Goal: Task Accomplishment & Management: Manage account settings

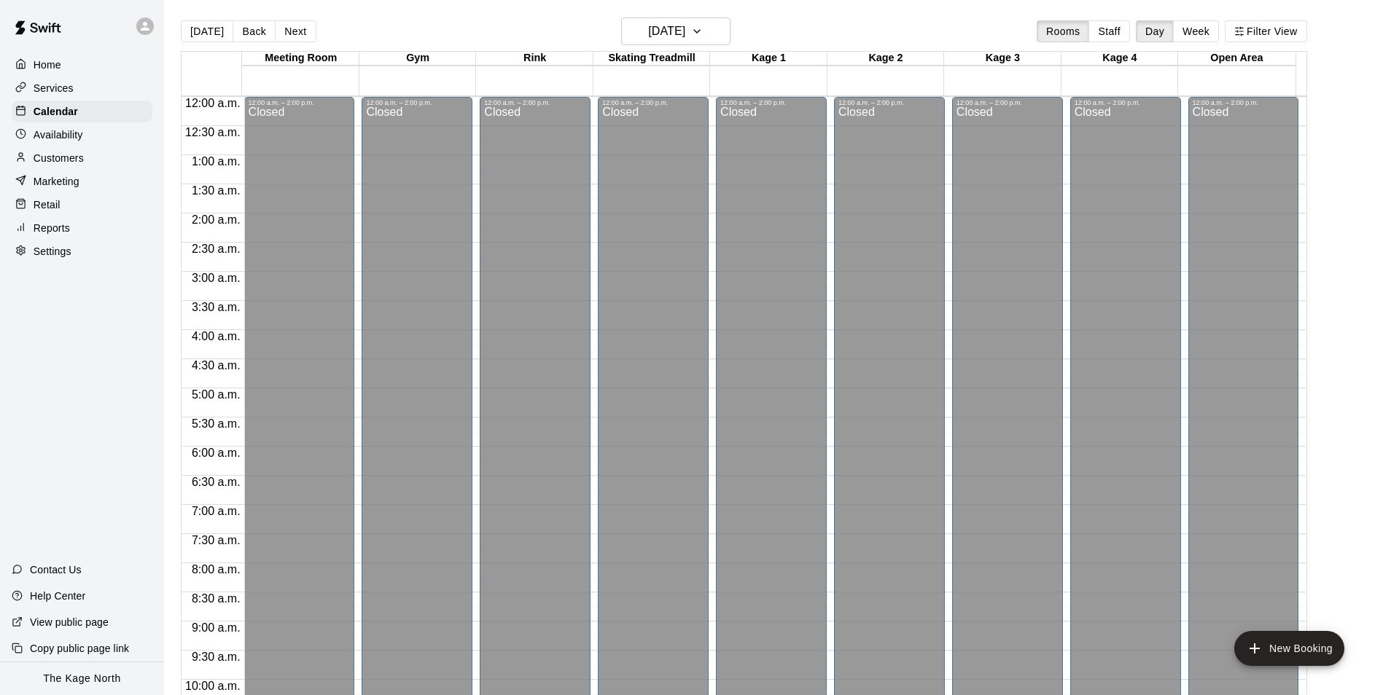
scroll to position [741, 0]
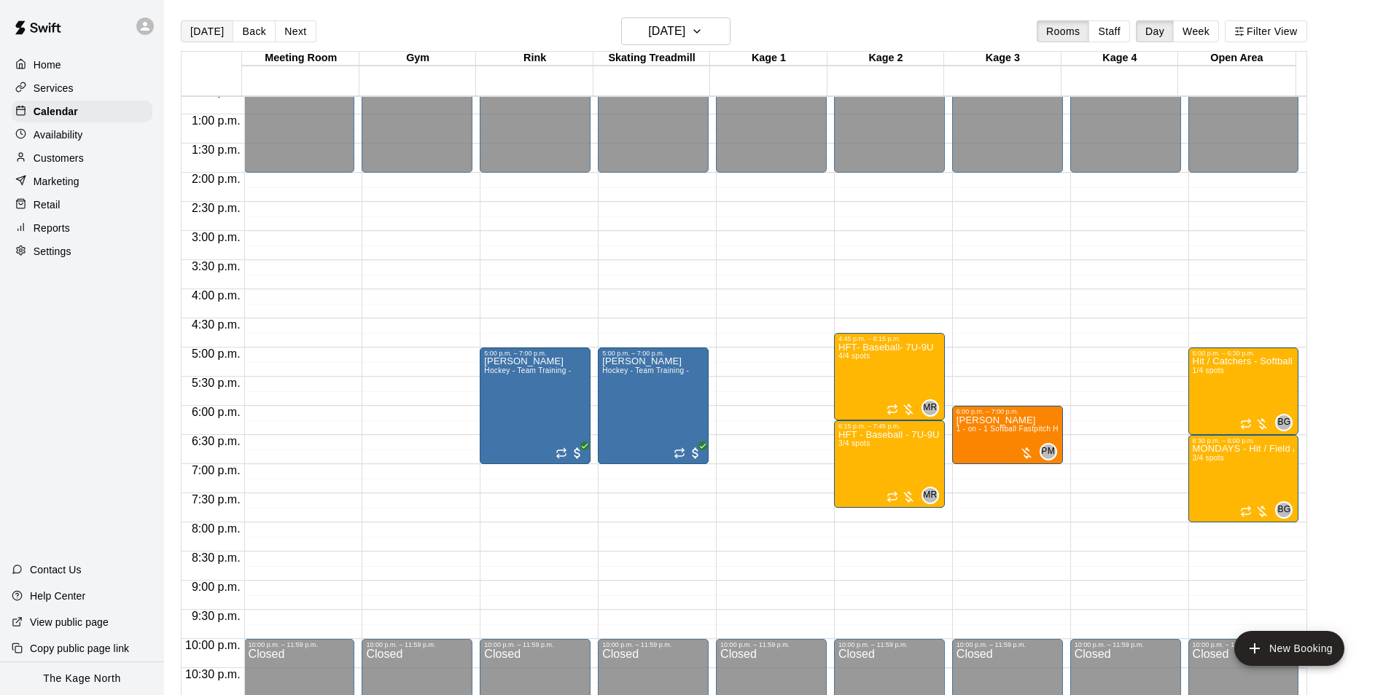
click at [210, 31] on button "[DATE]" at bounding box center [207, 31] width 52 height 22
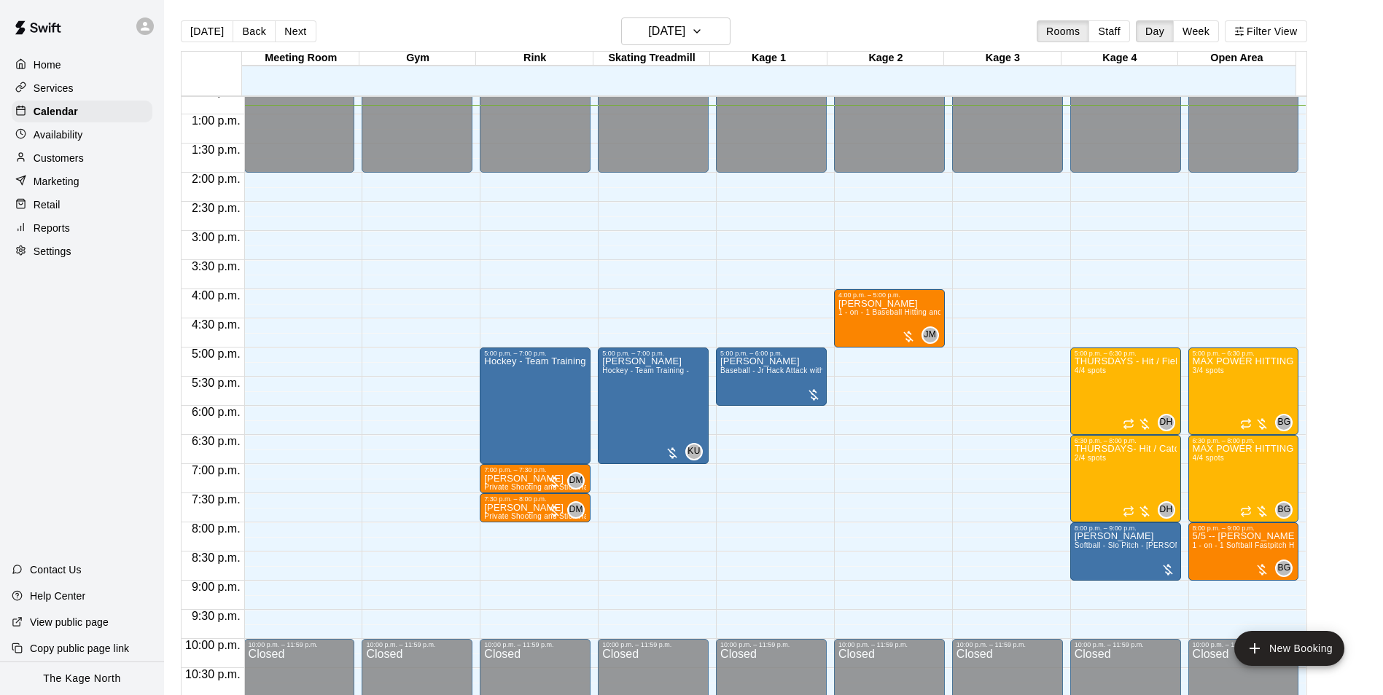
click at [458, 36] on div "[DATE] Back [DATE][DATE] Rooms Staff Day Week Filter View" at bounding box center [744, 34] width 1126 height 34
click at [74, 160] on p "Customers" at bounding box center [59, 158] width 50 height 15
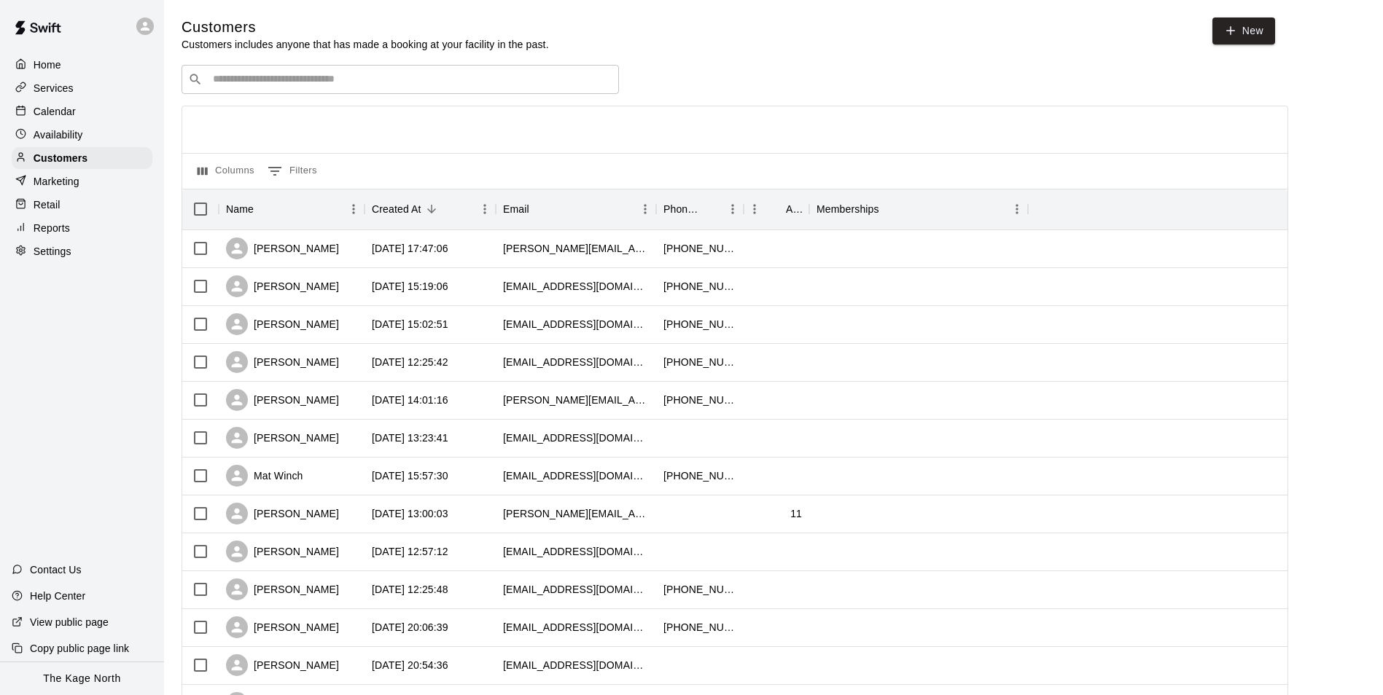
click at [71, 108] on p "Calendar" at bounding box center [55, 111] width 42 height 15
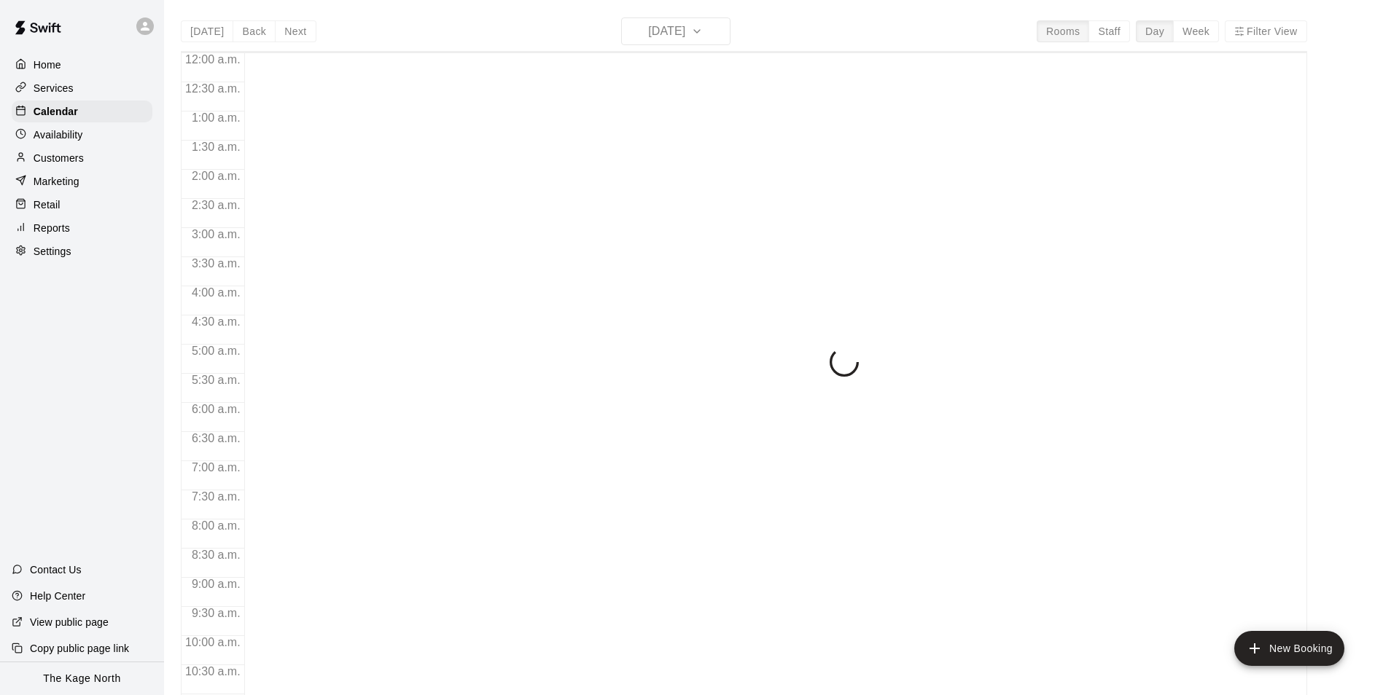
scroll to position [741, 0]
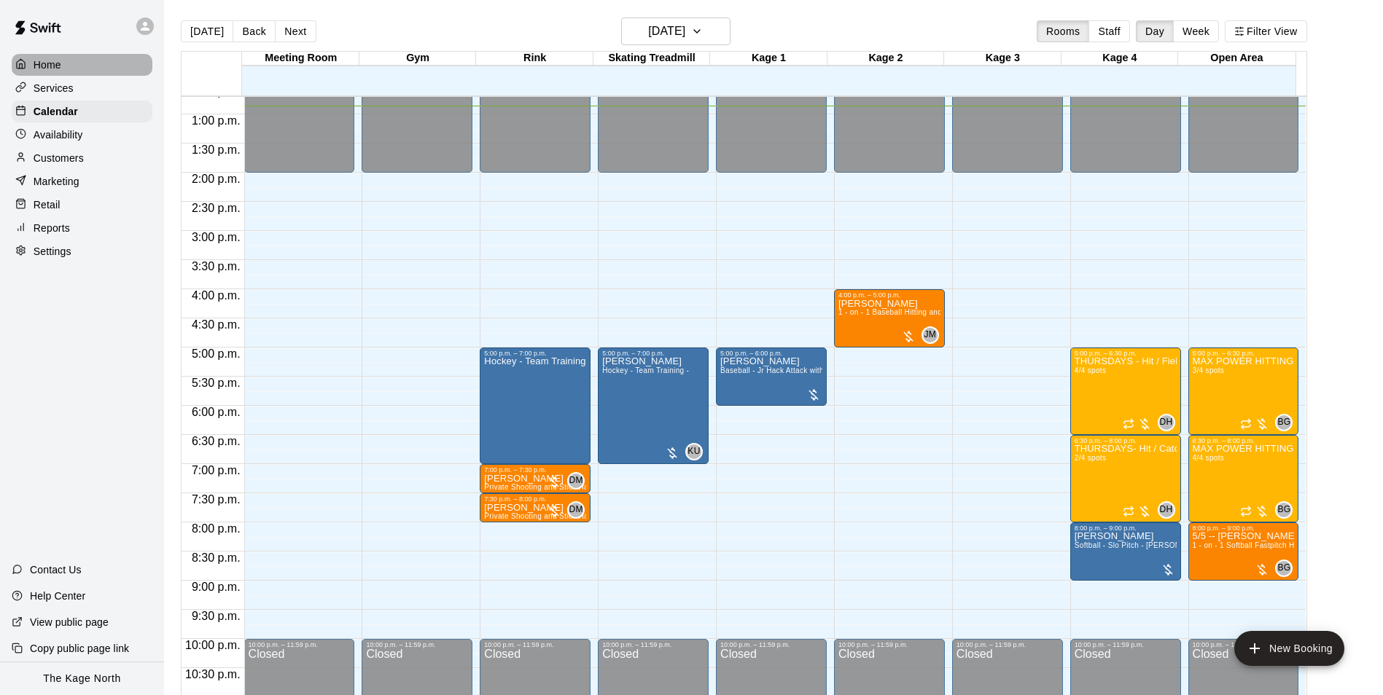
click at [65, 64] on div "Home" at bounding box center [82, 65] width 141 height 22
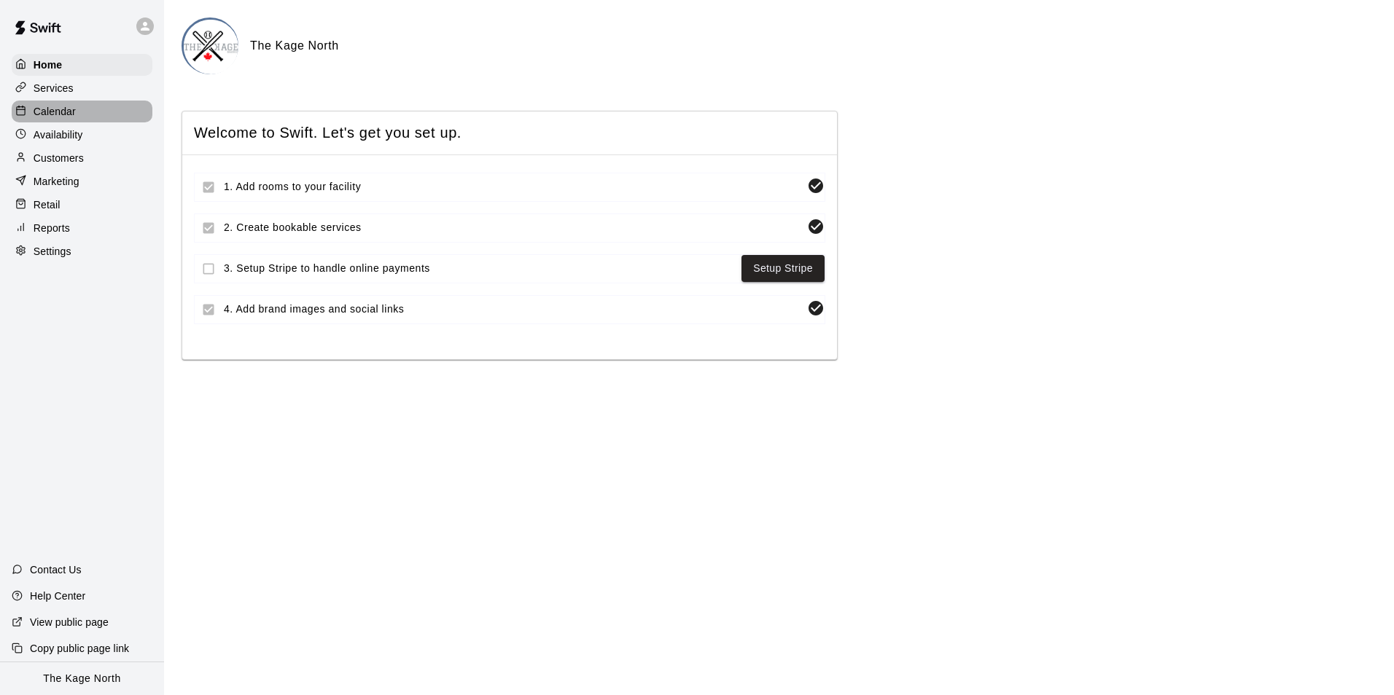
click at [67, 119] on p "Calendar" at bounding box center [55, 111] width 42 height 15
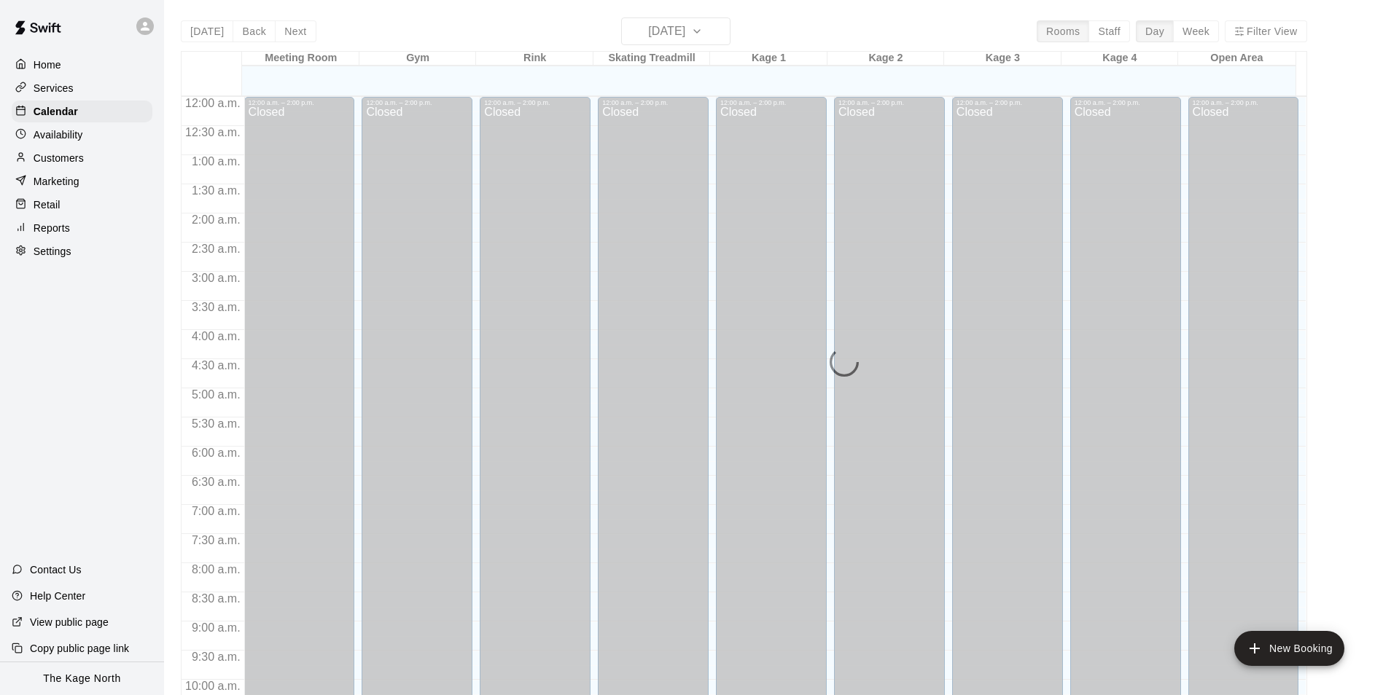
scroll to position [741, 0]
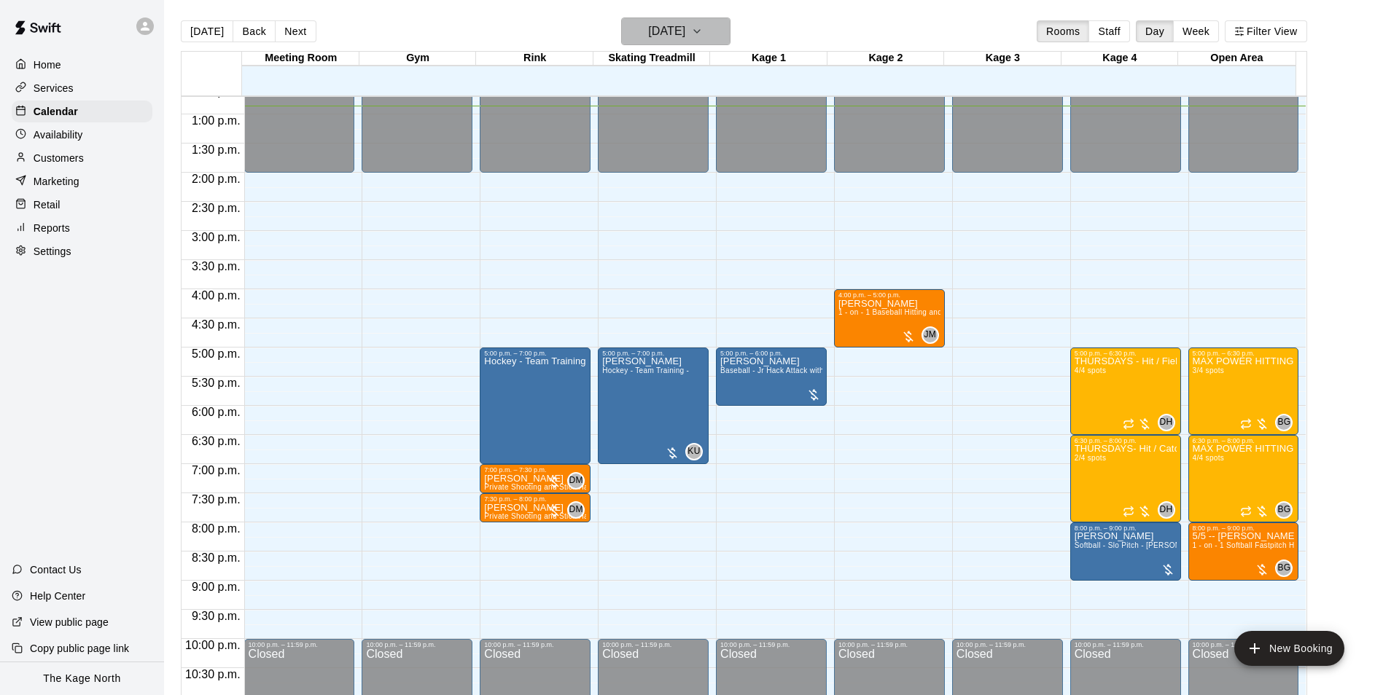
click at [685, 36] on h6 "[DATE]" at bounding box center [666, 31] width 37 height 20
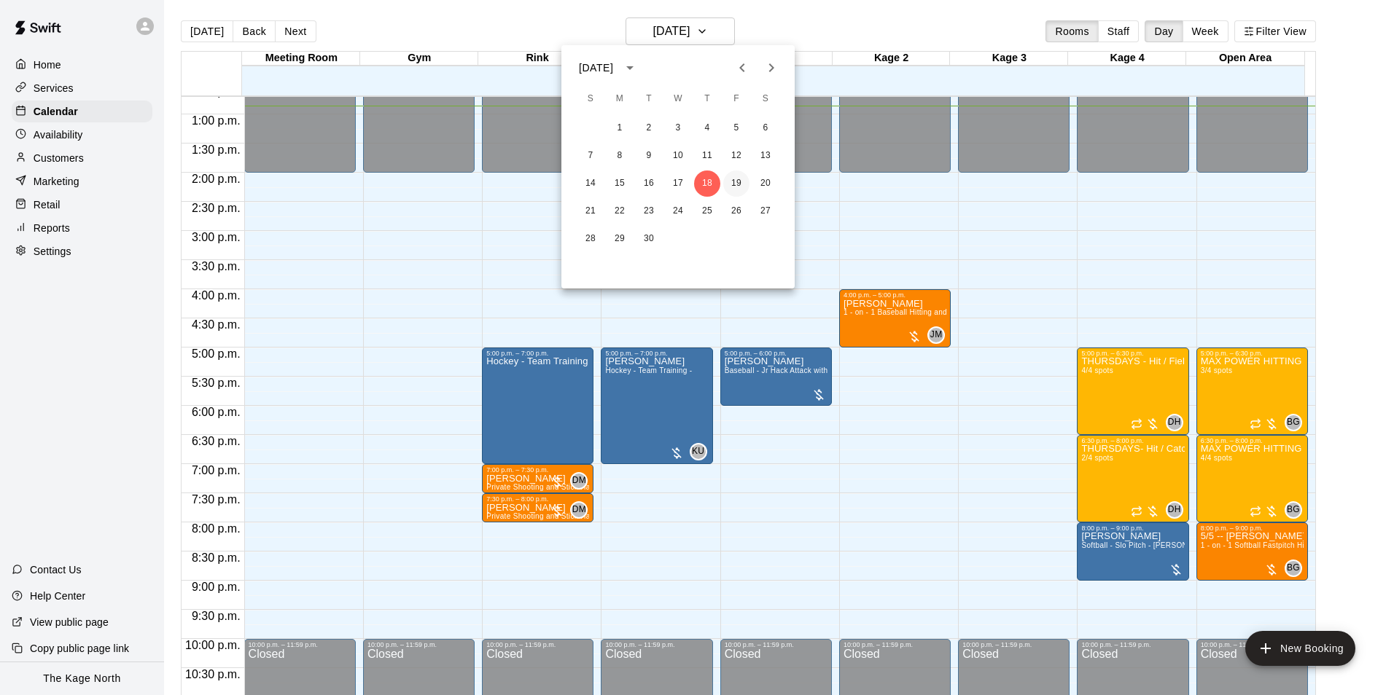
click at [736, 179] on button "19" at bounding box center [736, 184] width 26 height 26
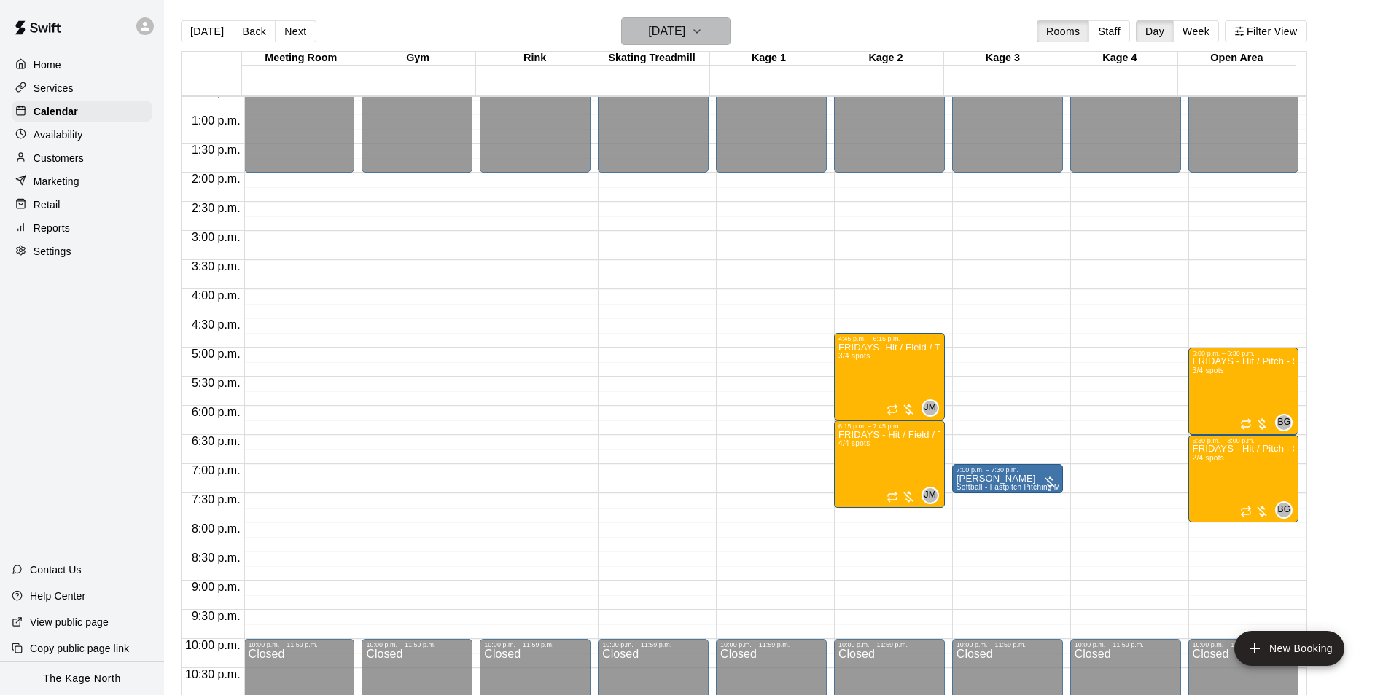
click at [674, 39] on h6 "[DATE]" at bounding box center [666, 31] width 37 height 20
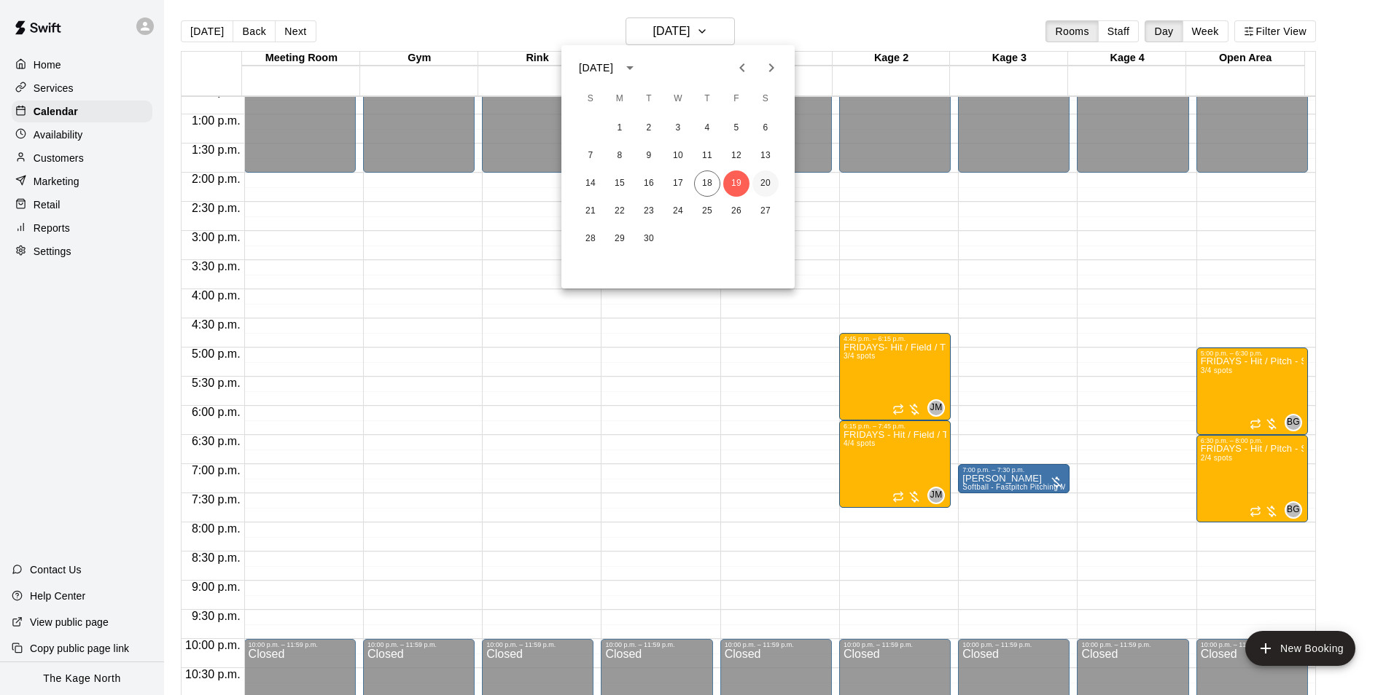
click at [768, 181] on button "20" at bounding box center [765, 184] width 26 height 26
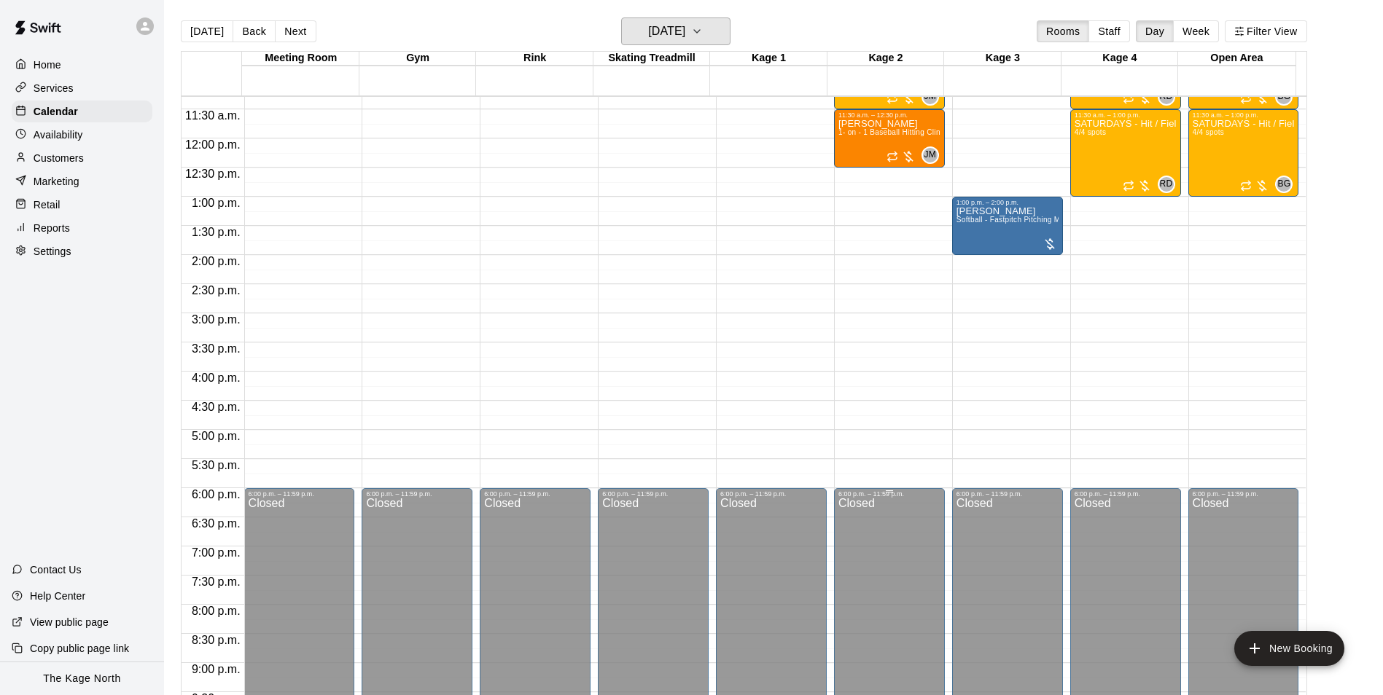
scroll to position [522, 0]
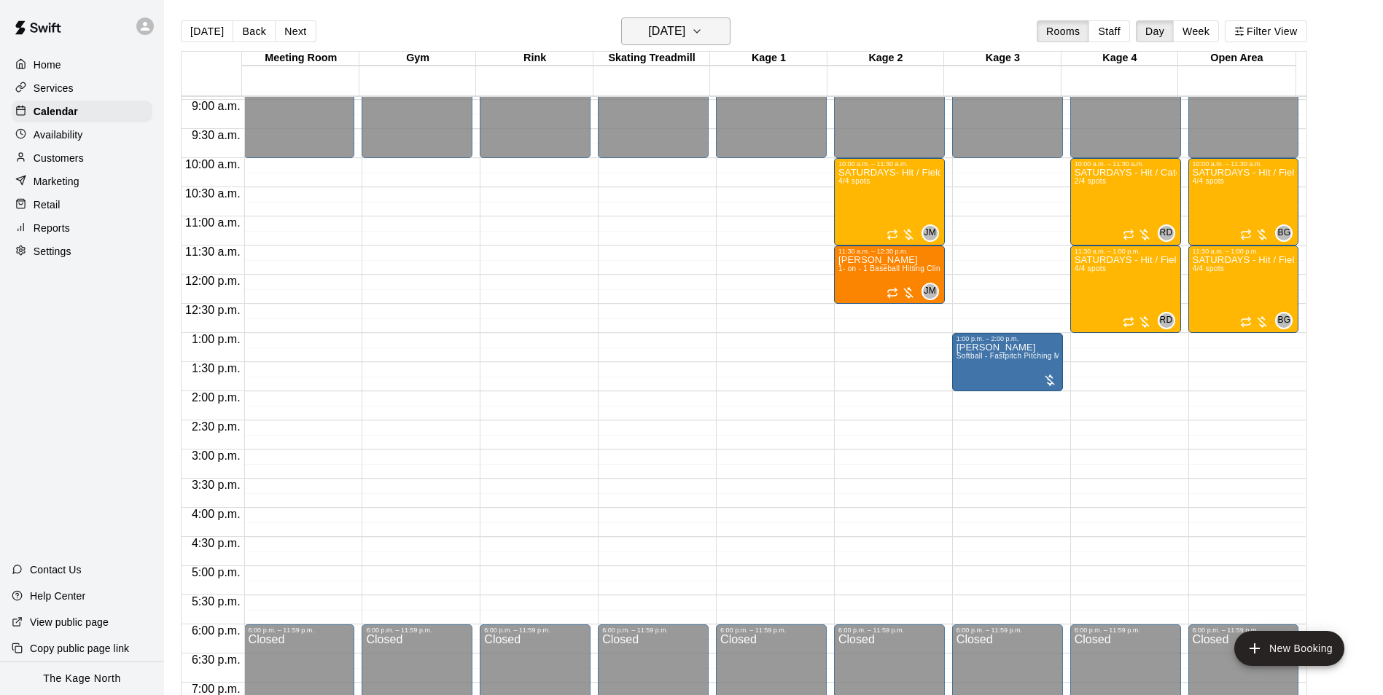
click at [684, 34] on h6 "[DATE]" at bounding box center [666, 31] width 37 height 20
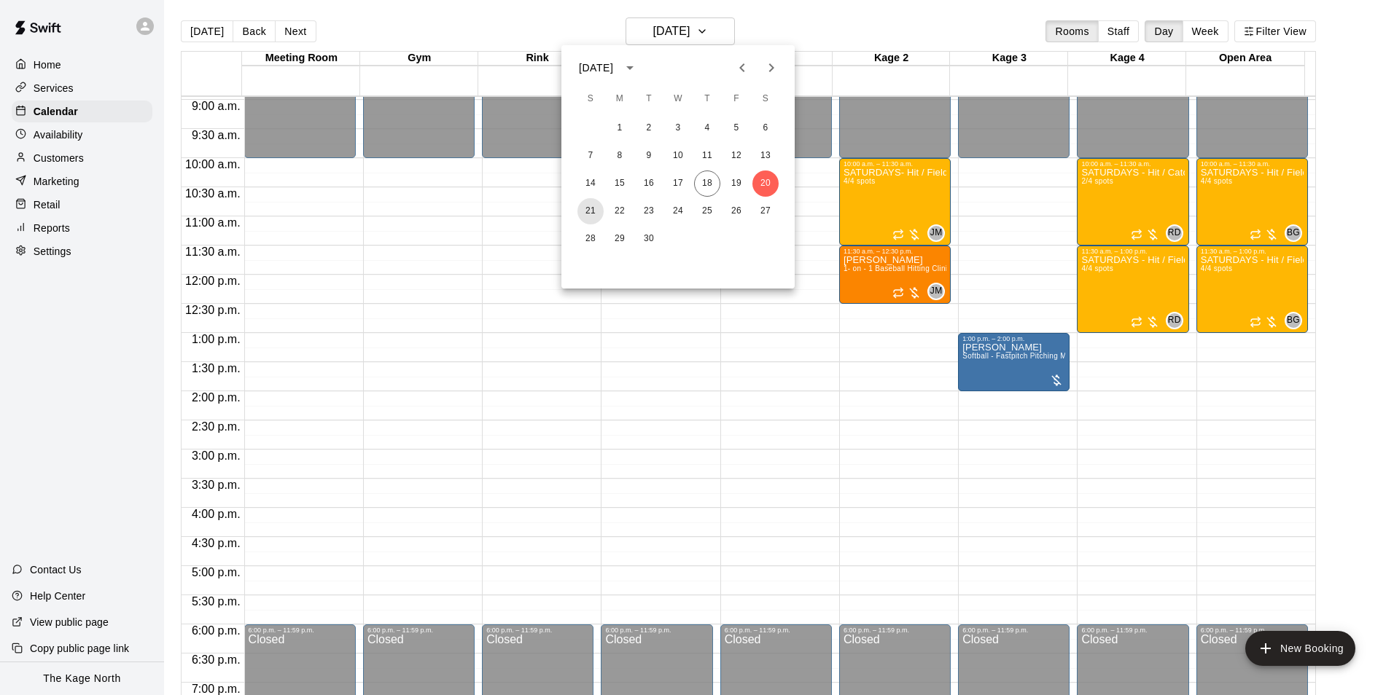
click at [590, 209] on button "21" at bounding box center [590, 211] width 26 height 26
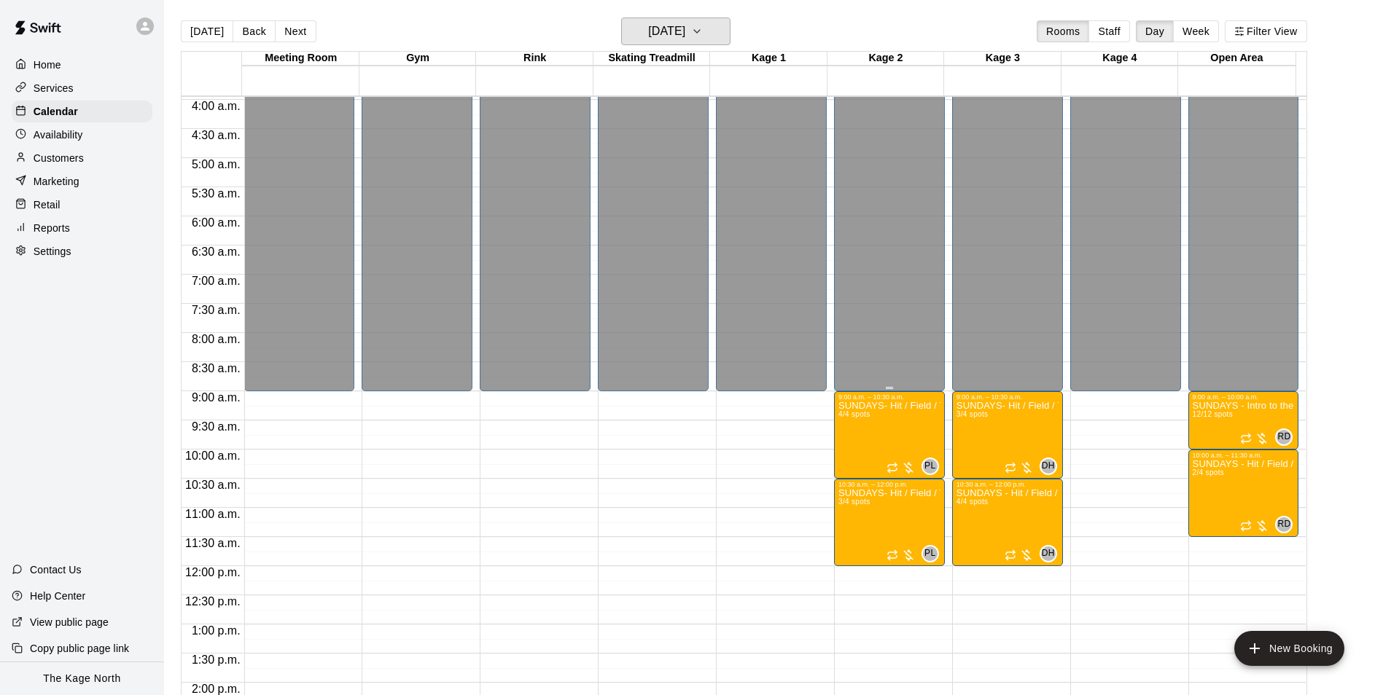
scroll to position [376, 0]
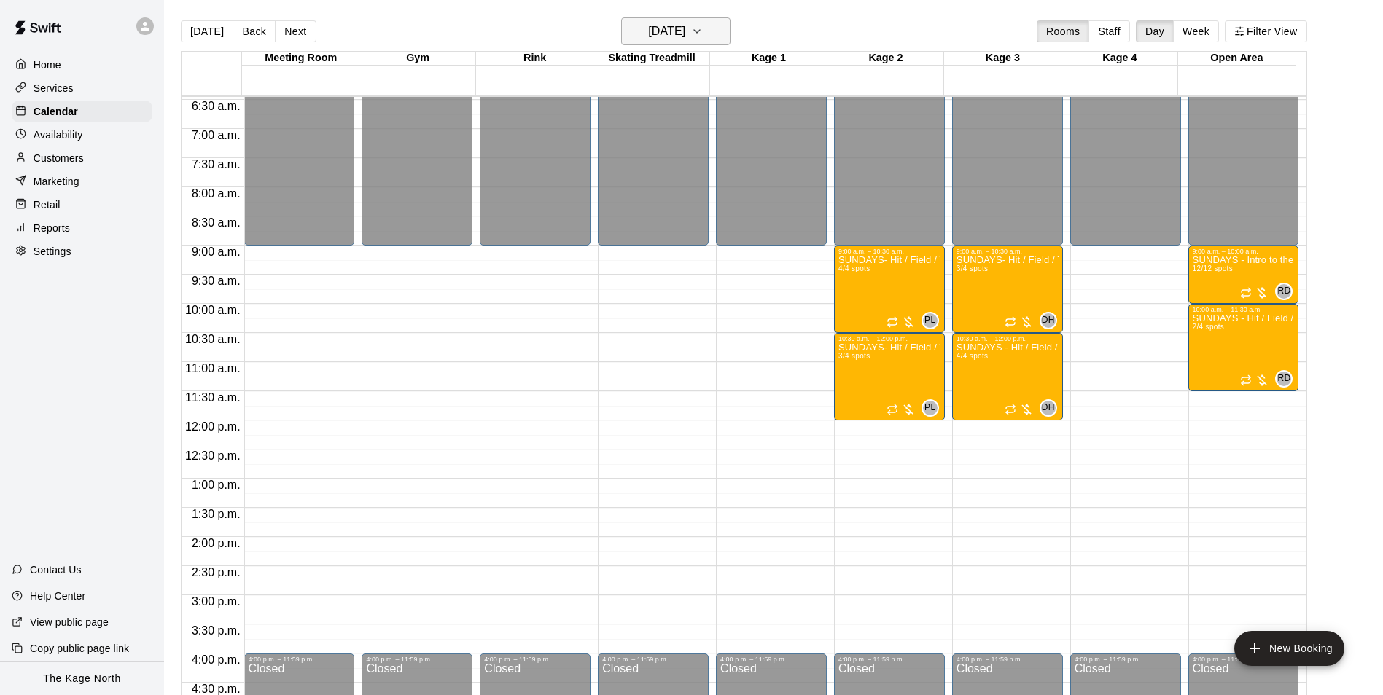
click at [685, 37] on h6 "[DATE]" at bounding box center [666, 31] width 37 height 20
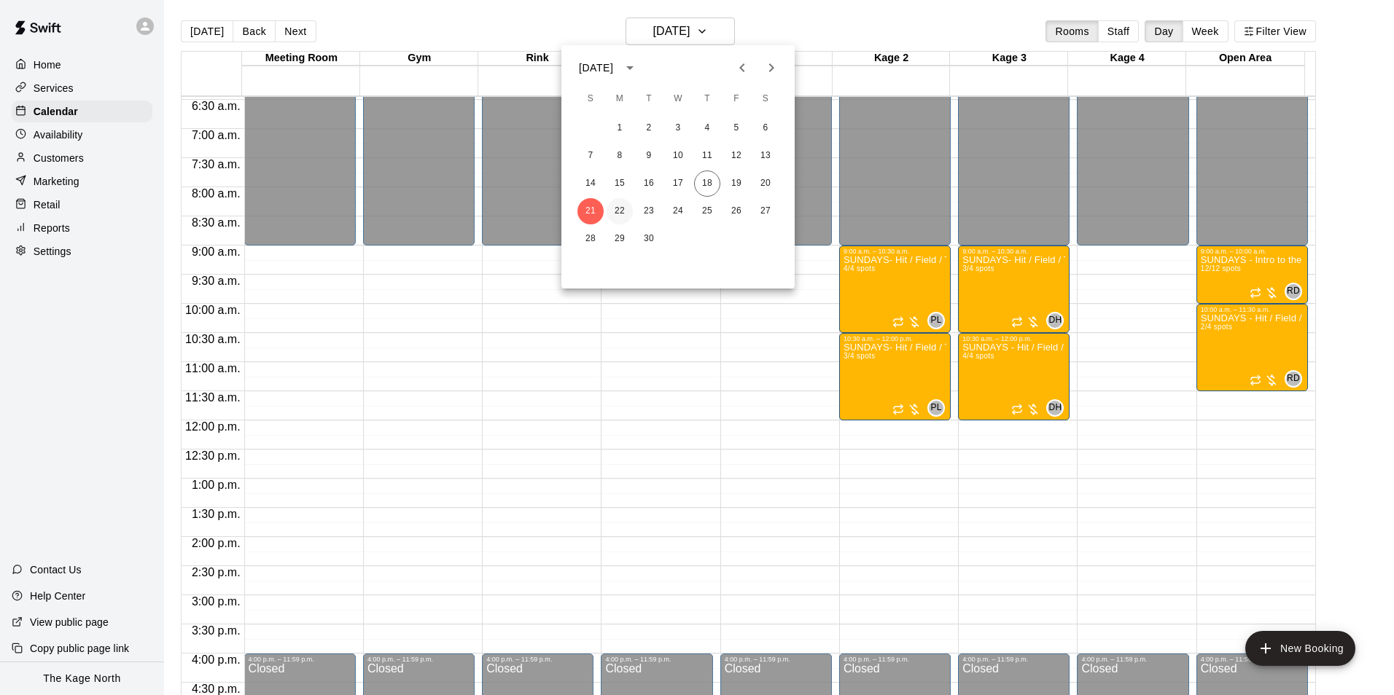
click at [623, 210] on button "22" at bounding box center [619, 211] width 26 height 26
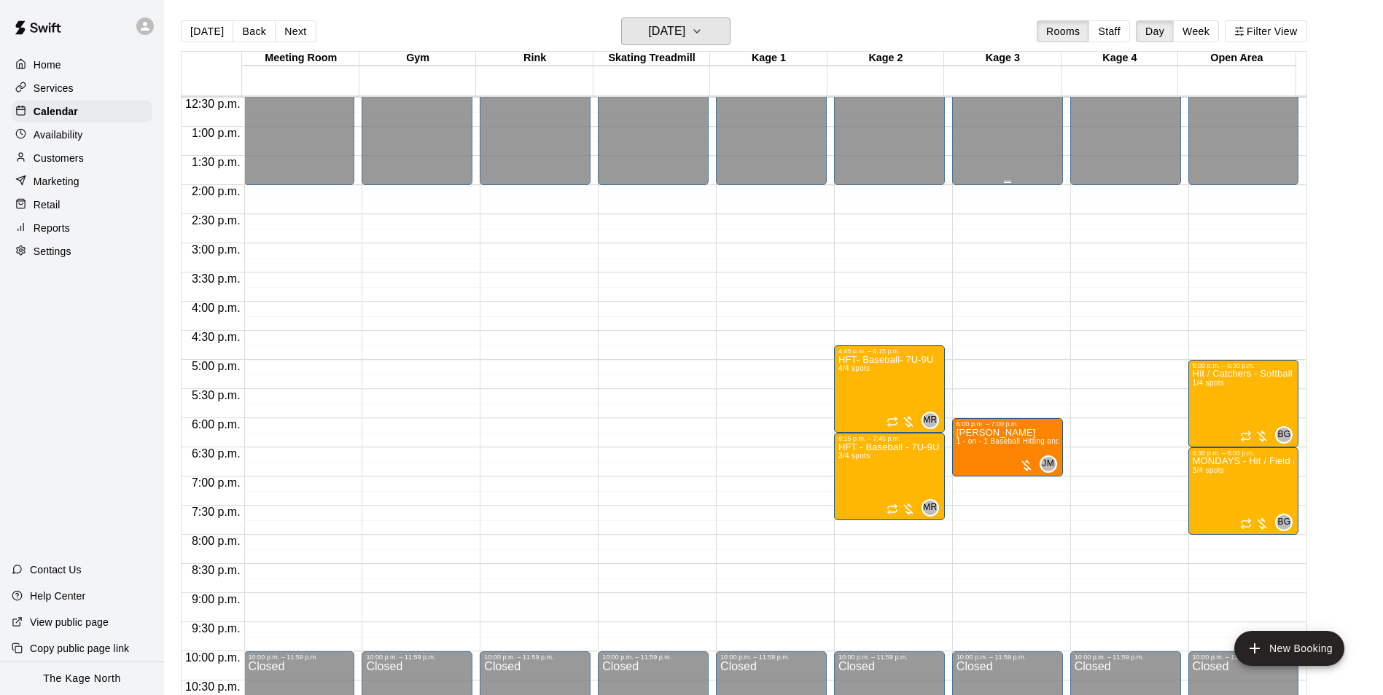
scroll to position [741, 0]
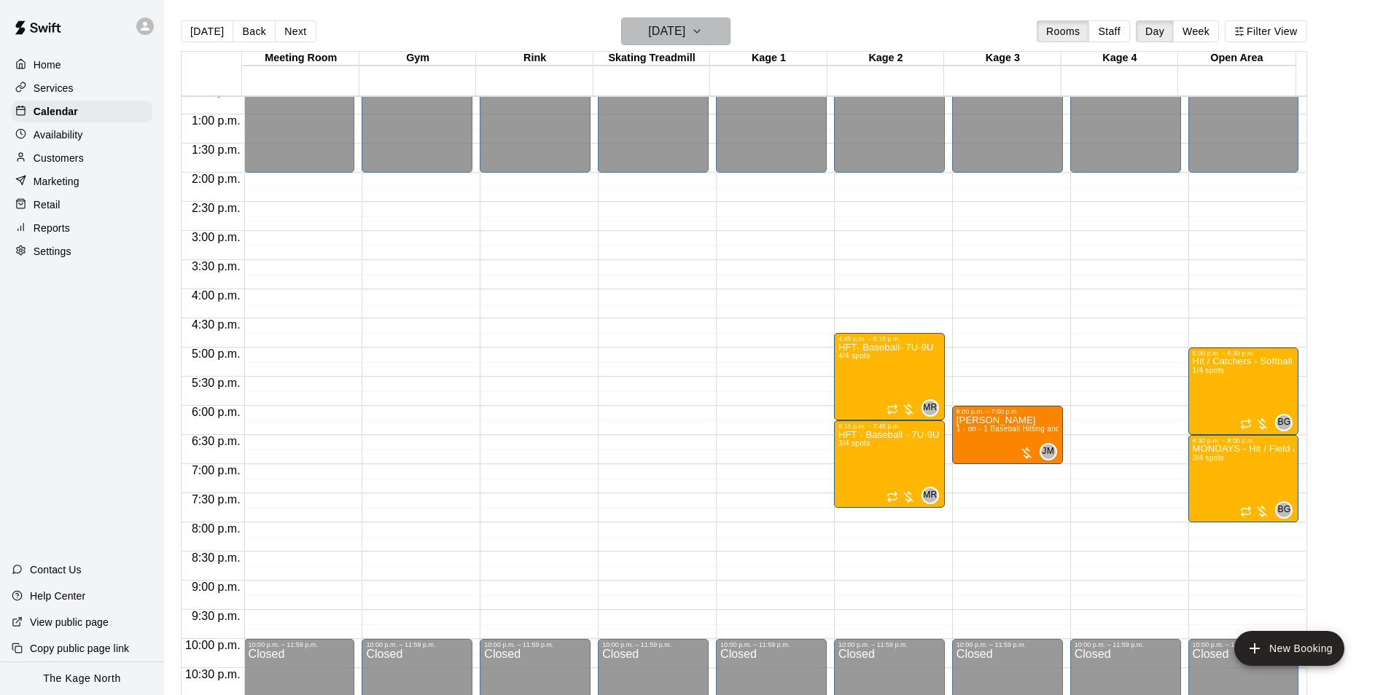
click at [666, 31] on h6 "[DATE]" at bounding box center [666, 31] width 37 height 20
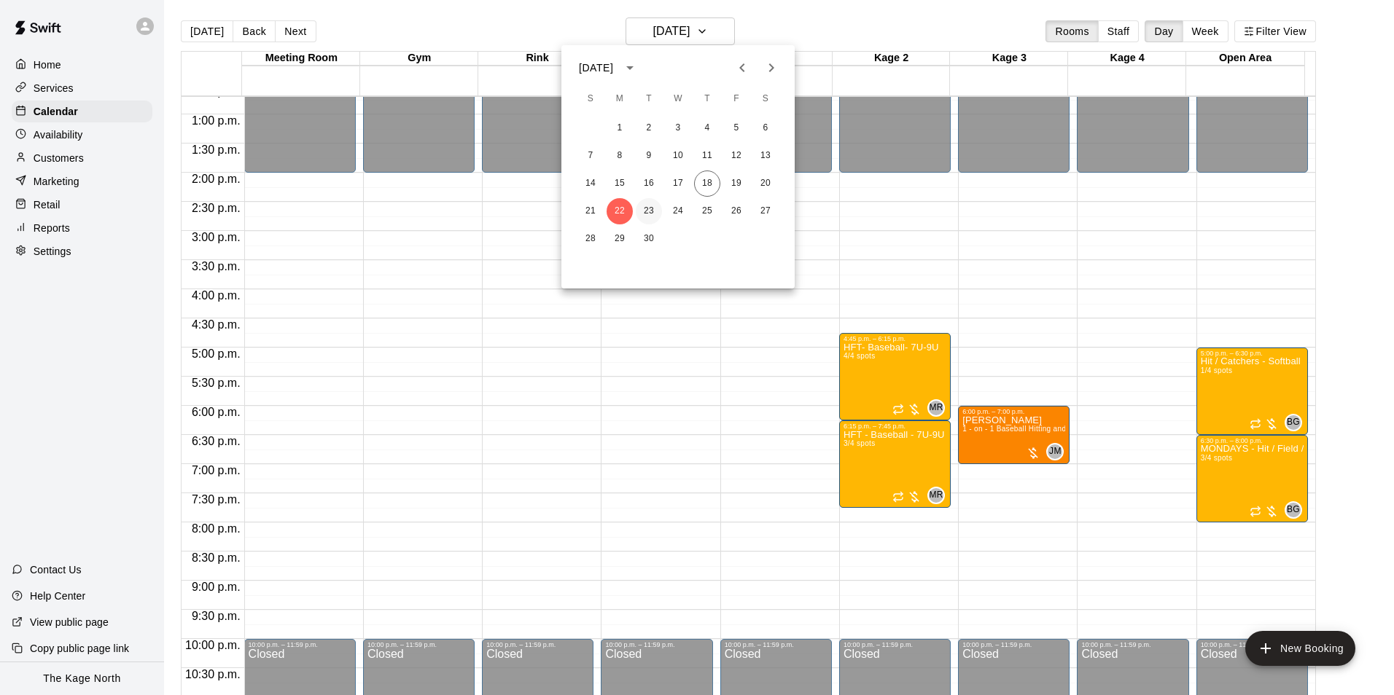
click at [648, 203] on button "23" at bounding box center [649, 211] width 26 height 26
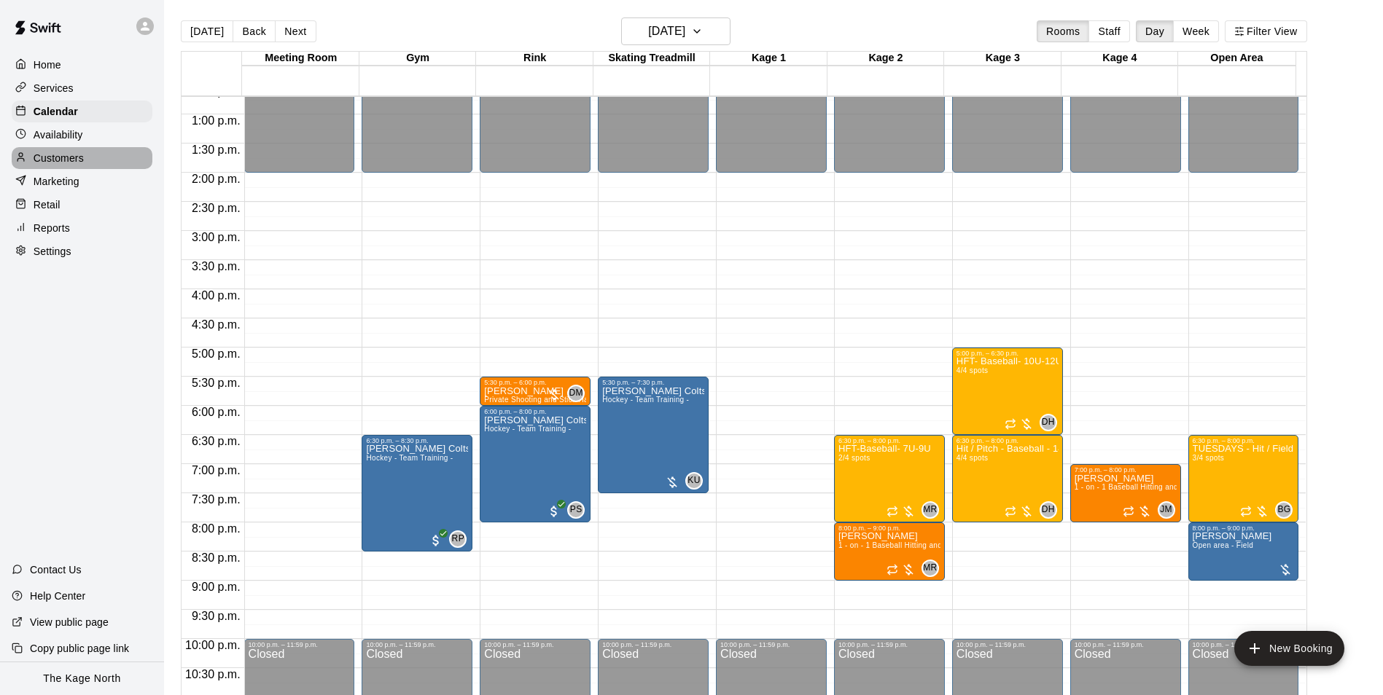
click at [61, 165] on p "Customers" at bounding box center [59, 158] width 50 height 15
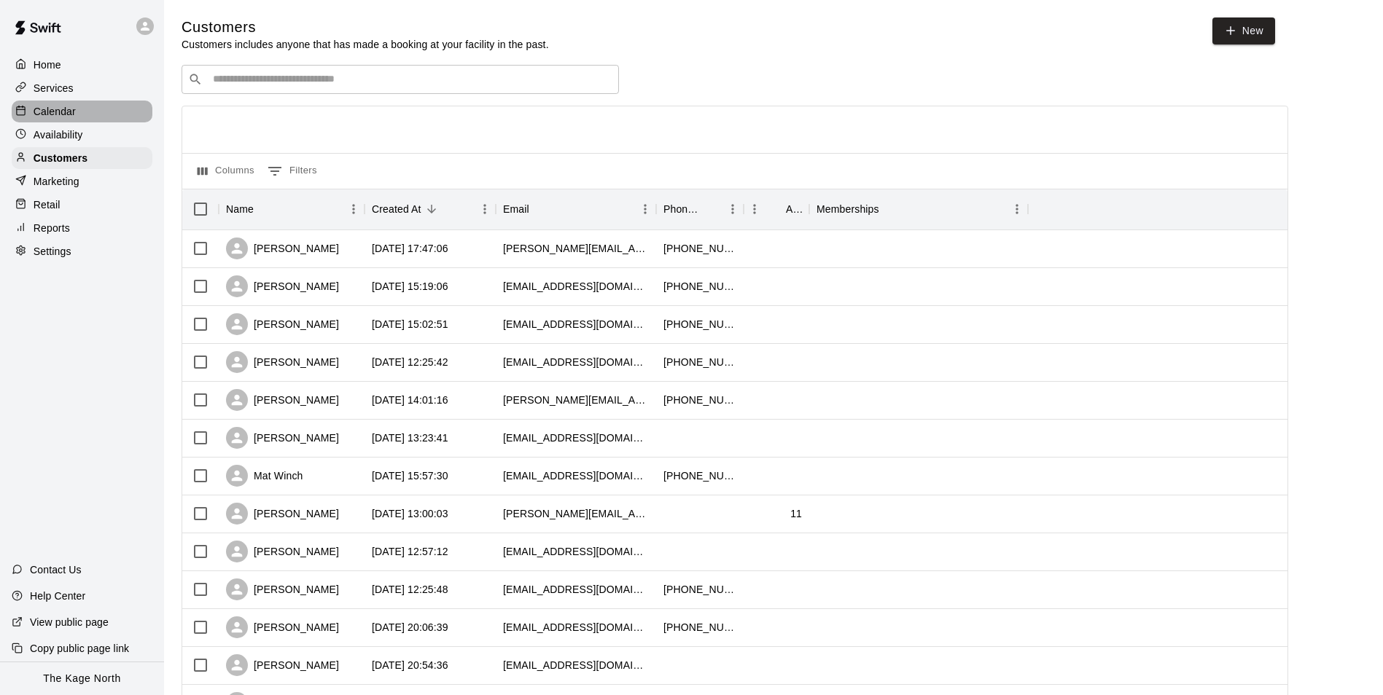
click at [63, 115] on p "Calendar" at bounding box center [55, 111] width 42 height 15
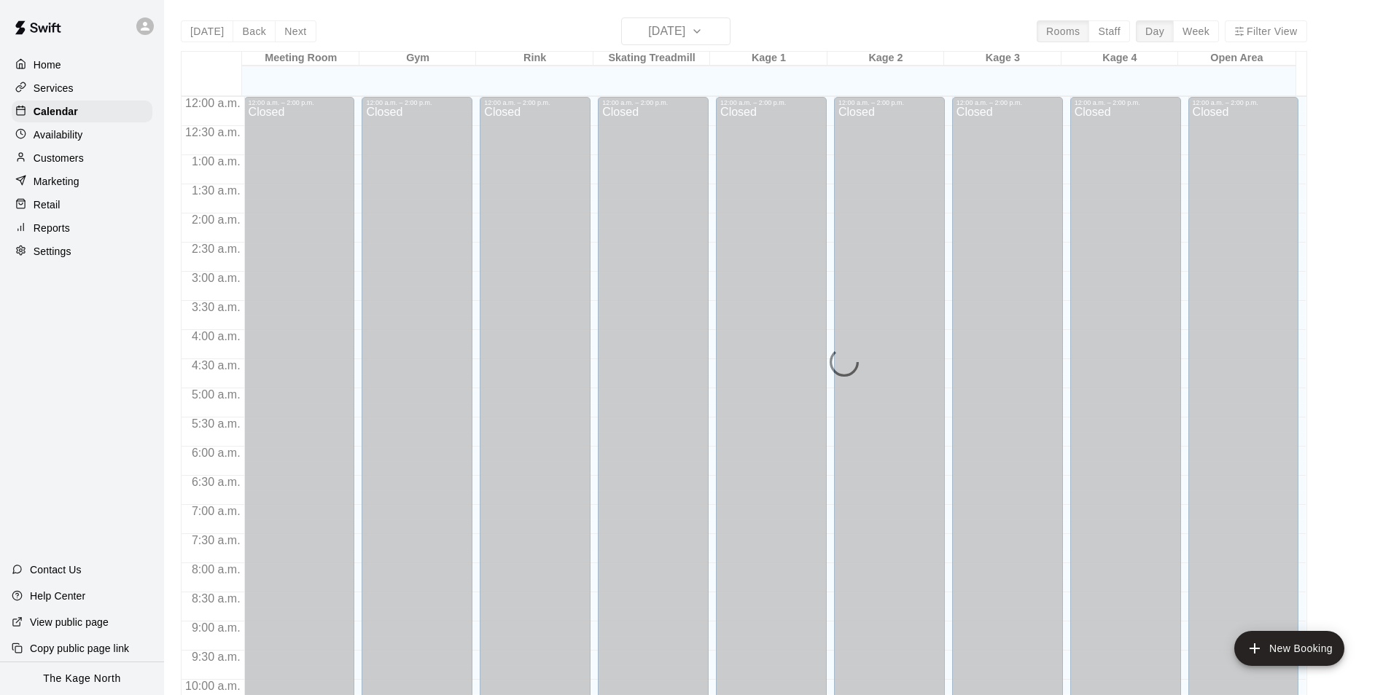
scroll to position [741, 0]
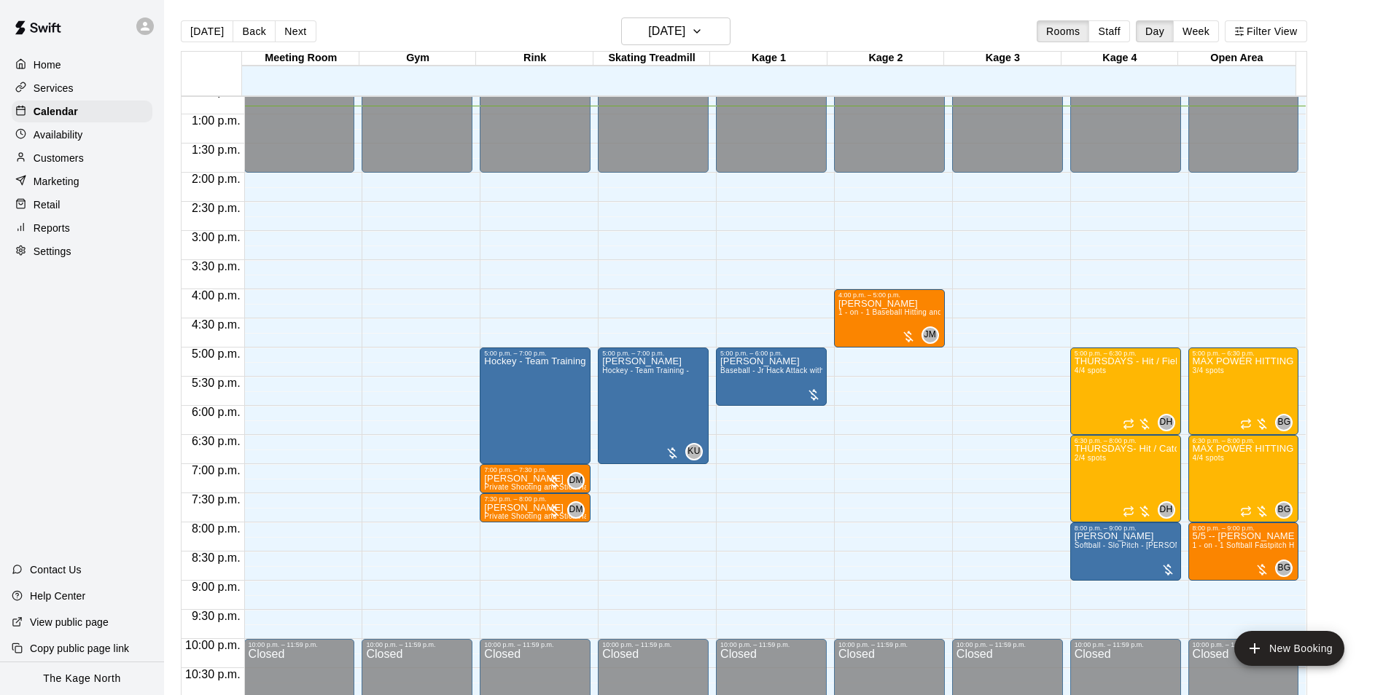
click at [64, 165] on p "Customers" at bounding box center [59, 158] width 50 height 15
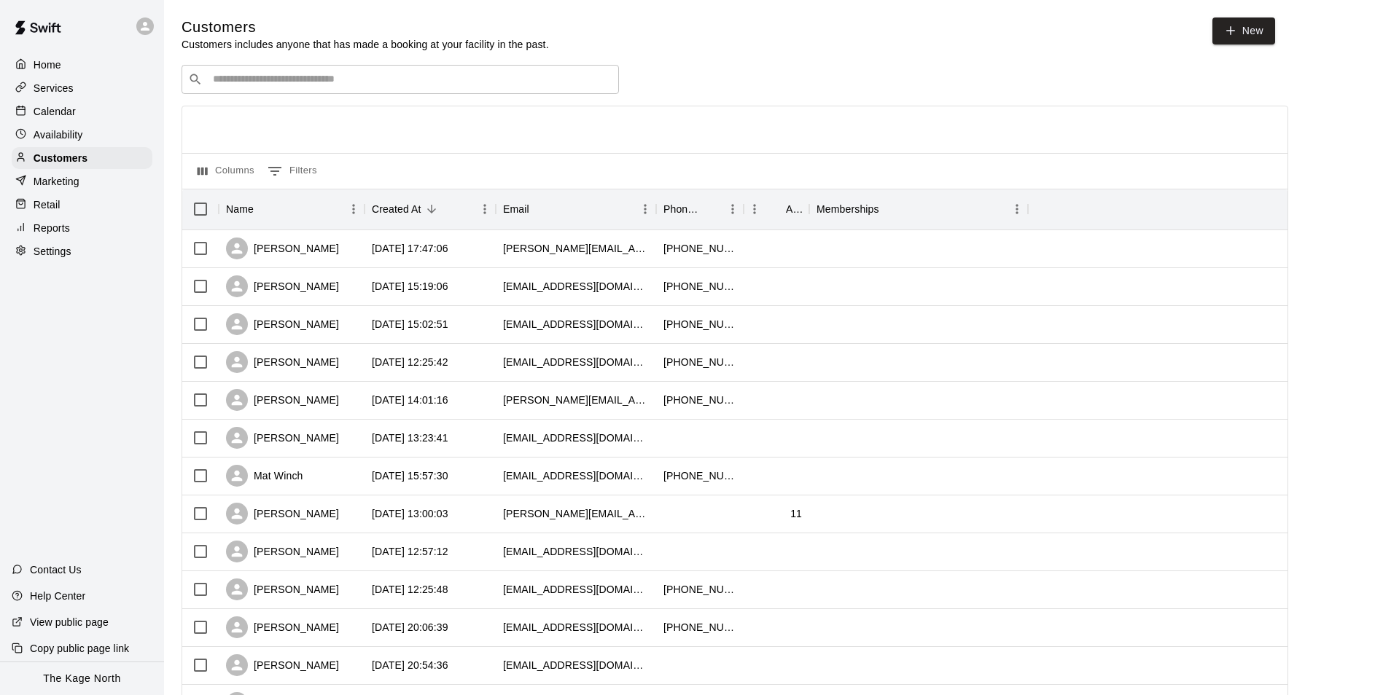
click at [65, 114] on p "Calendar" at bounding box center [55, 111] width 42 height 15
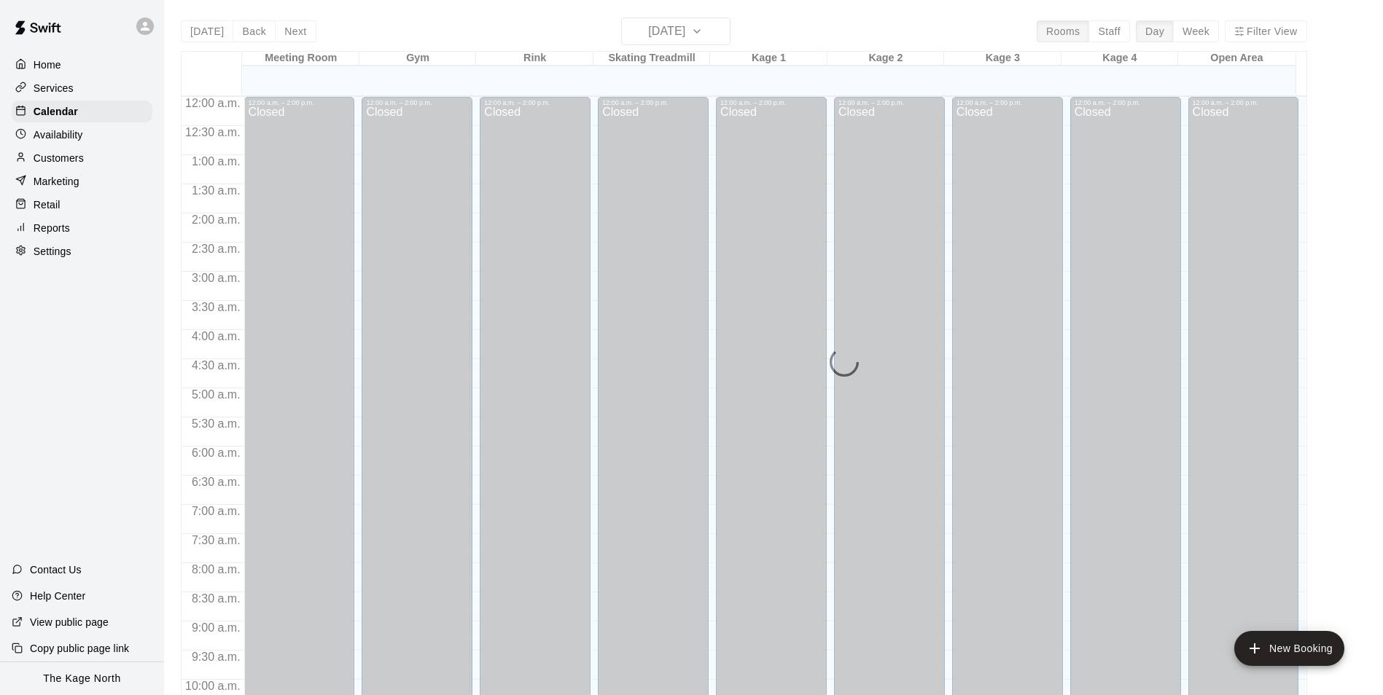
scroll to position [741, 0]
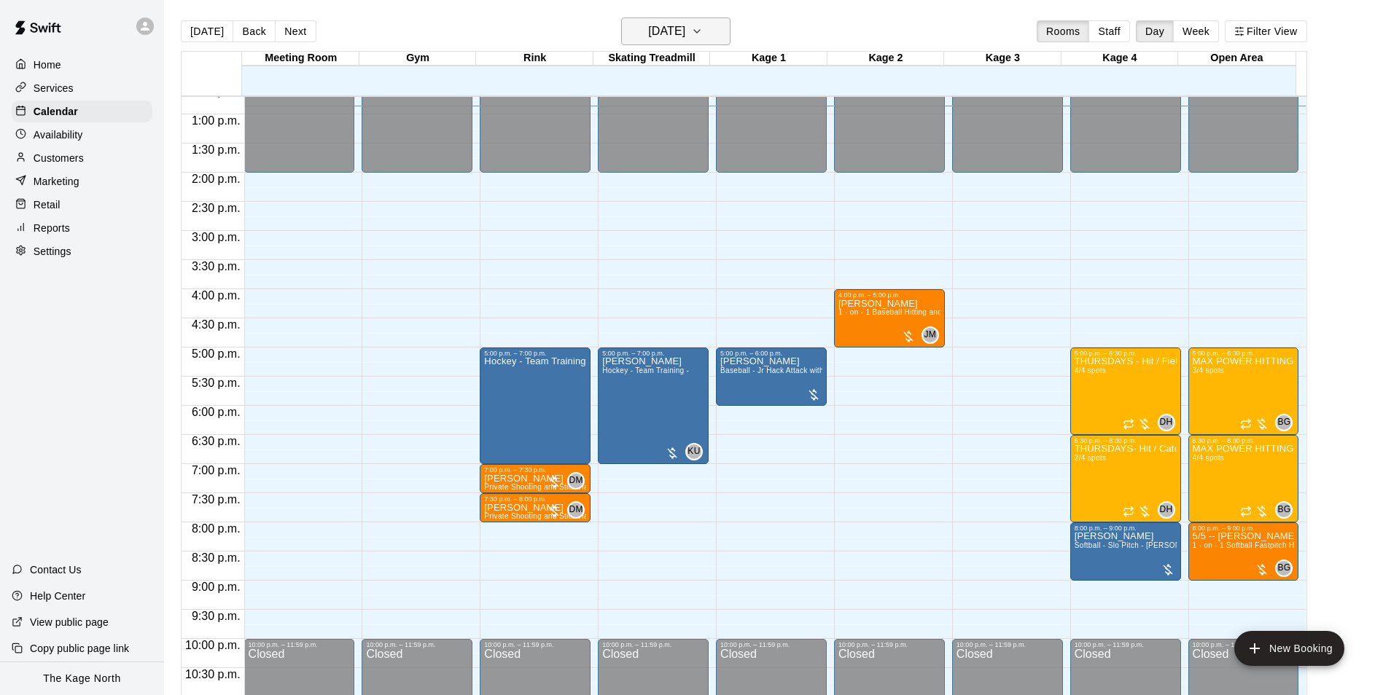
click at [685, 31] on h6 "[DATE]" at bounding box center [666, 31] width 37 height 20
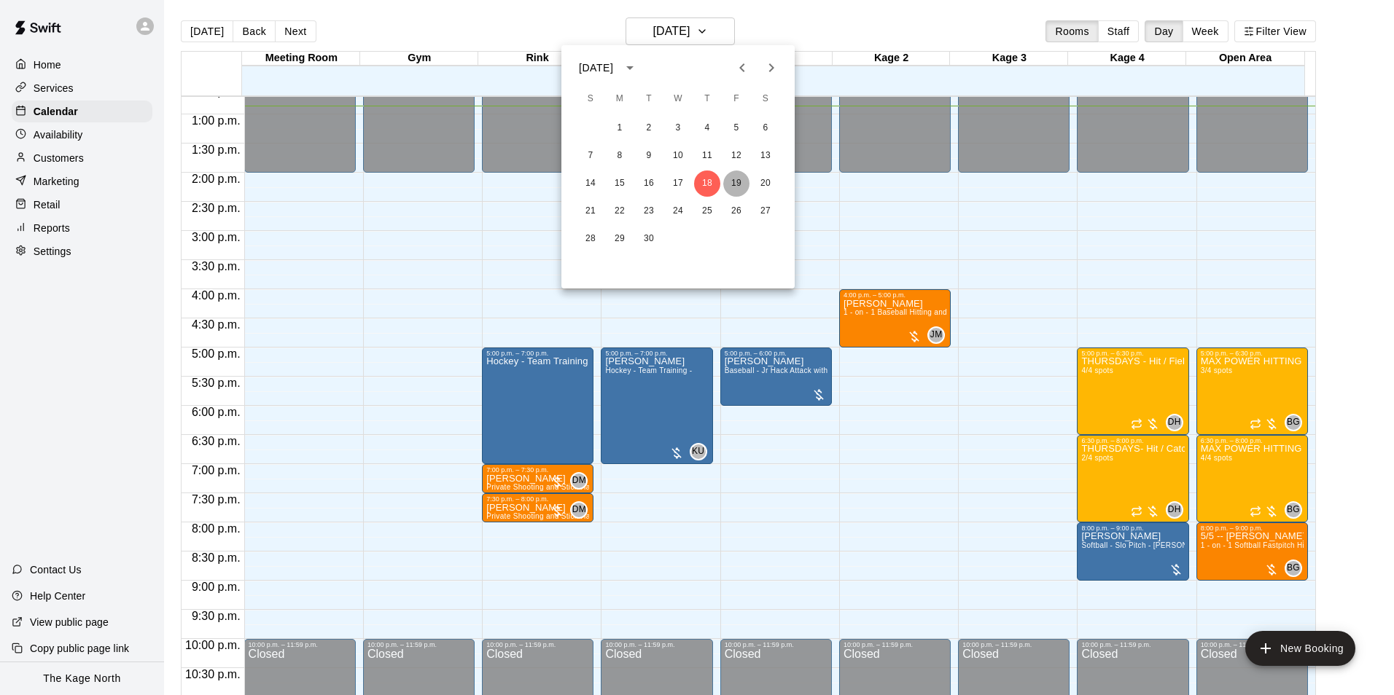
click at [733, 182] on button "19" at bounding box center [736, 184] width 26 height 26
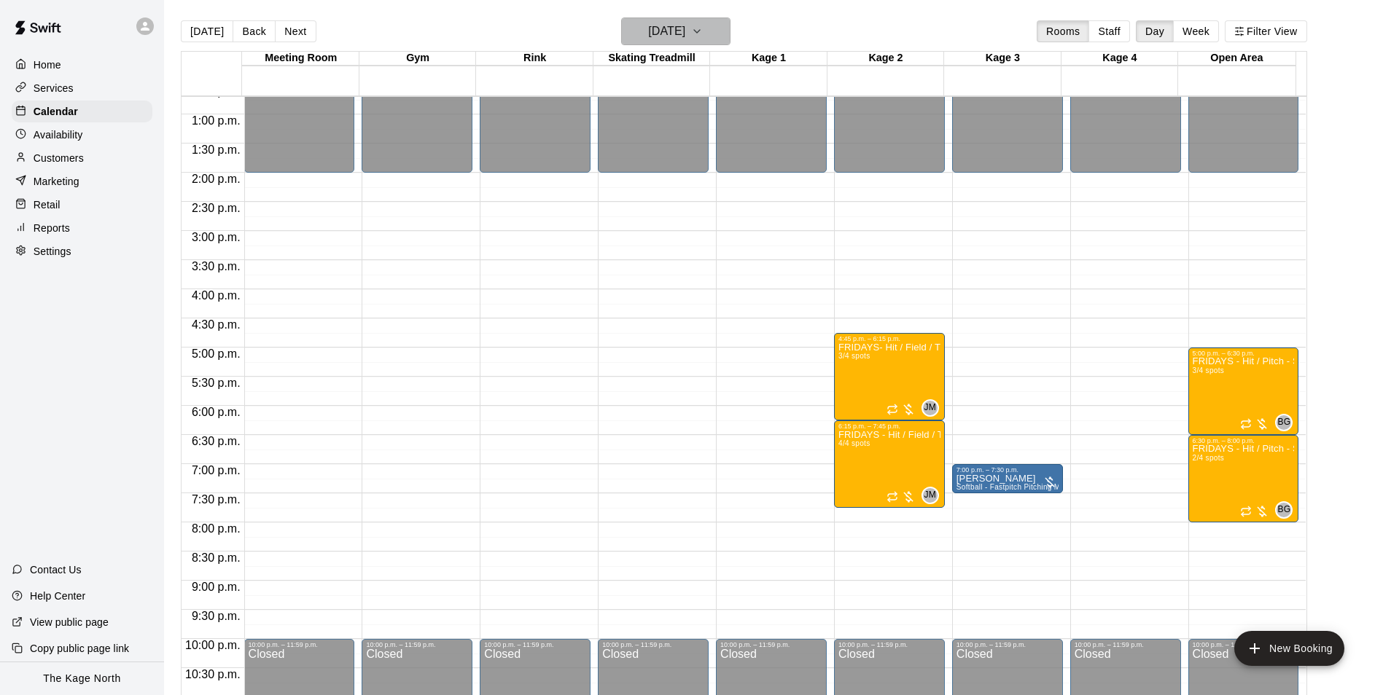
click at [709, 31] on button "[DATE]" at bounding box center [675, 31] width 109 height 28
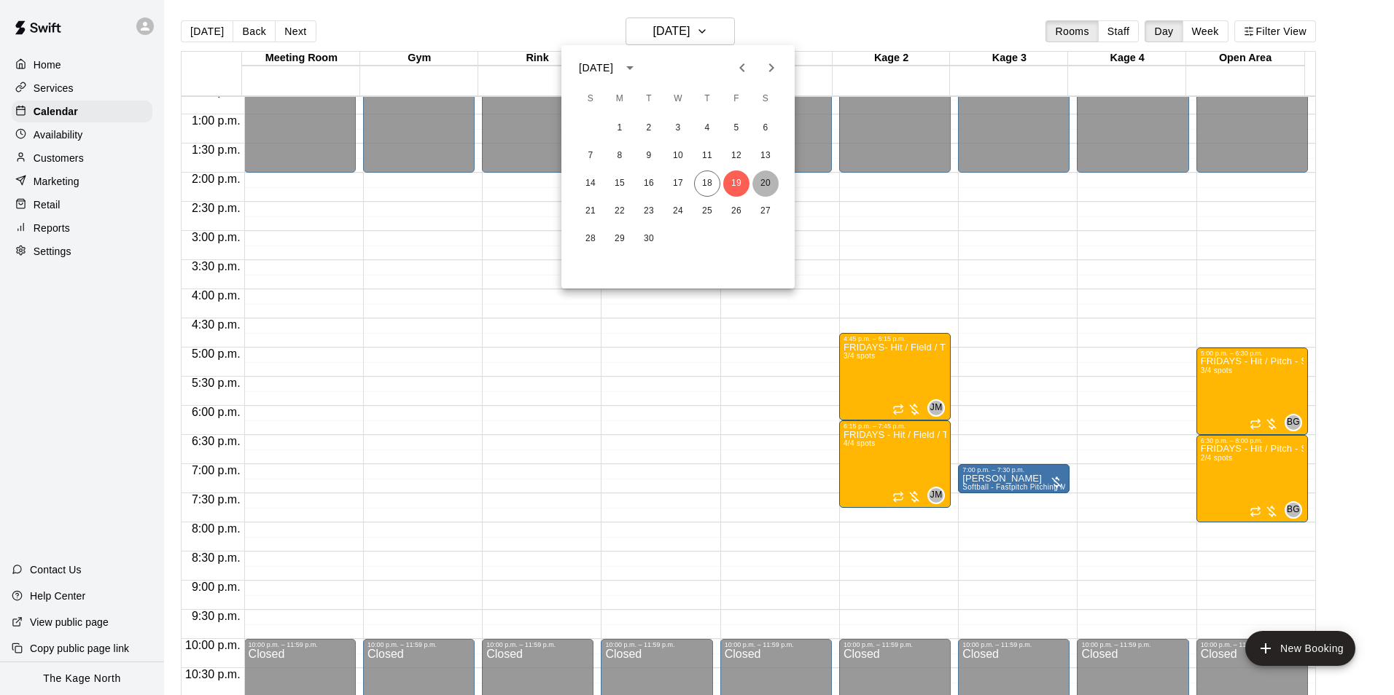
click at [763, 184] on button "20" at bounding box center [765, 184] width 26 height 26
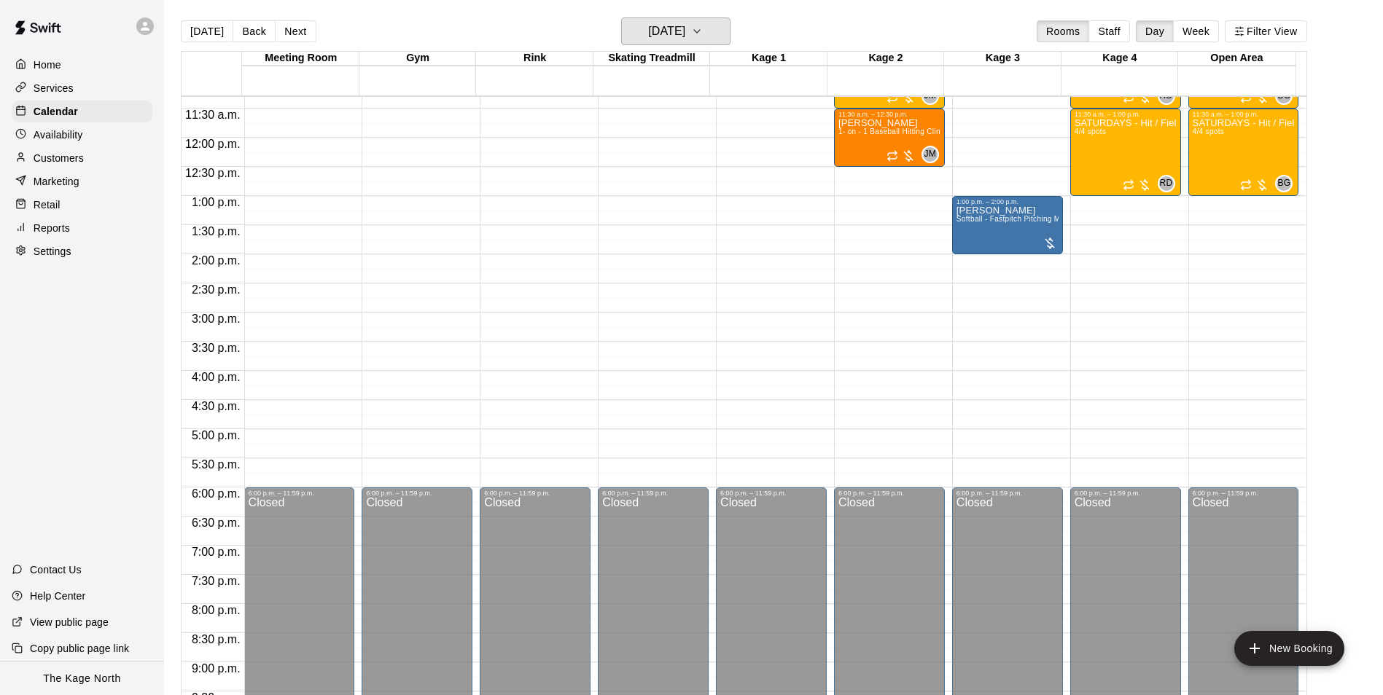
scroll to position [522, 0]
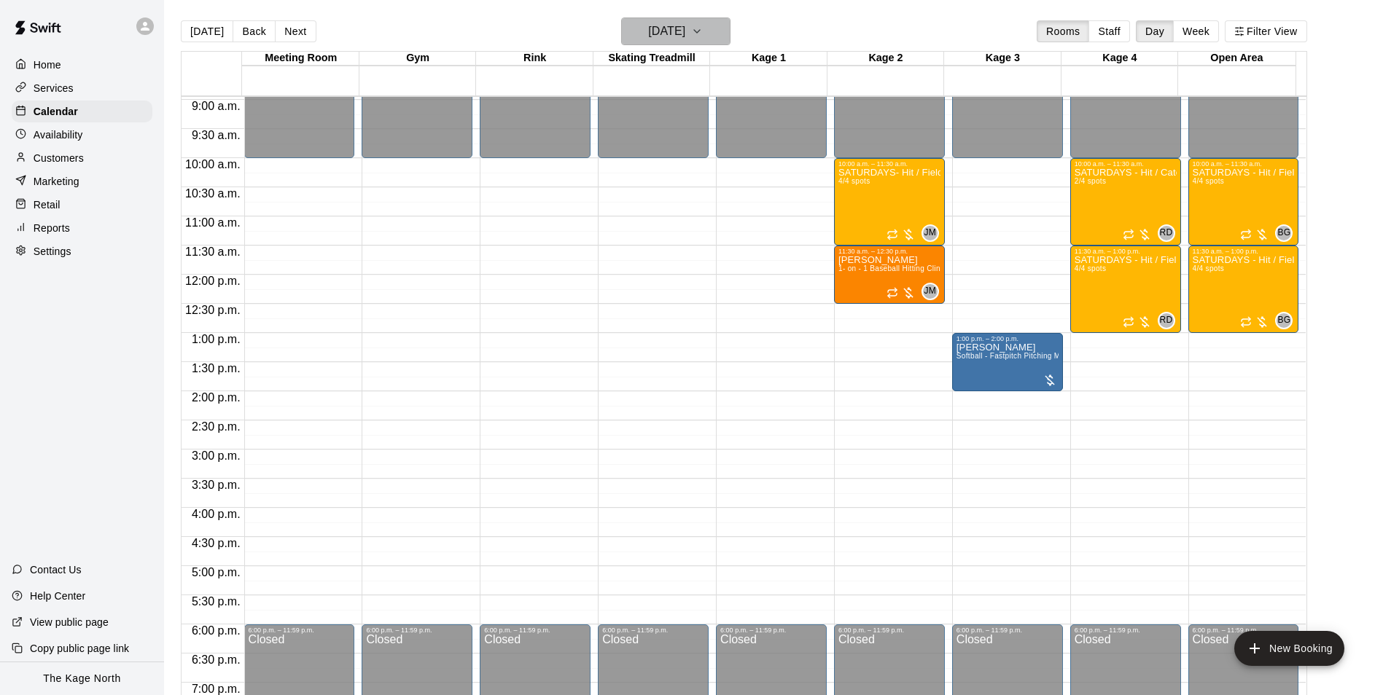
click at [685, 36] on h6 "[DATE]" at bounding box center [666, 31] width 37 height 20
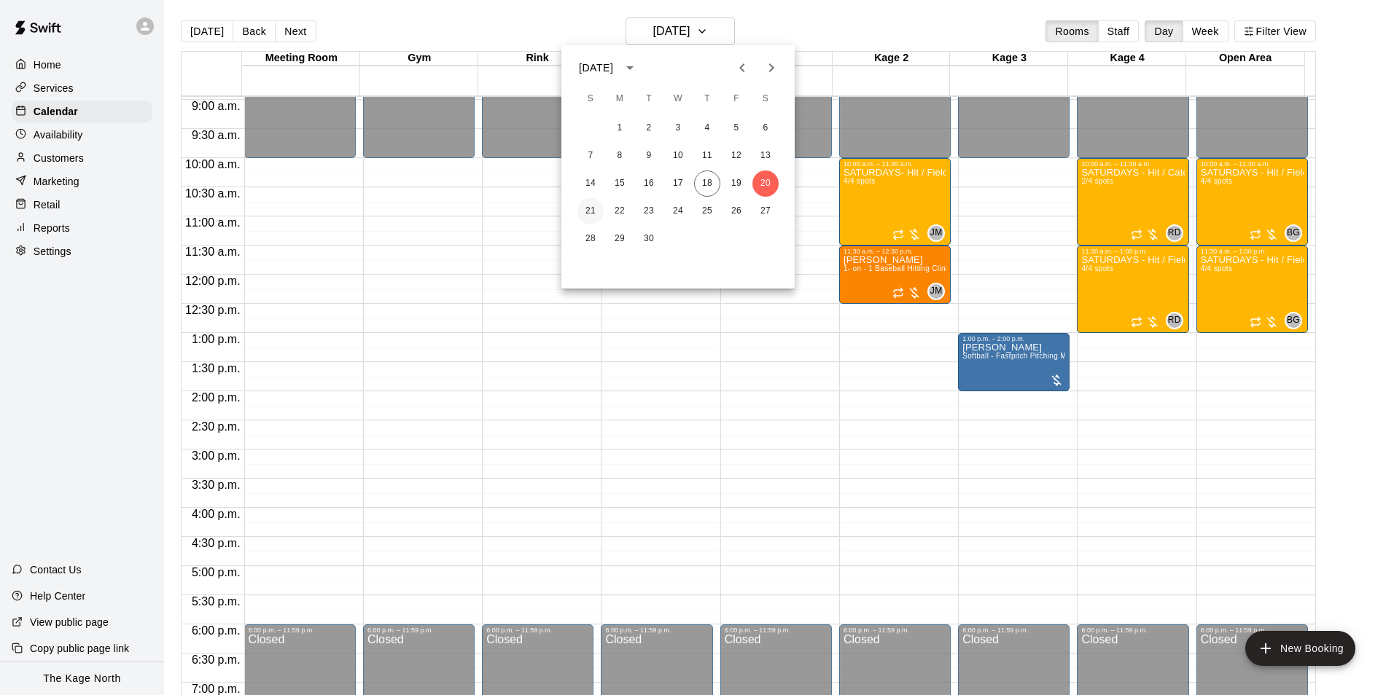
click at [594, 215] on button "21" at bounding box center [590, 211] width 26 height 26
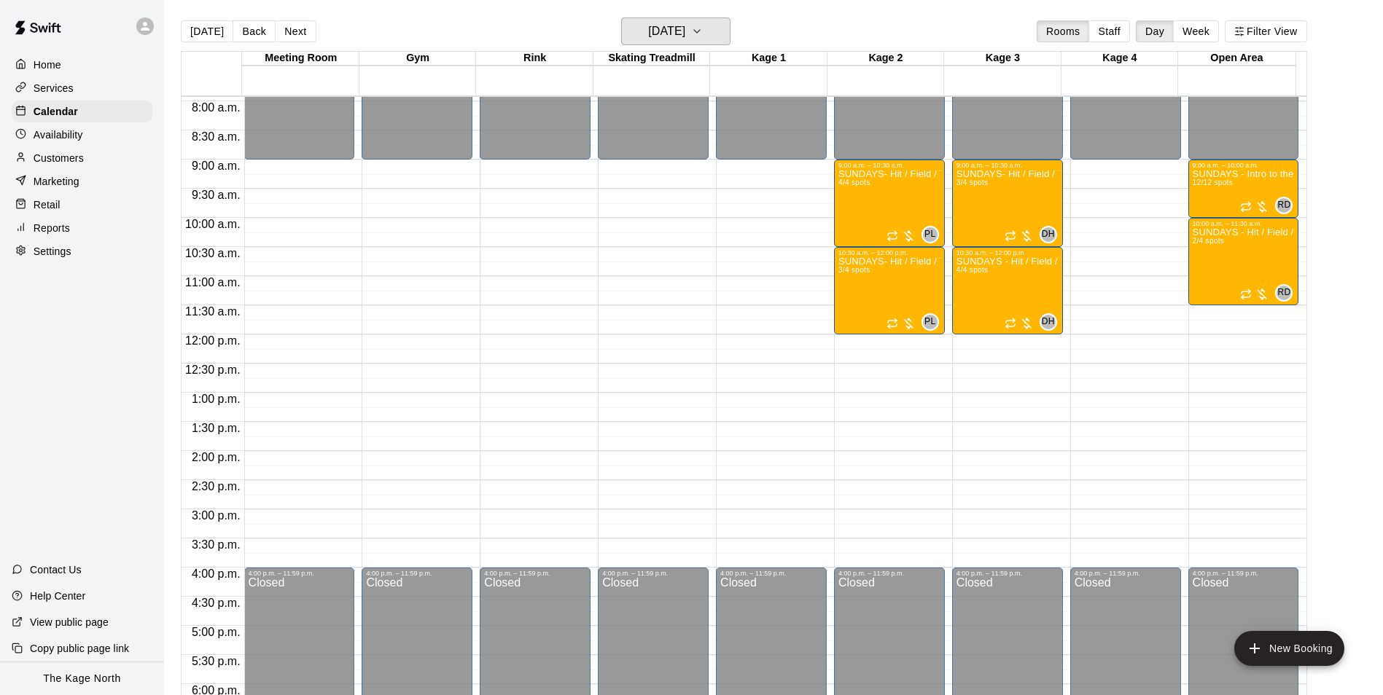
scroll to position [376, 0]
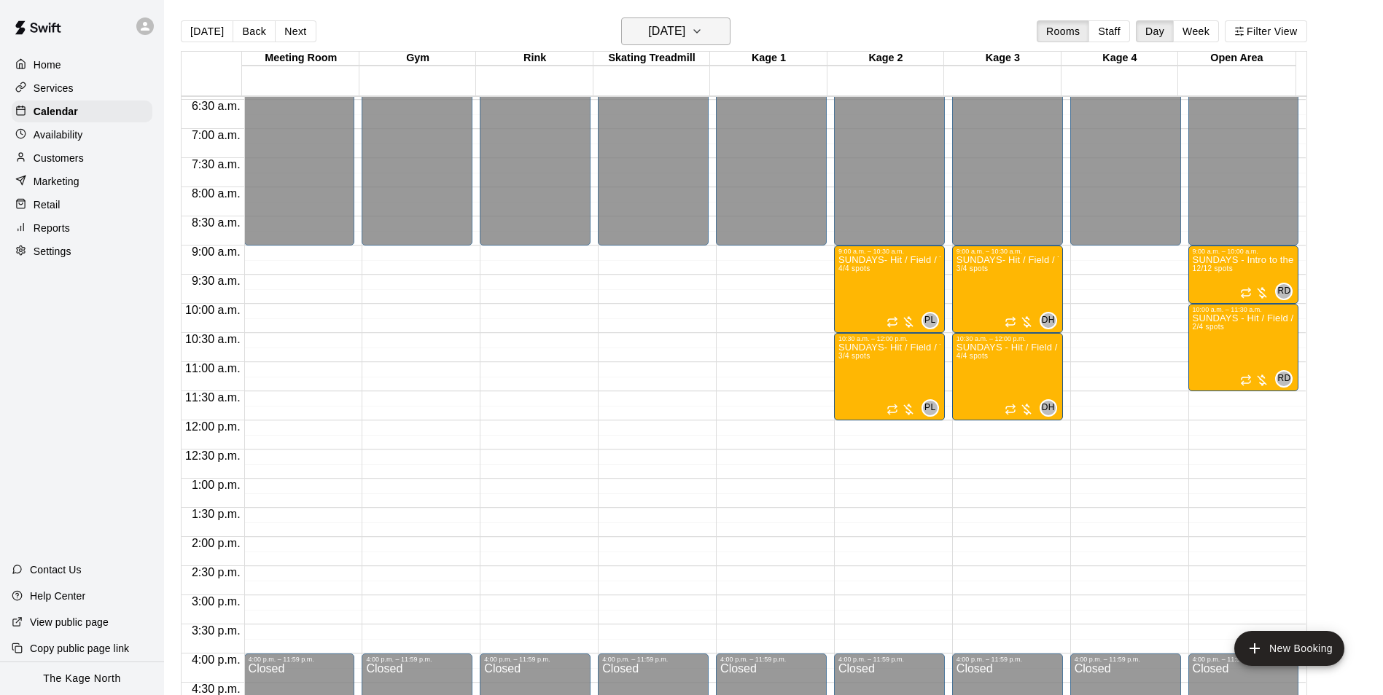
click at [685, 26] on h6 "[DATE]" at bounding box center [666, 31] width 37 height 20
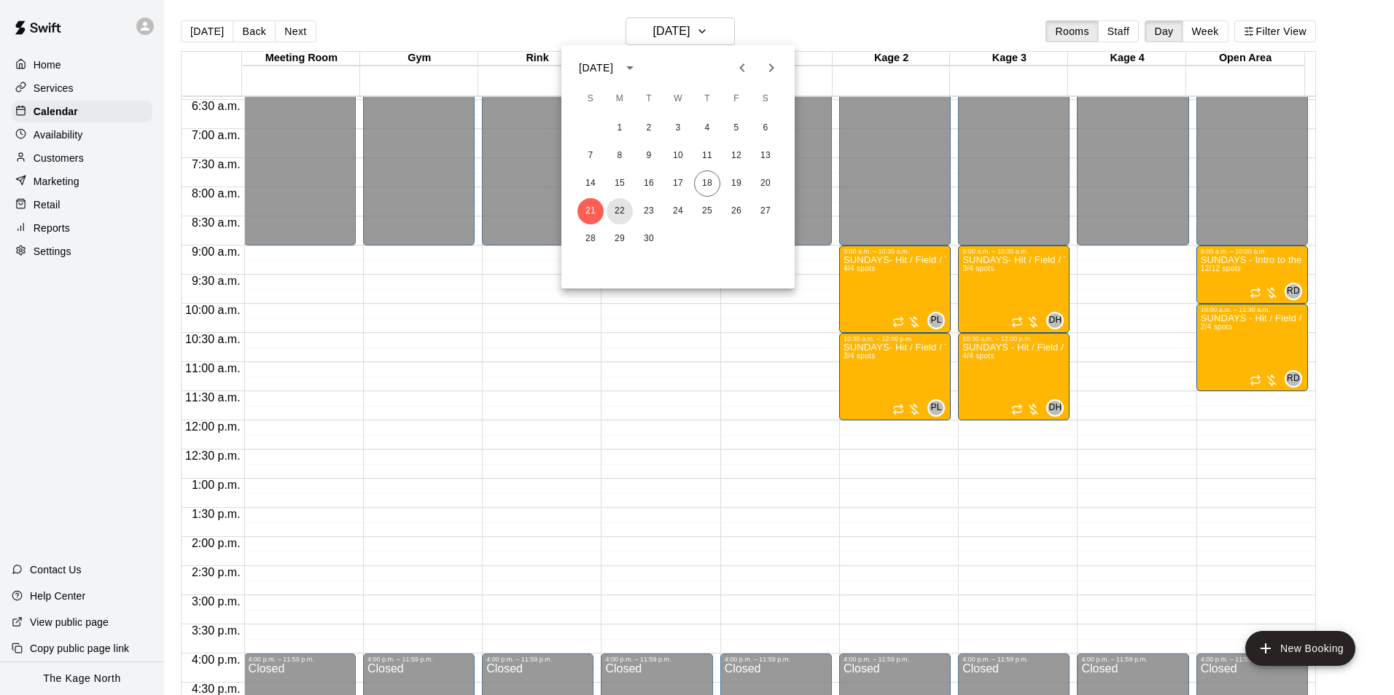
click at [613, 208] on button "22" at bounding box center [619, 211] width 26 height 26
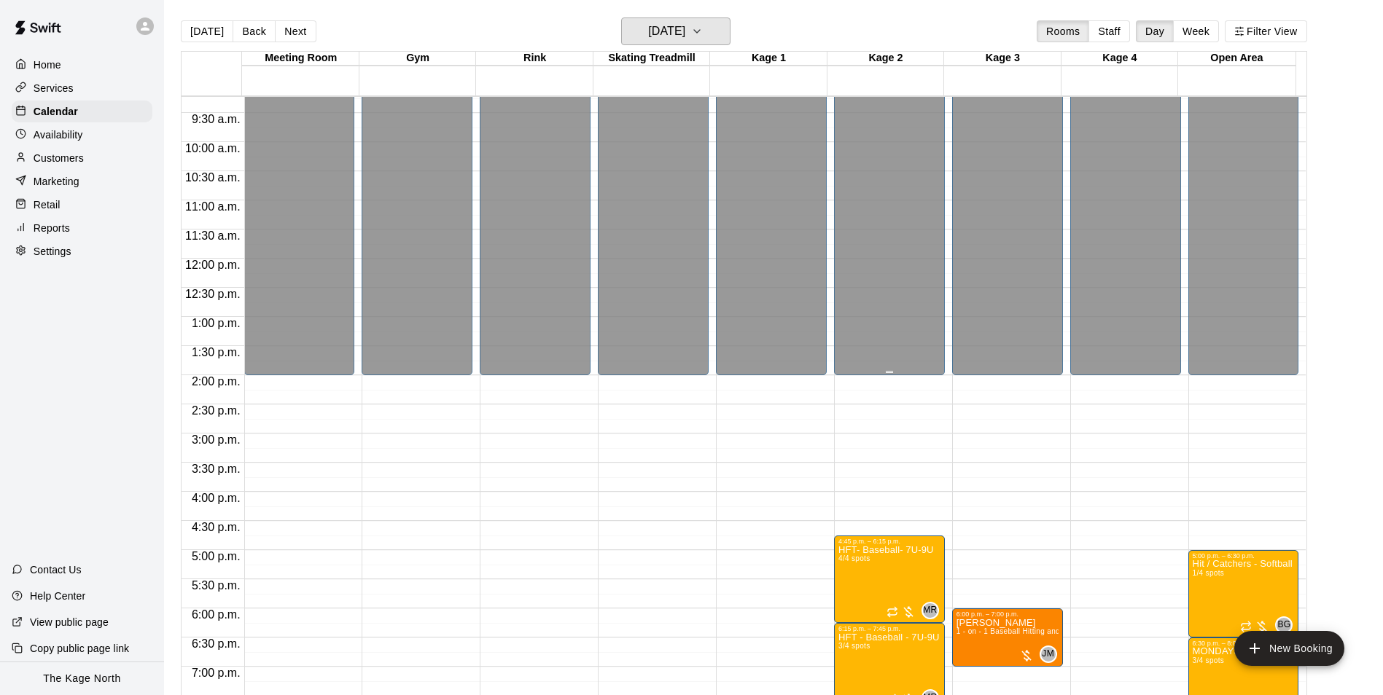
scroll to position [741, 0]
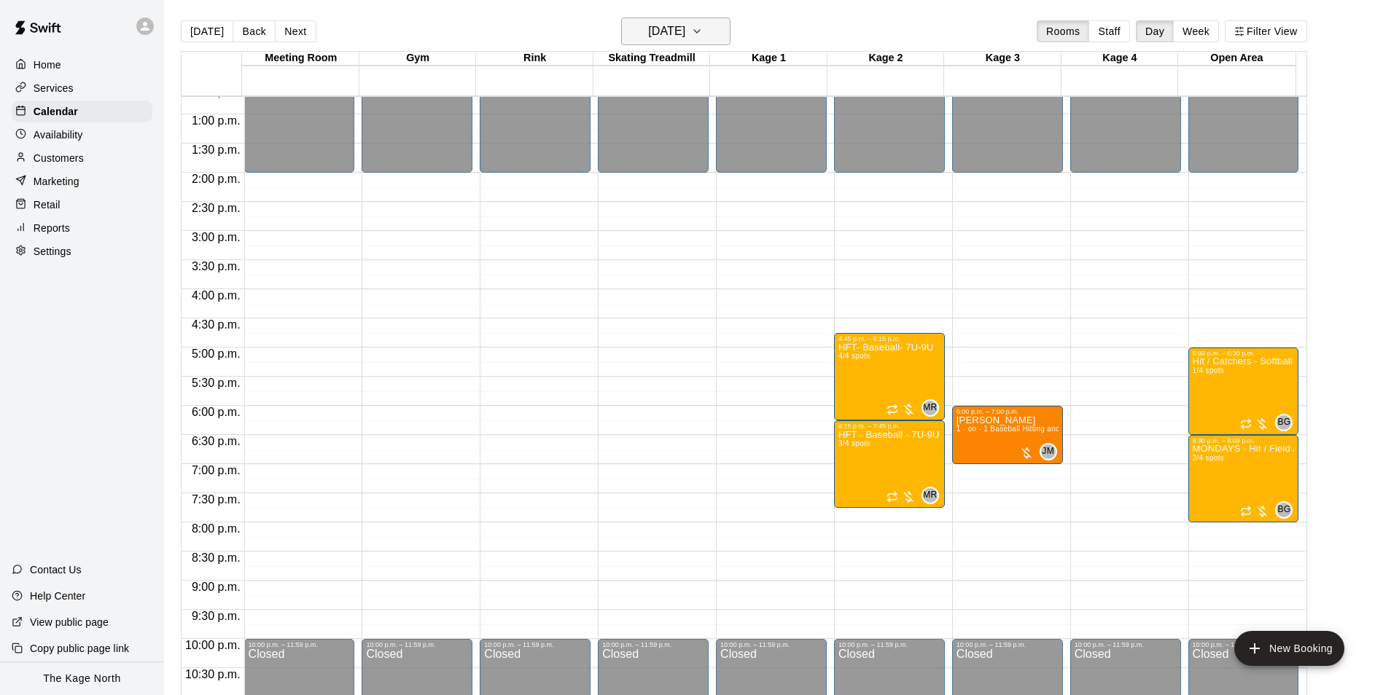
click at [685, 31] on h6 "[DATE]" at bounding box center [666, 31] width 37 height 20
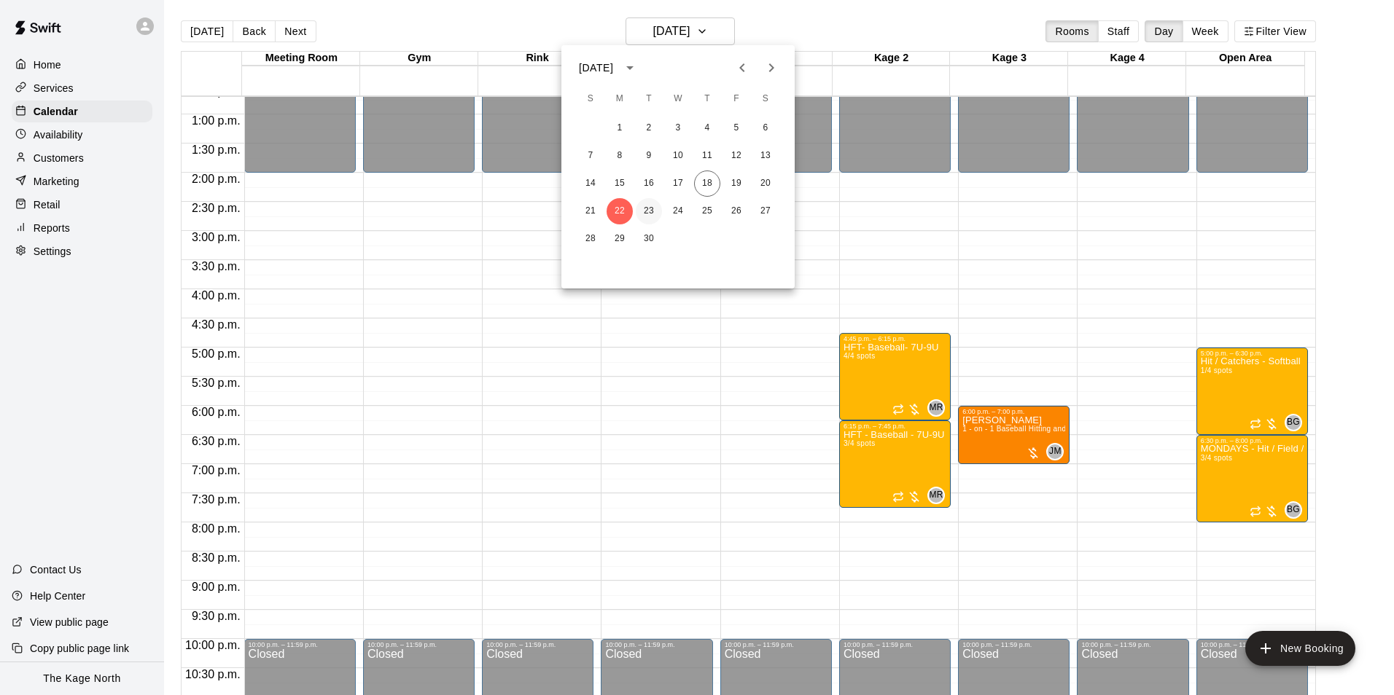
click at [651, 211] on button "23" at bounding box center [649, 211] width 26 height 26
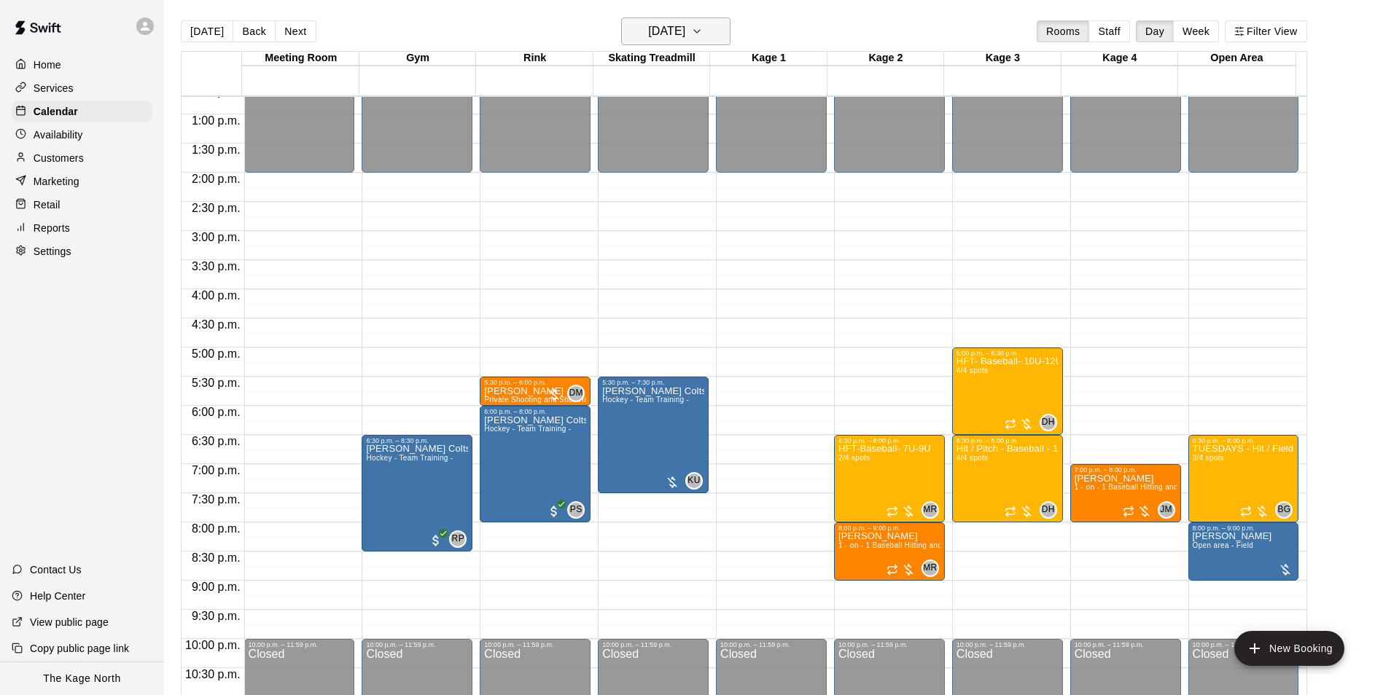
click at [716, 40] on button "[DATE]" at bounding box center [675, 31] width 109 height 28
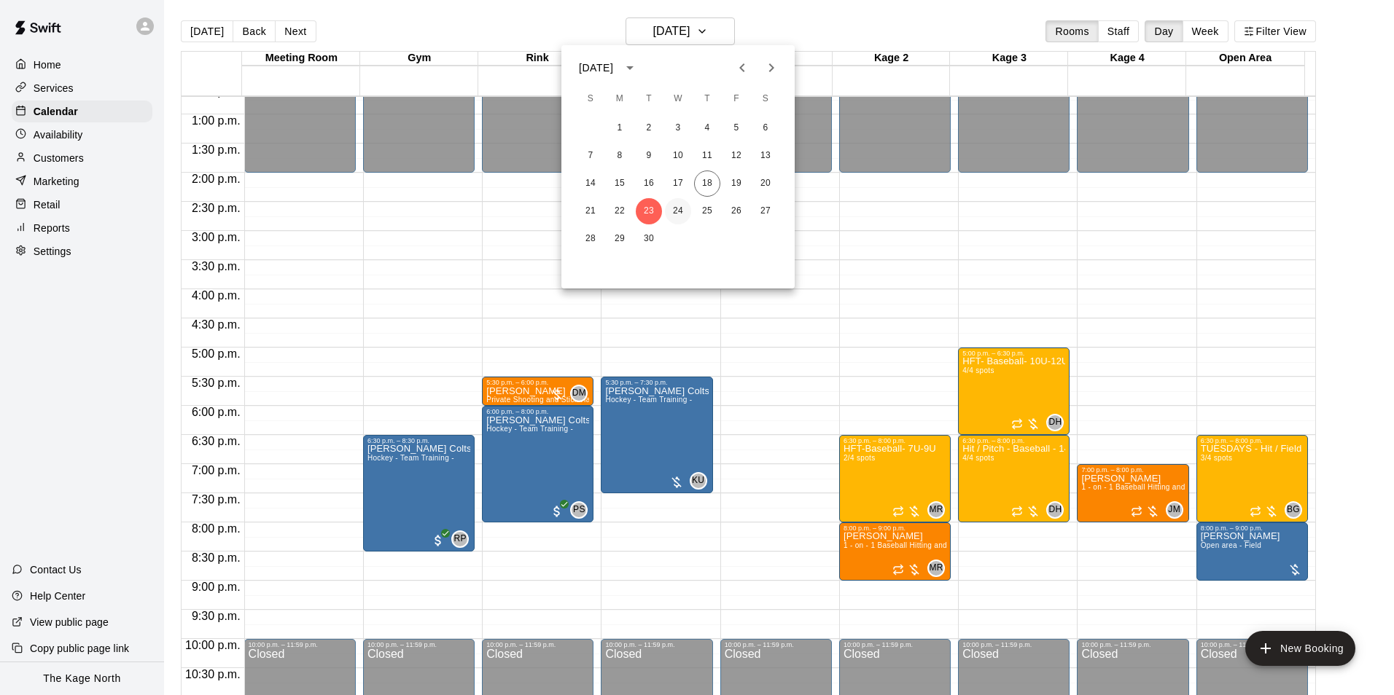
click at [681, 207] on button "24" at bounding box center [678, 211] width 26 height 26
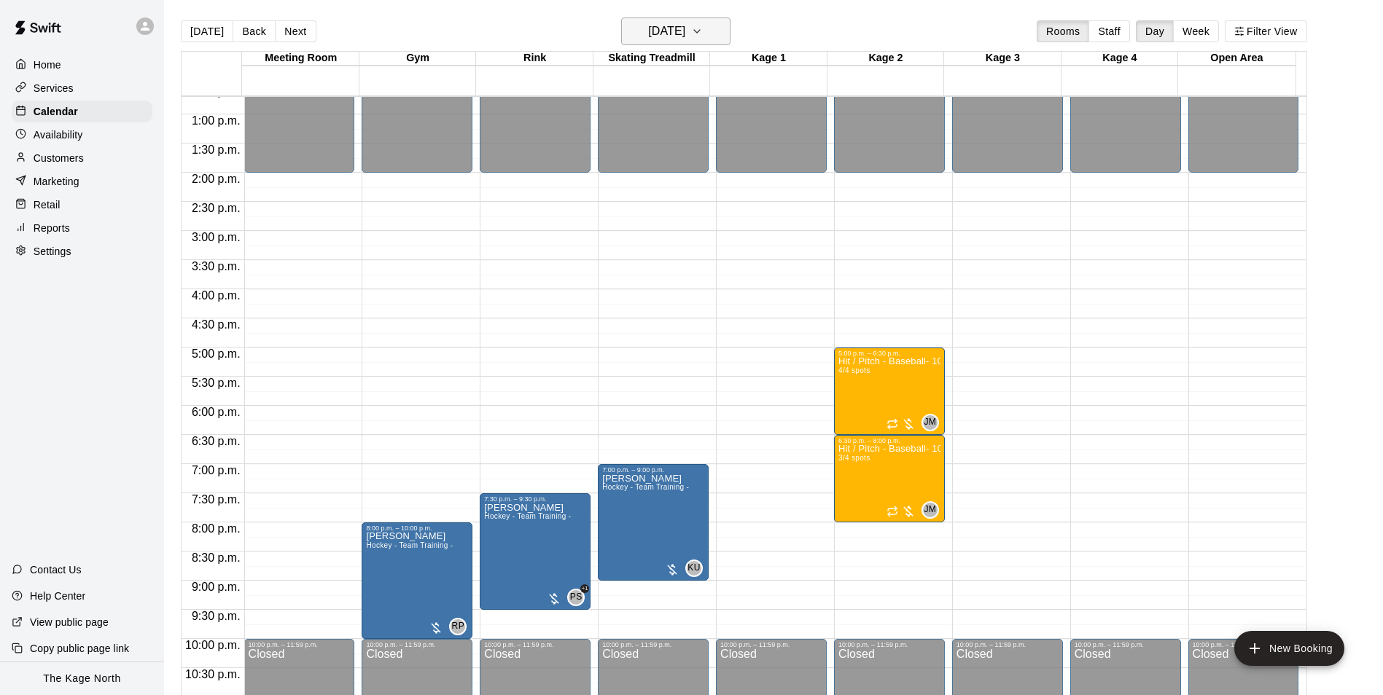
click at [671, 31] on h6 "[DATE]" at bounding box center [666, 31] width 37 height 20
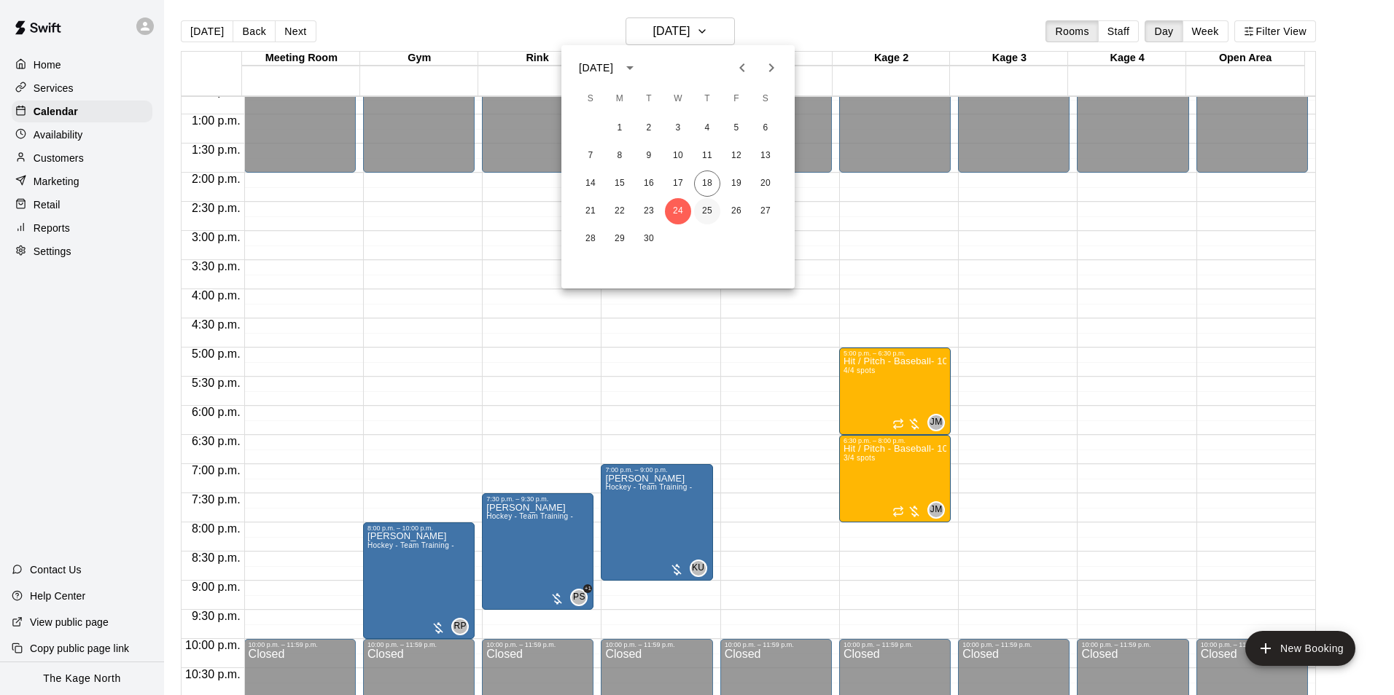
click at [704, 210] on button "25" at bounding box center [707, 211] width 26 height 26
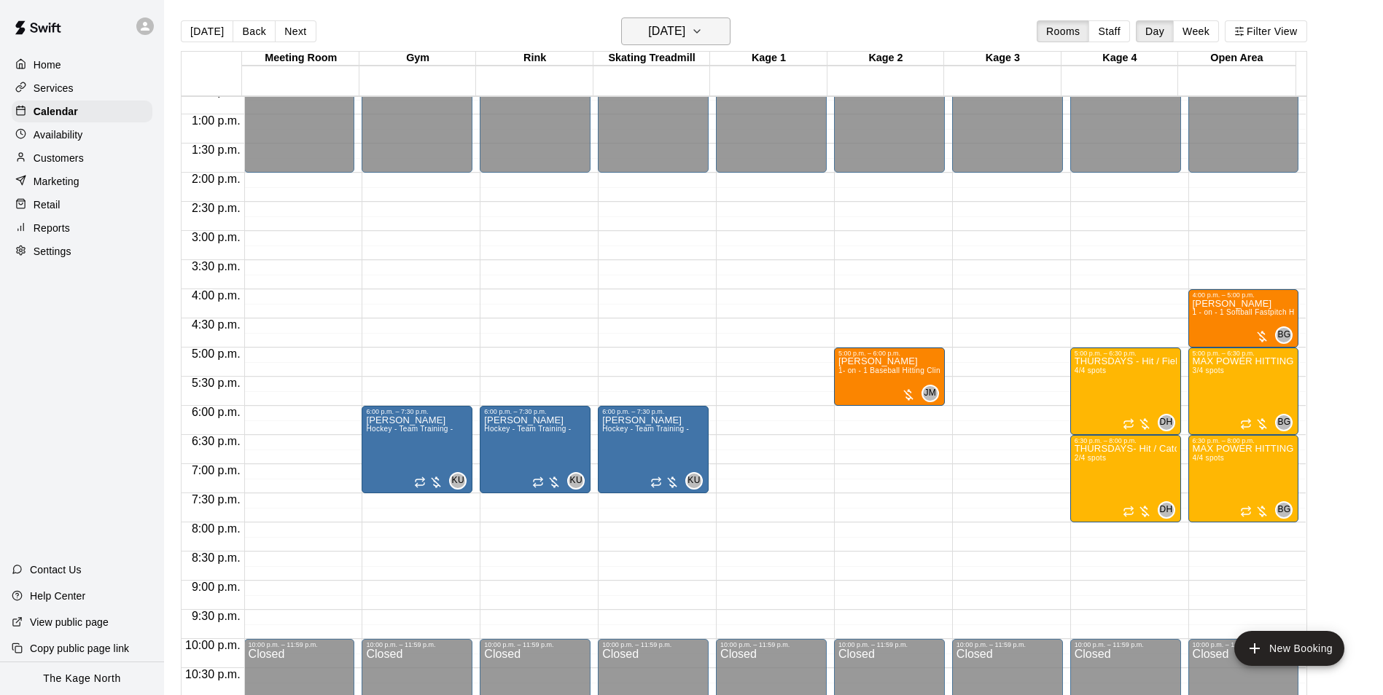
click at [685, 33] on h6 "[DATE]" at bounding box center [666, 31] width 37 height 20
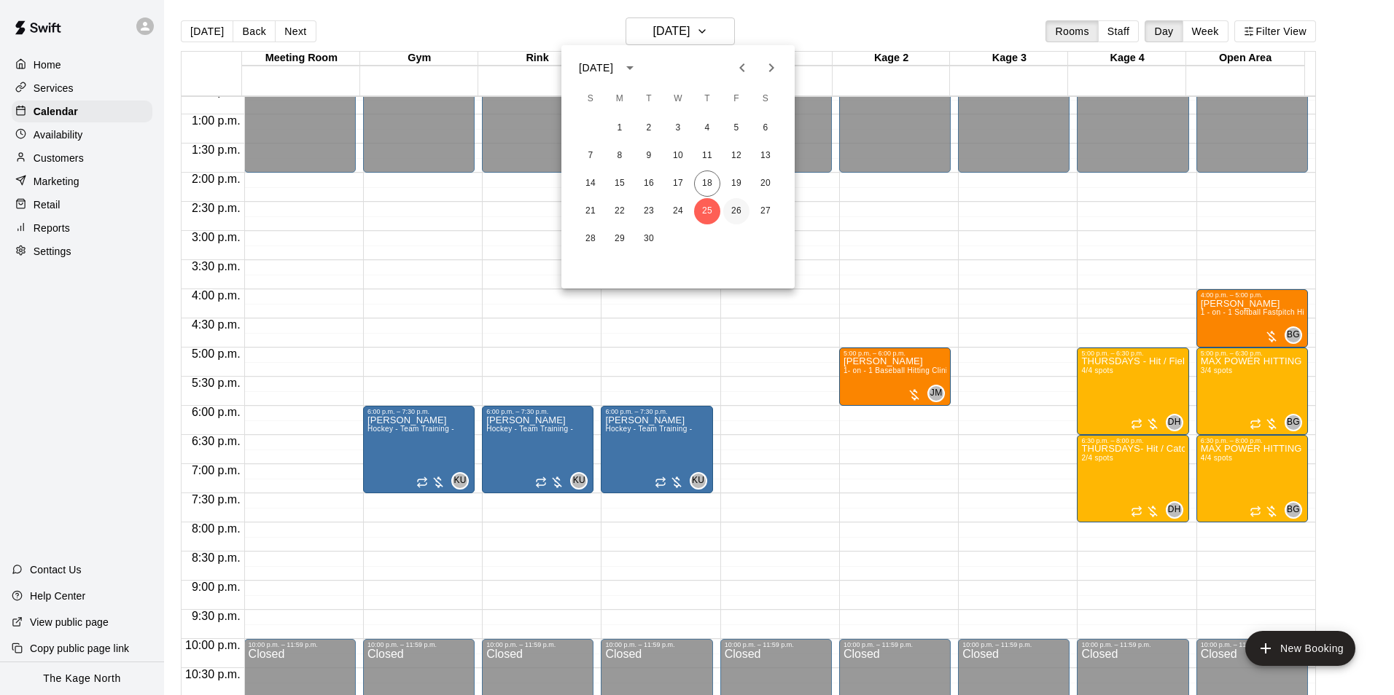
click at [733, 213] on button "26" at bounding box center [736, 211] width 26 height 26
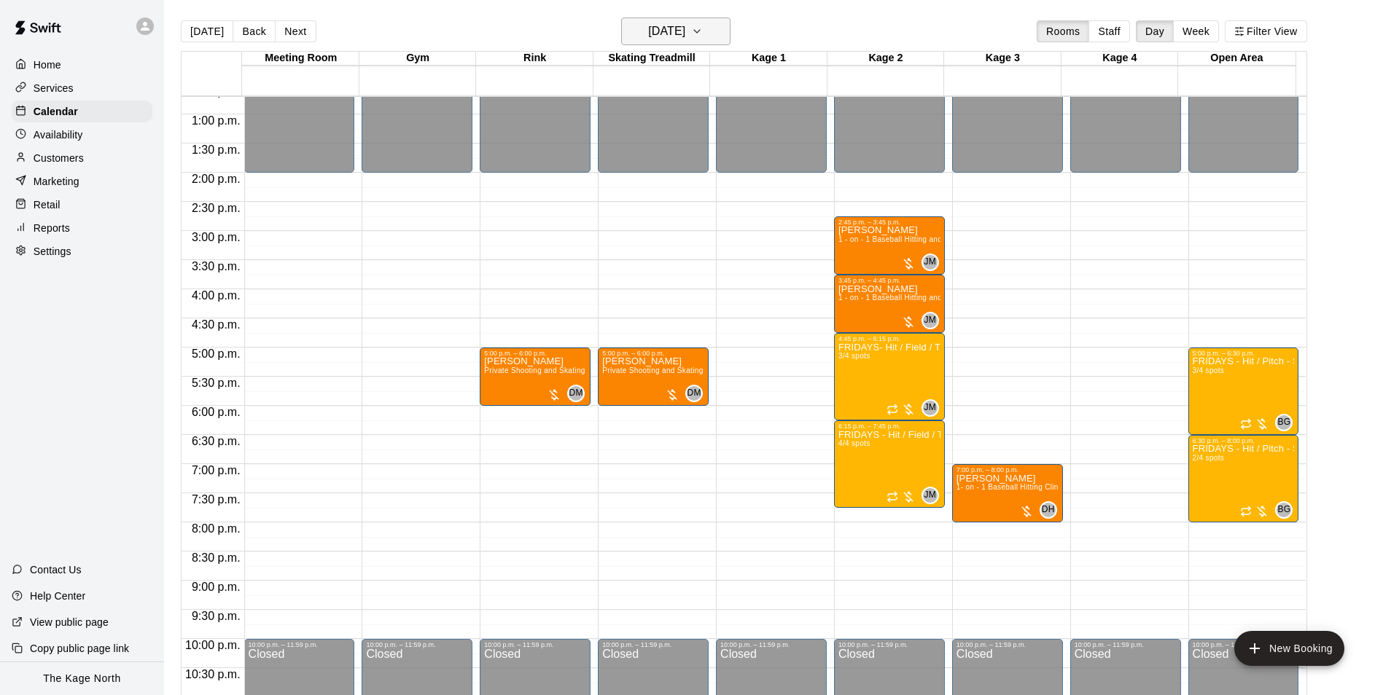
click at [685, 32] on h6 "[DATE]" at bounding box center [666, 31] width 37 height 20
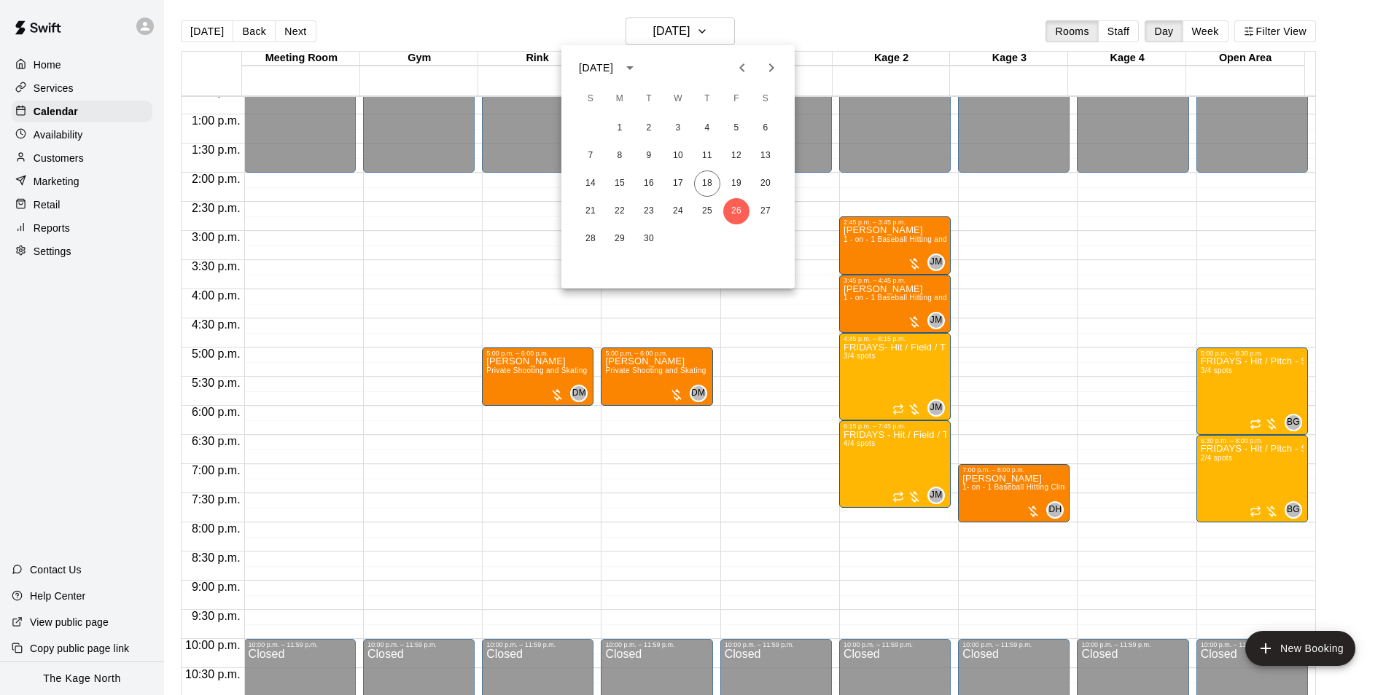
click at [849, 15] on div at bounding box center [697, 347] width 1394 height 695
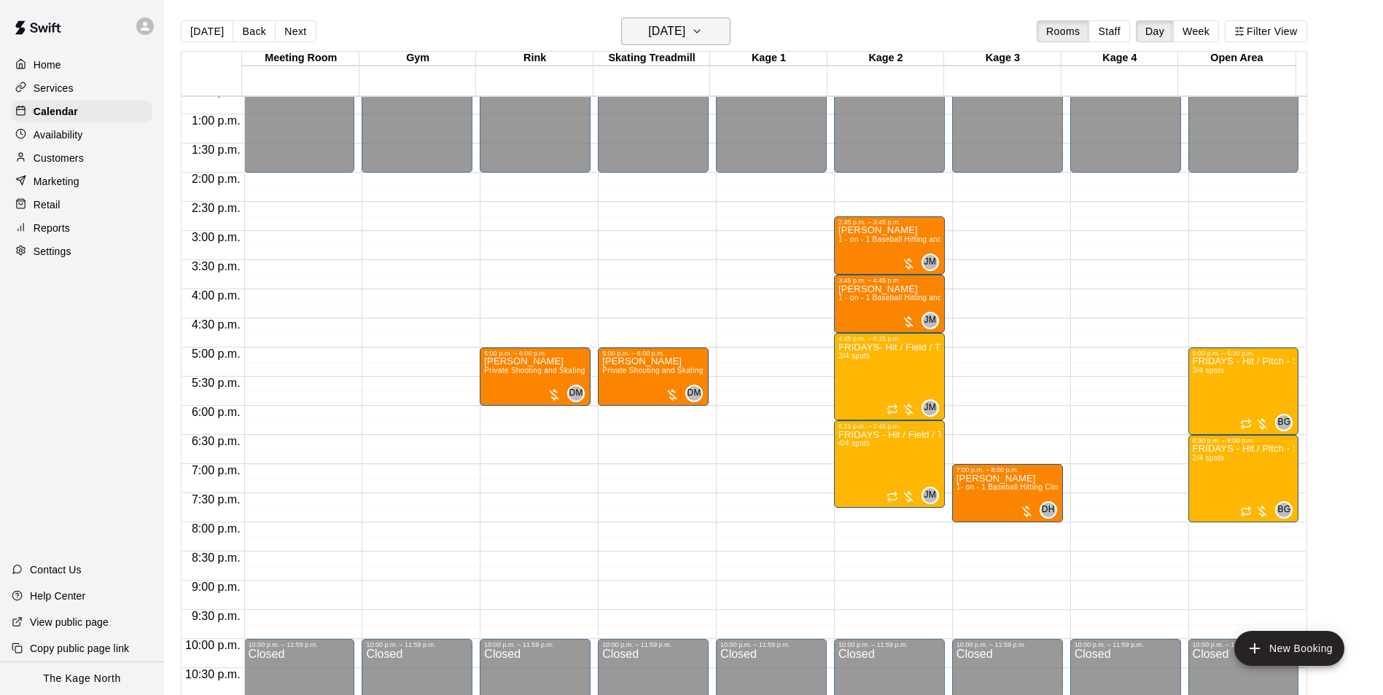
click at [685, 40] on h6 "[DATE]" at bounding box center [666, 31] width 37 height 20
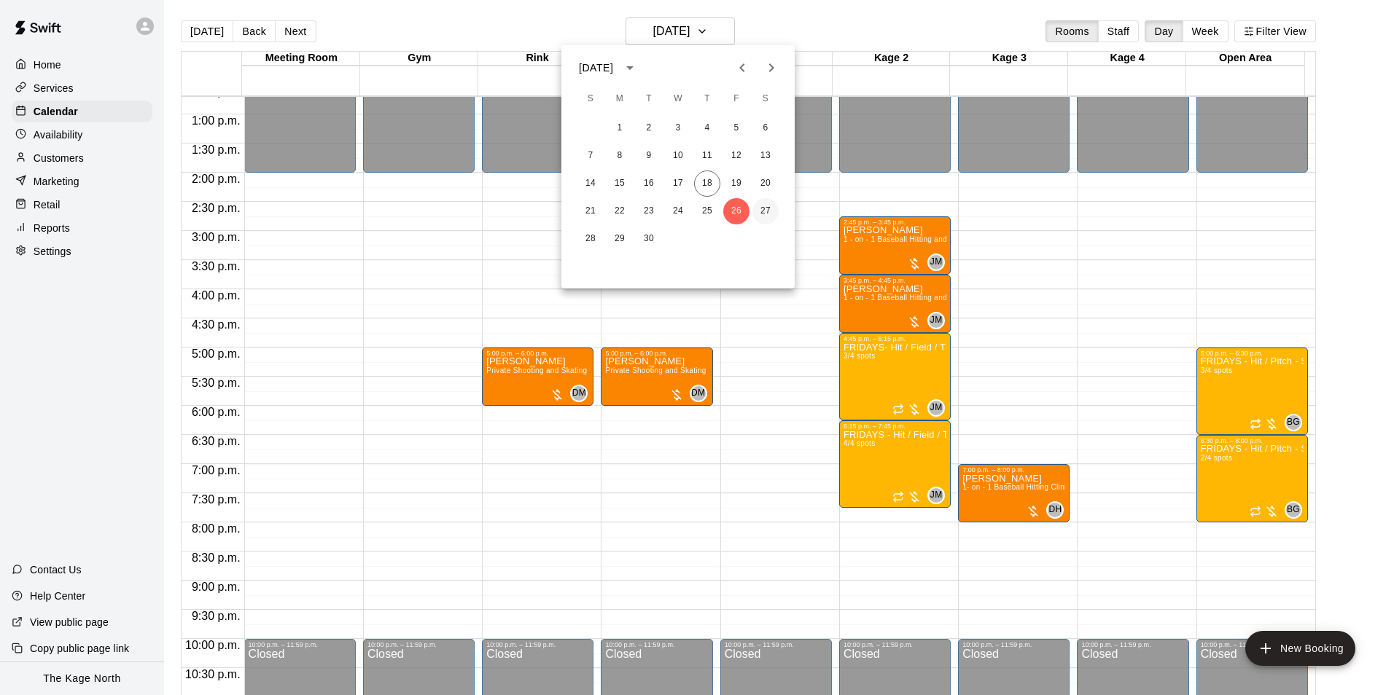
click at [767, 206] on button "27" at bounding box center [765, 211] width 26 height 26
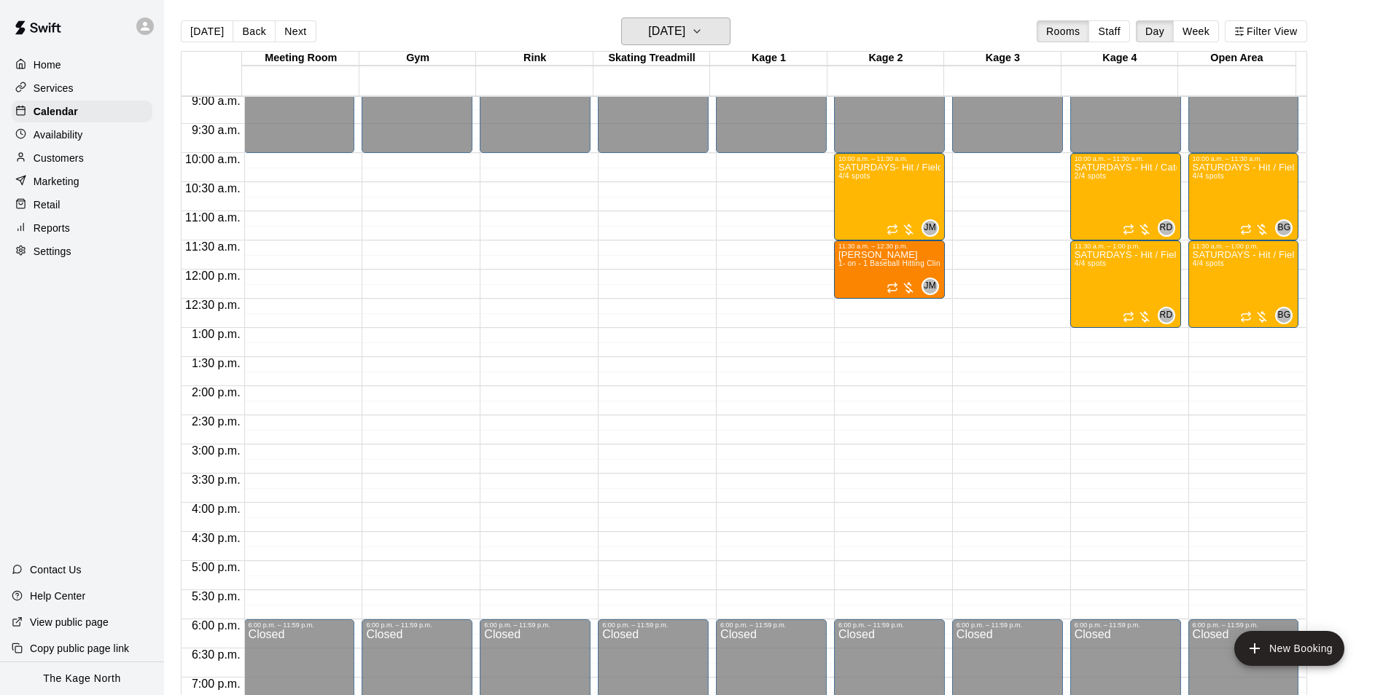
scroll to position [522, 0]
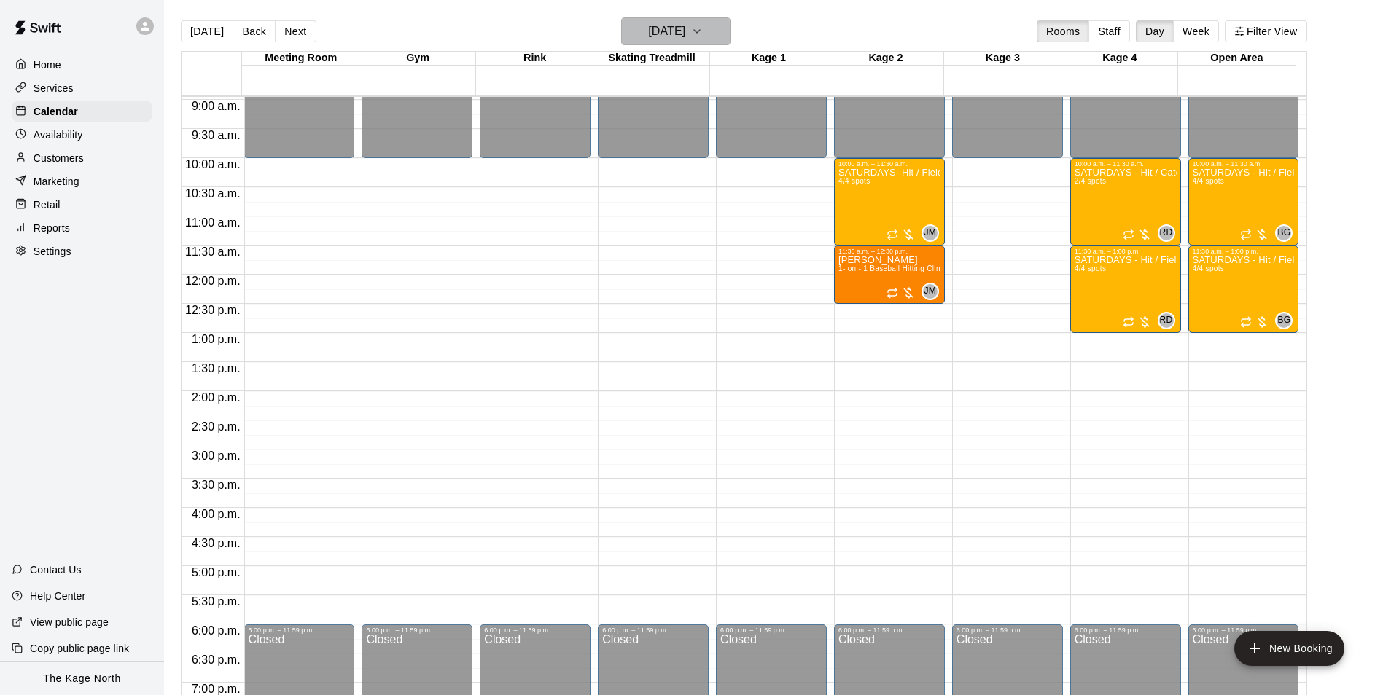
click at [685, 34] on h6 "Saturday Sep 27" at bounding box center [666, 31] width 37 height 20
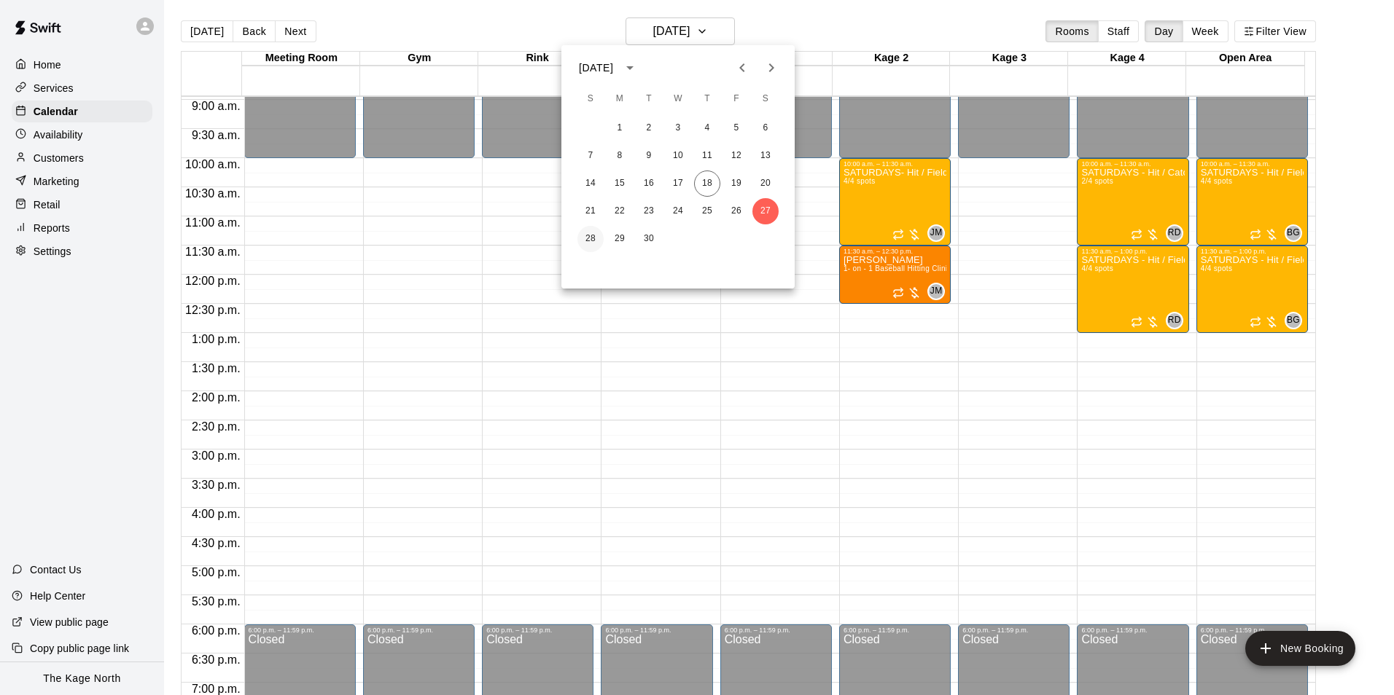
click at [588, 238] on button "28" at bounding box center [590, 239] width 26 height 26
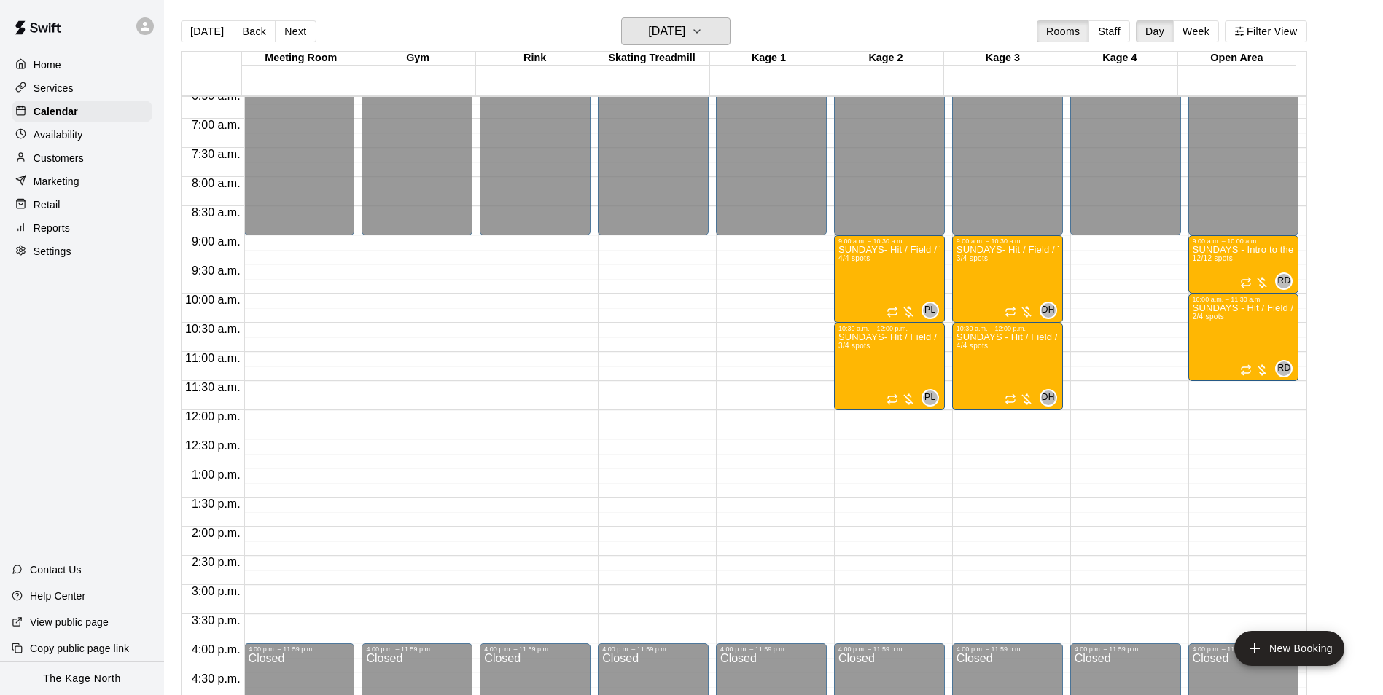
scroll to position [376, 0]
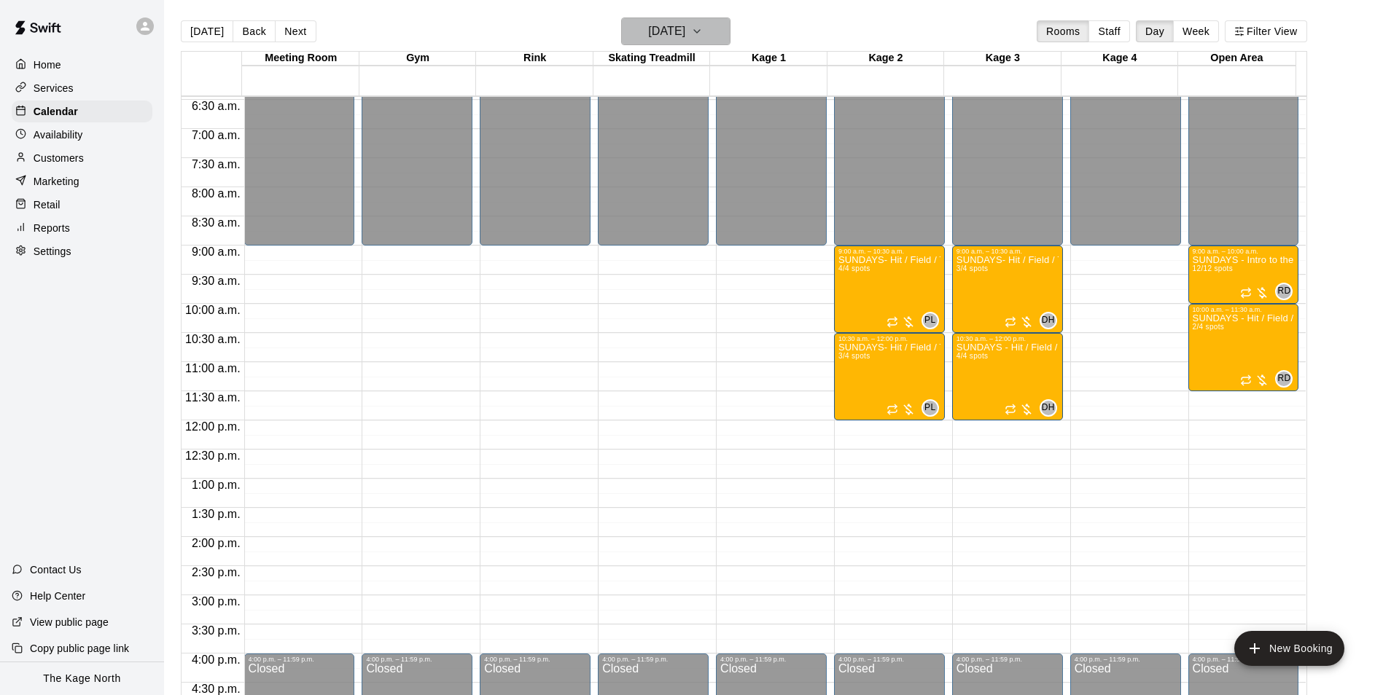
click at [685, 28] on h6 "Sunday Sep 28" at bounding box center [666, 31] width 37 height 20
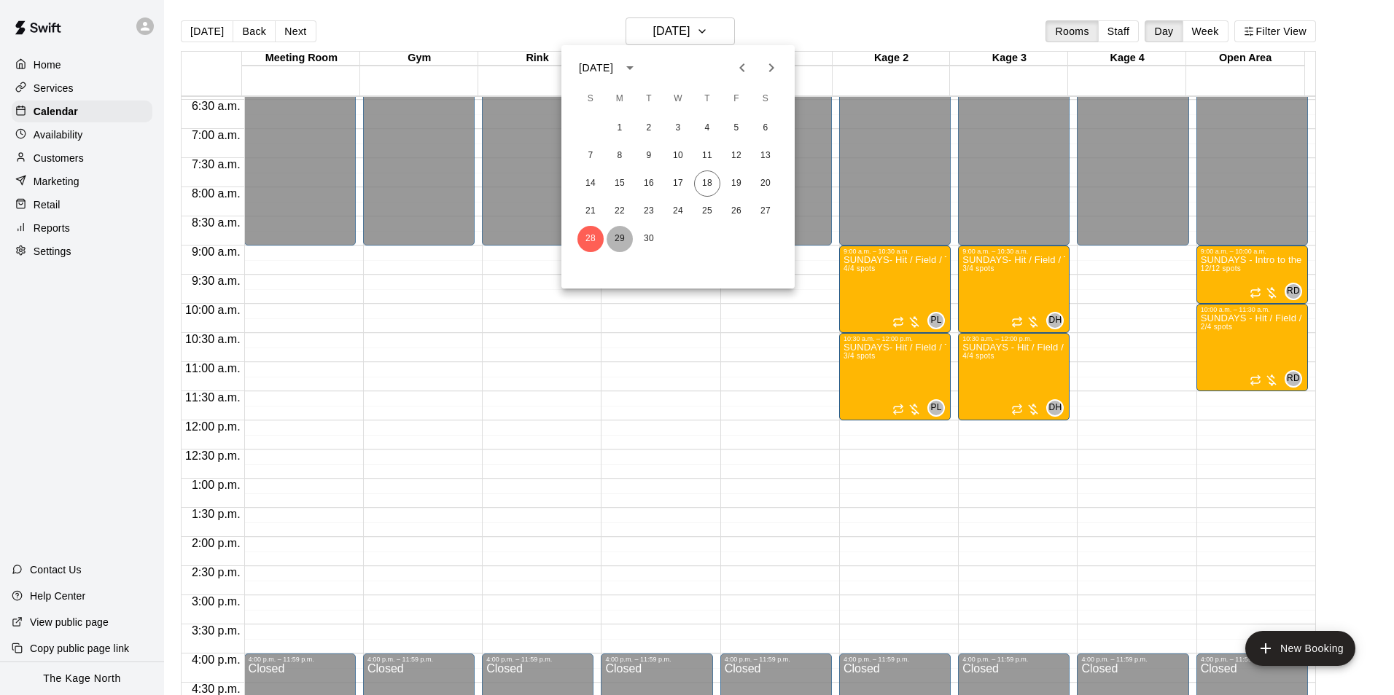
click at [623, 235] on button "29" at bounding box center [619, 239] width 26 height 26
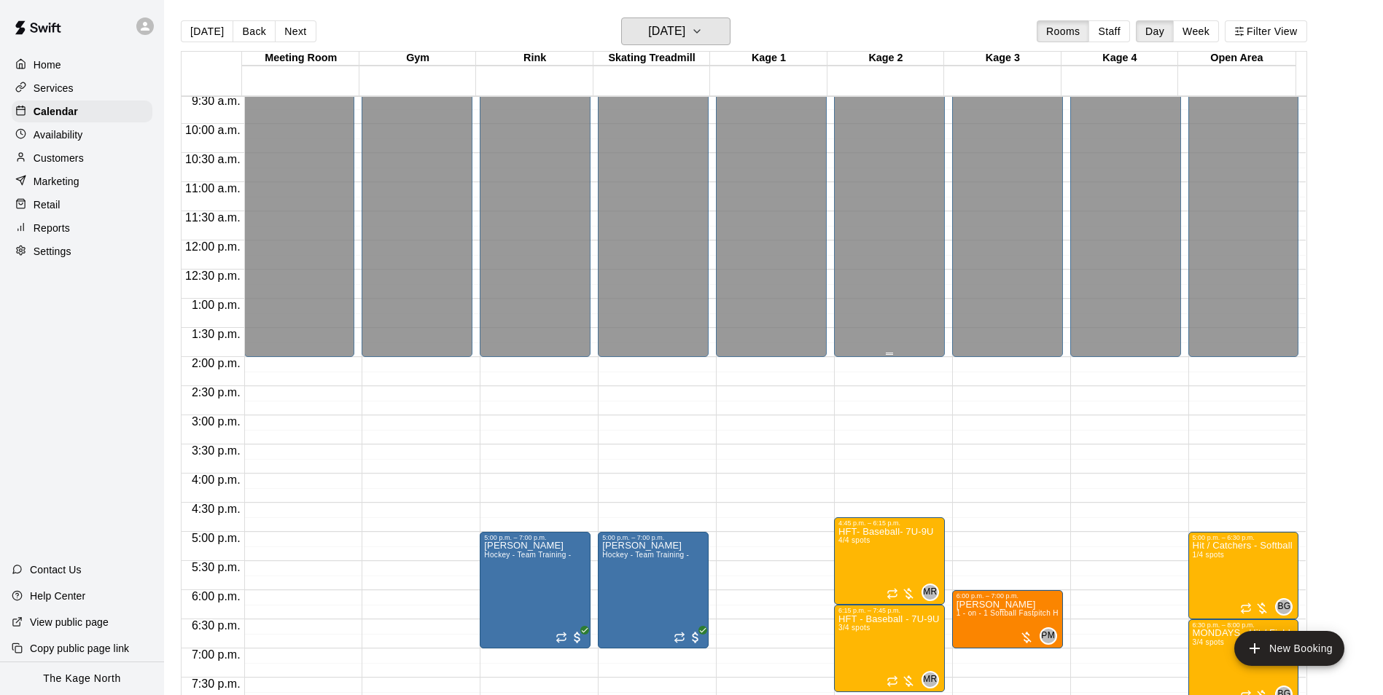
scroll to position [741, 0]
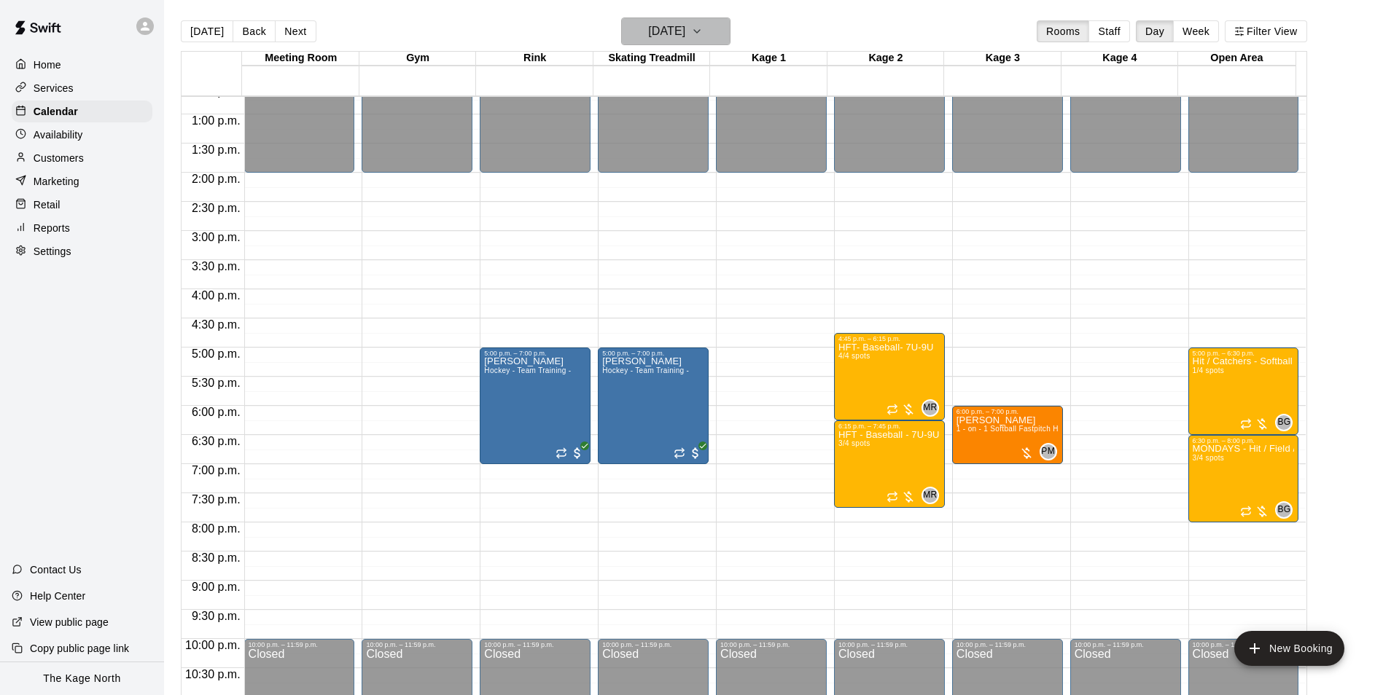
click at [685, 34] on h6 "Monday Sep 29" at bounding box center [666, 31] width 37 height 20
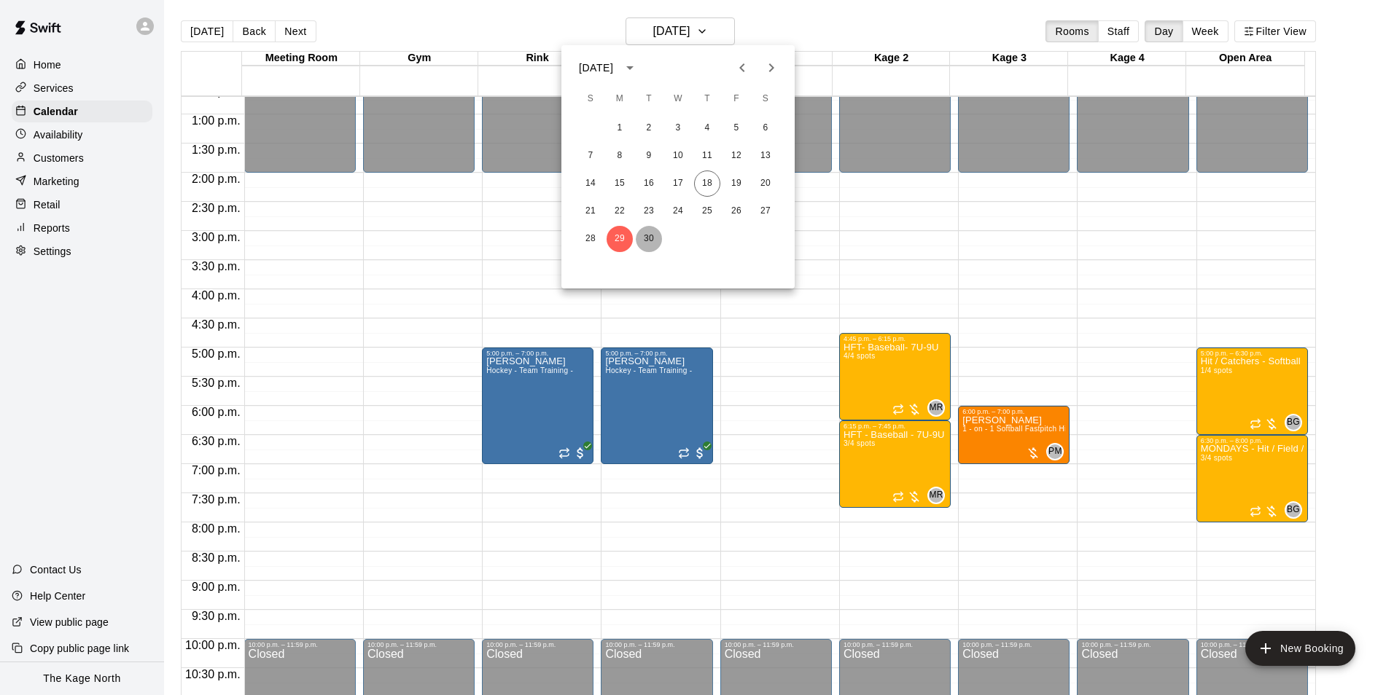
click at [645, 235] on button "30" at bounding box center [649, 239] width 26 height 26
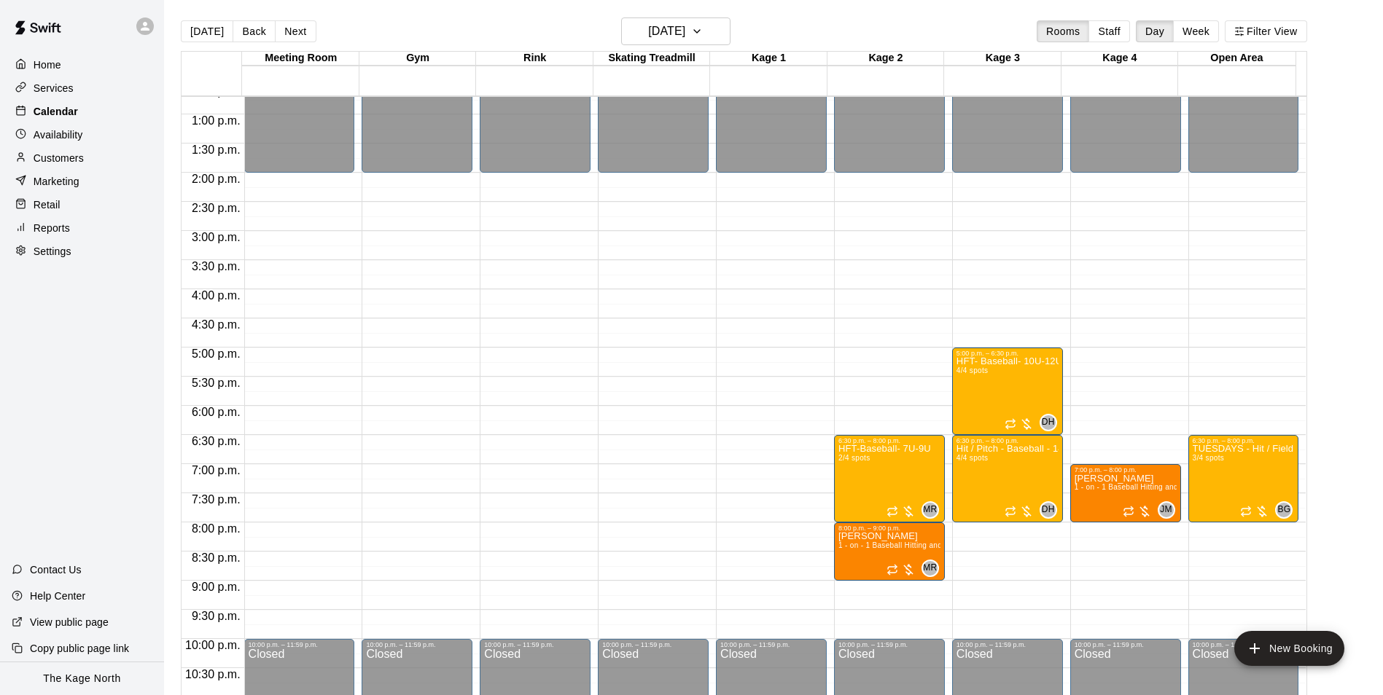
click at [55, 117] on p "Calendar" at bounding box center [56, 111] width 44 height 15
click at [678, 38] on h6 "Tuesday Sep 30" at bounding box center [666, 31] width 37 height 20
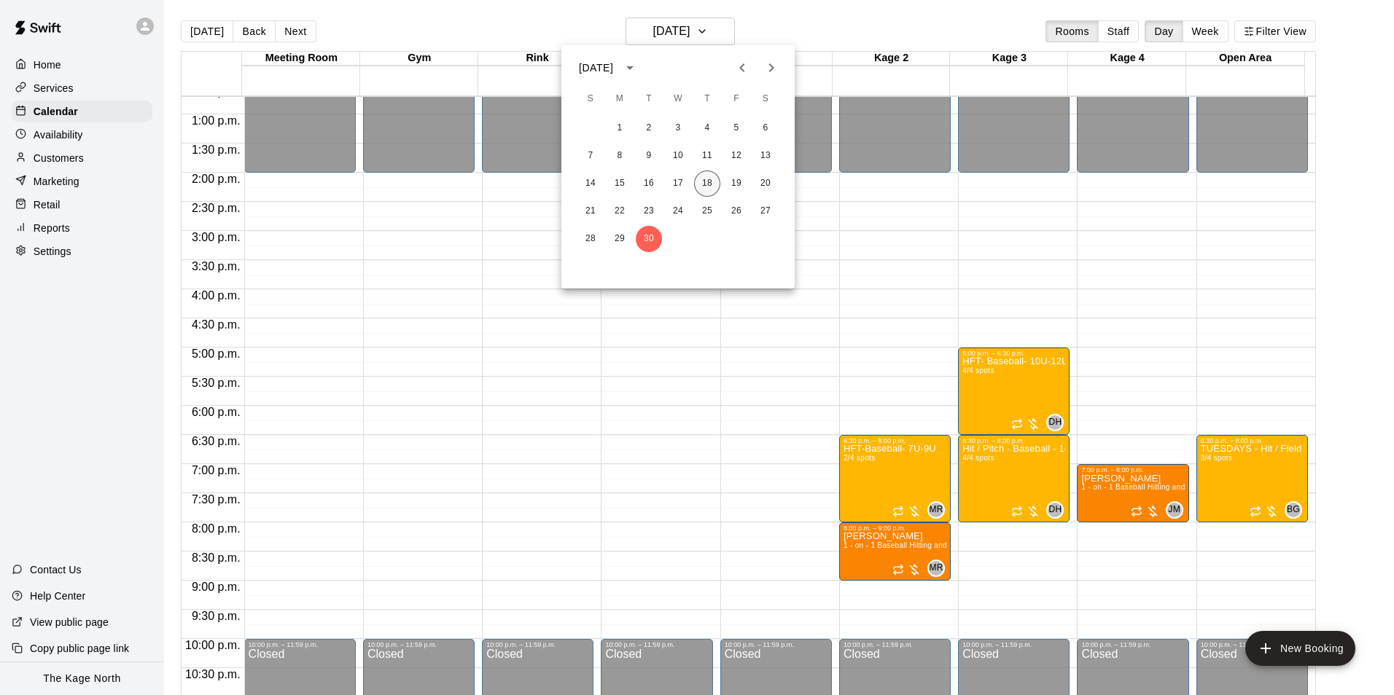
click at [701, 184] on button "18" at bounding box center [707, 184] width 26 height 26
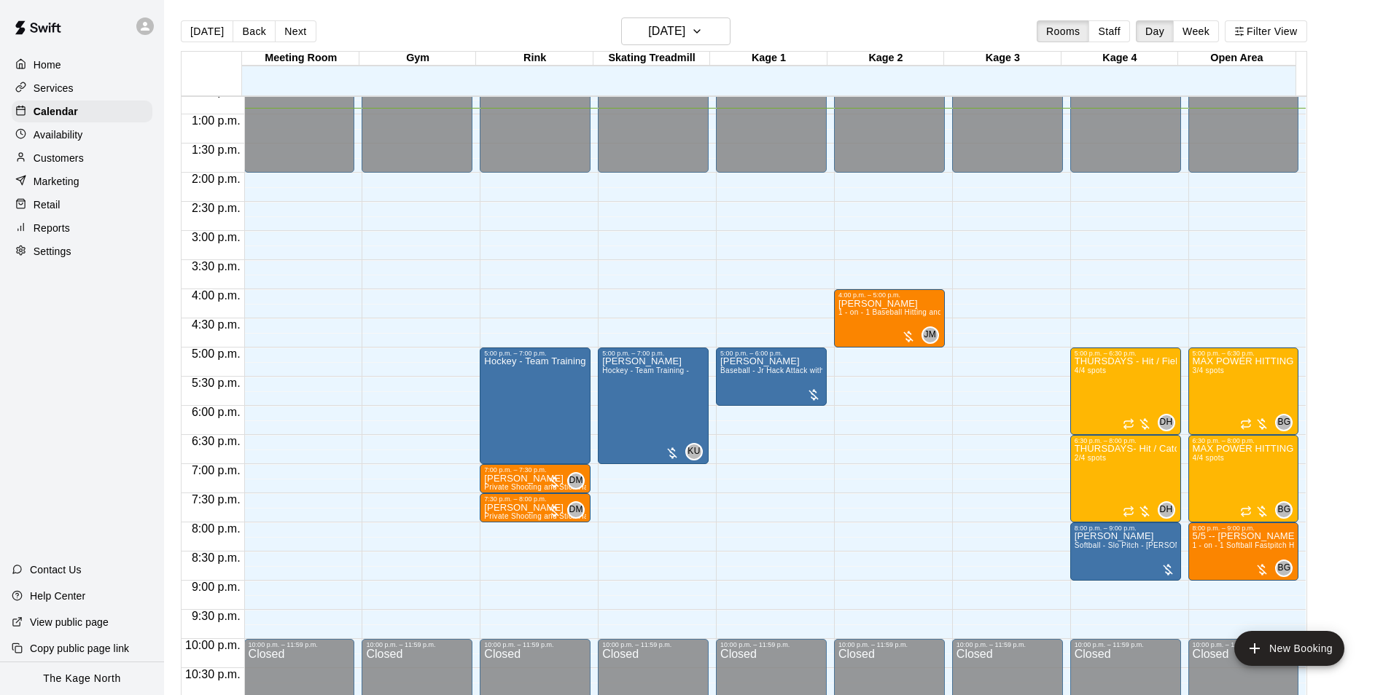
drag, startPoint x: 74, startPoint y: 160, endPoint x: 82, endPoint y: 160, distance: 8.0
click at [74, 160] on p "Customers" at bounding box center [59, 158] width 50 height 15
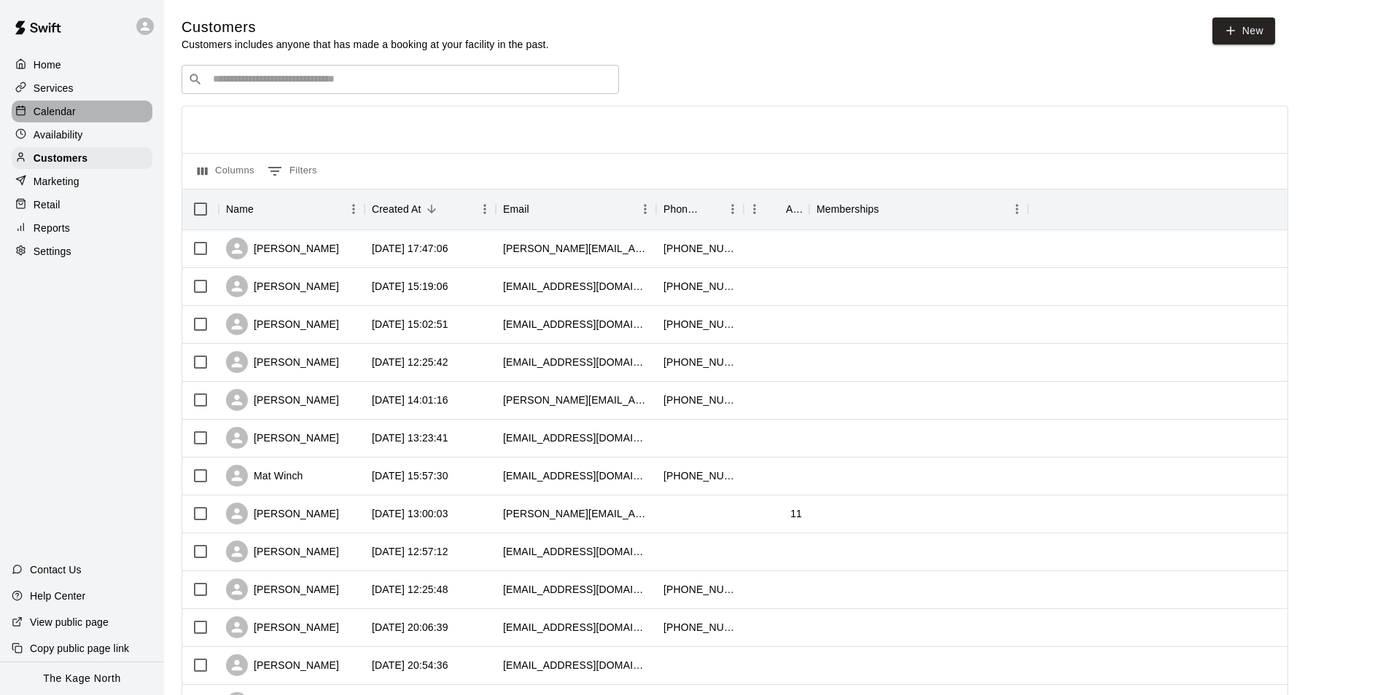
click at [72, 109] on p "Calendar" at bounding box center [55, 111] width 42 height 15
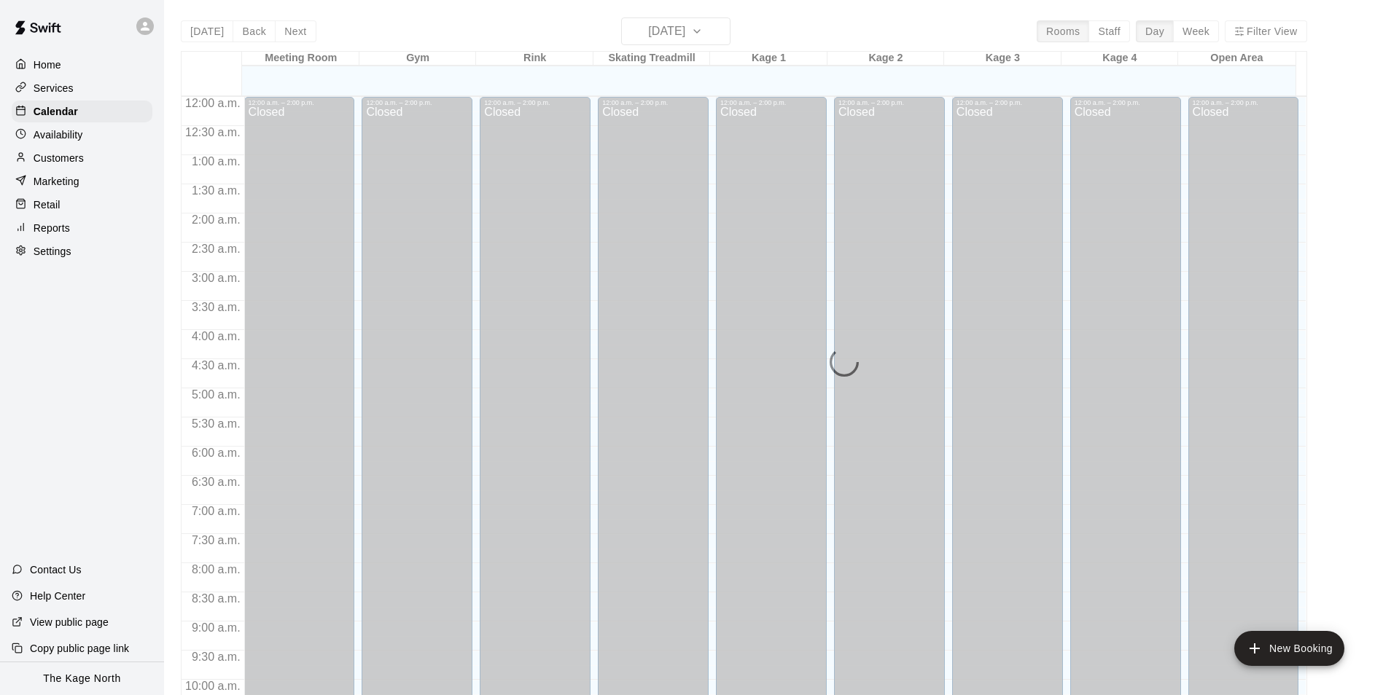
scroll to position [741, 0]
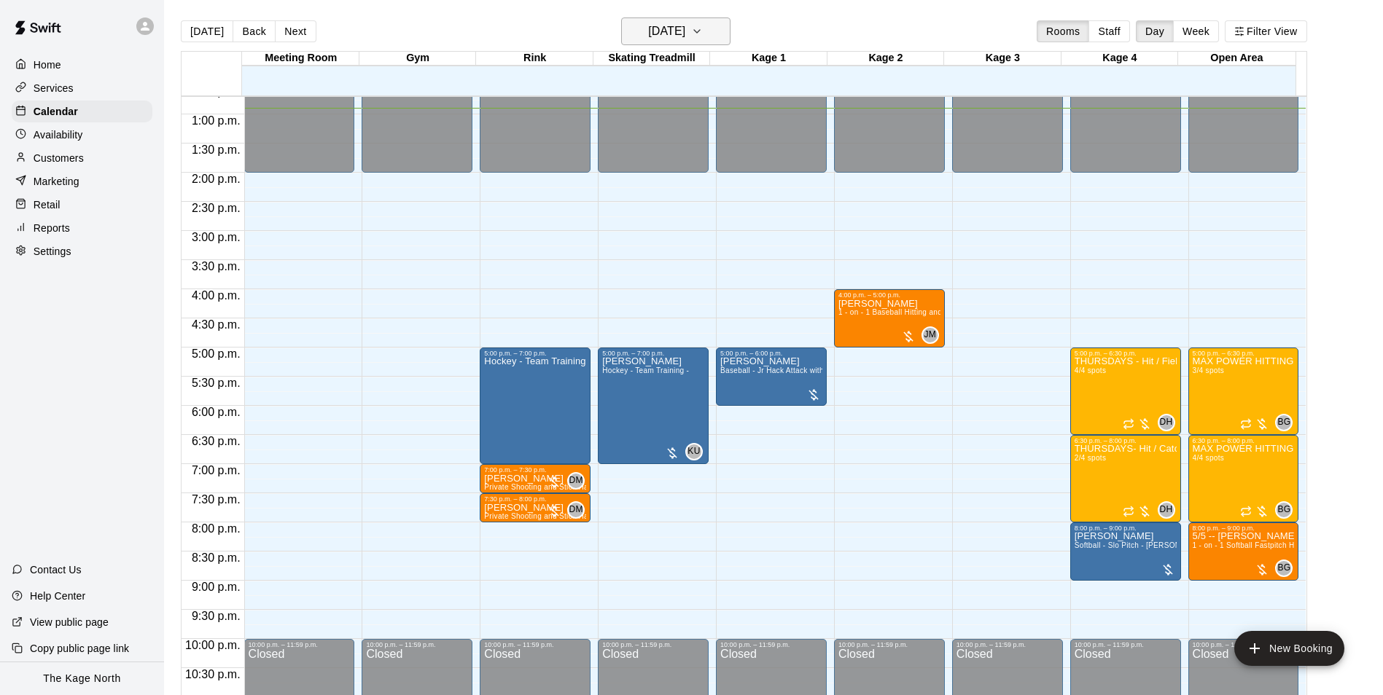
click at [684, 32] on h6 "[DATE]" at bounding box center [666, 31] width 37 height 20
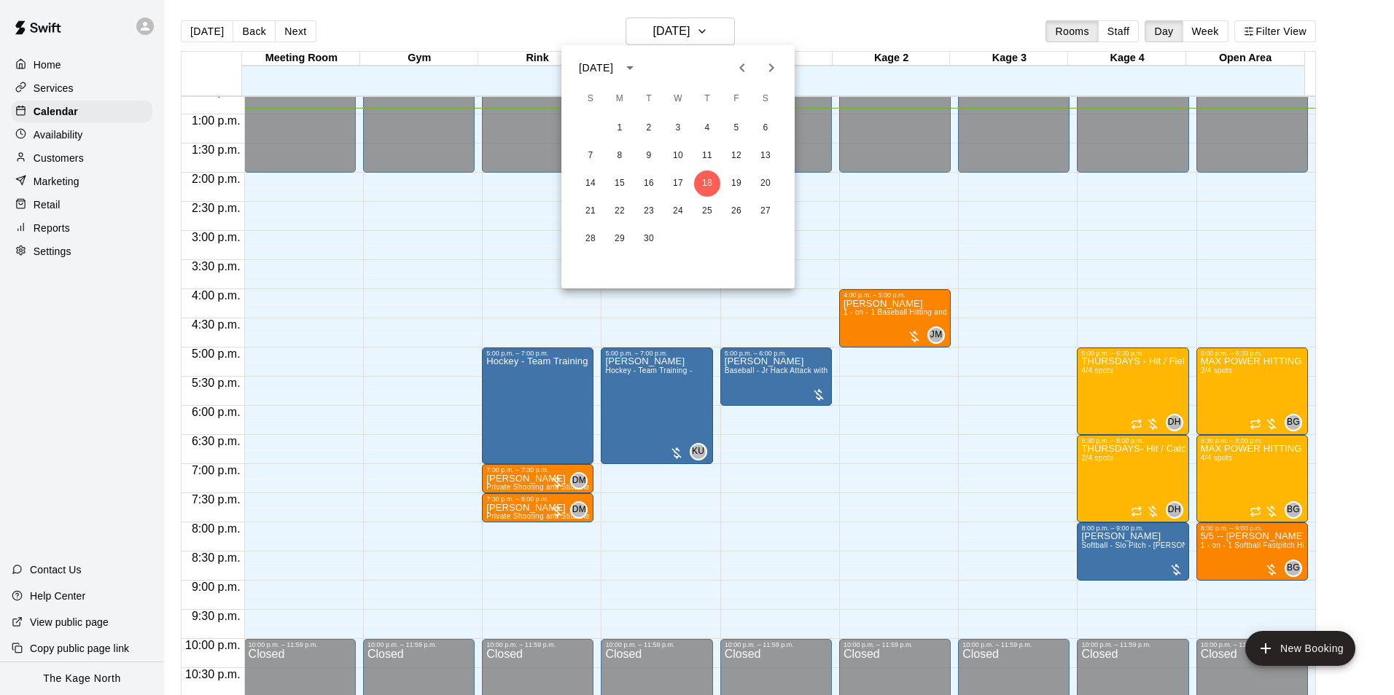
click at [768, 72] on icon "Next month" at bounding box center [770, 67] width 17 height 17
click at [808, 23] on div at bounding box center [697, 347] width 1394 height 695
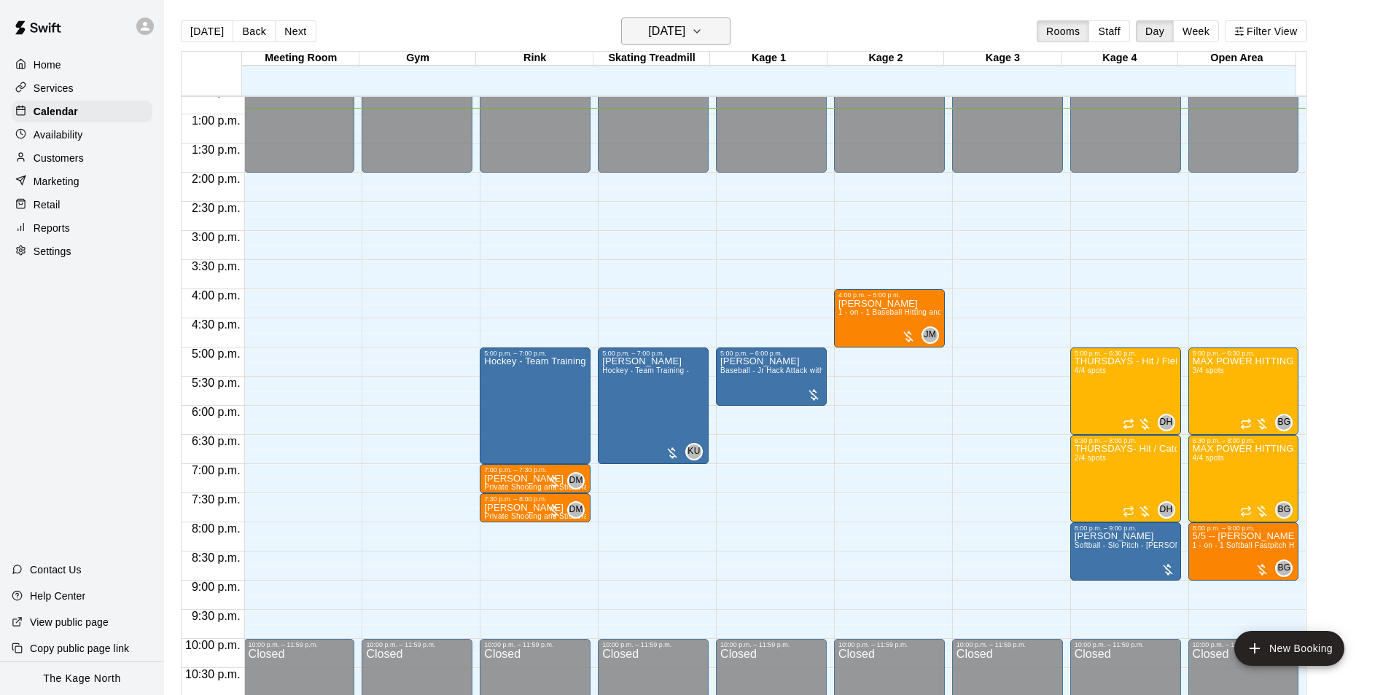
click at [685, 34] on h6 "[DATE]" at bounding box center [666, 31] width 37 height 20
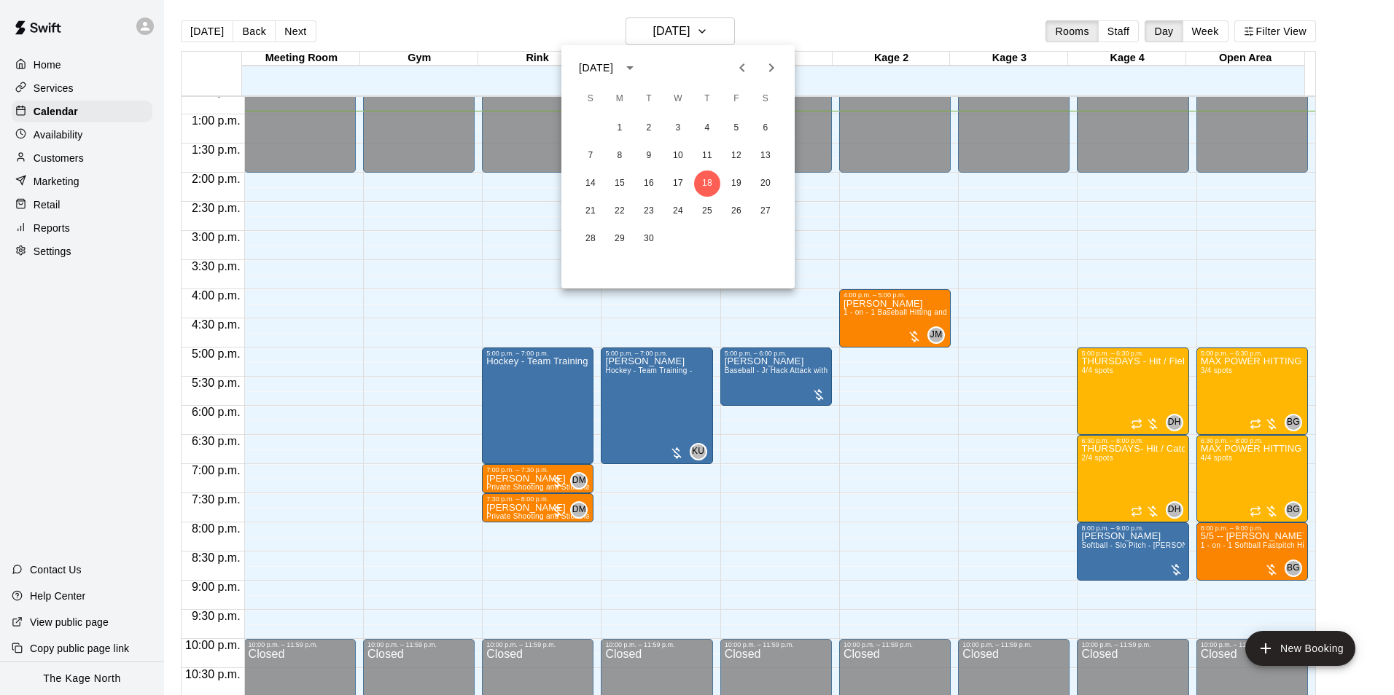
click at [837, 29] on div at bounding box center [697, 347] width 1394 height 695
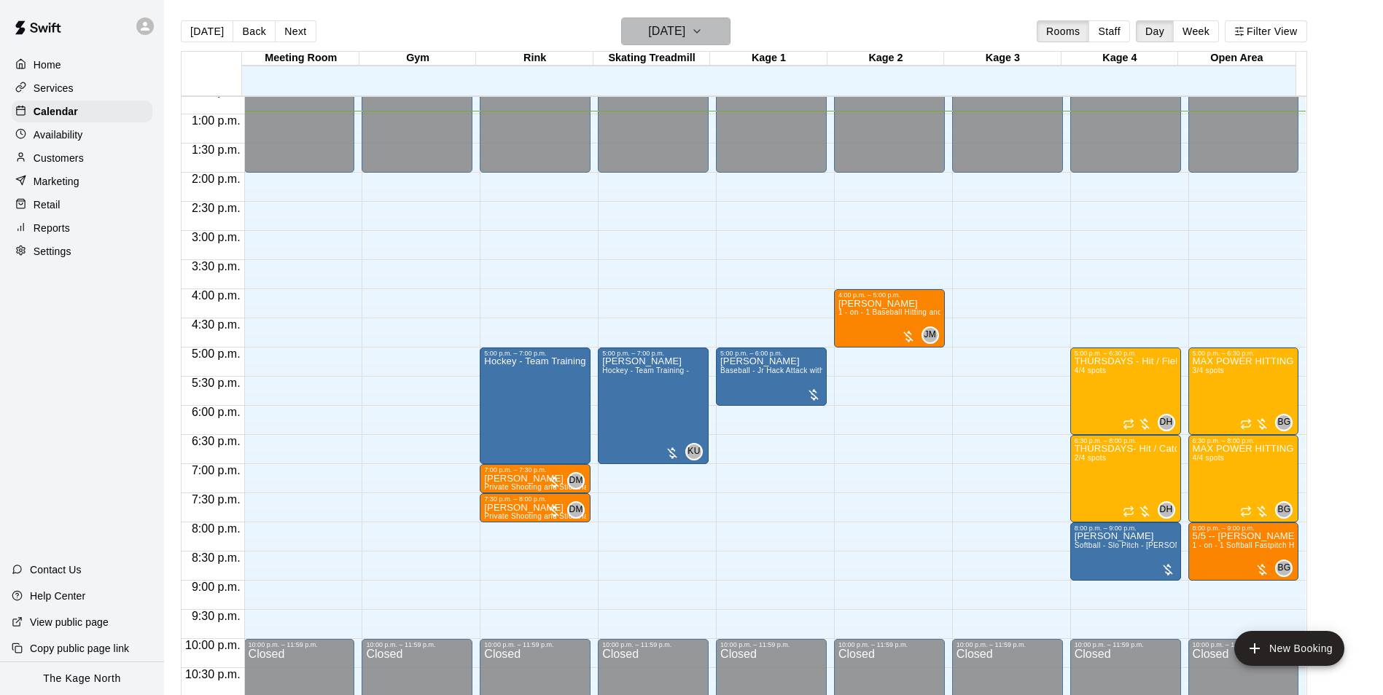
click at [685, 39] on h6 "[DATE]" at bounding box center [666, 31] width 37 height 20
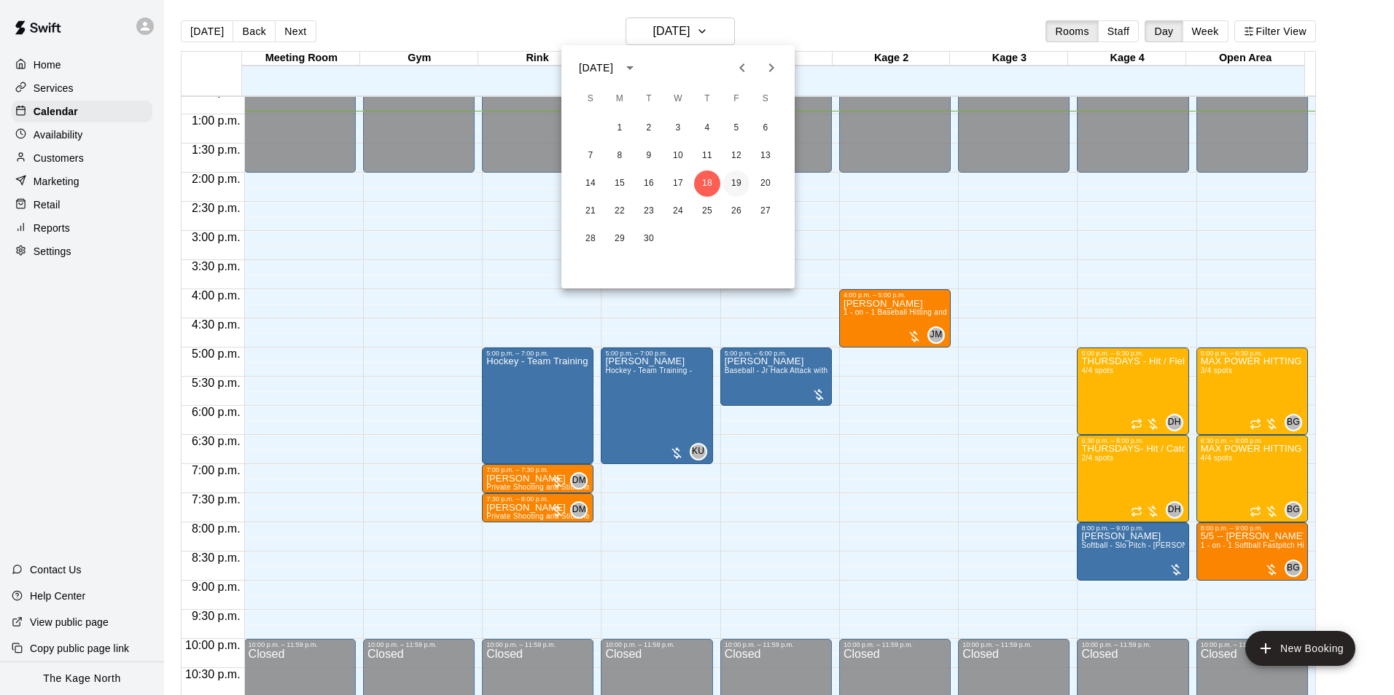
click at [734, 187] on button "19" at bounding box center [736, 184] width 26 height 26
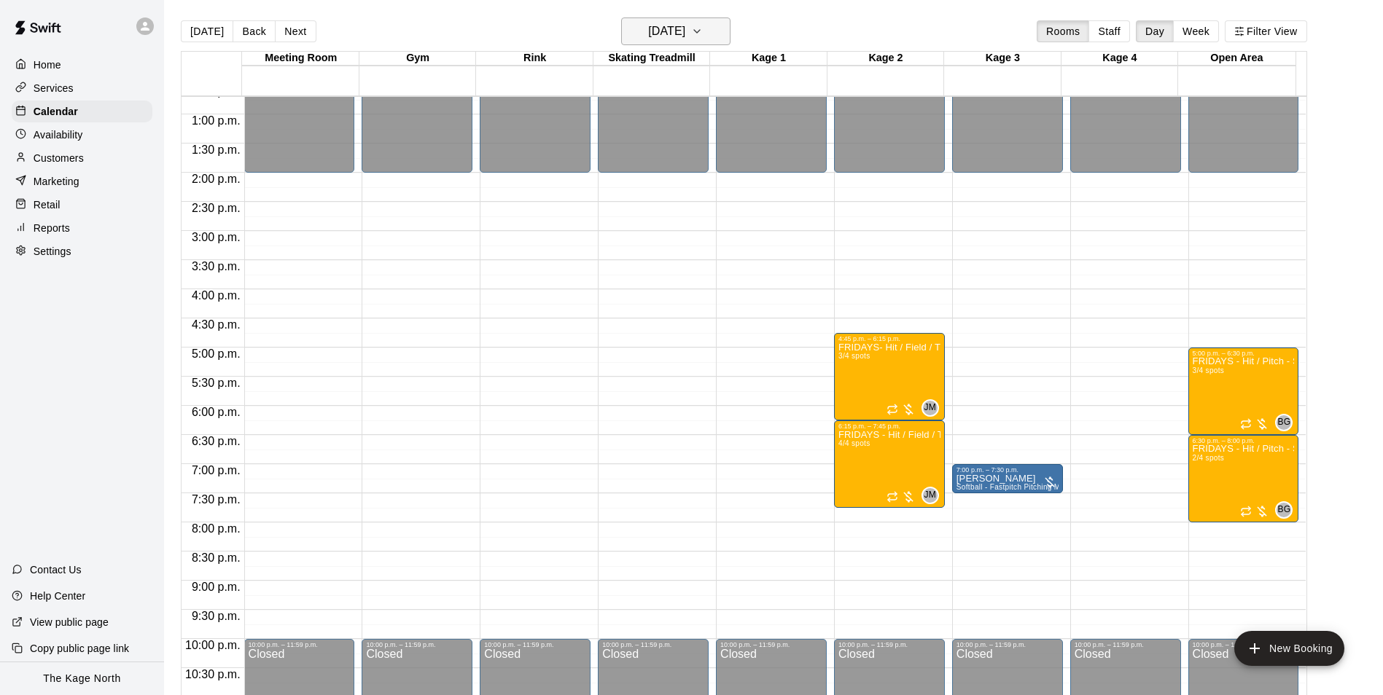
click at [685, 31] on h6 "Friday Sep 19" at bounding box center [666, 31] width 37 height 20
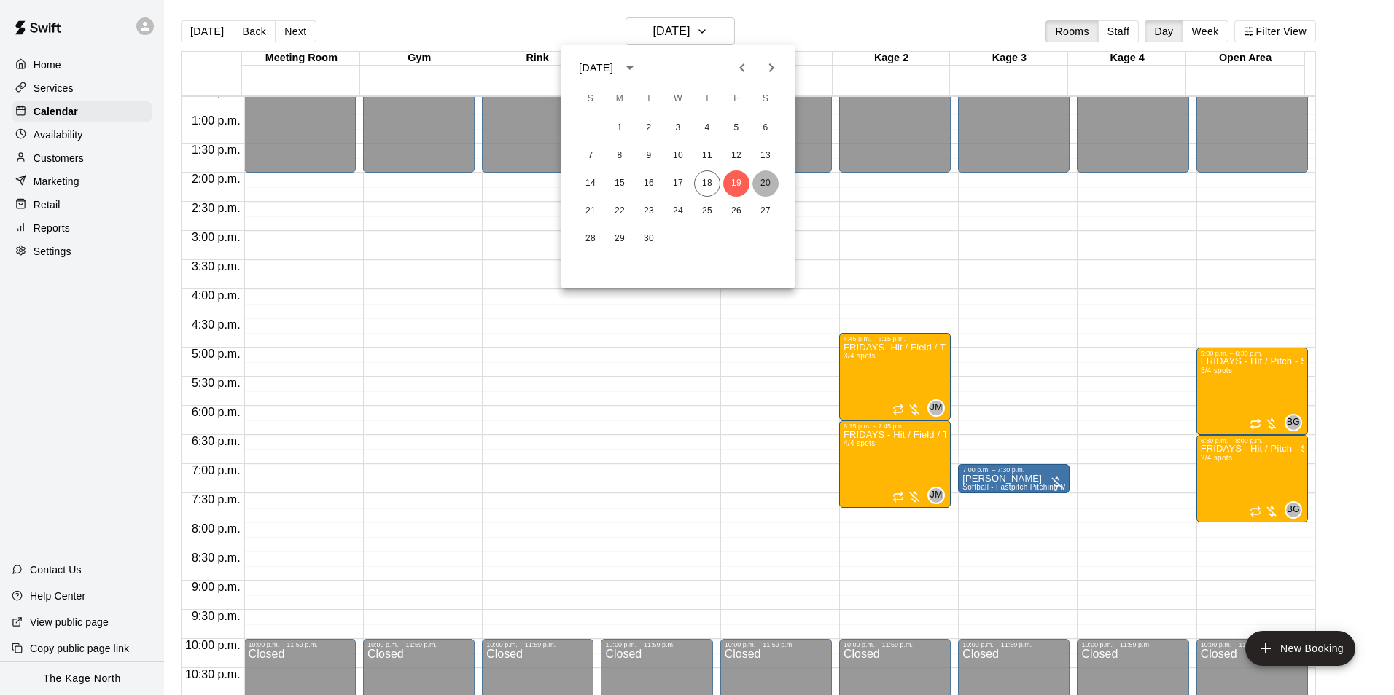
click at [771, 186] on button "20" at bounding box center [765, 184] width 26 height 26
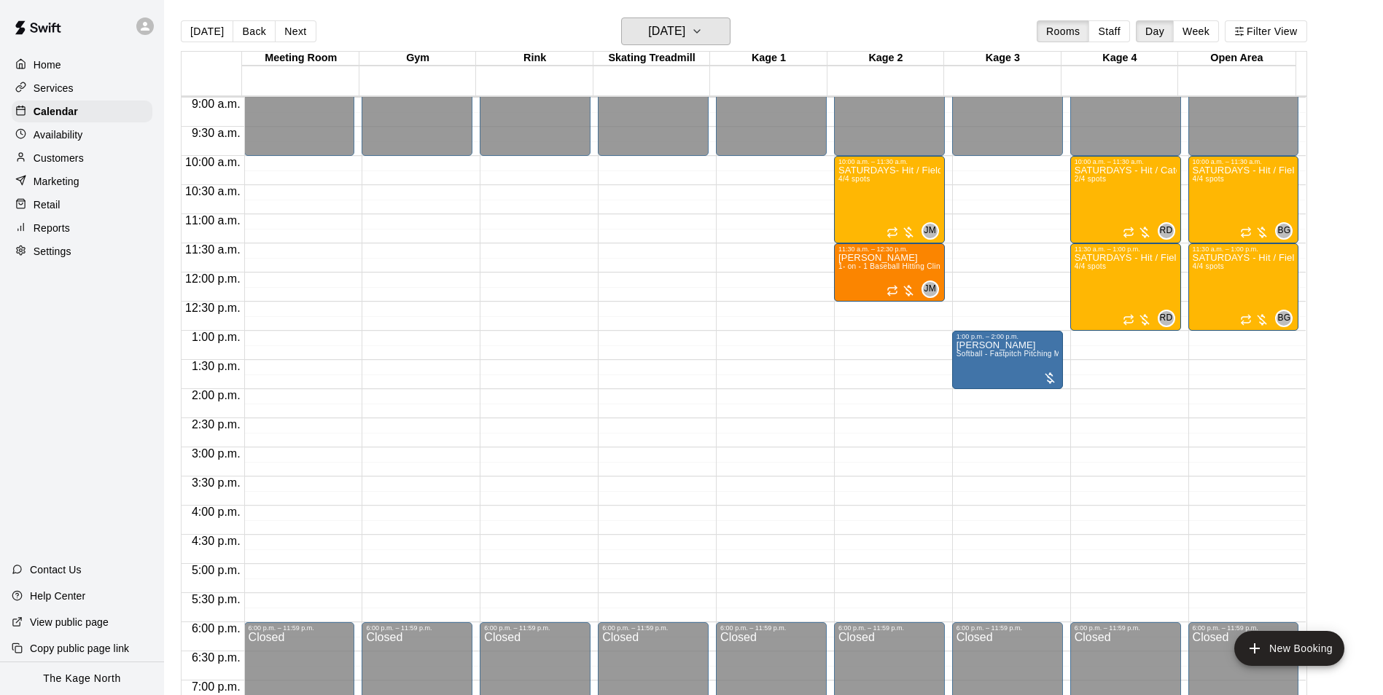
scroll to position [522, 0]
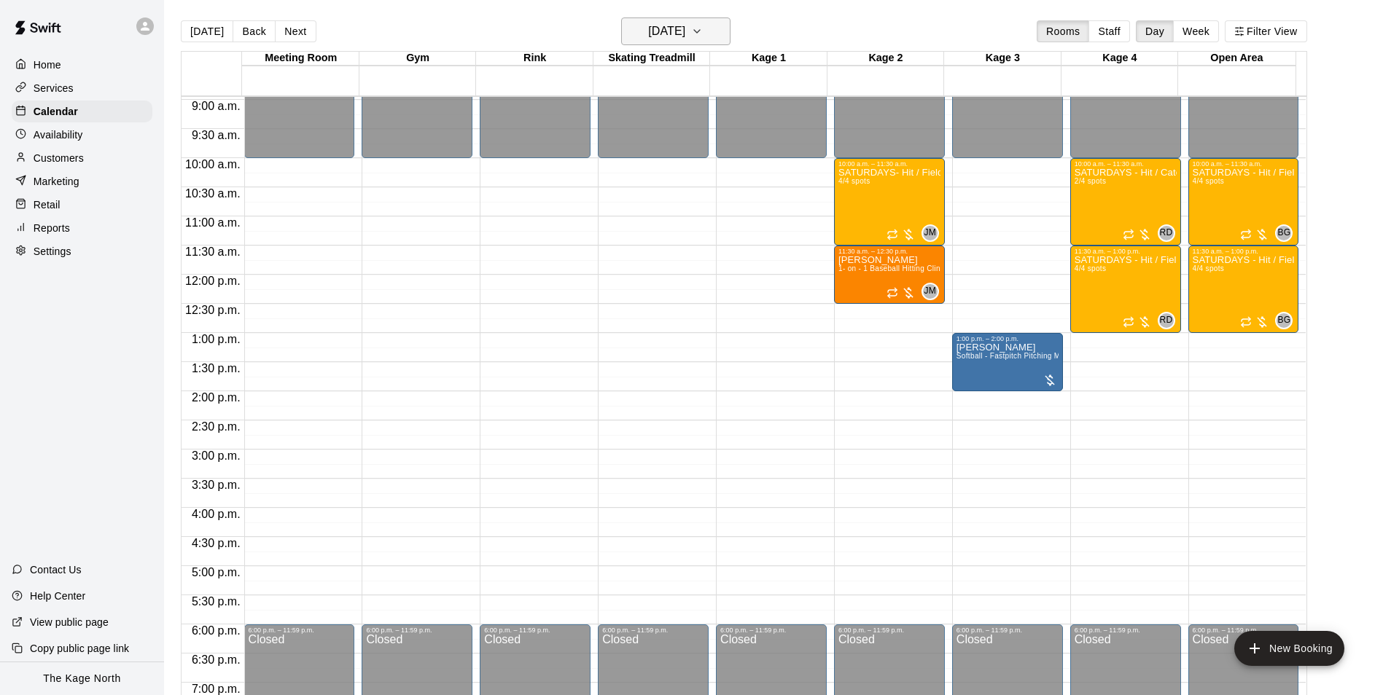
click at [685, 21] on h6 "Saturday Sep 20" at bounding box center [666, 31] width 37 height 20
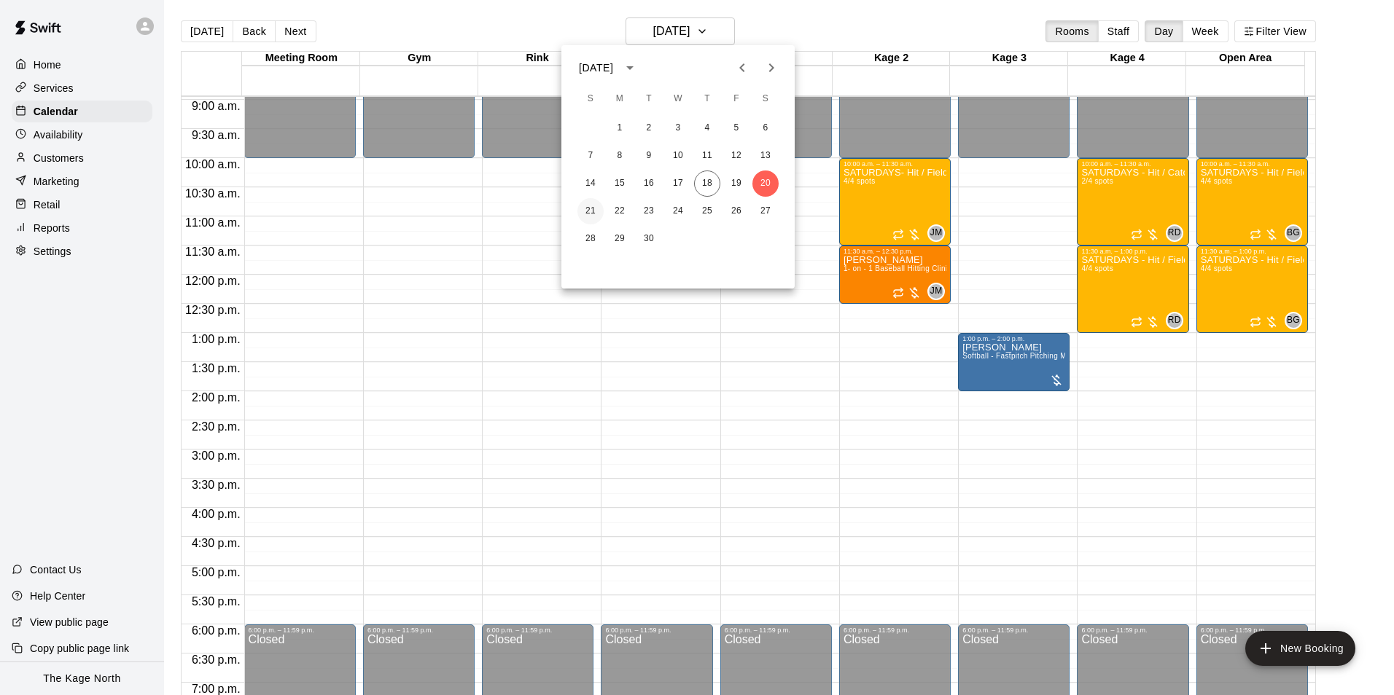
click at [594, 210] on button "21" at bounding box center [590, 211] width 26 height 26
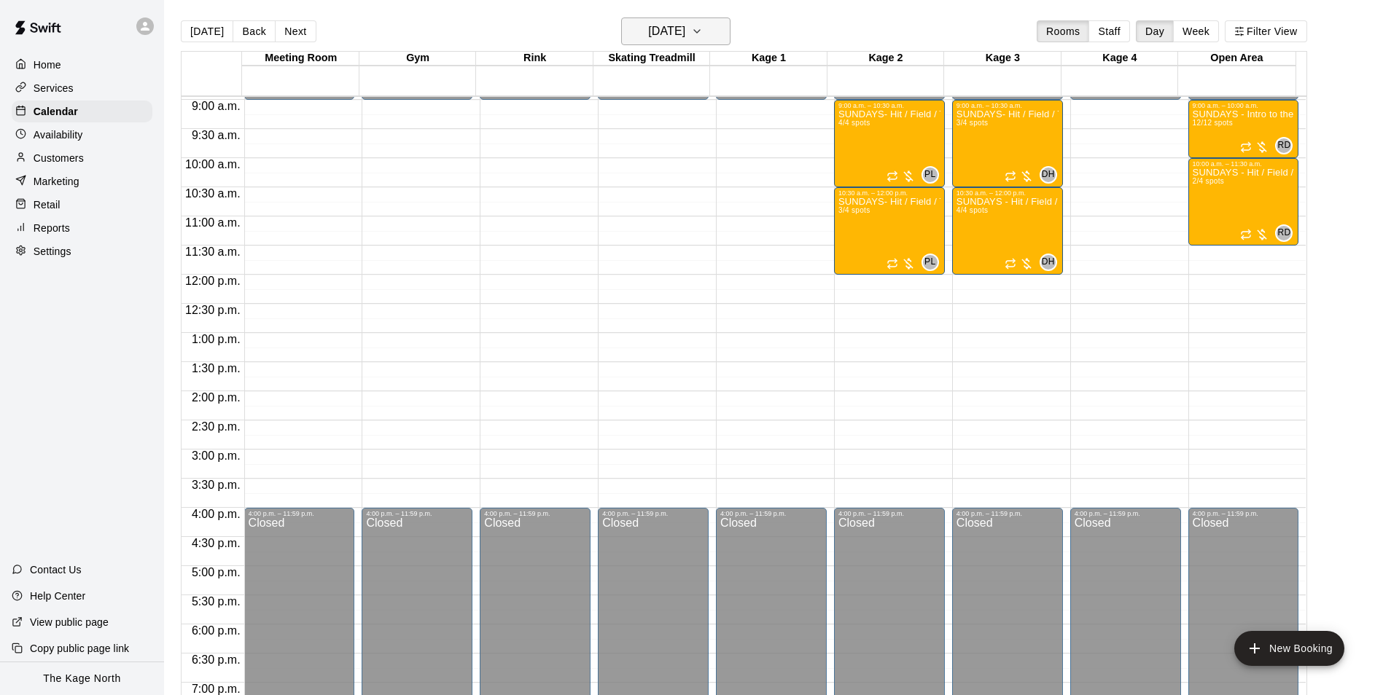
click at [679, 32] on h6 "Sunday Sep 21" at bounding box center [666, 31] width 37 height 20
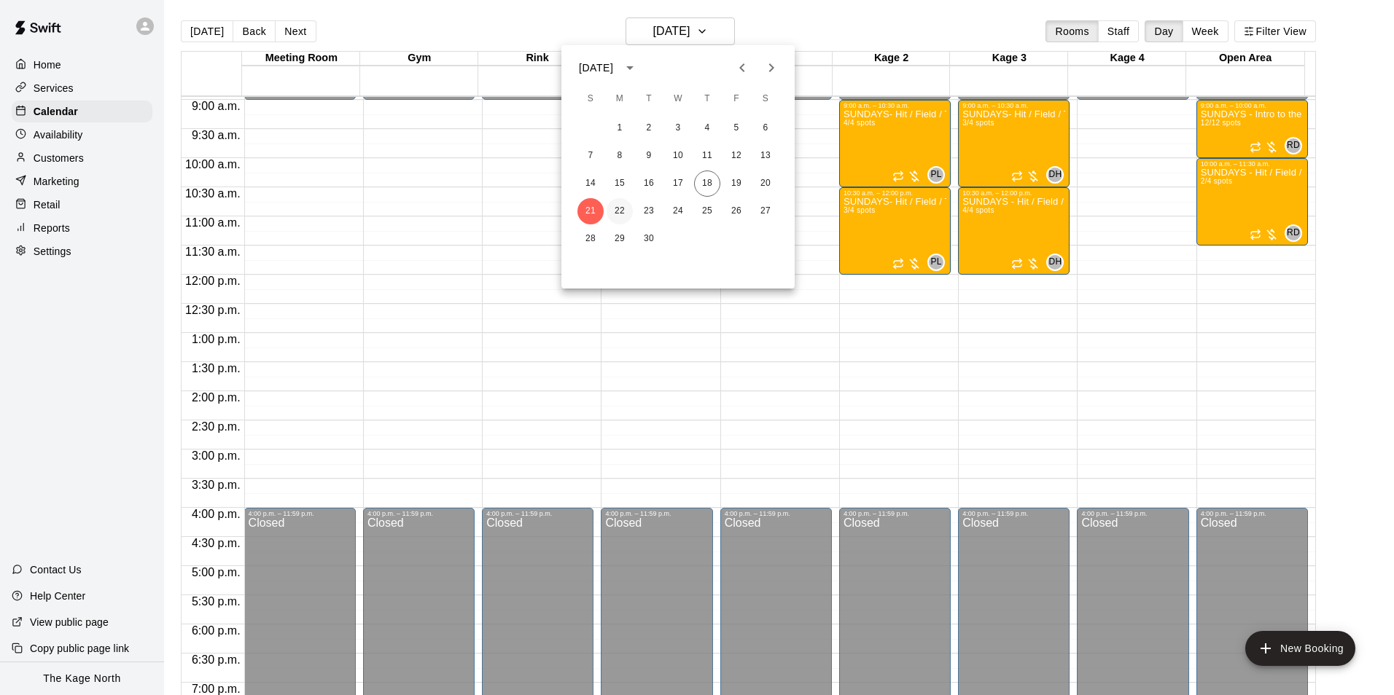
click at [620, 208] on button "22" at bounding box center [619, 211] width 26 height 26
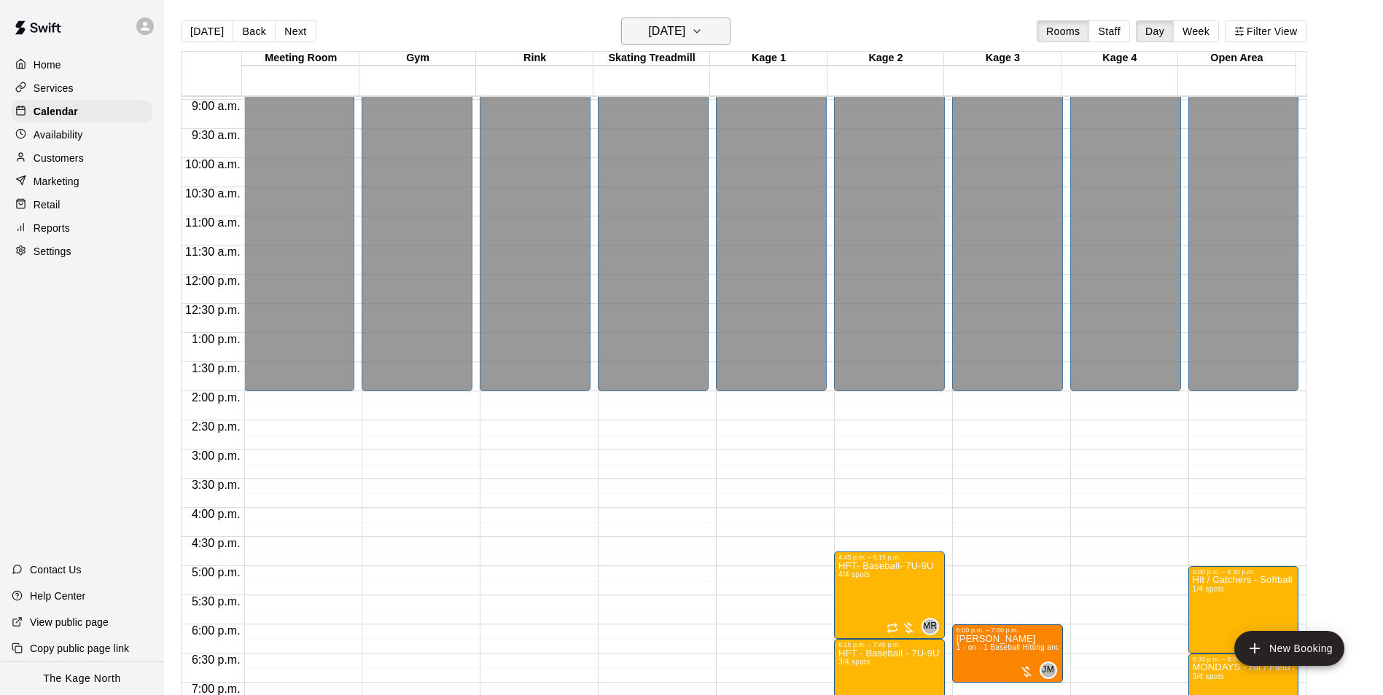
click at [685, 31] on h6 "Monday Sep 22" at bounding box center [666, 31] width 37 height 20
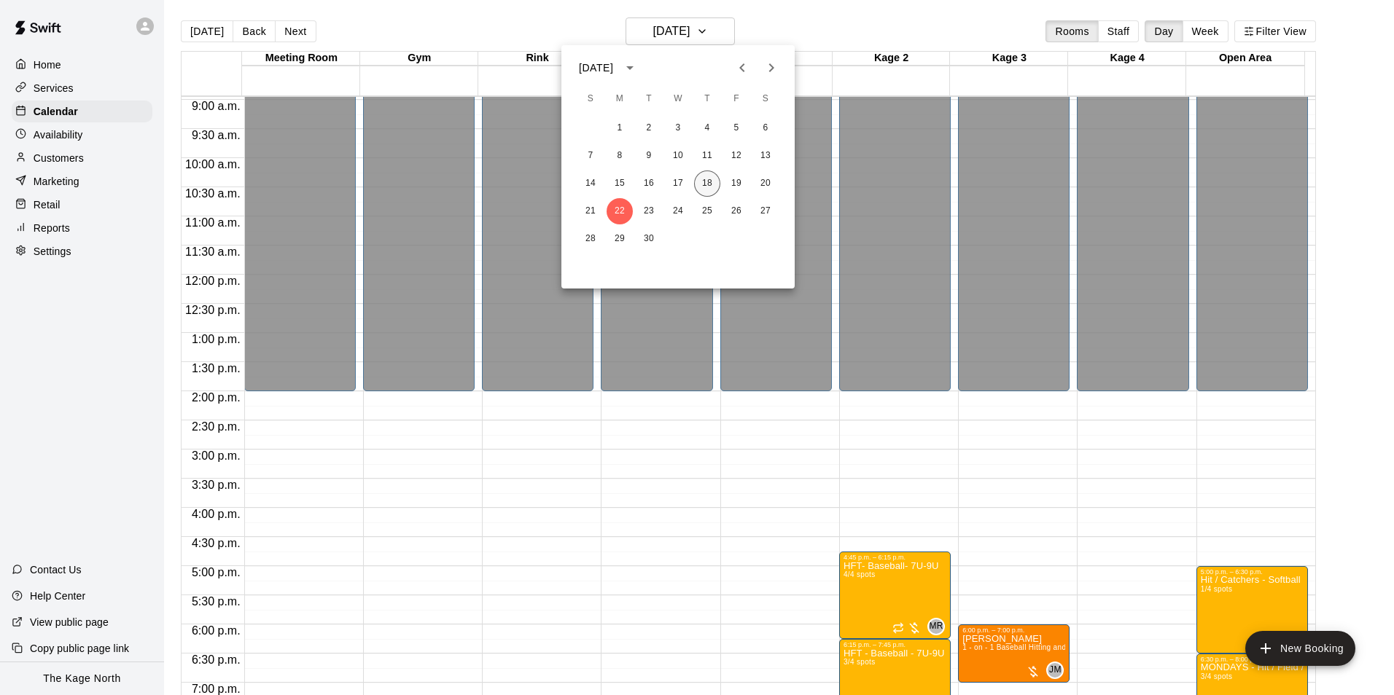
click at [703, 177] on button "18" at bounding box center [707, 184] width 26 height 26
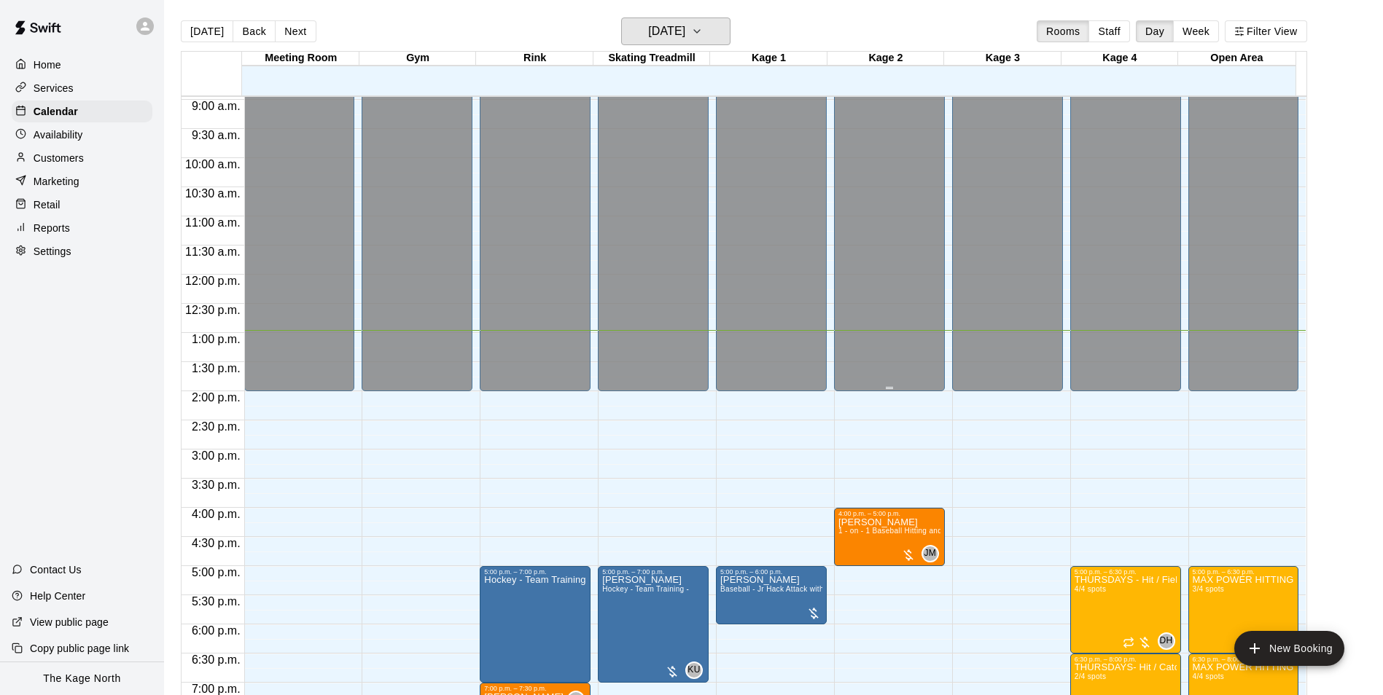
scroll to position [786, 0]
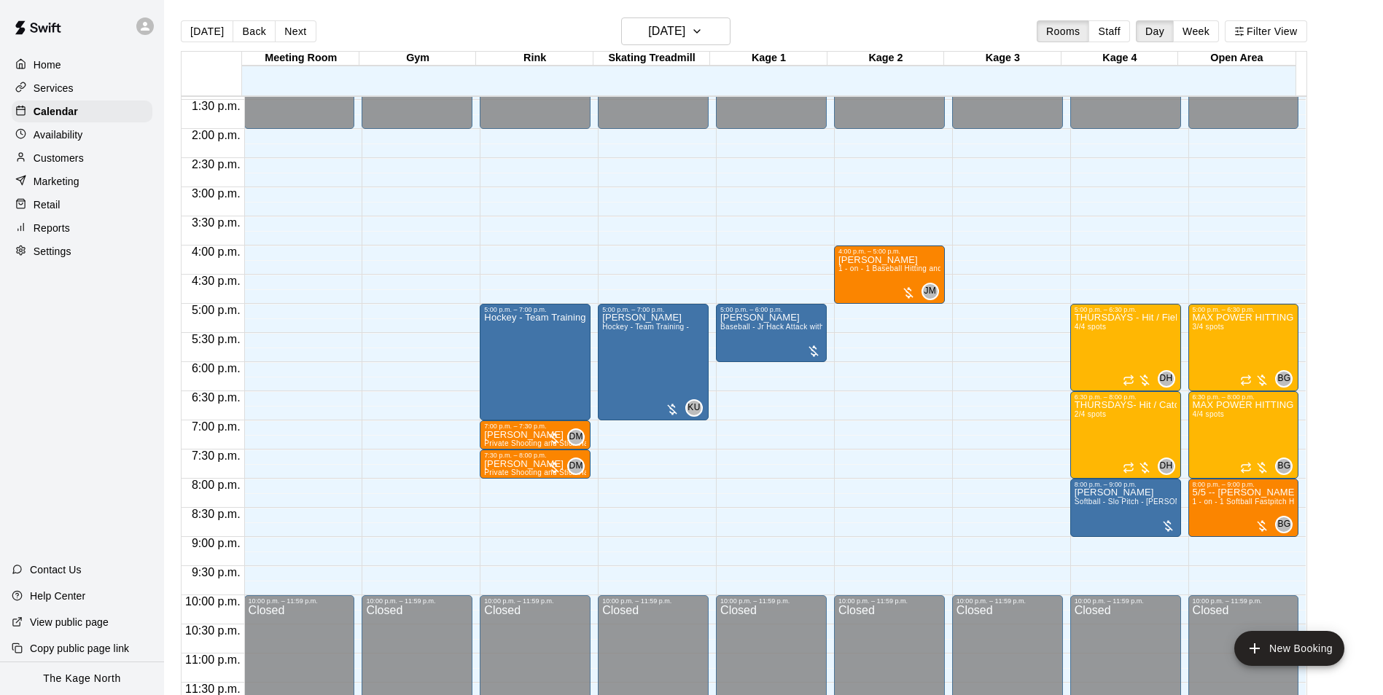
click at [85, 163] on div "Customers" at bounding box center [82, 158] width 141 height 22
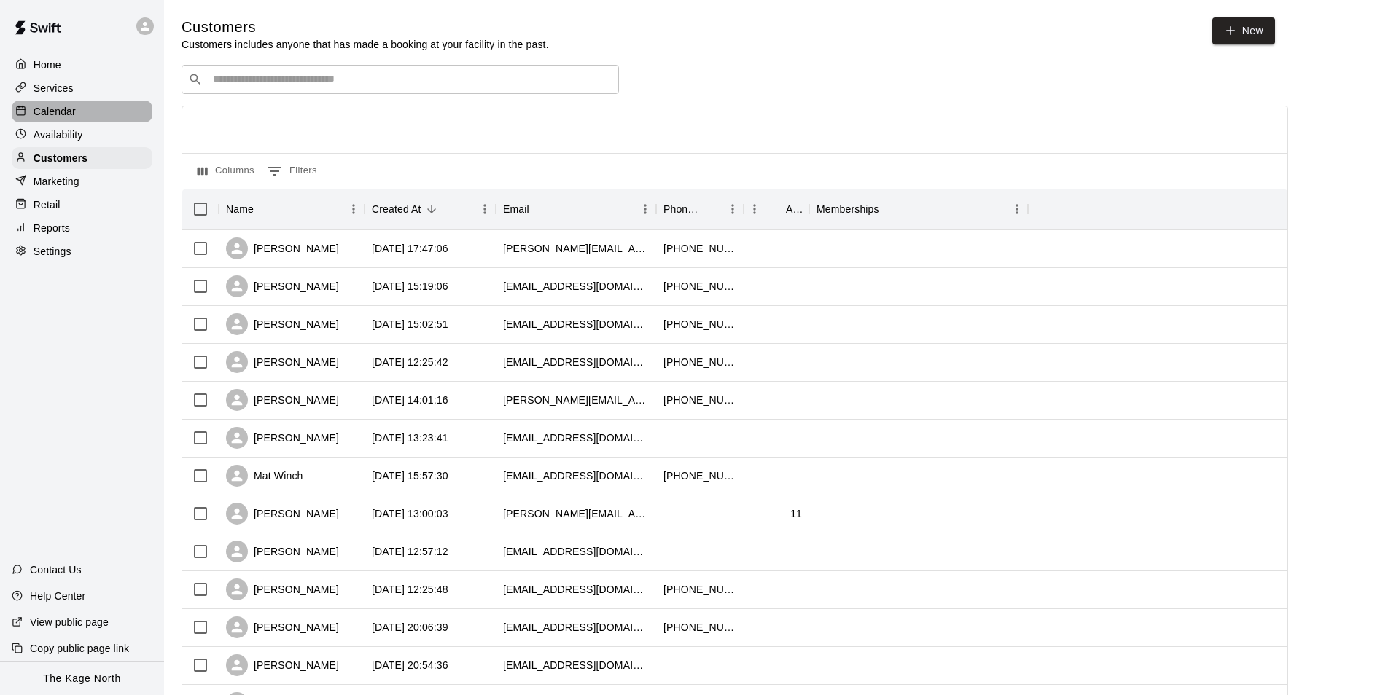
click at [55, 105] on div "Calendar" at bounding box center [82, 112] width 141 height 22
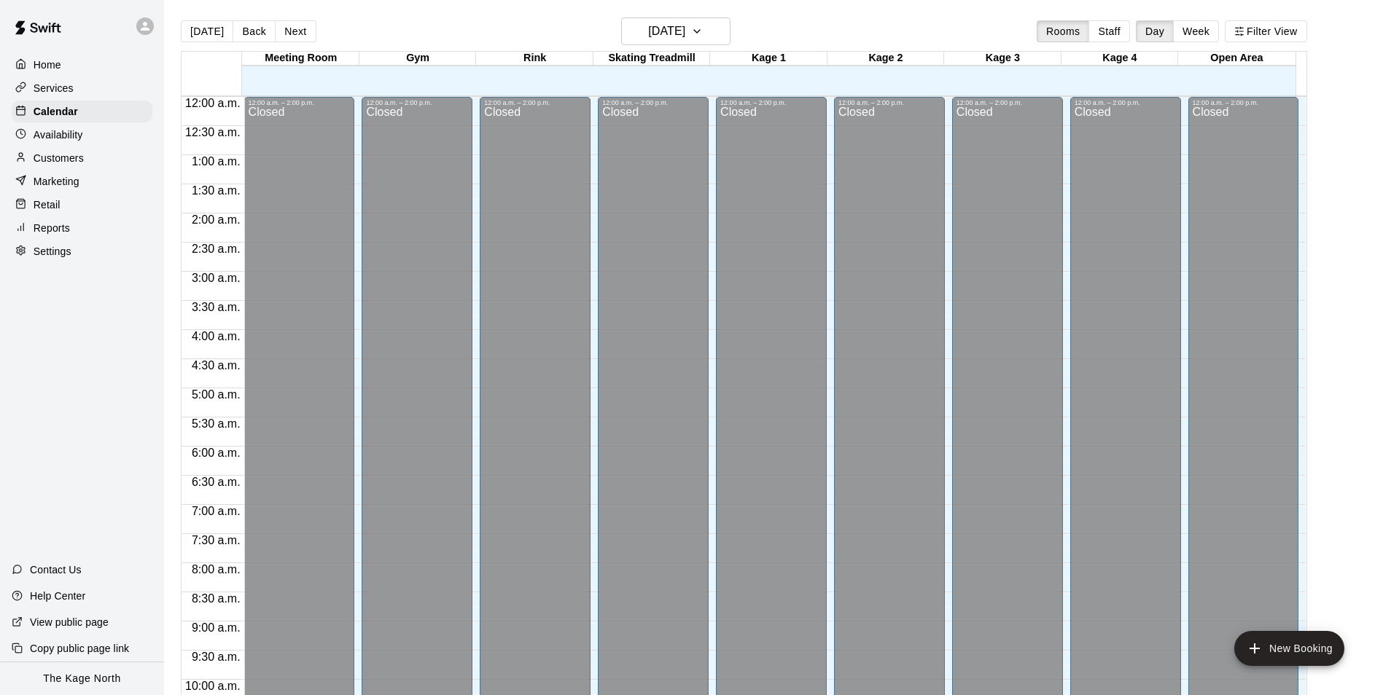
scroll to position [741, 0]
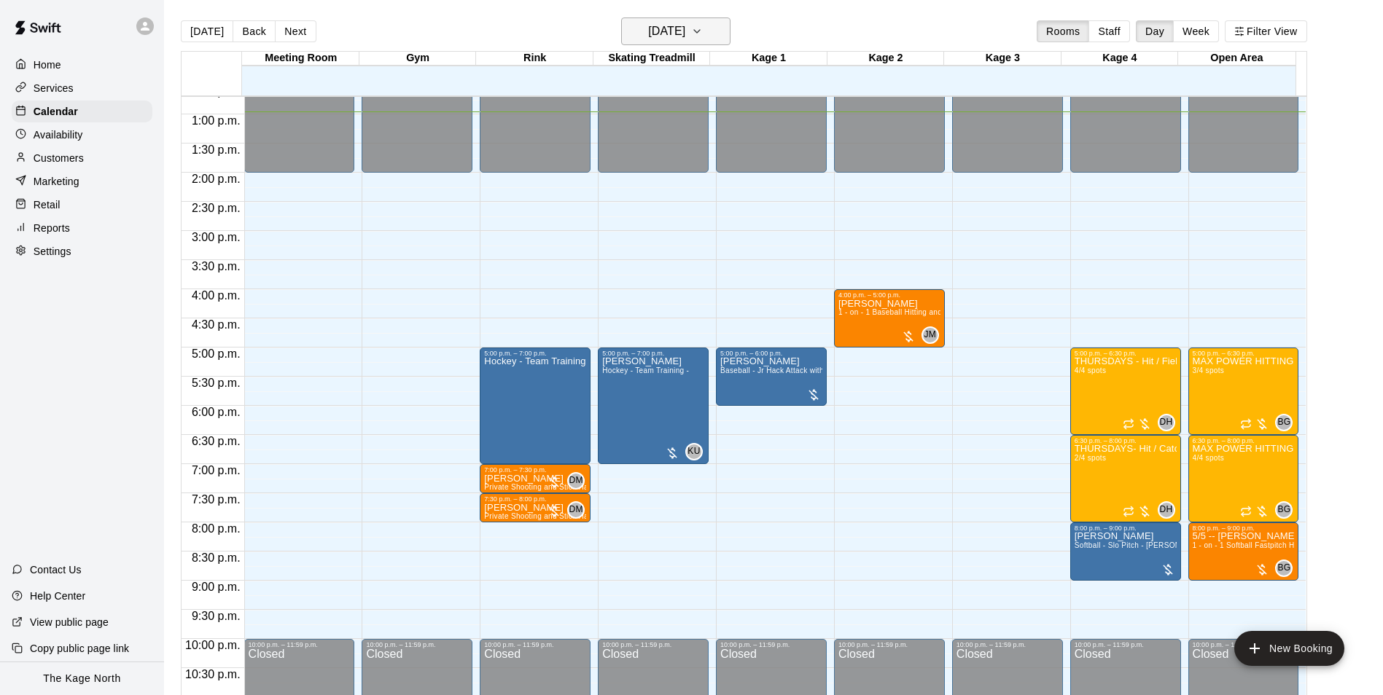
click at [685, 36] on h6 "[DATE]" at bounding box center [666, 31] width 37 height 20
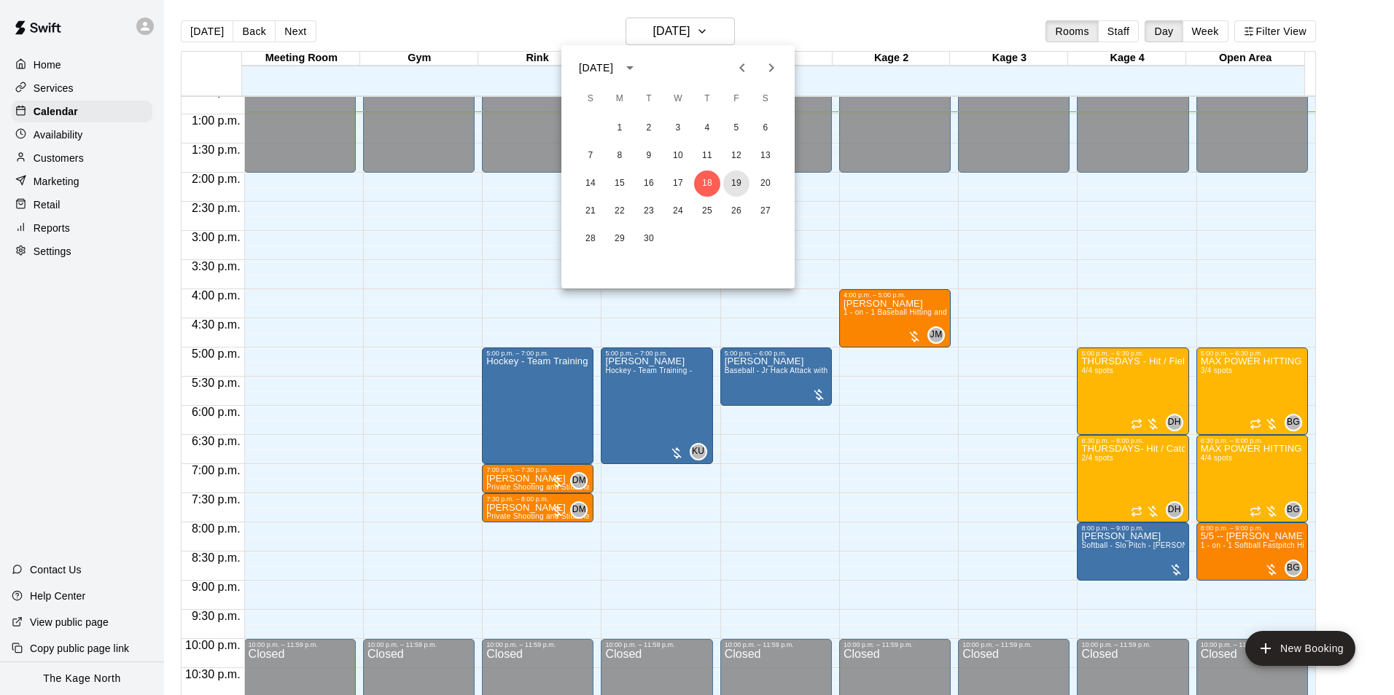
drag, startPoint x: 739, startPoint y: 179, endPoint x: 1144, endPoint y: 443, distance: 483.4
click at [739, 179] on button "19" at bounding box center [736, 184] width 26 height 26
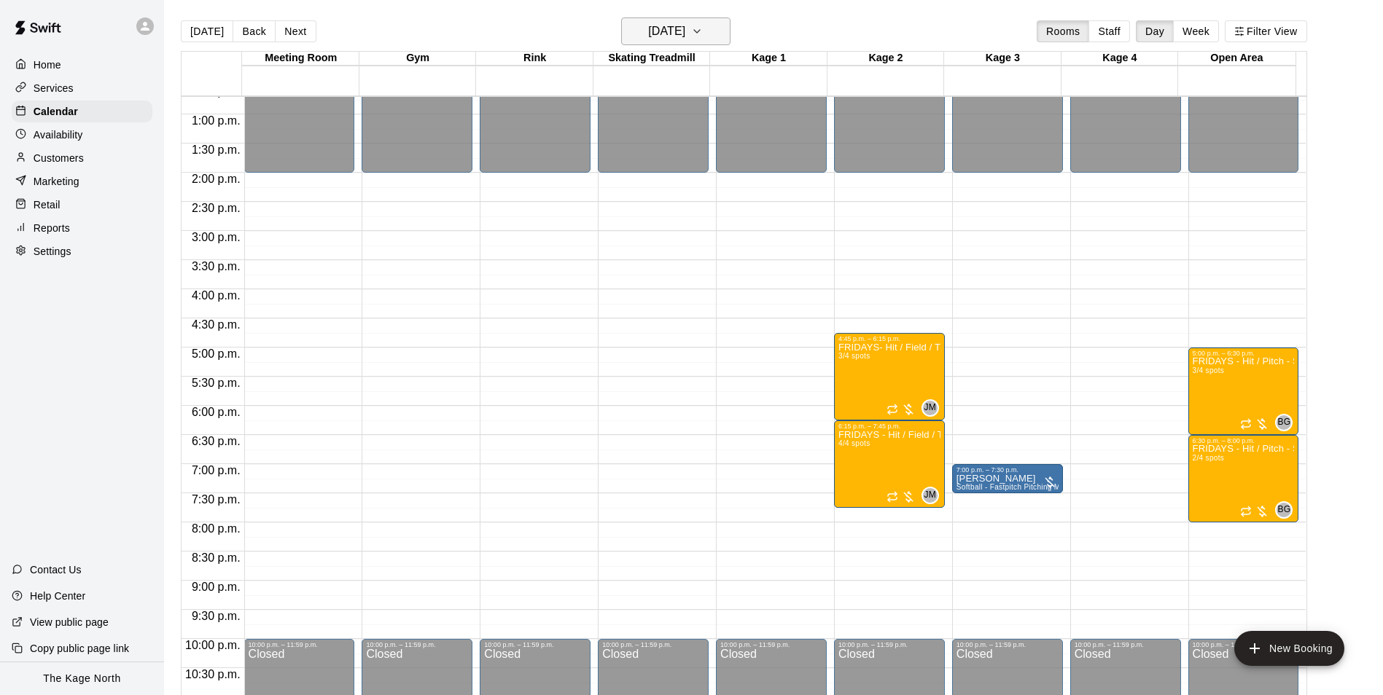
click at [659, 22] on h6 "Friday Sep 19" at bounding box center [666, 31] width 37 height 20
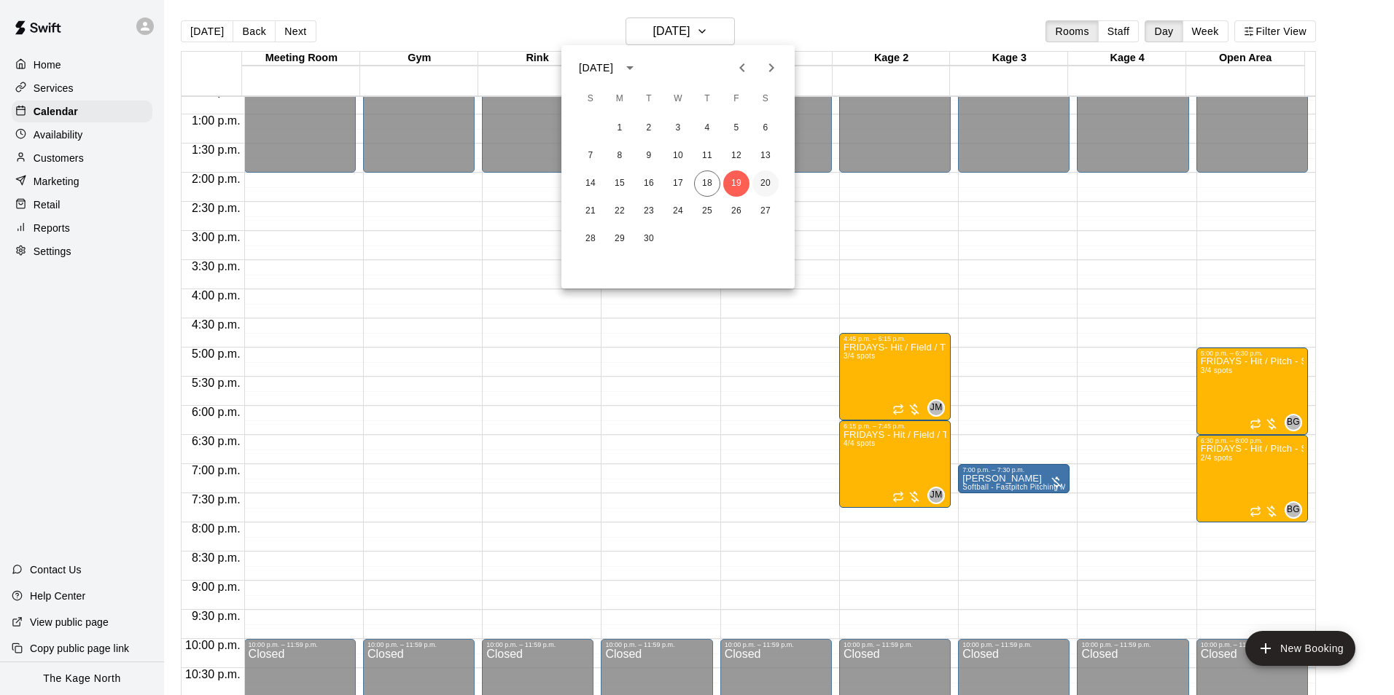
click at [762, 179] on button "20" at bounding box center [765, 184] width 26 height 26
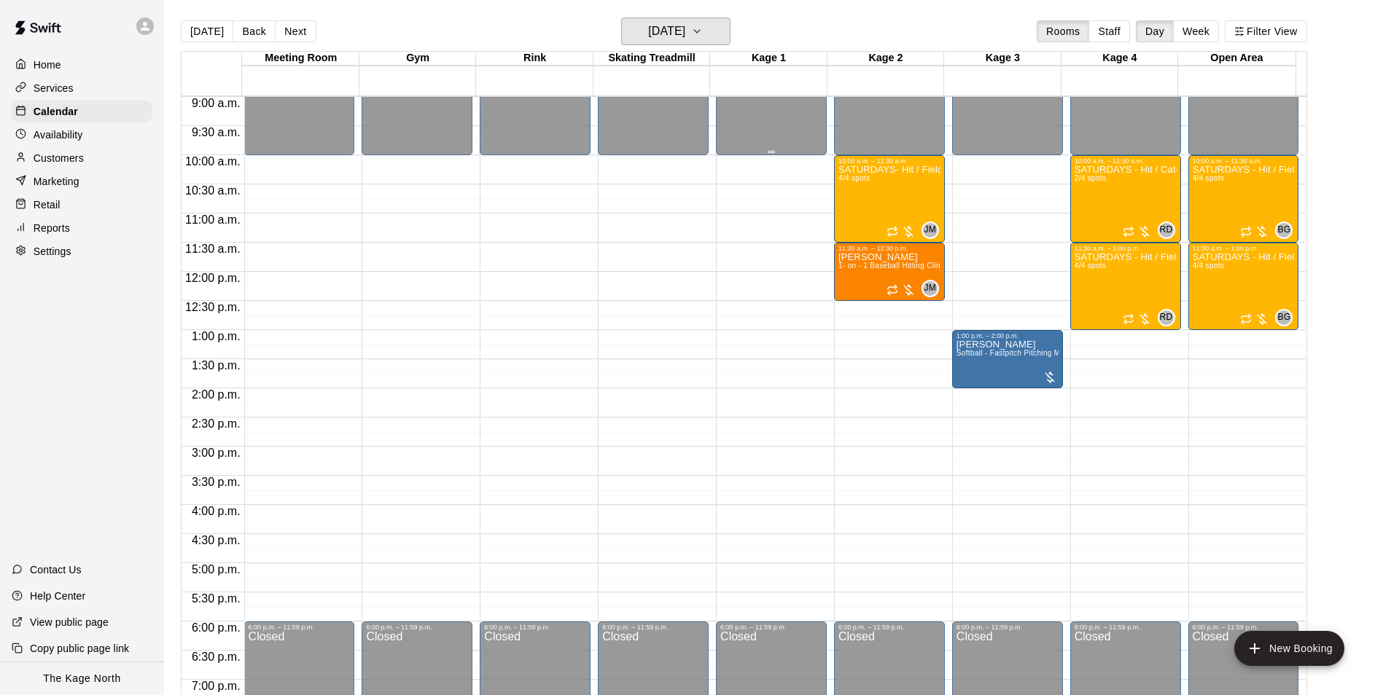
scroll to position [522, 0]
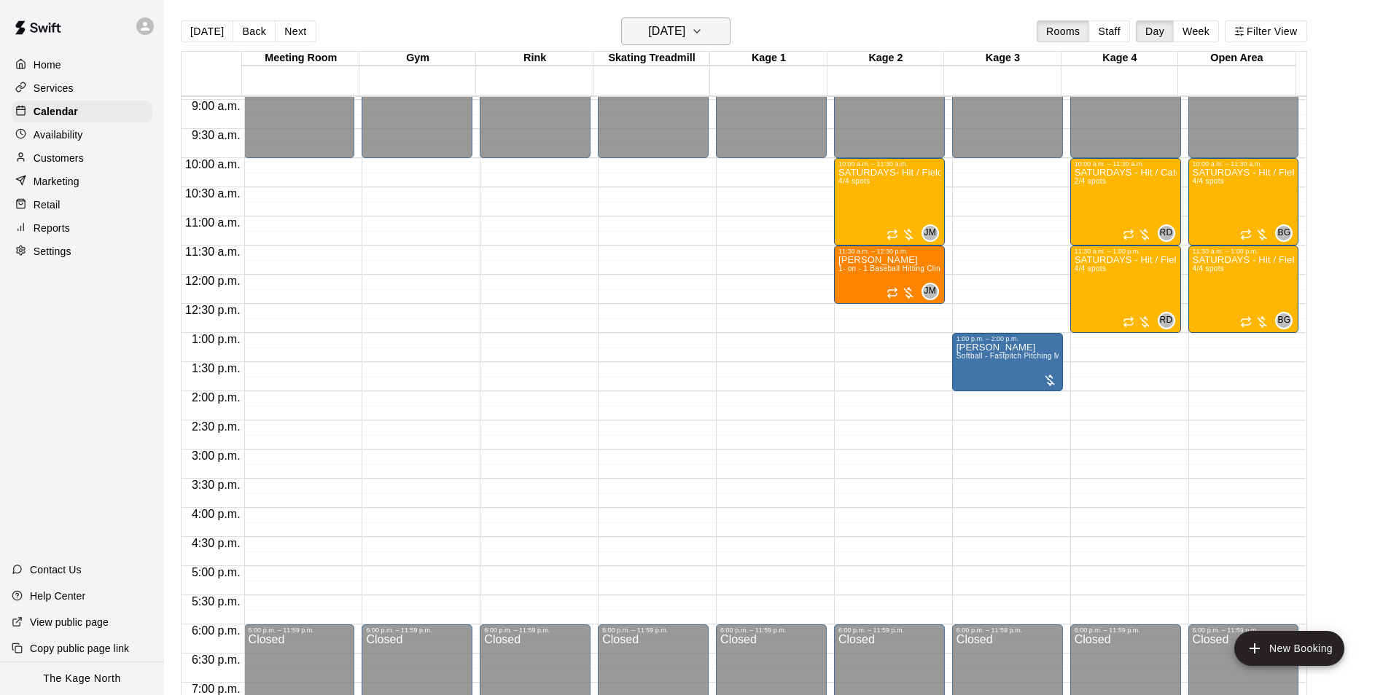
click at [685, 36] on h6 "Saturday Sep 20" at bounding box center [666, 31] width 37 height 20
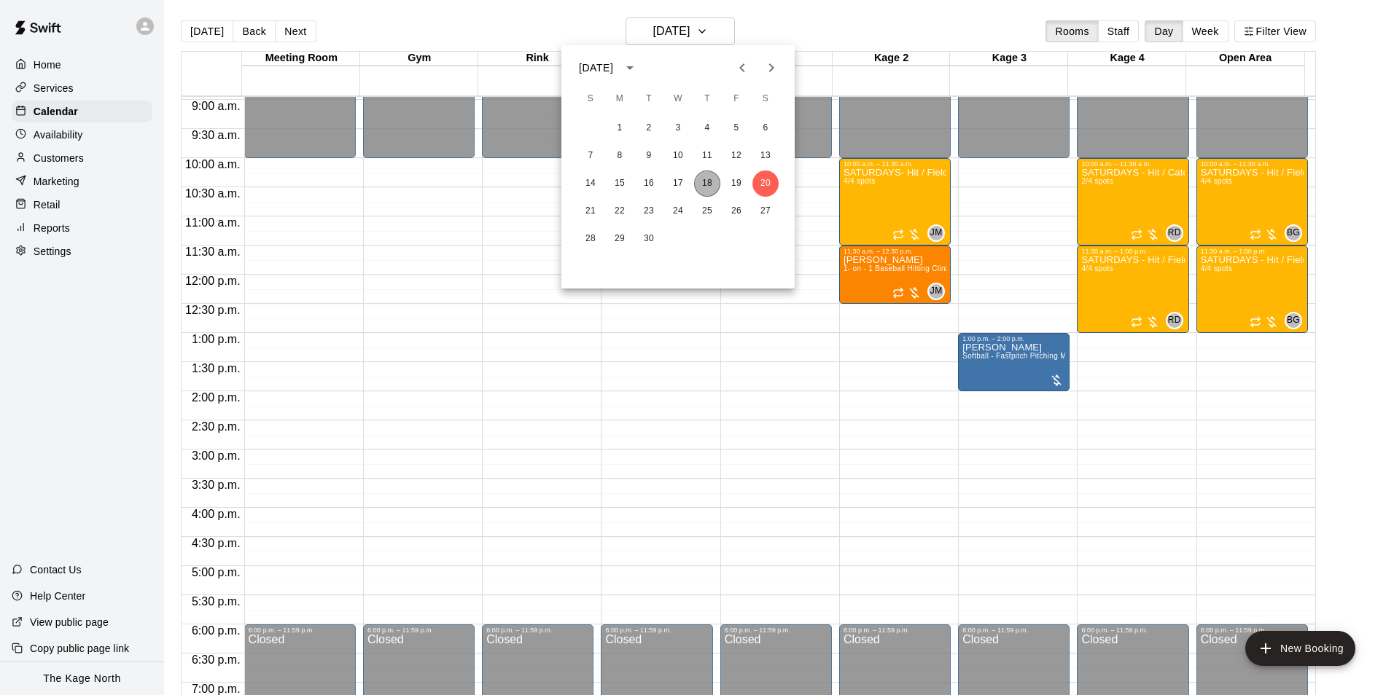
click at [701, 184] on button "18" at bounding box center [707, 184] width 26 height 26
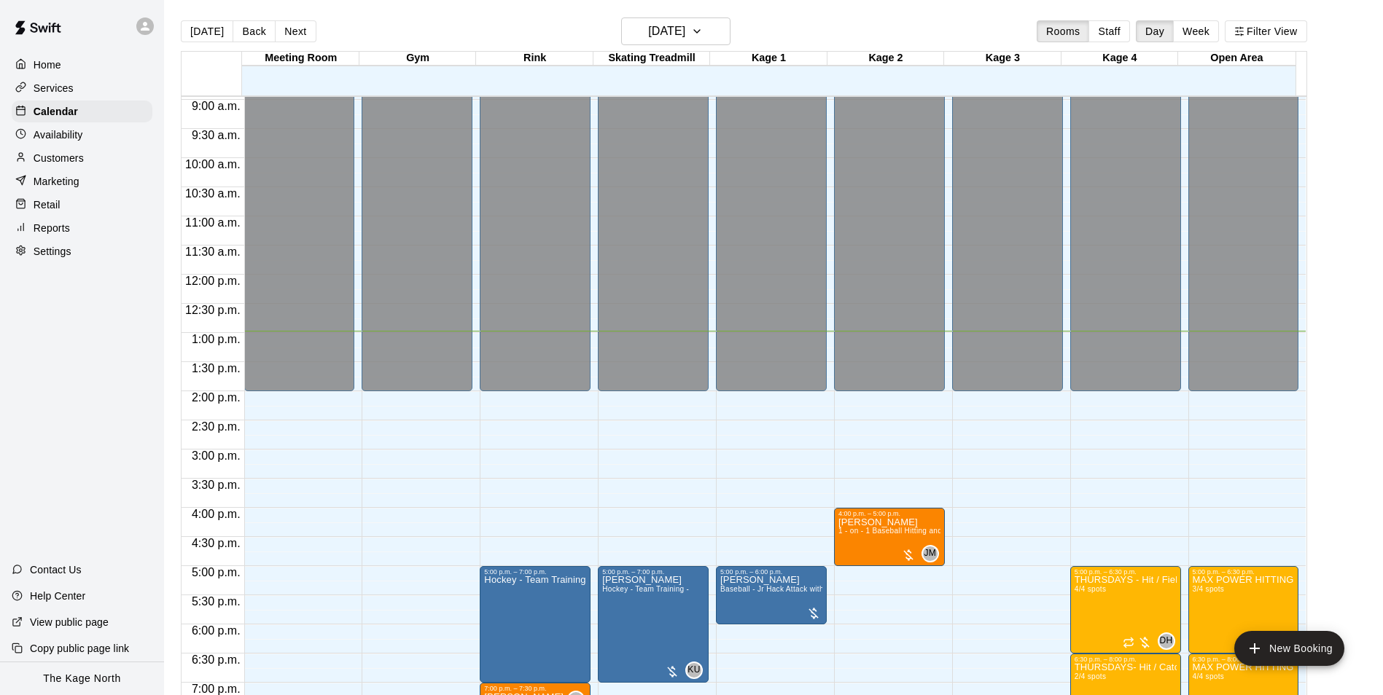
click at [78, 158] on p "Customers" at bounding box center [59, 158] width 50 height 15
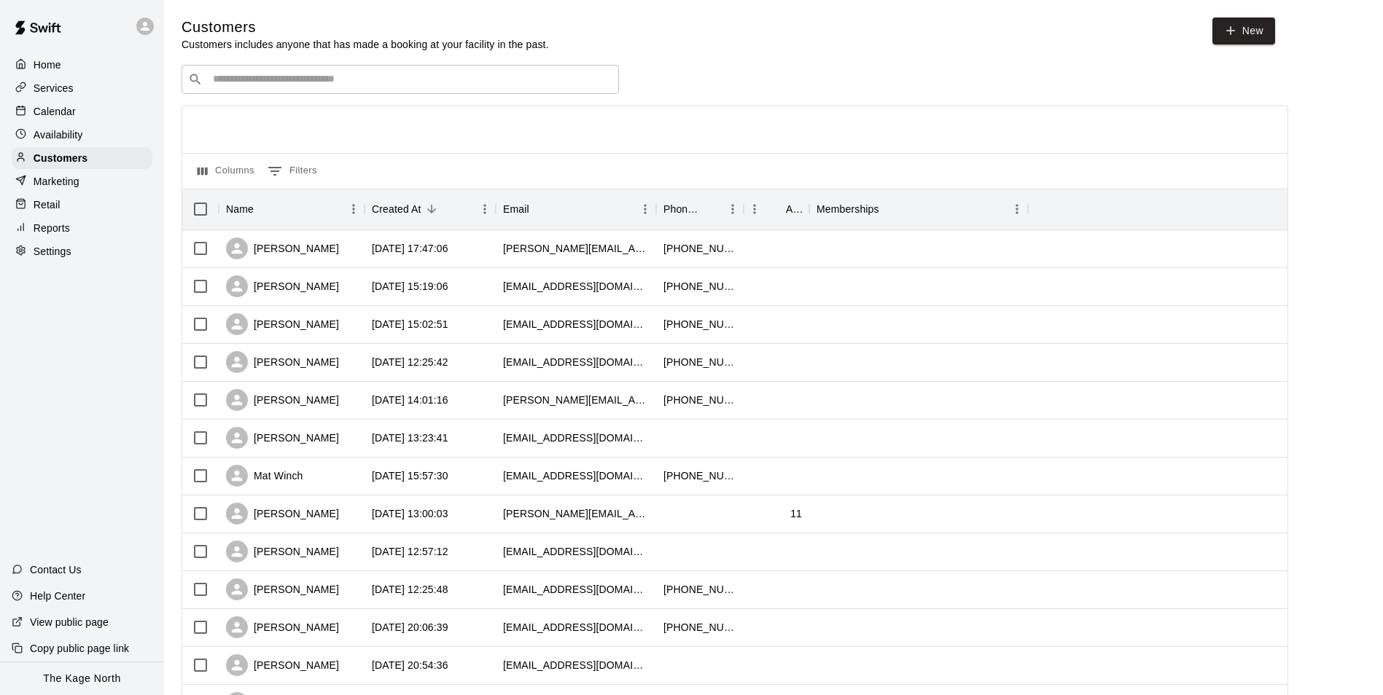
click at [85, 114] on div "Calendar" at bounding box center [82, 112] width 141 height 22
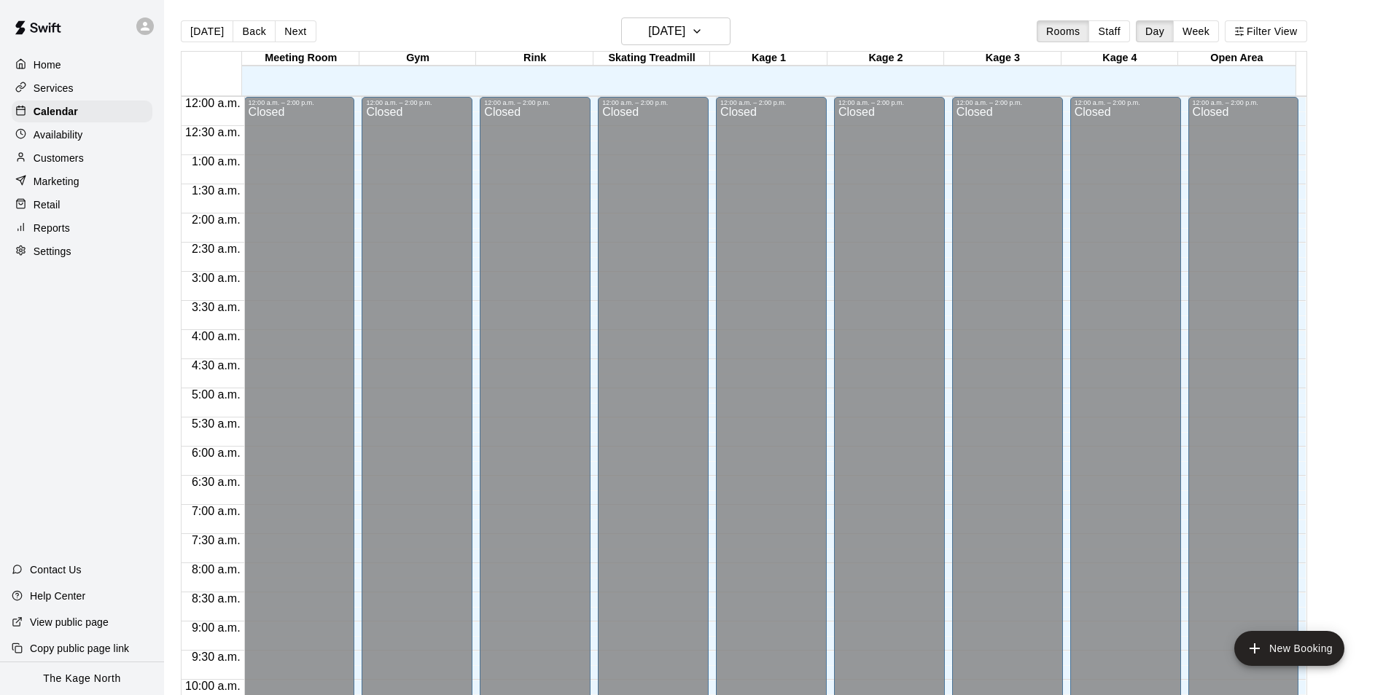
scroll to position [741, 0]
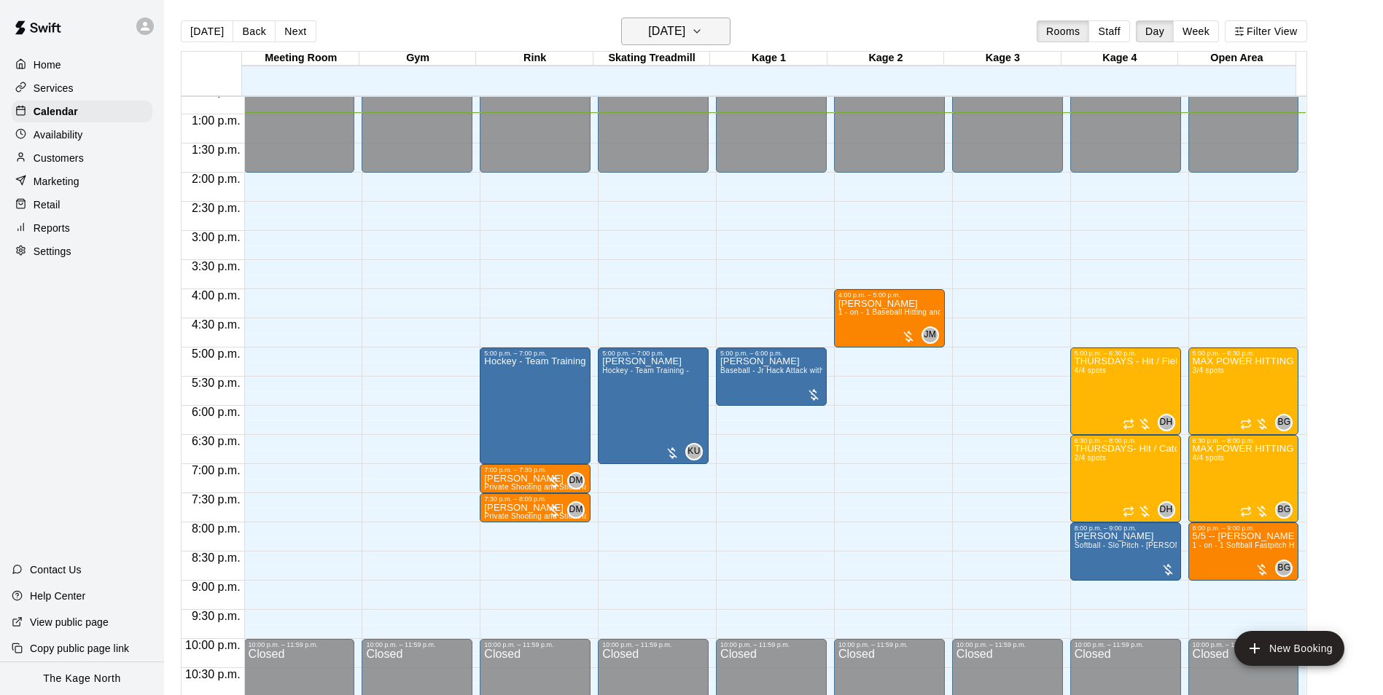
click at [677, 40] on h6 "[DATE]" at bounding box center [666, 31] width 37 height 20
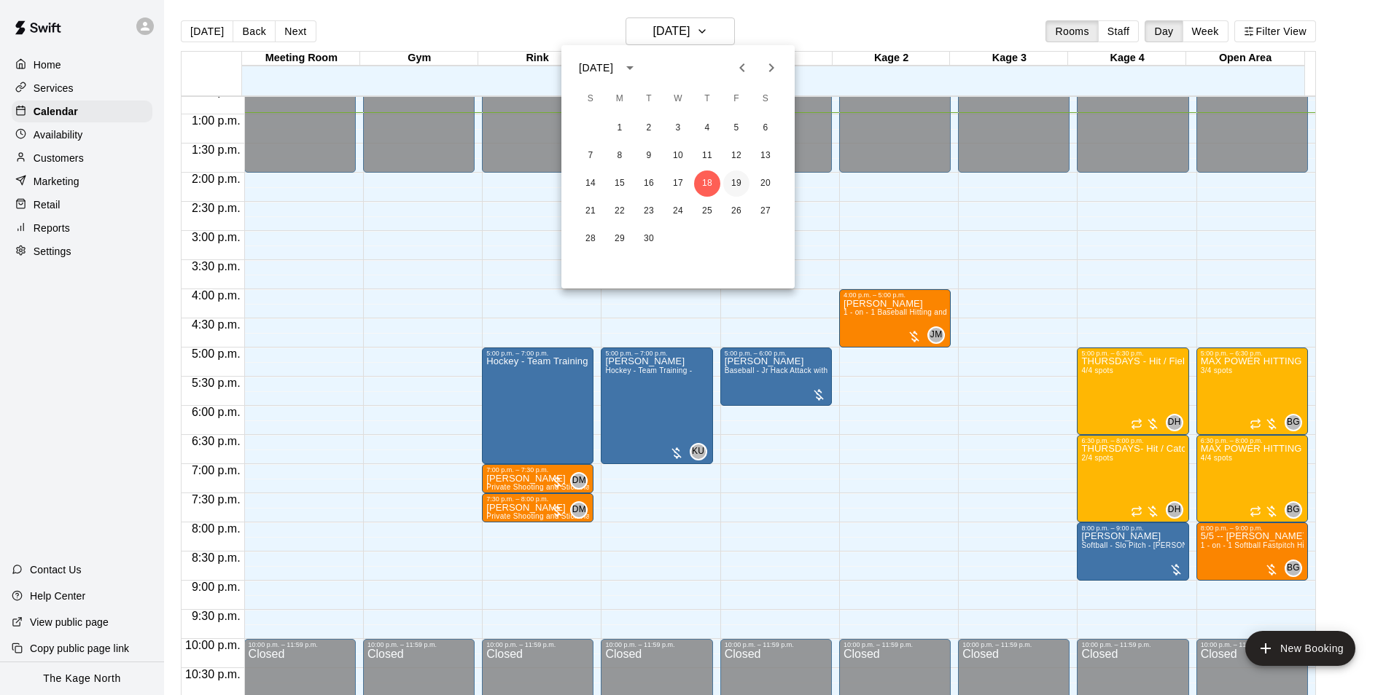
click at [738, 184] on button "19" at bounding box center [736, 184] width 26 height 26
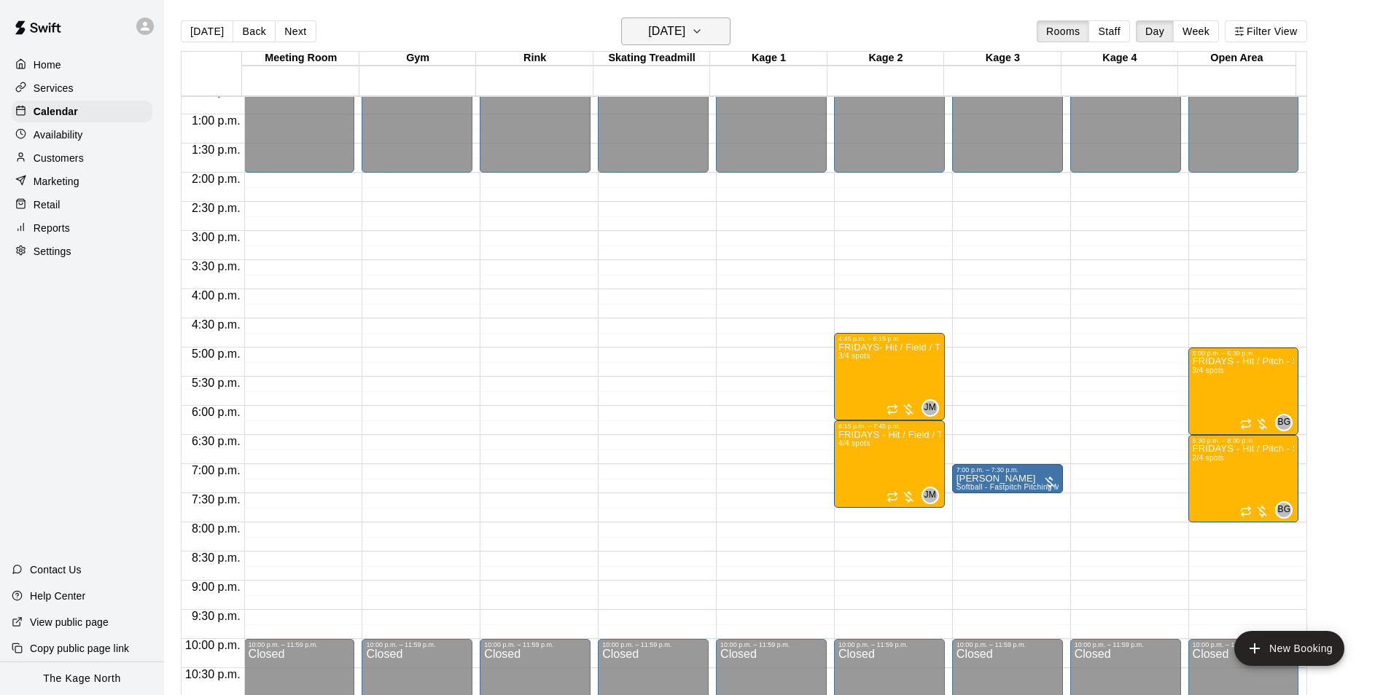
click at [679, 26] on h6 "Friday Sep 19" at bounding box center [666, 31] width 37 height 20
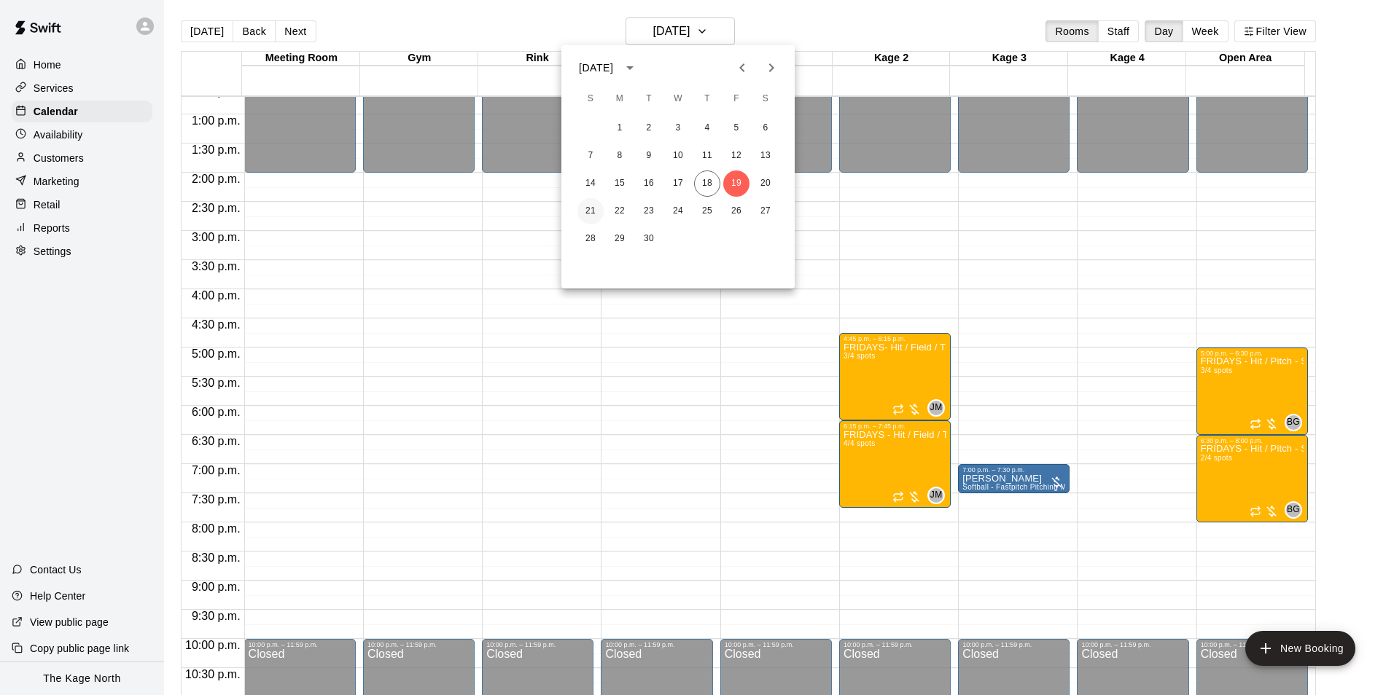
click at [590, 206] on button "21" at bounding box center [590, 211] width 26 height 26
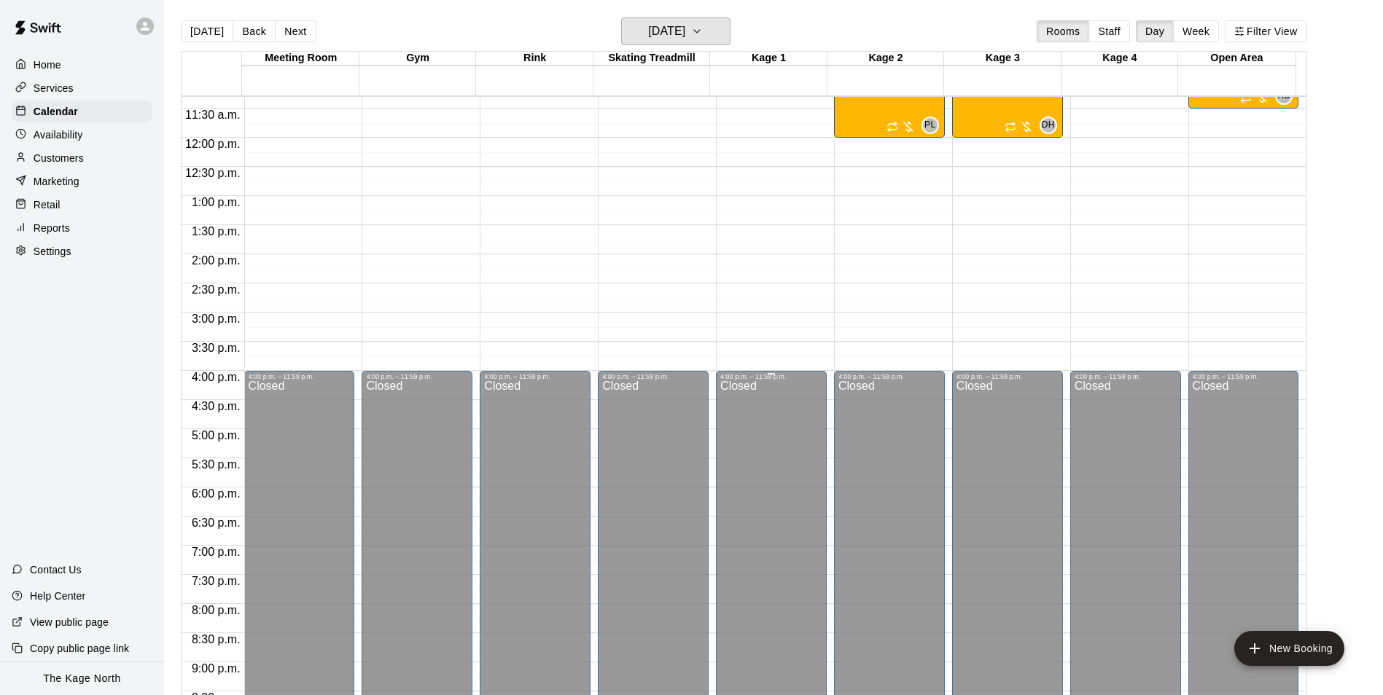
scroll to position [522, 0]
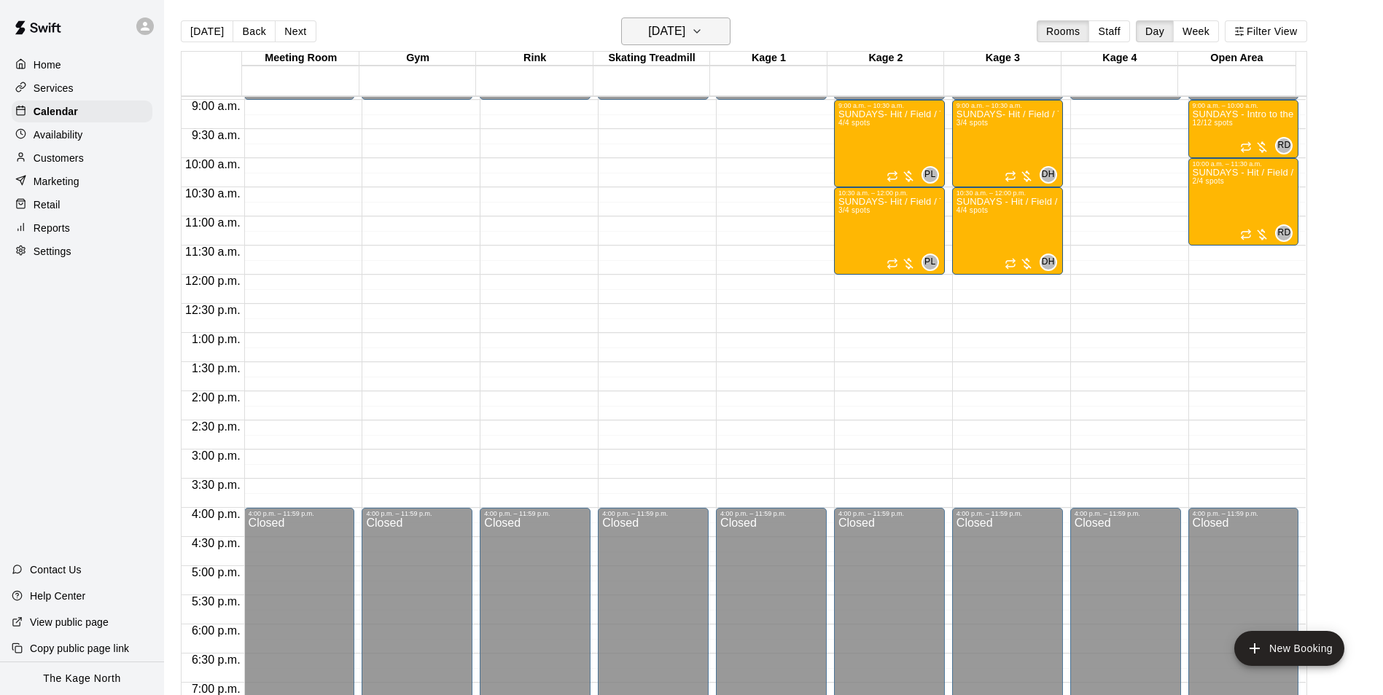
click at [685, 36] on h6 "Sunday Sep 21" at bounding box center [666, 31] width 37 height 20
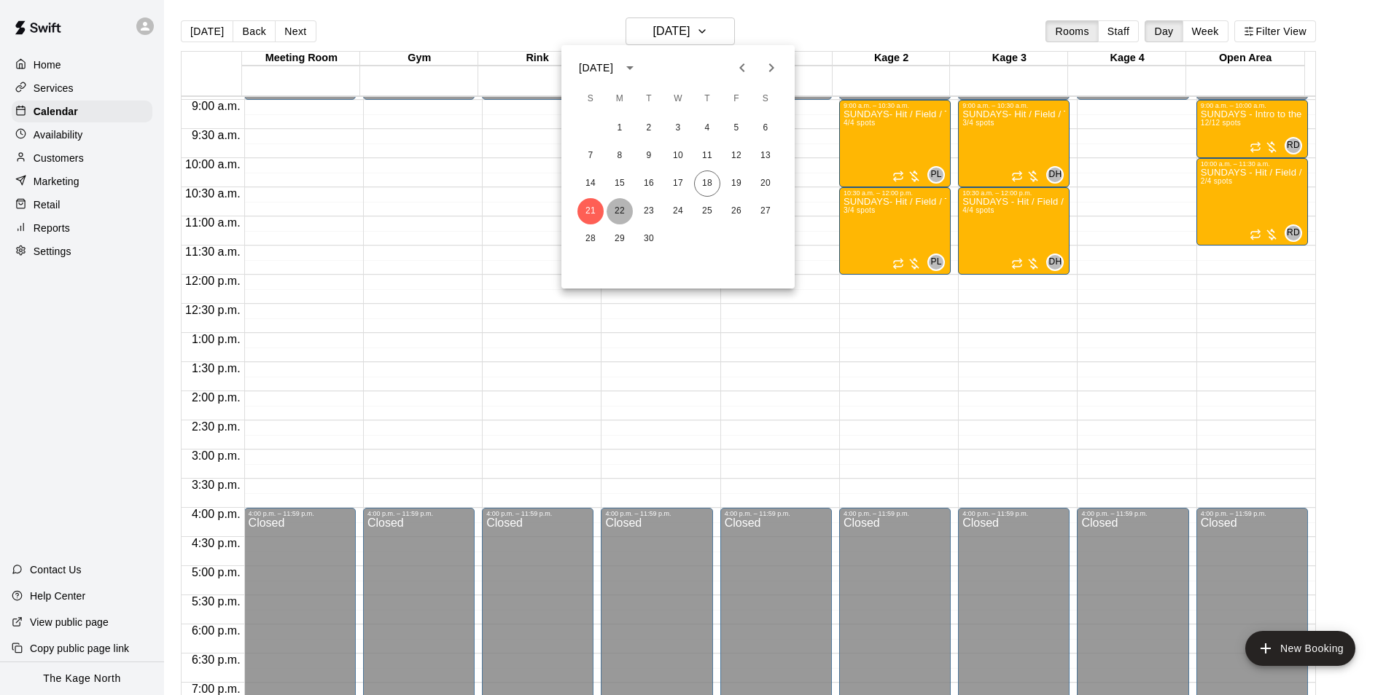
click at [622, 212] on button "22" at bounding box center [619, 211] width 26 height 26
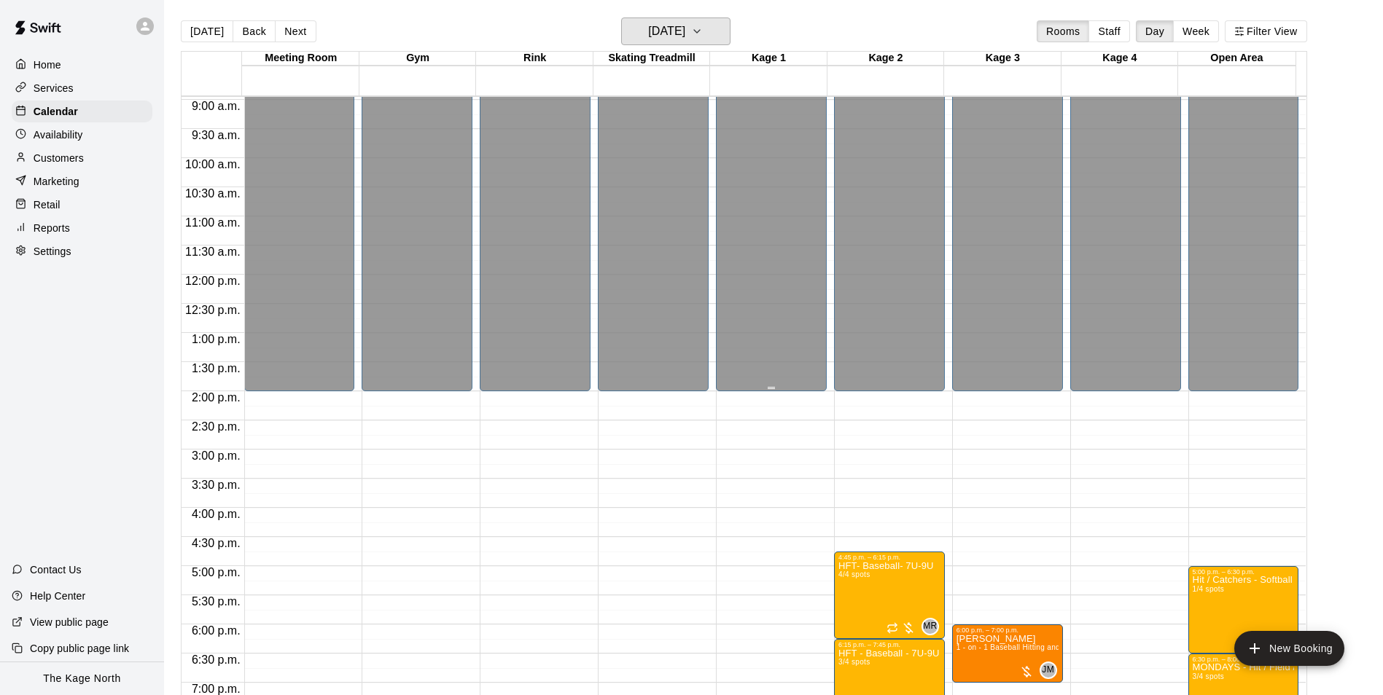
scroll to position [786, 0]
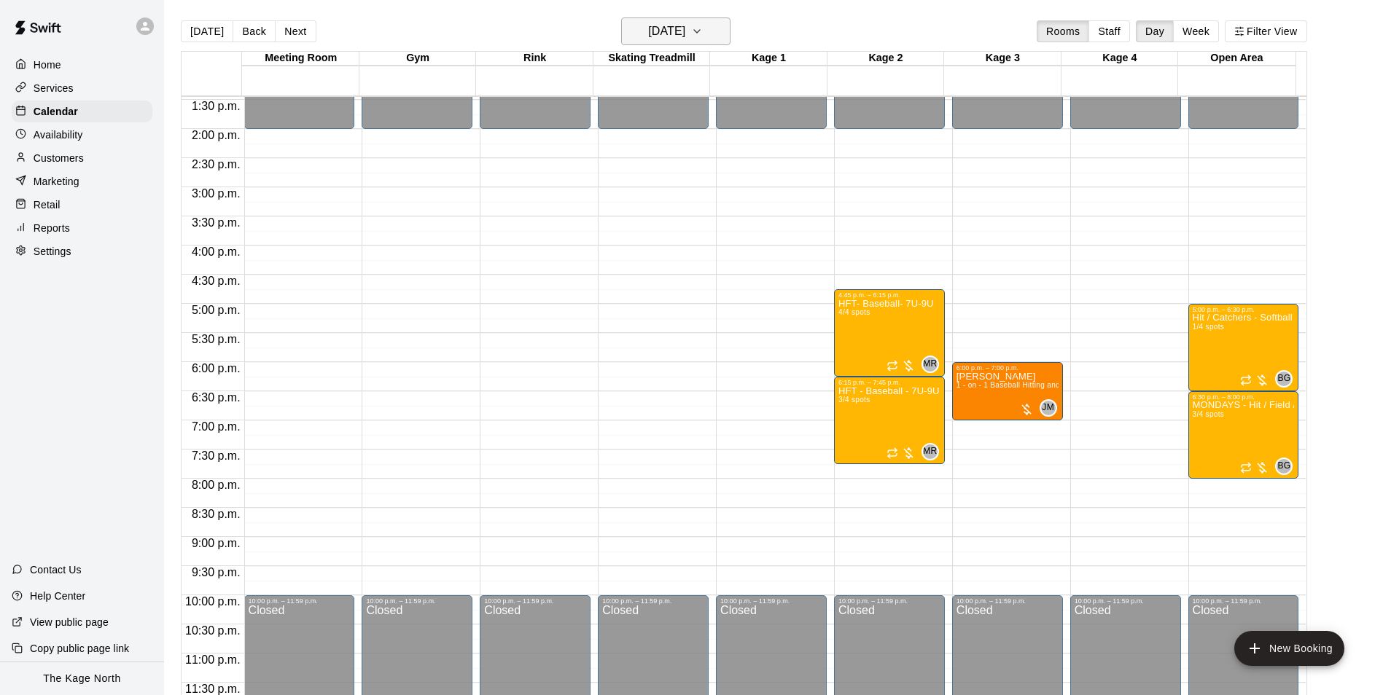
click at [685, 28] on h6 "Monday Sep 22" at bounding box center [666, 31] width 37 height 20
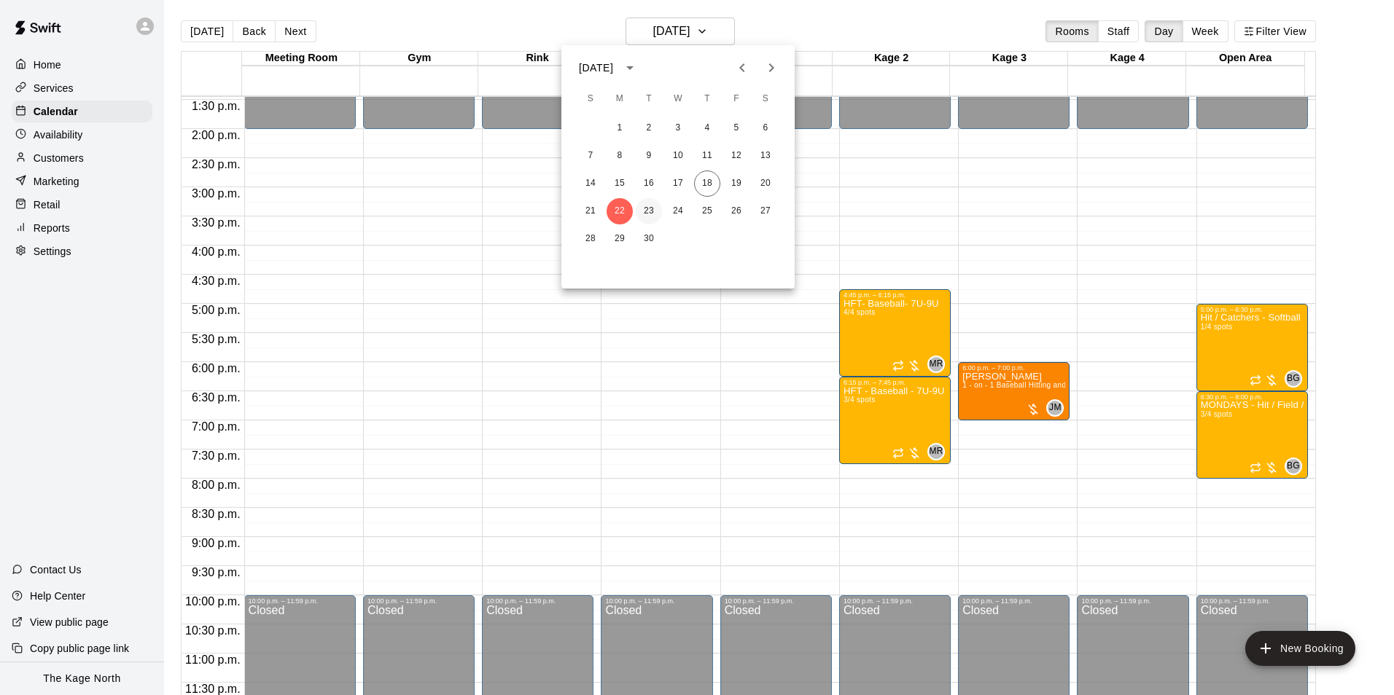
click at [652, 217] on button "23" at bounding box center [649, 211] width 26 height 26
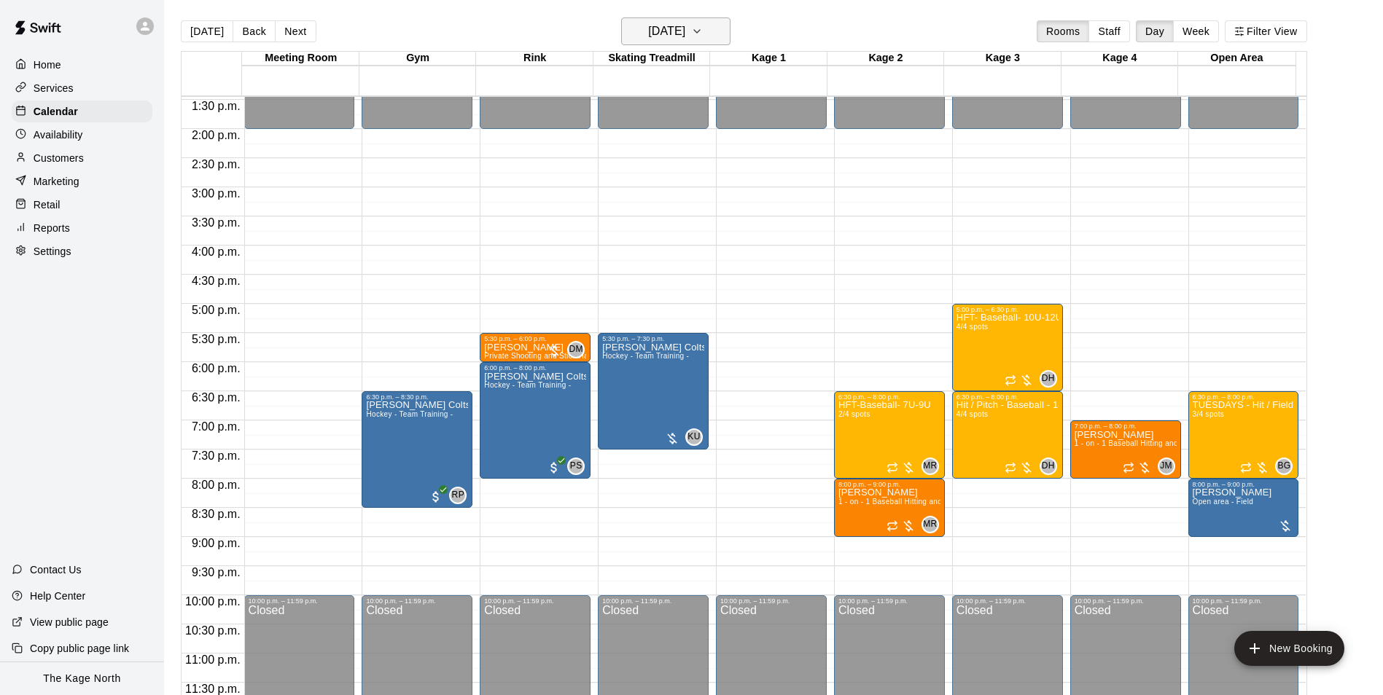
click at [685, 34] on h6 "Tuesday Sep 23" at bounding box center [666, 31] width 37 height 20
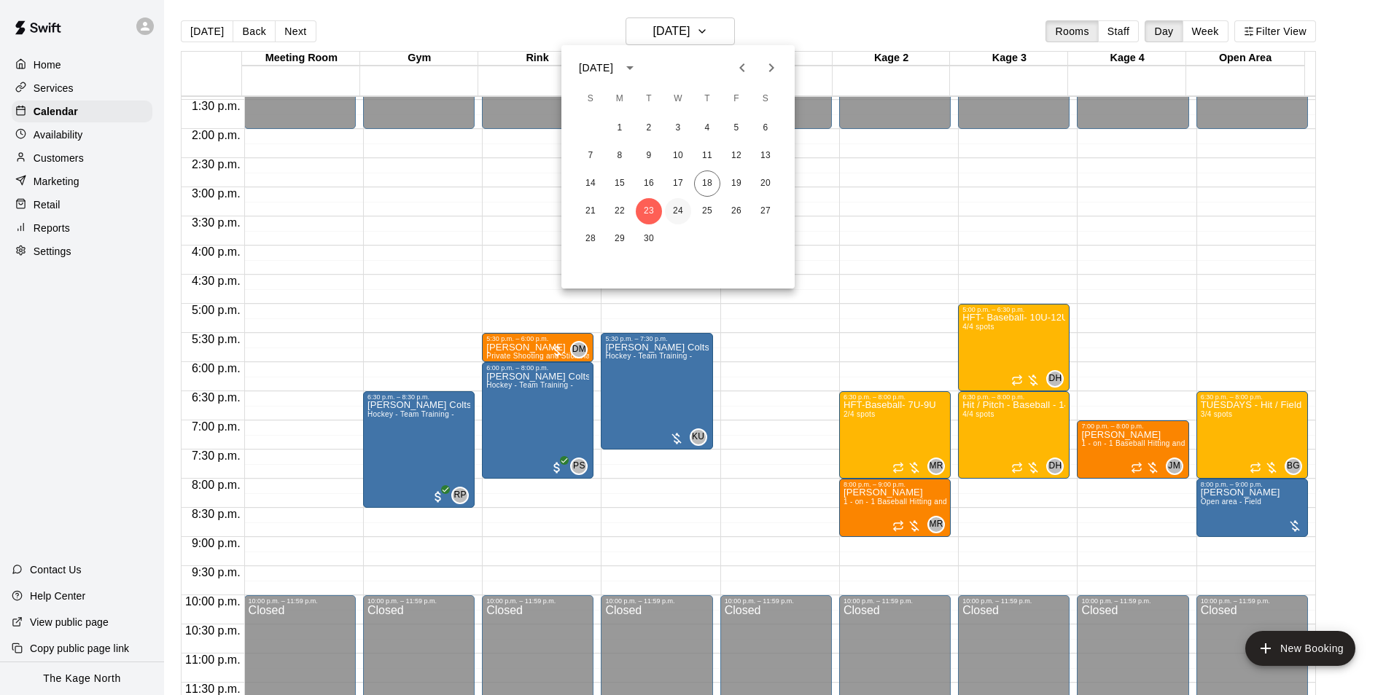
click at [680, 211] on button "24" at bounding box center [678, 211] width 26 height 26
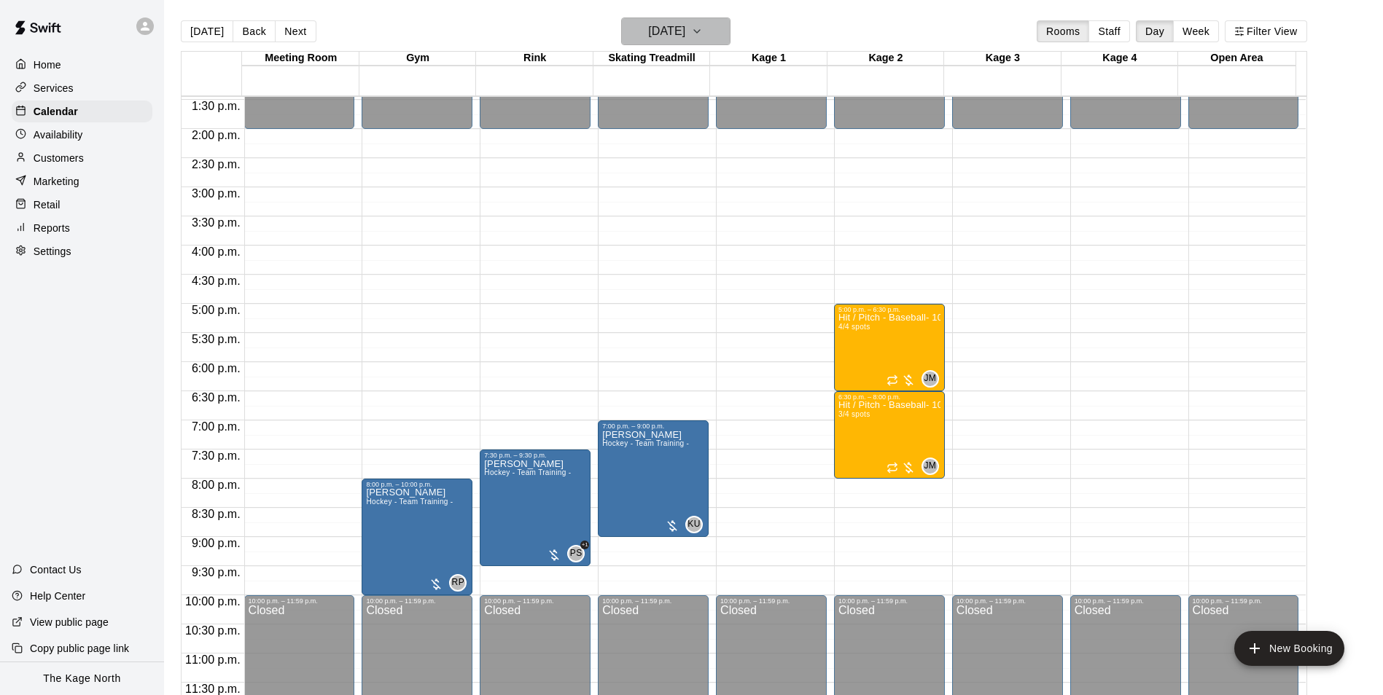
click at [685, 36] on h6 "Wednesday Sep 24" at bounding box center [666, 31] width 37 height 20
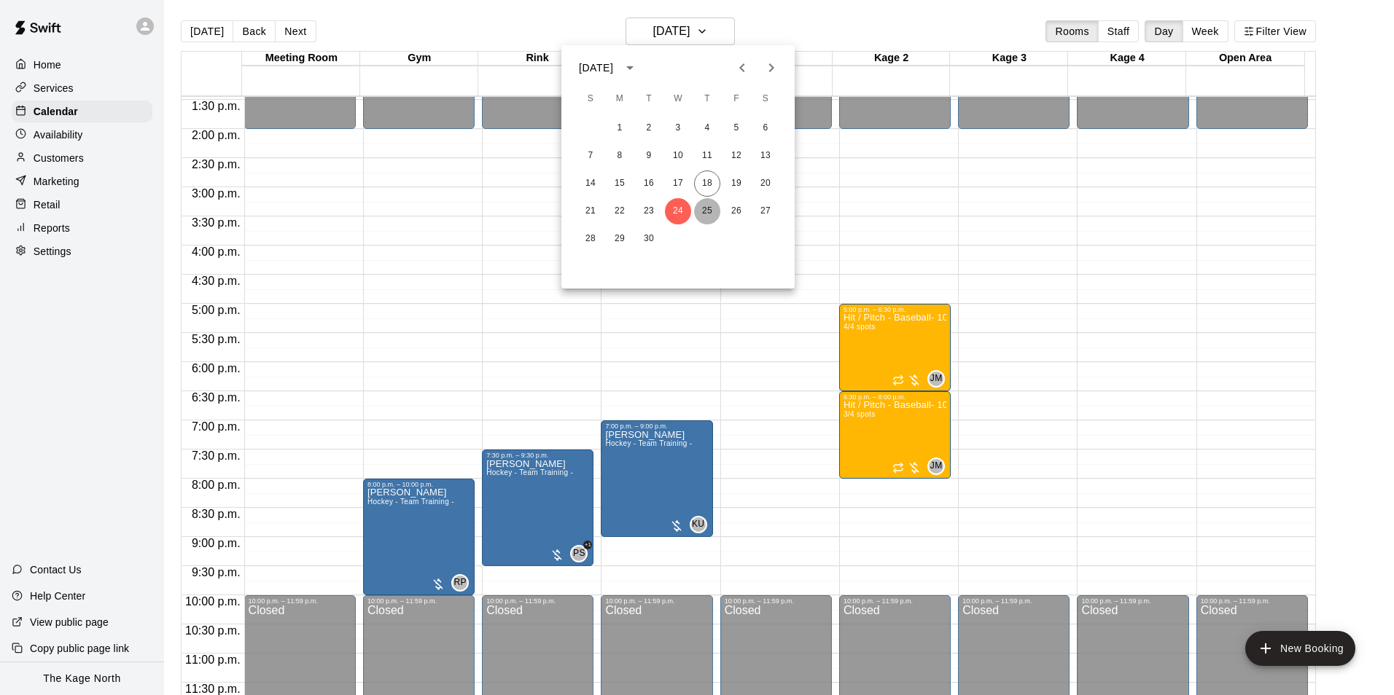
click at [714, 213] on button "25" at bounding box center [707, 211] width 26 height 26
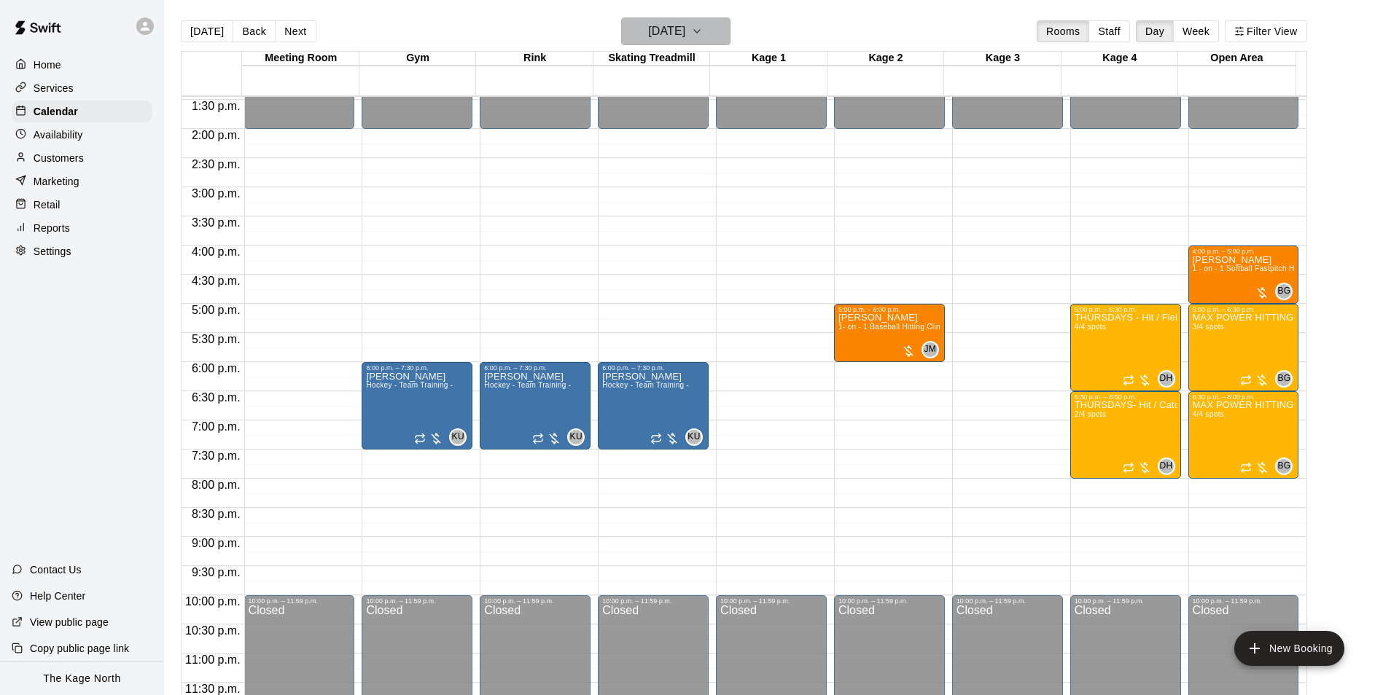
click at [685, 27] on h6 "Thursday Sep 25" at bounding box center [666, 31] width 37 height 20
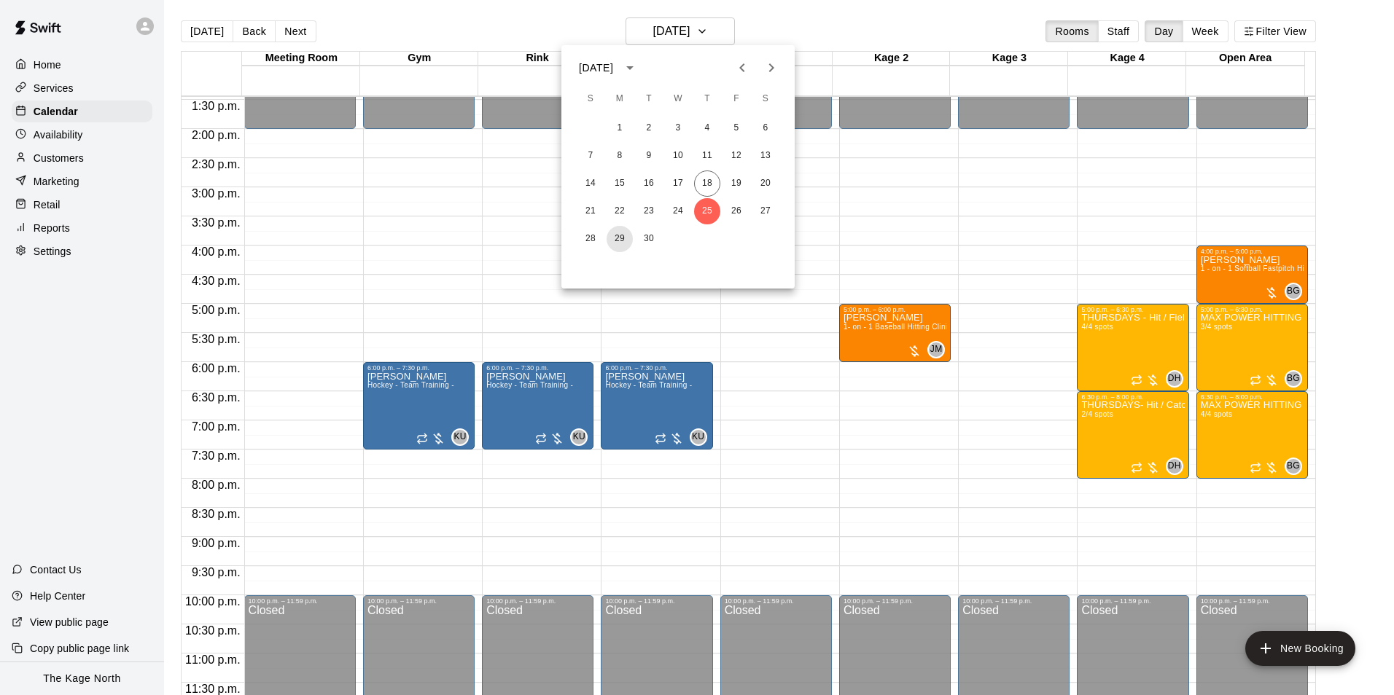
click at [620, 237] on button "29" at bounding box center [619, 239] width 26 height 26
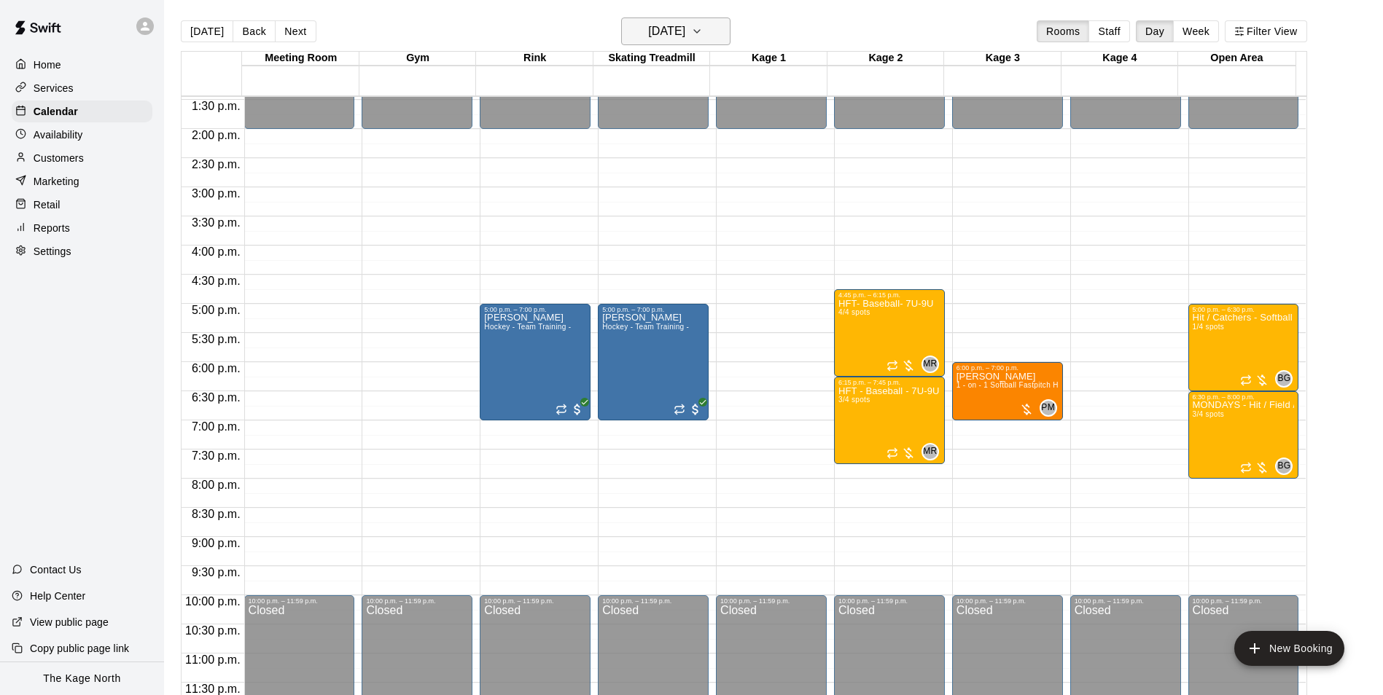
click at [685, 26] on h6 "Monday Sep 29" at bounding box center [666, 31] width 37 height 20
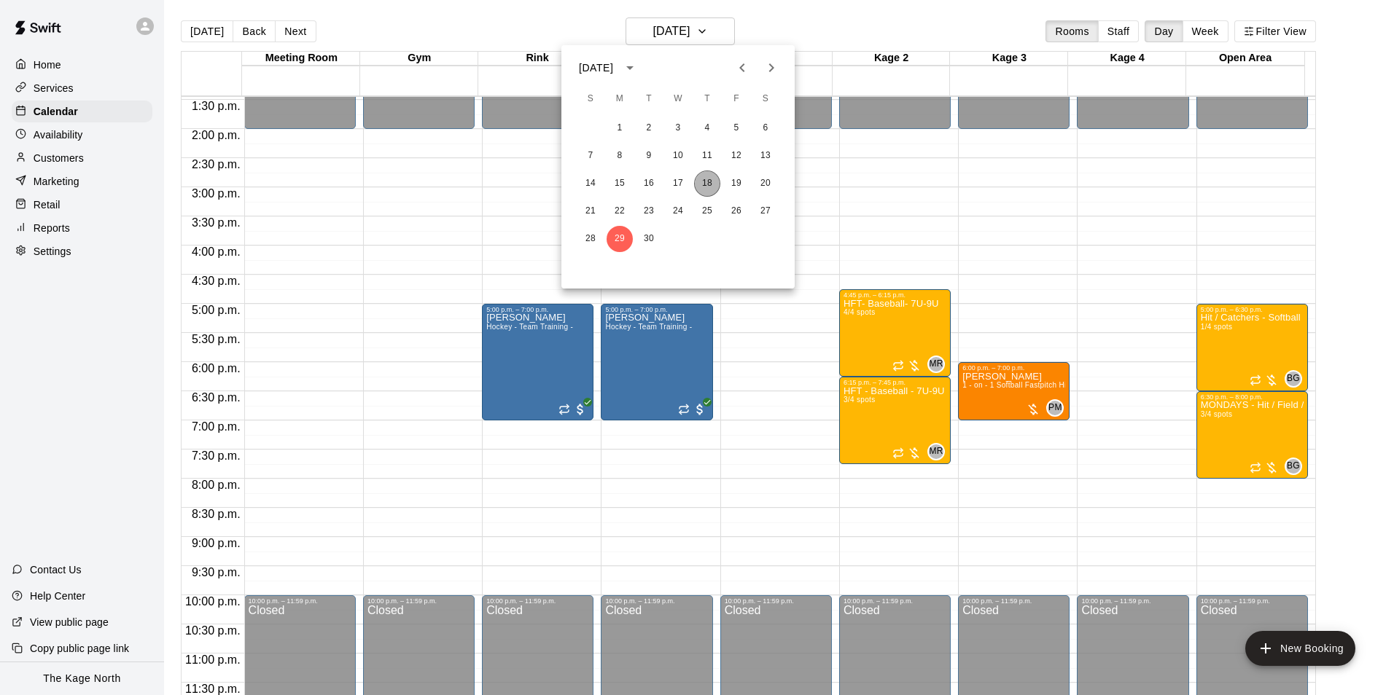
click at [711, 184] on button "18" at bounding box center [707, 184] width 26 height 26
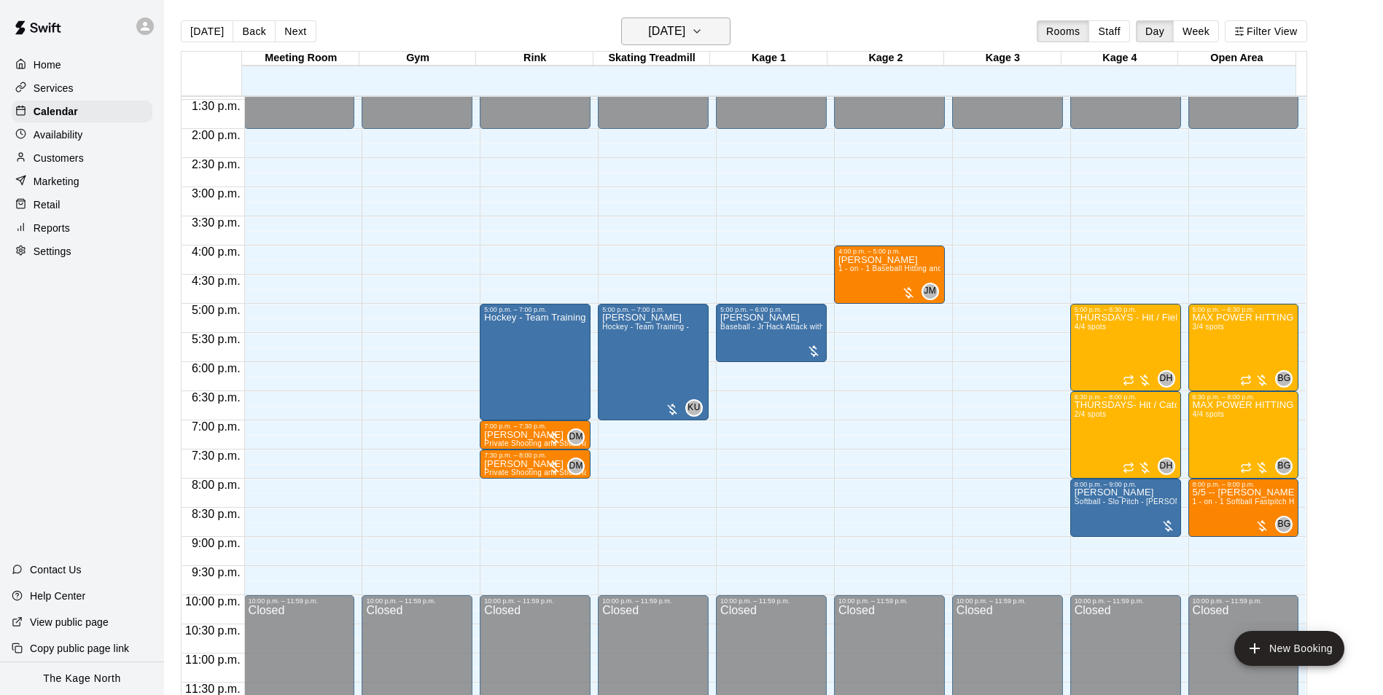
click at [676, 29] on h6 "[DATE]" at bounding box center [666, 31] width 37 height 20
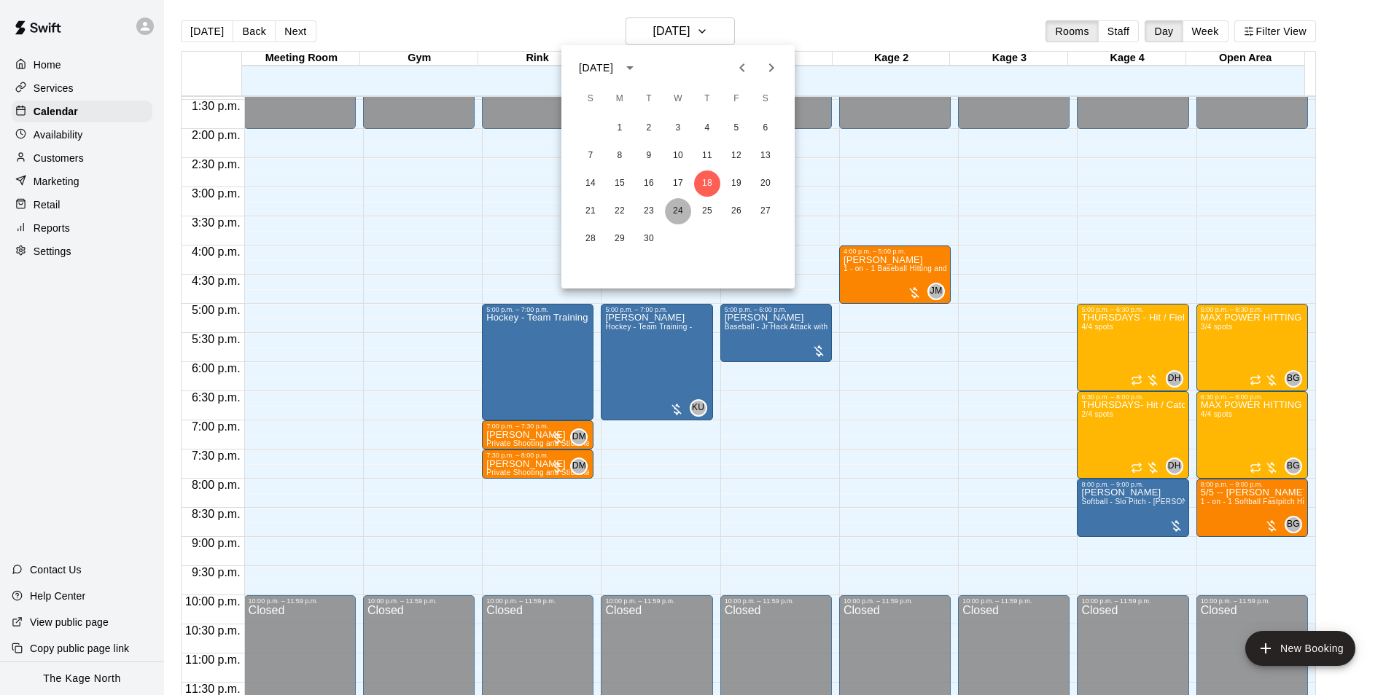
click at [679, 208] on button "24" at bounding box center [678, 211] width 26 height 26
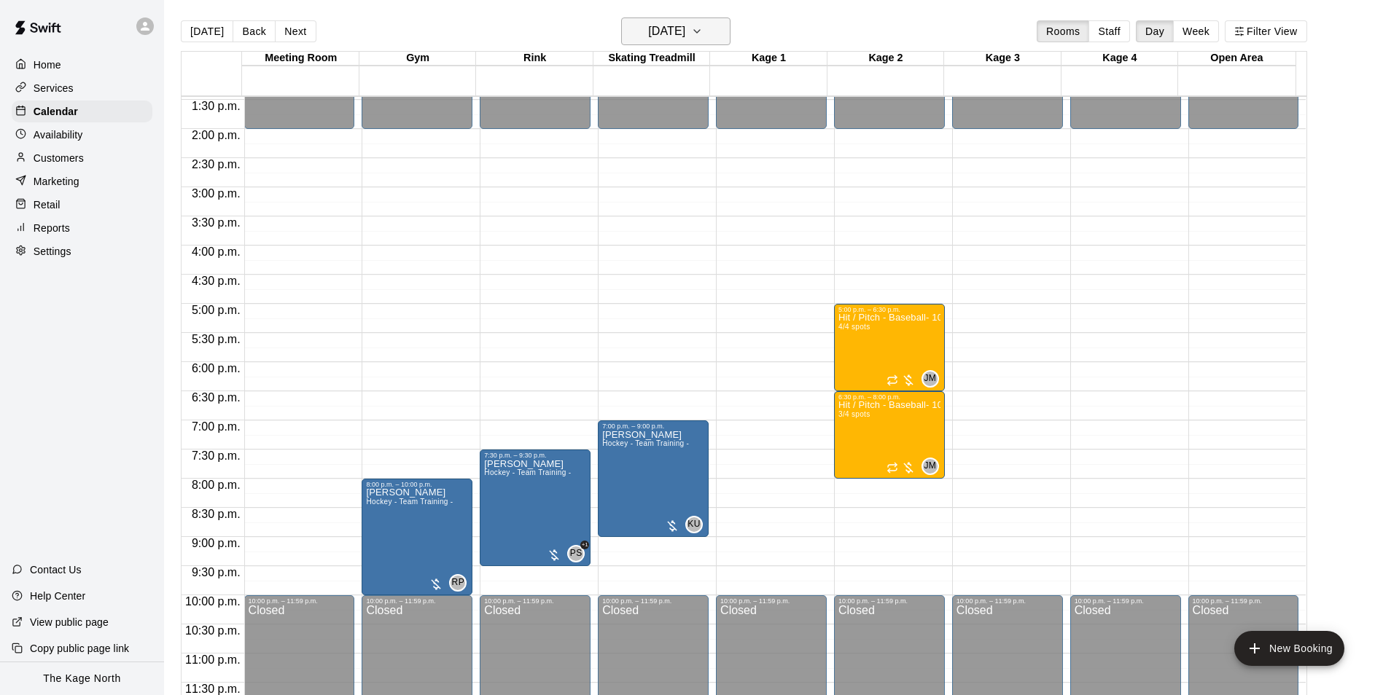
click at [722, 34] on button "Wednesday Sep 24" at bounding box center [675, 31] width 109 height 28
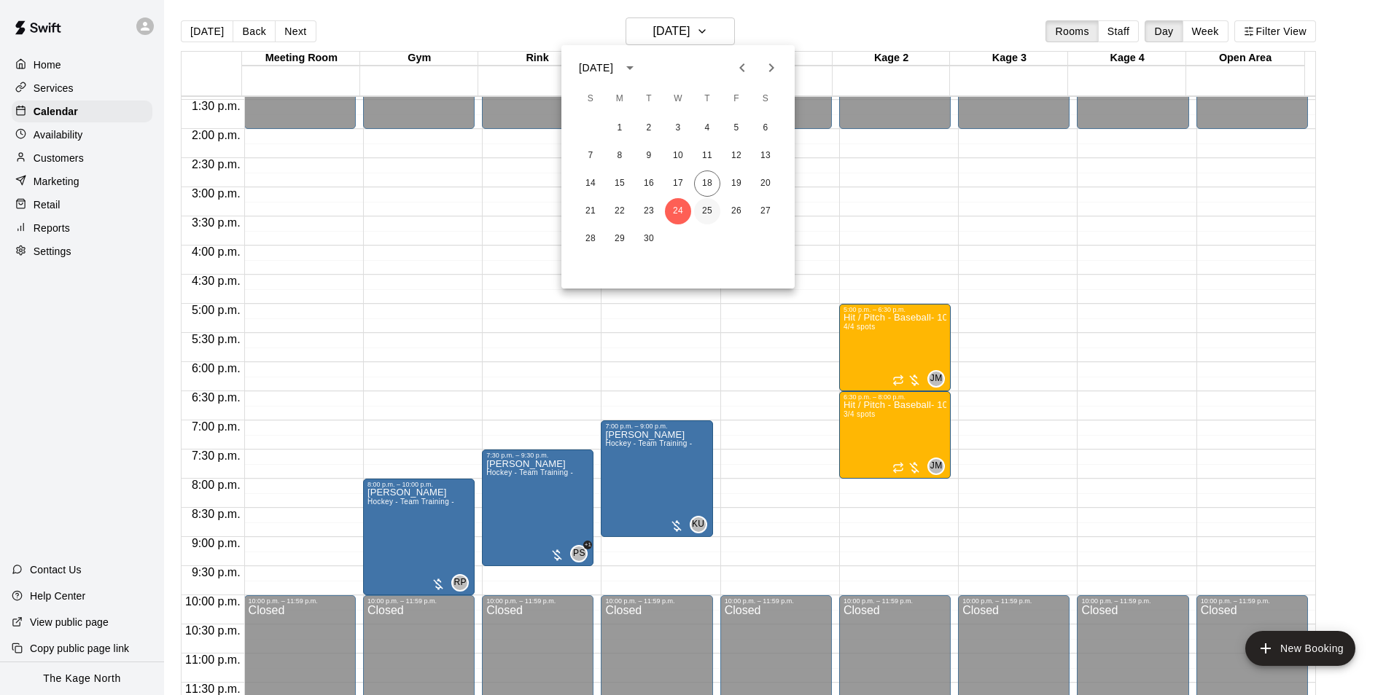
click at [710, 210] on button "25" at bounding box center [707, 211] width 26 height 26
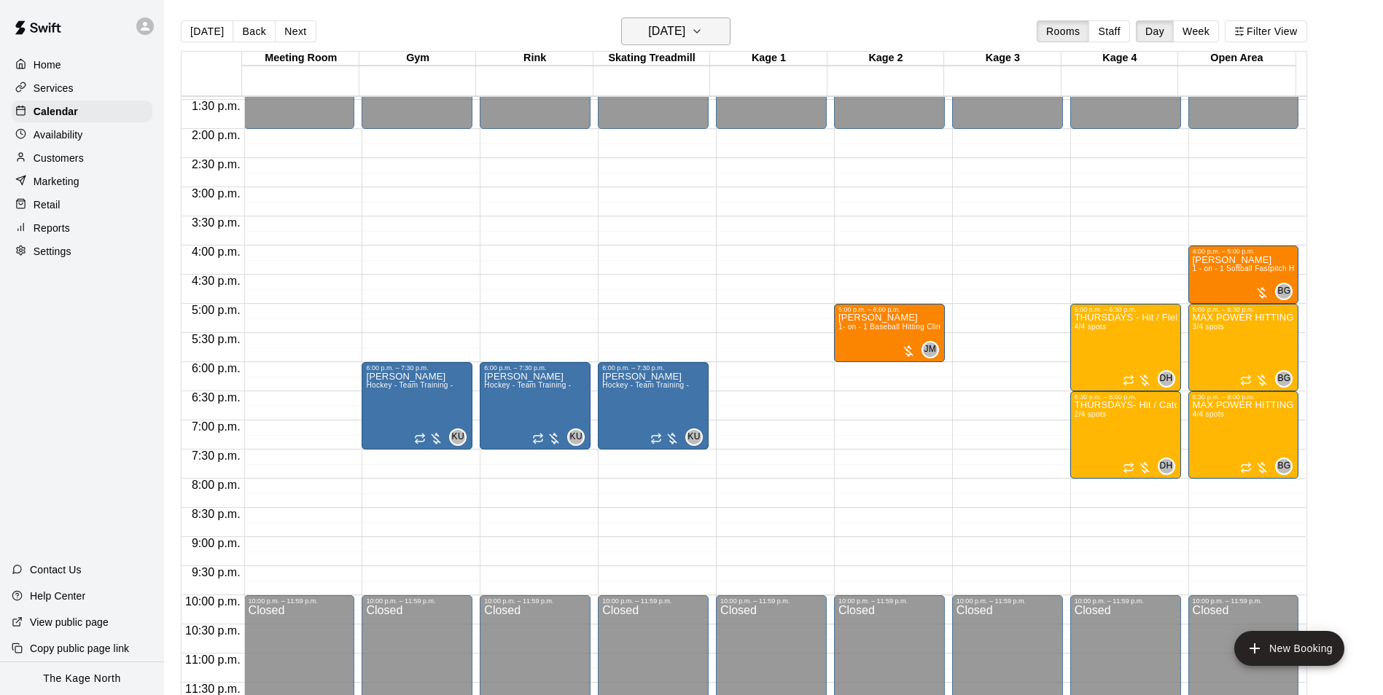
click at [701, 20] on button "Thursday Sep 25" at bounding box center [675, 31] width 109 height 28
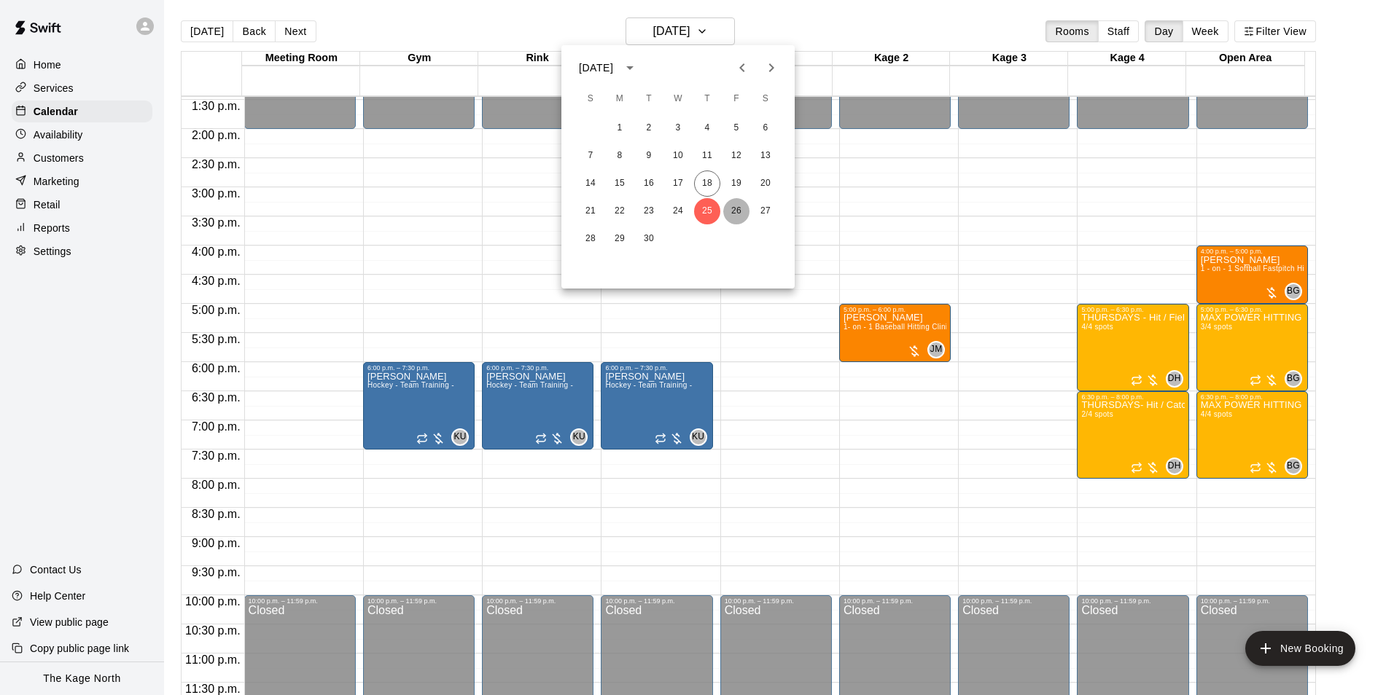
click at [732, 210] on button "26" at bounding box center [736, 211] width 26 height 26
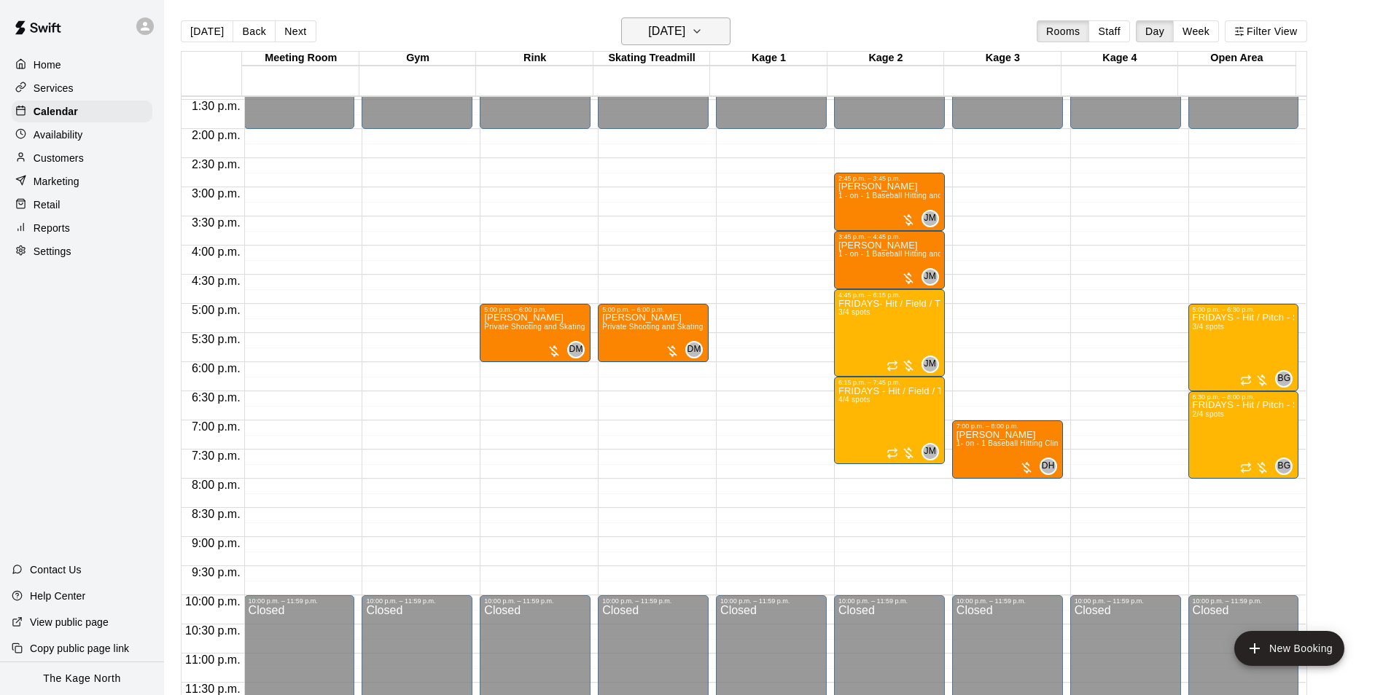
click at [685, 36] on h6 "Friday Sep 26" at bounding box center [666, 31] width 37 height 20
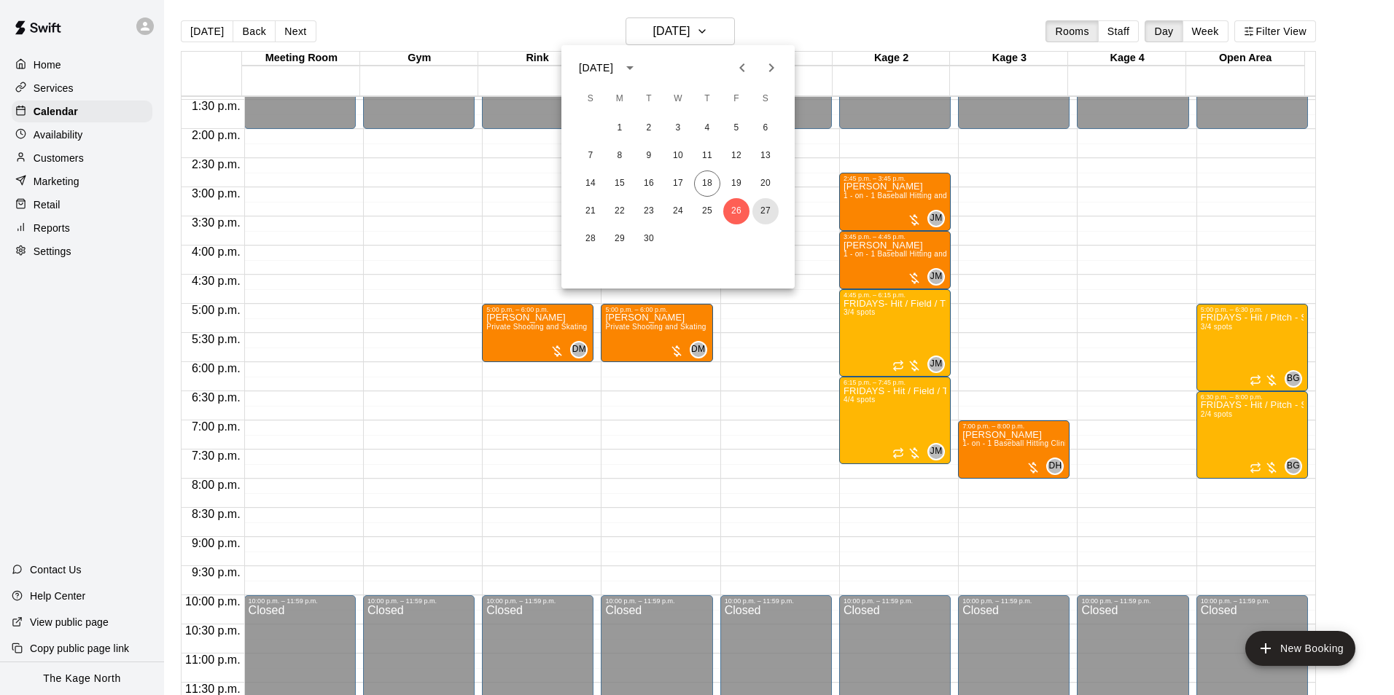
click at [765, 211] on button "27" at bounding box center [765, 211] width 26 height 26
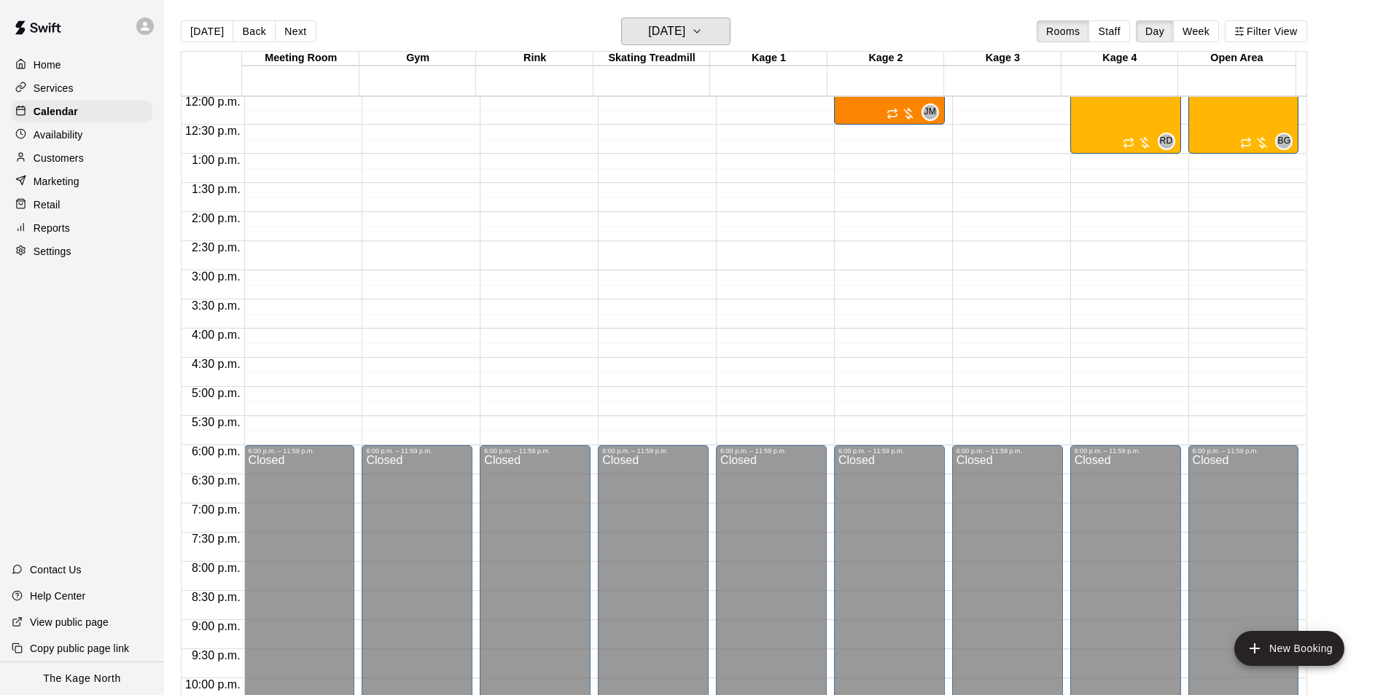
scroll to position [494, 0]
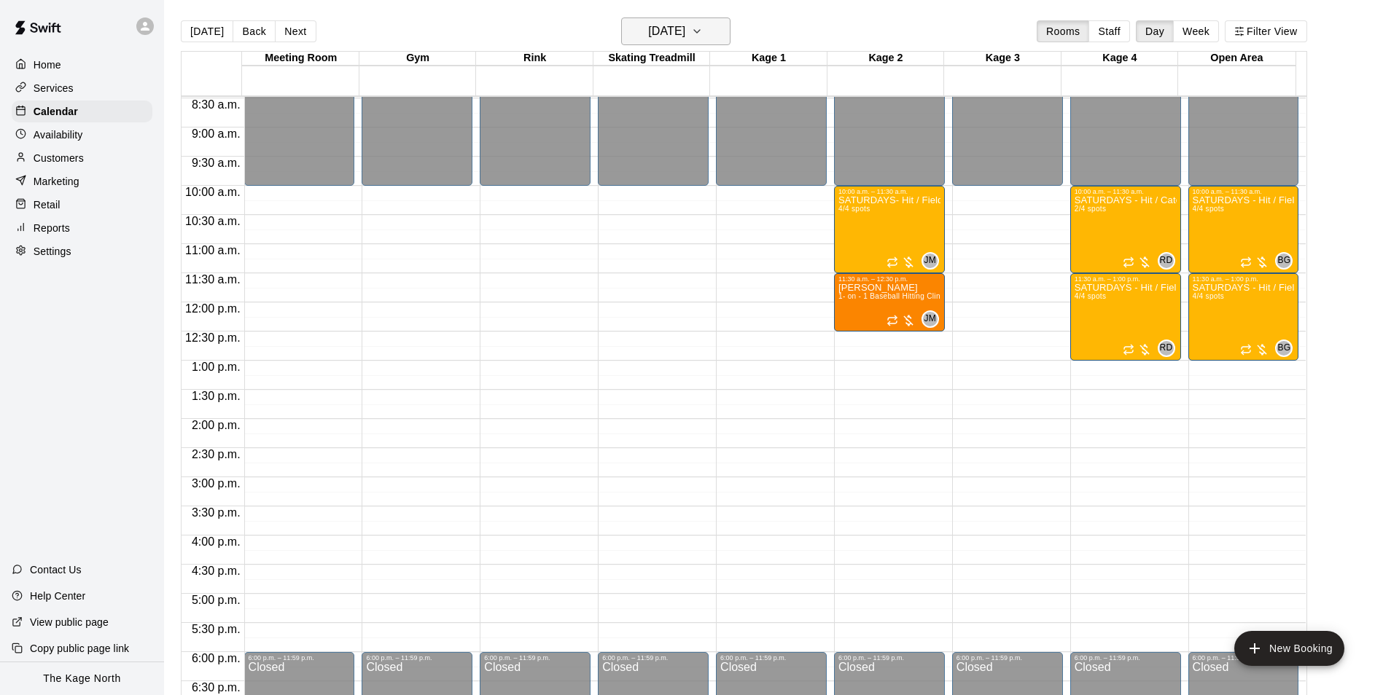
click at [685, 31] on h6 "Saturday Sep 27" at bounding box center [666, 31] width 37 height 20
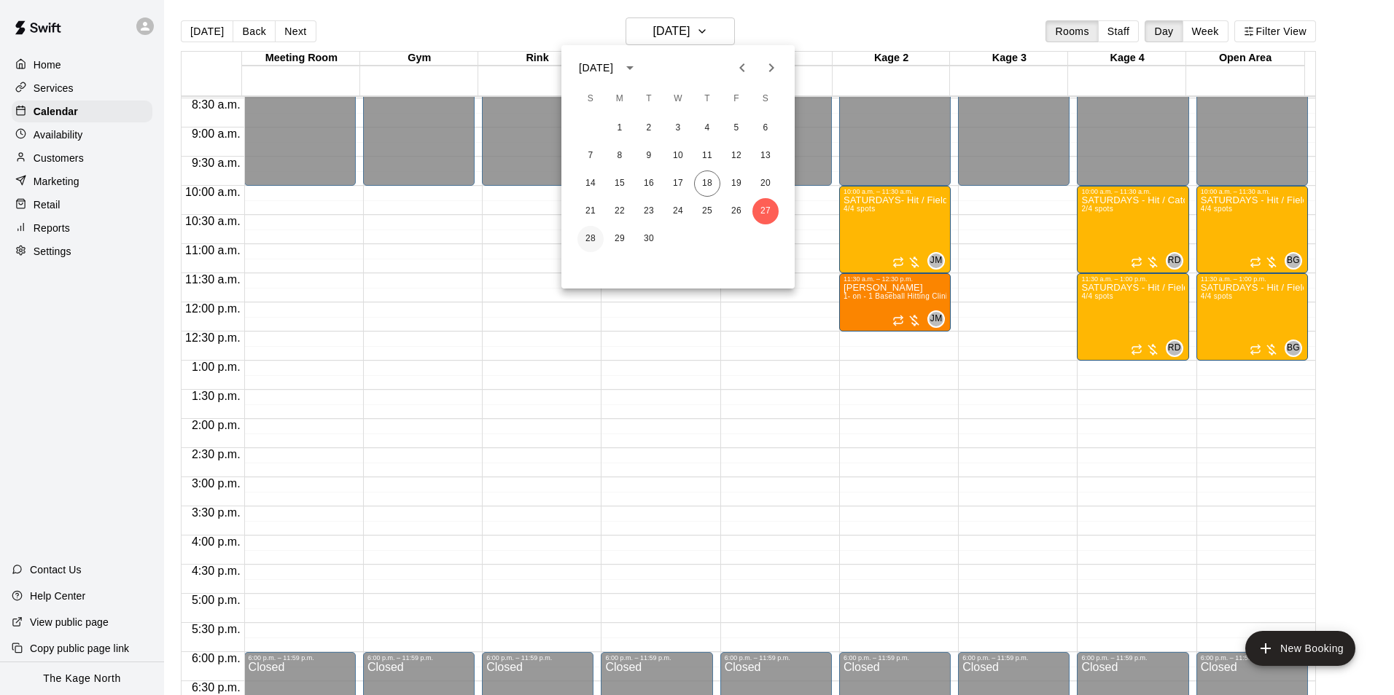
click at [601, 238] on button "28" at bounding box center [590, 239] width 26 height 26
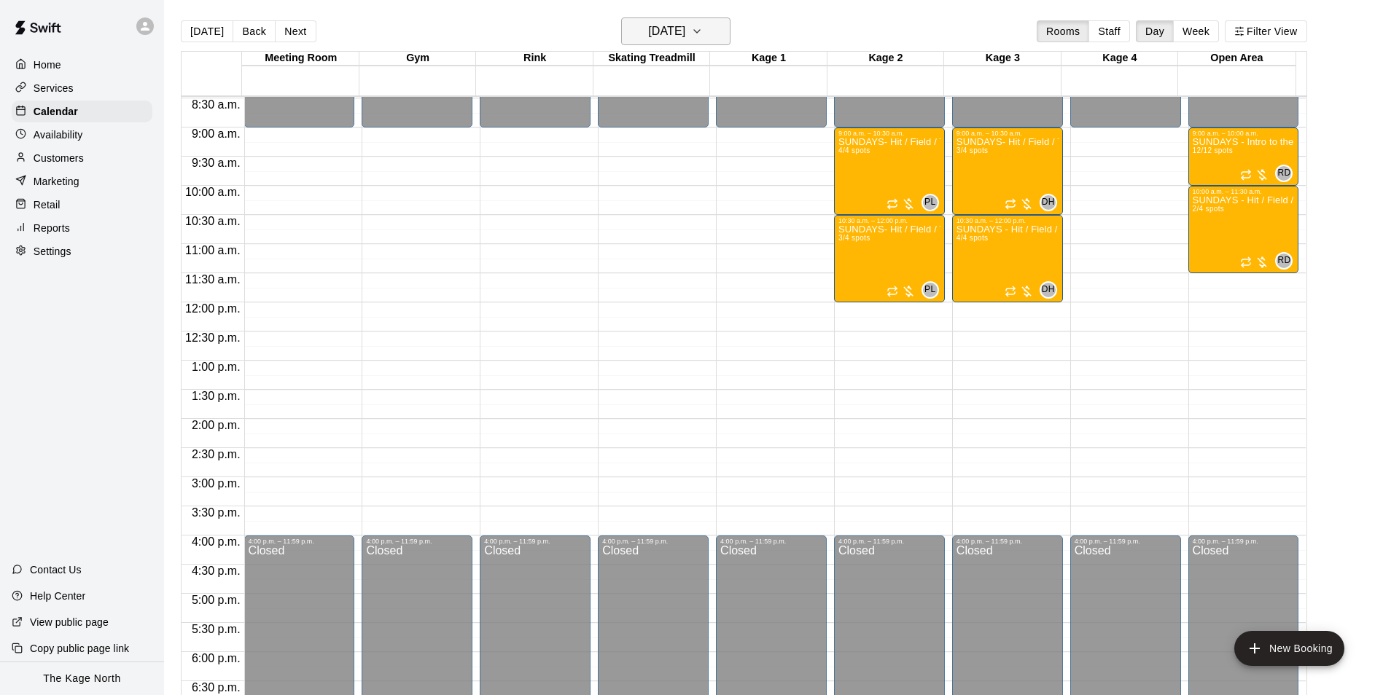
click at [713, 32] on button "Sunday Sep 28" at bounding box center [675, 31] width 109 height 28
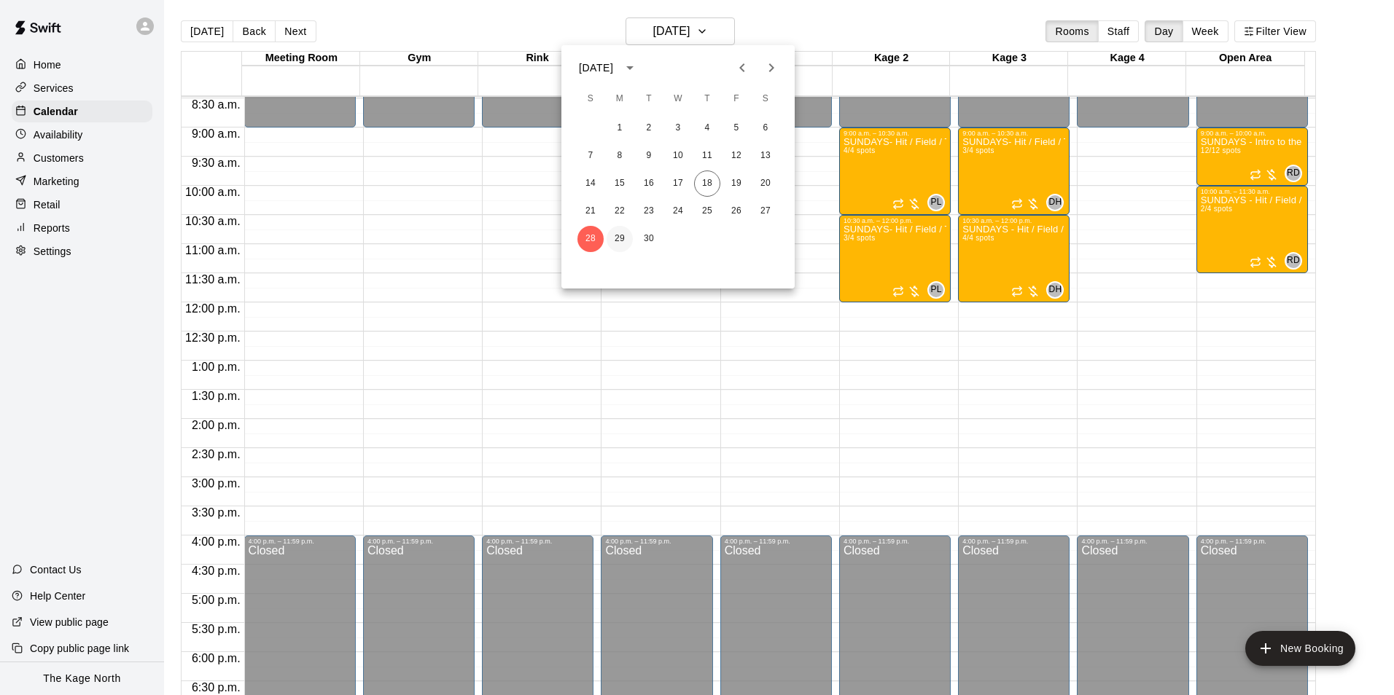
click at [625, 238] on button "29" at bounding box center [619, 239] width 26 height 26
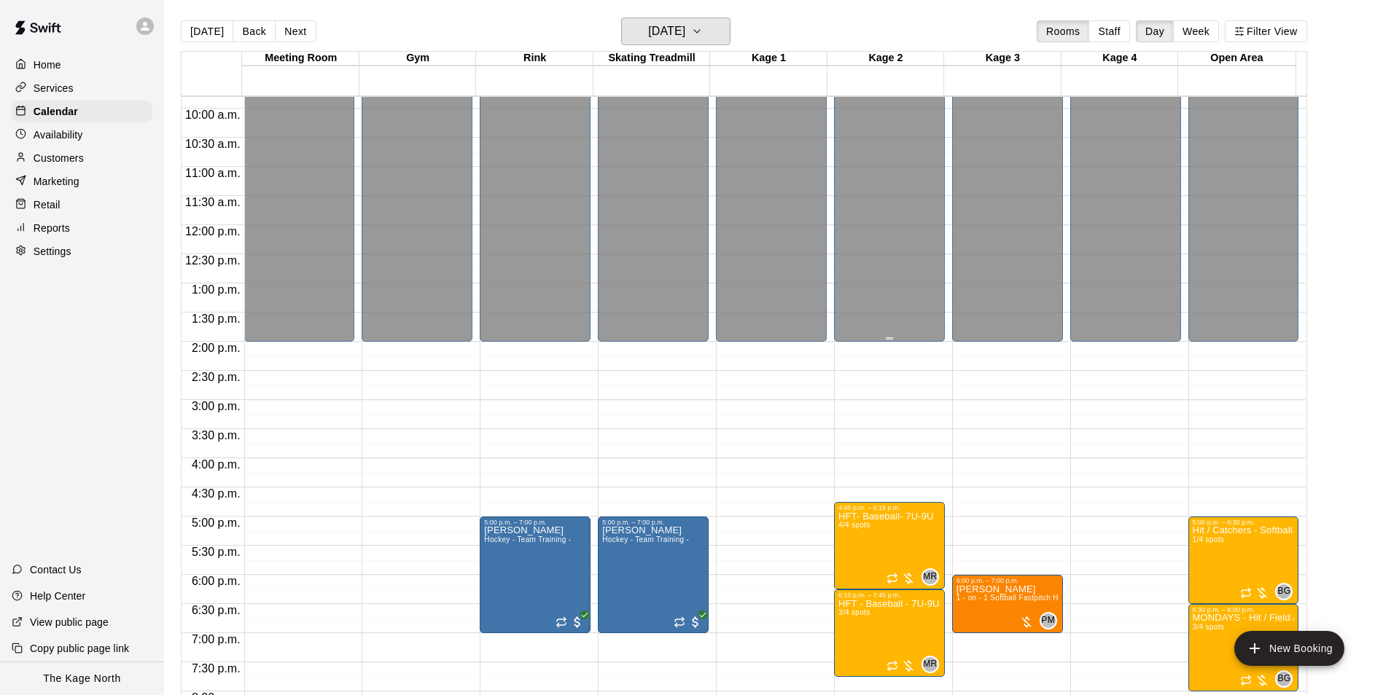
scroll to position [786, 0]
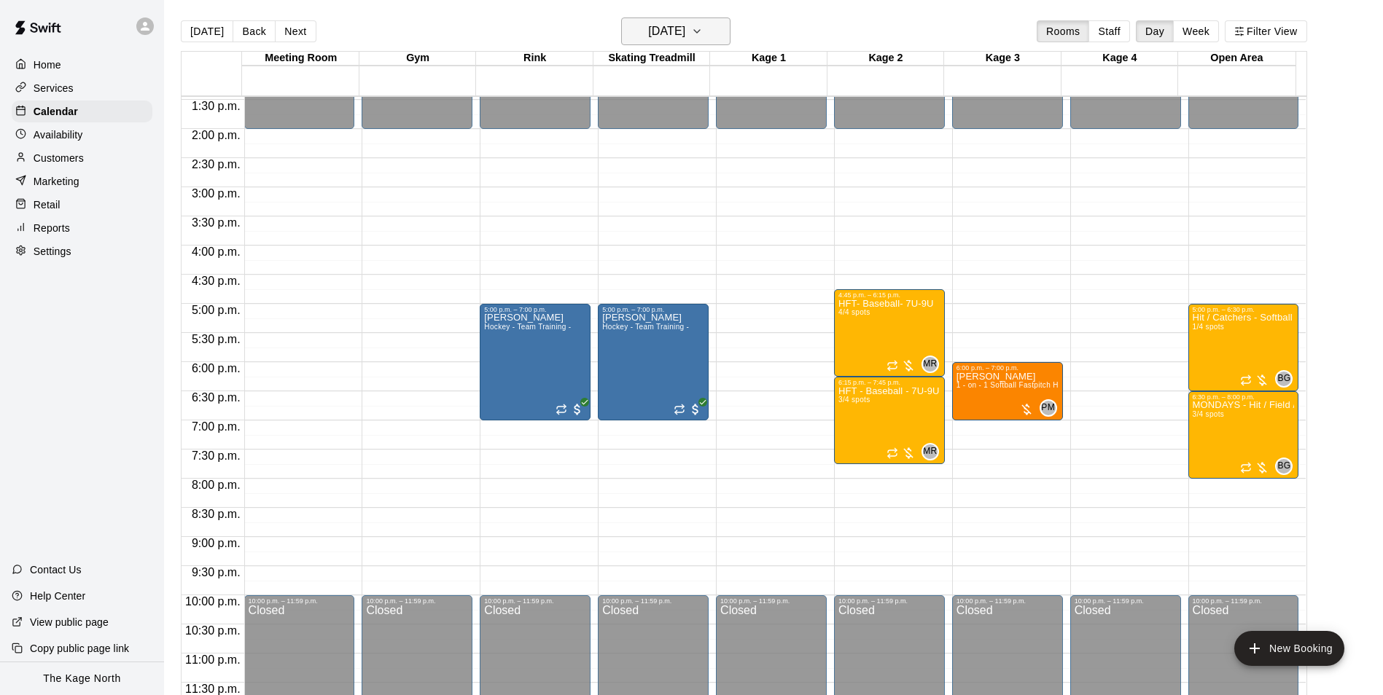
click at [685, 36] on h6 "Monday Sep 29" at bounding box center [666, 31] width 37 height 20
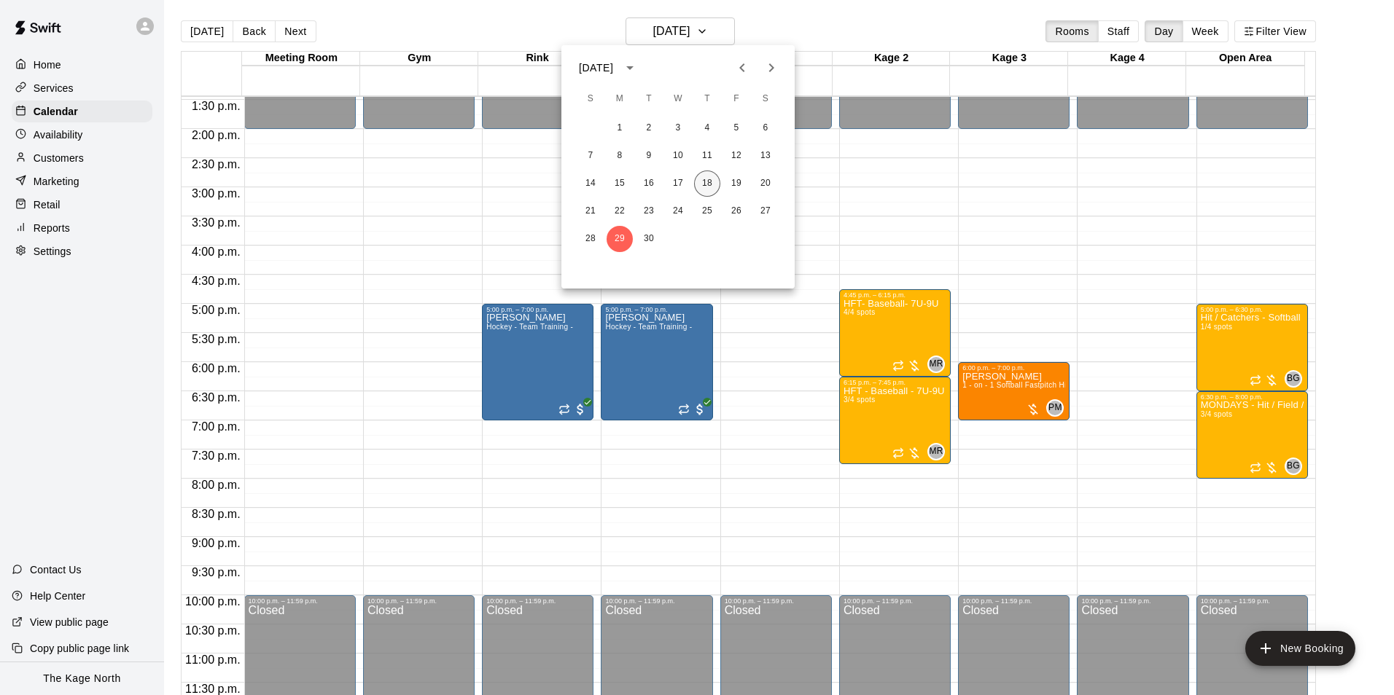
click at [714, 177] on button "18" at bounding box center [707, 184] width 26 height 26
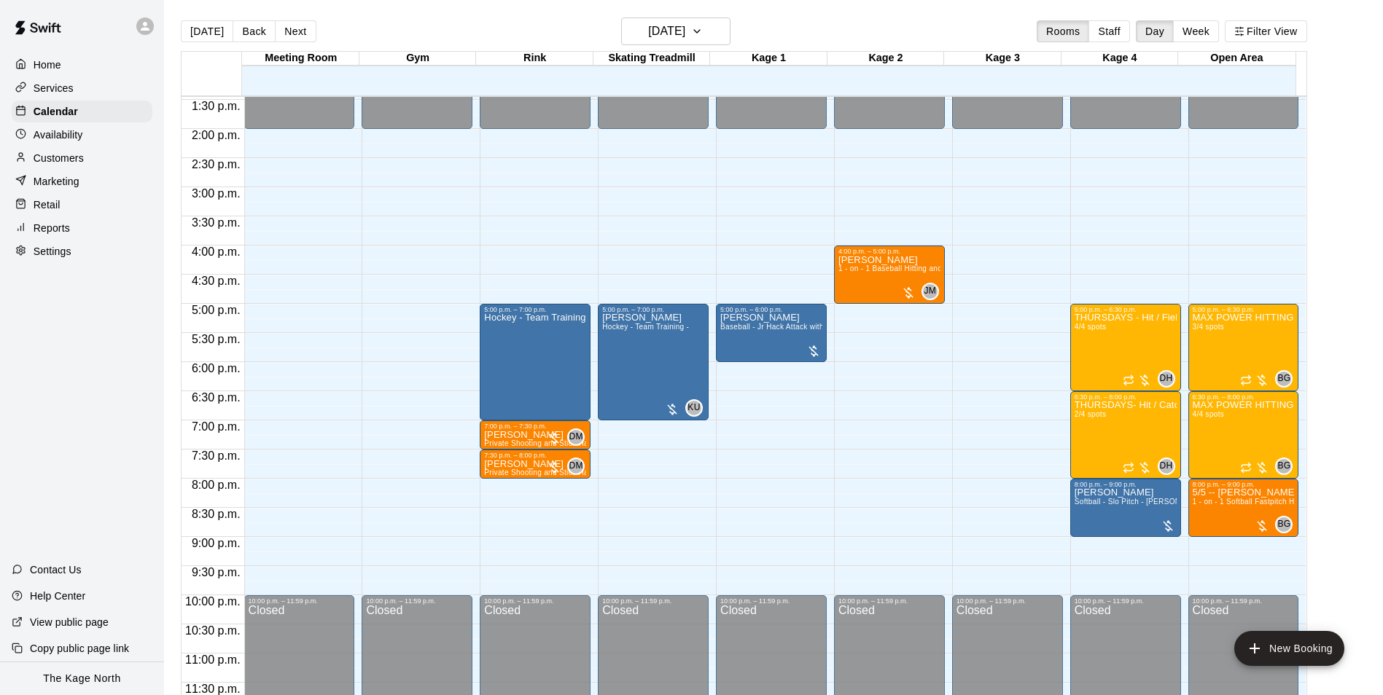
click at [66, 89] on p "Services" at bounding box center [54, 88] width 40 height 15
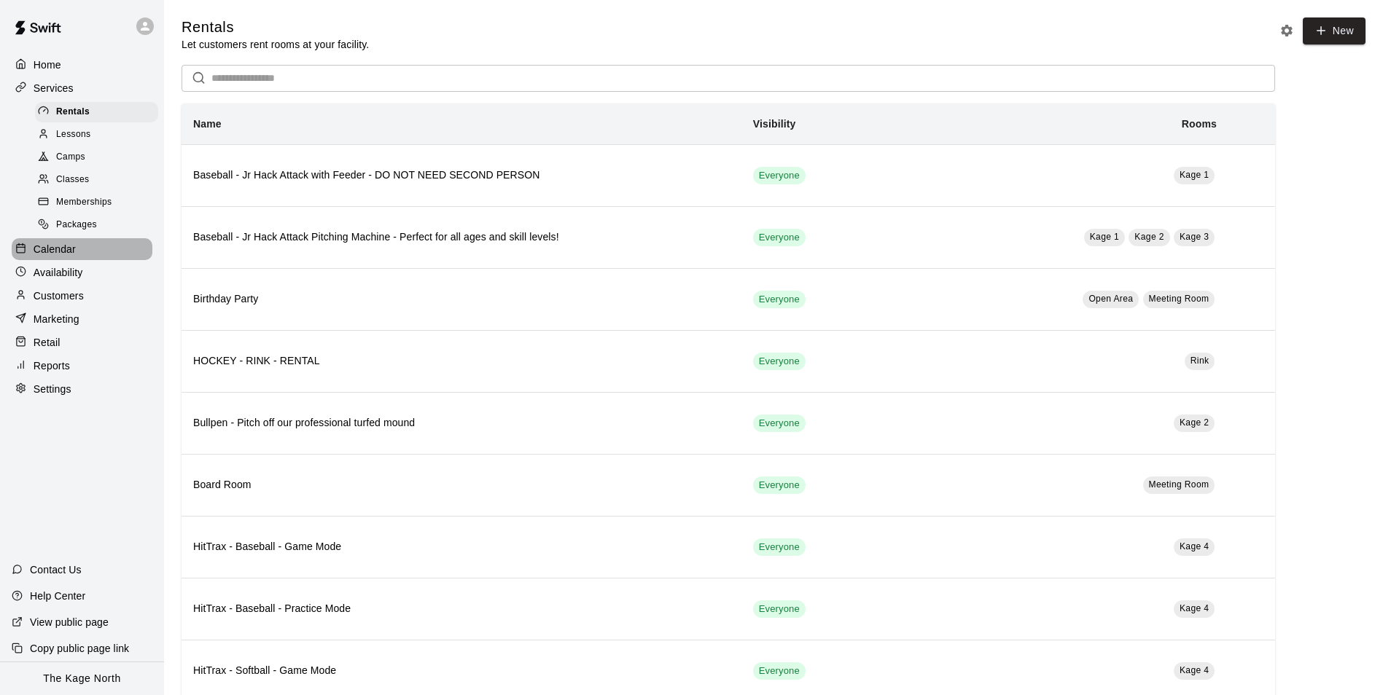
click at [74, 249] on p "Calendar" at bounding box center [55, 249] width 42 height 15
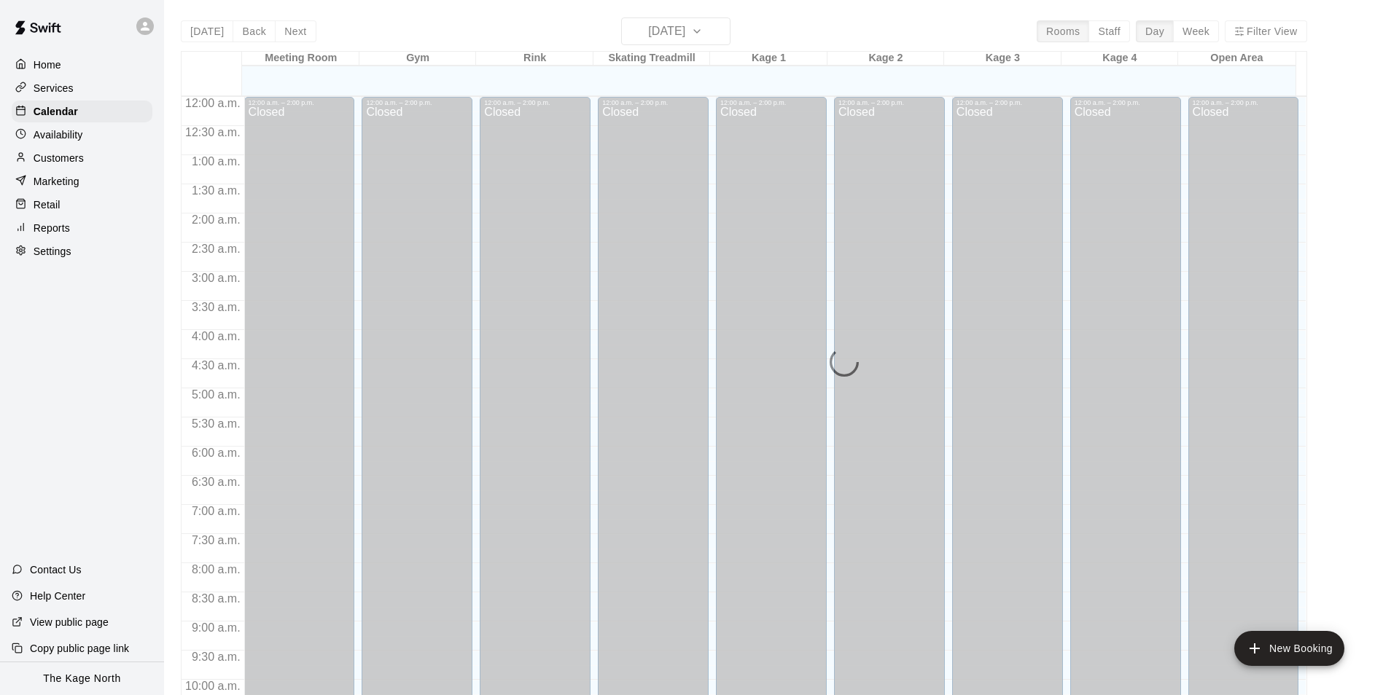
scroll to position [741, 0]
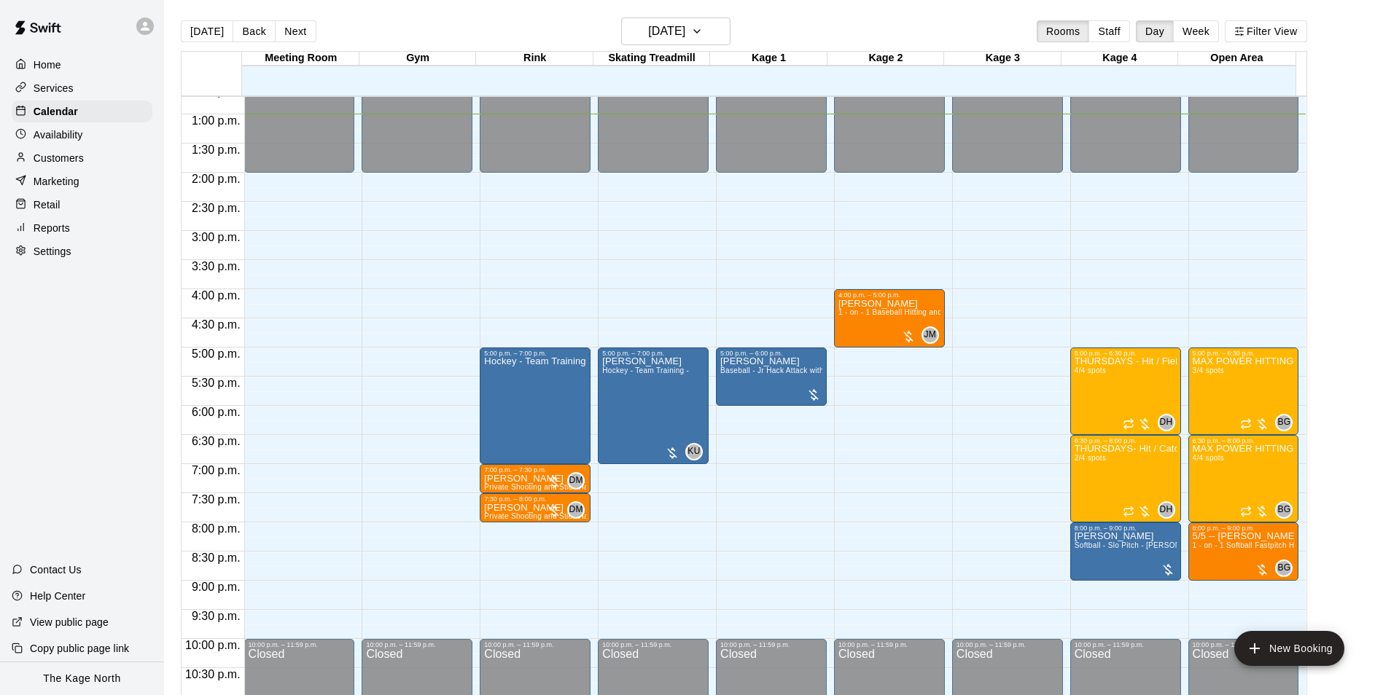
click at [68, 157] on p "Customers" at bounding box center [59, 158] width 50 height 15
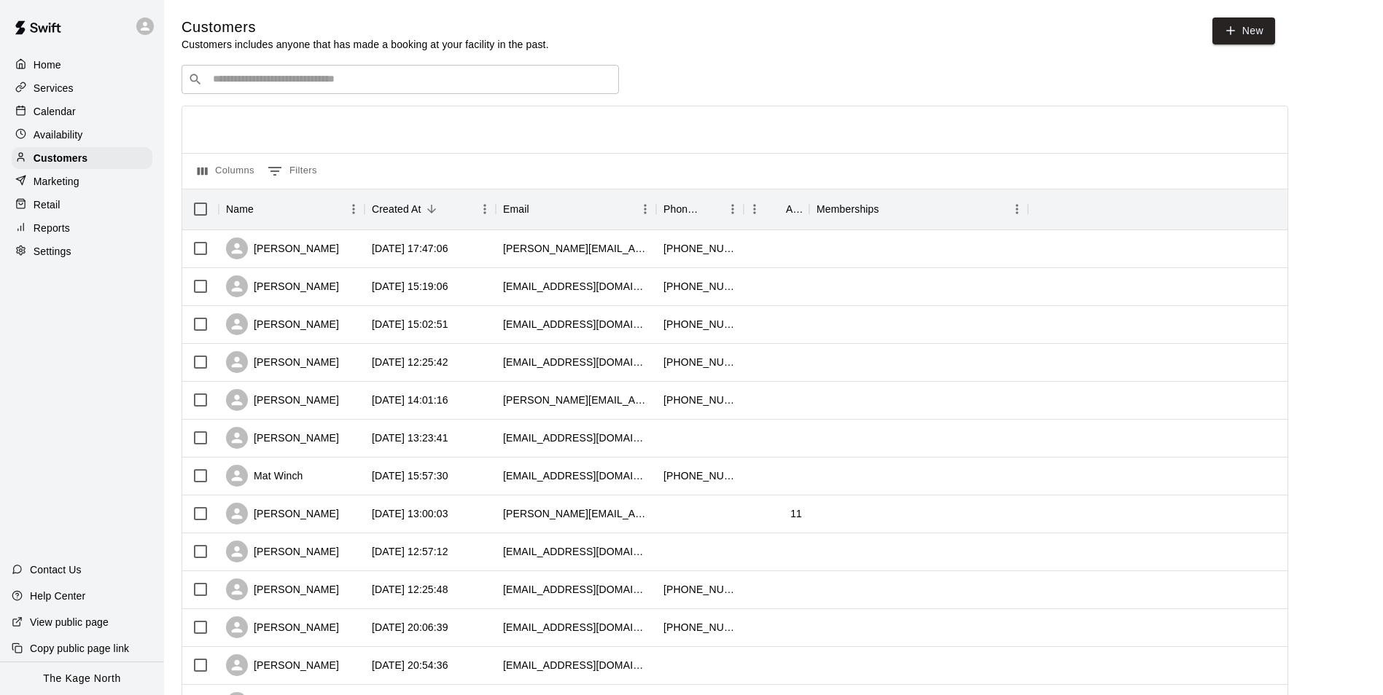
click at [76, 106] on div "Calendar" at bounding box center [82, 112] width 141 height 22
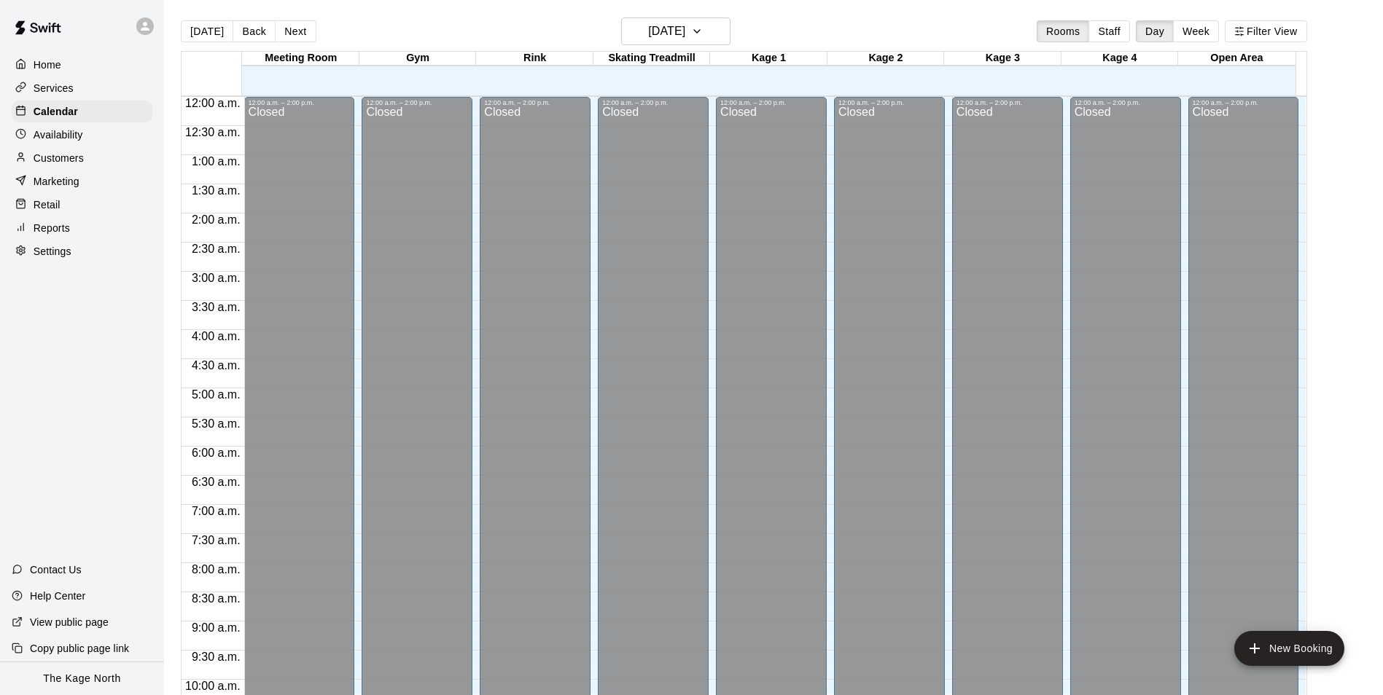
scroll to position [741, 0]
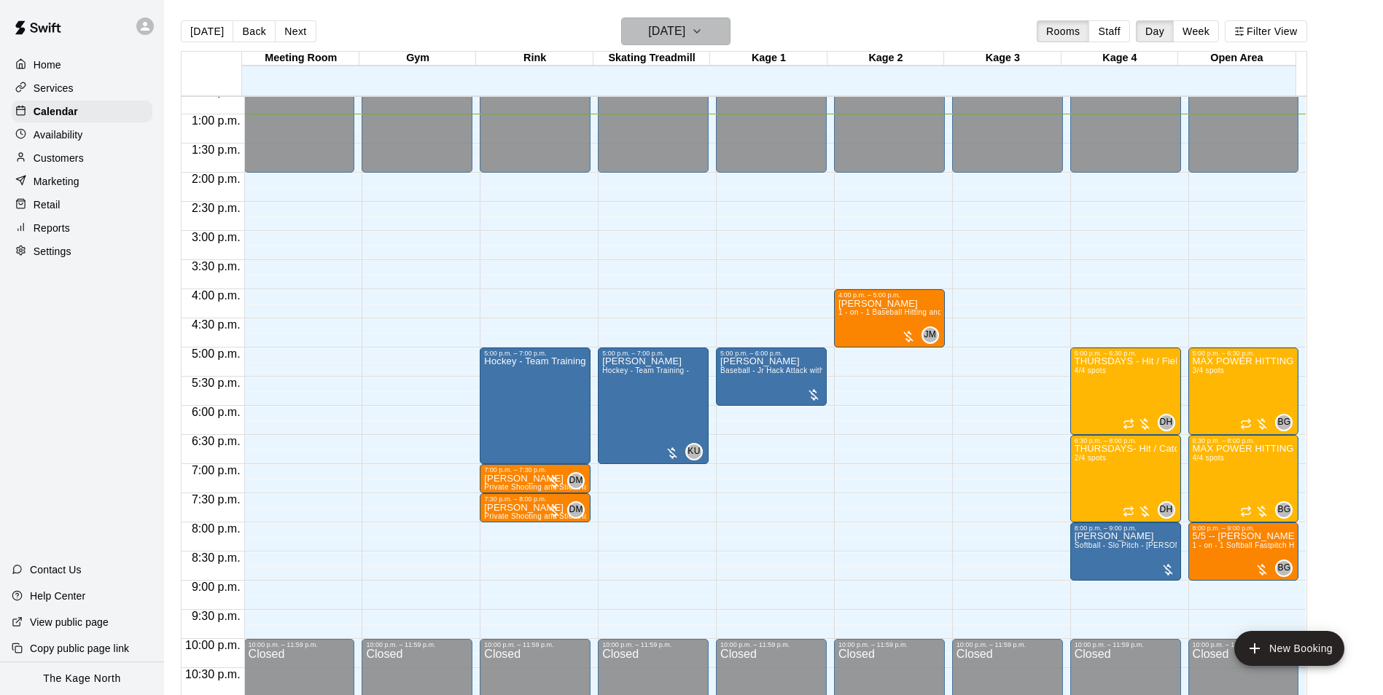
click at [681, 28] on h6 "[DATE]" at bounding box center [666, 31] width 37 height 20
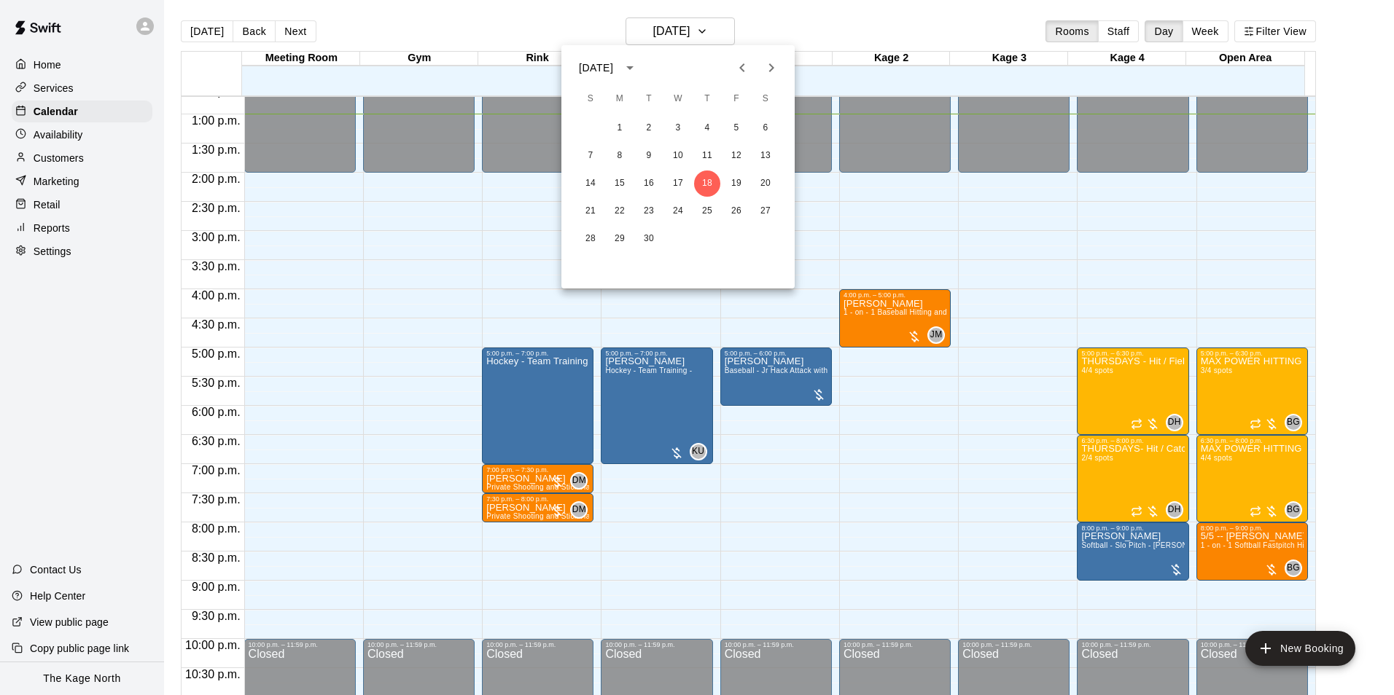
click at [811, 31] on div at bounding box center [697, 347] width 1394 height 695
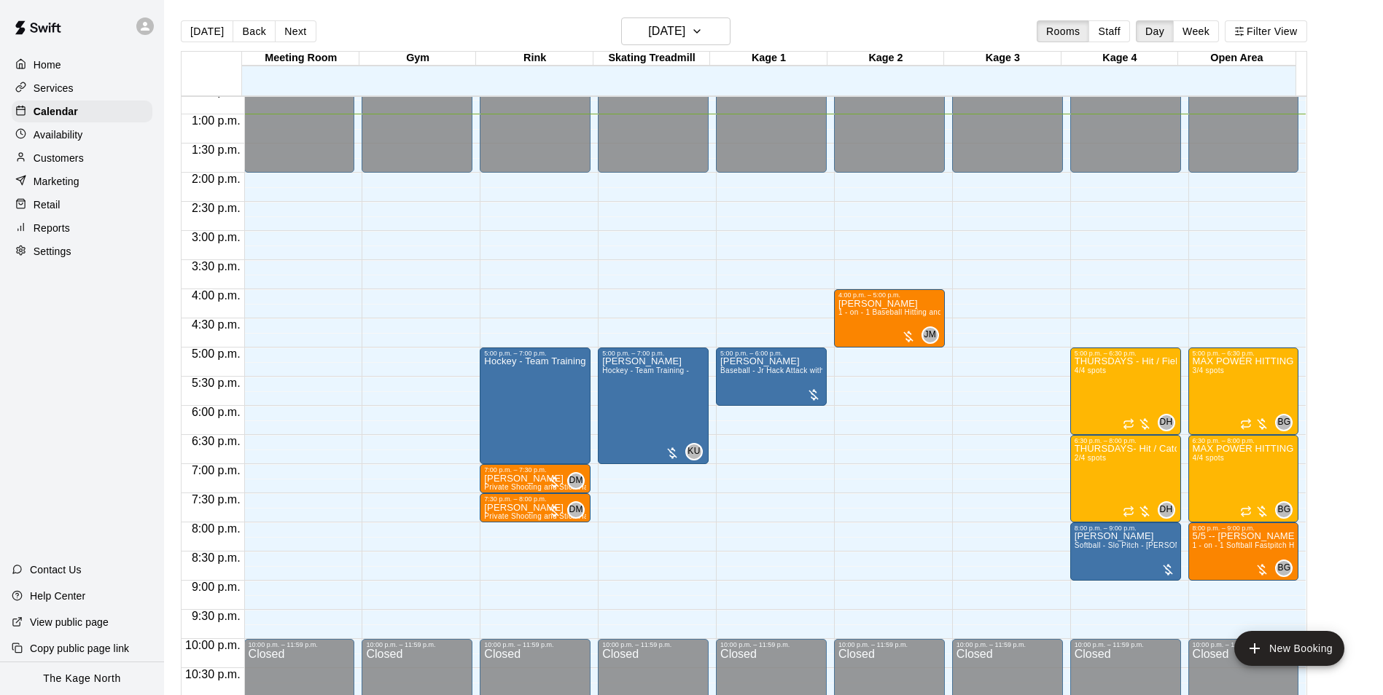
click at [77, 158] on p "Customers" at bounding box center [59, 158] width 50 height 15
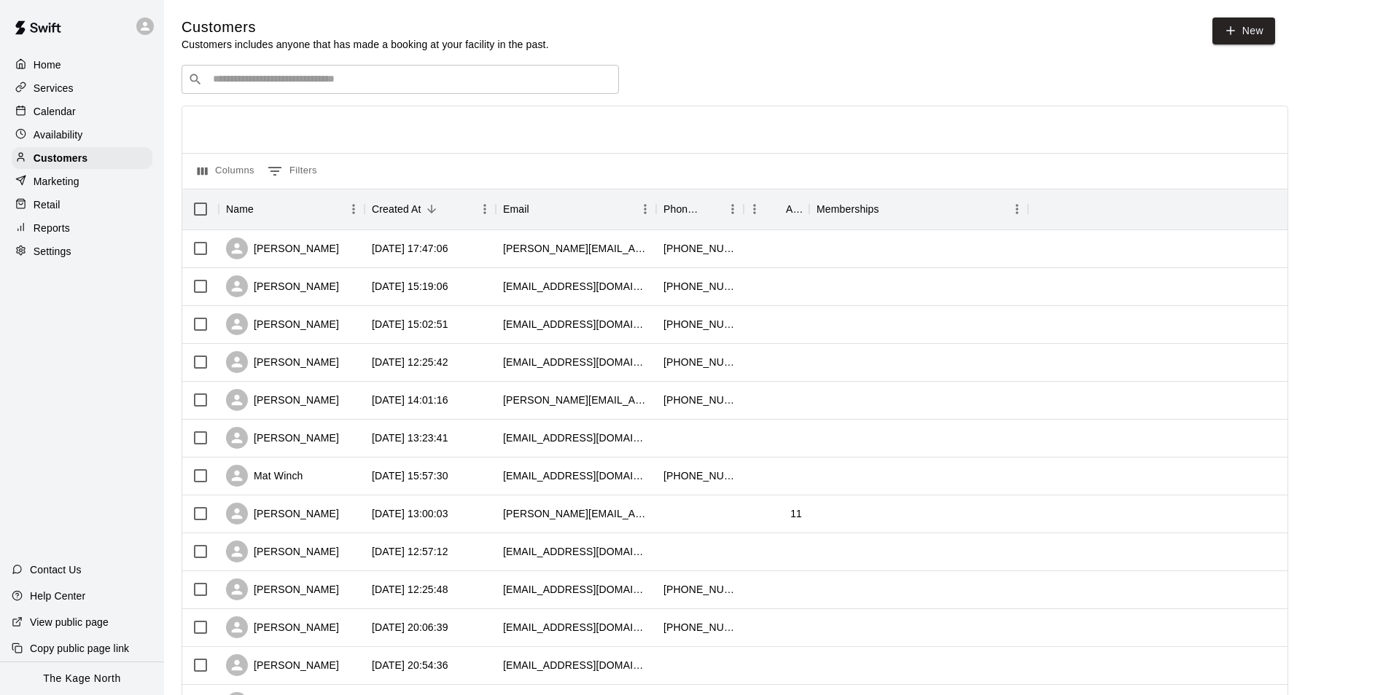
click at [73, 112] on p "Calendar" at bounding box center [55, 111] width 42 height 15
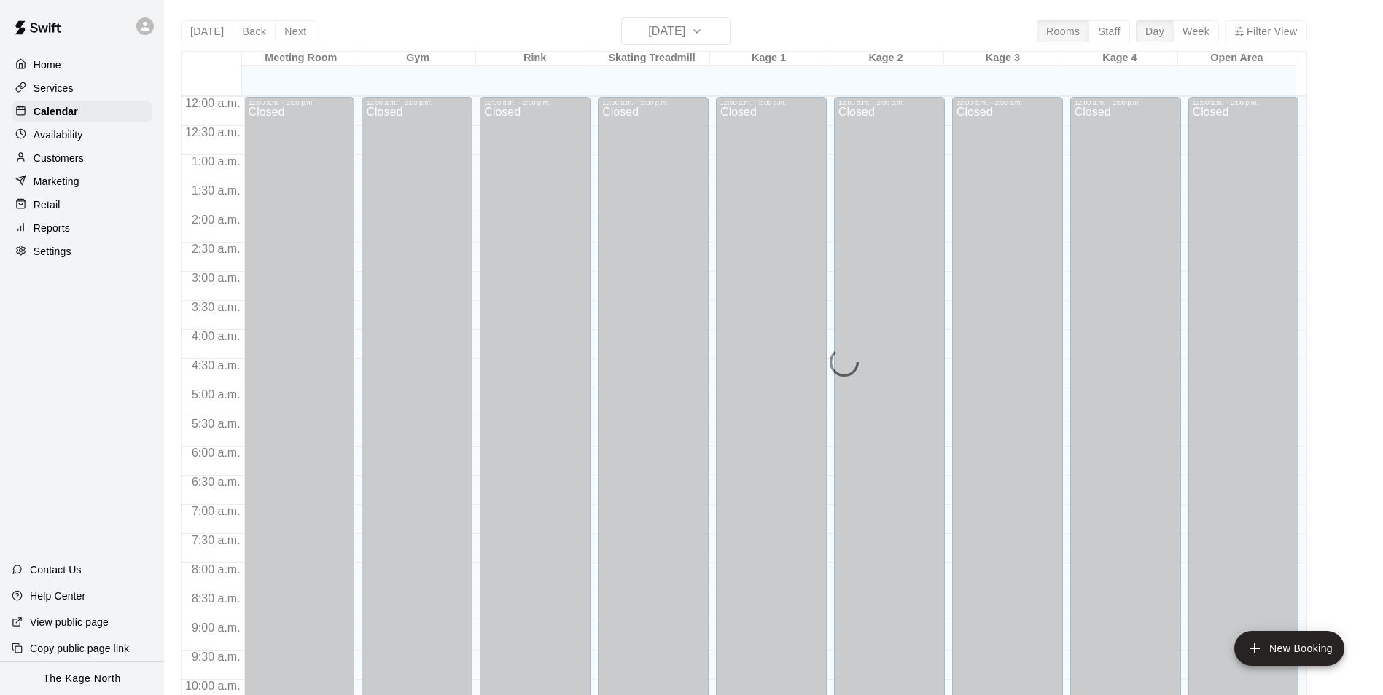
scroll to position [741, 0]
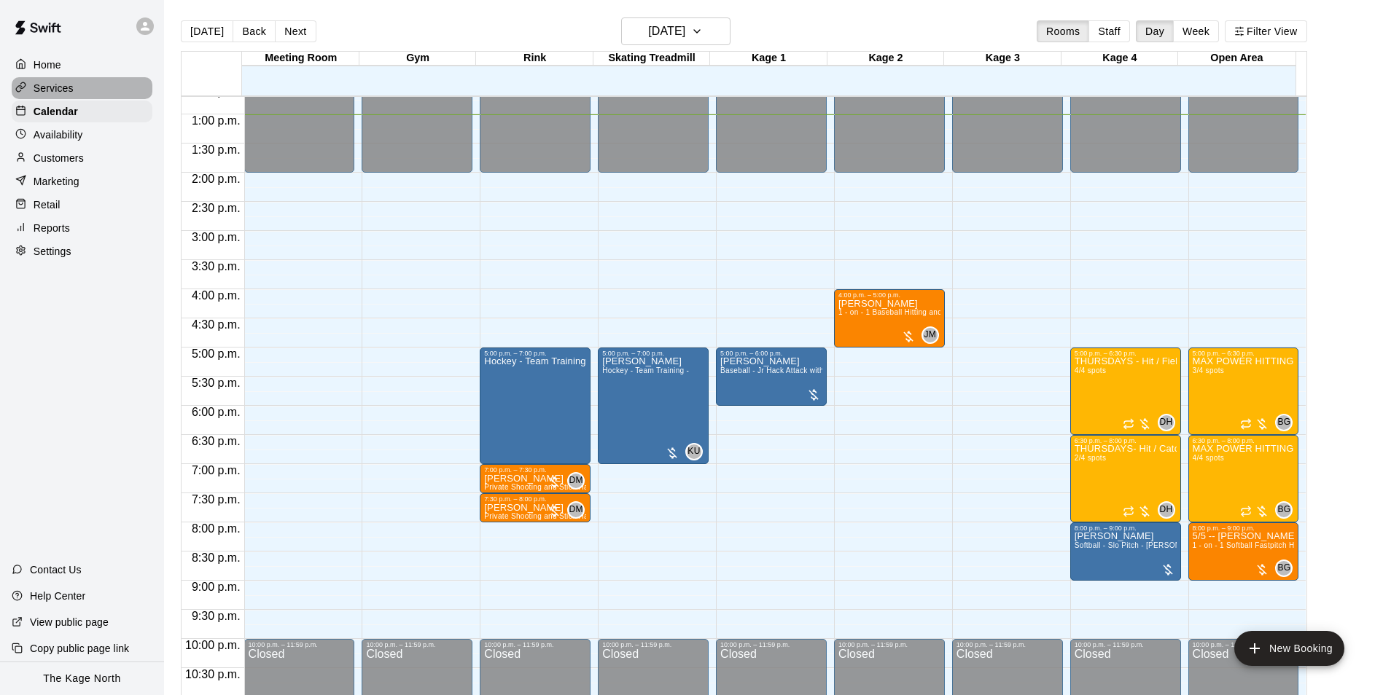
click at [58, 90] on p "Services" at bounding box center [54, 88] width 40 height 15
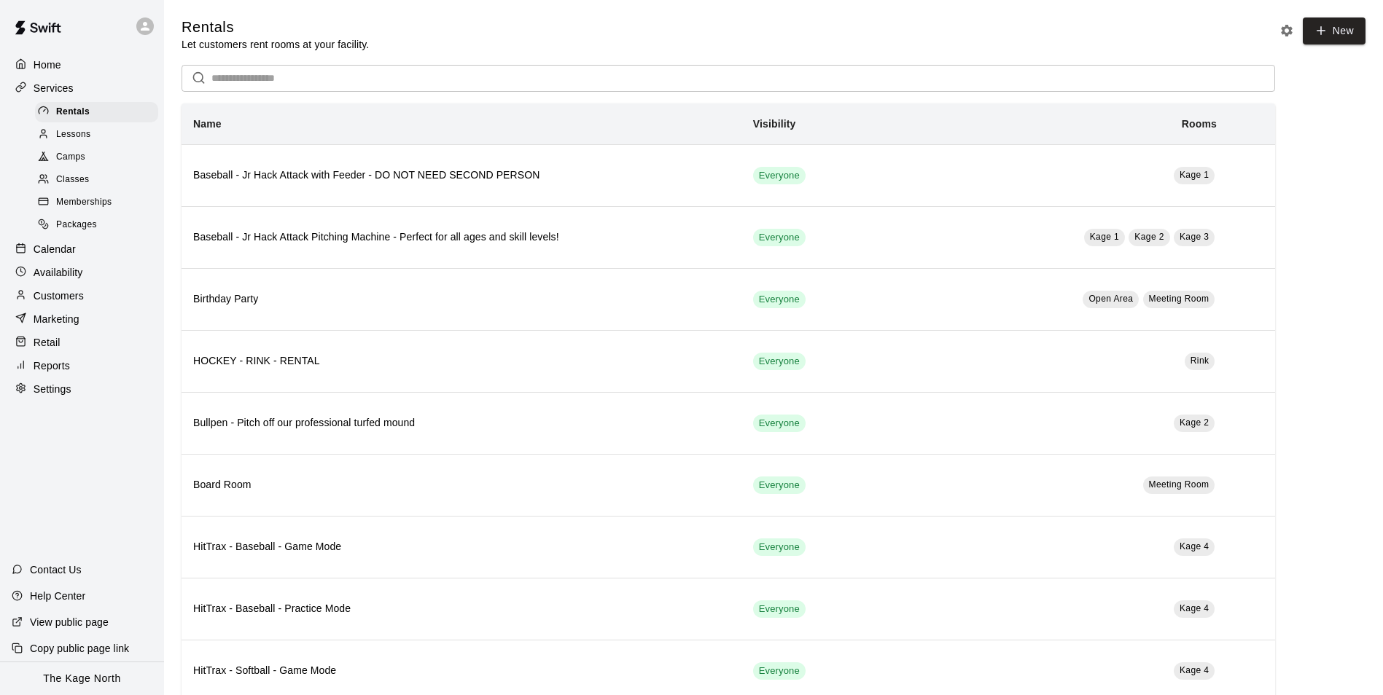
click at [81, 159] on span "Camps" at bounding box center [70, 157] width 29 height 15
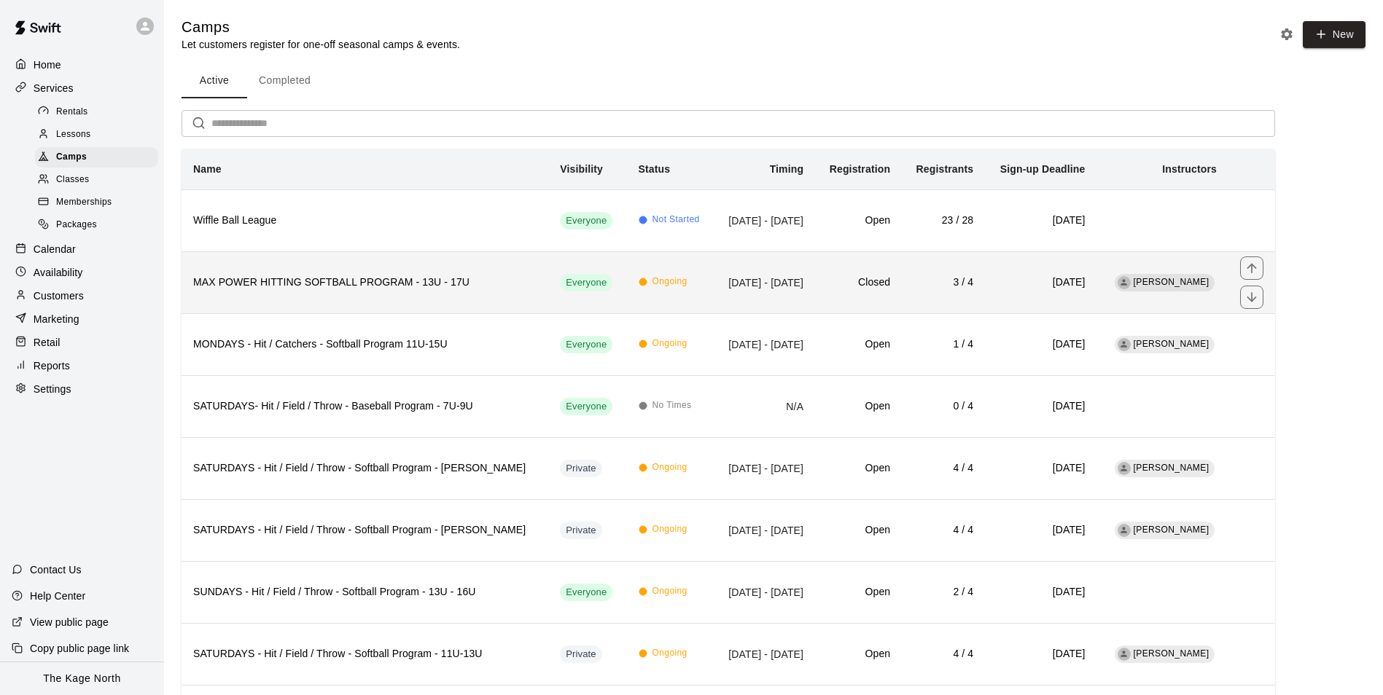
click at [771, 292] on td "Sep 11, 2025 - Dec 11, 2025" at bounding box center [764, 282] width 101 height 62
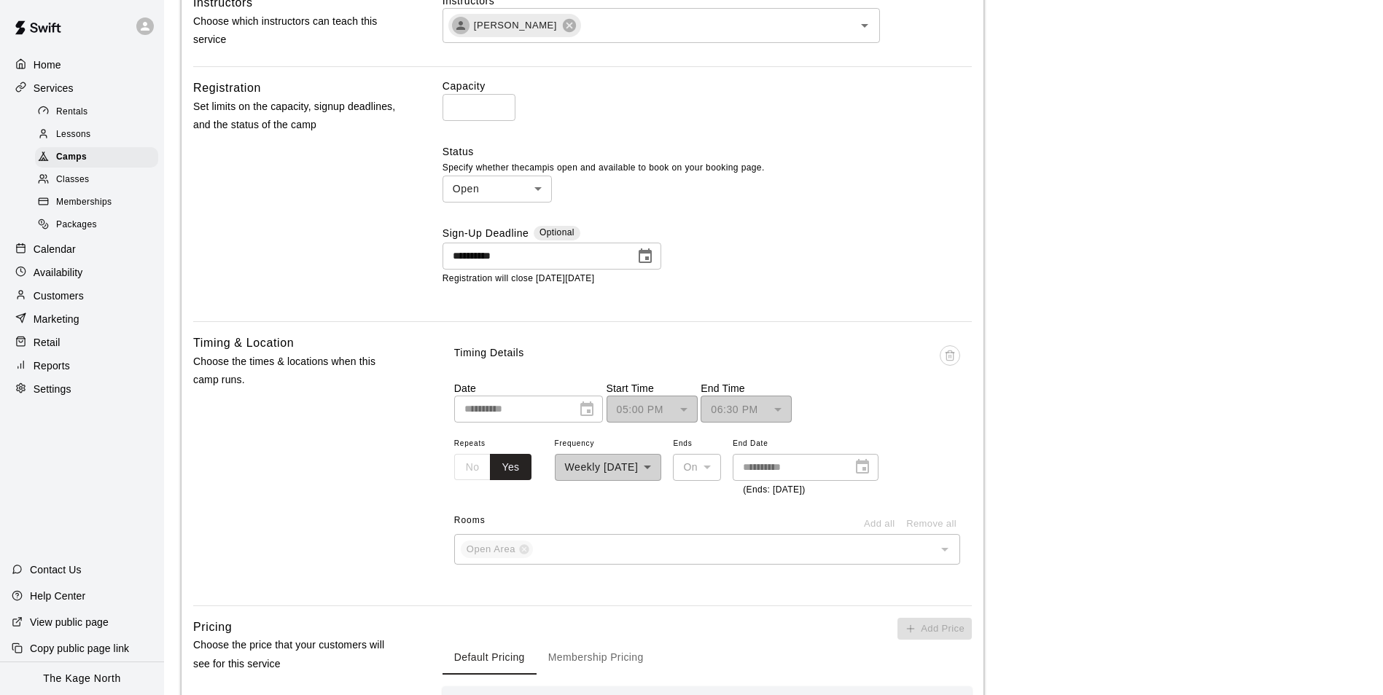
scroll to position [656, 0]
click at [641, 262] on icon "Choose date, selected date is Sep 18, 2025" at bounding box center [644, 258] width 17 height 17
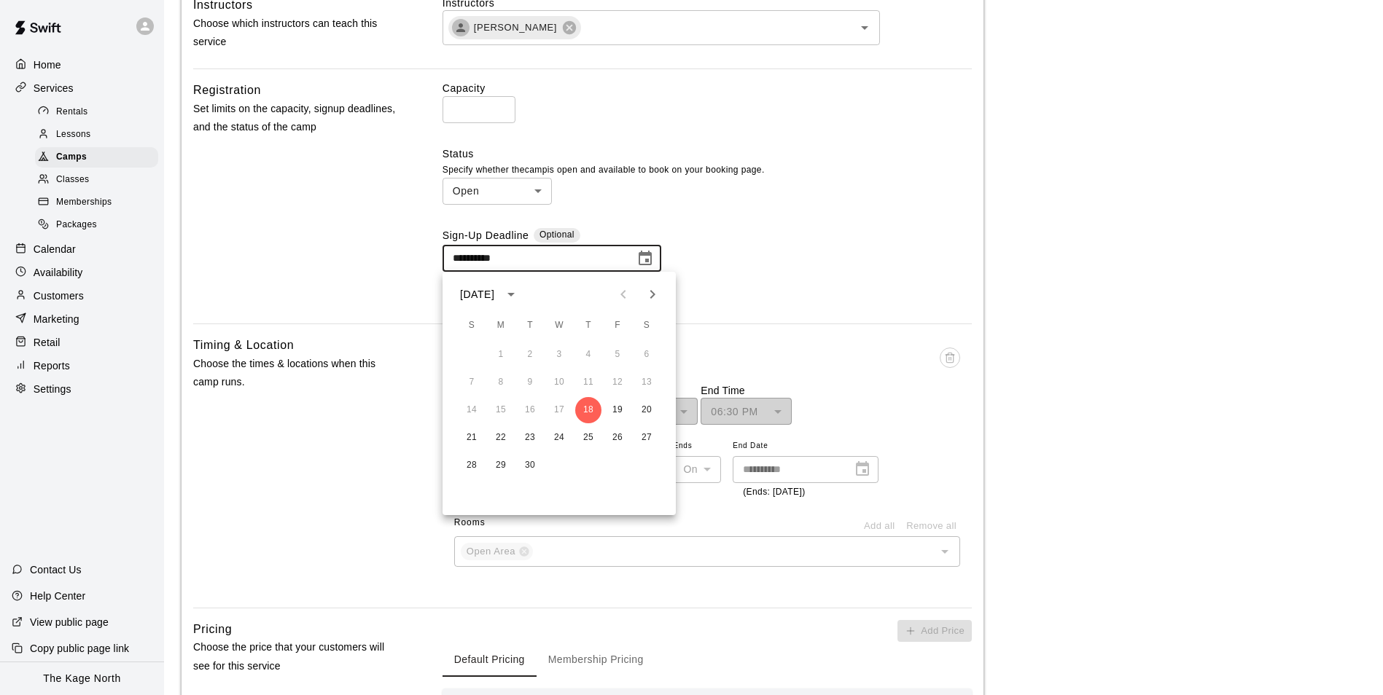
click at [652, 295] on icon "Next month" at bounding box center [652, 294] width 17 height 17
click at [557, 380] on button "8" at bounding box center [559, 383] width 26 height 26
type input "**********"
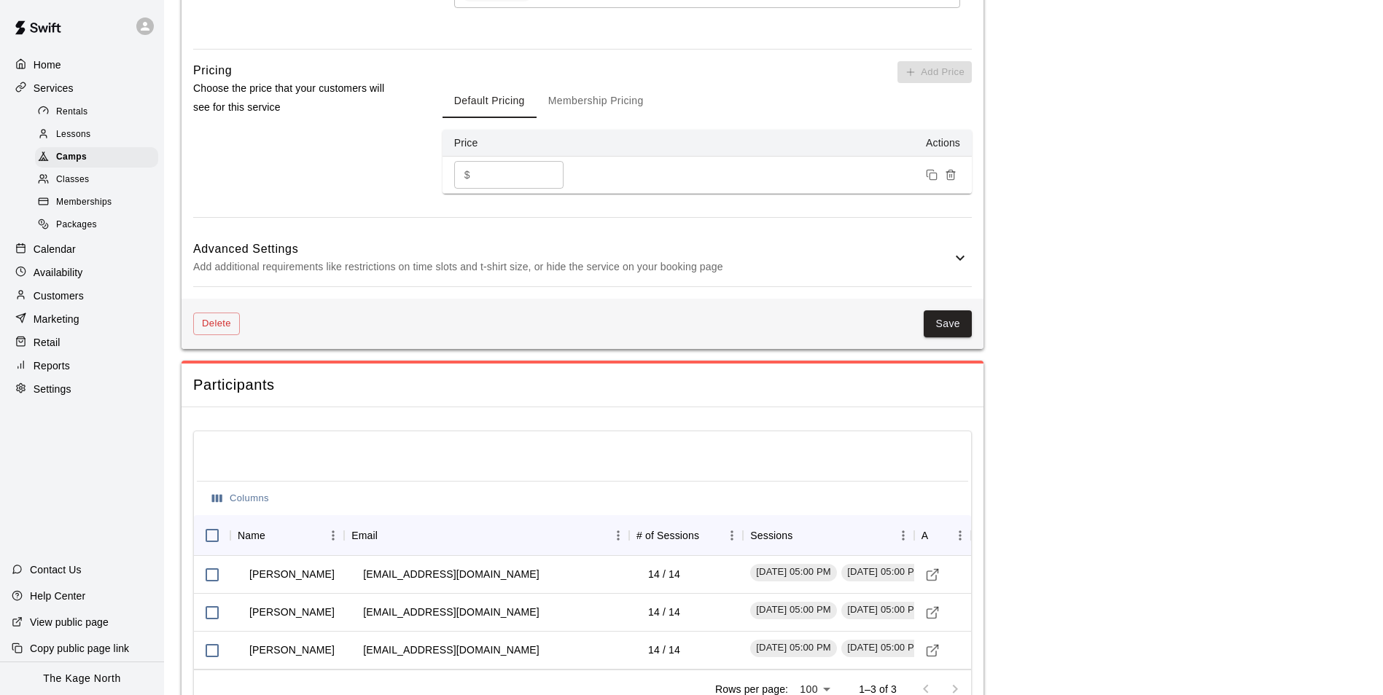
scroll to position [1276, 0]
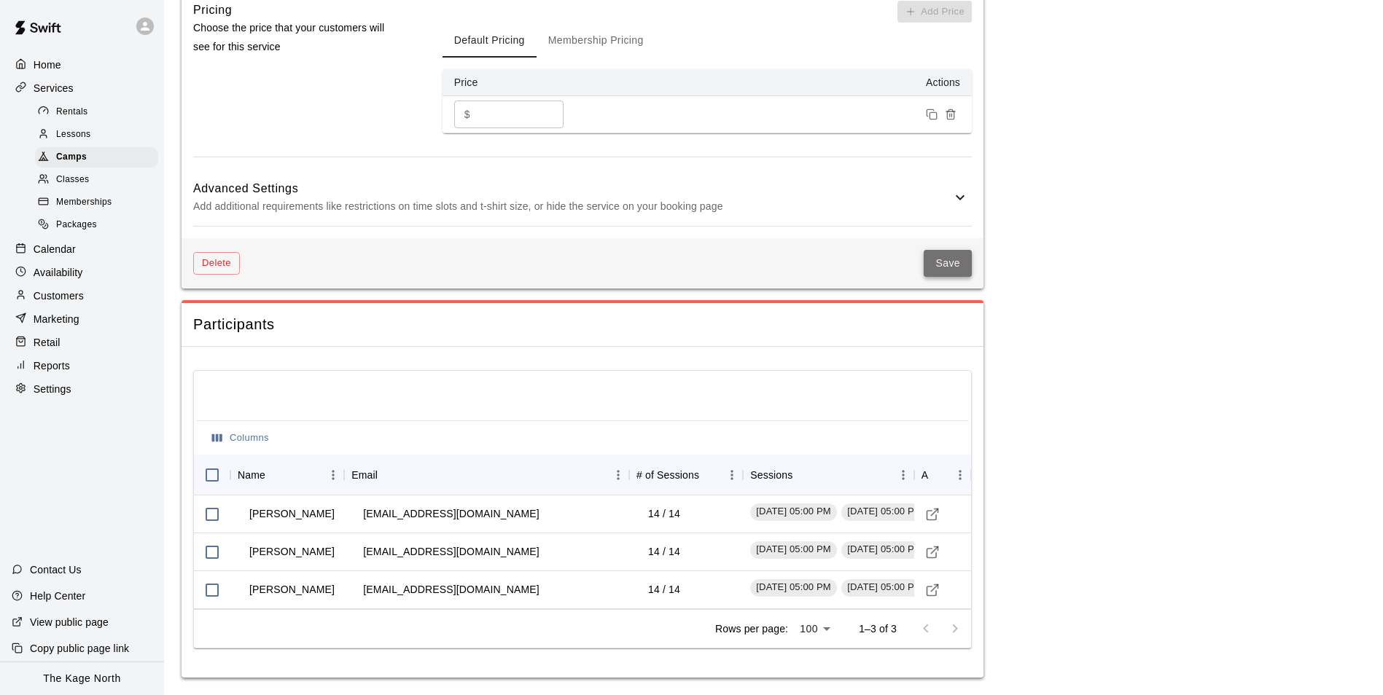
click at [945, 260] on button "Save" at bounding box center [948, 263] width 48 height 27
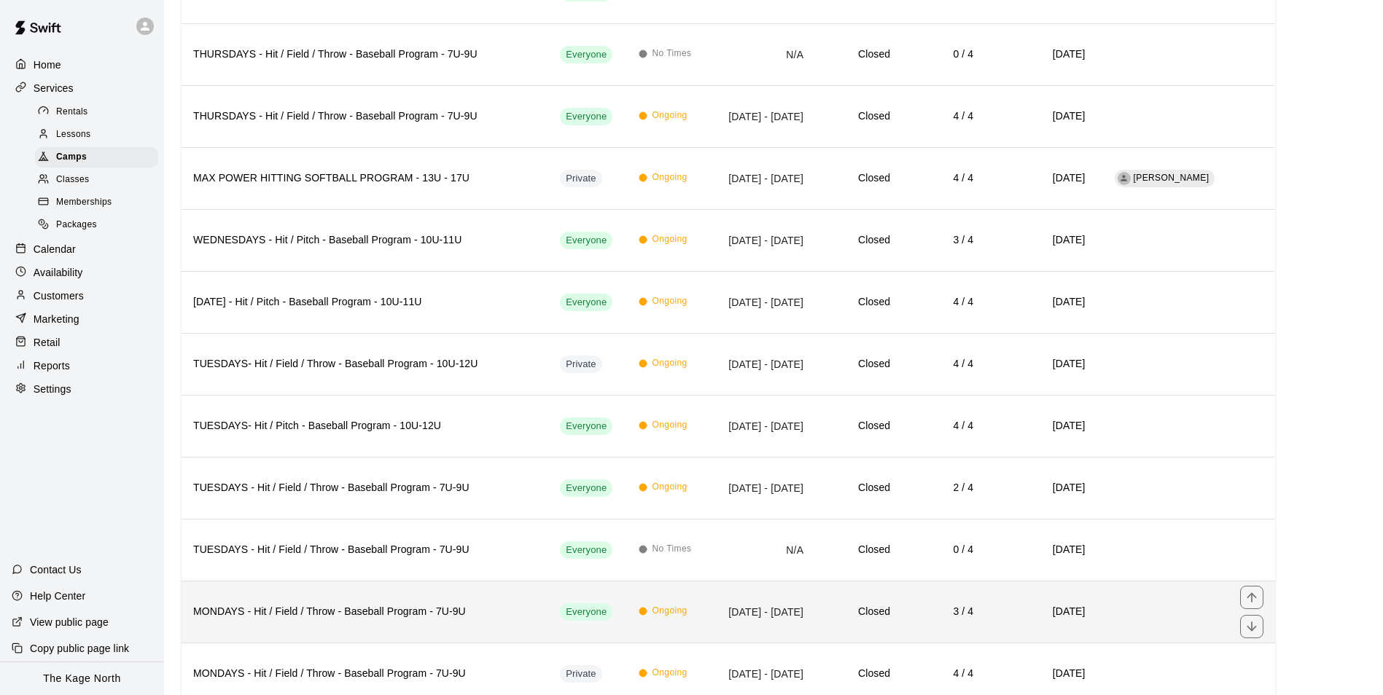
scroll to position [1704, 0]
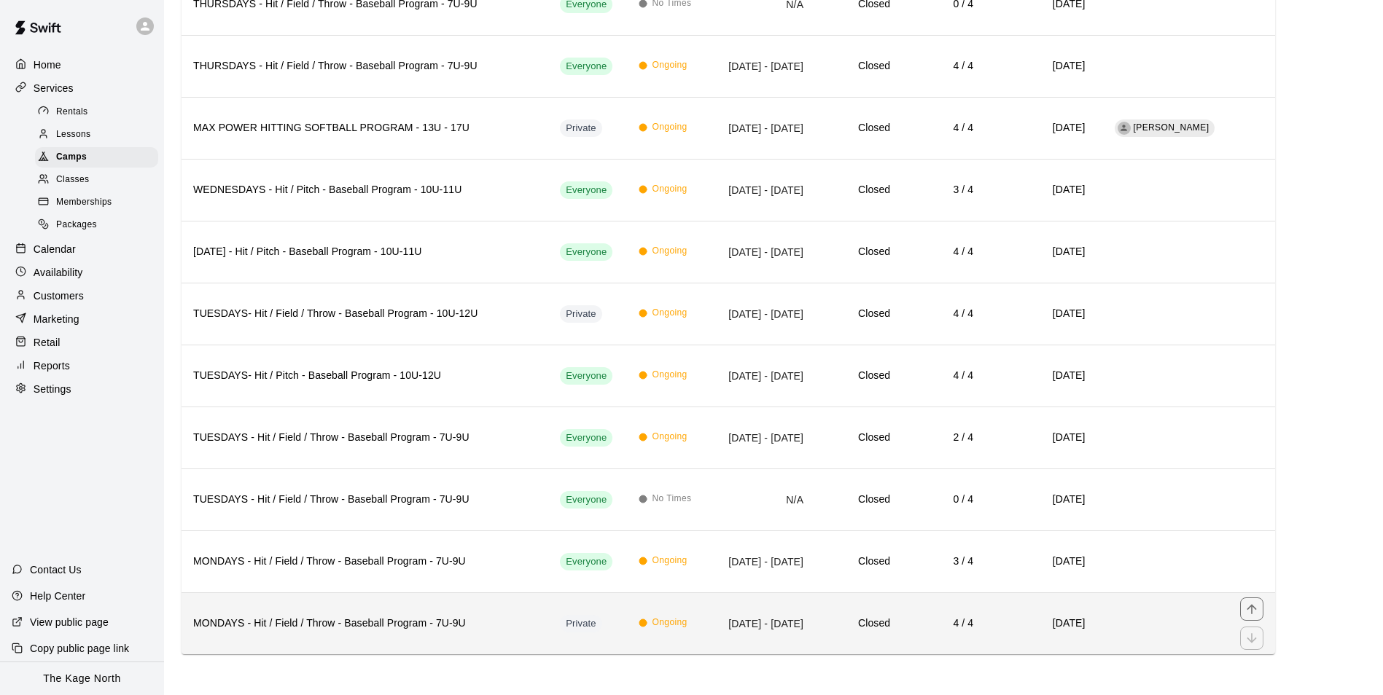
click at [413, 620] on h6 "MONDAYS - Hit / Field / Throw - Baseball Program - 7U-9U" at bounding box center [364, 624] width 343 height 16
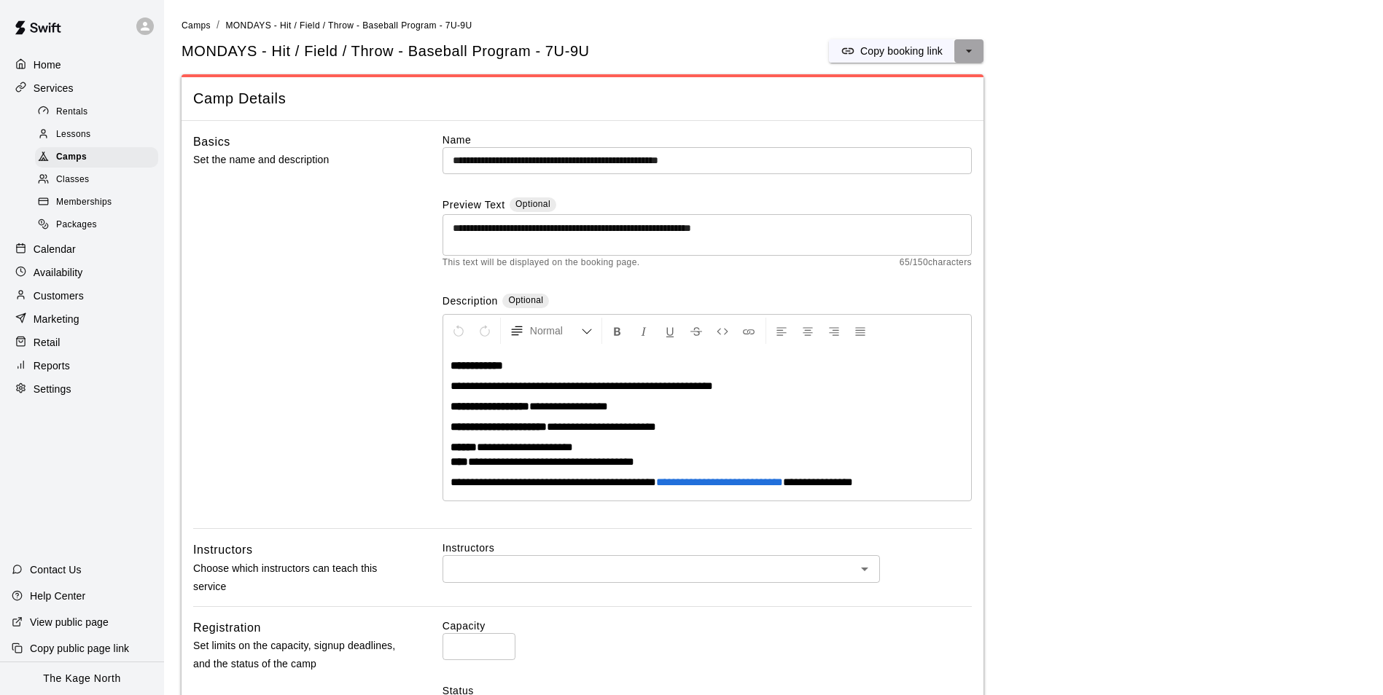
click at [974, 56] on icon "select merge strategy" at bounding box center [969, 51] width 15 height 15
click at [929, 110] on h6 "Duplicate camp" at bounding box center [910, 106] width 71 height 16
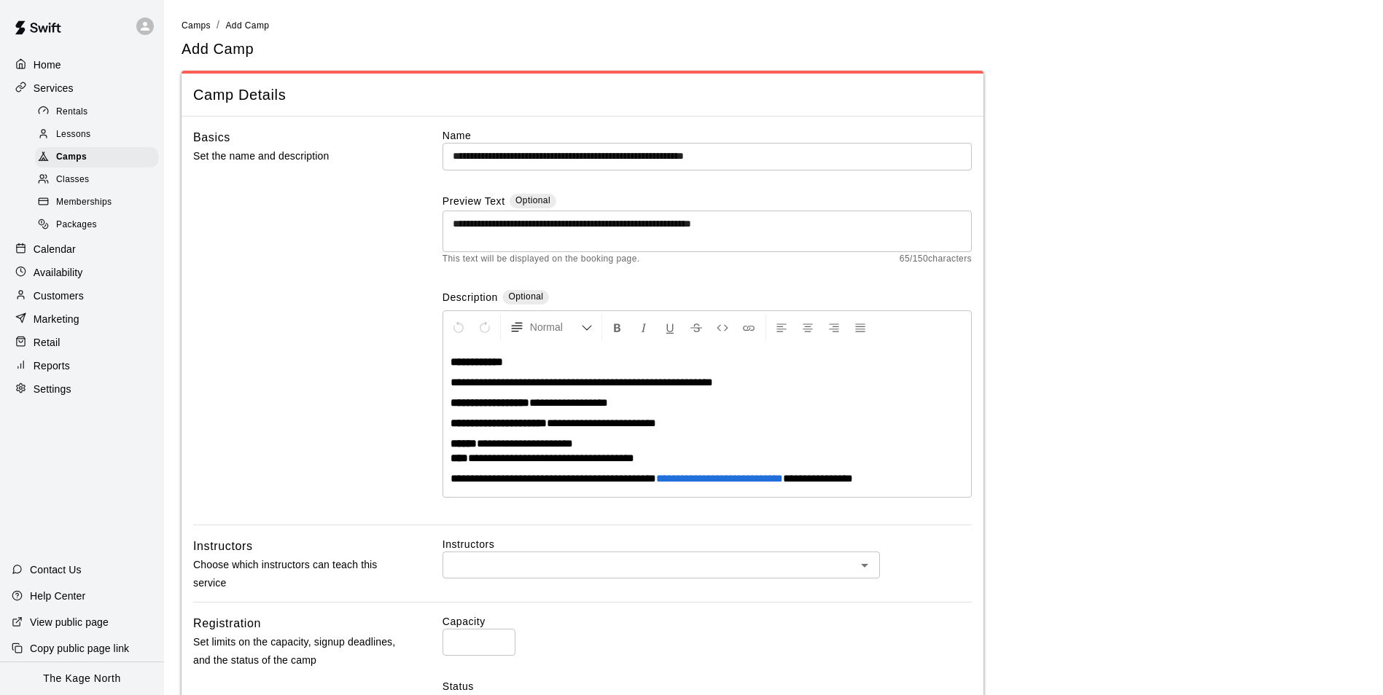
click at [825, 156] on input "**********" at bounding box center [706, 156] width 529 height 27
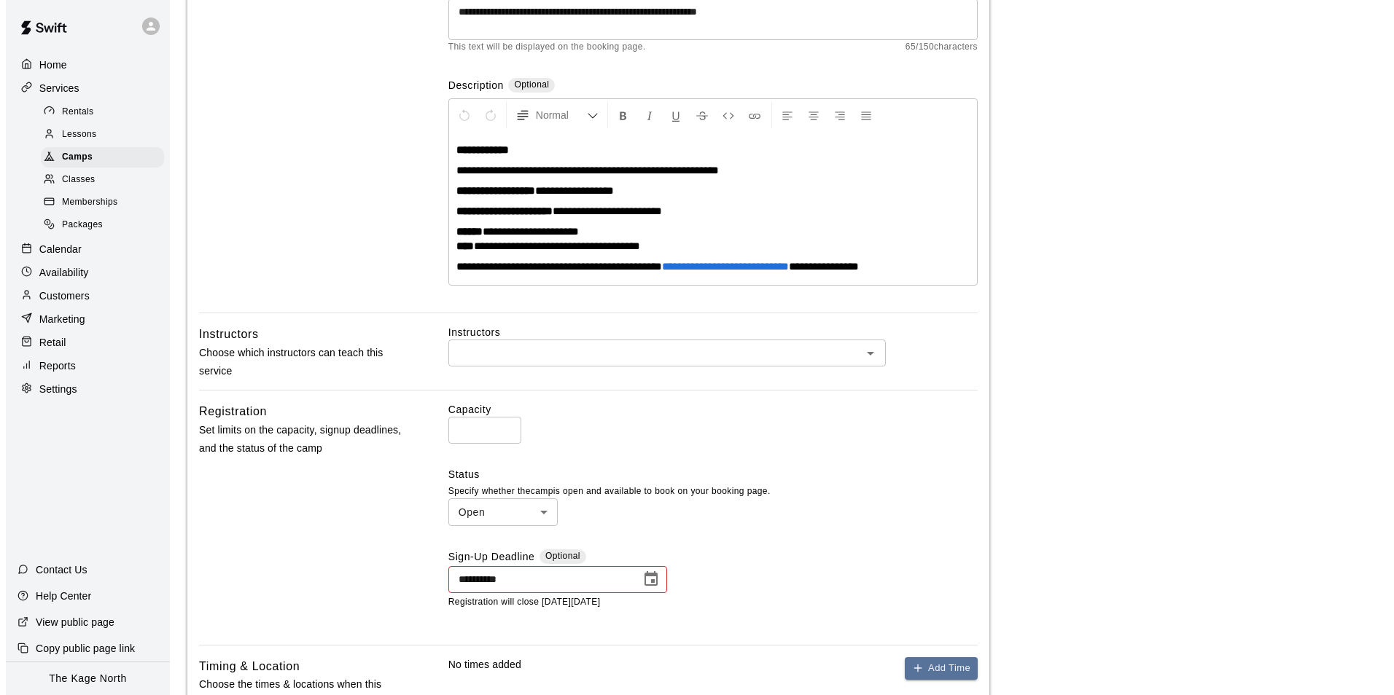
scroll to position [437, 0]
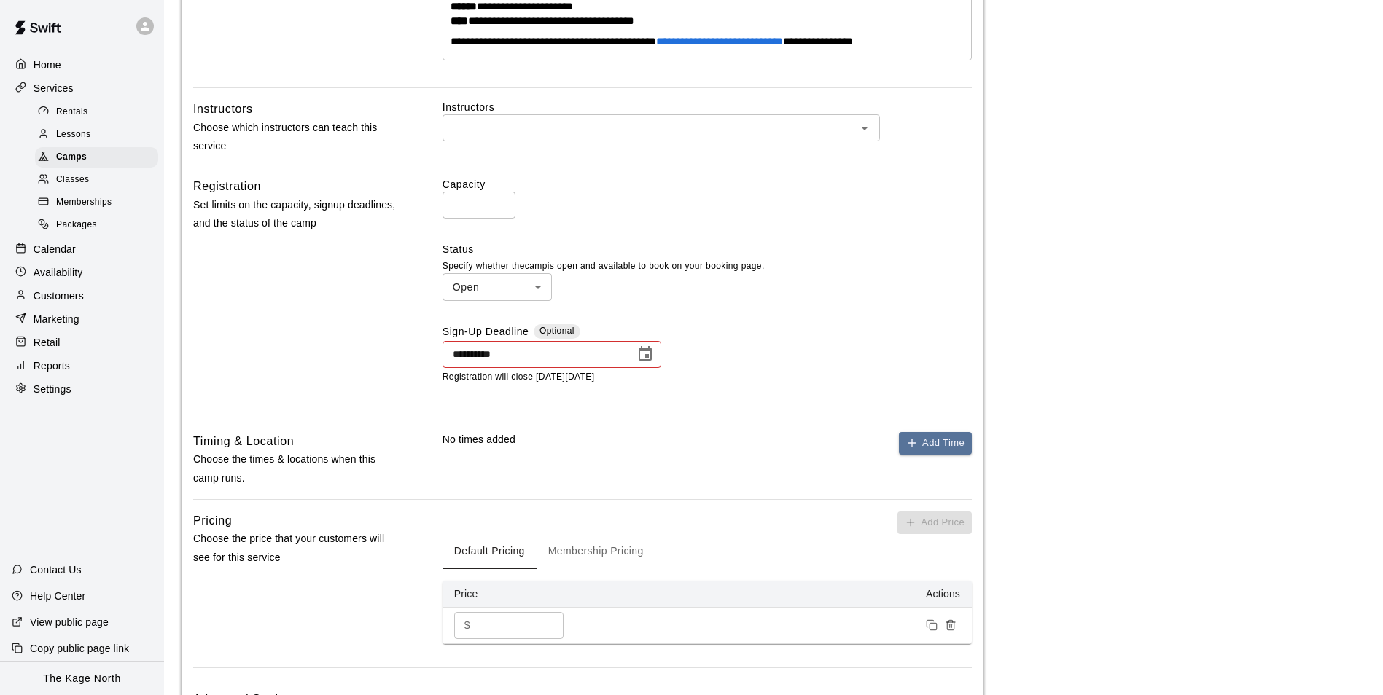
type input "**********"
click at [644, 357] on icon "Choose date, selected date is Sep 15, 2025" at bounding box center [644, 354] width 17 height 17
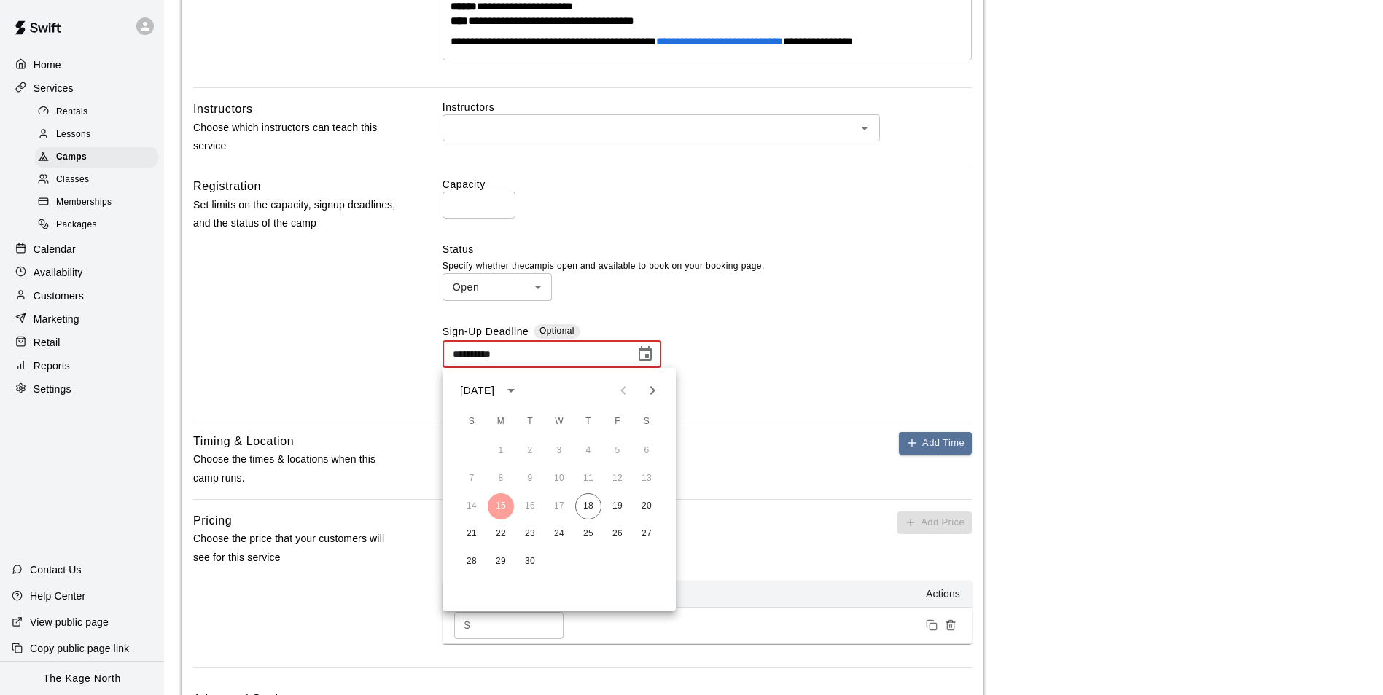
click at [654, 393] on icon "Next month" at bounding box center [652, 390] width 17 height 17
click at [655, 397] on icon "Next month" at bounding box center [652, 390] width 17 height 17
click at [499, 480] on button "3" at bounding box center [501, 479] width 26 height 26
type input "**********"
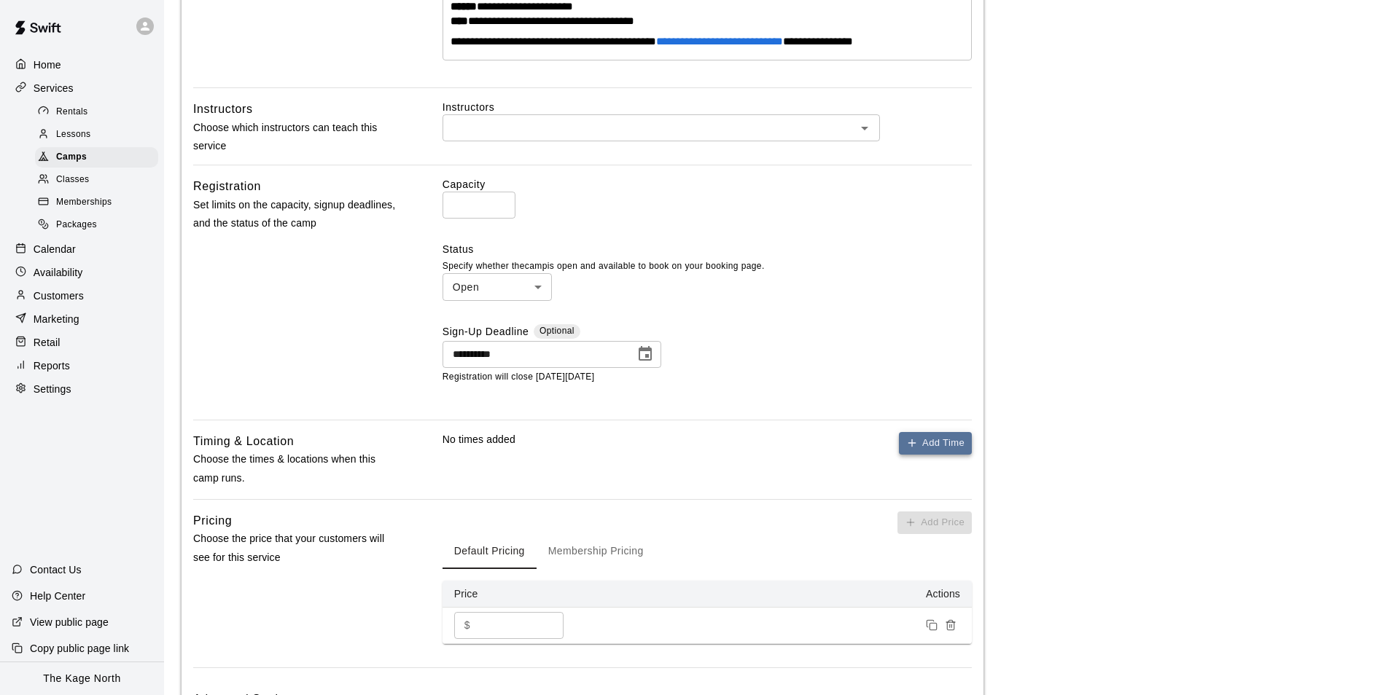
click at [917, 447] on icon "button" at bounding box center [912, 443] width 12 height 12
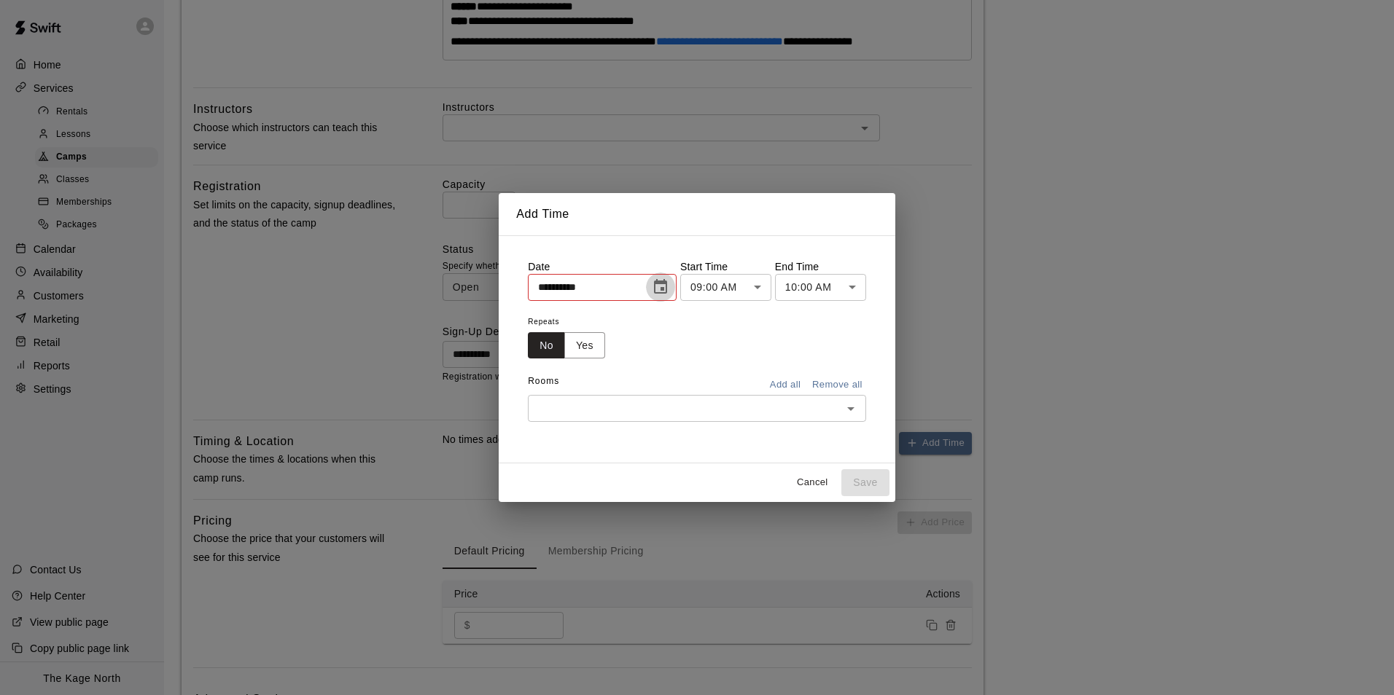
click at [665, 289] on icon "Choose date, selected date is Sep 17, 2025" at bounding box center [660, 286] width 17 height 17
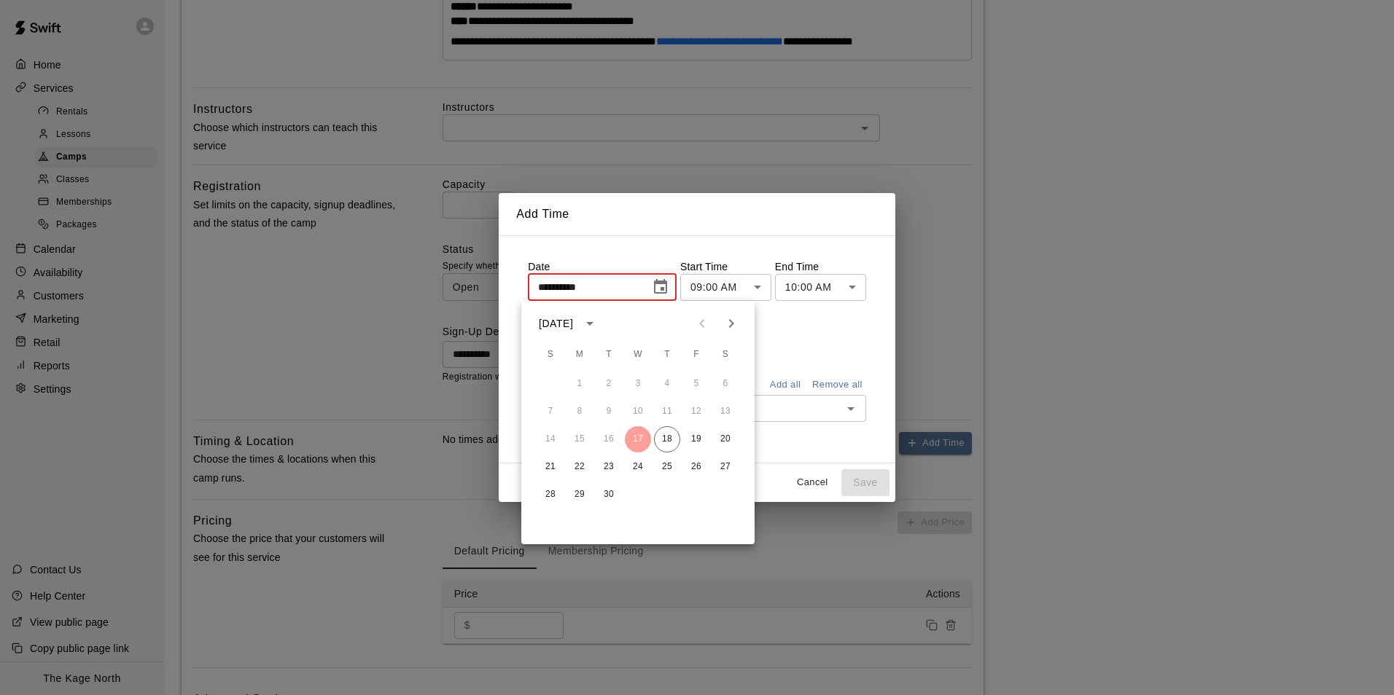
click at [724, 328] on icon "Next month" at bounding box center [730, 323] width 17 height 17
click at [575, 494] on button "27" at bounding box center [579, 495] width 26 height 26
type input "**********"
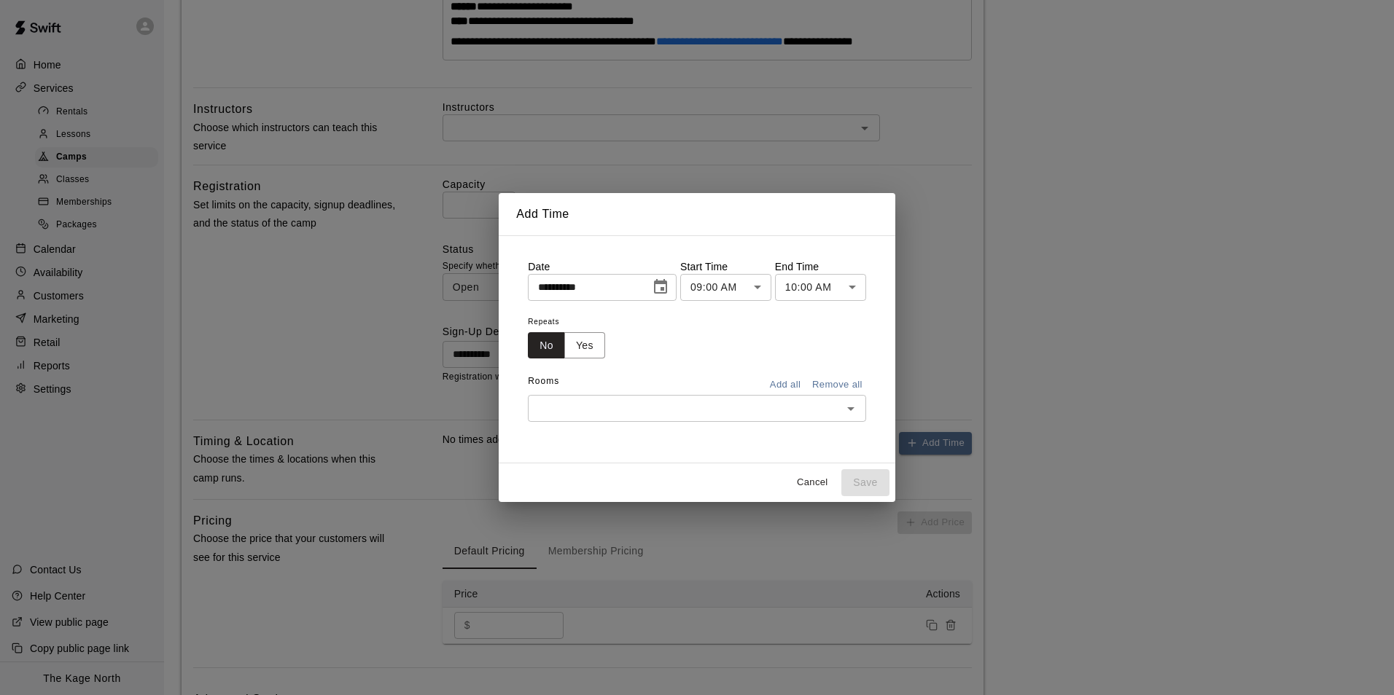
click at [740, 295] on body "**********" at bounding box center [697, 190] width 1394 height 1255
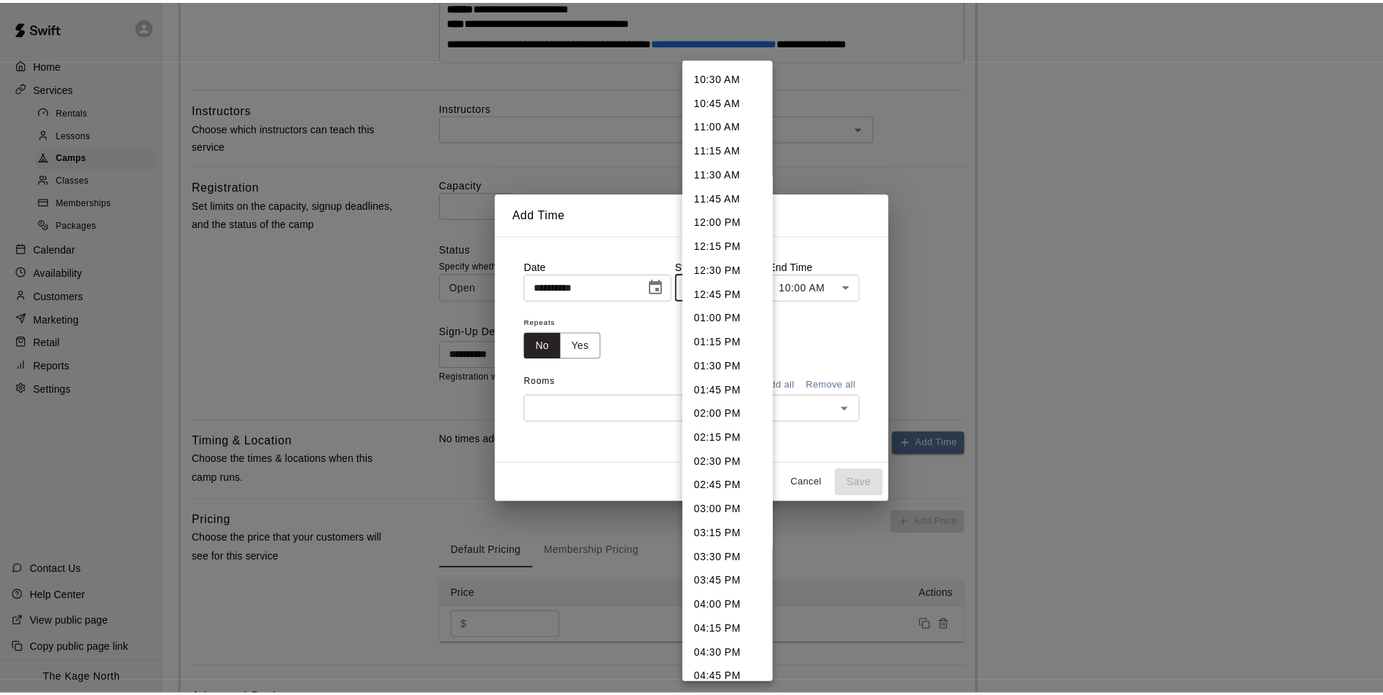
scroll to position [1155, 0]
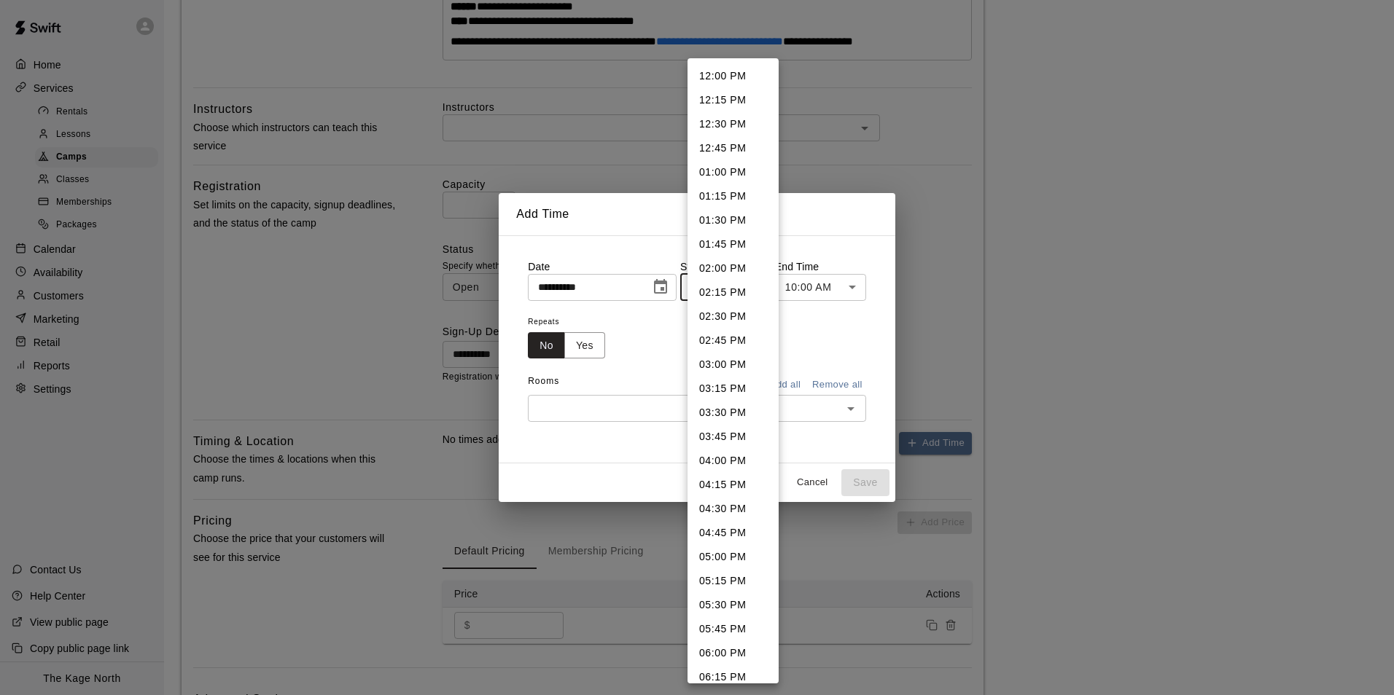
click at [735, 537] on li "04:45 PM" at bounding box center [732, 533] width 91 height 24
type input "********"
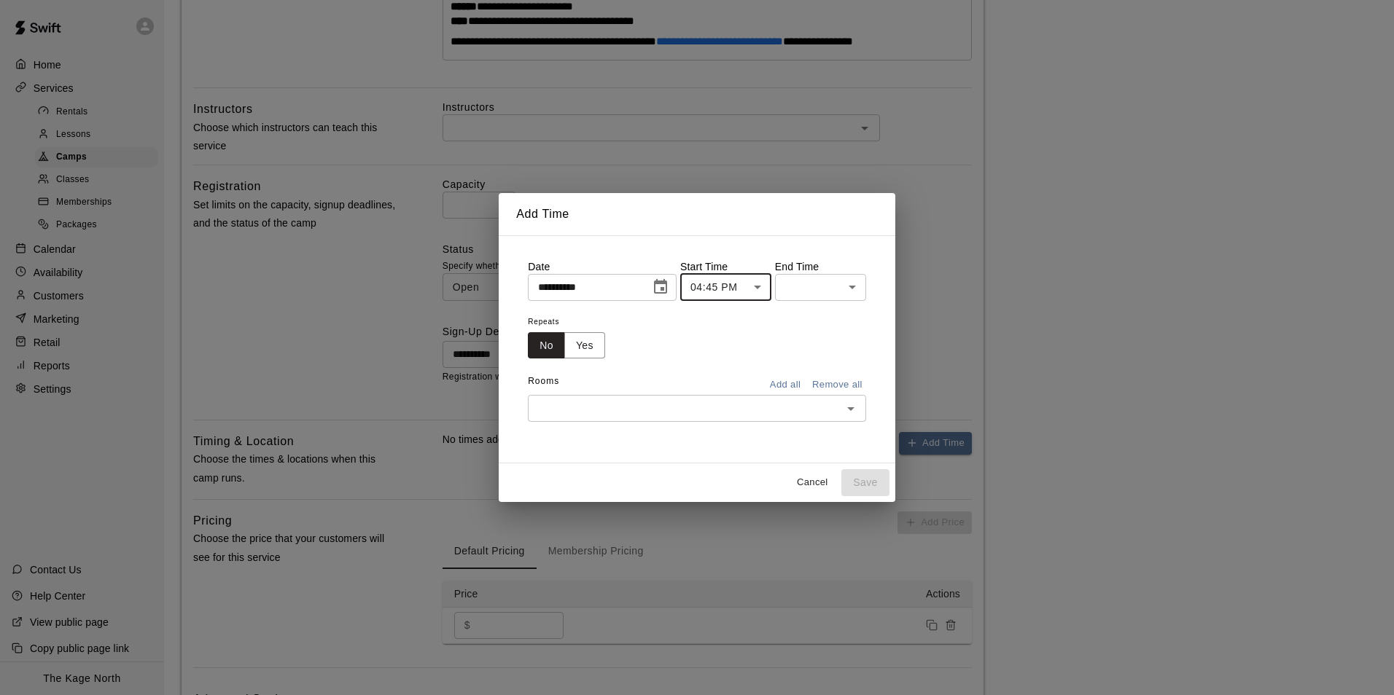
click at [851, 294] on body "**********" at bounding box center [697, 190] width 1394 height 1255
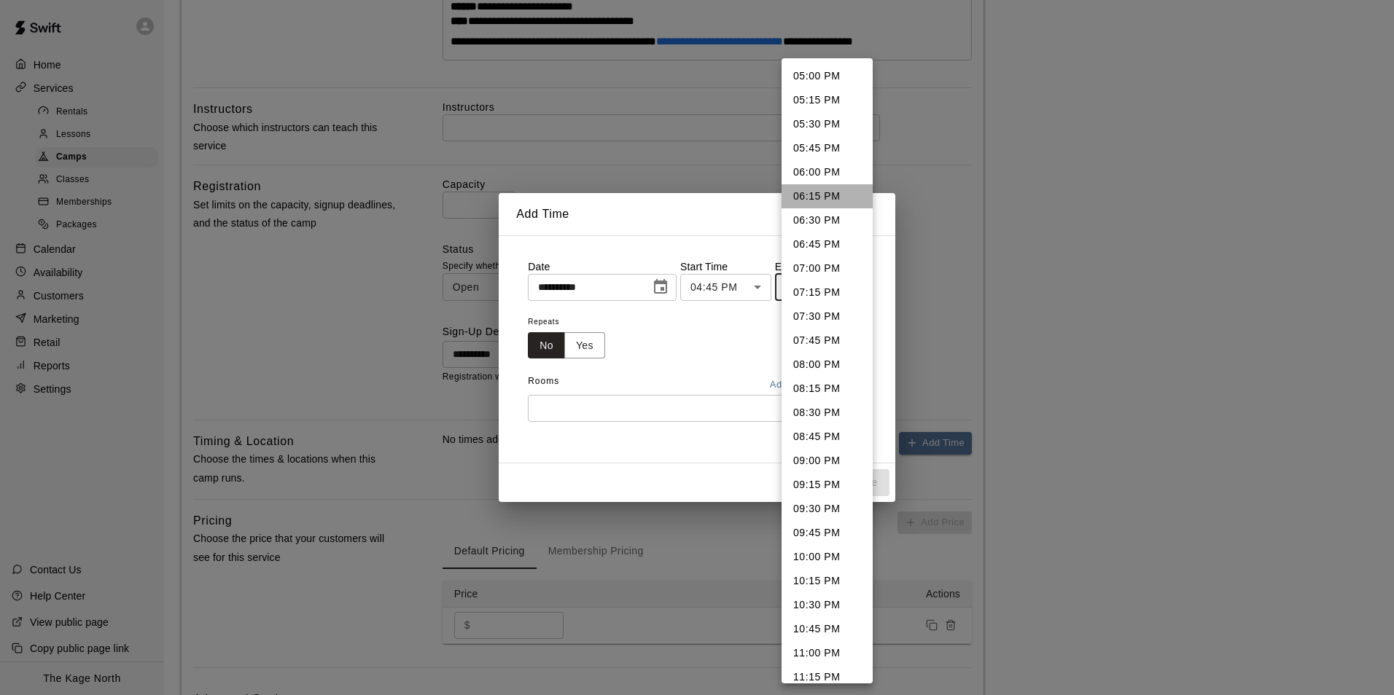
click at [827, 199] on li "06:15 PM" at bounding box center [826, 196] width 91 height 24
type input "********"
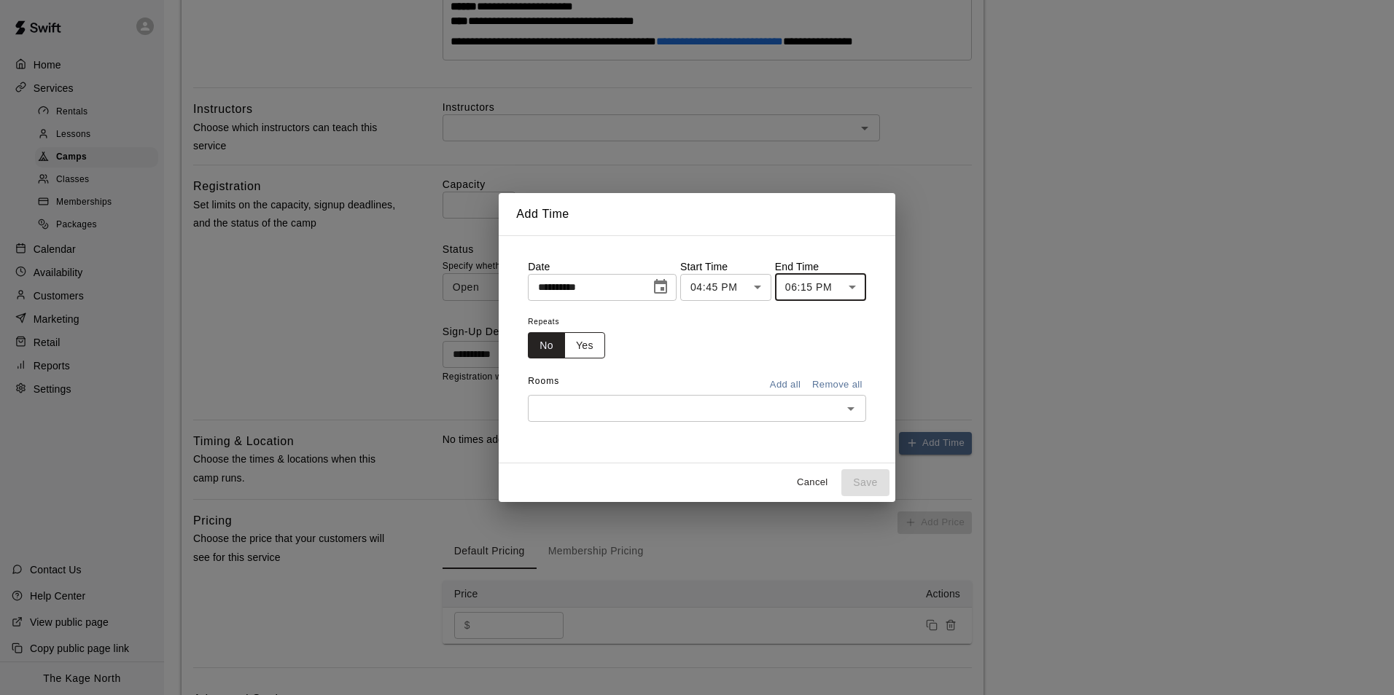
click at [577, 344] on button "Yes" at bounding box center [584, 345] width 41 height 27
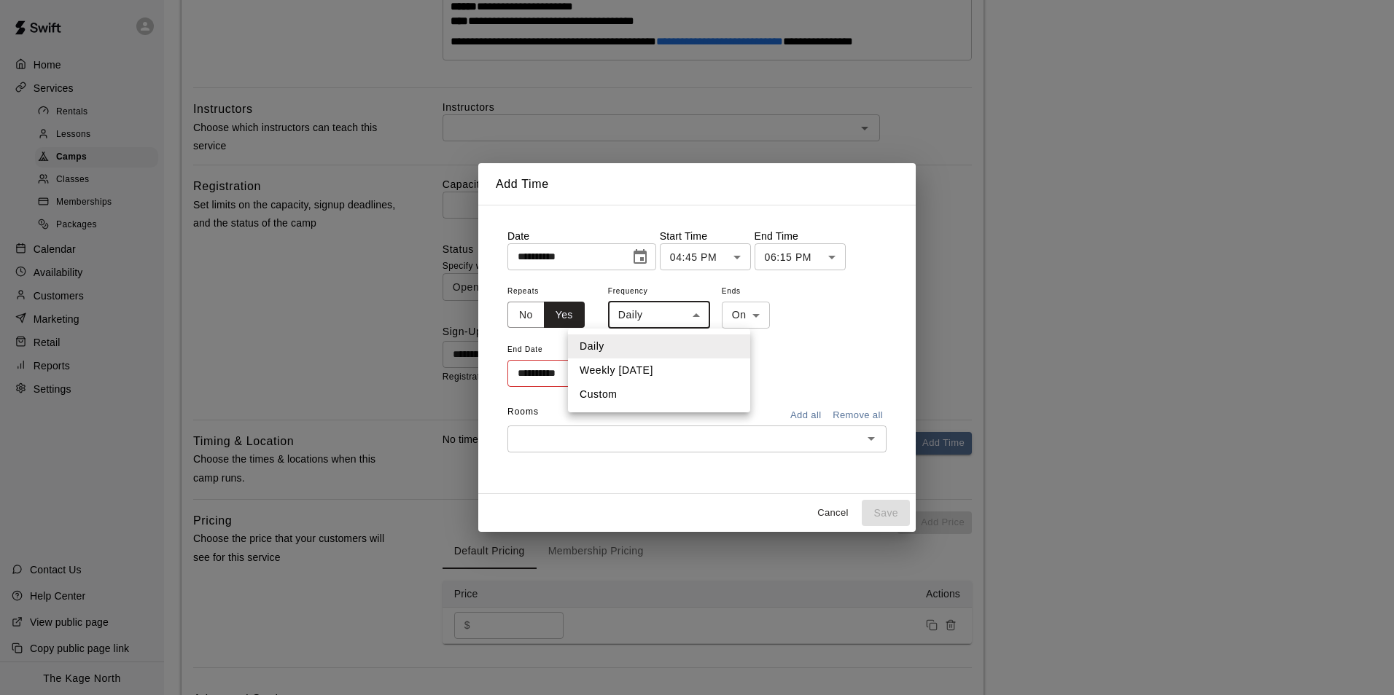
click at [675, 321] on body "**********" at bounding box center [697, 190] width 1394 height 1255
click at [665, 371] on li "Weekly on Monday" at bounding box center [659, 371] width 182 height 24
type input "******"
click at [636, 372] on icon "Choose date" at bounding box center [636, 372] width 17 height 17
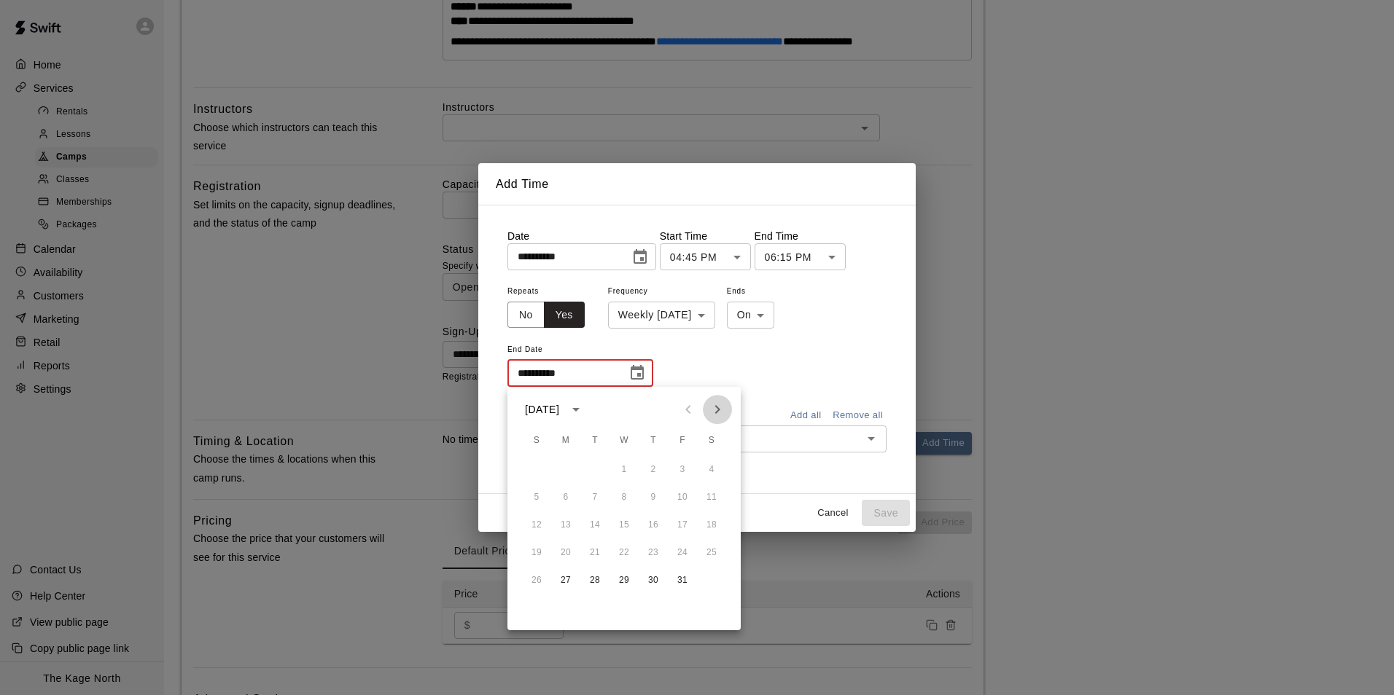
click at [718, 418] on button "Next month" at bounding box center [717, 409] width 29 height 29
click at [690, 420] on button "Previous month" at bounding box center [688, 409] width 29 height 29
click at [714, 416] on icon "Next month" at bounding box center [717, 409] width 17 height 17
click at [712, 411] on icon "Next month" at bounding box center [717, 409] width 17 height 17
click at [567, 527] on button "15" at bounding box center [566, 525] width 26 height 26
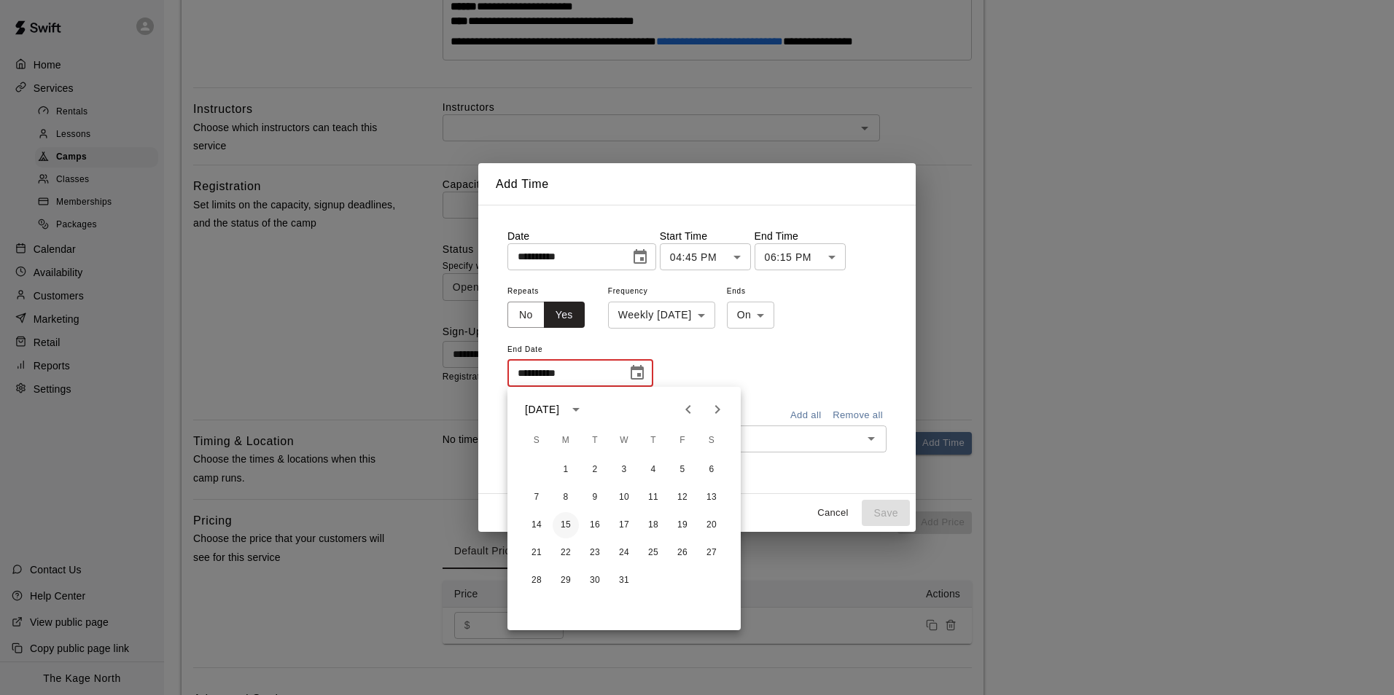
type input "**********"
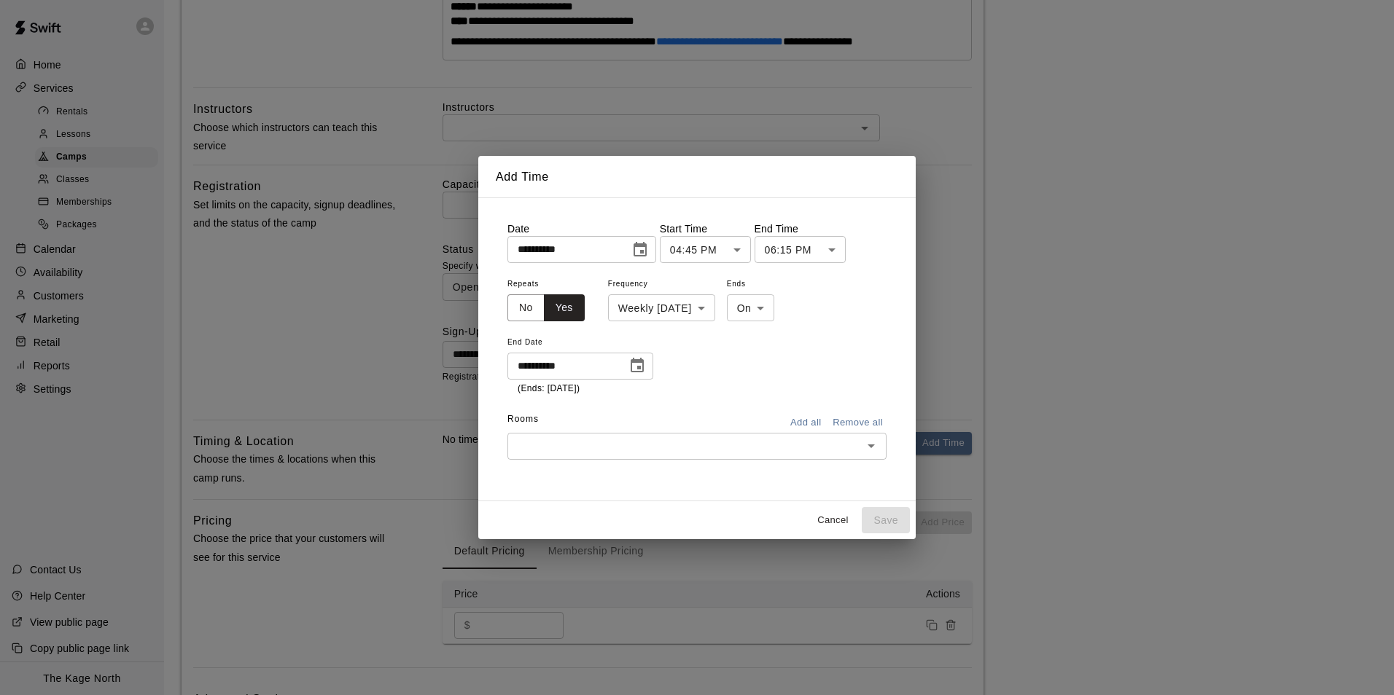
click at [644, 443] on input "text" at bounding box center [685, 446] width 346 height 18
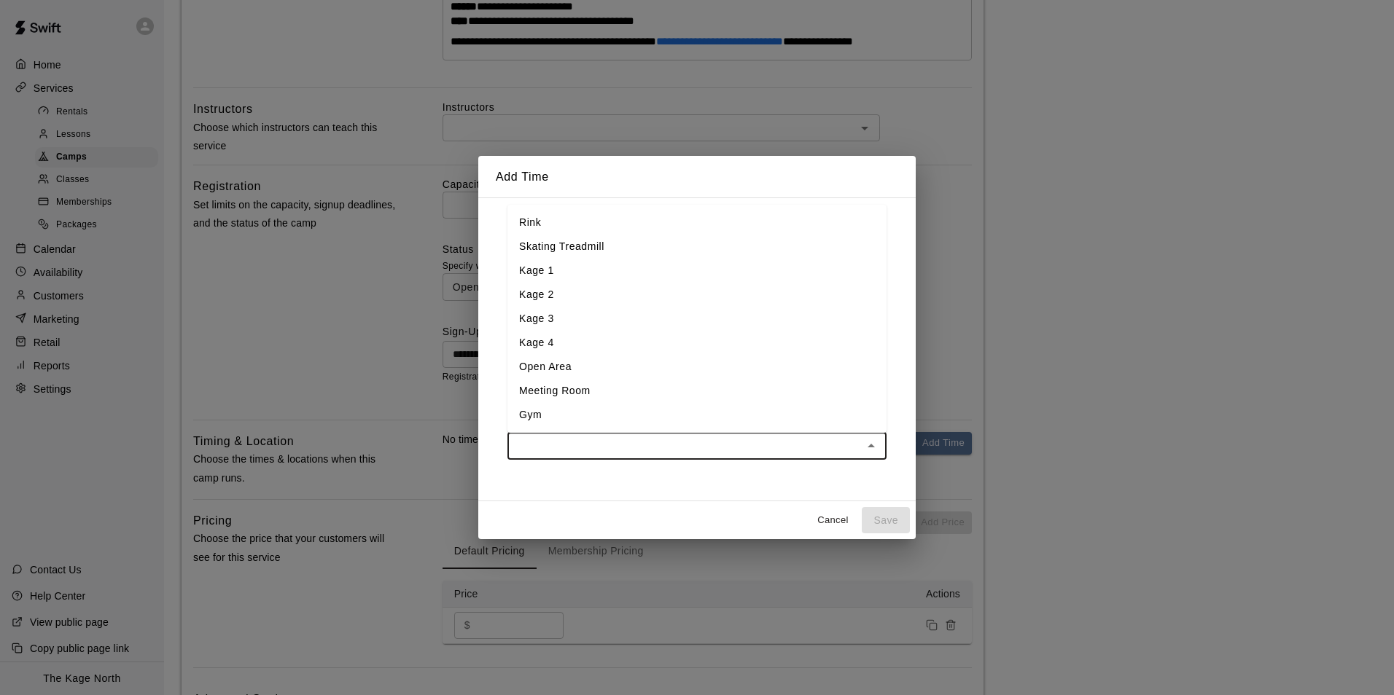
click at [580, 295] on li "Kage 2" at bounding box center [696, 295] width 379 height 24
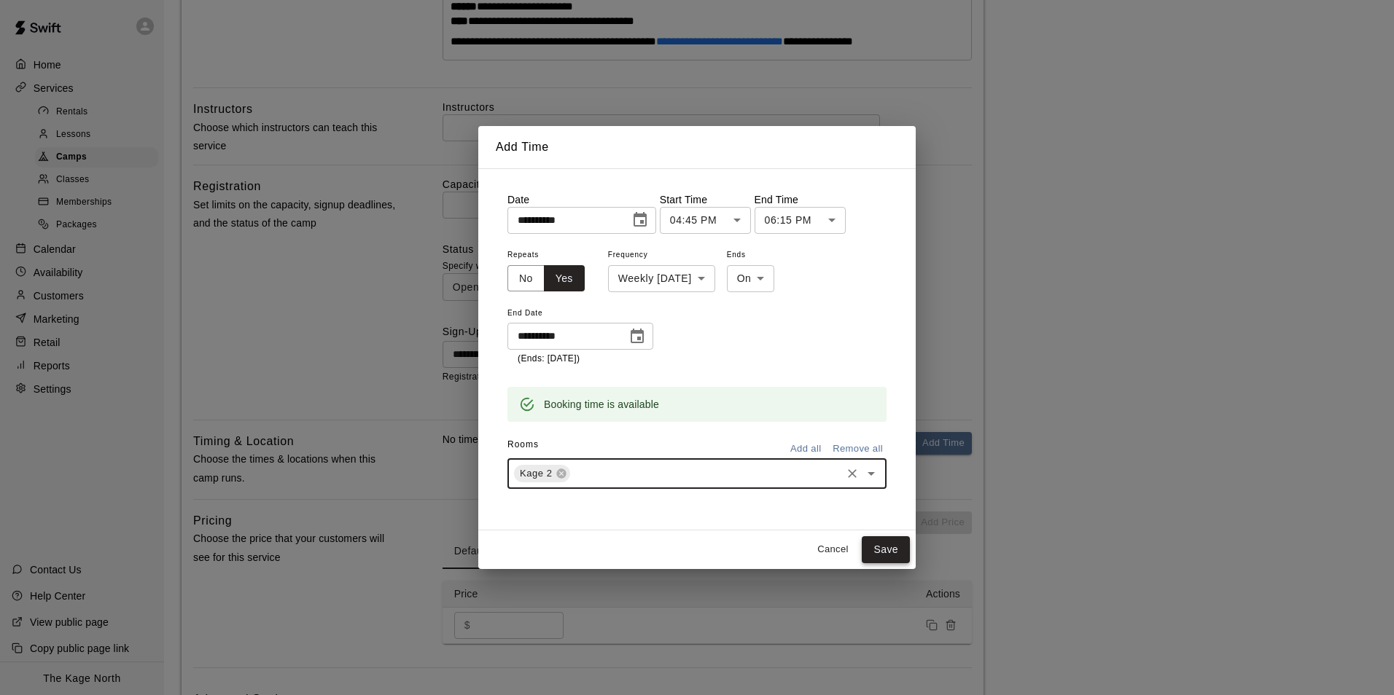
click at [884, 545] on button "Save" at bounding box center [886, 550] width 48 height 27
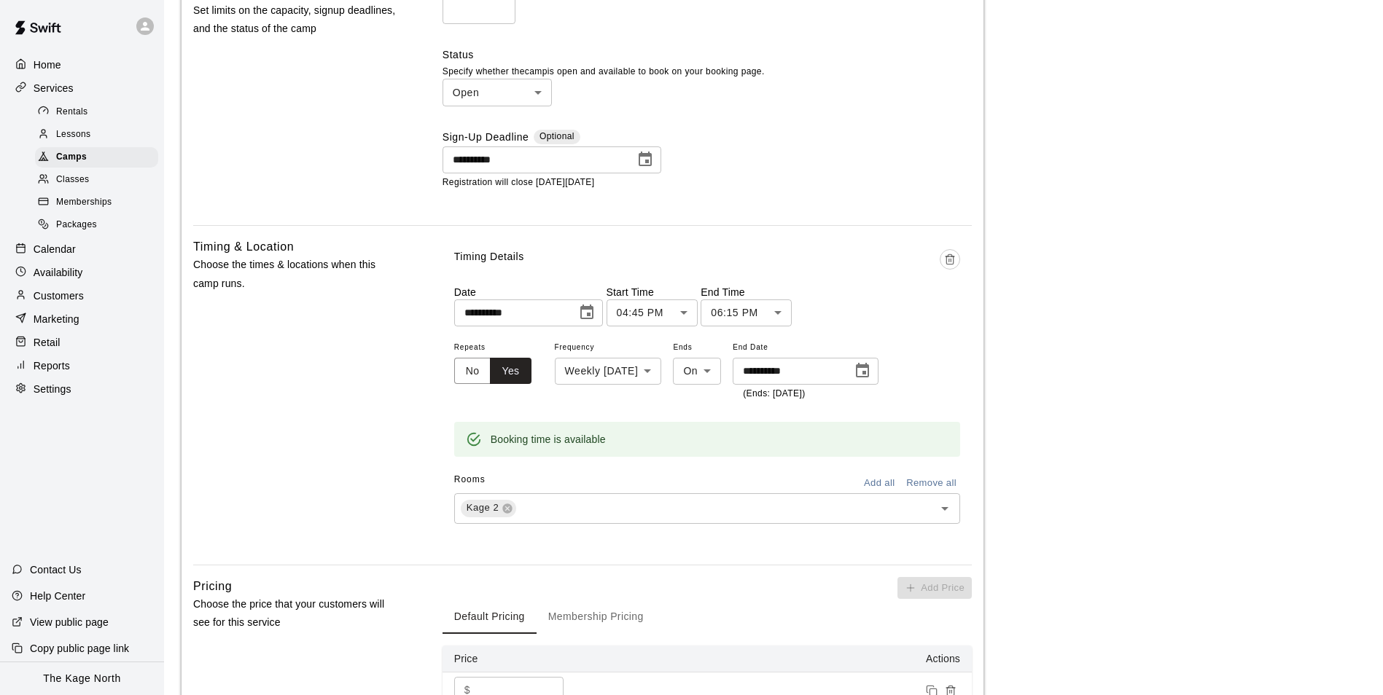
scroll to position [819, 0]
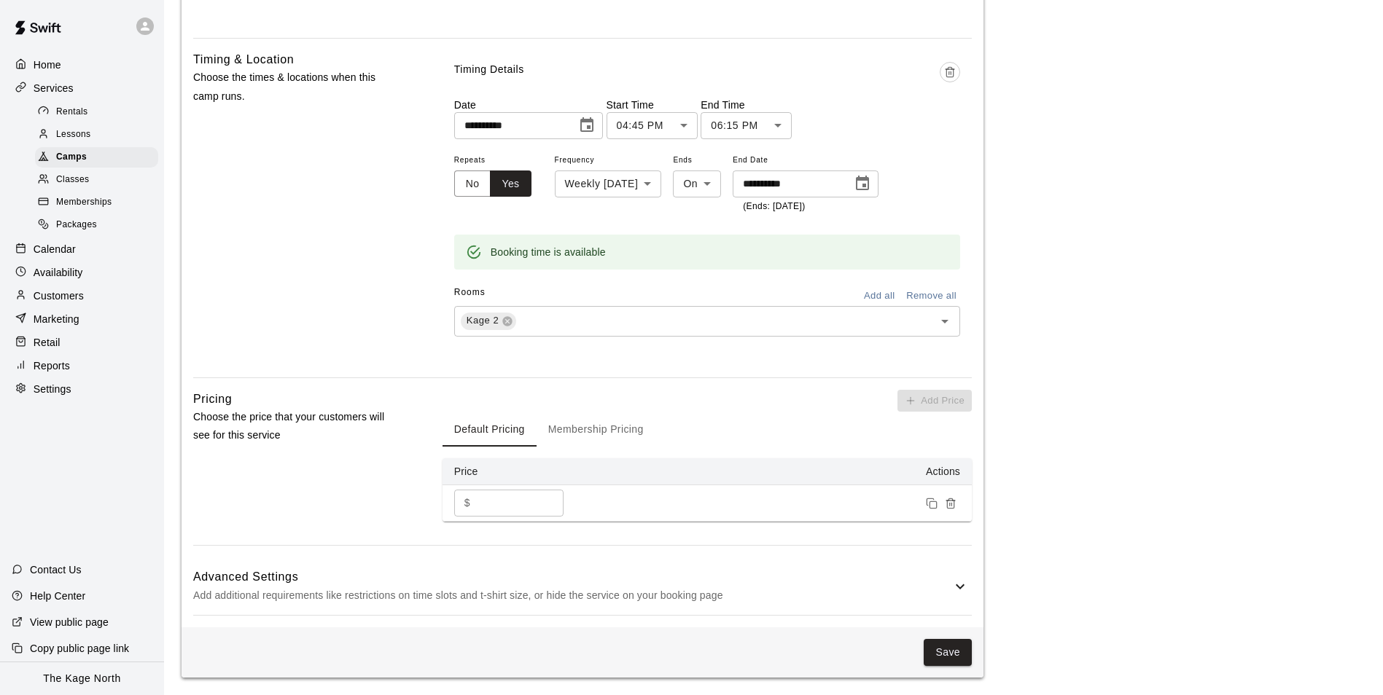
click at [959, 584] on icon at bounding box center [959, 586] width 17 height 17
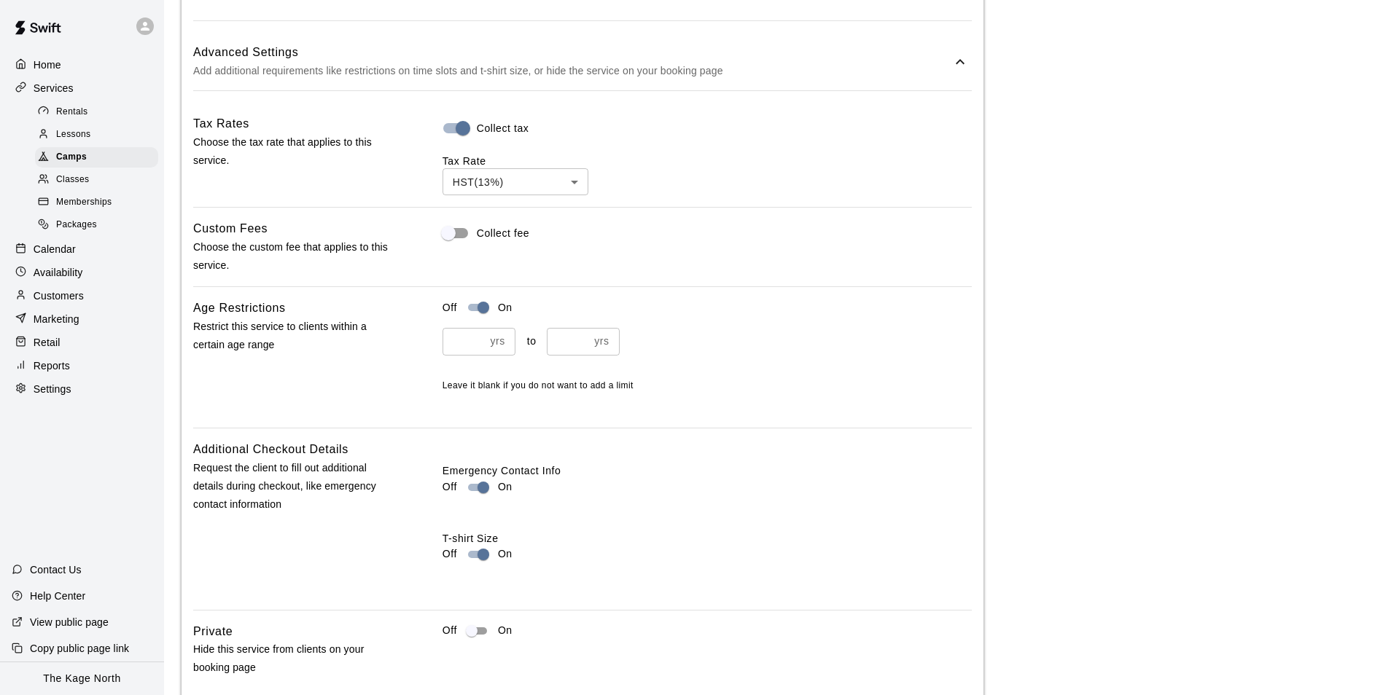
scroll to position [1431, 0]
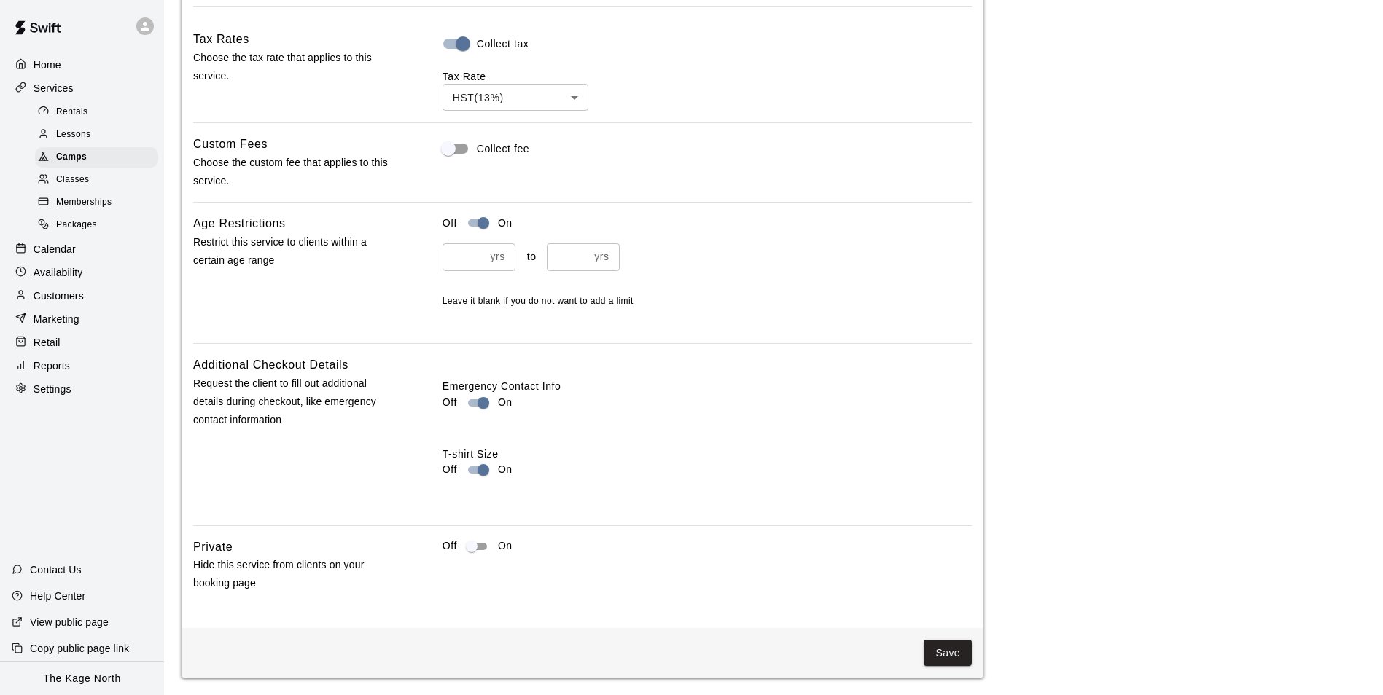
click at [956, 647] on button "Save" at bounding box center [948, 653] width 48 height 27
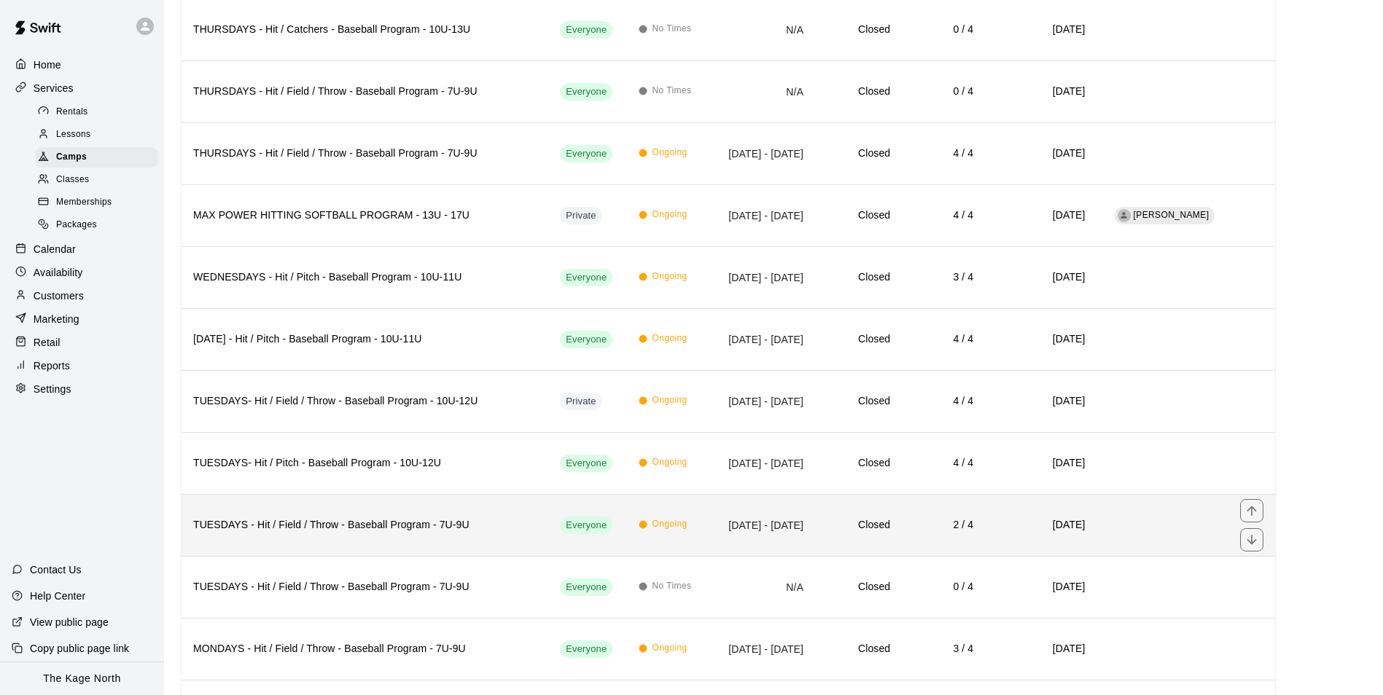
scroll to position [1766, 0]
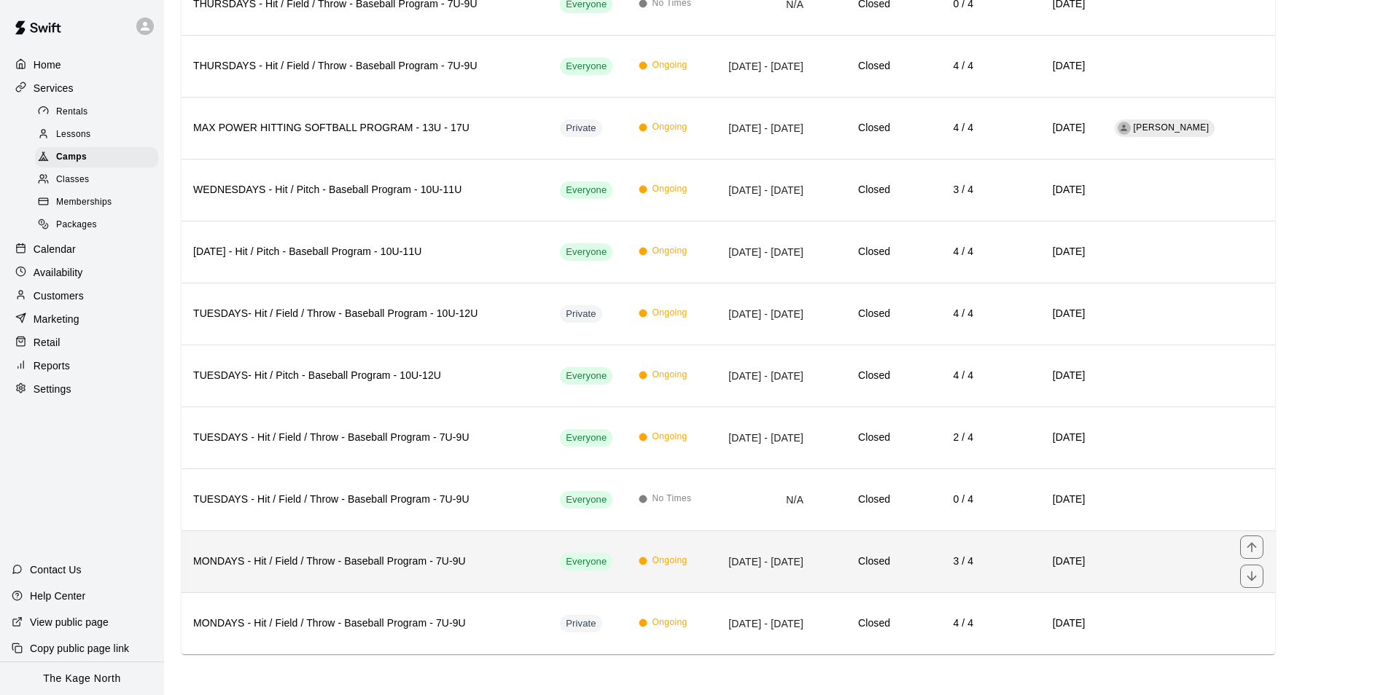
click at [714, 572] on td "Sep 08, 2025 - Oct 20, 2025" at bounding box center [764, 562] width 101 height 62
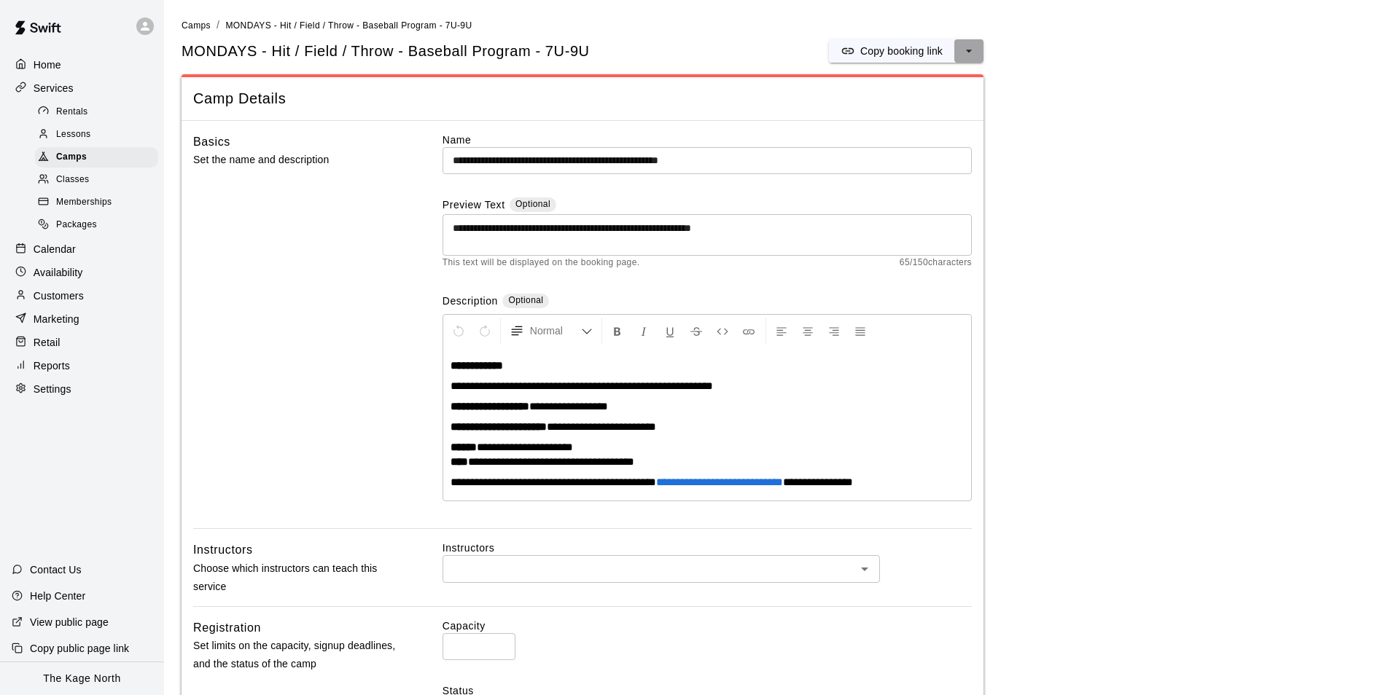
click at [967, 52] on icon "select merge strategy" at bounding box center [969, 51] width 15 height 15
click at [923, 100] on h6 "Duplicate camp" at bounding box center [910, 106] width 71 height 16
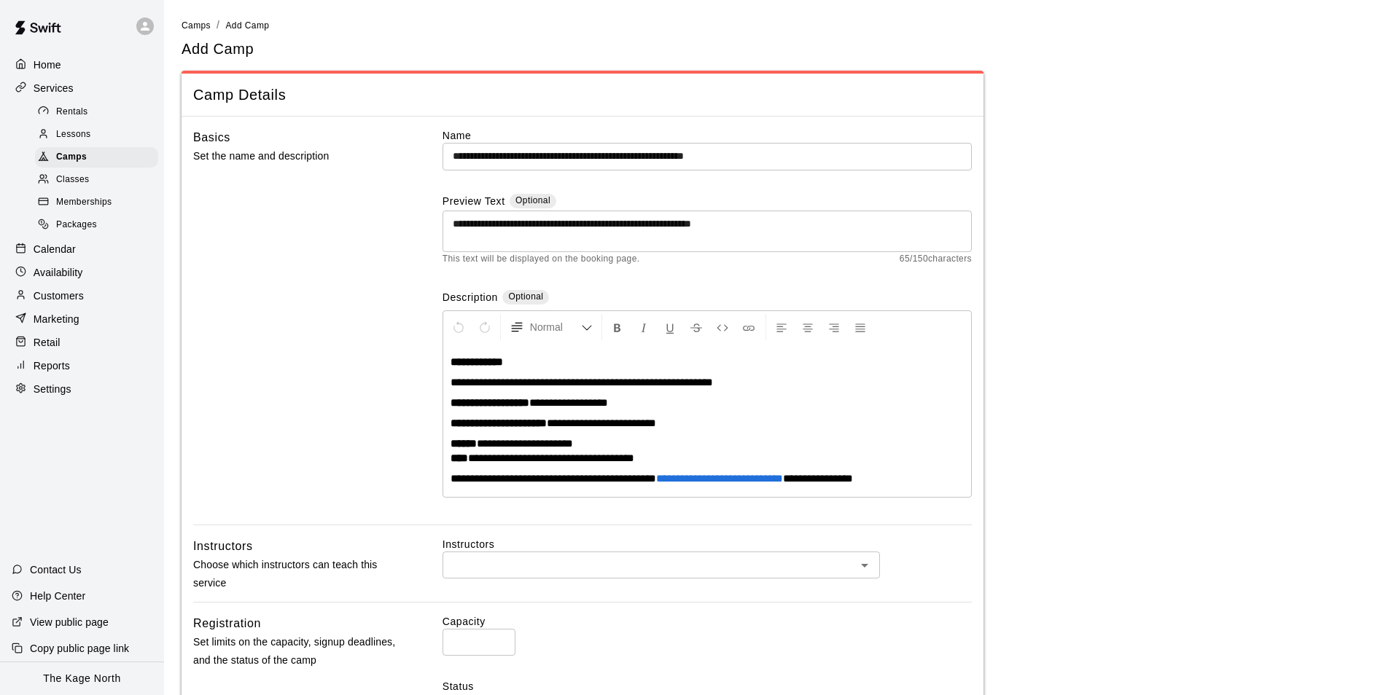
click at [821, 160] on input "**********" at bounding box center [706, 156] width 529 height 27
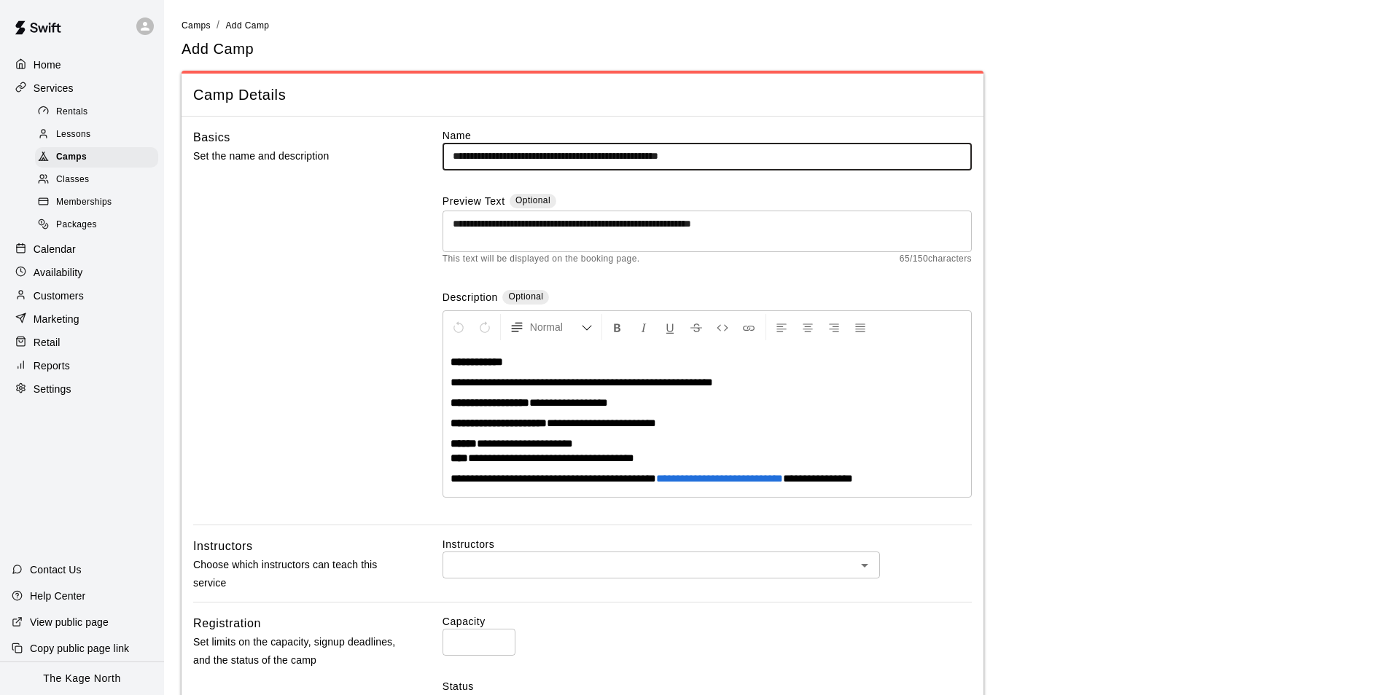
type input "**********"
click at [1109, 237] on main "**********" at bounding box center [774, 627] width 1184 height 1220
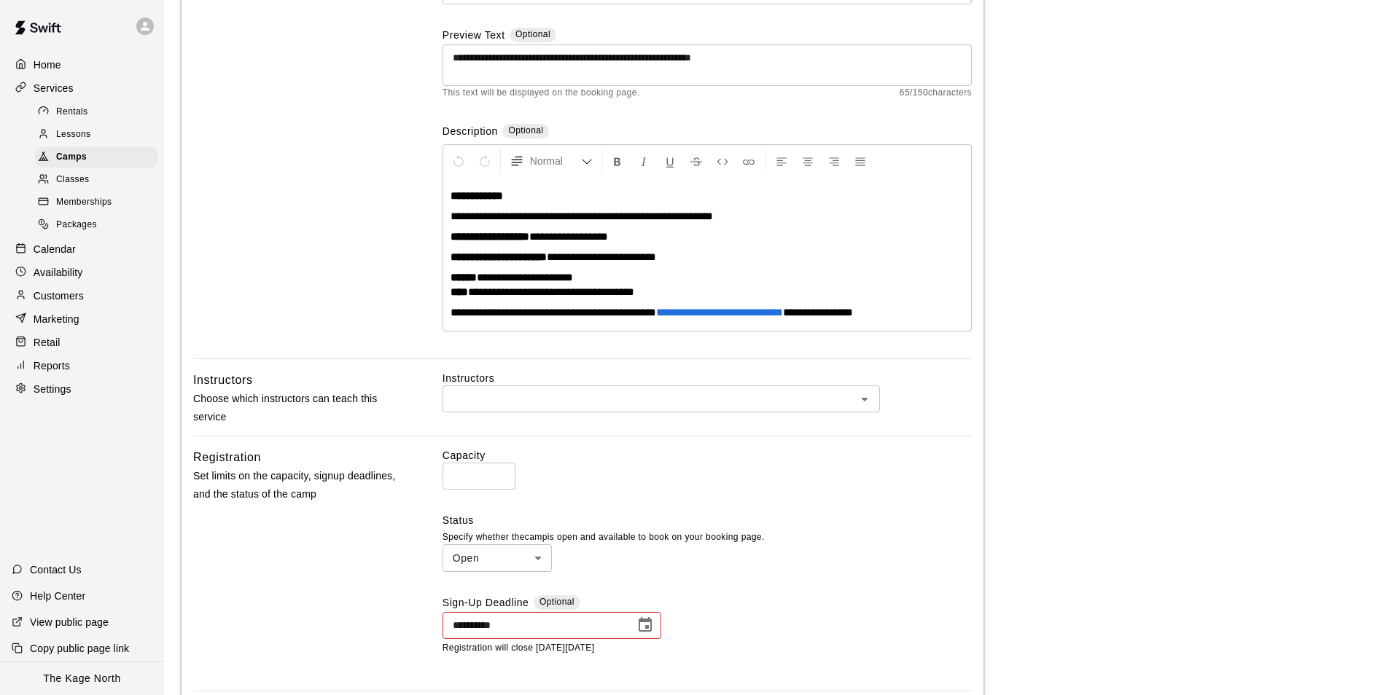
scroll to position [364, 0]
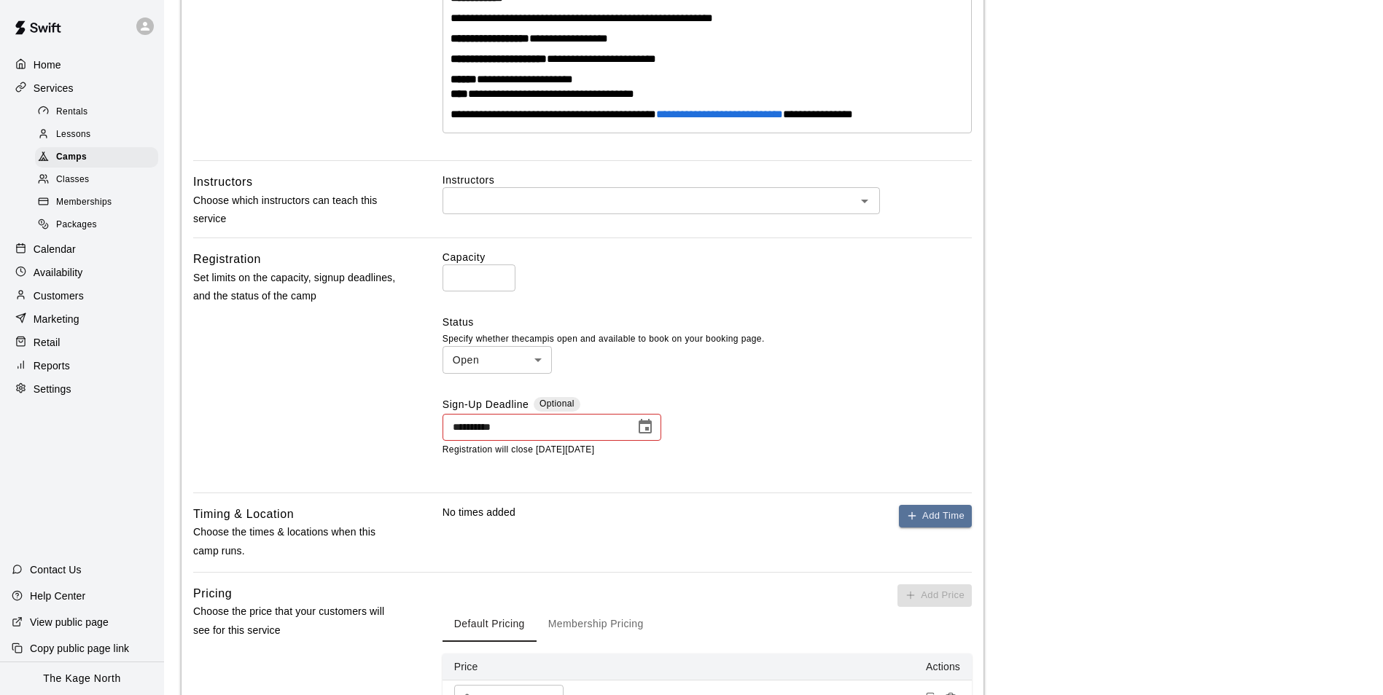
click at [644, 426] on icon "Choose date, selected date is Sep 15, 2025" at bounding box center [644, 426] width 17 height 17
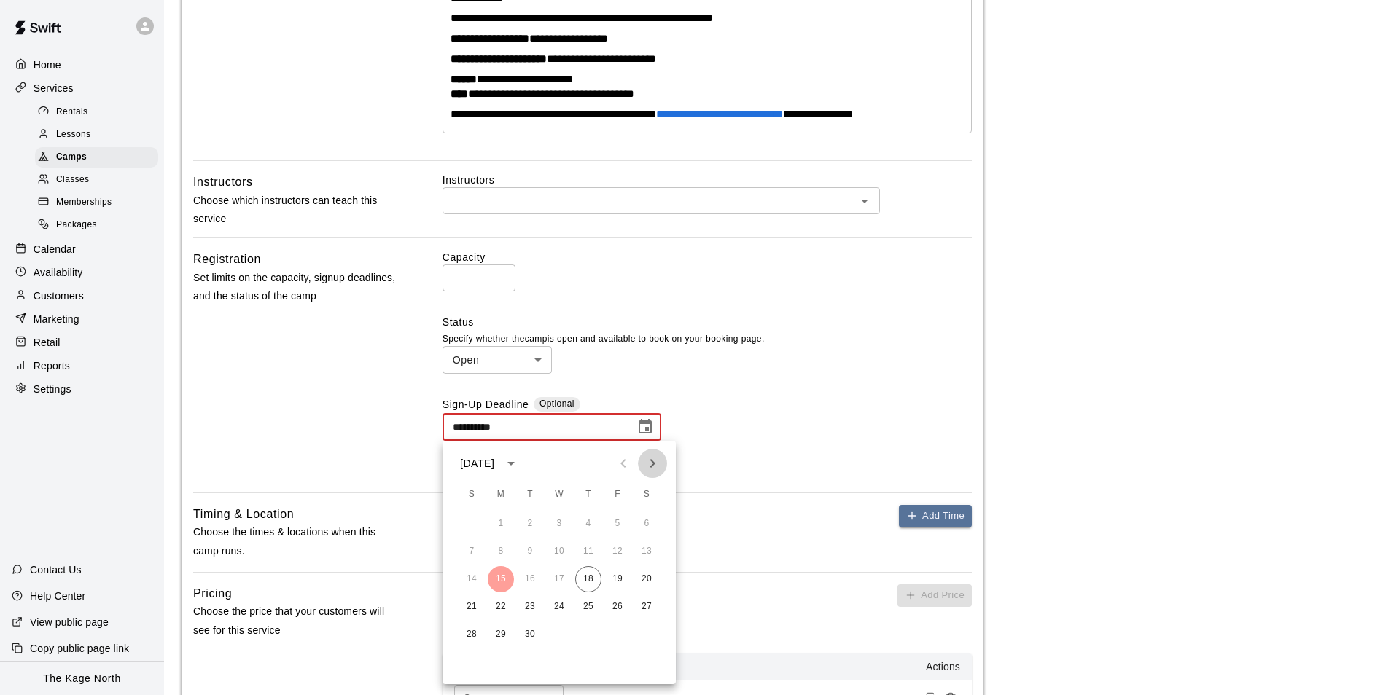
click at [657, 461] on icon "Next month" at bounding box center [652, 463] width 17 height 17
click at [652, 466] on icon "Next month" at bounding box center [652, 463] width 5 height 9
click at [621, 467] on icon "Previous month" at bounding box center [623, 463] width 17 height 17
click at [650, 465] on icon "Next month" at bounding box center [652, 463] width 17 height 17
click at [501, 555] on button "3" at bounding box center [501, 552] width 26 height 26
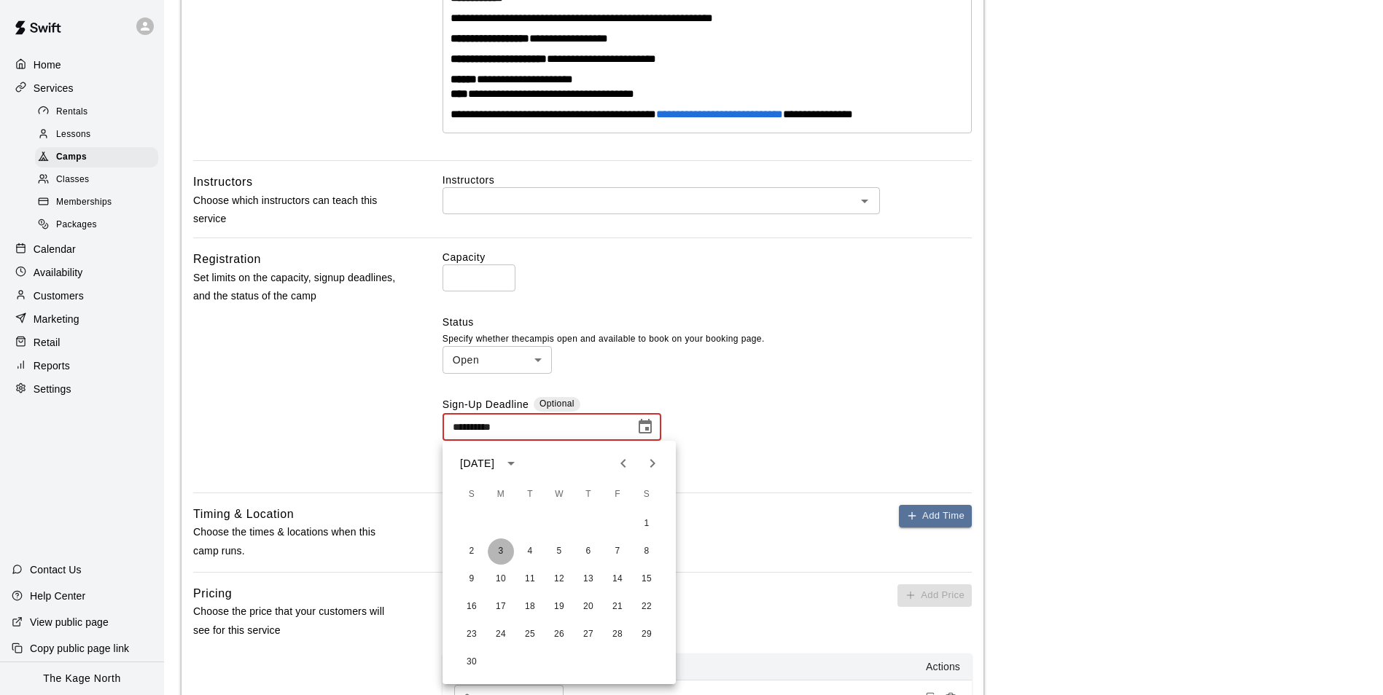
type input "**********"
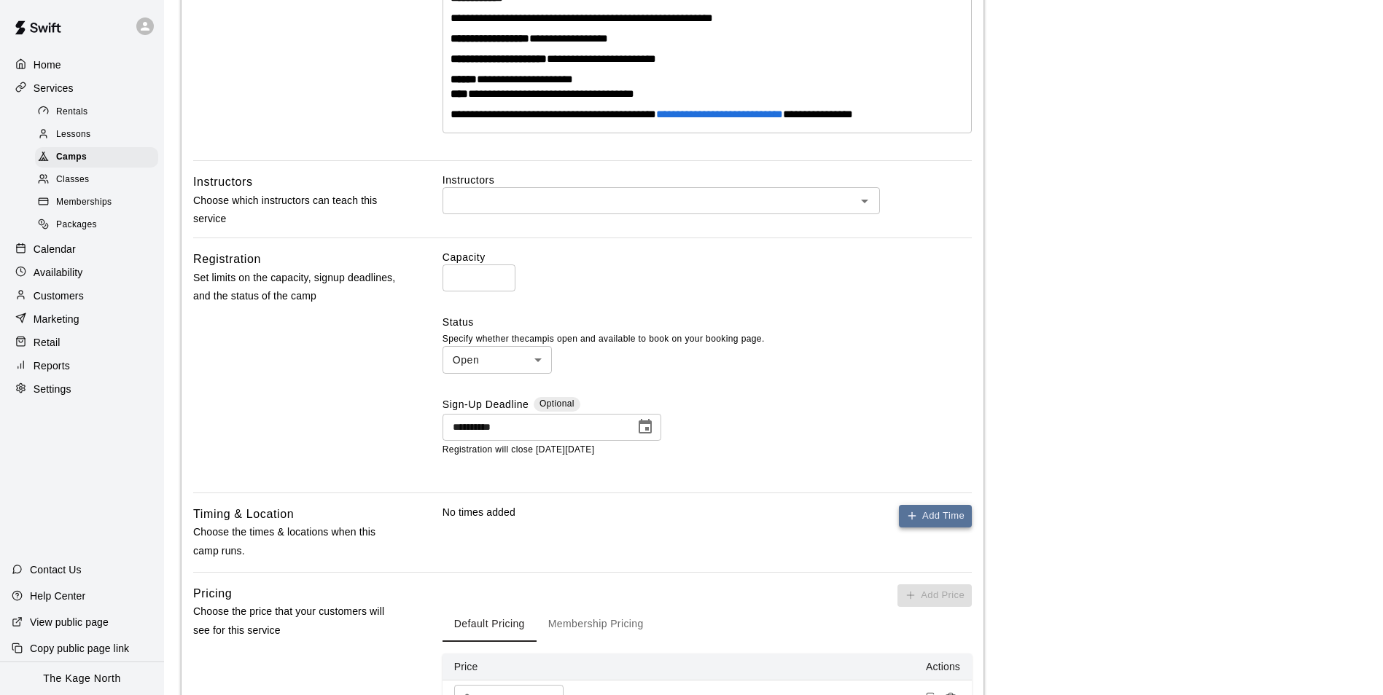
click at [943, 515] on button "Add Time" at bounding box center [935, 516] width 73 height 23
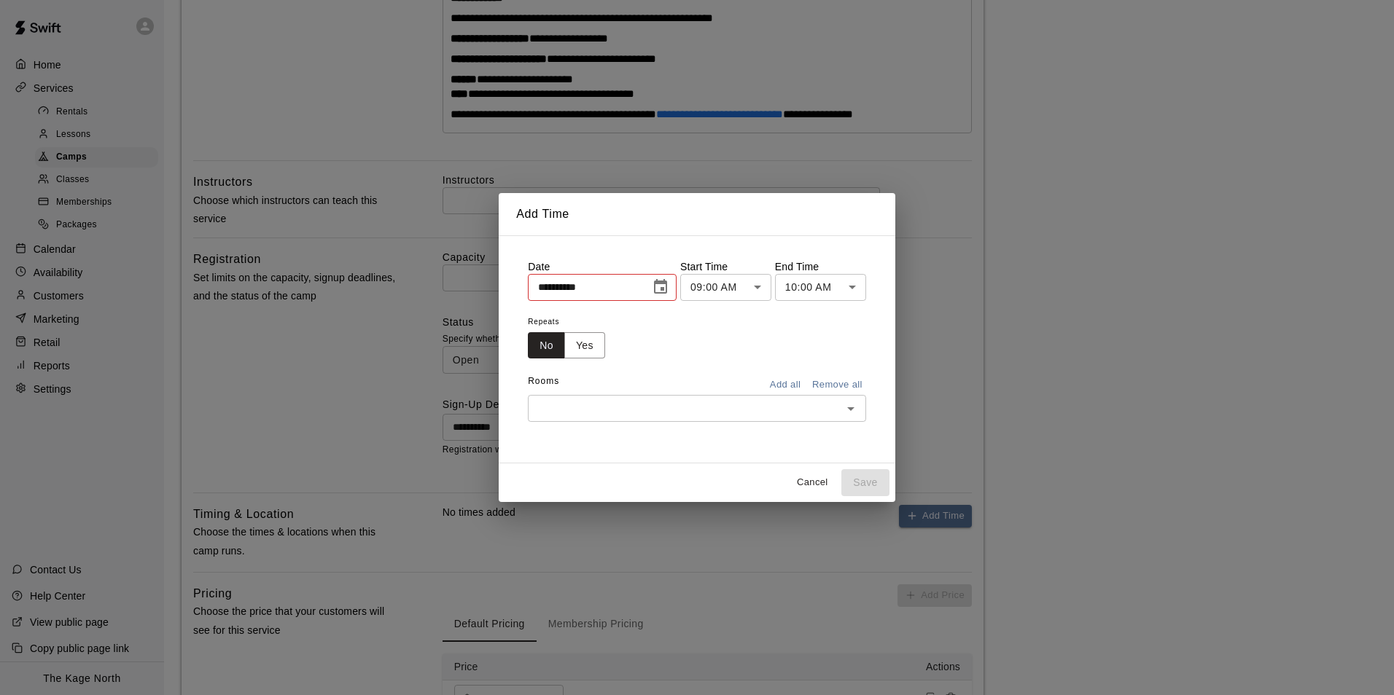
click at [669, 280] on icon "Choose date, selected date is Sep 17, 2025" at bounding box center [660, 286] width 17 height 17
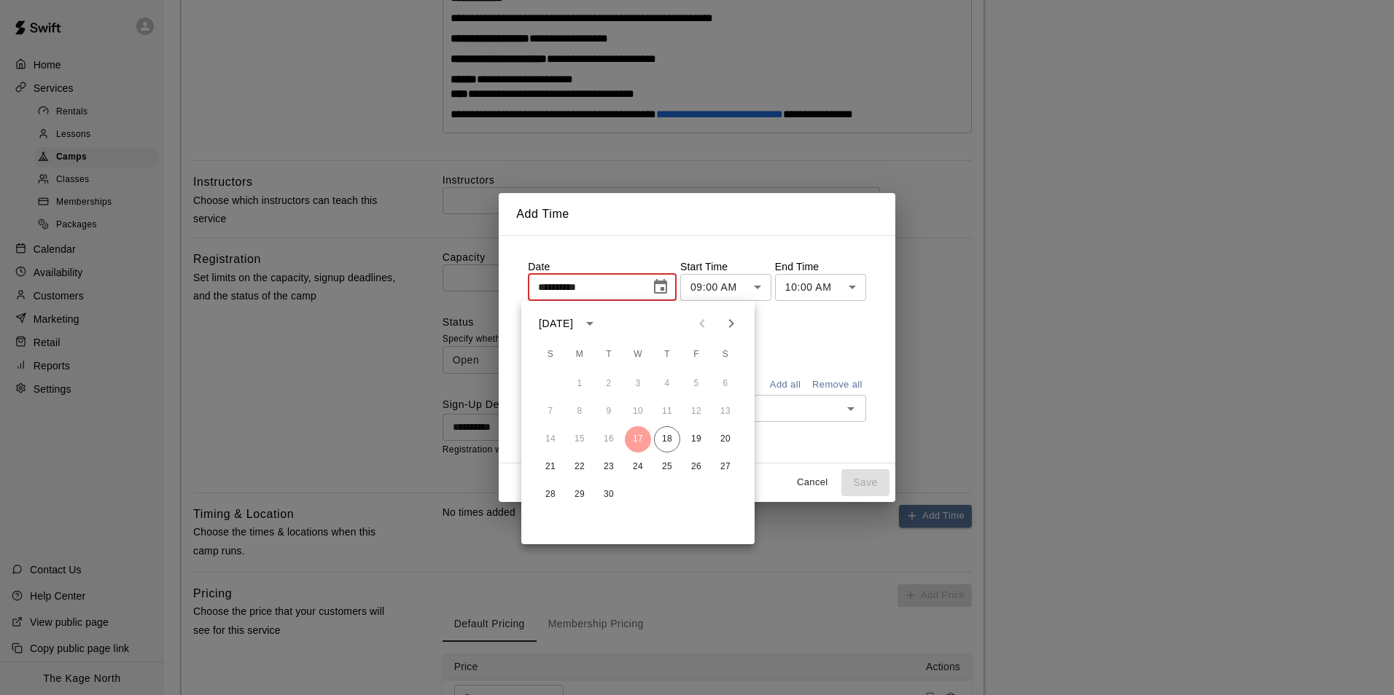
click at [737, 326] on icon "Next month" at bounding box center [730, 323] width 17 height 17
click at [728, 331] on icon "Next month" at bounding box center [730, 323] width 17 height 17
click at [703, 328] on icon "Previous month" at bounding box center [701, 323] width 5 height 9
click at [701, 327] on icon "Previous month" at bounding box center [701, 323] width 17 height 17
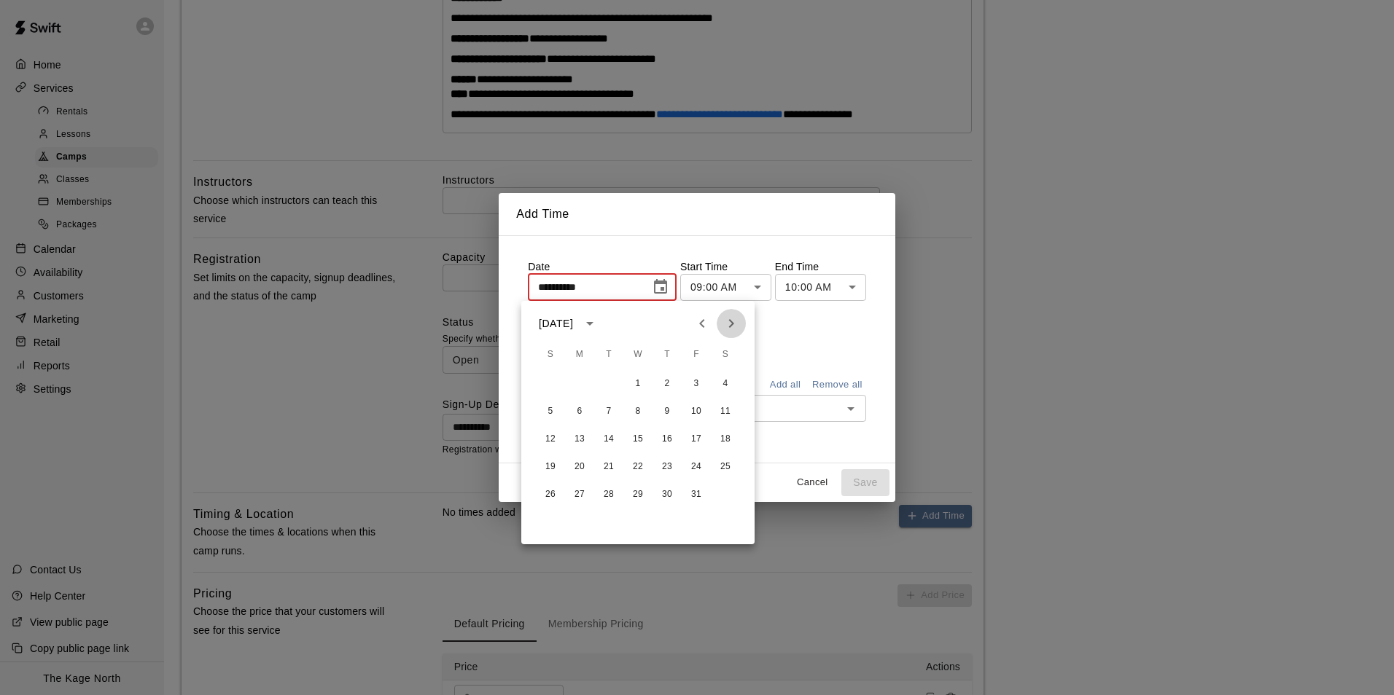
click at [734, 321] on icon "Next month" at bounding box center [730, 323] width 17 height 17
click at [733, 322] on icon "Next month" at bounding box center [731, 323] width 5 height 9
click at [576, 411] on button "8" at bounding box center [579, 412] width 26 height 26
type input "**********"
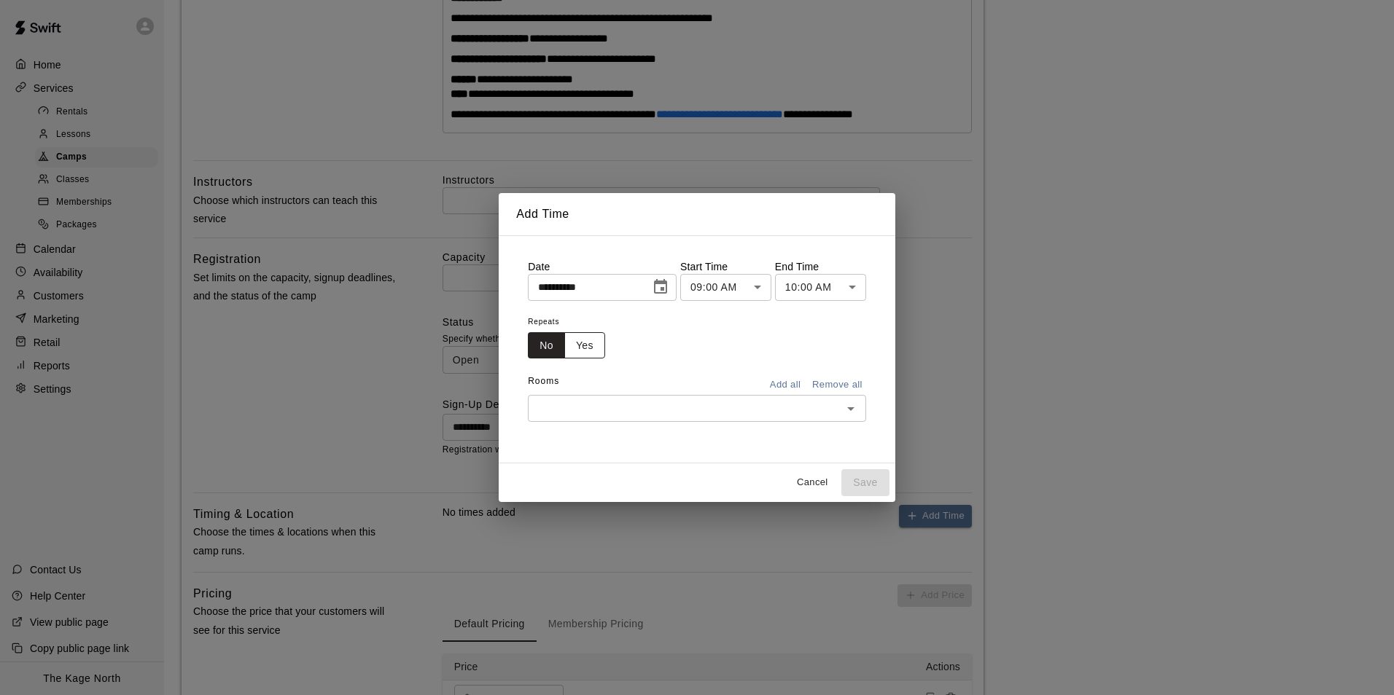
click at [587, 347] on button "Yes" at bounding box center [584, 345] width 41 height 27
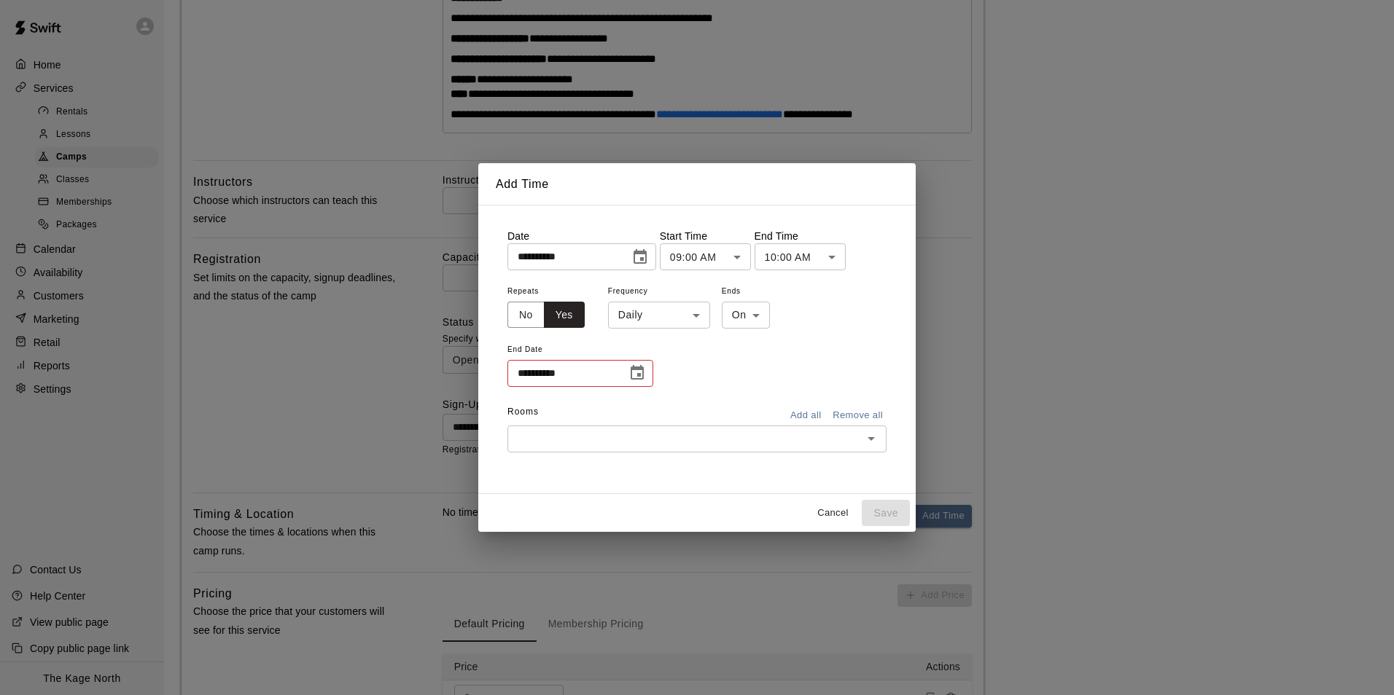
click at [666, 327] on body "**********" at bounding box center [697, 263] width 1394 height 1255
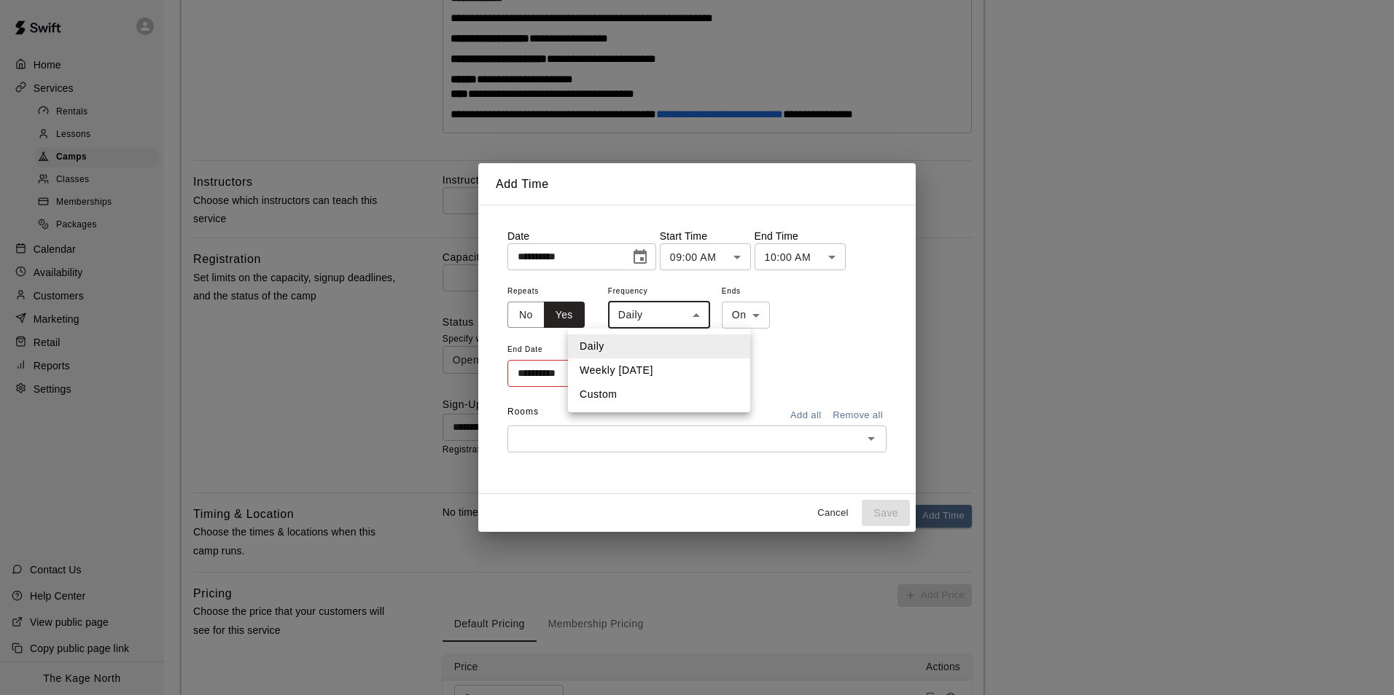
click at [673, 373] on li "Weekly on Monday" at bounding box center [659, 371] width 182 height 24
type input "******"
click at [631, 371] on icon "Choose date" at bounding box center [636, 372] width 17 height 17
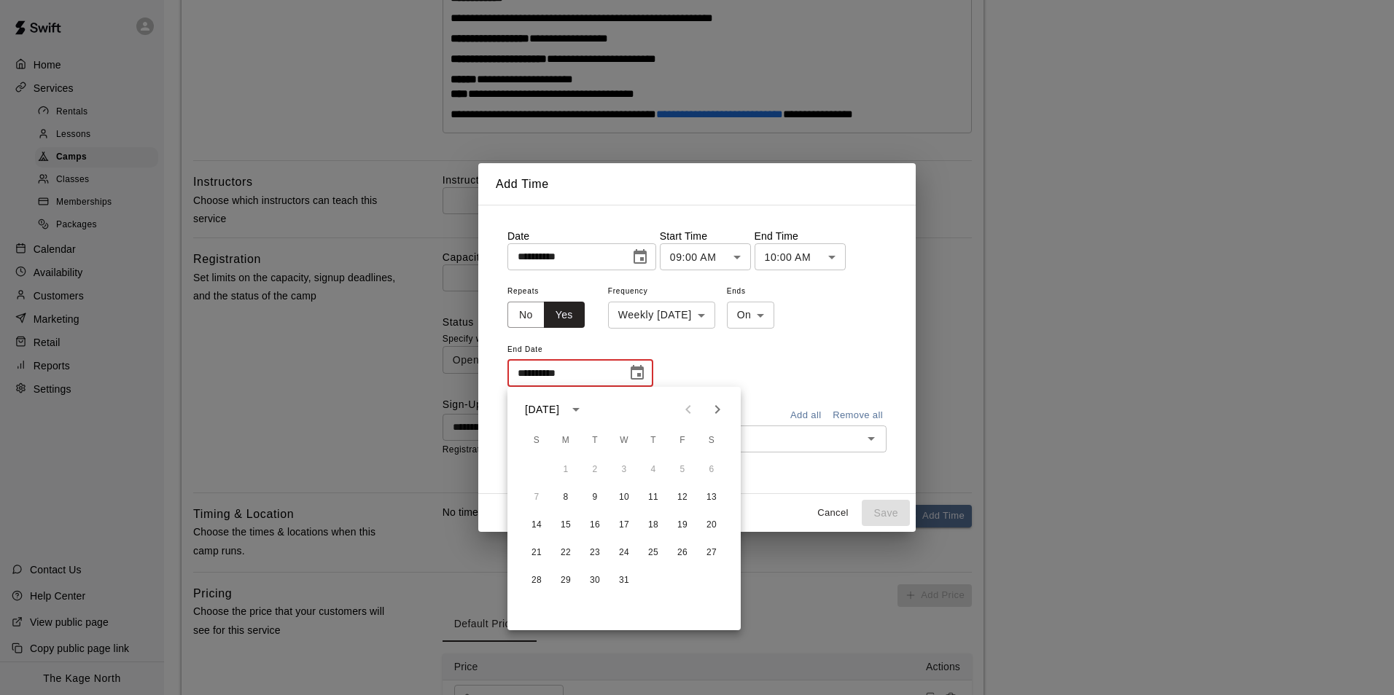
click at [647, 254] on icon "Choose date, selected date is Dec 8, 2025" at bounding box center [639, 256] width 13 height 15
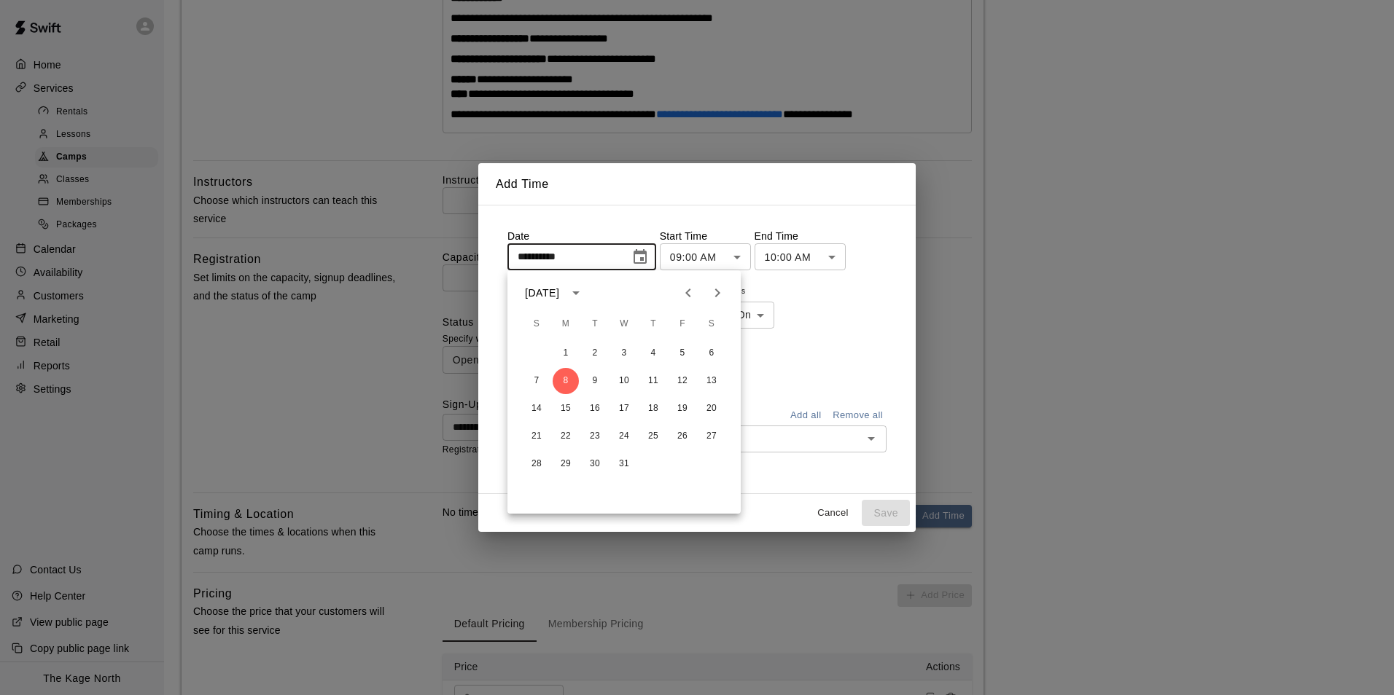
click at [682, 295] on icon "Previous month" at bounding box center [687, 292] width 17 height 17
click at [684, 294] on icon "Previous month" at bounding box center [687, 292] width 17 height 17
click at [565, 461] on button "27" at bounding box center [566, 464] width 26 height 26
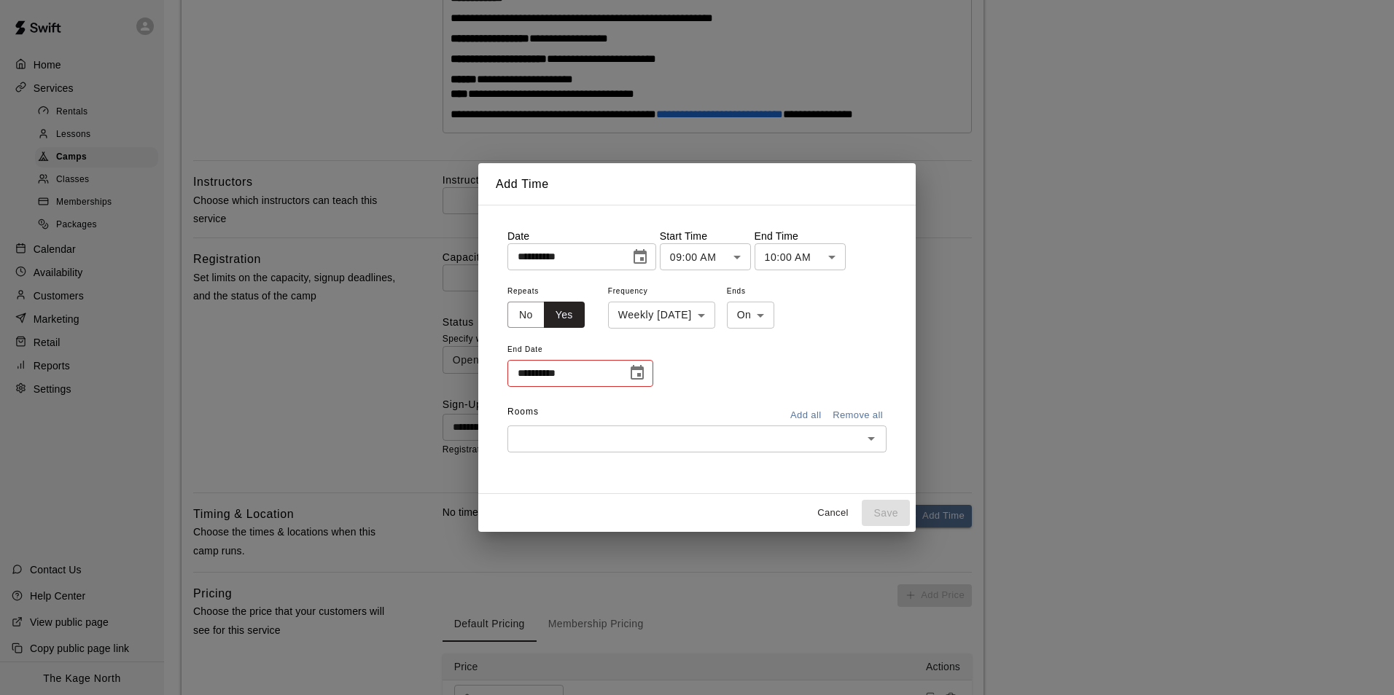
type input "**********"
click at [641, 372] on icon "Choose date" at bounding box center [636, 372] width 17 height 17
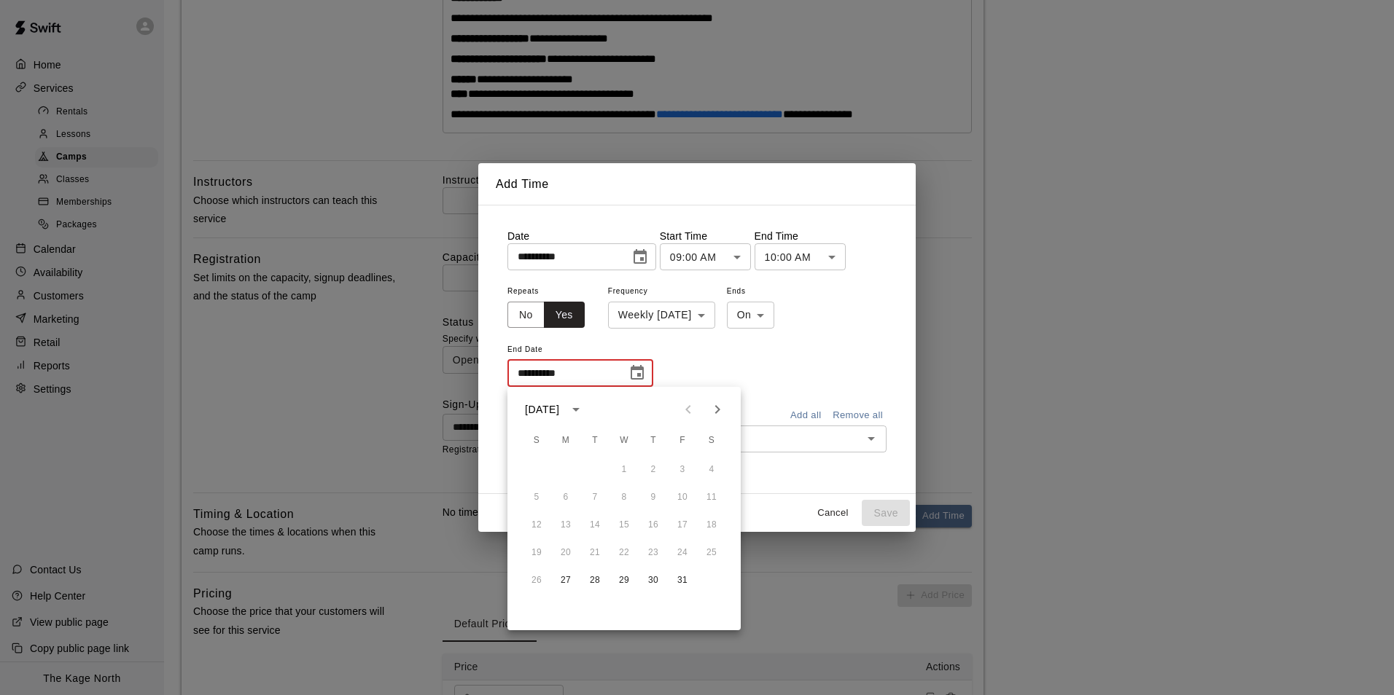
click at [713, 412] on icon "Next month" at bounding box center [717, 409] width 17 height 17
click at [711, 413] on icon "Next month" at bounding box center [717, 409] width 17 height 17
click at [565, 497] on button "8" at bounding box center [566, 498] width 26 height 26
type input "**********"
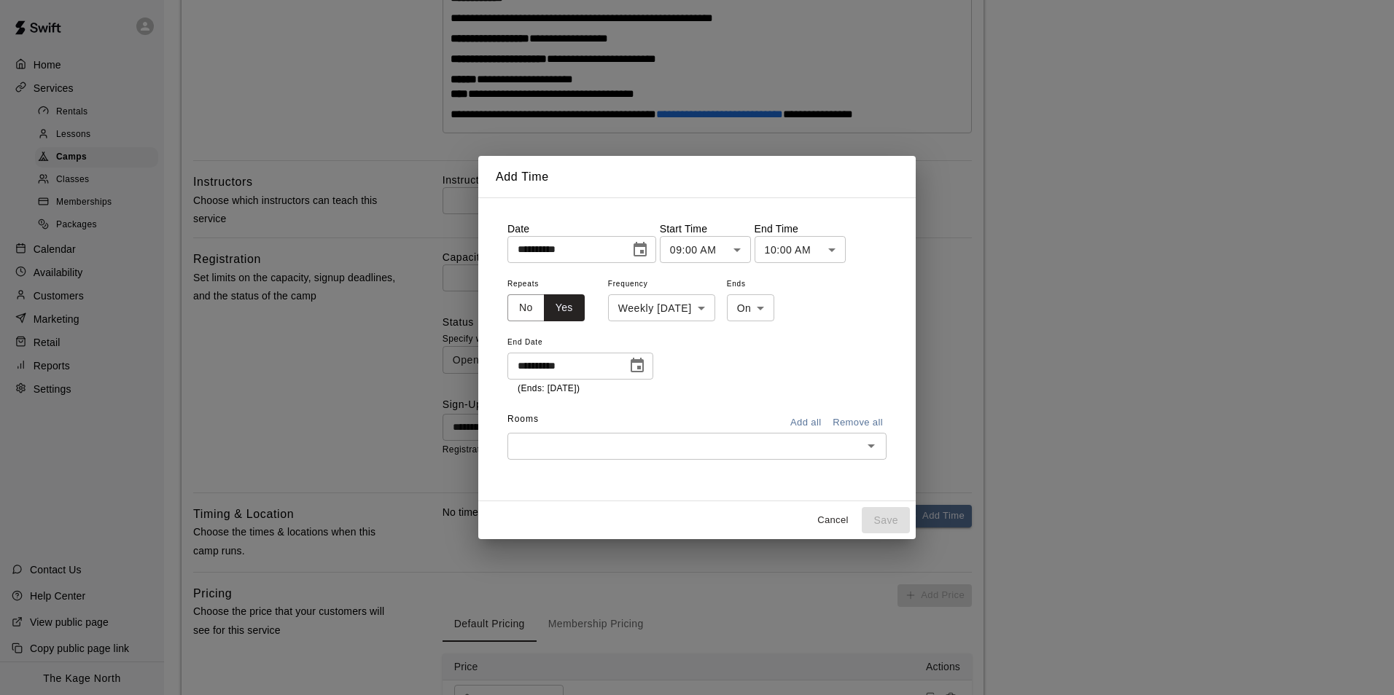
click at [638, 444] on input "text" at bounding box center [685, 446] width 346 height 18
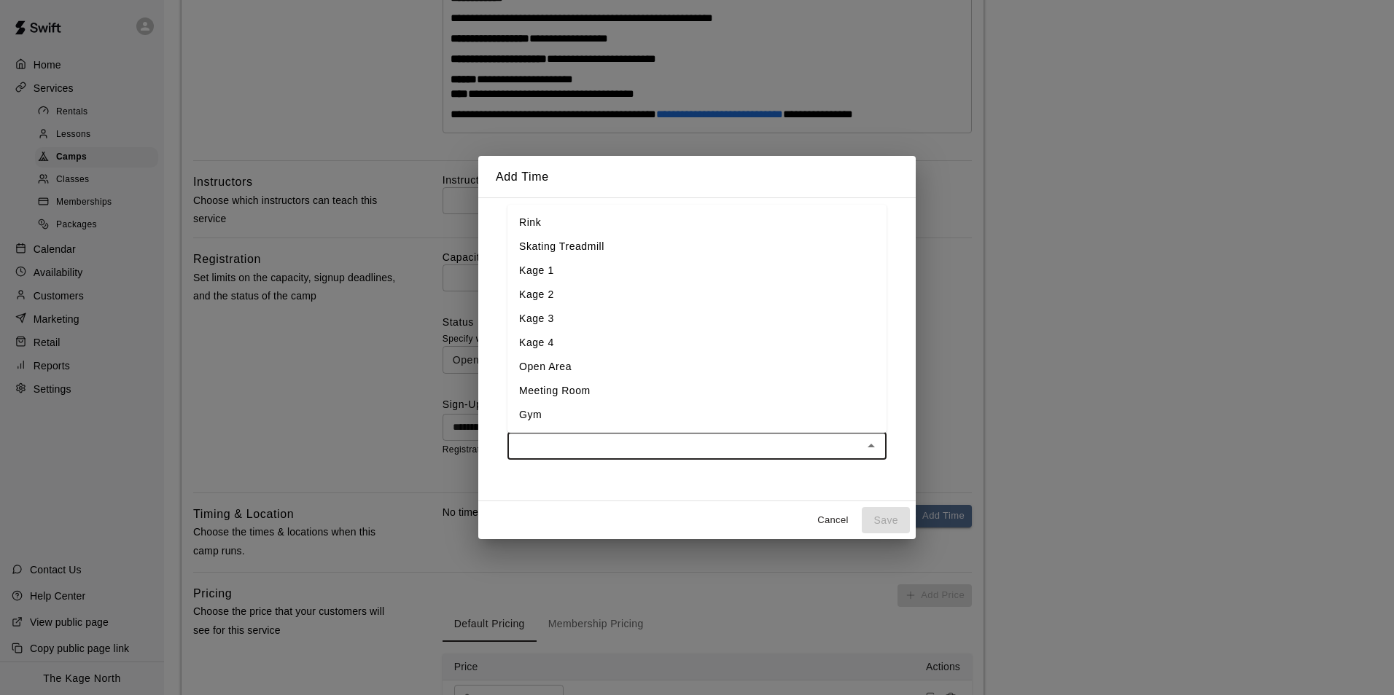
click at [580, 294] on li "Kage 2" at bounding box center [696, 295] width 379 height 24
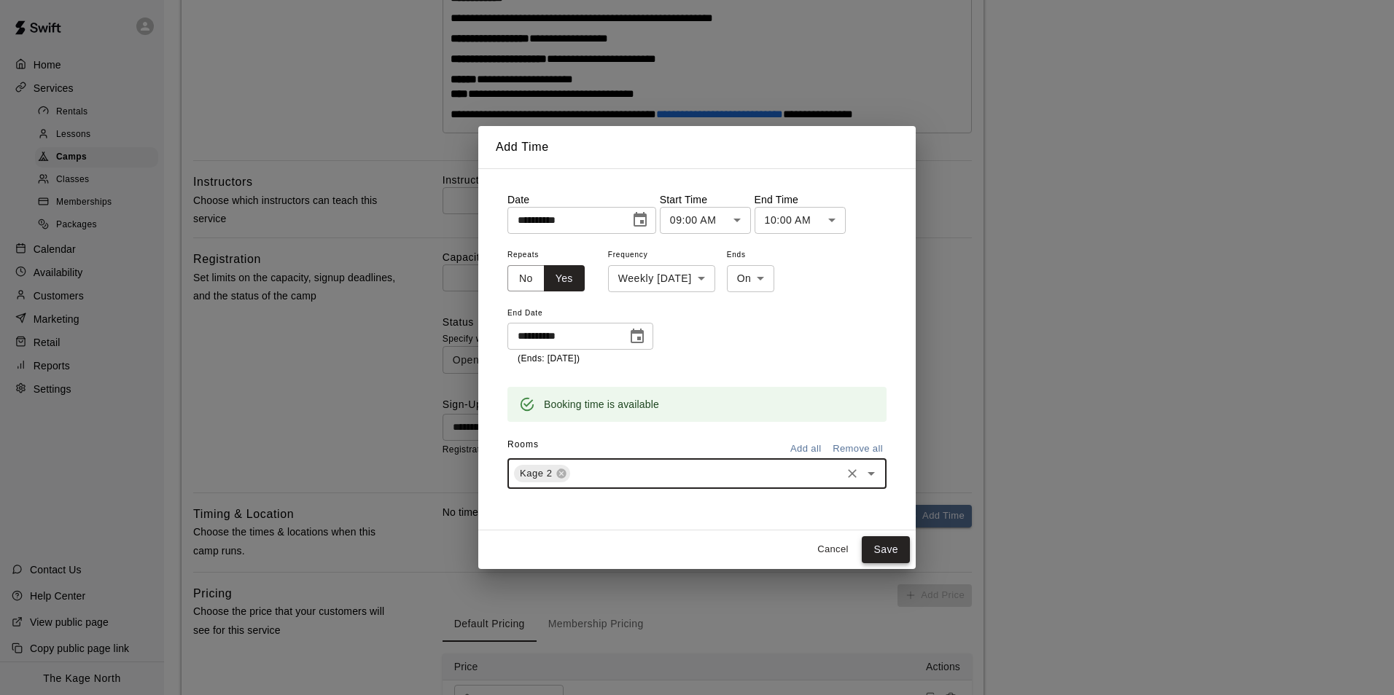
click at [883, 545] on button "Save" at bounding box center [886, 550] width 48 height 27
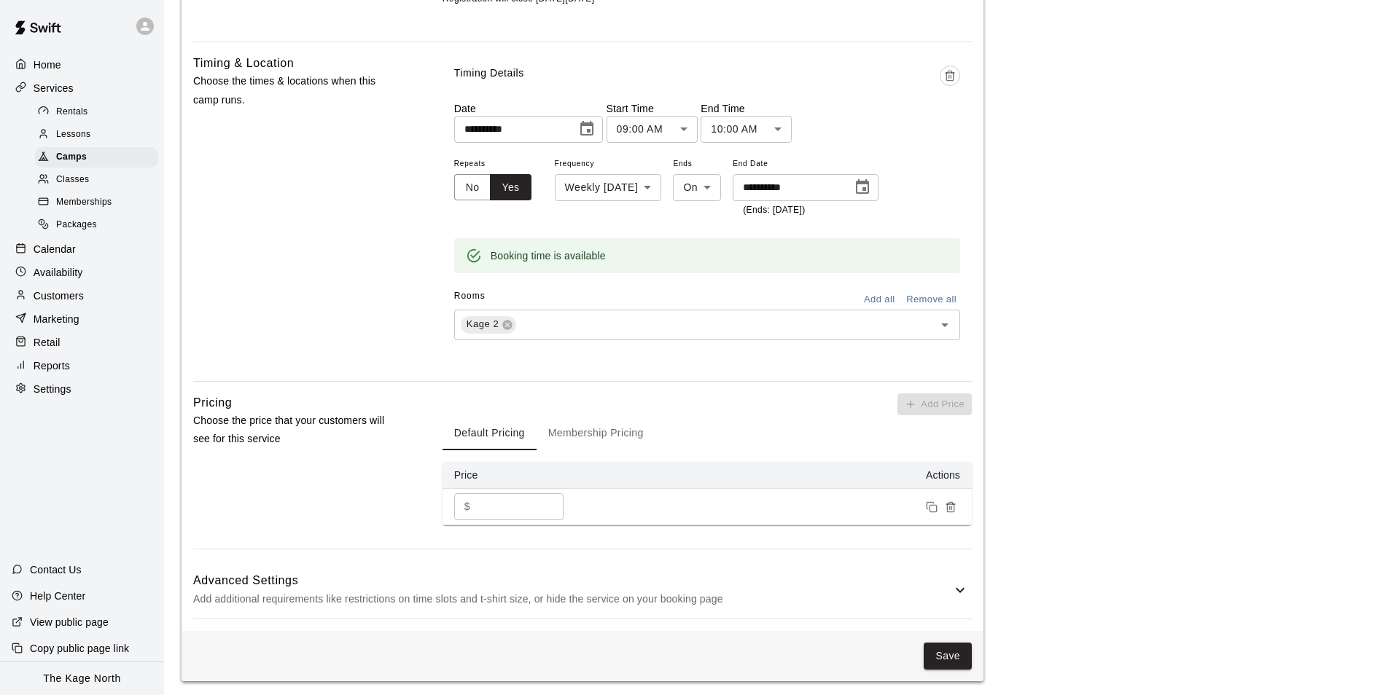
scroll to position [819, 0]
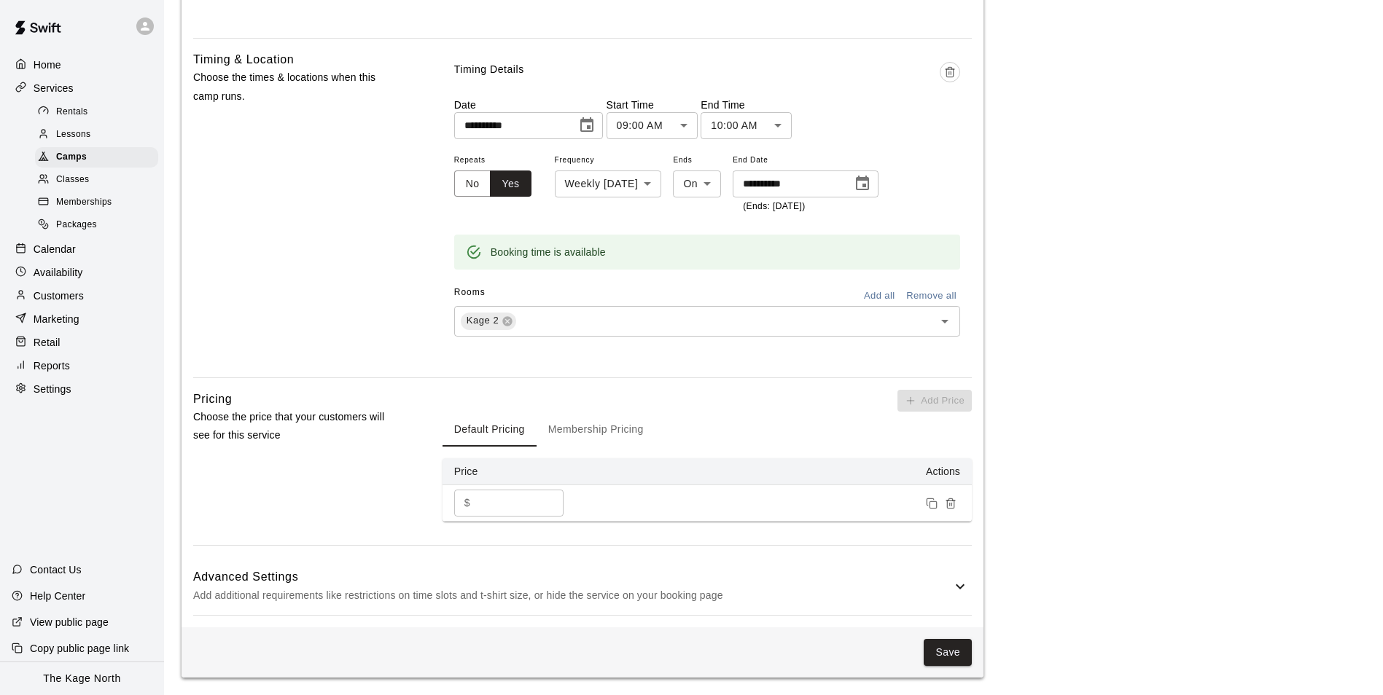
click at [924, 580] on h6 "Advanced Settings" at bounding box center [572, 577] width 758 height 19
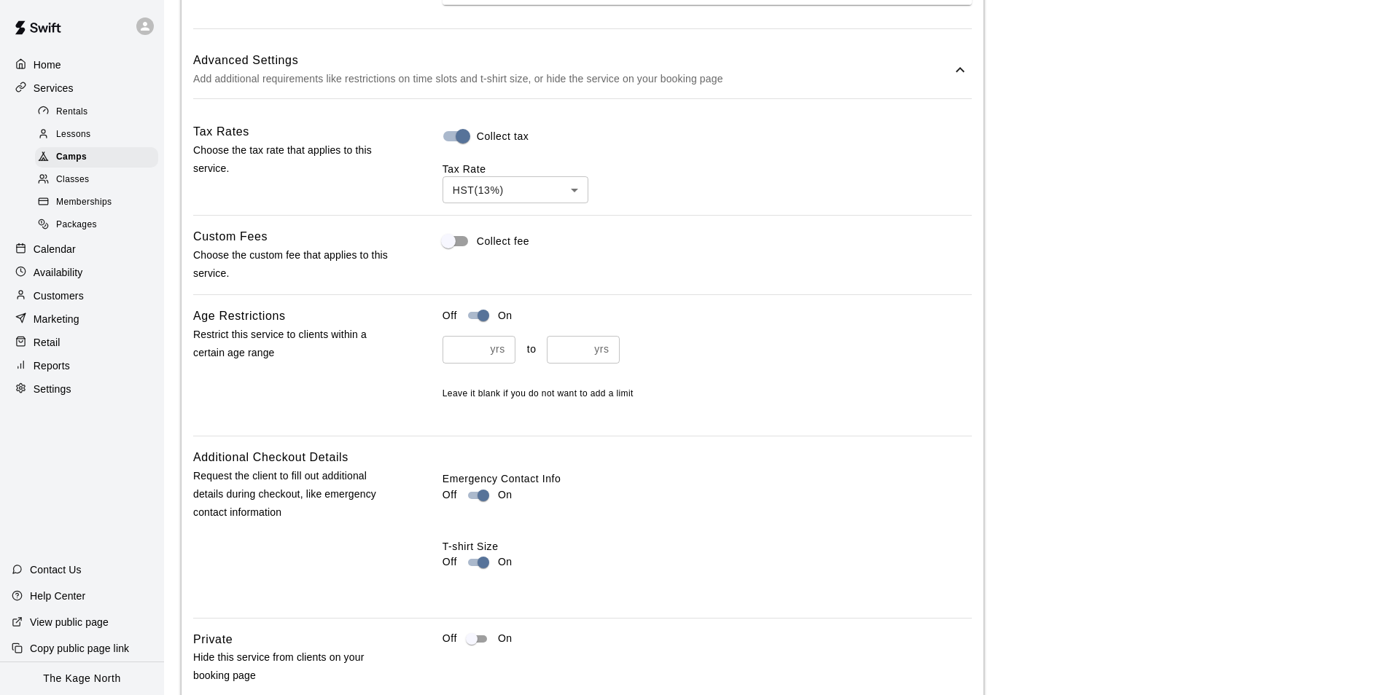
scroll to position [1431, 0]
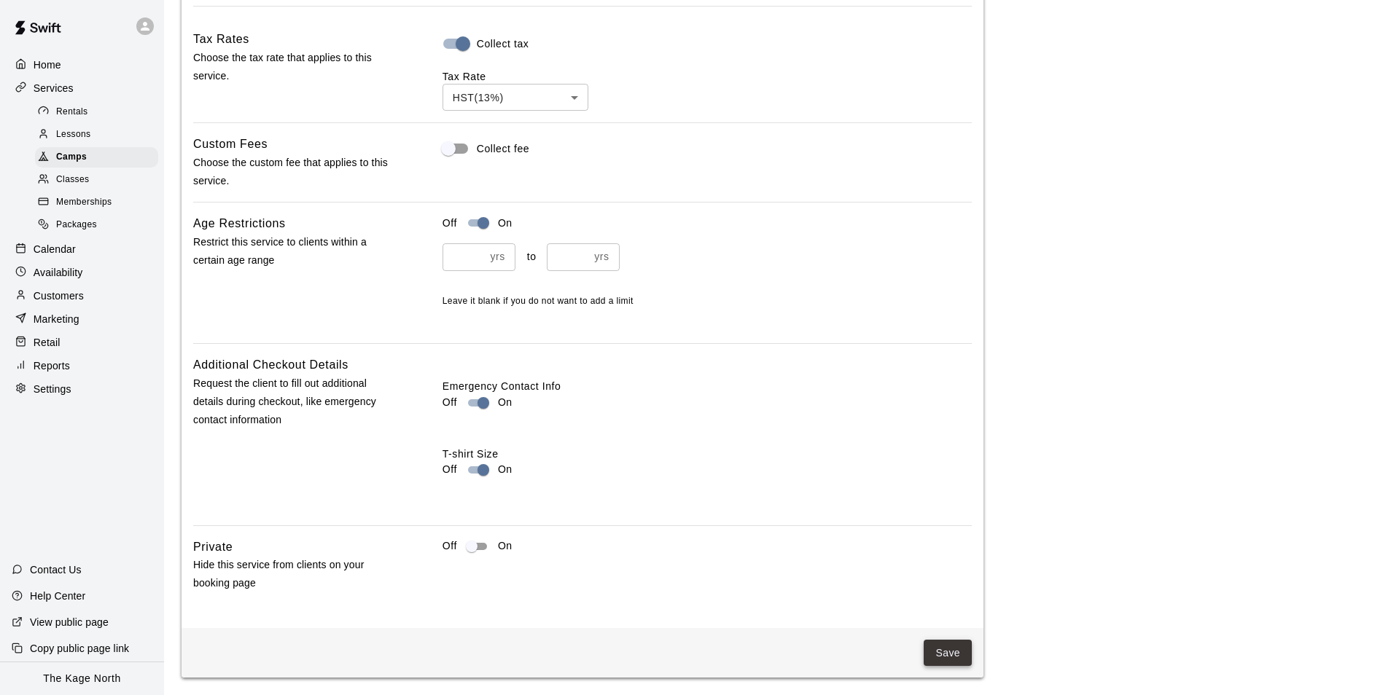
click at [951, 651] on button "Save" at bounding box center [948, 653] width 48 height 27
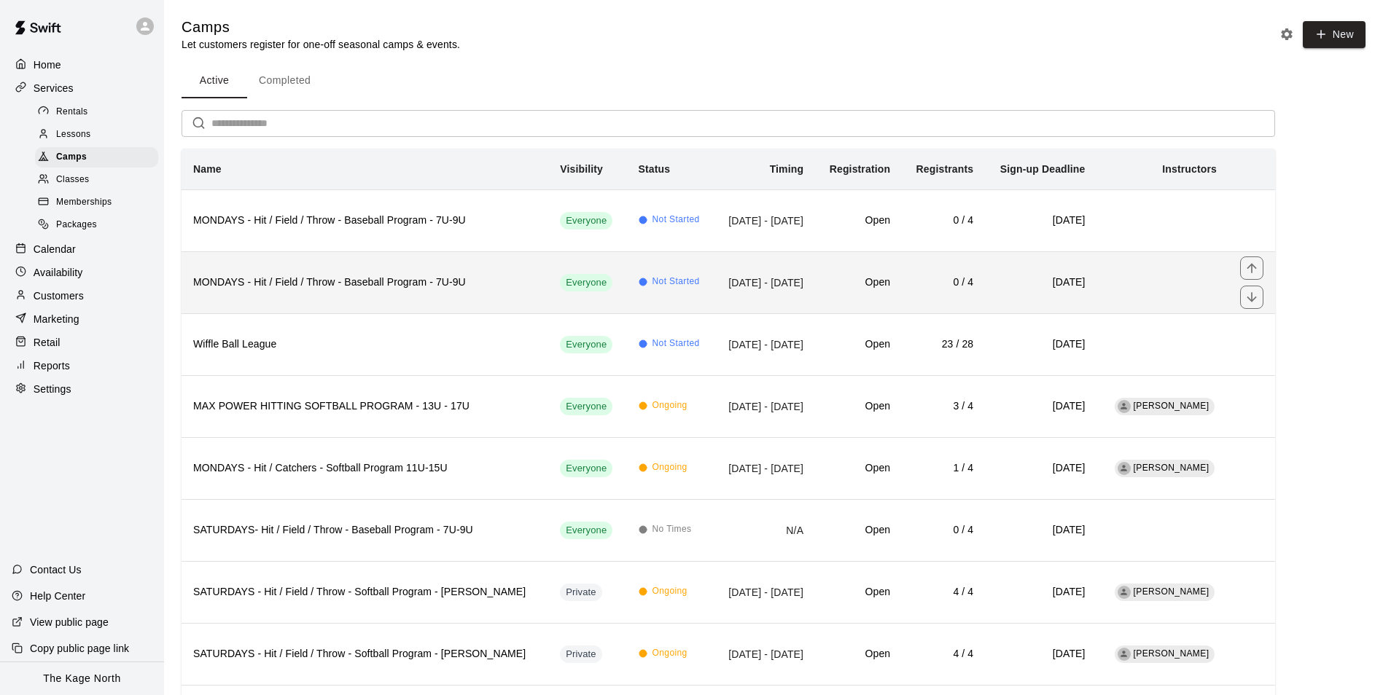
click at [779, 276] on td "Oct 27, 2025 - Dec 15, 2025" at bounding box center [764, 282] width 101 height 62
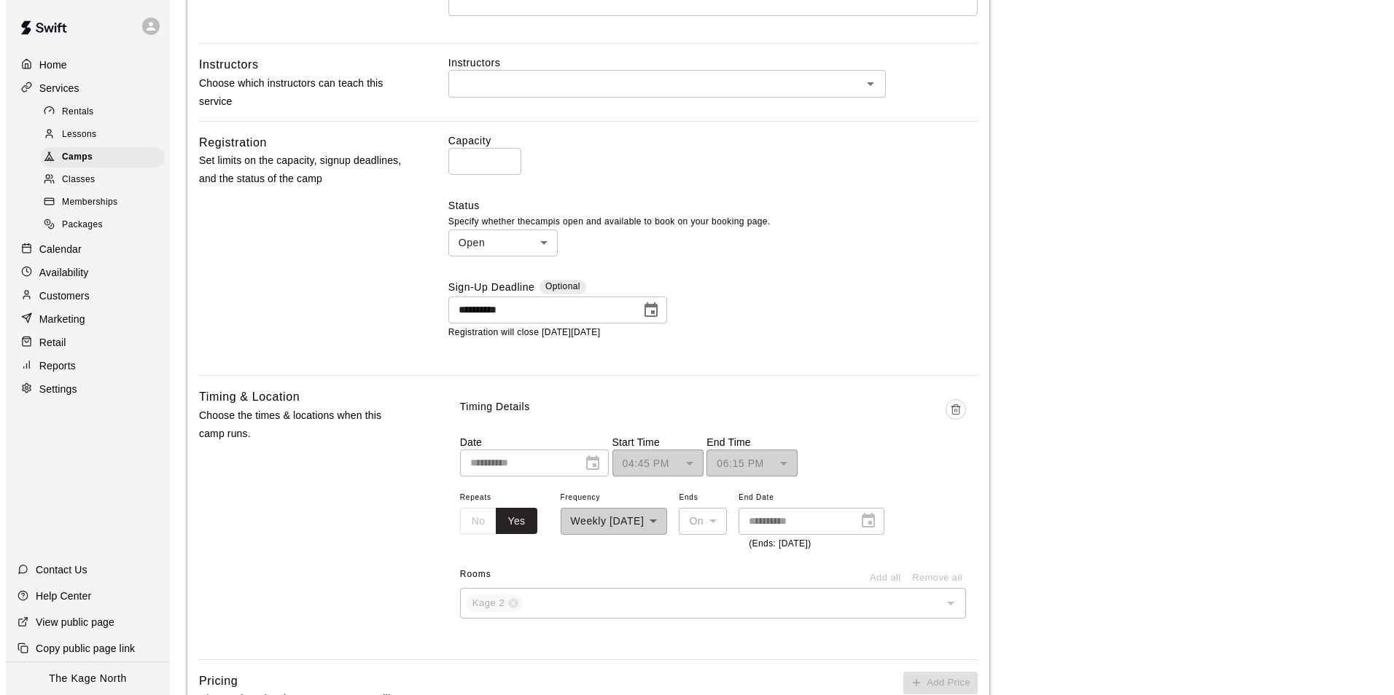
scroll to position [656, 0]
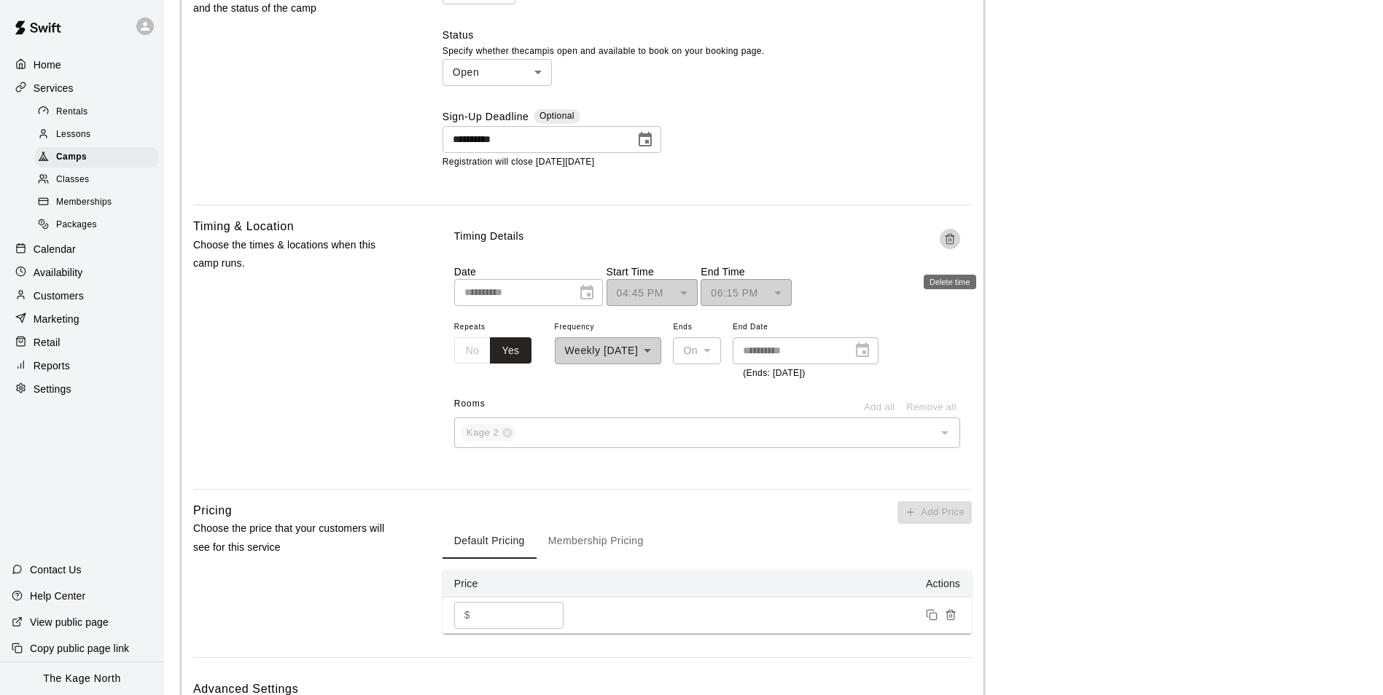
click at [953, 242] on icon "Delete time" at bounding box center [949, 240] width 7 height 8
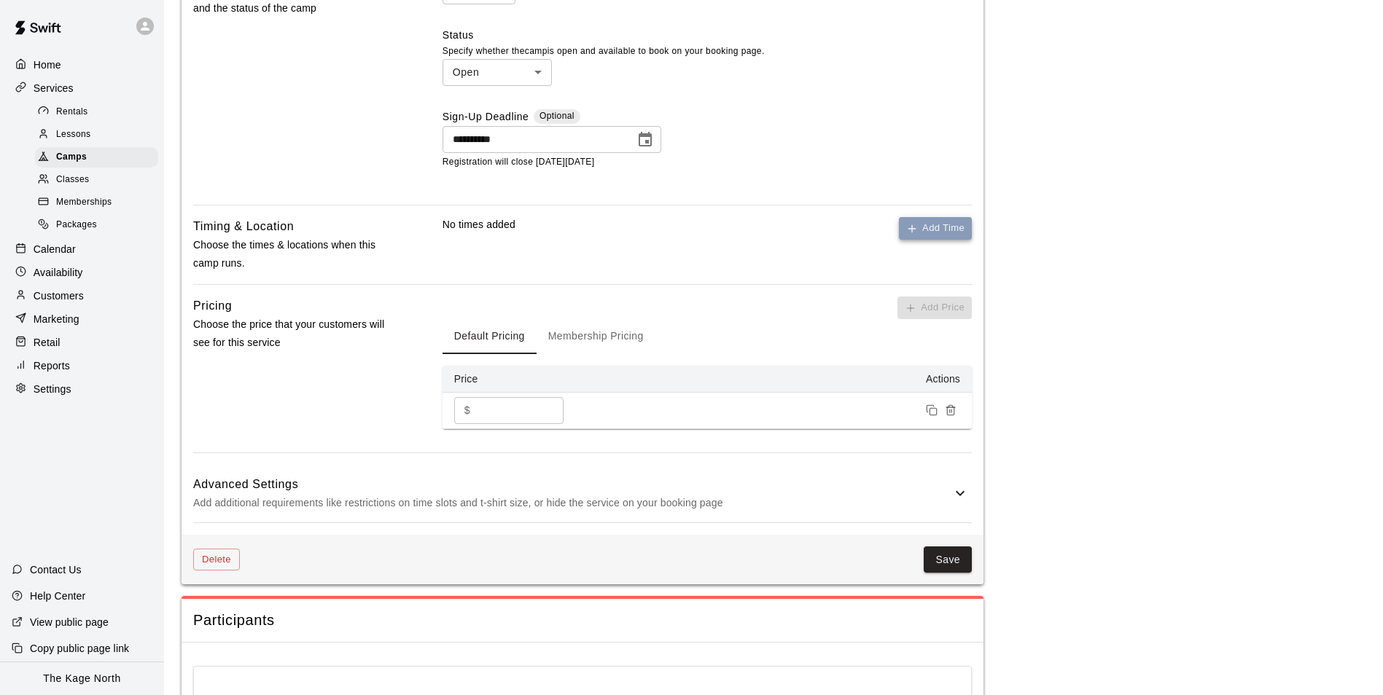
click at [924, 233] on button "Add Time" at bounding box center [935, 228] width 73 height 23
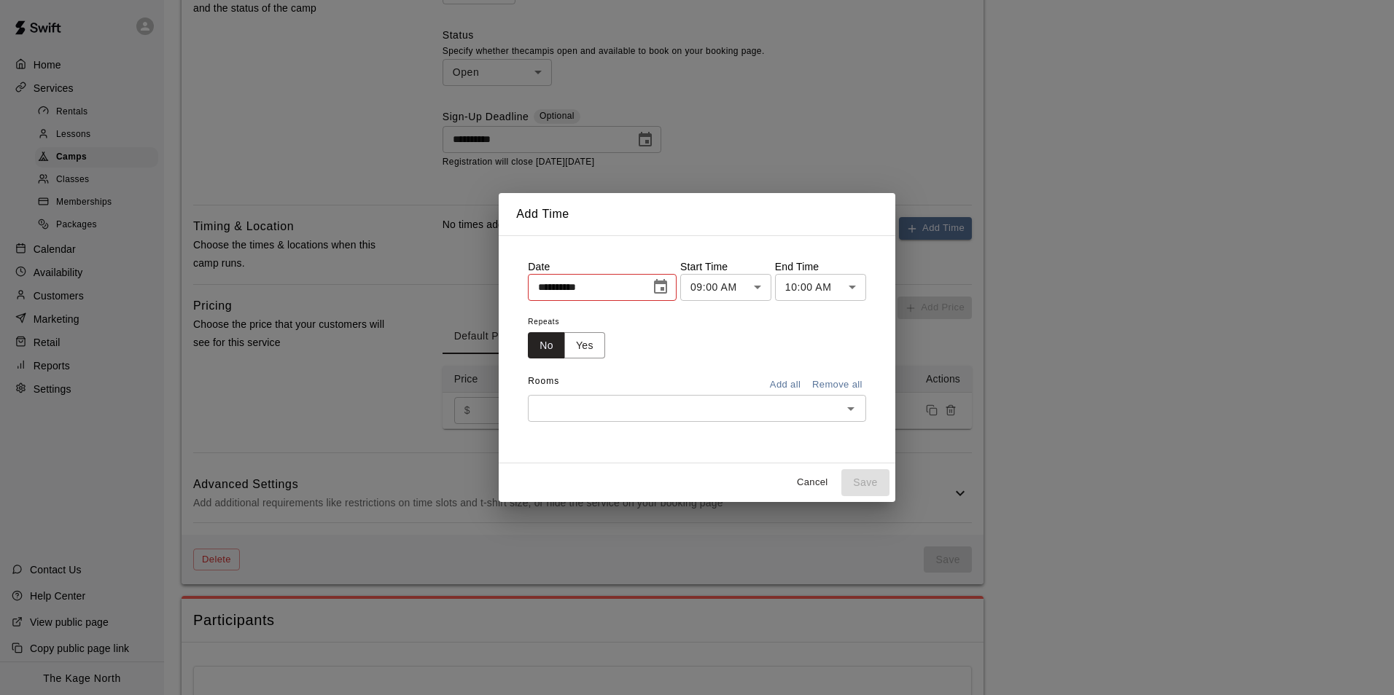
click at [669, 292] on icon "Choose date, selected date is Sep 17, 2025" at bounding box center [660, 286] width 17 height 17
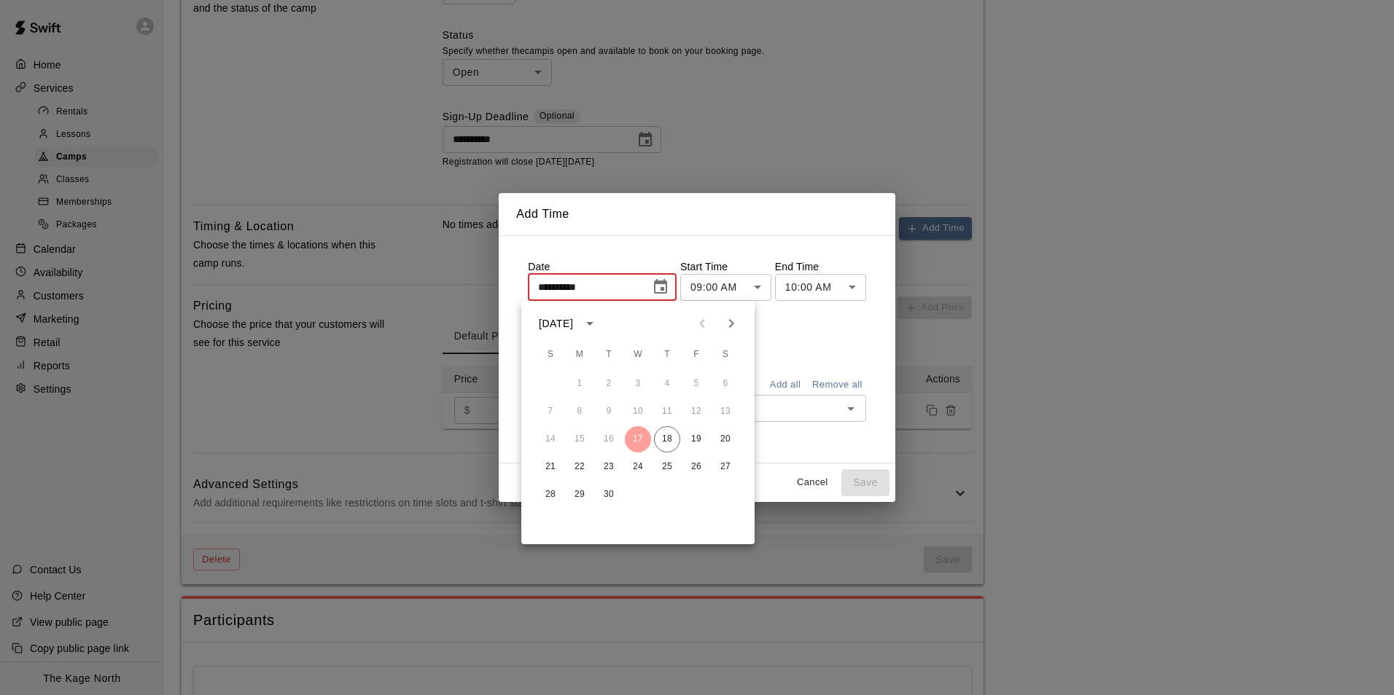
click at [728, 323] on icon "Next month" at bounding box center [730, 323] width 17 height 17
click at [574, 493] on button "27" at bounding box center [579, 495] width 26 height 26
type input "**********"
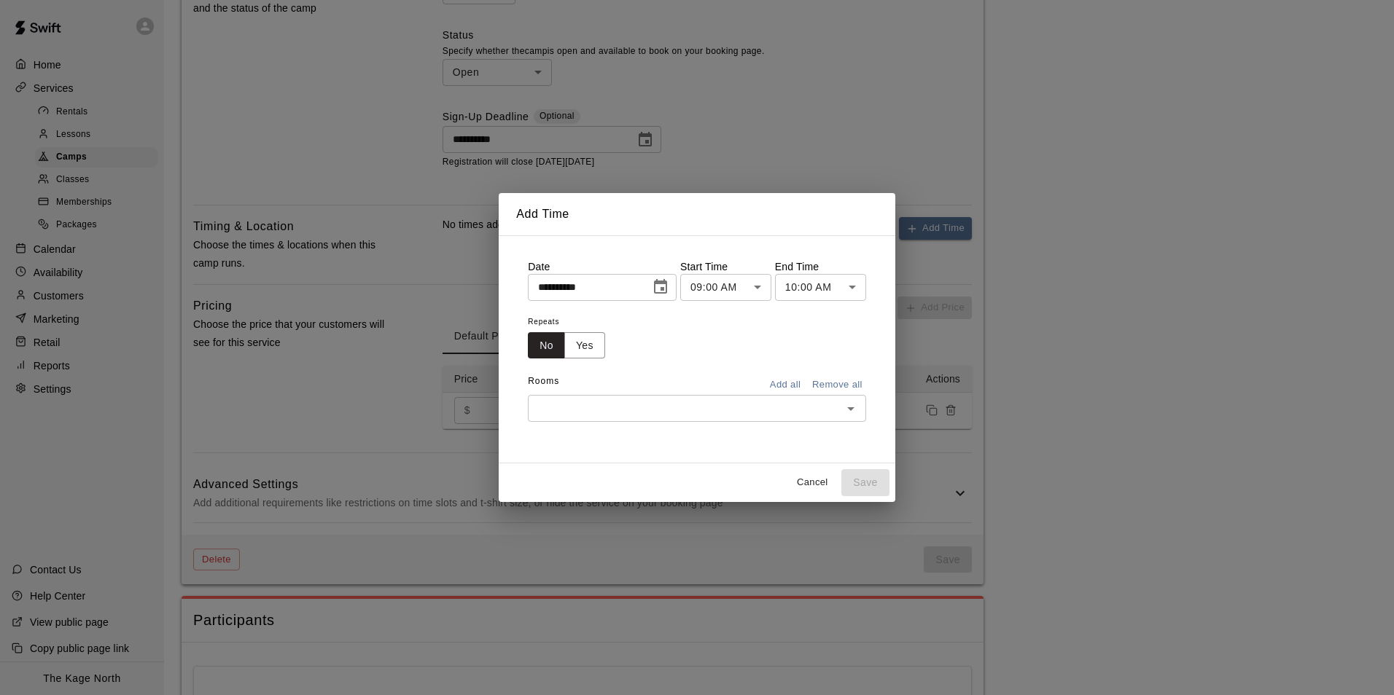
click at [763, 287] on body "**********" at bounding box center [697, 111] width 1394 height 1535
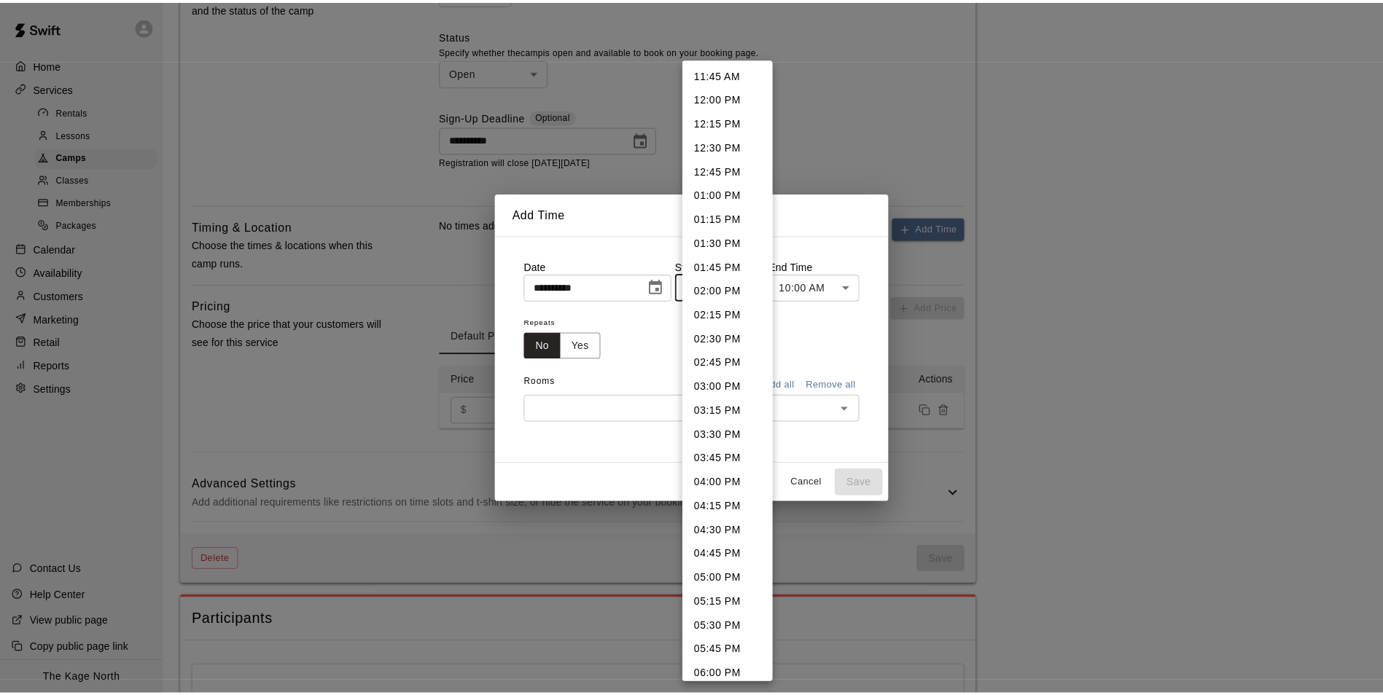
scroll to position [1155, 0]
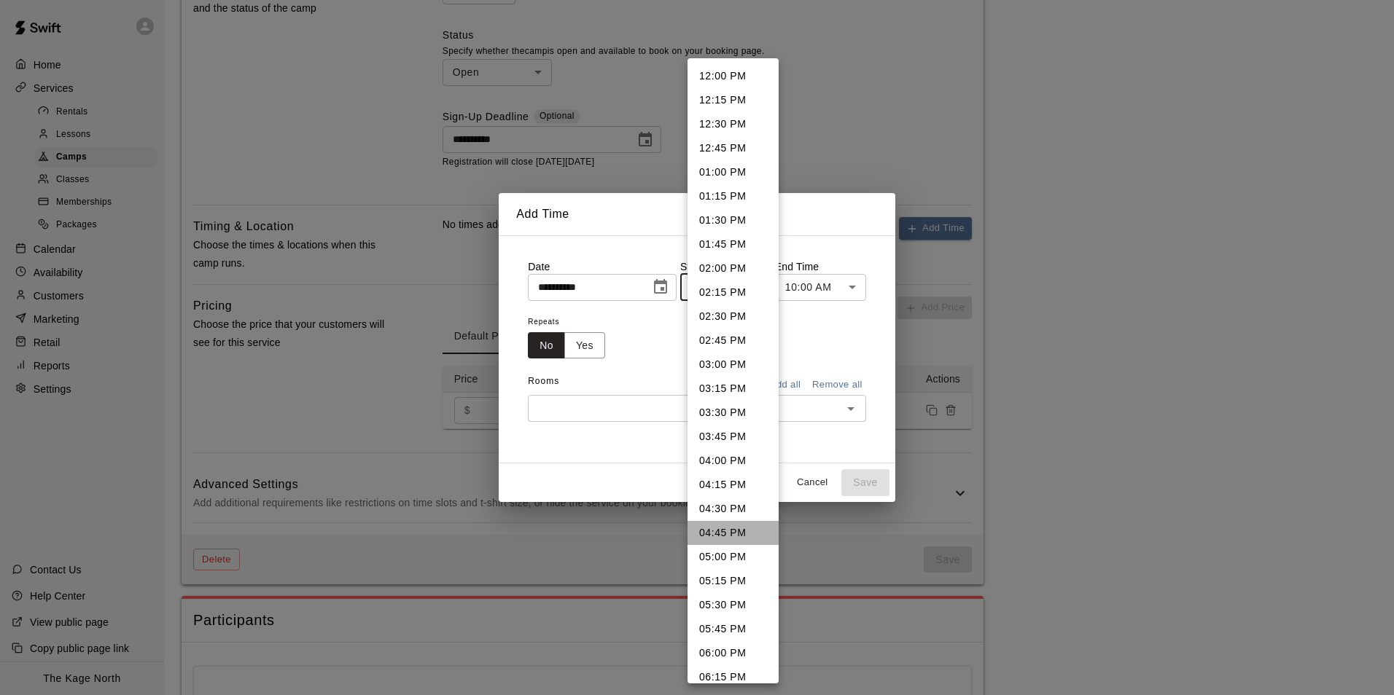
drag, startPoint x: 737, startPoint y: 534, endPoint x: 766, endPoint y: 506, distance: 40.2
click at [737, 533] on li "04:45 PM" at bounding box center [732, 533] width 91 height 24
type input "********"
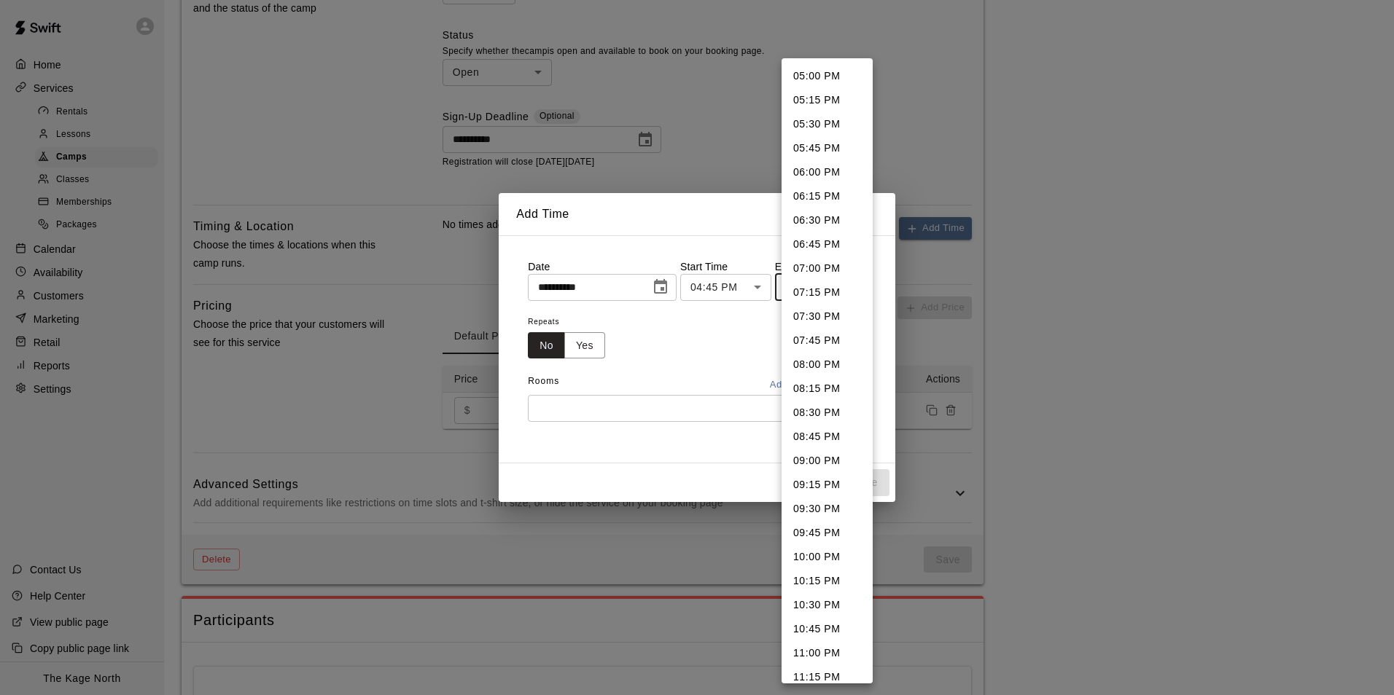
click at [859, 292] on body "**********" at bounding box center [697, 111] width 1394 height 1535
click at [822, 200] on li "06:15 PM" at bounding box center [826, 196] width 91 height 24
type input "********"
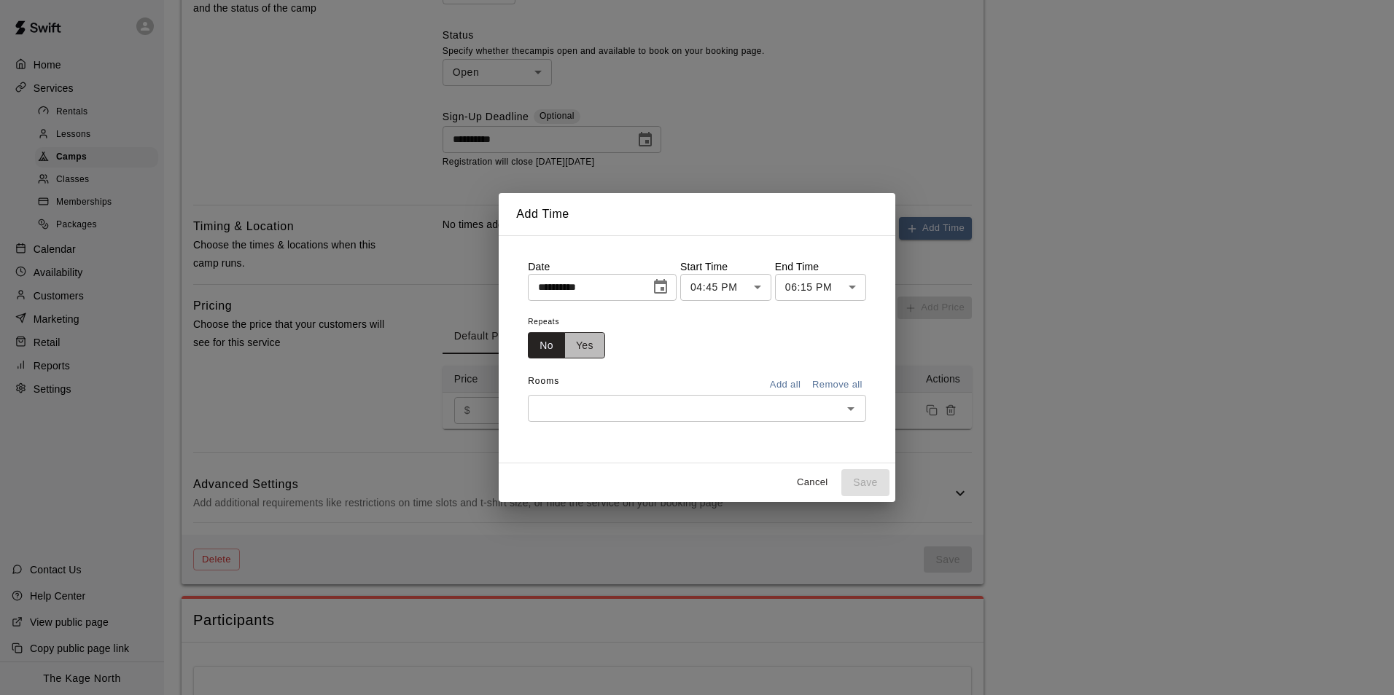
click at [576, 343] on button "Yes" at bounding box center [584, 345] width 41 height 27
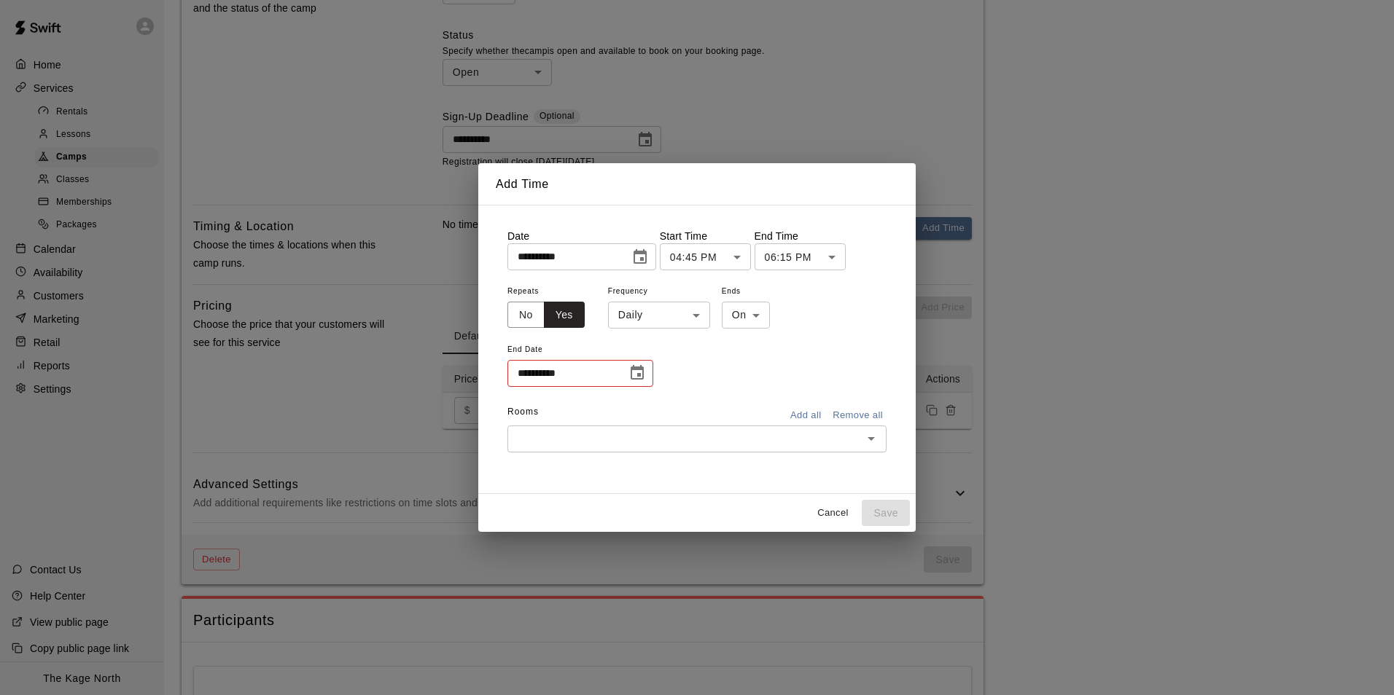
click at [664, 315] on body "**********" at bounding box center [697, 111] width 1394 height 1535
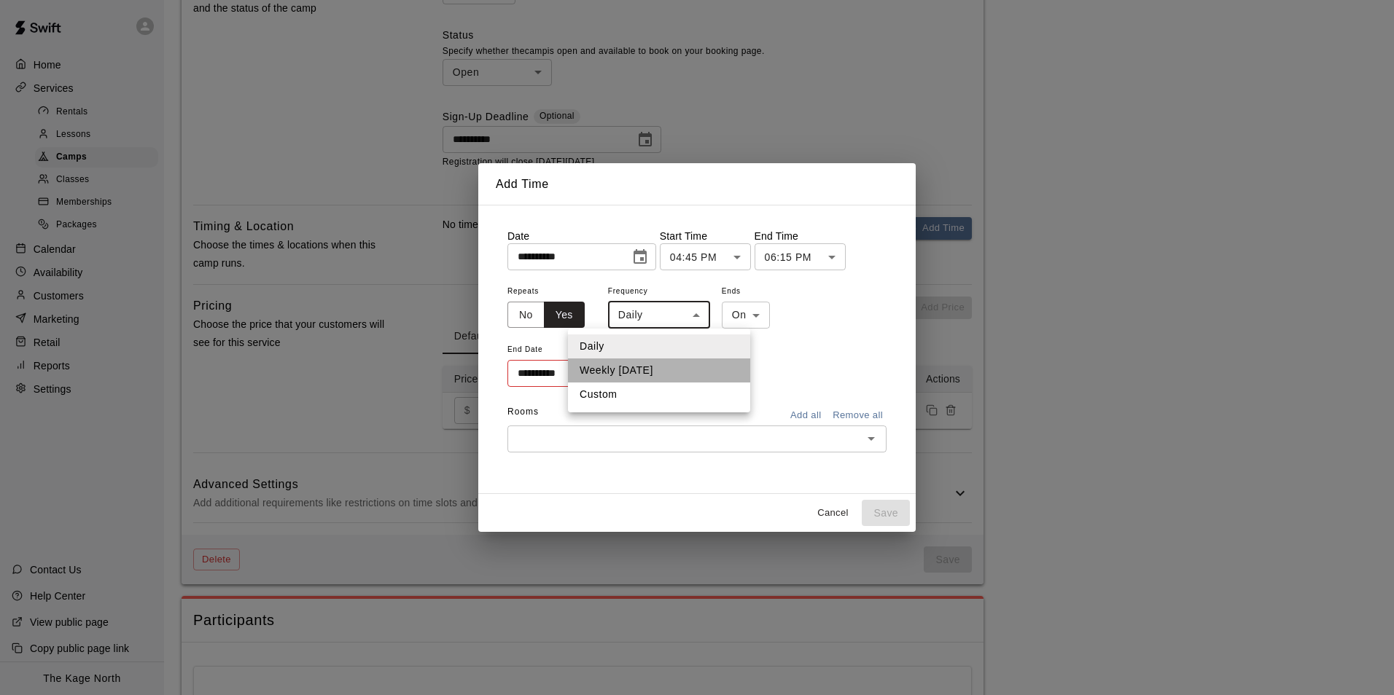
click at [662, 375] on li "Weekly on Monday" at bounding box center [659, 371] width 182 height 24
type input "******"
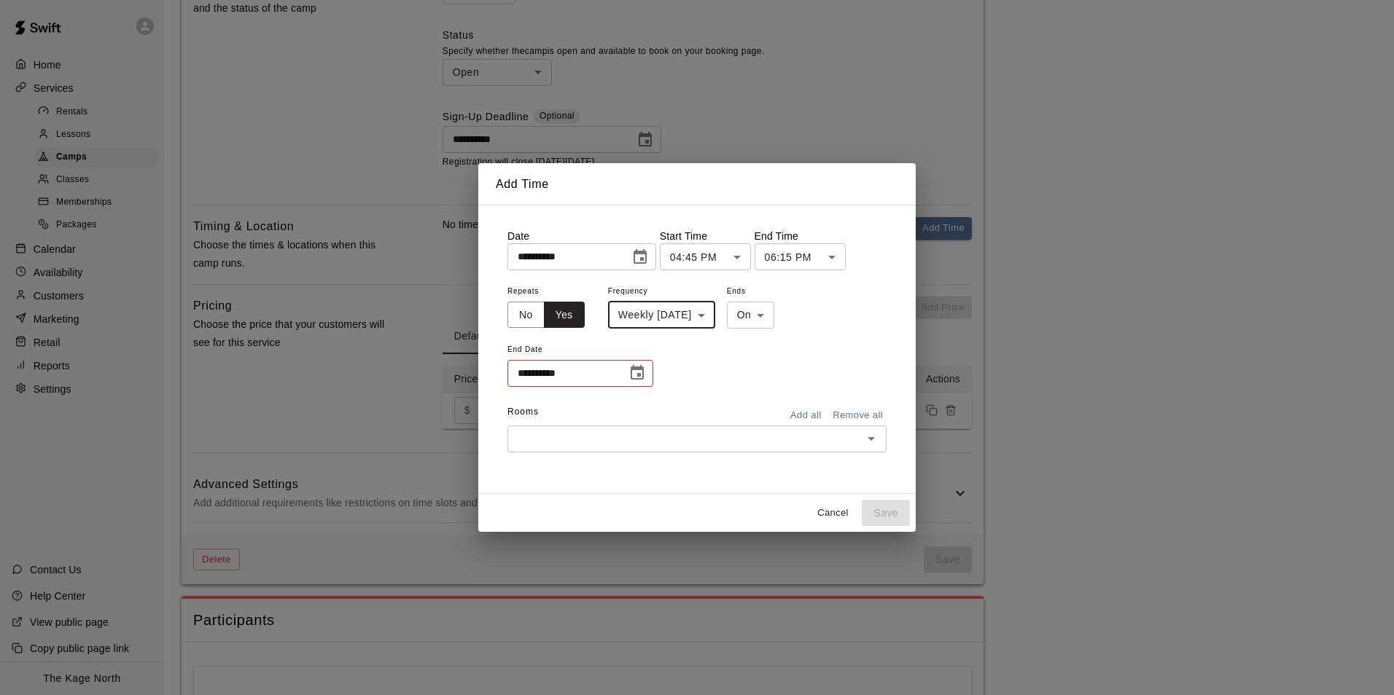
click at [646, 367] on button "Choose date" at bounding box center [637, 373] width 29 height 29
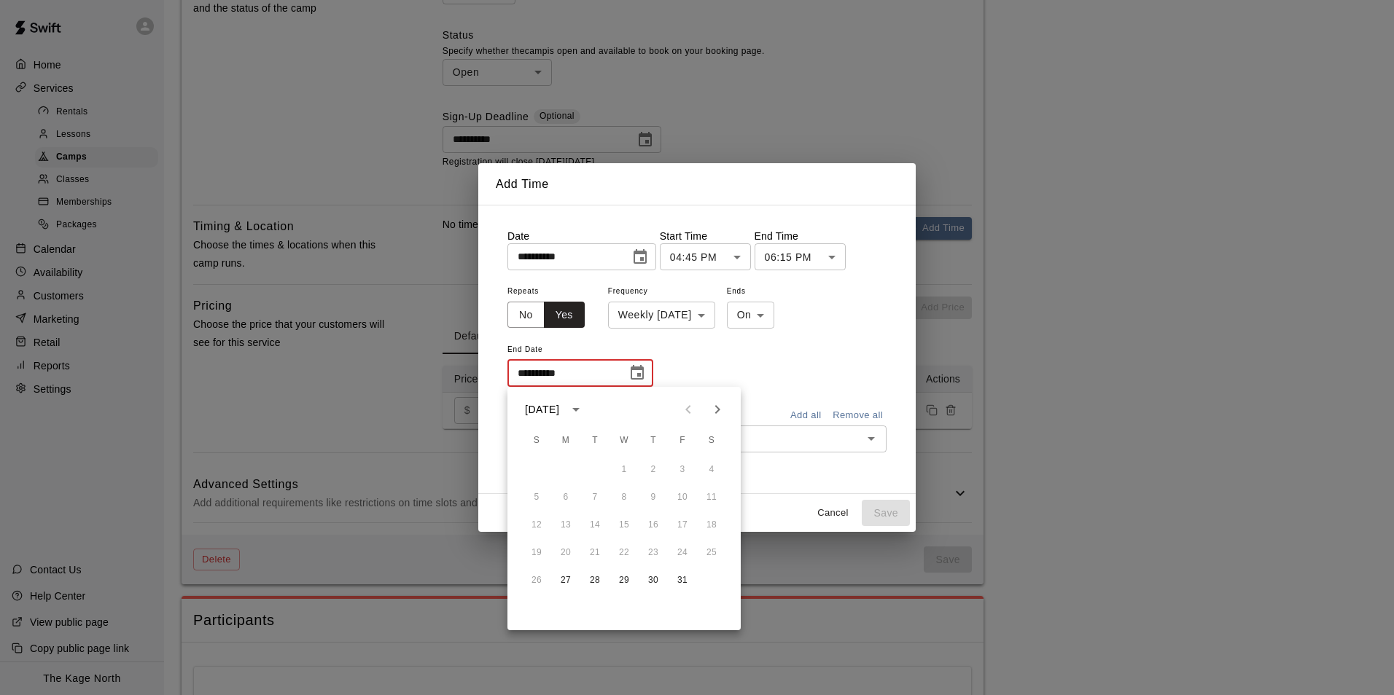
click at [719, 407] on icon "Next month" at bounding box center [717, 409] width 17 height 17
drag, startPoint x: 719, startPoint y: 410, endPoint x: 718, endPoint y: 420, distance: 10.2
click at [719, 409] on icon "Next month" at bounding box center [717, 409] width 5 height 9
click at [566, 498] on button "8" at bounding box center [566, 498] width 26 height 26
type input "**********"
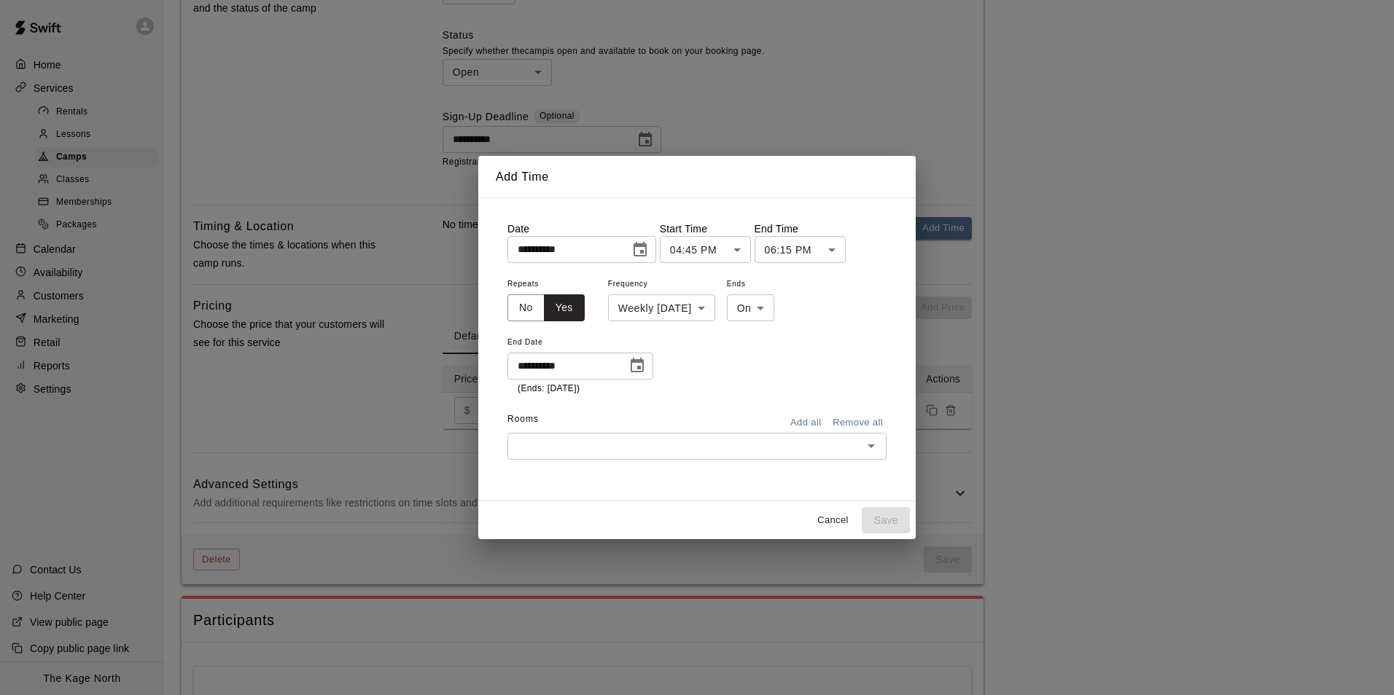
click at [660, 446] on input "text" at bounding box center [685, 446] width 346 height 18
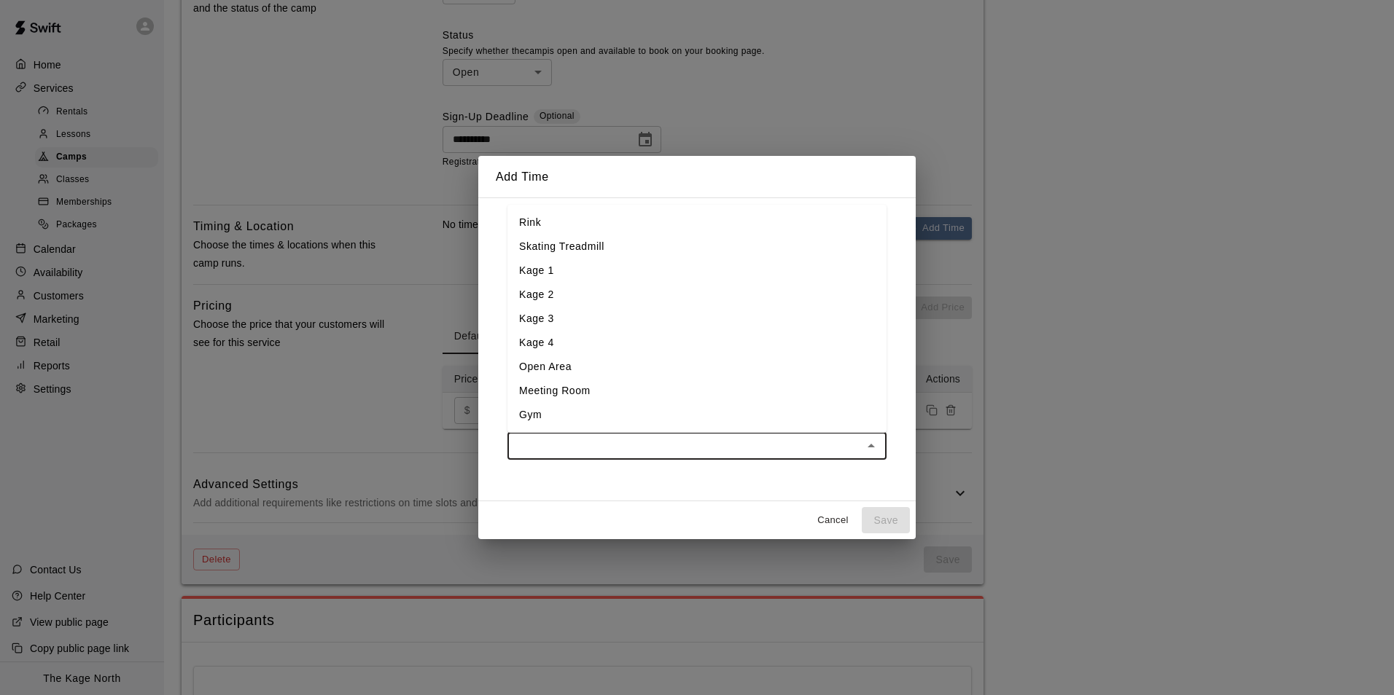
click at [582, 289] on li "Kage 2" at bounding box center [696, 295] width 379 height 24
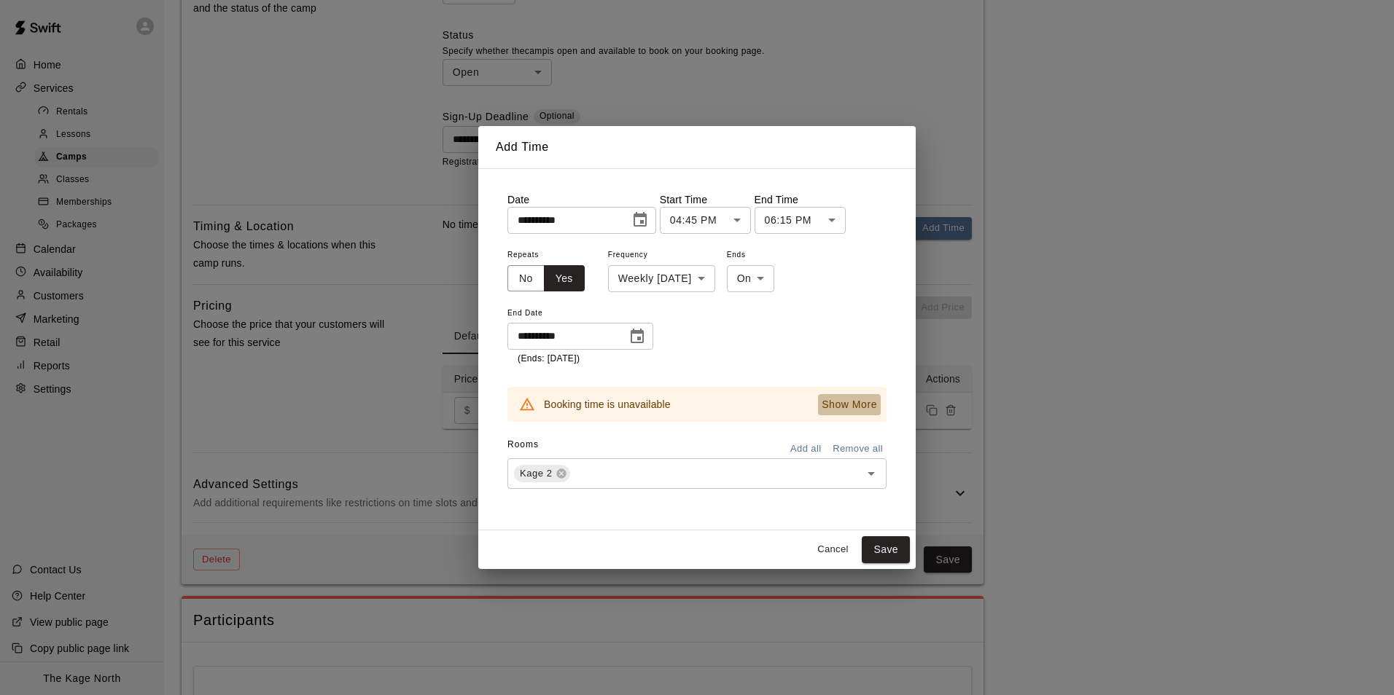
click at [854, 404] on p "Show More" at bounding box center [849, 404] width 55 height 15
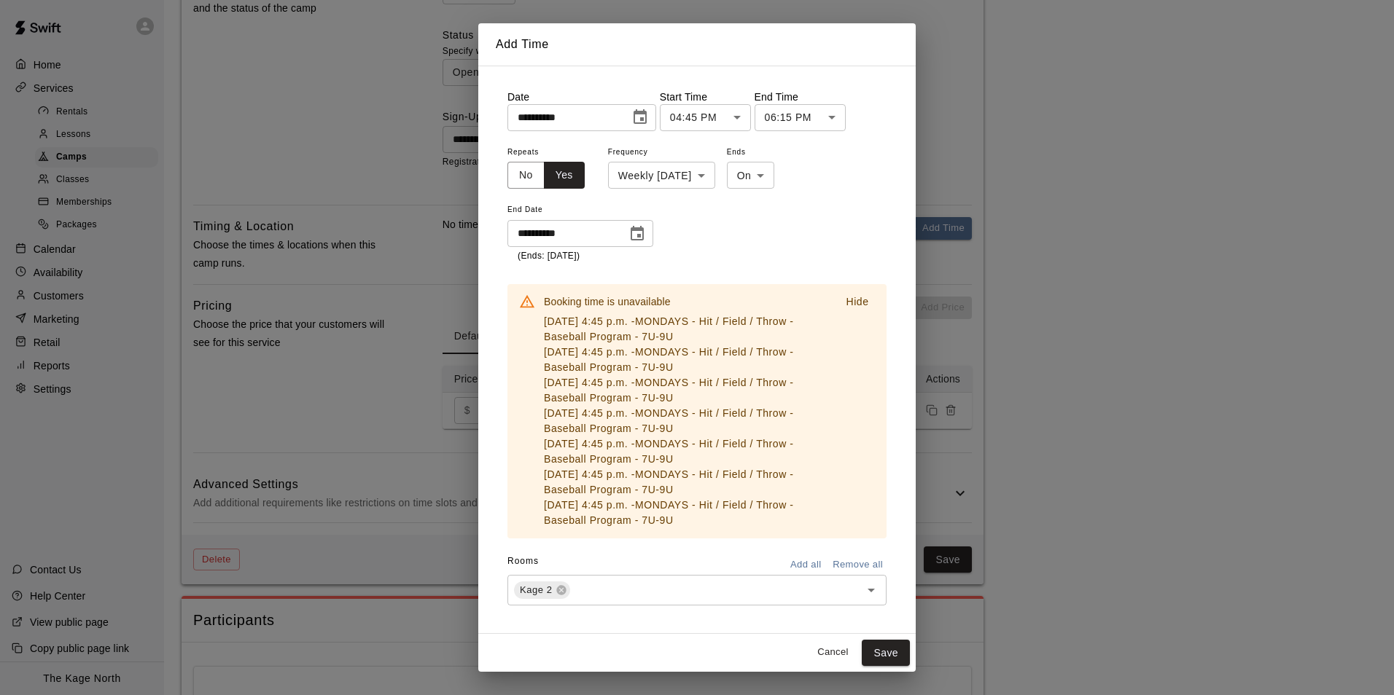
click at [849, 293] on button "Hide" at bounding box center [857, 302] width 47 height 21
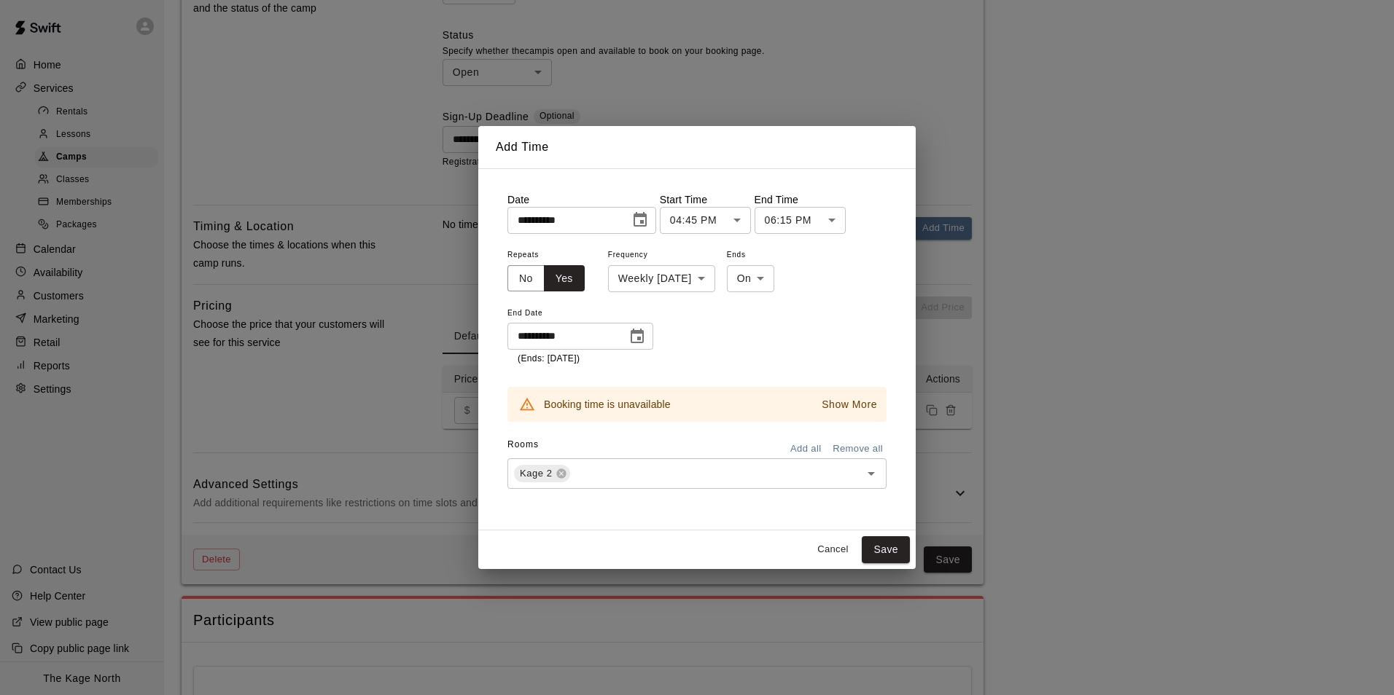
click at [830, 548] on button "Cancel" at bounding box center [832, 550] width 47 height 23
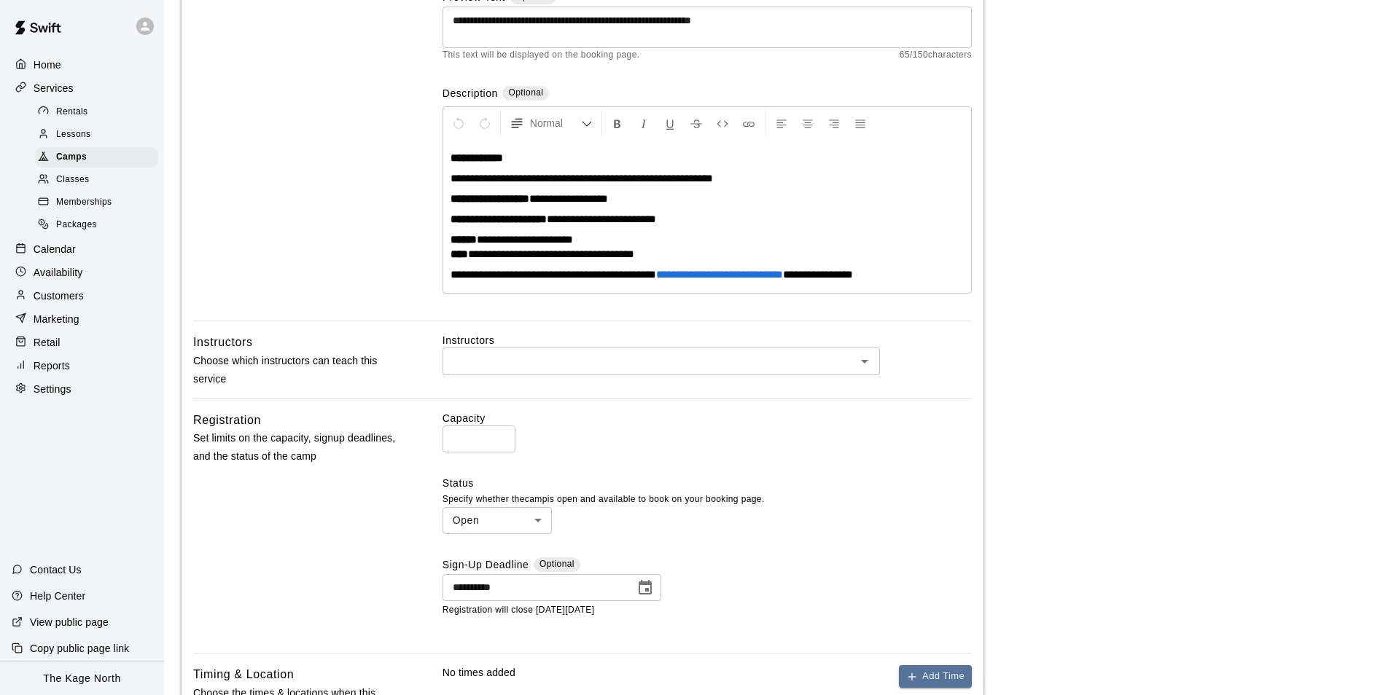
scroll to position [0, 0]
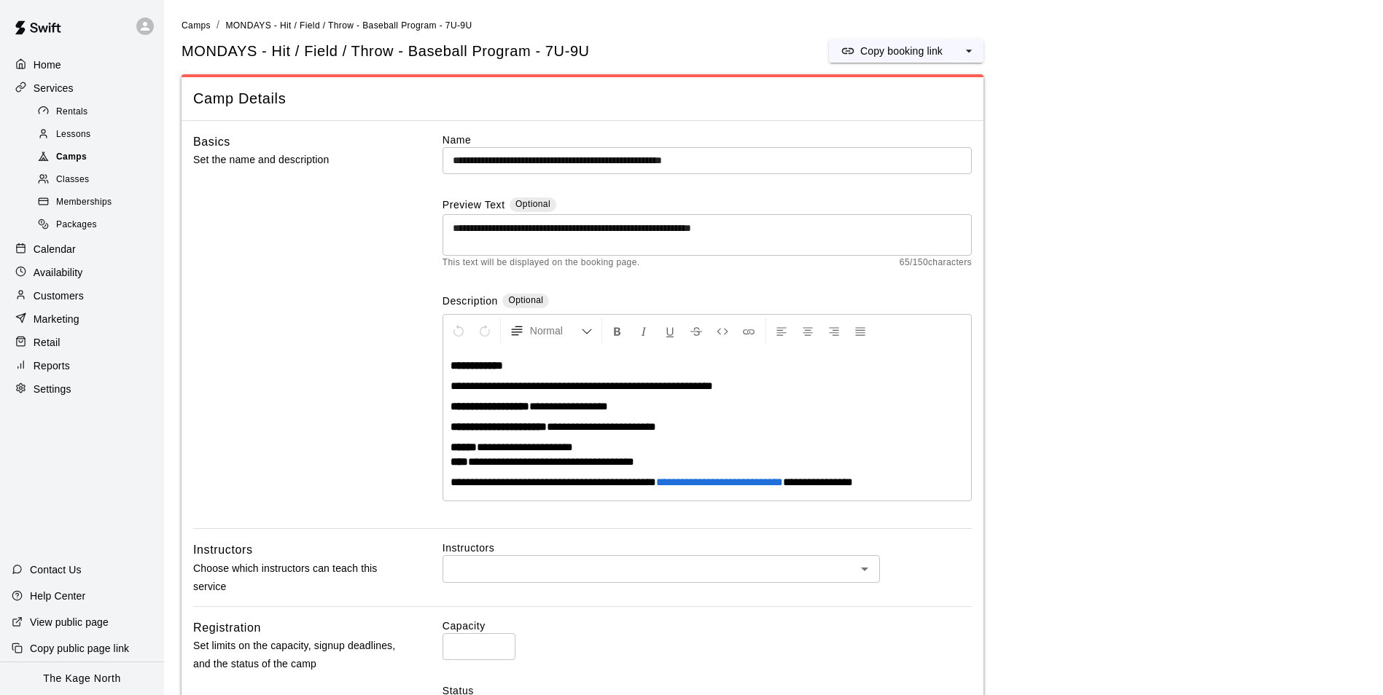
click at [61, 157] on span "Camps" at bounding box center [71, 157] width 31 height 15
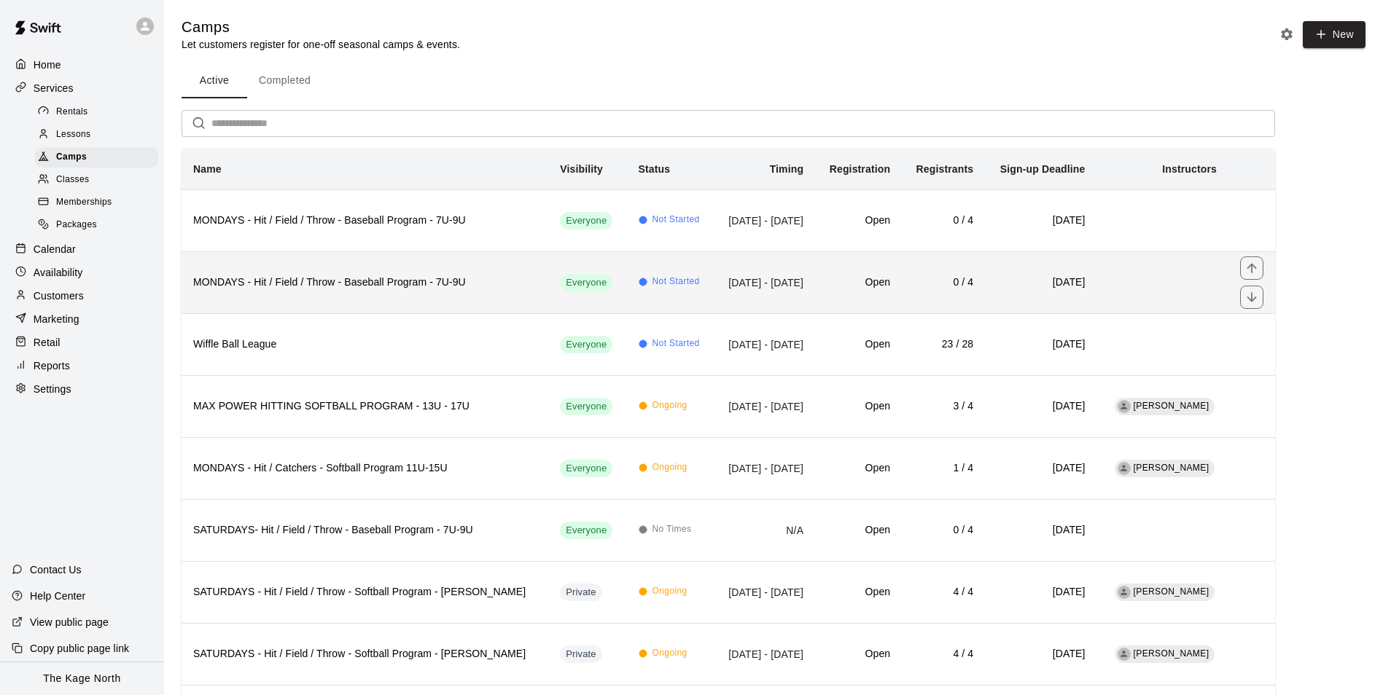
click at [714, 287] on td "Oct 27, 2025 - Dec 15, 2025" at bounding box center [764, 282] width 101 height 62
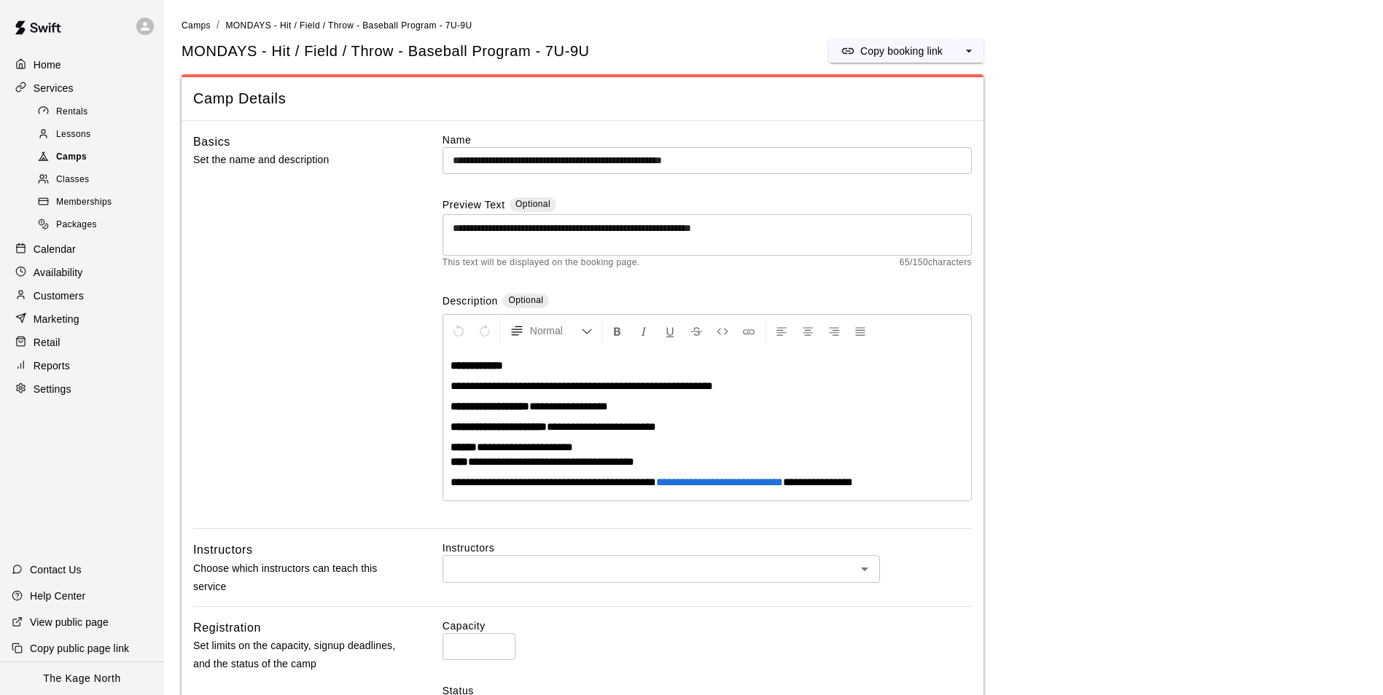
click at [81, 162] on span "Camps" at bounding box center [71, 157] width 31 height 15
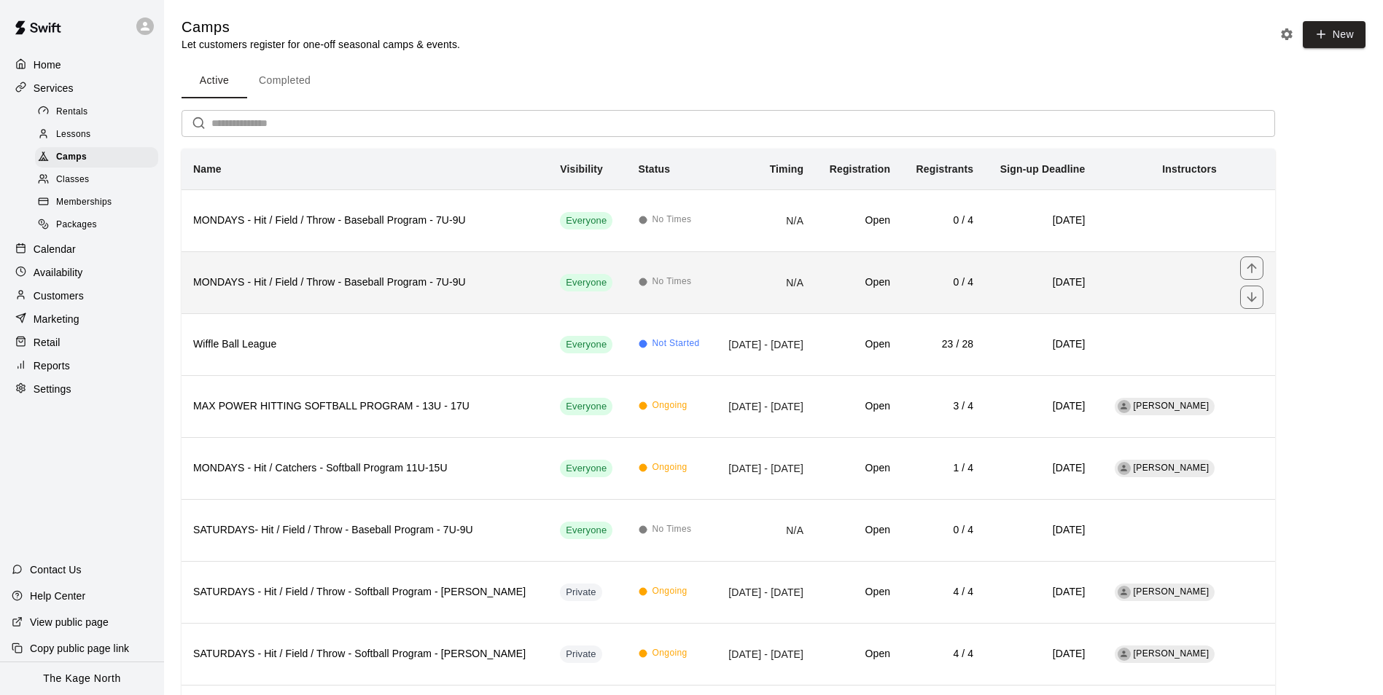
click at [714, 284] on td "N/A" at bounding box center [764, 282] width 101 height 62
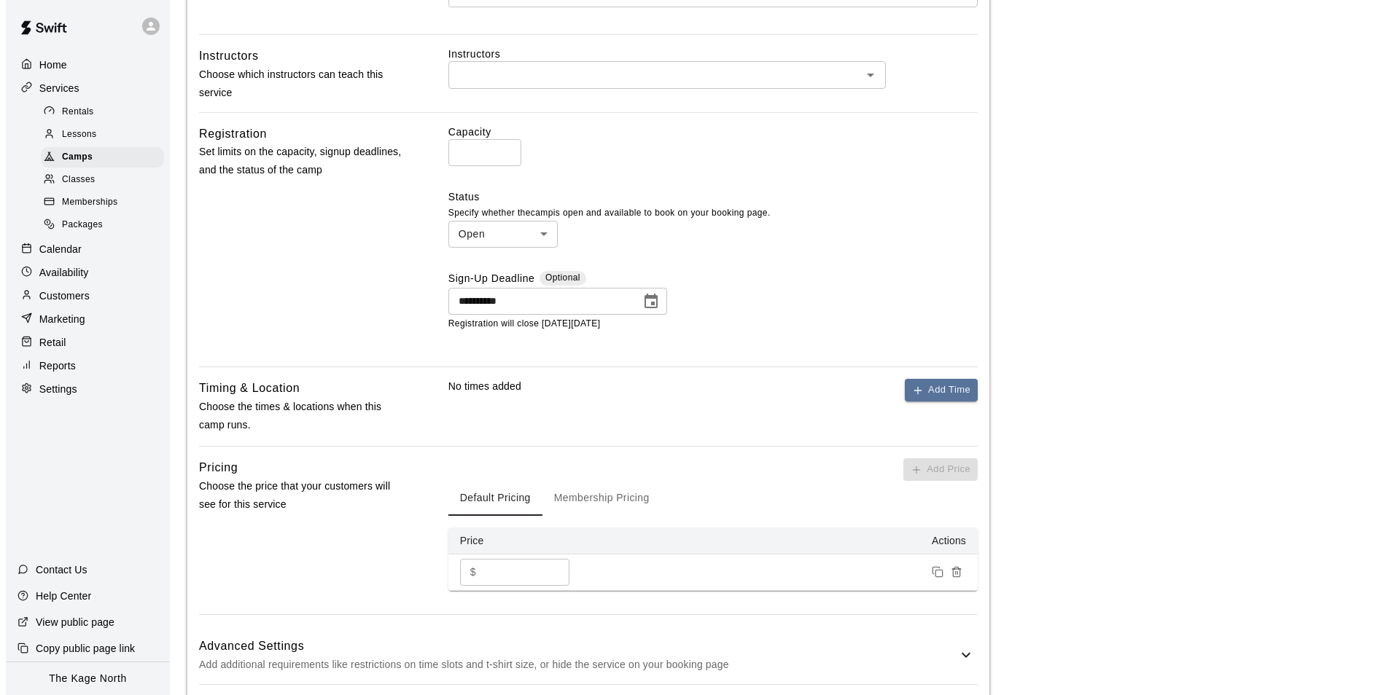
scroll to position [656, 0]
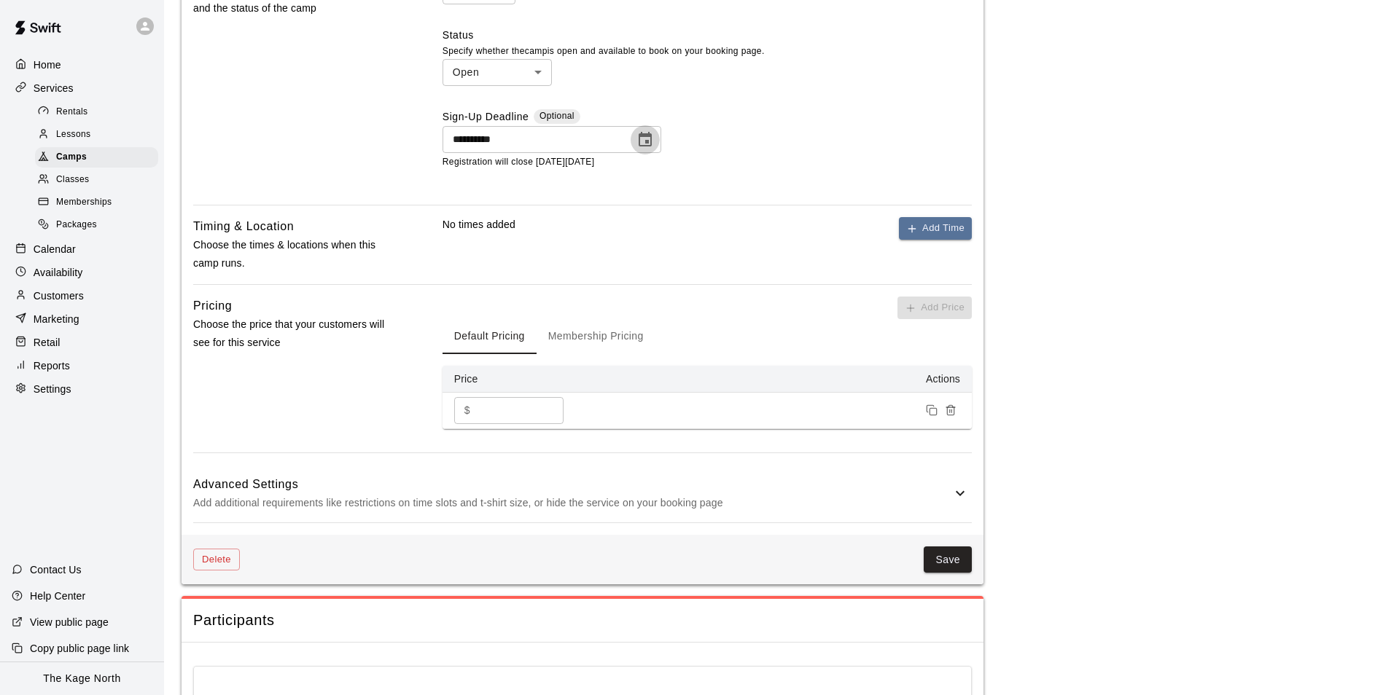
click at [647, 143] on icon "Choose date, selected date is Nov 3, 2025" at bounding box center [645, 139] width 13 height 15
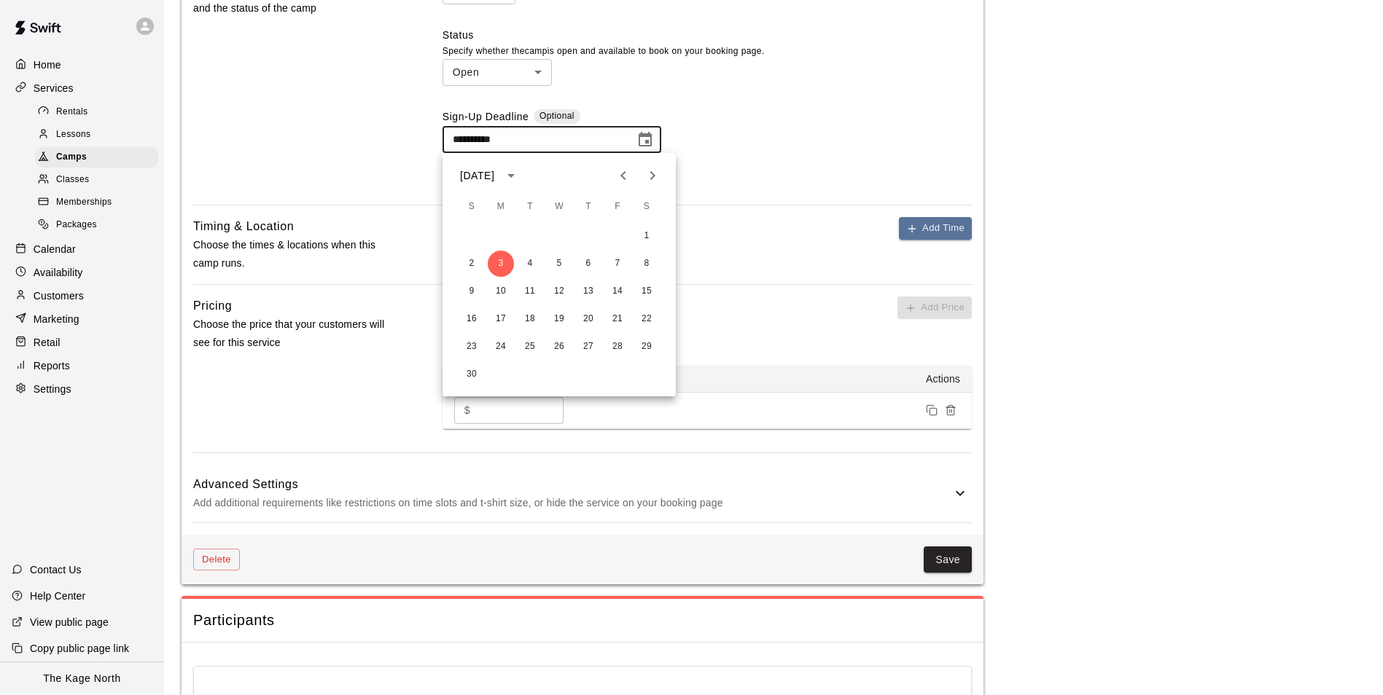
click at [746, 157] on p "Registration will close on Monday, November 03 2025" at bounding box center [706, 162] width 529 height 15
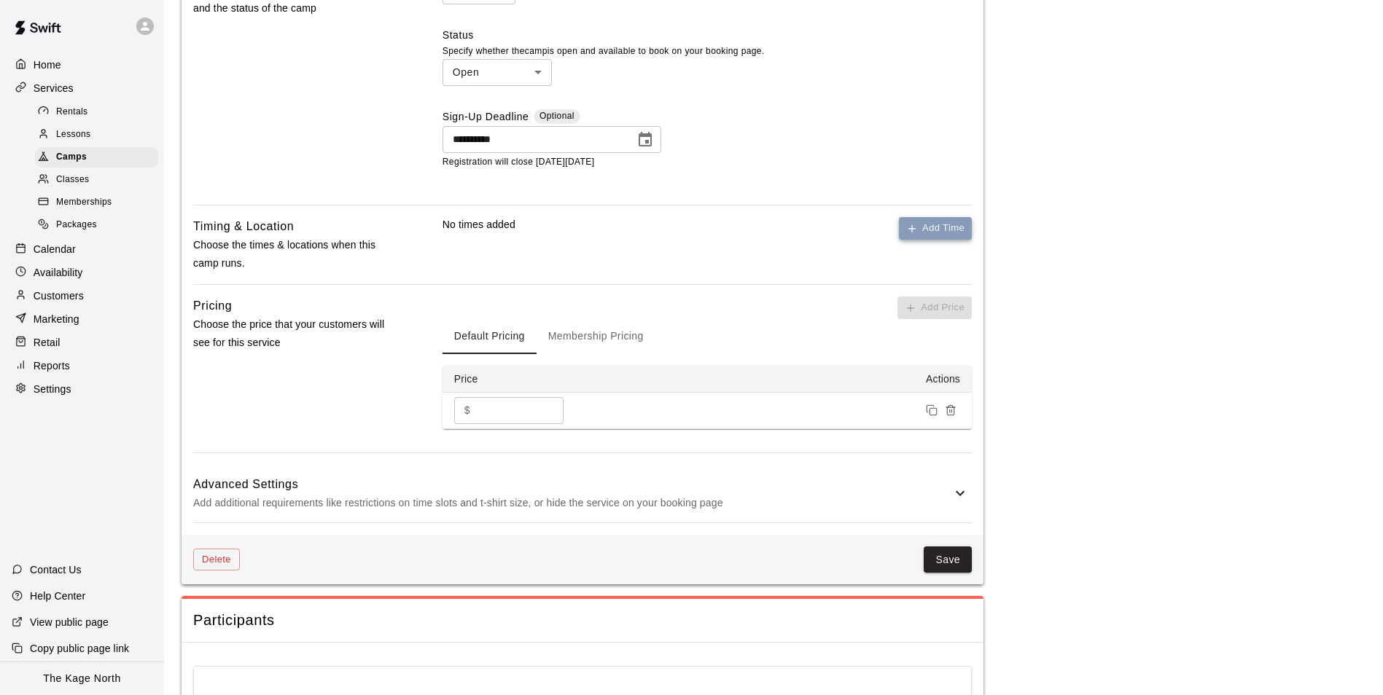
click at [941, 233] on button "Add Time" at bounding box center [935, 228] width 73 height 23
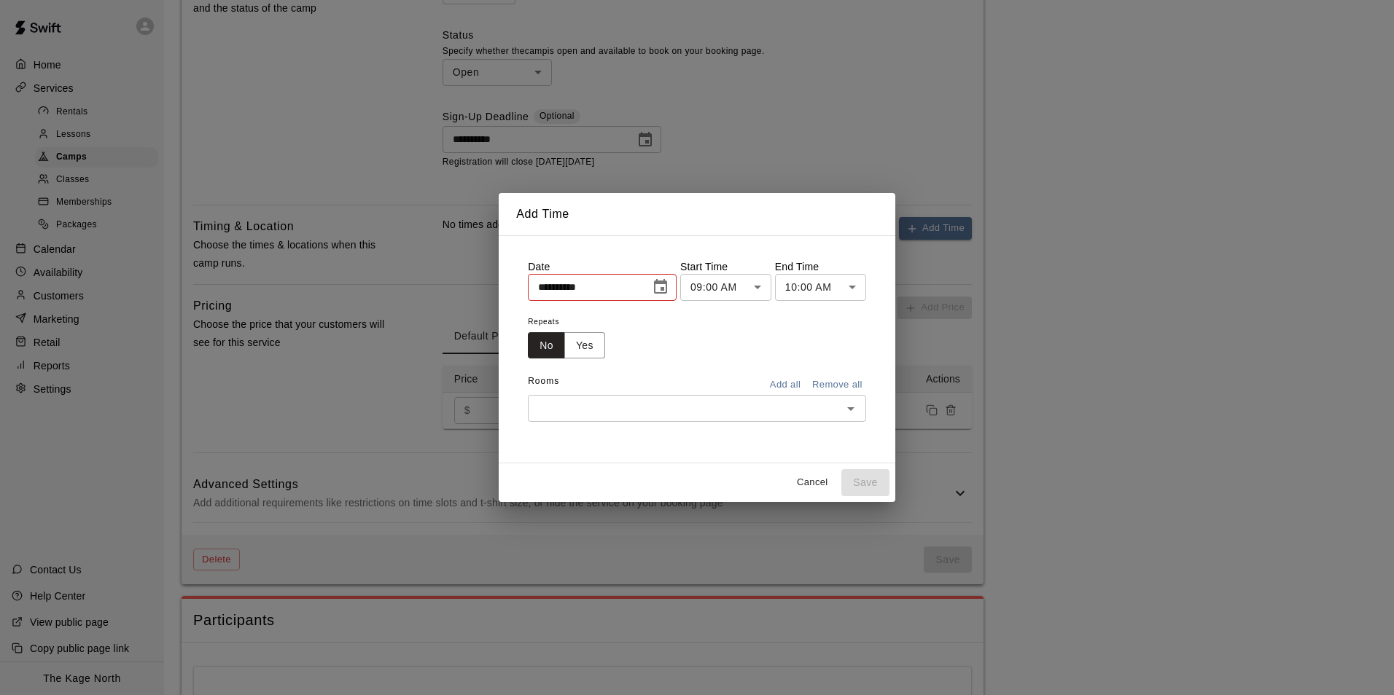
click at [668, 280] on icon "Choose date, selected date is Sep 17, 2025" at bounding box center [660, 286] width 17 height 17
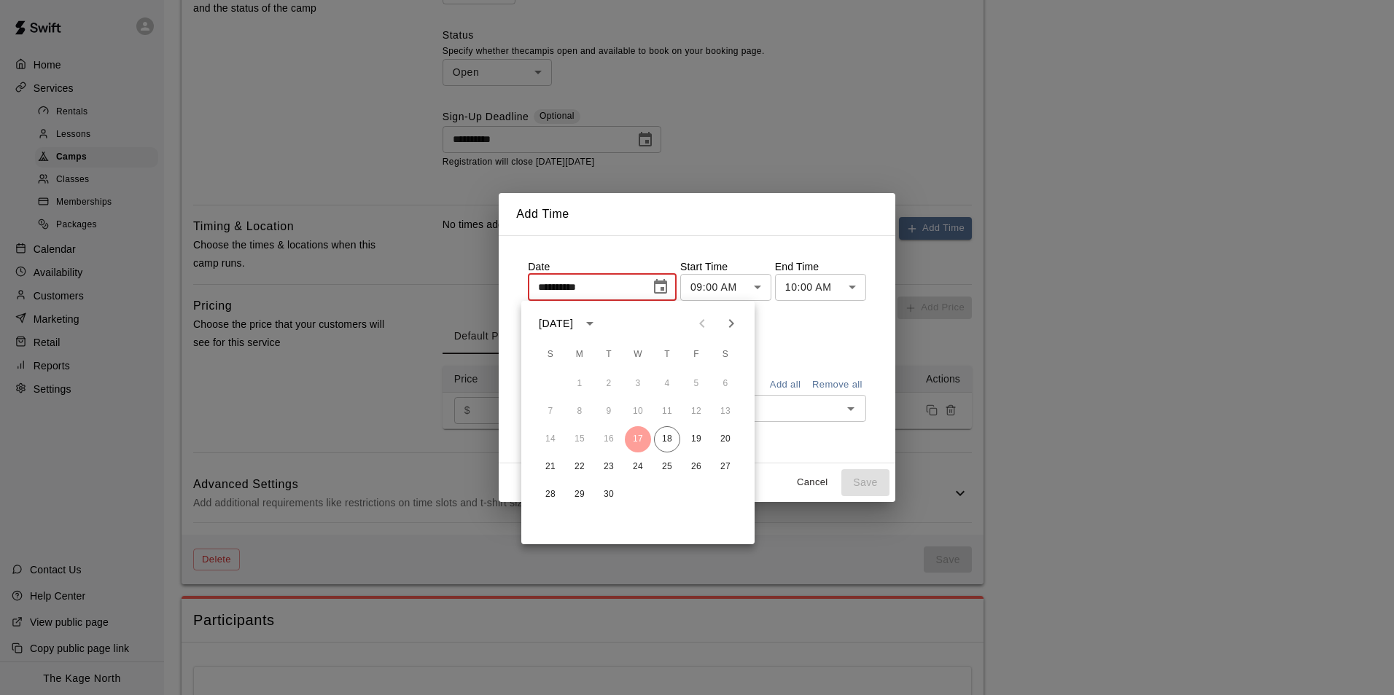
click at [732, 319] on icon "Next month" at bounding box center [730, 323] width 17 height 17
click at [733, 319] on icon "Next month" at bounding box center [730, 323] width 17 height 17
click at [697, 319] on icon "Previous month" at bounding box center [701, 323] width 17 height 17
click at [579, 496] on button "27" at bounding box center [579, 495] width 26 height 26
type input "**********"
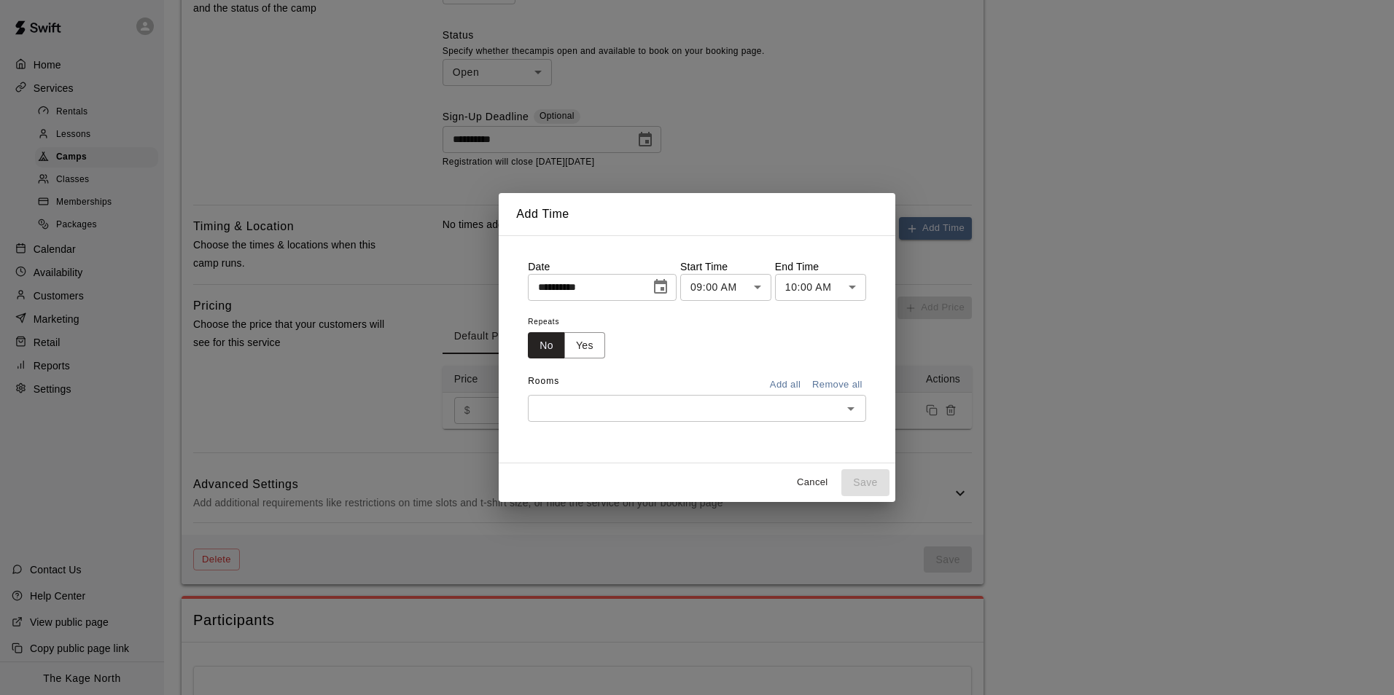
click at [749, 281] on body "**********" at bounding box center [697, 111] width 1394 height 1535
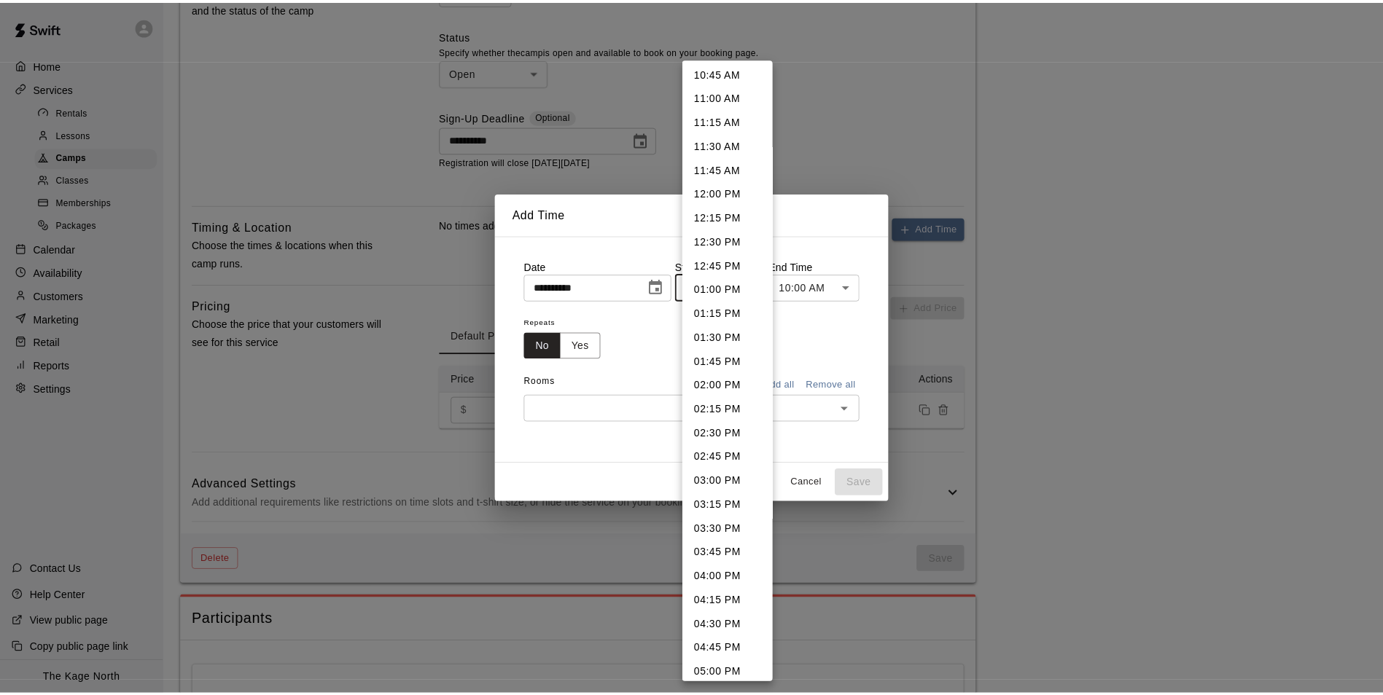
scroll to position [1082, 0]
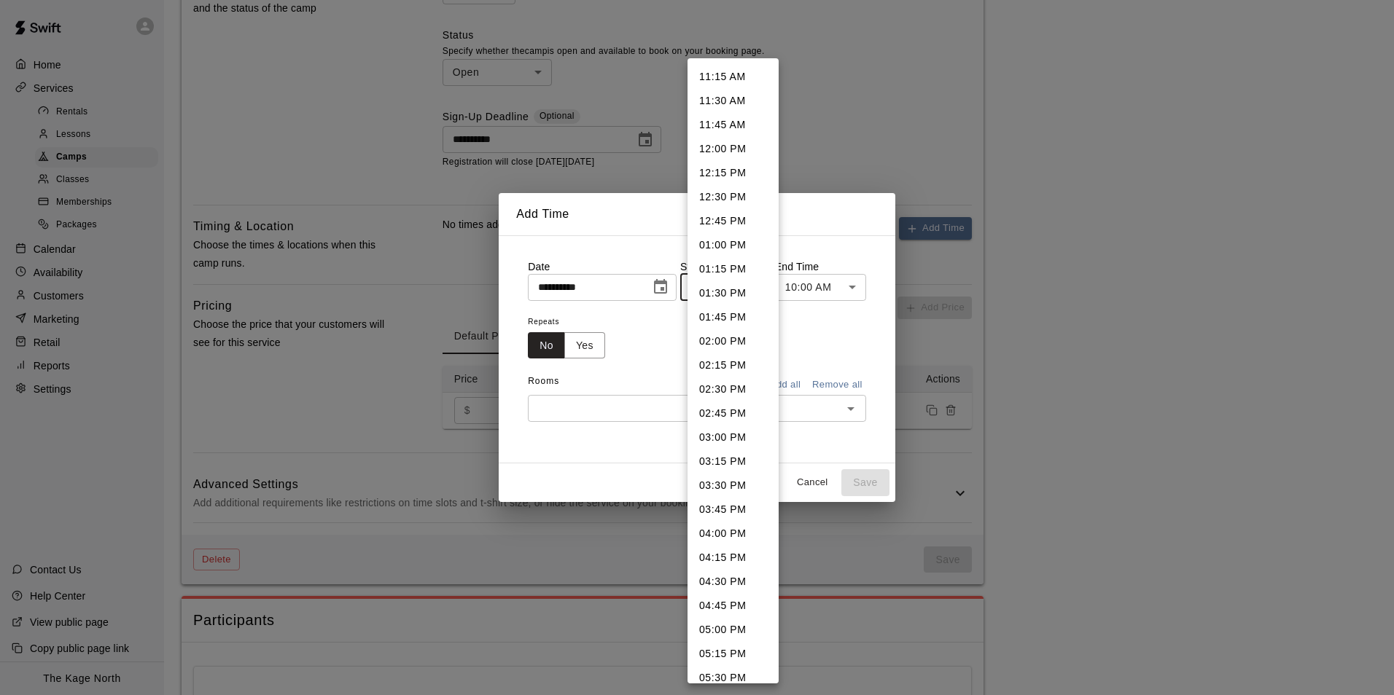
click at [733, 609] on li "04:45 PM" at bounding box center [732, 606] width 91 height 24
type input "********"
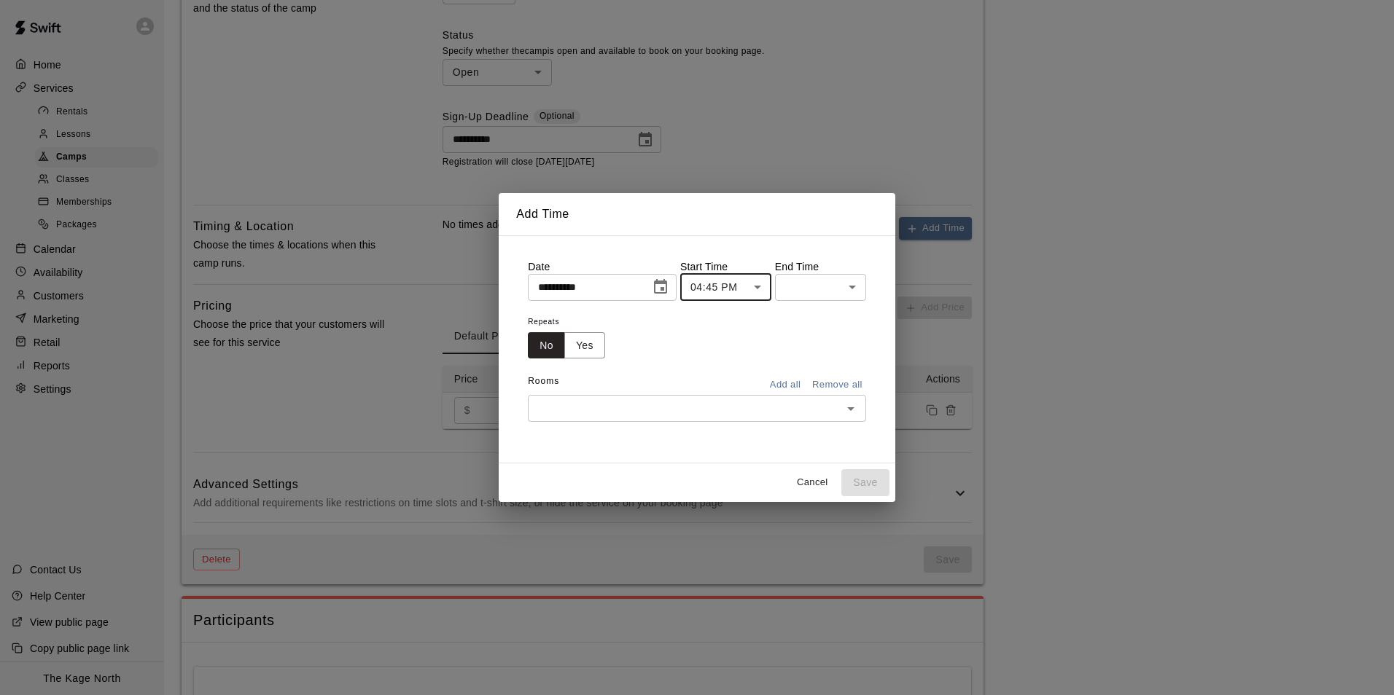
click at [849, 293] on body "**********" at bounding box center [697, 111] width 1394 height 1535
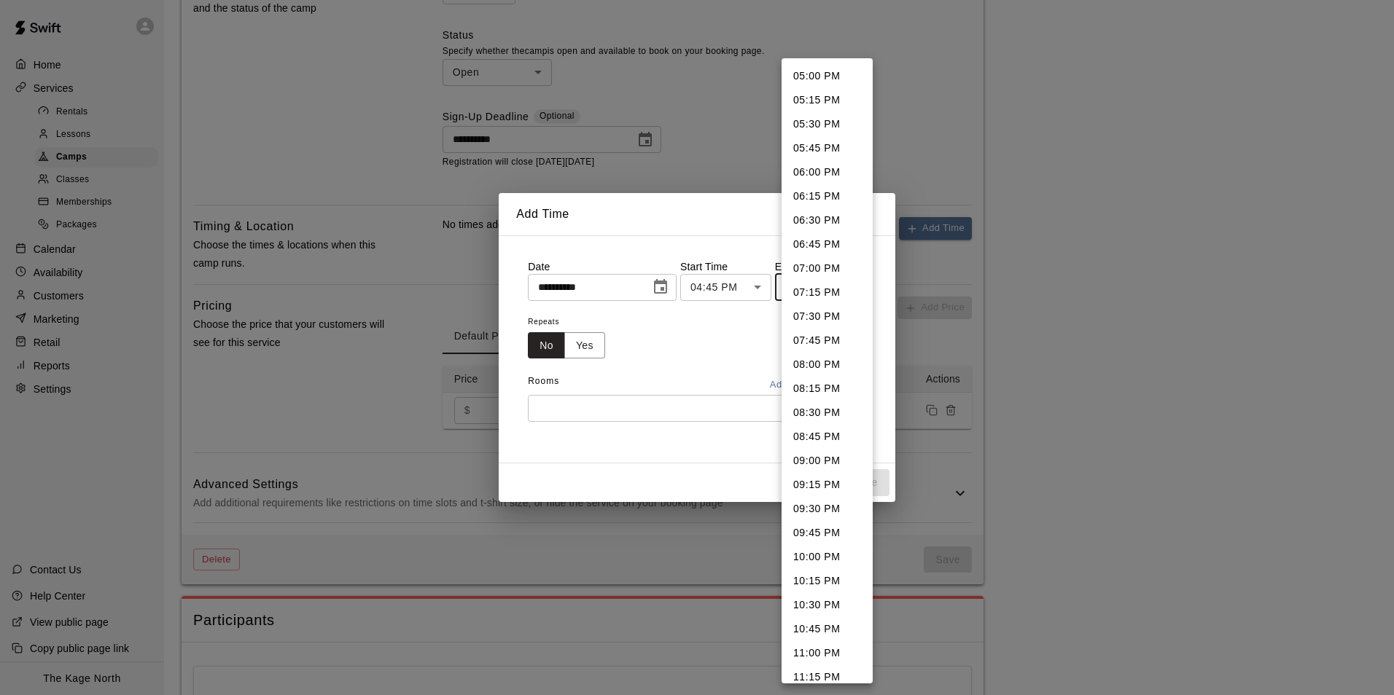
click at [830, 206] on li "06:15 PM" at bounding box center [826, 196] width 91 height 24
type input "********"
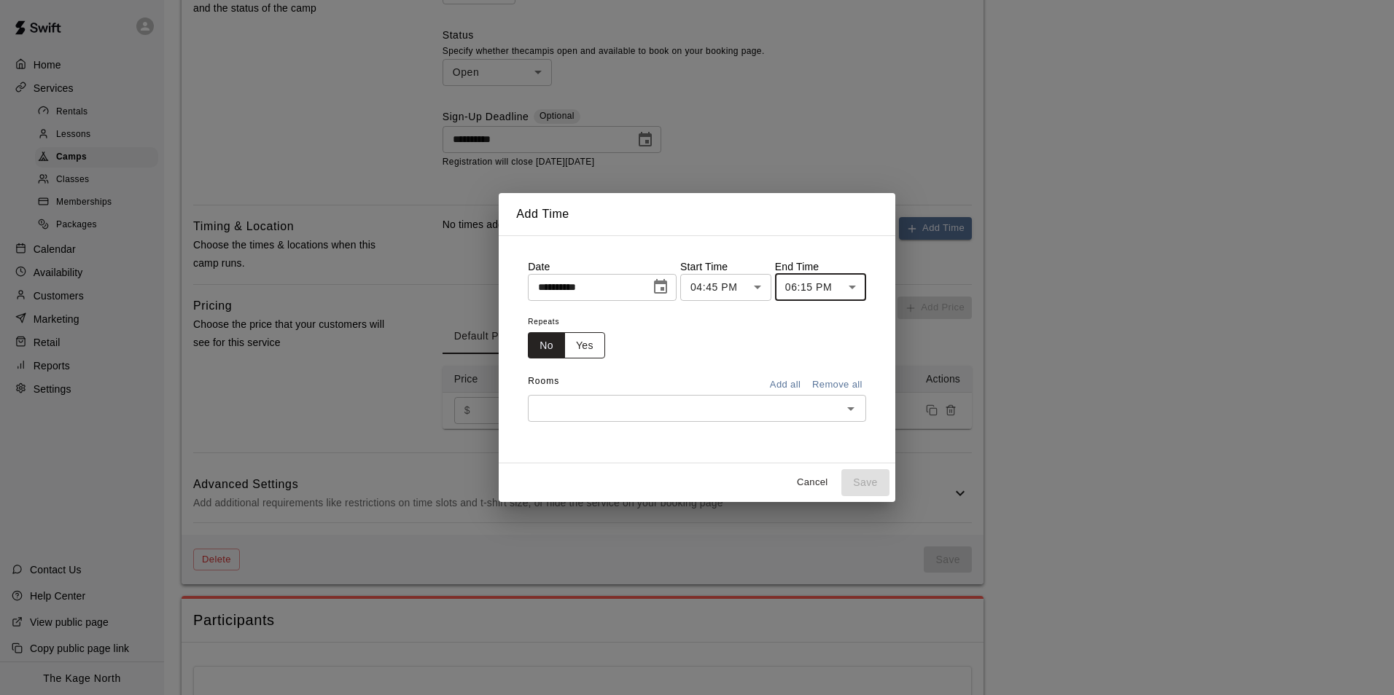
click at [572, 342] on button "Yes" at bounding box center [584, 345] width 41 height 27
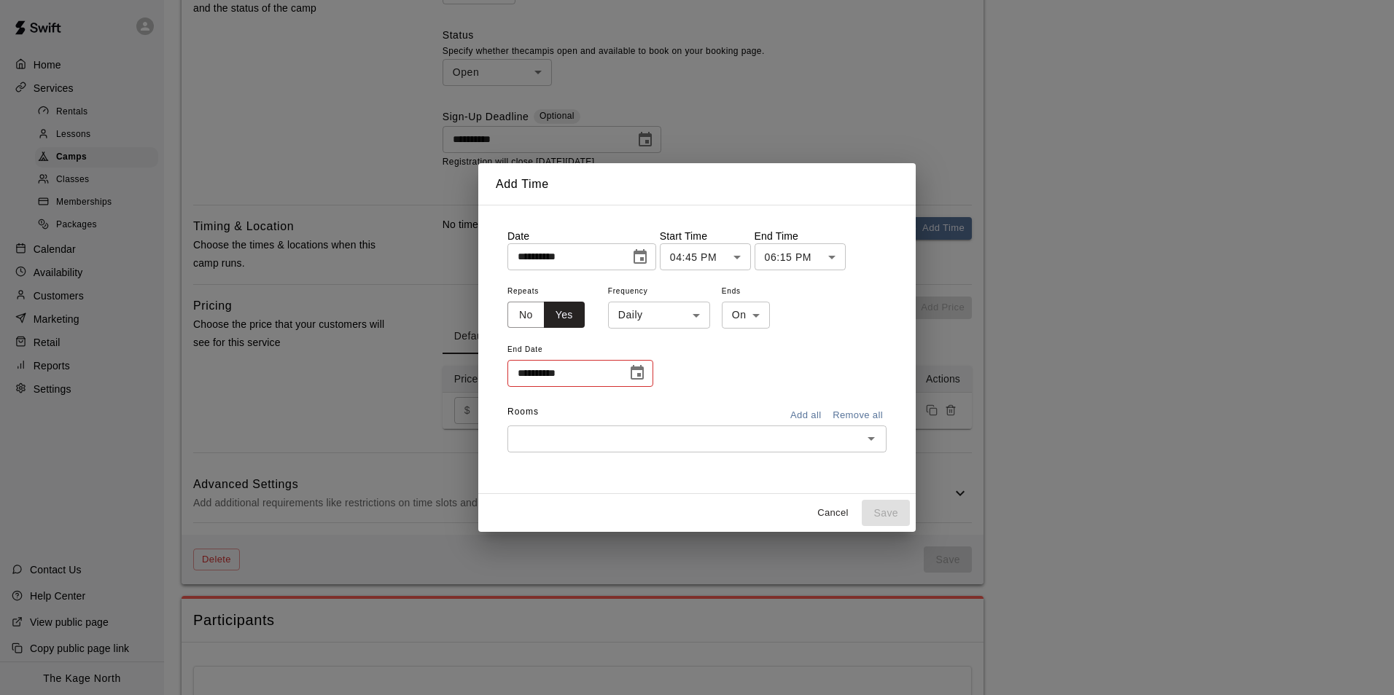
click at [666, 316] on body "**********" at bounding box center [697, 111] width 1394 height 1535
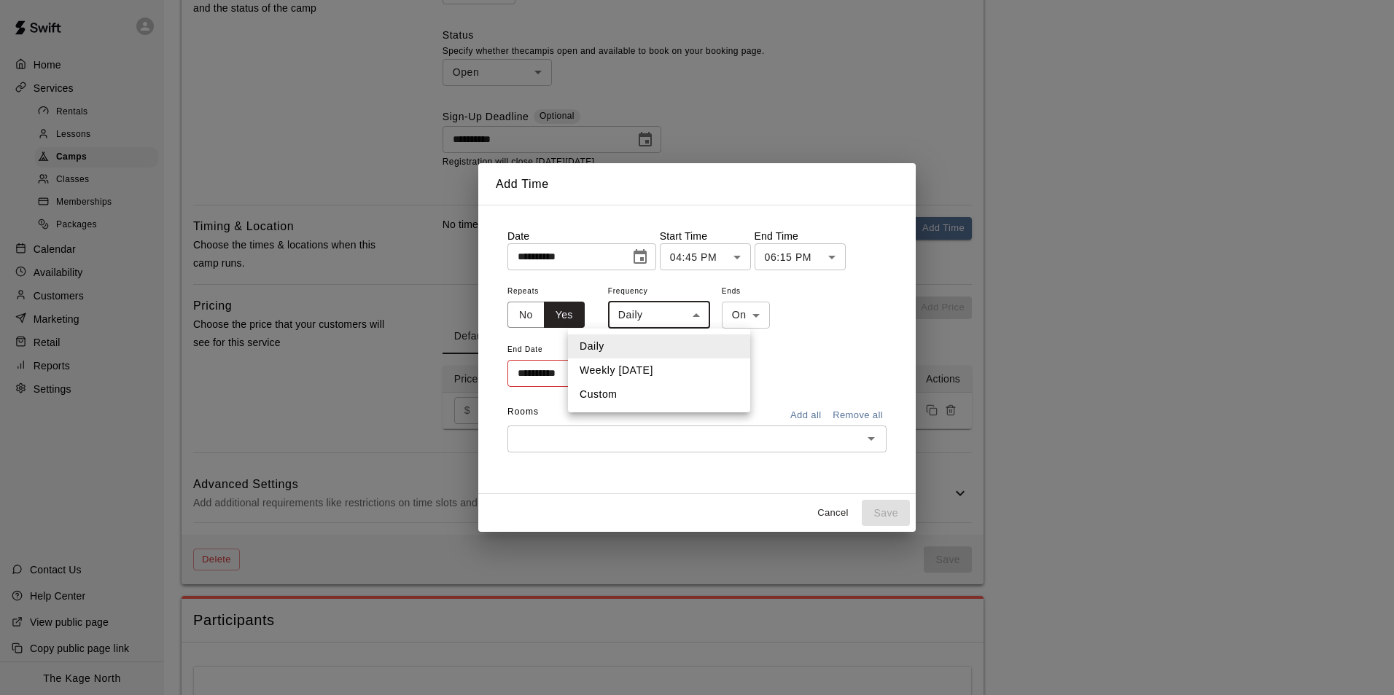
click at [675, 368] on li "Weekly on Monday" at bounding box center [659, 371] width 182 height 24
type input "******"
click at [639, 374] on icon "Choose date" at bounding box center [637, 372] width 13 height 15
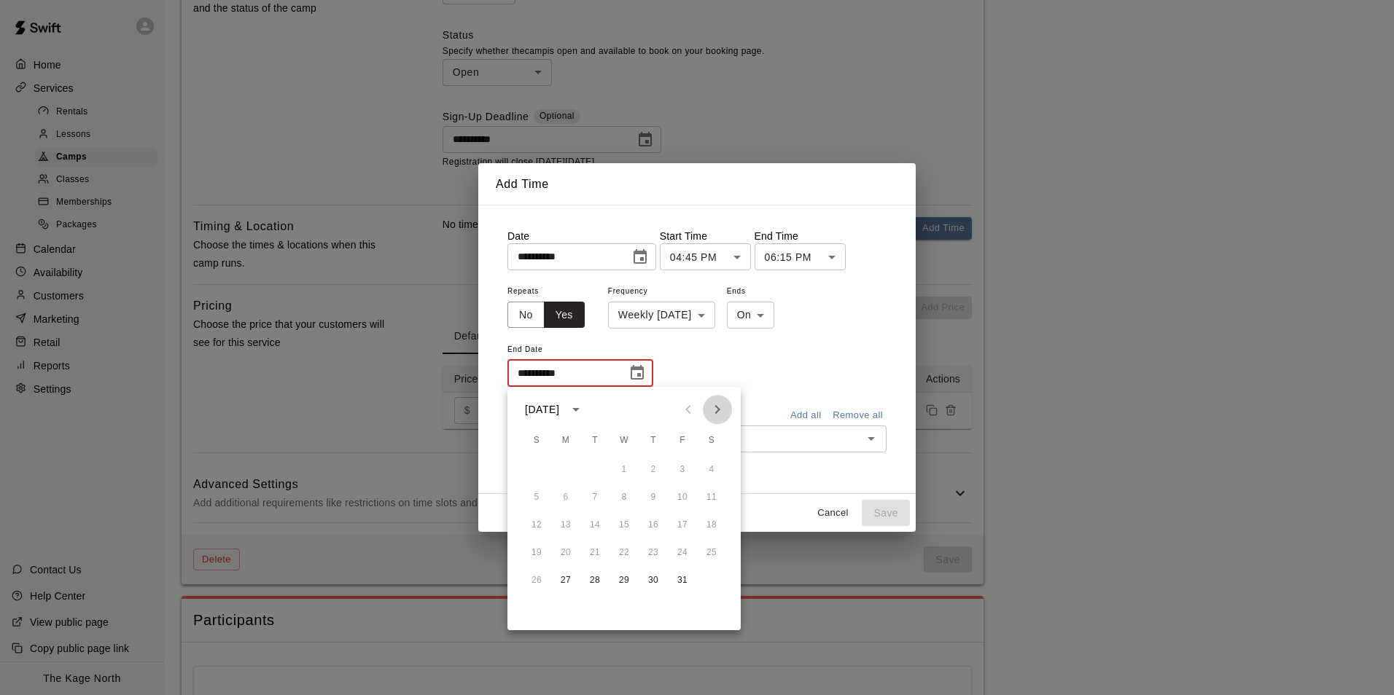
click at [719, 410] on icon "Next month" at bounding box center [717, 409] width 5 height 9
click at [712, 412] on icon "Next month" at bounding box center [717, 409] width 17 height 17
click at [561, 496] on button "8" at bounding box center [566, 498] width 26 height 26
type input "**********"
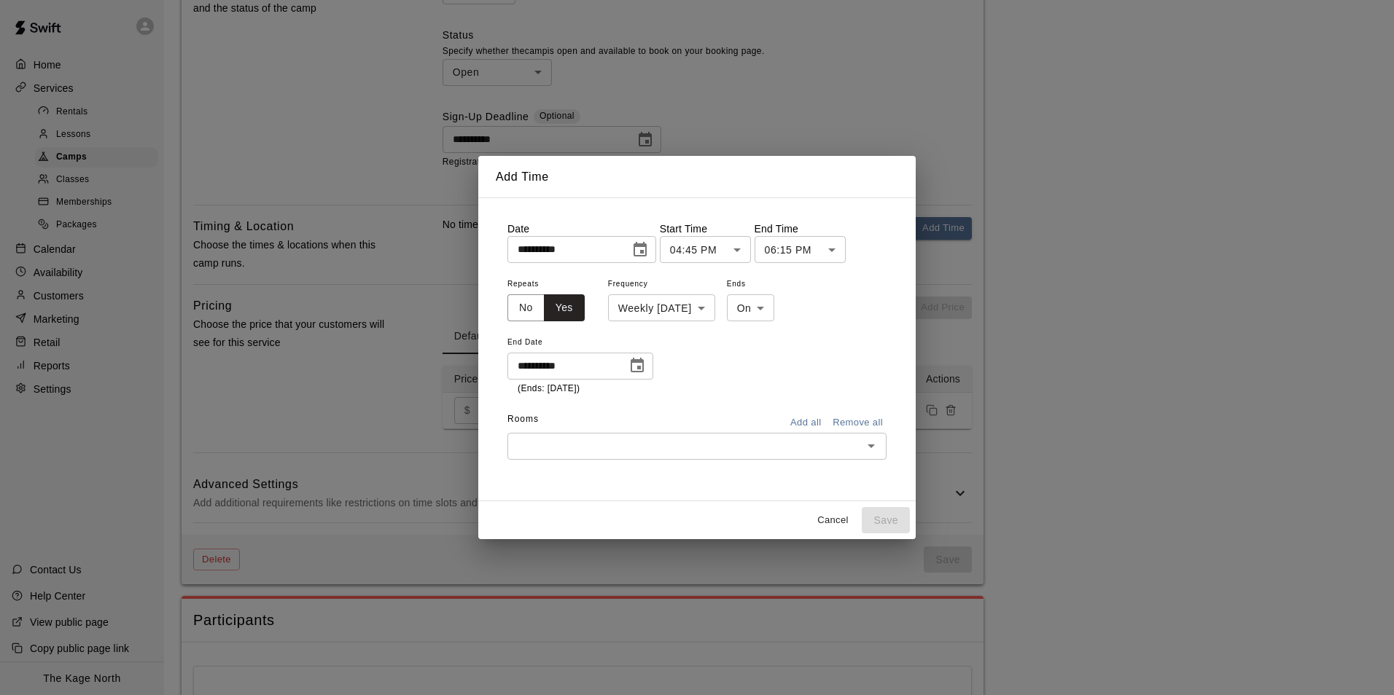
click at [656, 446] on input "text" at bounding box center [685, 446] width 346 height 18
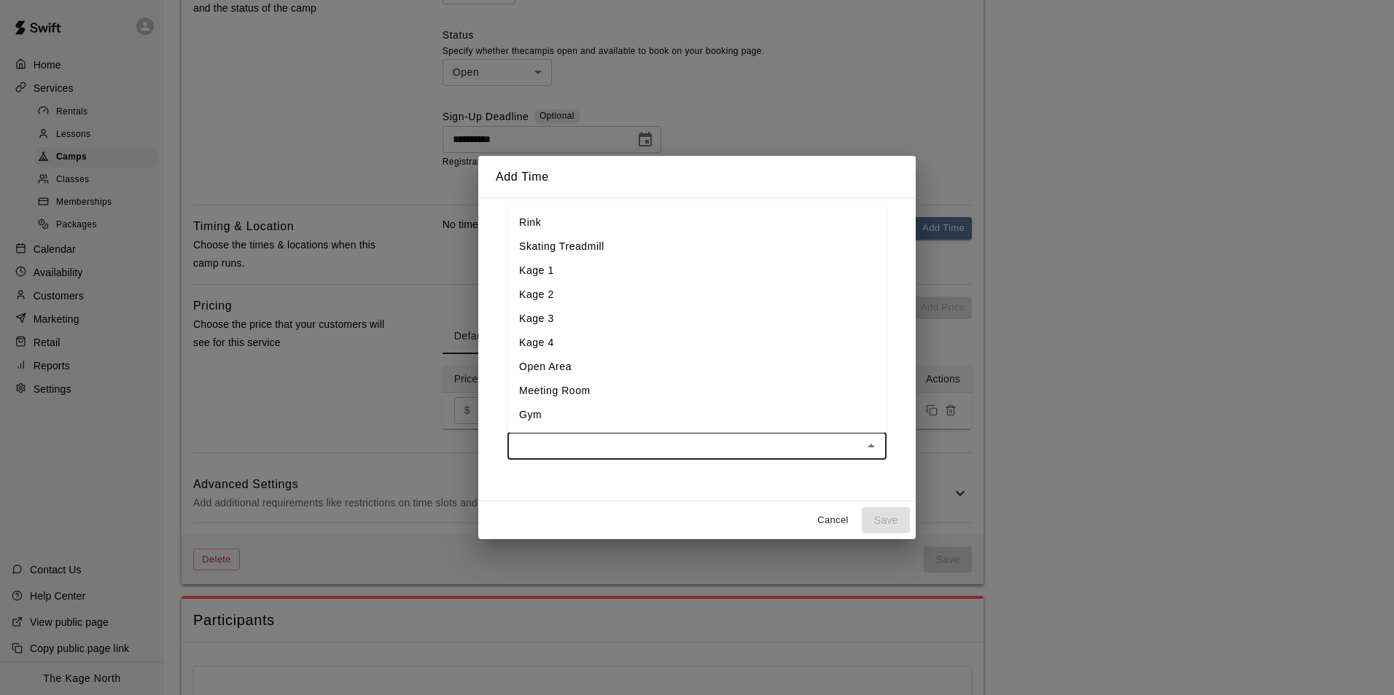
click at [573, 290] on li "Kage 2" at bounding box center [696, 295] width 379 height 24
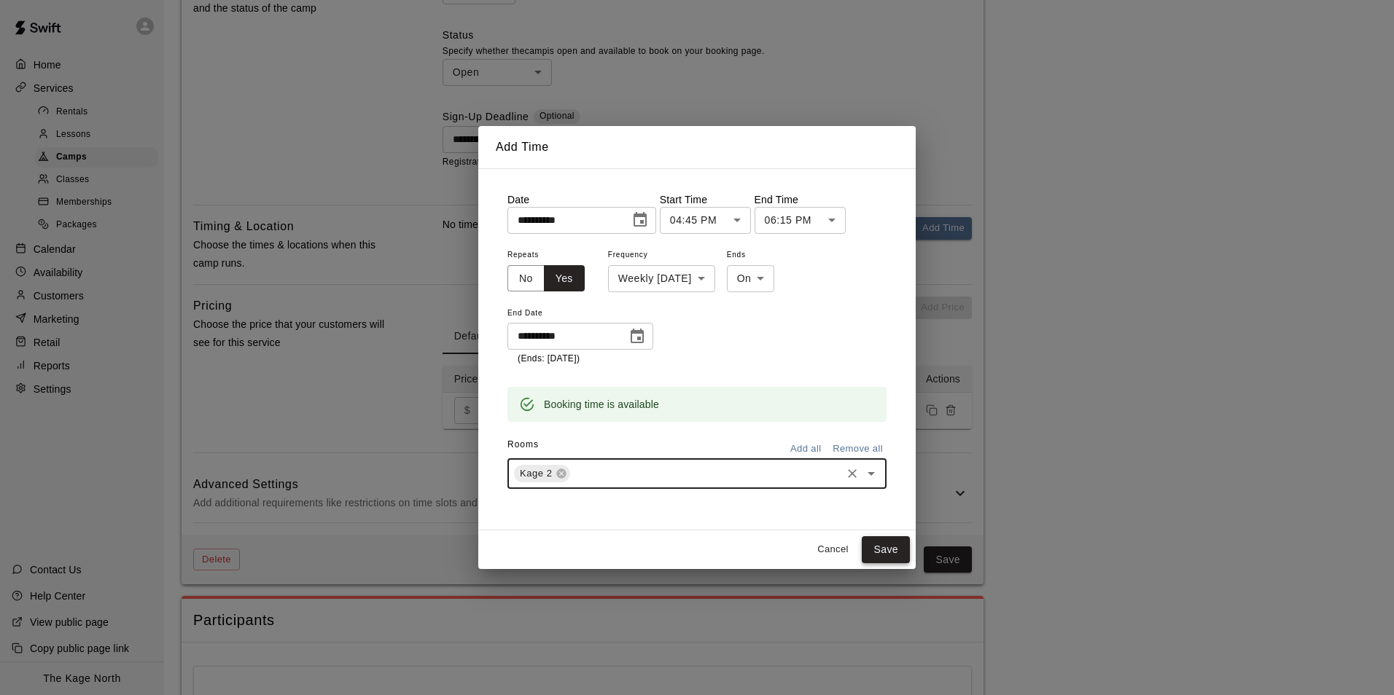
click at [881, 546] on button "Save" at bounding box center [886, 550] width 48 height 27
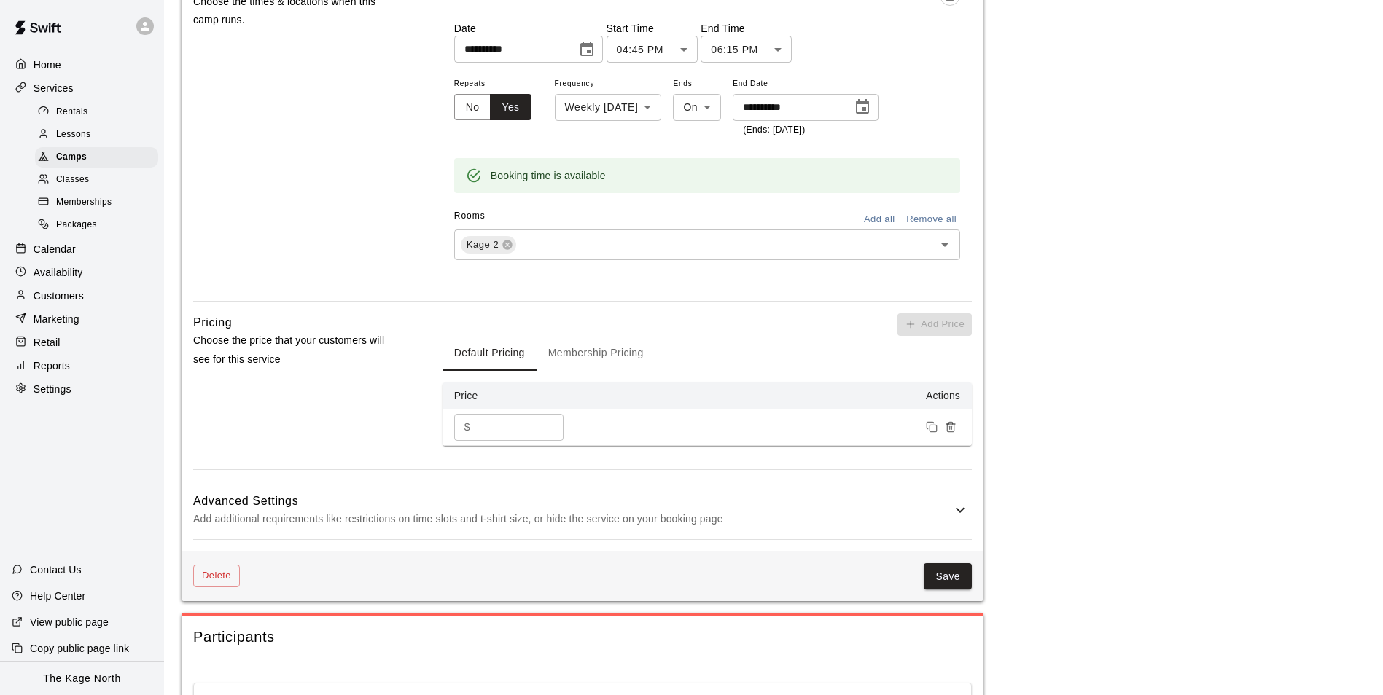
scroll to position [1110, 0]
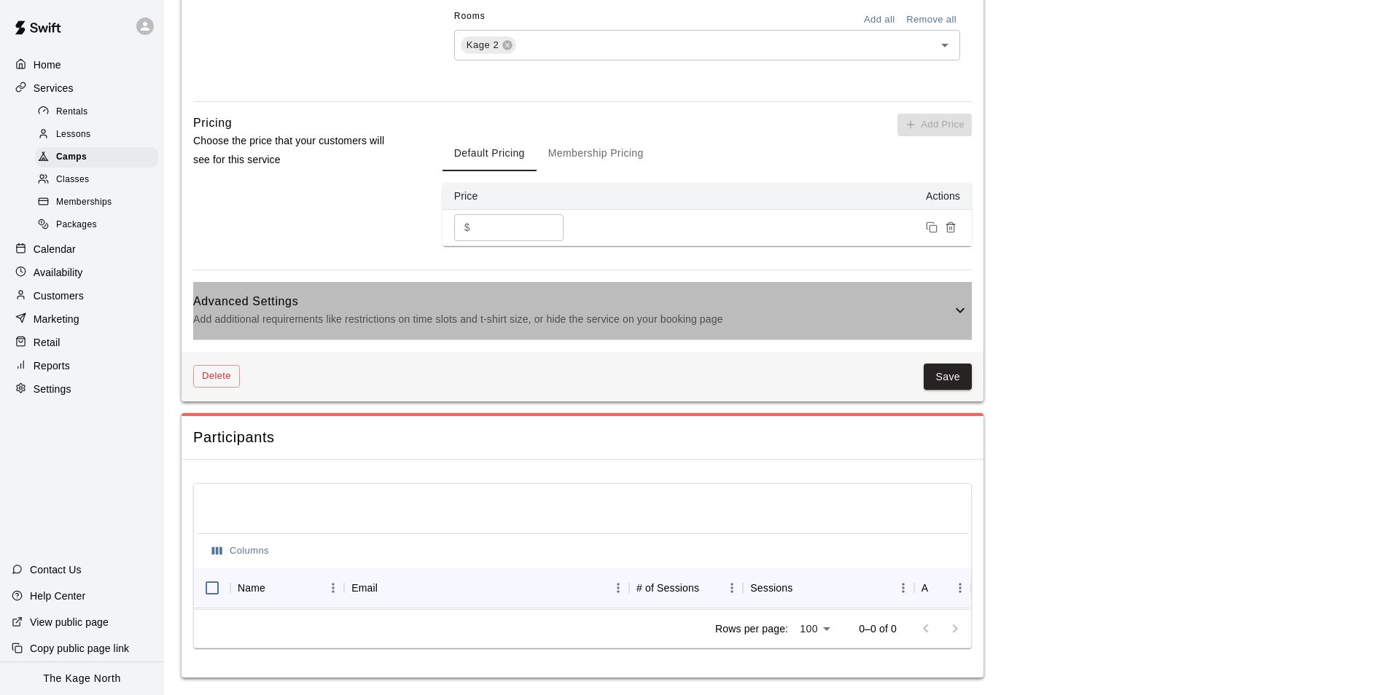
click at [959, 312] on div "Advanced Settings Add additional requirements like restrictions on time slots a…" at bounding box center [582, 311] width 779 height 58
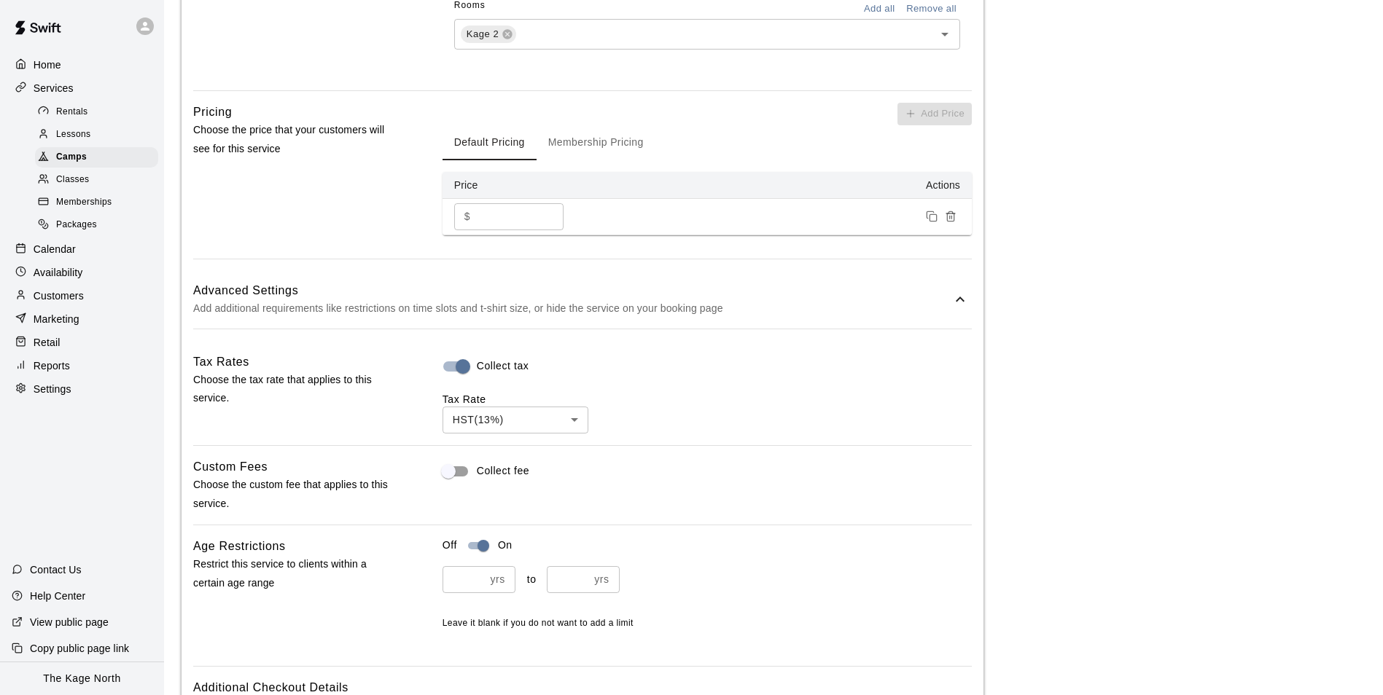
scroll to position [1475, 0]
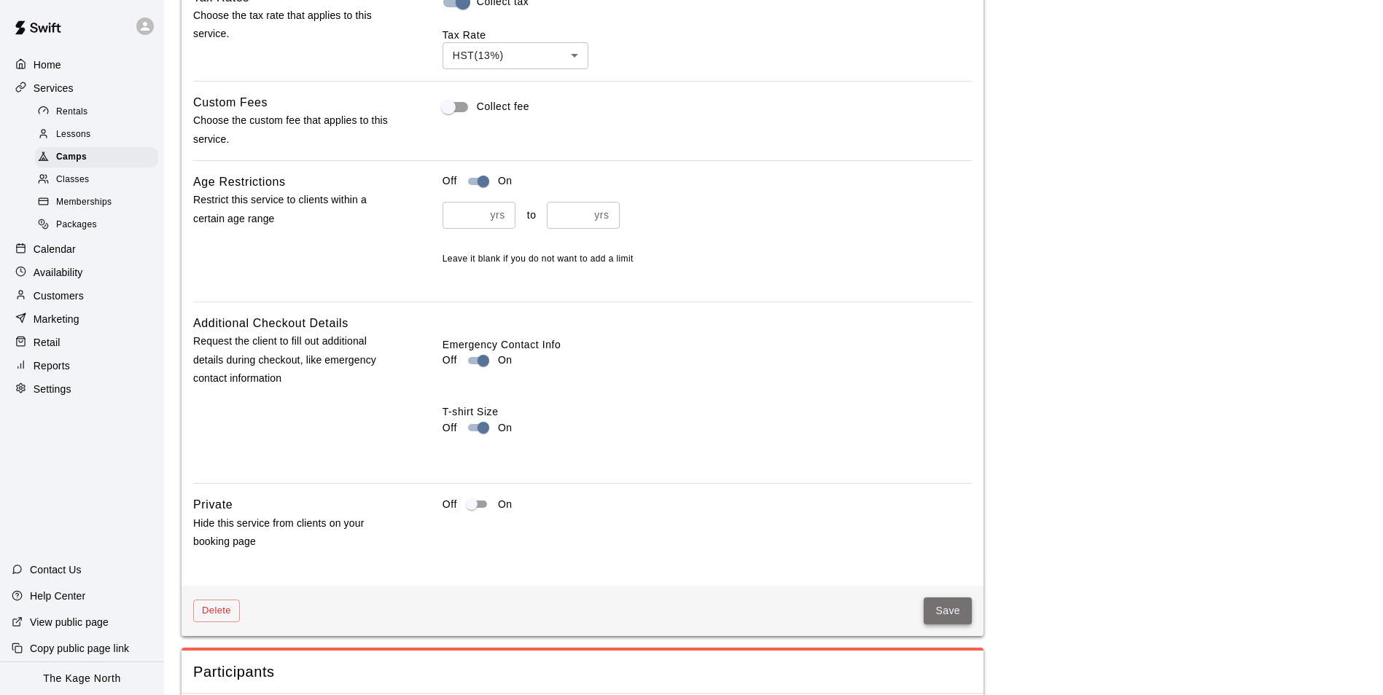
click at [944, 604] on button "Save" at bounding box center [948, 611] width 48 height 27
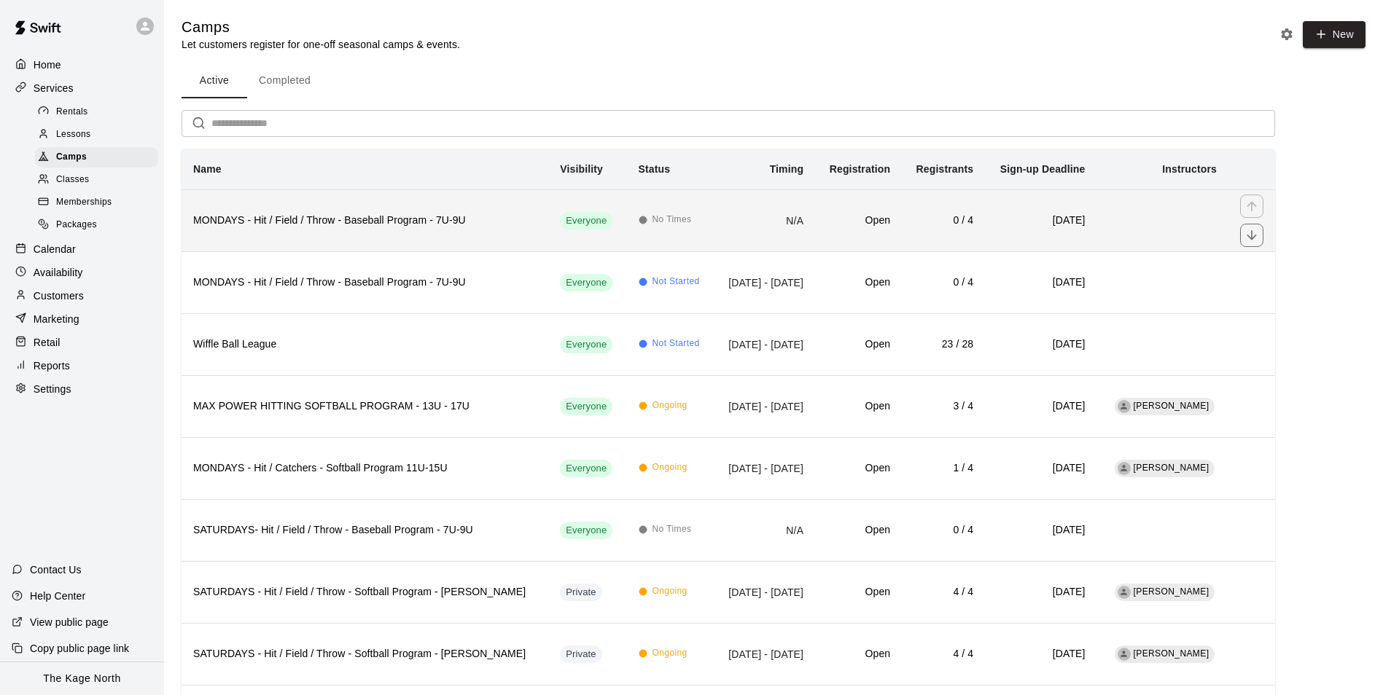
click at [635, 223] on td "No Times" at bounding box center [670, 221] width 87 height 62
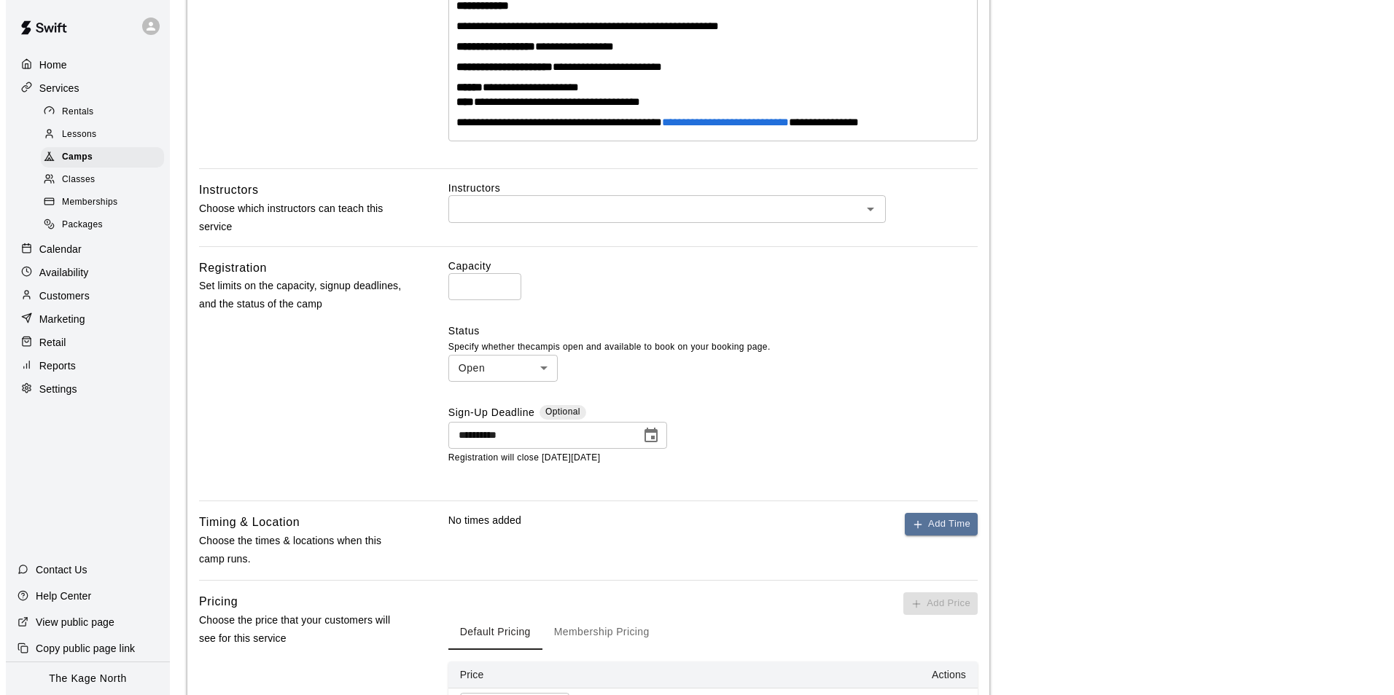
scroll to position [510, 0]
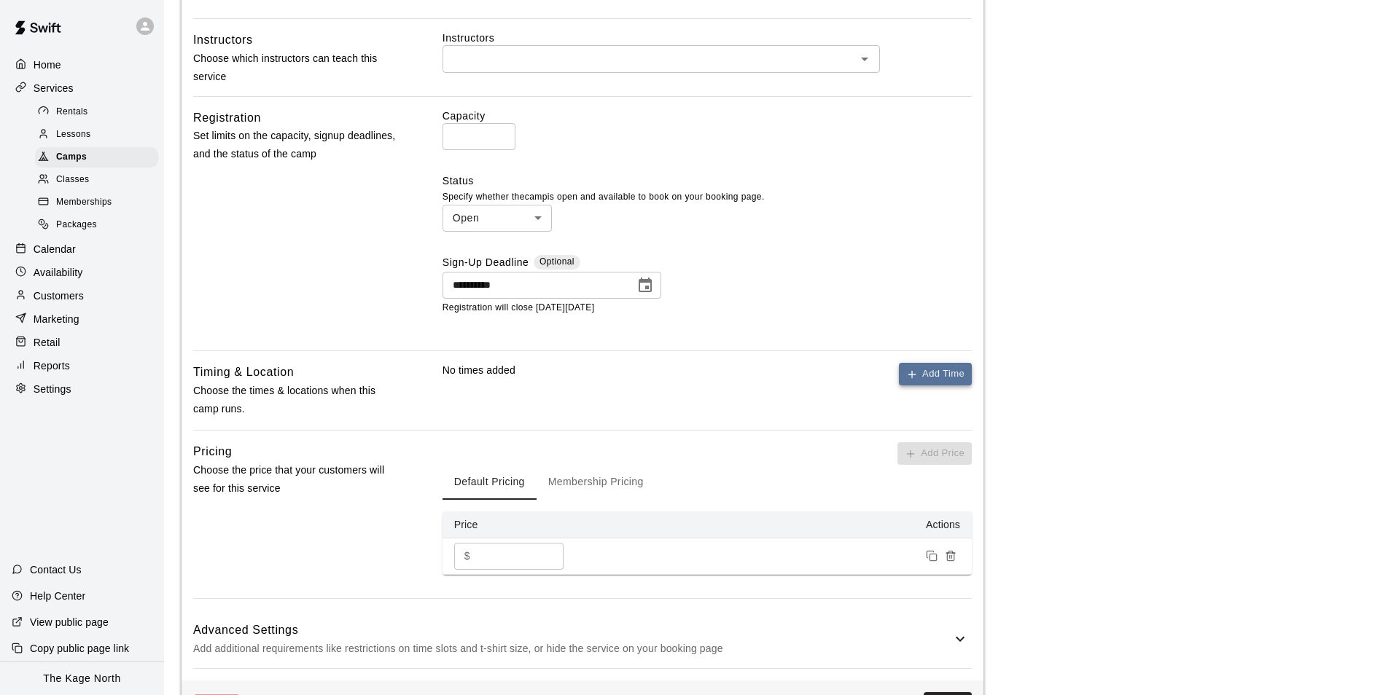
click at [953, 375] on button "Add Time" at bounding box center [935, 374] width 73 height 23
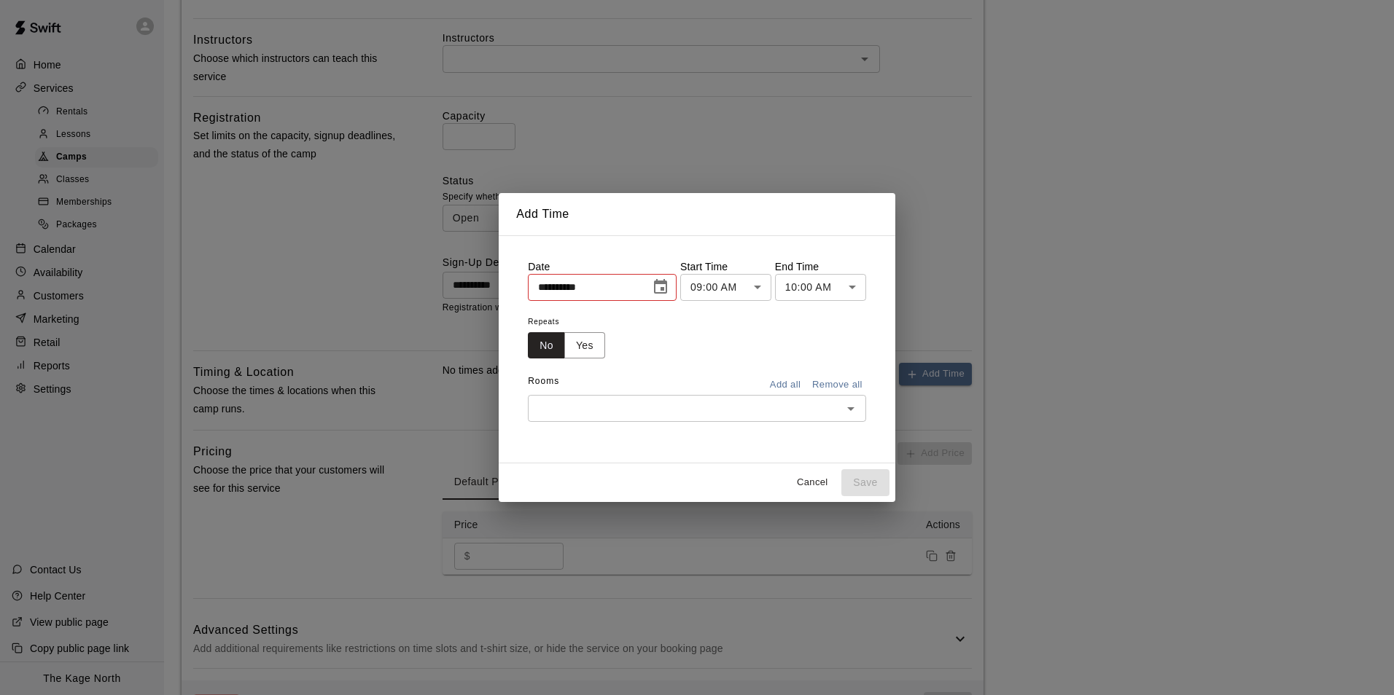
click at [660, 279] on icon "Choose date, selected date is Sep 17, 2025" at bounding box center [660, 286] width 17 height 17
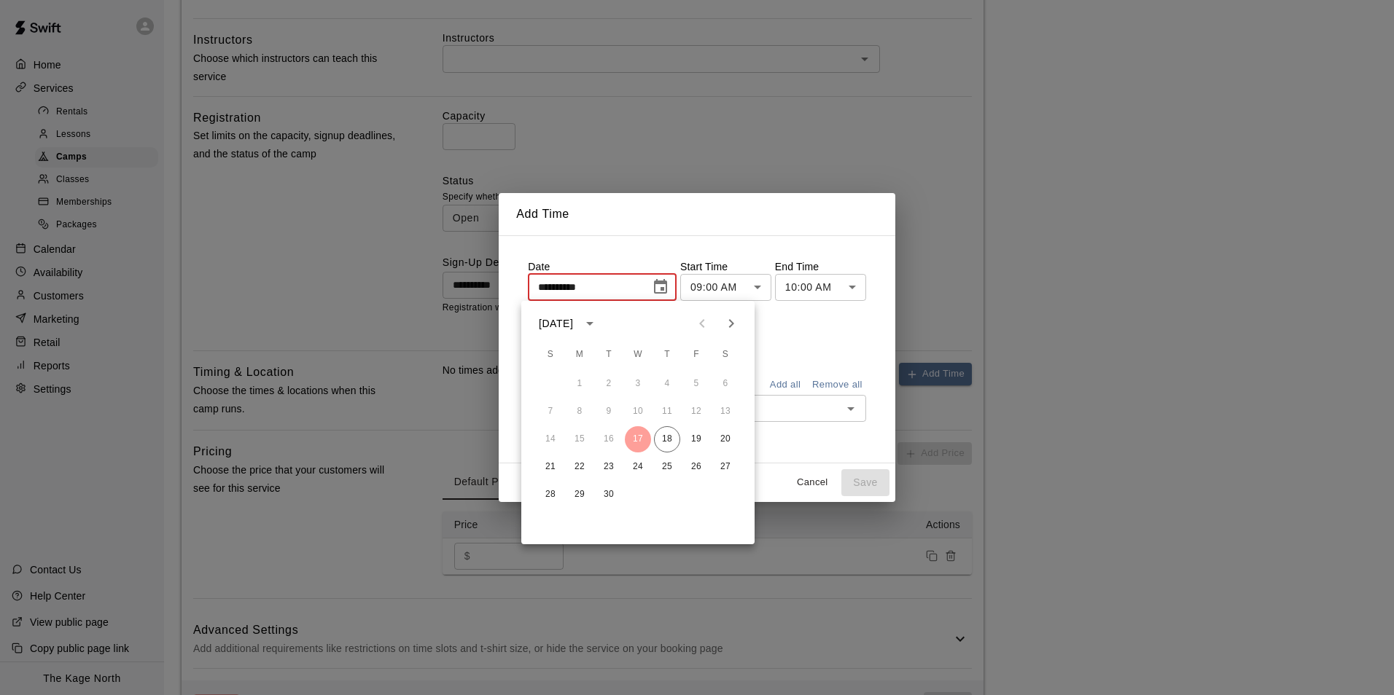
click at [730, 329] on icon "Next month" at bounding box center [730, 323] width 17 height 17
click at [580, 497] on button "27" at bounding box center [579, 495] width 26 height 26
type input "**********"
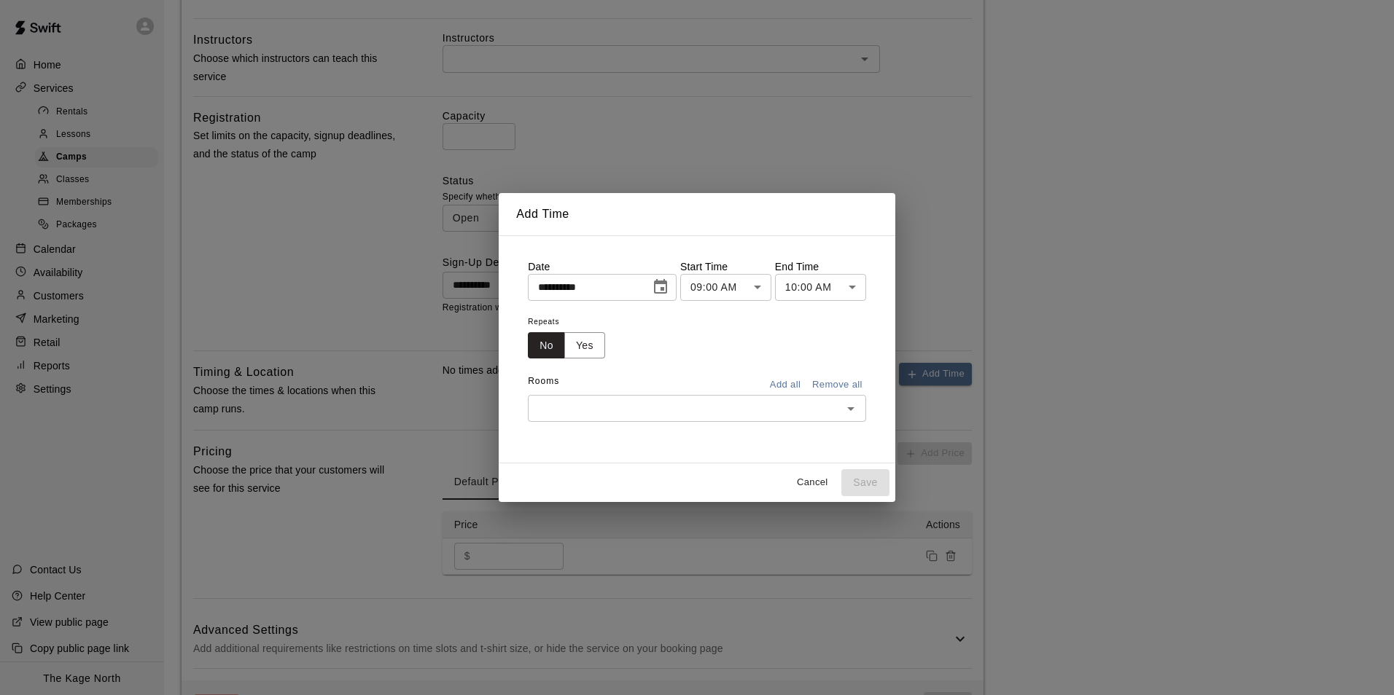
click at [755, 292] on body "**********" at bounding box center [697, 257] width 1394 height 1535
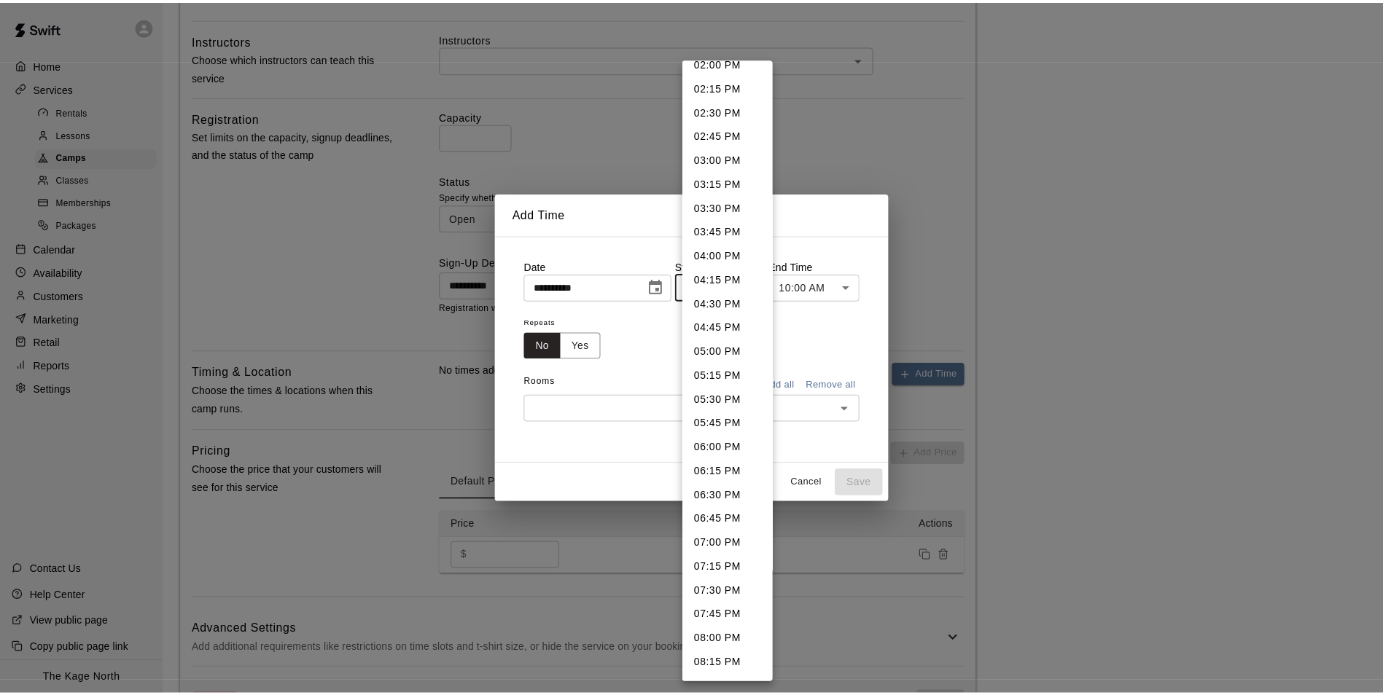
scroll to position [1373, 0]
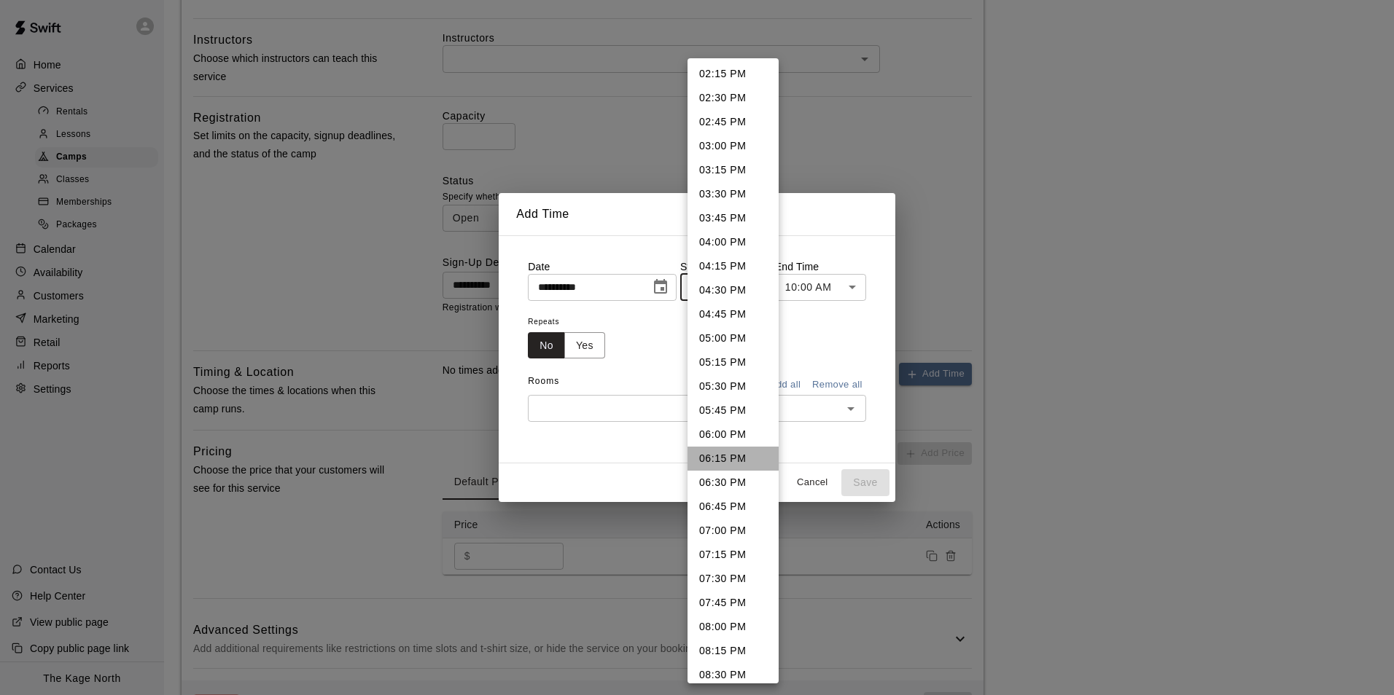
click at [735, 452] on li "06:15 PM" at bounding box center [732, 459] width 91 height 24
type input "********"
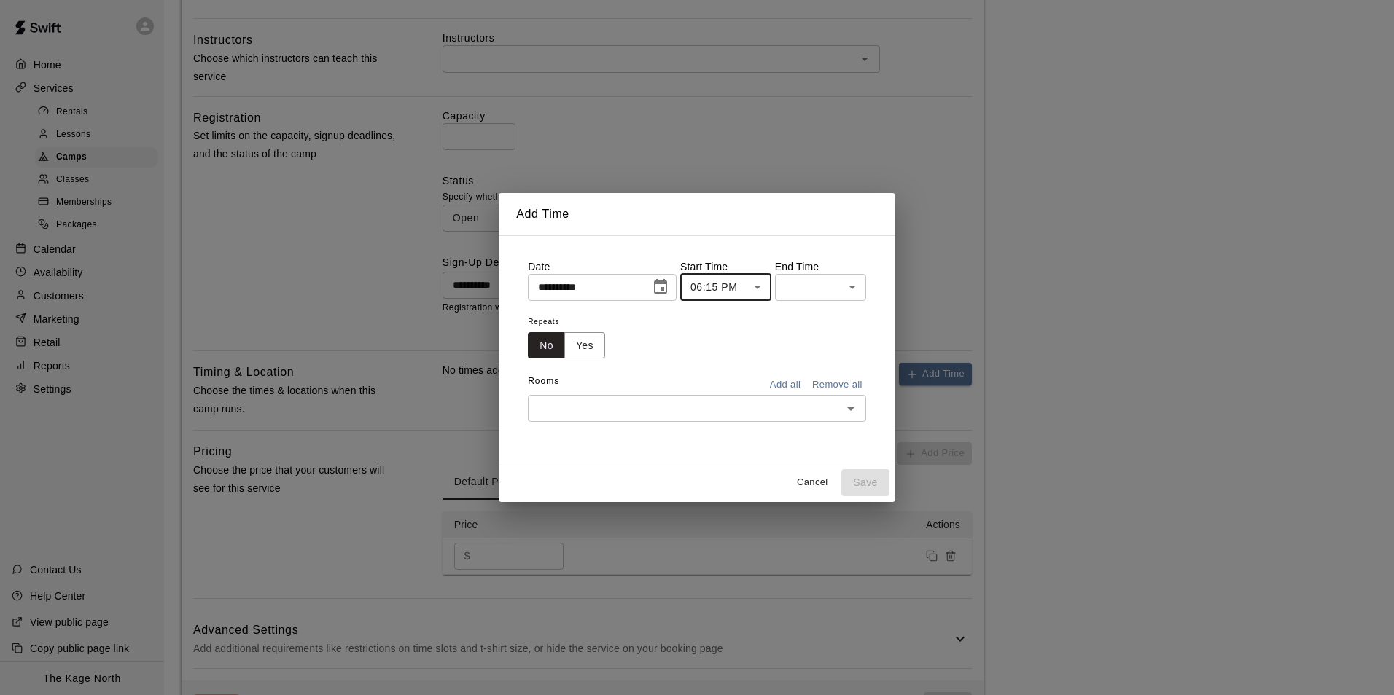
click at [835, 297] on body "**********" at bounding box center [697, 257] width 1394 height 1535
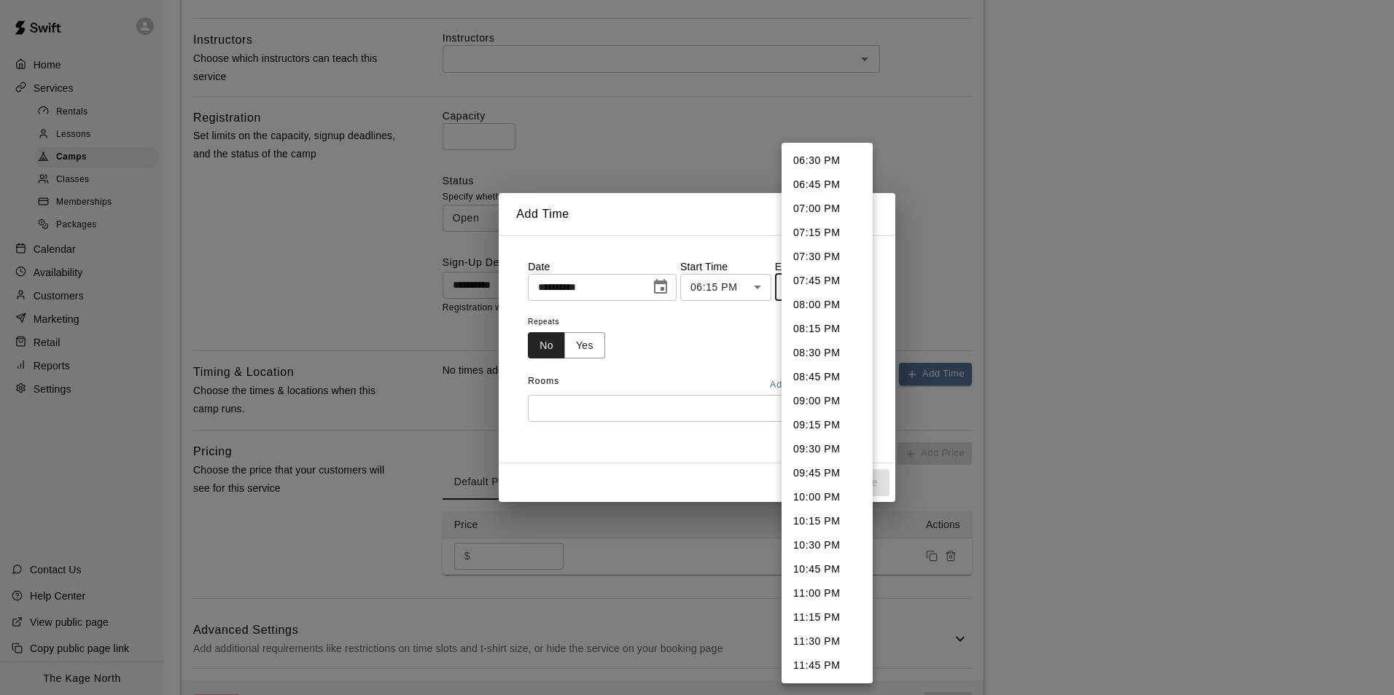
click at [833, 283] on li "07:45 PM" at bounding box center [826, 281] width 91 height 24
type input "********"
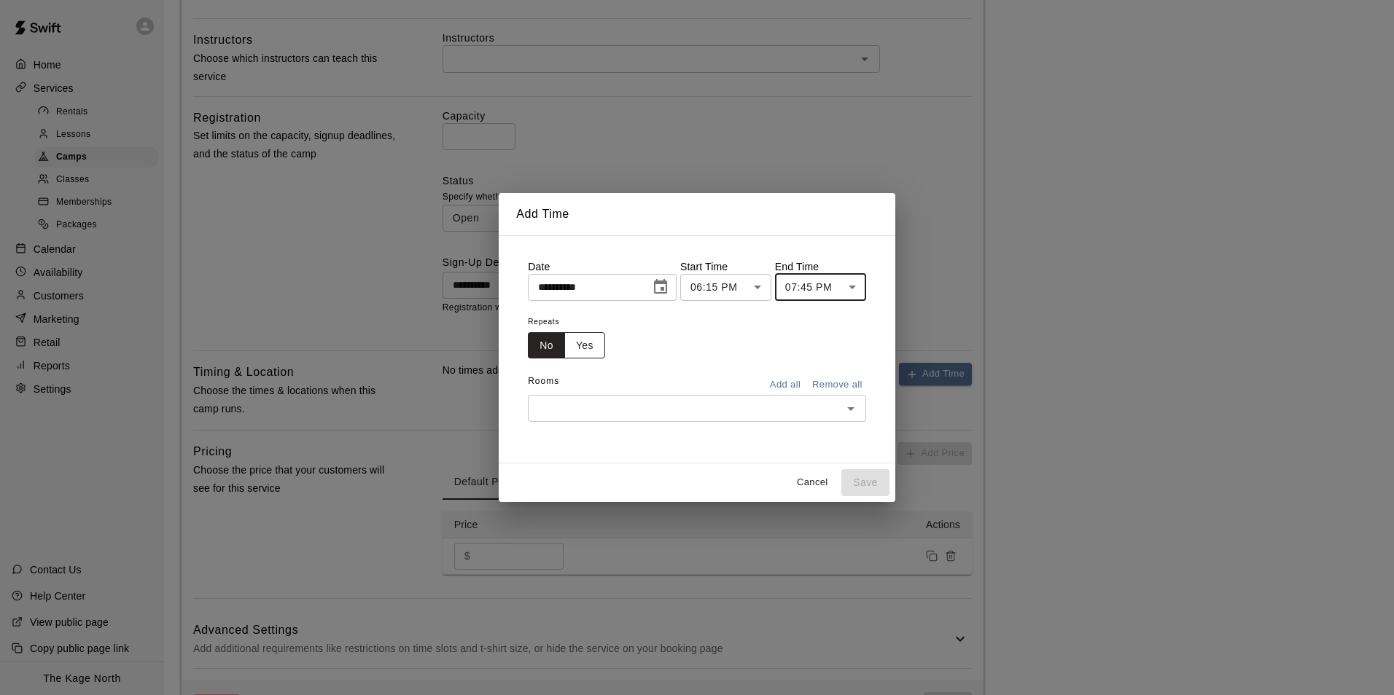
click at [579, 345] on button "Yes" at bounding box center [584, 345] width 41 height 27
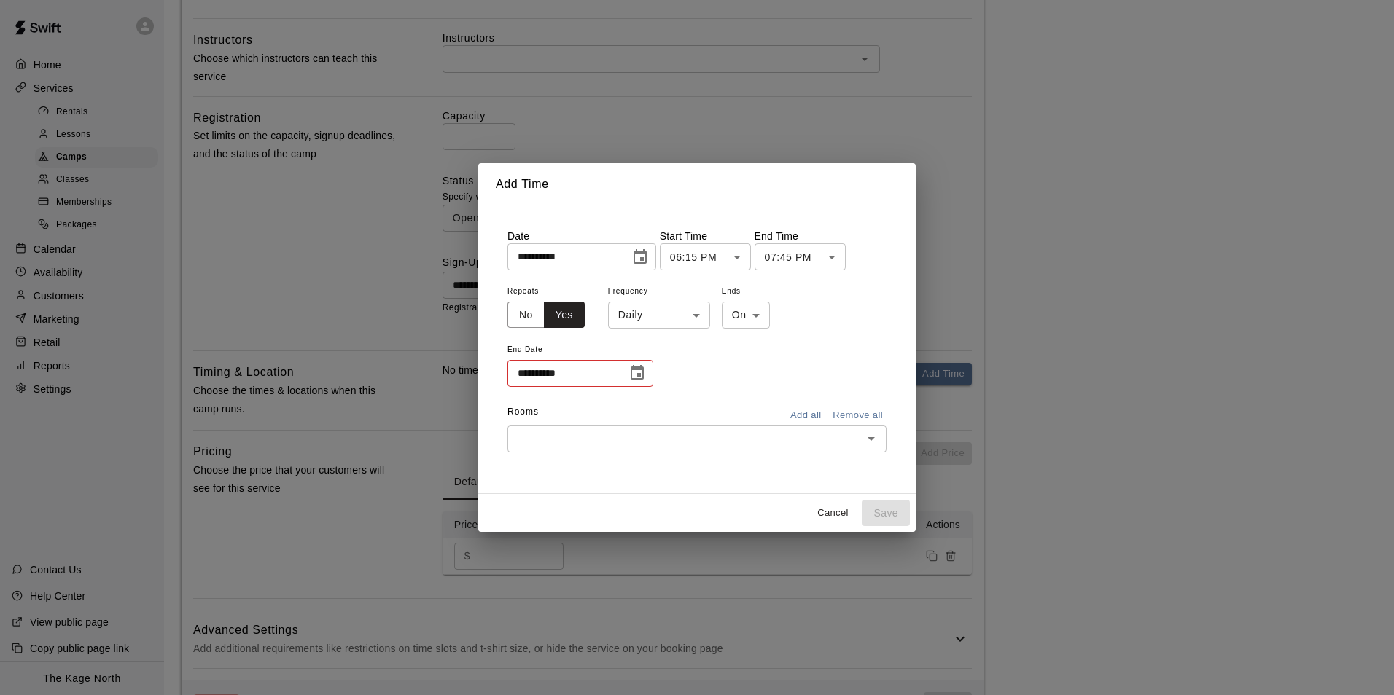
click at [671, 311] on body "**********" at bounding box center [697, 257] width 1394 height 1535
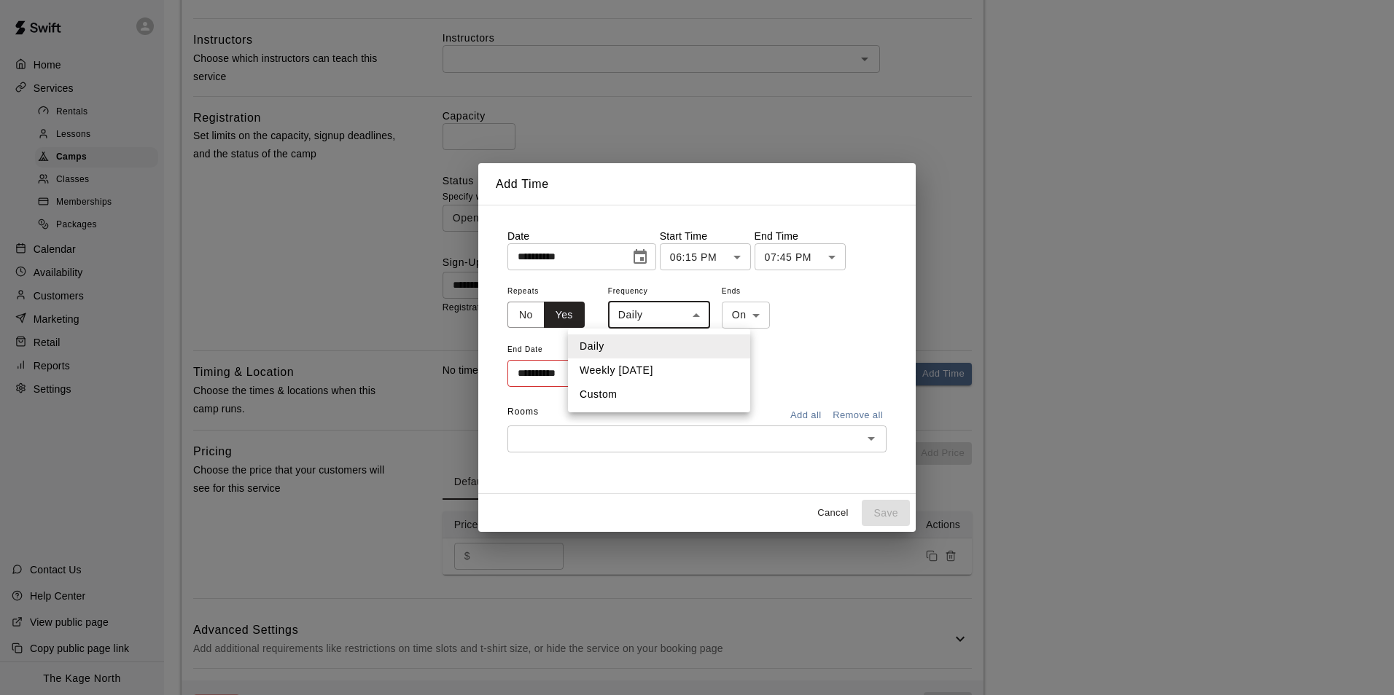
click at [670, 369] on li "Weekly on Monday" at bounding box center [659, 371] width 182 height 24
type input "******"
click at [642, 375] on icon "Choose date" at bounding box center [637, 372] width 13 height 15
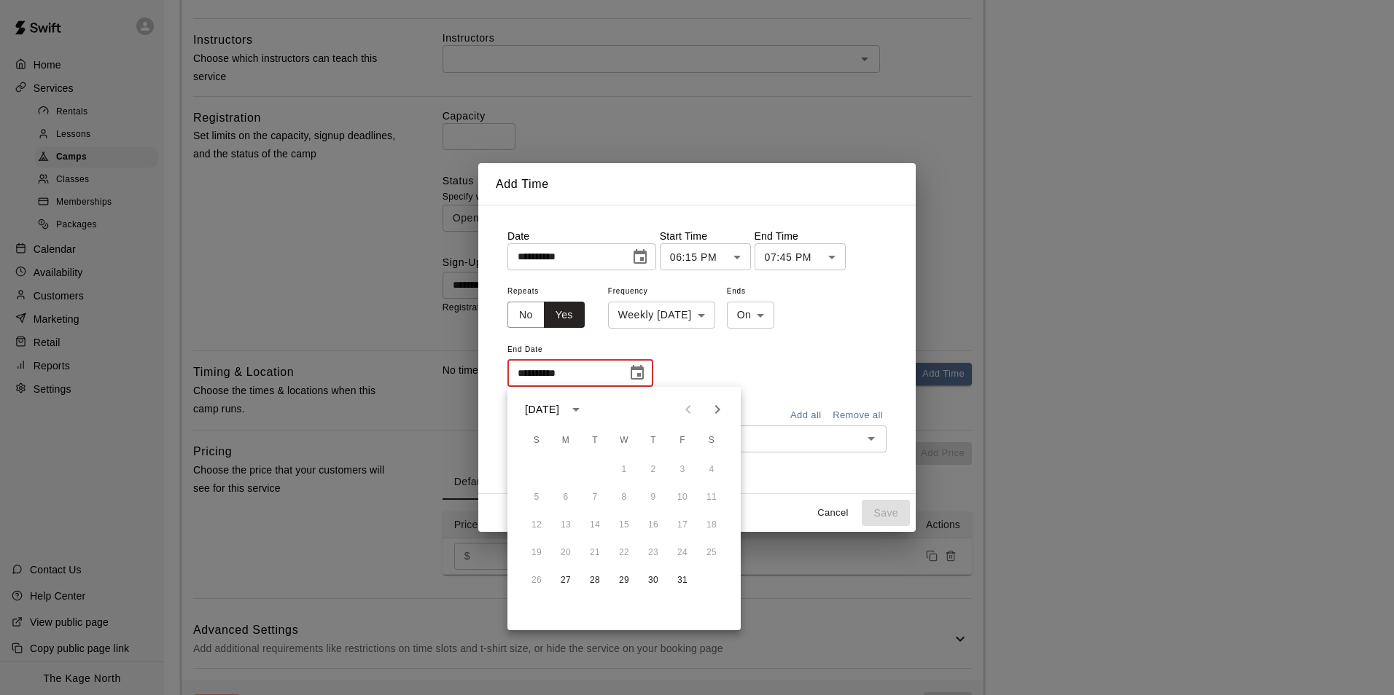
click at [714, 414] on icon "Next month" at bounding box center [717, 409] width 17 height 17
click at [717, 412] on icon "Next month" at bounding box center [717, 409] width 5 height 9
click at [560, 499] on button "8" at bounding box center [566, 498] width 26 height 26
type input "**********"
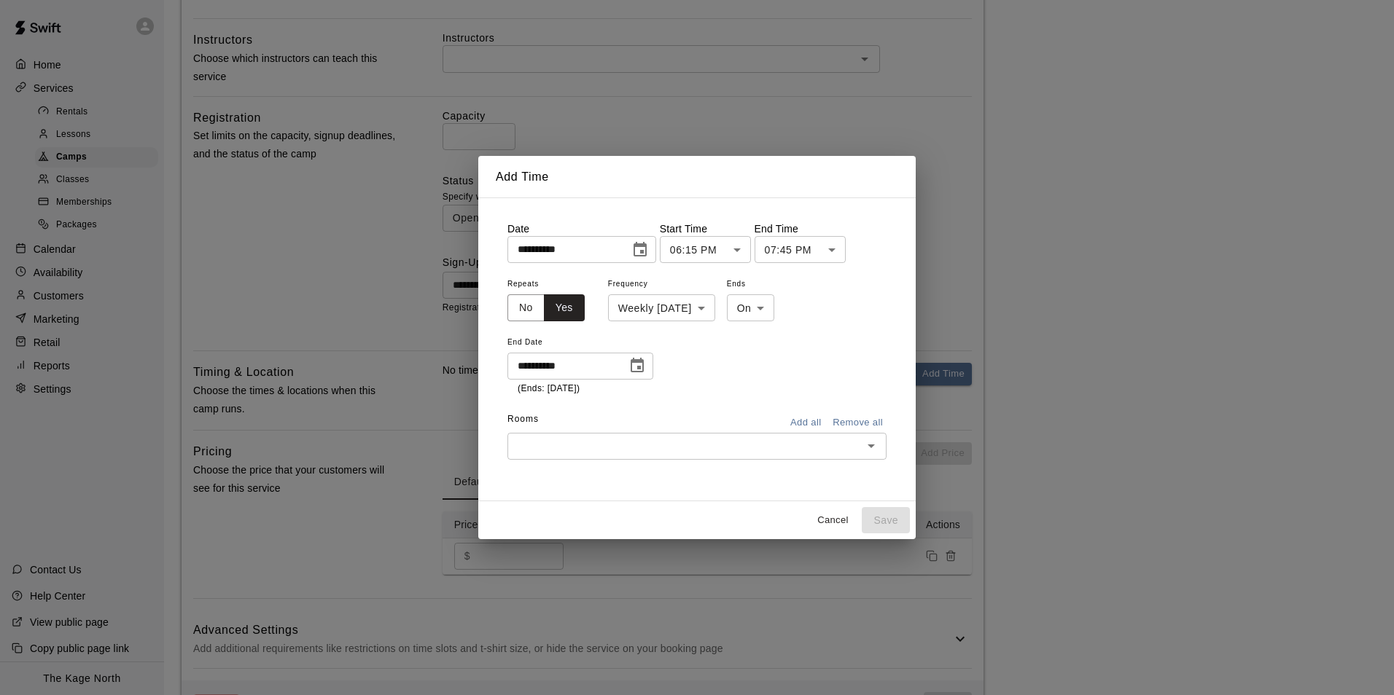
click at [661, 444] on input "text" at bounding box center [685, 446] width 346 height 18
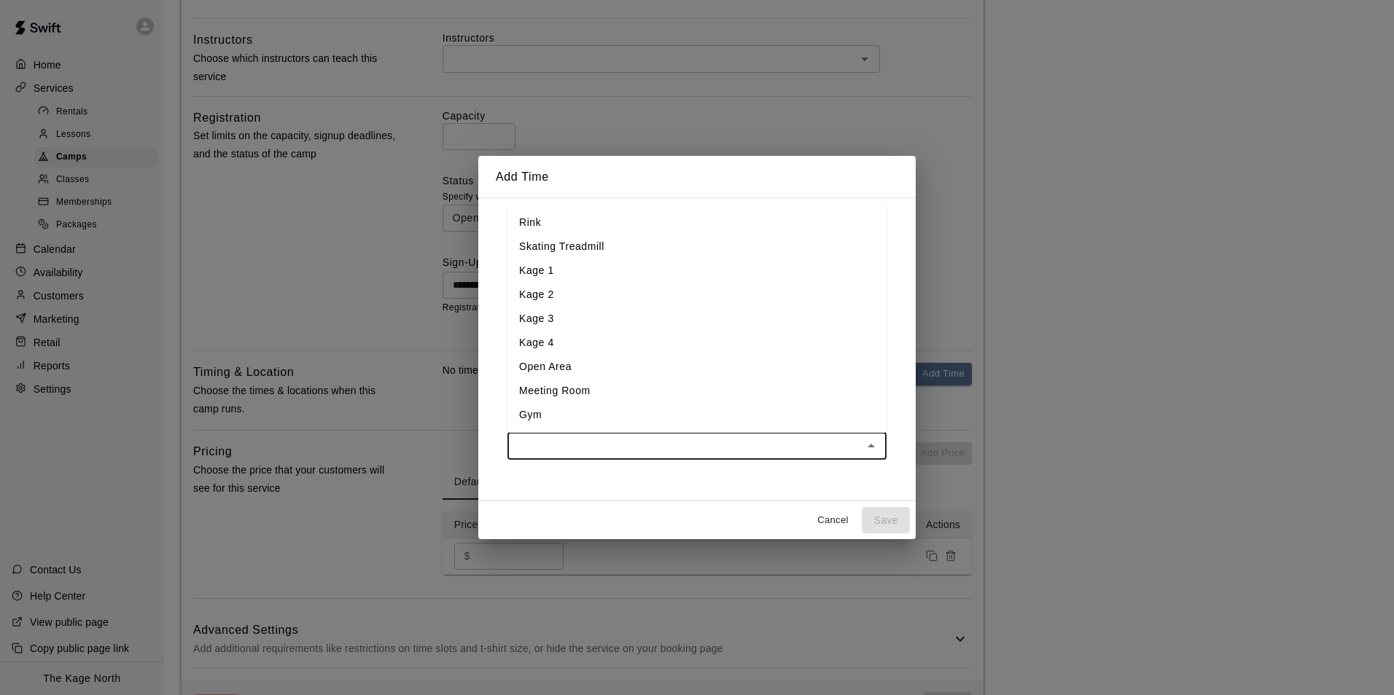
click at [571, 297] on li "Kage 2" at bounding box center [696, 295] width 379 height 24
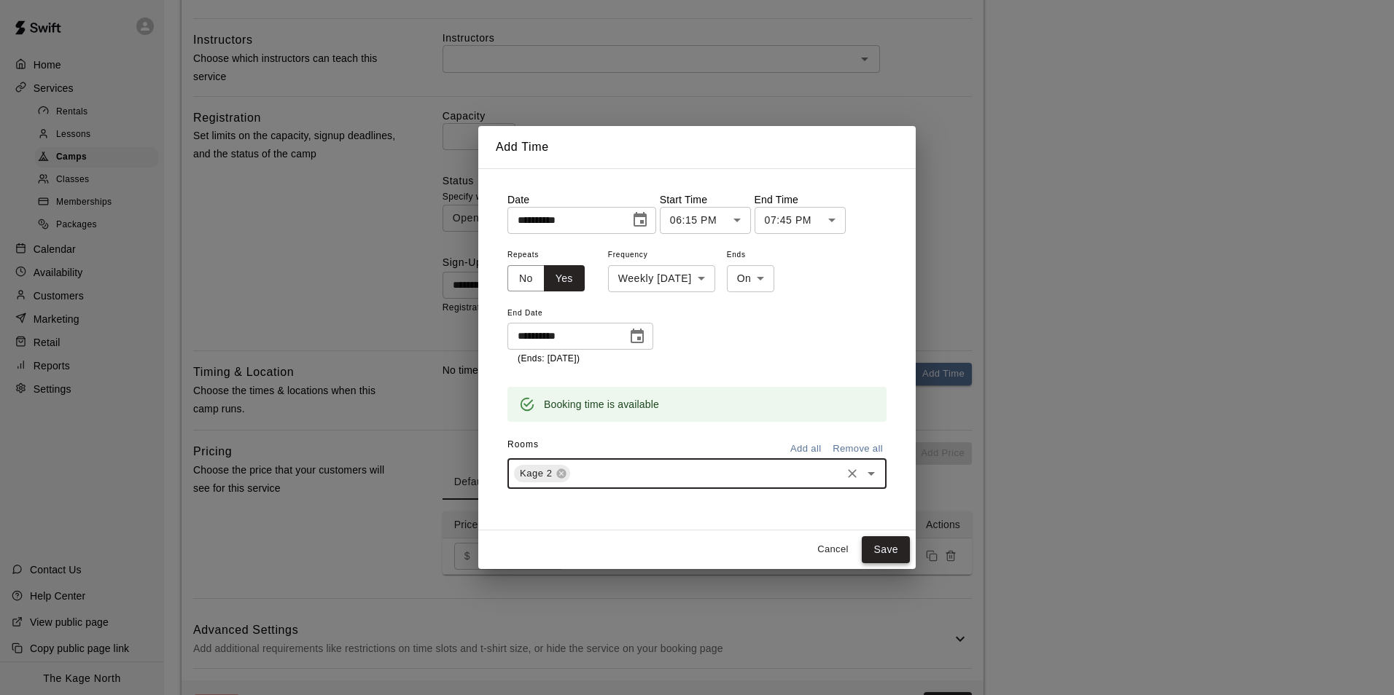
click at [882, 550] on button "Save" at bounding box center [886, 550] width 48 height 27
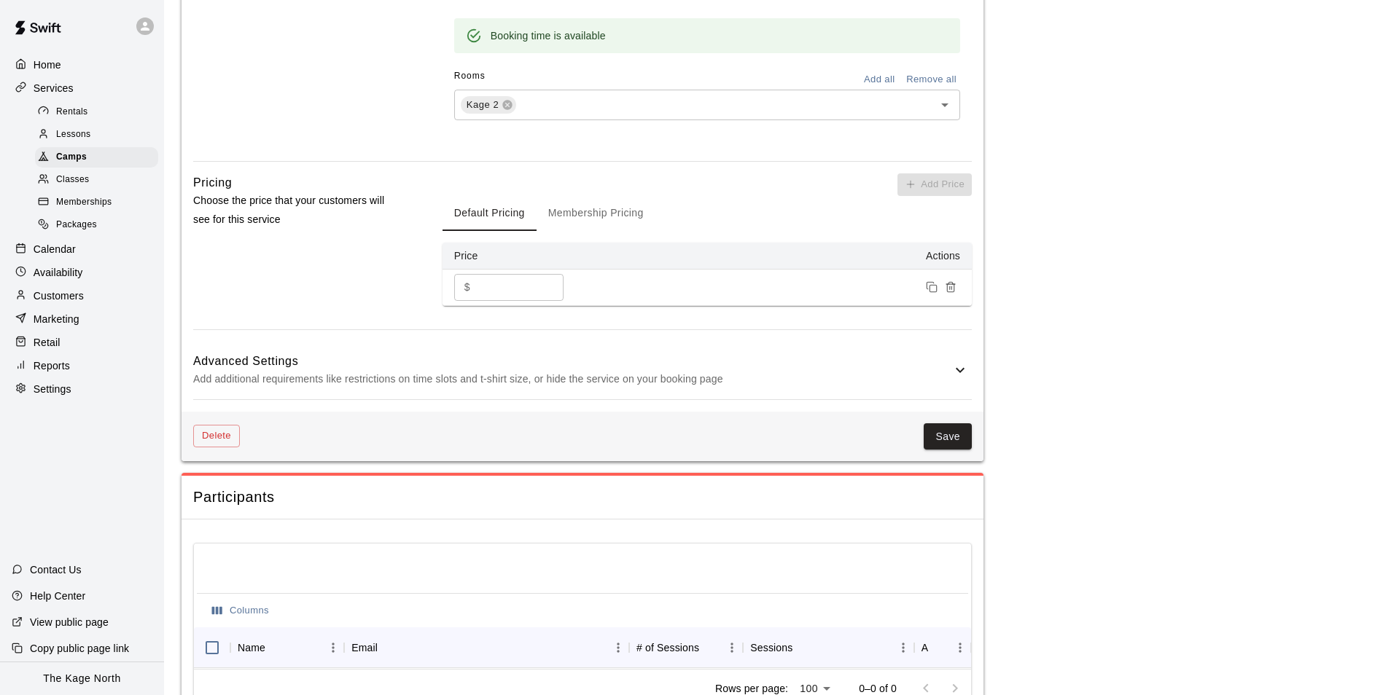
scroll to position [1093, 0]
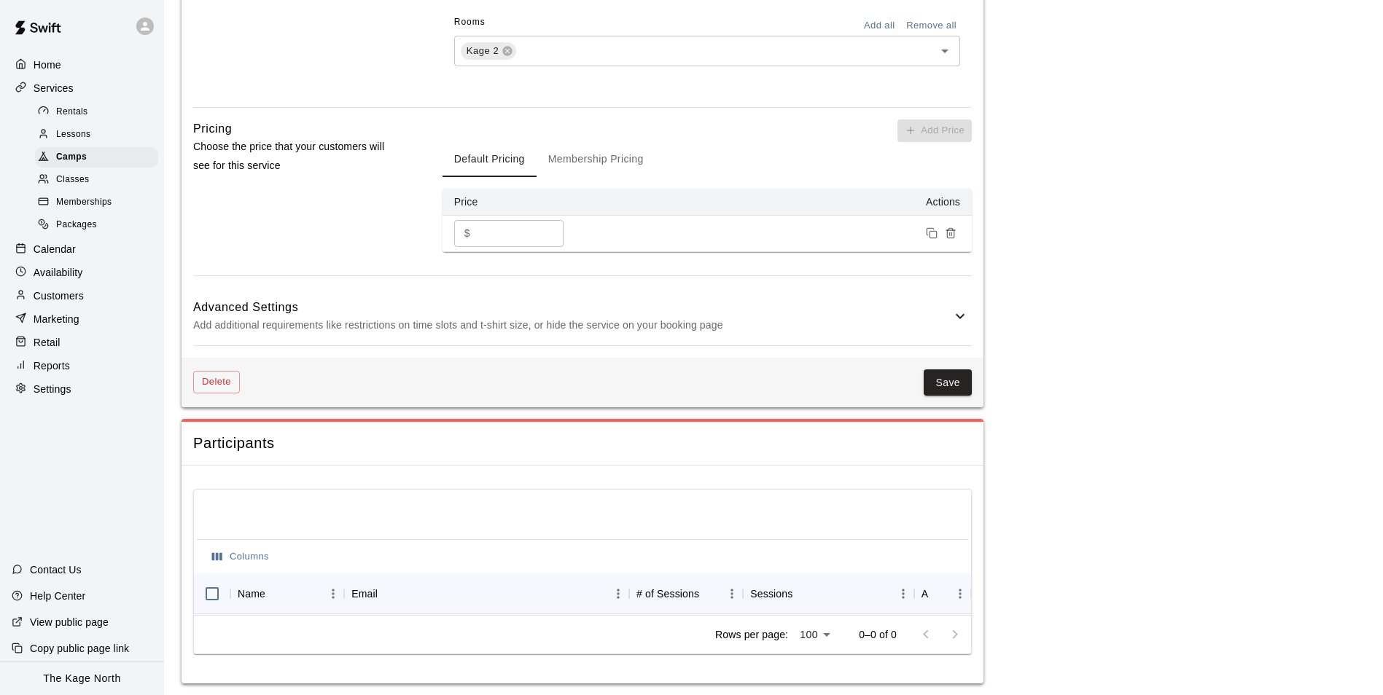
click at [859, 330] on p "Add additional requirements like restrictions on time slots and t-shirt size, o…" at bounding box center [572, 325] width 758 height 18
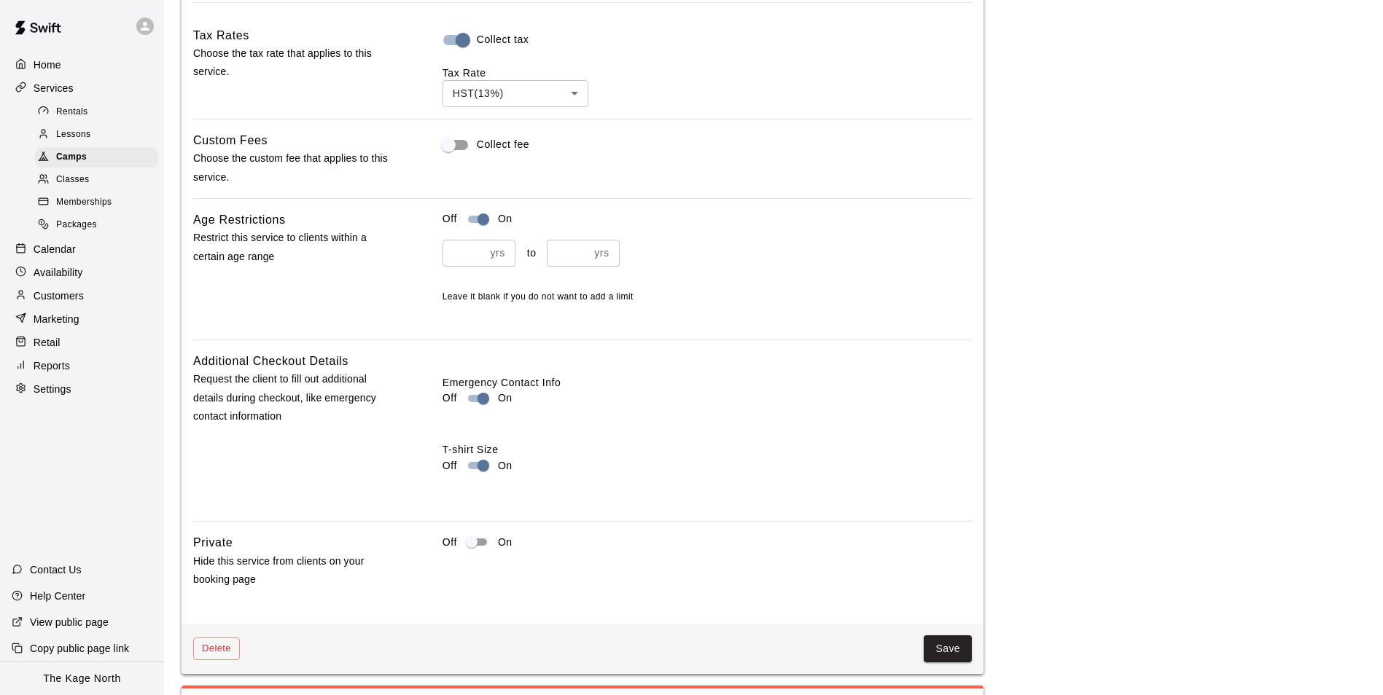
scroll to position [1677, 0]
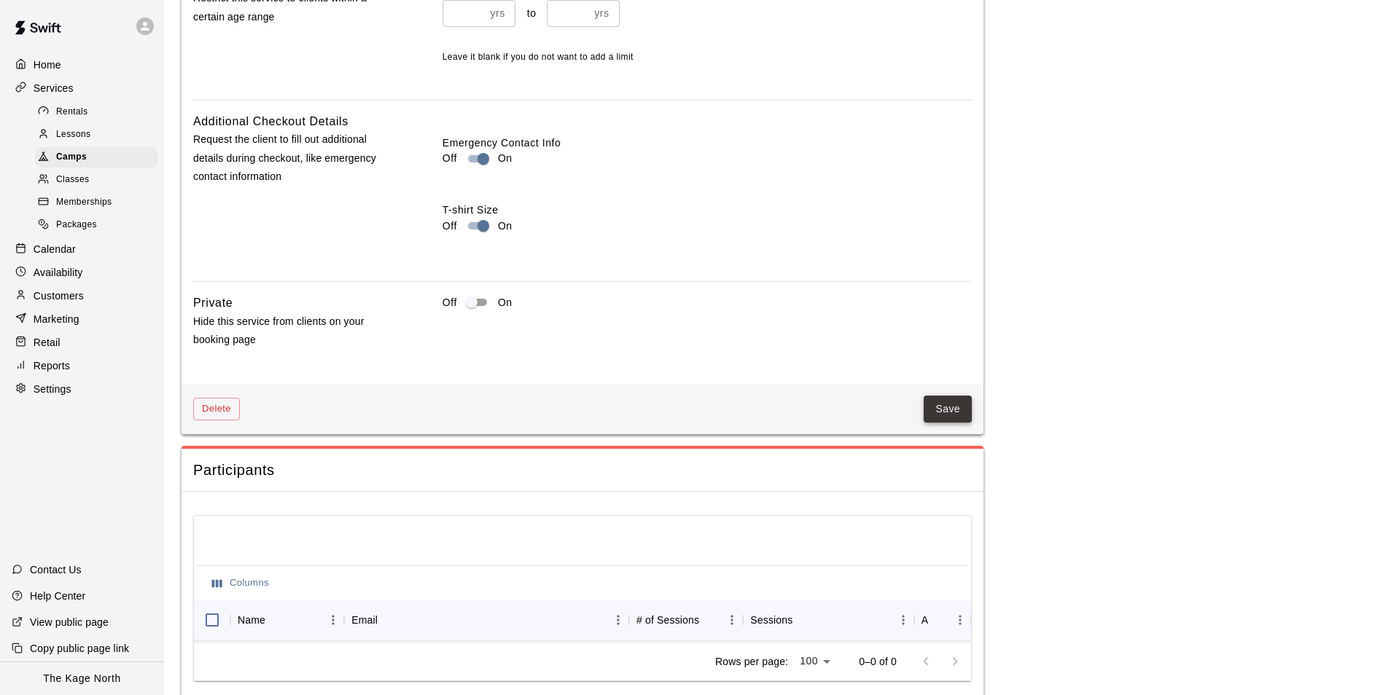
click at [958, 410] on button "Save" at bounding box center [948, 409] width 48 height 27
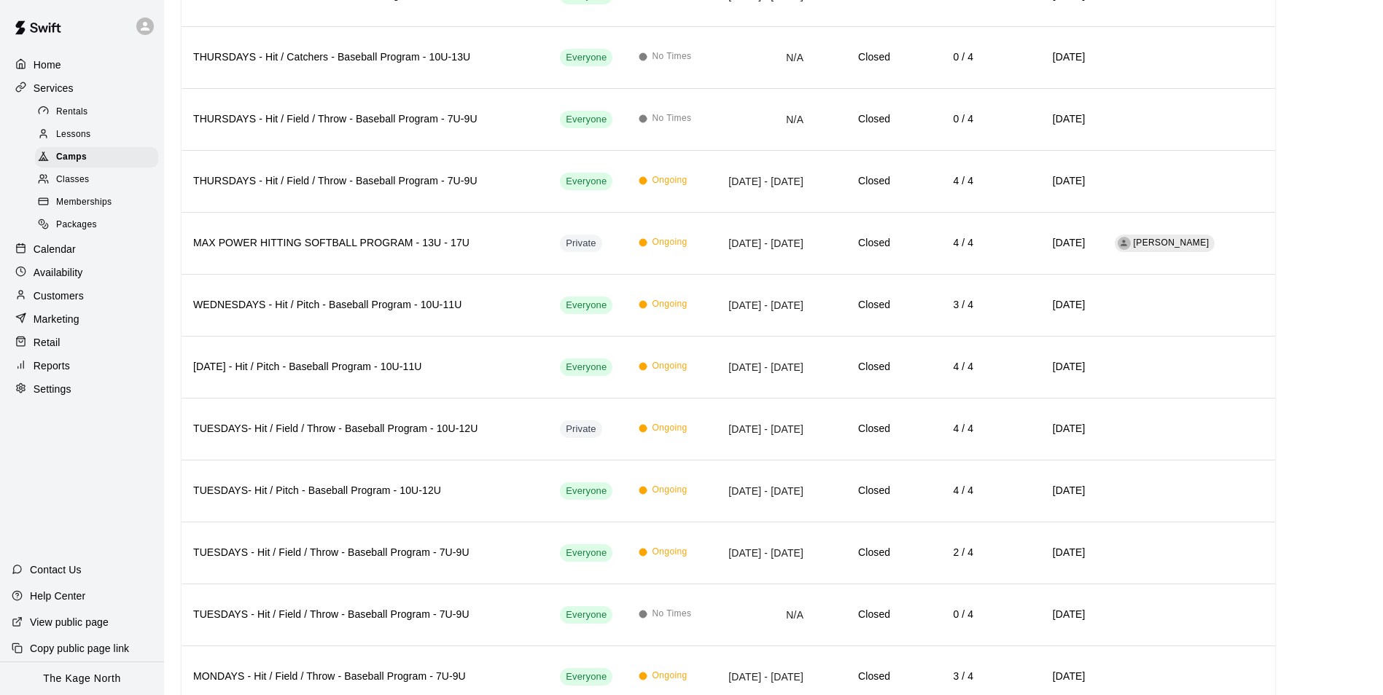
scroll to position [1822, 0]
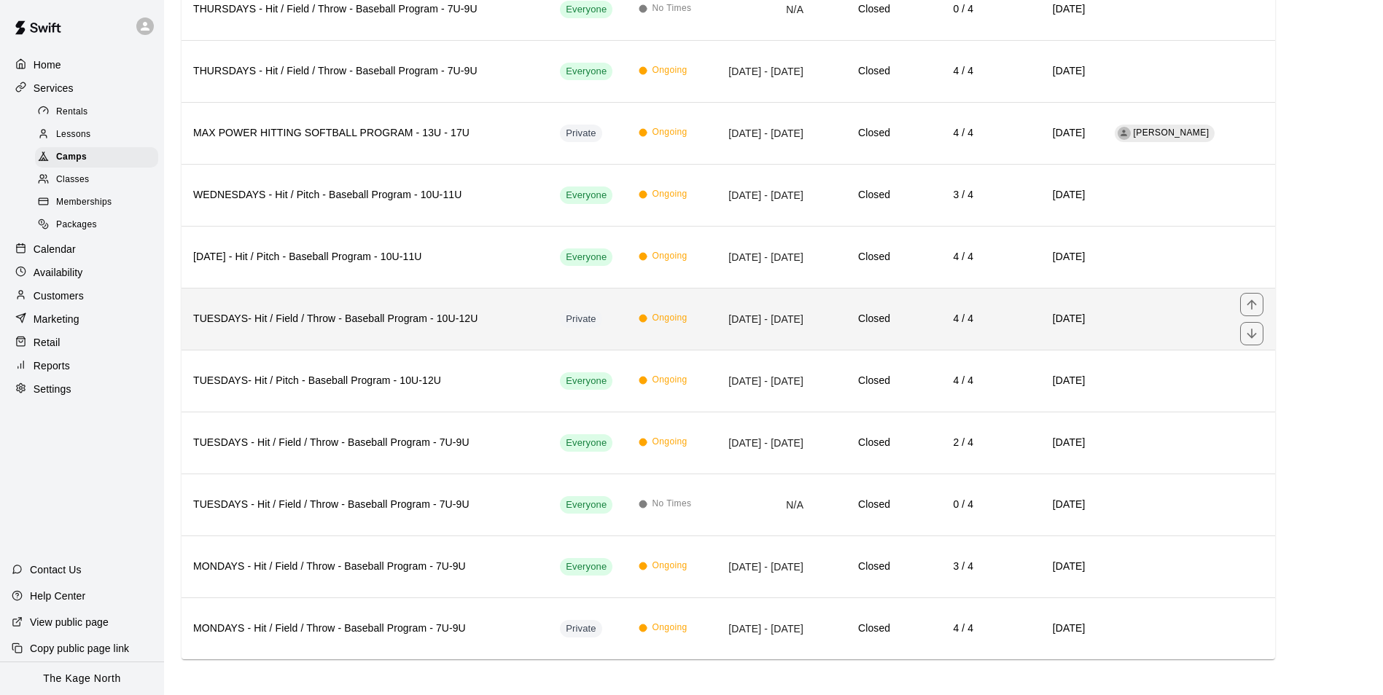
click at [370, 326] on h6 "TUESDAYS- Hit / Field / Throw - Baseball Program - 10U-12U" at bounding box center [364, 319] width 343 height 16
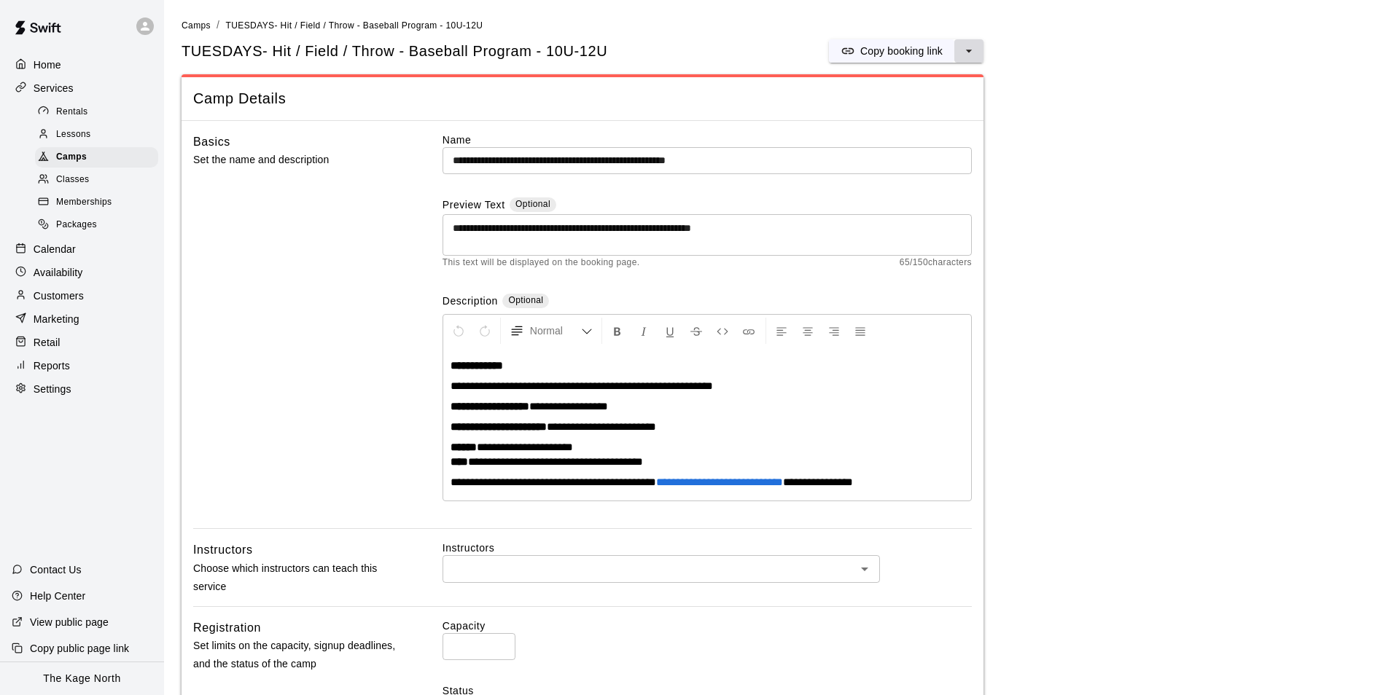
click at [975, 52] on icon "select merge strategy" at bounding box center [969, 51] width 15 height 15
click at [933, 102] on h6 "Duplicate camp" at bounding box center [910, 106] width 71 height 16
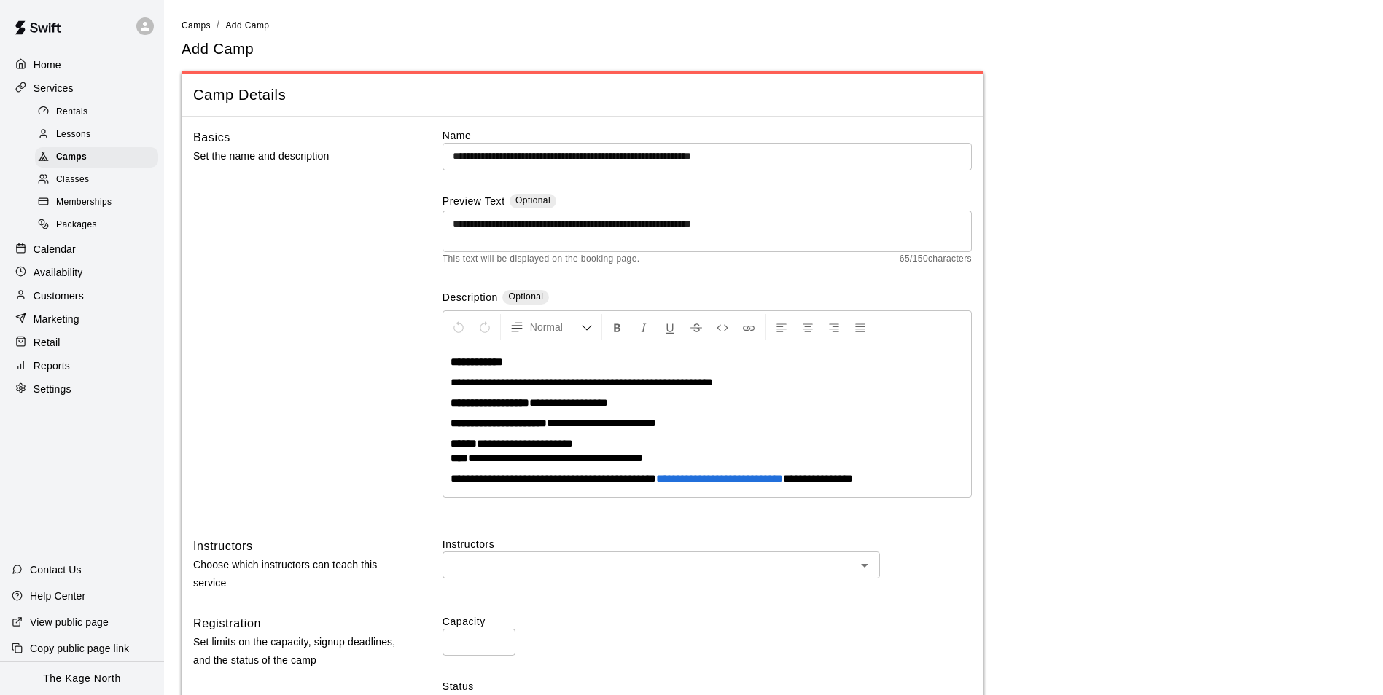
click at [835, 154] on input "**********" at bounding box center [706, 156] width 529 height 27
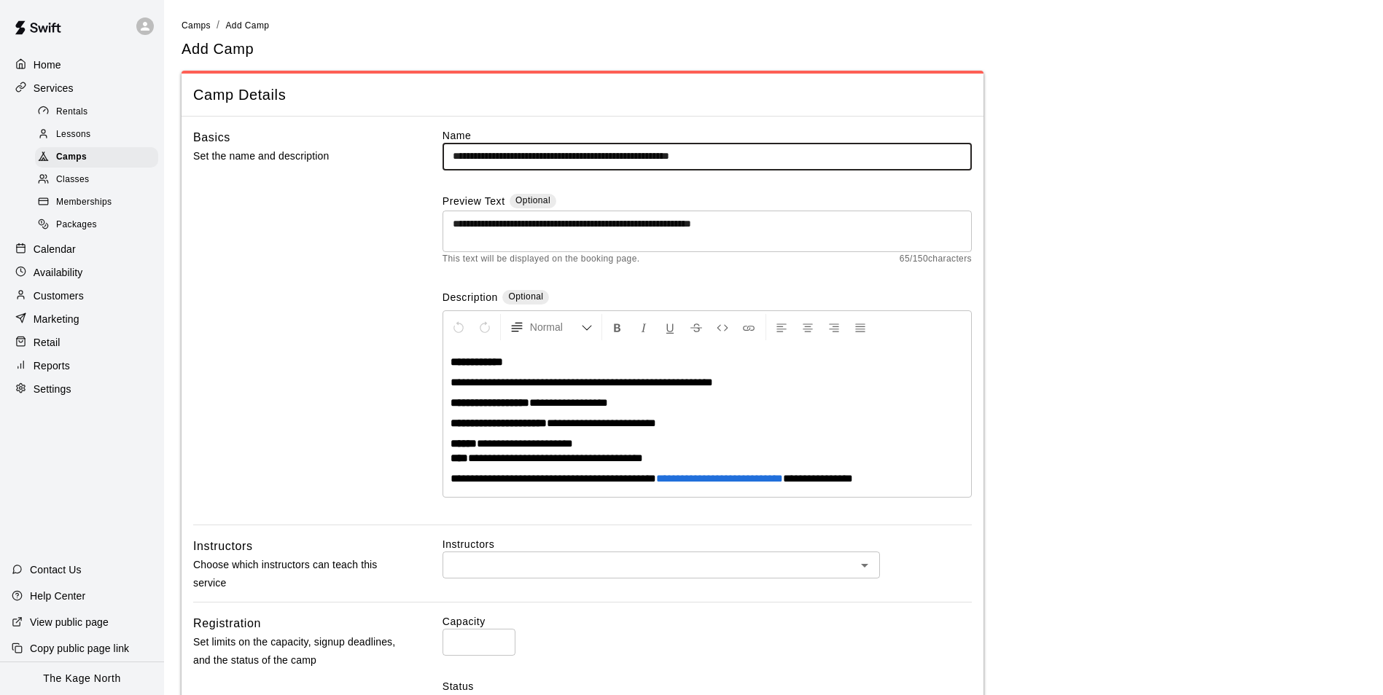
drag, startPoint x: 508, startPoint y: 155, endPoint x: 386, endPoint y: 155, distance: 122.5
click at [386, 155] on div "**********" at bounding box center [582, 326] width 779 height 397
type input "**********"
click at [1207, 333] on main "**********" at bounding box center [774, 627] width 1184 height 1220
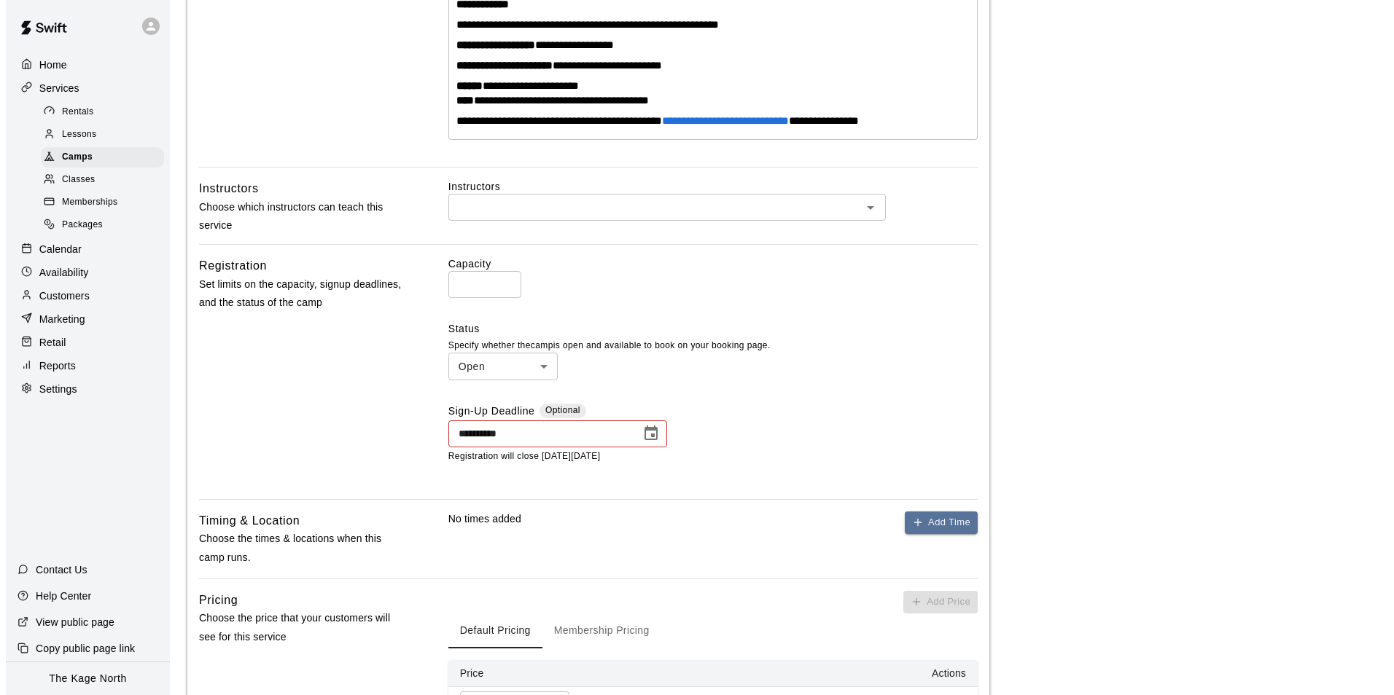
scroll to position [437, 0]
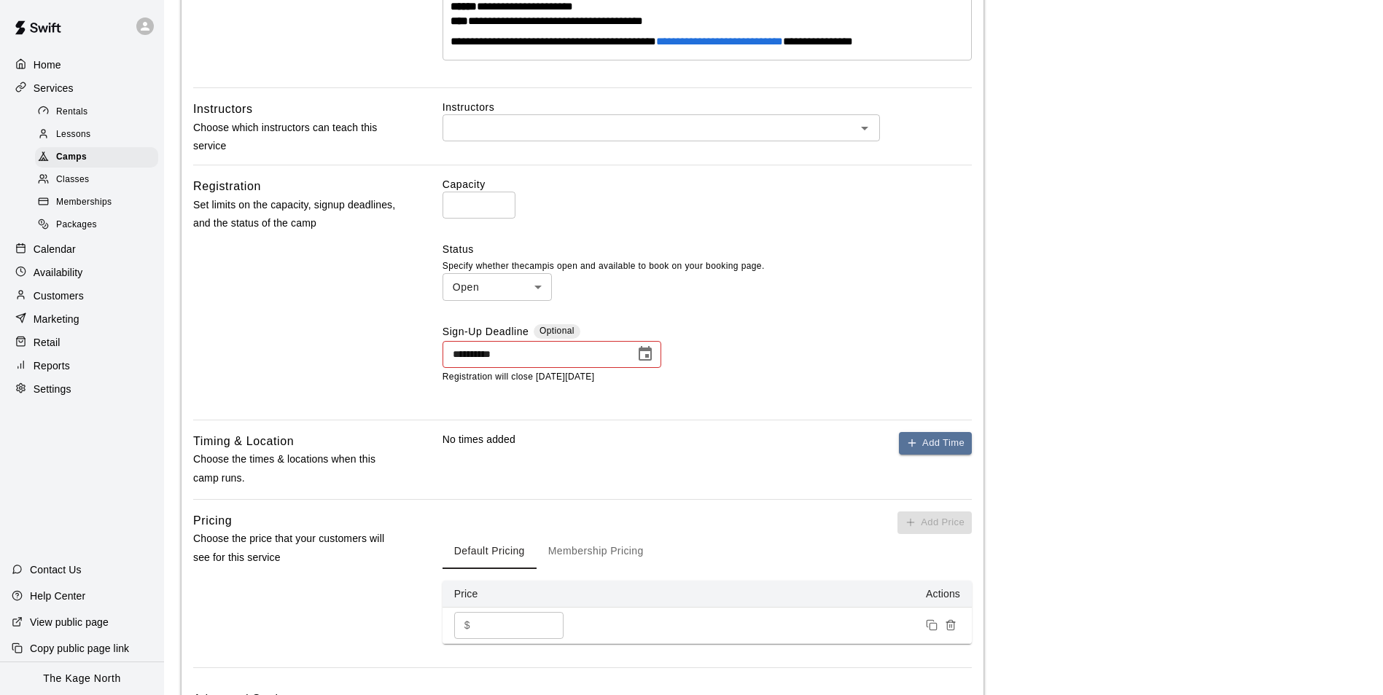
click at [644, 357] on icon "Choose date, selected date is Sep 16, 2025" at bounding box center [644, 354] width 17 height 17
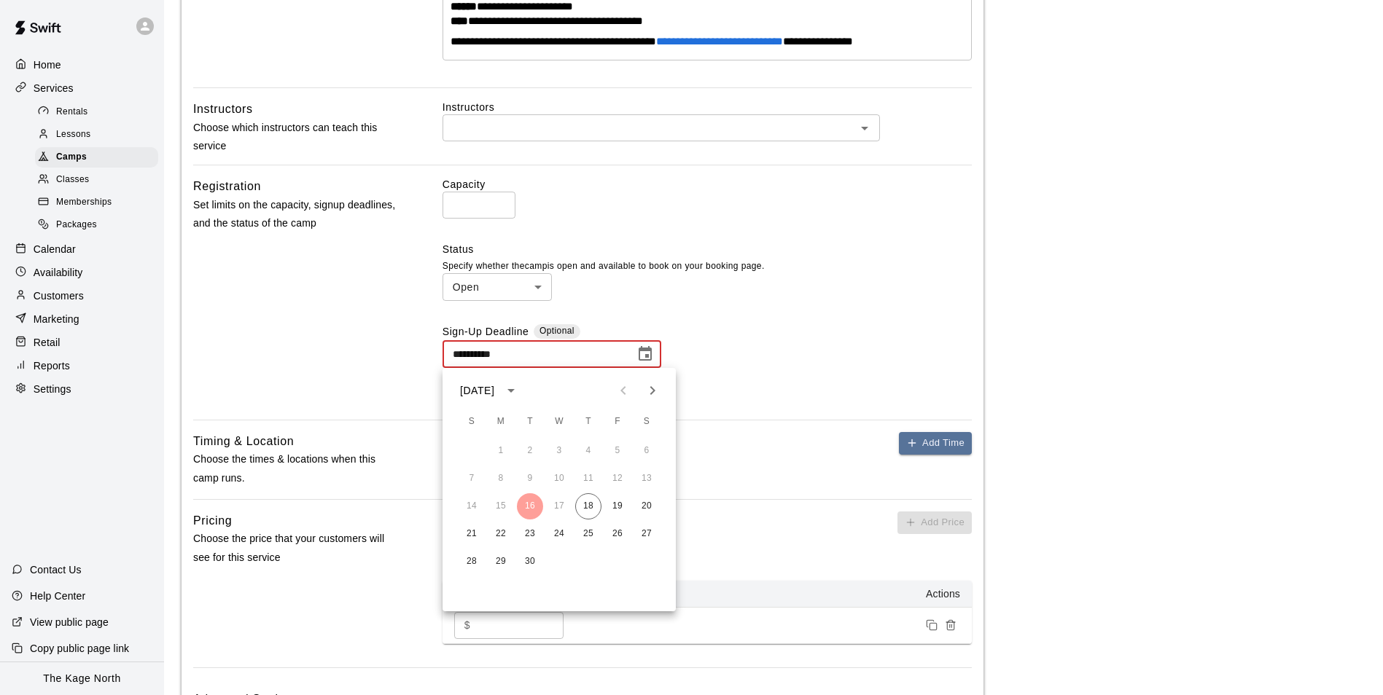
click at [658, 391] on icon "Next month" at bounding box center [652, 390] width 17 height 17
click at [494, 477] on button "3" at bounding box center [501, 479] width 26 height 26
type input "**********"
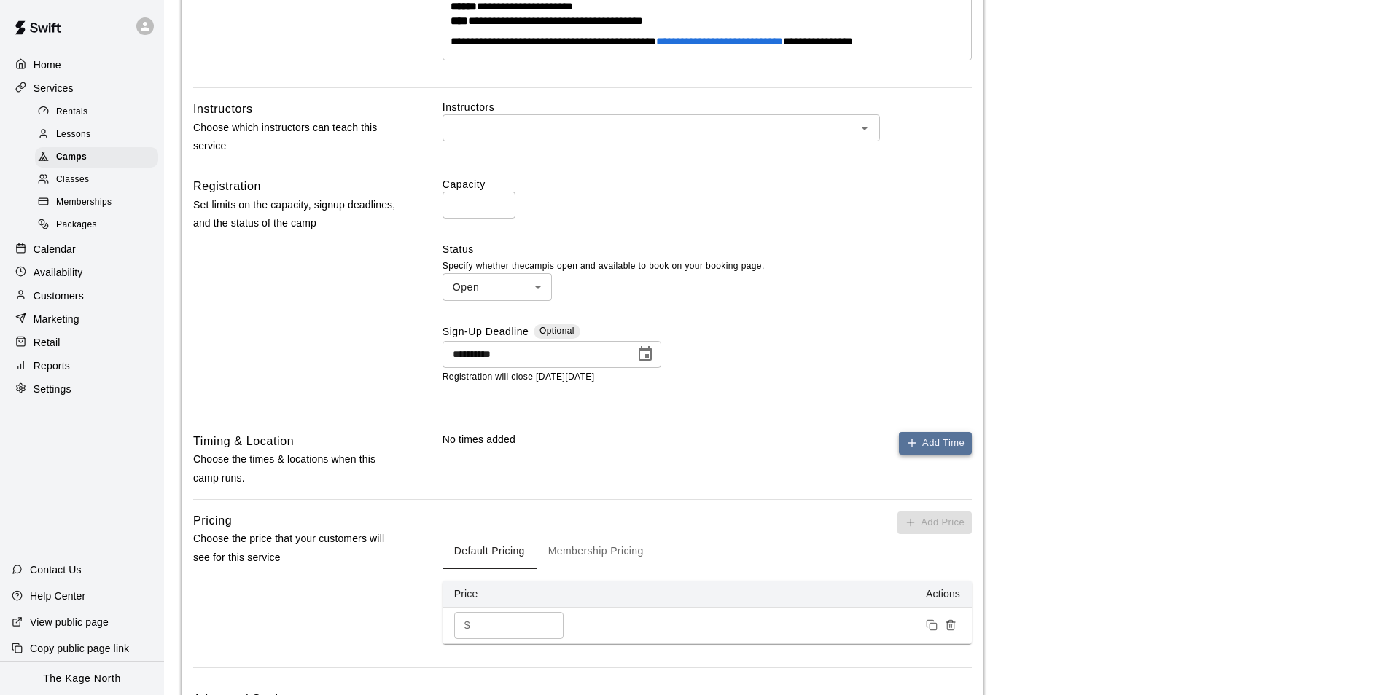
click at [932, 445] on button "Add Time" at bounding box center [935, 443] width 73 height 23
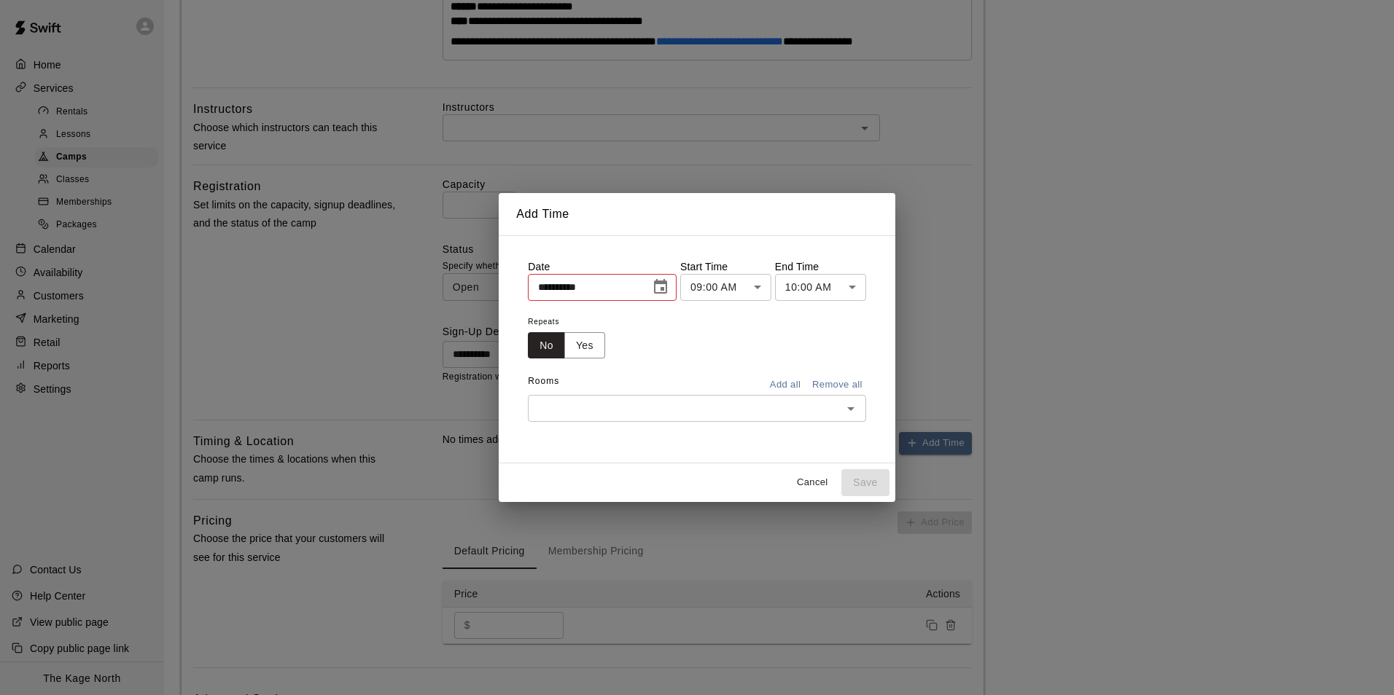
click at [669, 295] on icon "Choose date, selected date is Sep 17, 2025" at bounding box center [660, 286] width 17 height 17
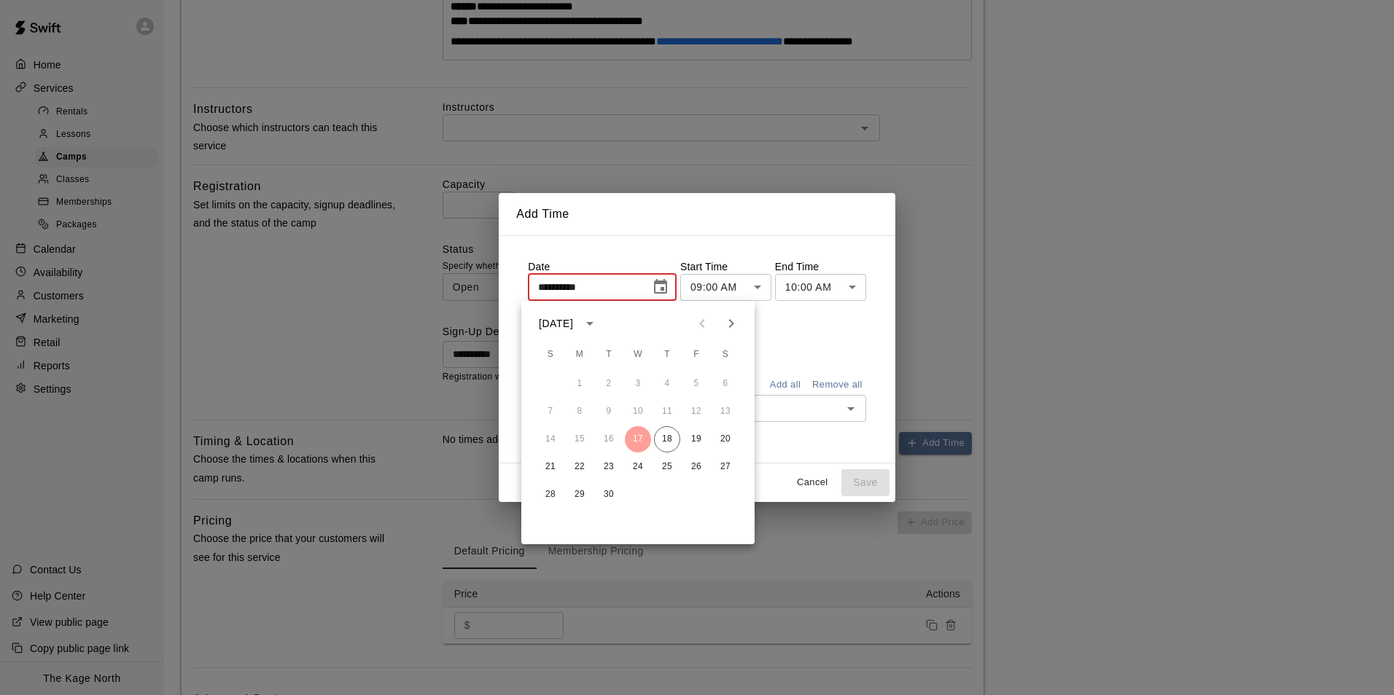
click at [728, 324] on icon "Next month" at bounding box center [730, 323] width 17 height 17
click at [700, 324] on icon "Previous month" at bounding box center [701, 323] width 5 height 9
click at [572, 491] on button "27" at bounding box center [579, 495] width 26 height 26
type input "**********"
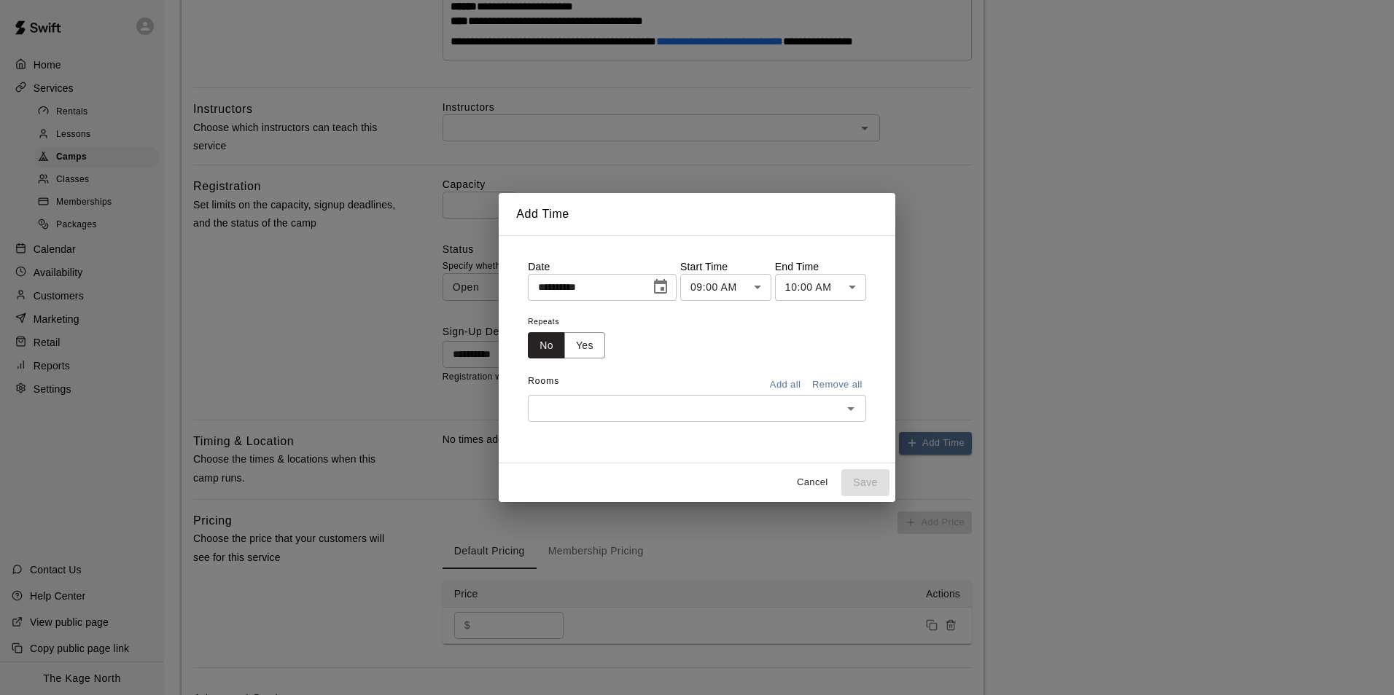
click at [746, 287] on body "**********" at bounding box center [697, 190] width 1394 height 1255
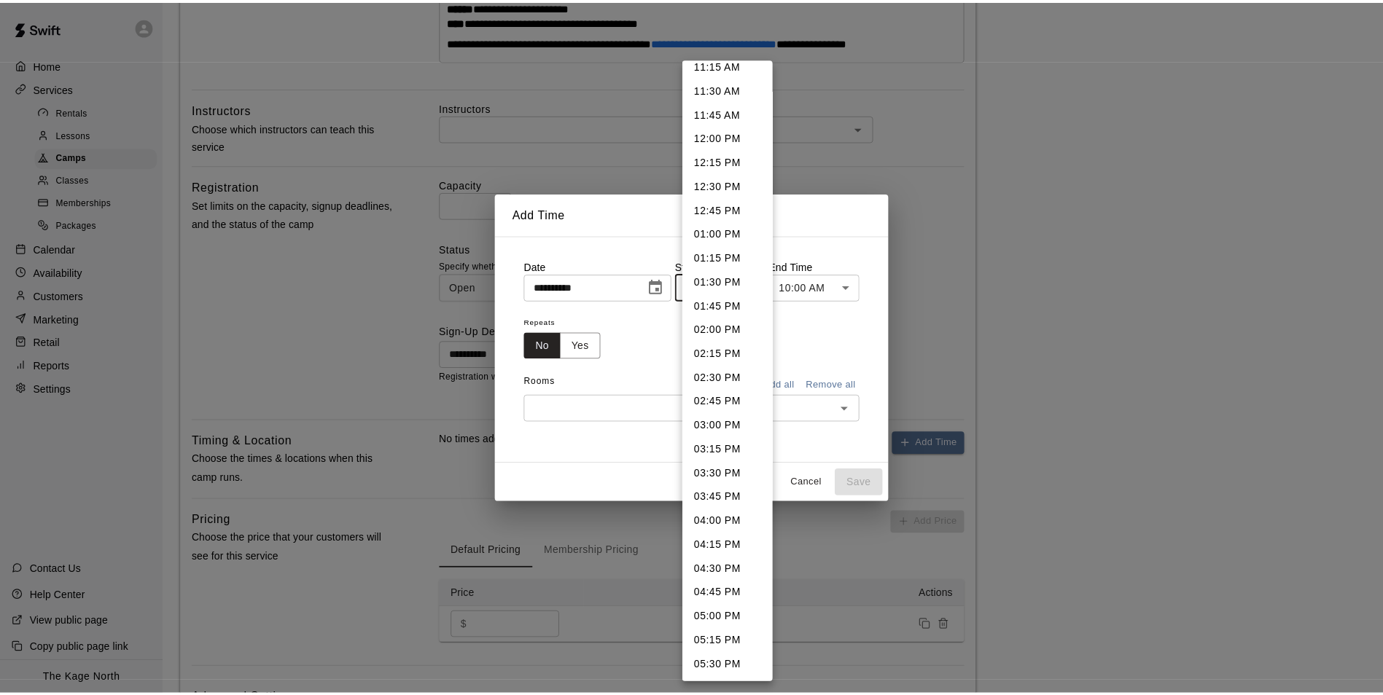
scroll to position [1300, 0]
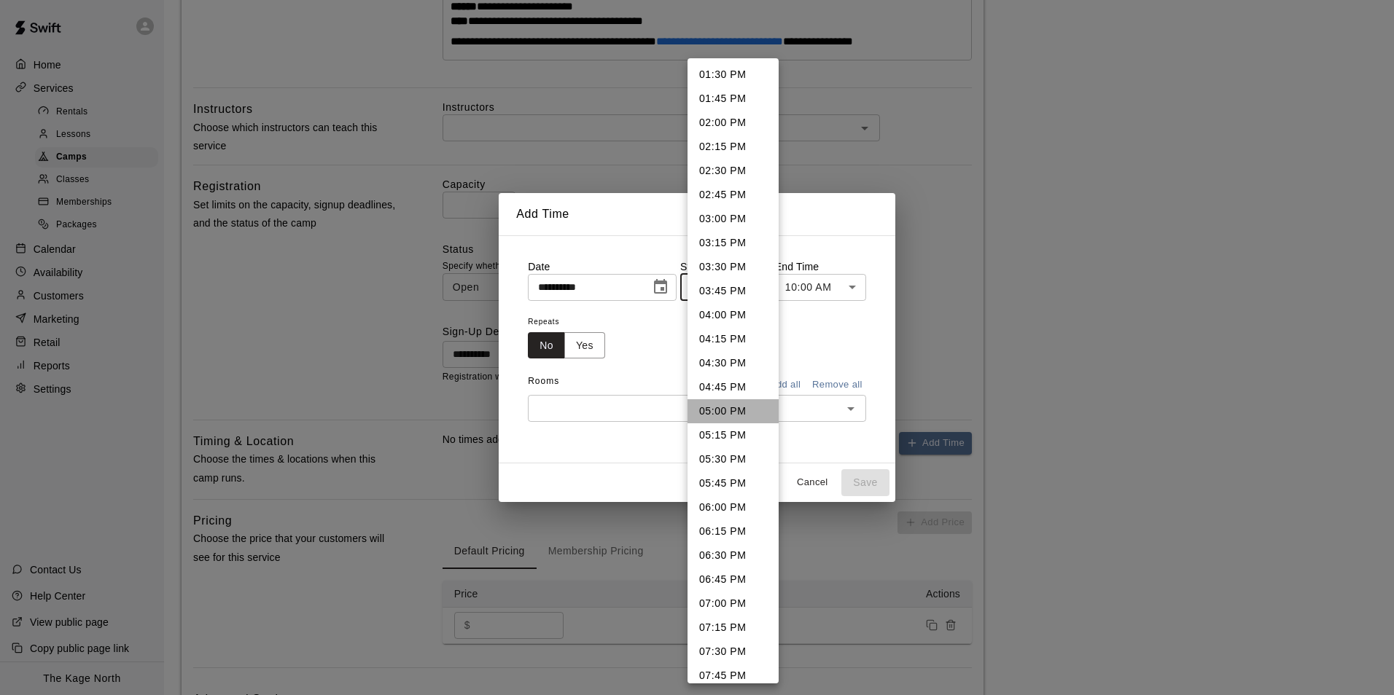
click at [733, 412] on li "05:00 PM" at bounding box center [732, 411] width 91 height 24
type input "********"
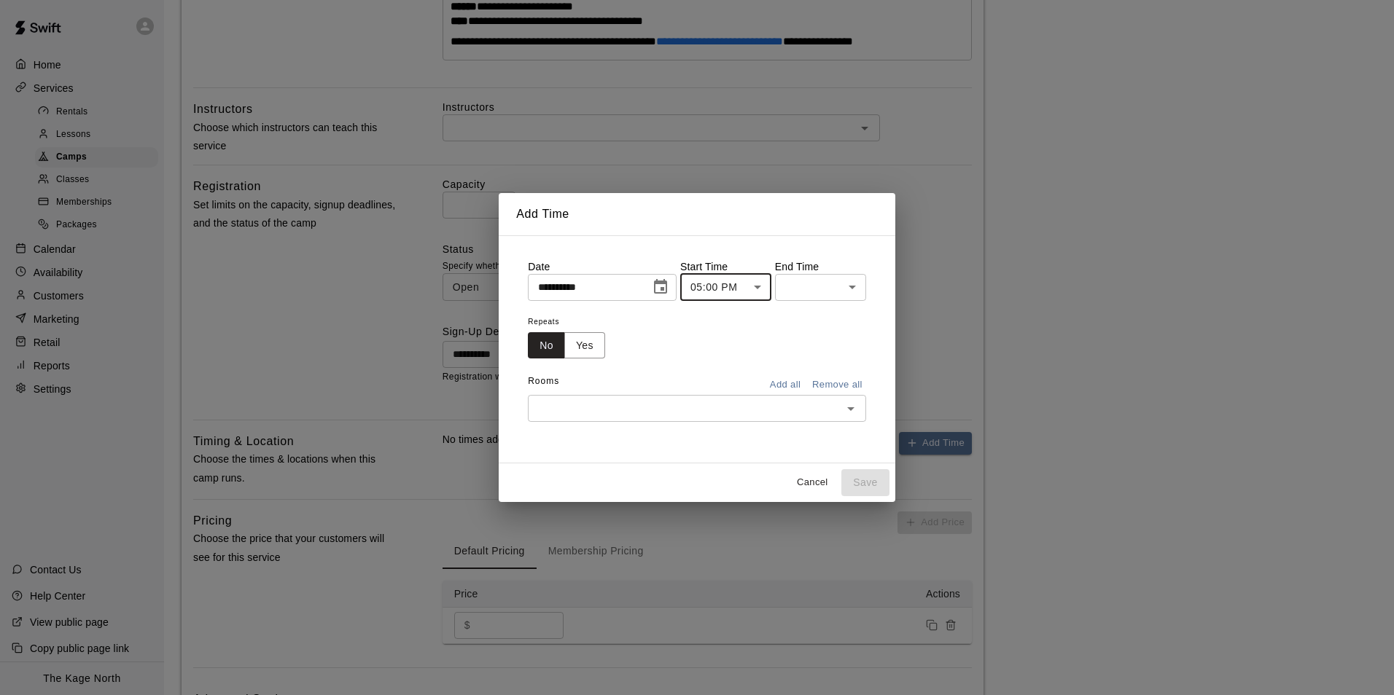
click at [857, 289] on body "**********" at bounding box center [697, 190] width 1394 height 1255
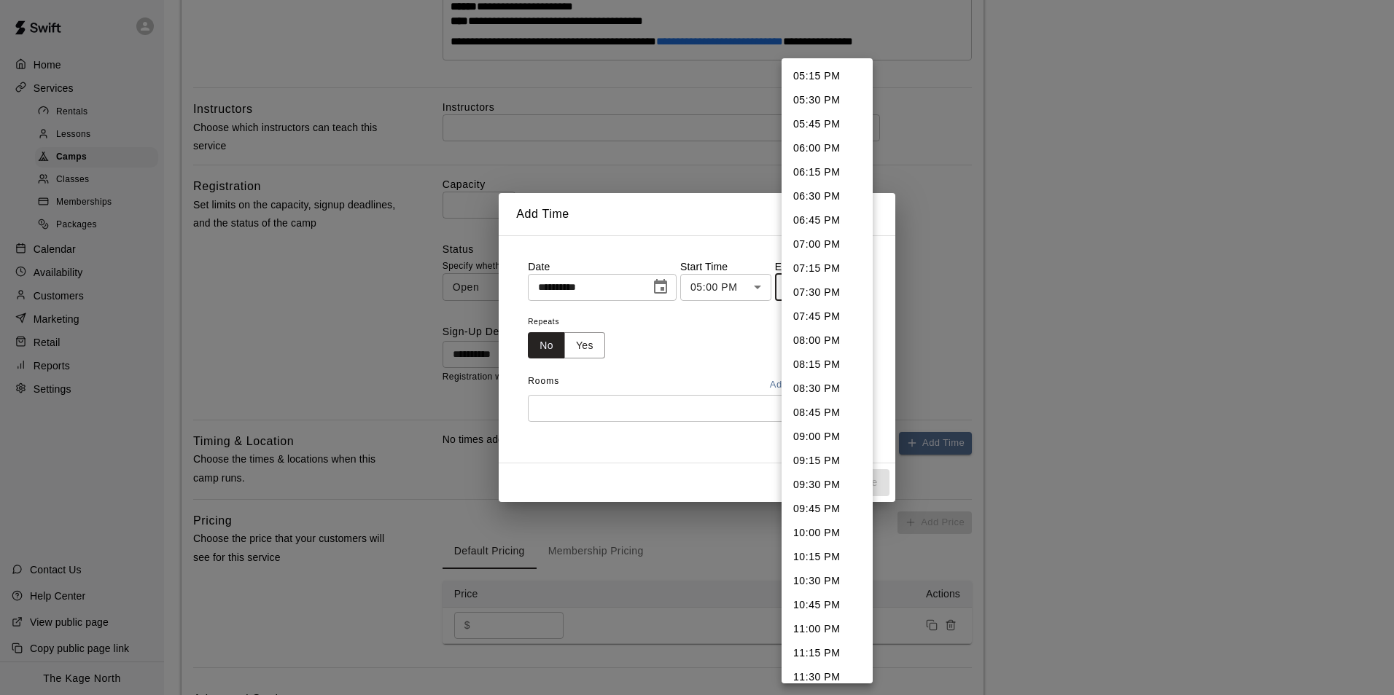
click at [822, 199] on li "06:30 PM" at bounding box center [826, 196] width 91 height 24
type input "********"
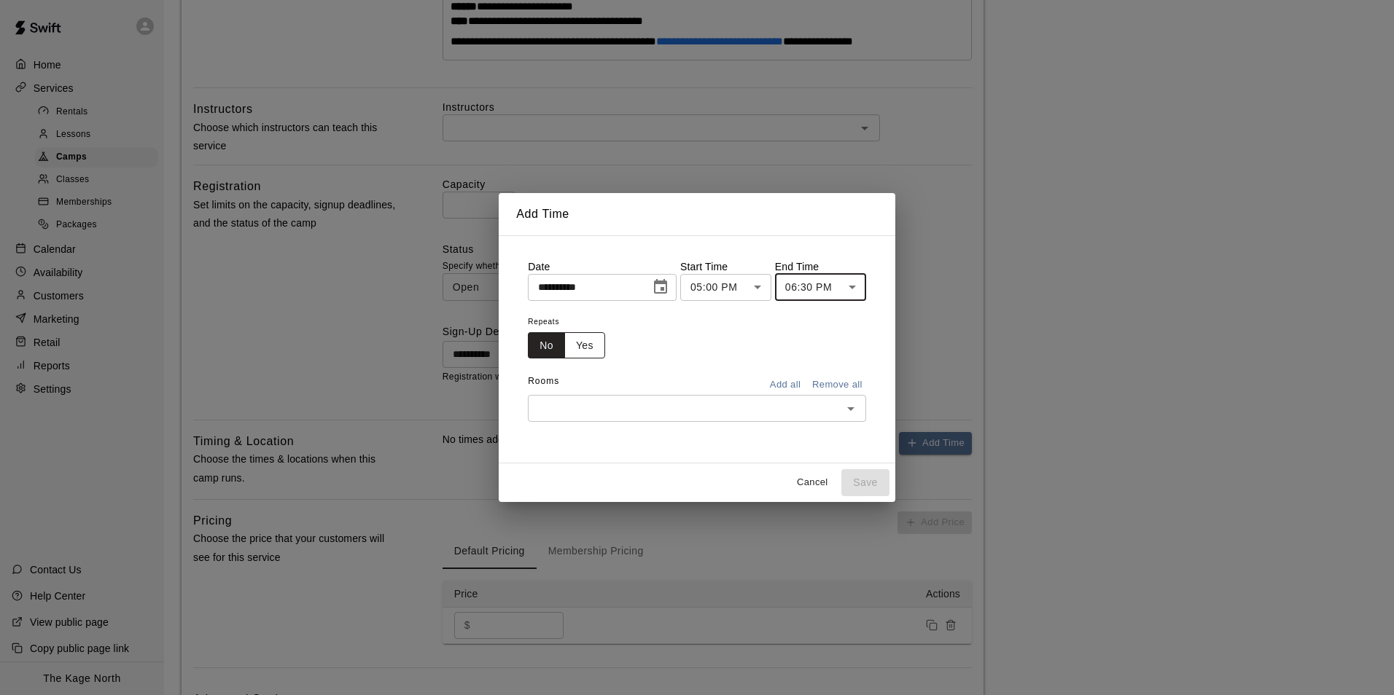
click at [579, 346] on button "Yes" at bounding box center [584, 345] width 41 height 27
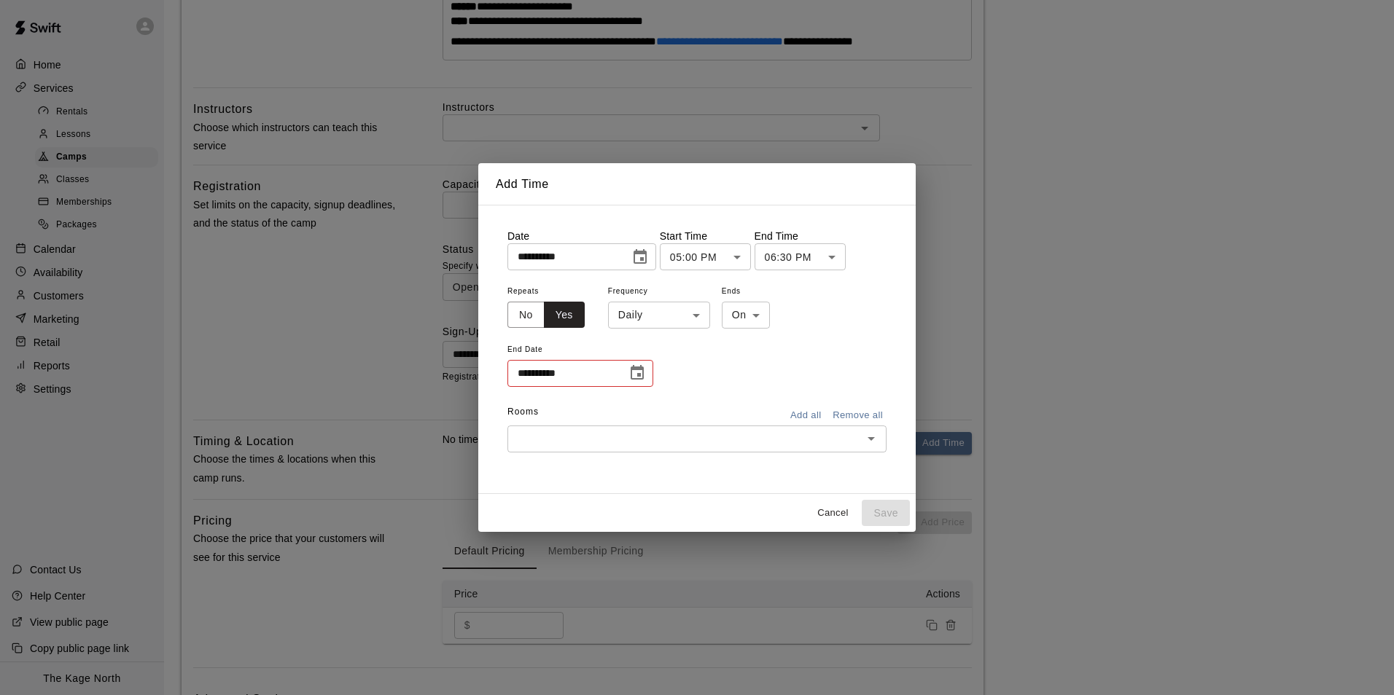
click at [677, 313] on body "**********" at bounding box center [697, 190] width 1394 height 1255
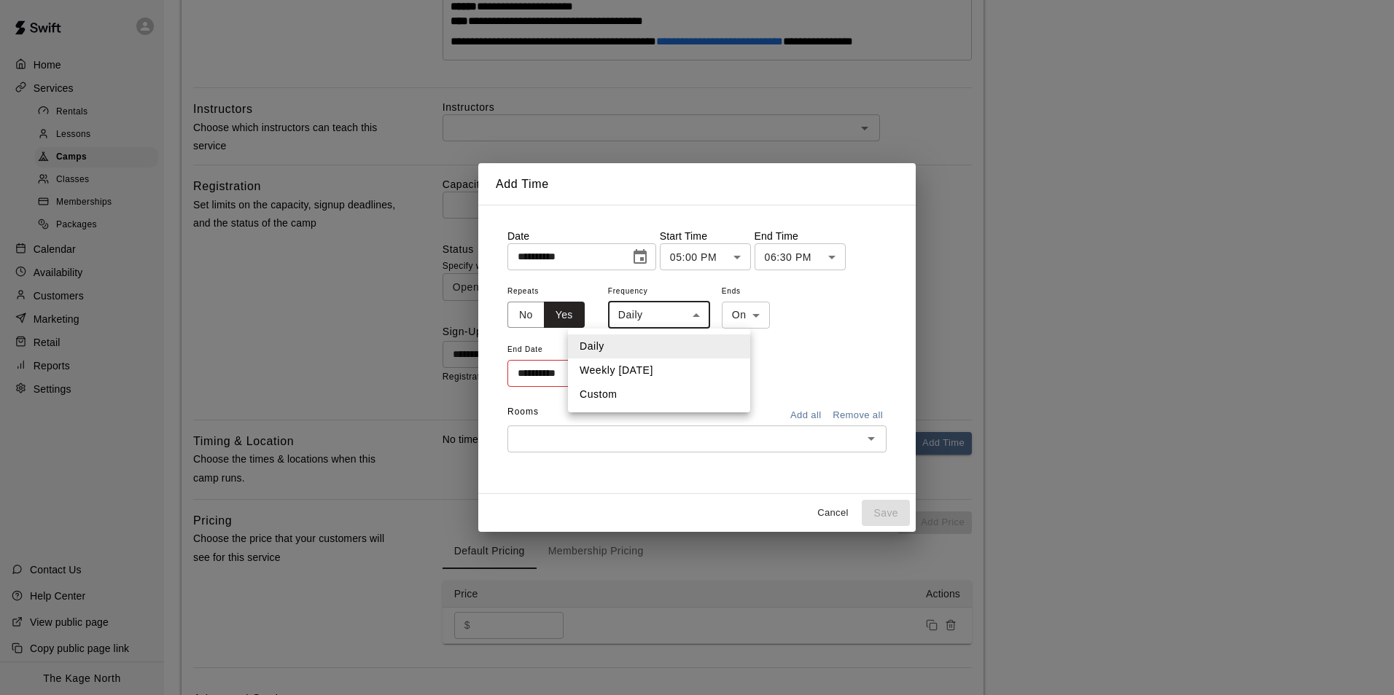
click at [674, 371] on li "Weekly on Monday" at bounding box center [659, 371] width 182 height 24
type input "******"
click at [641, 375] on icon "Choose date" at bounding box center [637, 372] width 13 height 15
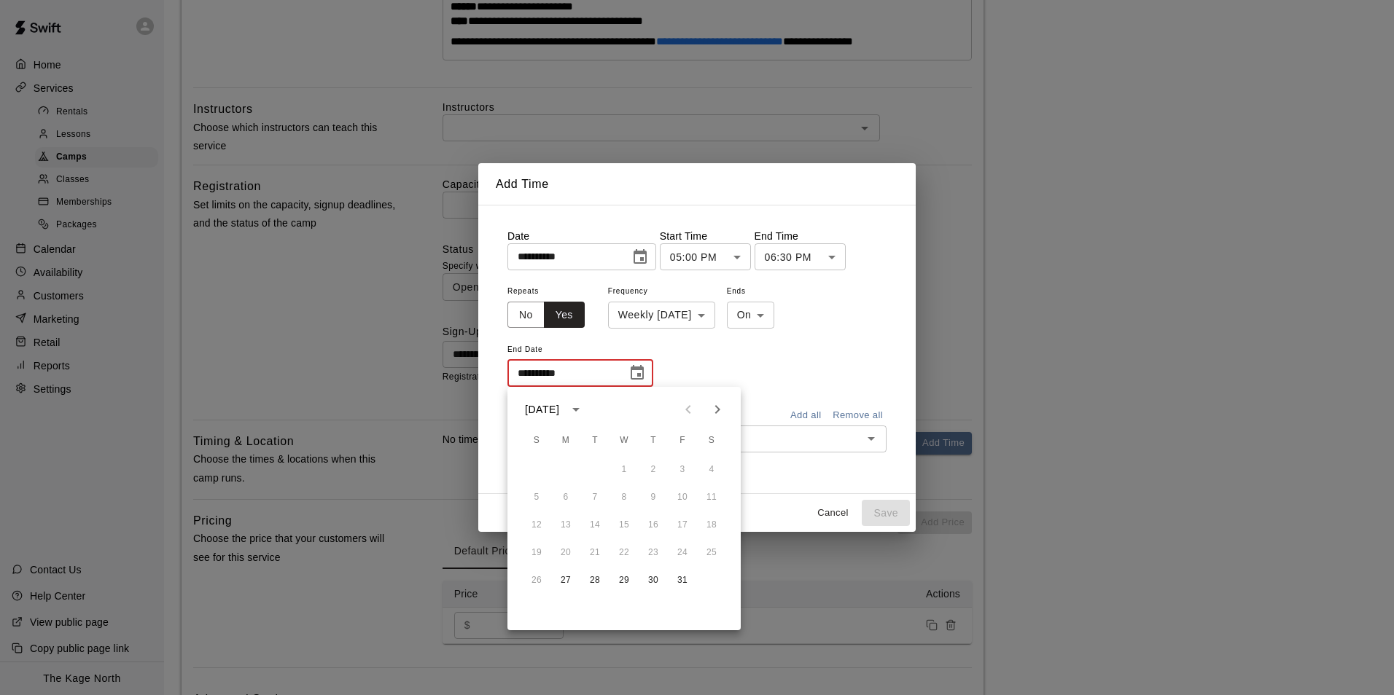
click at [713, 411] on icon "Next month" at bounding box center [717, 409] width 17 height 17
click at [719, 408] on icon "Next month" at bounding box center [717, 409] width 17 height 17
click at [564, 501] on button "8" at bounding box center [566, 498] width 26 height 26
type input "**********"
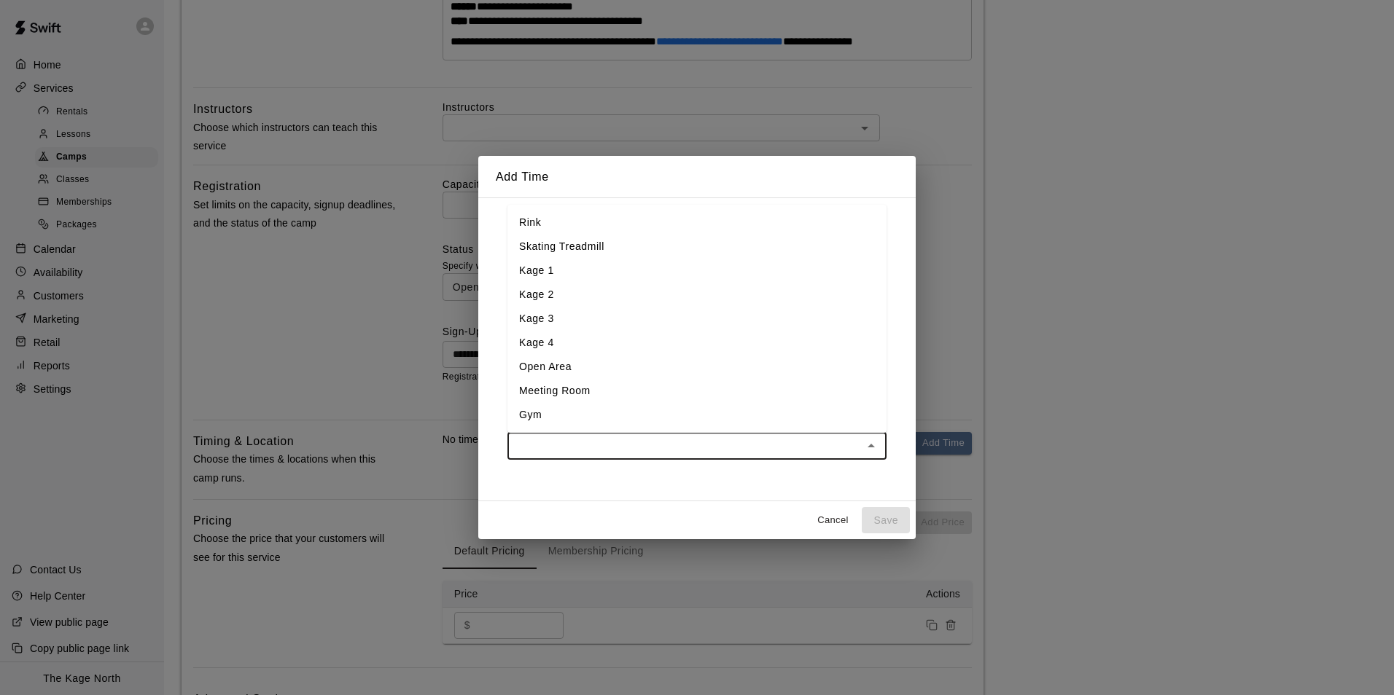
click at [616, 447] on input "text" at bounding box center [685, 446] width 346 height 18
click at [569, 312] on li "Kage 3" at bounding box center [696, 319] width 379 height 24
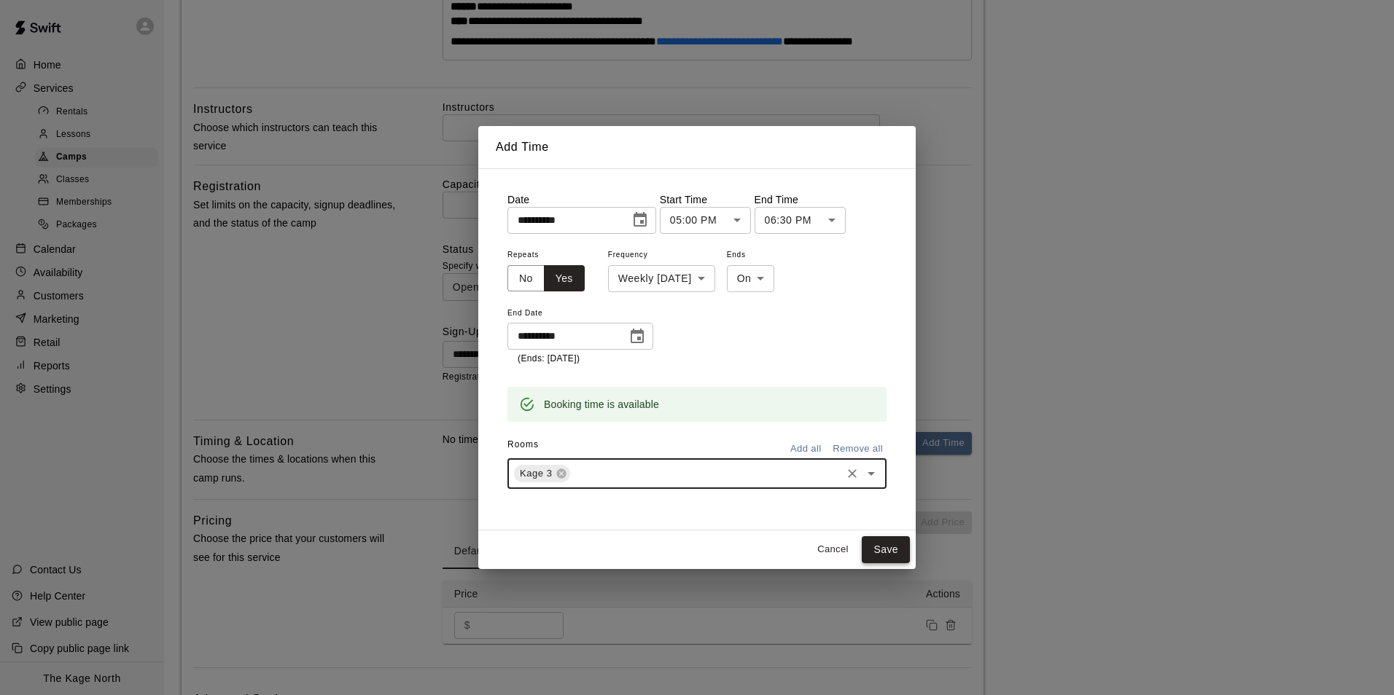
click at [886, 550] on button "Save" at bounding box center [886, 550] width 48 height 27
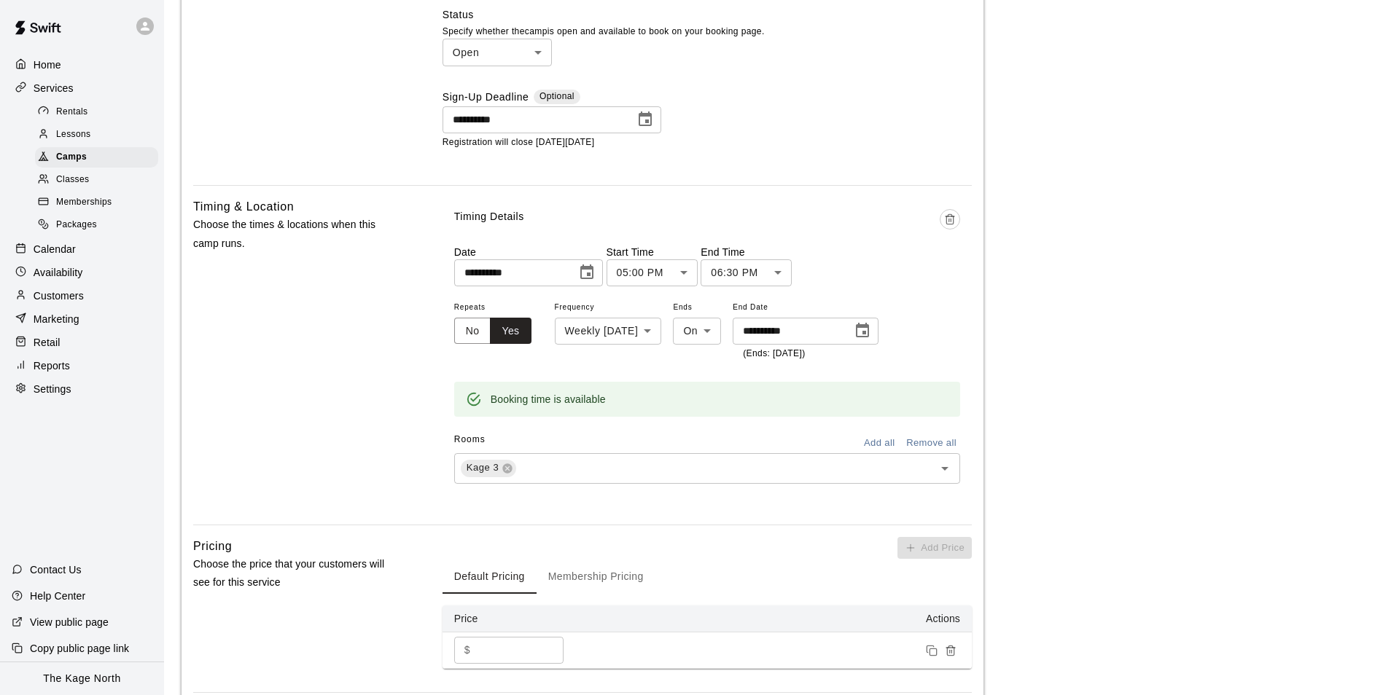
scroll to position [819, 0]
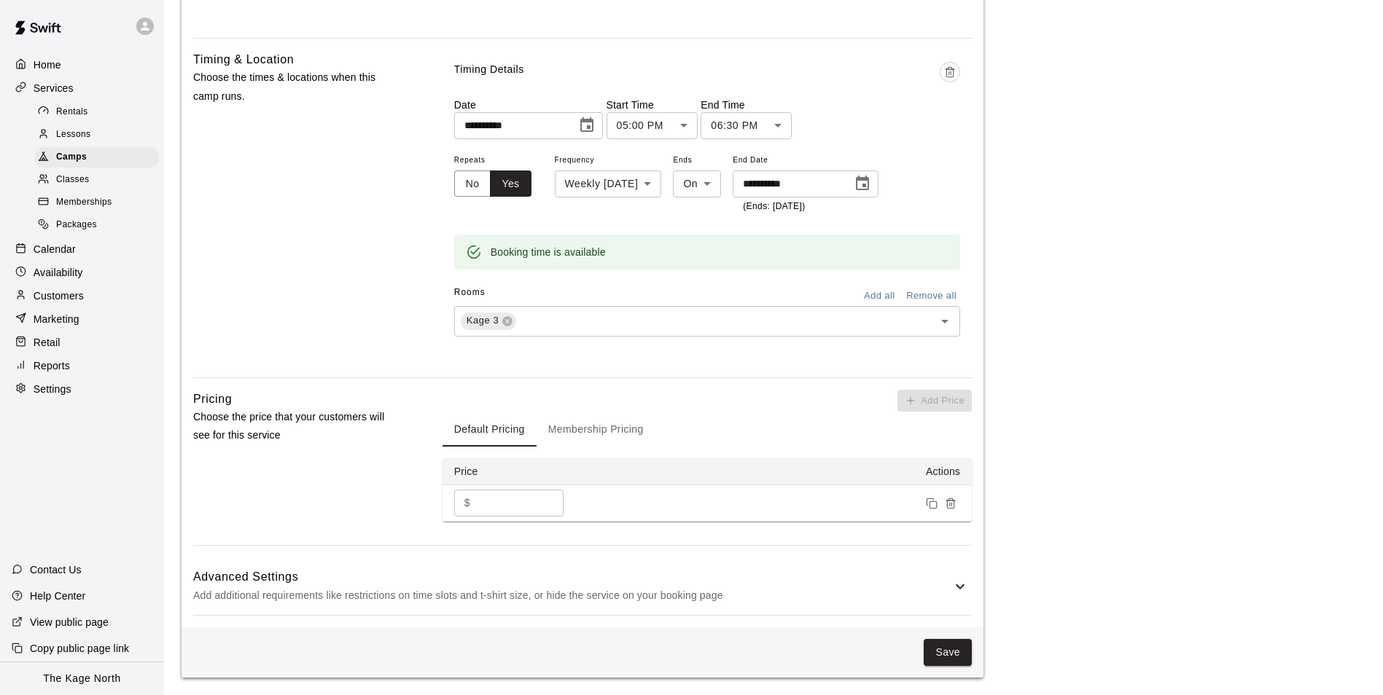
click at [956, 578] on icon at bounding box center [959, 586] width 17 height 17
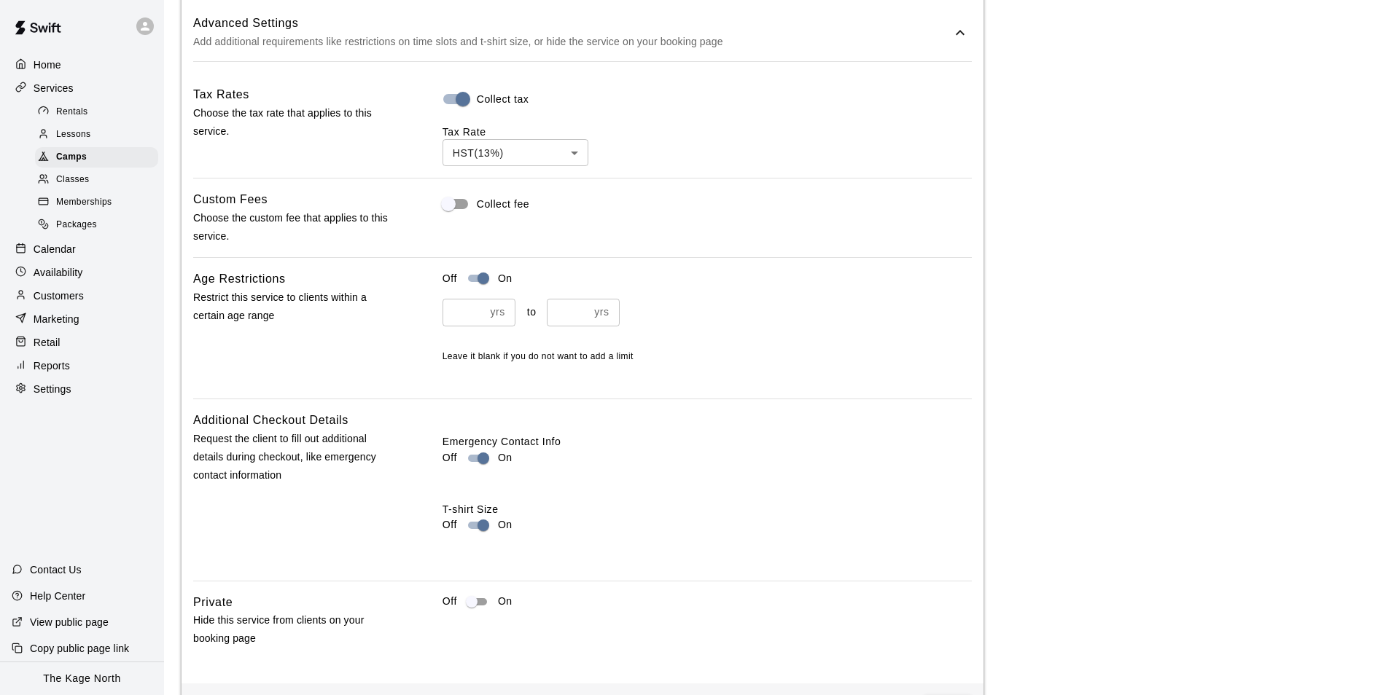
scroll to position [1431, 0]
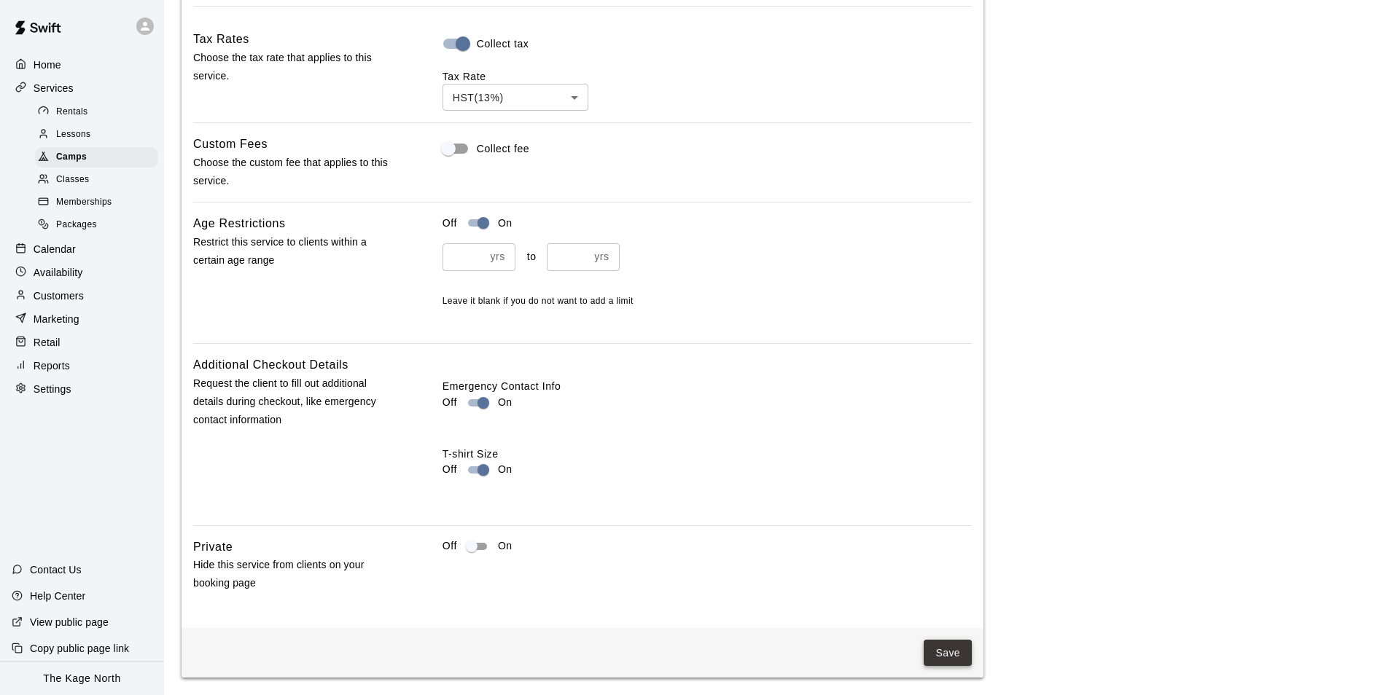
click at [948, 652] on button "Save" at bounding box center [948, 653] width 48 height 27
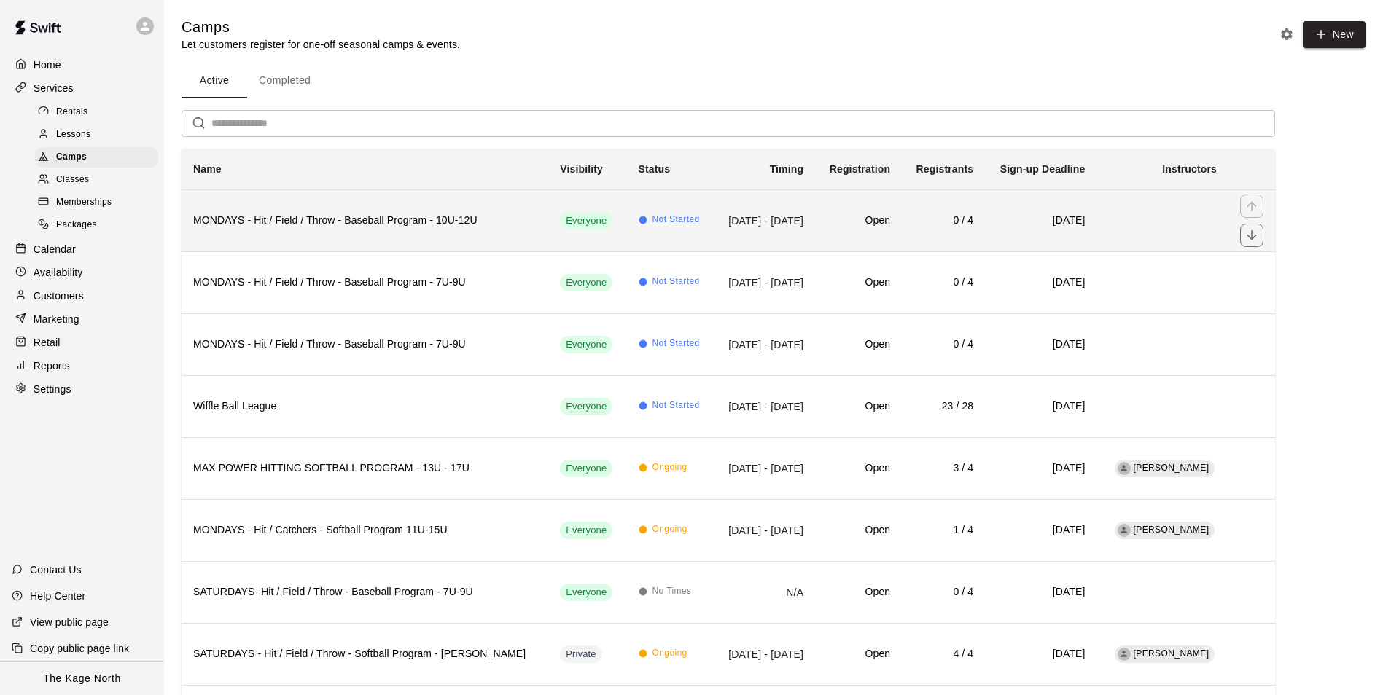
click at [652, 227] on span "Not Started" at bounding box center [675, 220] width 47 height 15
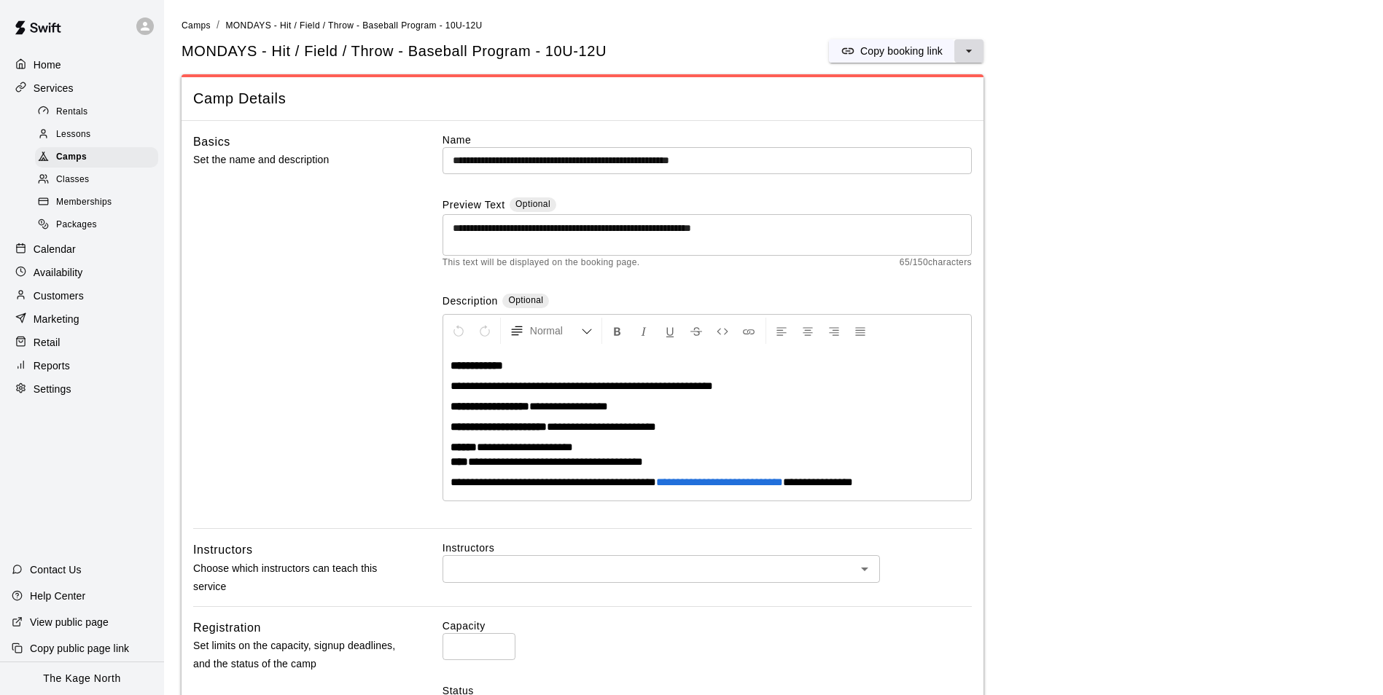
click at [967, 54] on icon "select merge strategy" at bounding box center [969, 51] width 15 height 15
click at [940, 112] on h6 "Duplicate camp" at bounding box center [910, 106] width 71 height 16
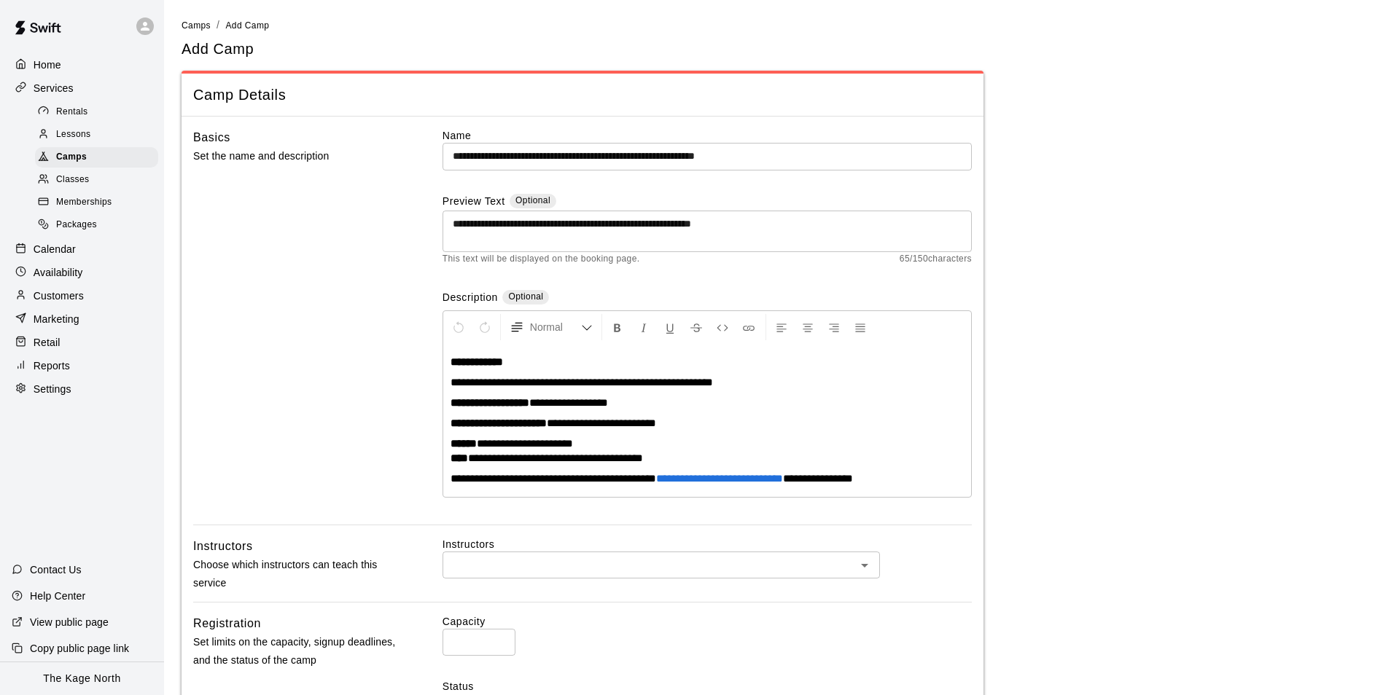
click at [808, 161] on input "**********" at bounding box center [706, 156] width 529 height 27
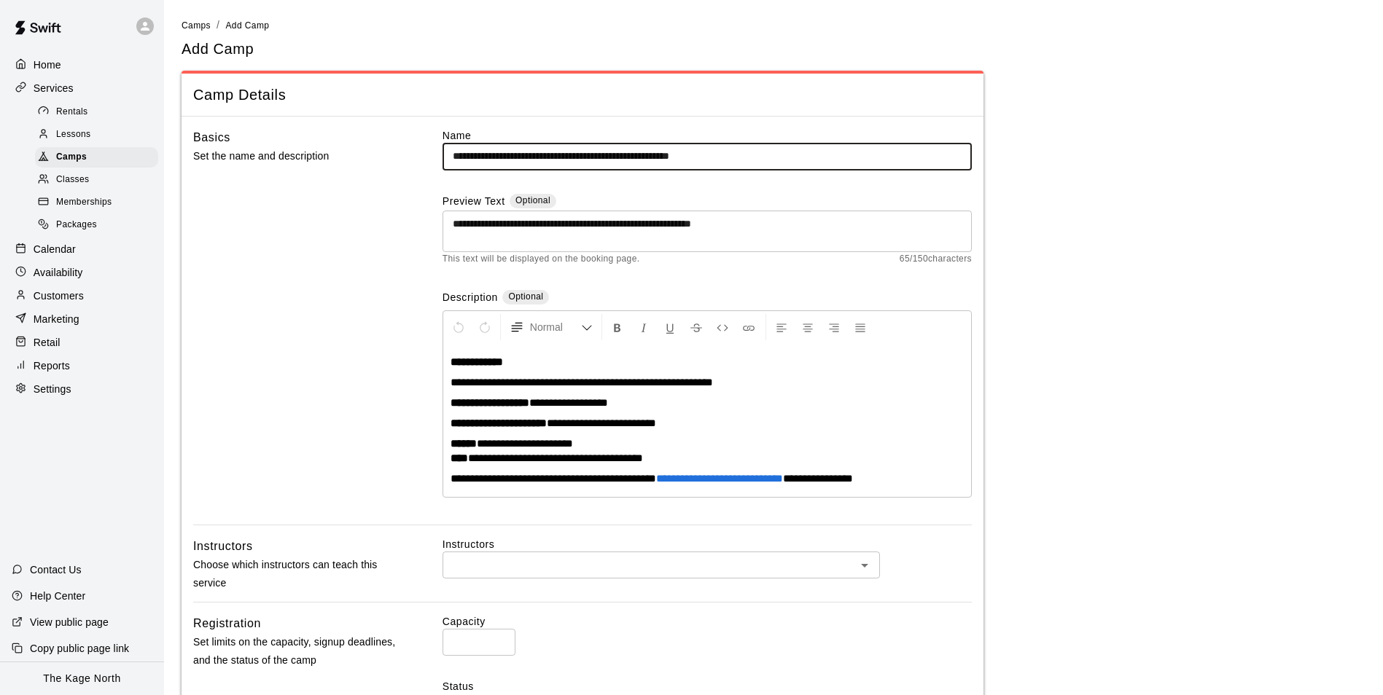
type input "**********"
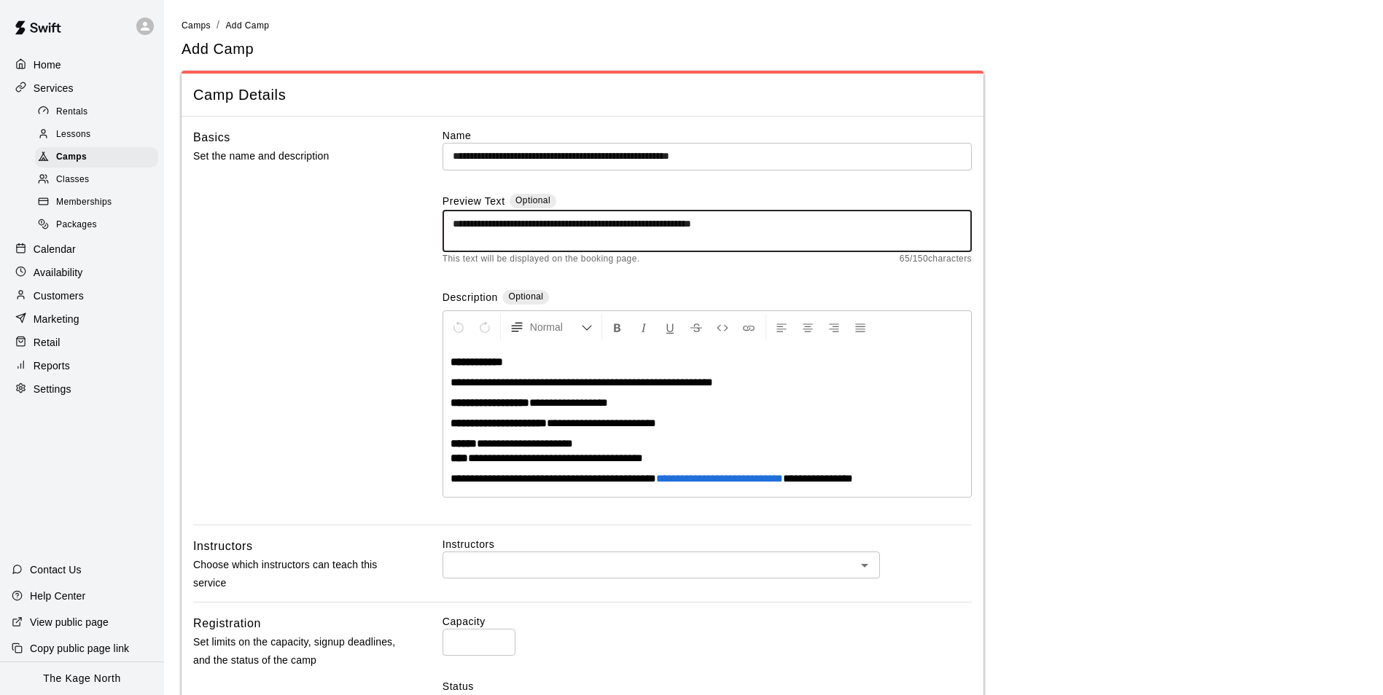
drag, startPoint x: 670, startPoint y: 222, endPoint x: 711, endPoint y: 226, distance: 41.7
click at [671, 222] on textarea "**********" at bounding box center [707, 231] width 509 height 29
click at [729, 225] on textarea "**********" at bounding box center [707, 231] width 509 height 29
click at [678, 225] on textarea "**********" at bounding box center [707, 231] width 509 height 29
type textarea "**********"
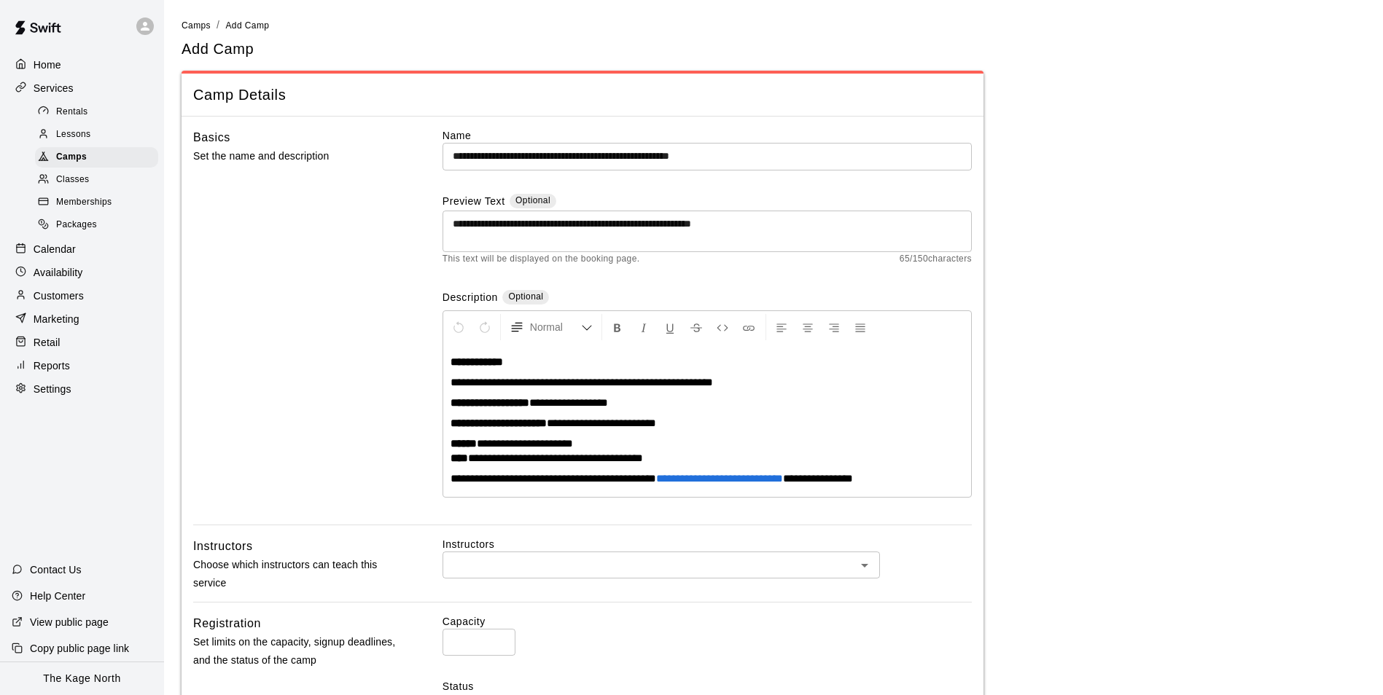
click at [1139, 282] on main "**********" at bounding box center [774, 627] width 1184 height 1220
click at [491, 445] on span "**********" at bounding box center [525, 443] width 96 height 11
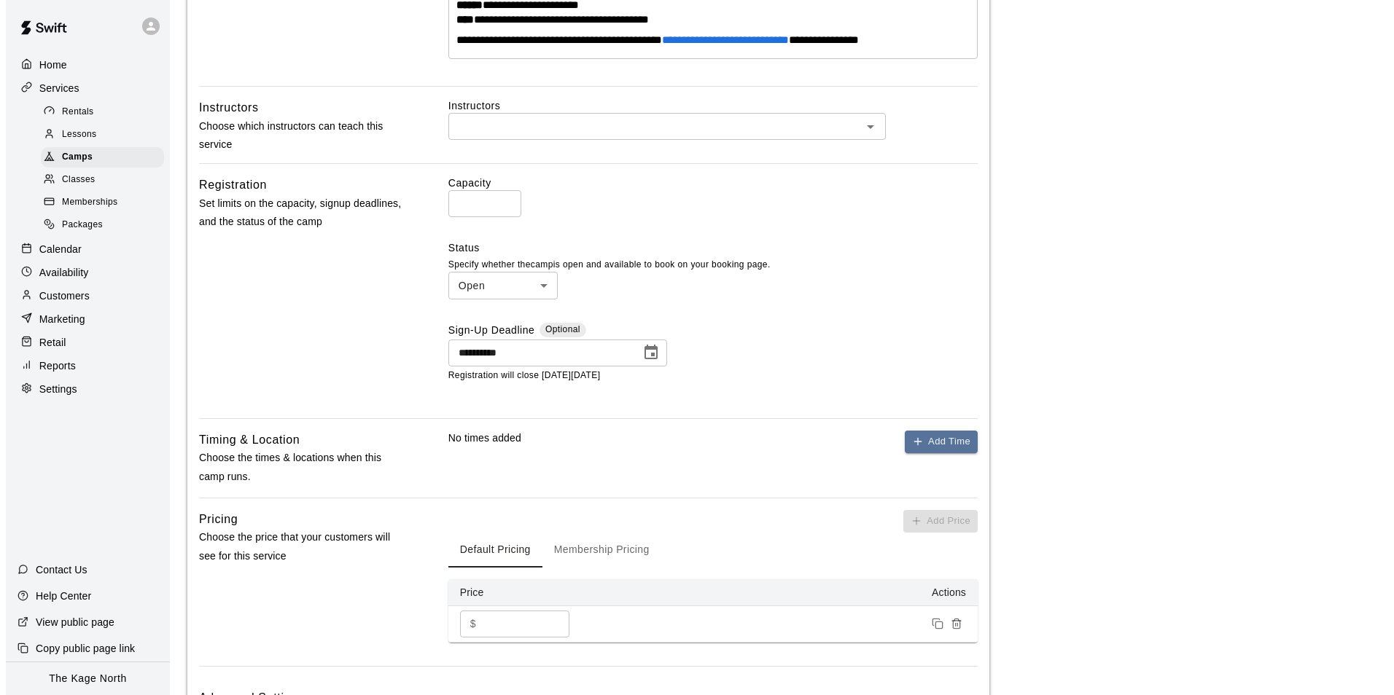
scroll to position [510, 0]
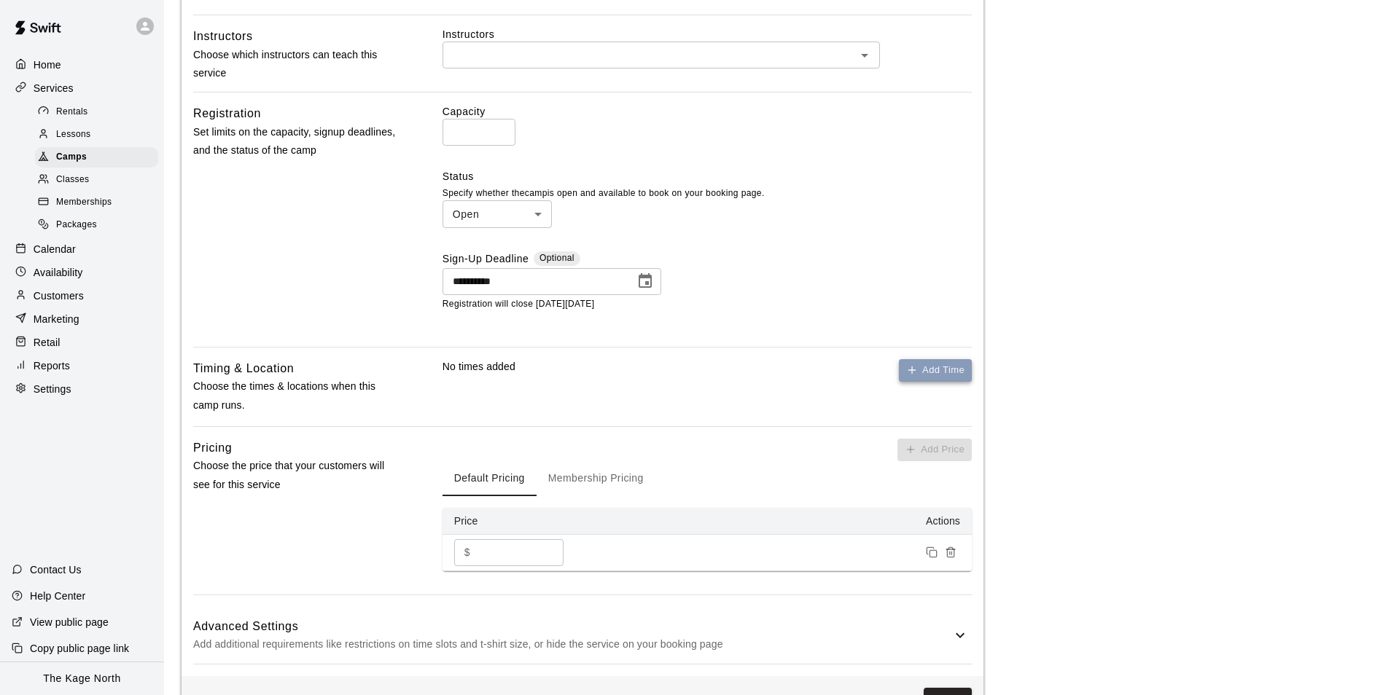
click at [918, 374] on button "Add Time" at bounding box center [935, 370] width 73 height 23
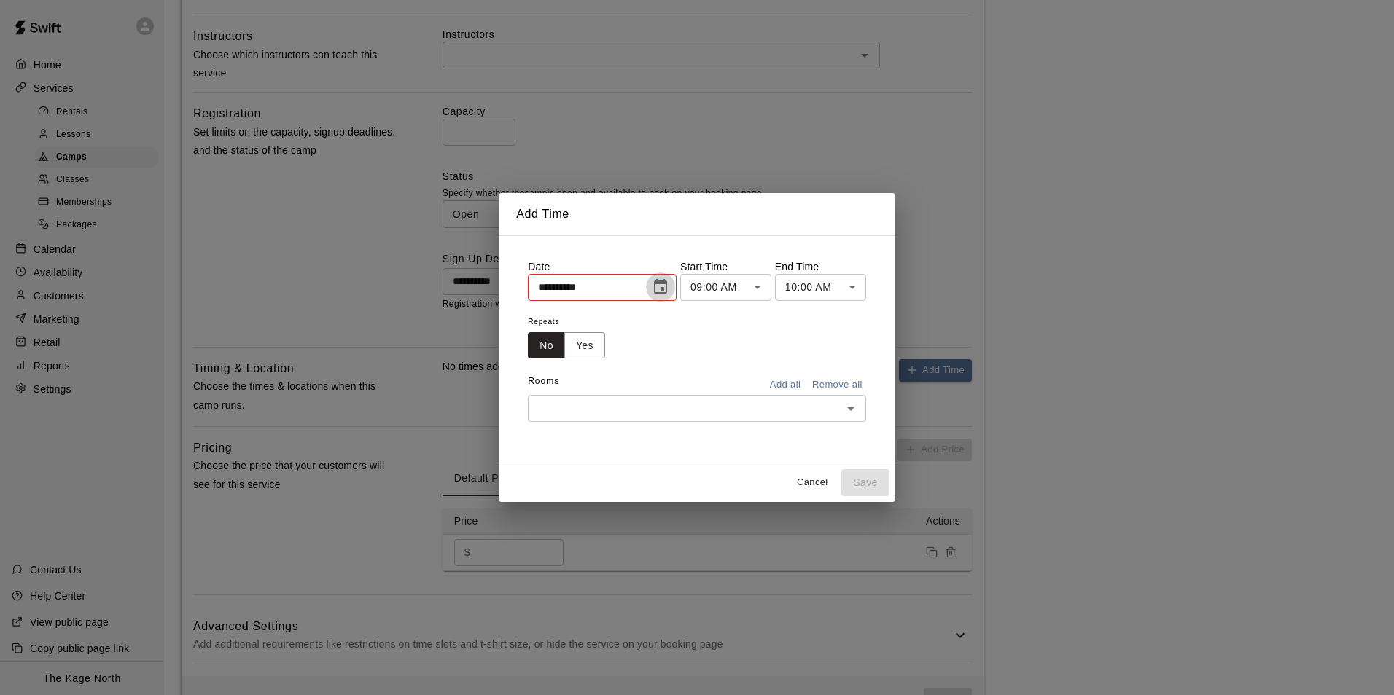
click at [660, 290] on icon "Choose date, selected date is Sep 17, 2025" at bounding box center [660, 286] width 17 height 17
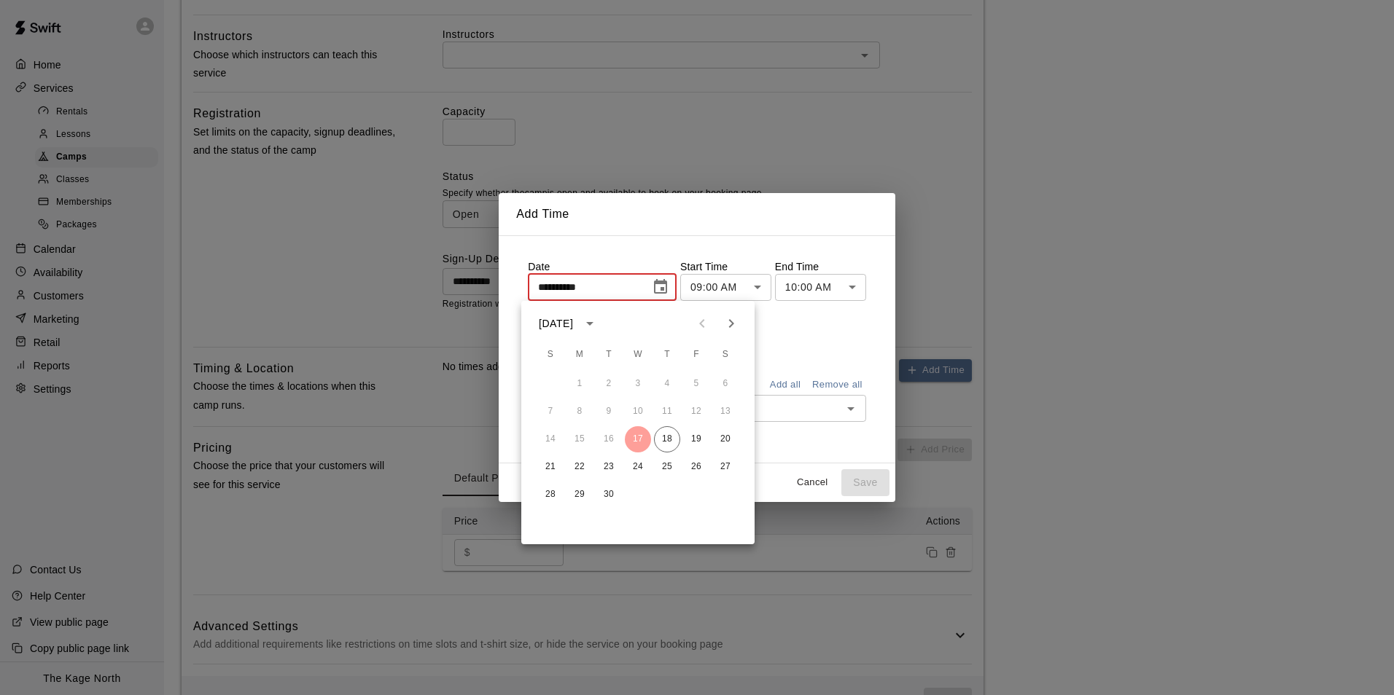
click at [736, 324] on icon "Next month" at bounding box center [730, 323] width 17 height 17
click at [580, 494] on button "27" at bounding box center [579, 495] width 26 height 26
type input "**********"
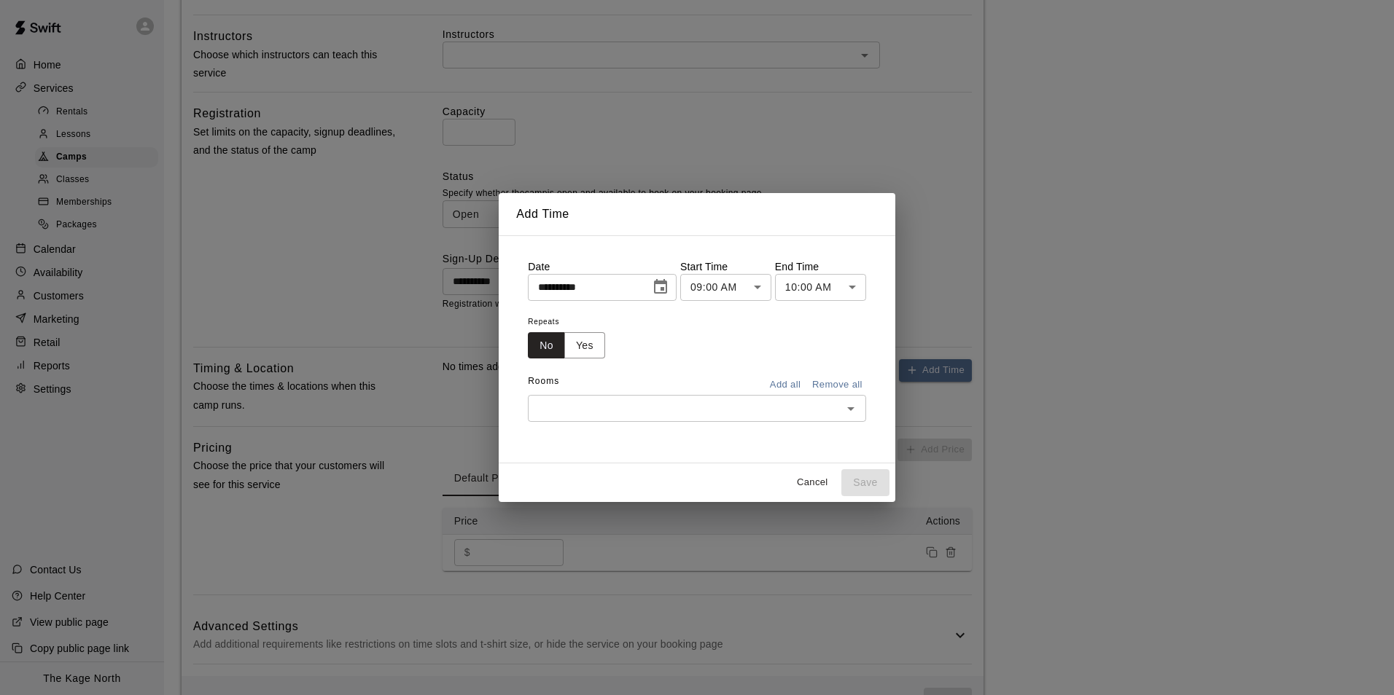
click at [755, 289] on body "**********" at bounding box center [697, 117] width 1394 height 1255
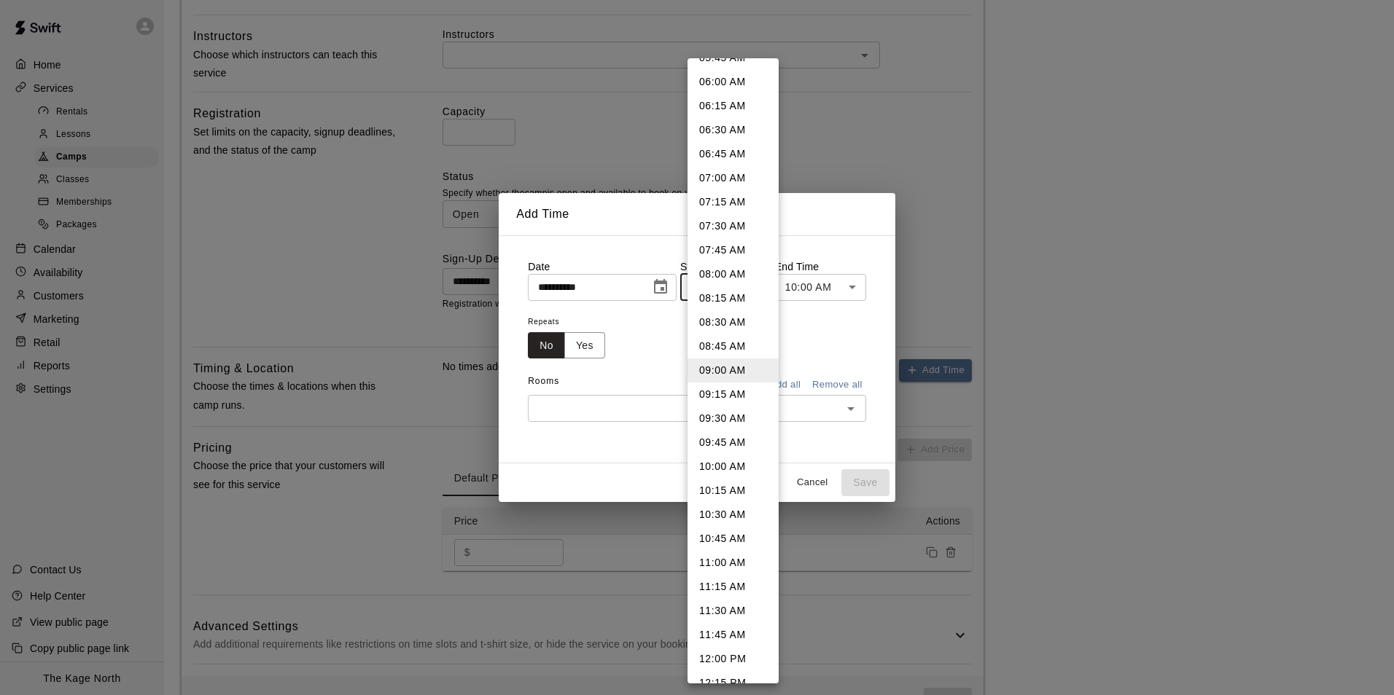
scroll to position [717, 0]
click at [818, 348] on div at bounding box center [697, 347] width 1394 height 695
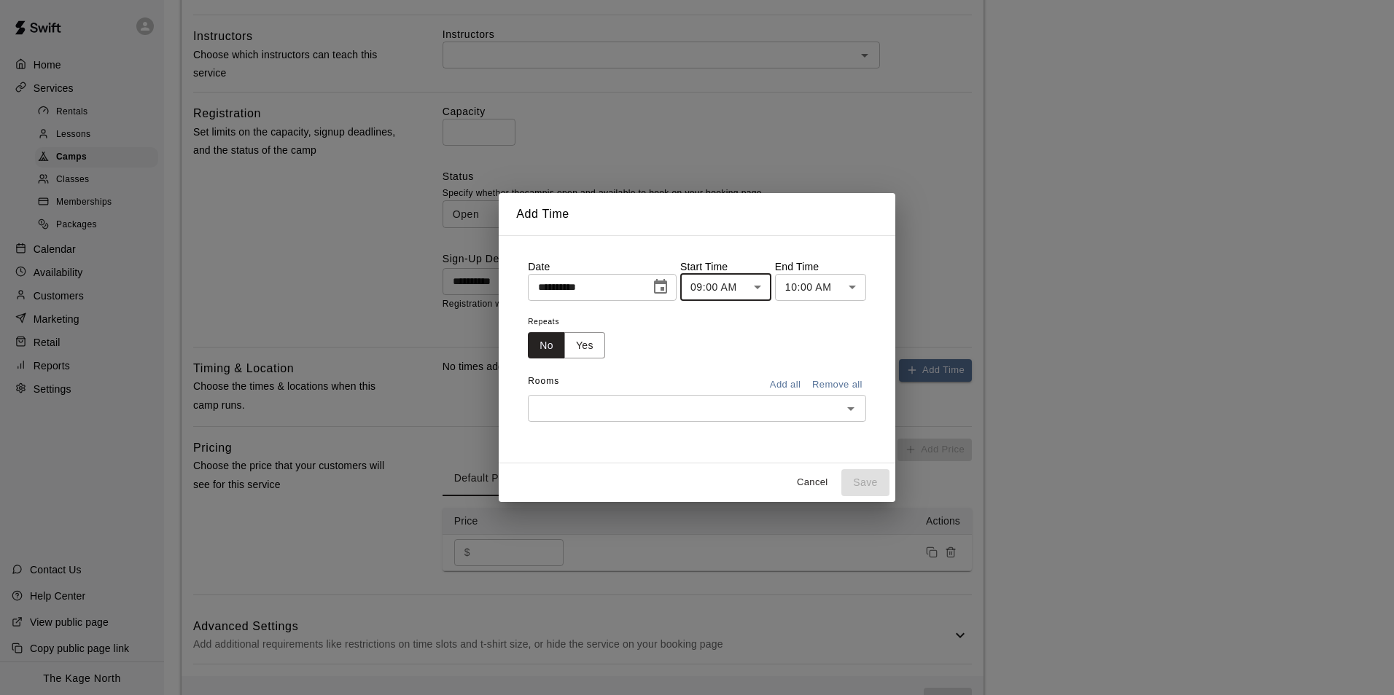
click at [751, 286] on body "**********" at bounding box center [697, 117] width 1394 height 1255
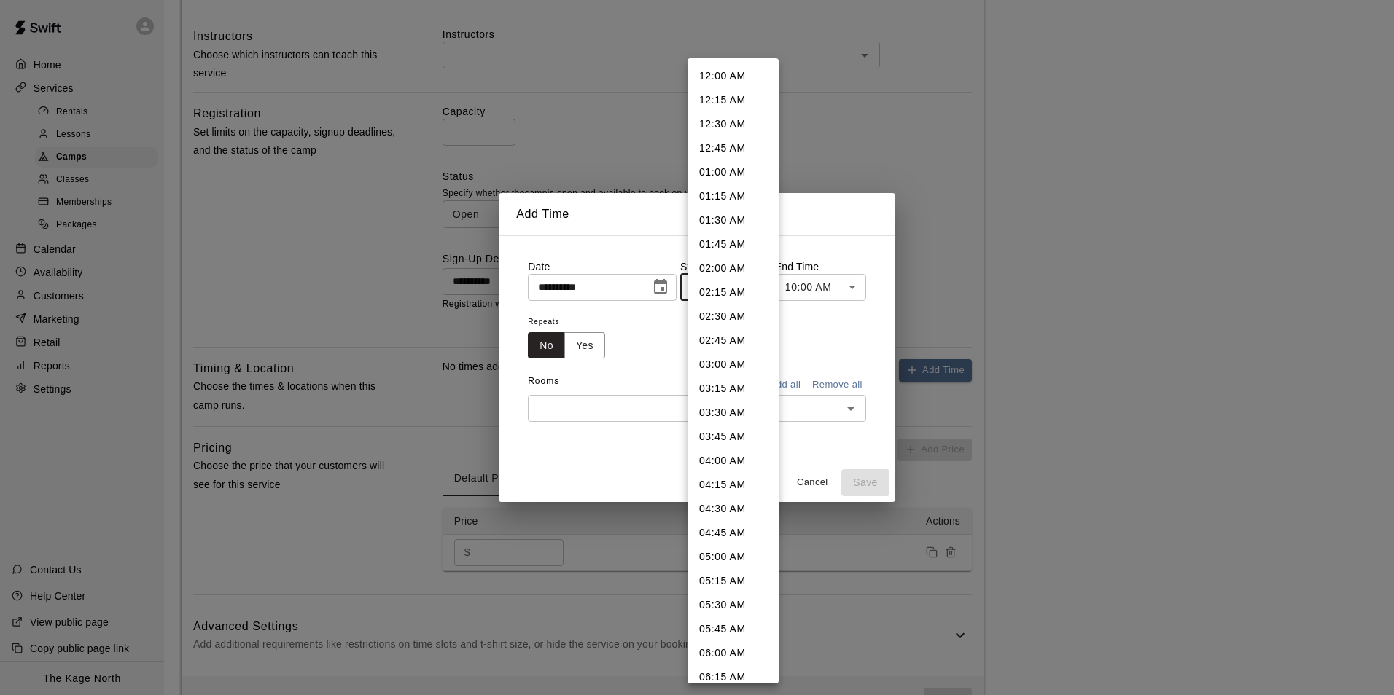
scroll to position [572, 0]
click at [819, 340] on div at bounding box center [697, 347] width 1394 height 695
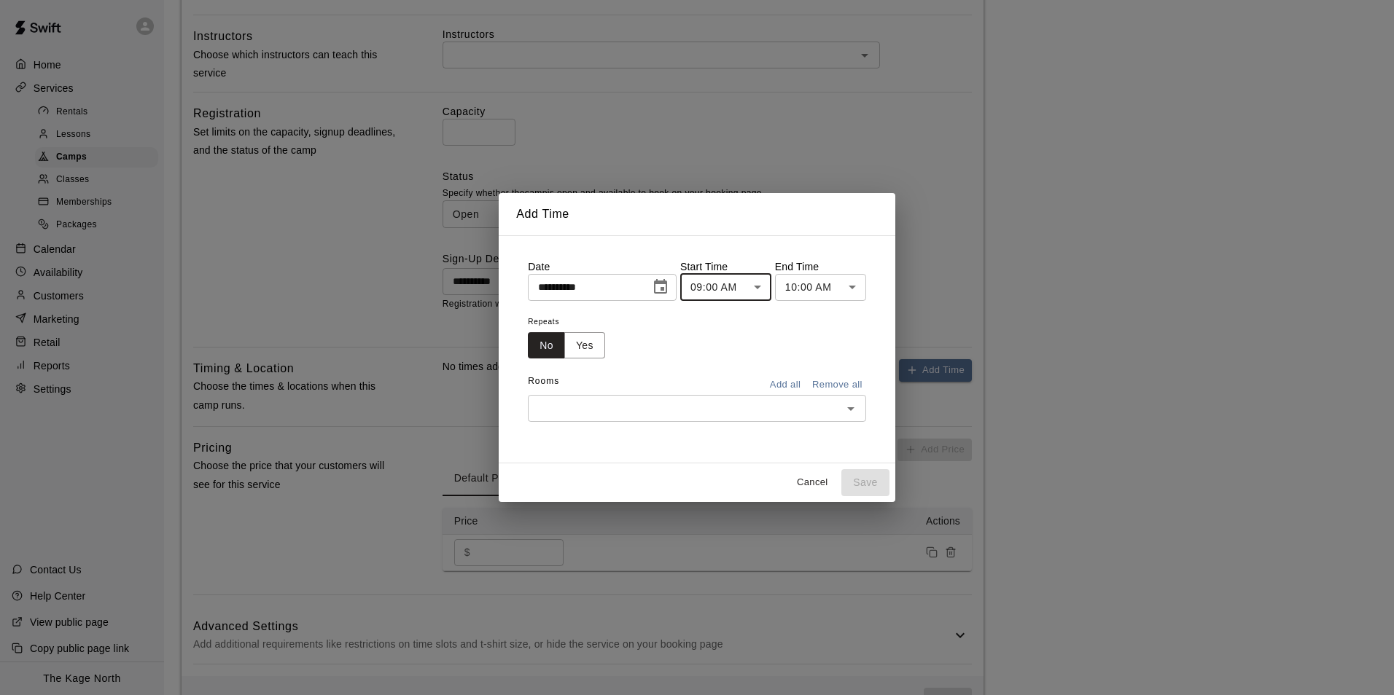
click at [759, 288] on body "**********" at bounding box center [697, 117] width 1394 height 1255
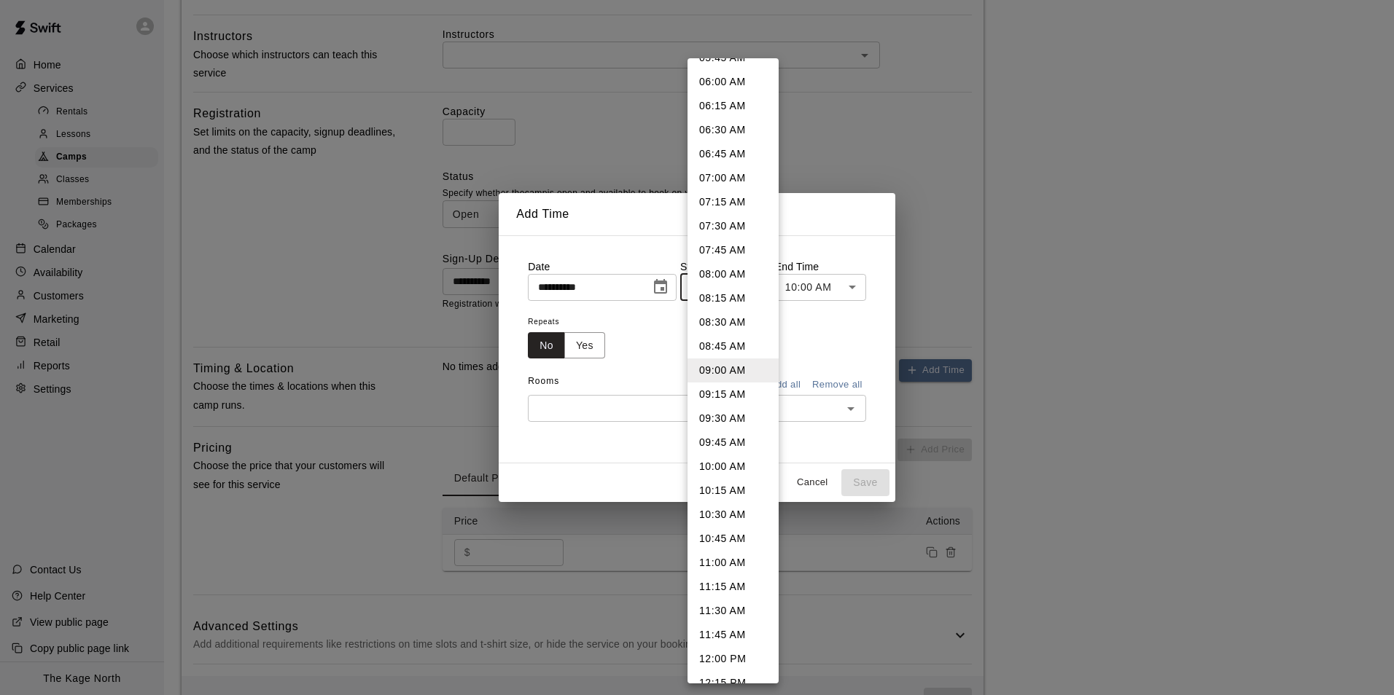
click at [817, 328] on div at bounding box center [697, 347] width 1394 height 695
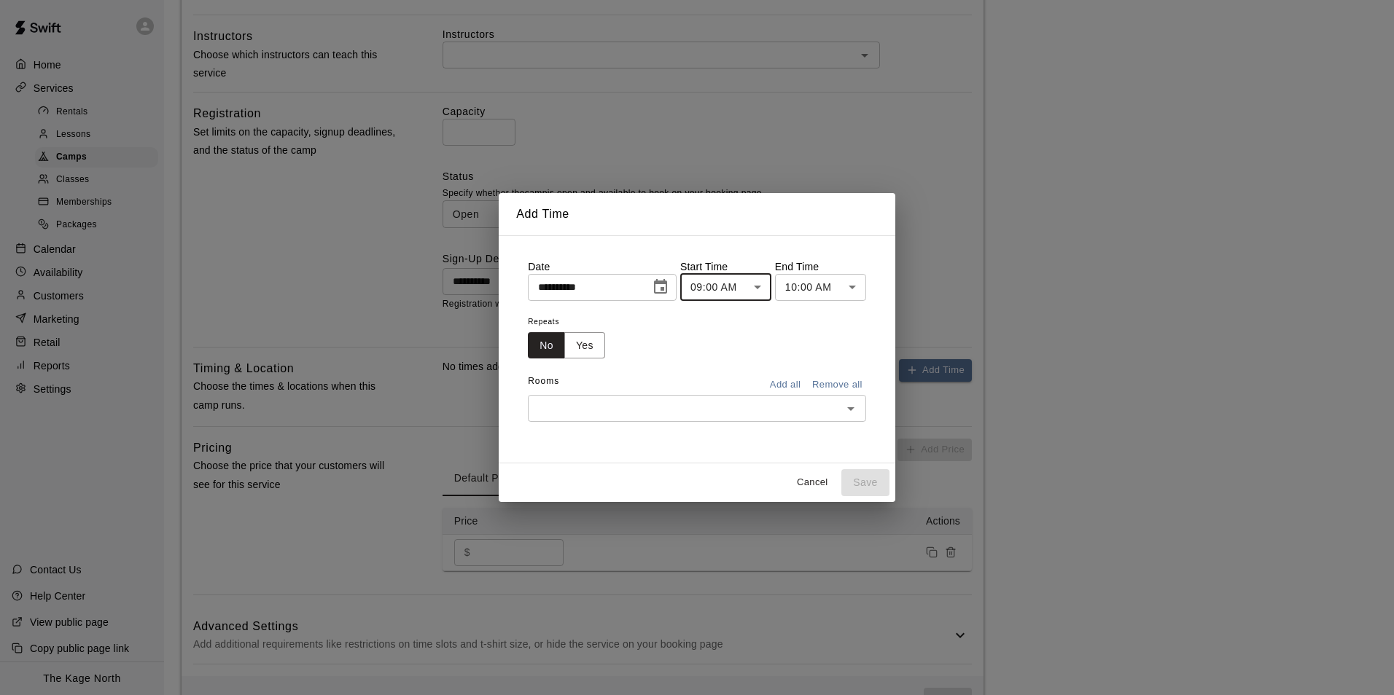
click at [749, 286] on body "**********" at bounding box center [697, 117] width 1394 height 1255
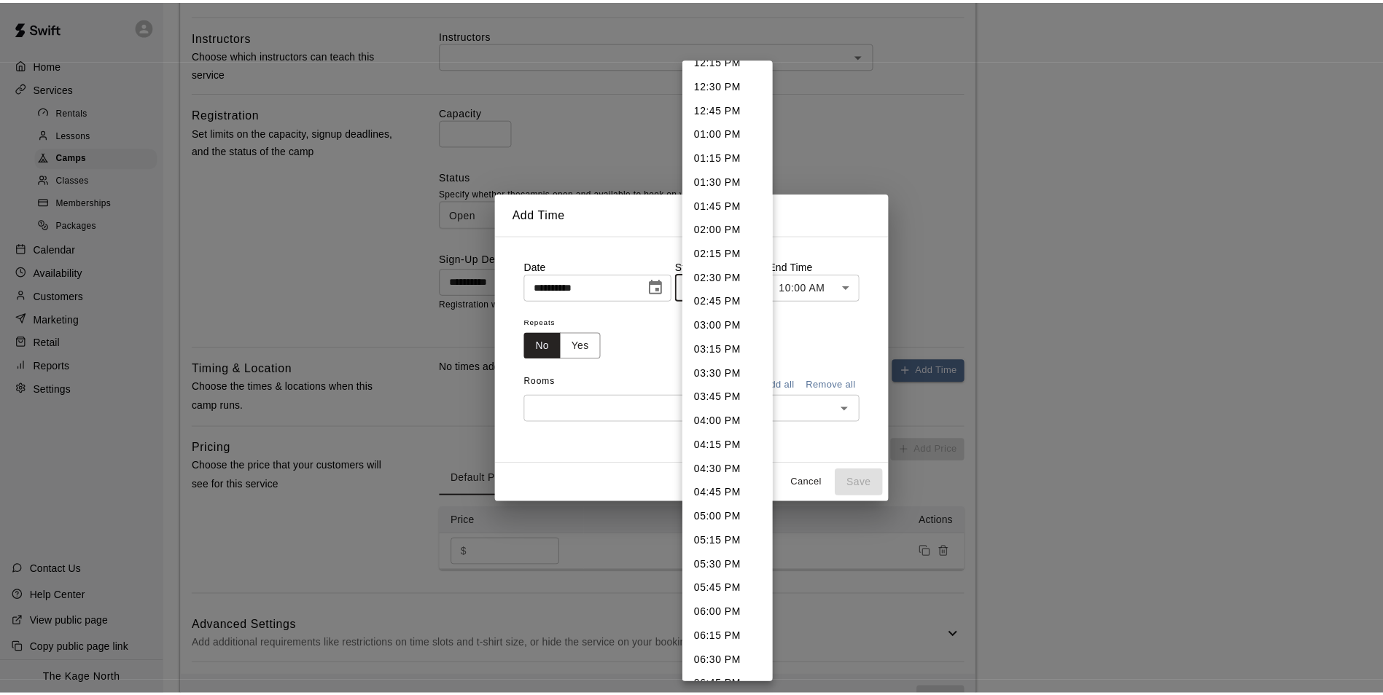
scroll to position [1300, 0]
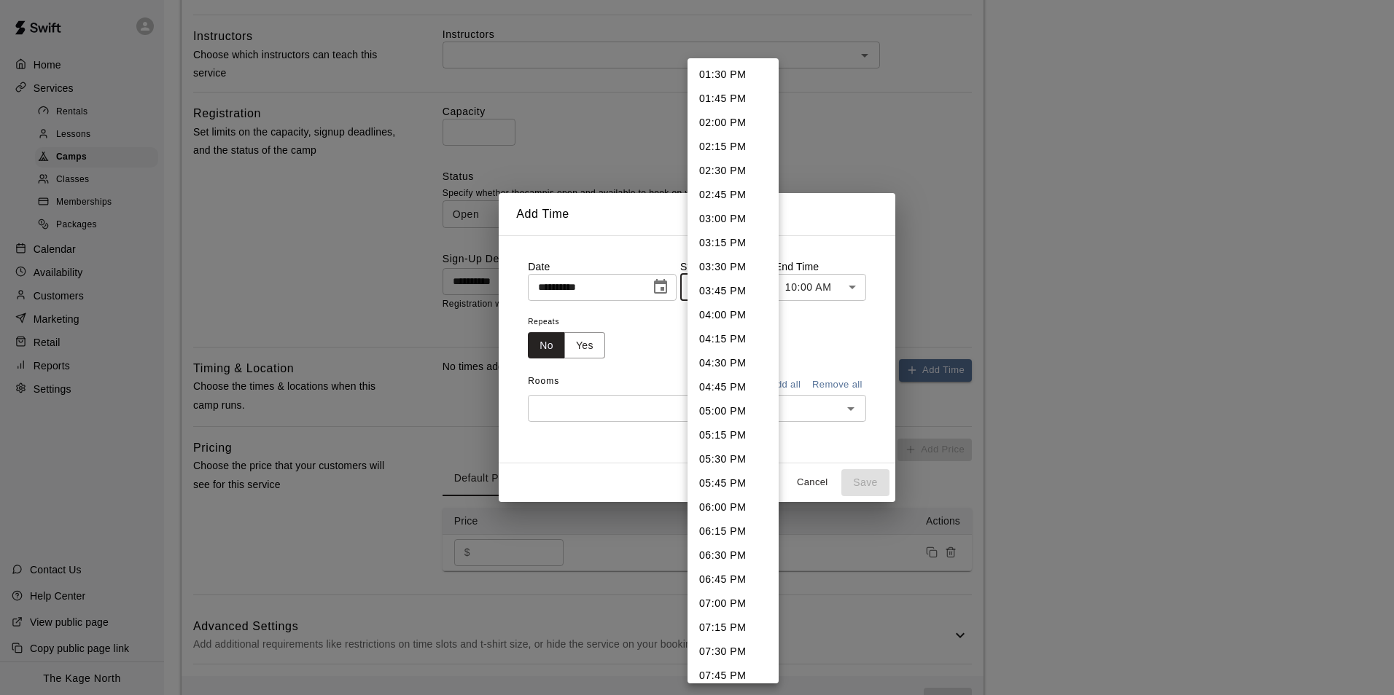
click at [740, 551] on li "06:30 PM" at bounding box center [732, 556] width 91 height 24
type input "********"
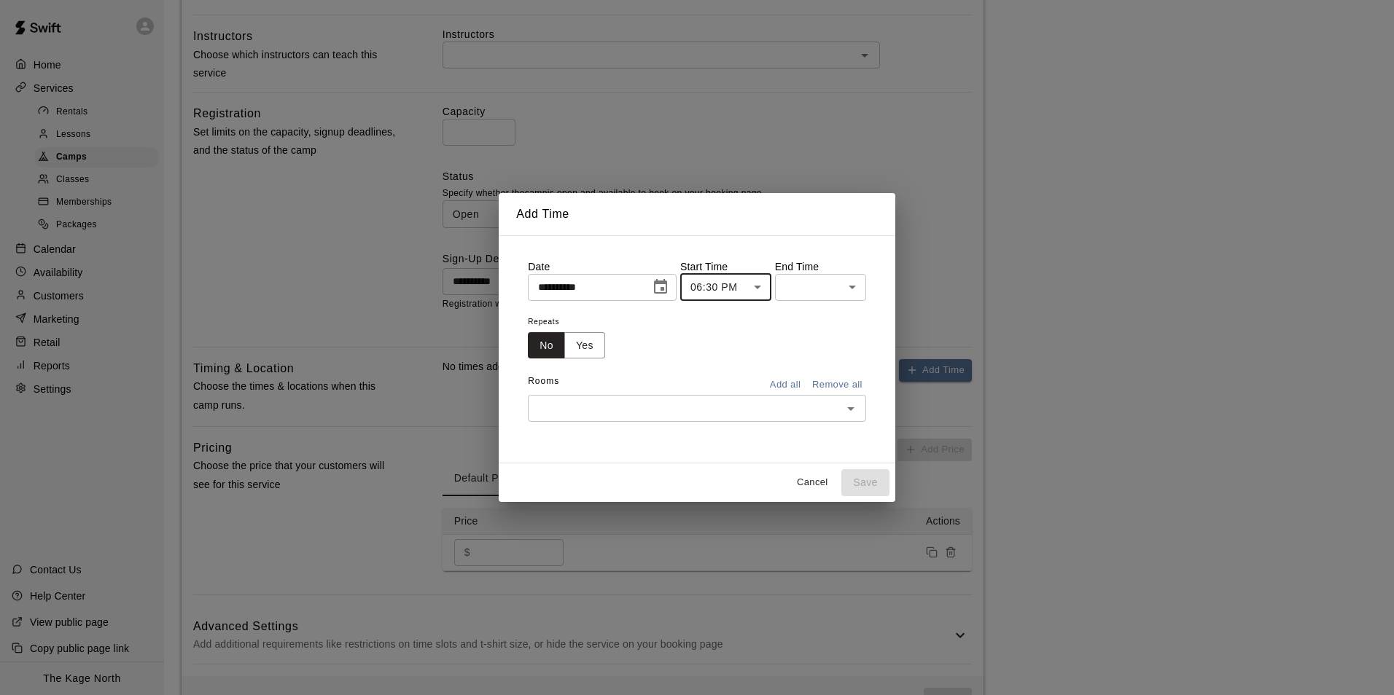
click at [845, 284] on body "**********" at bounding box center [697, 117] width 1394 height 1255
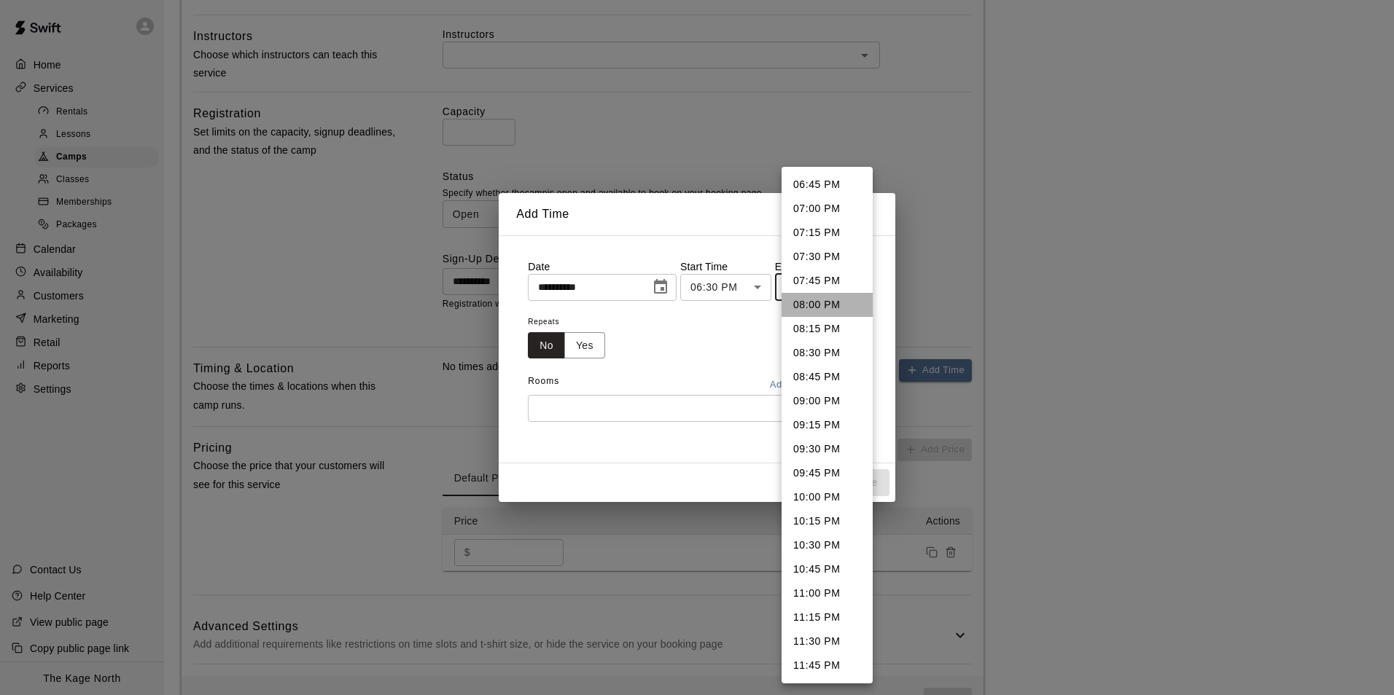
click at [838, 311] on li "08:00 PM" at bounding box center [826, 305] width 91 height 24
type input "********"
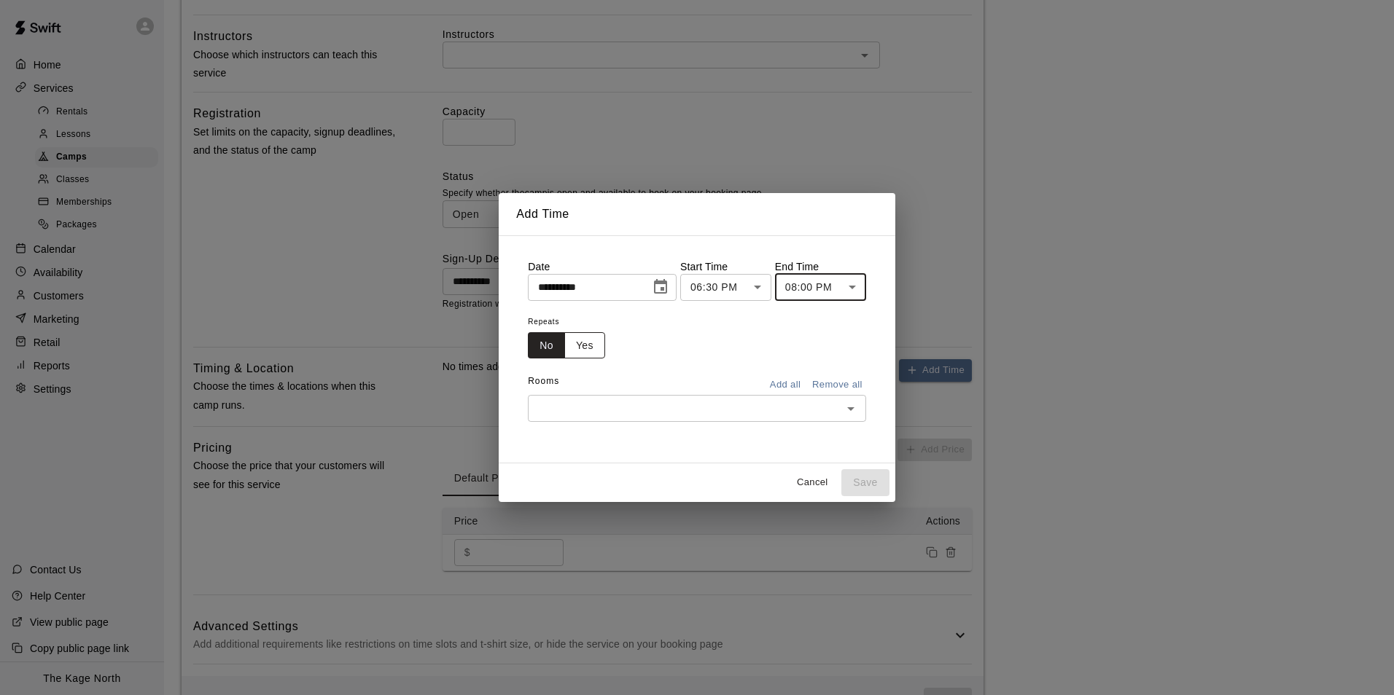
click at [588, 351] on button "Yes" at bounding box center [584, 345] width 41 height 27
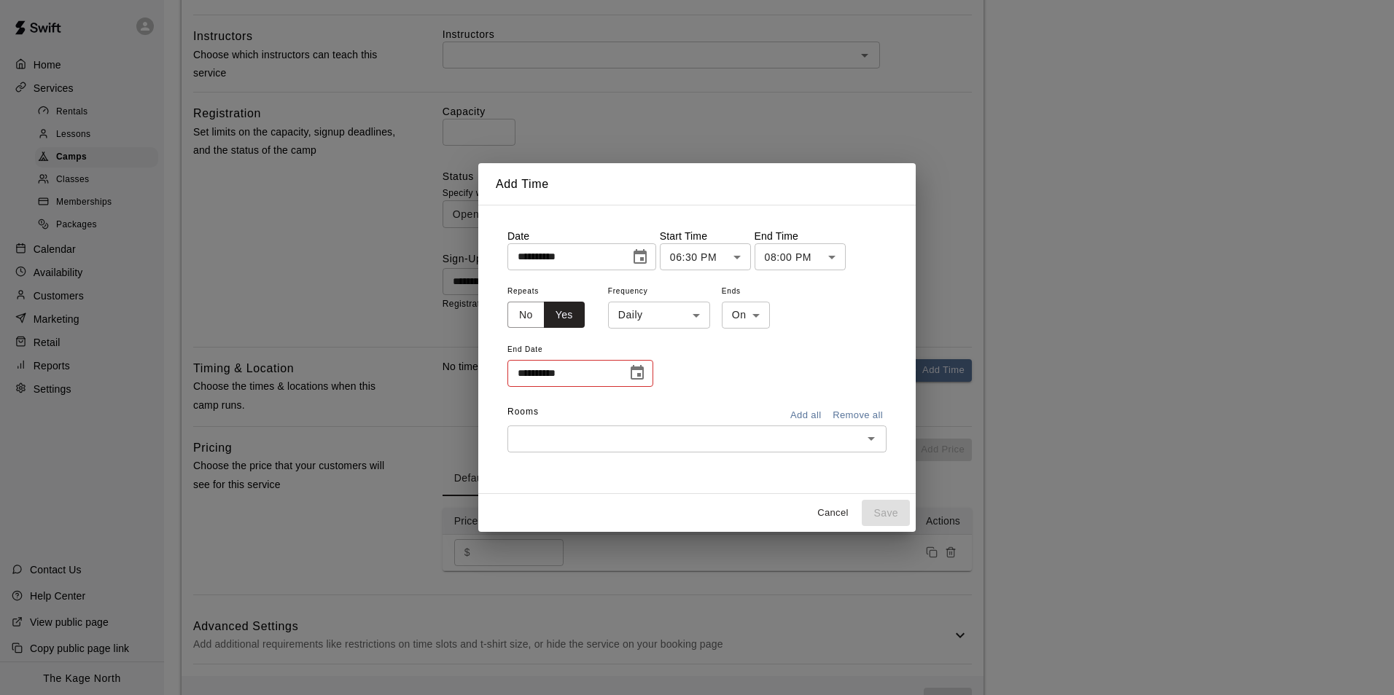
click at [679, 313] on body "**********" at bounding box center [697, 117] width 1394 height 1255
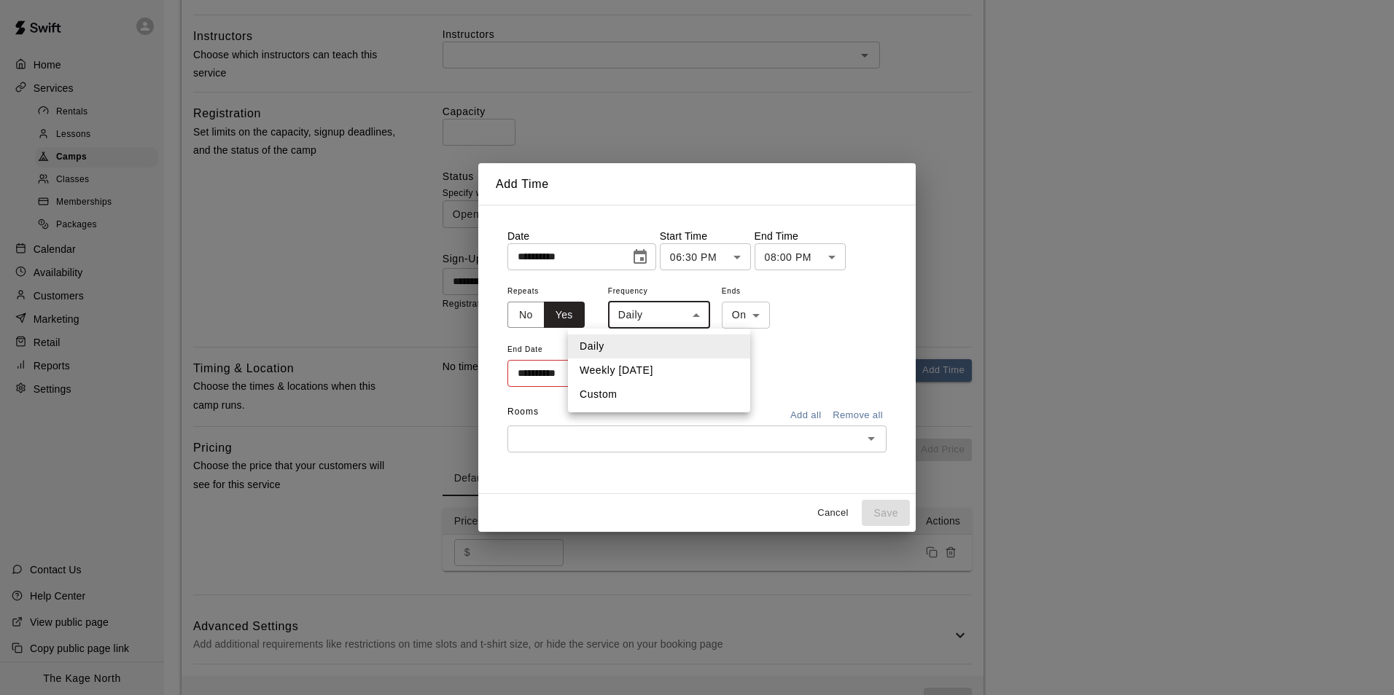
click at [674, 374] on li "Weekly on Monday" at bounding box center [659, 371] width 182 height 24
type input "******"
click at [640, 371] on icon "Choose date" at bounding box center [636, 372] width 17 height 17
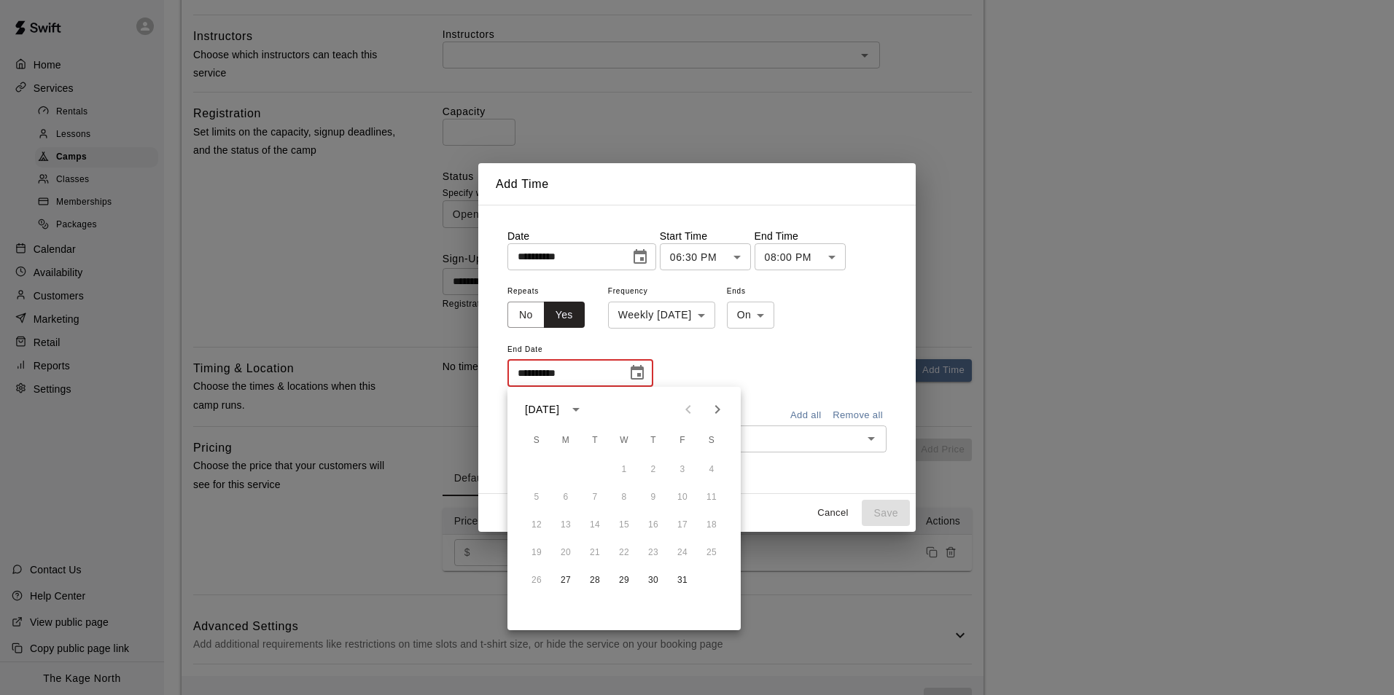
click at [709, 412] on icon "Next month" at bounding box center [717, 409] width 17 height 17
click at [698, 354] on div "**********" at bounding box center [696, 335] width 379 height 106
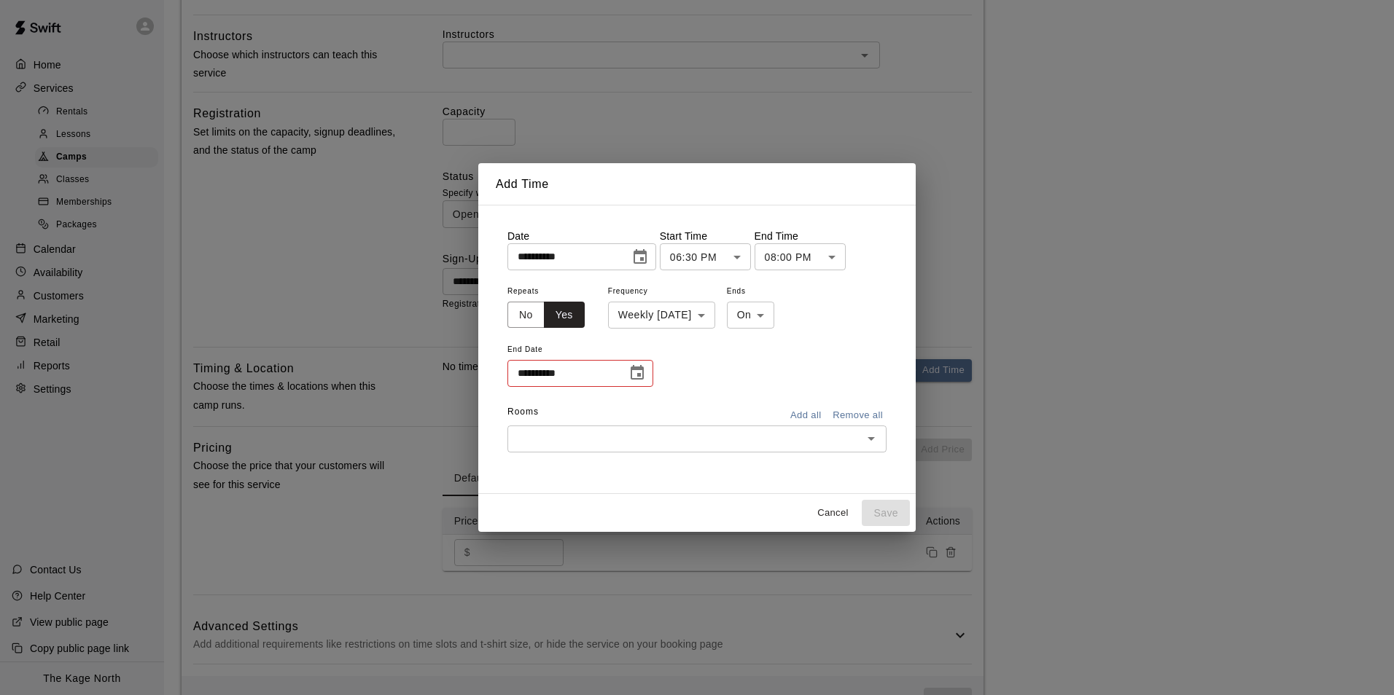
click at [641, 378] on icon "Choose date" at bounding box center [636, 372] width 17 height 17
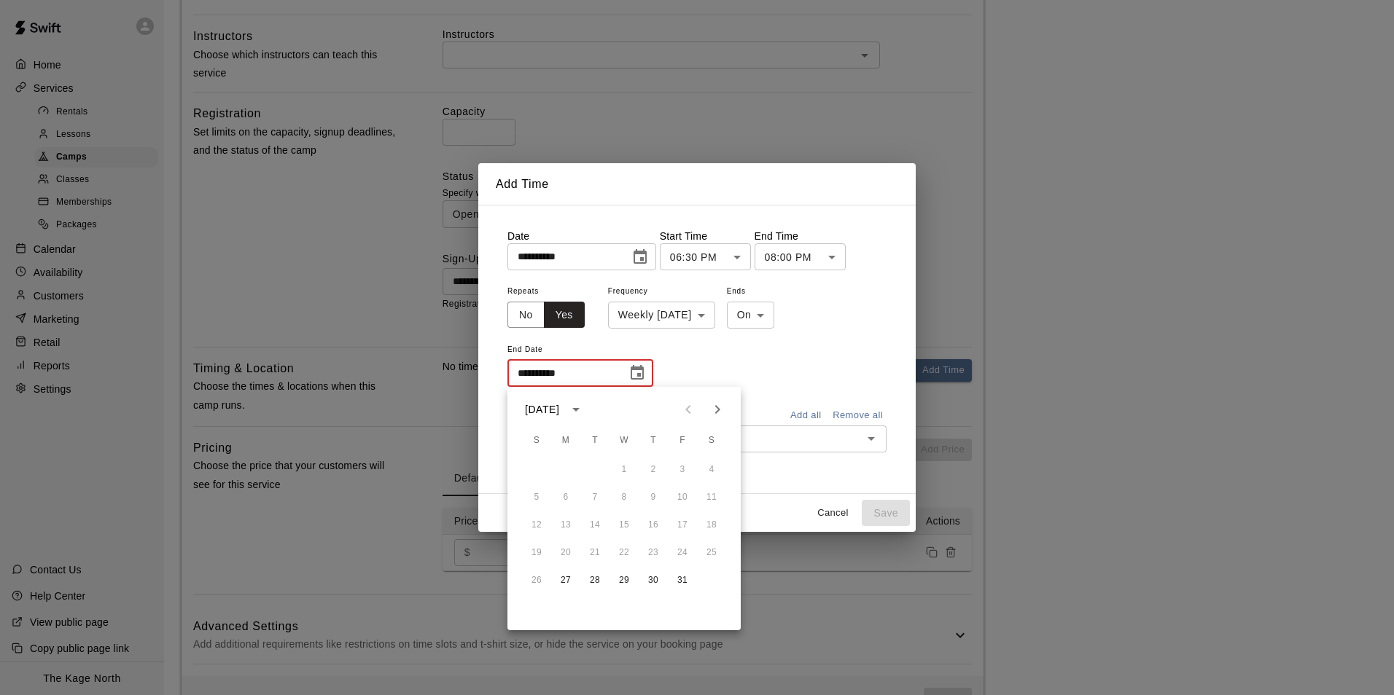
click at [735, 360] on div "**********" at bounding box center [696, 335] width 379 height 106
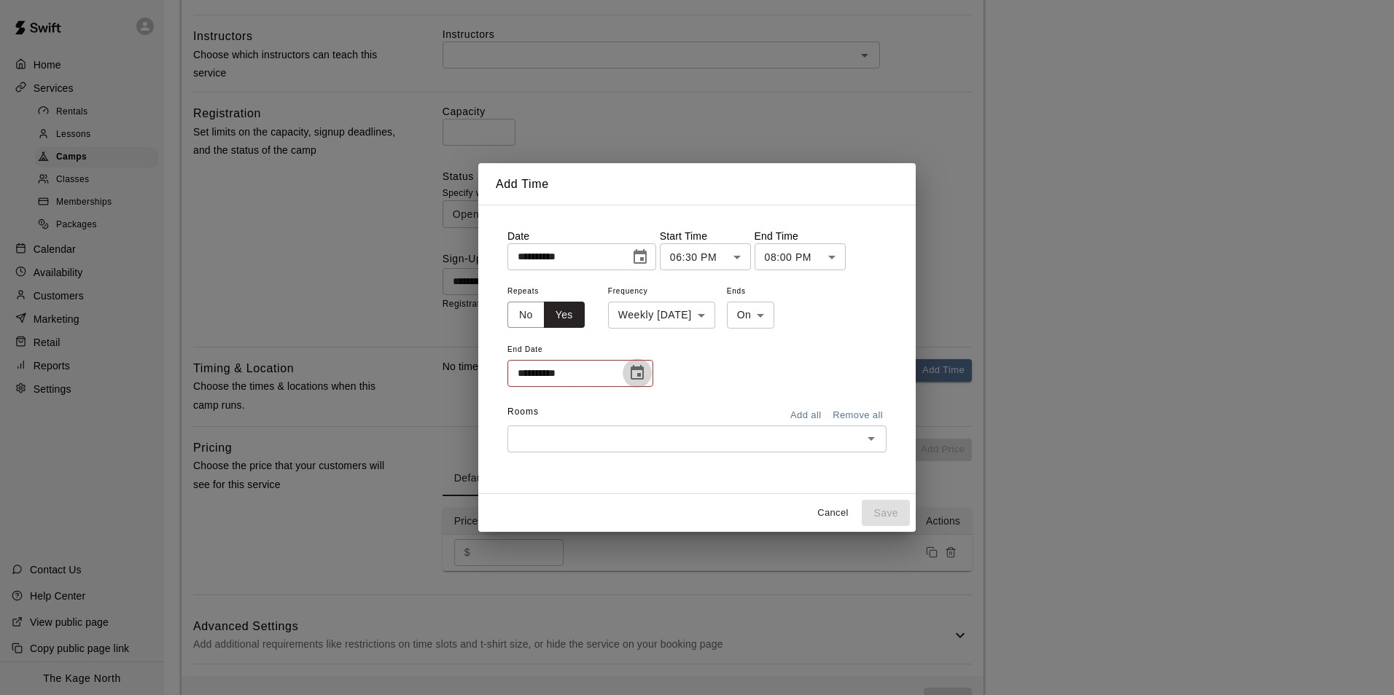
click at [636, 375] on icon "Choose date" at bounding box center [636, 372] width 17 height 17
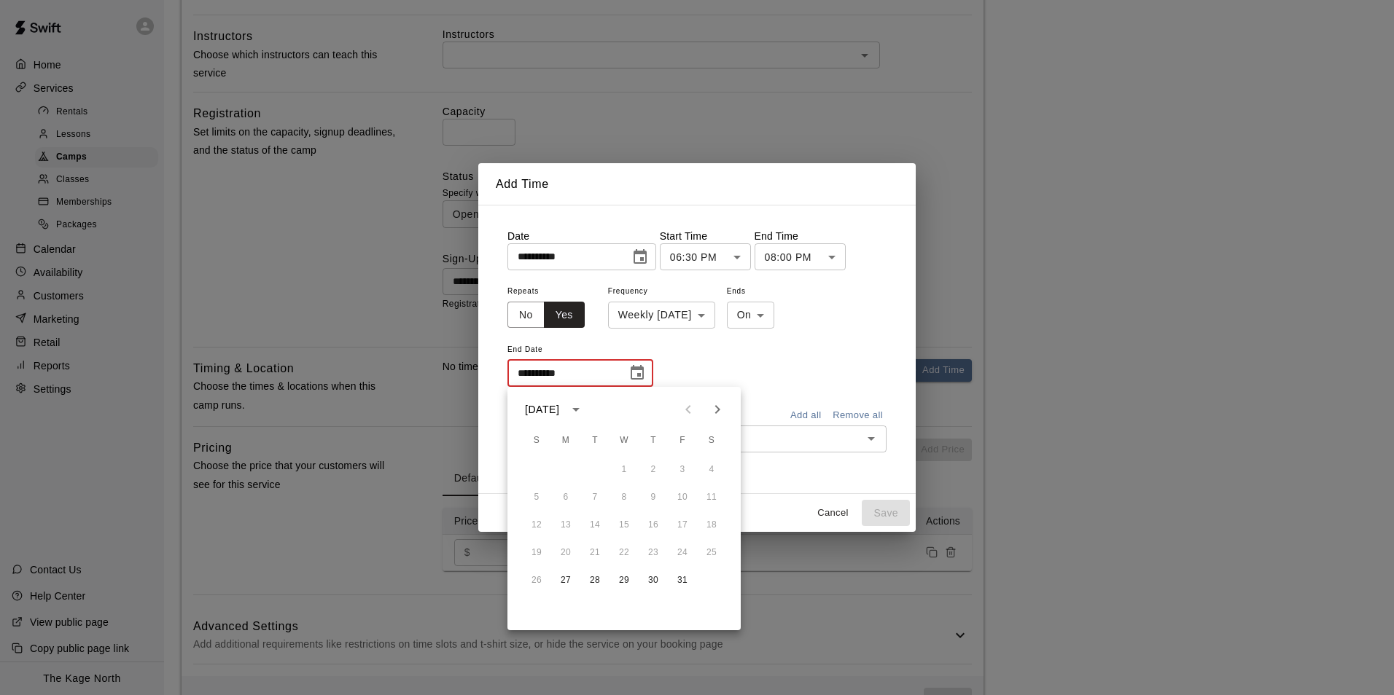
click at [716, 413] on icon "Next month" at bounding box center [717, 409] width 5 height 9
click at [717, 412] on icon "Next month" at bounding box center [717, 409] width 5 height 9
click at [564, 494] on button "8" at bounding box center [566, 498] width 26 height 26
type input "**********"
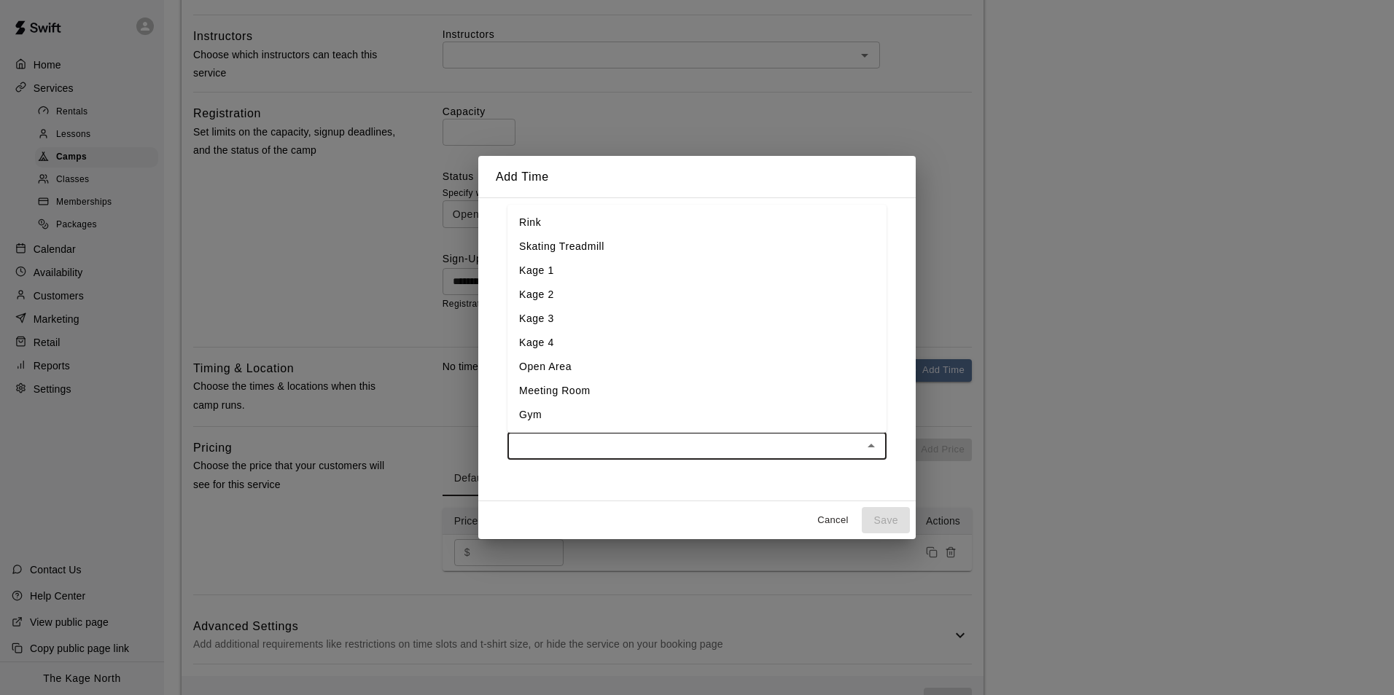
click at [563, 442] on input "text" at bounding box center [685, 446] width 346 height 18
click at [576, 313] on li "Kage 3" at bounding box center [696, 319] width 379 height 24
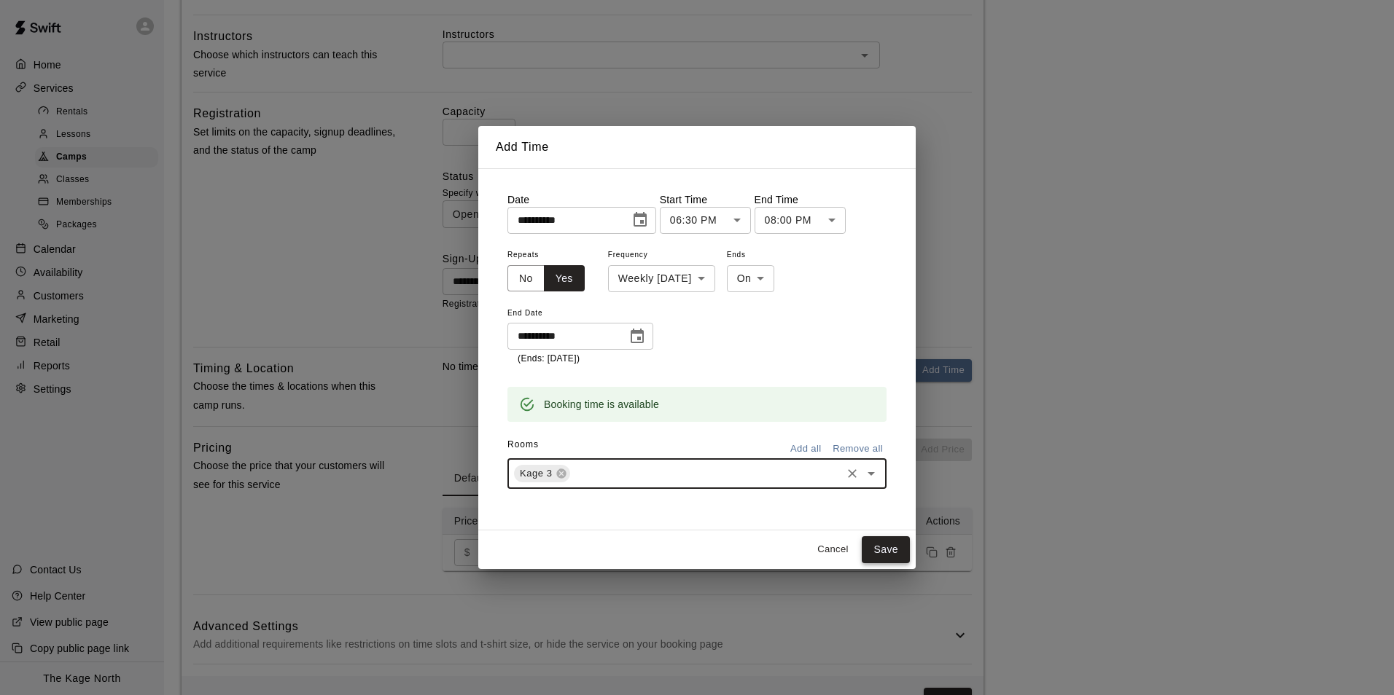
click at [888, 553] on button "Save" at bounding box center [886, 550] width 48 height 27
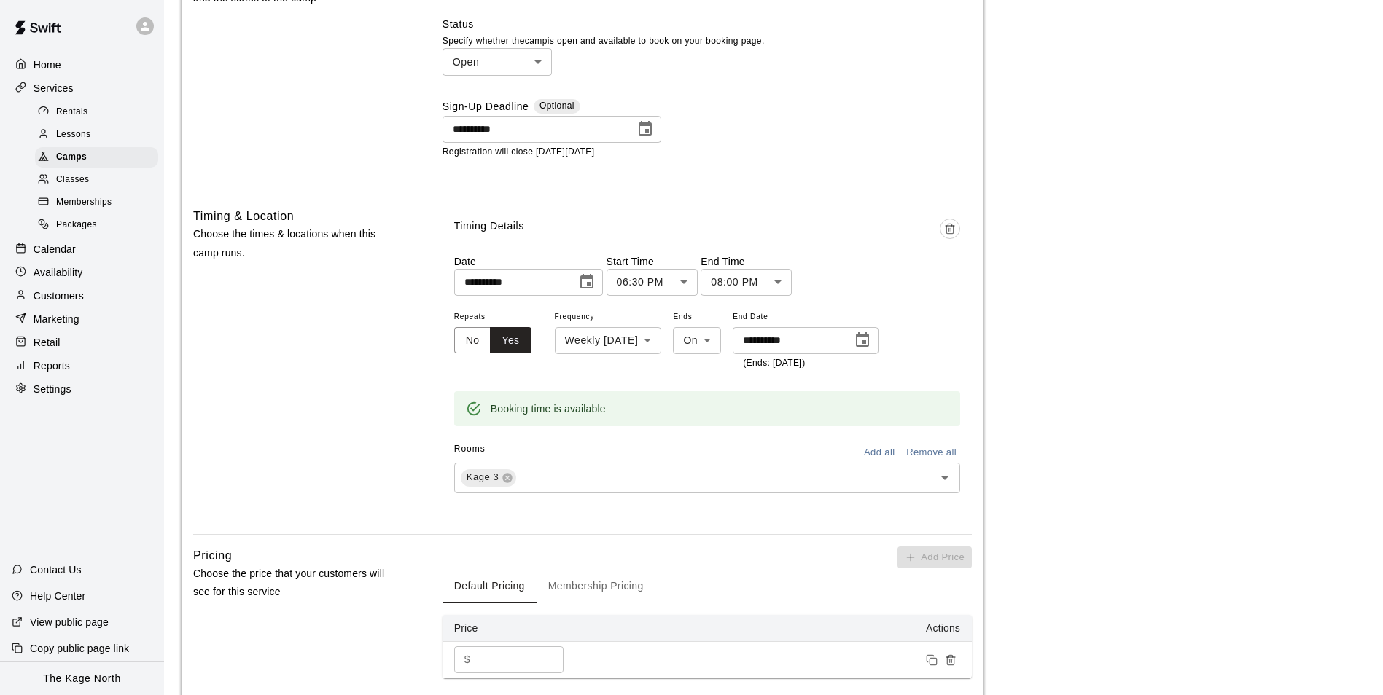
scroll to position [819, 0]
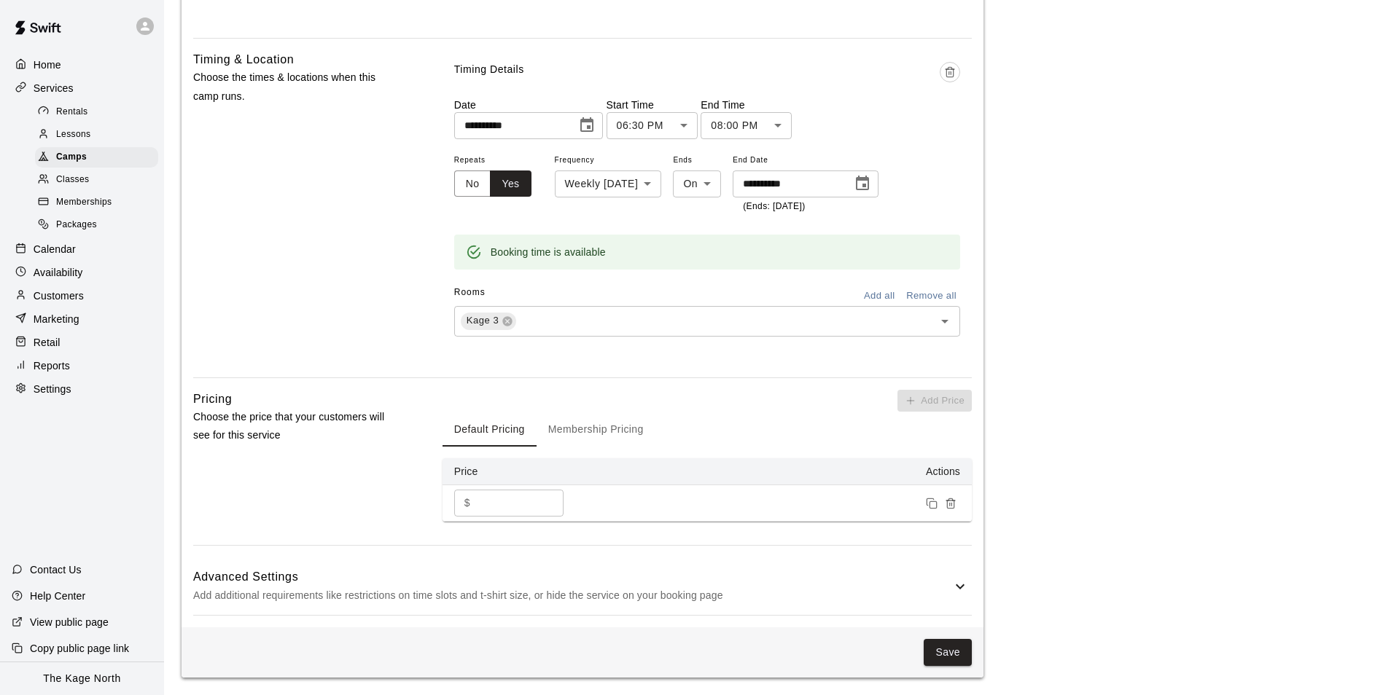
click at [956, 594] on icon at bounding box center [959, 586] width 17 height 17
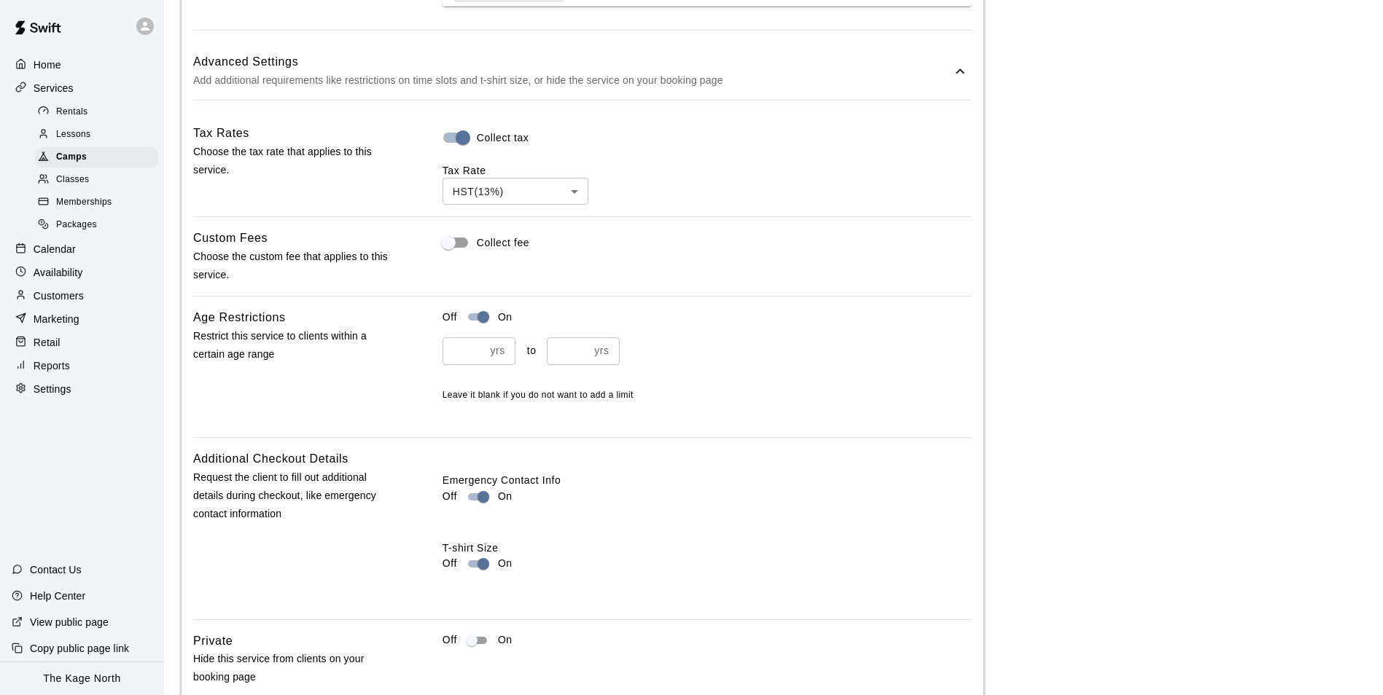
scroll to position [1431, 0]
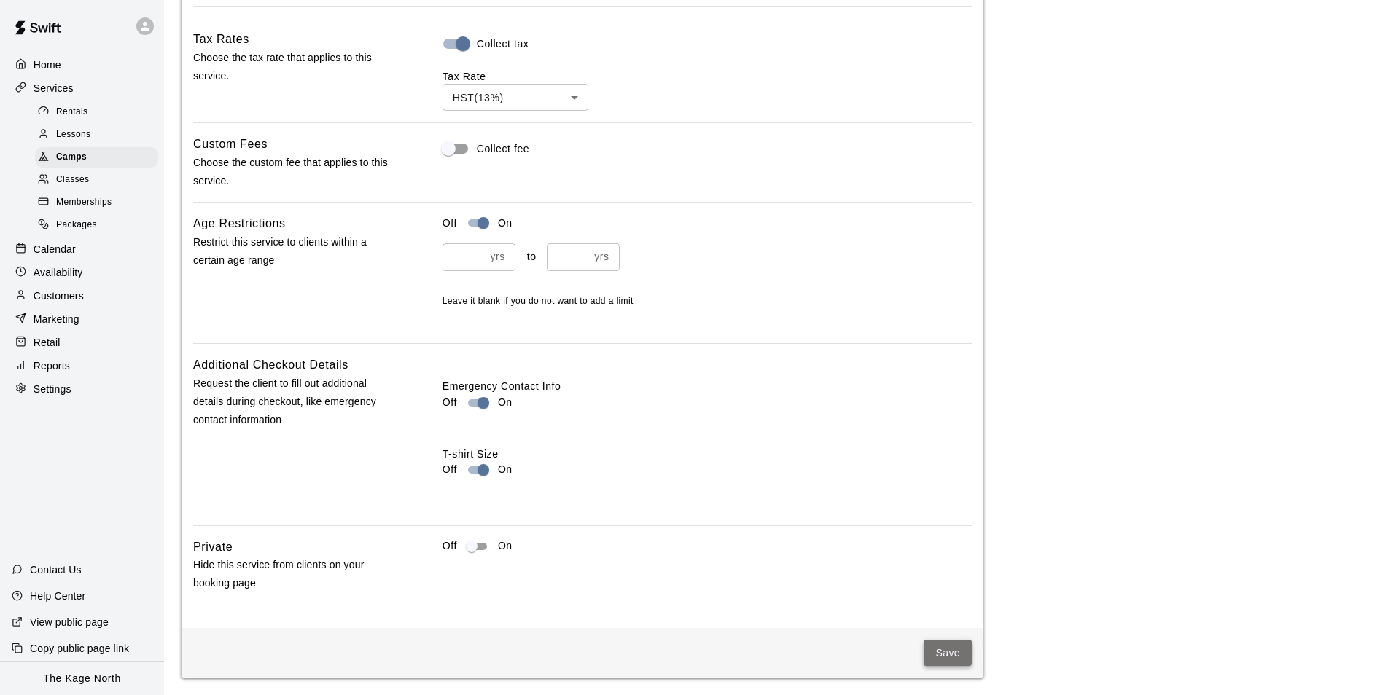
click at [947, 649] on button "Save" at bounding box center [948, 653] width 48 height 27
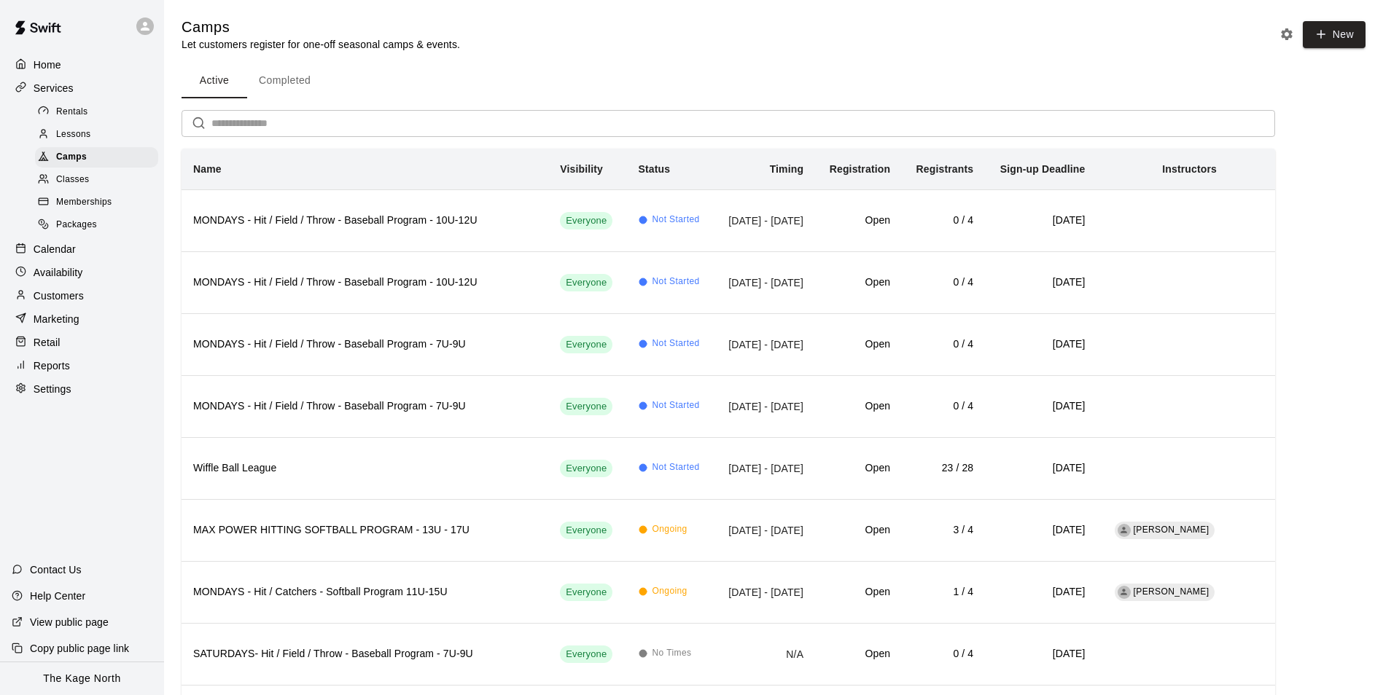
click at [58, 69] on p "Home" at bounding box center [48, 65] width 28 height 15
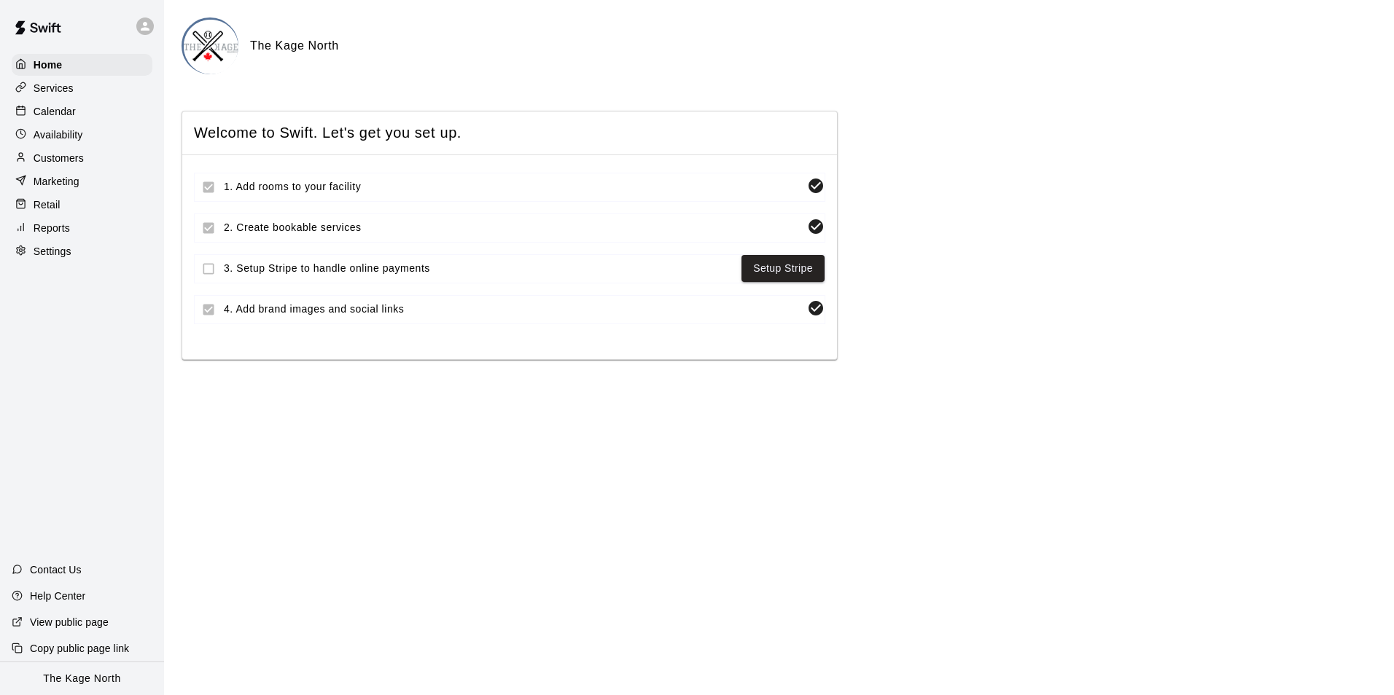
click at [42, 115] on p "Calendar" at bounding box center [55, 111] width 42 height 15
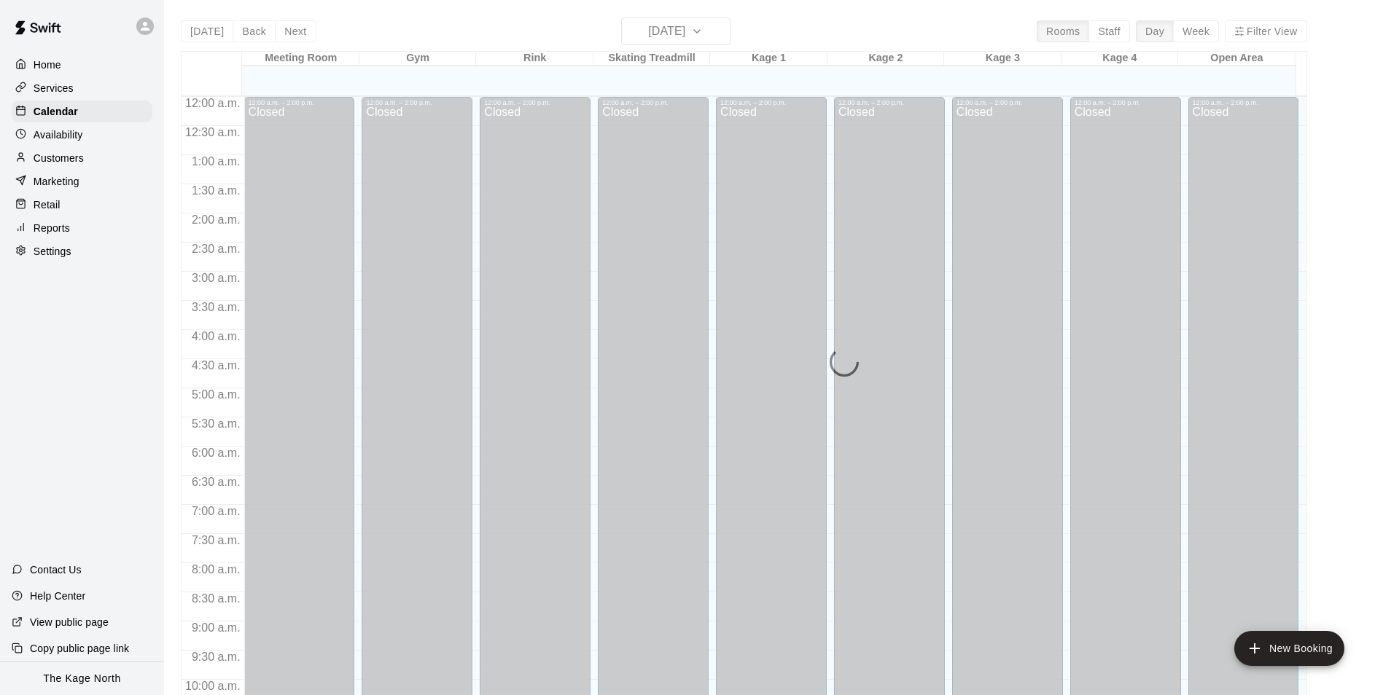
scroll to position [741, 0]
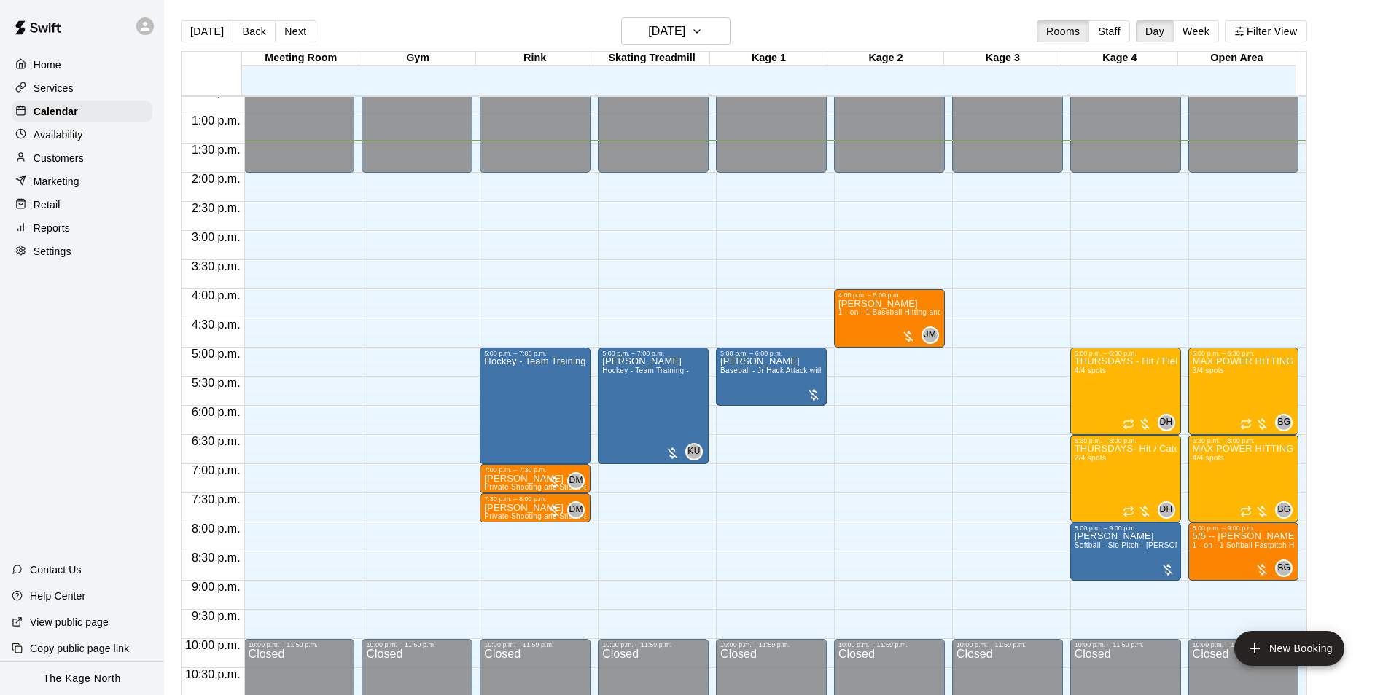
click at [49, 63] on p "Home" at bounding box center [48, 65] width 28 height 15
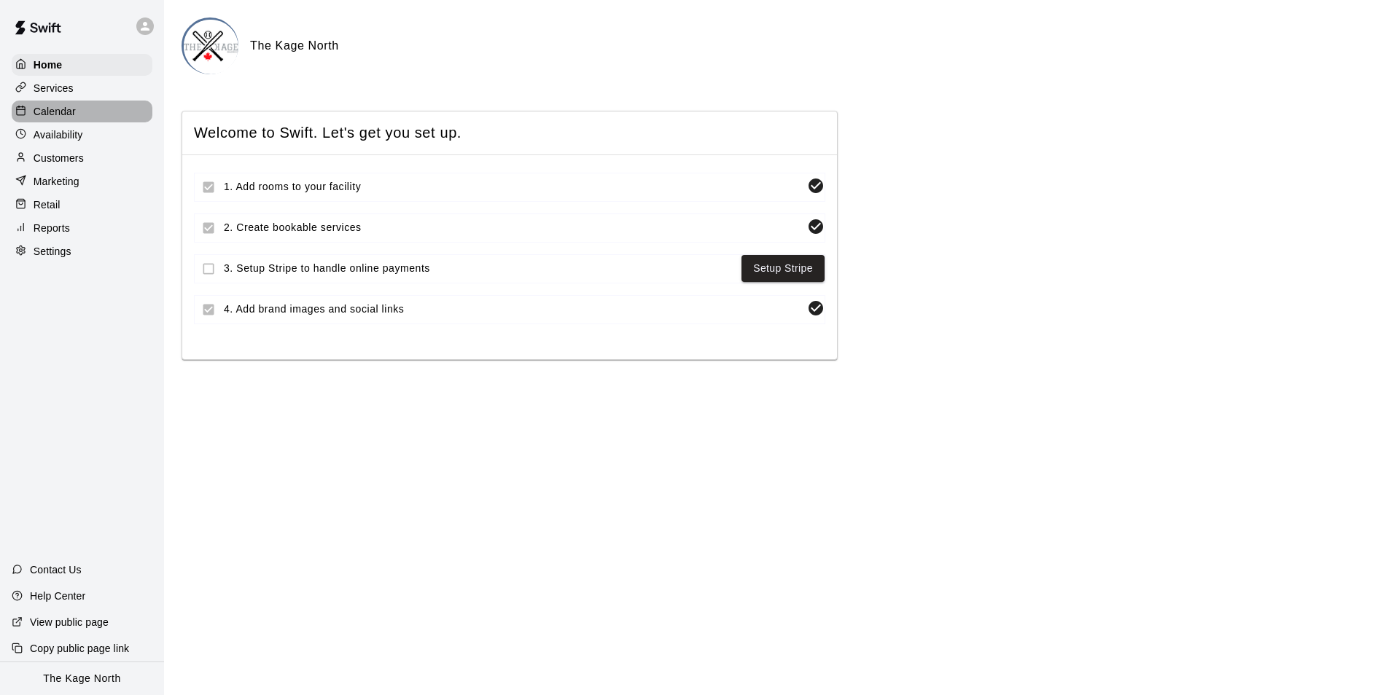
click at [60, 118] on p "Calendar" at bounding box center [55, 111] width 42 height 15
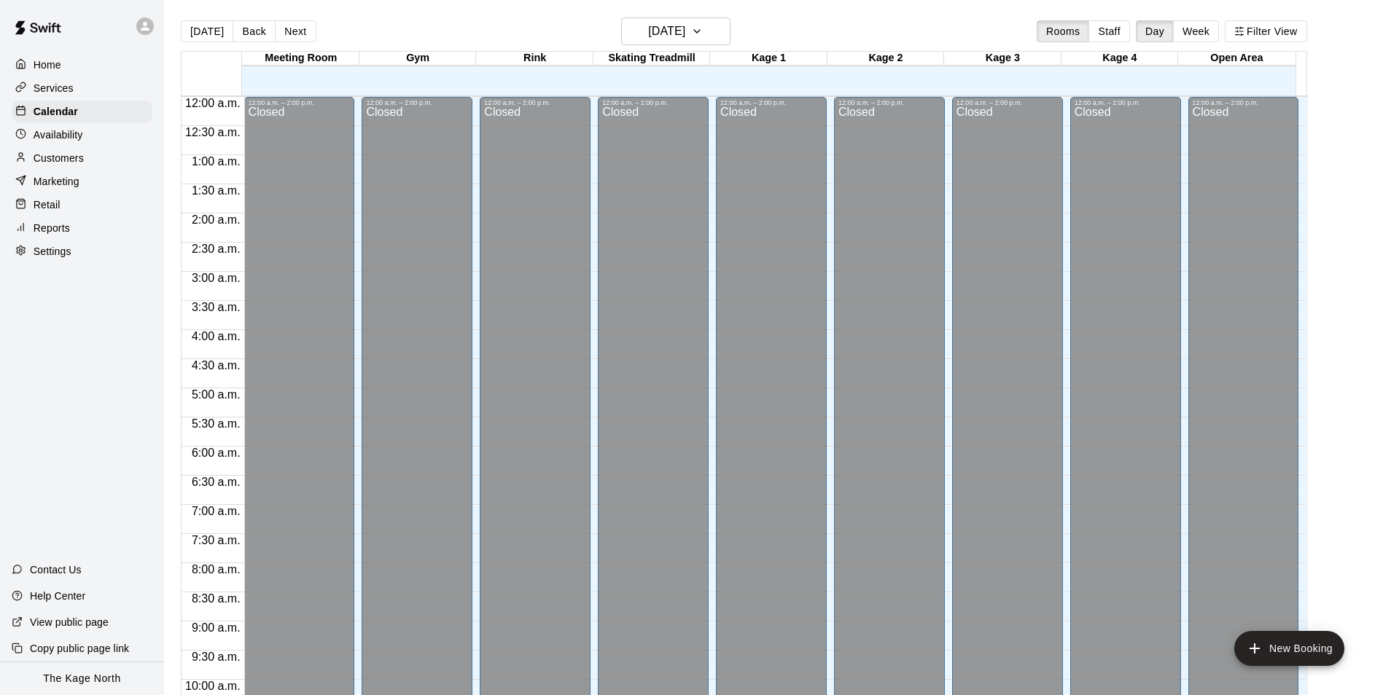
scroll to position [741, 0]
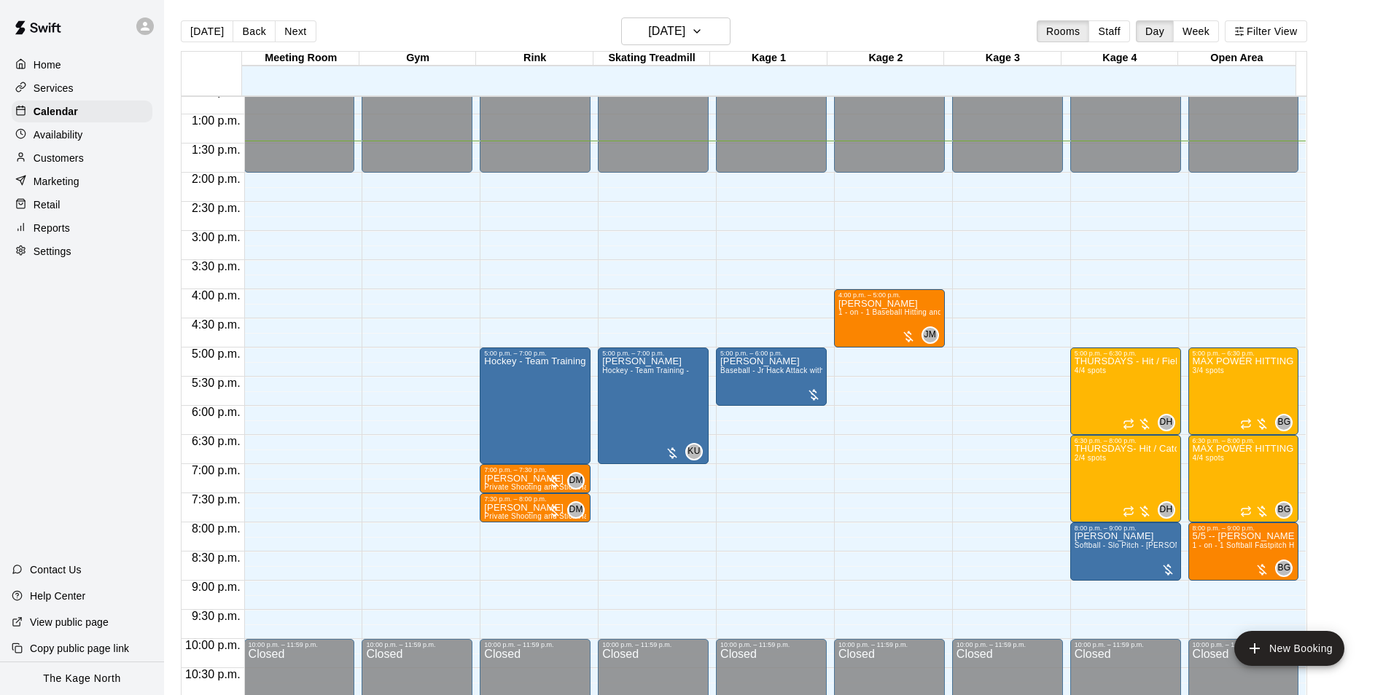
click at [800, 26] on div "[DATE] Back [DATE][DATE] Rooms Staff Day Week Filter View" at bounding box center [744, 34] width 1126 height 34
click at [145, 33] on div at bounding box center [144, 25] width 17 height 17
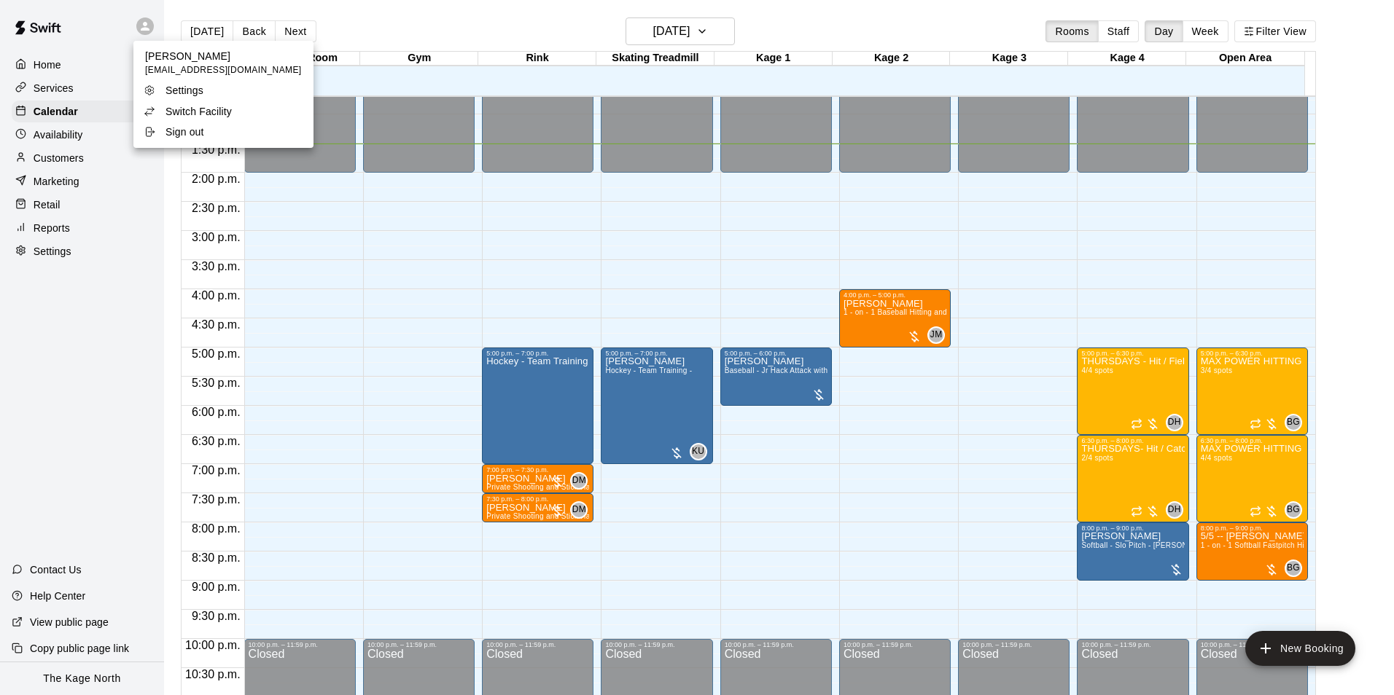
click at [219, 110] on p "Switch Facility" at bounding box center [198, 111] width 66 height 15
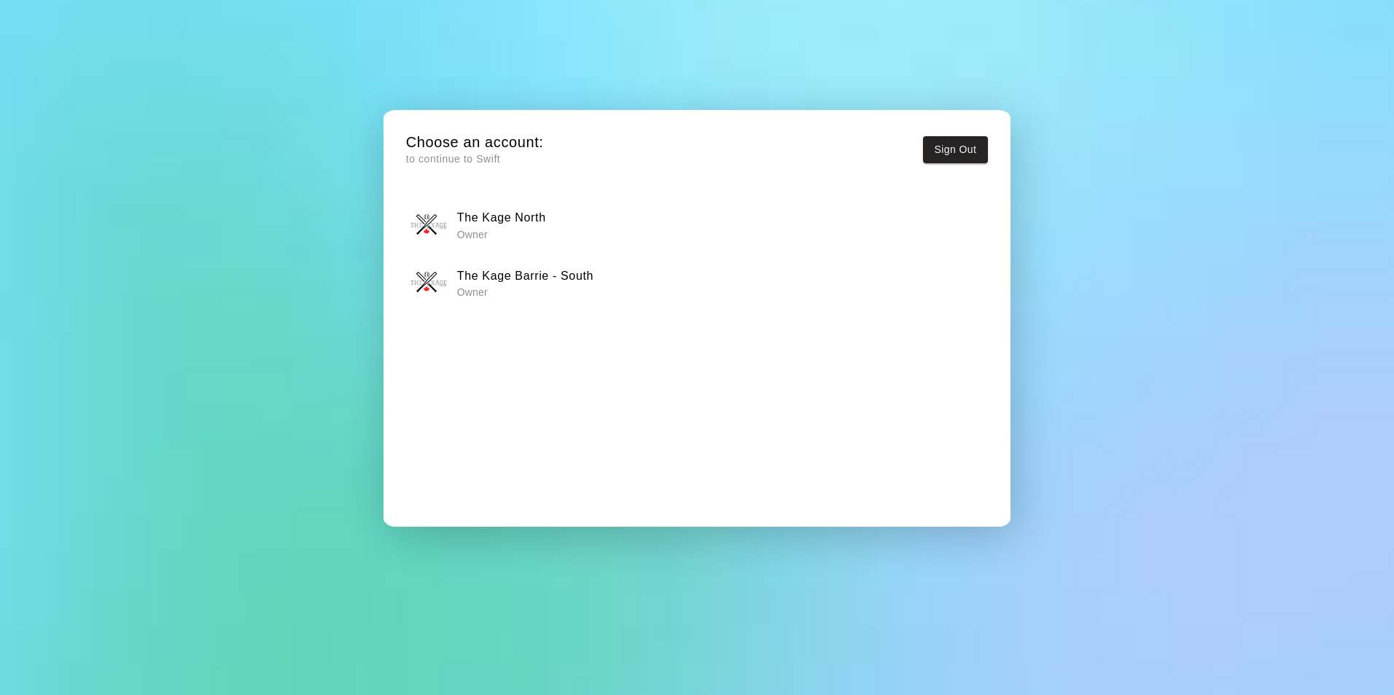
click at [516, 223] on h6 "The Kage North" at bounding box center [501, 217] width 89 height 19
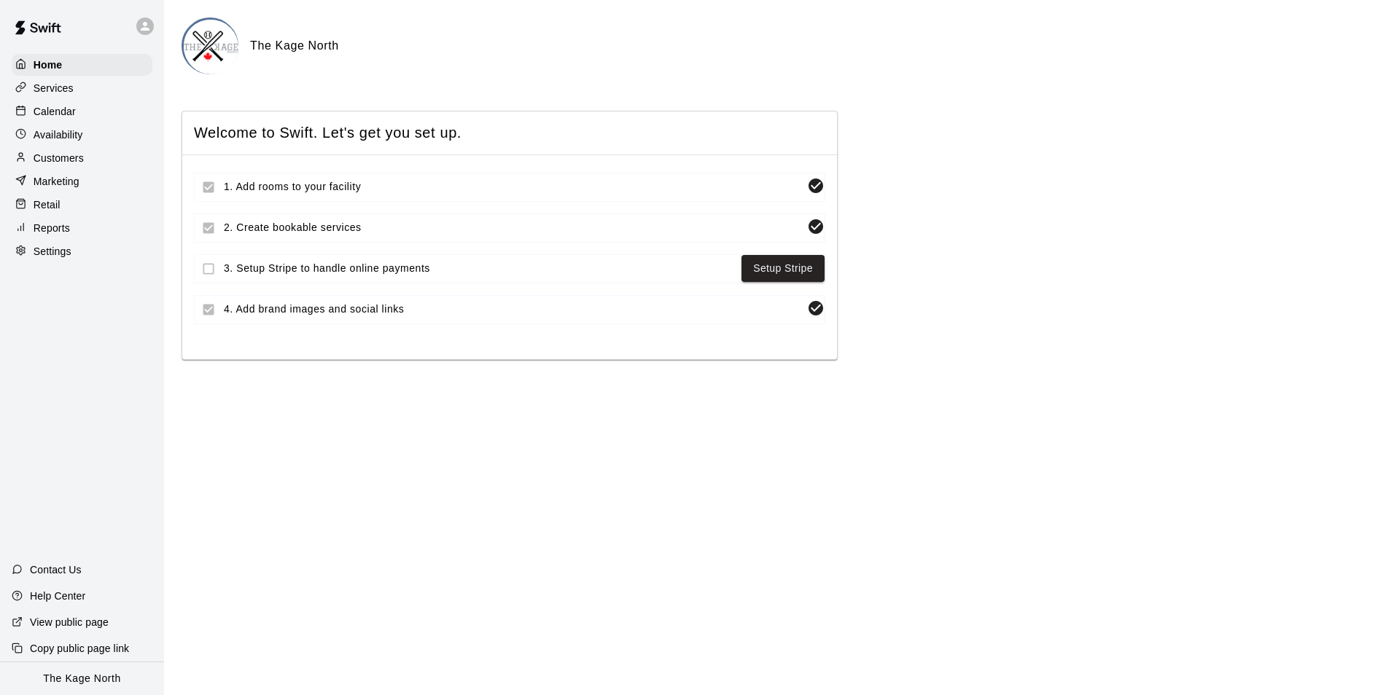
click at [67, 117] on p "Calendar" at bounding box center [55, 111] width 42 height 15
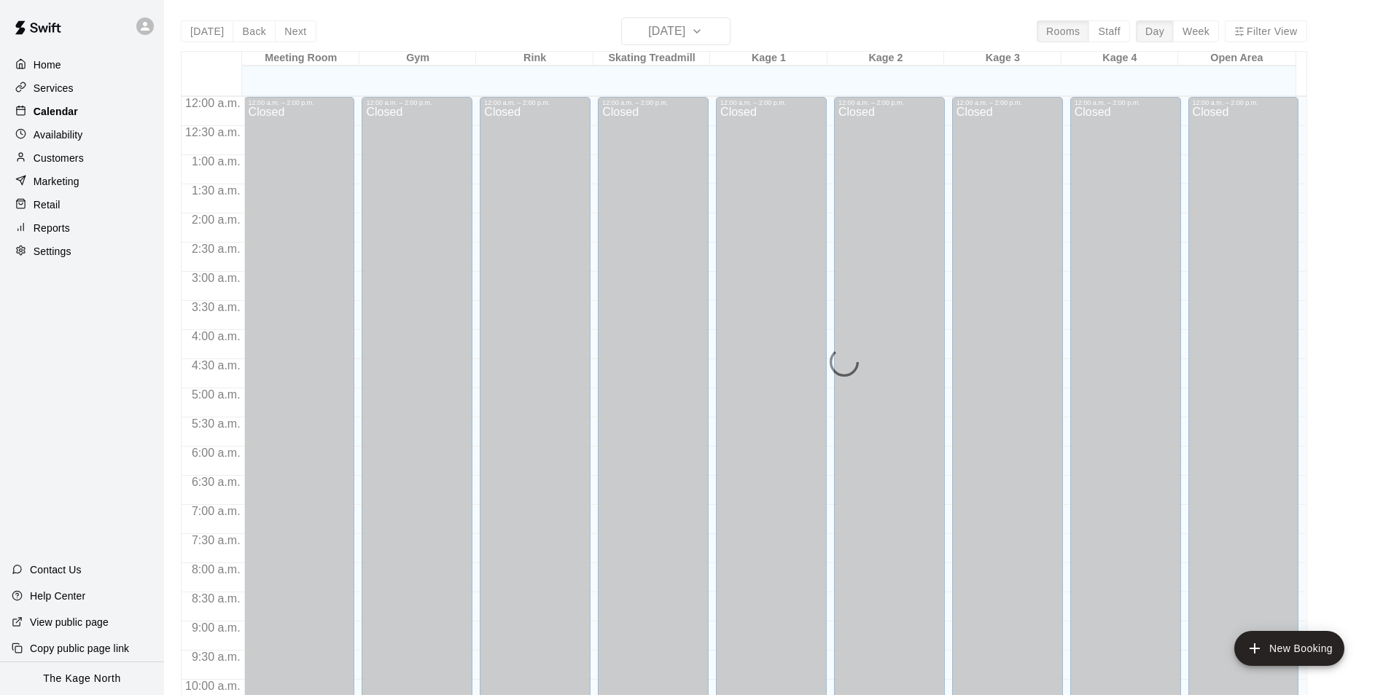
scroll to position [741, 0]
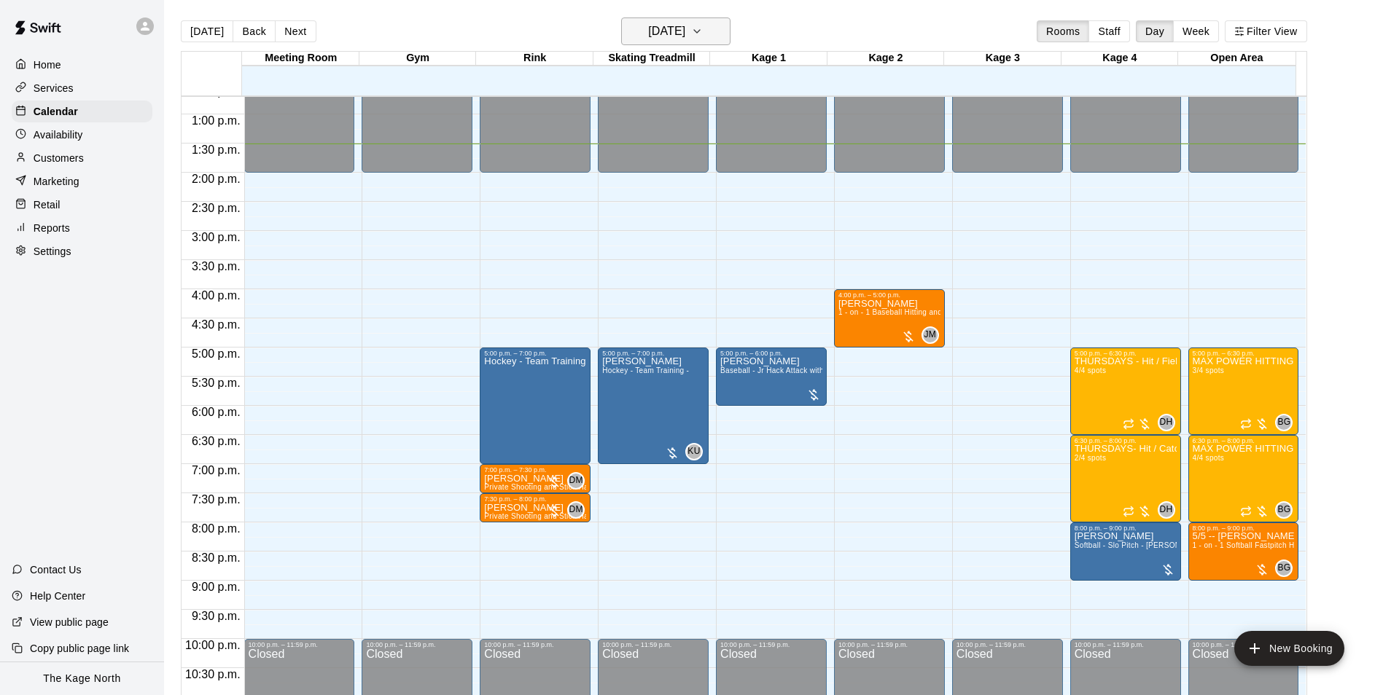
click at [685, 33] on h6 "[DATE]" at bounding box center [666, 31] width 37 height 20
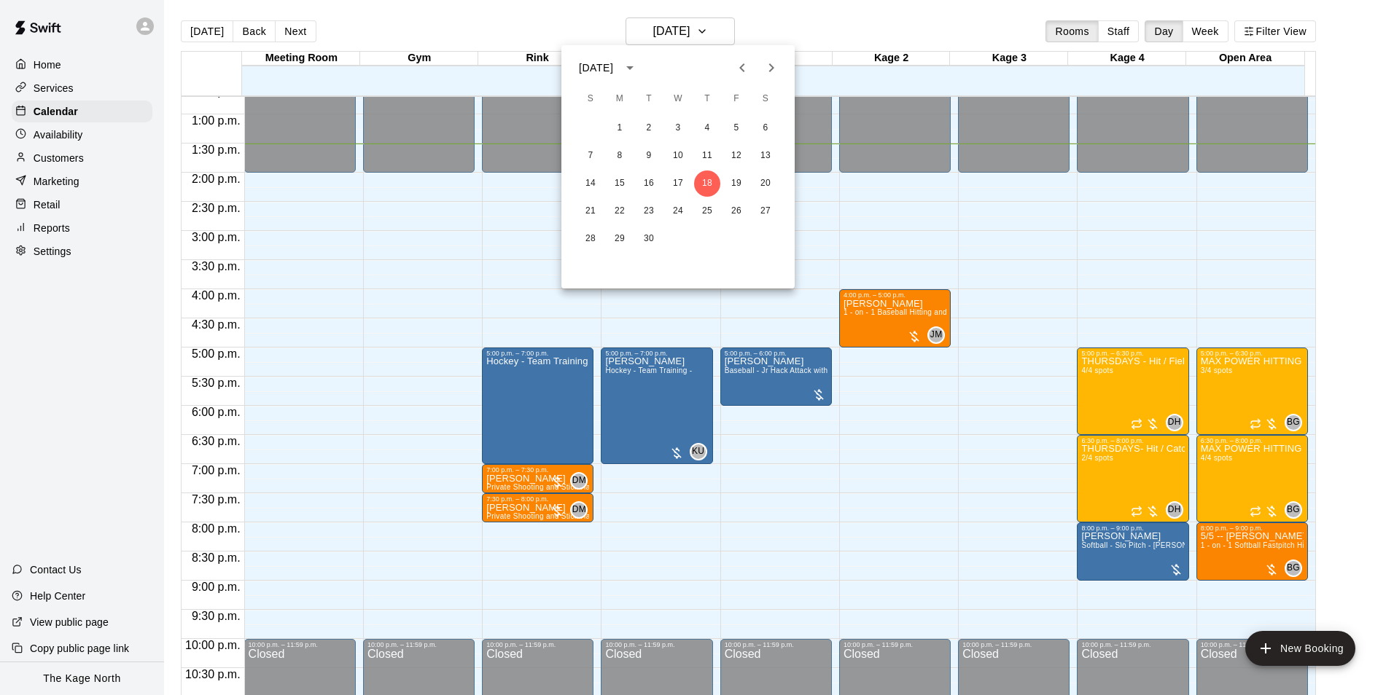
click at [786, 25] on div at bounding box center [697, 347] width 1394 height 695
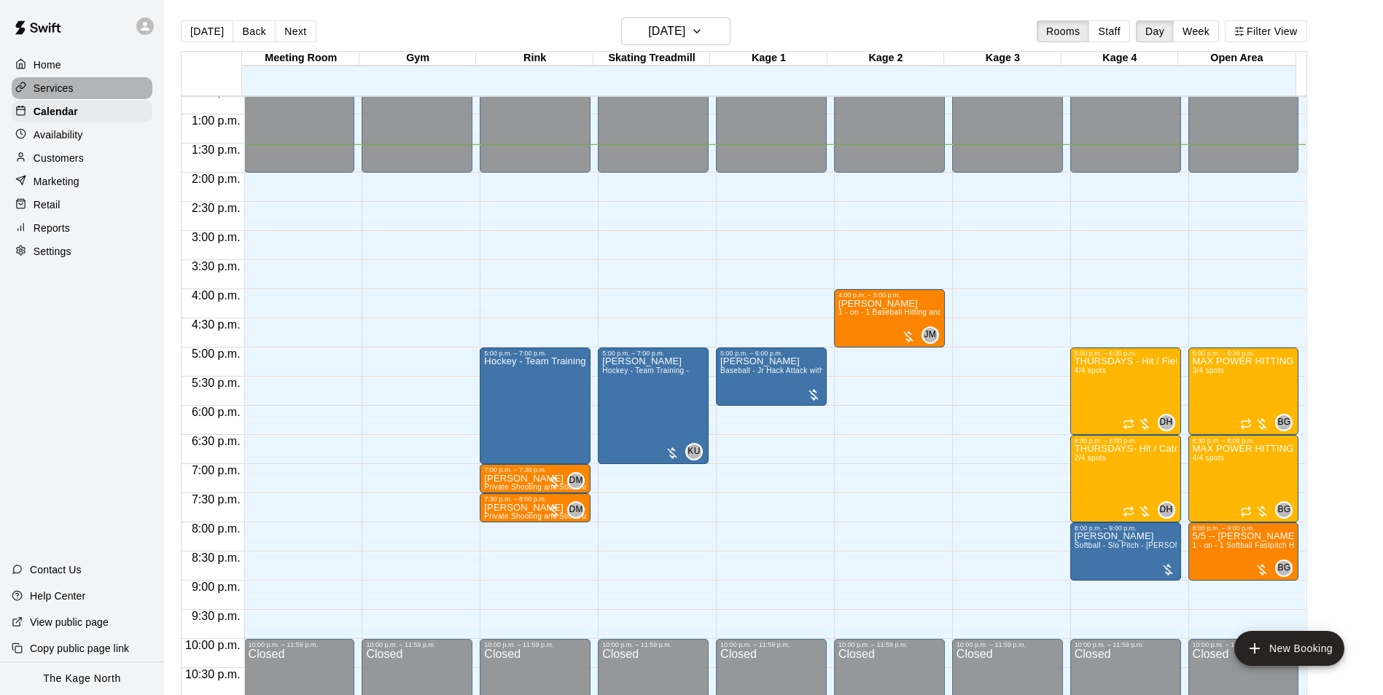
click at [68, 93] on p "Services" at bounding box center [54, 88] width 40 height 15
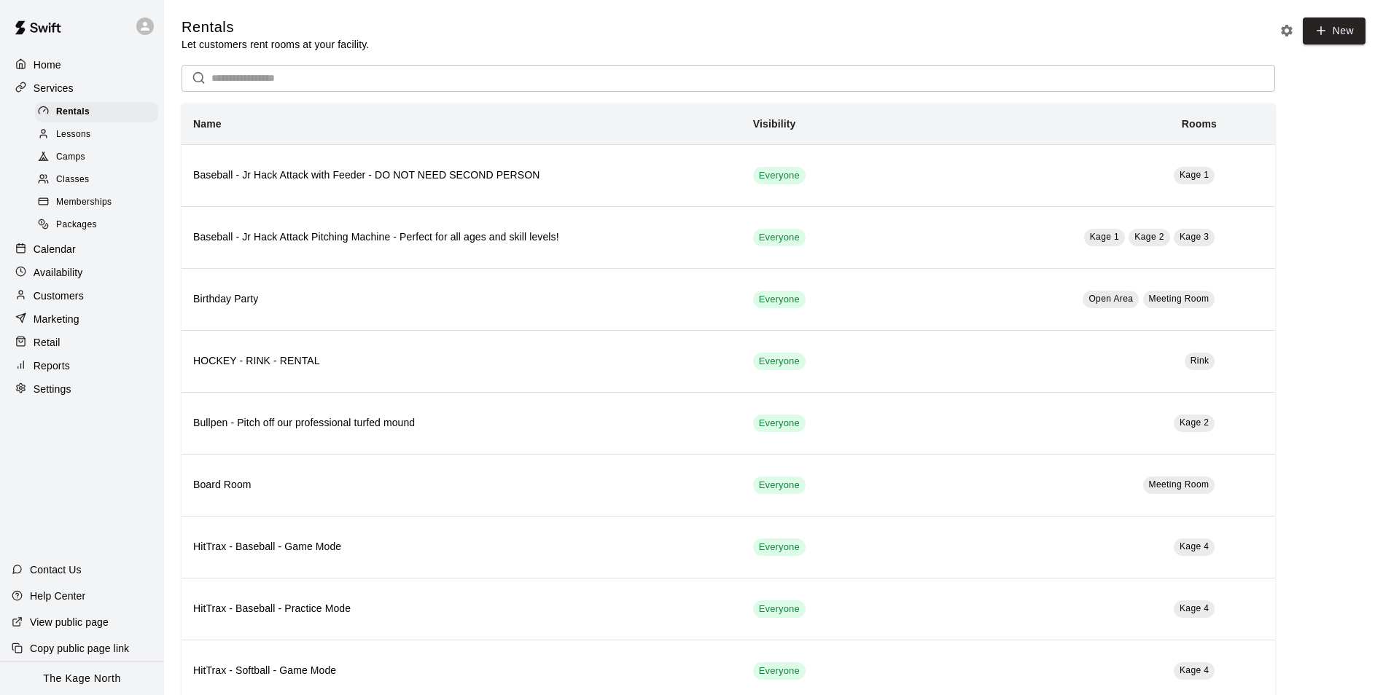
click at [86, 163] on div "Camps" at bounding box center [96, 157] width 123 height 20
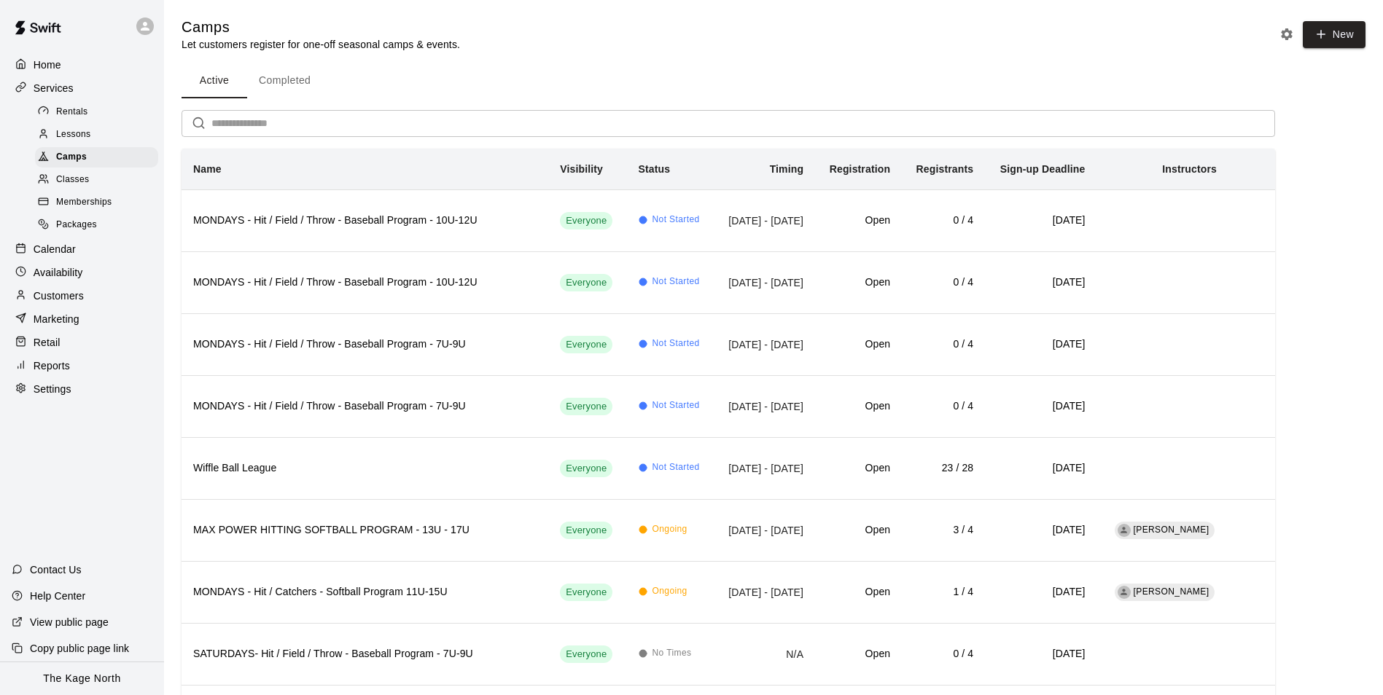
click at [70, 66] on div "Home" at bounding box center [82, 65] width 141 height 22
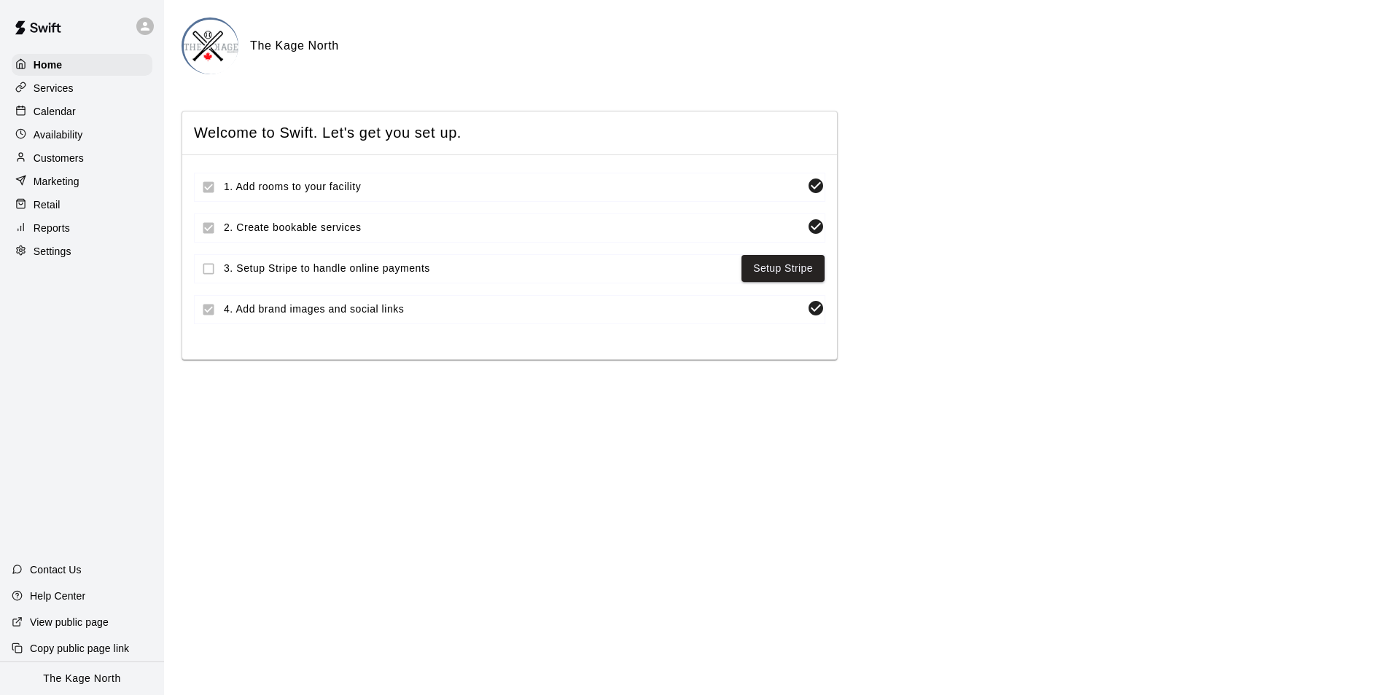
click at [69, 113] on p "Calendar" at bounding box center [55, 111] width 42 height 15
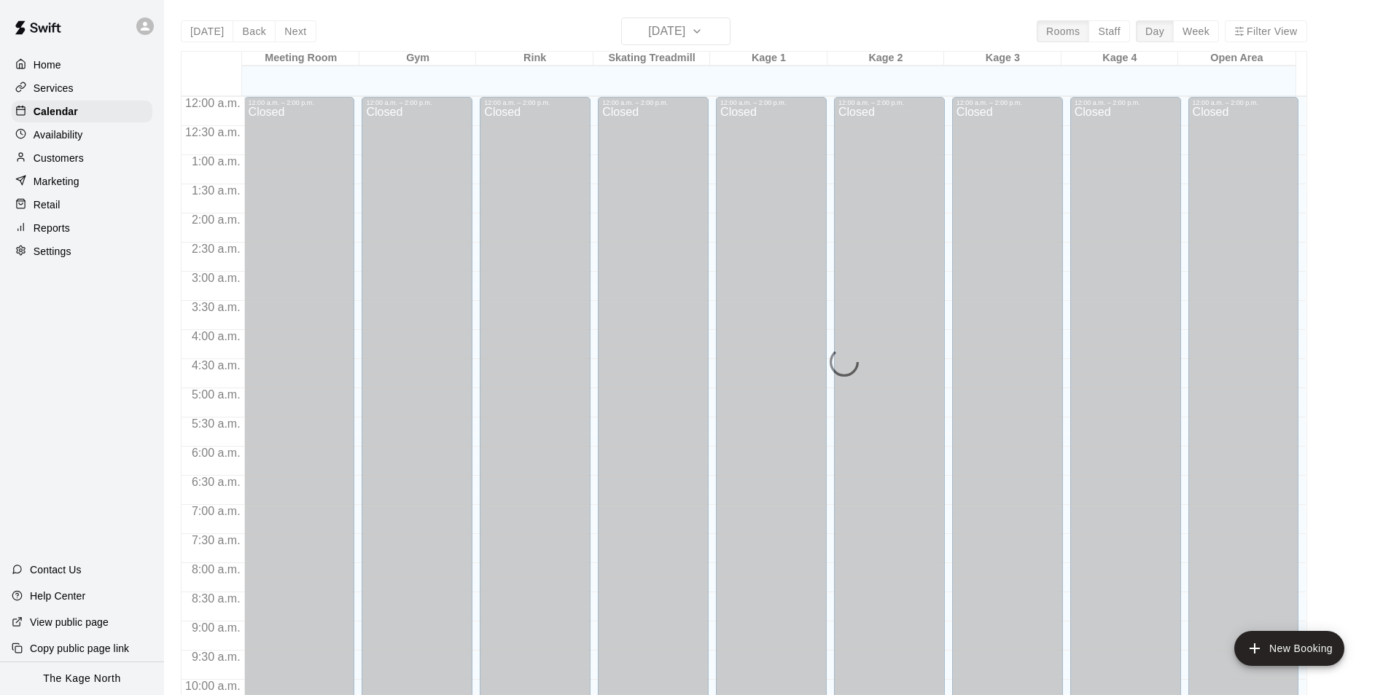
scroll to position [741, 0]
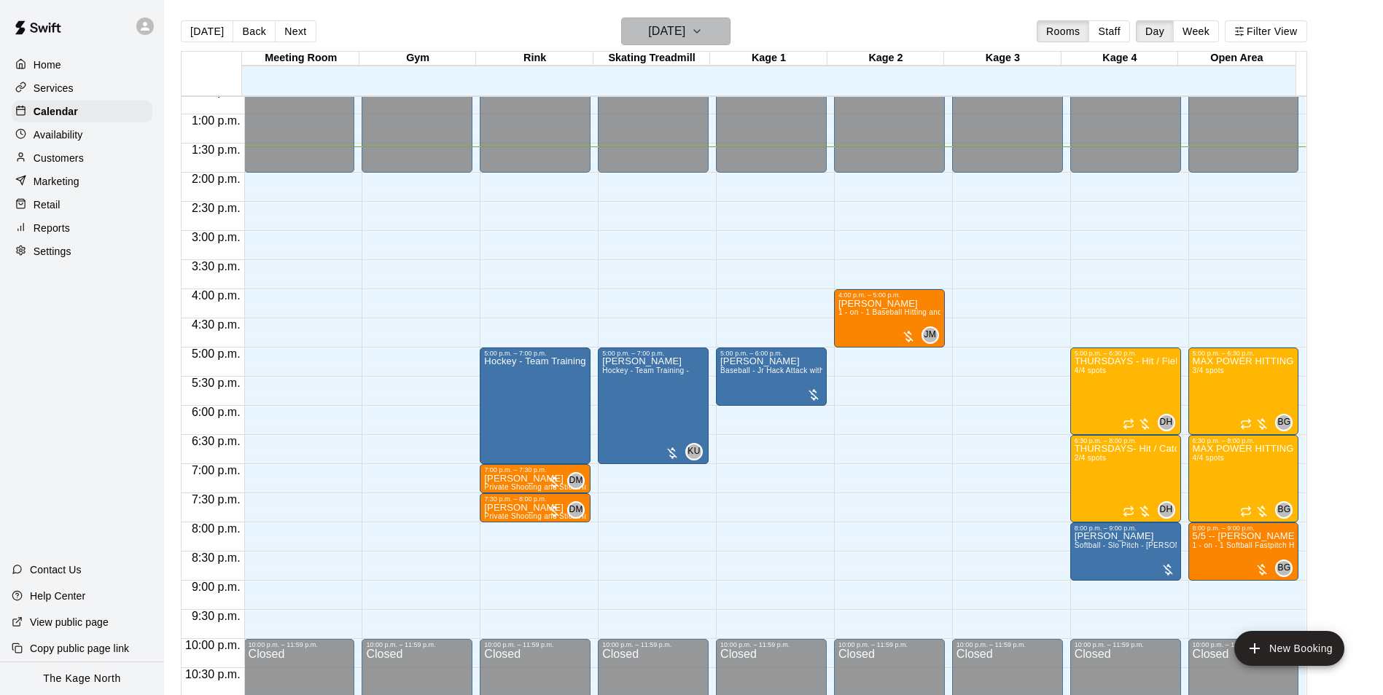
click at [685, 34] on h6 "[DATE]" at bounding box center [666, 31] width 37 height 20
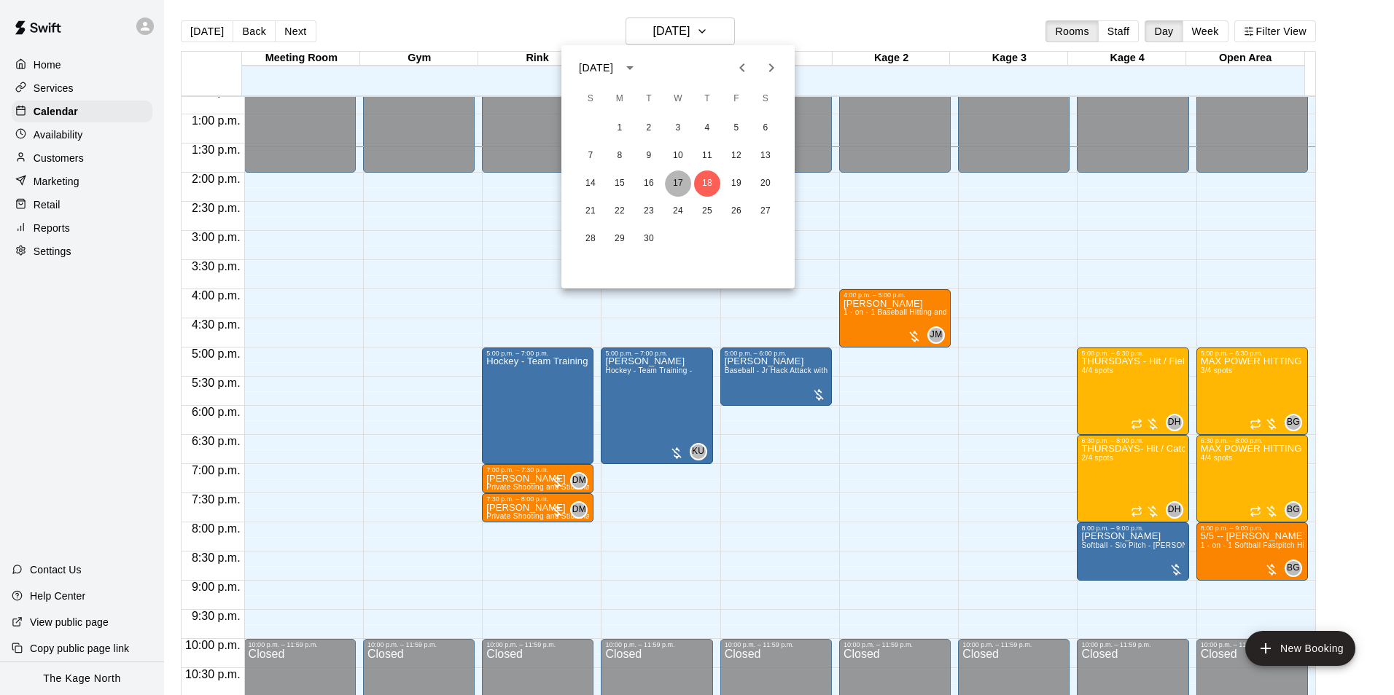
click at [676, 183] on button "17" at bounding box center [678, 184] width 26 height 26
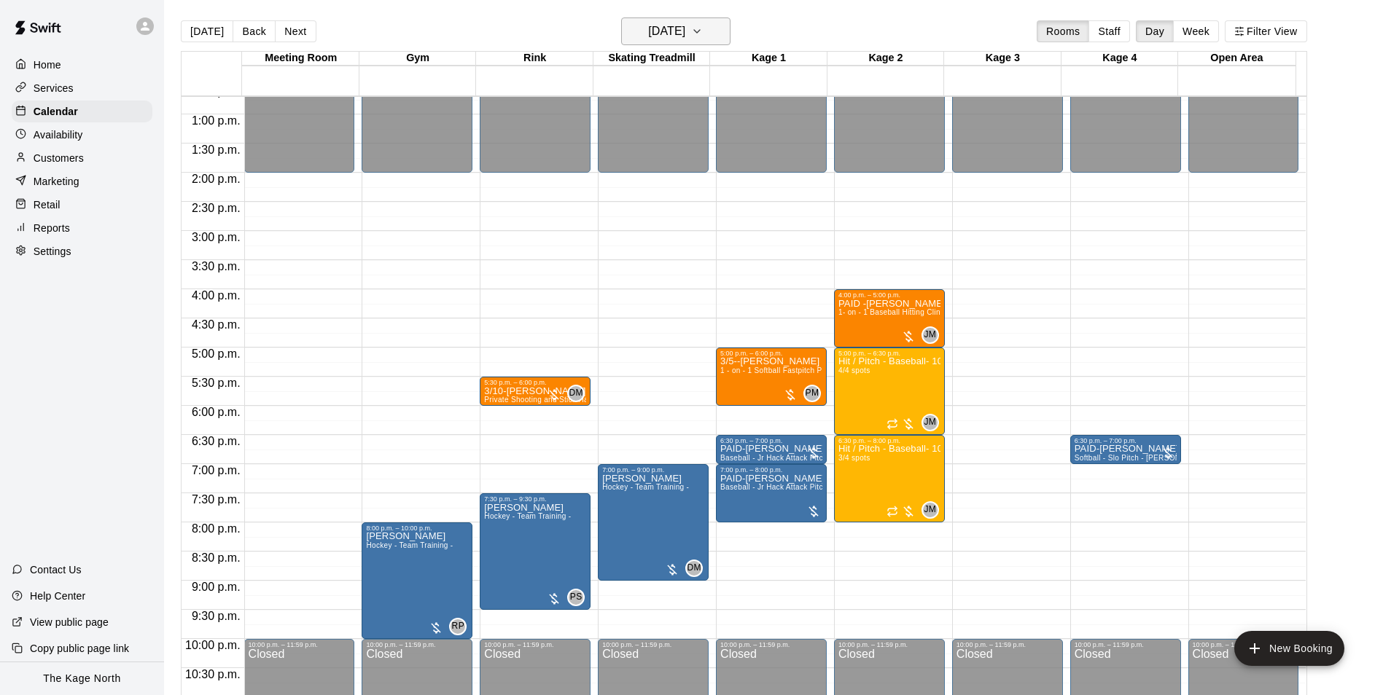
click at [685, 25] on h6 "Wednesday Sep 17" at bounding box center [666, 31] width 37 height 20
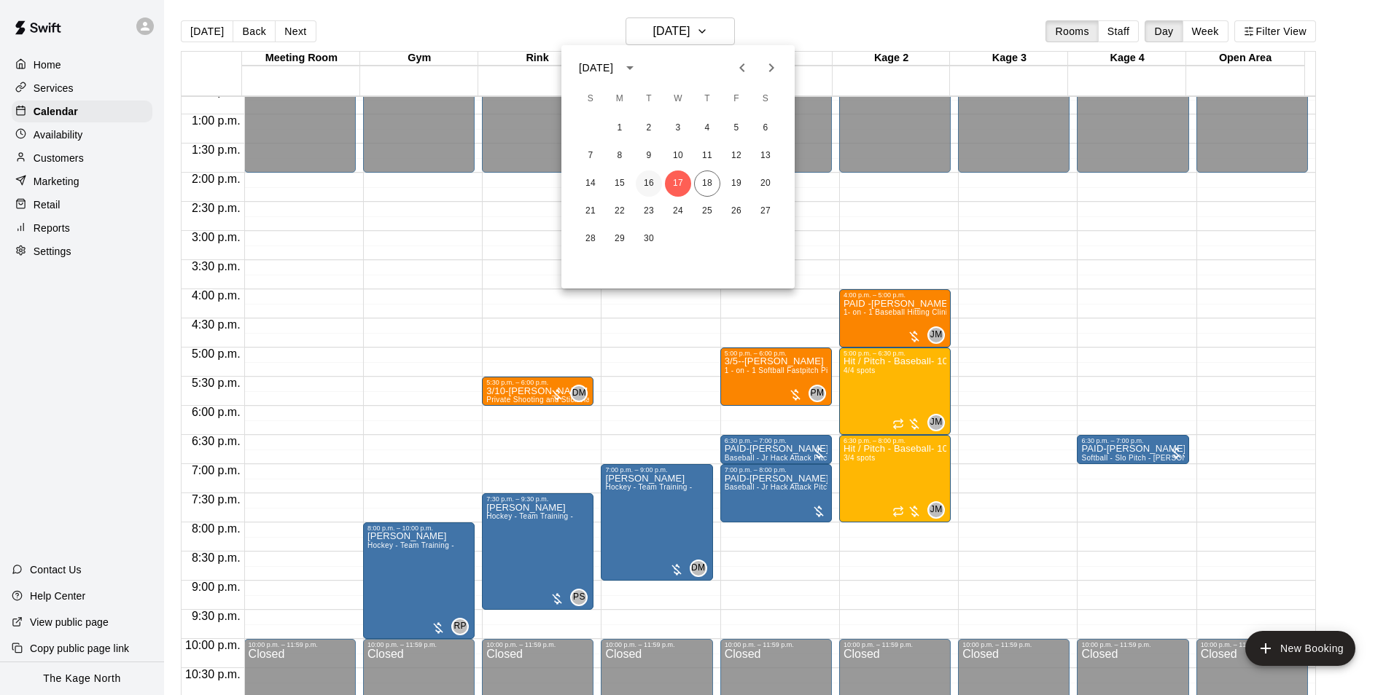
click at [648, 182] on button "16" at bounding box center [649, 184] width 26 height 26
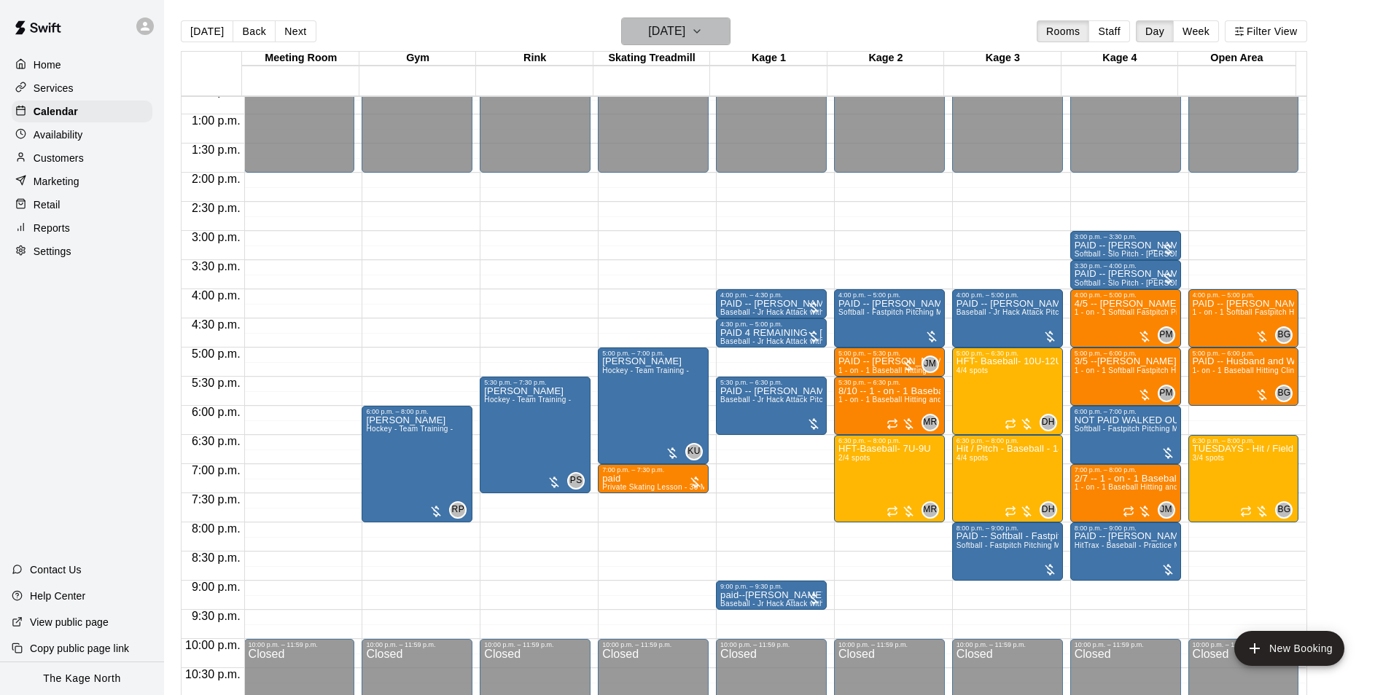
click at [685, 35] on h6 "Tuesday Sep 16" at bounding box center [666, 31] width 37 height 20
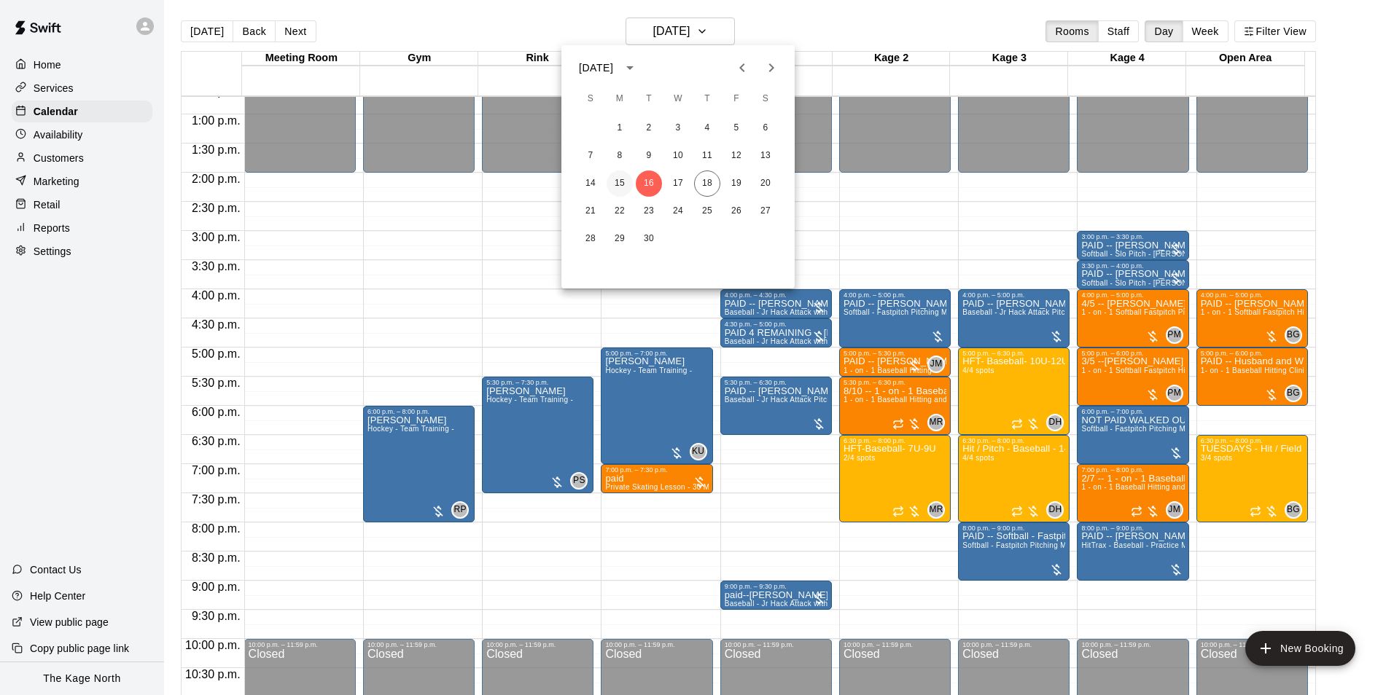
click at [620, 182] on button "15" at bounding box center [619, 184] width 26 height 26
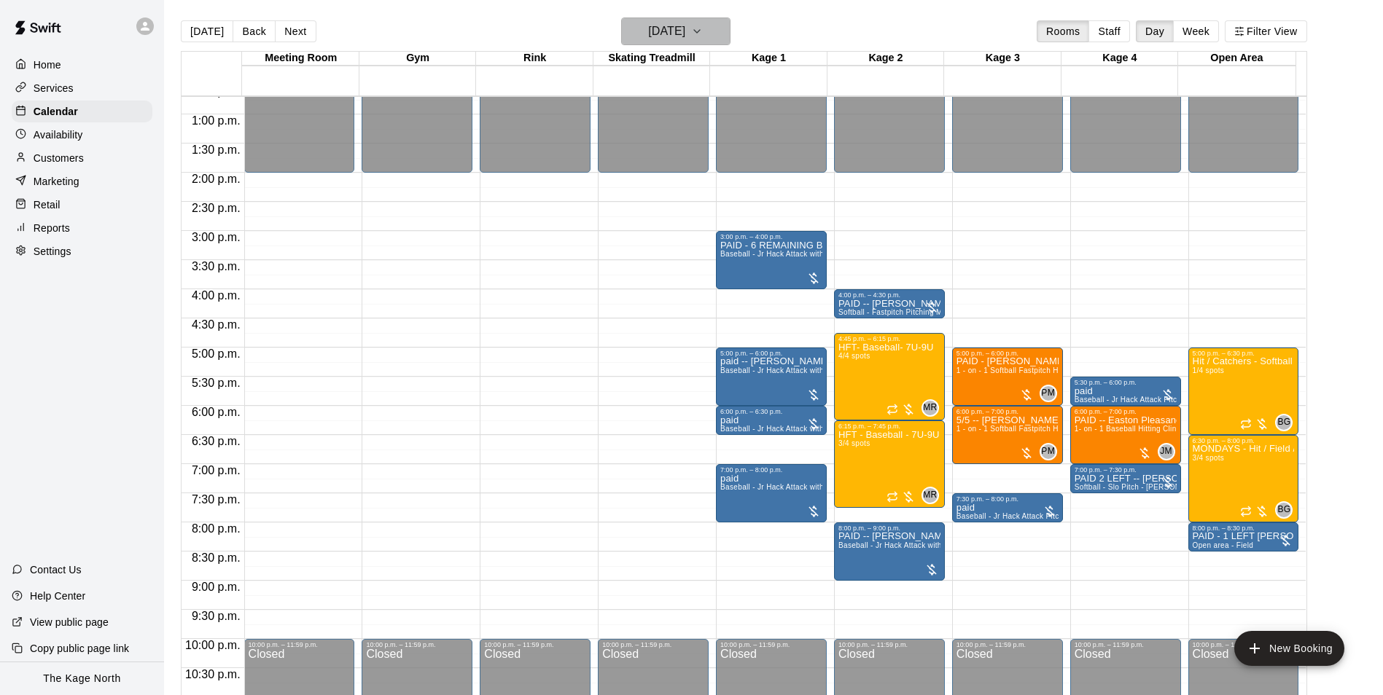
click at [675, 34] on h6 "Monday Sep 15" at bounding box center [666, 31] width 37 height 20
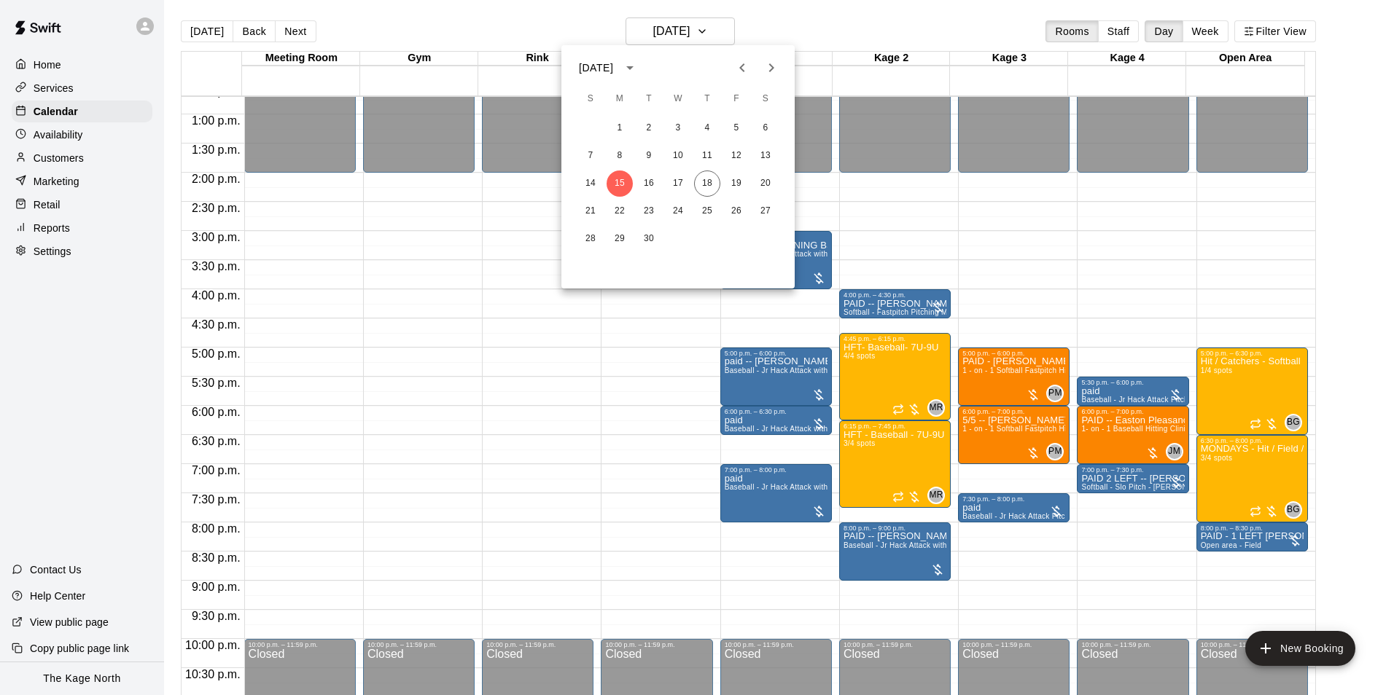
click at [771, 66] on icon "Next month" at bounding box center [771, 67] width 5 height 9
click at [616, 183] on button "13" at bounding box center [619, 184] width 26 height 26
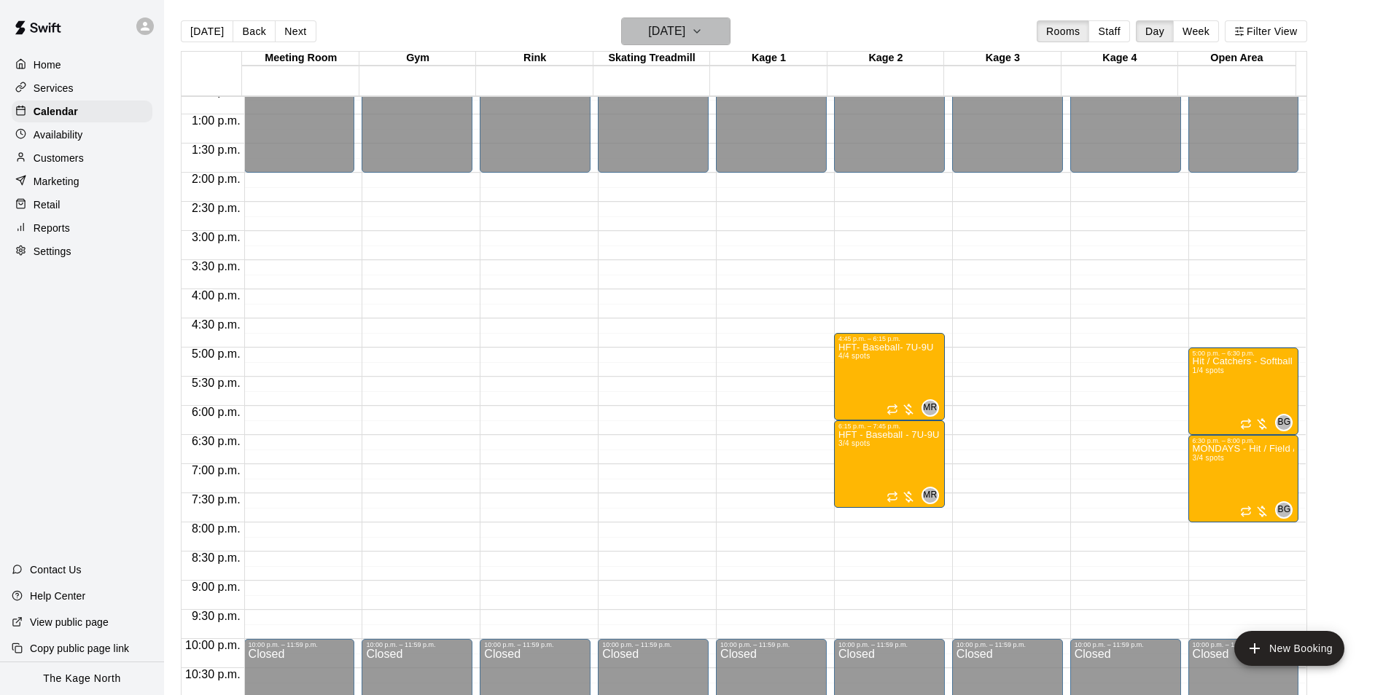
click at [685, 32] on h6 "Monday Oct 13" at bounding box center [666, 31] width 37 height 20
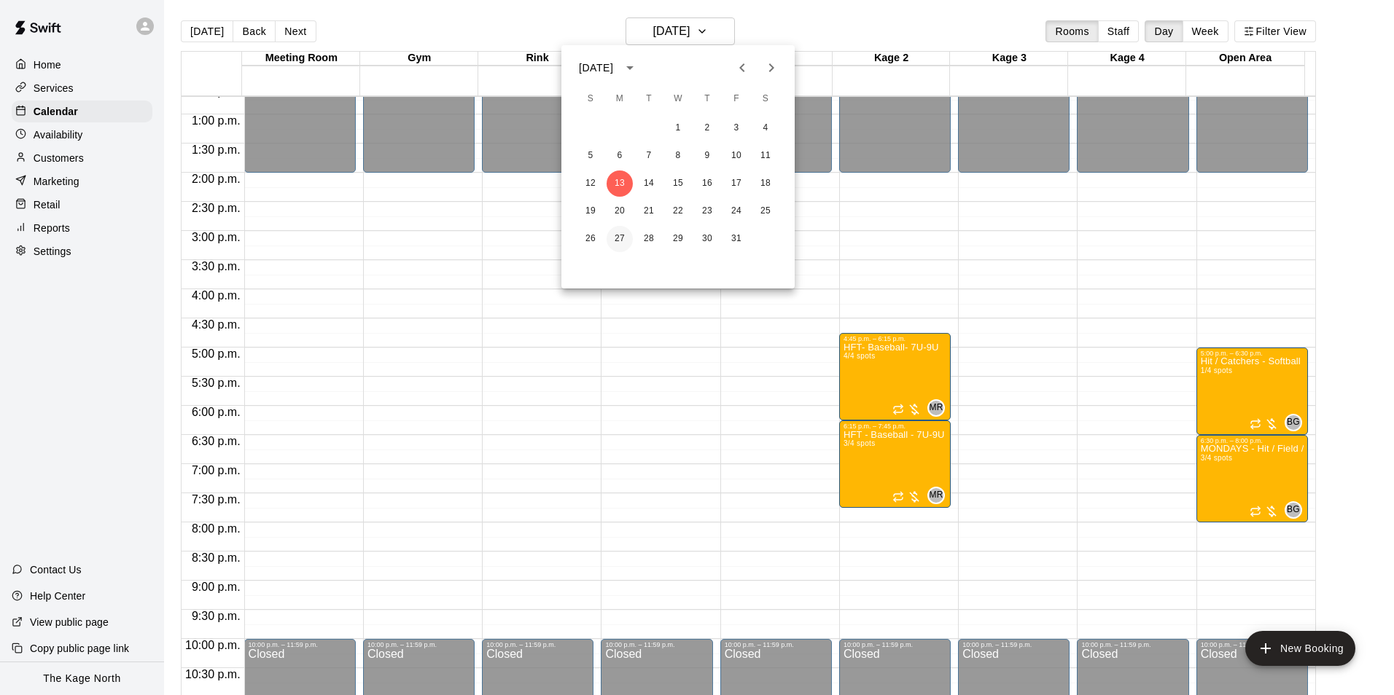
click at [620, 238] on button "27" at bounding box center [619, 239] width 26 height 26
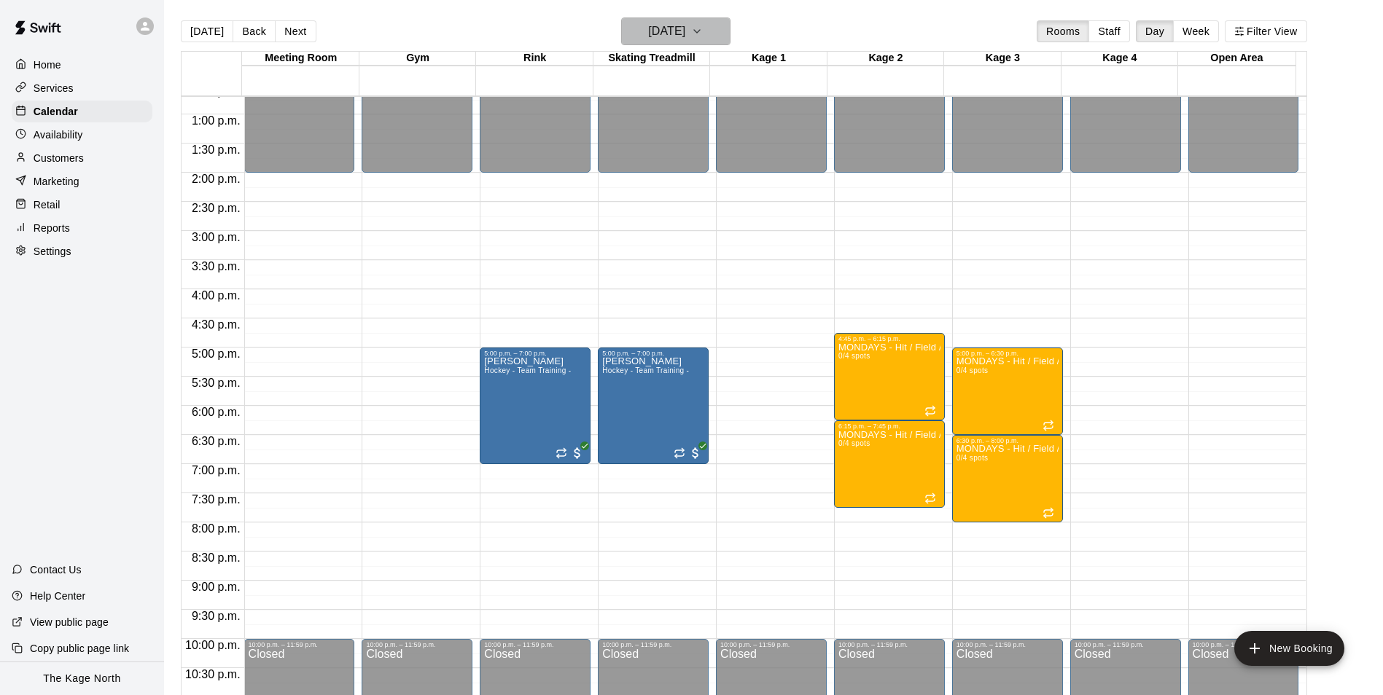
click at [685, 34] on h6 "Monday Oct 27" at bounding box center [666, 31] width 37 height 20
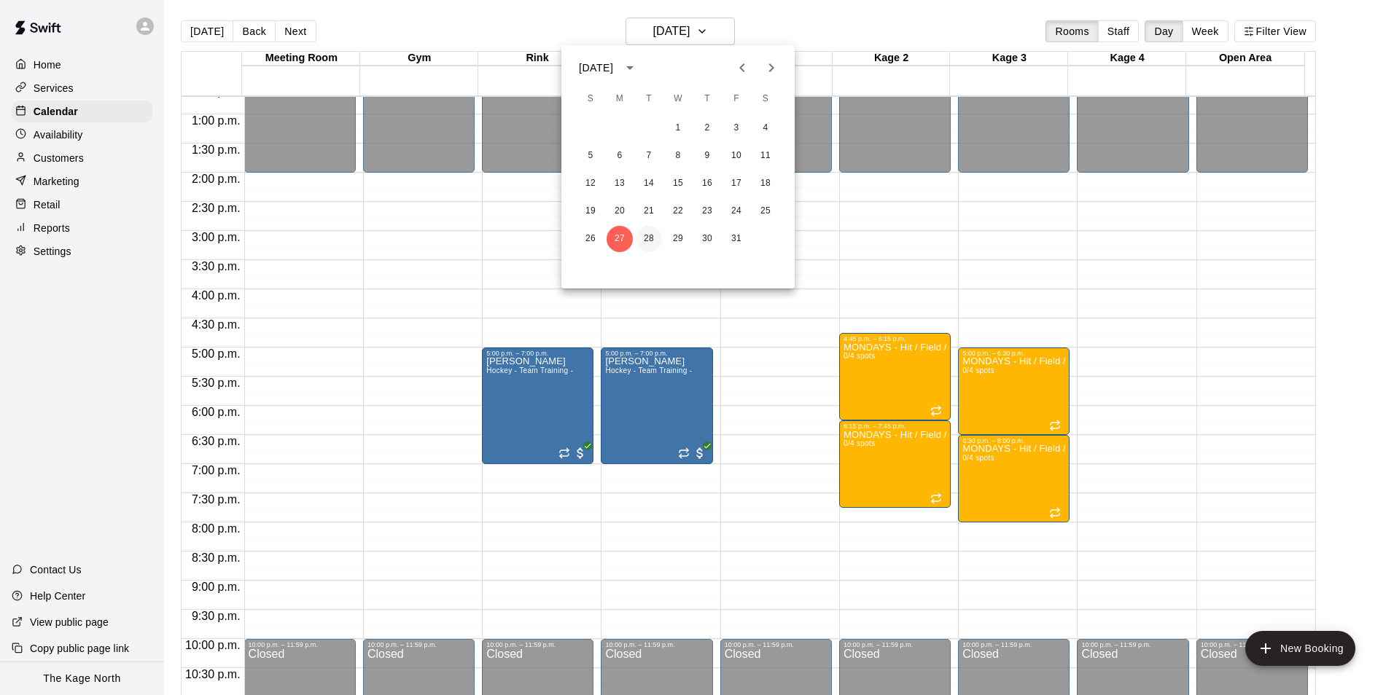
click at [647, 241] on button "28" at bounding box center [649, 239] width 26 height 26
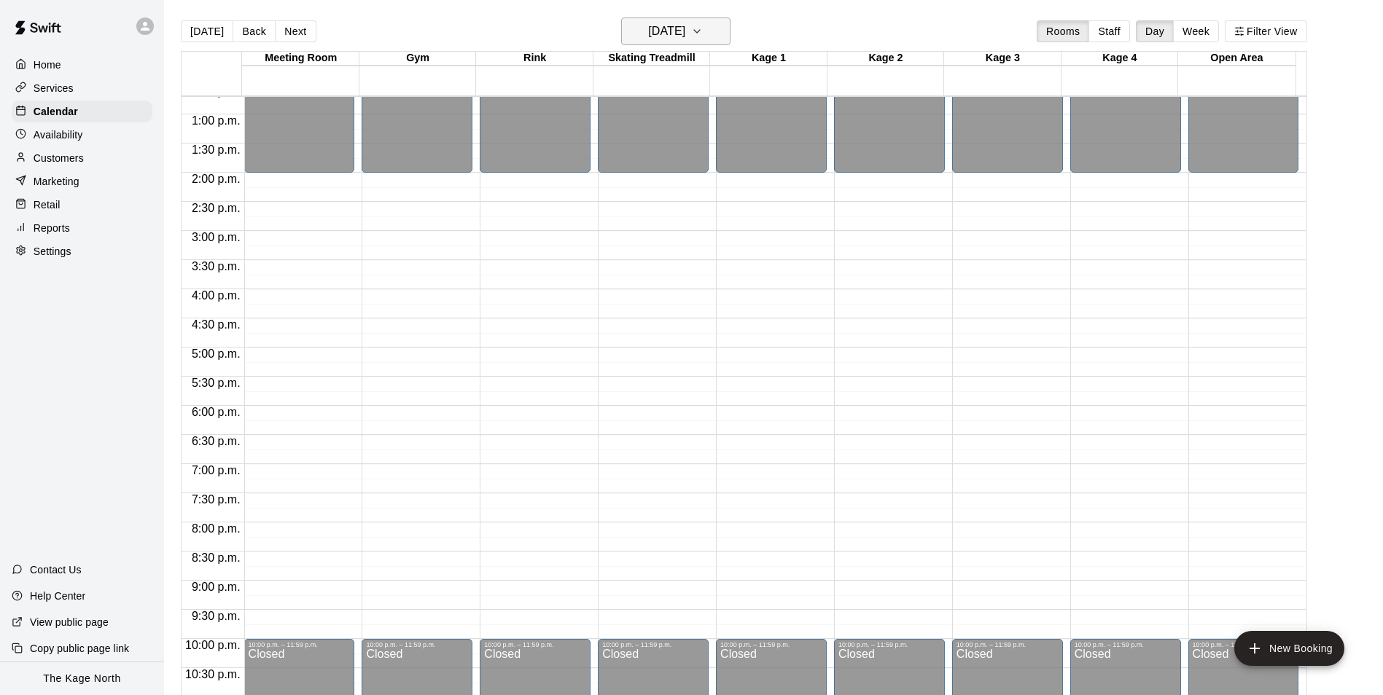
click at [685, 31] on h6 "Tuesday Oct 28" at bounding box center [666, 31] width 37 height 20
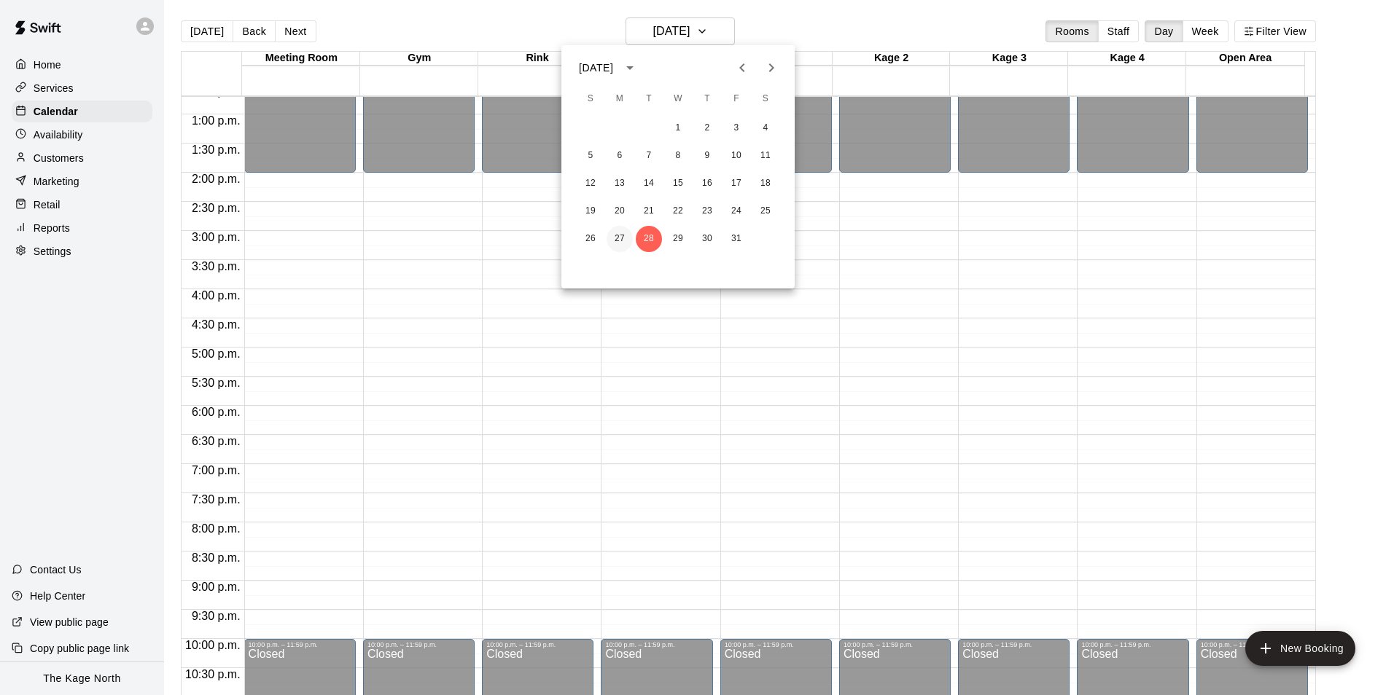
click at [617, 238] on button "27" at bounding box center [619, 239] width 26 height 26
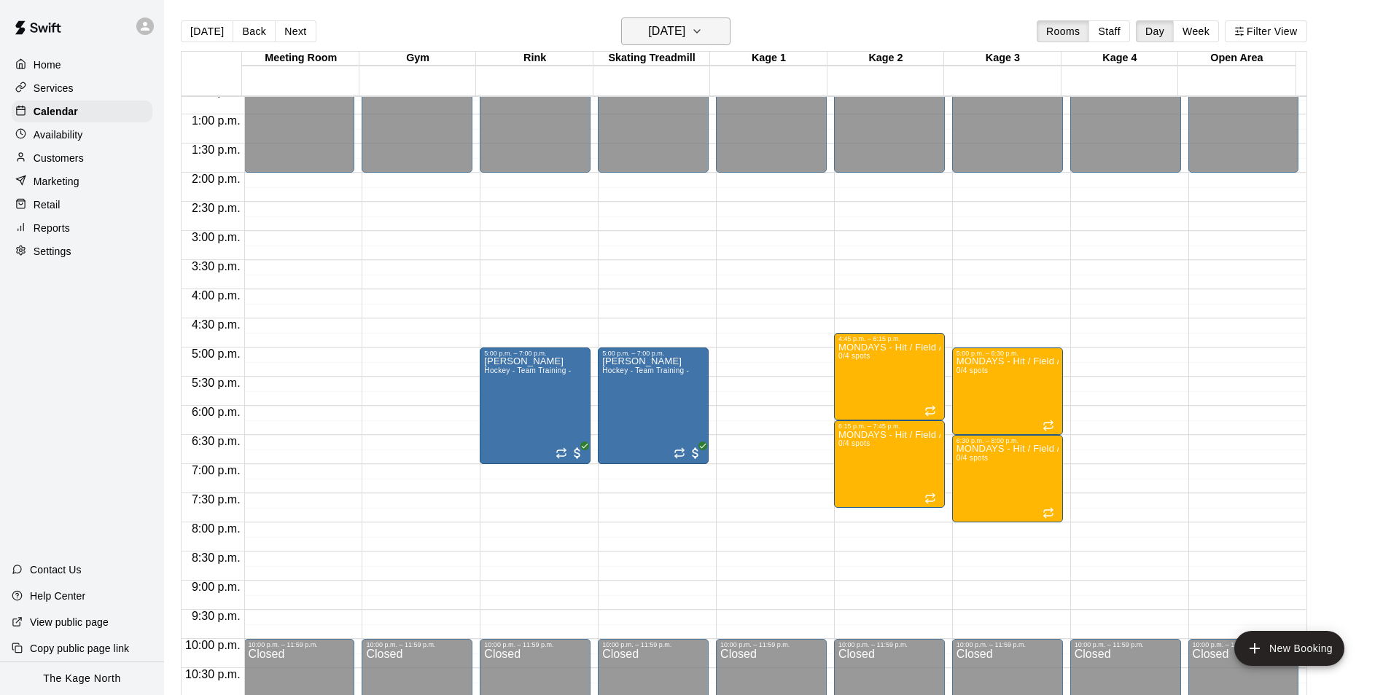
click at [685, 35] on h6 "Monday Oct 27" at bounding box center [666, 31] width 37 height 20
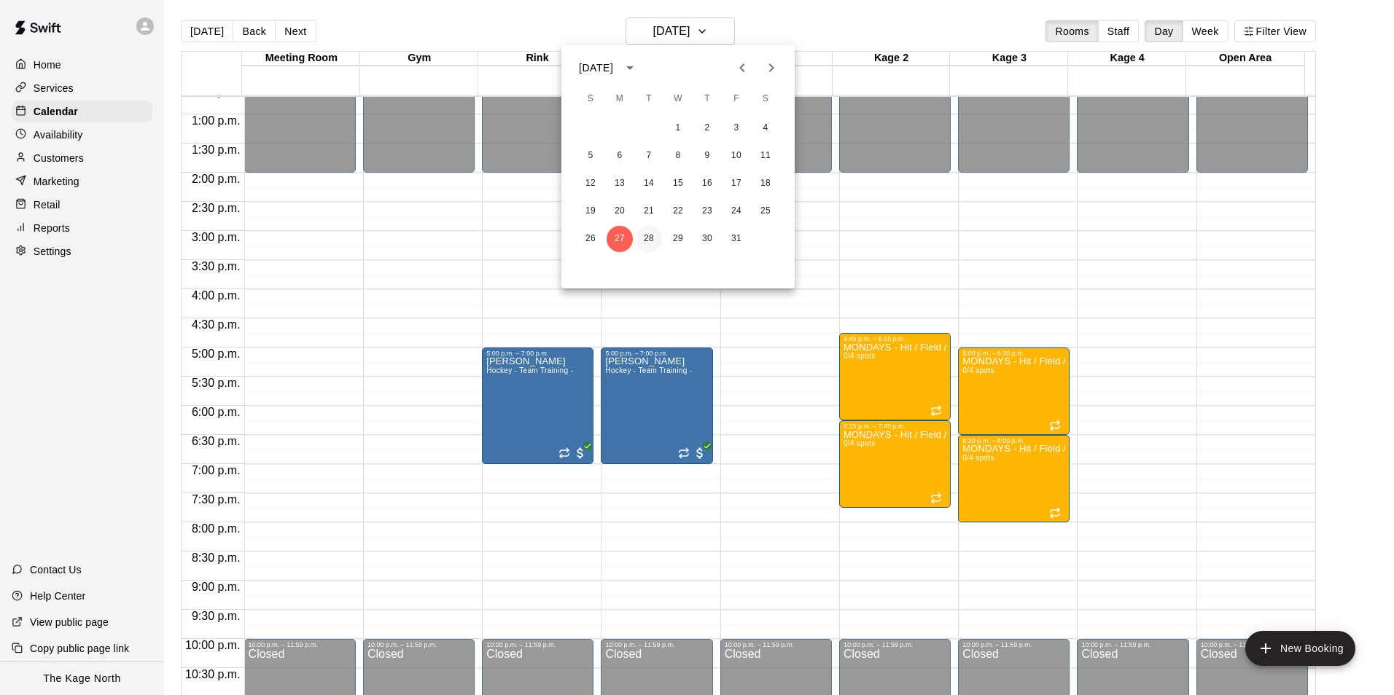
click at [646, 241] on button "28" at bounding box center [649, 239] width 26 height 26
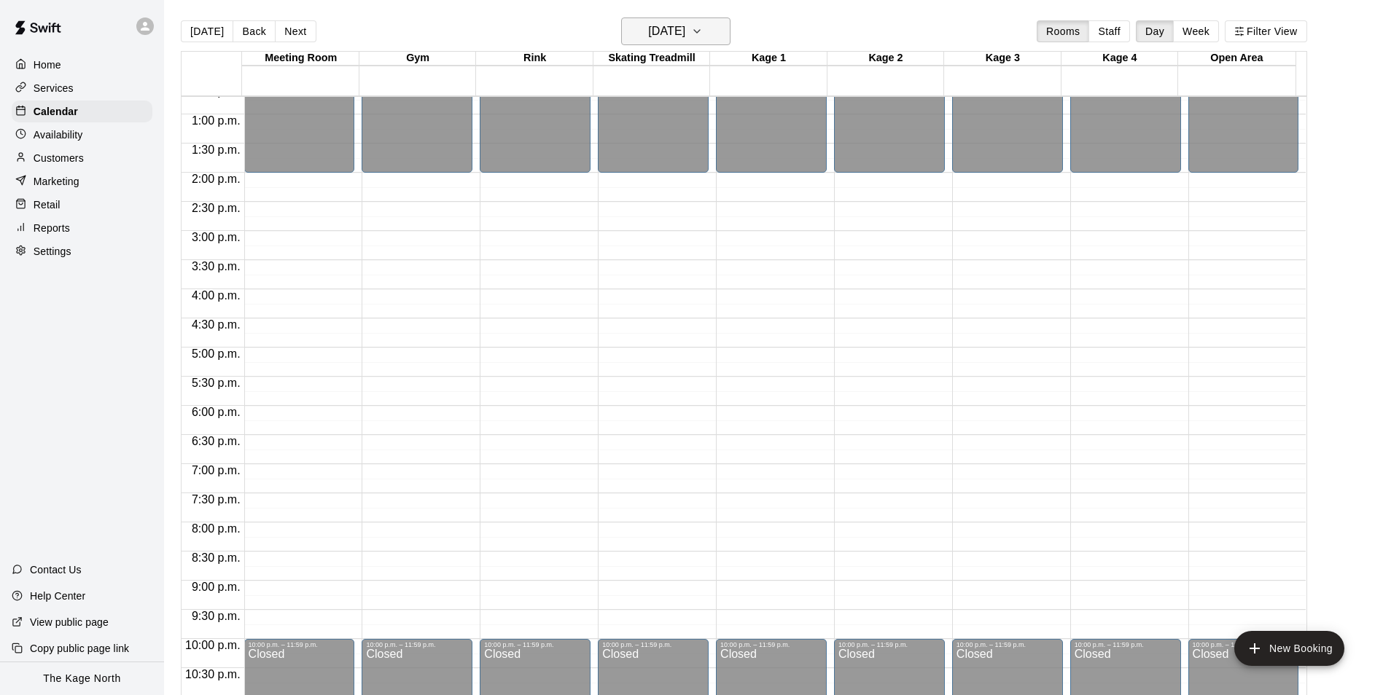
click at [685, 29] on h6 "Tuesday Oct 28" at bounding box center [666, 31] width 37 height 20
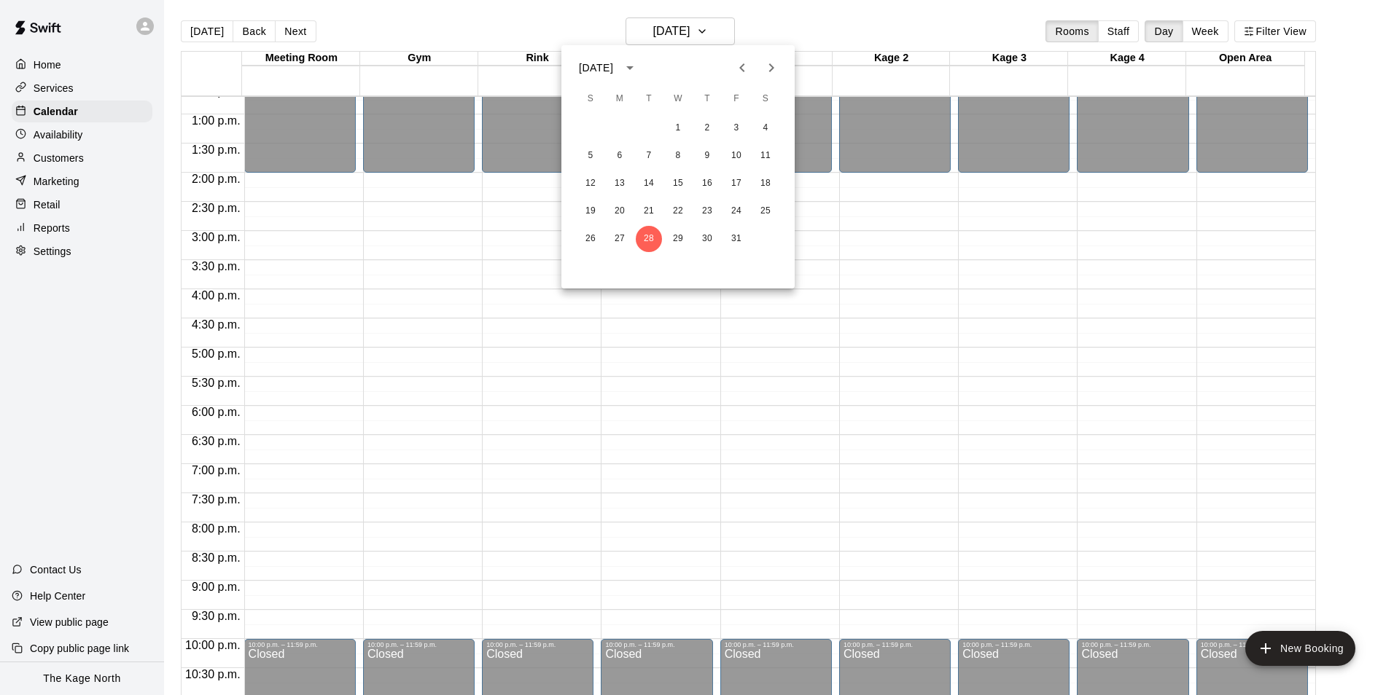
click at [751, 67] on button "Previous month" at bounding box center [742, 67] width 29 height 29
click at [711, 176] on button "18" at bounding box center [707, 184] width 26 height 26
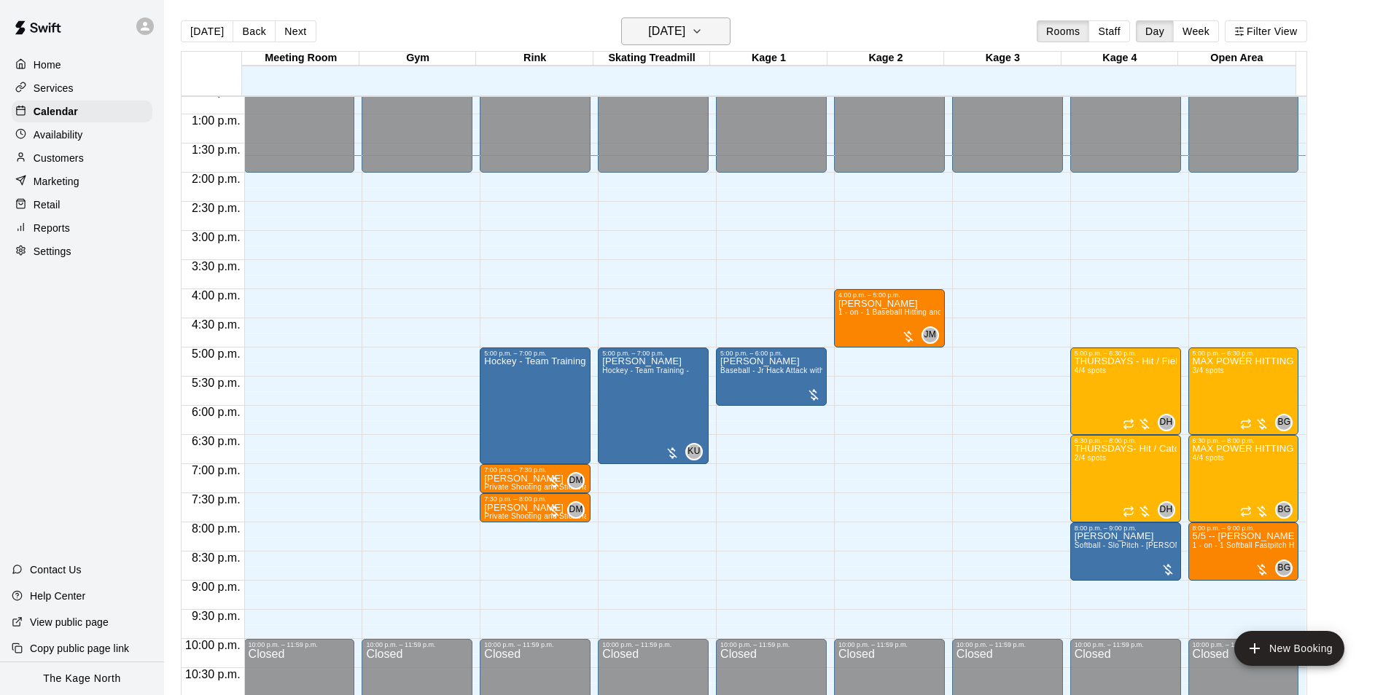
click at [715, 32] on button "[DATE]" at bounding box center [675, 31] width 109 height 28
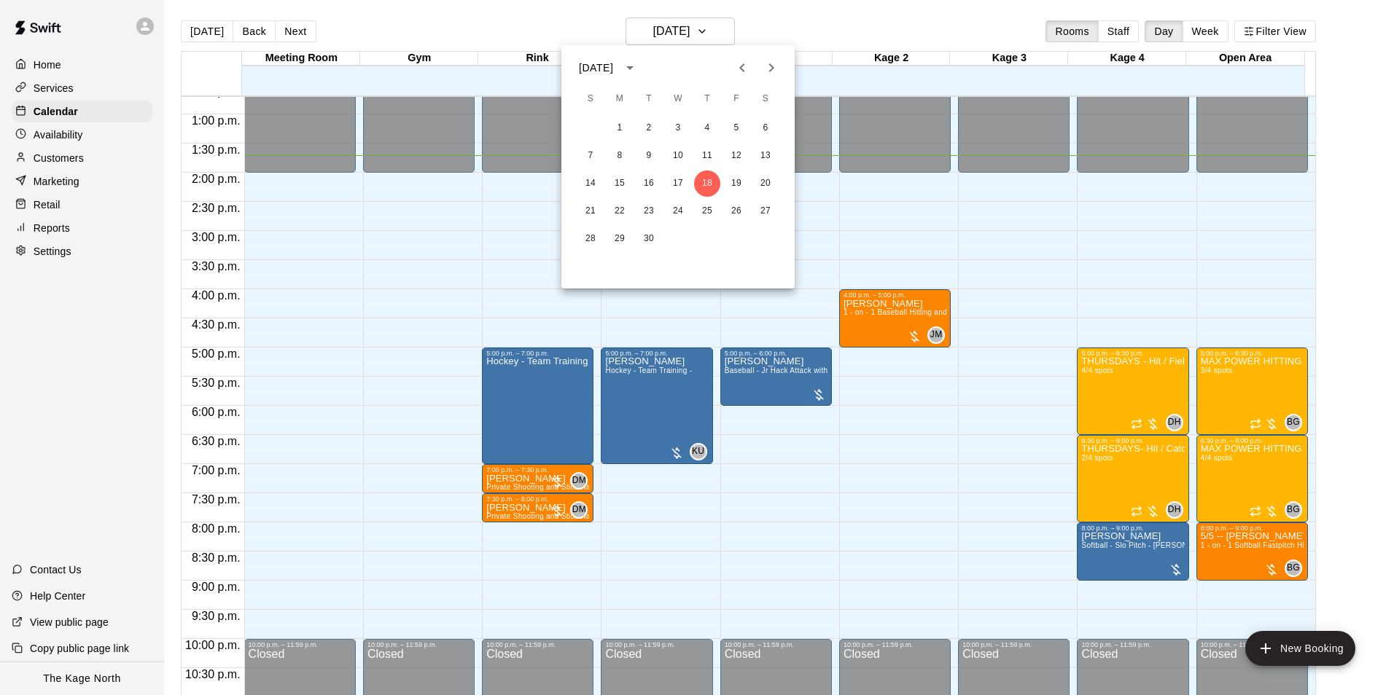
click at [850, 30] on div at bounding box center [697, 347] width 1394 height 695
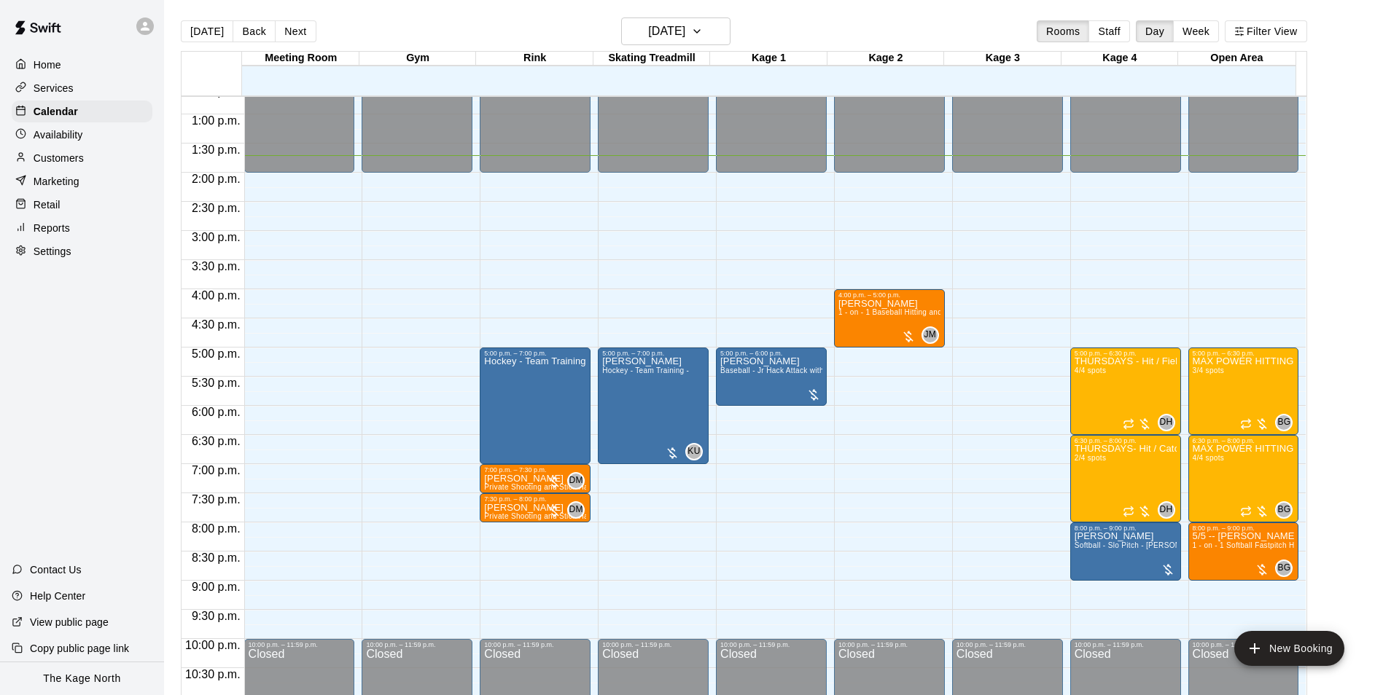
click at [487, 44] on div "[DATE] Back [DATE][DATE] Rooms Staff Day Week Filter View" at bounding box center [744, 34] width 1126 height 34
click at [489, 34] on div "[DATE] Back [DATE][DATE] Rooms Staff Day Week Filter View" at bounding box center [744, 34] width 1126 height 34
click at [685, 34] on h6 "[DATE]" at bounding box center [666, 31] width 37 height 20
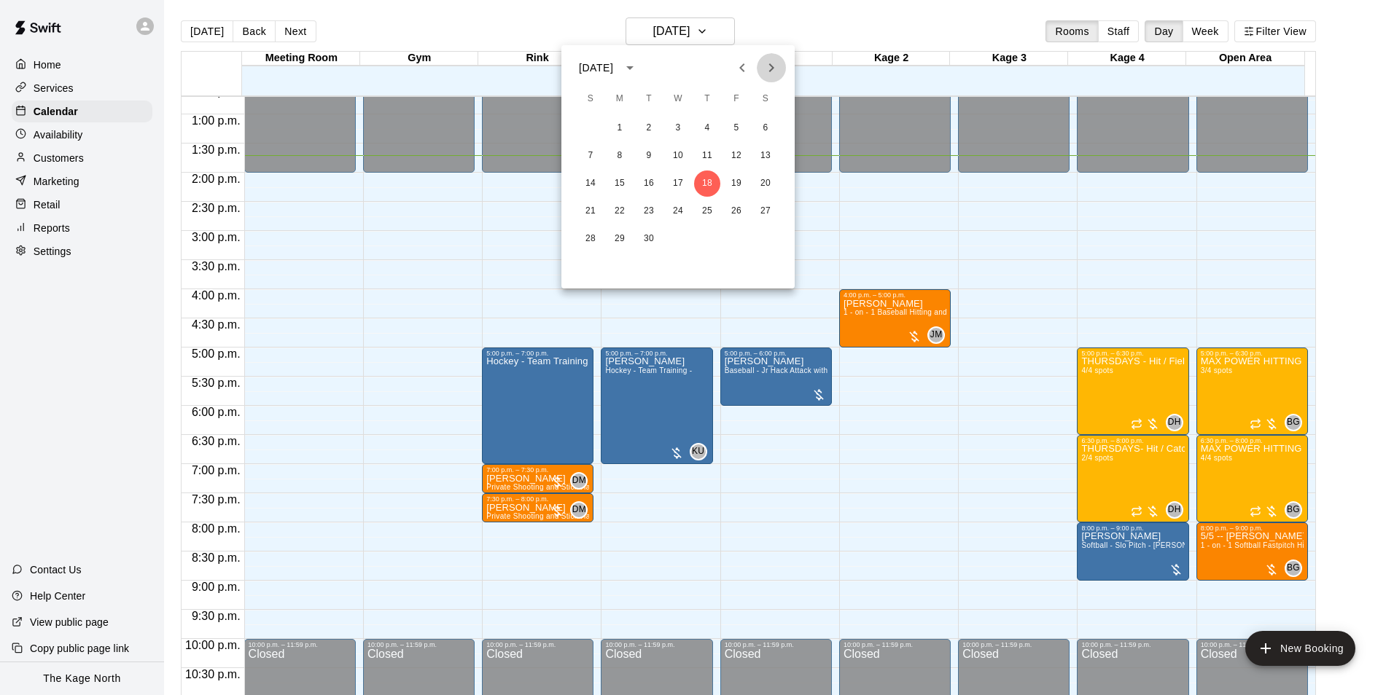
click at [777, 76] on icon "Next month" at bounding box center [770, 67] width 17 height 17
click at [782, 32] on div at bounding box center [697, 347] width 1394 height 695
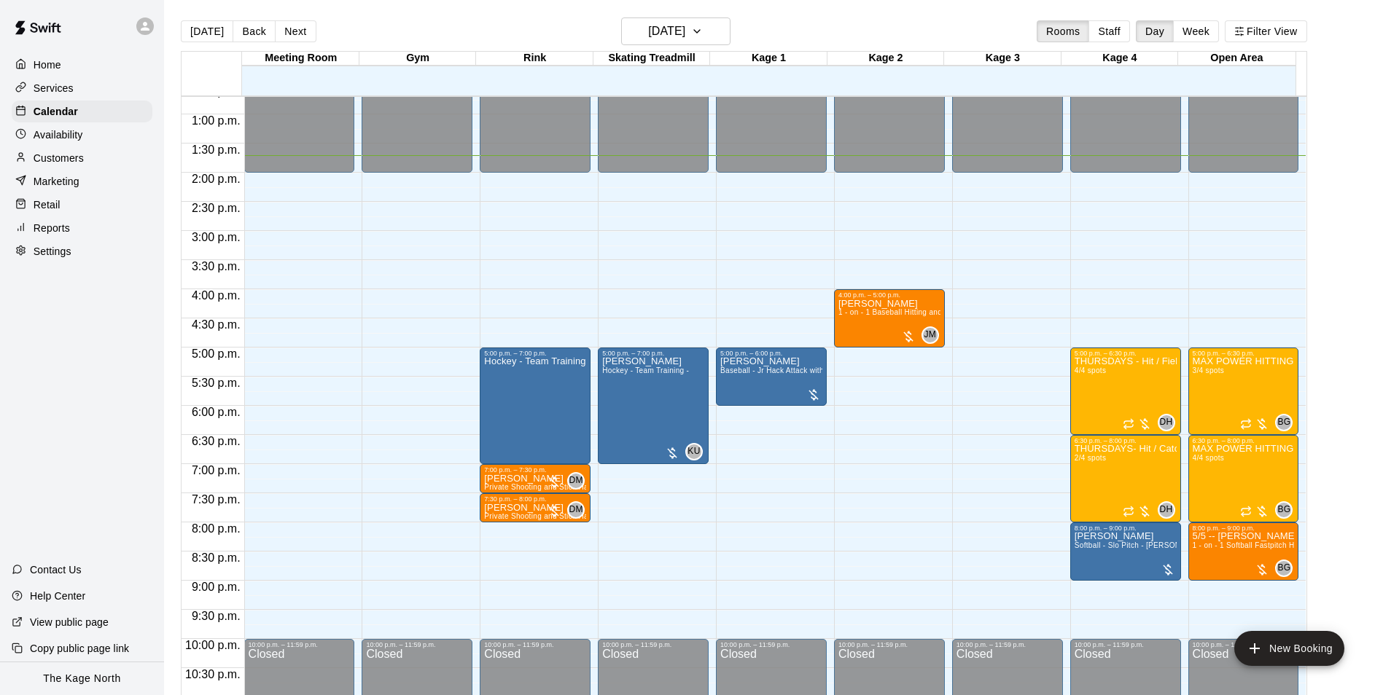
click at [143, 25] on icon at bounding box center [145, 26] width 13 height 13
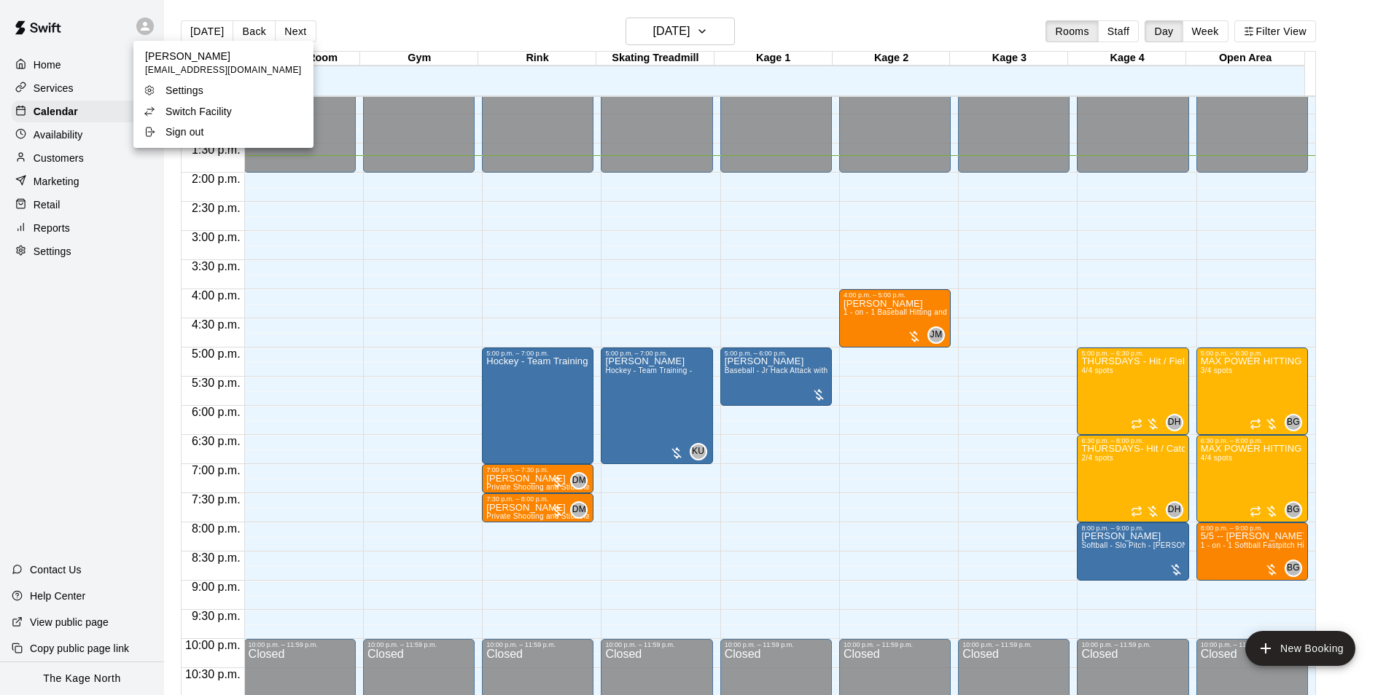
click at [408, 36] on div at bounding box center [697, 347] width 1394 height 695
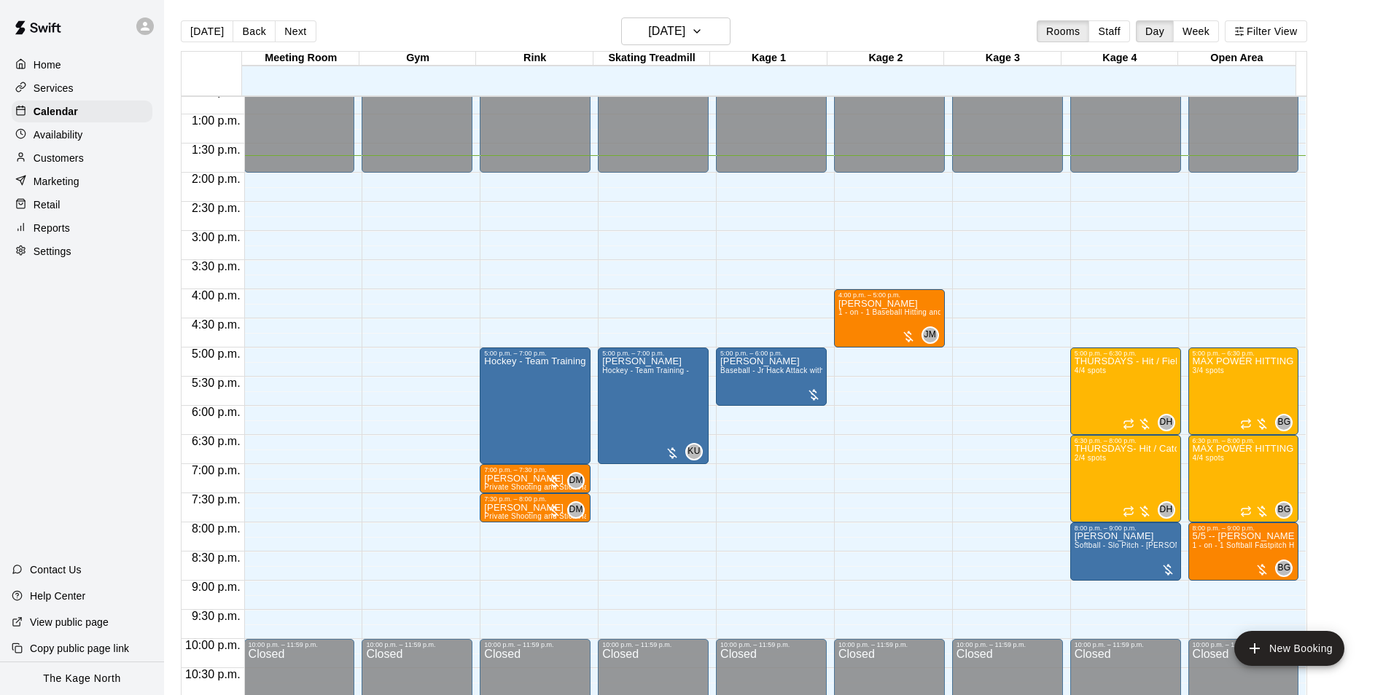
click at [54, 90] on p "Services" at bounding box center [54, 88] width 40 height 15
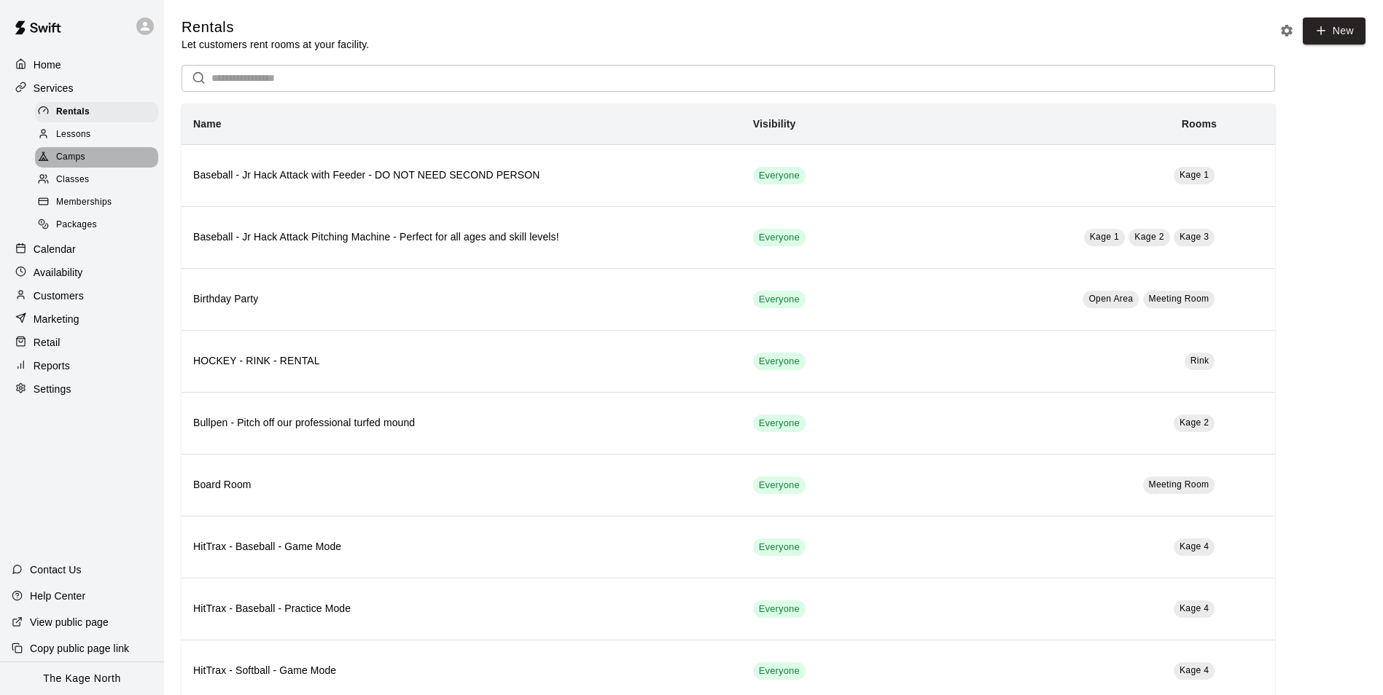
click at [77, 163] on span "Camps" at bounding box center [70, 157] width 29 height 15
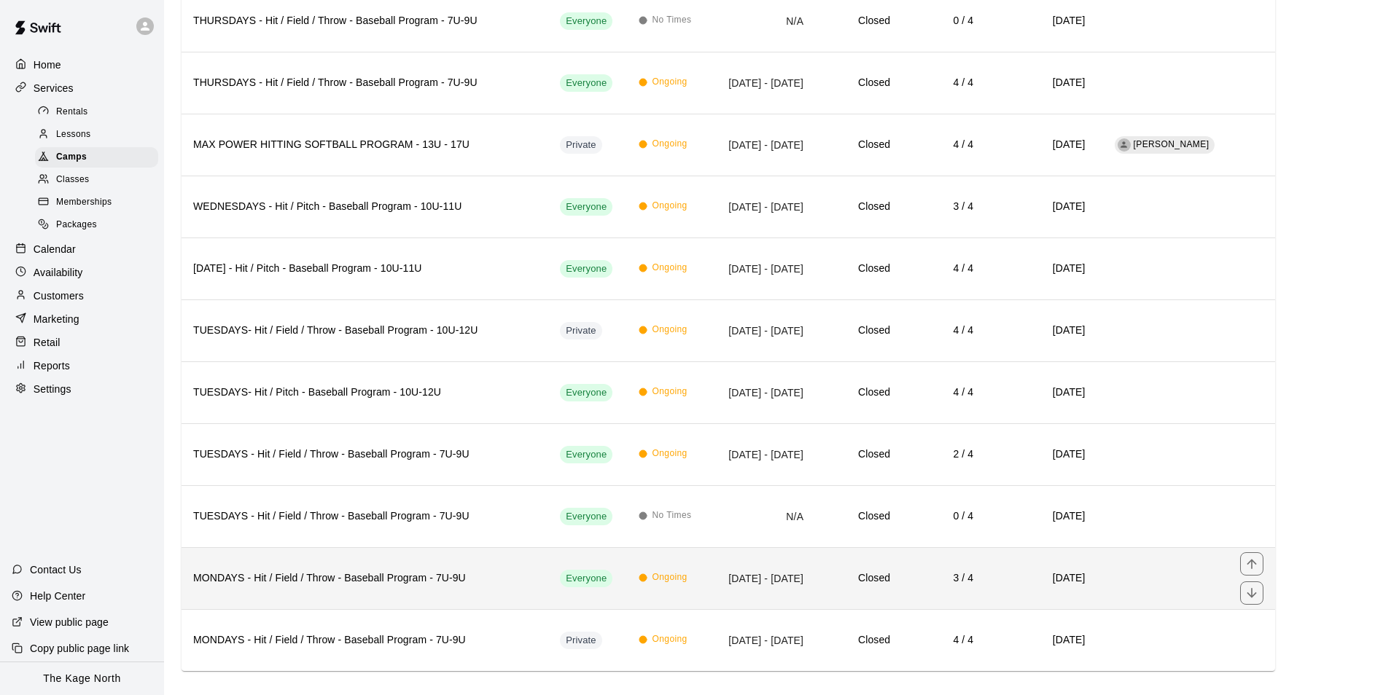
scroll to position [1951, 0]
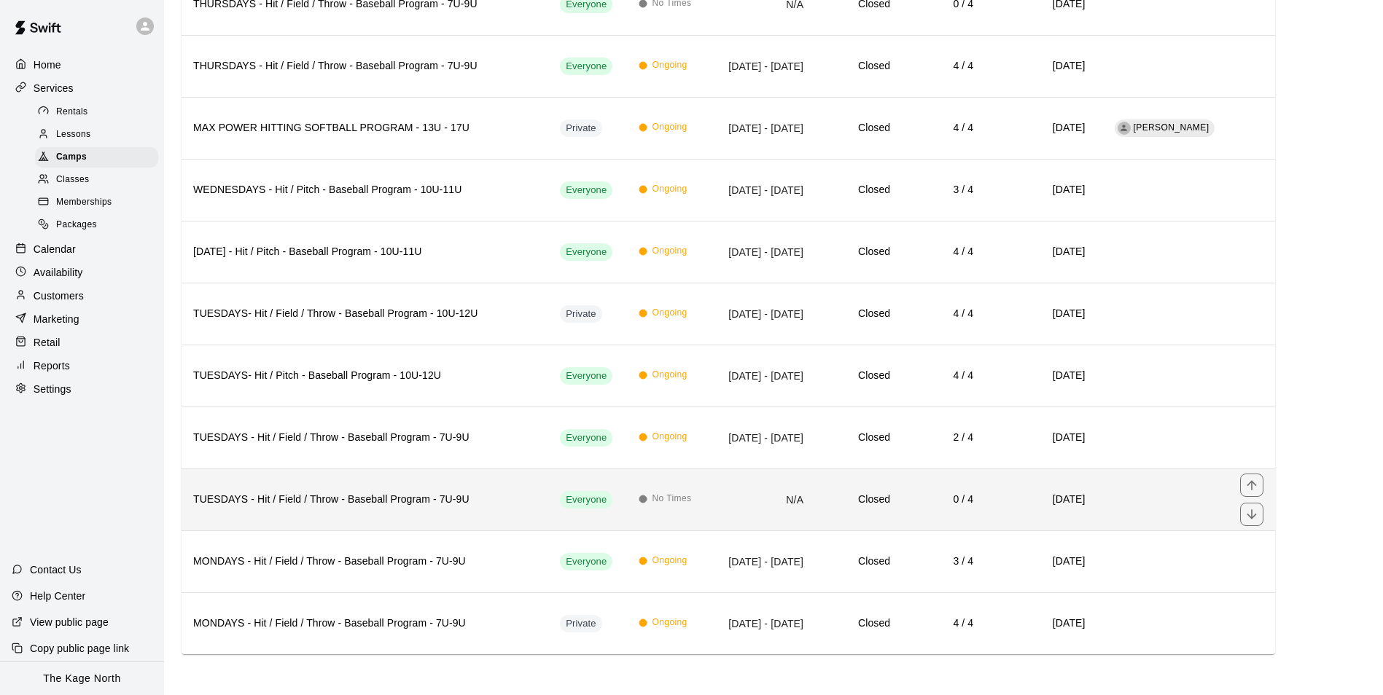
click at [633, 504] on td "No Times" at bounding box center [670, 500] width 87 height 62
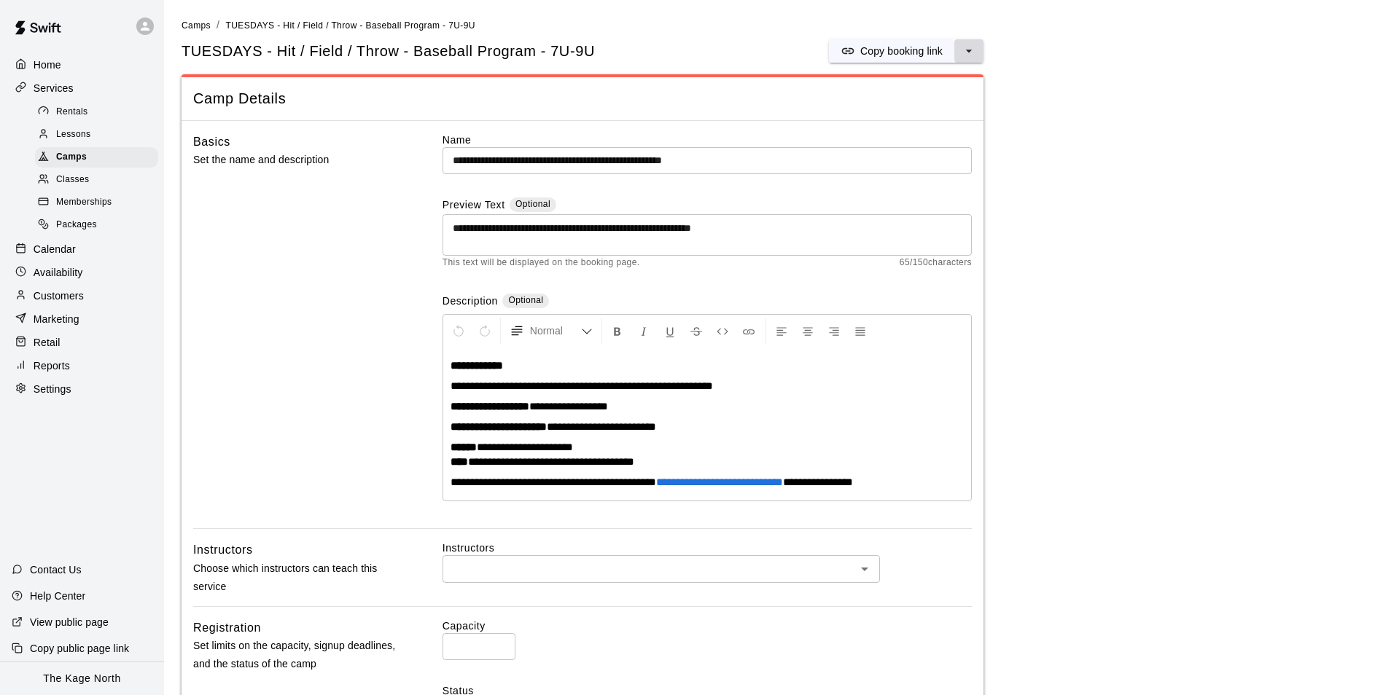
click at [970, 50] on icon "select merge strategy" at bounding box center [969, 51] width 15 height 15
click at [937, 106] on h6 "Duplicate camp" at bounding box center [910, 106] width 71 height 16
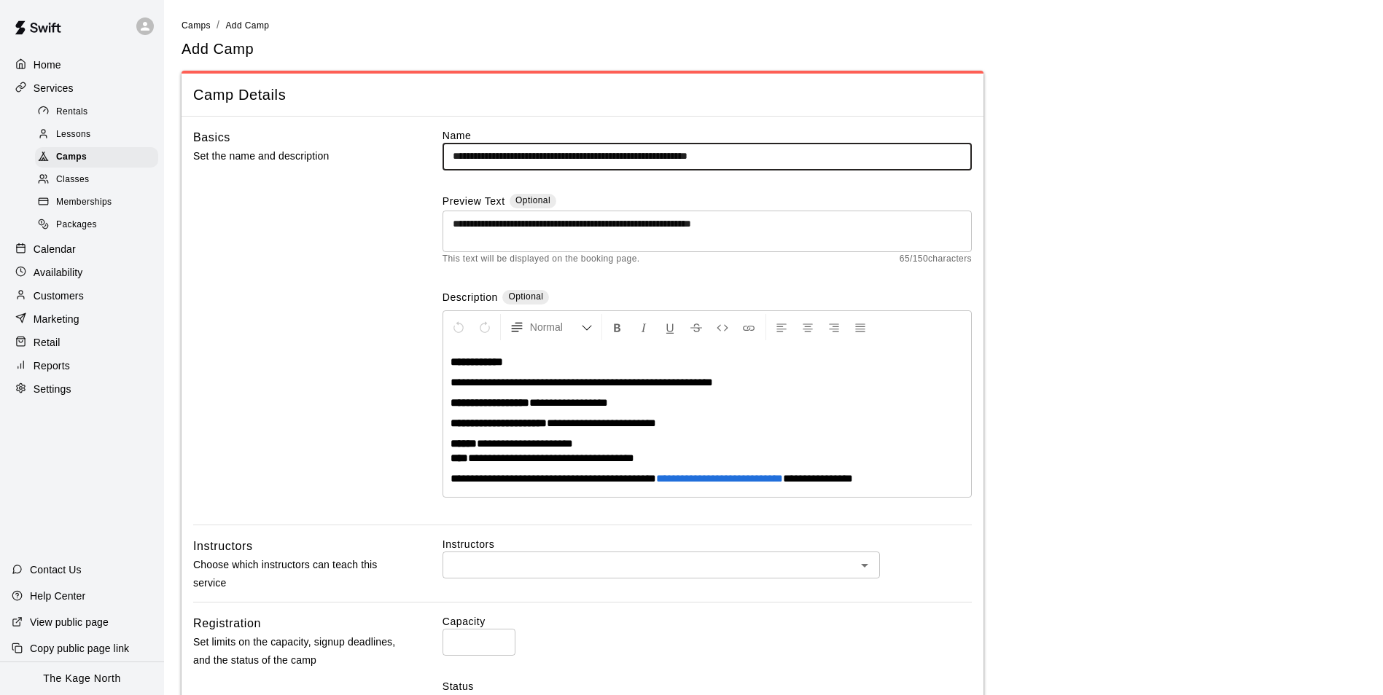
click at [852, 147] on input "**********" at bounding box center [706, 156] width 529 height 27
type input "**********"
drag, startPoint x: 1109, startPoint y: 206, endPoint x: 1099, endPoint y: 206, distance: 10.2
click at [1109, 206] on main "**********" at bounding box center [774, 627] width 1184 height 1220
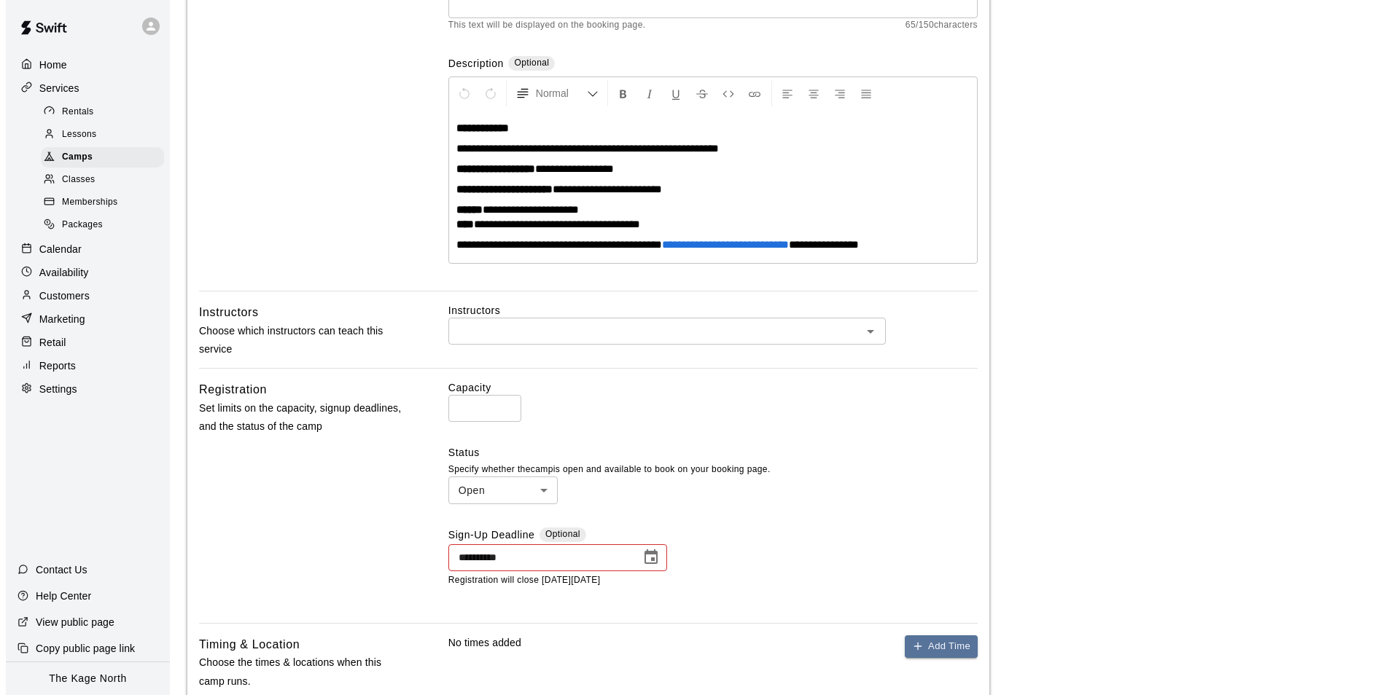
scroll to position [437, 0]
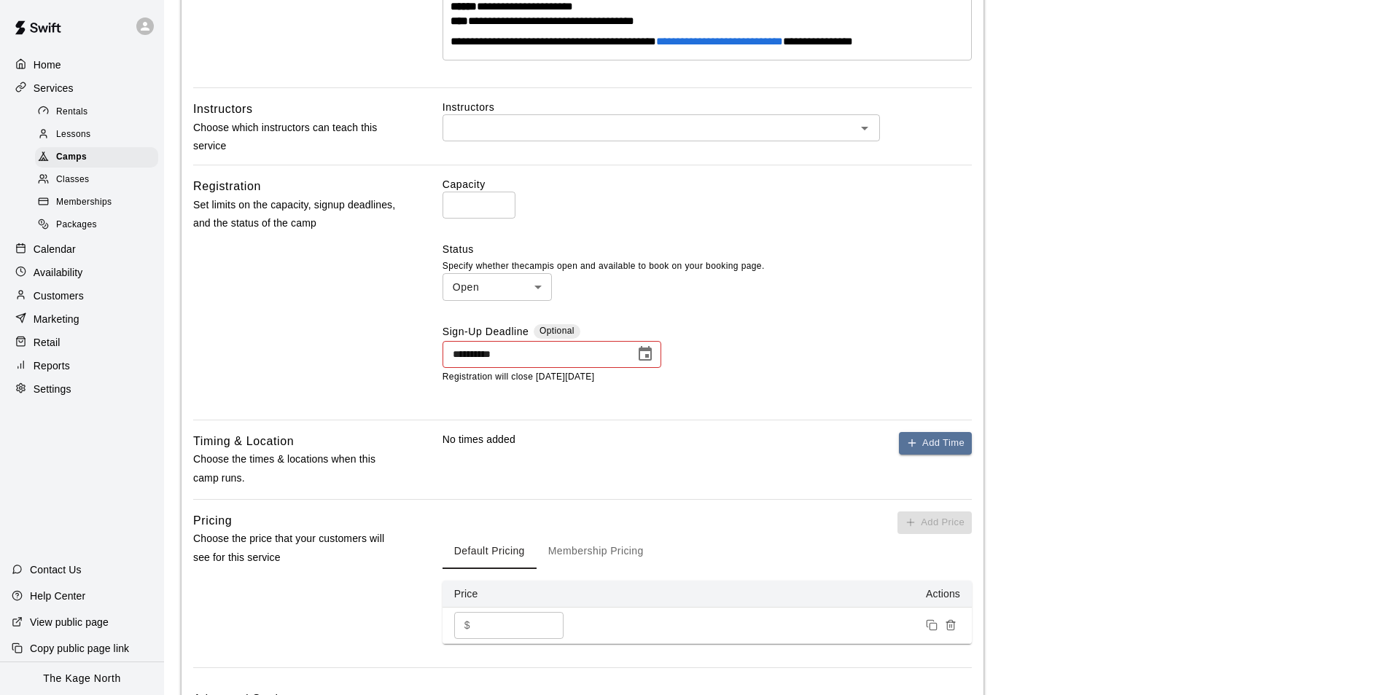
click at [642, 358] on icon "Choose date, selected date is Sep 16, 2025" at bounding box center [644, 354] width 17 height 17
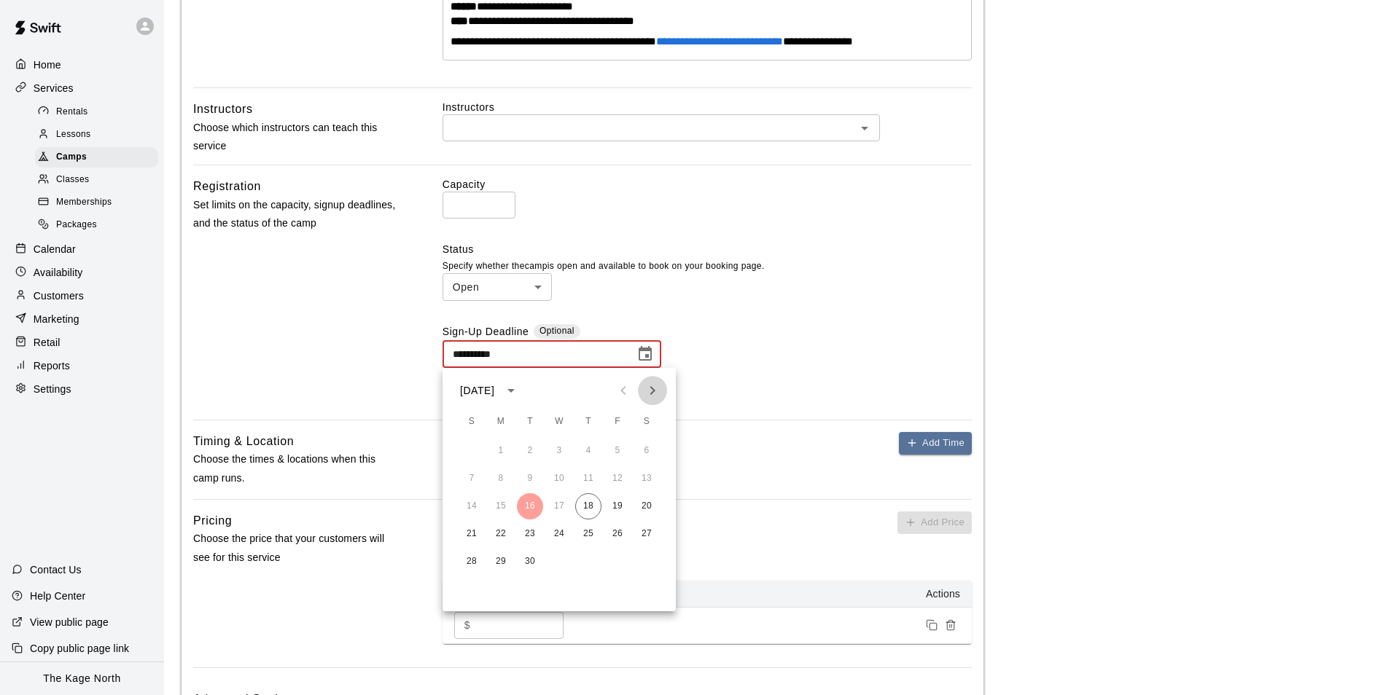
click at [660, 388] on icon "Next month" at bounding box center [652, 390] width 17 height 17
click at [527, 563] on button "28" at bounding box center [530, 562] width 26 height 26
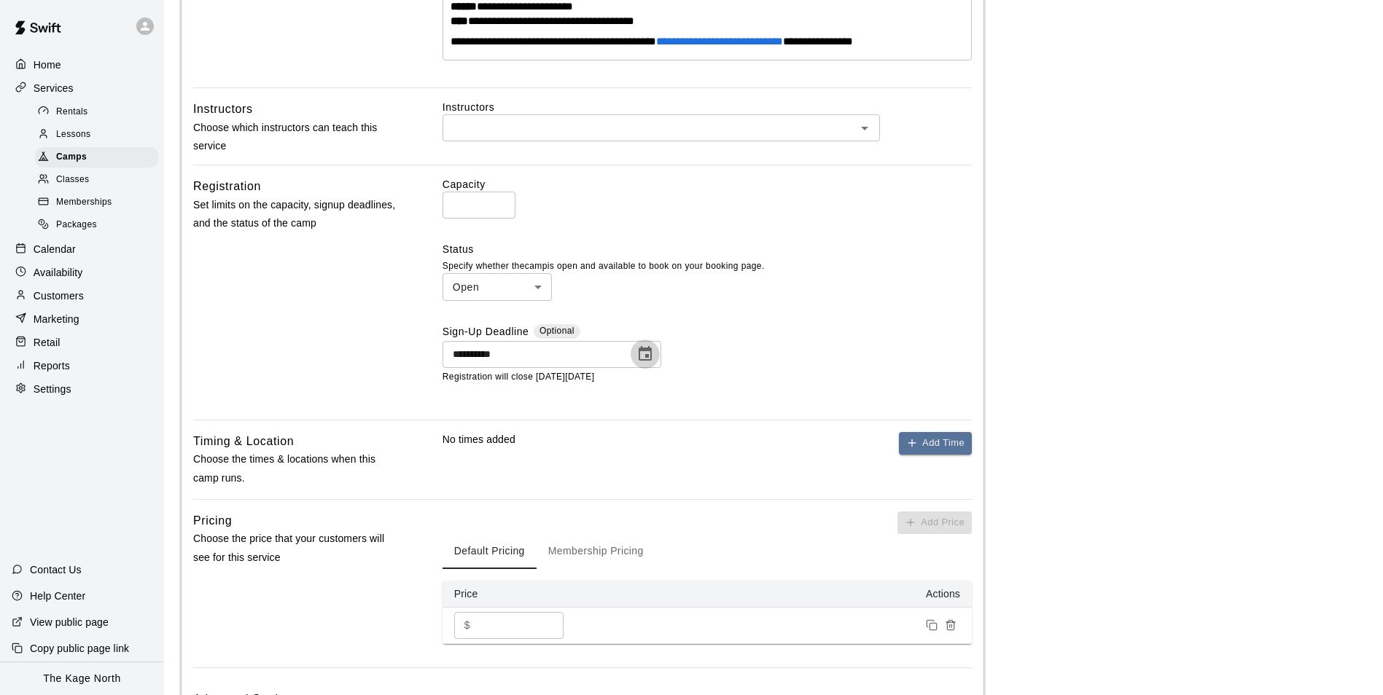
click at [636, 351] on icon "Choose date, selected date is Oct 28, 2025" at bounding box center [644, 354] width 17 height 17
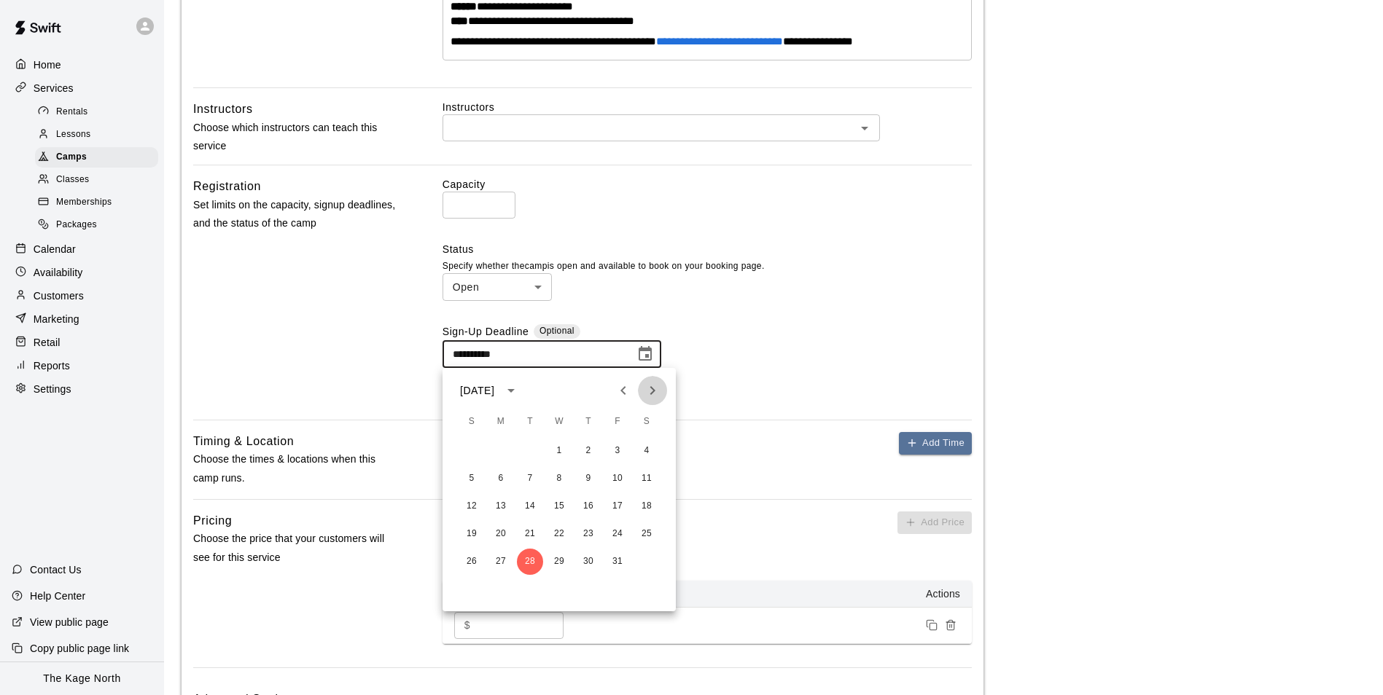
click at [646, 389] on icon "Next month" at bounding box center [652, 390] width 17 height 17
click at [532, 478] on button "4" at bounding box center [530, 479] width 26 height 26
type input "**********"
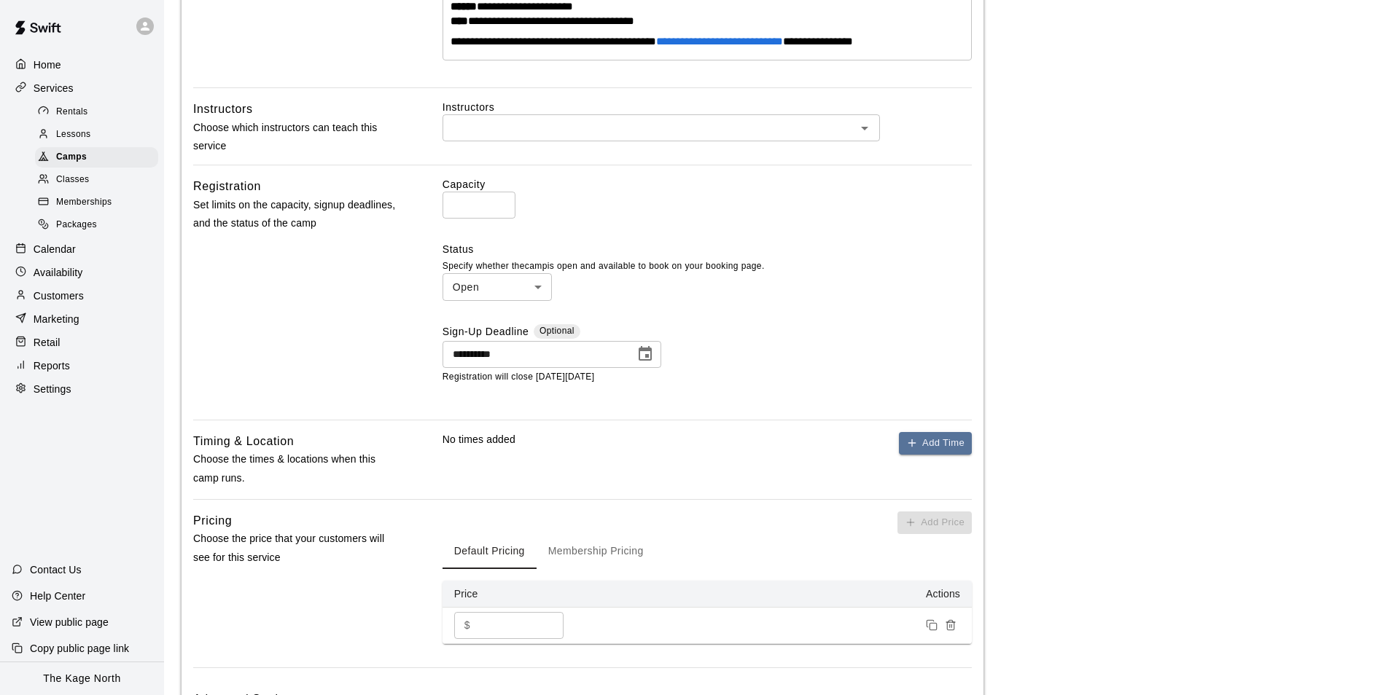
drag, startPoint x: 816, startPoint y: 313, endPoint x: 828, endPoint y: 343, distance: 32.8
click at [816, 313] on div "**********" at bounding box center [706, 292] width 529 height 231
click at [939, 446] on button "Add Time" at bounding box center [935, 443] width 73 height 23
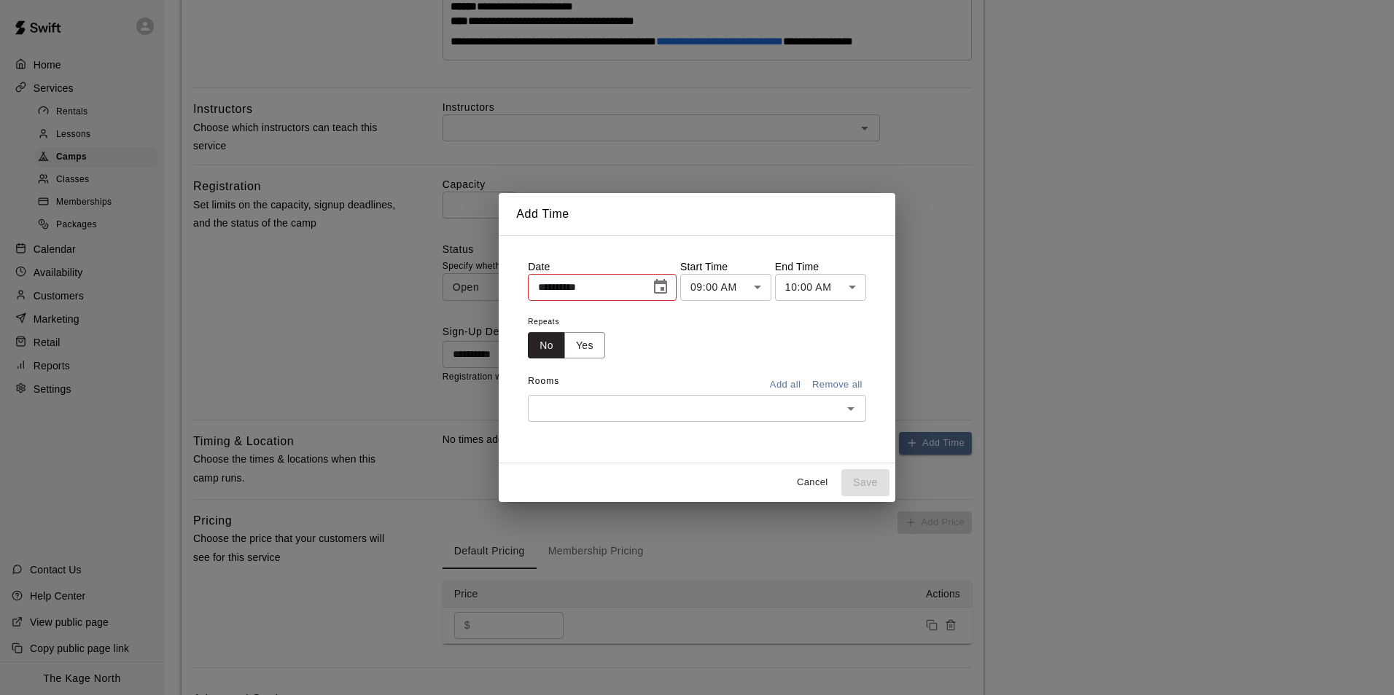
click at [660, 289] on icon "Choose date, selected date is Sep 17, 2025" at bounding box center [660, 286] width 17 height 17
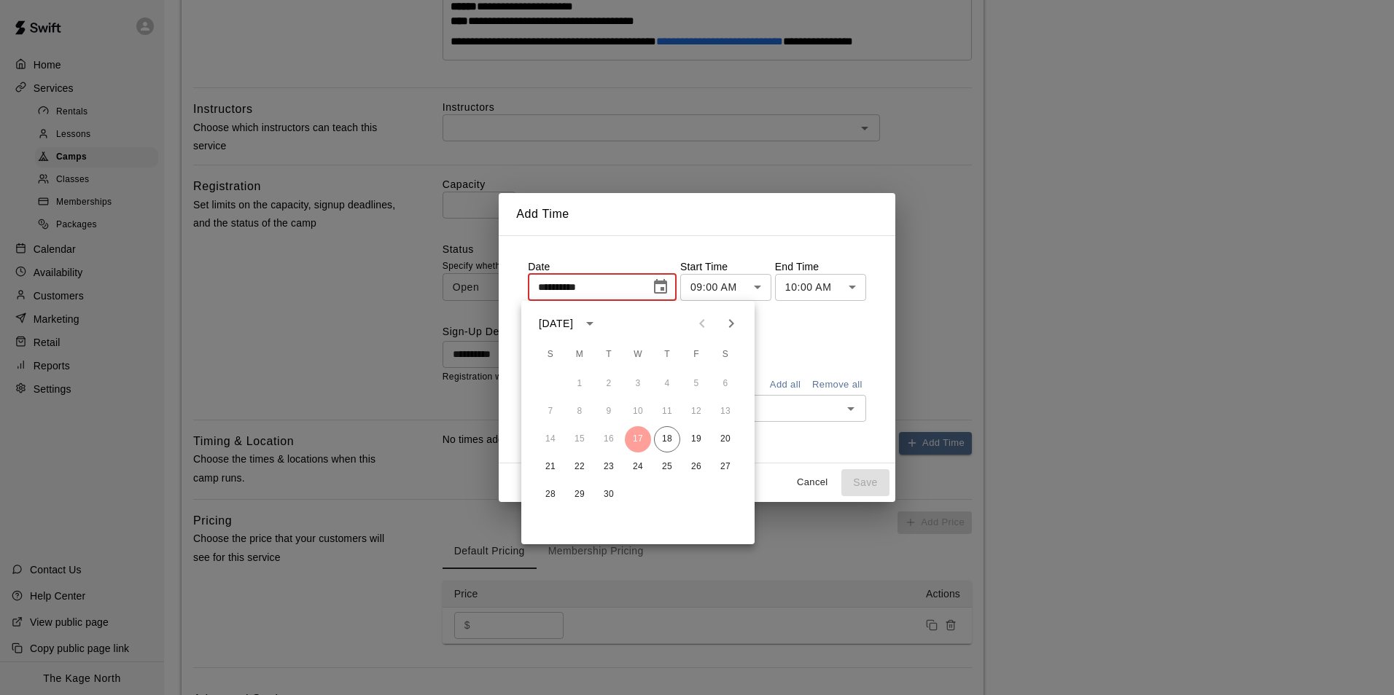
click at [727, 327] on icon "Next month" at bounding box center [730, 323] width 17 height 17
click at [603, 495] on button "28" at bounding box center [609, 495] width 26 height 26
type input "**********"
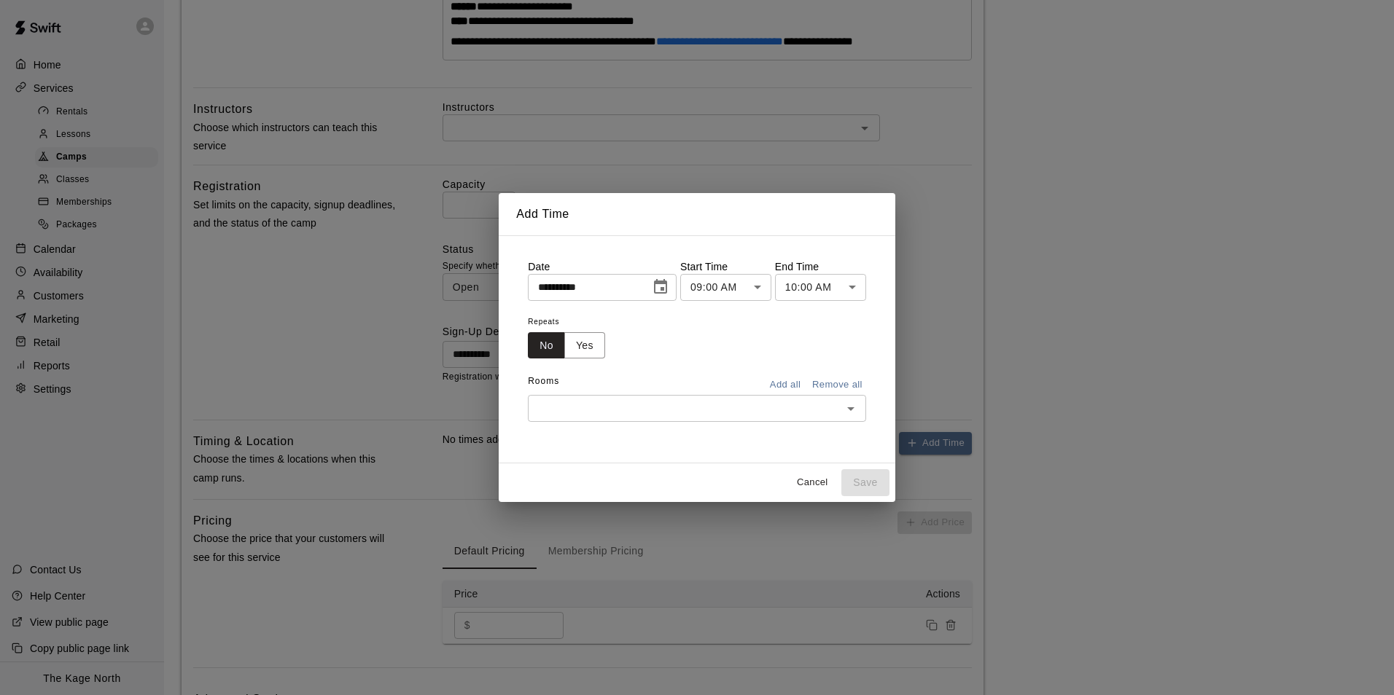
click at [729, 289] on body "**********" at bounding box center [697, 190] width 1394 height 1255
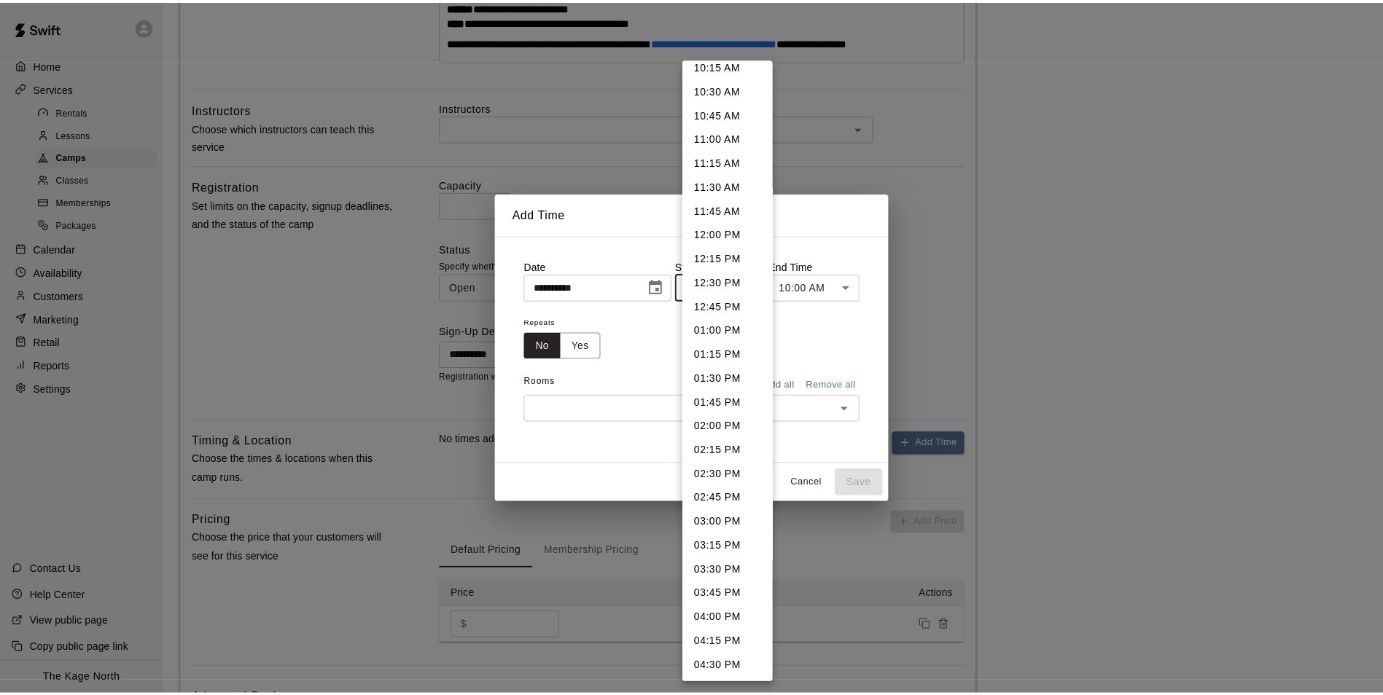
scroll to position [1155, 0]
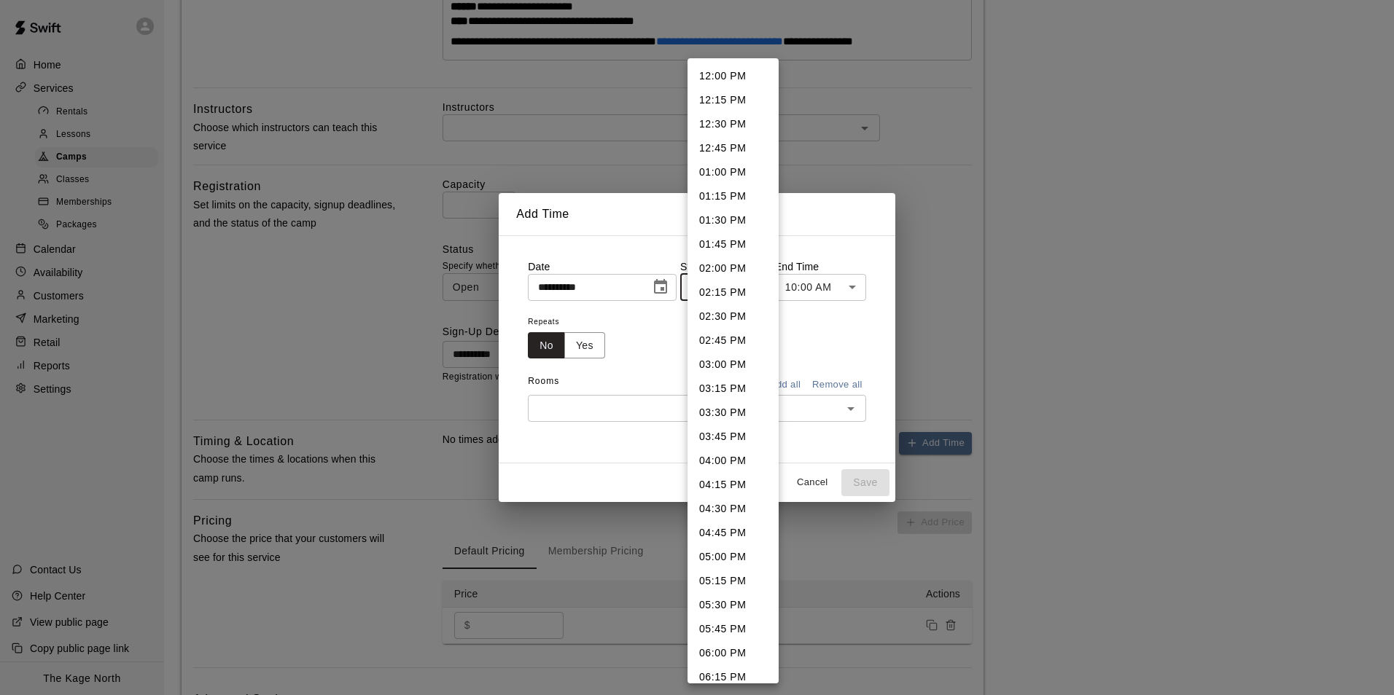
click at [740, 531] on li "04:45 PM" at bounding box center [732, 533] width 91 height 24
type input "********"
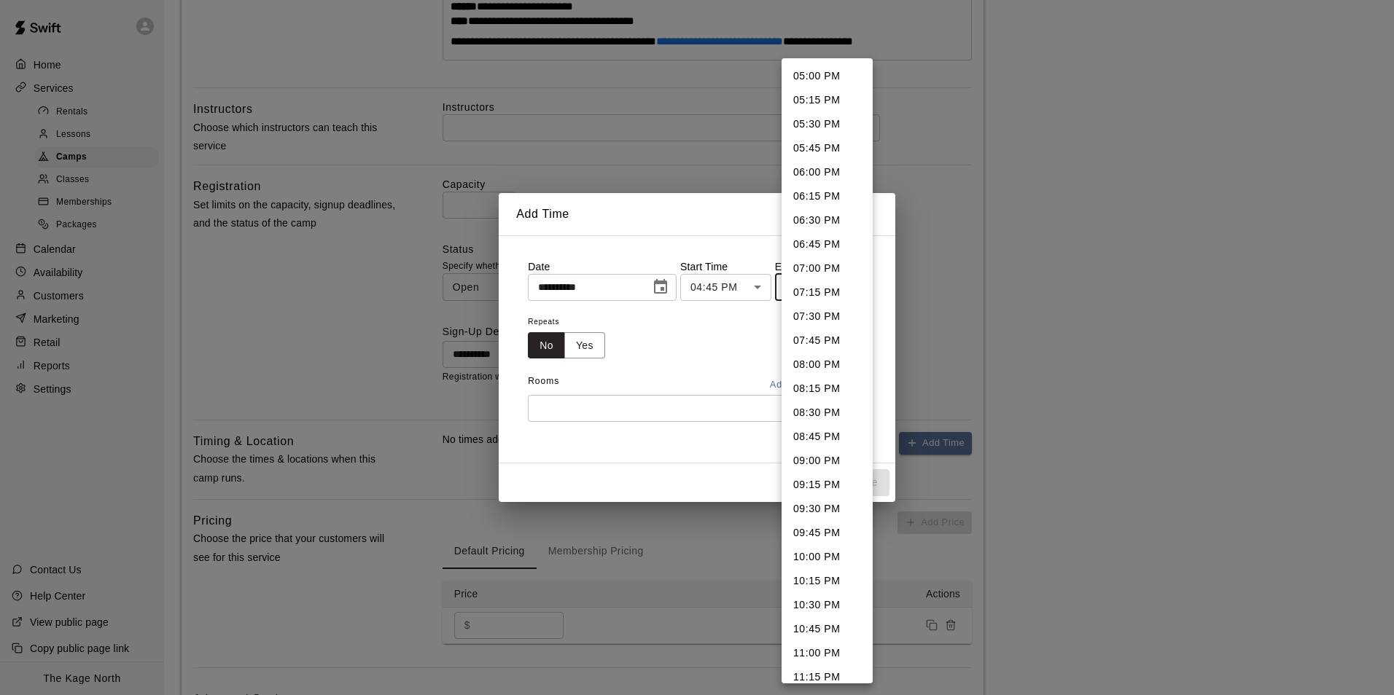
click at [839, 294] on body "**********" at bounding box center [697, 190] width 1394 height 1255
click at [819, 196] on li "06:15 PM" at bounding box center [826, 196] width 91 height 24
type input "********"
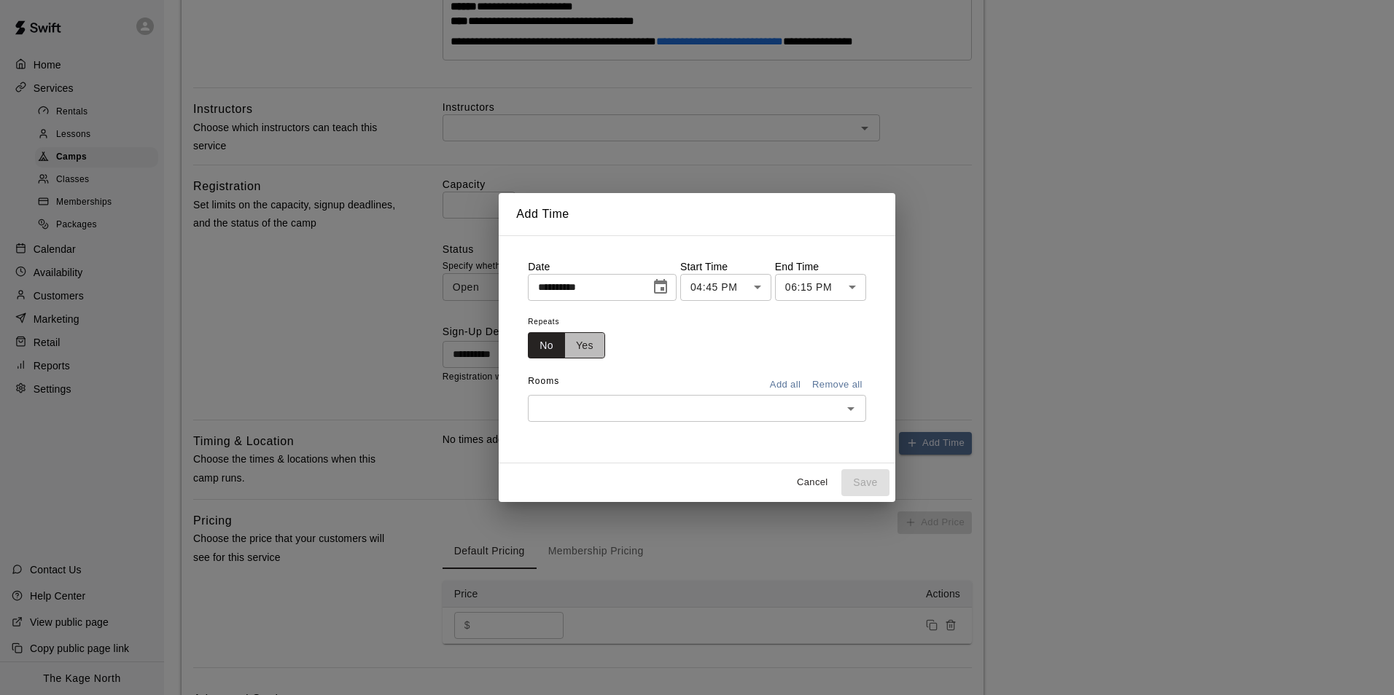
click at [578, 338] on button "Yes" at bounding box center [584, 345] width 41 height 27
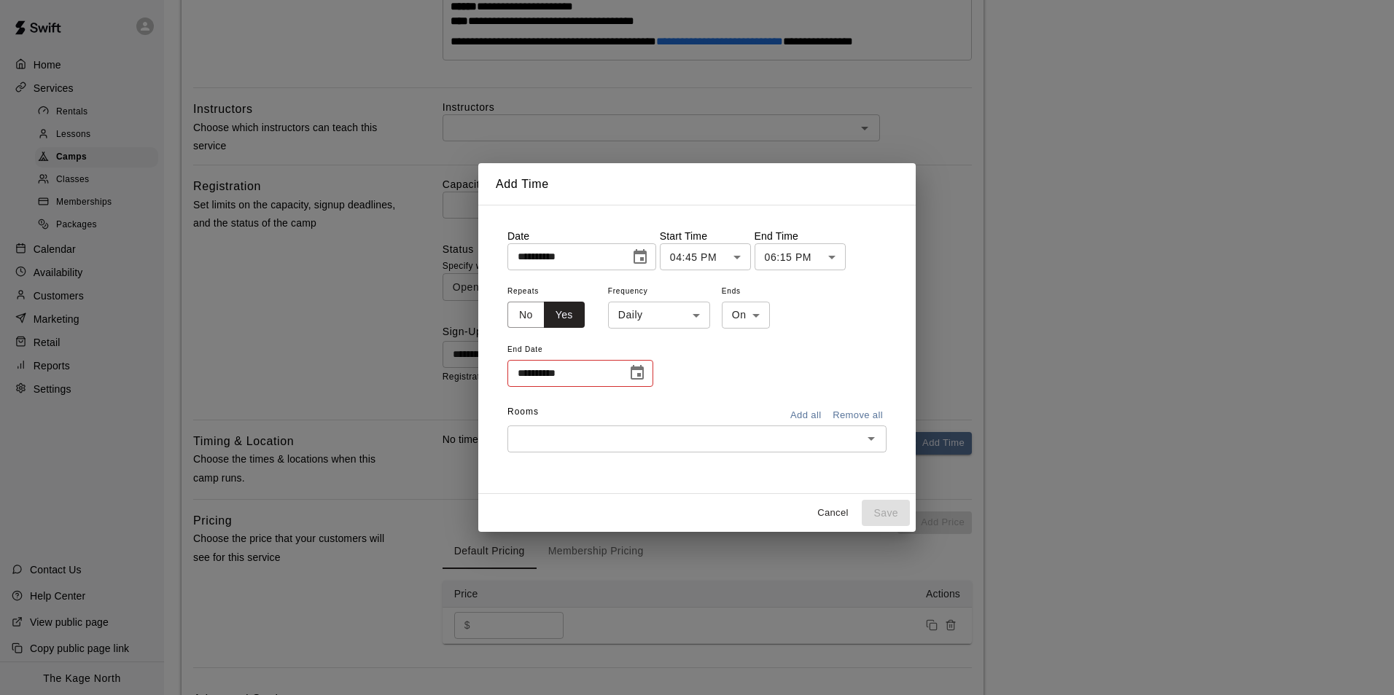
click at [661, 316] on body "**********" at bounding box center [697, 190] width 1394 height 1255
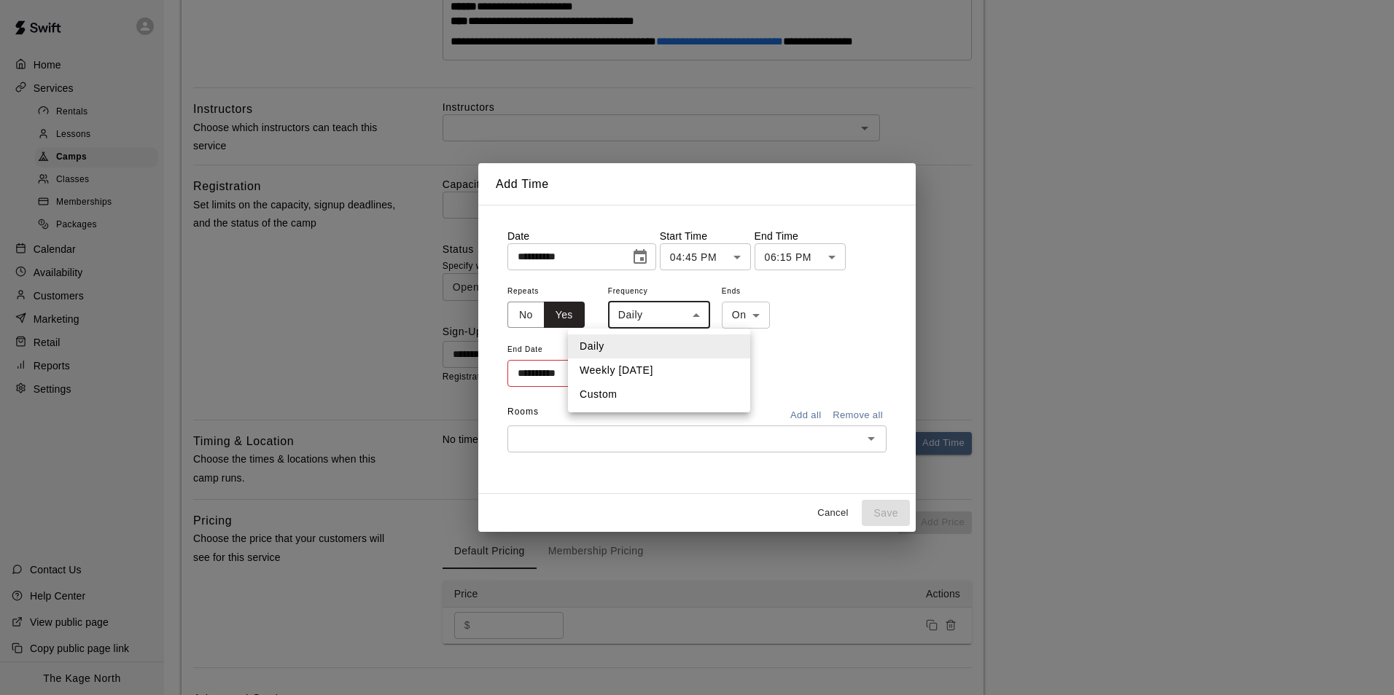
click at [673, 368] on li "Weekly on Tuesday" at bounding box center [659, 371] width 182 height 24
type input "******"
click at [639, 373] on icon "Choose date" at bounding box center [636, 372] width 17 height 17
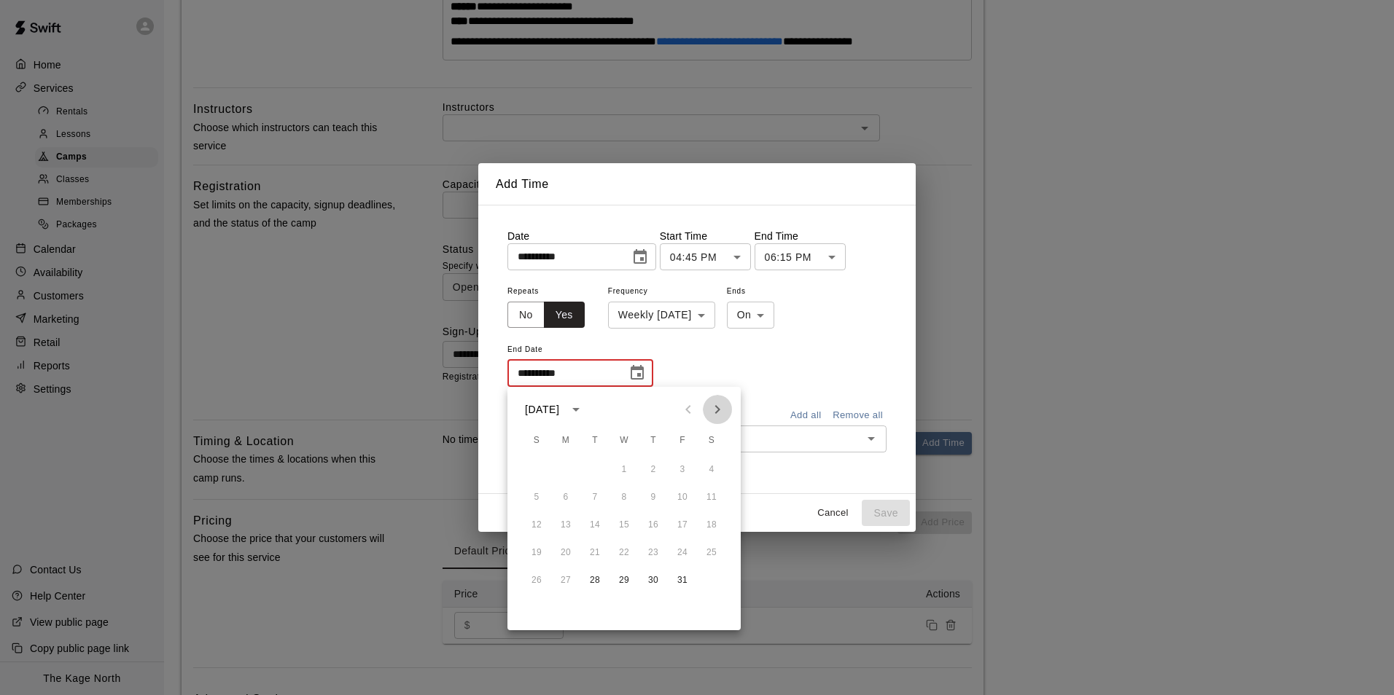
click at [717, 407] on icon "Next month" at bounding box center [717, 409] width 5 height 9
click at [715, 413] on icon "Next month" at bounding box center [717, 409] width 17 height 17
click at [595, 502] on button "9" at bounding box center [595, 498] width 26 height 26
type input "**********"
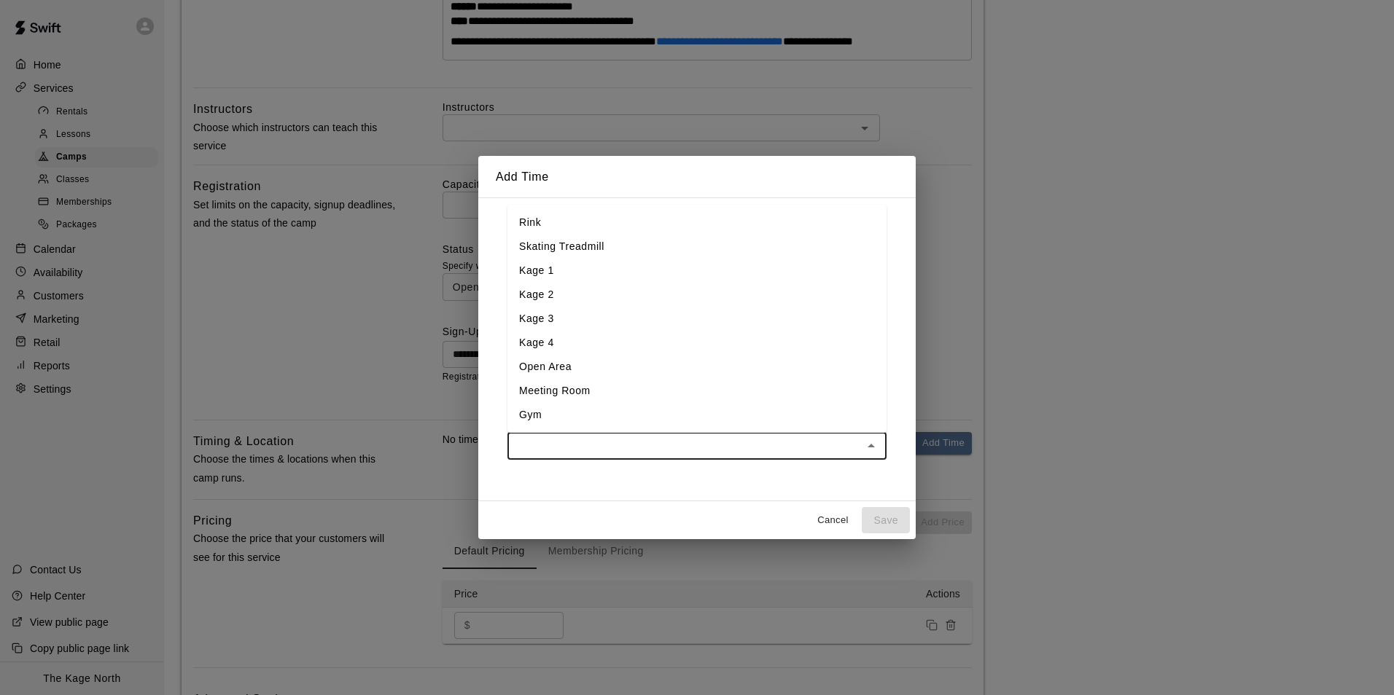
click at [684, 450] on input "text" at bounding box center [685, 446] width 346 height 18
click at [574, 295] on li "Kage 2" at bounding box center [696, 295] width 379 height 24
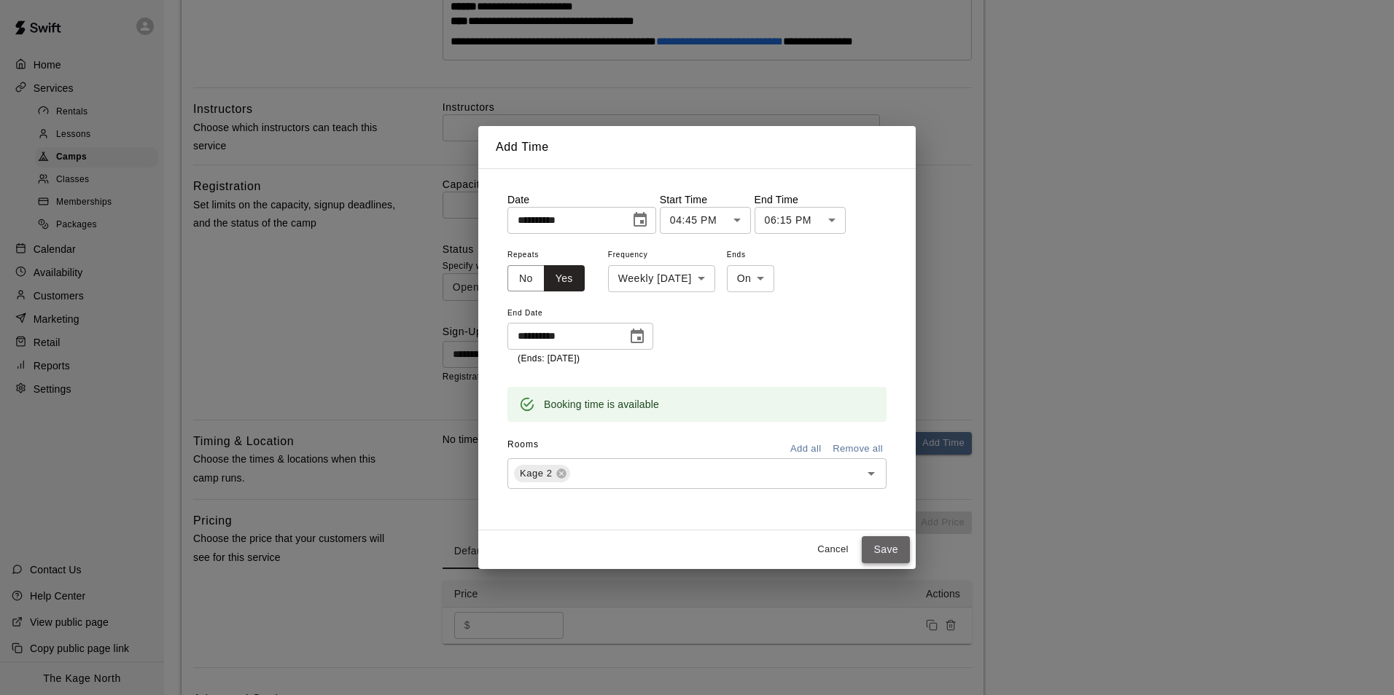
click at [884, 550] on button "Save" at bounding box center [886, 550] width 48 height 27
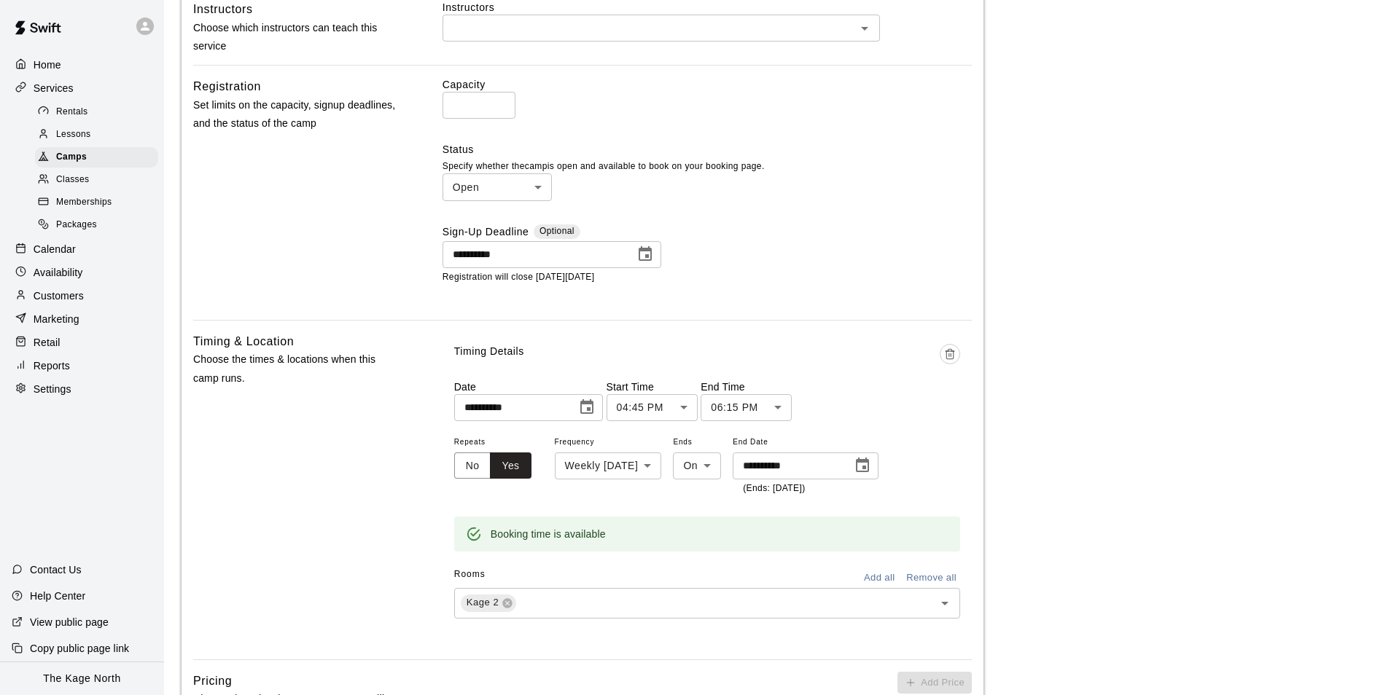
scroll to position [819, 0]
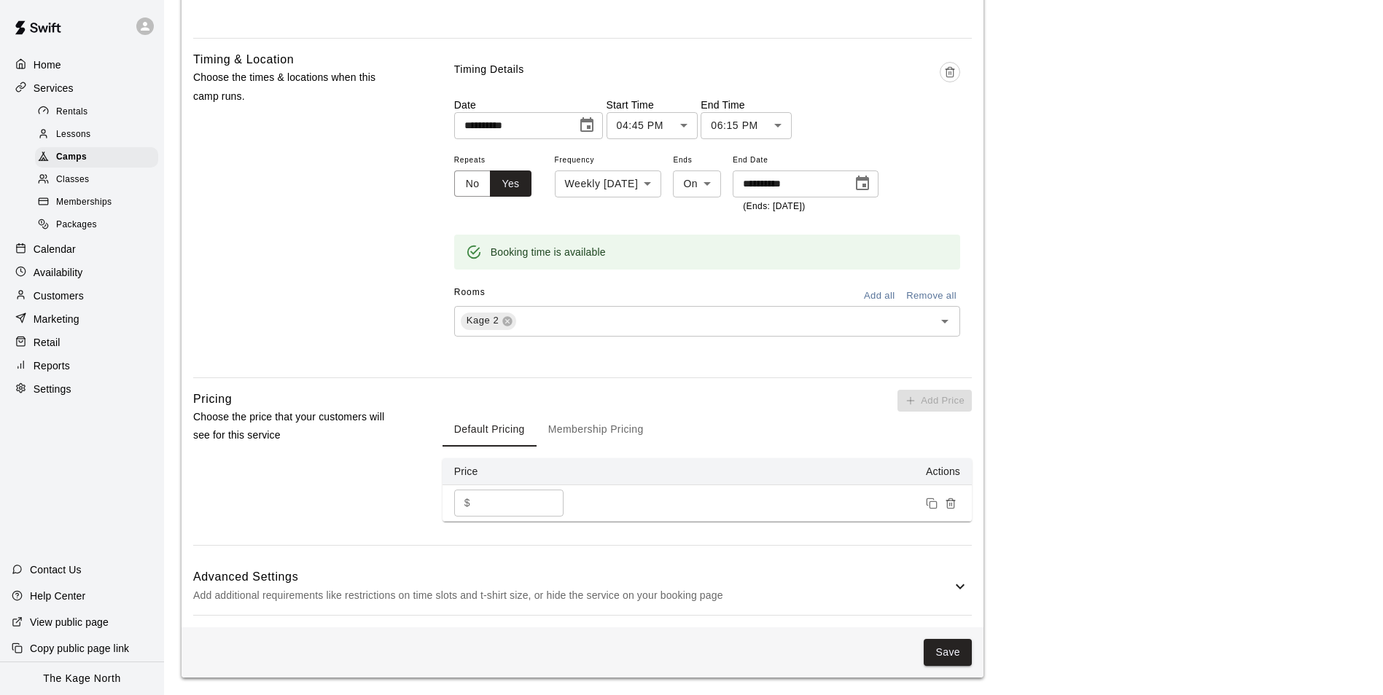
click at [949, 578] on h6 "Advanced Settings" at bounding box center [572, 577] width 758 height 19
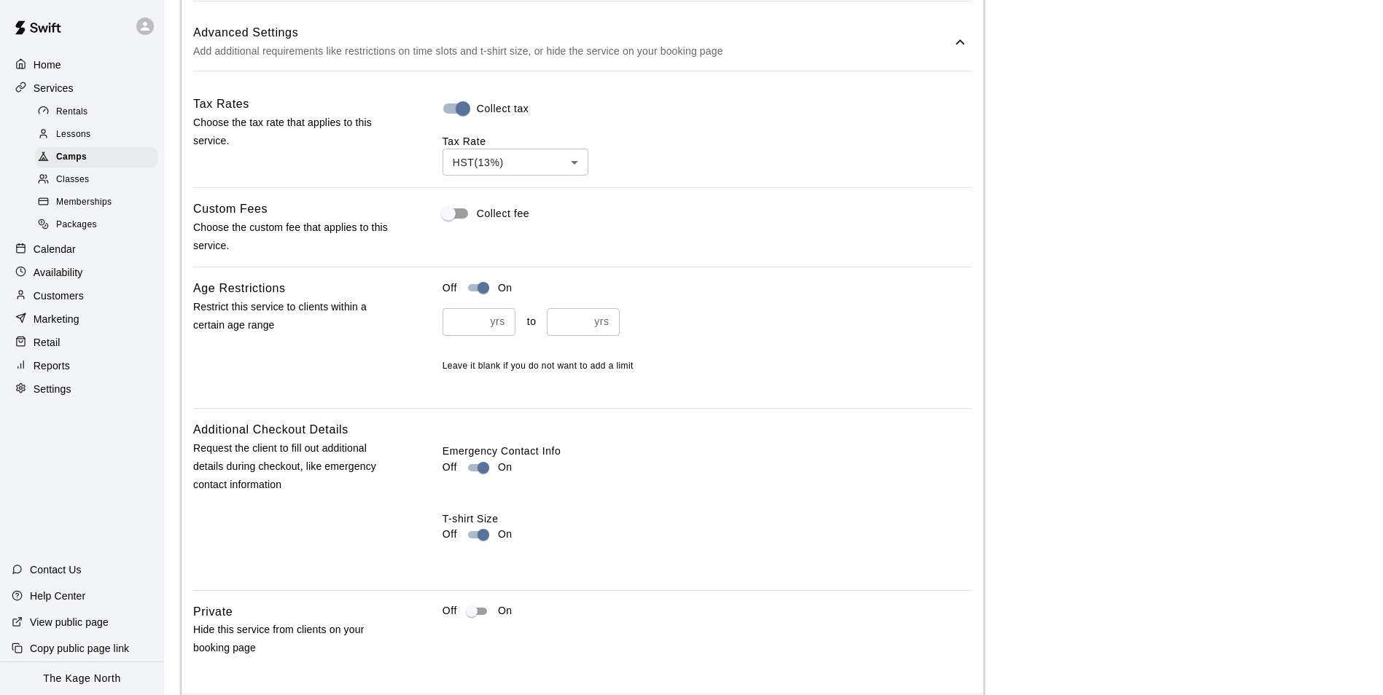
scroll to position [1431, 0]
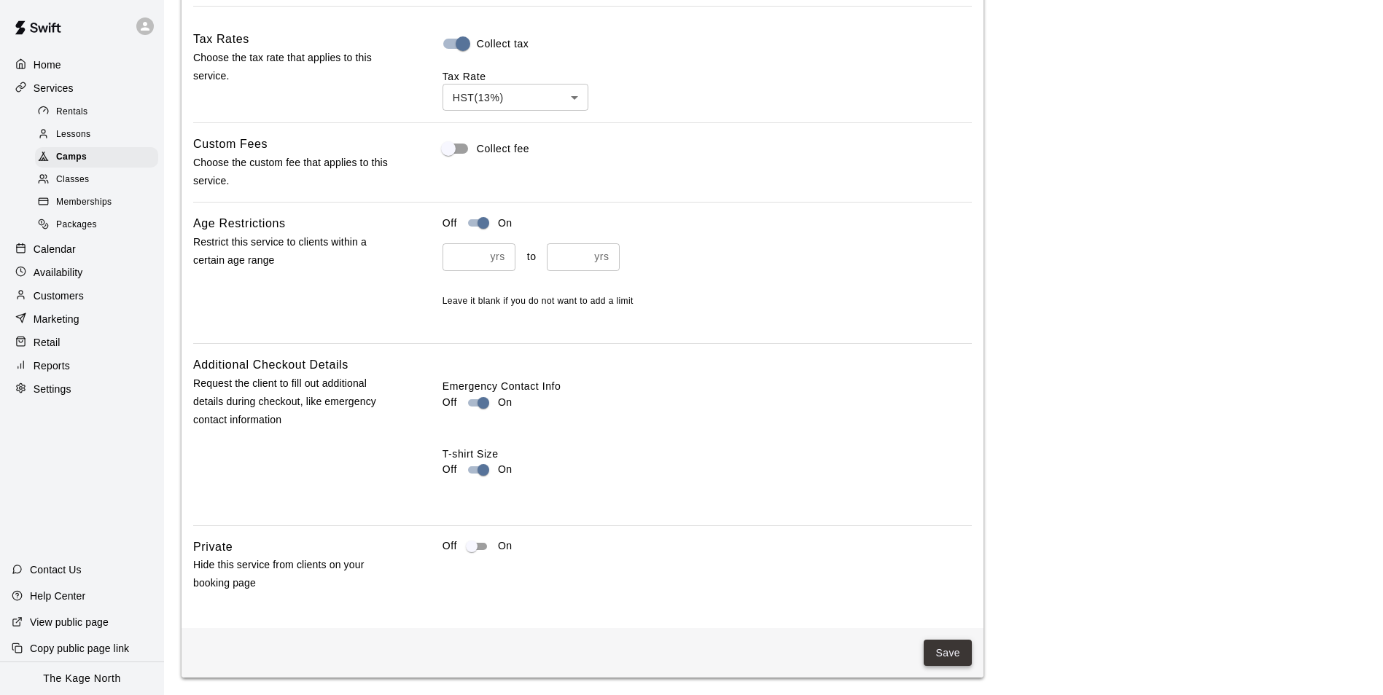
click at [950, 649] on button "Save" at bounding box center [948, 653] width 48 height 27
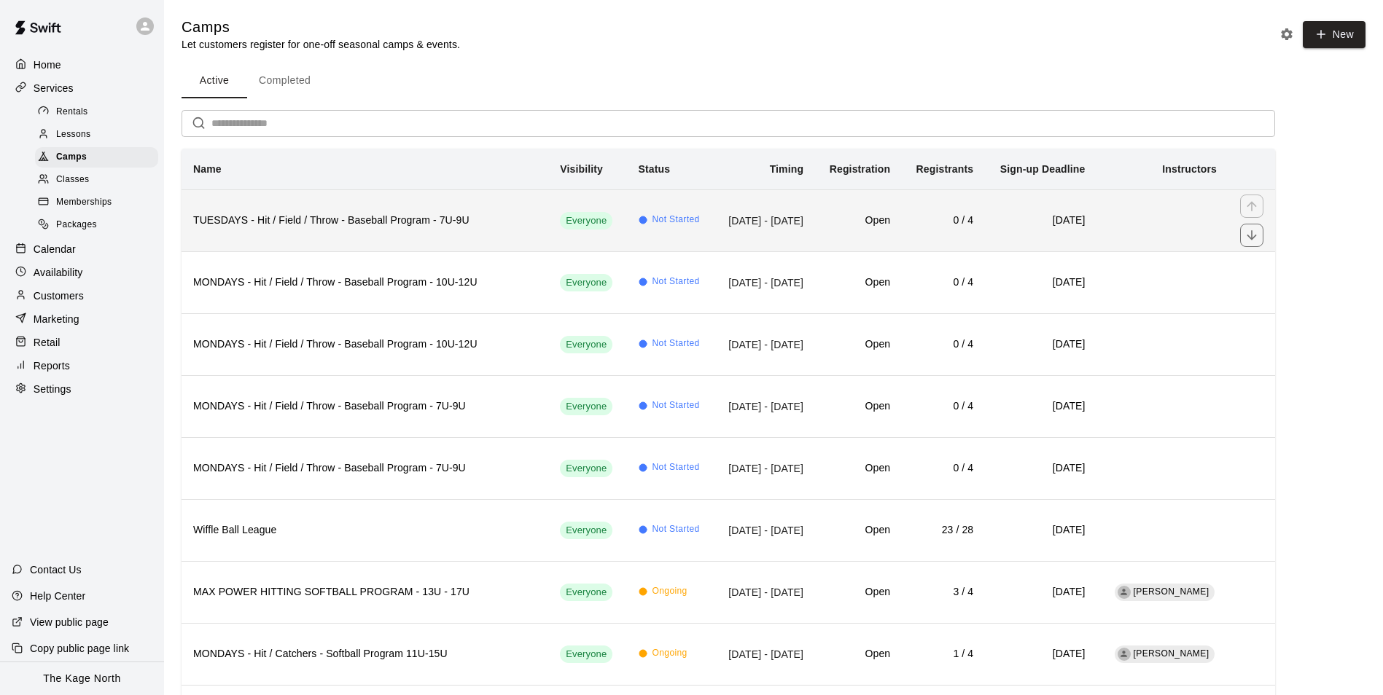
click at [714, 234] on td "Oct 28, 2025 - Dec 09, 2025" at bounding box center [764, 221] width 101 height 62
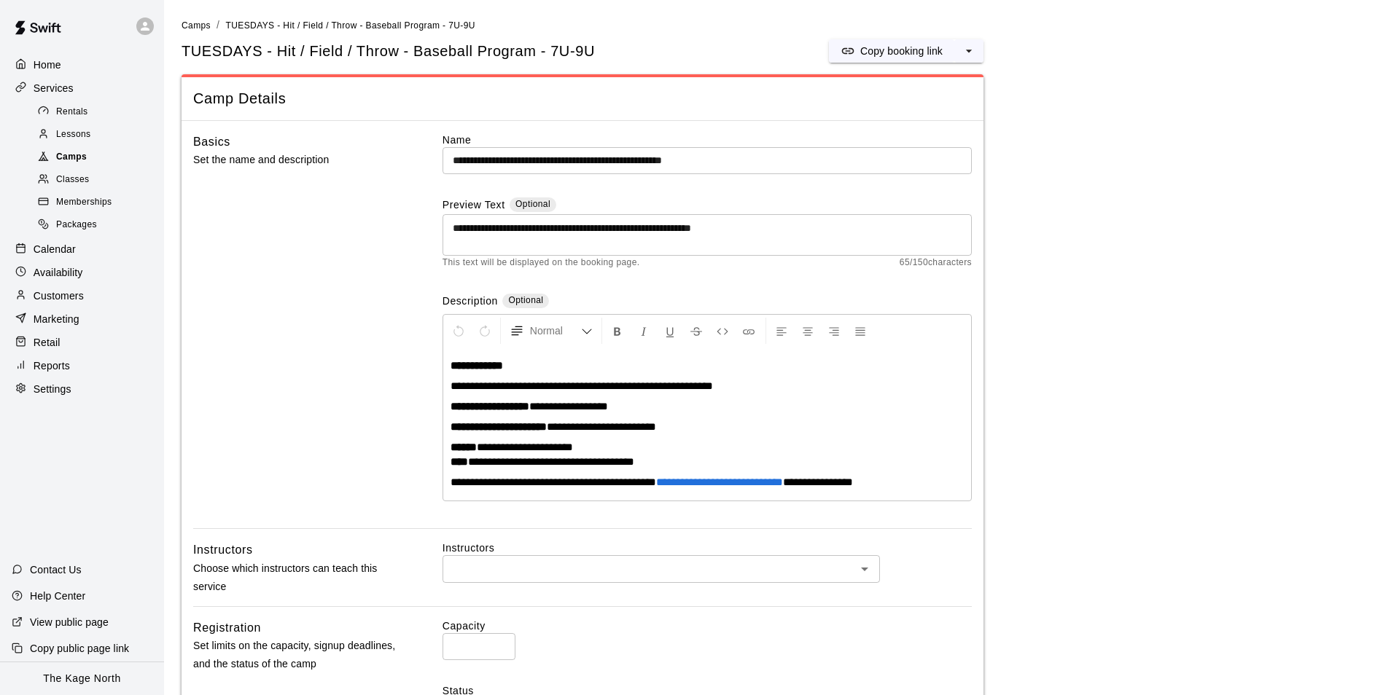
click at [71, 160] on span "Camps" at bounding box center [71, 157] width 31 height 15
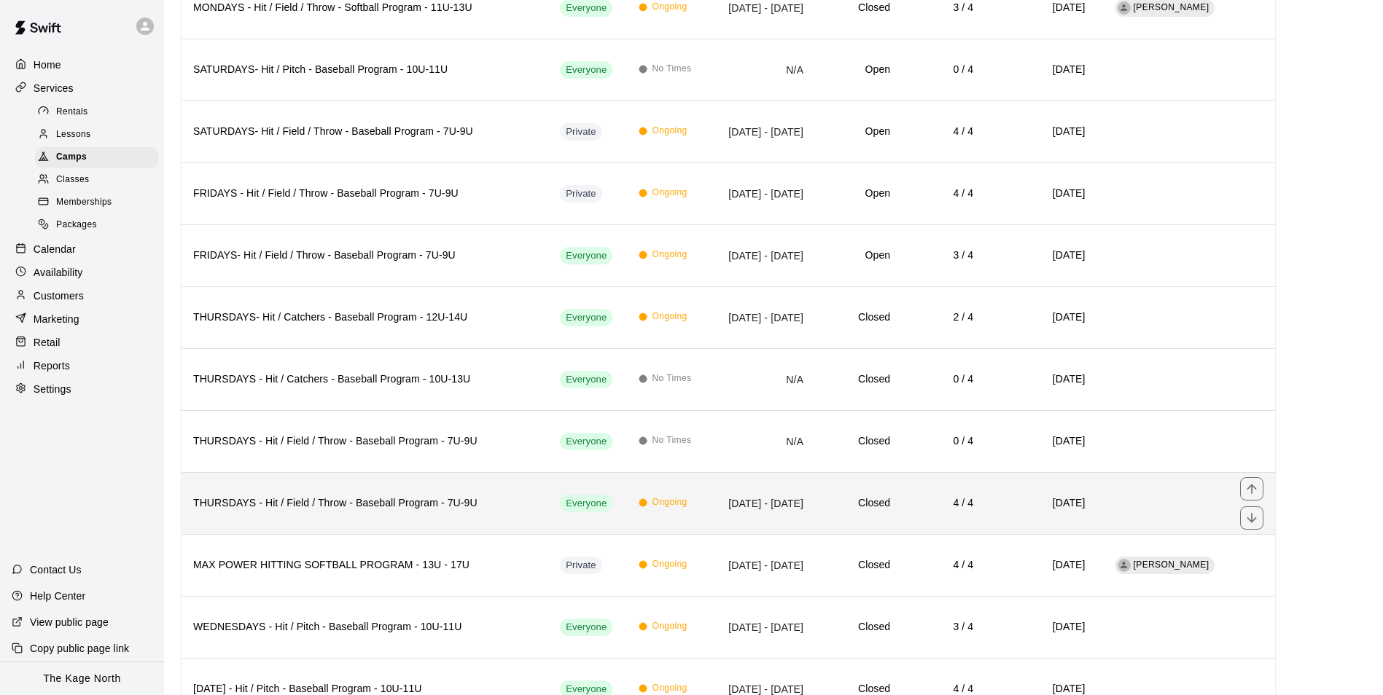
scroll to position [2013, 0]
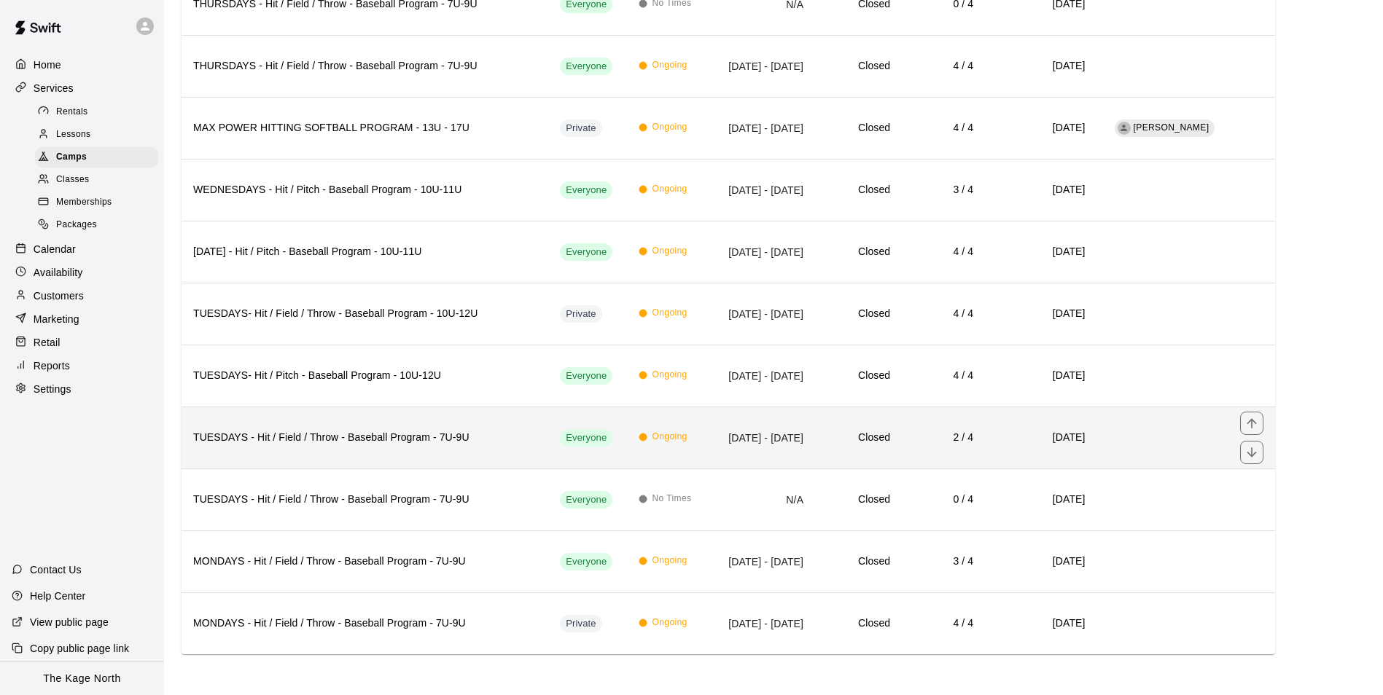
click at [418, 449] on th "TUESDAYS - Hit / Field / Throw - Baseball Program - 7U-9U" at bounding box center [365, 438] width 367 height 62
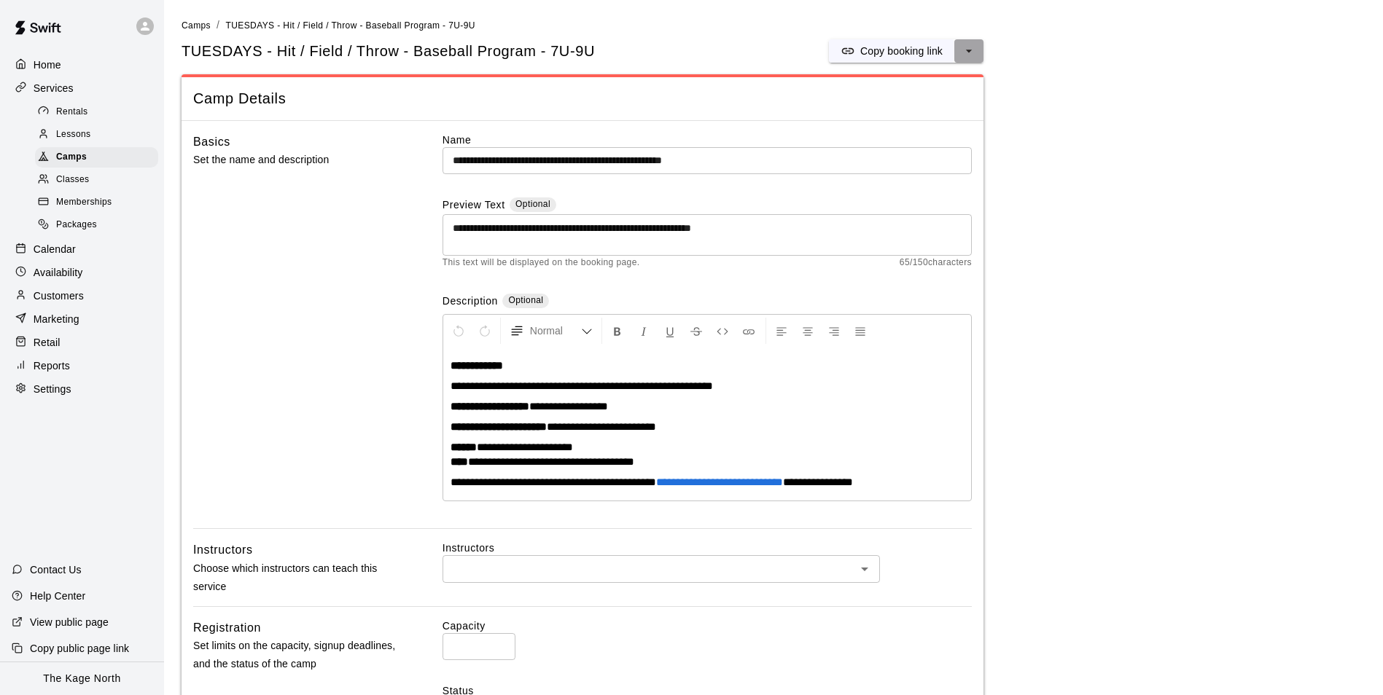
click at [971, 52] on icon "select merge strategy" at bounding box center [969, 51] width 15 height 15
click at [937, 101] on h6 "Duplicate camp" at bounding box center [910, 106] width 71 height 16
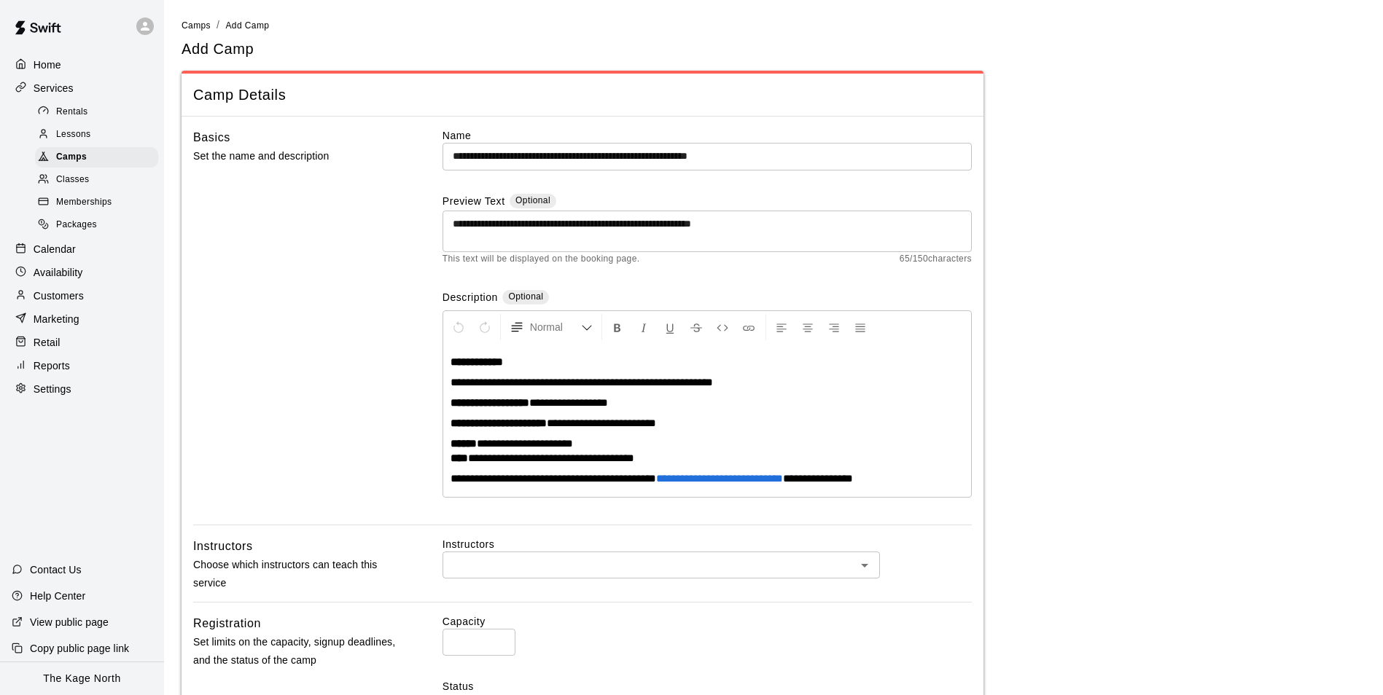
click at [835, 159] on input "**********" at bounding box center [706, 156] width 529 height 27
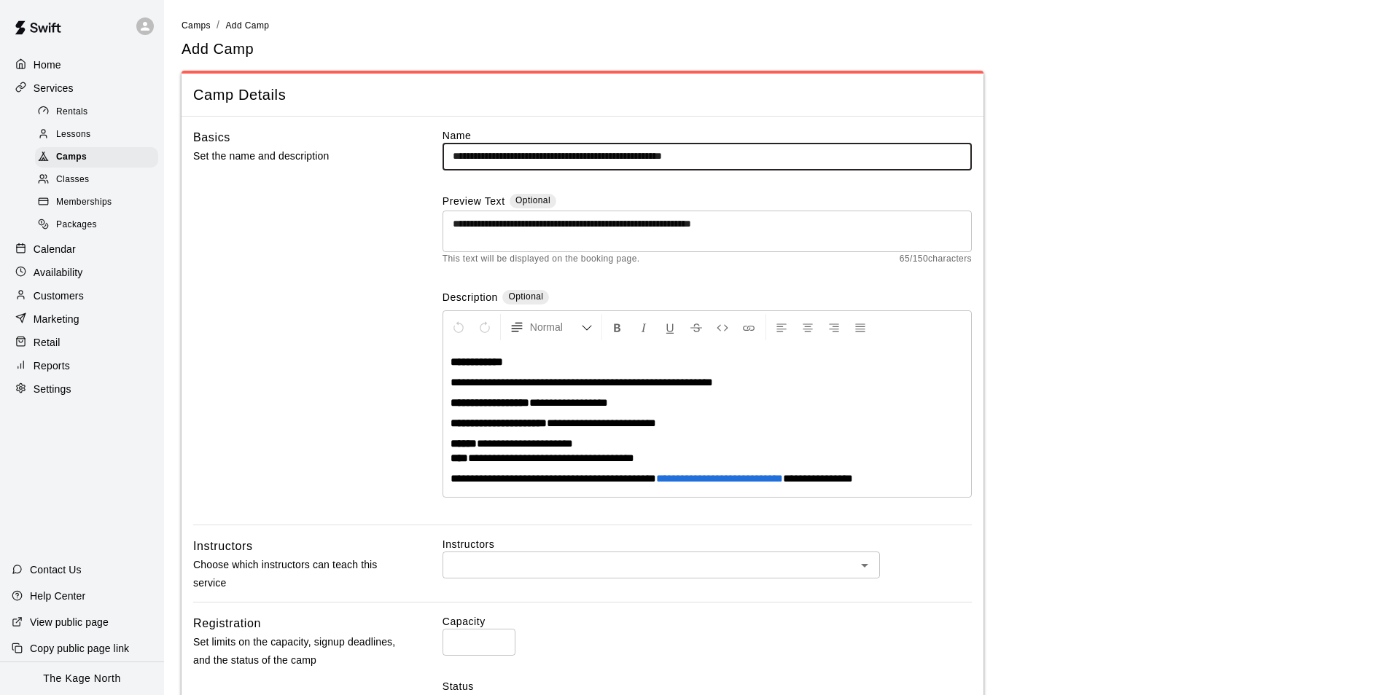
type input "**********"
click at [1128, 266] on main "**********" at bounding box center [774, 627] width 1184 height 1220
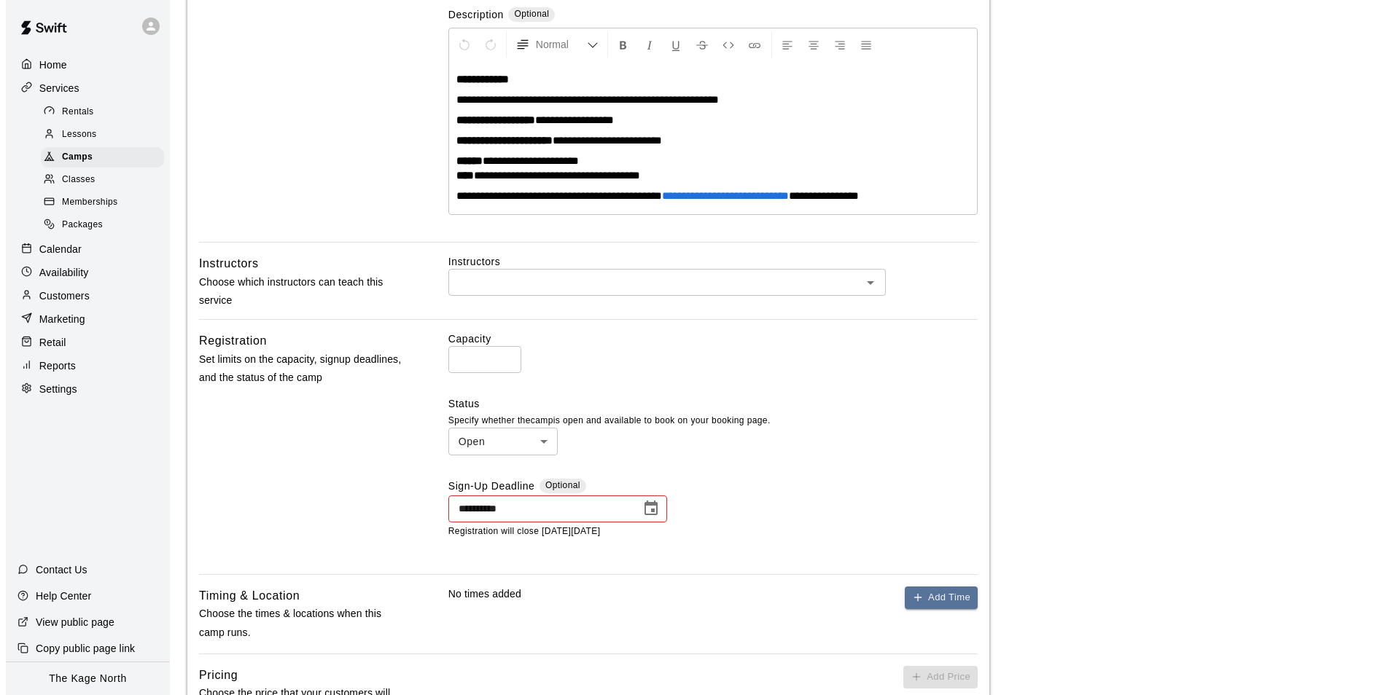
scroll to position [364, 0]
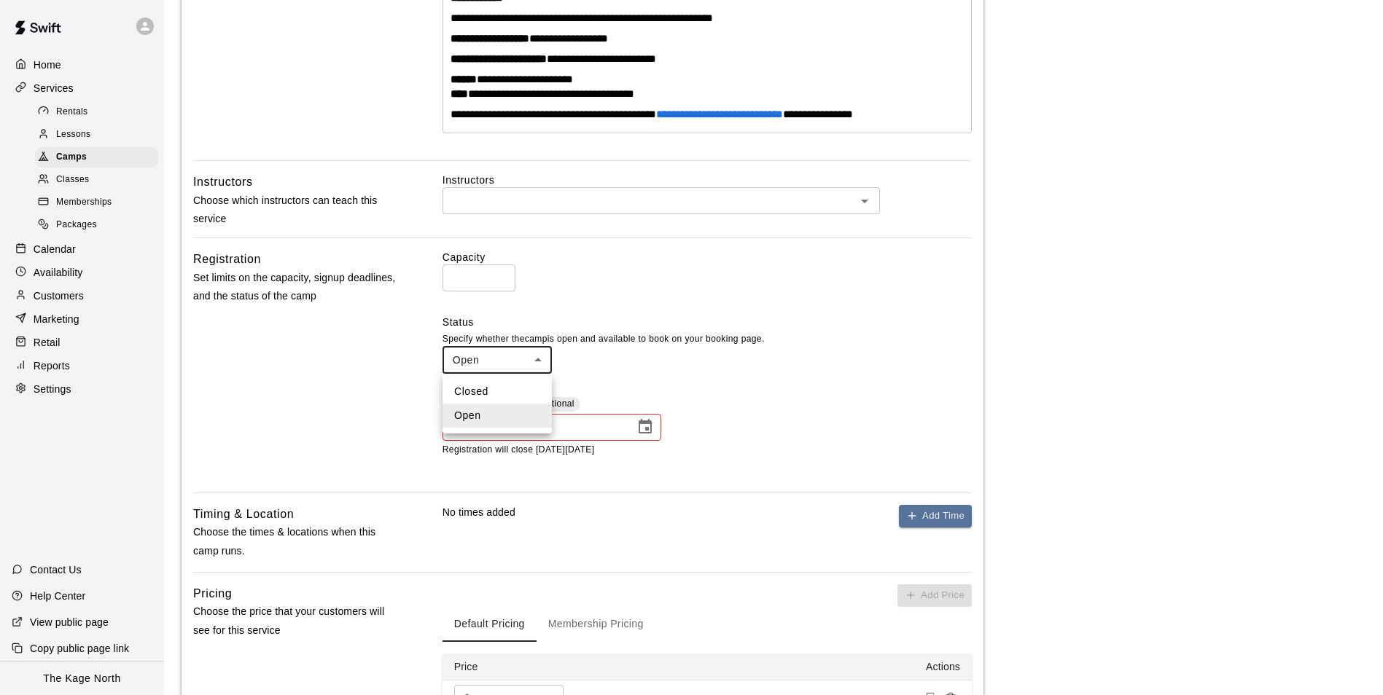
click at [537, 364] on body "**********" at bounding box center [691, 263] width 1383 height 1255
click at [701, 372] on div at bounding box center [697, 347] width 1394 height 695
click at [660, 429] on div "**********" at bounding box center [551, 427] width 219 height 27
click at [645, 429] on icon "Choose date, selected date is Sep 16, 2025" at bounding box center [645, 426] width 13 height 15
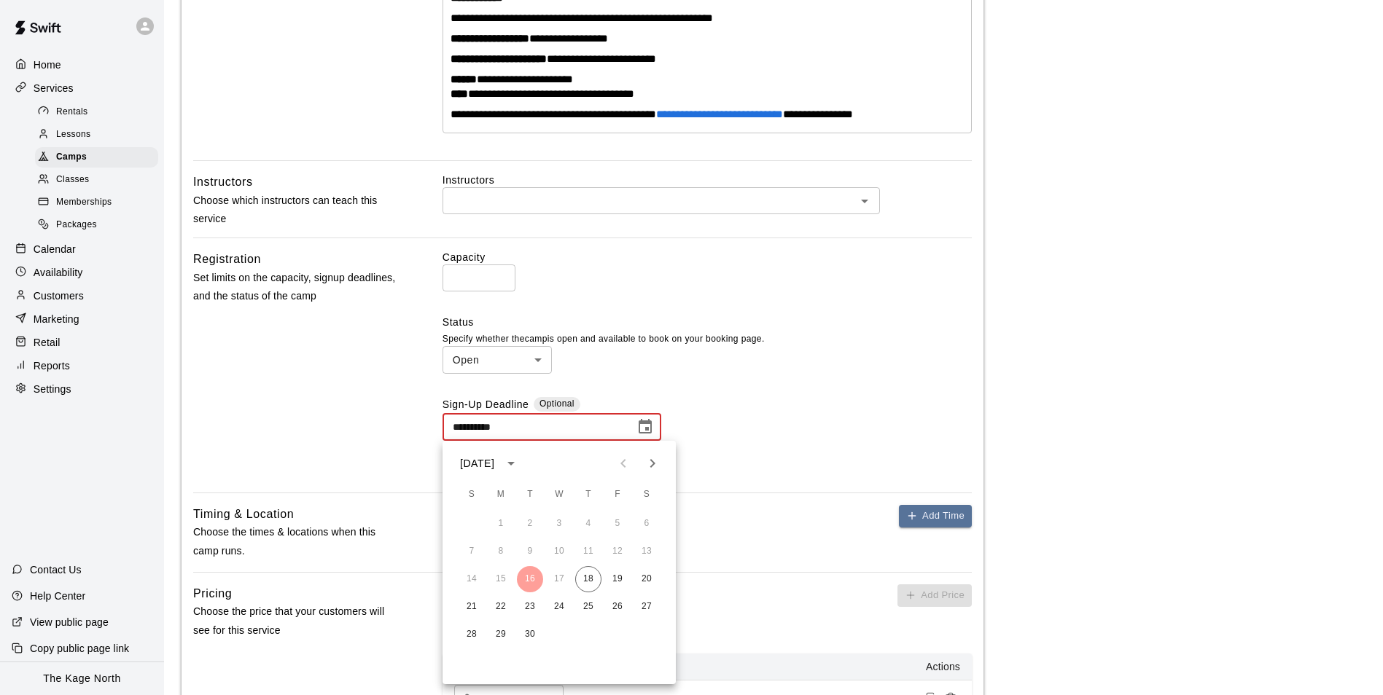
click at [652, 472] on icon "Next month" at bounding box center [652, 463] width 17 height 17
click at [526, 554] on button "4" at bounding box center [530, 552] width 26 height 26
type input "**********"
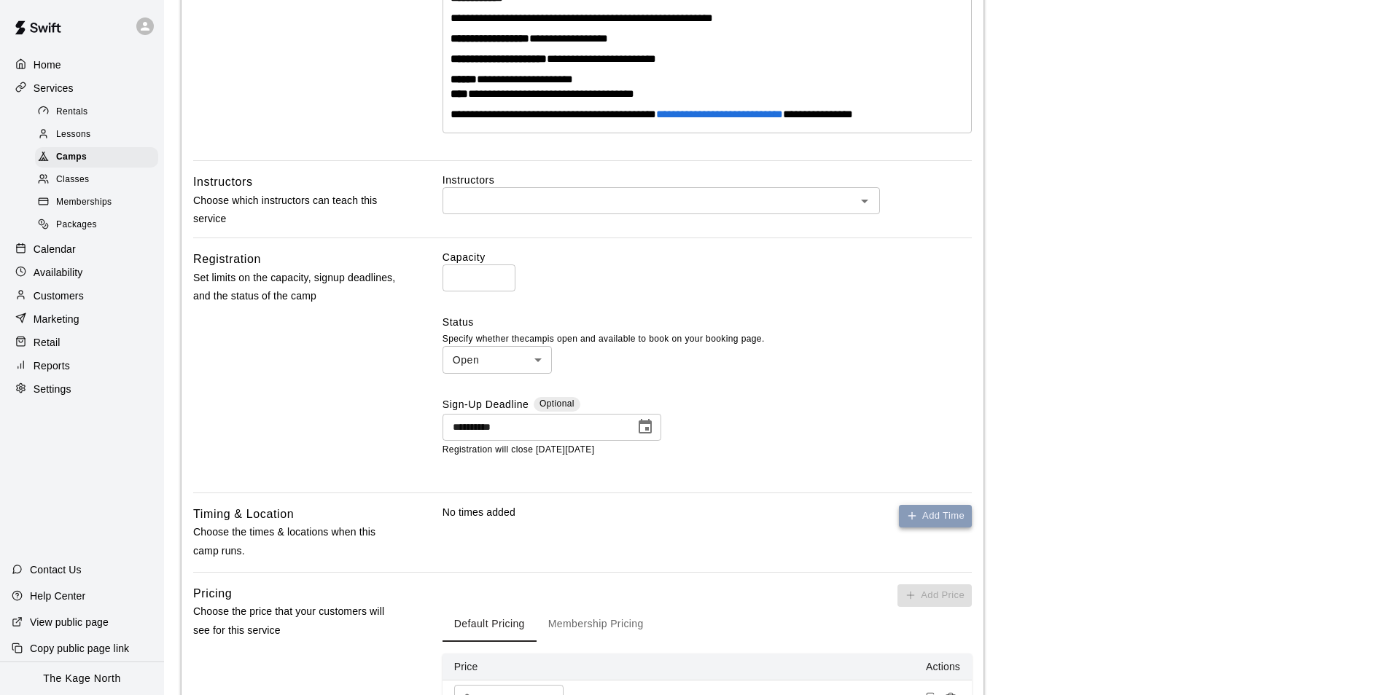
click at [929, 520] on button "Add Time" at bounding box center [935, 516] width 73 height 23
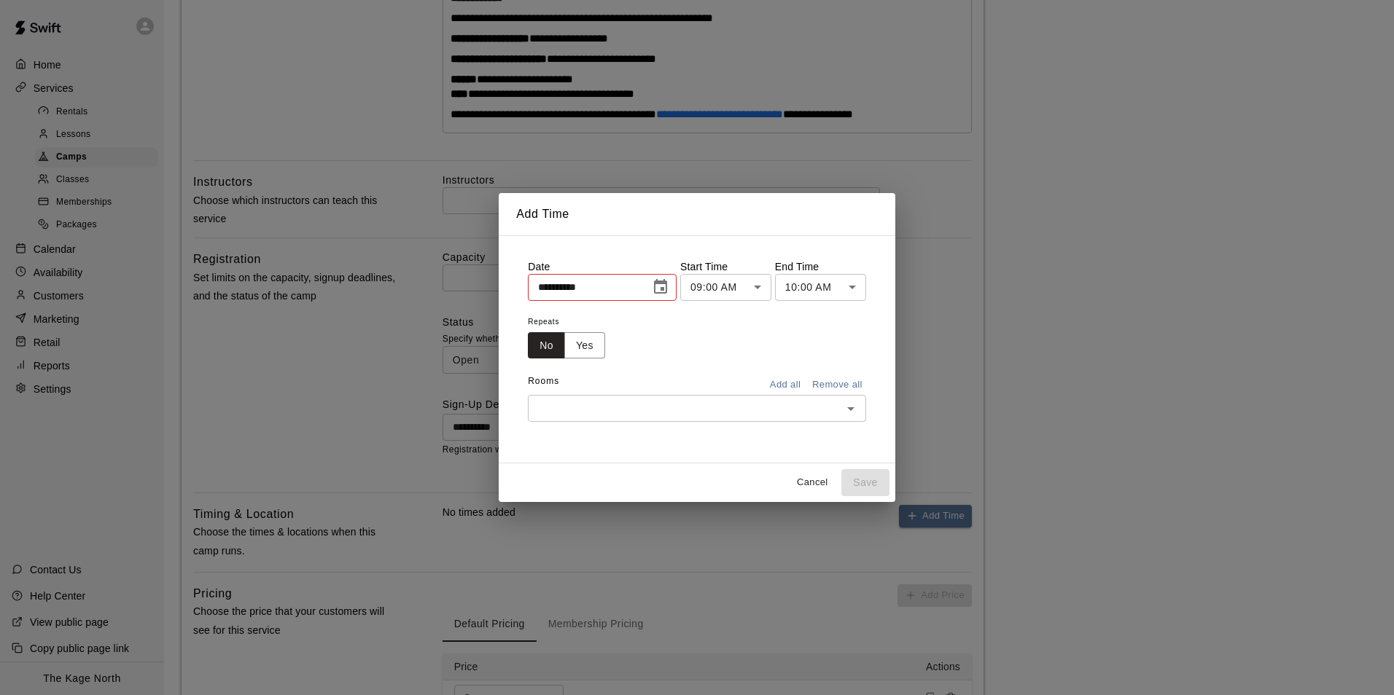
click at [667, 286] on icon "Choose date, selected date is Sep 17, 2025" at bounding box center [660, 286] width 17 height 17
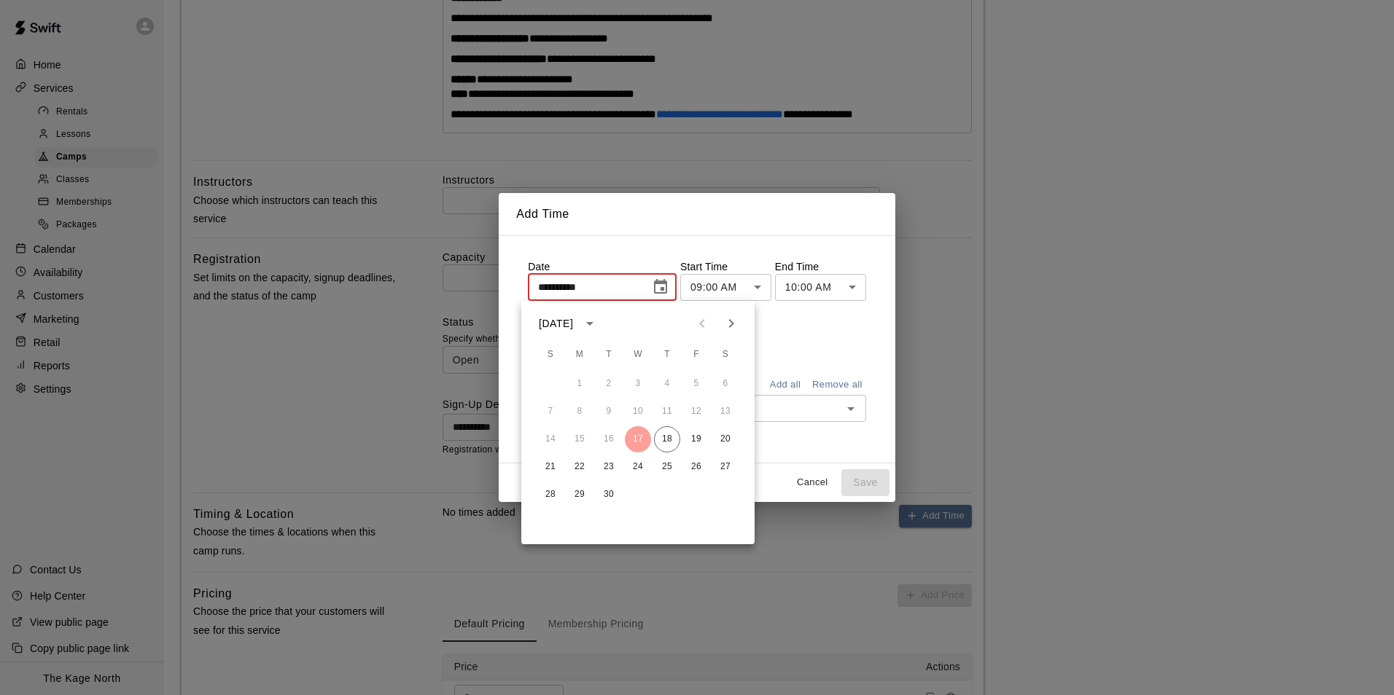
click at [736, 322] on icon "Next month" at bounding box center [730, 323] width 17 height 17
click at [611, 494] on button "28" at bounding box center [609, 495] width 26 height 26
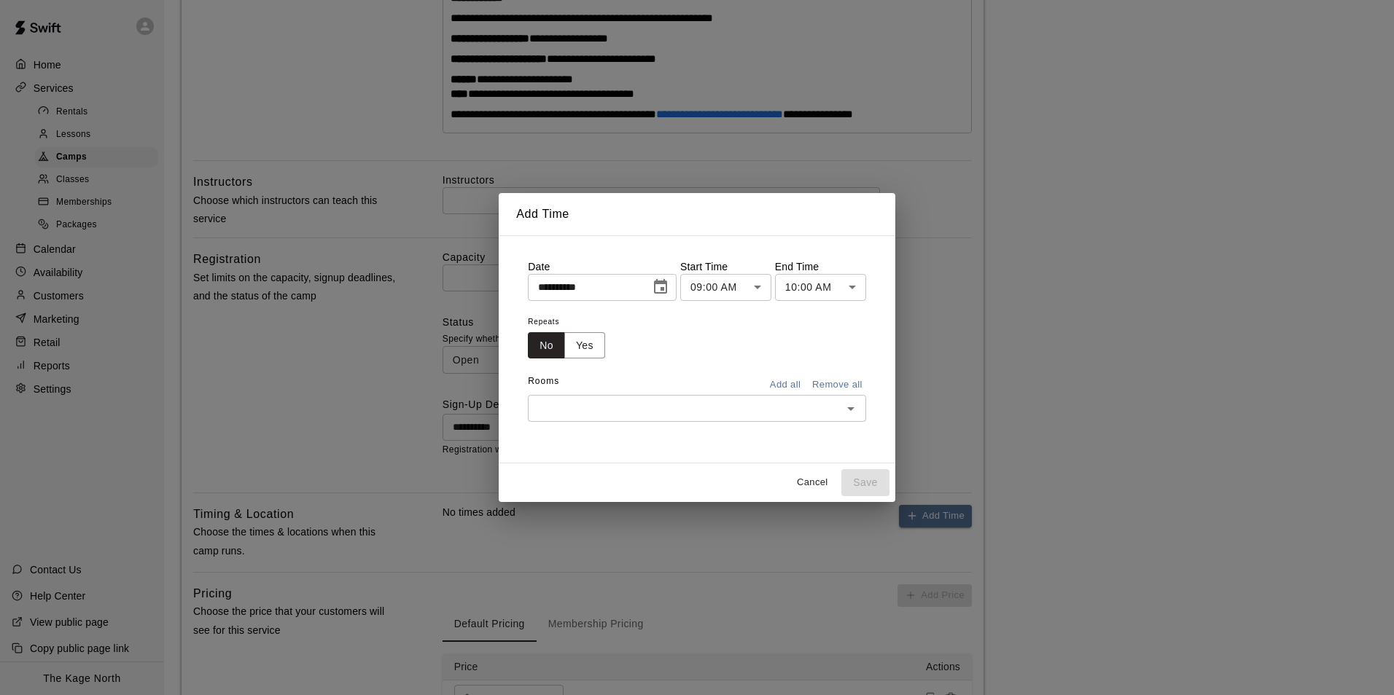
type input "**********"
click at [585, 342] on button "Yes" at bounding box center [584, 345] width 41 height 27
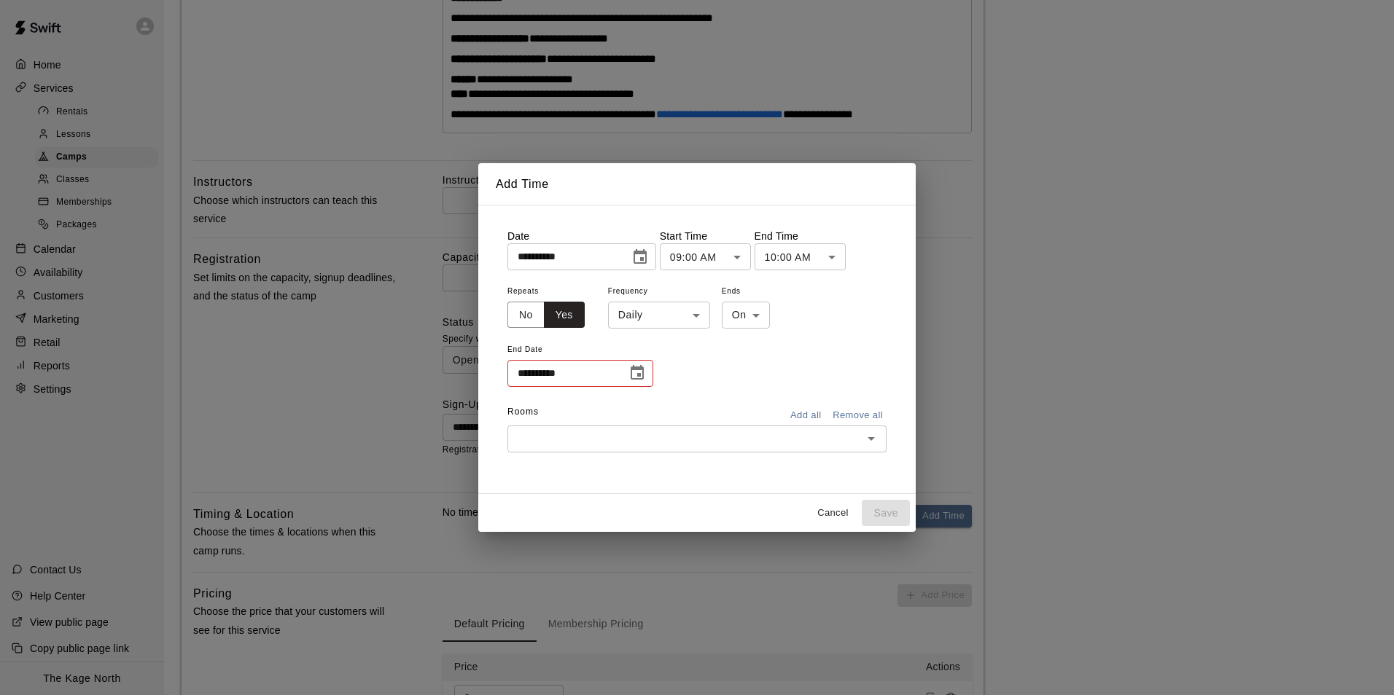
click at [666, 313] on body "**********" at bounding box center [697, 263] width 1394 height 1255
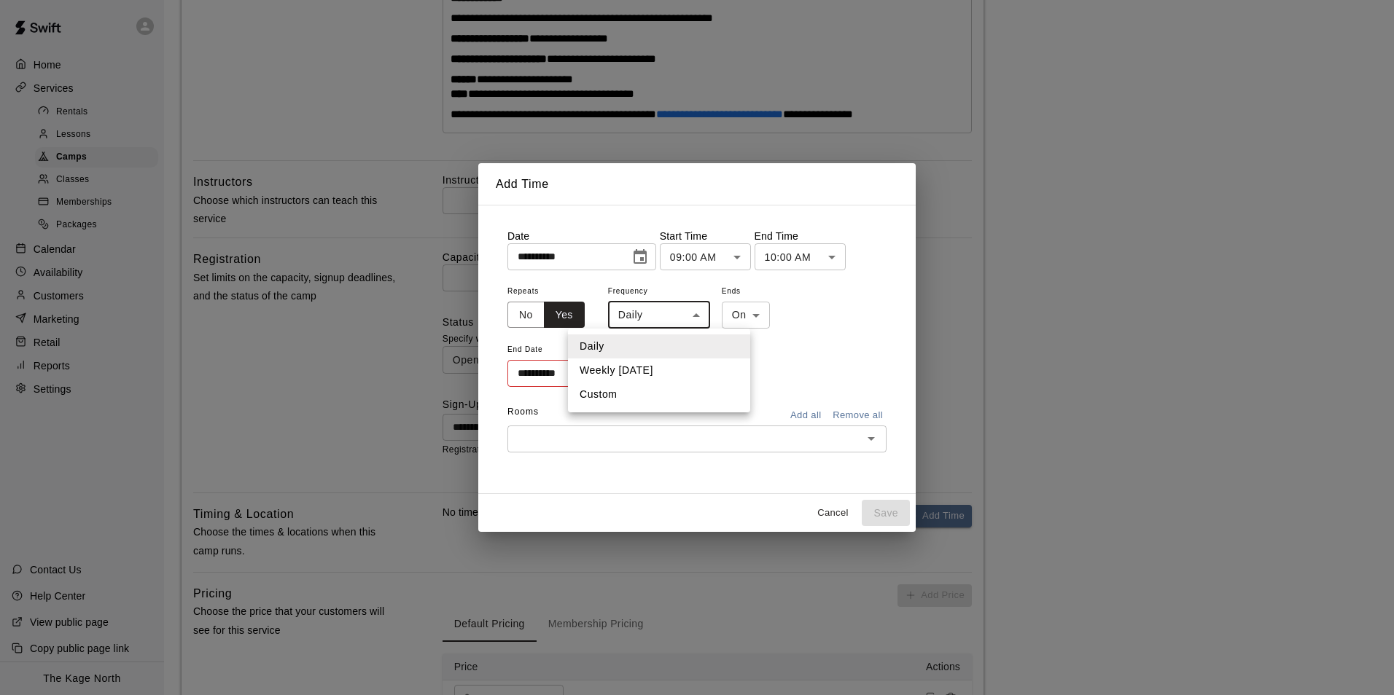
drag, startPoint x: 851, startPoint y: 295, endPoint x: 843, endPoint y: 292, distance: 8.3
click at [847, 295] on div at bounding box center [697, 347] width 1394 height 695
click at [751, 253] on body "**********" at bounding box center [697, 263] width 1394 height 1255
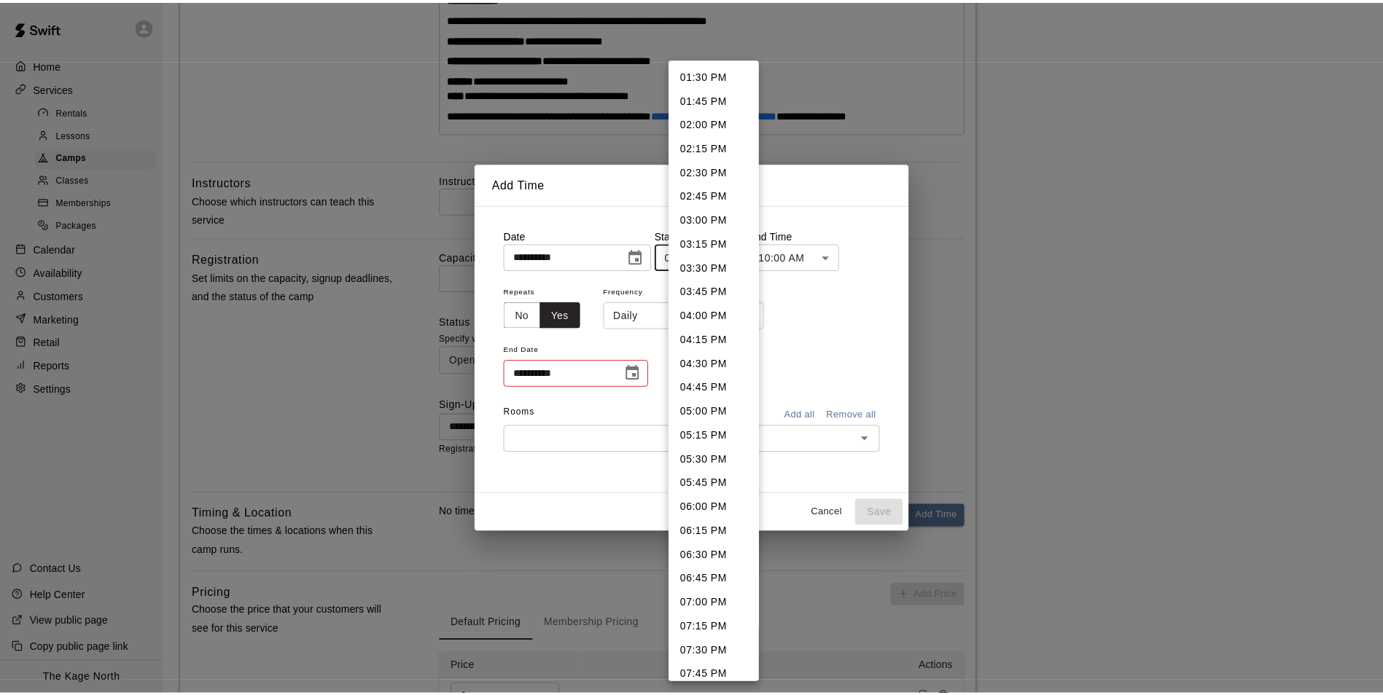
scroll to position [1300, 0]
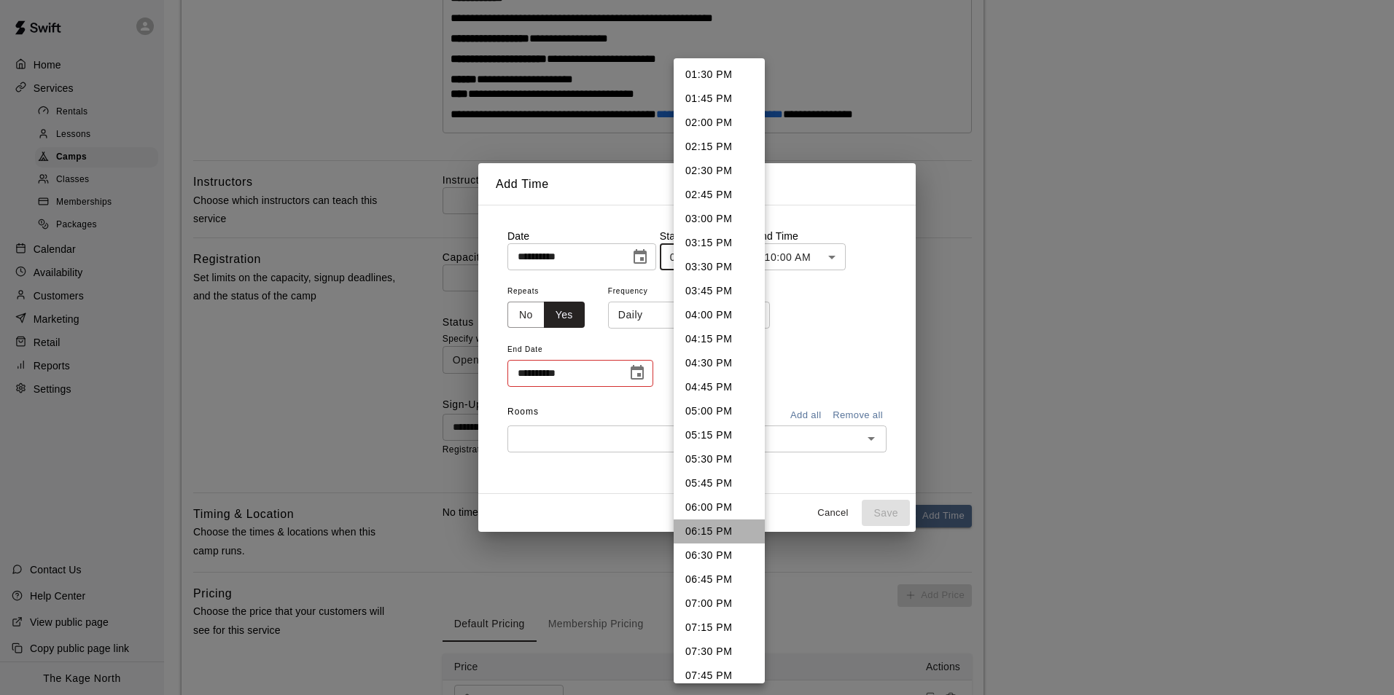
click at [723, 526] on li "06:15 PM" at bounding box center [719, 532] width 91 height 24
type input "********"
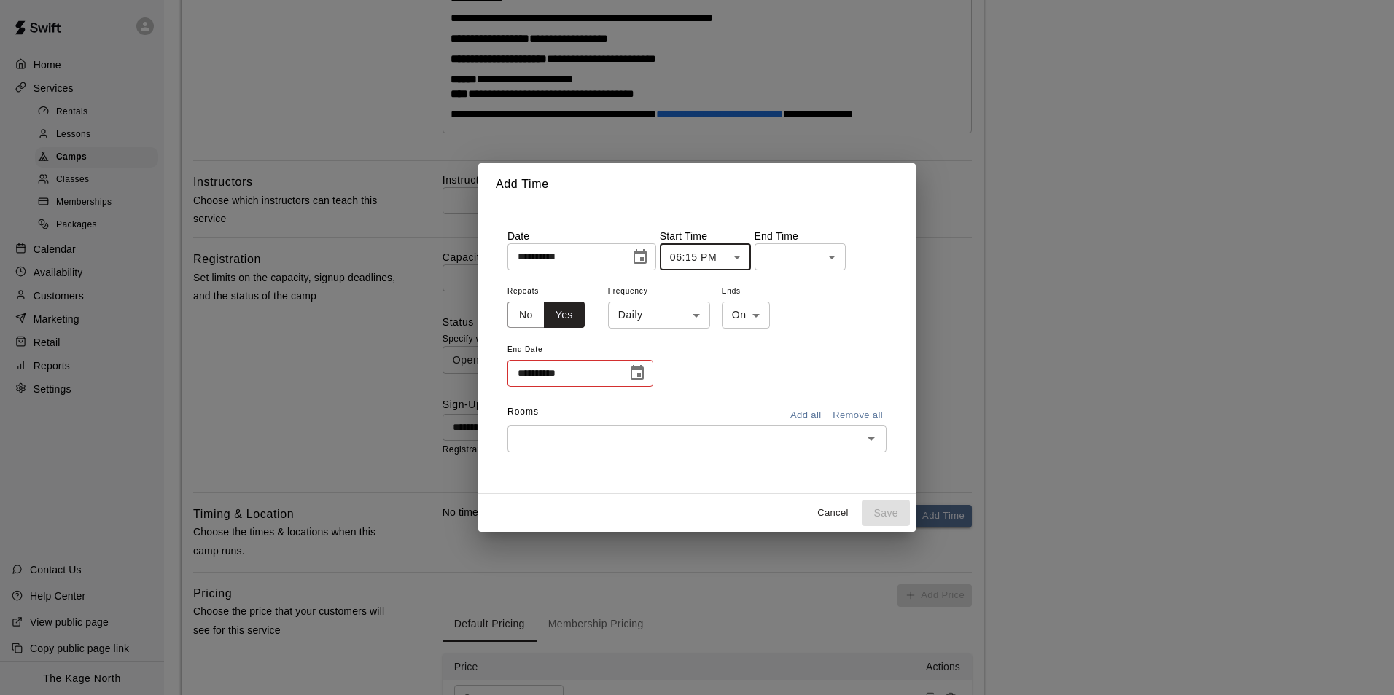
click at [847, 255] on body "**********" at bounding box center [697, 263] width 1394 height 1255
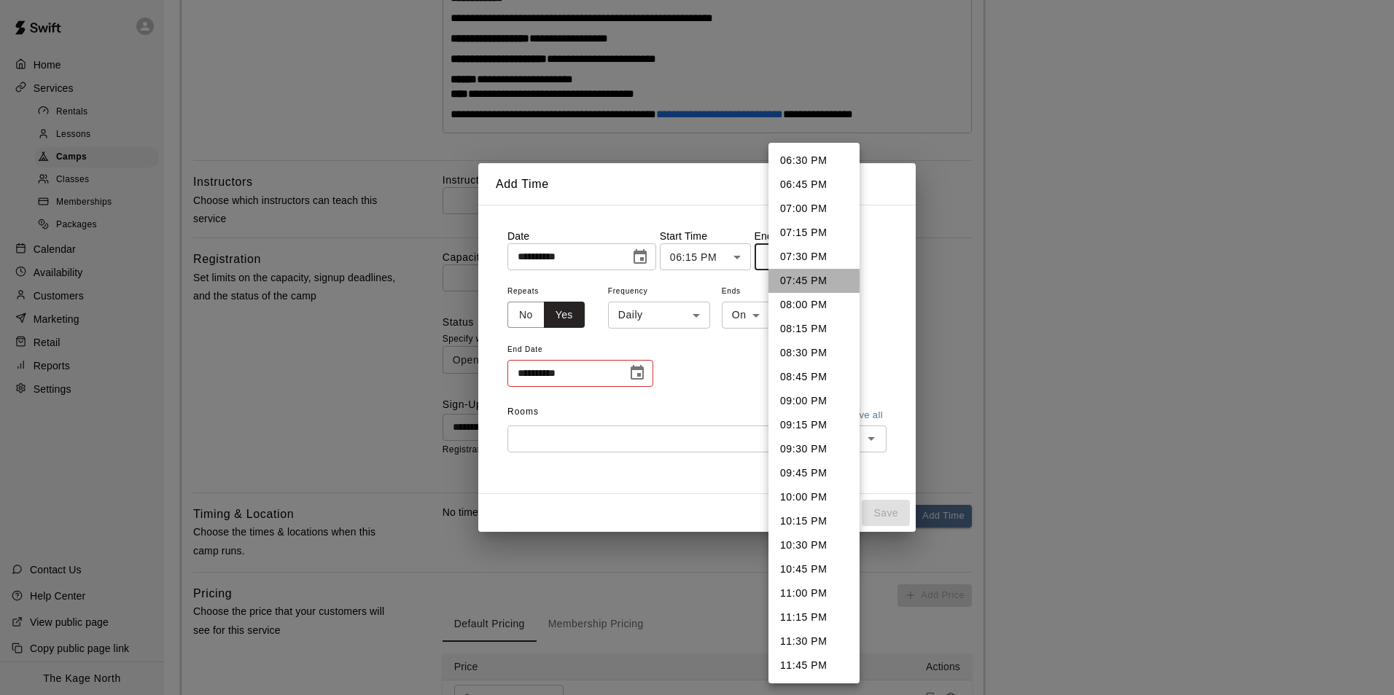
click at [814, 281] on li "07:45 PM" at bounding box center [813, 281] width 91 height 24
type input "********"
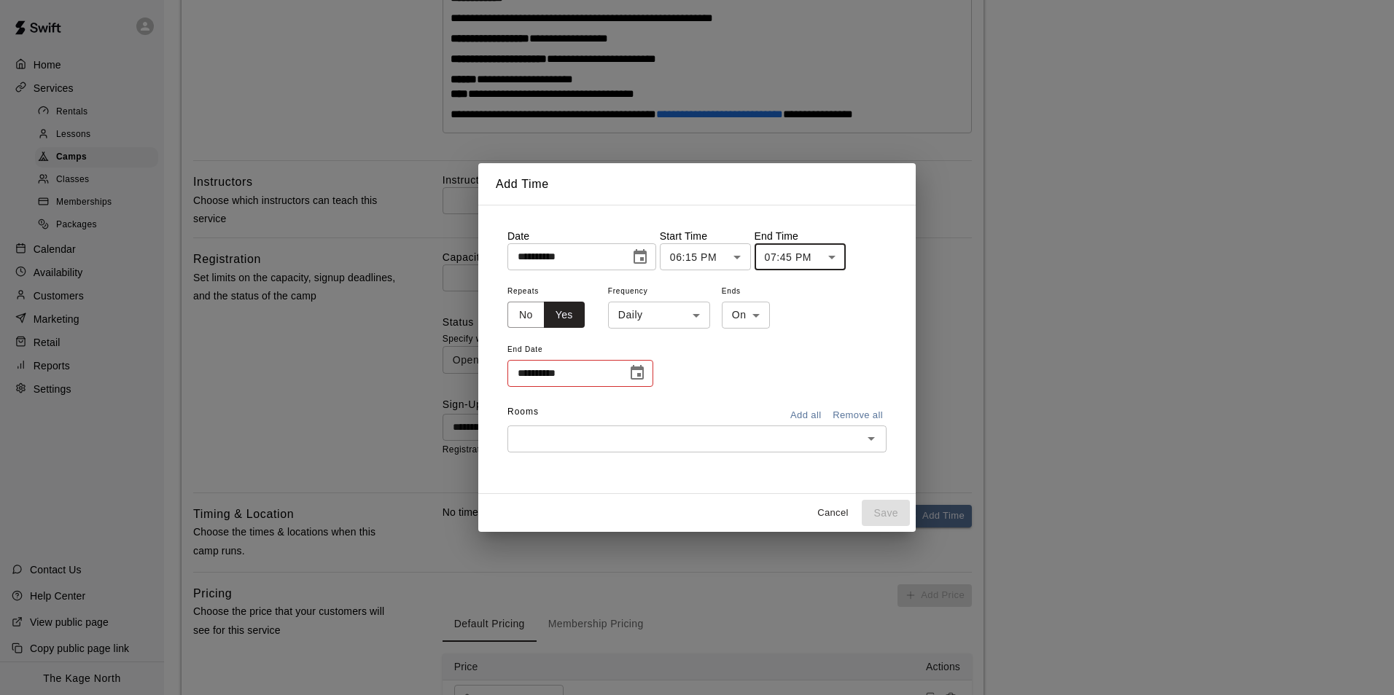
click at [633, 374] on icon "Choose date" at bounding box center [636, 372] width 17 height 17
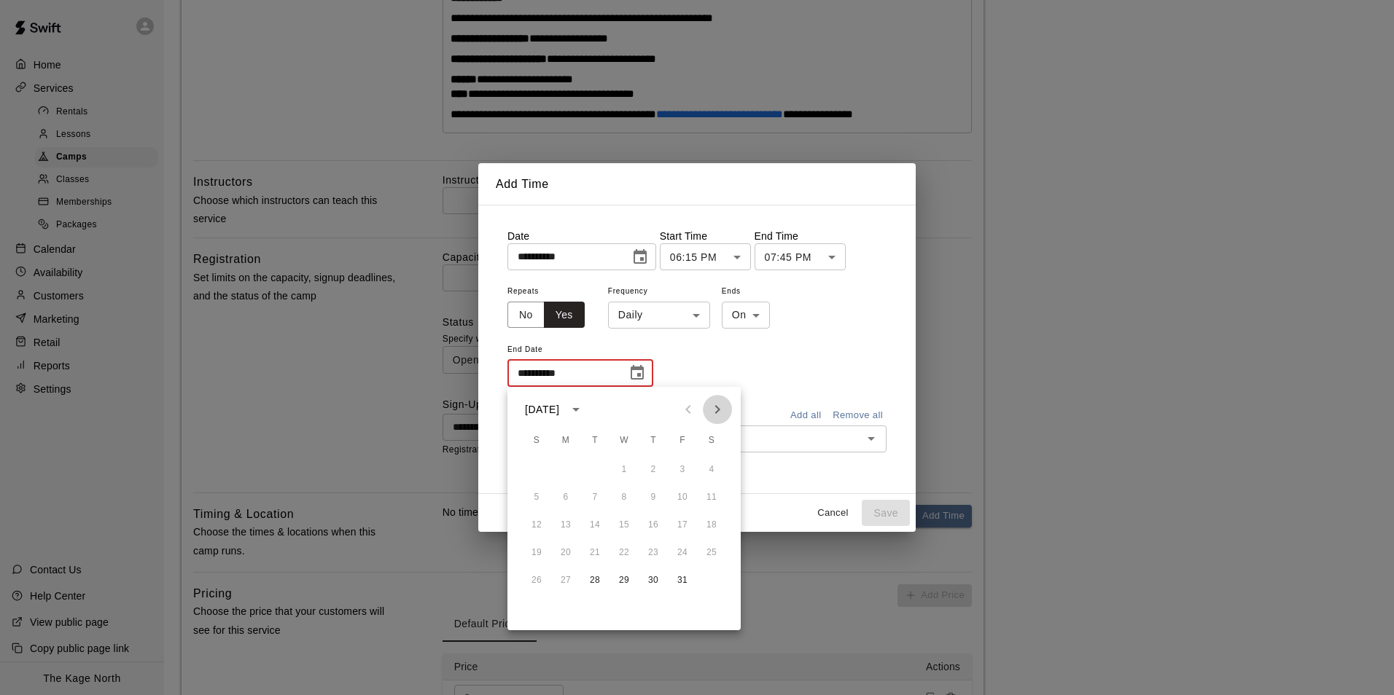
click at [716, 407] on icon "Next month" at bounding box center [717, 409] width 5 height 9
click at [711, 412] on icon "Next month" at bounding box center [717, 409] width 17 height 17
click at [595, 497] on button "9" at bounding box center [595, 498] width 26 height 26
type input "**********"
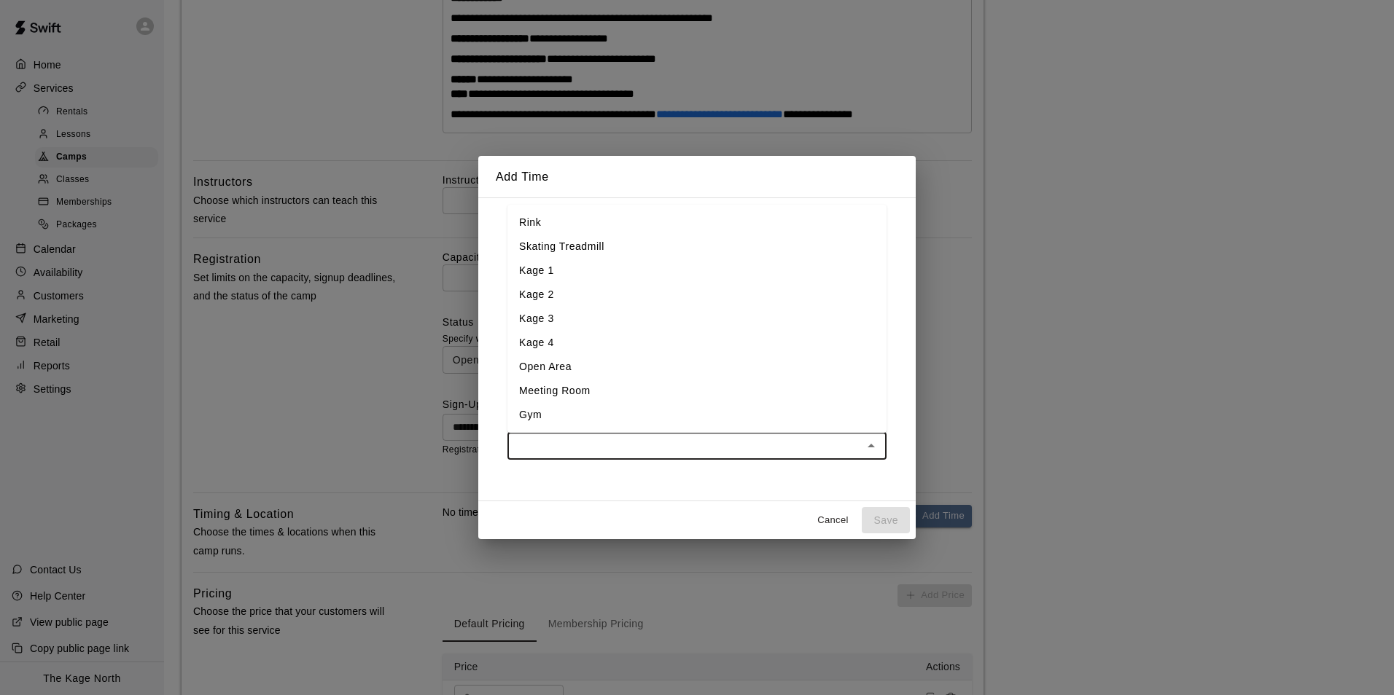
click at [667, 441] on input "text" at bounding box center [685, 446] width 346 height 18
drag, startPoint x: 585, startPoint y: 297, endPoint x: 601, endPoint y: 302, distance: 16.8
click at [585, 297] on li "Kage 2" at bounding box center [696, 295] width 379 height 24
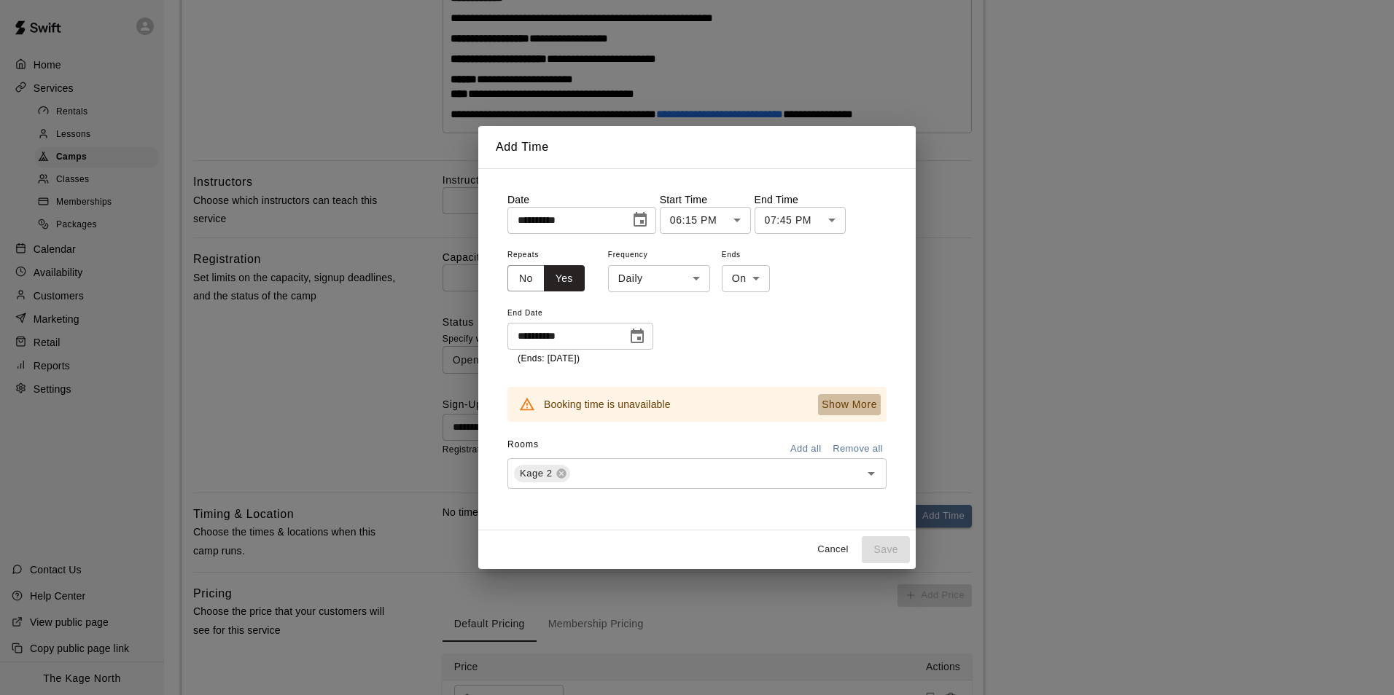
click at [846, 407] on p "Show More" at bounding box center [849, 404] width 55 height 15
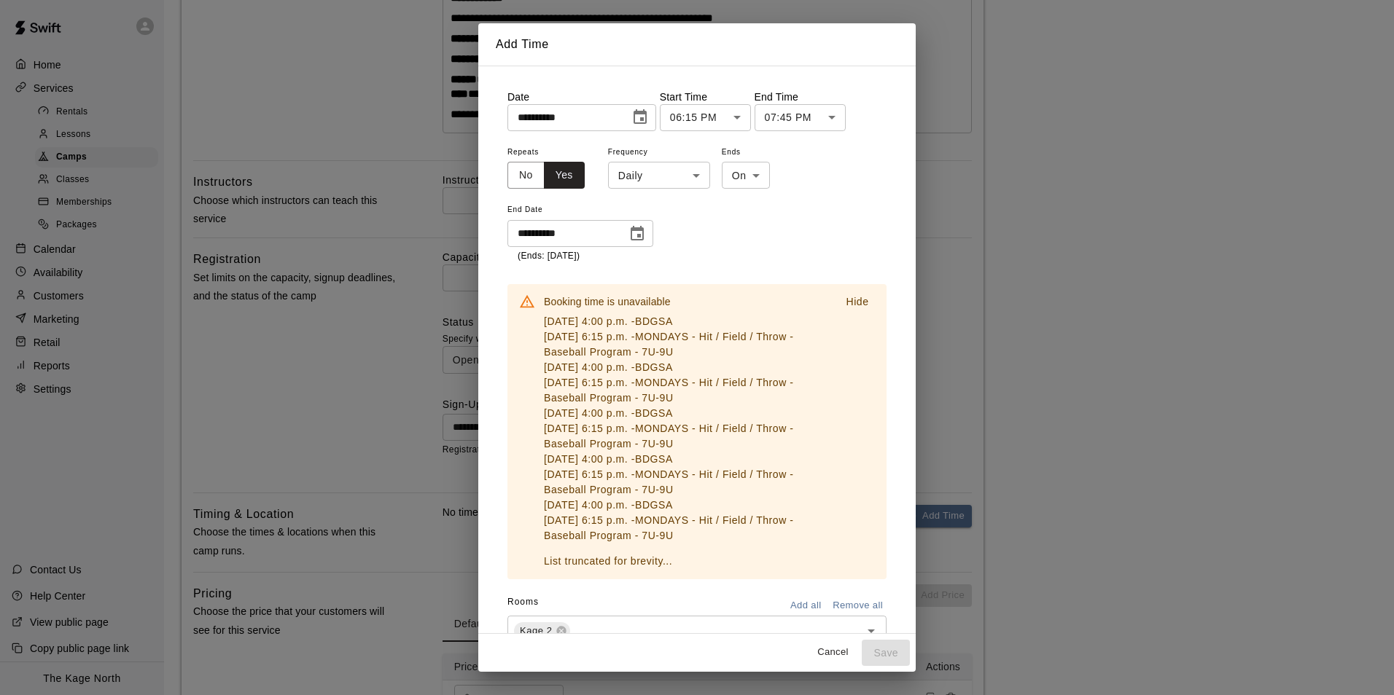
click at [775, 221] on div "**********" at bounding box center [696, 203] width 379 height 121
click at [697, 182] on body "**********" at bounding box center [697, 263] width 1394 height 1255
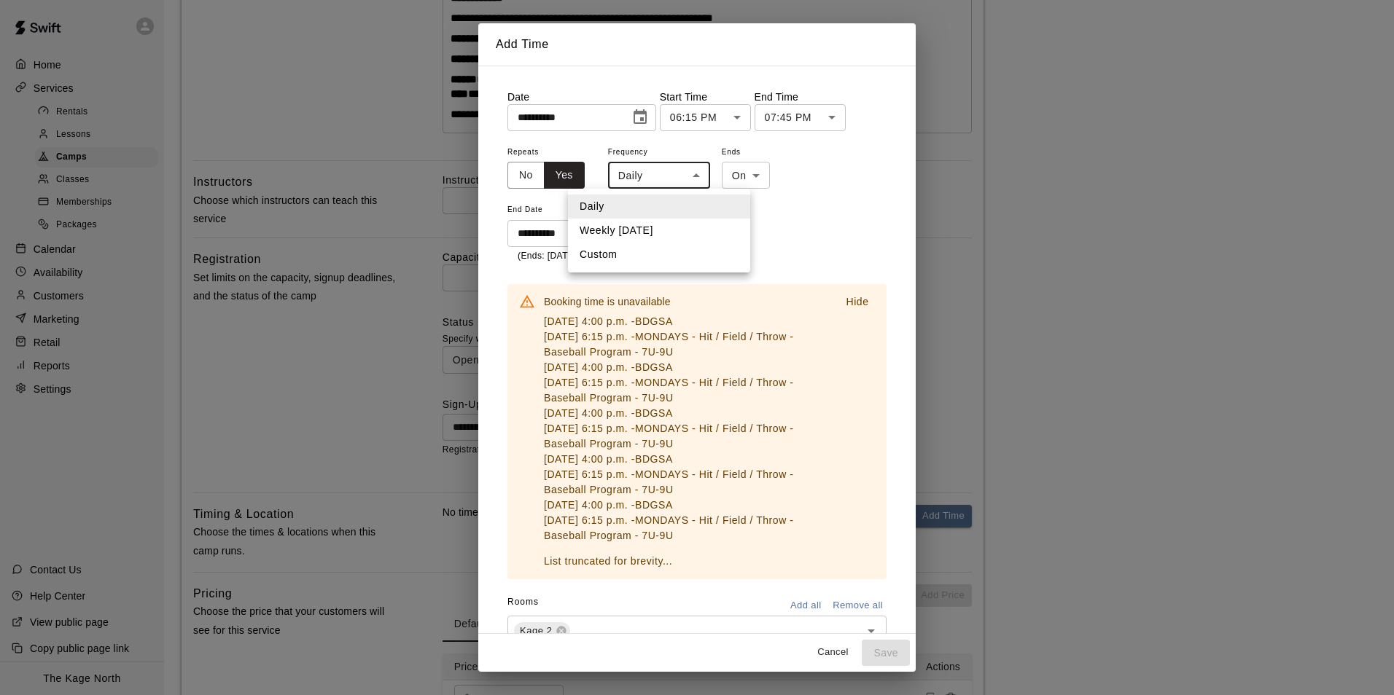
click at [676, 230] on li "Weekly on Tuesday" at bounding box center [659, 231] width 182 height 24
type input "******"
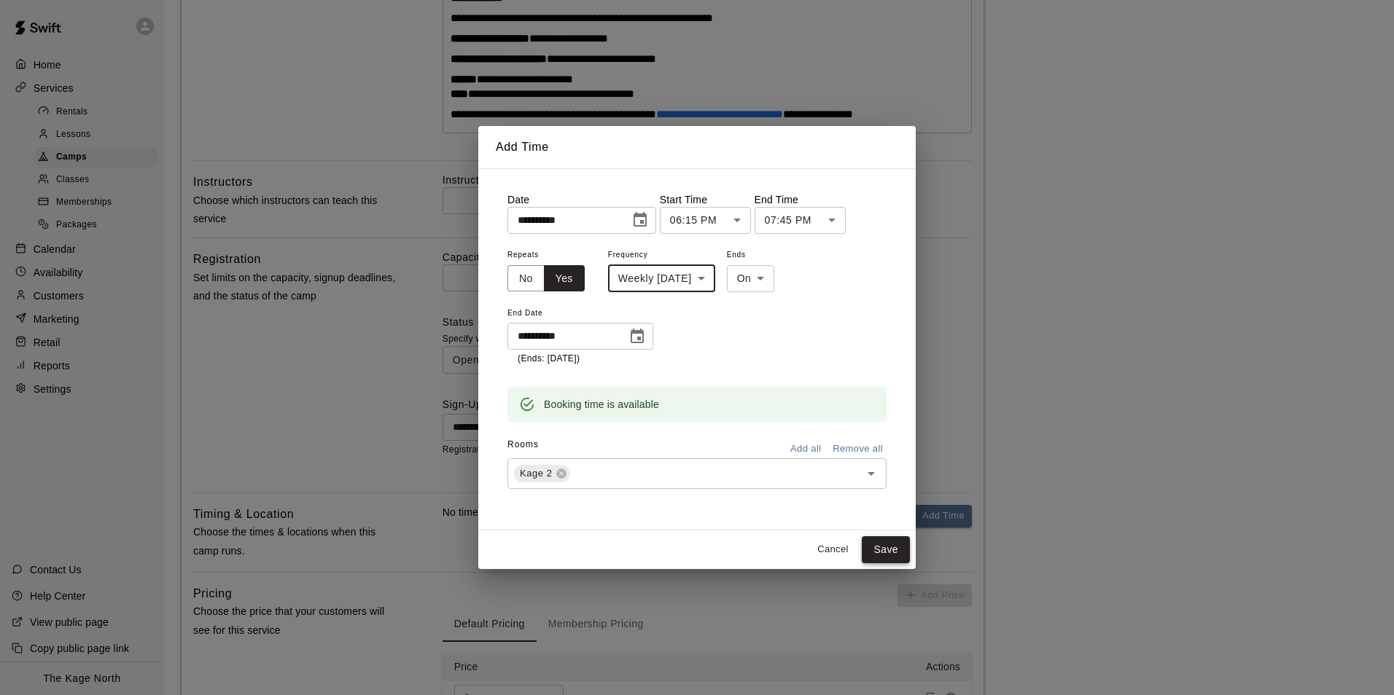
click at [889, 546] on button "Save" at bounding box center [886, 550] width 48 height 27
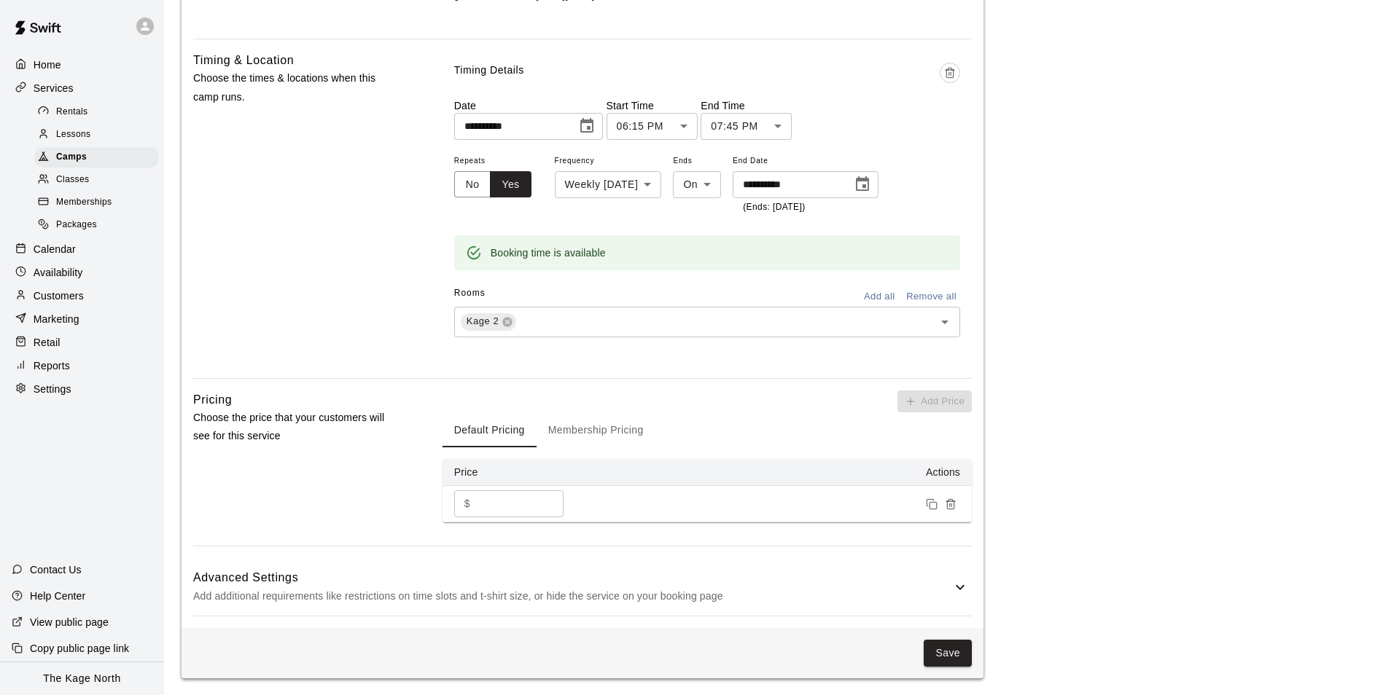
scroll to position [819, 0]
click at [956, 575] on div "Advanced Settings Add additional requirements like restrictions on time slots a…" at bounding box center [582, 587] width 779 height 58
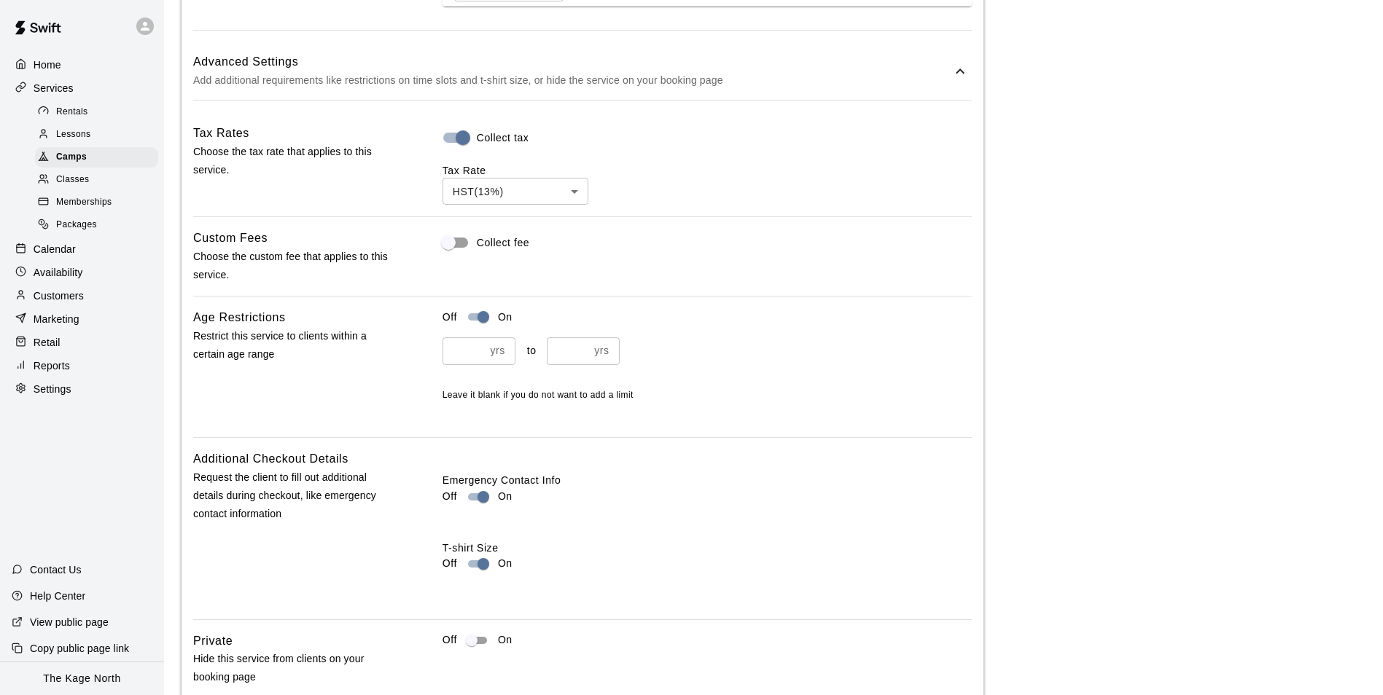
scroll to position [1431, 0]
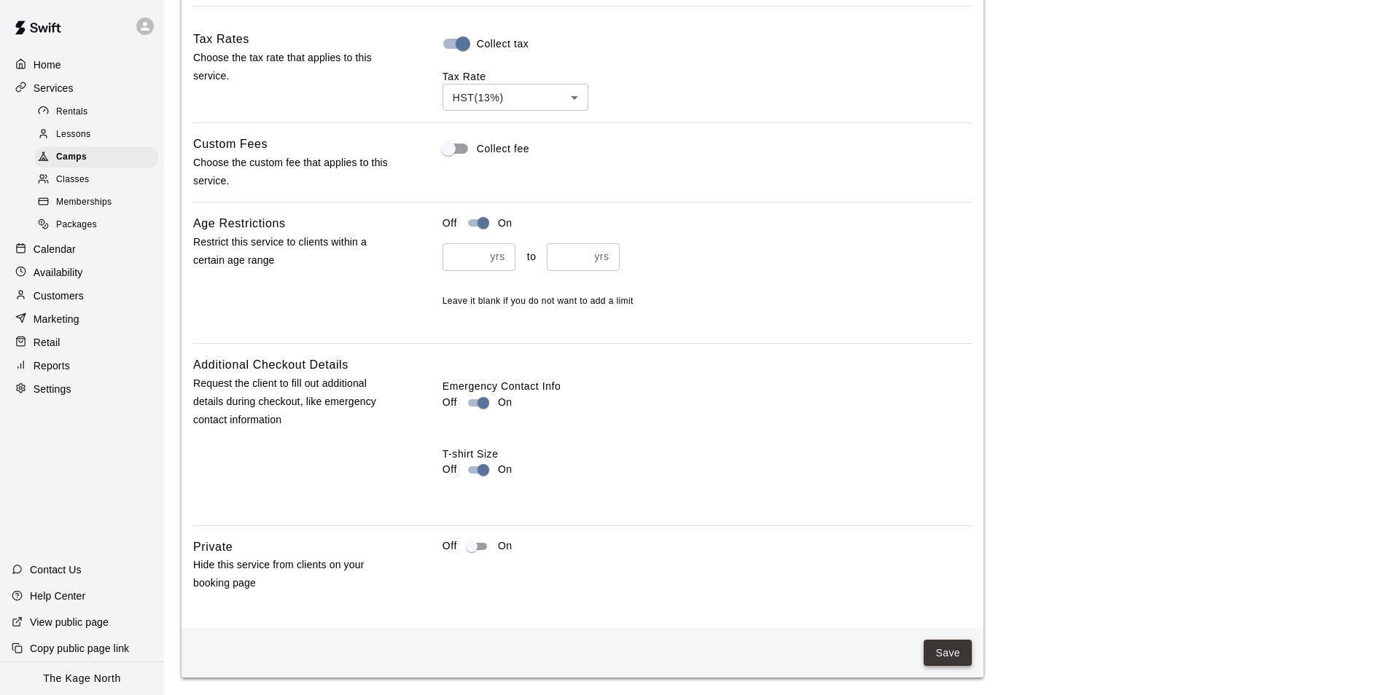
click at [950, 654] on button "Save" at bounding box center [948, 653] width 48 height 27
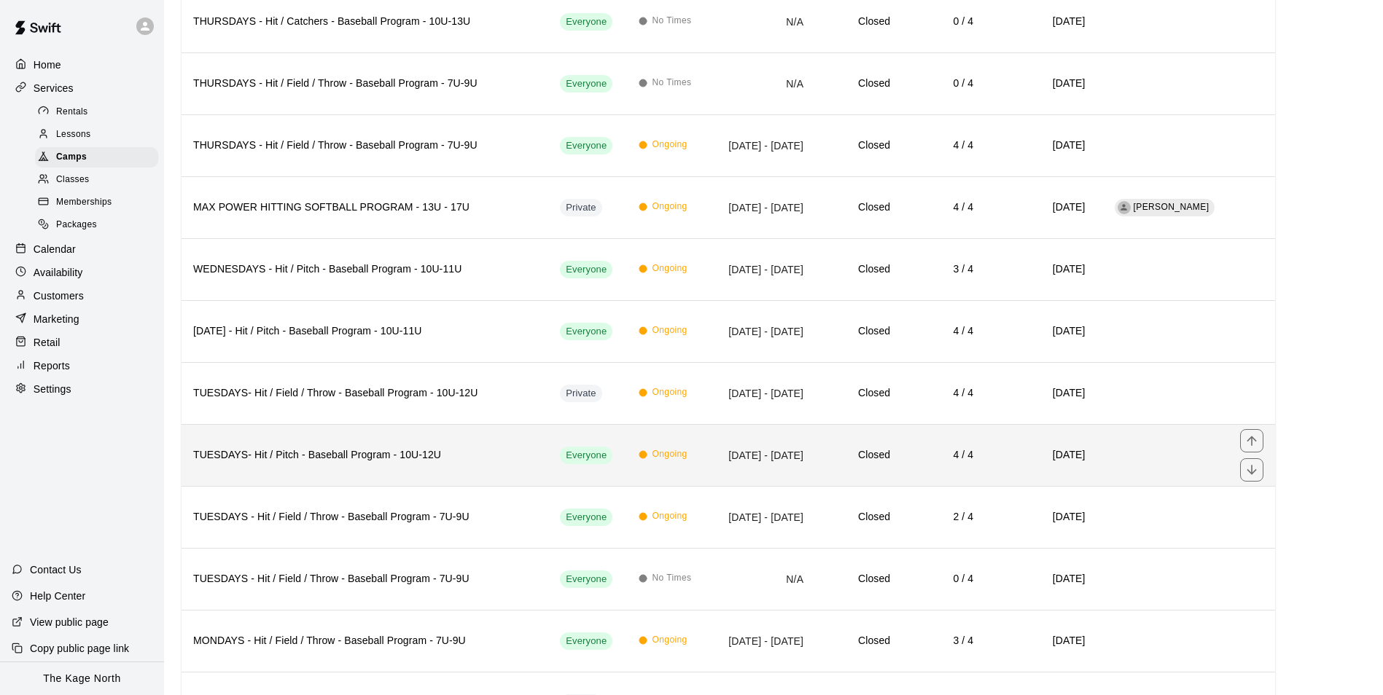
scroll to position [2075, 0]
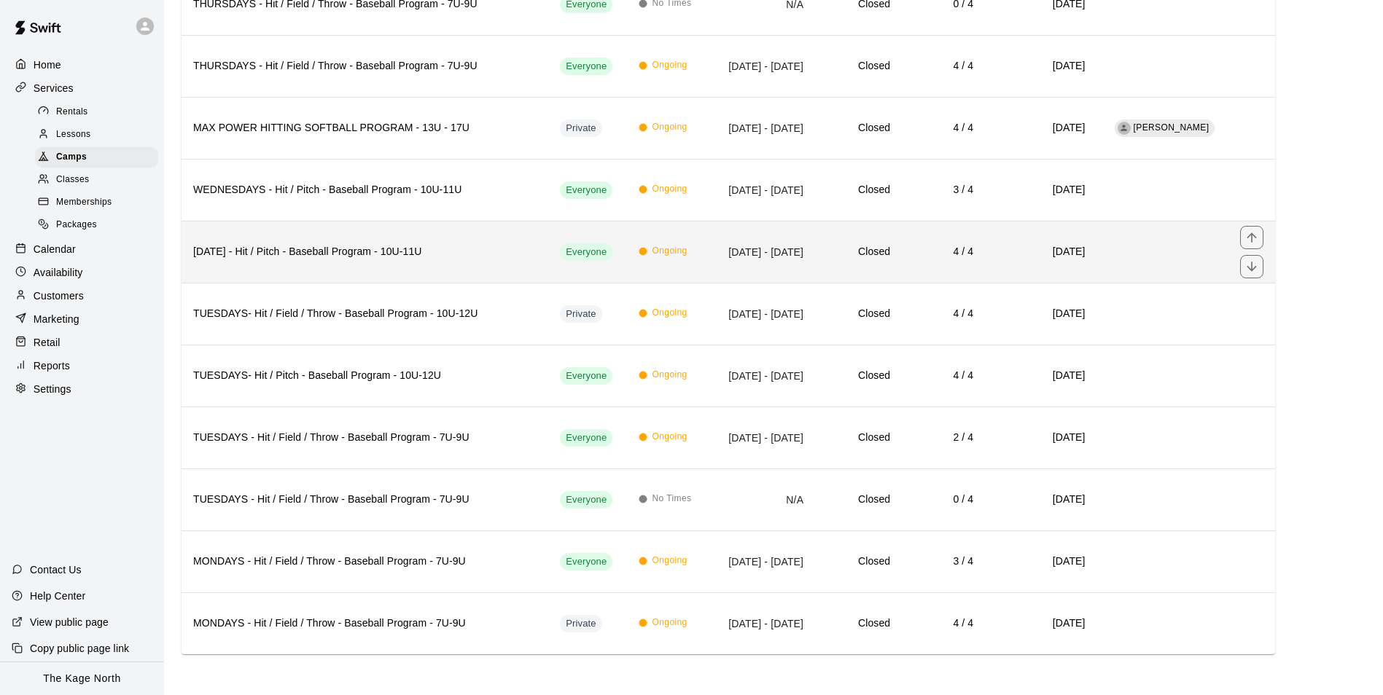
click at [382, 253] on h6 "WEDNESDAY - Hit / Pitch - Baseball Program - 10U-11U" at bounding box center [364, 252] width 343 height 16
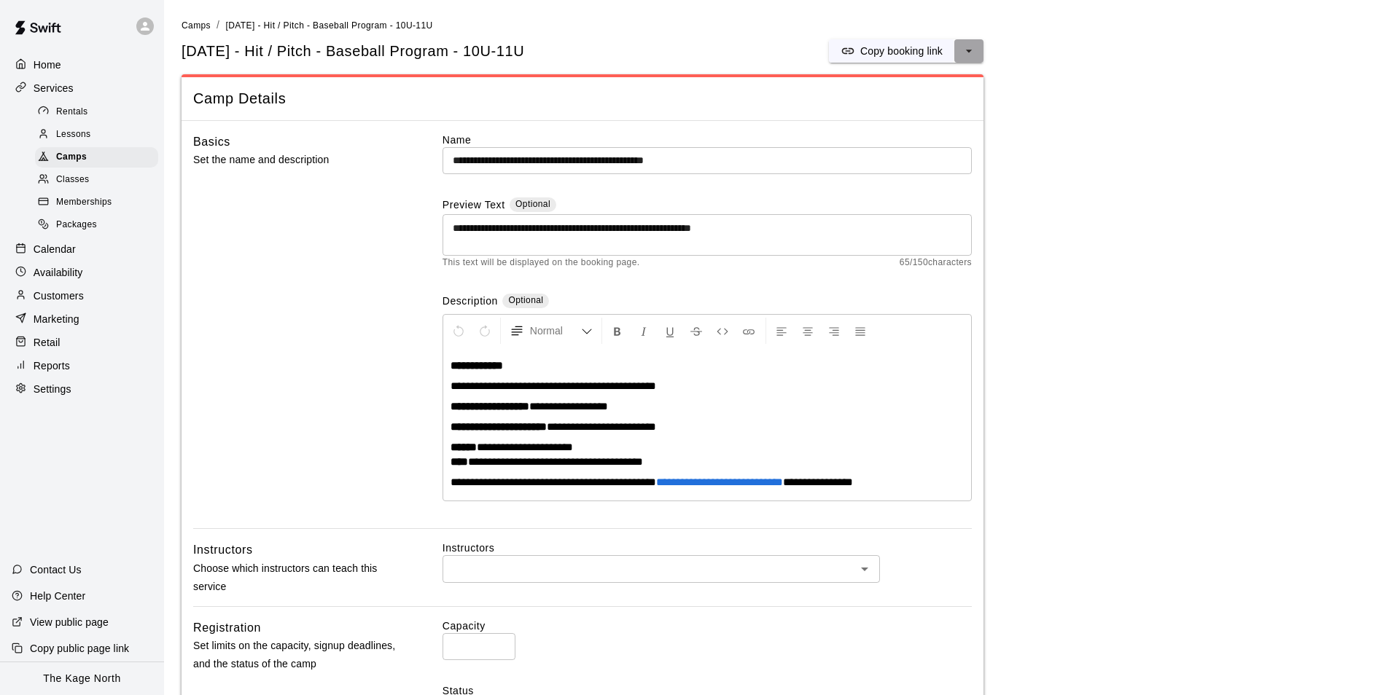
click at [971, 55] on icon "select merge strategy" at bounding box center [969, 51] width 15 height 15
click at [937, 101] on h6 "Duplicate camp" at bounding box center [910, 106] width 71 height 16
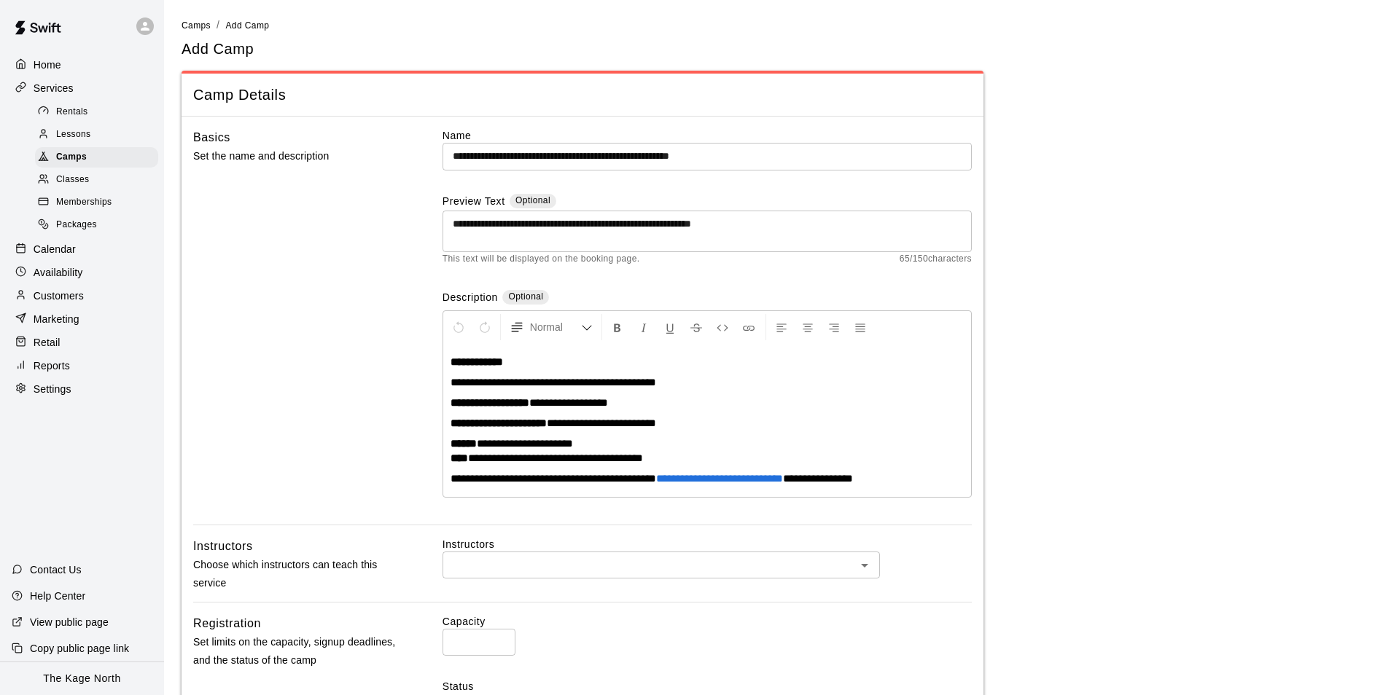
click at [825, 156] on input "**********" at bounding box center [706, 156] width 529 height 27
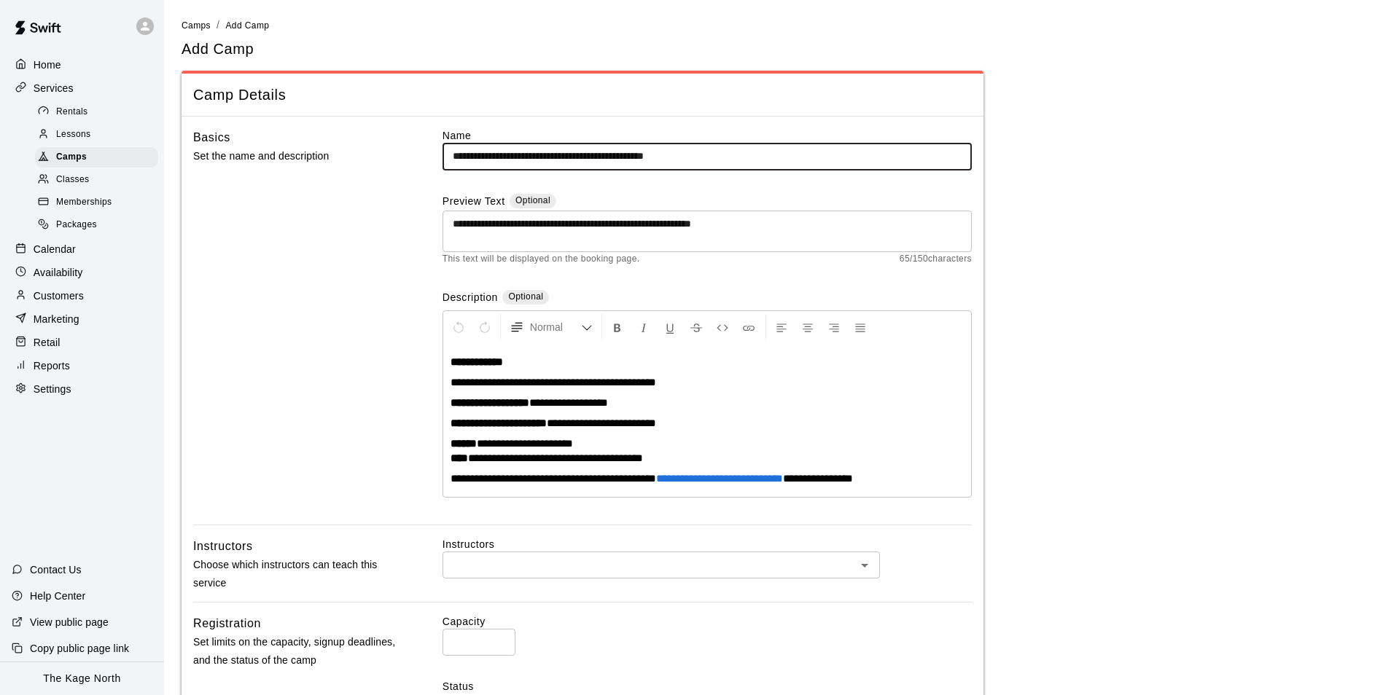
drag, startPoint x: 516, startPoint y: 156, endPoint x: 437, endPoint y: 150, distance: 78.9
click at [440, 152] on div "**********" at bounding box center [582, 326] width 779 height 397
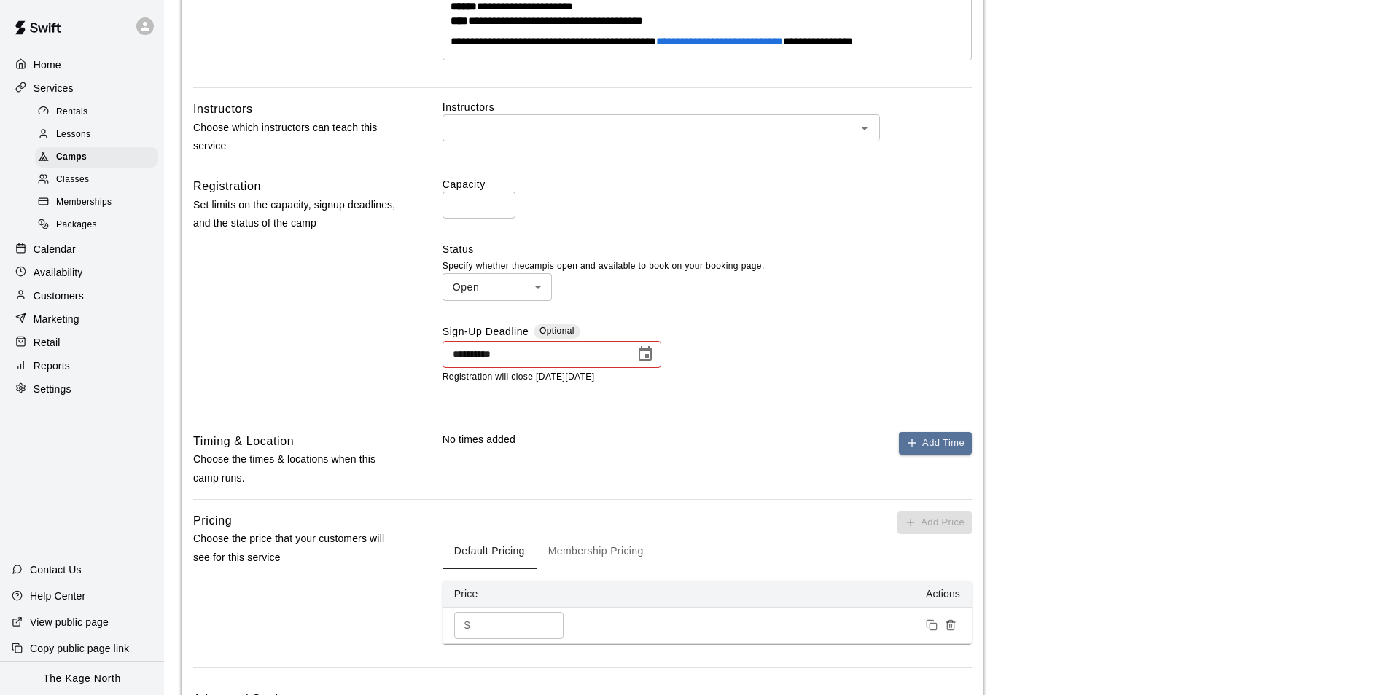
type input "**********"
click at [652, 348] on icon "Choose date, selected date is Sep 17, 2025" at bounding box center [644, 354] width 17 height 17
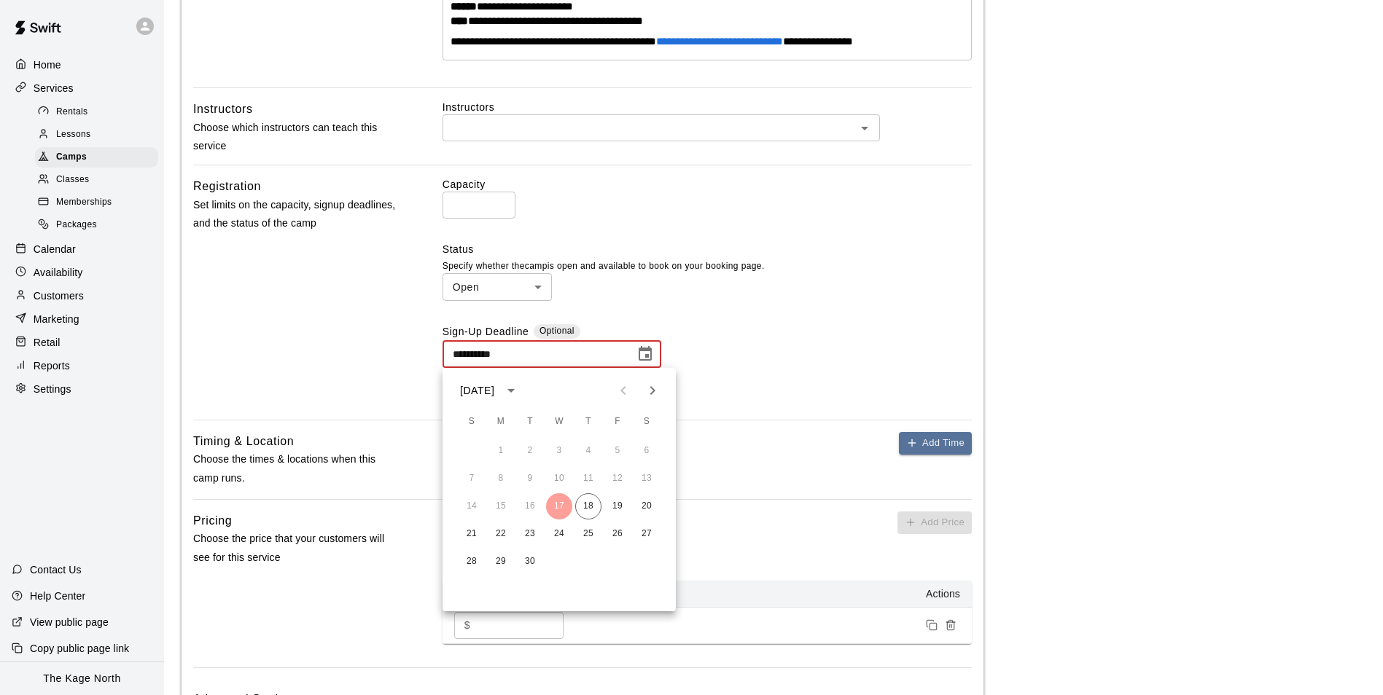
click at [654, 394] on icon "Next month" at bounding box center [652, 390] width 17 height 17
click at [647, 394] on icon "Next month" at bounding box center [652, 390] width 17 height 17
click at [528, 482] on button "4" at bounding box center [530, 479] width 26 height 26
type input "**********"
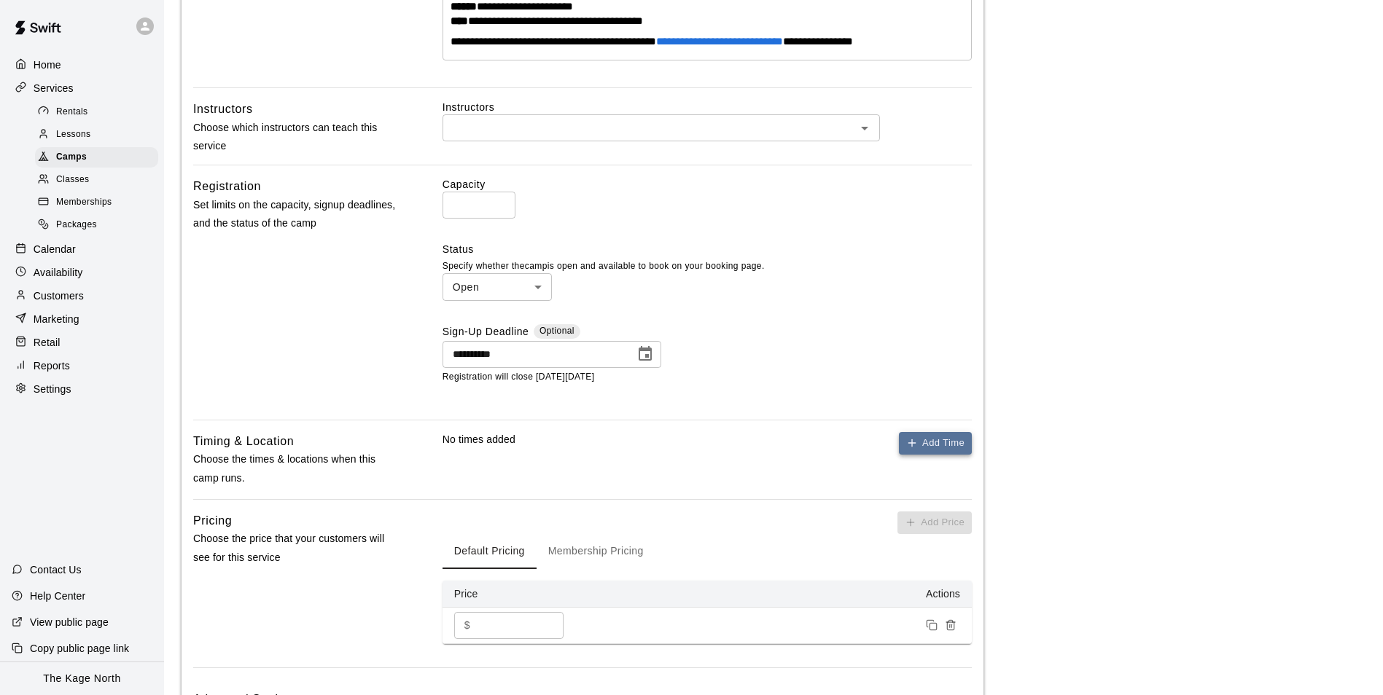
click at [935, 441] on button "Add Time" at bounding box center [935, 443] width 73 height 23
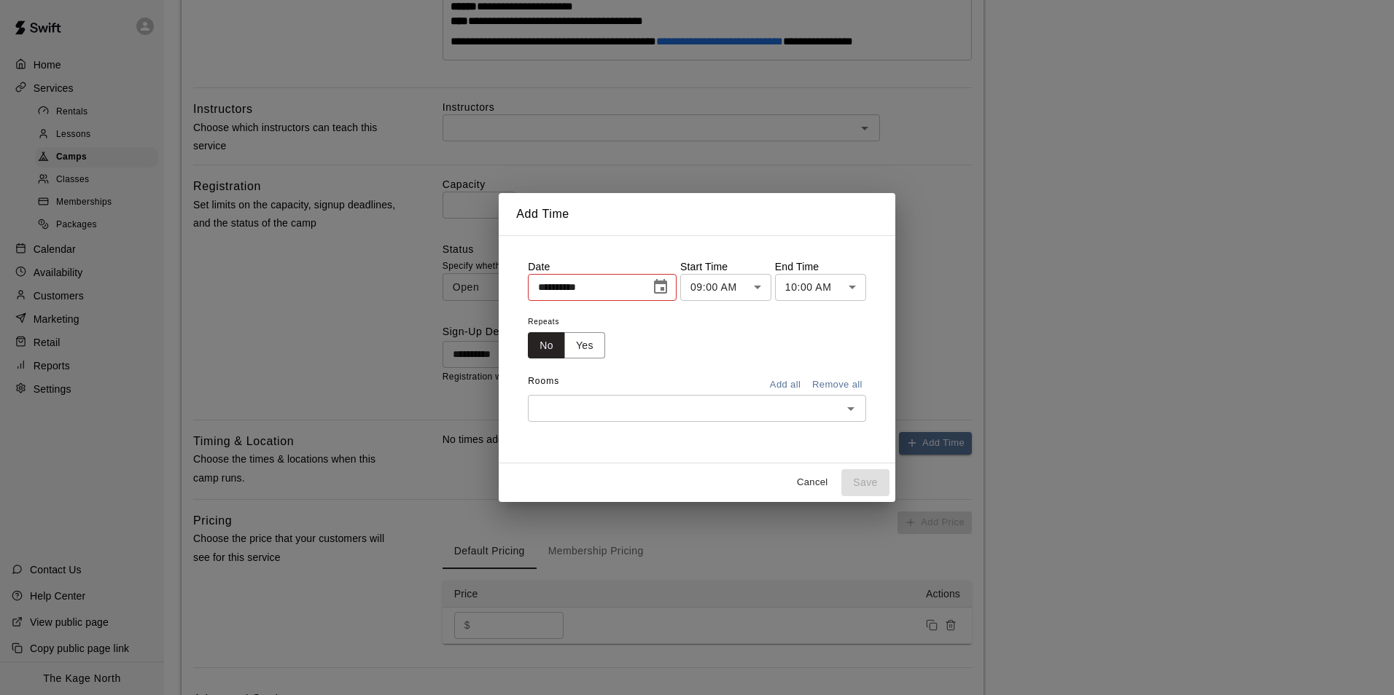
click at [628, 290] on input "**********" at bounding box center [584, 287] width 112 height 27
click at [660, 290] on icon "Choose date, selected date is Sep 17, 2025" at bounding box center [660, 286] width 17 height 17
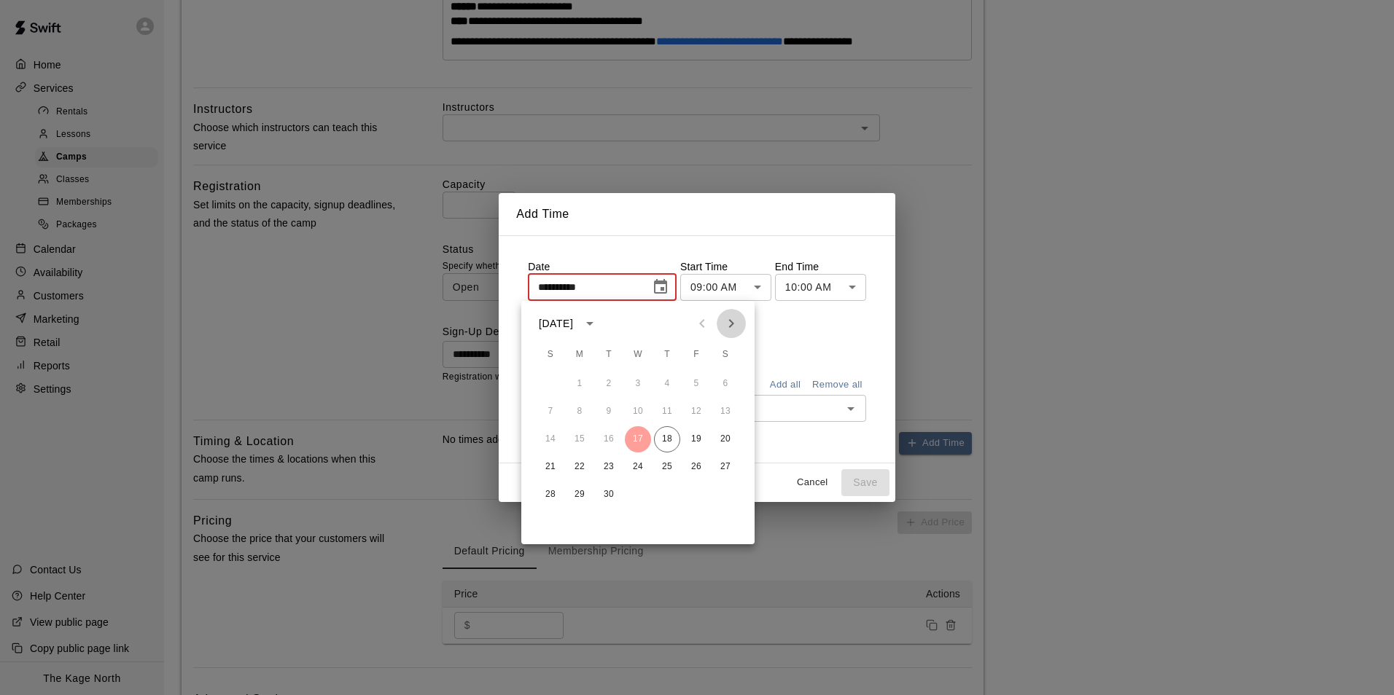
click at [735, 329] on icon "Next month" at bounding box center [730, 323] width 17 height 17
click at [613, 496] on button "28" at bounding box center [609, 495] width 26 height 26
type input "**********"
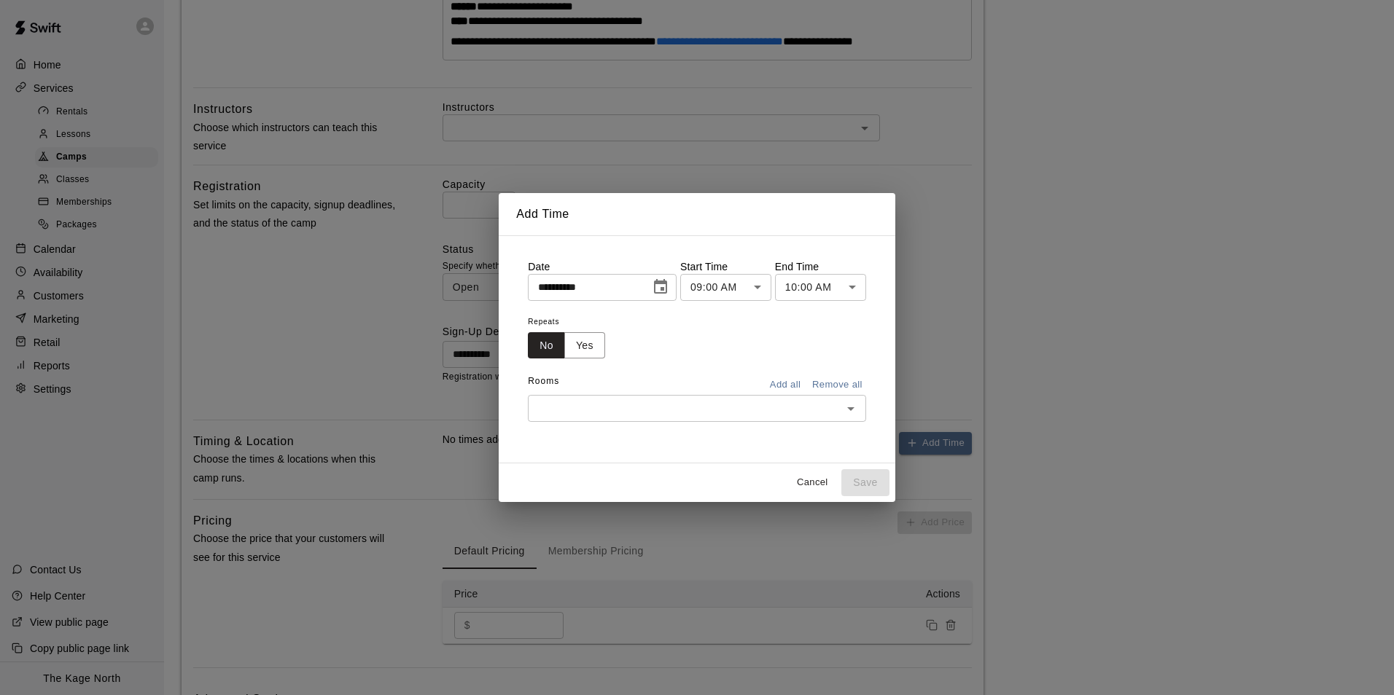
click at [746, 289] on body "**********" at bounding box center [697, 190] width 1394 height 1255
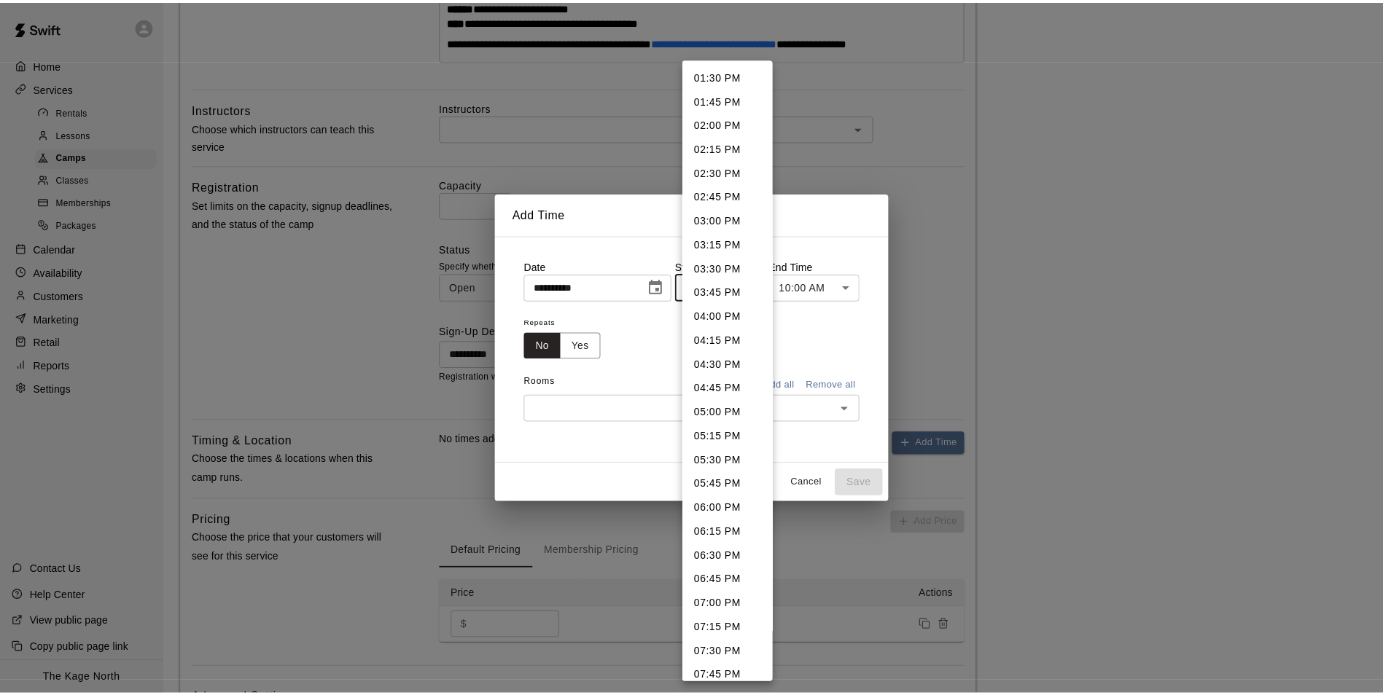
scroll to position [1300, 0]
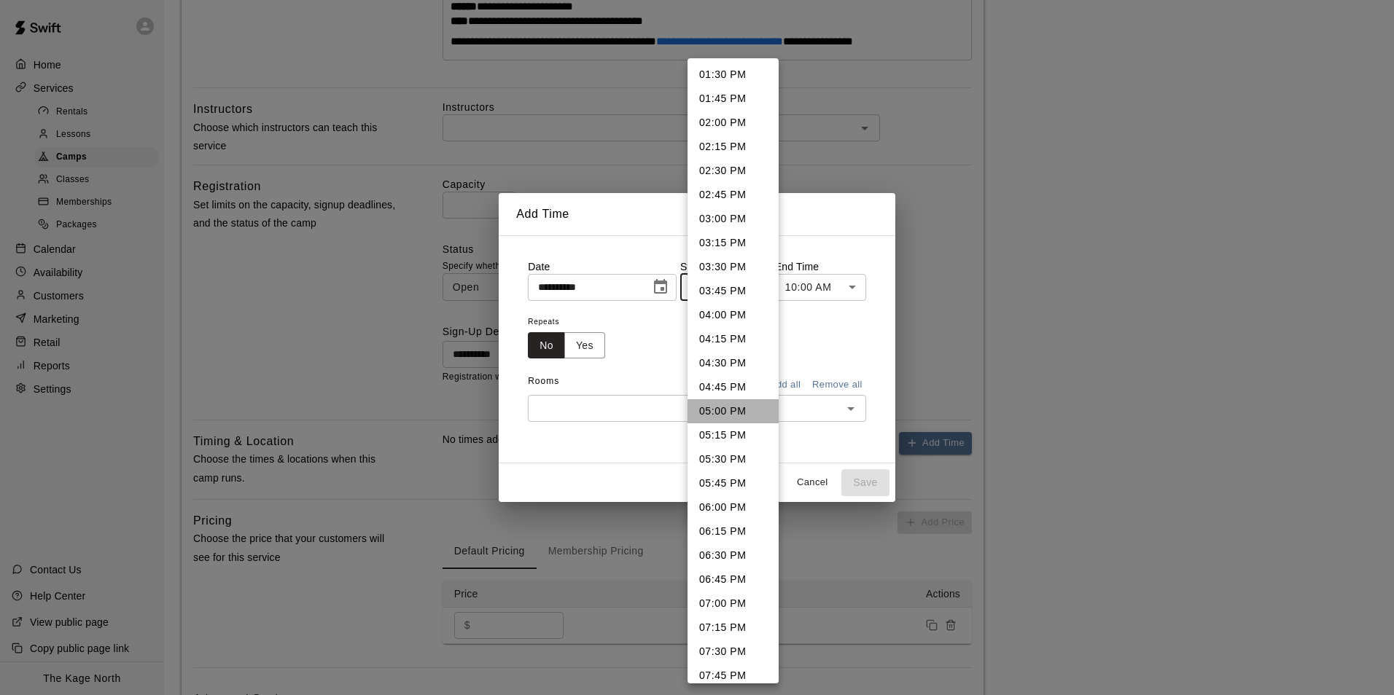
click at [733, 410] on li "05:00 PM" at bounding box center [732, 411] width 91 height 24
type input "********"
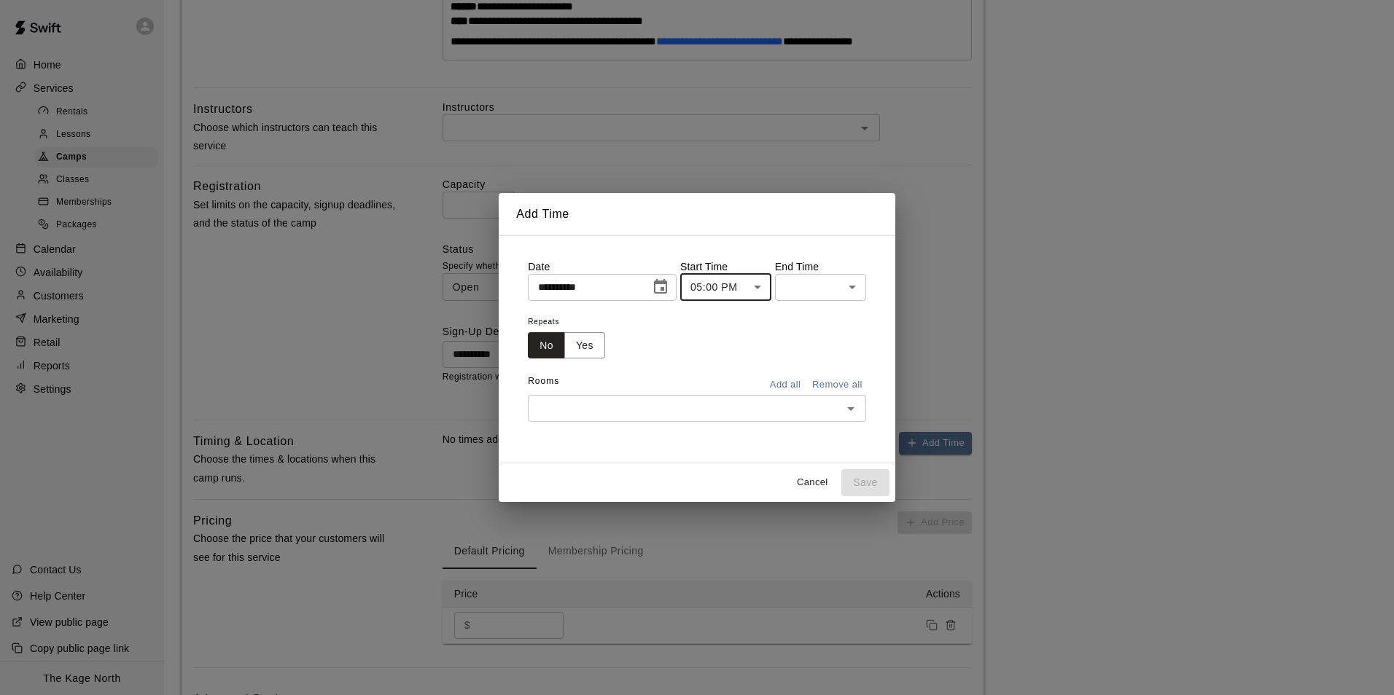
click at [843, 287] on body "**********" at bounding box center [697, 190] width 1394 height 1255
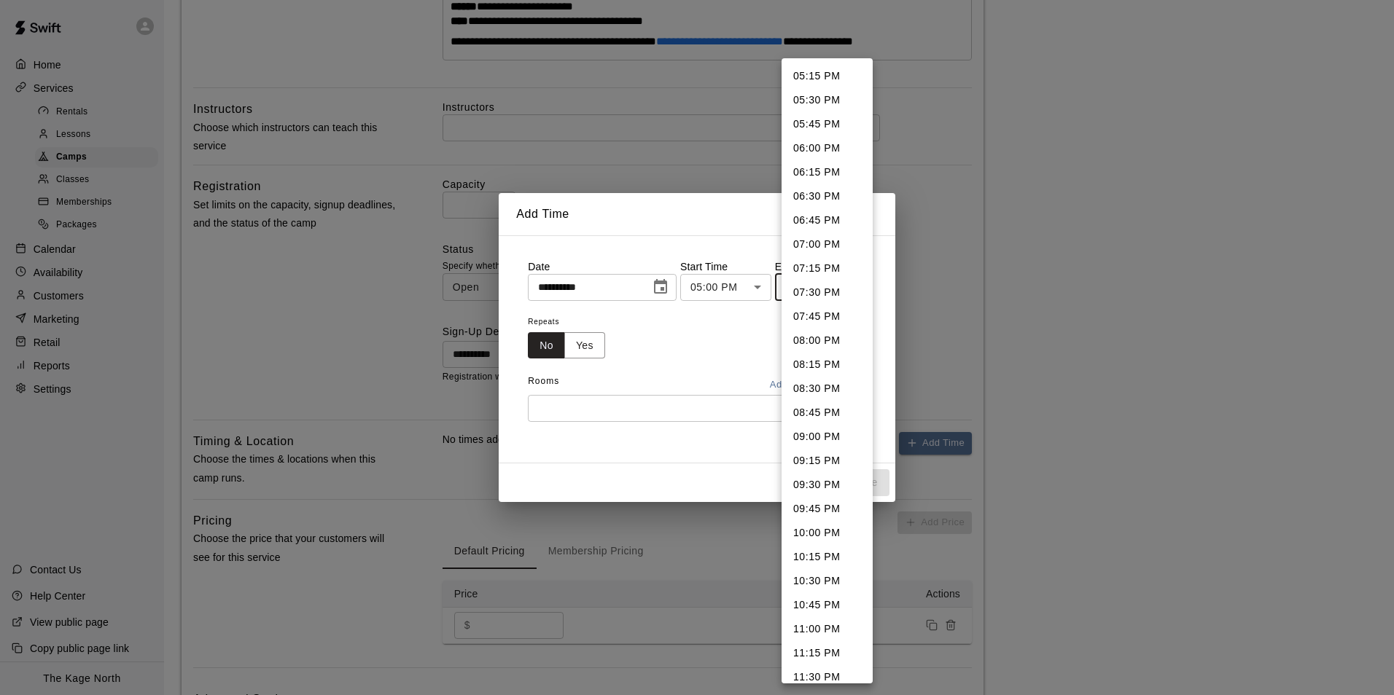
click at [822, 198] on li "06:30 PM" at bounding box center [826, 196] width 91 height 24
type input "********"
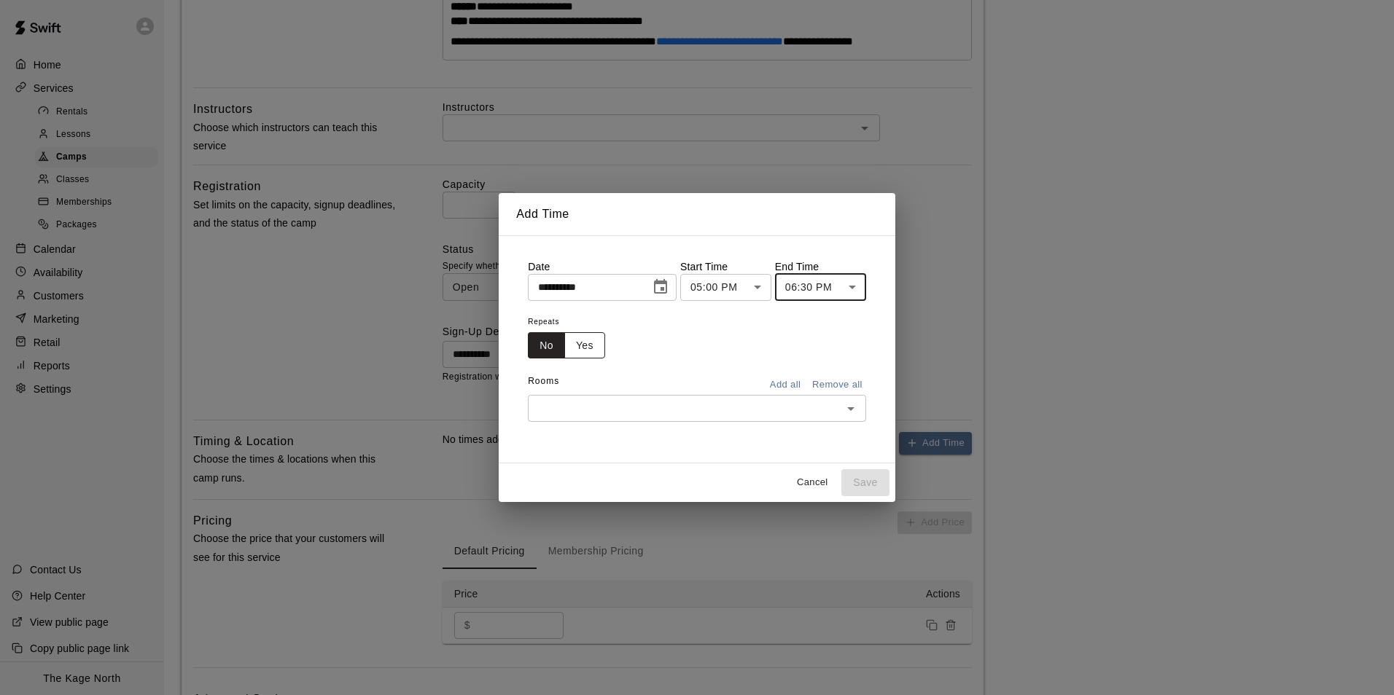
click at [570, 351] on button "Yes" at bounding box center [584, 345] width 41 height 27
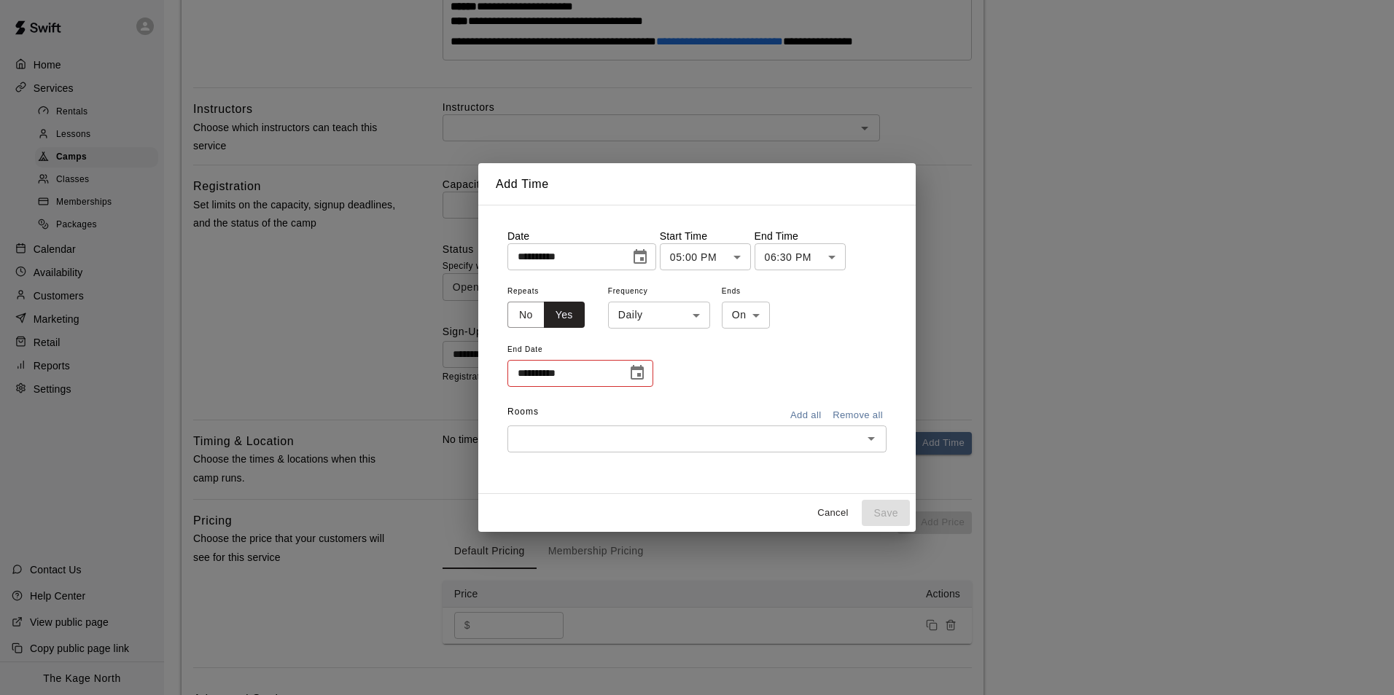
click at [674, 312] on body "**********" at bounding box center [697, 190] width 1394 height 1255
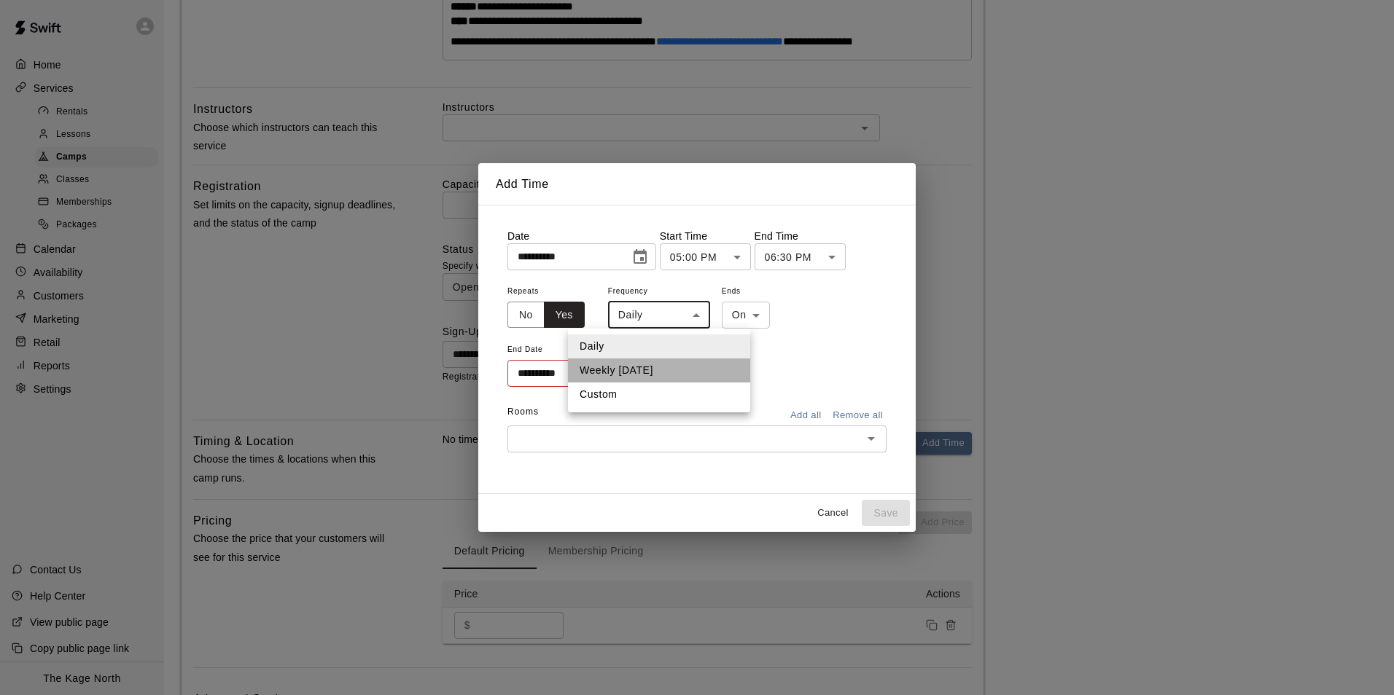
click at [671, 368] on li "Weekly on Tuesday" at bounding box center [659, 371] width 182 height 24
type input "******"
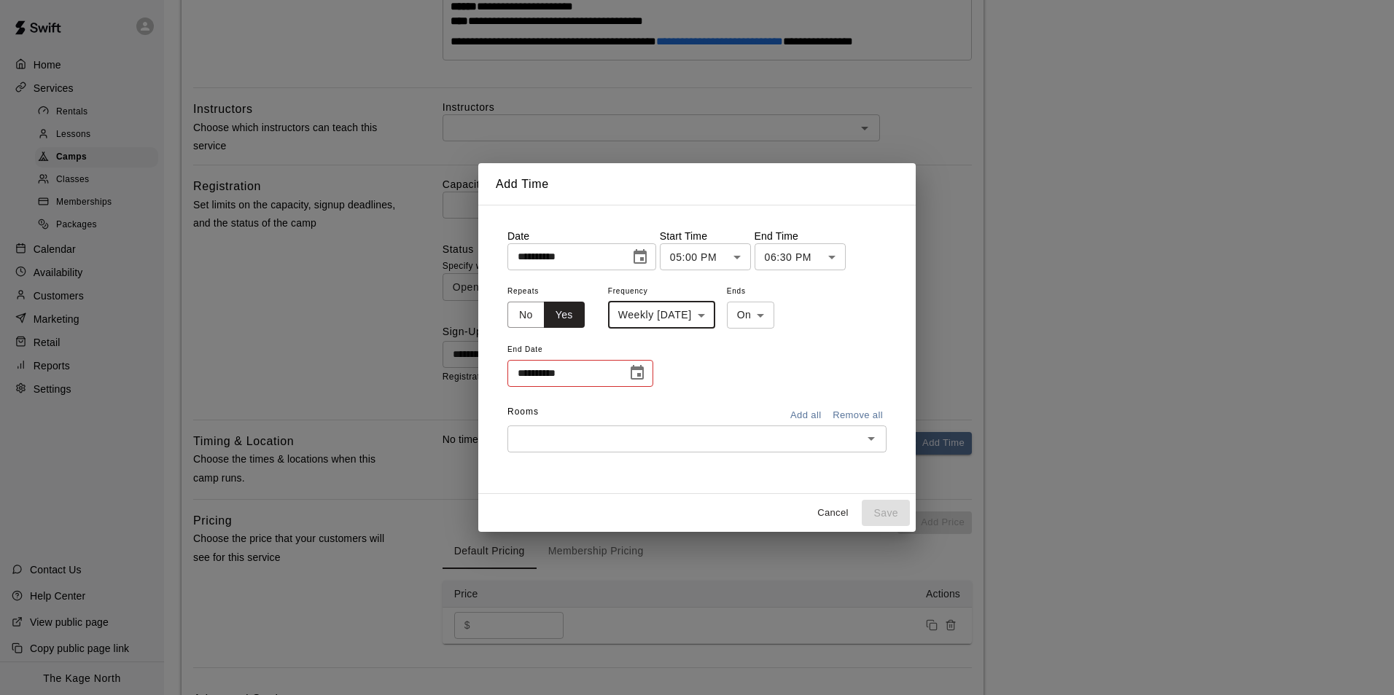
click at [636, 371] on icon "Choose date" at bounding box center [636, 372] width 17 height 17
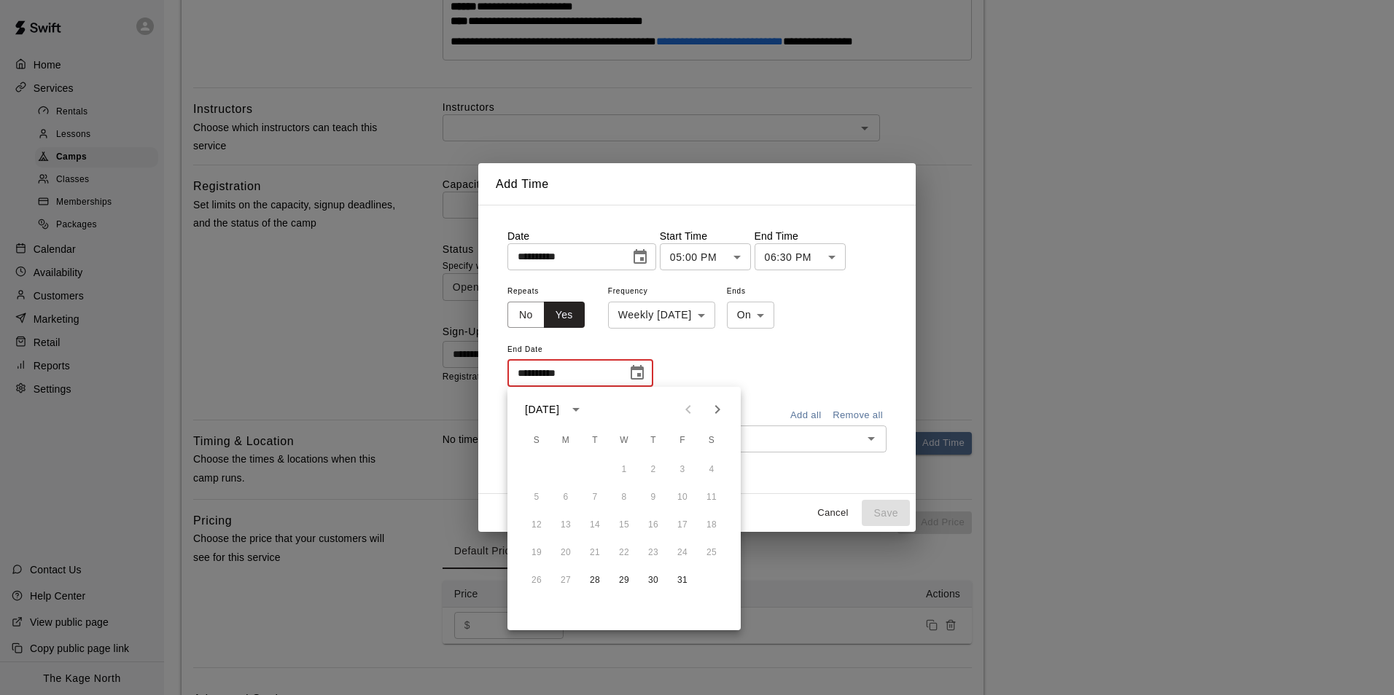
click at [717, 407] on icon "Next month" at bounding box center [717, 409] width 5 height 9
click at [712, 407] on icon "Next month" at bounding box center [717, 409] width 17 height 17
click at [596, 494] on button "9" at bounding box center [595, 498] width 26 height 26
type input "**********"
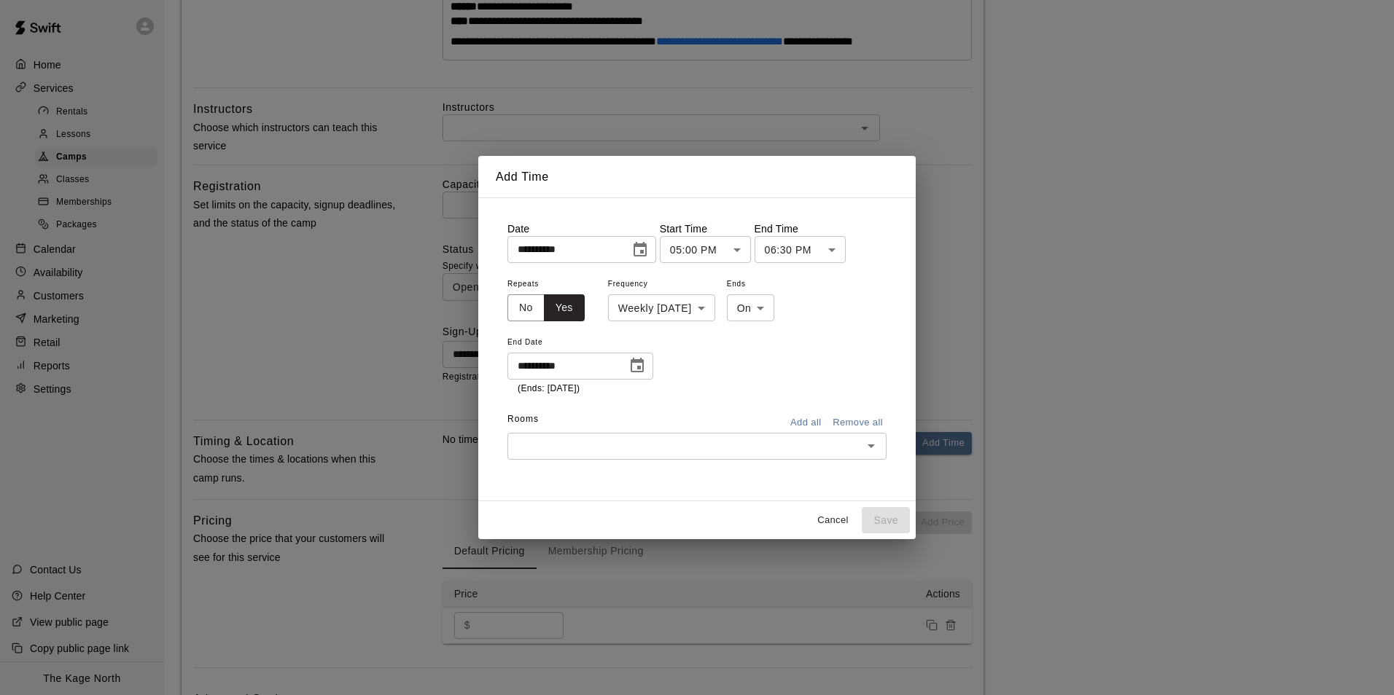
click at [692, 439] on input "text" at bounding box center [685, 446] width 346 height 18
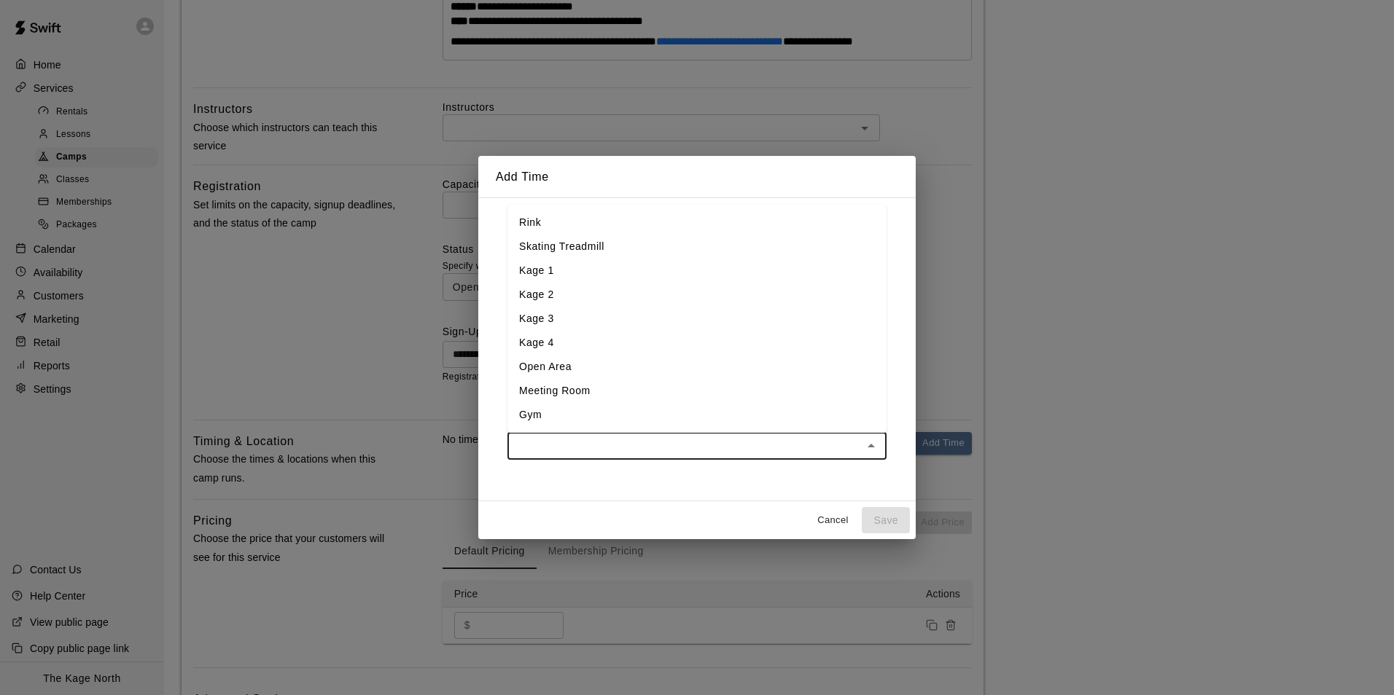
click at [573, 318] on li "Kage 3" at bounding box center [696, 319] width 379 height 24
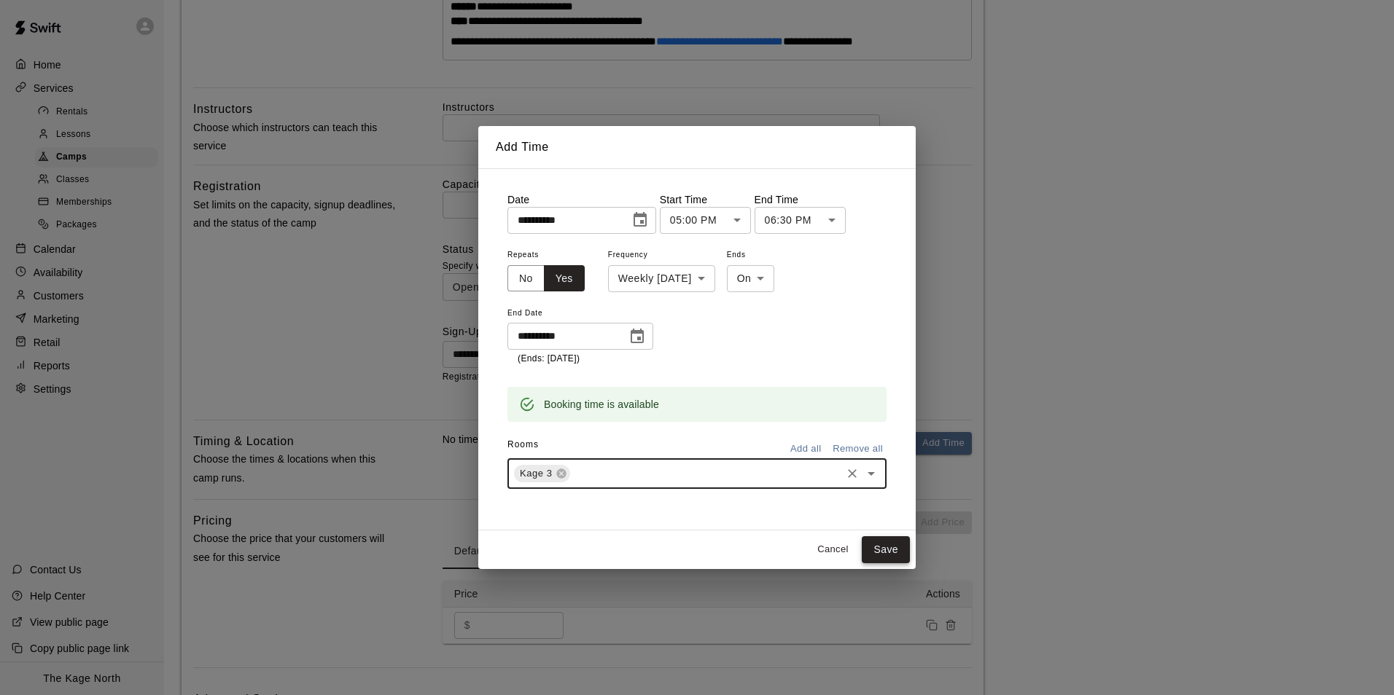
click at [880, 547] on button "Save" at bounding box center [886, 550] width 48 height 27
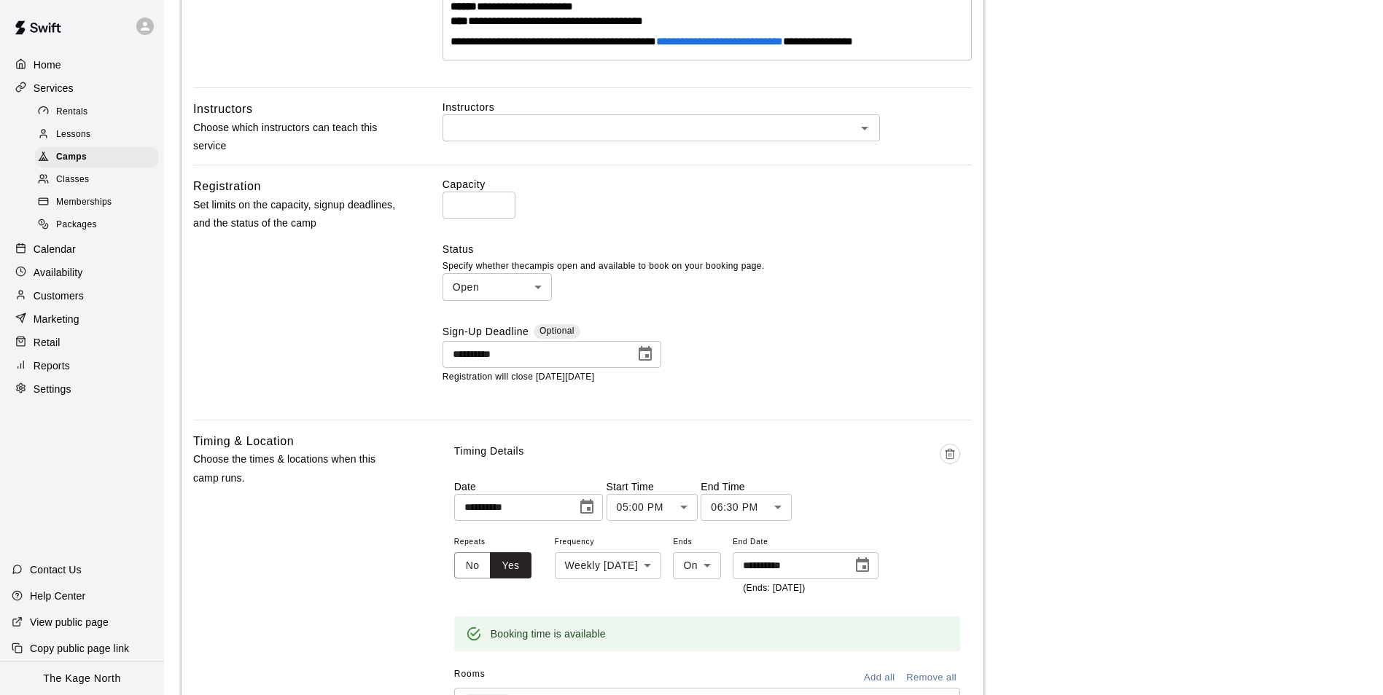
scroll to position [819, 0]
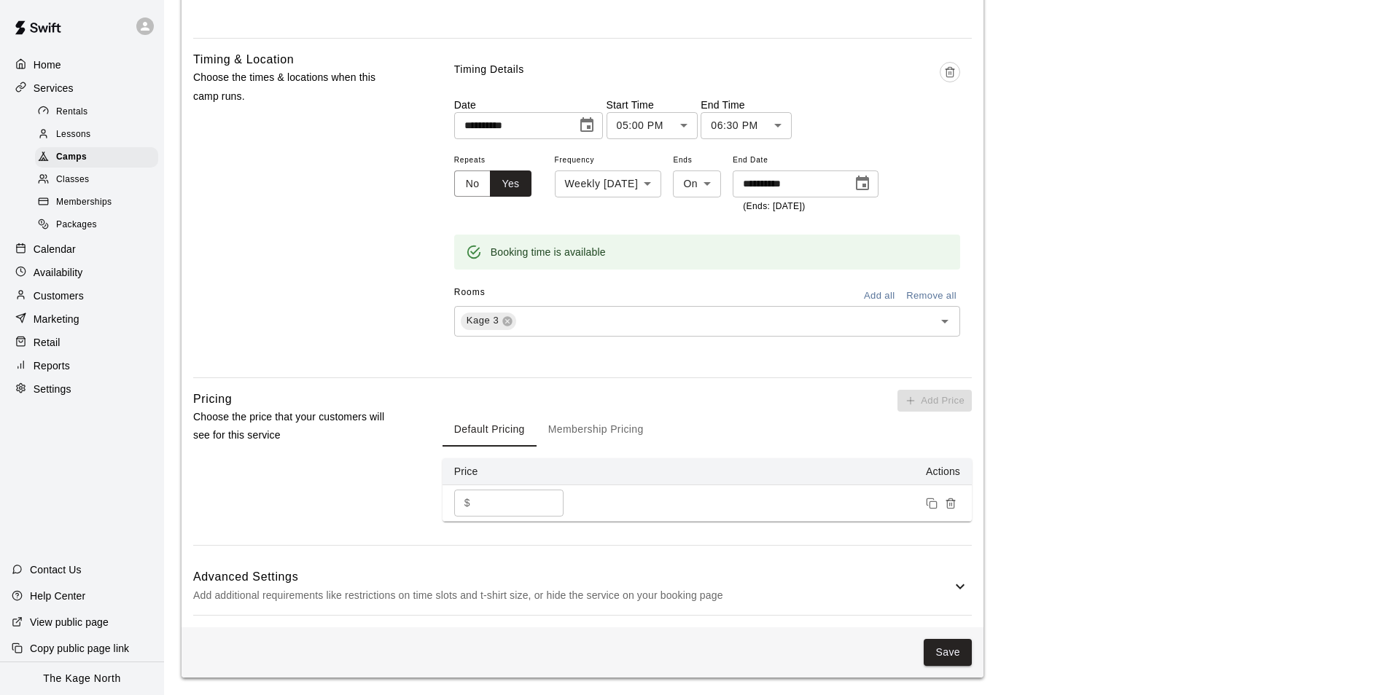
click at [933, 596] on p "Add additional requirements like restrictions on time slots and t-shirt size, o…" at bounding box center [572, 596] width 758 height 18
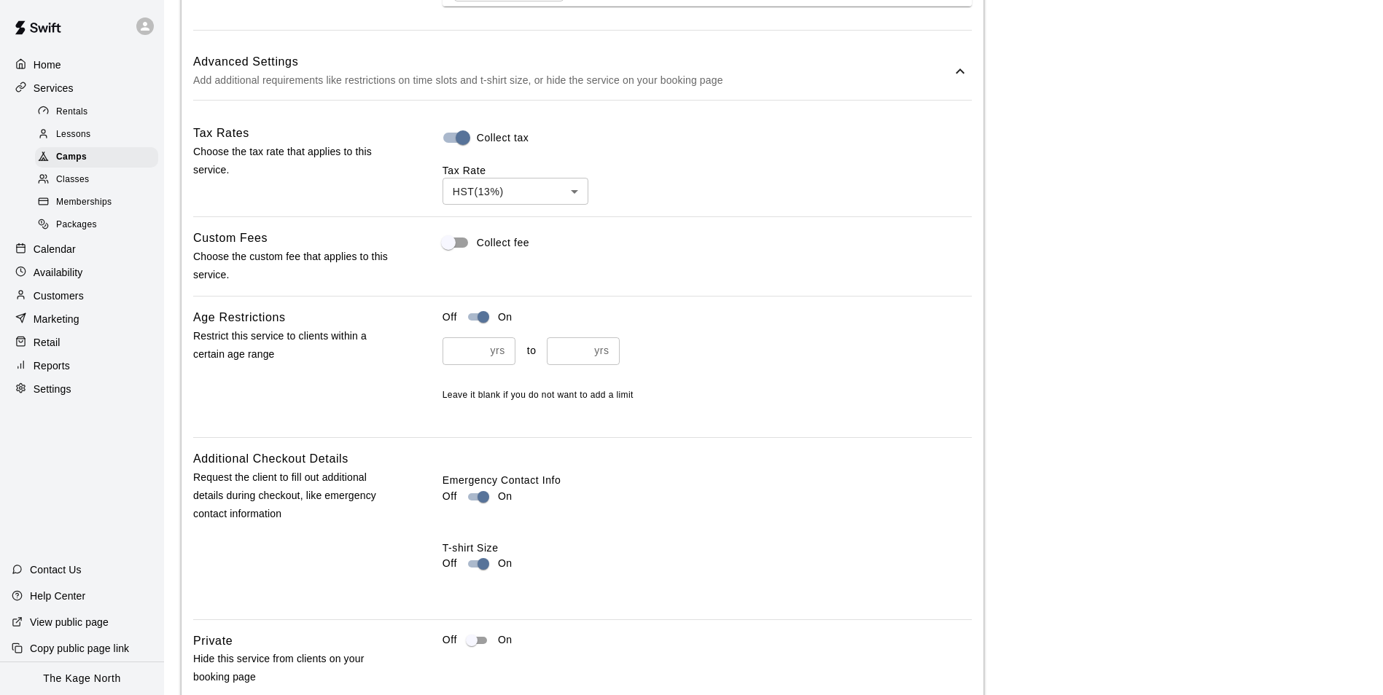
scroll to position [1431, 0]
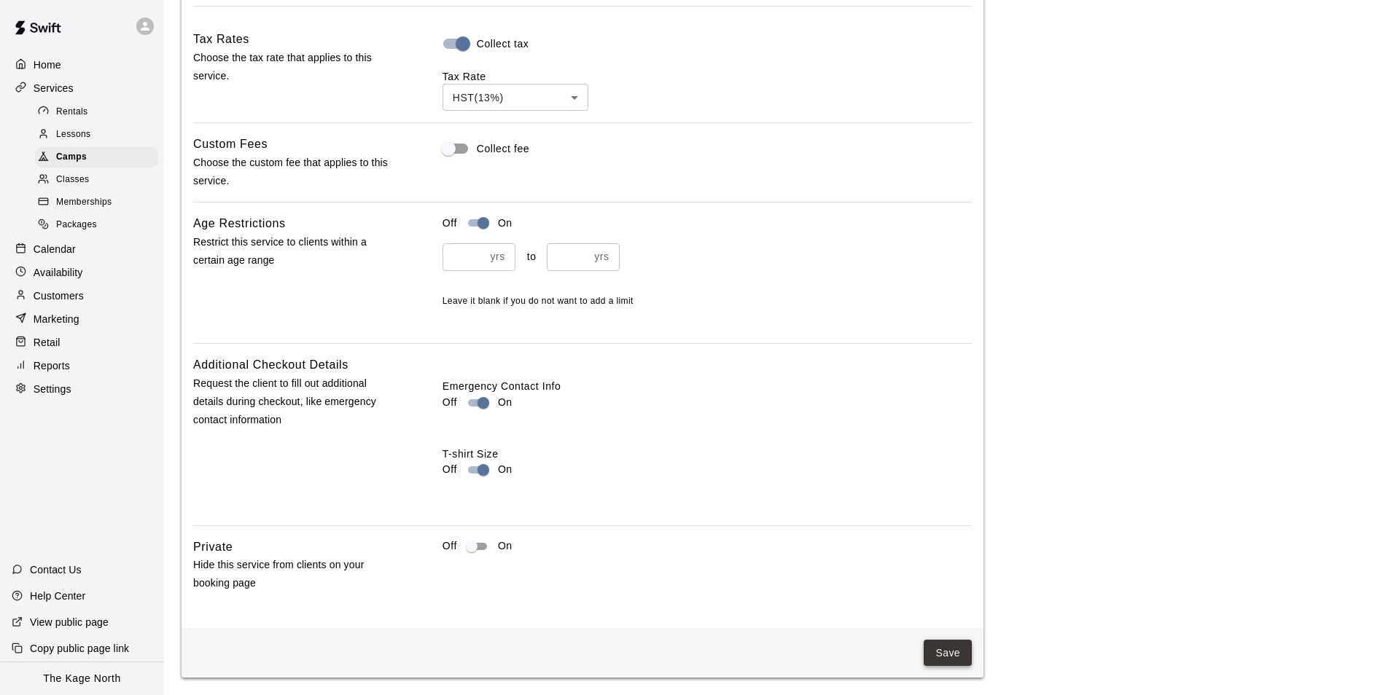
click at [956, 647] on button "Save" at bounding box center [948, 653] width 48 height 27
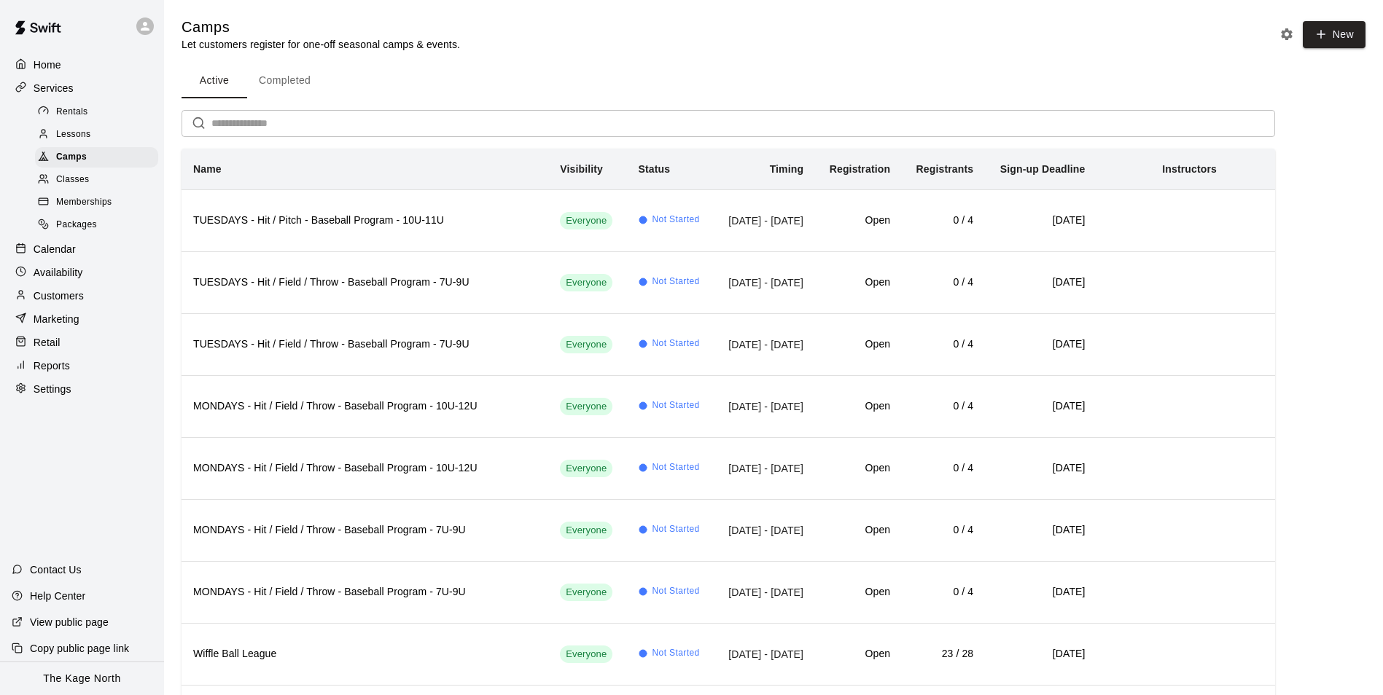
click at [267, 74] on button "Completed" at bounding box center [284, 80] width 75 height 35
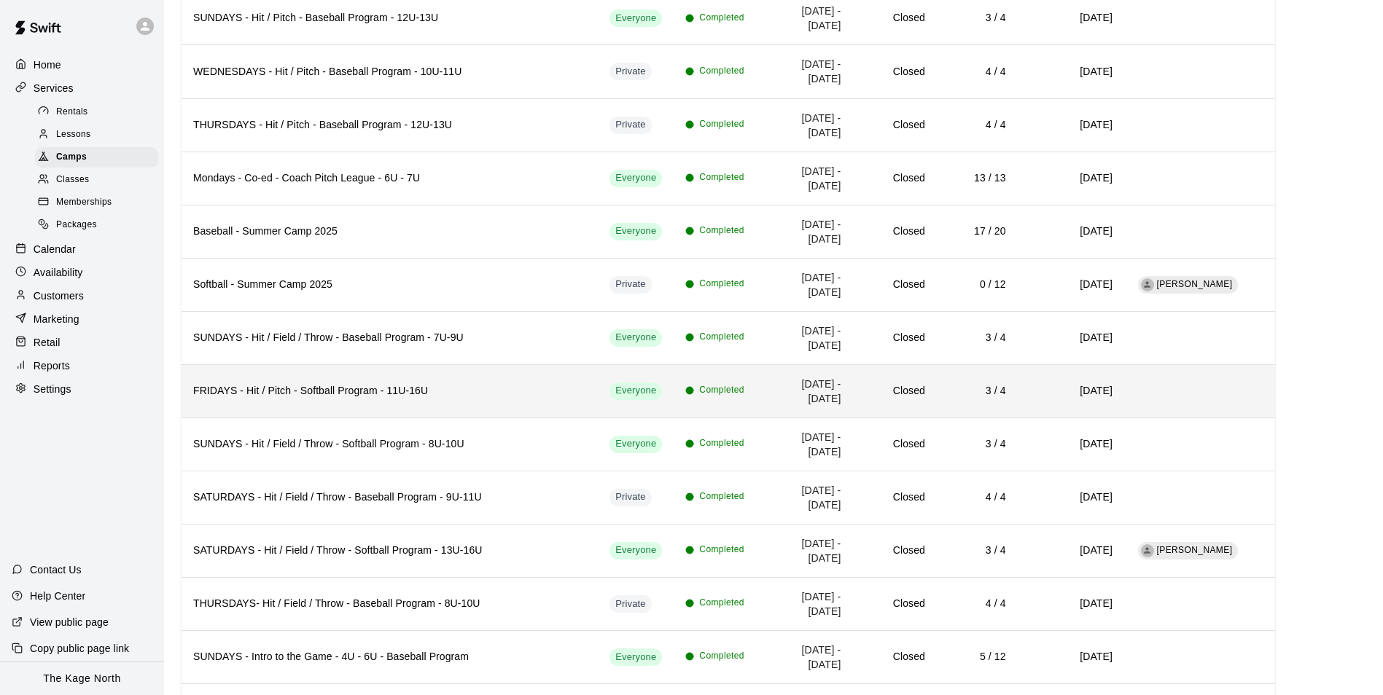
scroll to position [1239, 0]
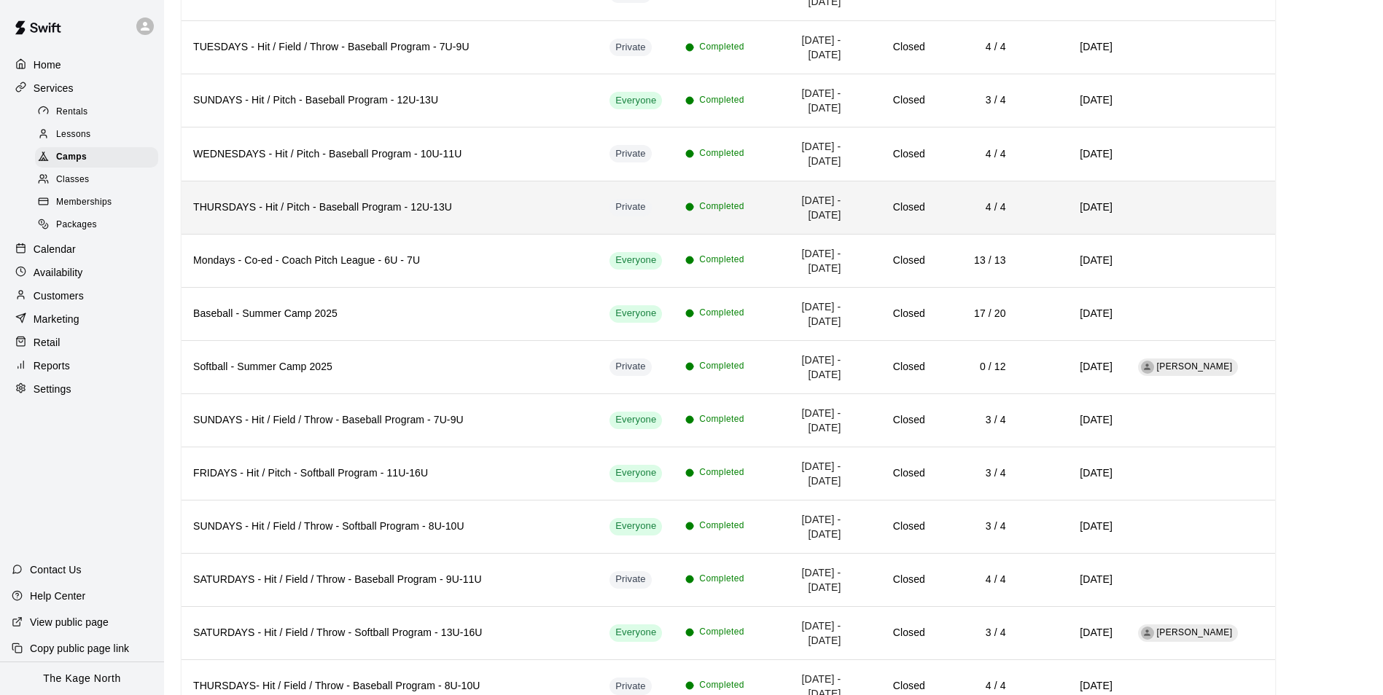
click at [430, 216] on th "THURSDAYS - Hit / Pitch - Baseball Program - 12U-13U" at bounding box center [390, 207] width 416 height 53
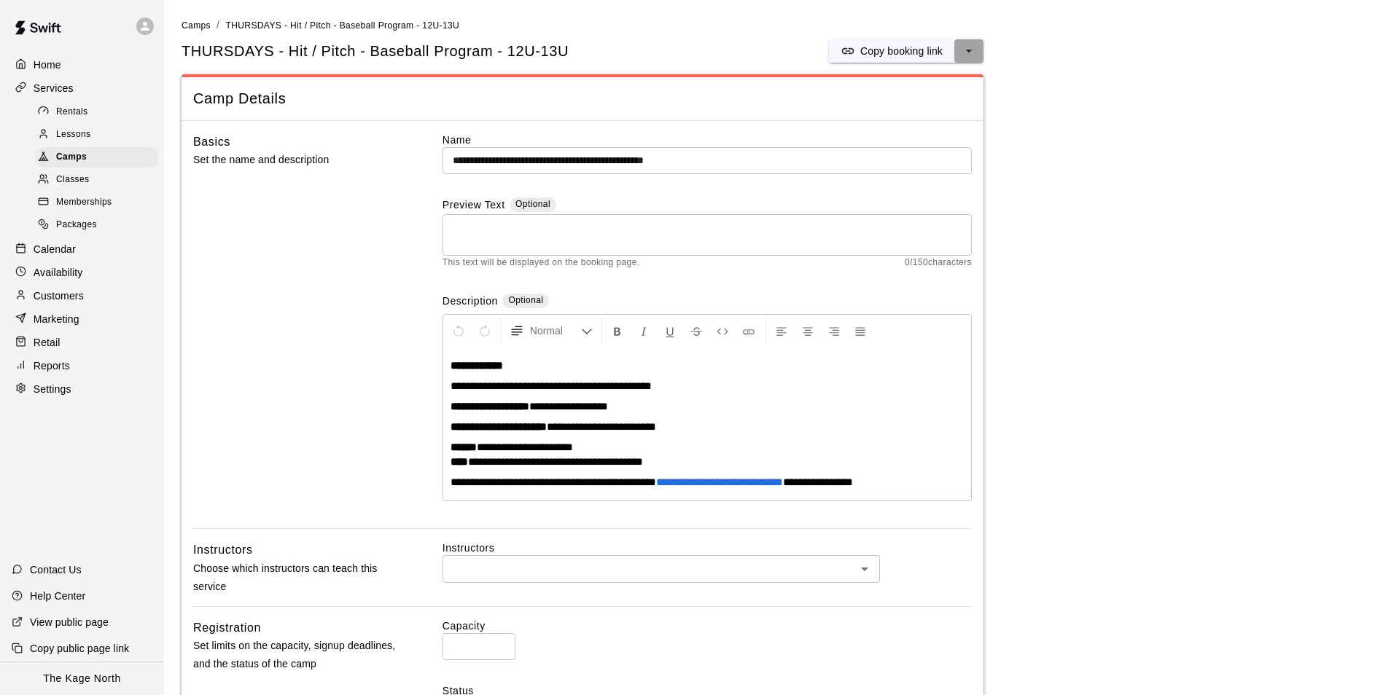
click at [975, 60] on button "select merge strategy" at bounding box center [968, 50] width 29 height 23
click at [932, 104] on h6 "Duplicate camp" at bounding box center [910, 106] width 71 height 16
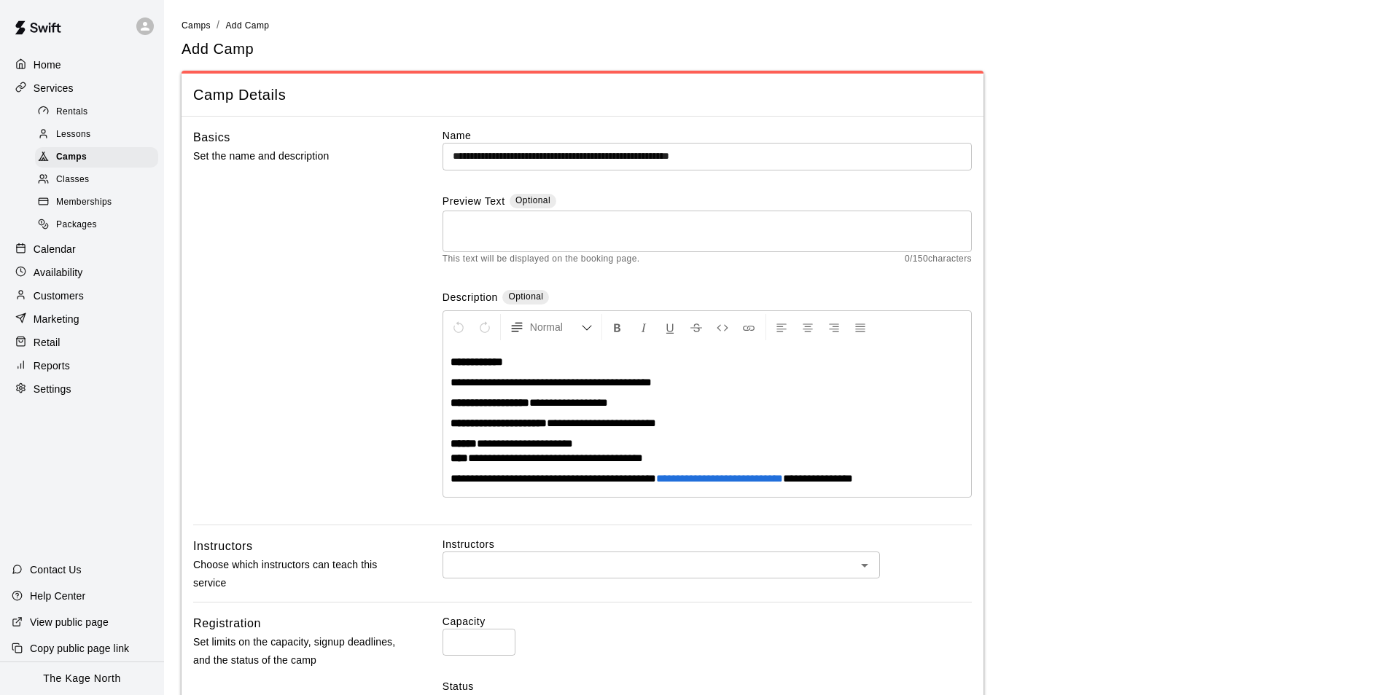
click at [805, 154] on input "**********" at bounding box center [706, 156] width 529 height 27
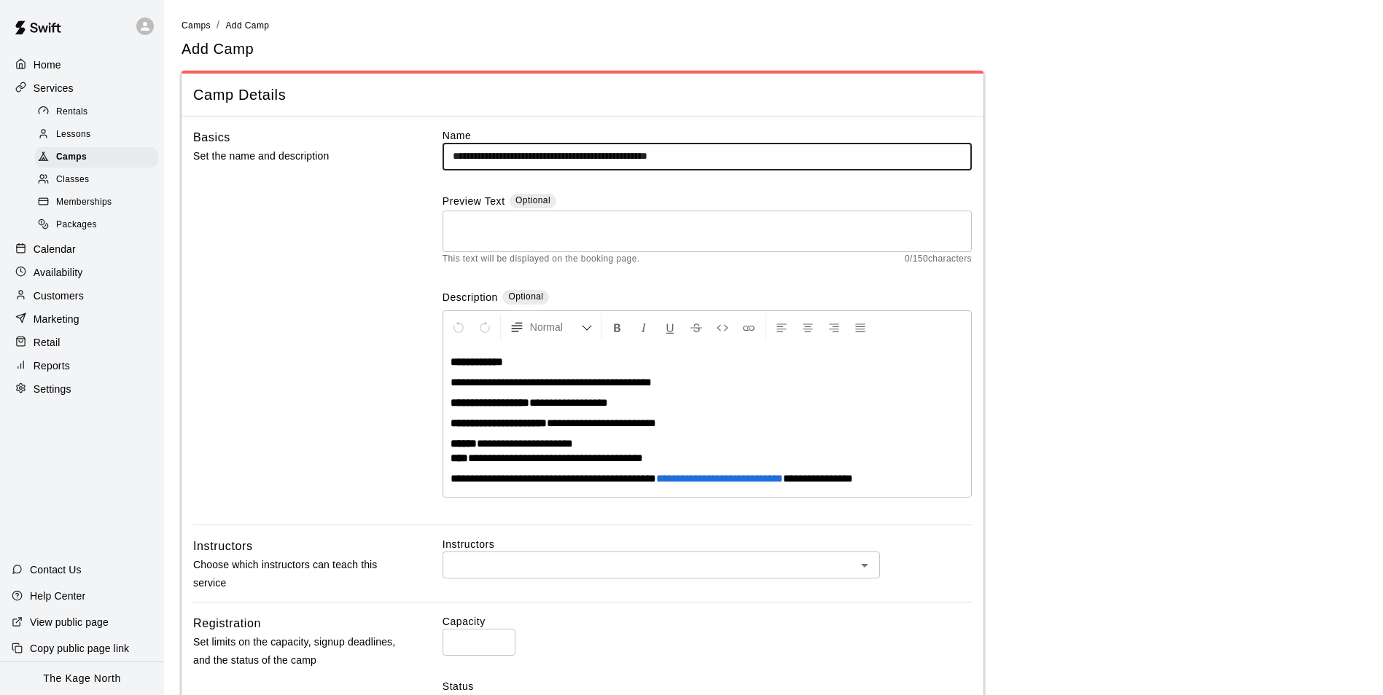
drag, startPoint x: 512, startPoint y: 155, endPoint x: 345, endPoint y: 156, distance: 167.7
click at [344, 155] on div "**********" at bounding box center [582, 326] width 779 height 397
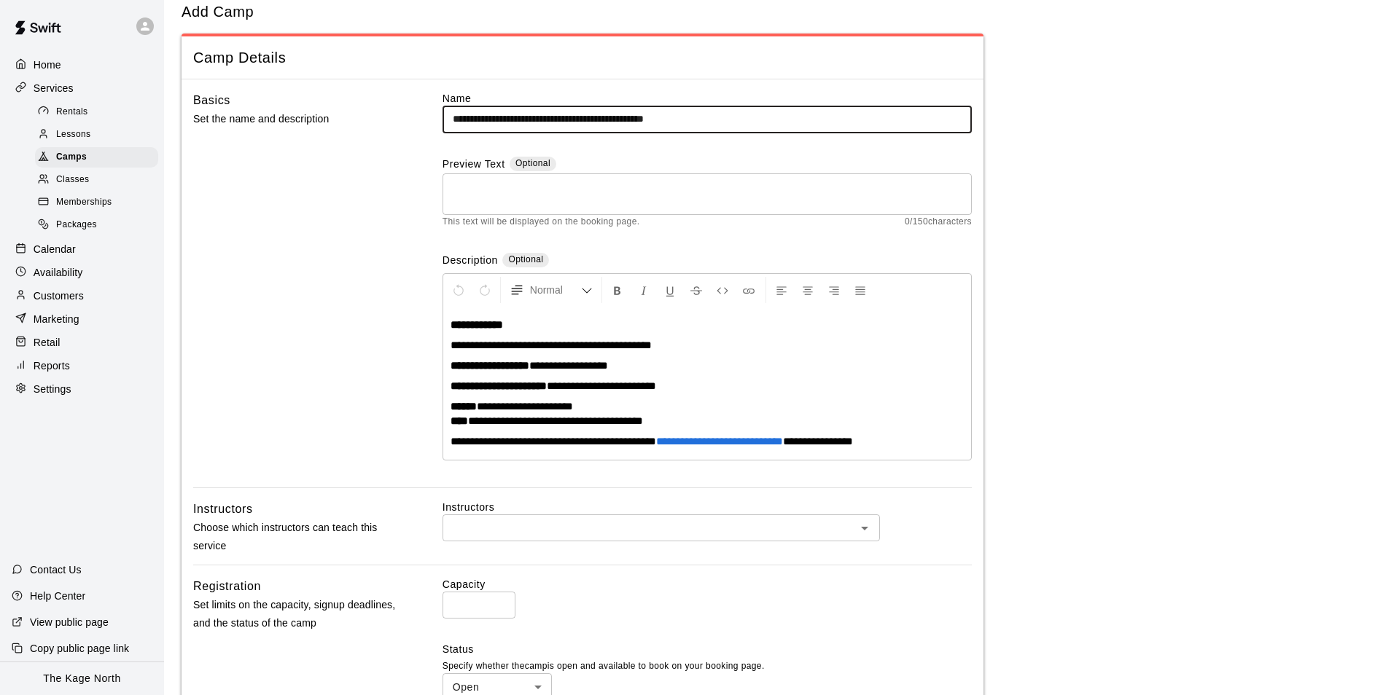
scroll to position [73, 0]
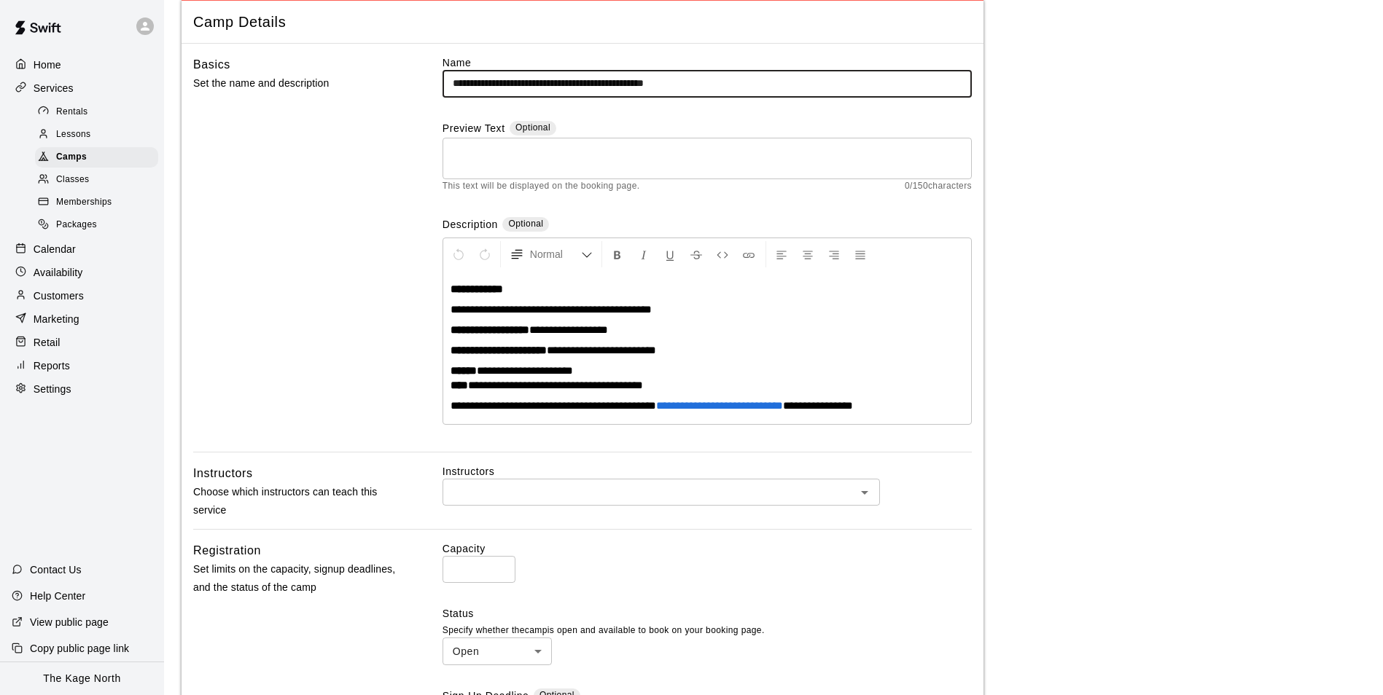
type input "**********"
click at [643, 383] on span "**********" at bounding box center [555, 385] width 175 height 11
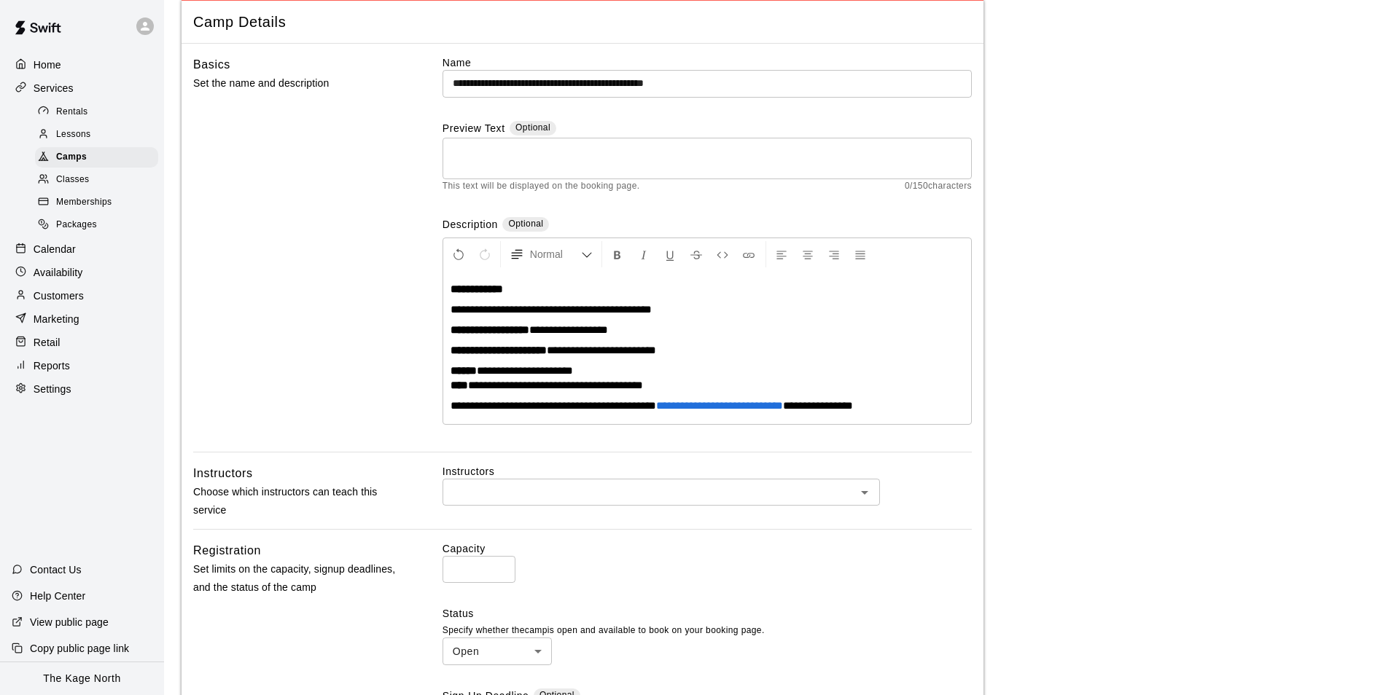
click at [1192, 362] on main "**********" at bounding box center [774, 555] width 1184 height 1220
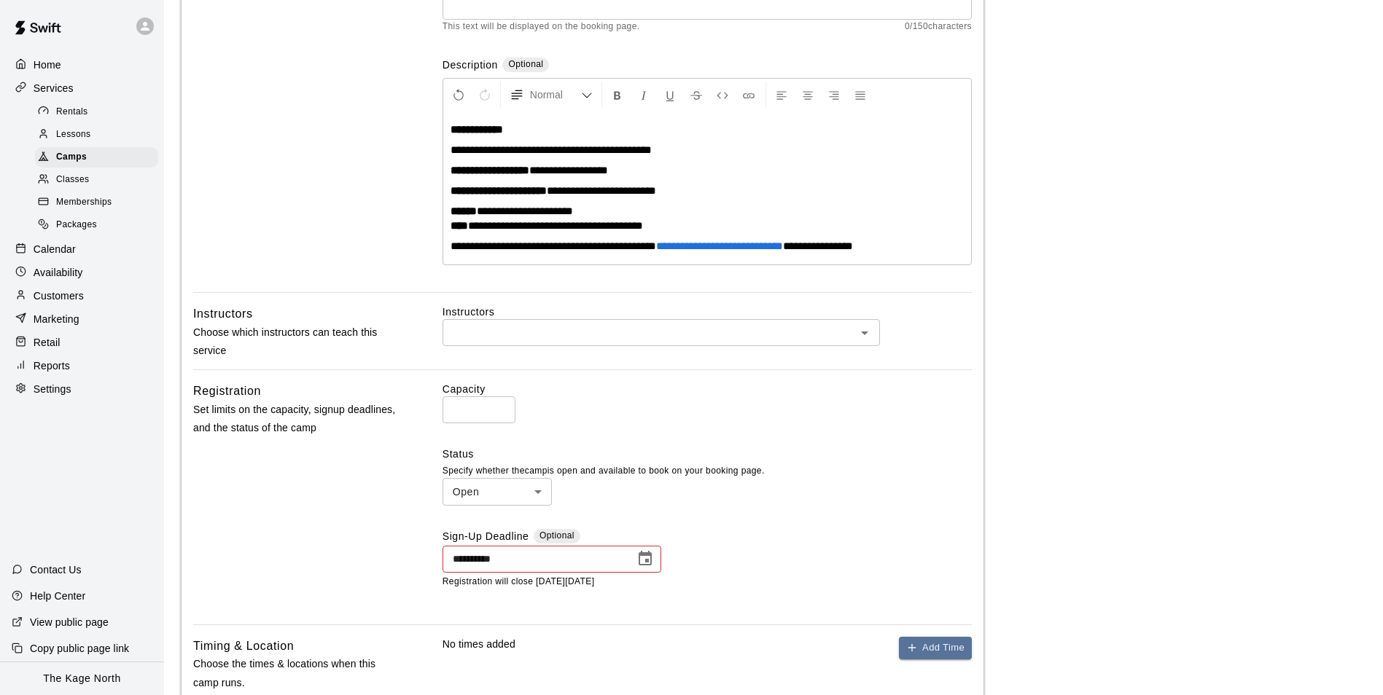
scroll to position [364, 0]
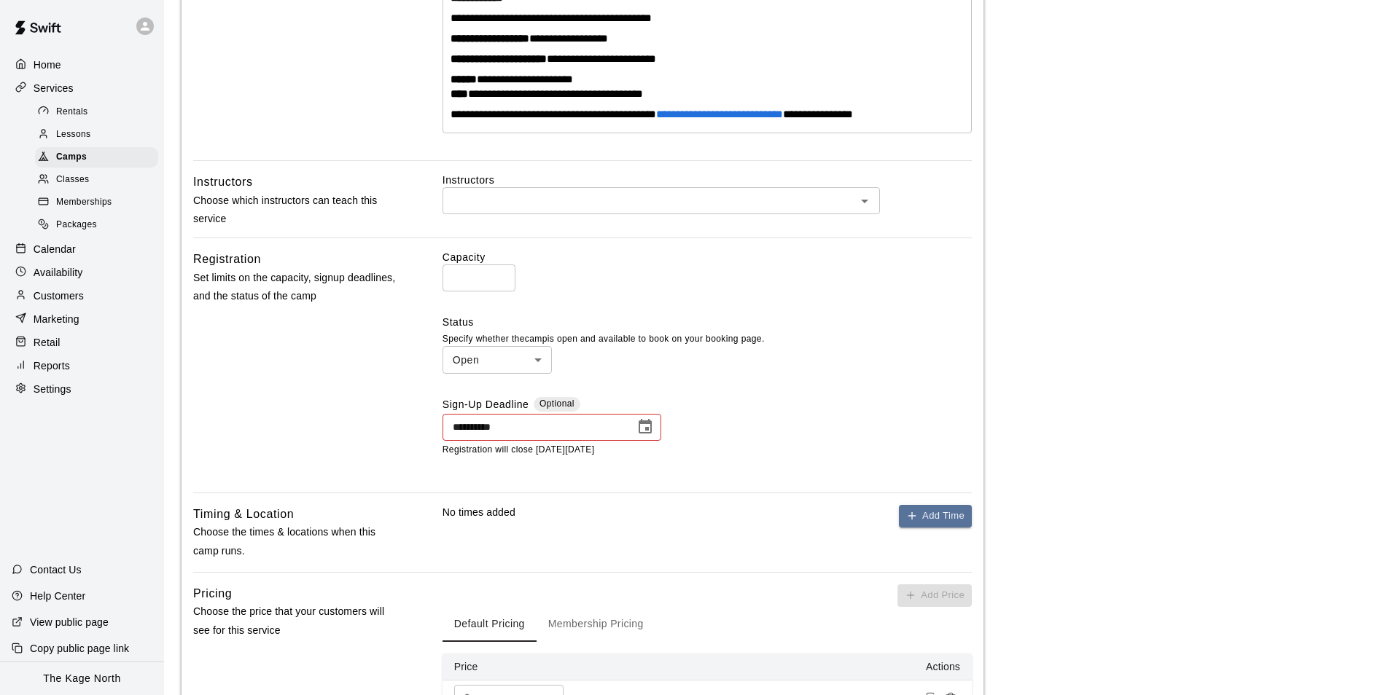
click at [640, 434] on icon "Choose date, selected date is Mar 5, 2025" at bounding box center [645, 426] width 13 height 15
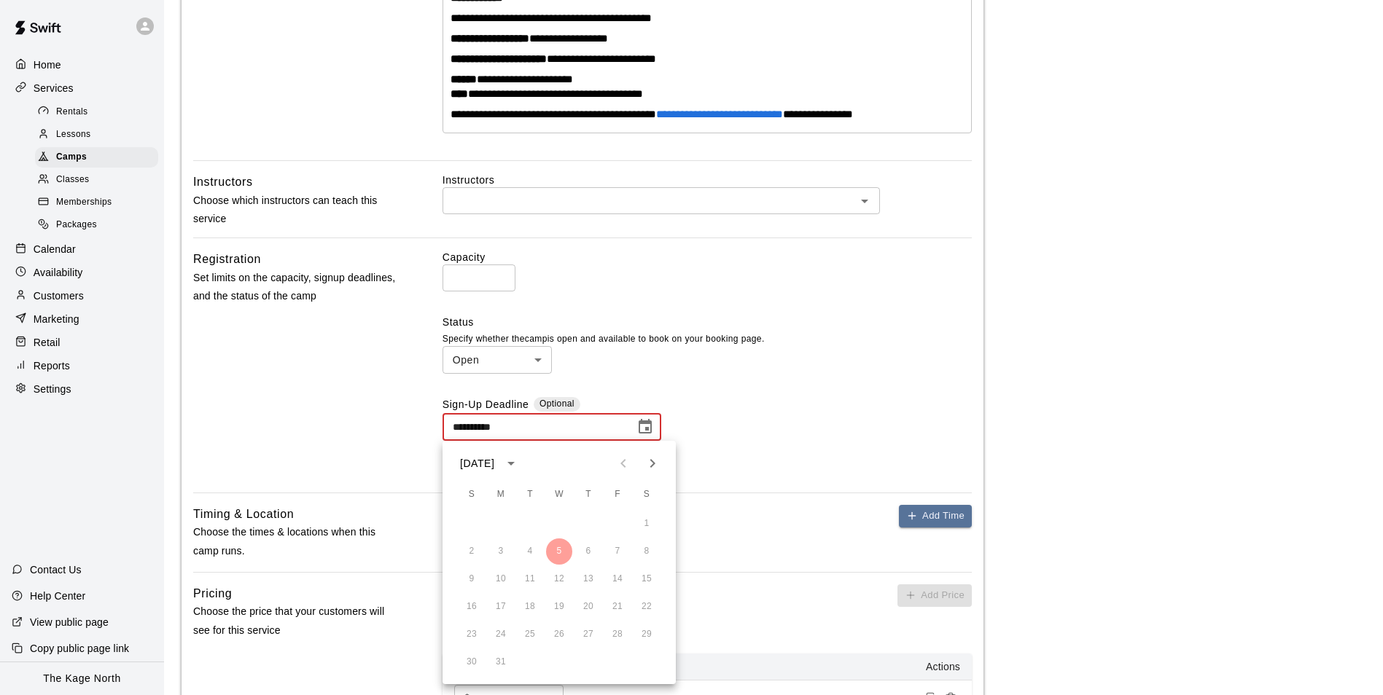
click at [656, 464] on icon "Next month" at bounding box center [652, 463] width 17 height 17
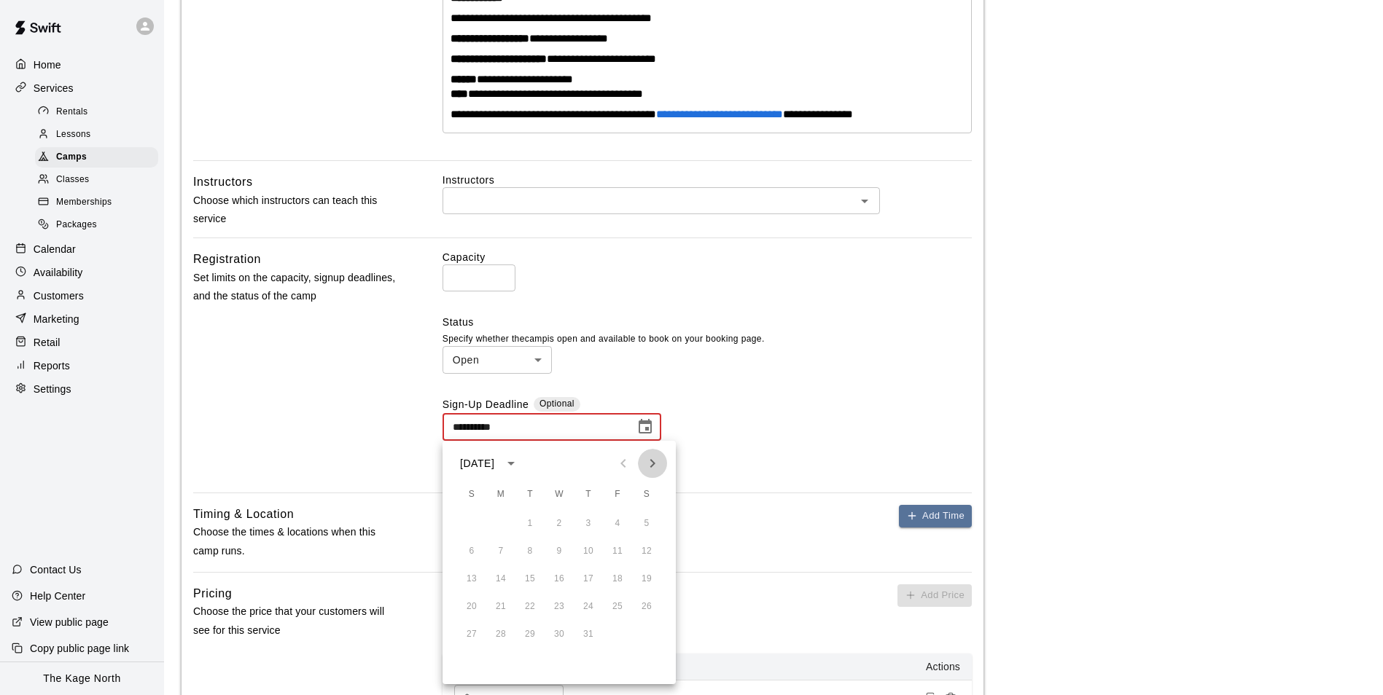
click at [656, 464] on icon "Next month" at bounding box center [652, 463] width 17 height 17
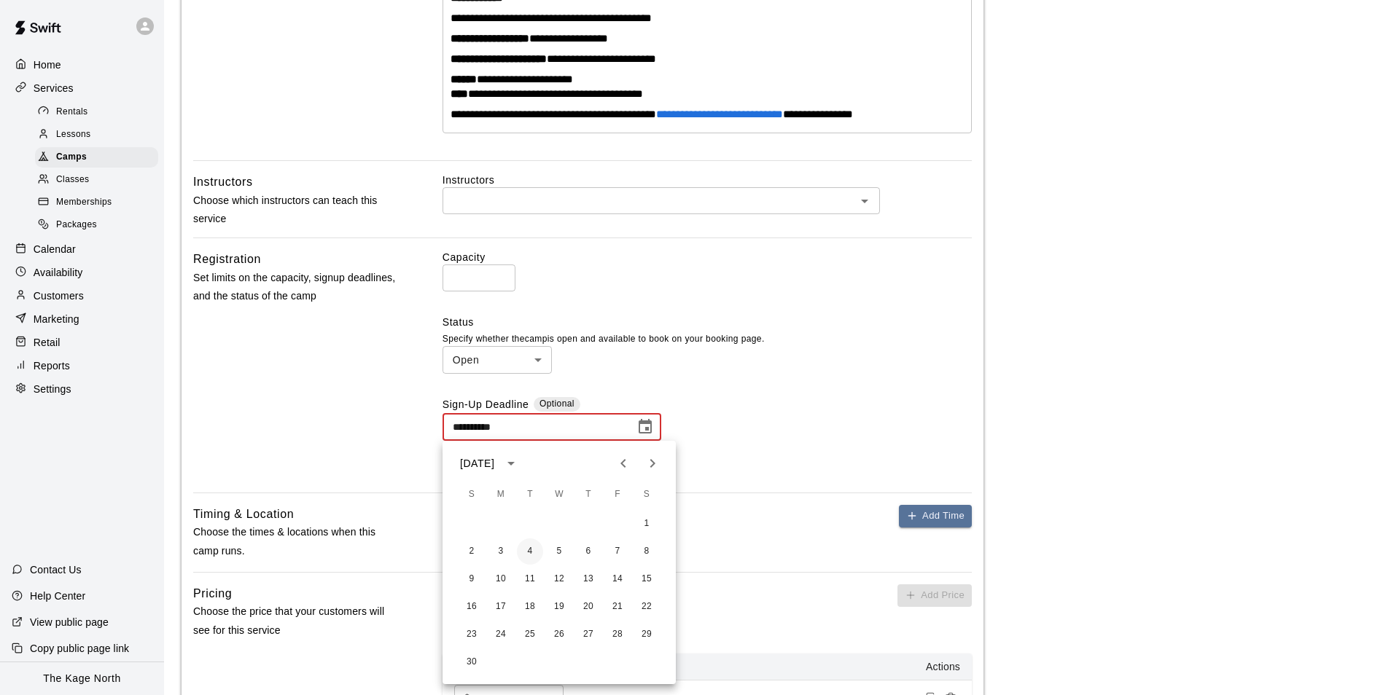
click at [523, 551] on button "4" at bounding box center [530, 552] width 26 height 26
type input "**********"
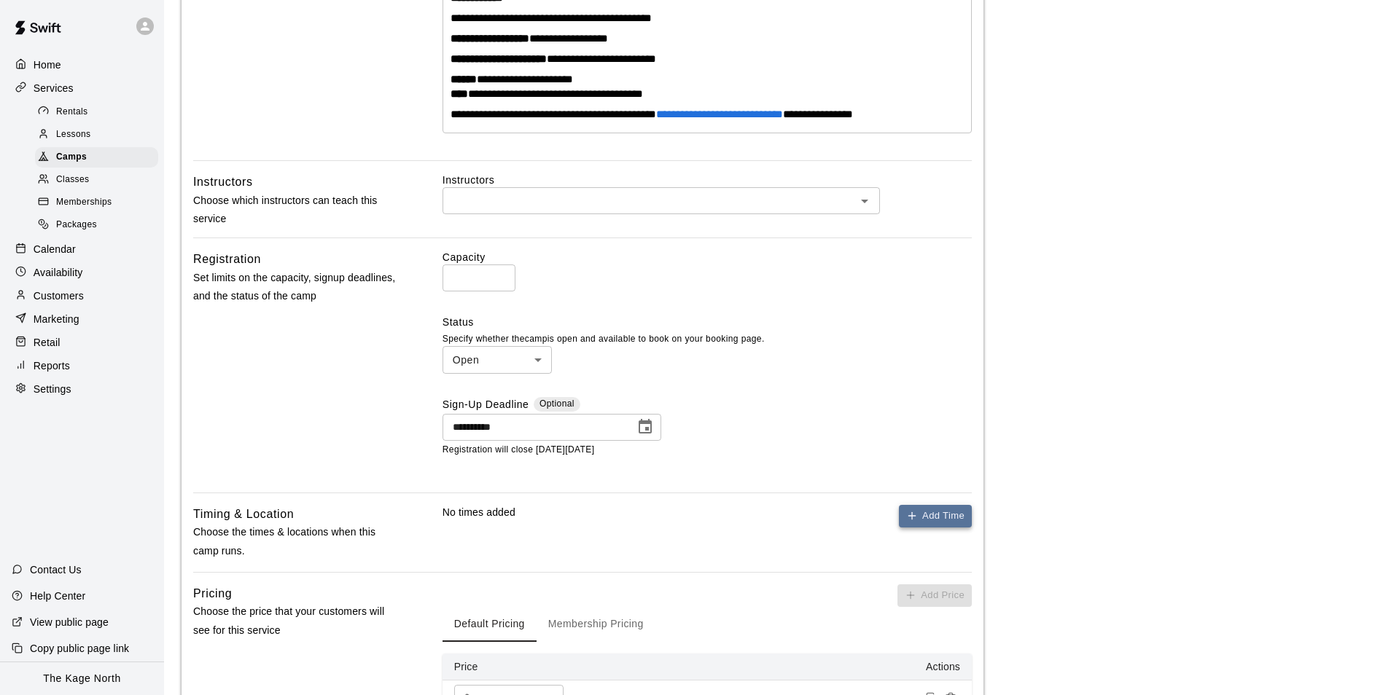
click at [937, 519] on button "Add Time" at bounding box center [935, 516] width 73 height 23
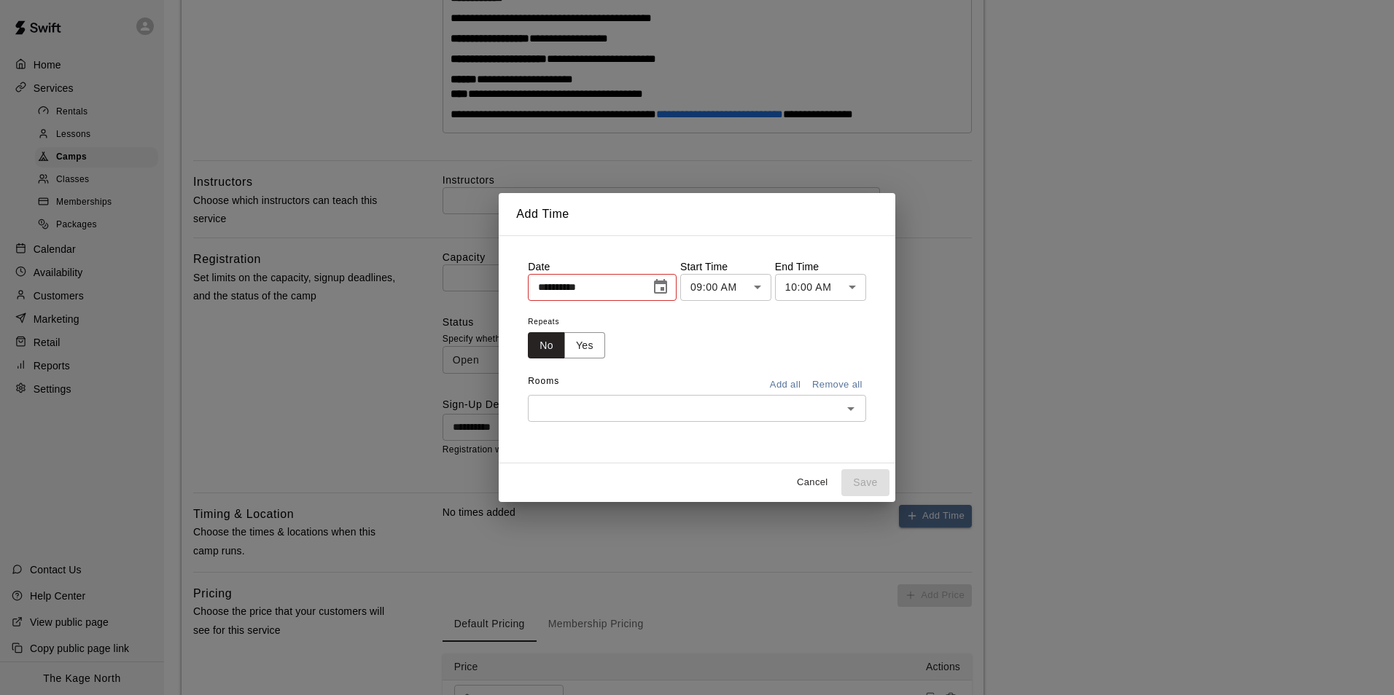
click at [669, 286] on icon "Choose date, selected date is Sep 17, 2025" at bounding box center [660, 286] width 17 height 17
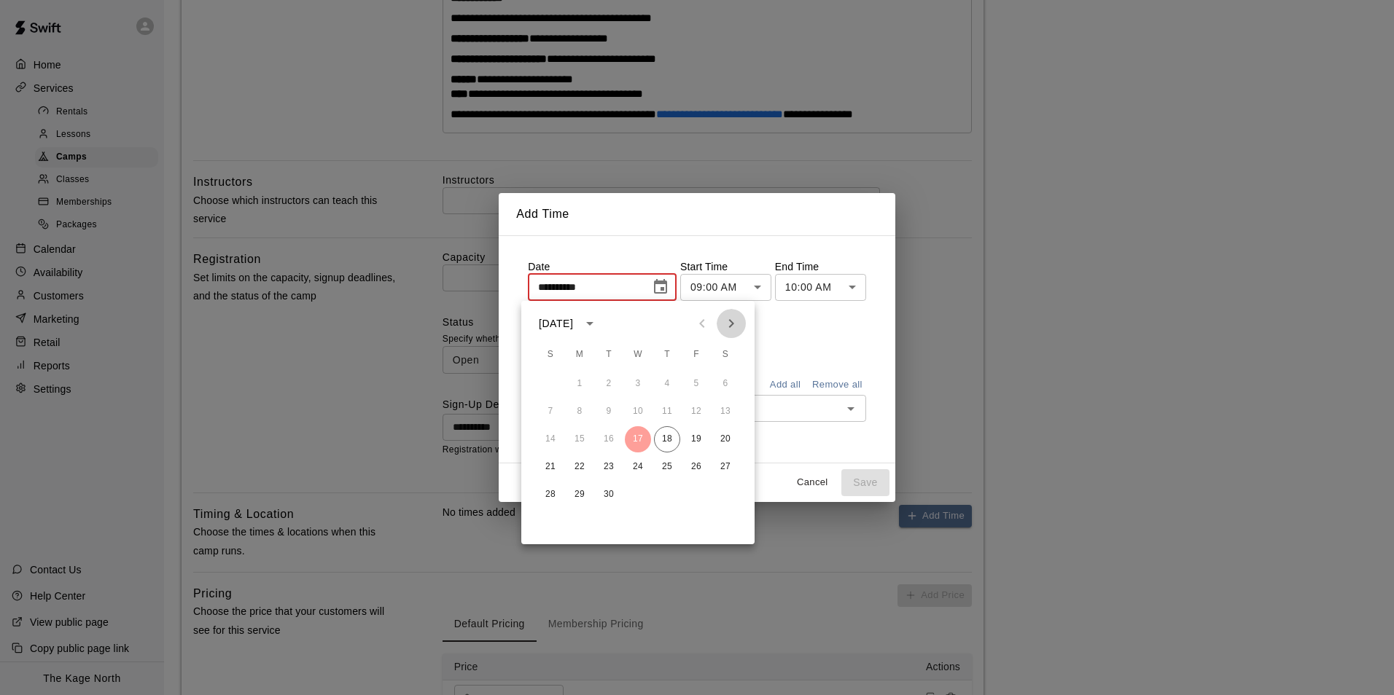
click at [731, 326] on icon "Next month" at bounding box center [731, 323] width 5 height 9
click at [711, 327] on button "Previous month" at bounding box center [701, 323] width 29 height 29
click at [706, 329] on icon "Previous month" at bounding box center [701, 323] width 17 height 17
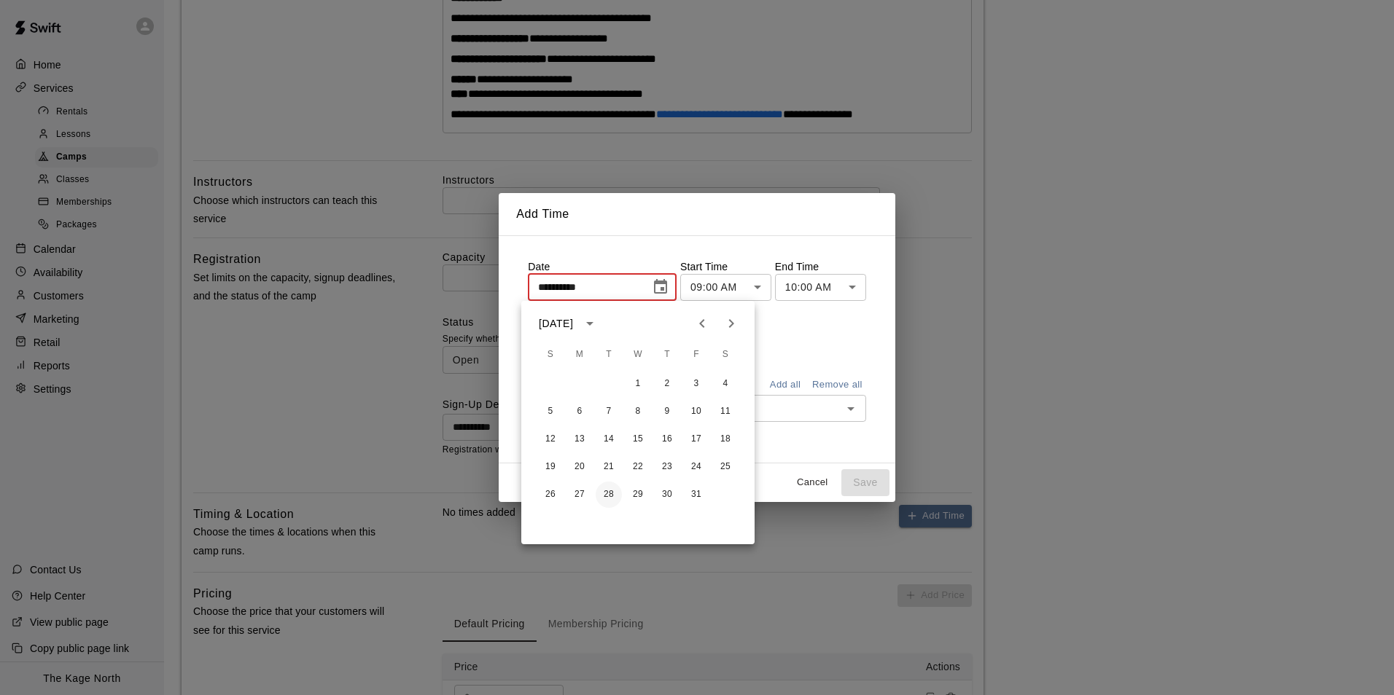
click at [614, 504] on button "28" at bounding box center [609, 495] width 26 height 26
type input "**********"
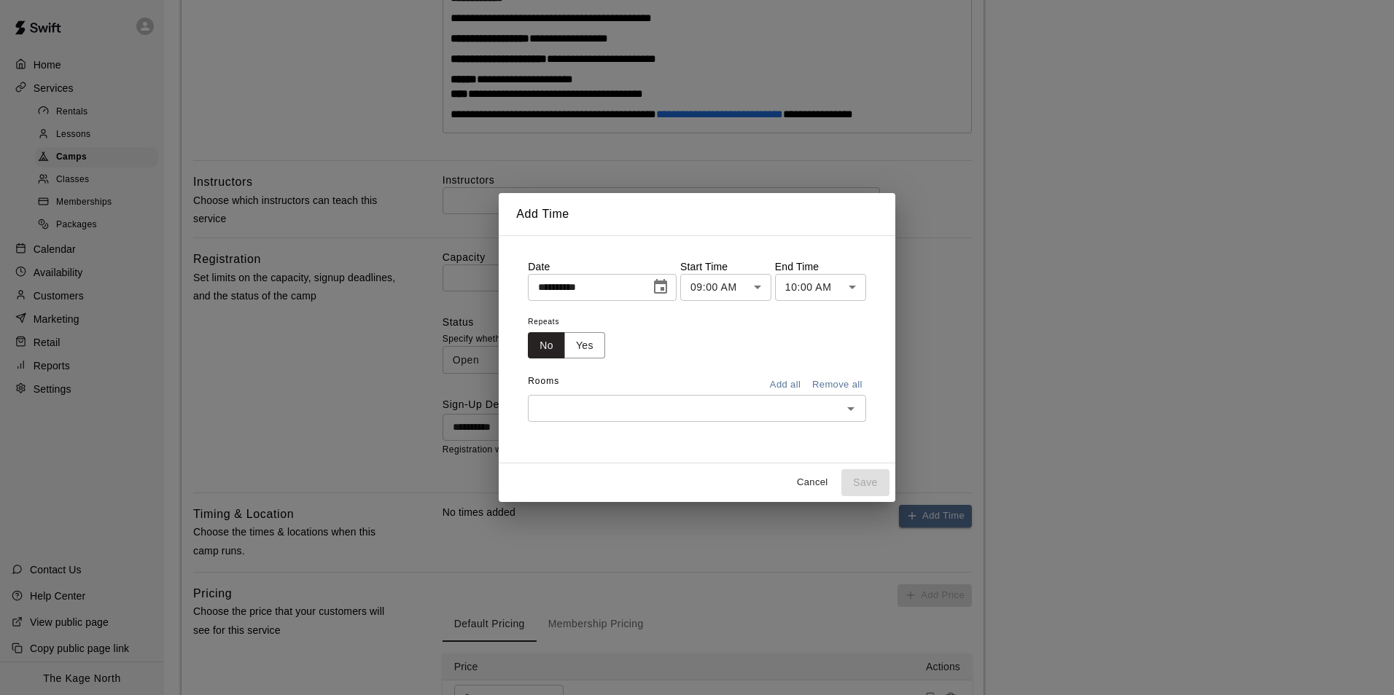
click at [761, 292] on body "**********" at bounding box center [697, 263] width 1394 height 1255
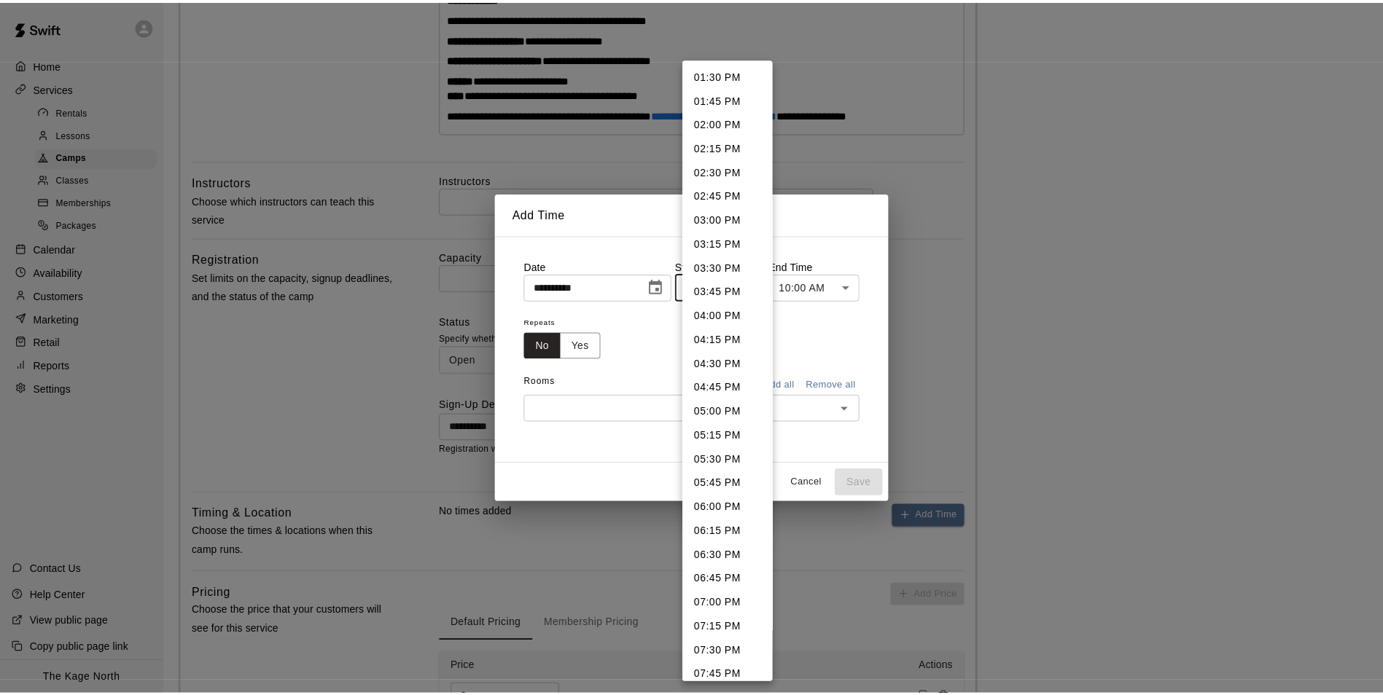
scroll to position [1300, 0]
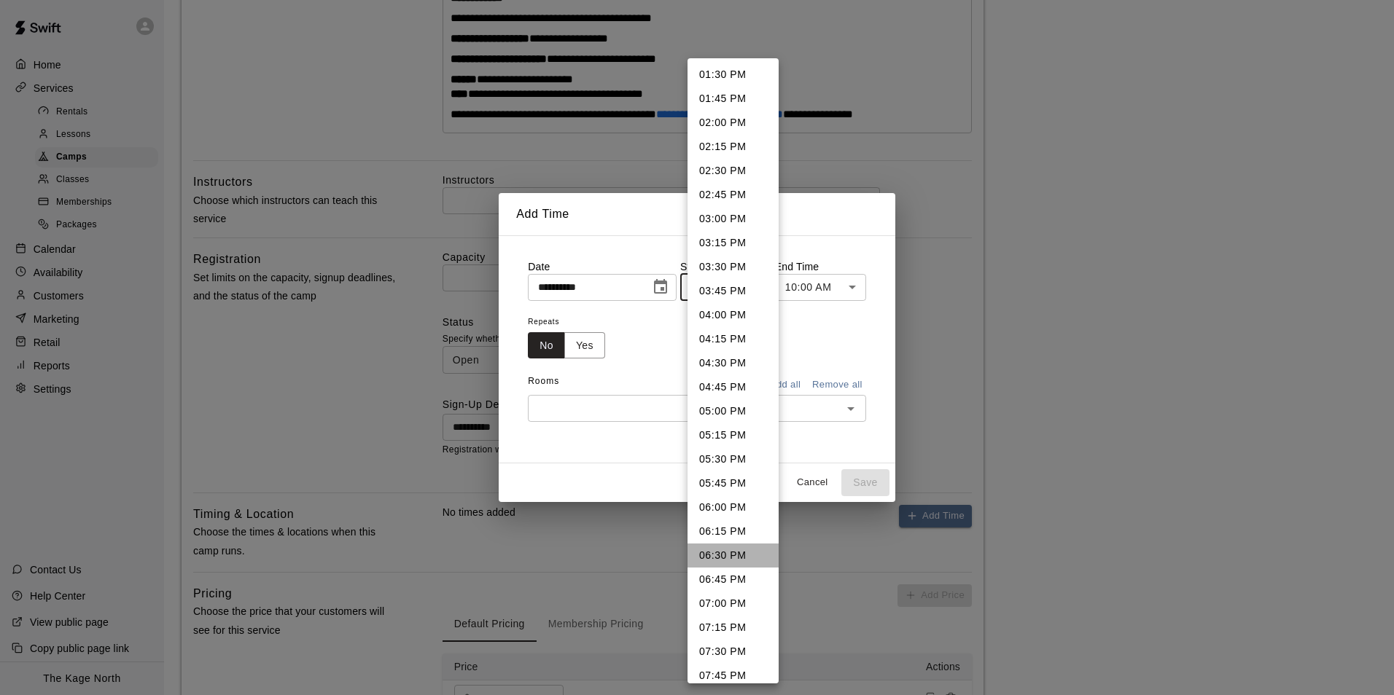
click at [740, 549] on li "06:30 PM" at bounding box center [732, 556] width 91 height 24
type input "********"
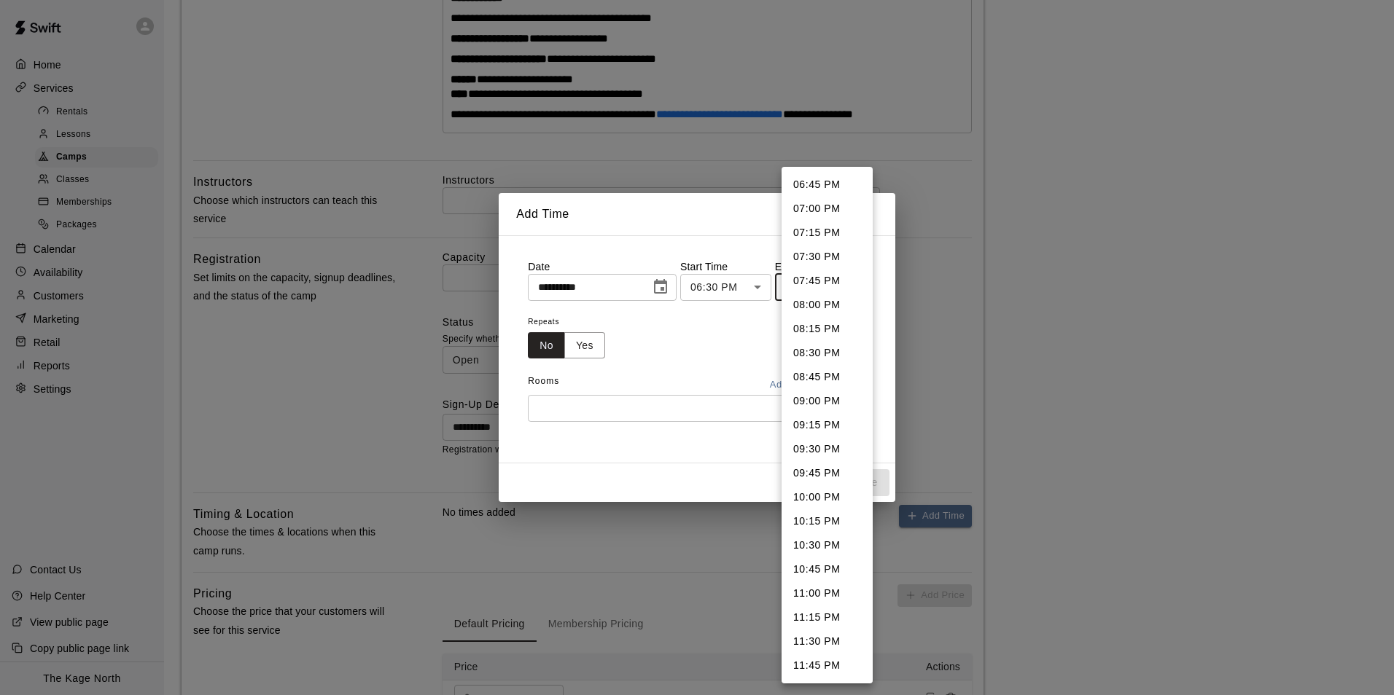
click at [851, 289] on body "**********" at bounding box center [697, 263] width 1394 height 1255
click at [836, 308] on li "08:00 PM" at bounding box center [826, 305] width 91 height 24
type input "********"
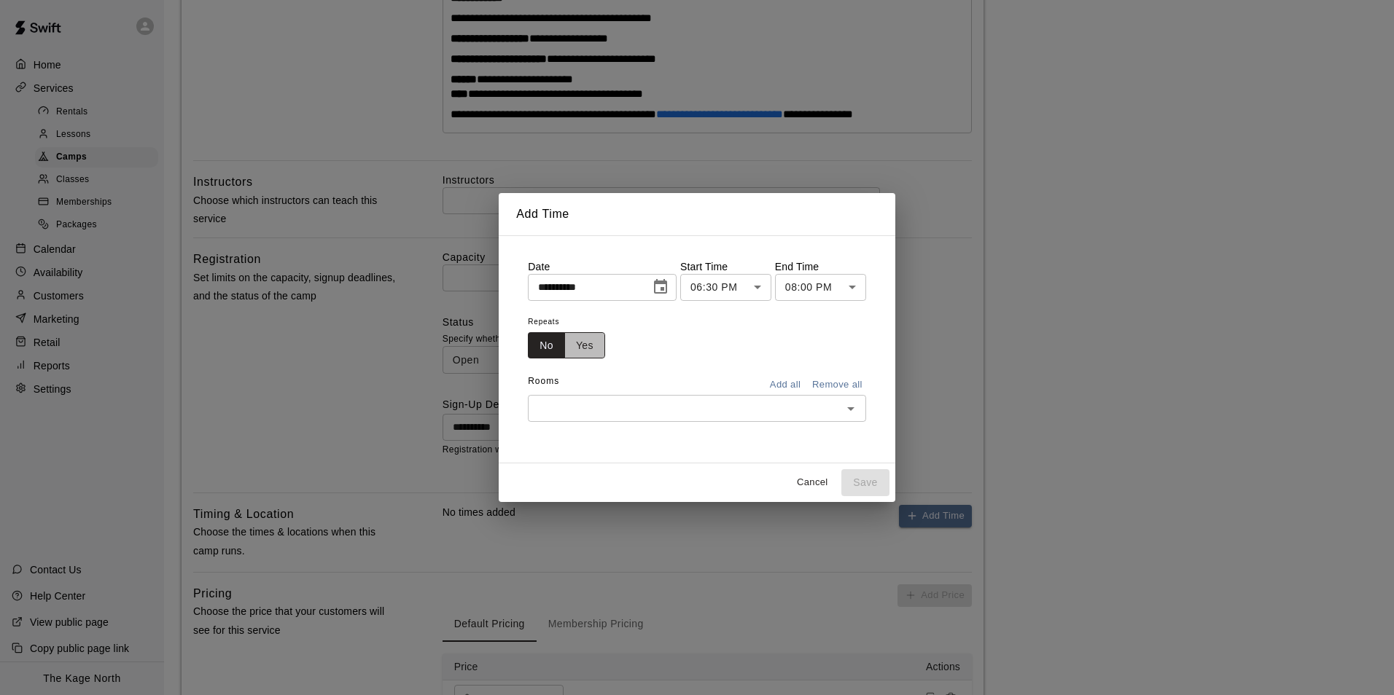
click at [586, 344] on button "Yes" at bounding box center [584, 345] width 41 height 27
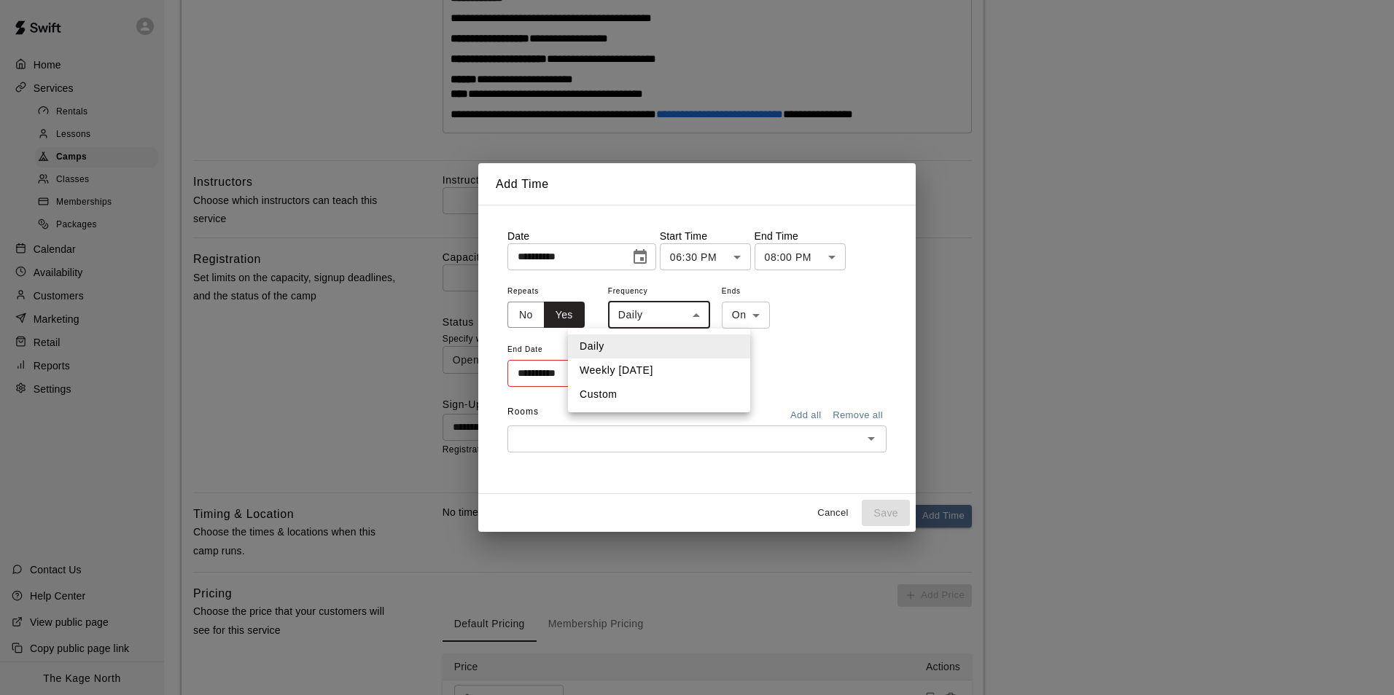
click at [684, 322] on body "**********" at bounding box center [697, 263] width 1394 height 1255
click at [685, 372] on li "Weekly on Tuesday" at bounding box center [659, 371] width 182 height 24
type input "******"
click at [645, 381] on icon "Choose date" at bounding box center [636, 372] width 17 height 17
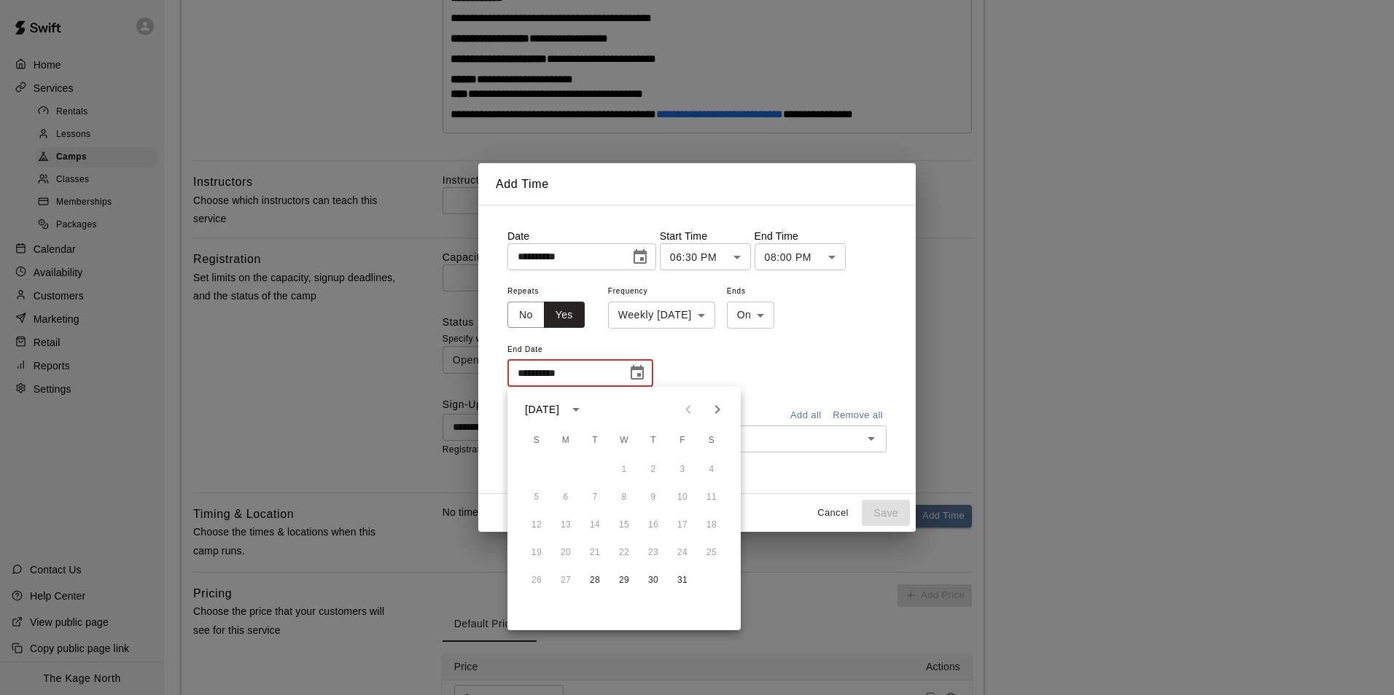
click at [717, 410] on icon "Next month" at bounding box center [717, 409] width 17 height 17
click at [717, 408] on icon "Next month" at bounding box center [717, 409] width 5 height 9
click at [596, 502] on button "9" at bounding box center [595, 498] width 26 height 26
type input "**********"
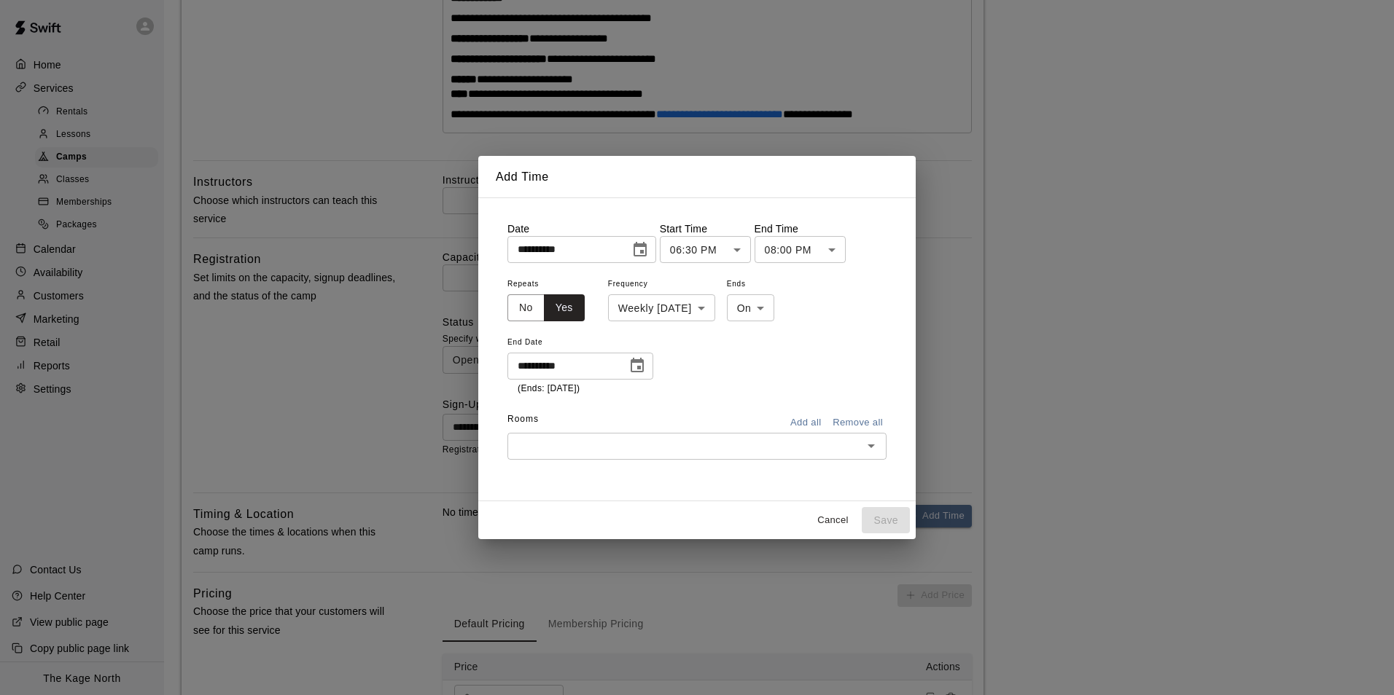
click at [663, 441] on input "text" at bounding box center [685, 446] width 346 height 18
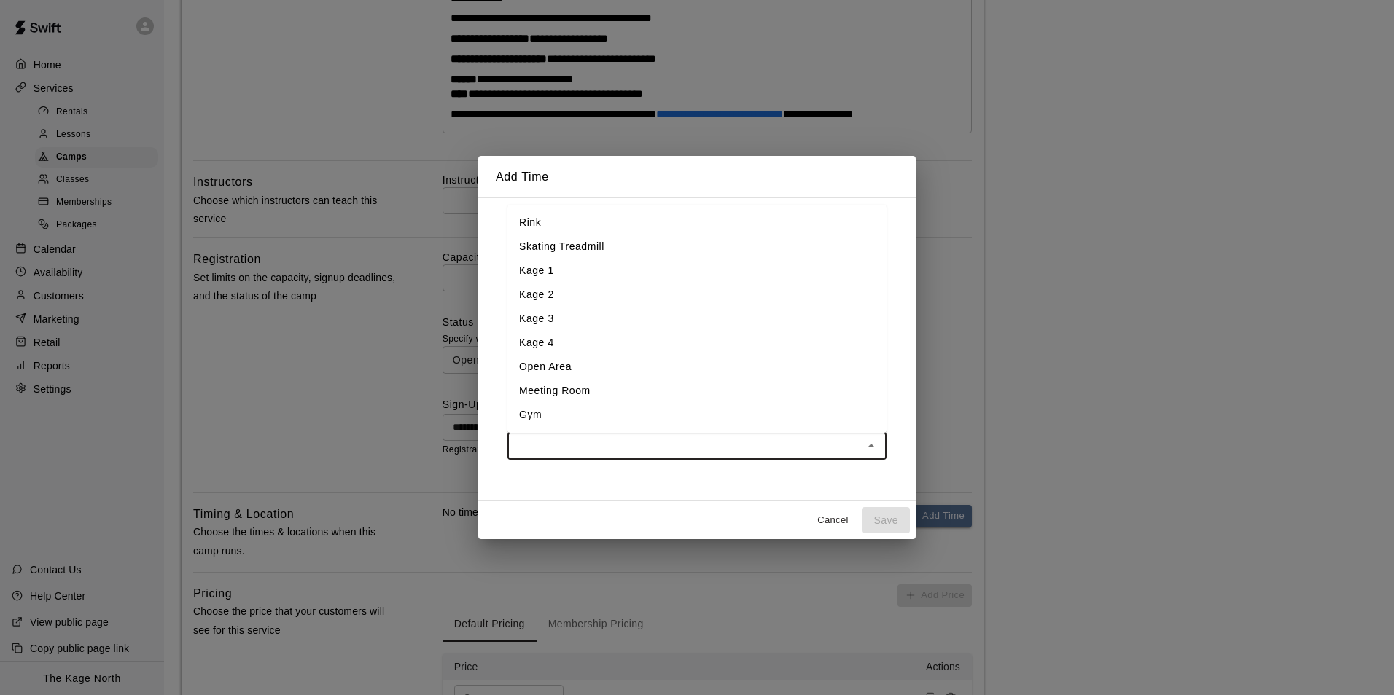
click at [579, 321] on li "Kage 3" at bounding box center [696, 319] width 379 height 24
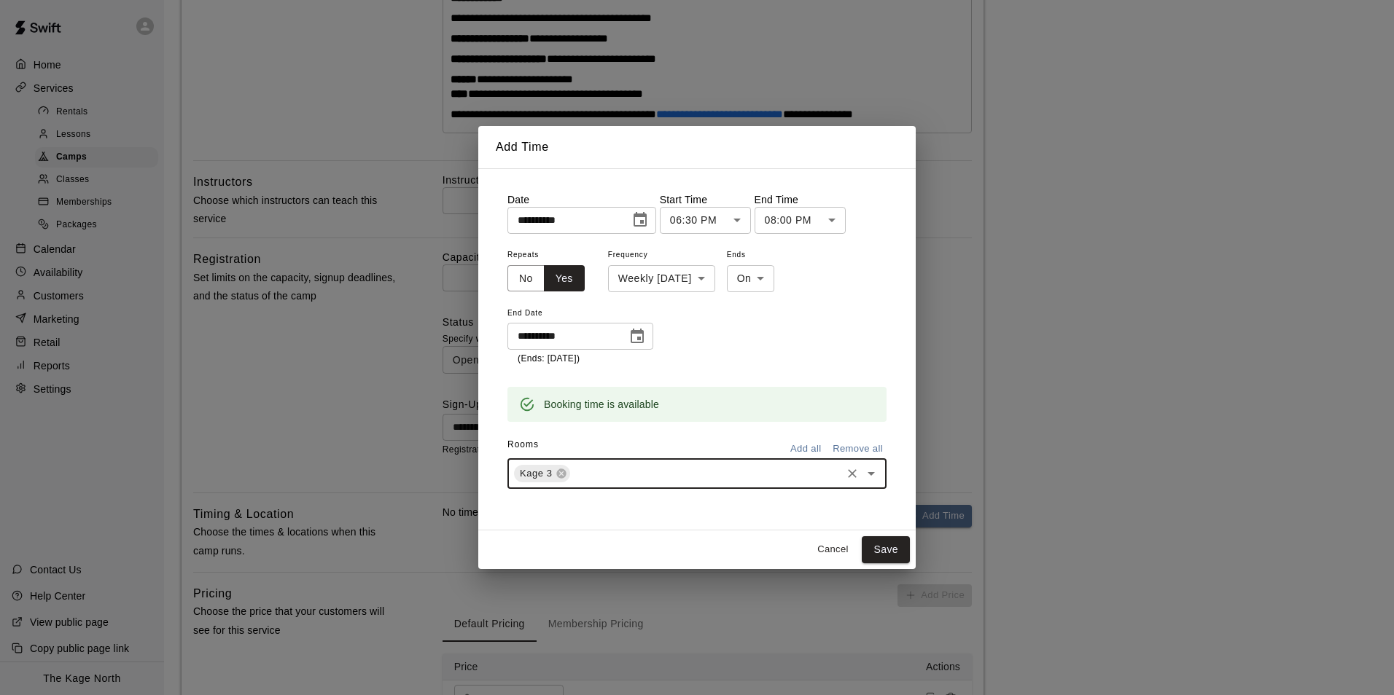
click at [888, 553] on button "Save" at bounding box center [886, 550] width 48 height 27
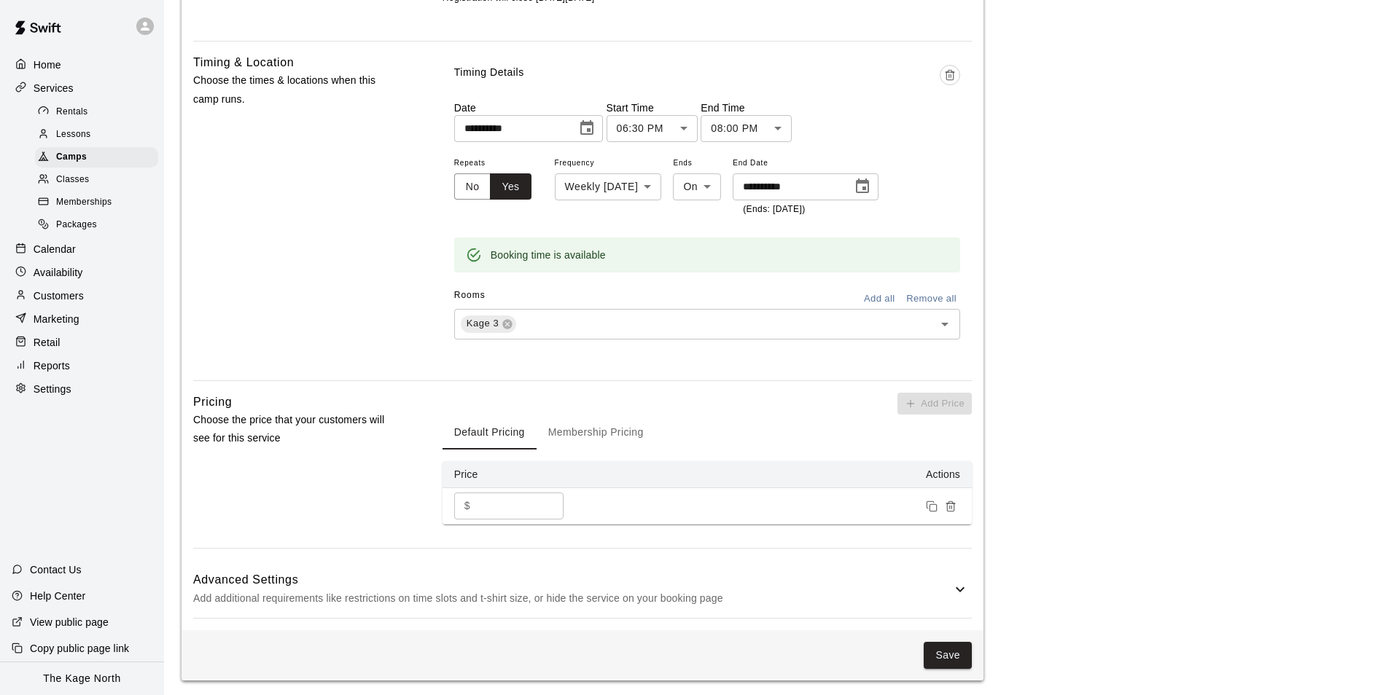
scroll to position [819, 0]
click at [951, 590] on p "Add additional requirements like restrictions on time slots and t-shirt size, o…" at bounding box center [572, 596] width 758 height 18
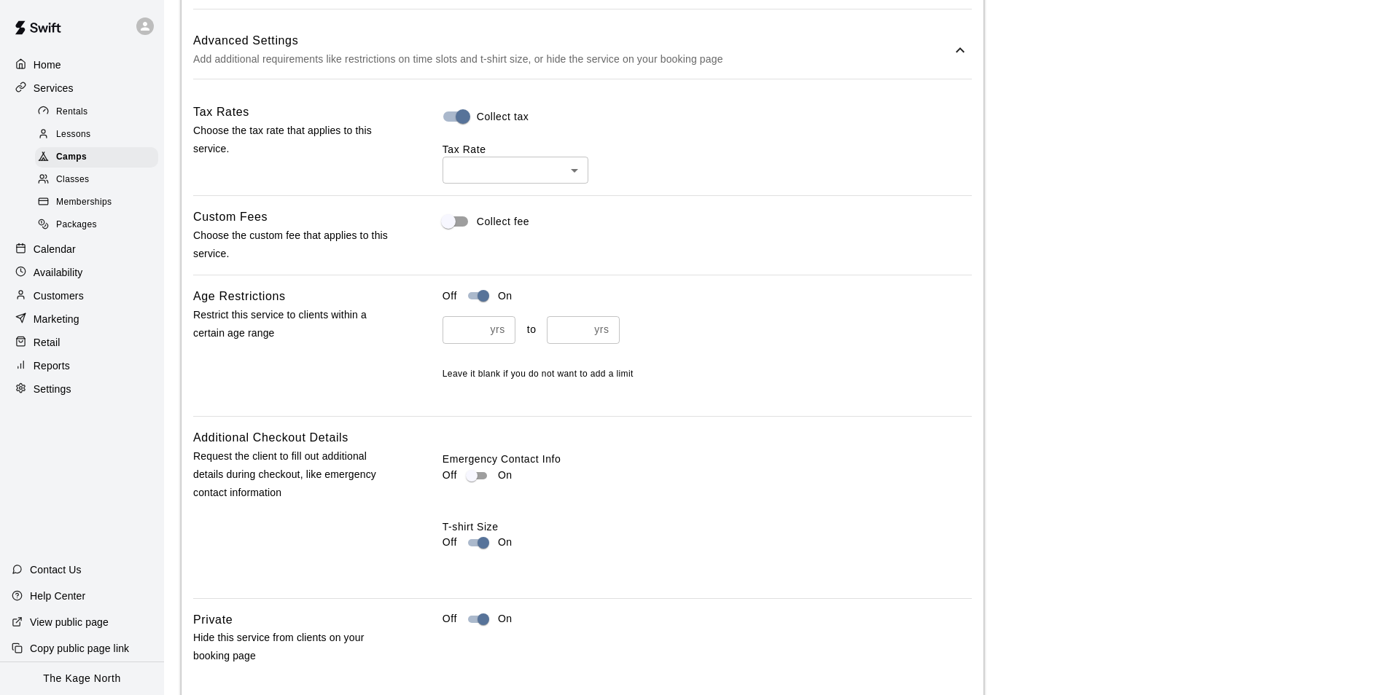
scroll to position [1431, 0]
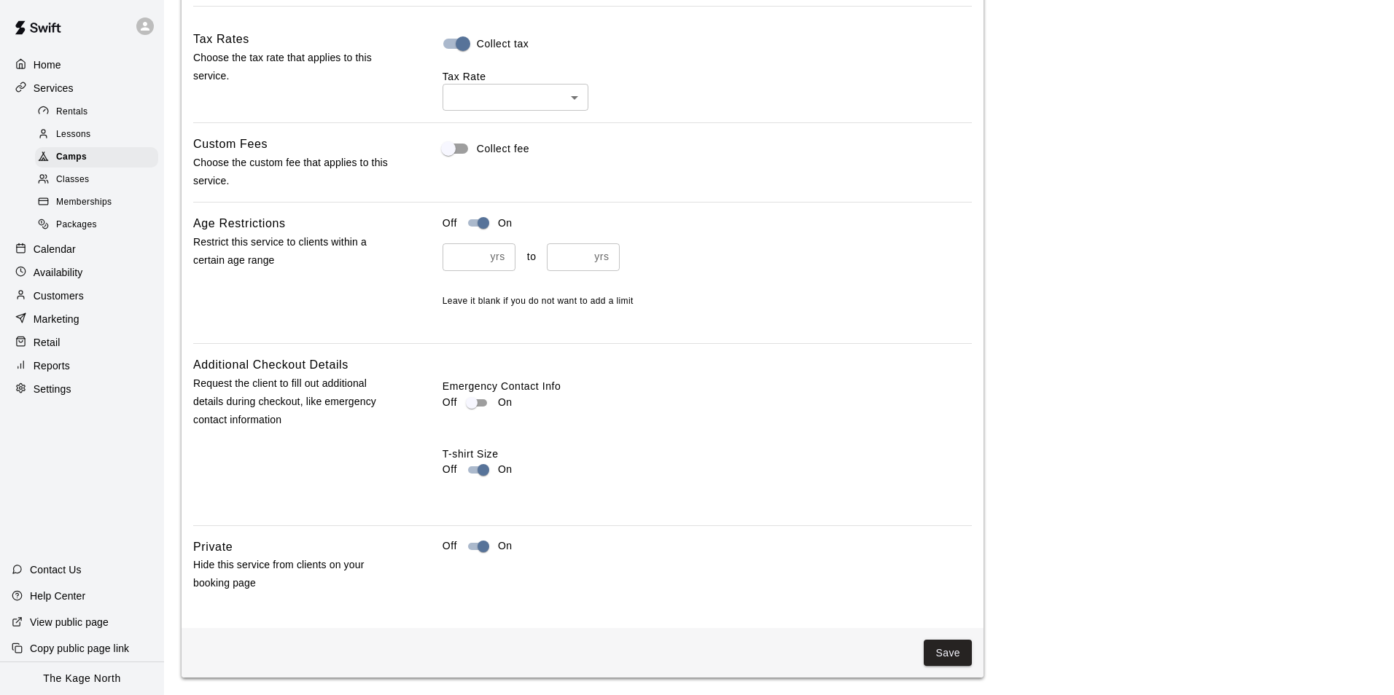
click at [533, 145] on li "HST ( 13 %)" at bounding box center [515, 153] width 146 height 24
type input "***"
click at [757, 212] on div "Tax Rates Choose the tax rate that applies to this service. Collect tax Tax Rat…" at bounding box center [582, 311] width 779 height 563
click at [951, 648] on button "Save" at bounding box center [948, 653] width 48 height 27
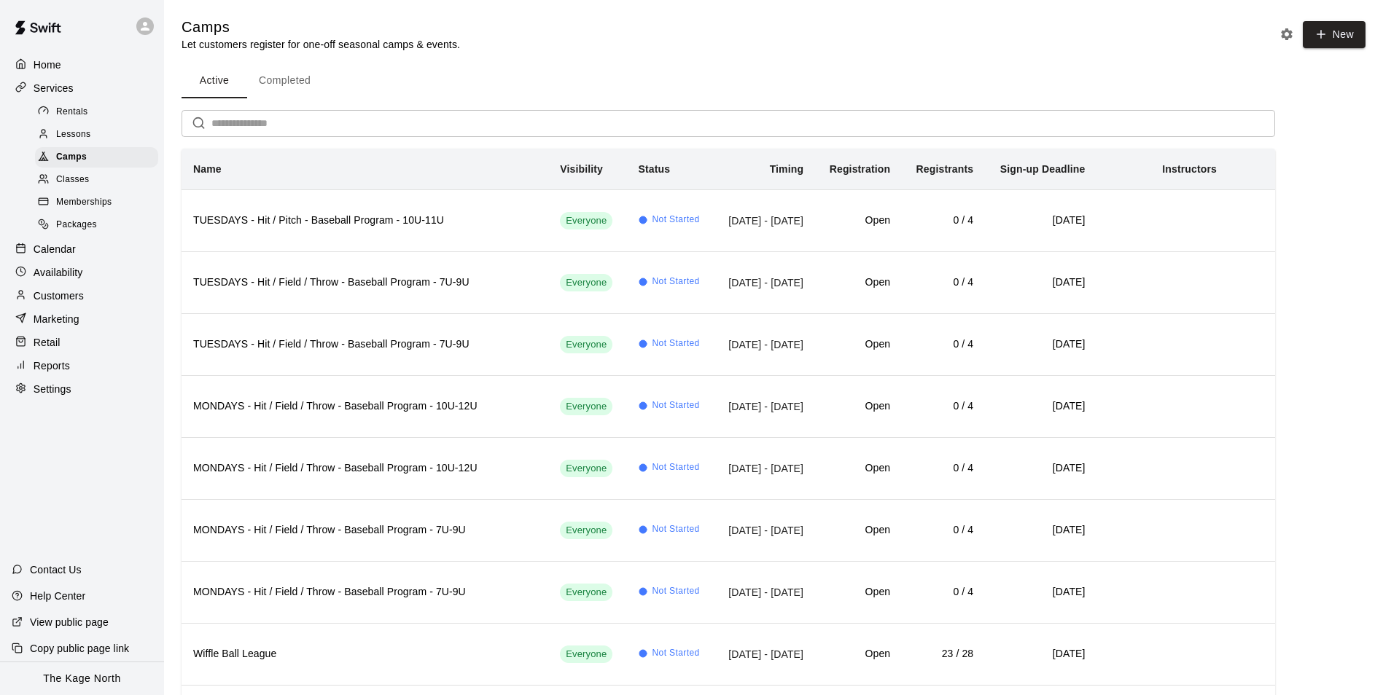
click at [284, 85] on button "Completed" at bounding box center [284, 80] width 75 height 35
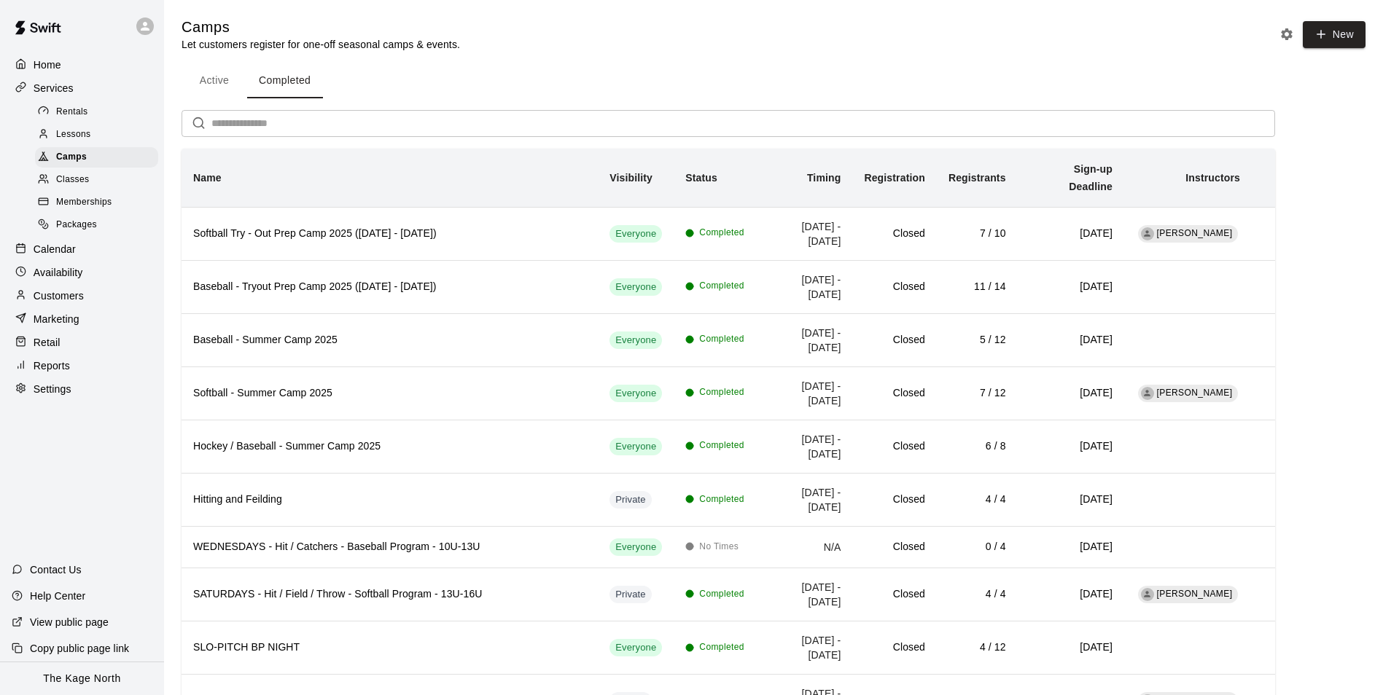
click at [217, 83] on button "Active" at bounding box center [215, 80] width 66 height 35
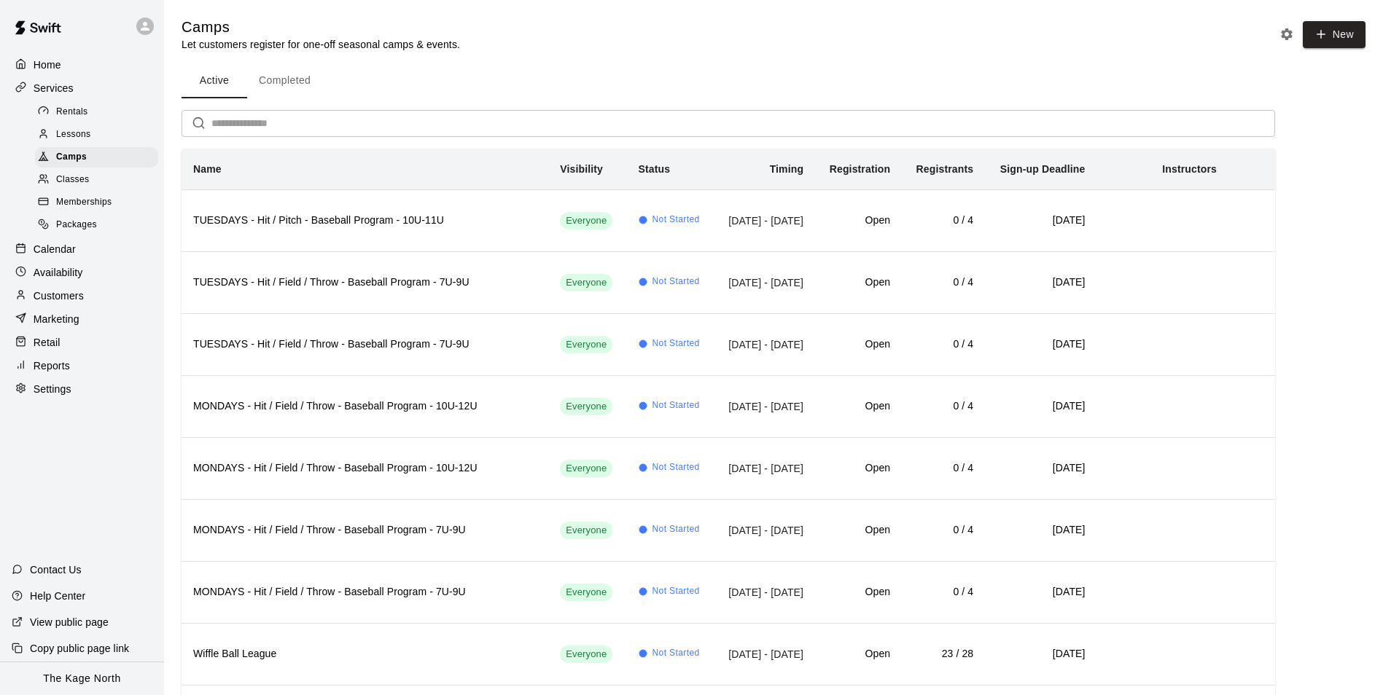
click at [290, 131] on input "text" at bounding box center [743, 123] width 1064 height 27
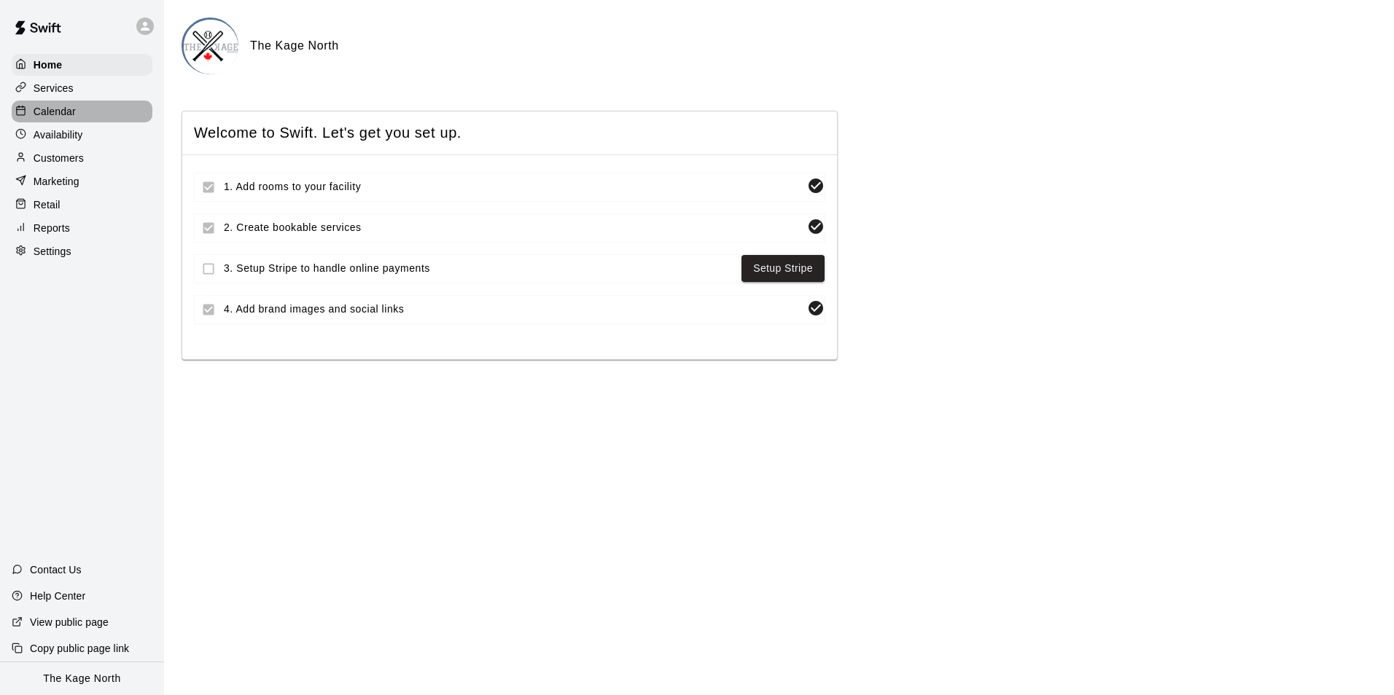
click at [58, 112] on p "Calendar" at bounding box center [55, 111] width 42 height 15
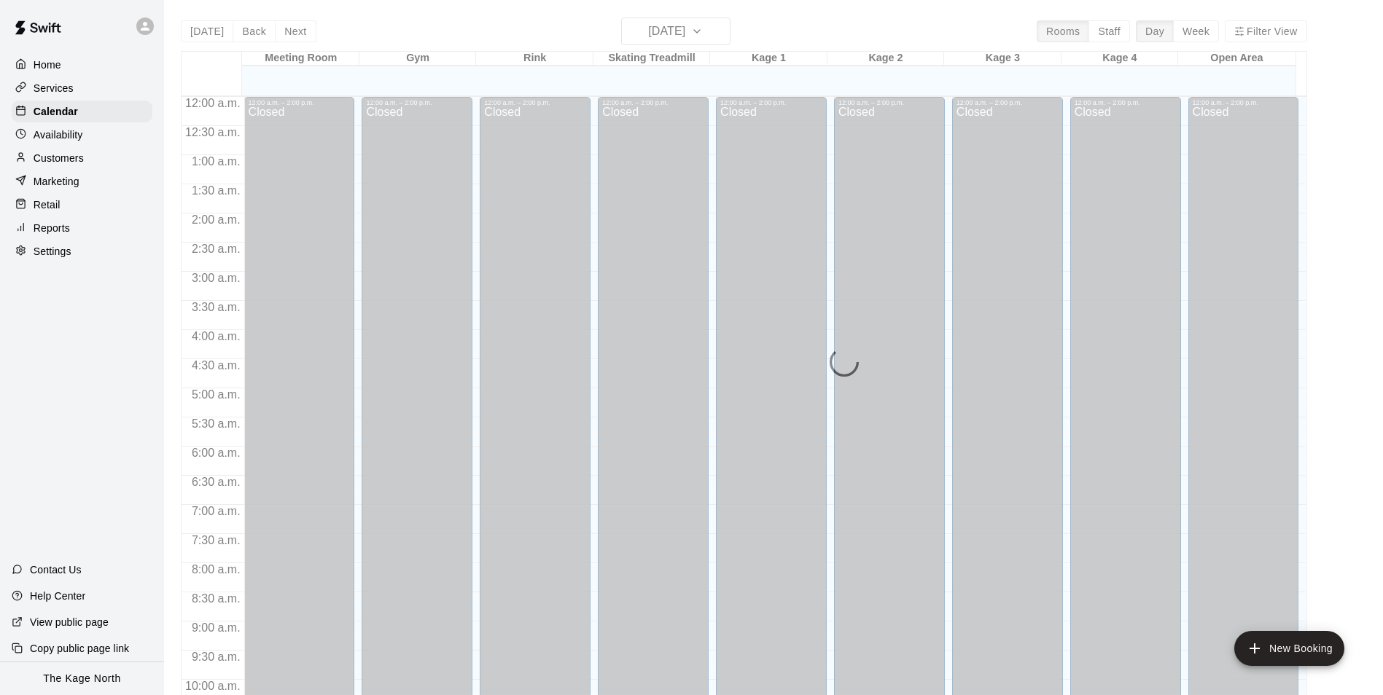
scroll to position [741, 0]
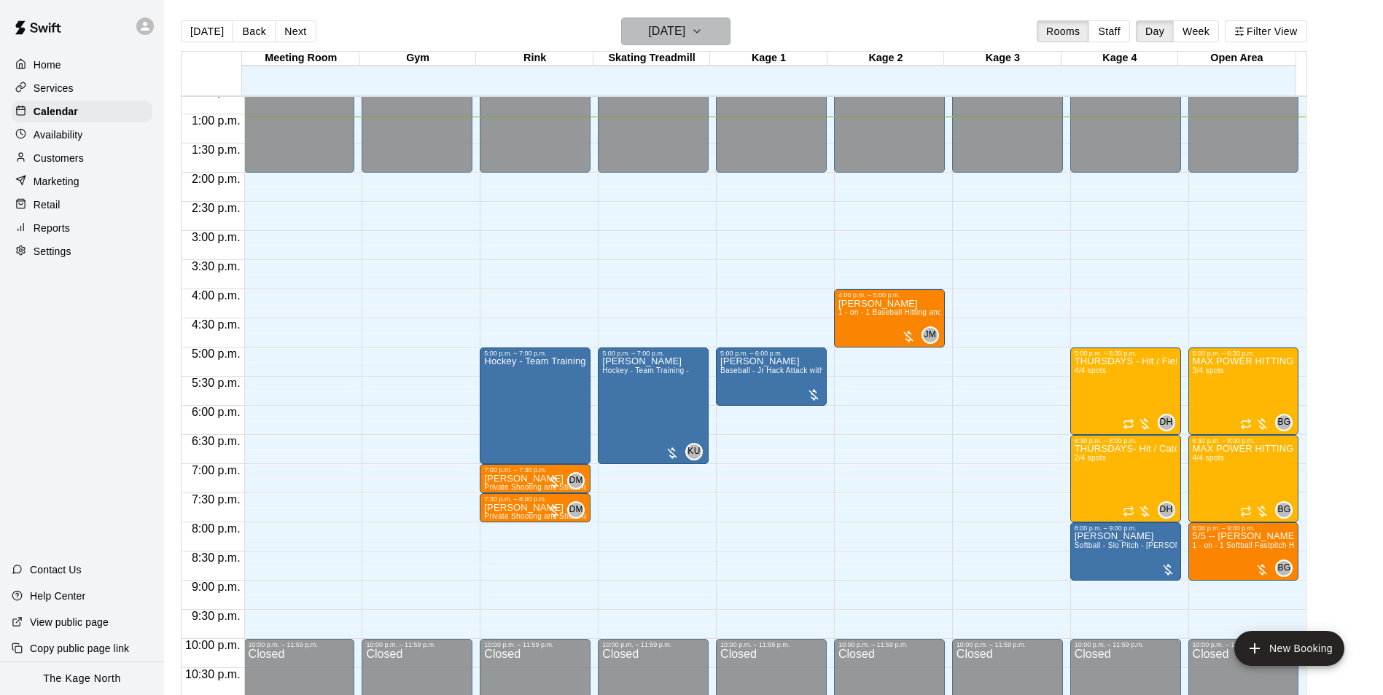
click at [685, 29] on h6 "[DATE]" at bounding box center [666, 31] width 37 height 20
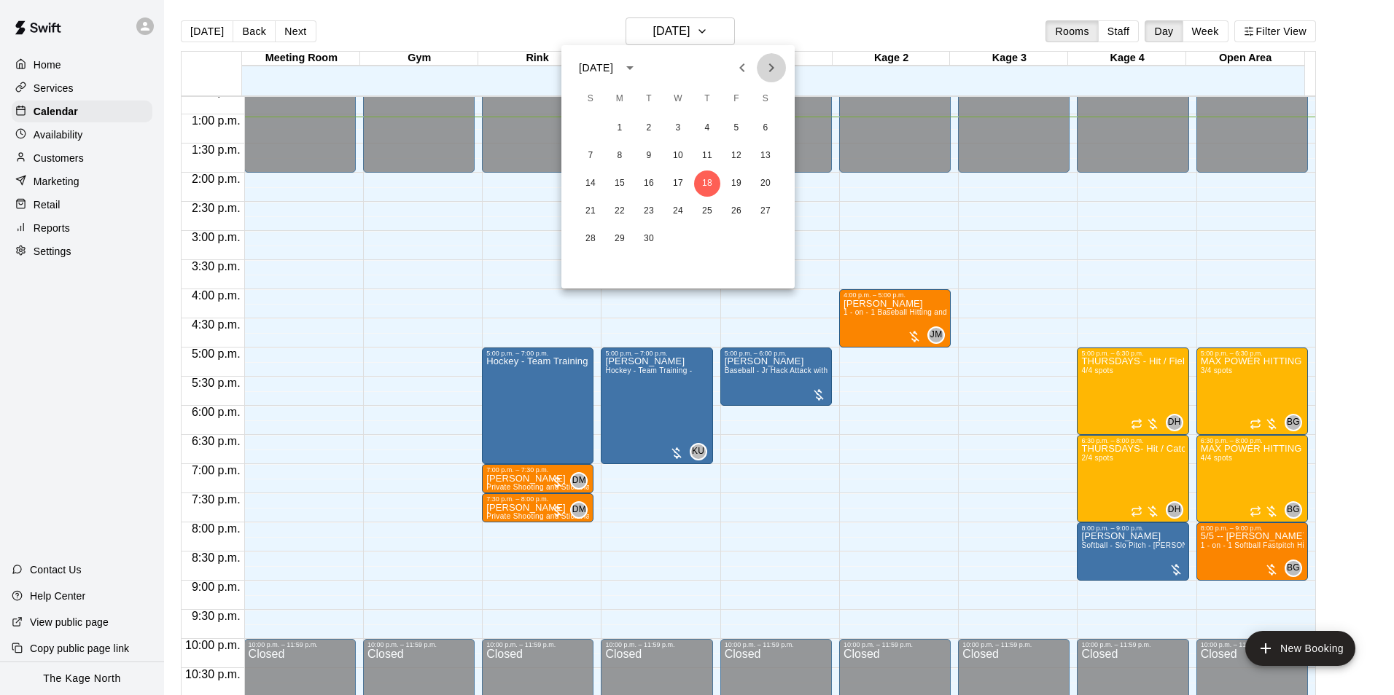
click at [766, 73] on icon "Next month" at bounding box center [770, 67] width 17 height 17
click at [621, 156] on button "6" at bounding box center [619, 156] width 26 height 26
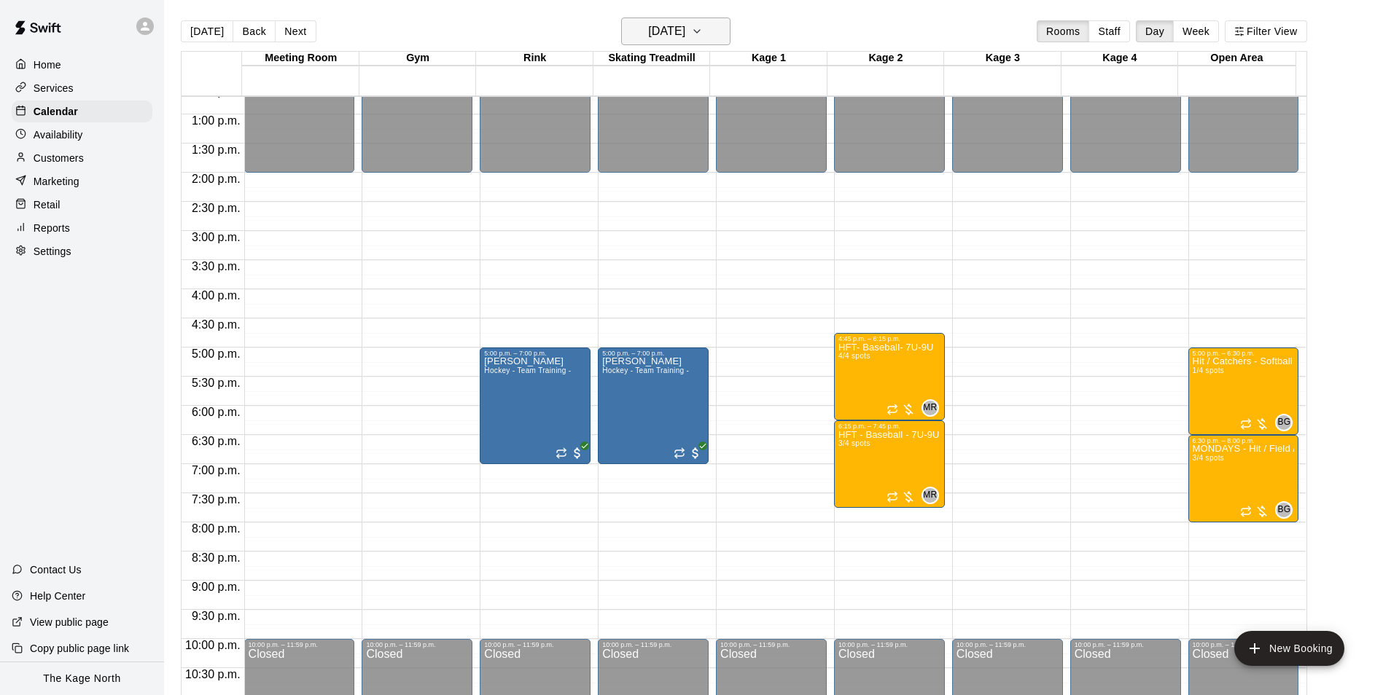
click at [685, 34] on h6 "Monday Oct 06" at bounding box center [666, 31] width 37 height 20
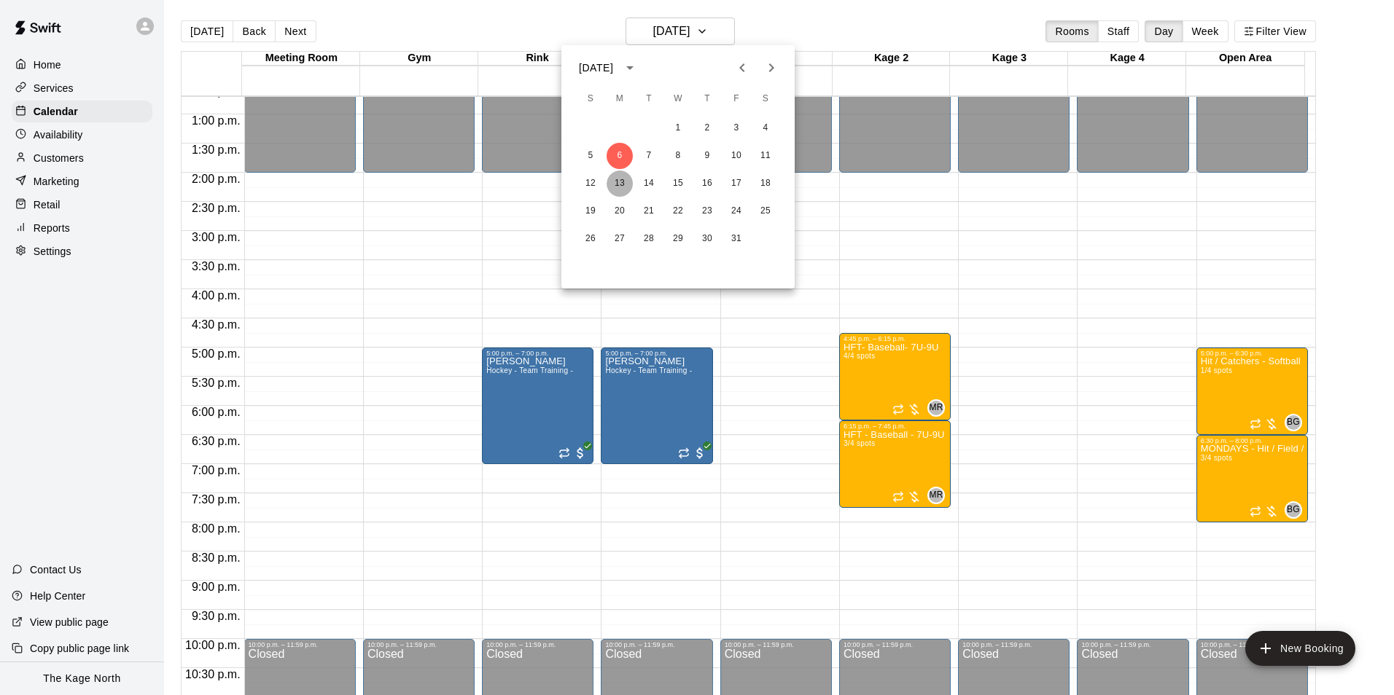
click at [625, 185] on button "13" at bounding box center [619, 184] width 26 height 26
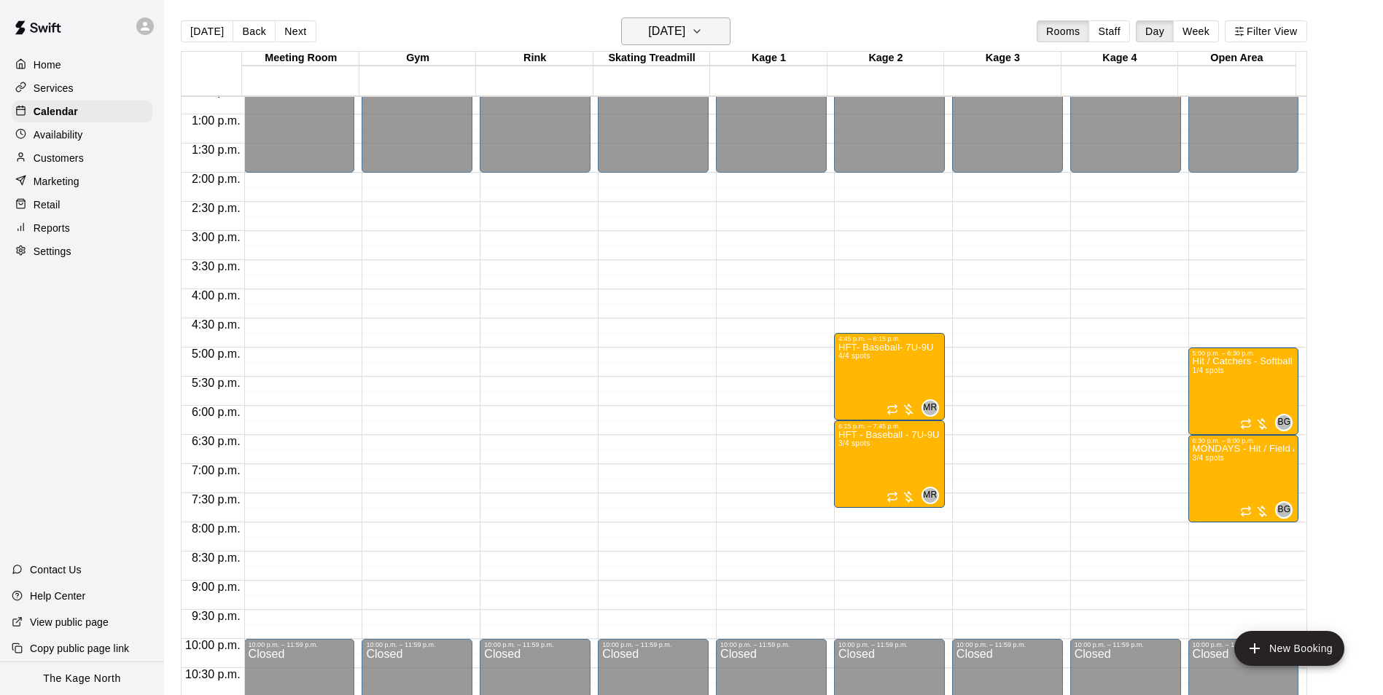
click at [685, 31] on h6 "[DATE]" at bounding box center [666, 31] width 37 height 20
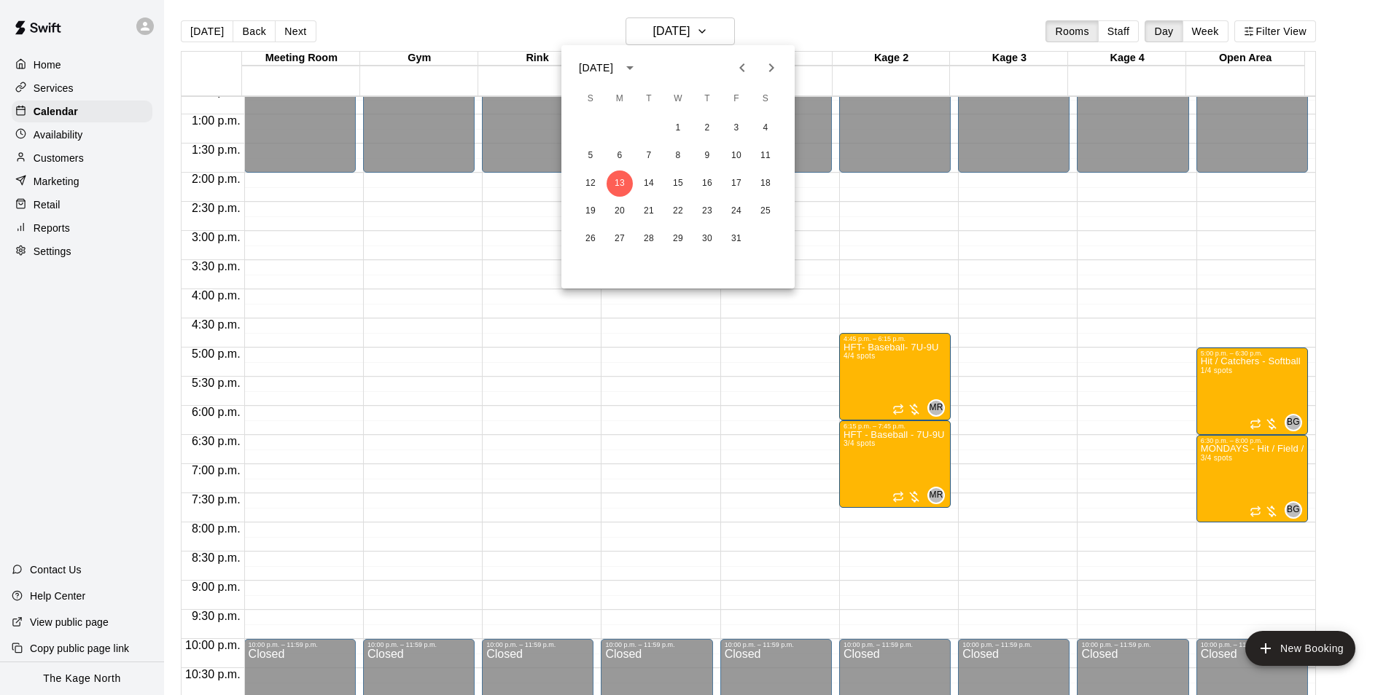
click at [717, 34] on div at bounding box center [697, 347] width 1394 height 695
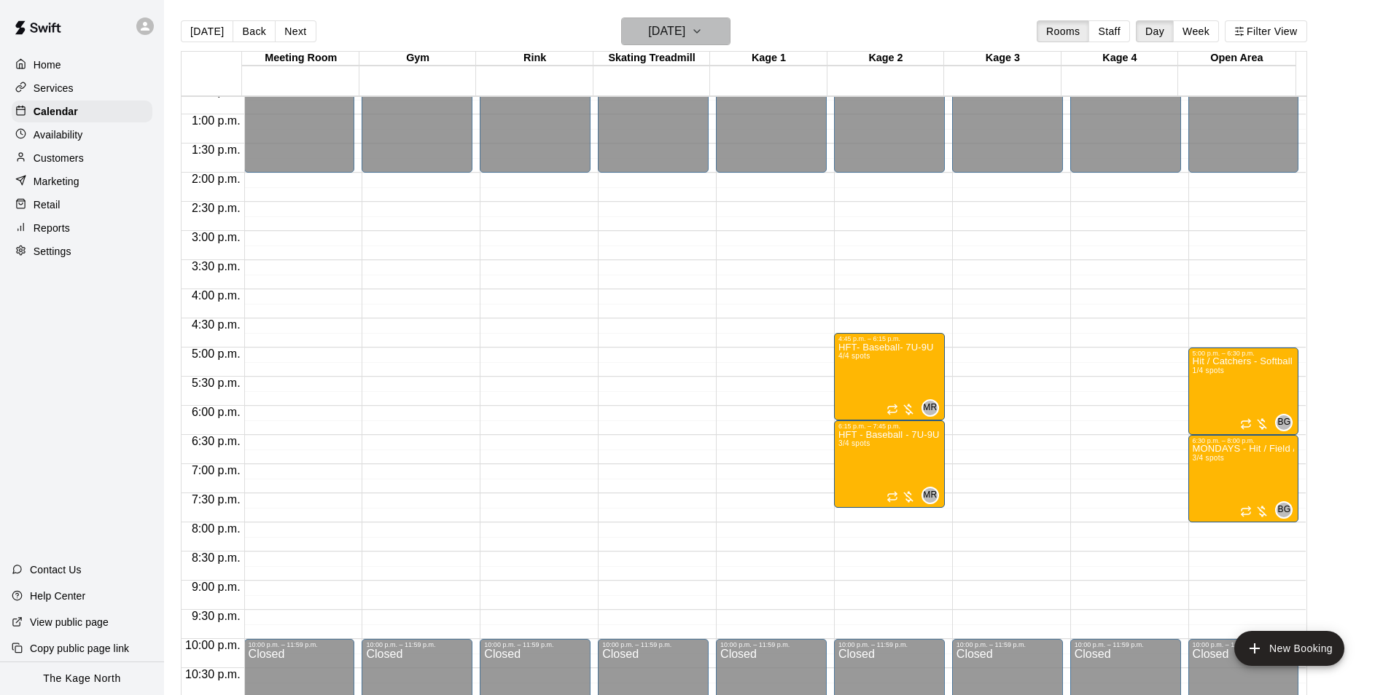
click at [714, 34] on button "[DATE]" at bounding box center [675, 31] width 109 height 28
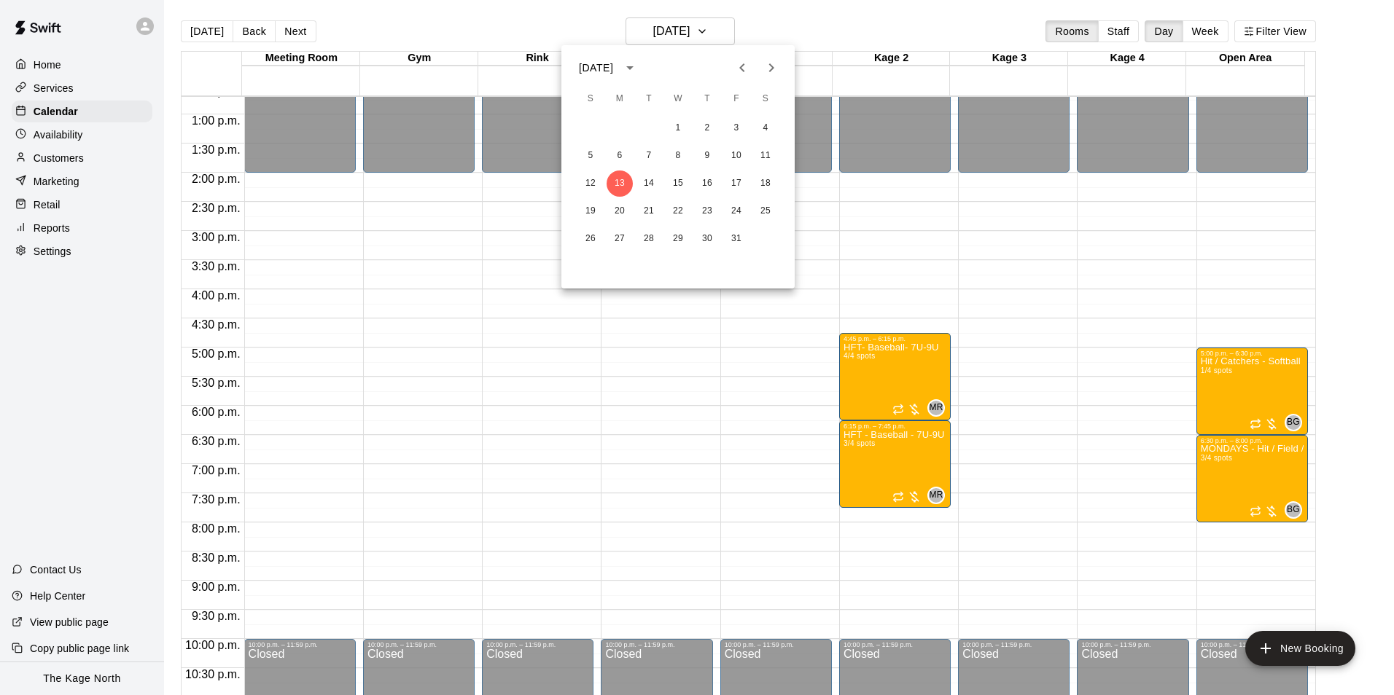
click at [763, 71] on icon "Next month" at bounding box center [770, 67] width 17 height 17
click at [748, 75] on icon "Previous month" at bounding box center [741, 67] width 17 height 17
click at [736, 235] on button "31" at bounding box center [736, 239] width 26 height 26
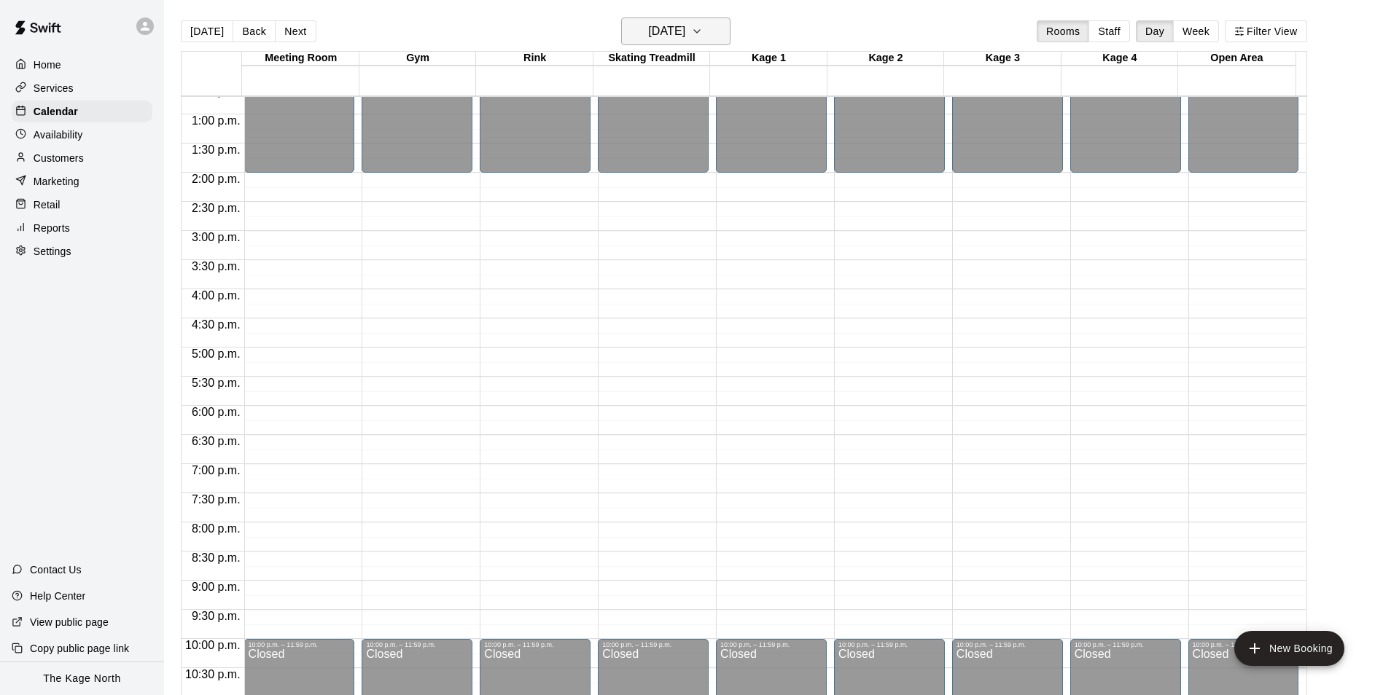
click at [685, 26] on h6 "[DATE]" at bounding box center [666, 31] width 37 height 20
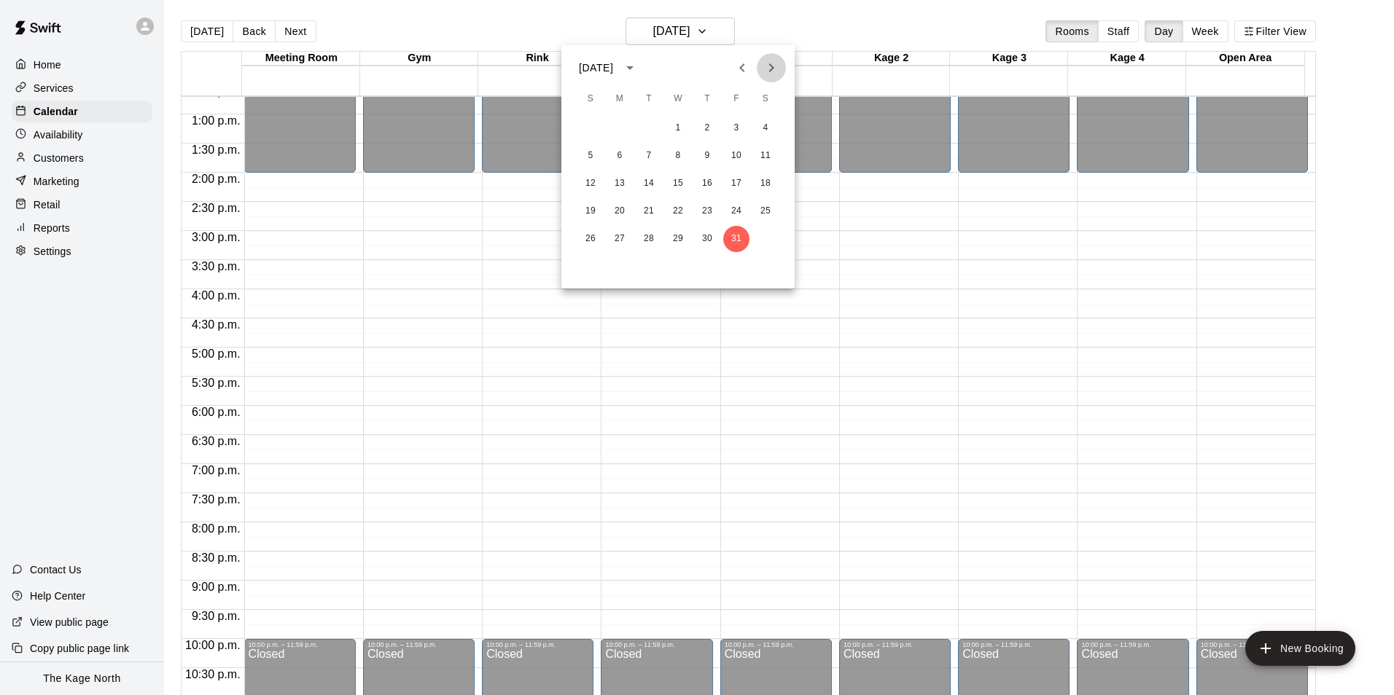
click at [768, 70] on icon "Next month" at bounding box center [770, 67] width 17 height 17
click at [743, 70] on icon "Previous month" at bounding box center [741, 67] width 5 height 9
click at [771, 70] on icon "Next month" at bounding box center [771, 67] width 5 height 9
click at [745, 74] on icon "Previous month" at bounding box center [741, 67] width 17 height 17
click at [776, 79] on button "Next month" at bounding box center [771, 67] width 29 height 29
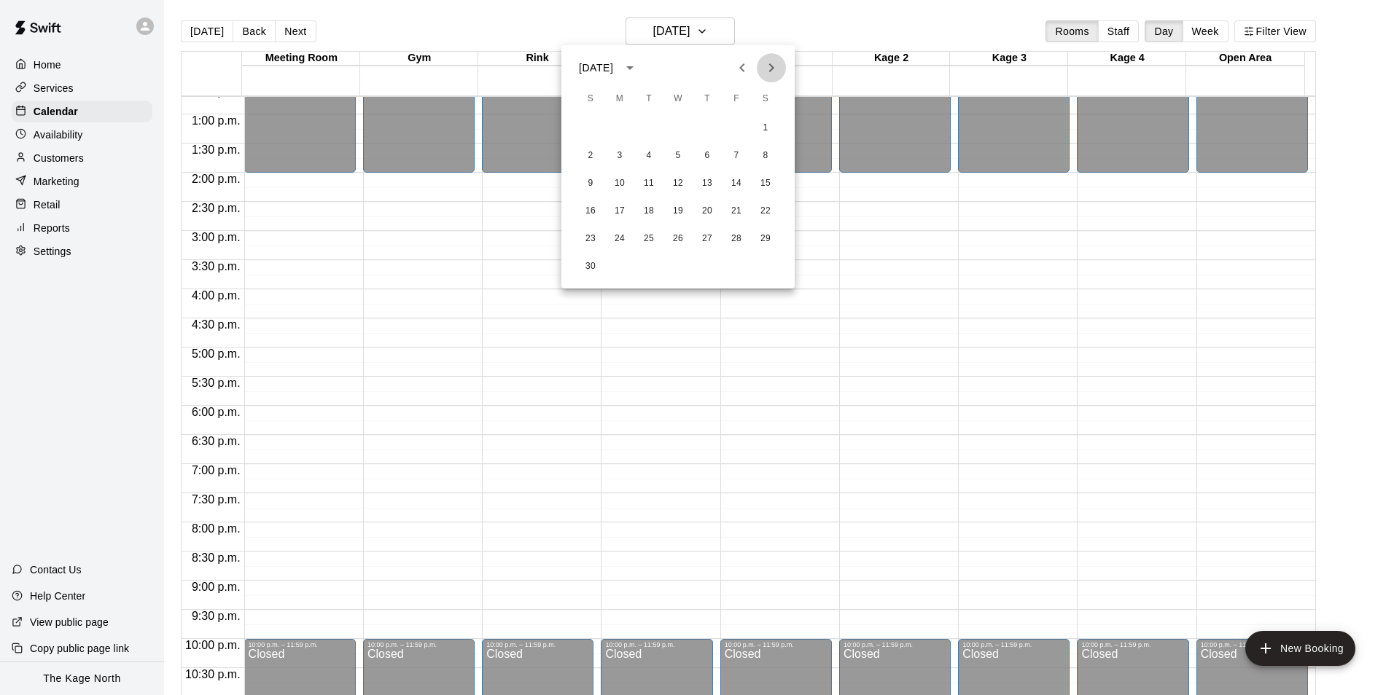
click at [765, 70] on icon "Next month" at bounding box center [770, 67] width 17 height 17
click at [780, 27] on div at bounding box center [697, 347] width 1394 height 695
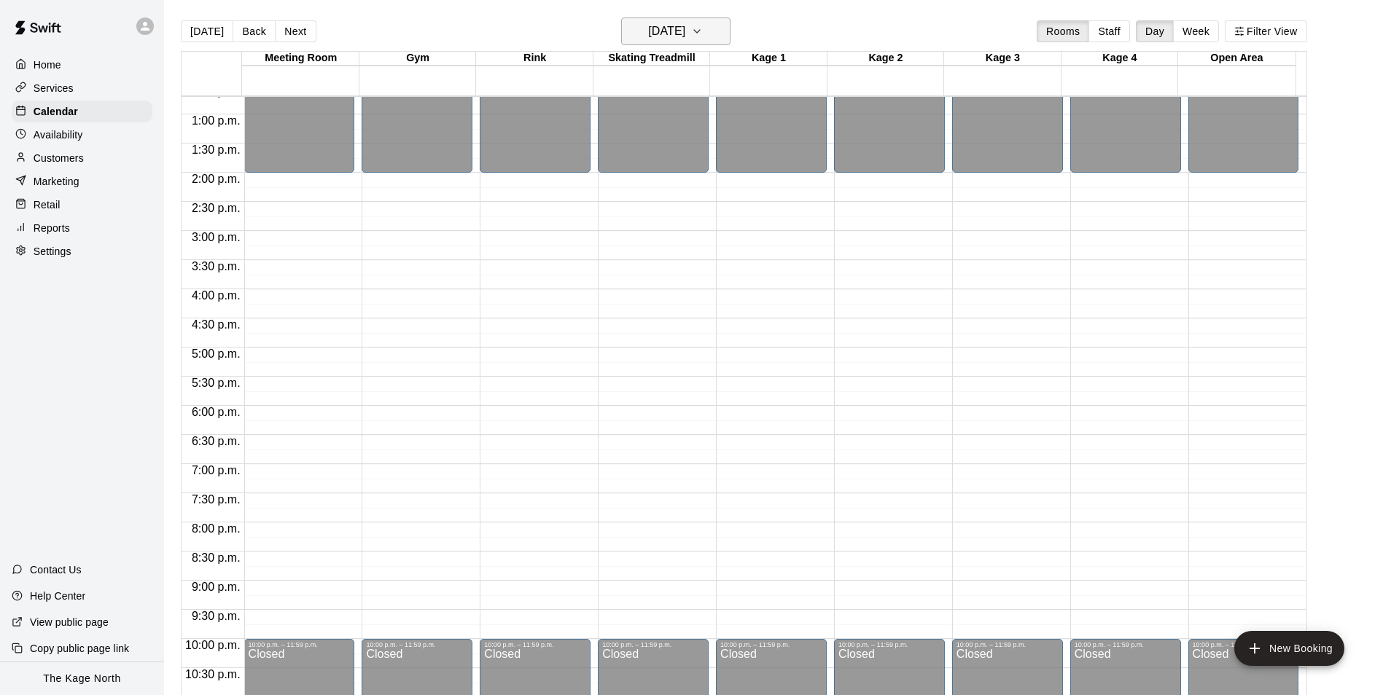
click at [709, 29] on button "[DATE]" at bounding box center [675, 31] width 109 height 28
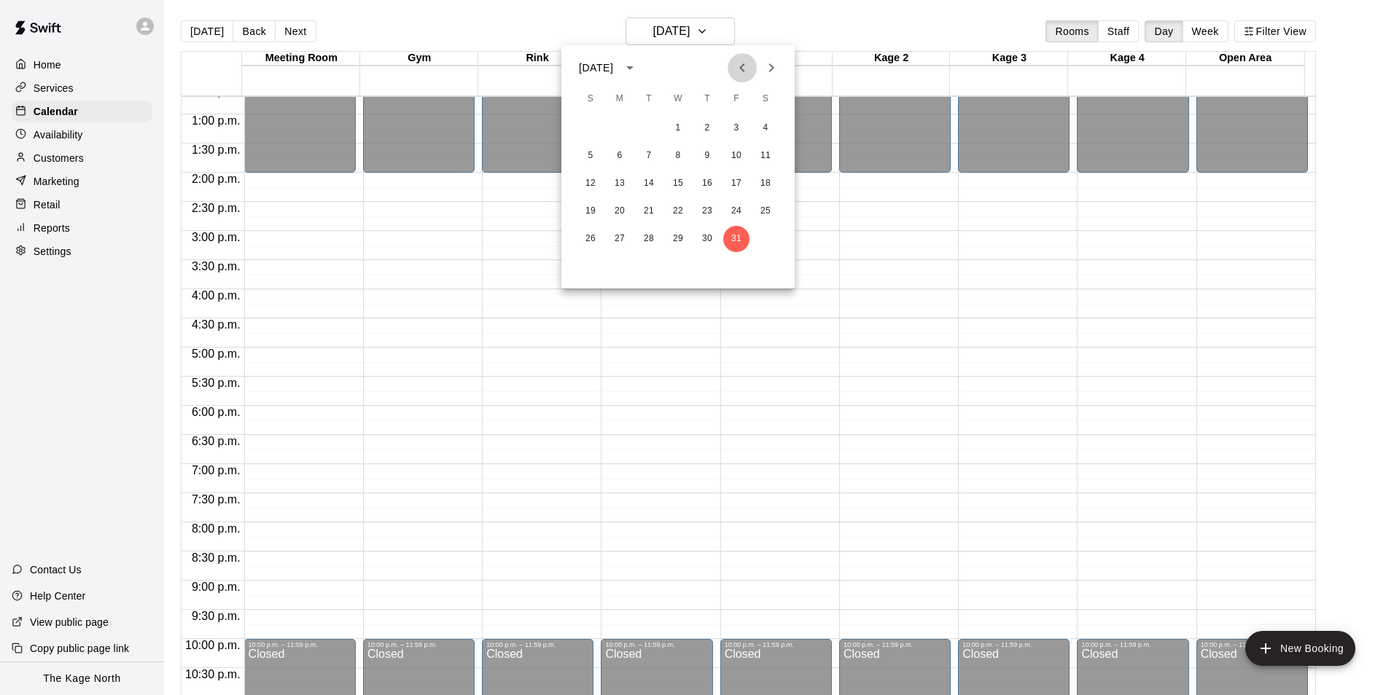
click at [738, 74] on icon "Previous month" at bounding box center [741, 67] width 17 height 17
click at [706, 182] on button "18" at bounding box center [707, 184] width 26 height 26
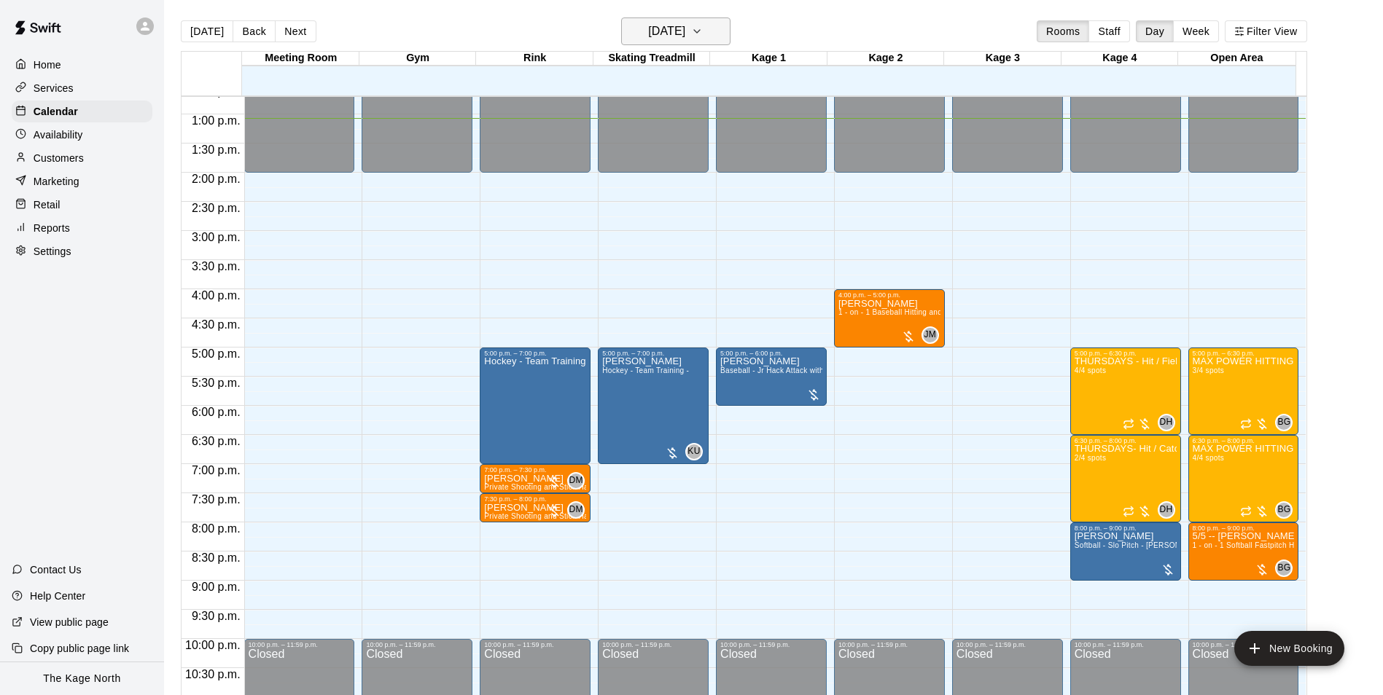
click at [685, 26] on h6 "[DATE]" at bounding box center [666, 31] width 37 height 20
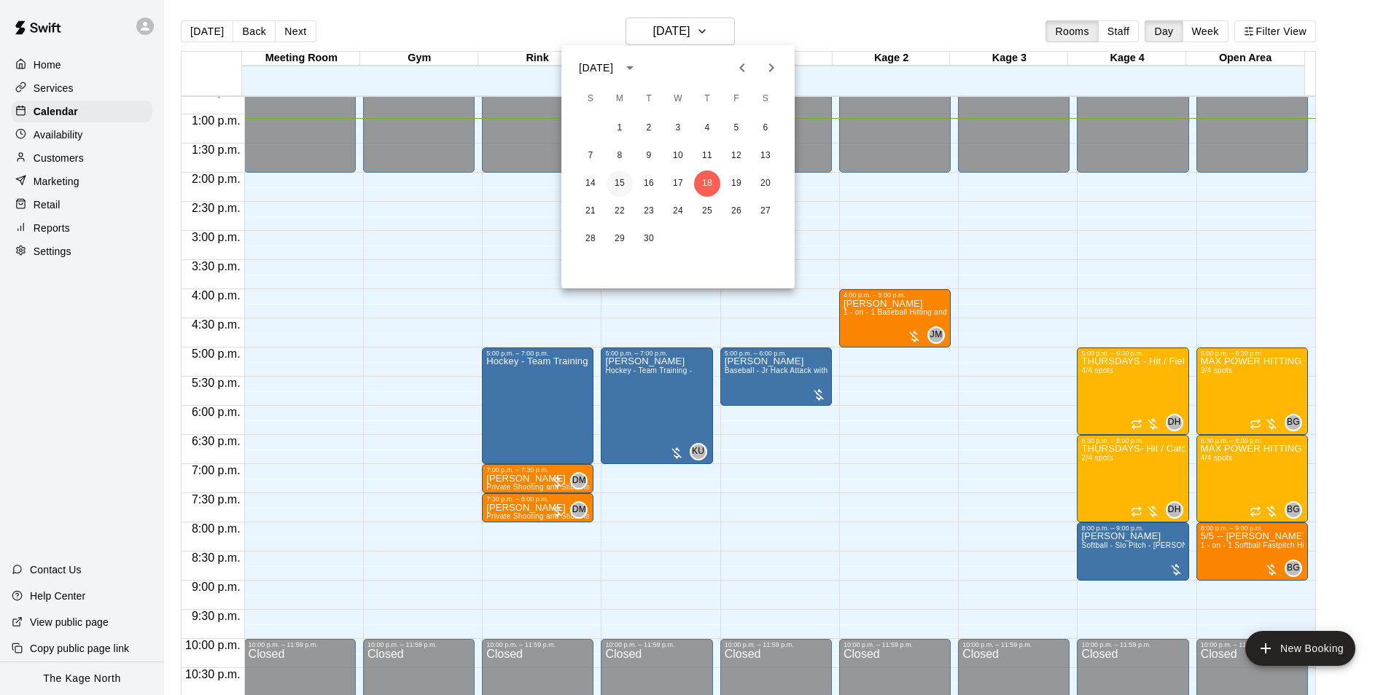
click at [613, 182] on button "15" at bounding box center [619, 184] width 26 height 26
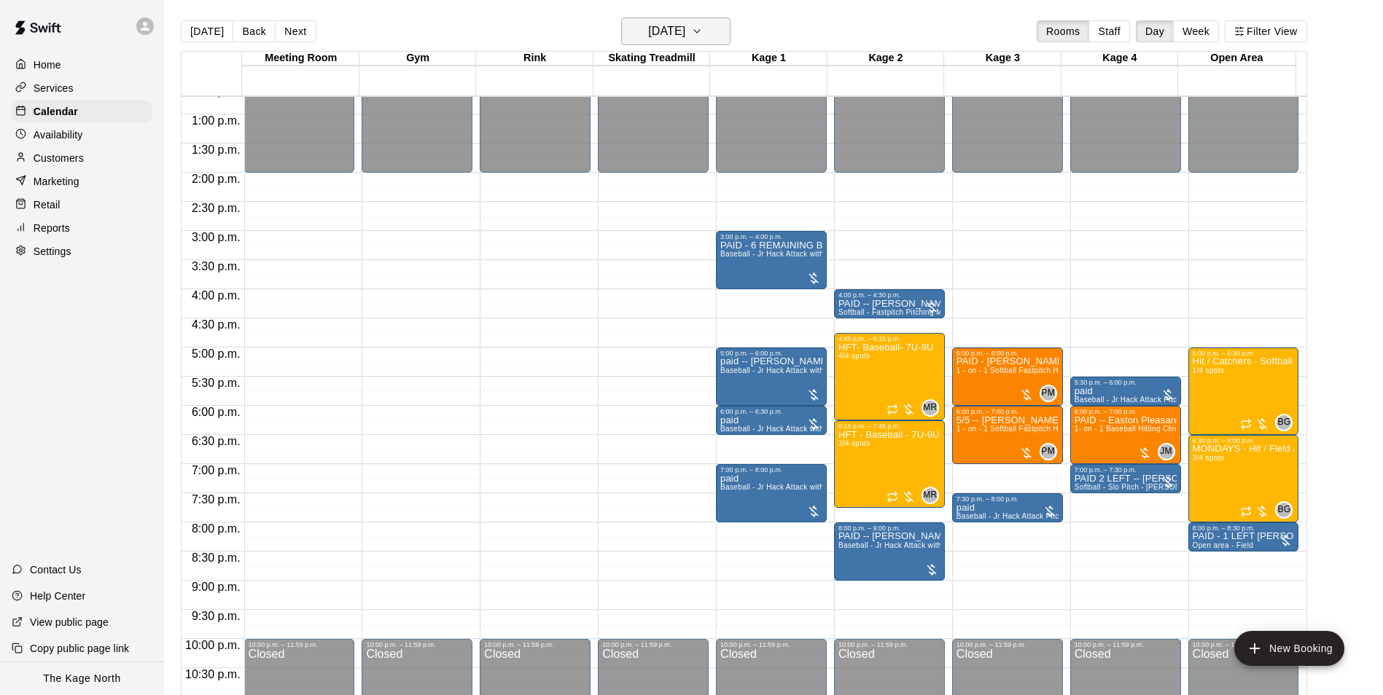
click at [703, 34] on icon "button" at bounding box center [697, 31] width 12 height 17
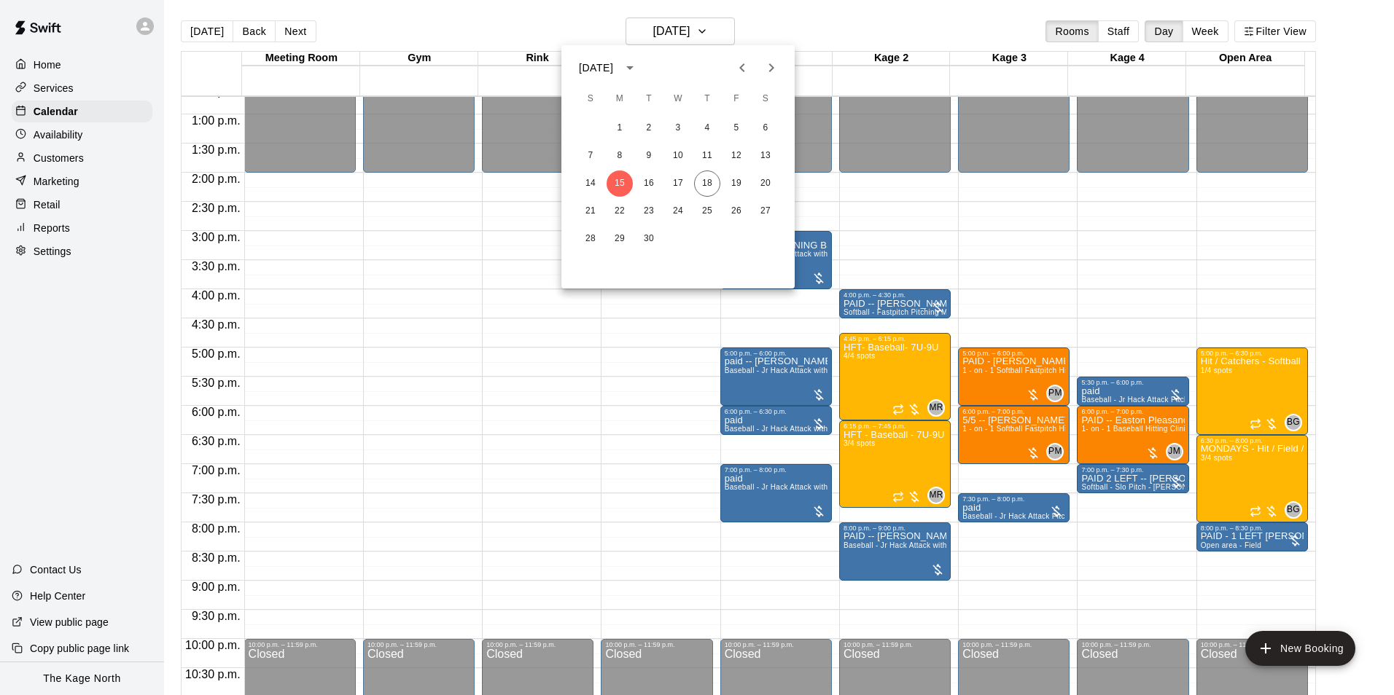
click at [764, 74] on icon "Next month" at bounding box center [770, 67] width 17 height 17
click at [765, 73] on icon "Next month" at bounding box center [770, 67] width 17 height 17
click at [626, 178] on button "15" at bounding box center [619, 184] width 26 height 26
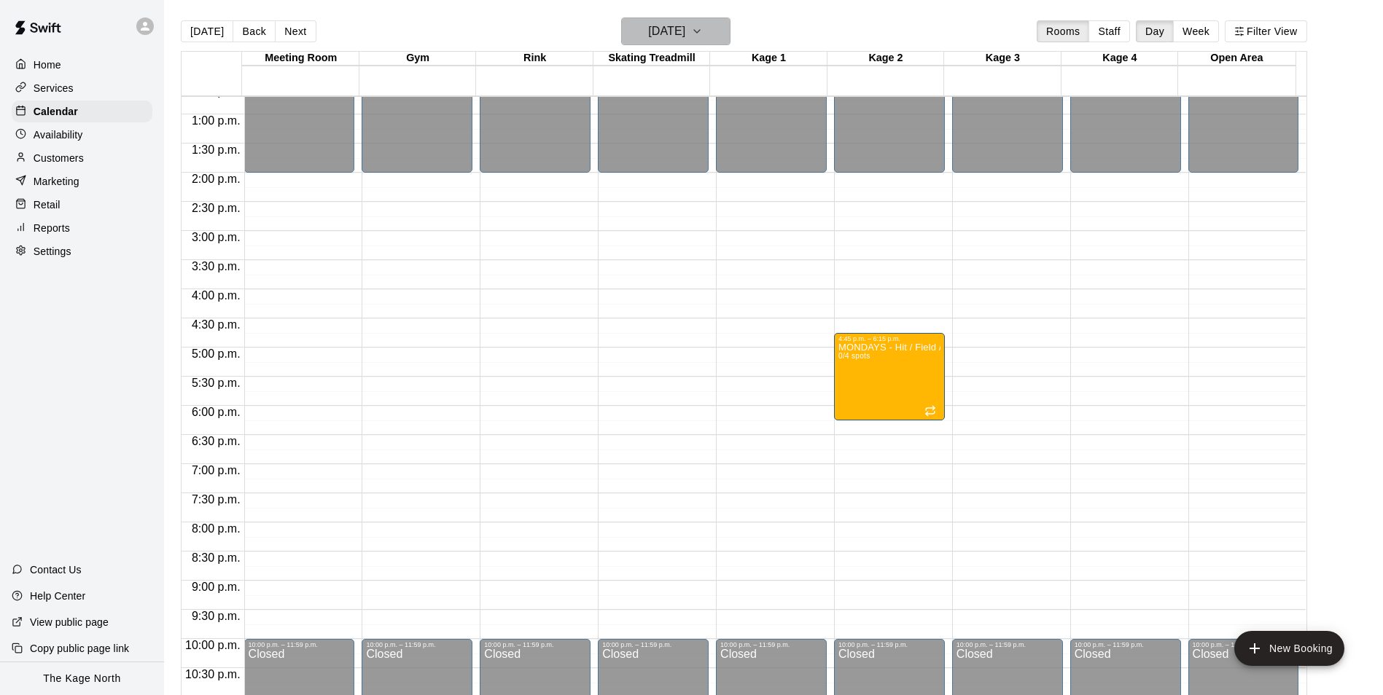
click at [703, 34] on icon "button" at bounding box center [697, 31] width 12 height 17
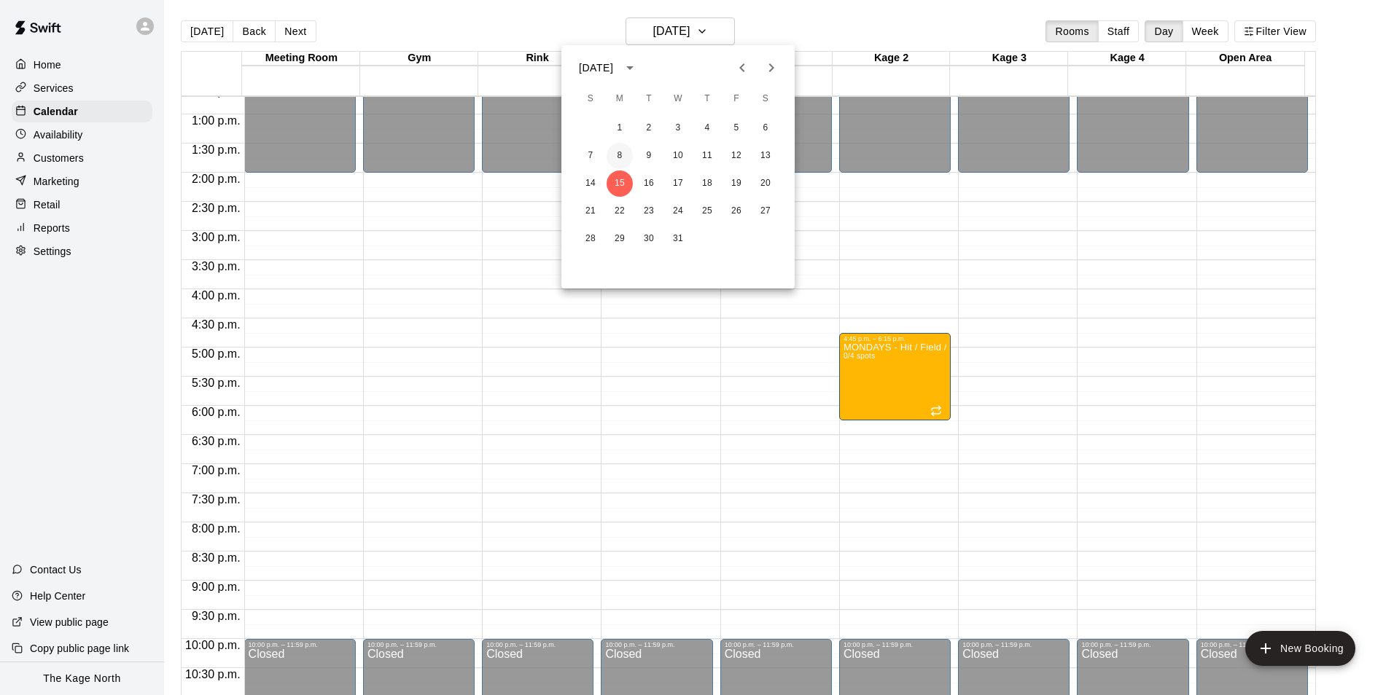
click at [623, 155] on button "8" at bounding box center [619, 156] width 26 height 26
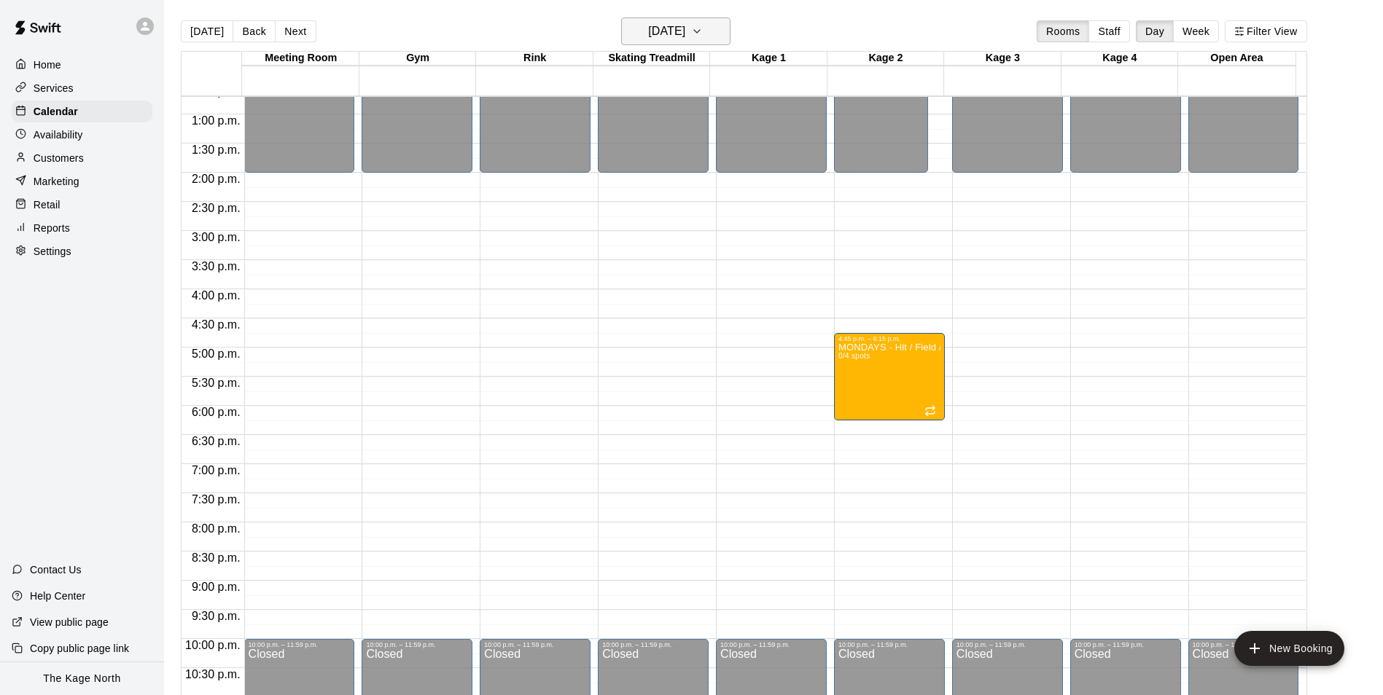
click at [685, 30] on h6 "Monday Dec 08" at bounding box center [666, 31] width 37 height 20
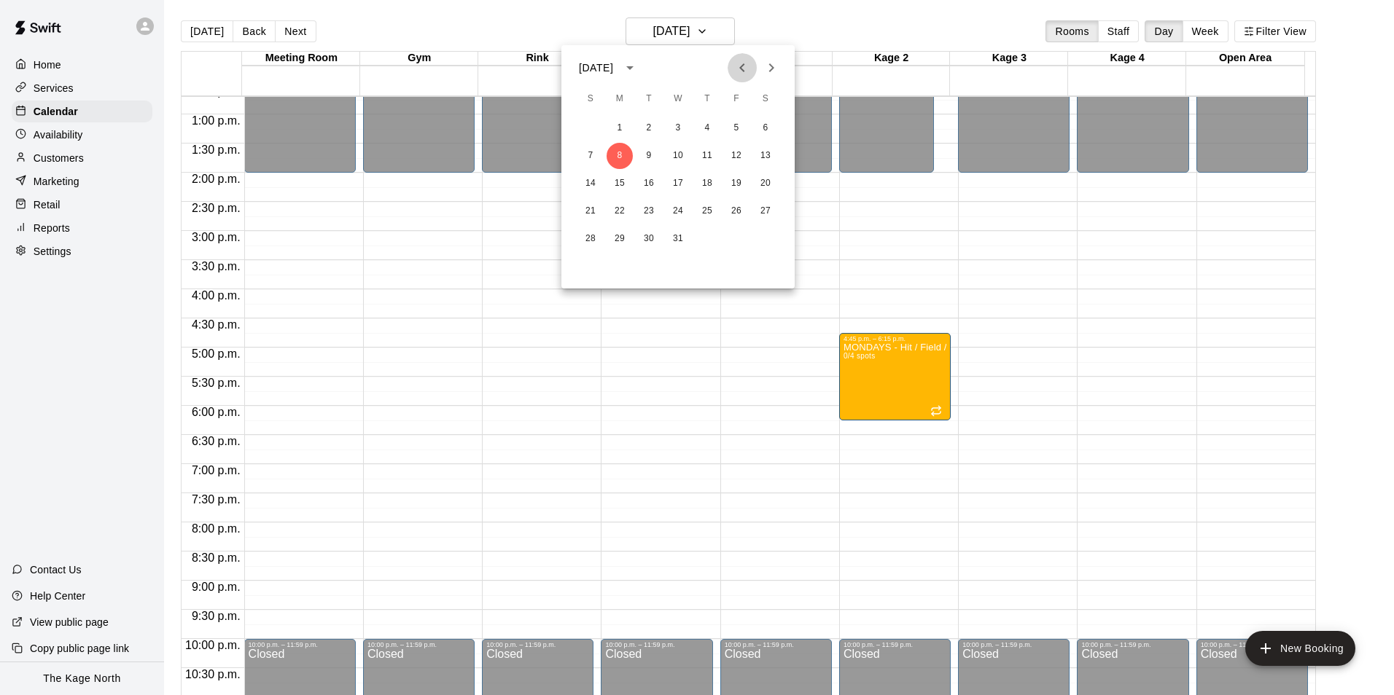
click at [732, 69] on button "Previous month" at bounding box center [742, 67] width 29 height 29
click at [735, 66] on icon "Previous month" at bounding box center [741, 67] width 17 height 17
click at [623, 237] on button "27" at bounding box center [619, 239] width 26 height 26
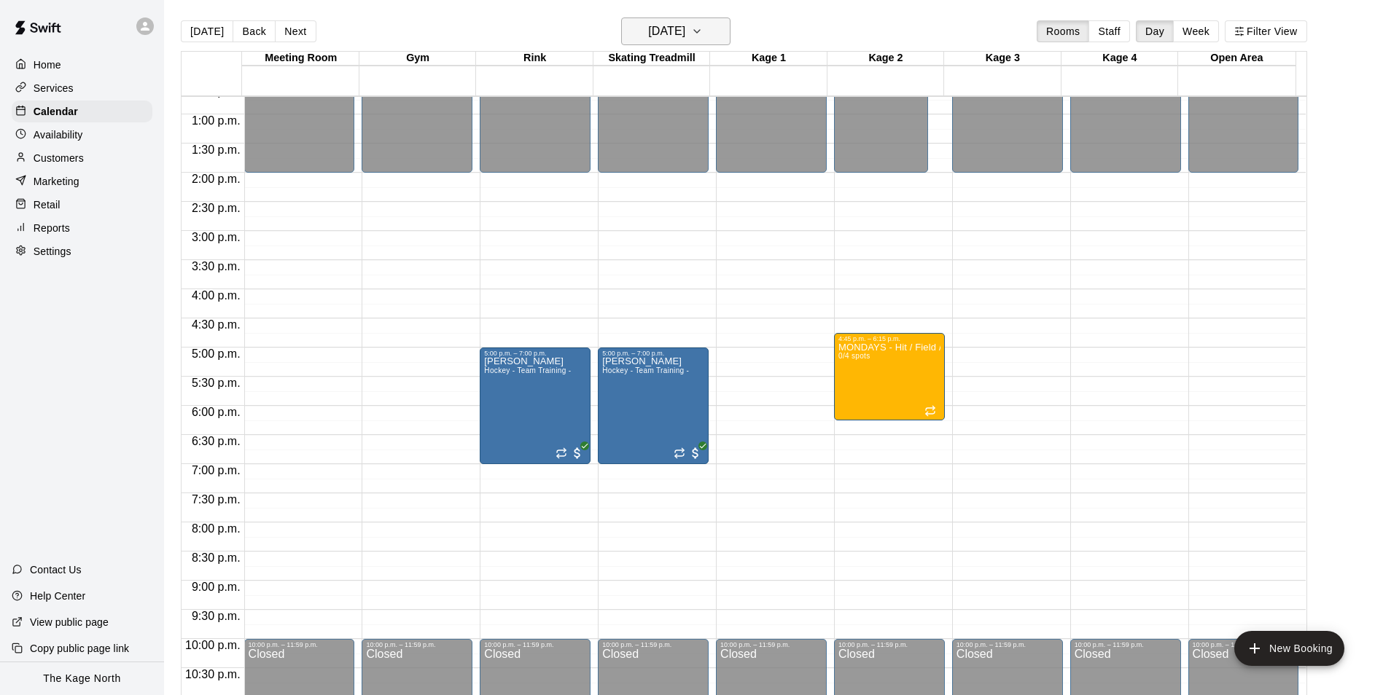
click at [711, 37] on button "[DATE]" at bounding box center [675, 31] width 109 height 28
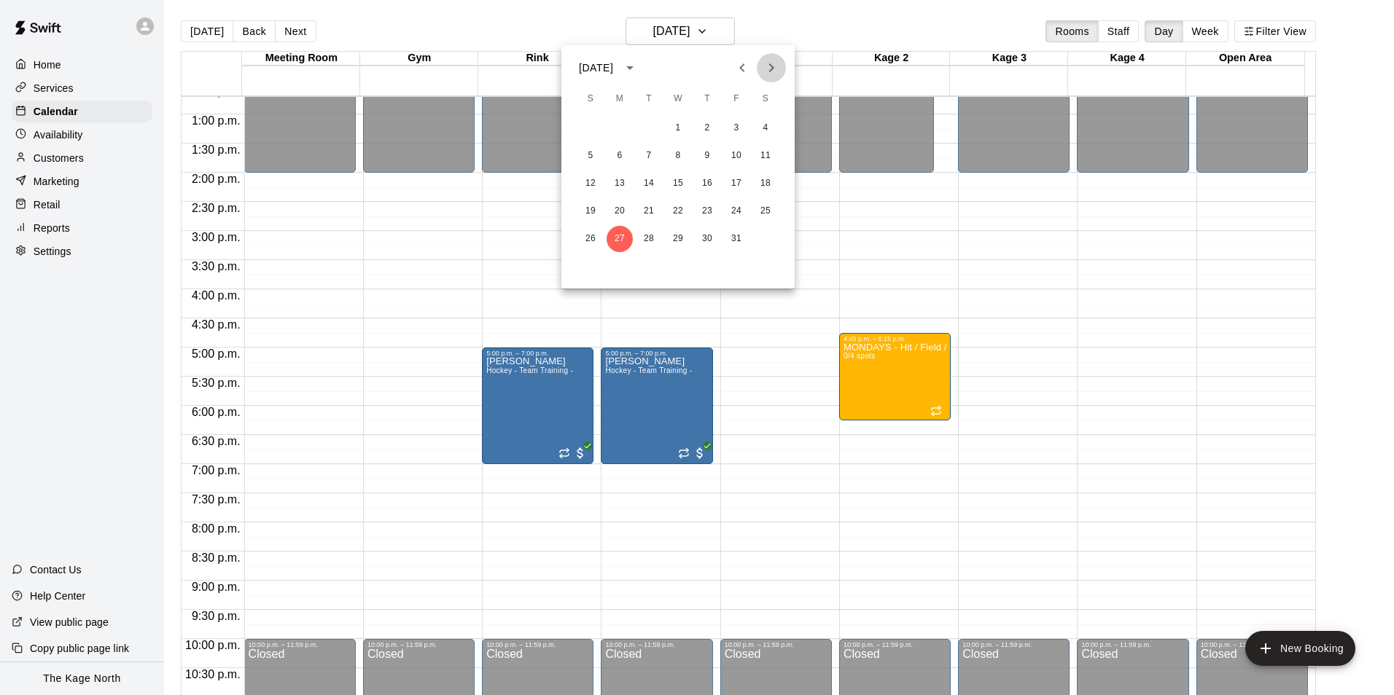
click at [768, 68] on icon "Next month" at bounding box center [770, 67] width 17 height 17
click at [619, 155] on button "3" at bounding box center [619, 156] width 26 height 26
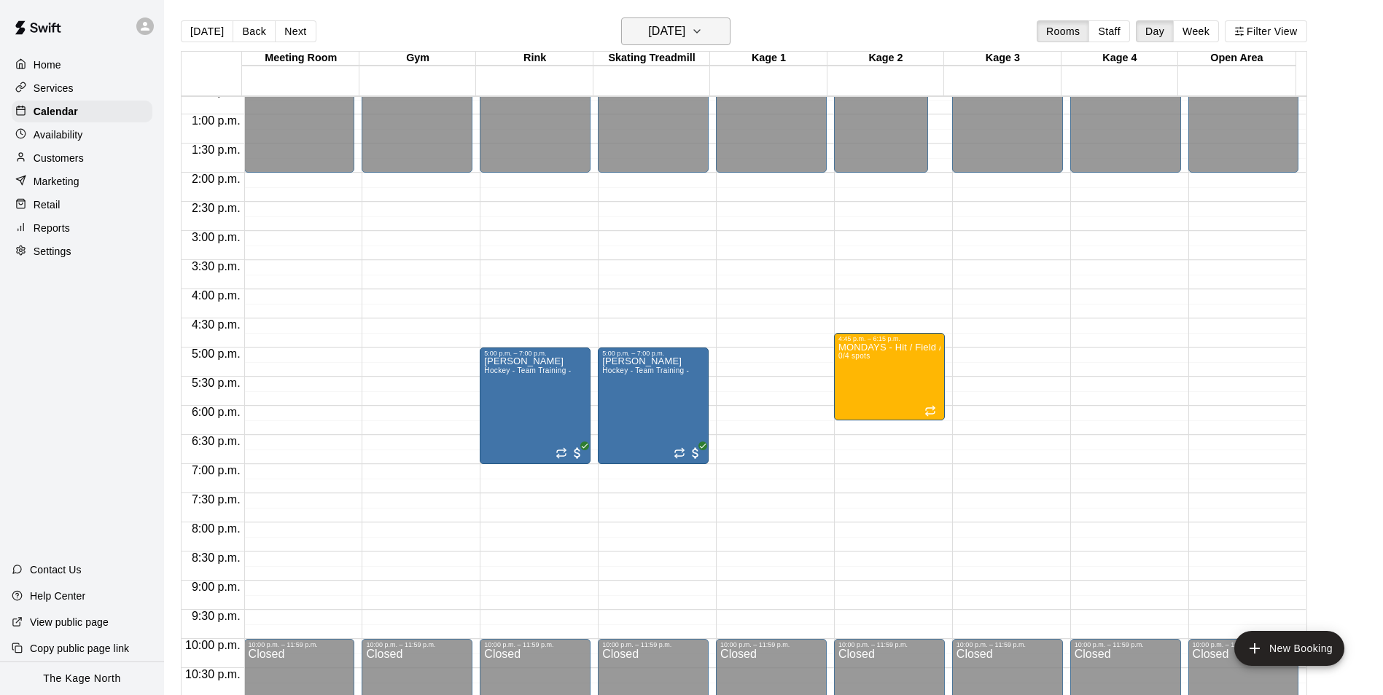
click at [685, 34] on h6 "Monday Nov 03" at bounding box center [666, 31] width 37 height 20
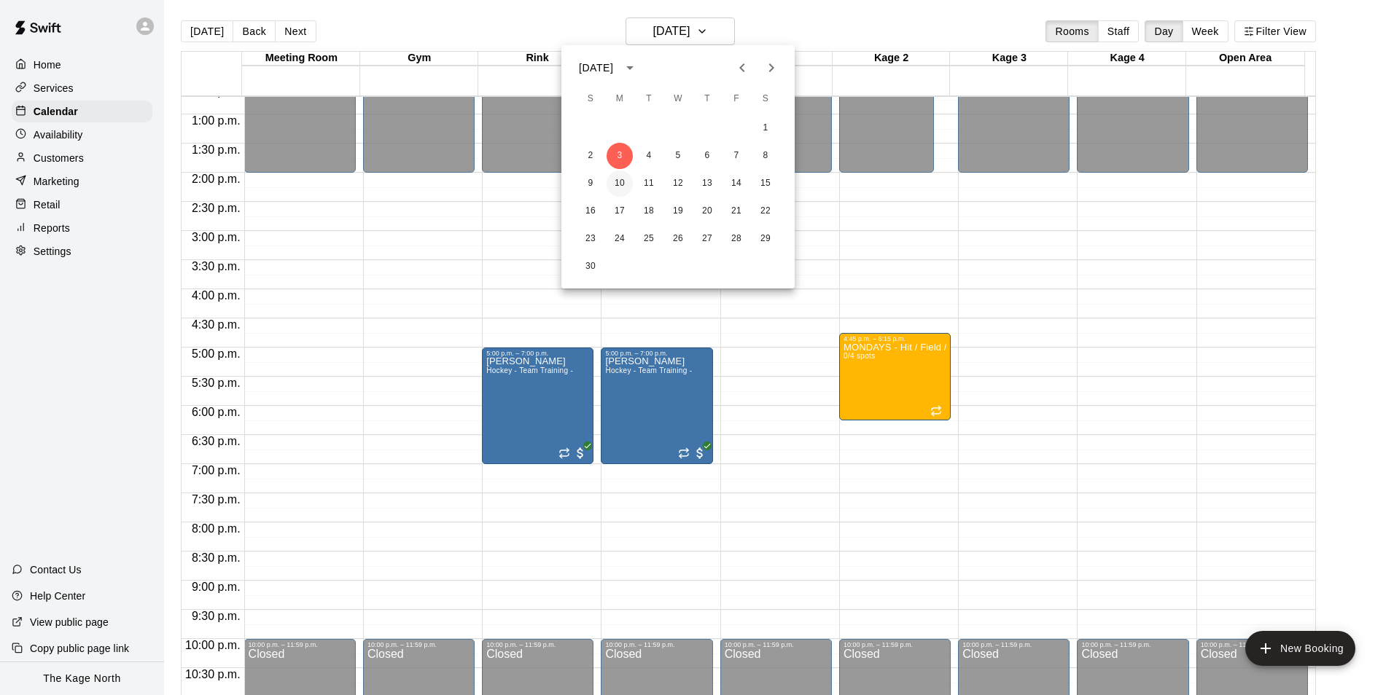
click at [628, 179] on button "10" at bounding box center [619, 184] width 26 height 26
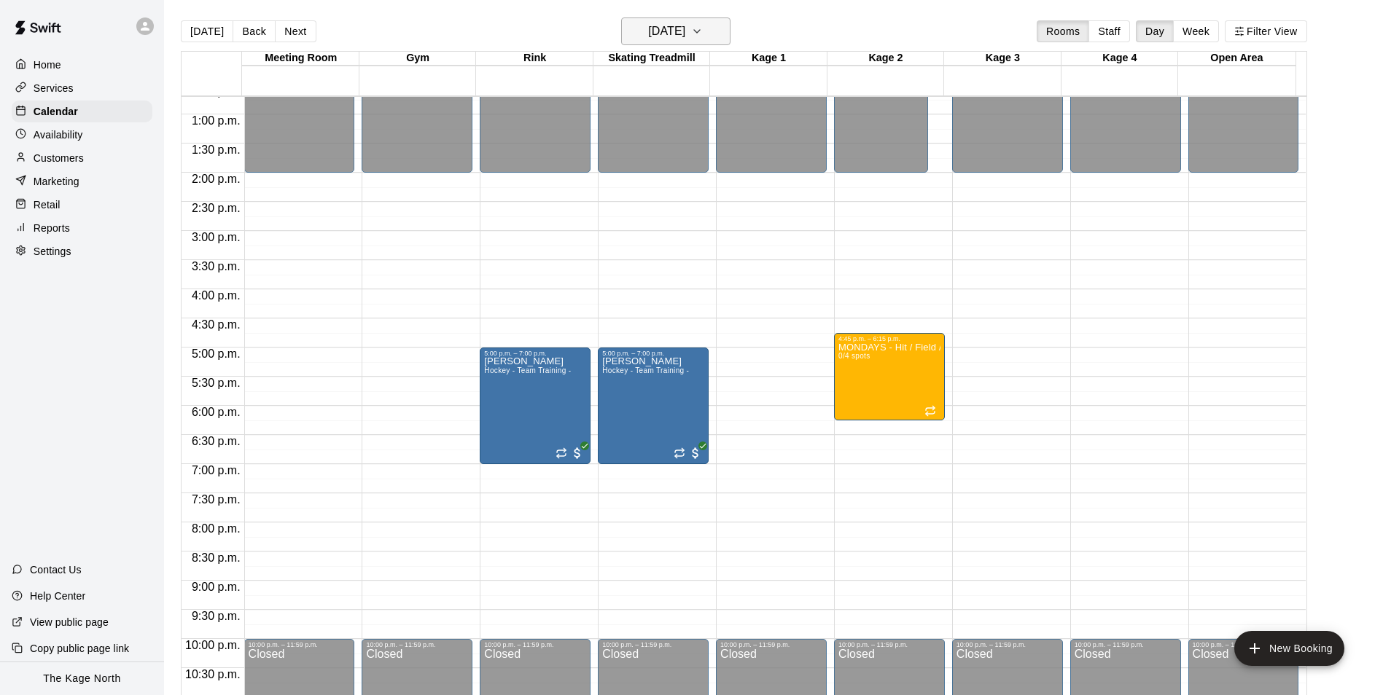
click at [685, 37] on h6 "Monday Nov 10" at bounding box center [666, 31] width 37 height 20
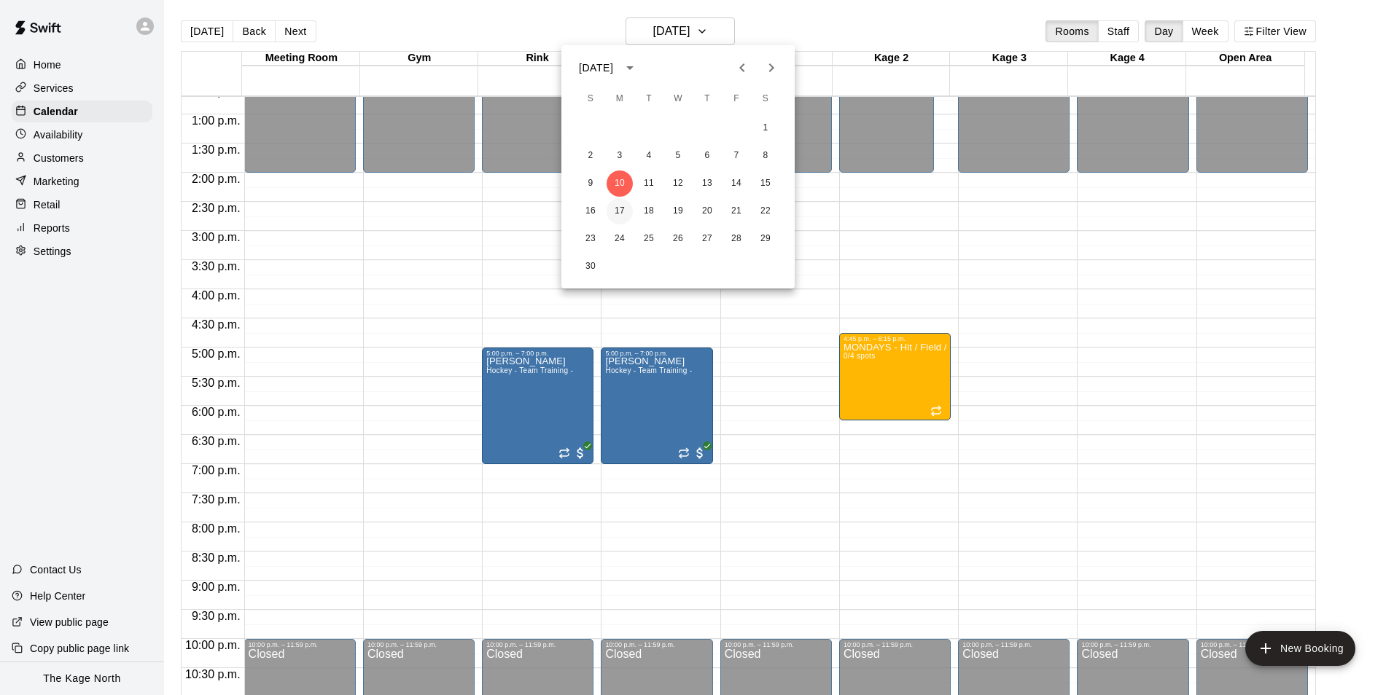
click at [625, 211] on button "17" at bounding box center [619, 211] width 26 height 26
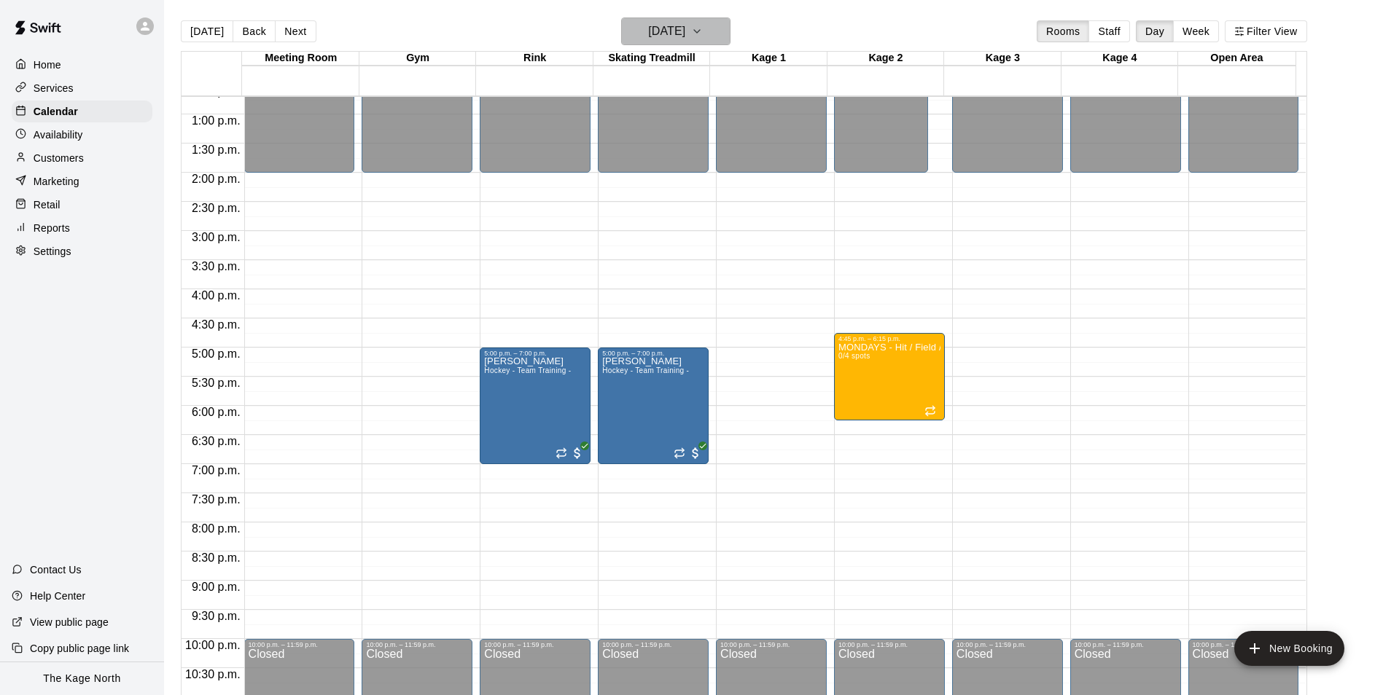
click at [685, 36] on h6 "Monday Nov 17" at bounding box center [666, 31] width 37 height 20
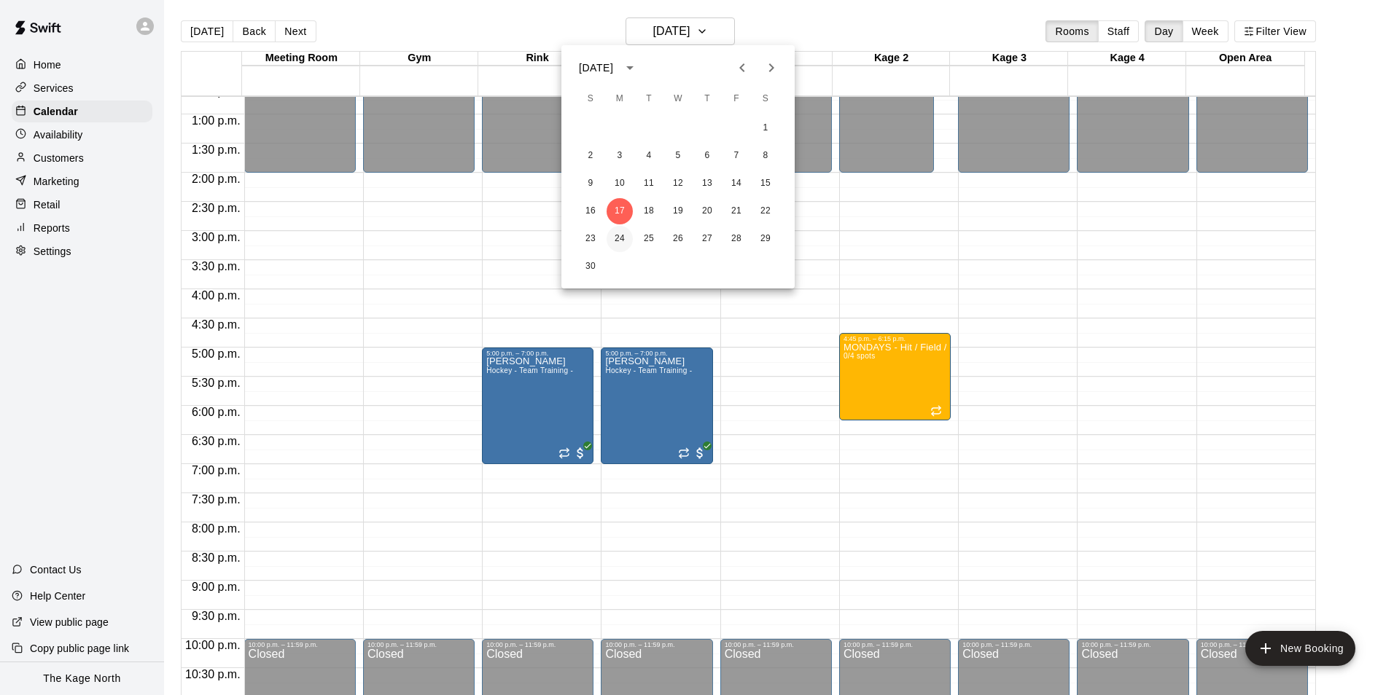
click at [613, 229] on button "24" at bounding box center [619, 239] width 26 height 26
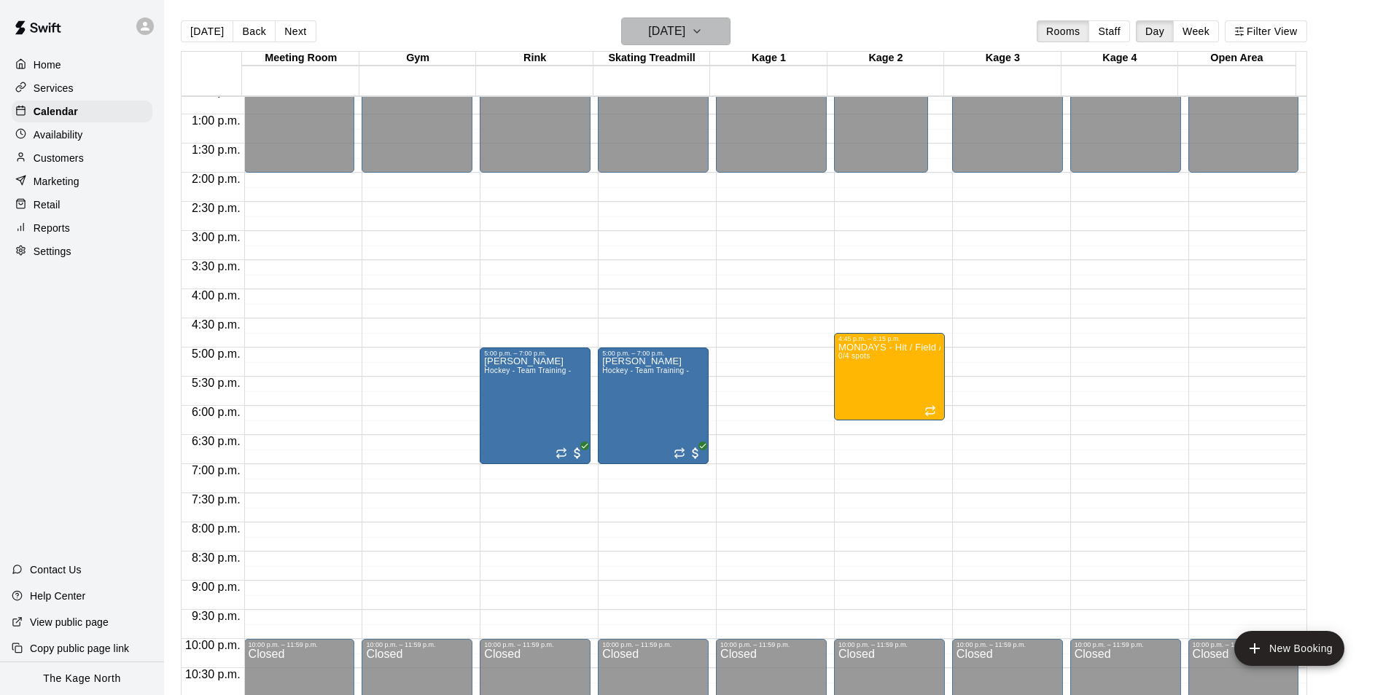
click at [703, 37] on icon "button" at bounding box center [697, 31] width 12 height 17
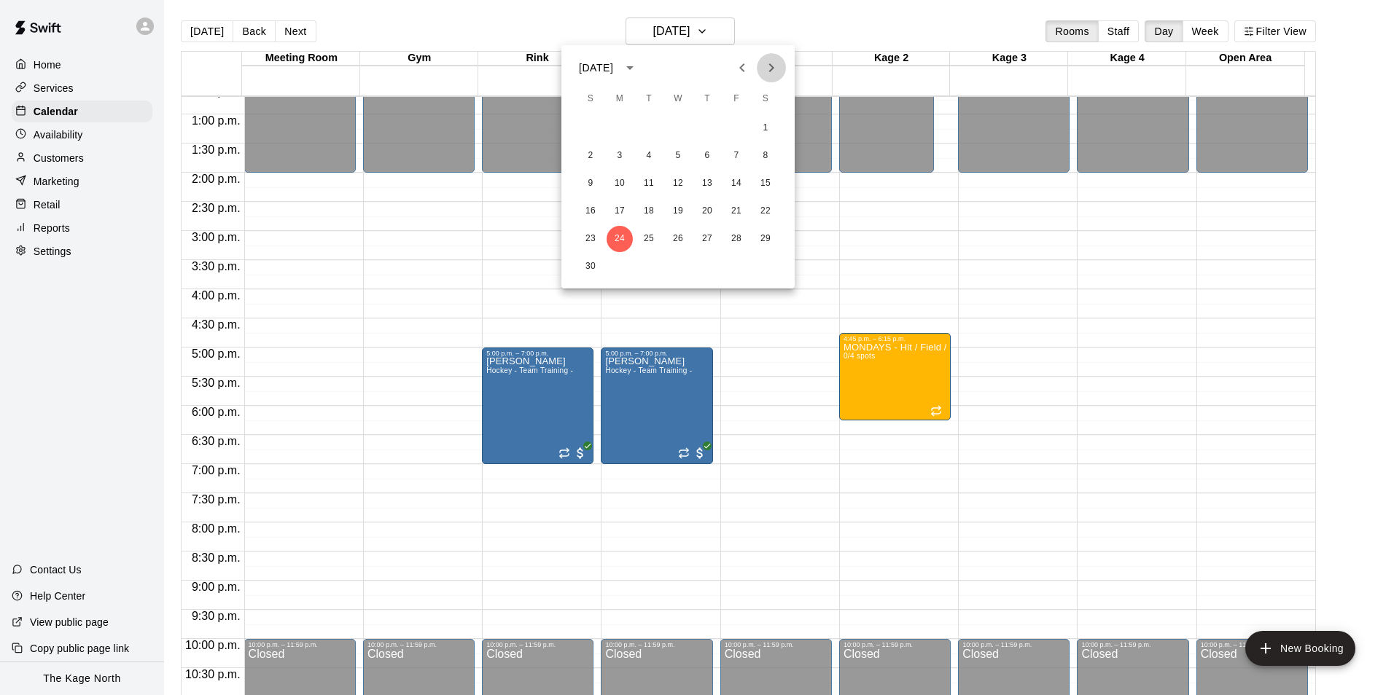
click at [764, 74] on icon "Next month" at bounding box center [770, 67] width 17 height 17
drag, startPoint x: 623, startPoint y: 130, endPoint x: 681, endPoint y: 127, distance: 57.7
click at [624, 130] on button "1" at bounding box center [619, 128] width 26 height 26
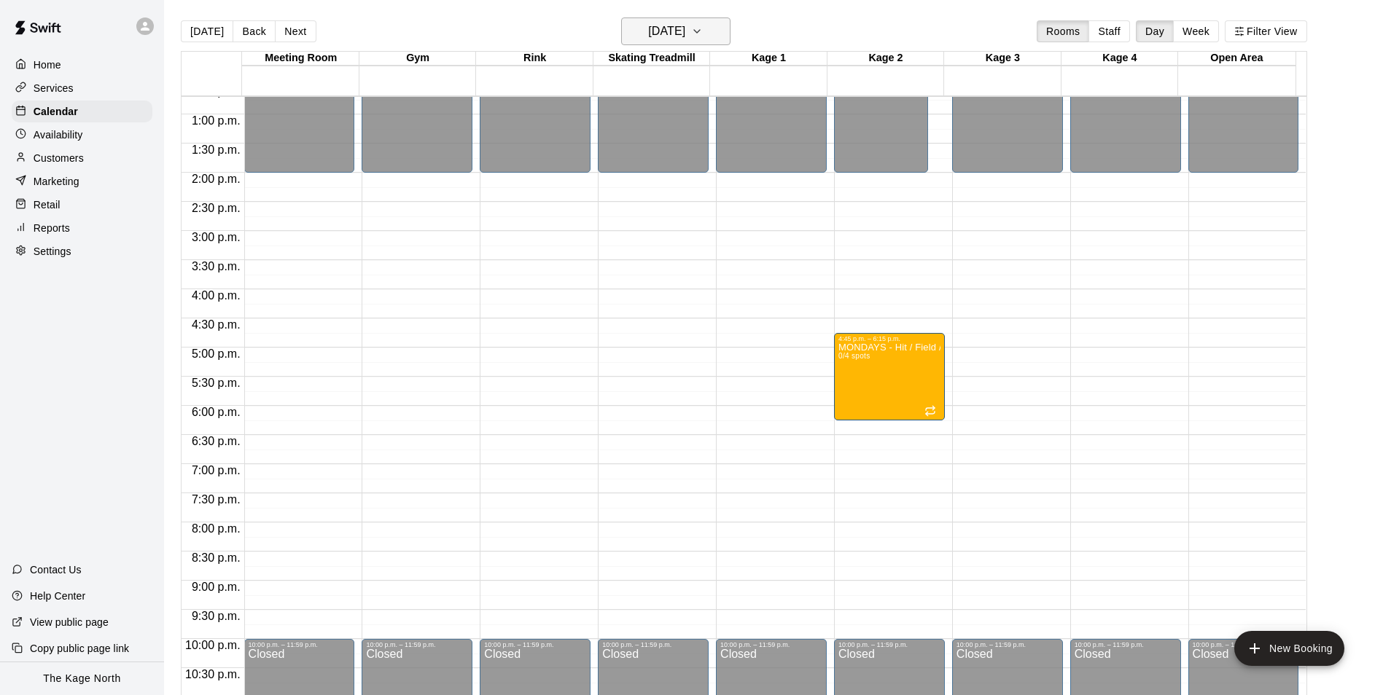
click at [703, 39] on icon "button" at bounding box center [697, 31] width 12 height 17
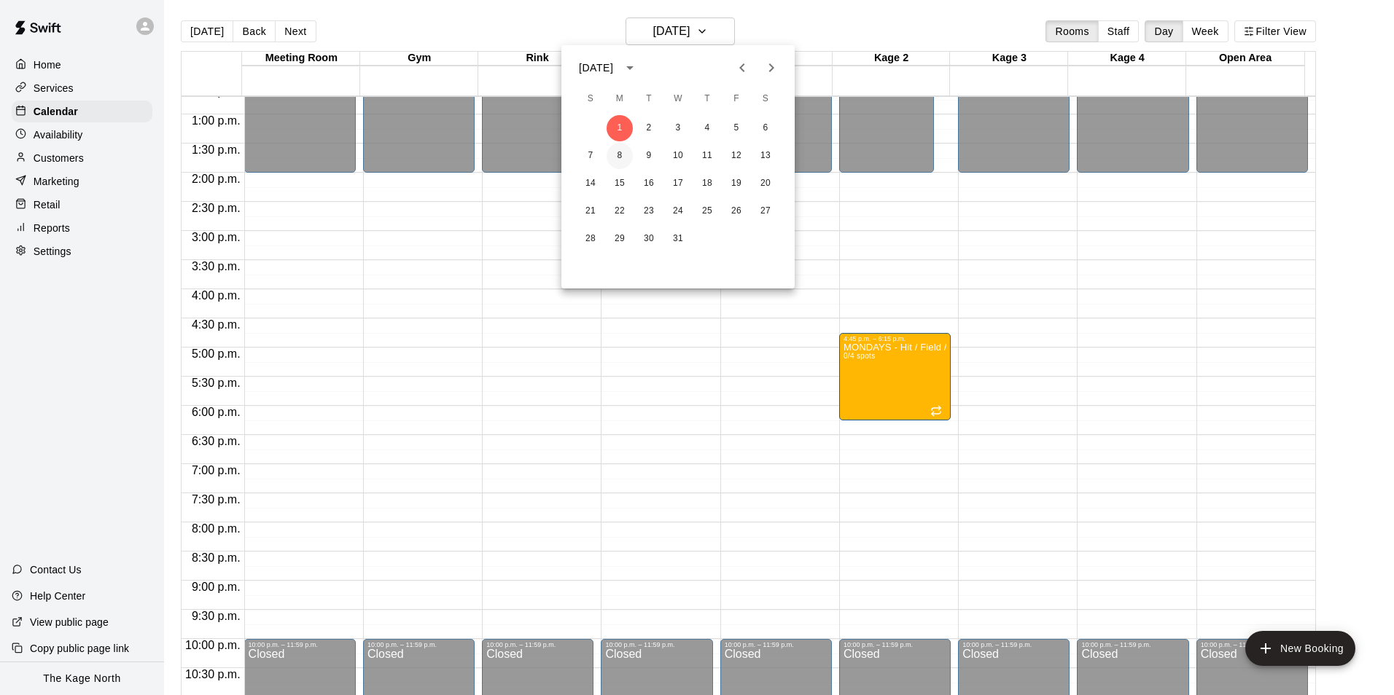
click at [623, 153] on button "8" at bounding box center [619, 156] width 26 height 26
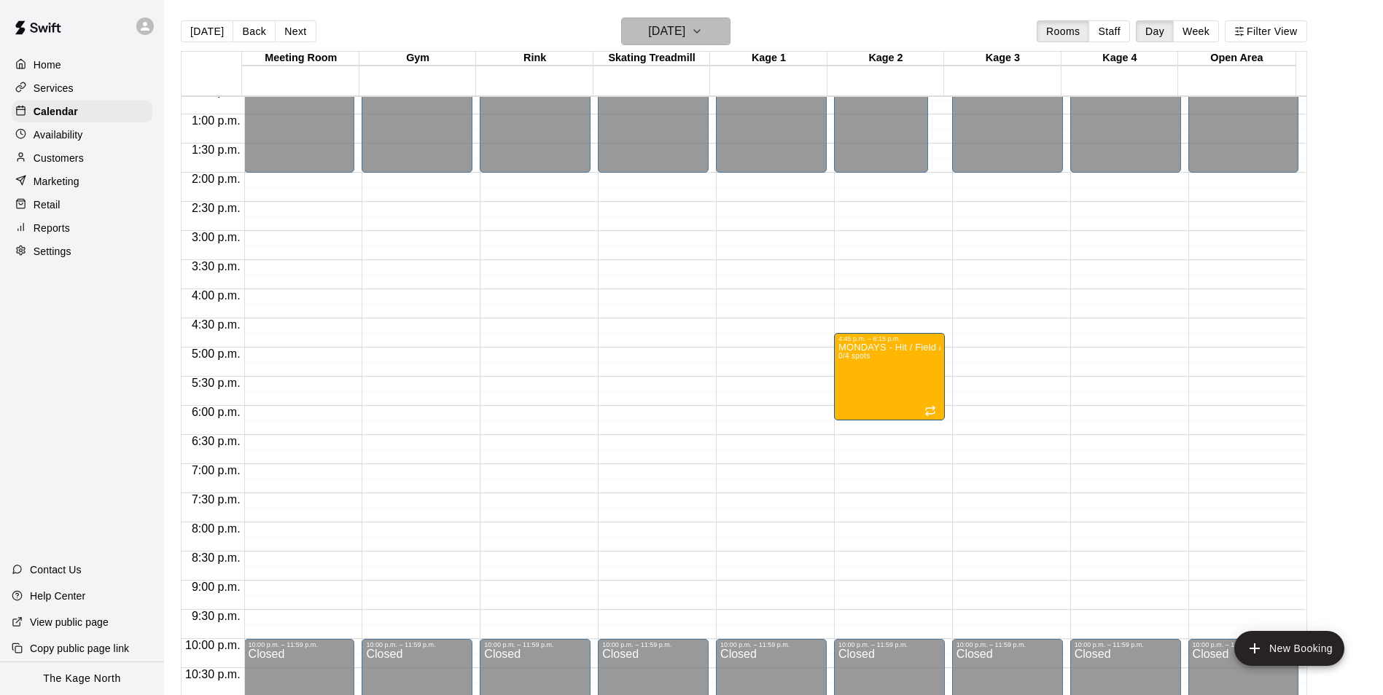
click at [698, 42] on button "Monday Dec 08" at bounding box center [675, 31] width 109 height 28
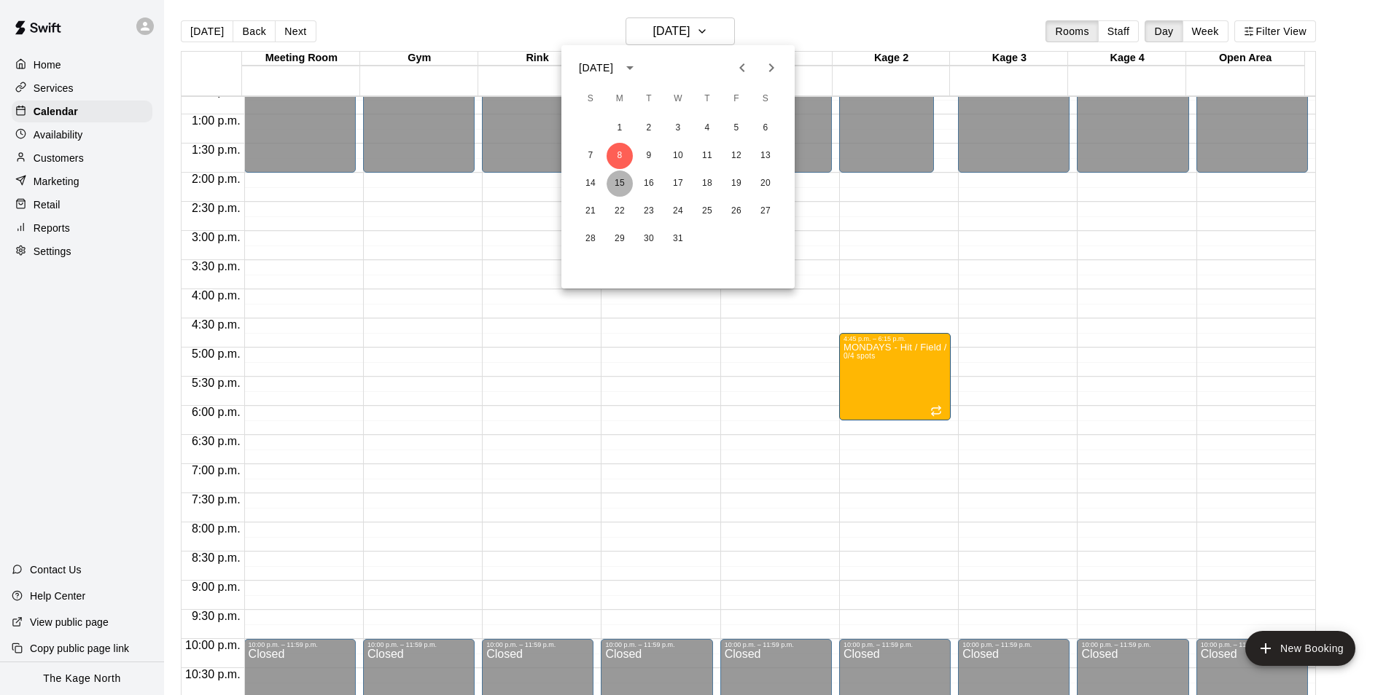
click at [617, 183] on button "15" at bounding box center [619, 184] width 26 height 26
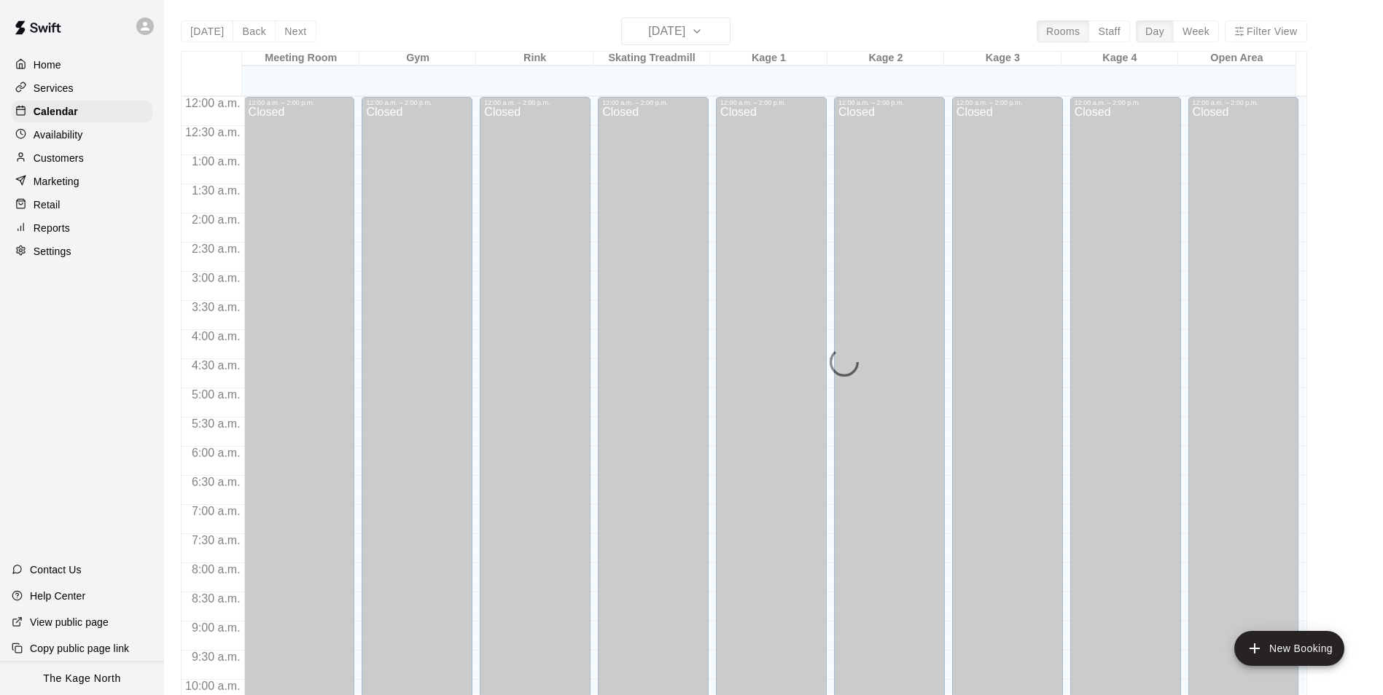
scroll to position [741, 0]
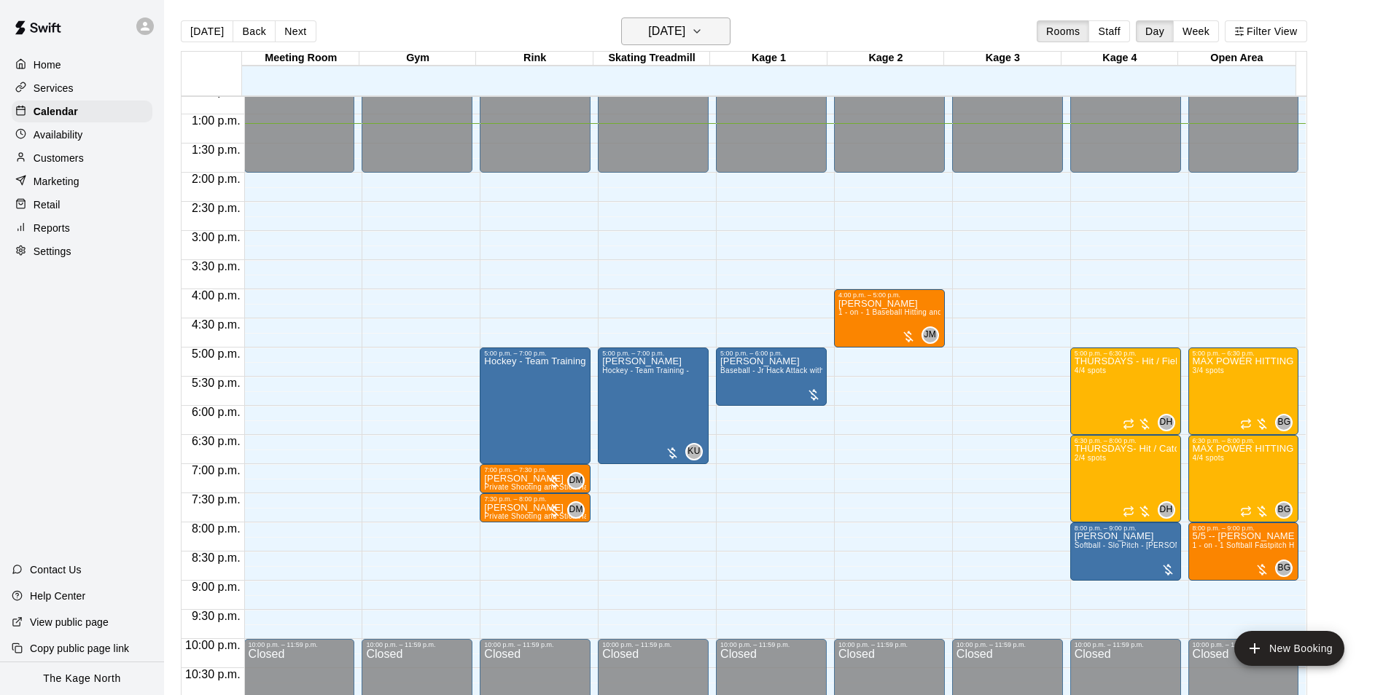
click at [685, 31] on h6 "[DATE]" at bounding box center [666, 31] width 37 height 20
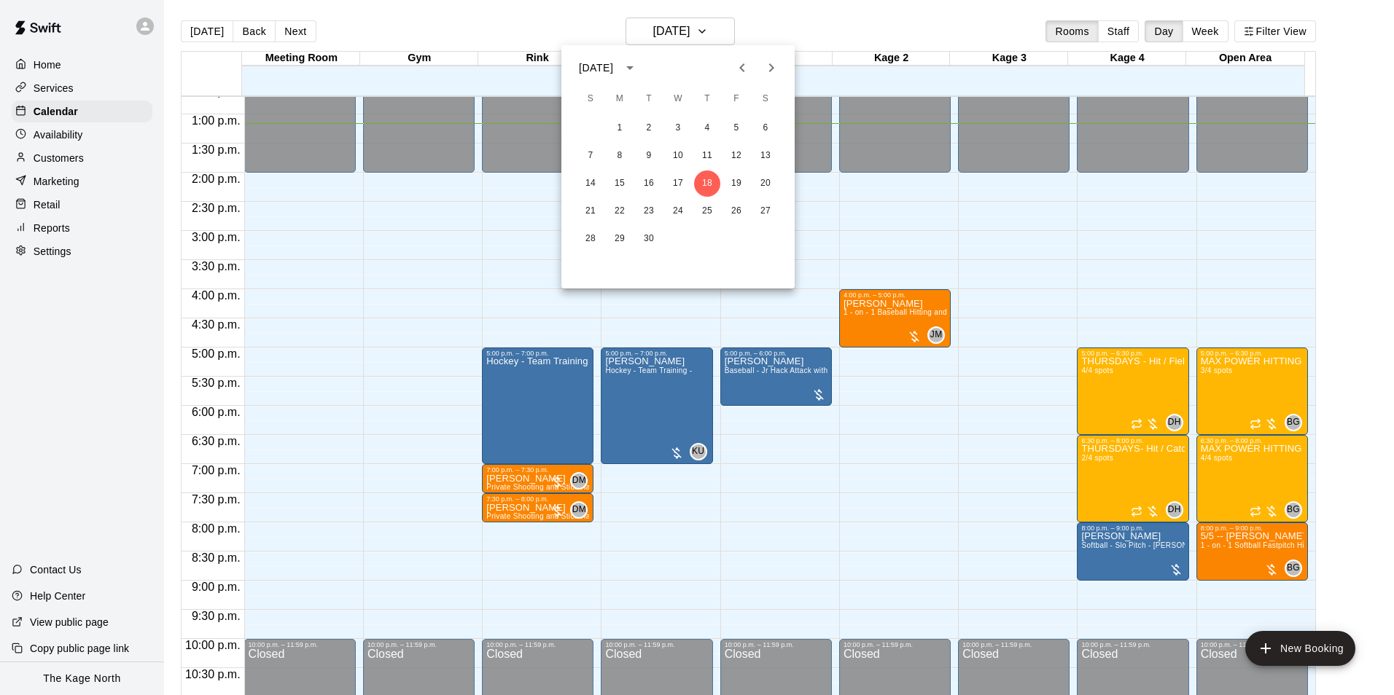
click at [769, 69] on icon "Next month" at bounding box center [770, 67] width 17 height 17
click at [628, 235] on button "27" at bounding box center [619, 239] width 26 height 26
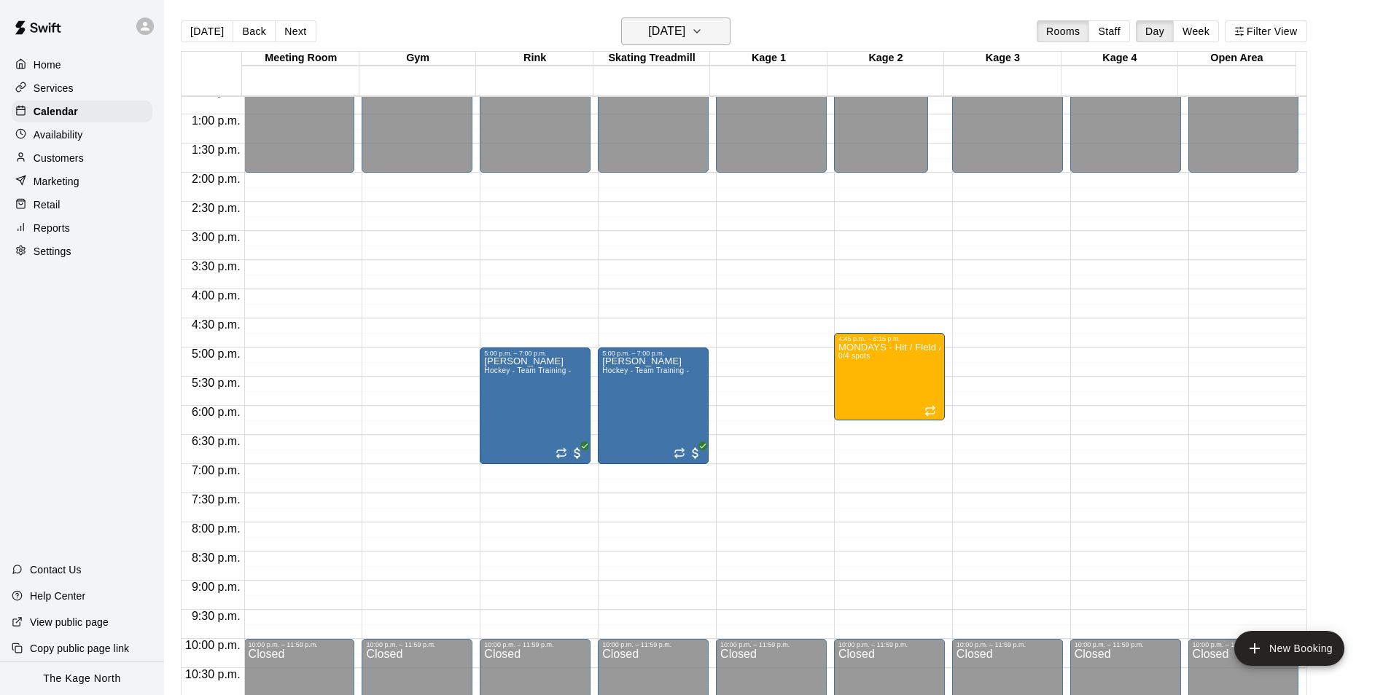
click at [685, 36] on h6 "[DATE]" at bounding box center [666, 31] width 37 height 20
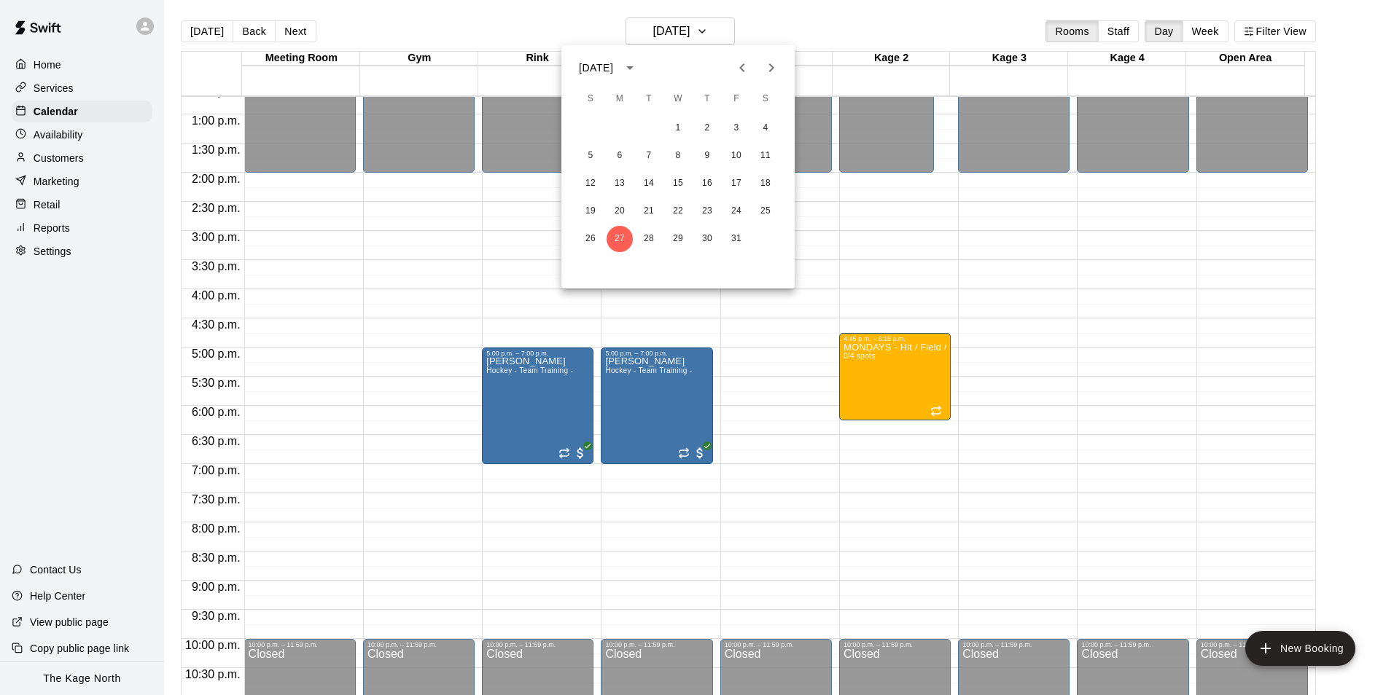
click at [768, 71] on icon "Next month" at bounding box center [770, 67] width 17 height 17
click at [736, 73] on icon "Previous month" at bounding box center [741, 67] width 17 height 17
click at [809, 31] on div at bounding box center [697, 347] width 1394 height 695
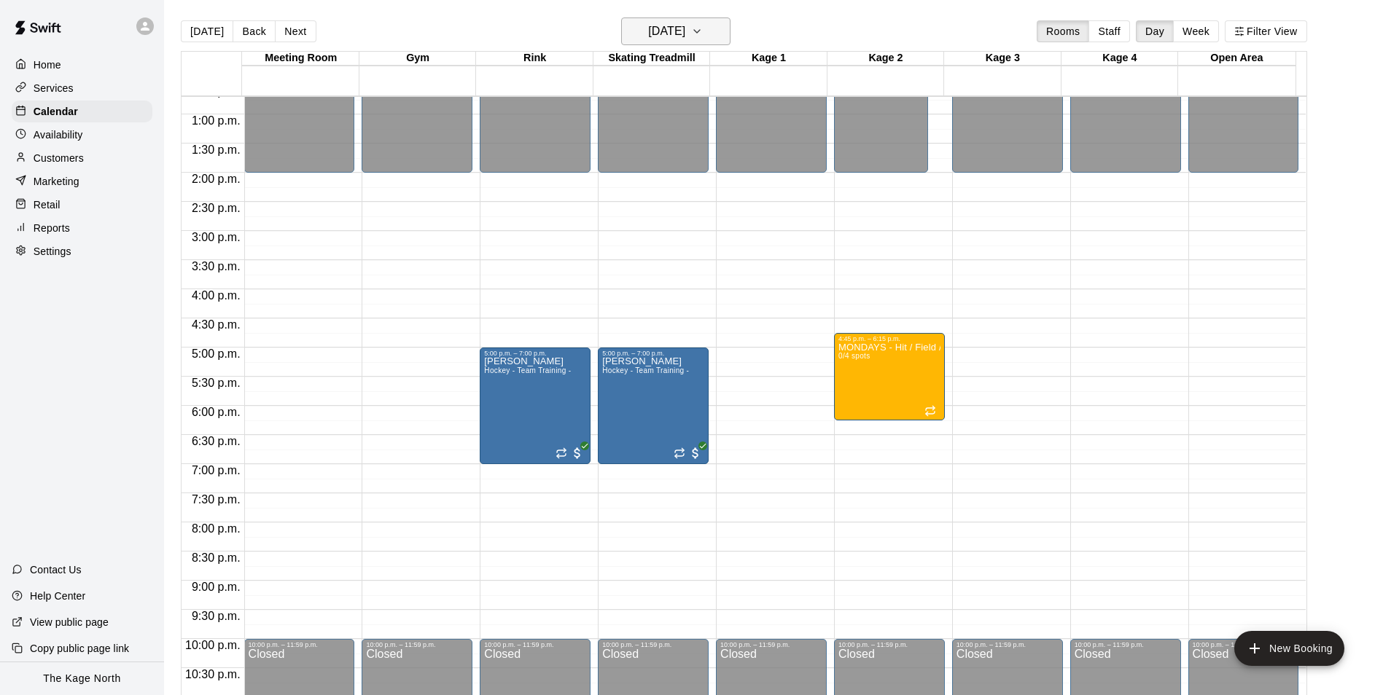
click at [685, 34] on h6 "[DATE]" at bounding box center [666, 31] width 37 height 20
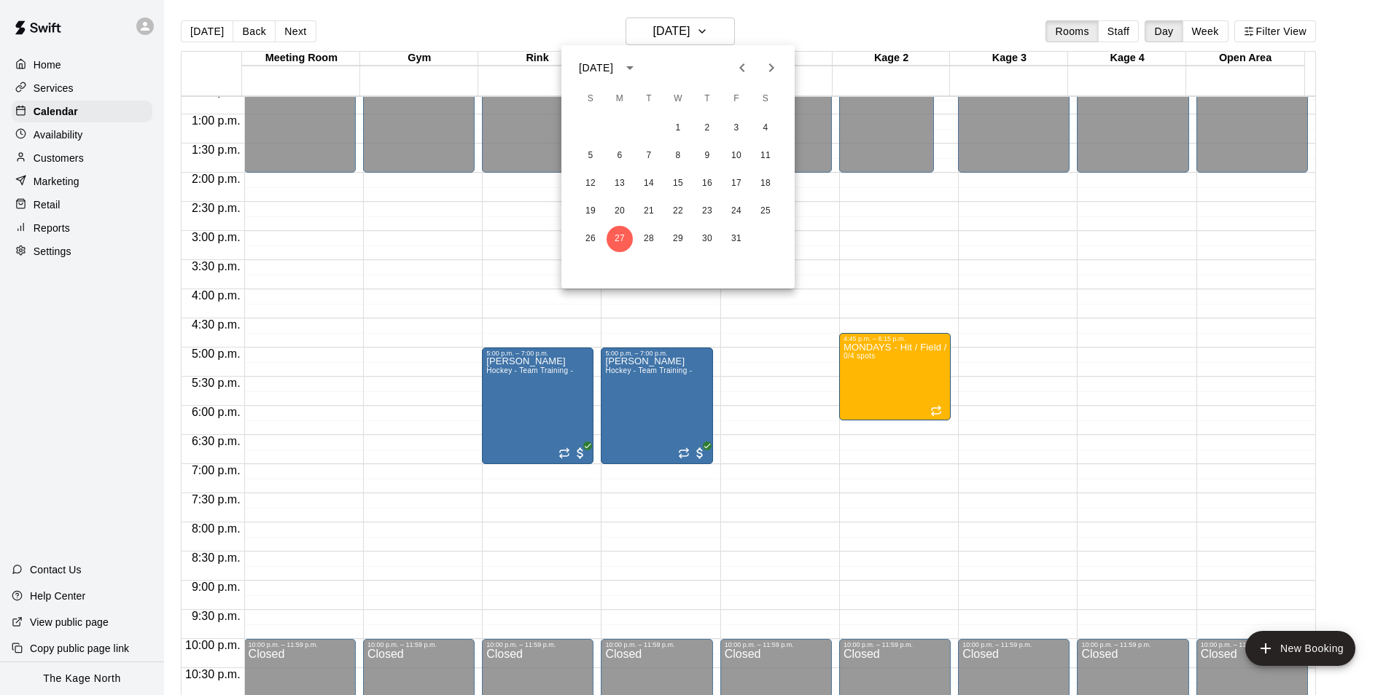
drag, startPoint x: 796, startPoint y: 11, endPoint x: 822, endPoint y: 29, distance: 31.9
click at [796, 11] on div at bounding box center [697, 347] width 1394 height 695
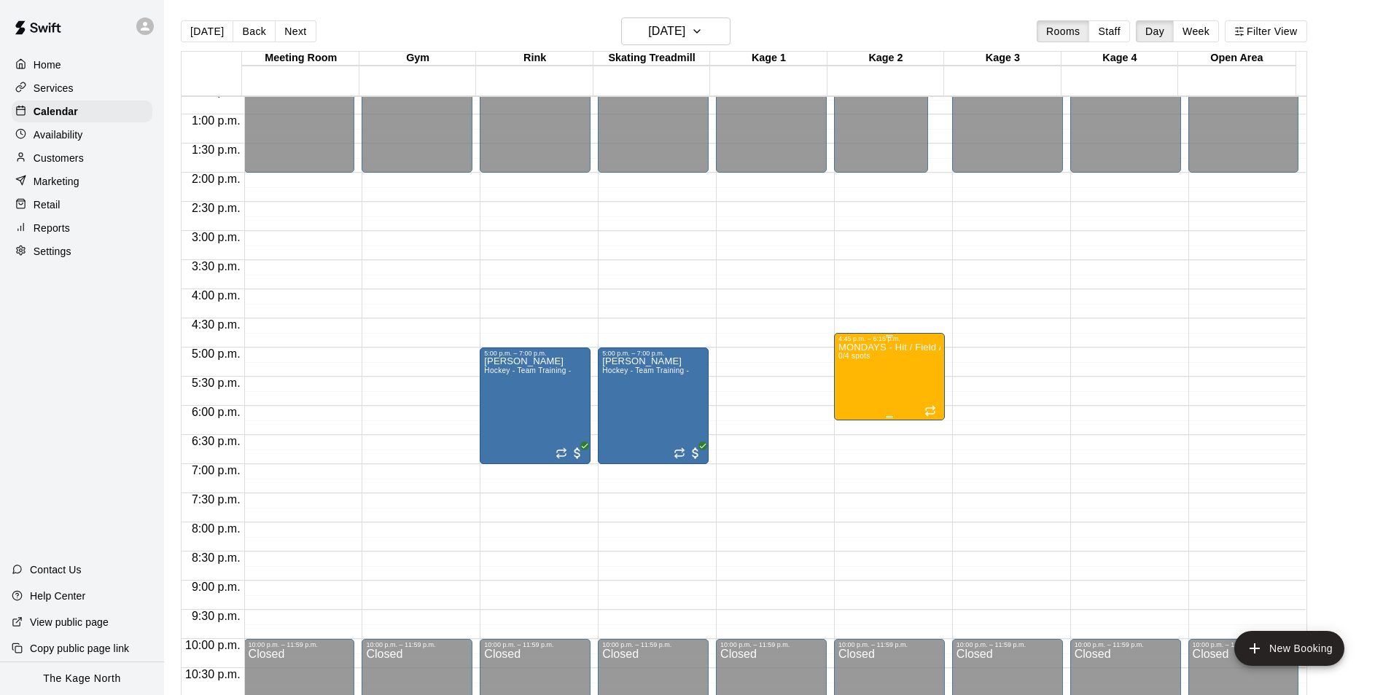
click at [895, 348] on p "MONDAYS - Hit / Field / Throw - Baseball Program - 7U-9U" at bounding box center [889, 348] width 102 height 0
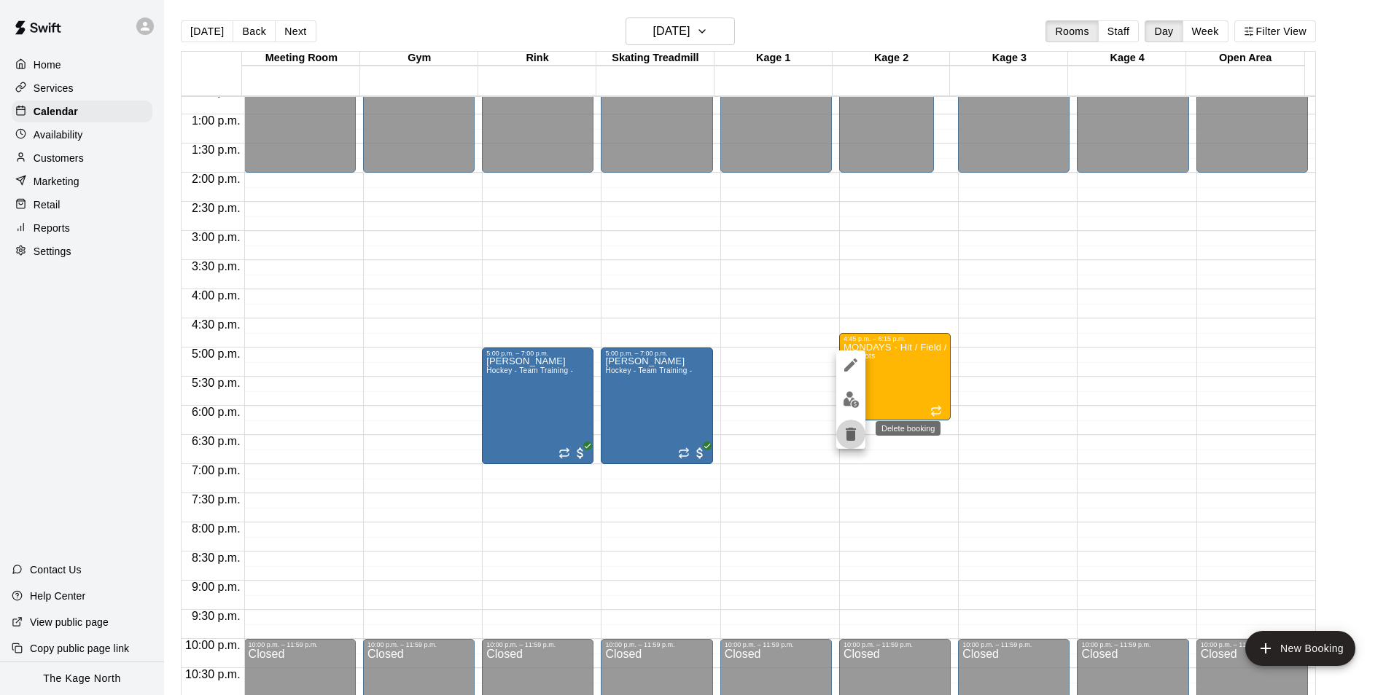
click at [849, 435] on icon "delete" at bounding box center [851, 434] width 10 height 13
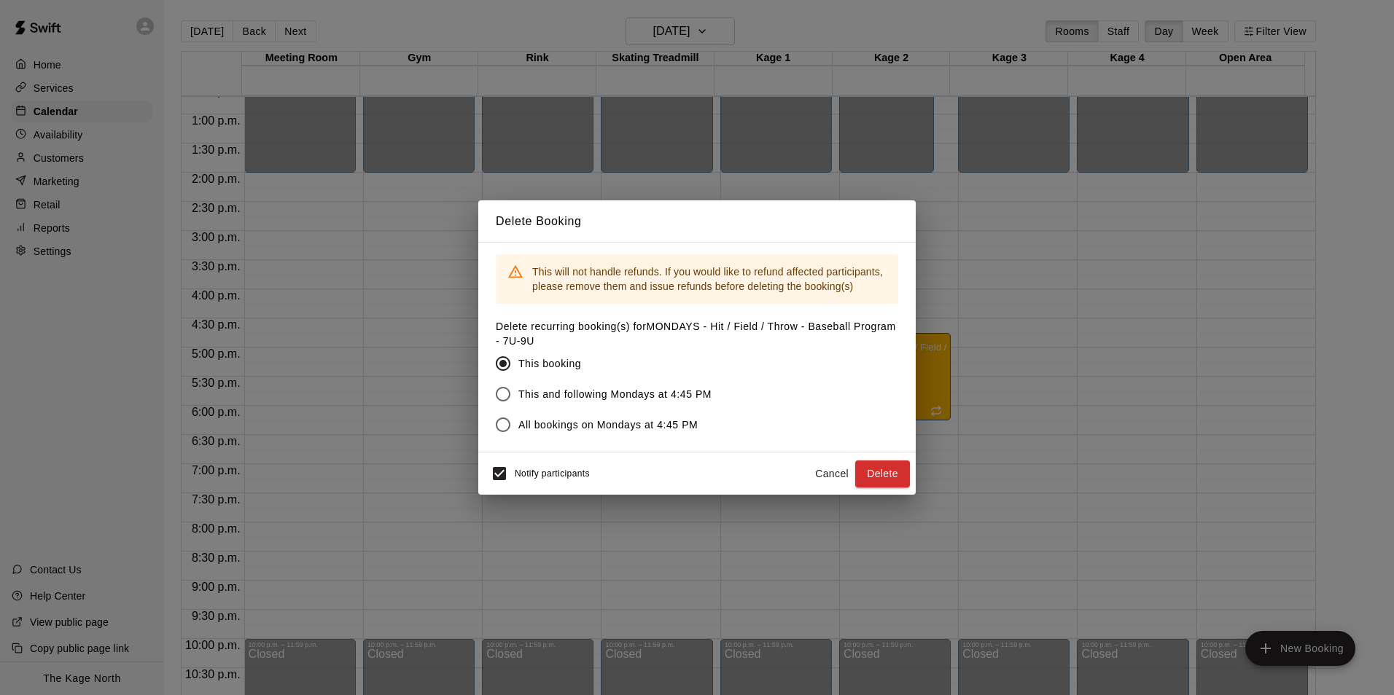
click at [624, 428] on span "All bookings on Mondays at 4:45 PM" at bounding box center [607, 425] width 179 height 15
click at [884, 473] on button "Delete" at bounding box center [882, 474] width 55 height 27
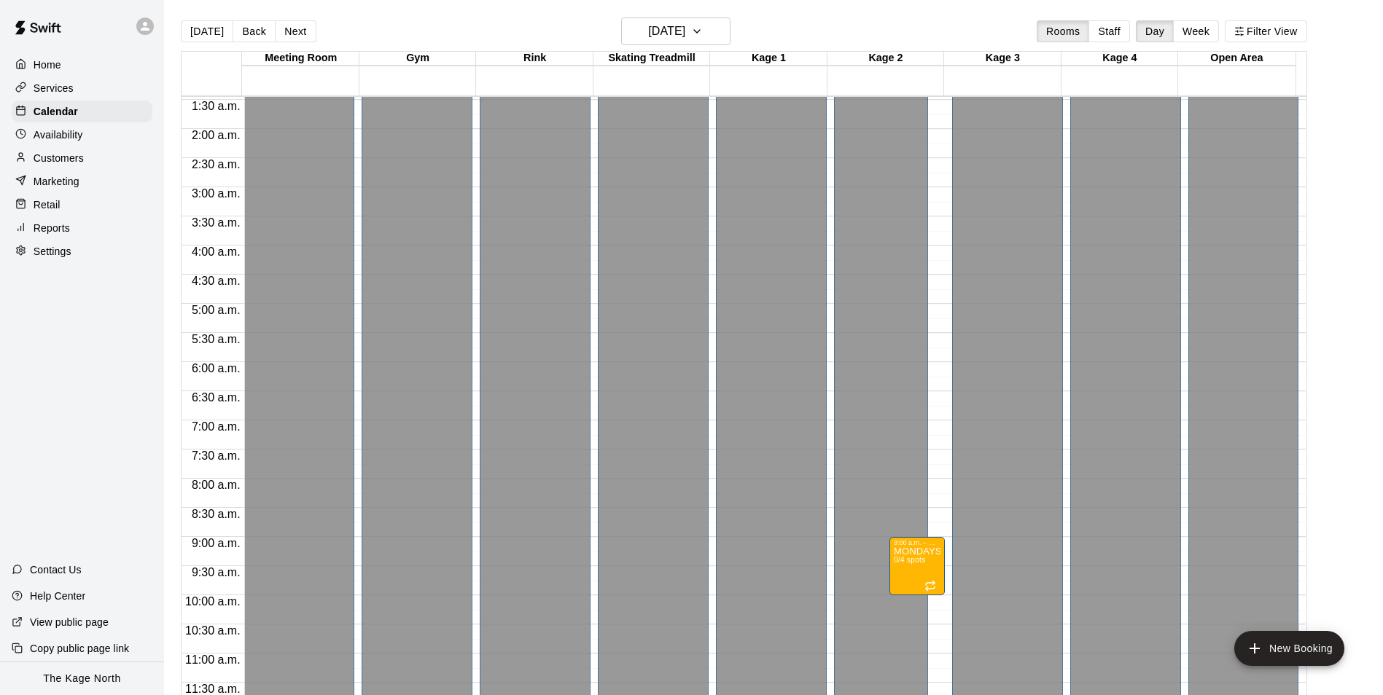
scroll to position [449, 0]
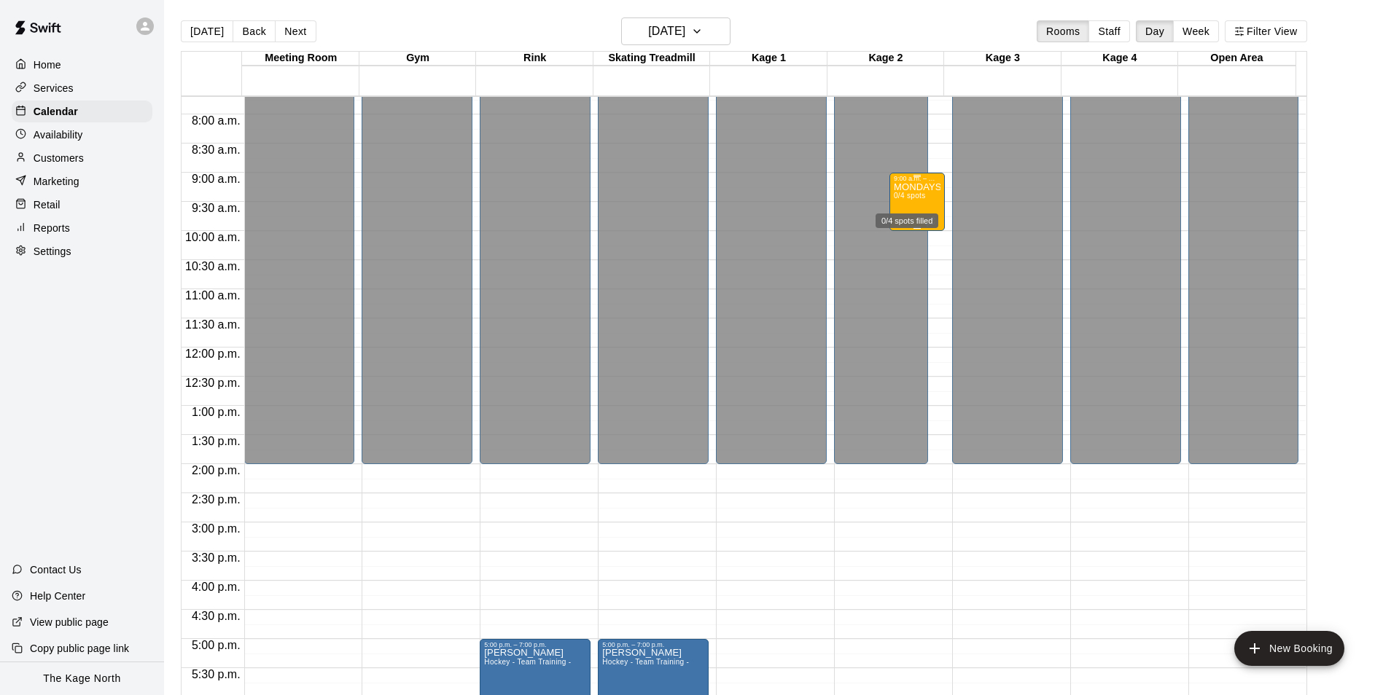
click at [911, 195] on span "0/4 spots" at bounding box center [910, 196] width 32 height 8
click at [902, 272] on icon "delete" at bounding box center [906, 277] width 10 height 13
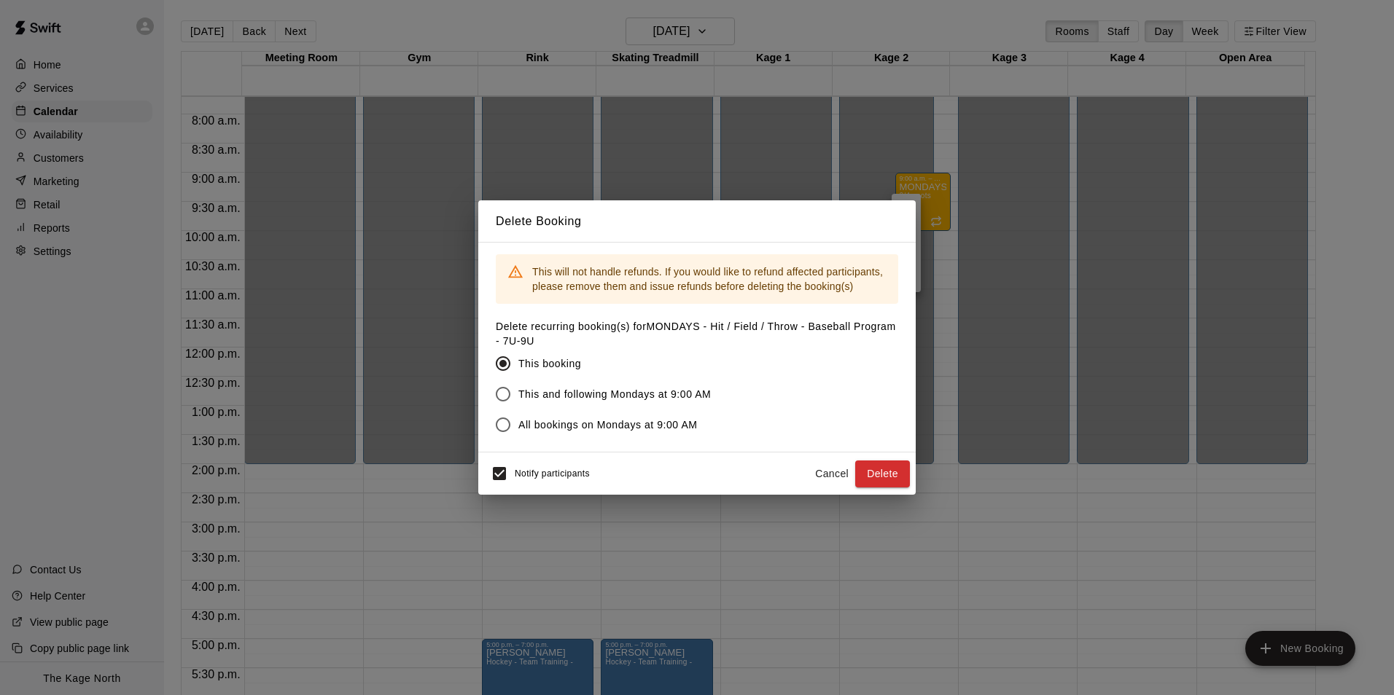
click at [642, 427] on span "All bookings on Mondays at 9:00 AM" at bounding box center [607, 425] width 179 height 15
click at [875, 466] on button "Delete" at bounding box center [882, 474] width 55 height 27
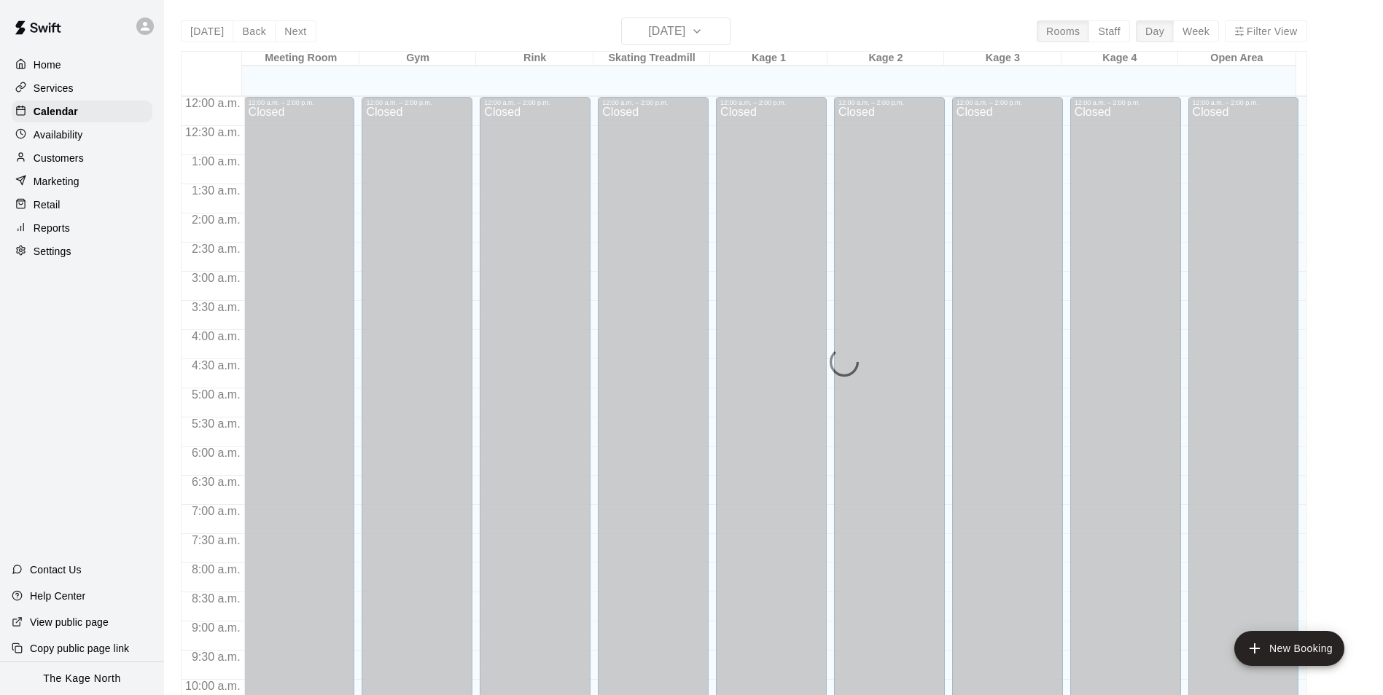
scroll to position [741, 0]
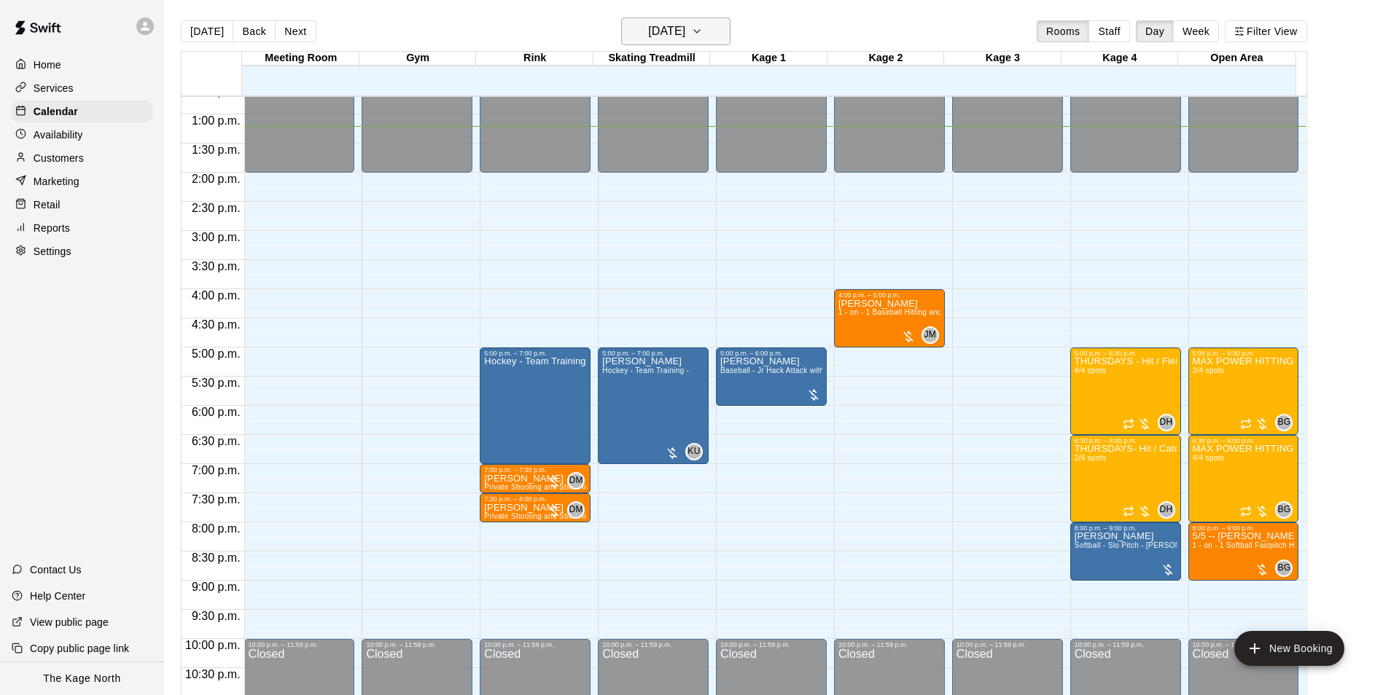
click at [685, 29] on h6 "[DATE]" at bounding box center [666, 31] width 37 height 20
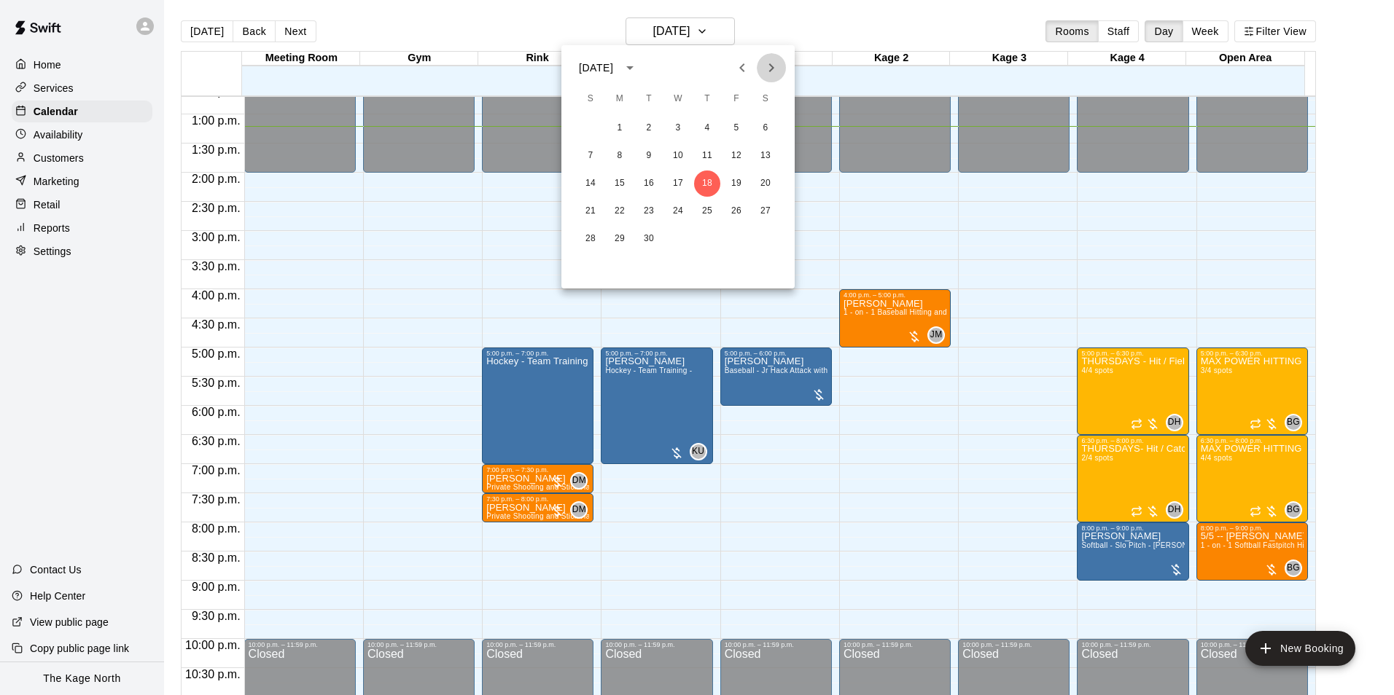
click at [775, 69] on icon "Next month" at bounding box center [770, 67] width 17 height 17
click at [619, 242] on button "27" at bounding box center [619, 239] width 26 height 26
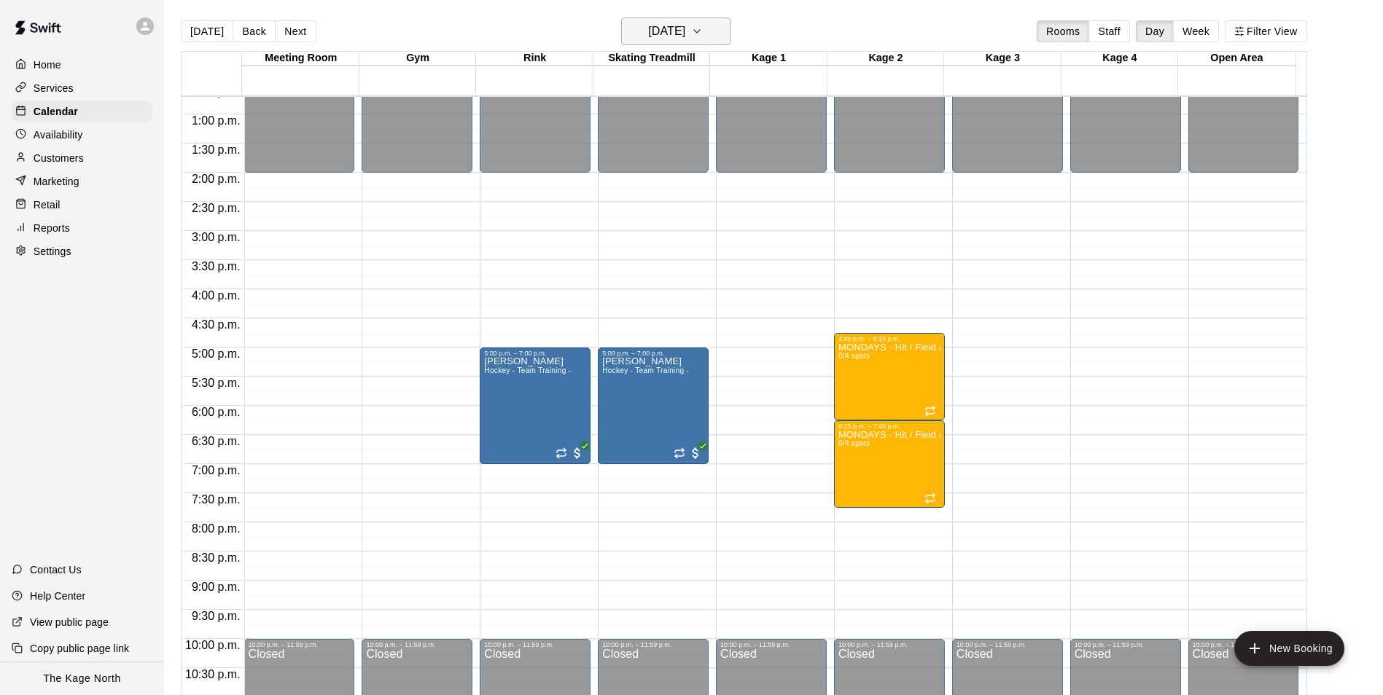
click at [671, 31] on h6 "[DATE]" at bounding box center [666, 31] width 37 height 20
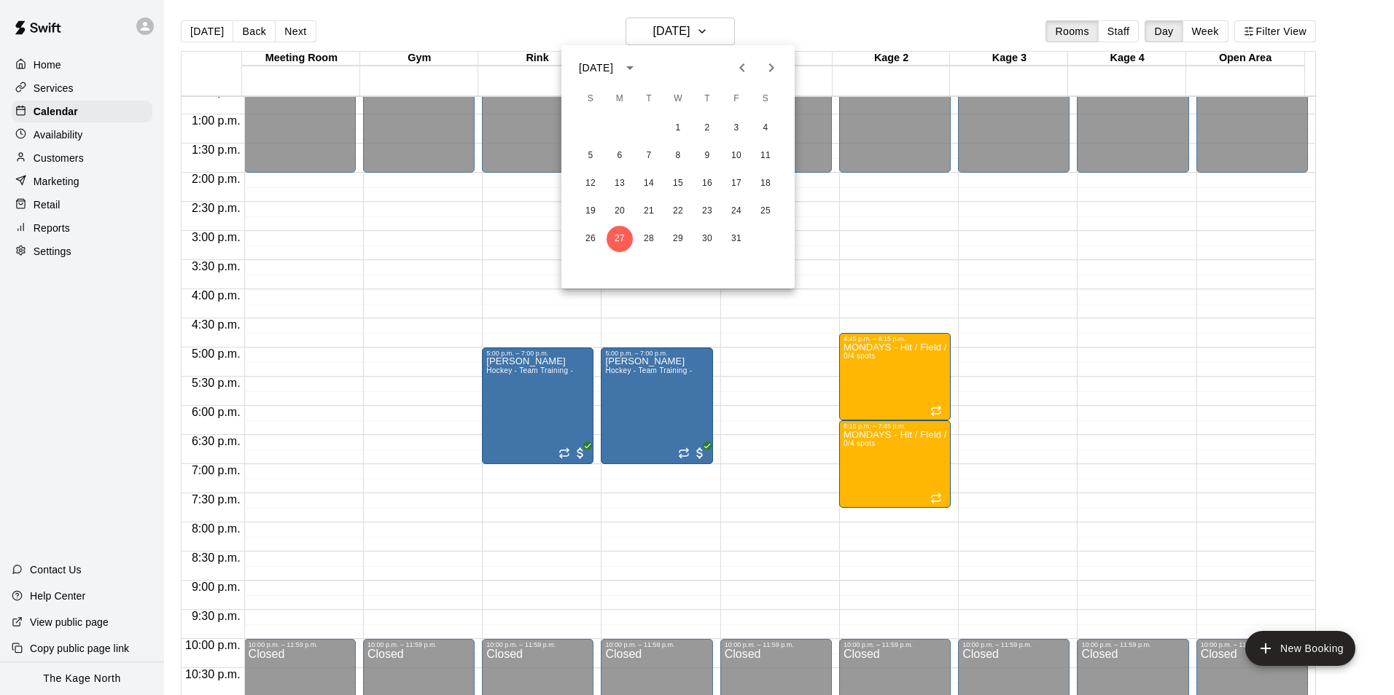
click at [769, 70] on icon "Next month" at bounding box center [770, 67] width 17 height 17
click at [647, 157] on button "4" at bounding box center [649, 156] width 26 height 26
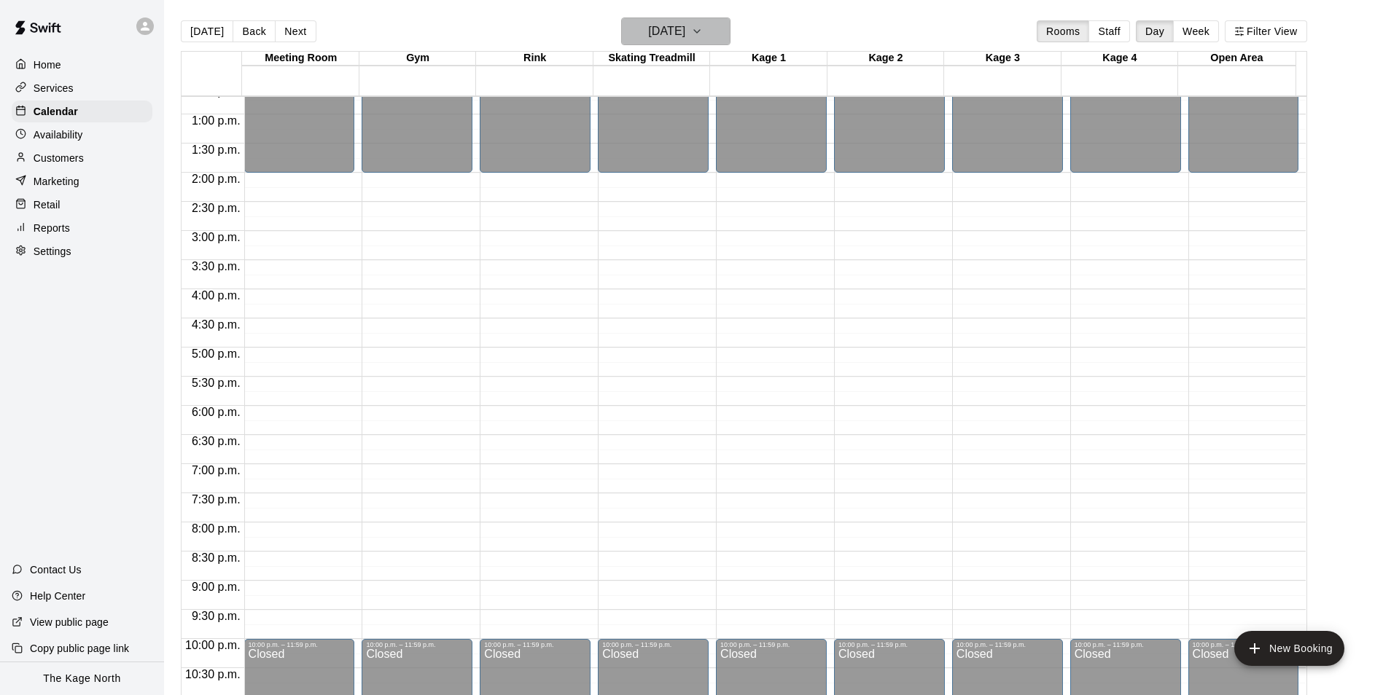
click at [685, 28] on h6 "Tuesday Nov 04" at bounding box center [666, 31] width 37 height 20
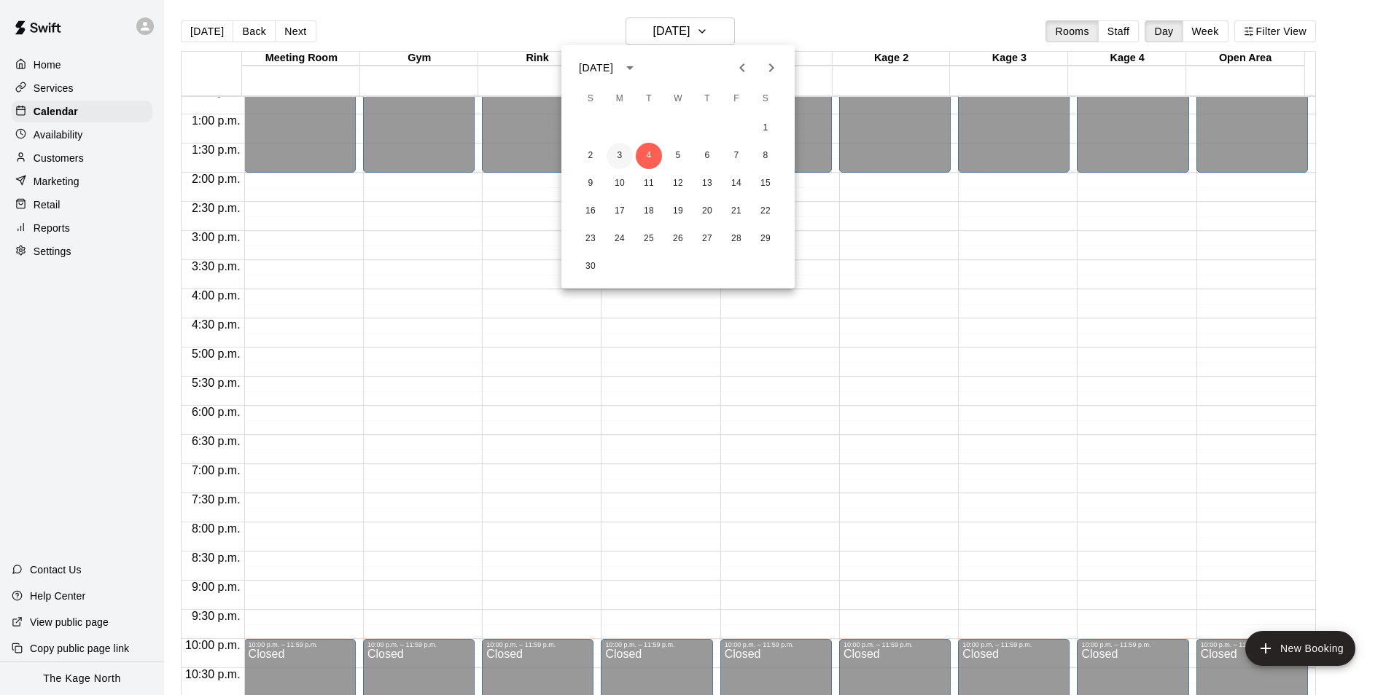
click at [623, 157] on button "3" at bounding box center [619, 156] width 26 height 26
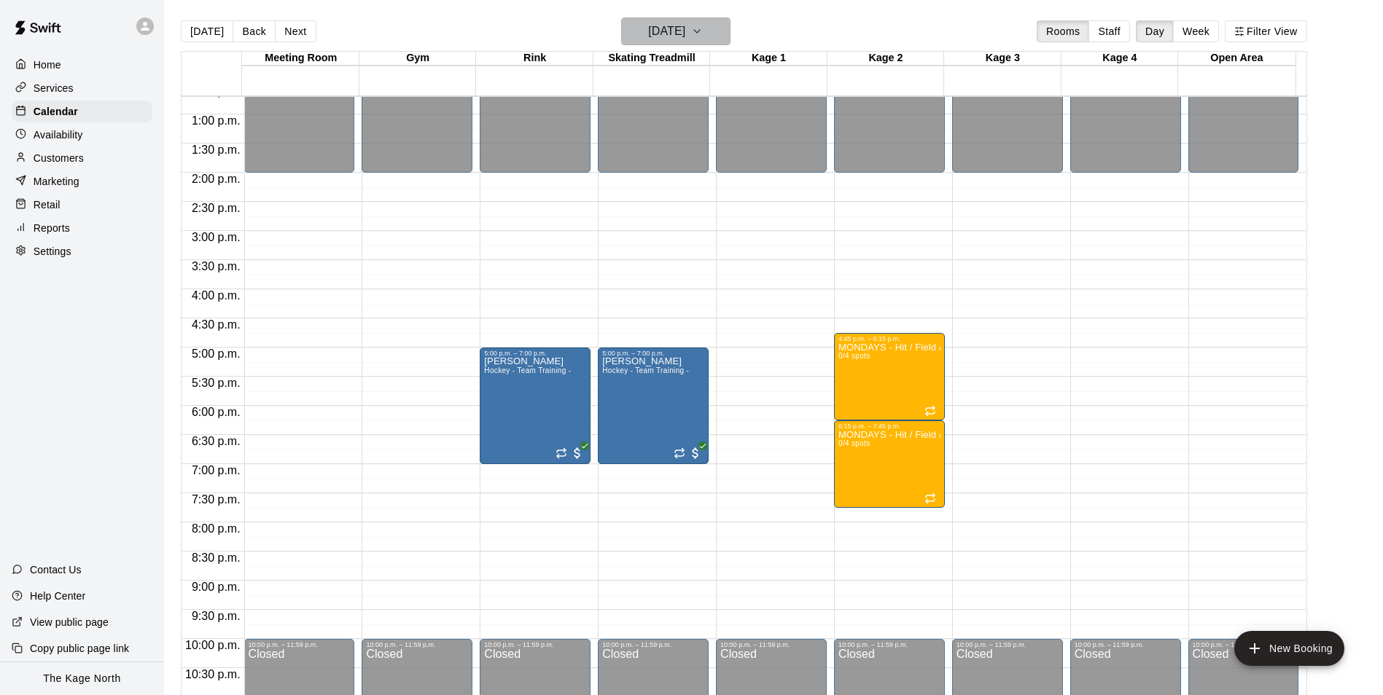
click at [685, 39] on h6 "Monday Nov 03" at bounding box center [666, 31] width 37 height 20
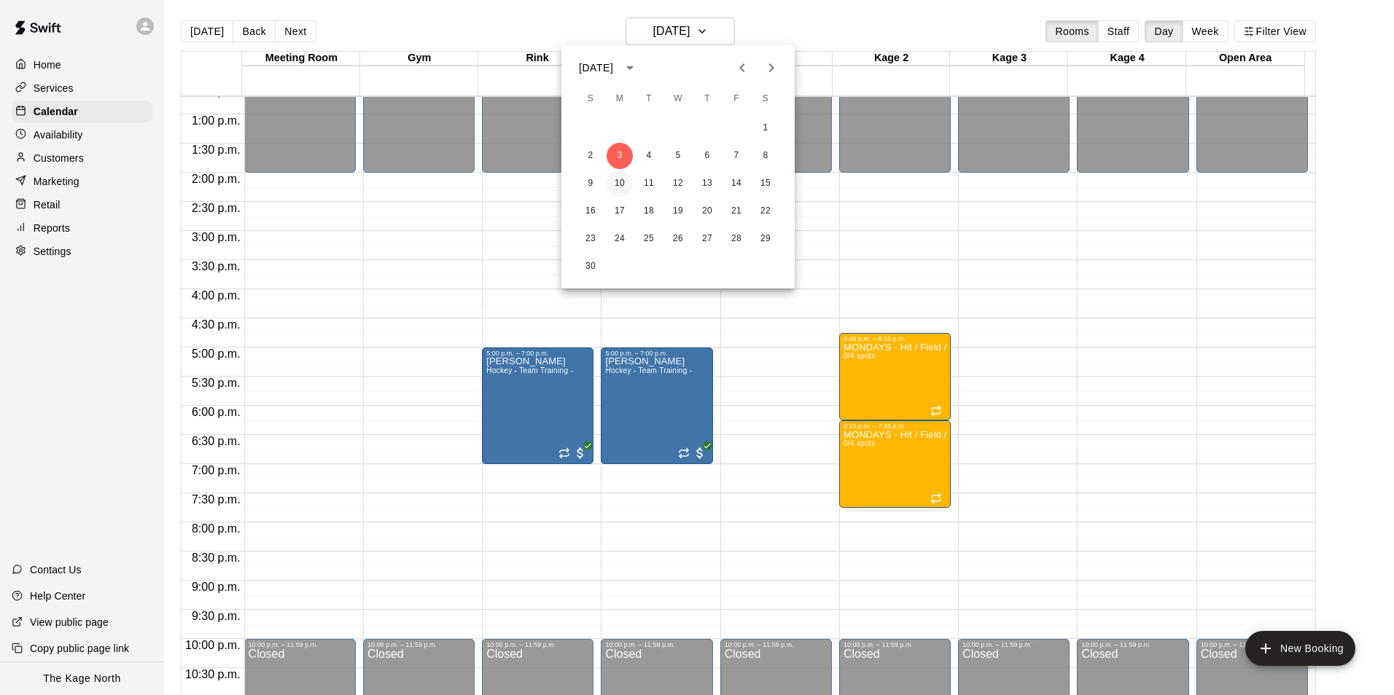
click at [621, 183] on button "10" at bounding box center [619, 184] width 26 height 26
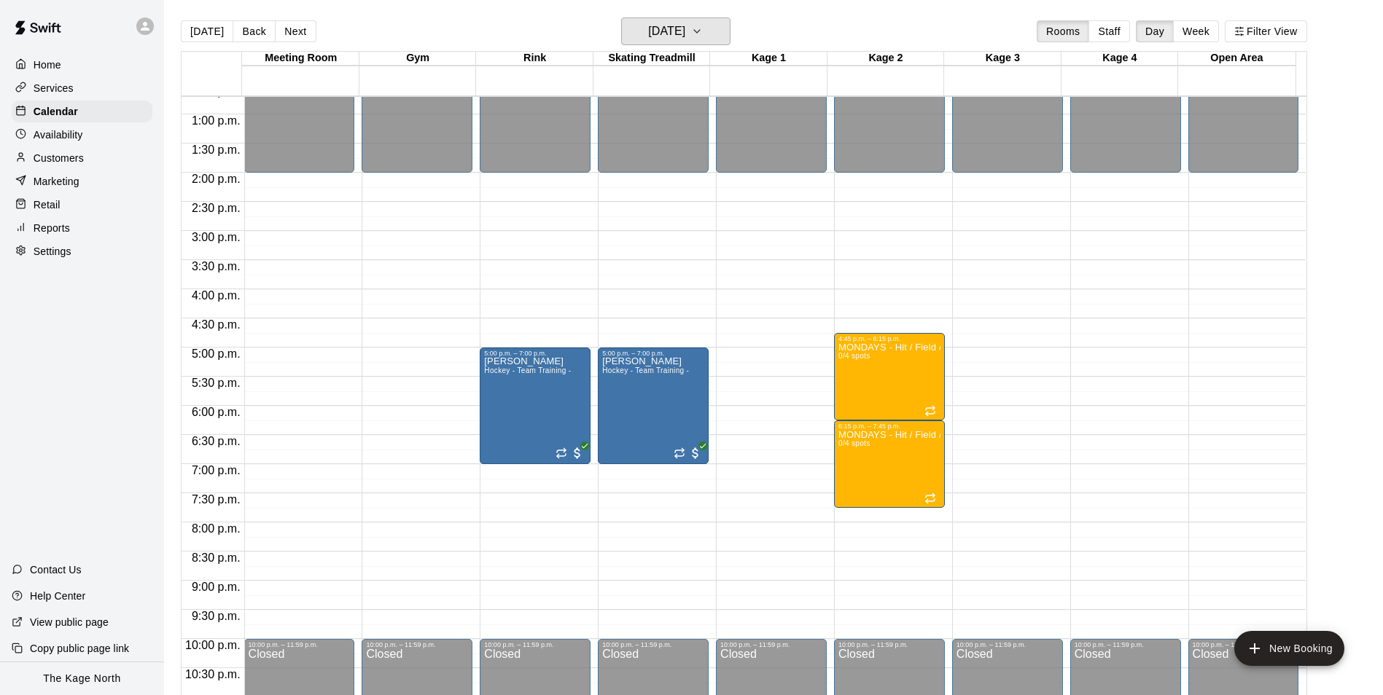
click at [685, 38] on h6 "Monday Nov 10" at bounding box center [666, 31] width 37 height 20
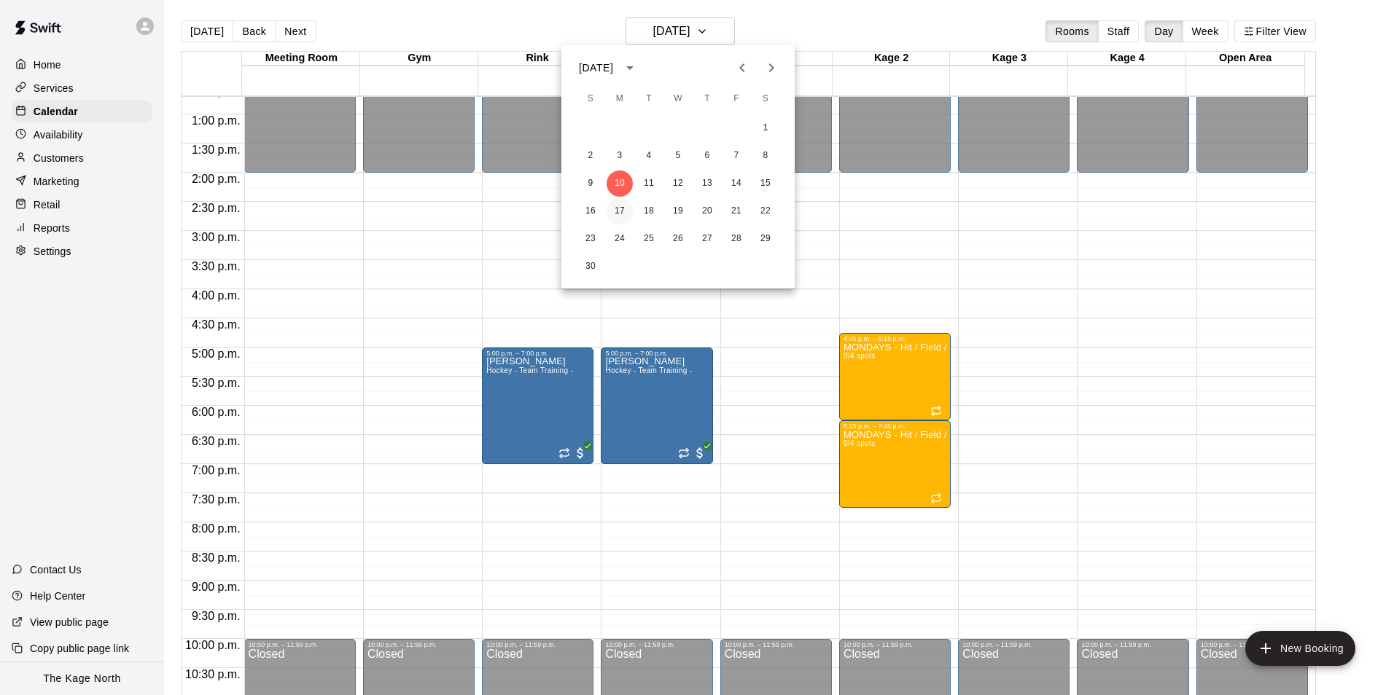
click at [625, 208] on button "17" at bounding box center [619, 211] width 26 height 26
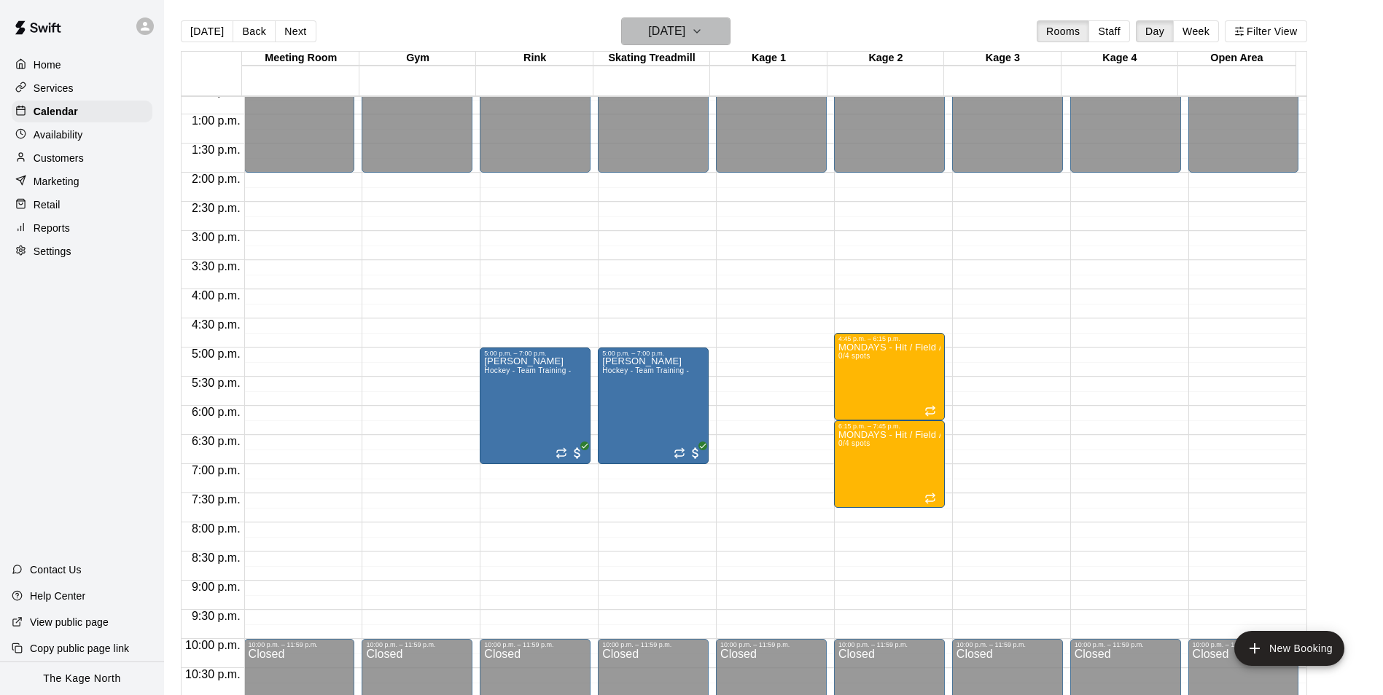
click at [685, 31] on h6 "Monday Nov 17" at bounding box center [666, 31] width 37 height 20
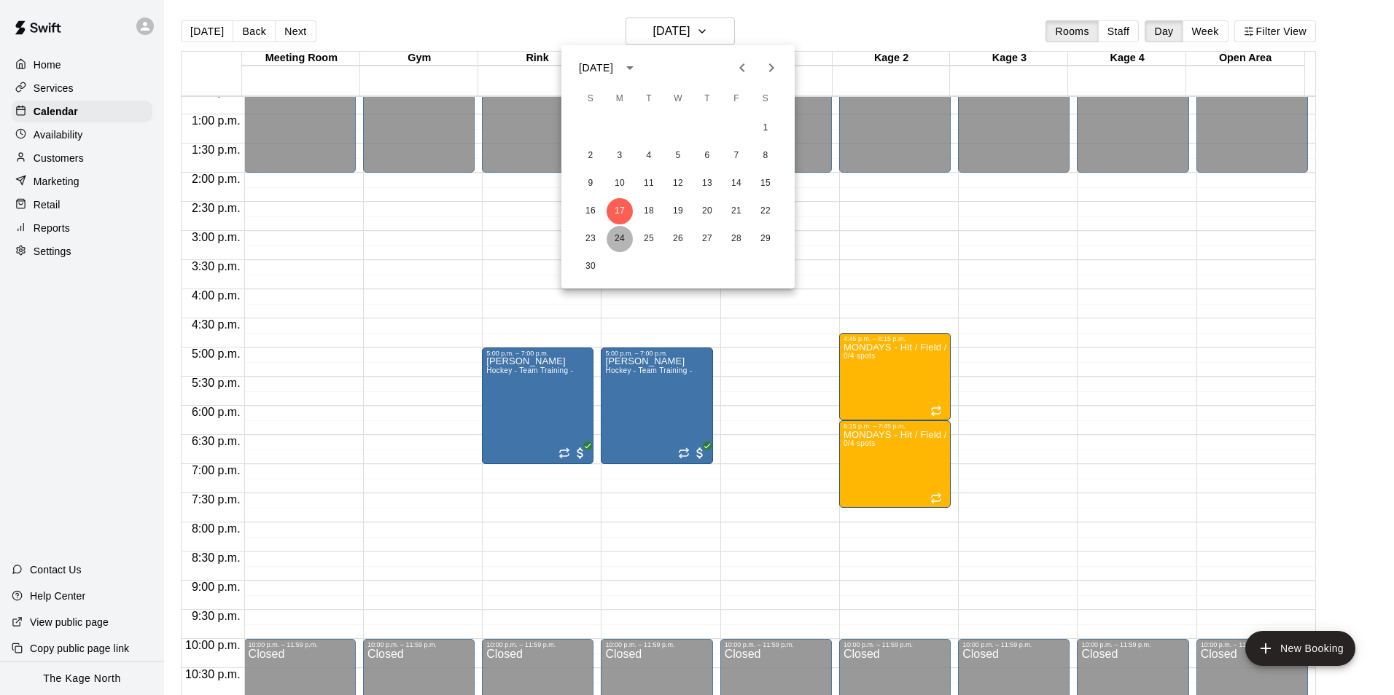
click at [623, 235] on button "24" at bounding box center [619, 239] width 26 height 26
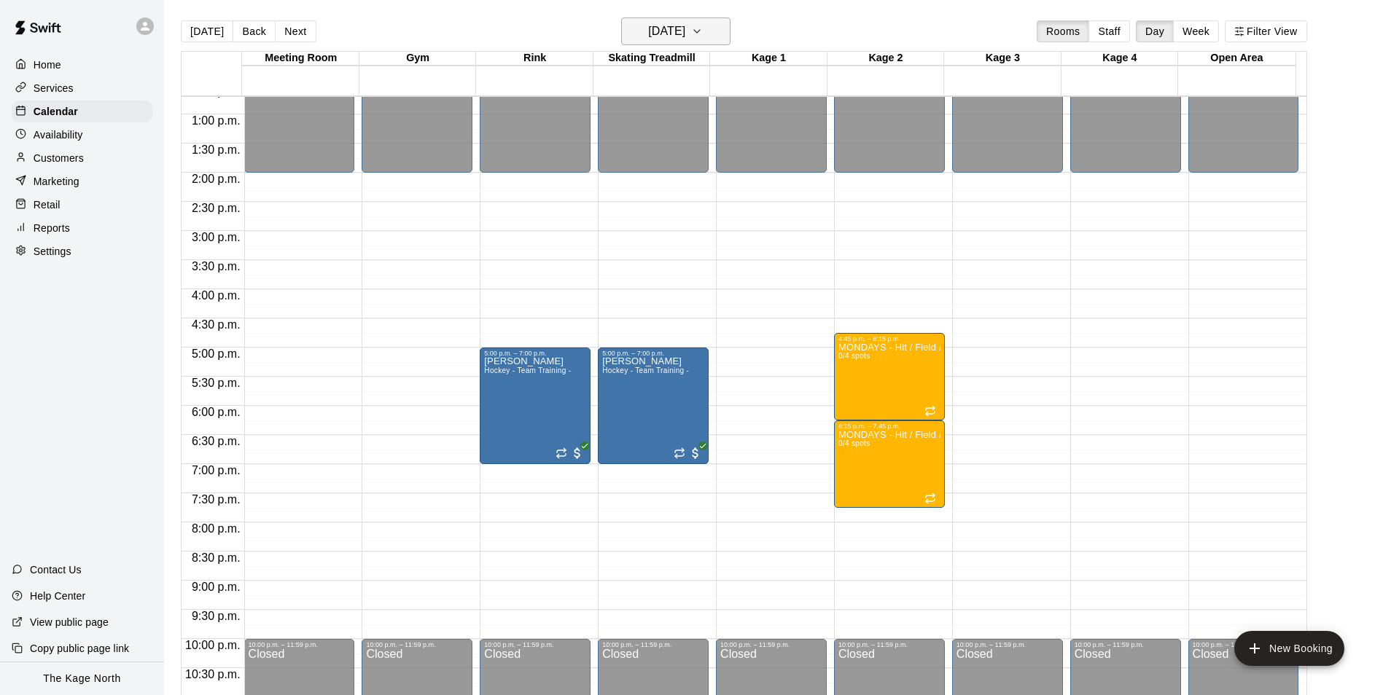
click at [685, 30] on h6 "Monday Nov 24" at bounding box center [666, 31] width 37 height 20
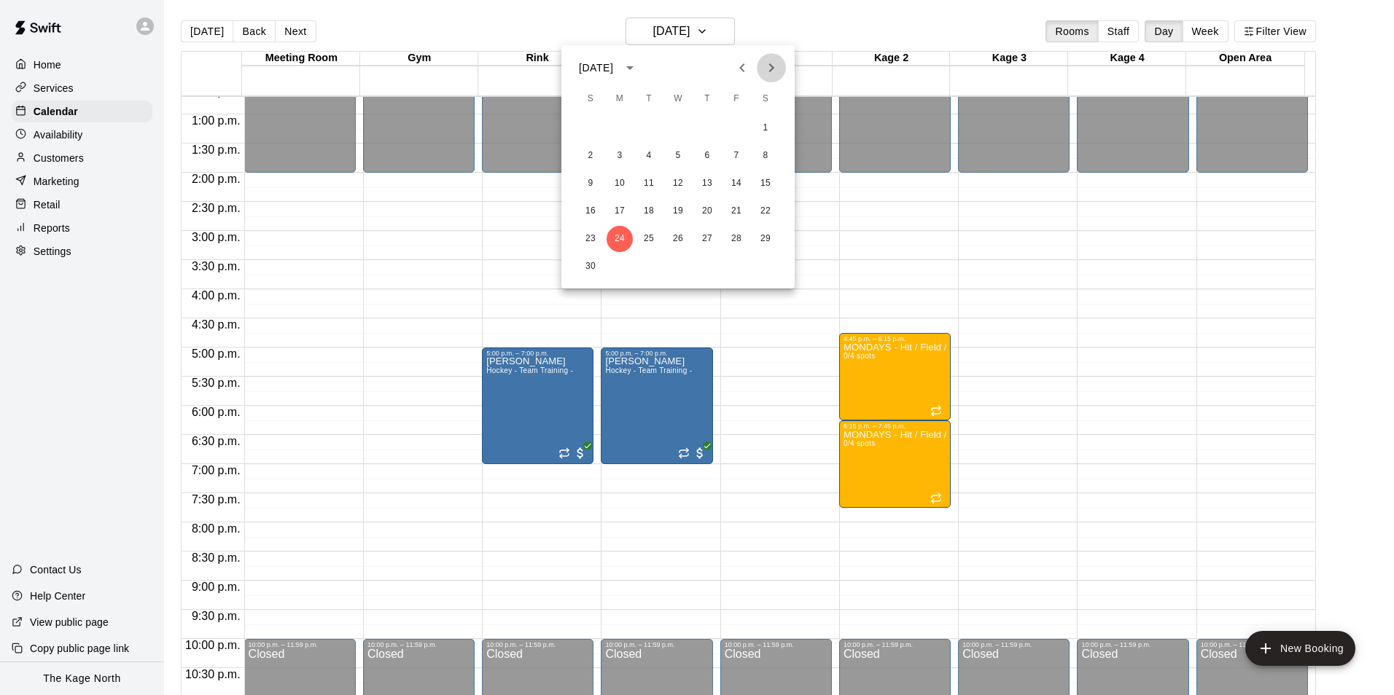
click at [766, 69] on icon "Next month" at bounding box center [770, 67] width 17 height 17
click at [621, 125] on button "1" at bounding box center [619, 128] width 26 height 26
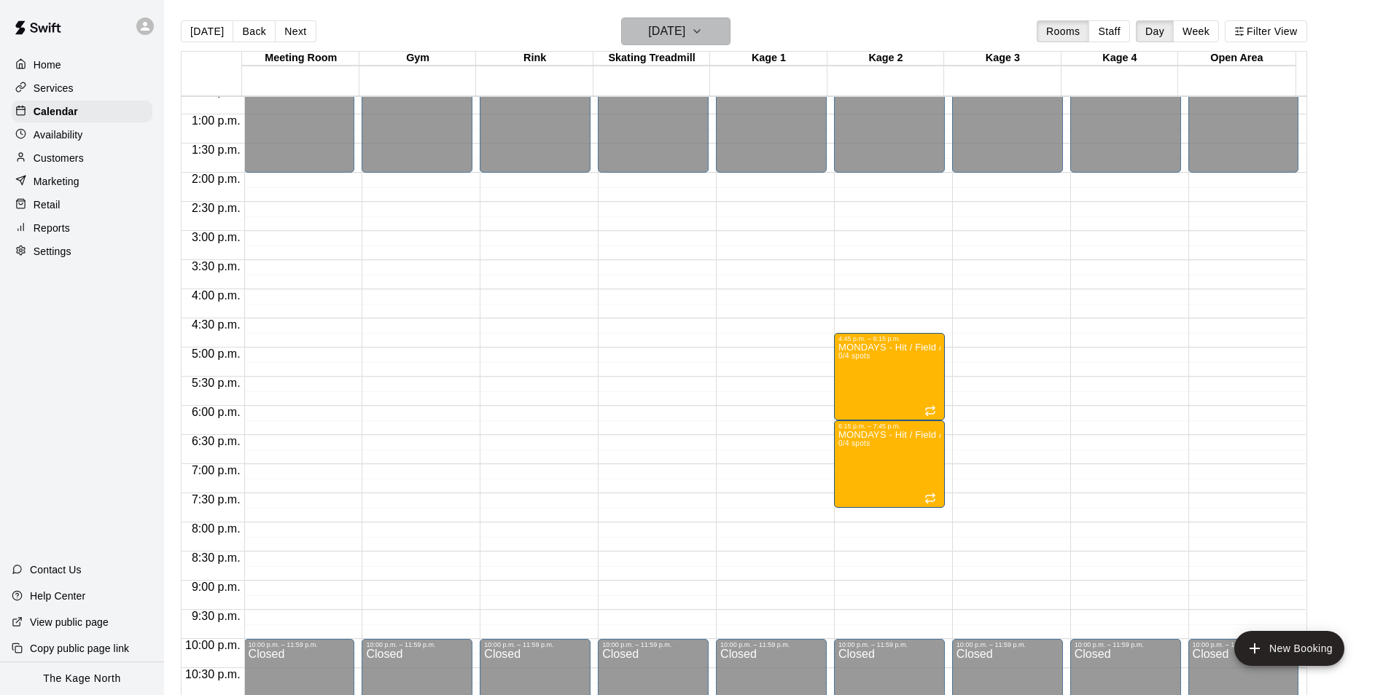
click at [685, 34] on h6 "Monday Dec 01" at bounding box center [666, 31] width 37 height 20
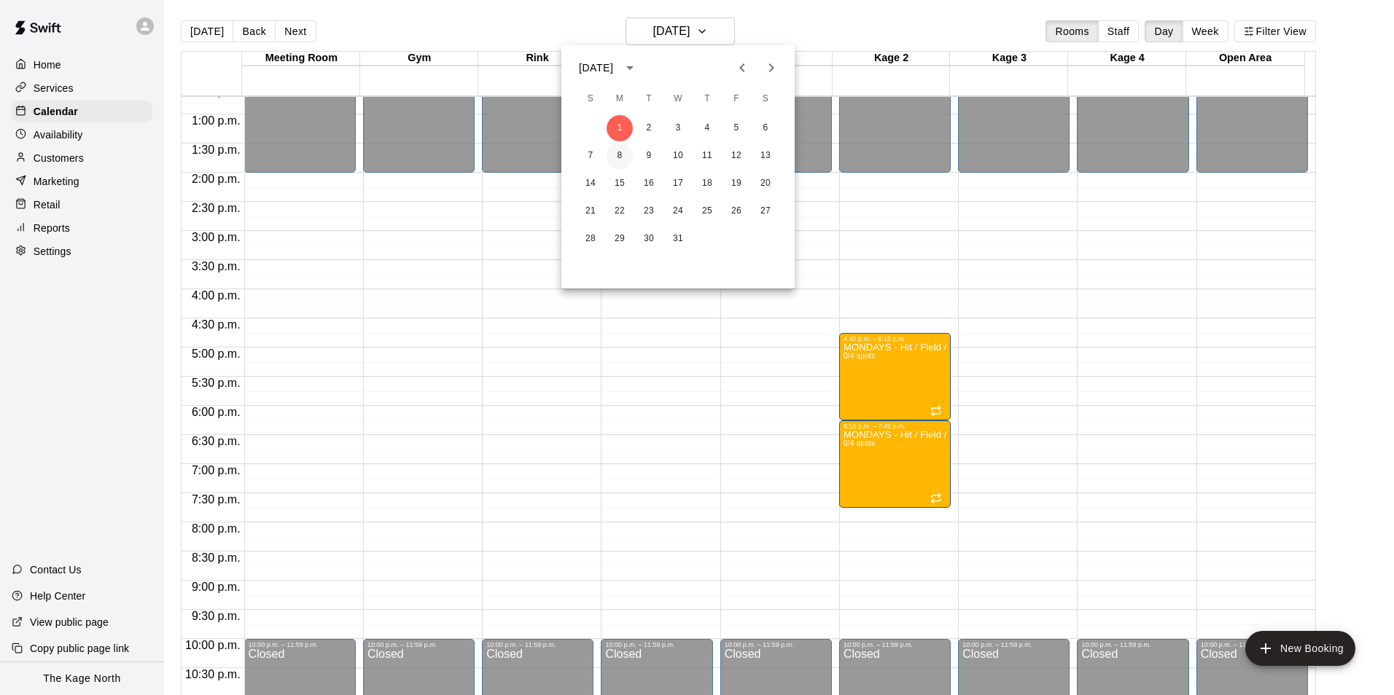
click at [624, 146] on button "8" at bounding box center [619, 156] width 26 height 26
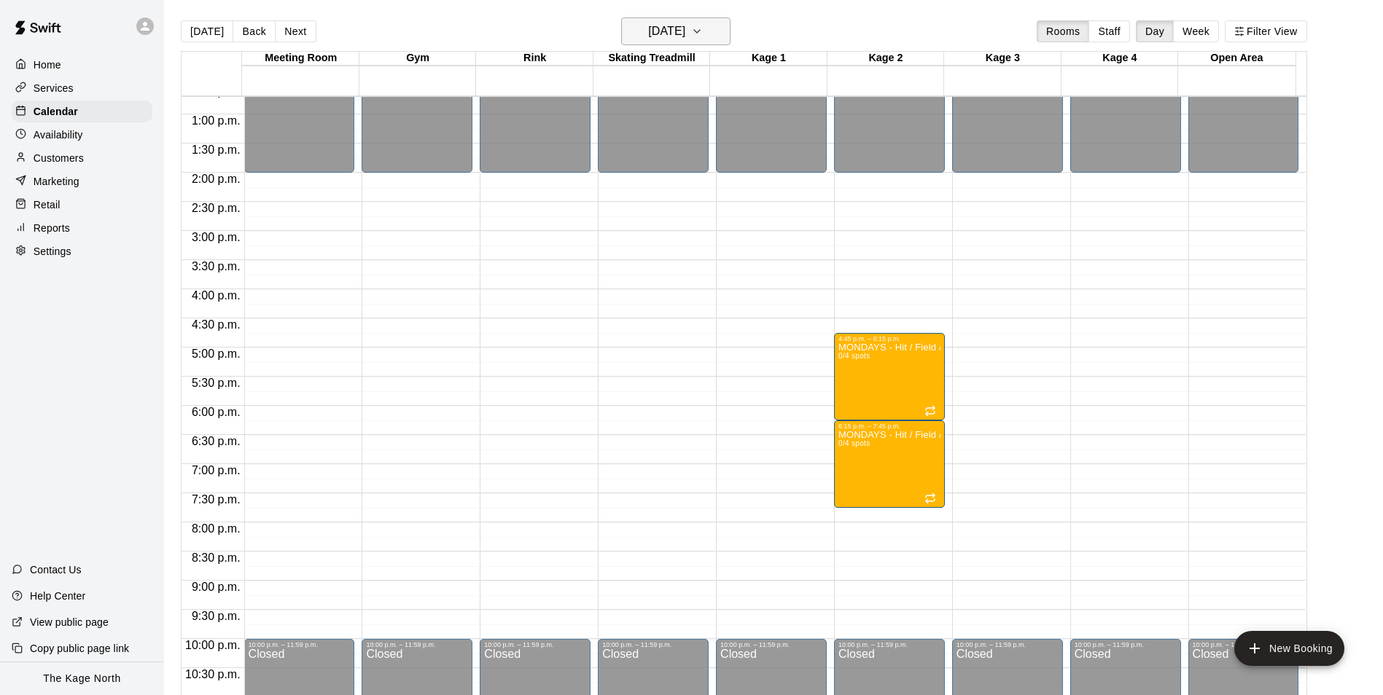
click at [685, 31] on h6 "Monday Dec 08" at bounding box center [666, 31] width 37 height 20
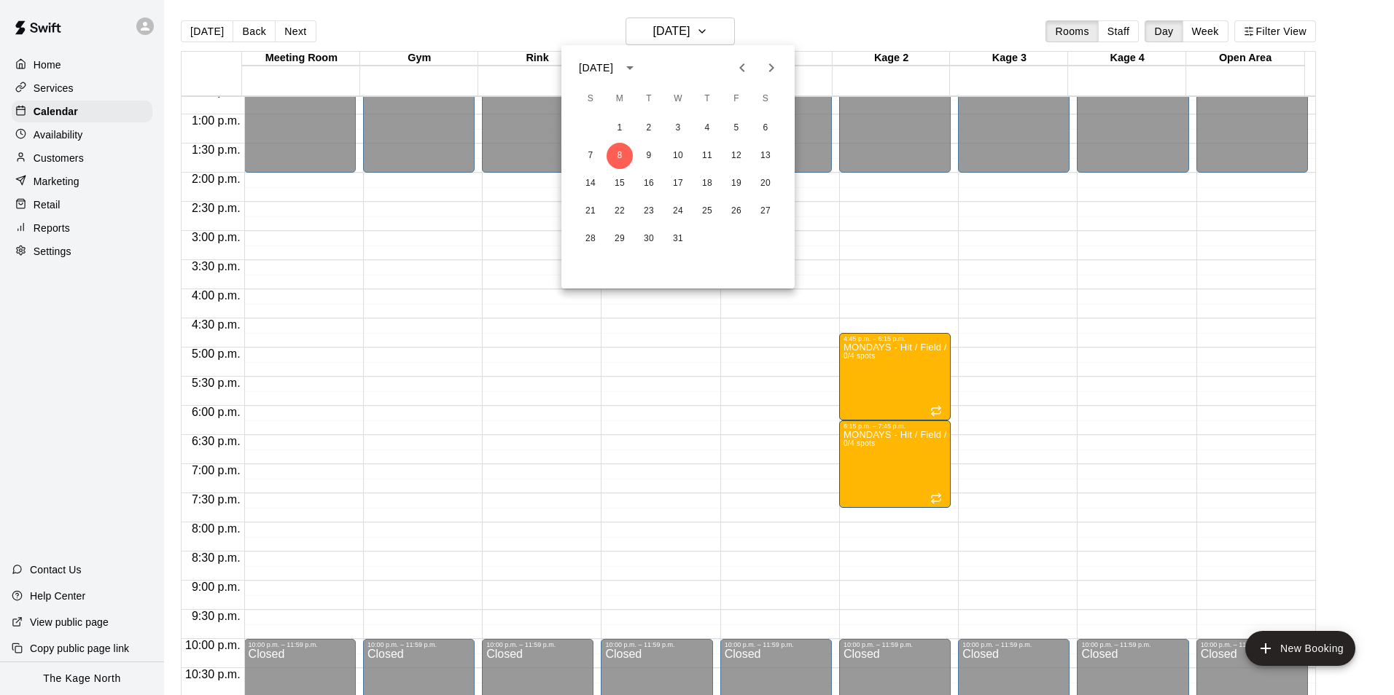
click at [742, 66] on icon "Previous month" at bounding box center [741, 67] width 5 height 9
click at [711, 184] on button "18" at bounding box center [707, 184] width 26 height 26
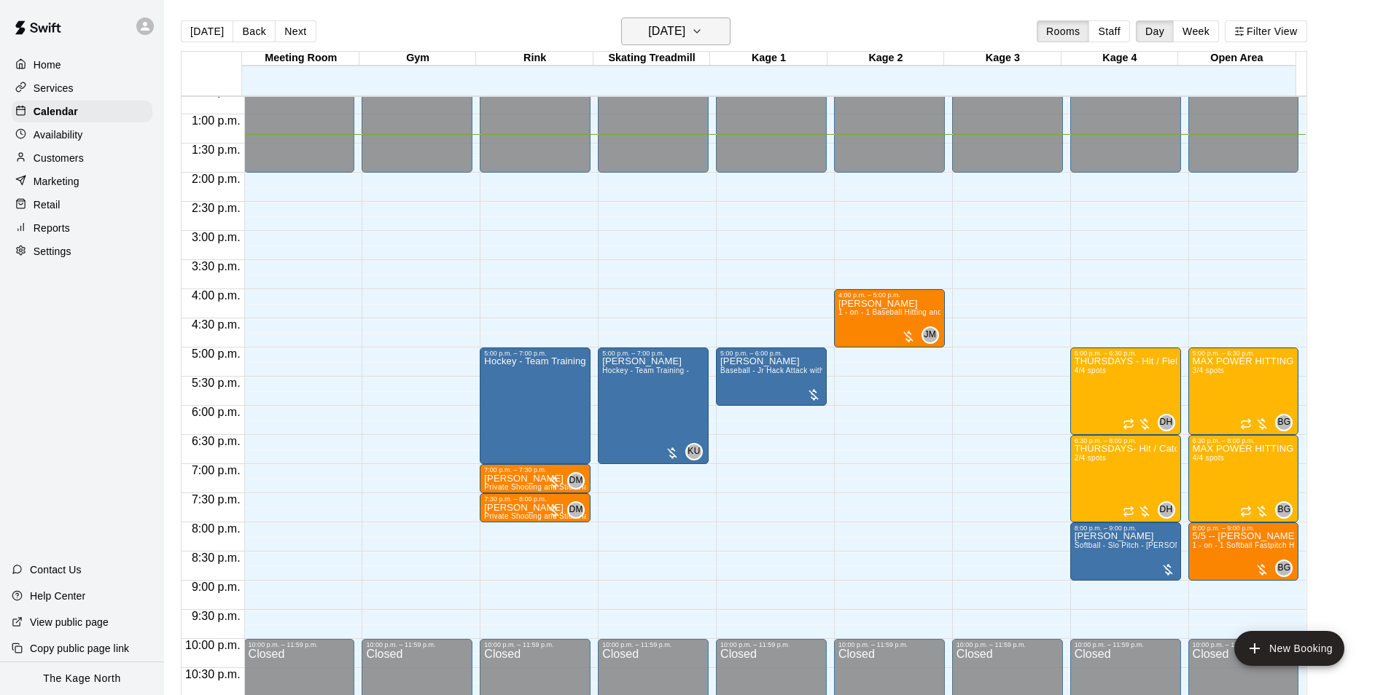
click at [666, 39] on h6 "[DATE]" at bounding box center [666, 31] width 37 height 20
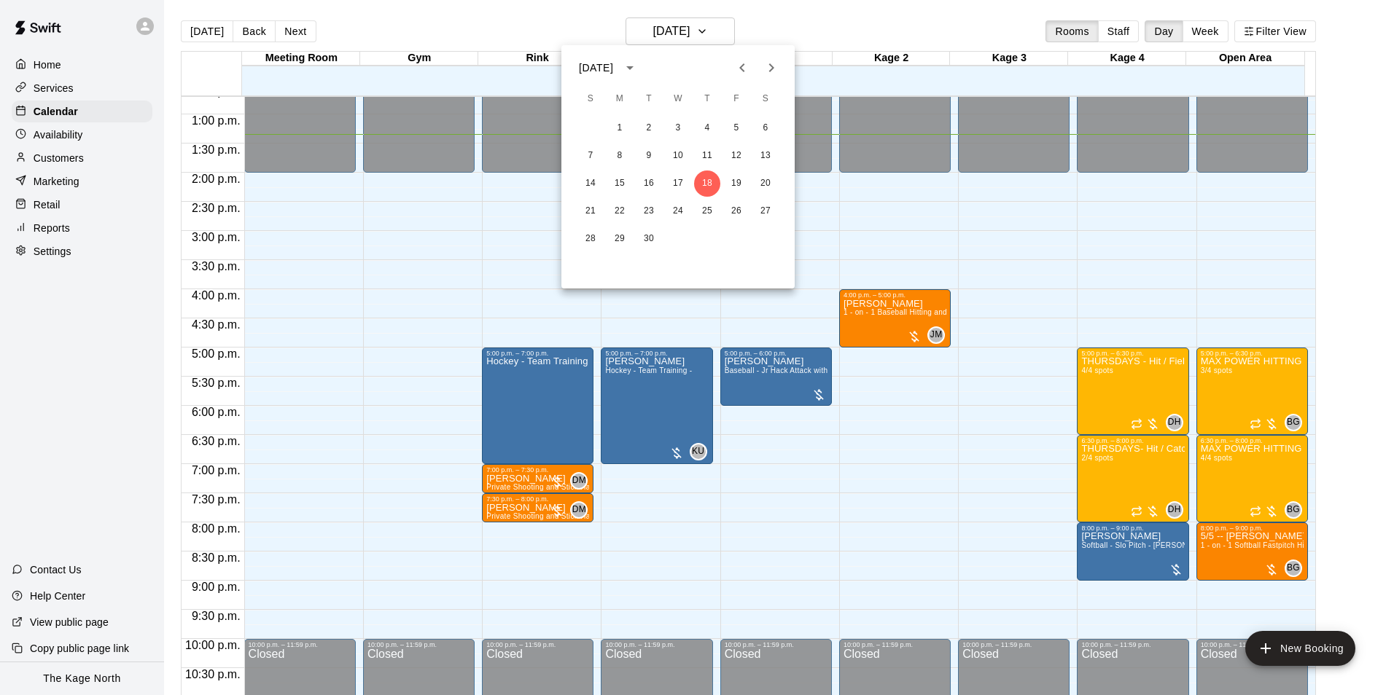
click at [766, 66] on icon "Next month" at bounding box center [770, 67] width 17 height 17
click at [619, 232] on button "27" at bounding box center [619, 239] width 26 height 26
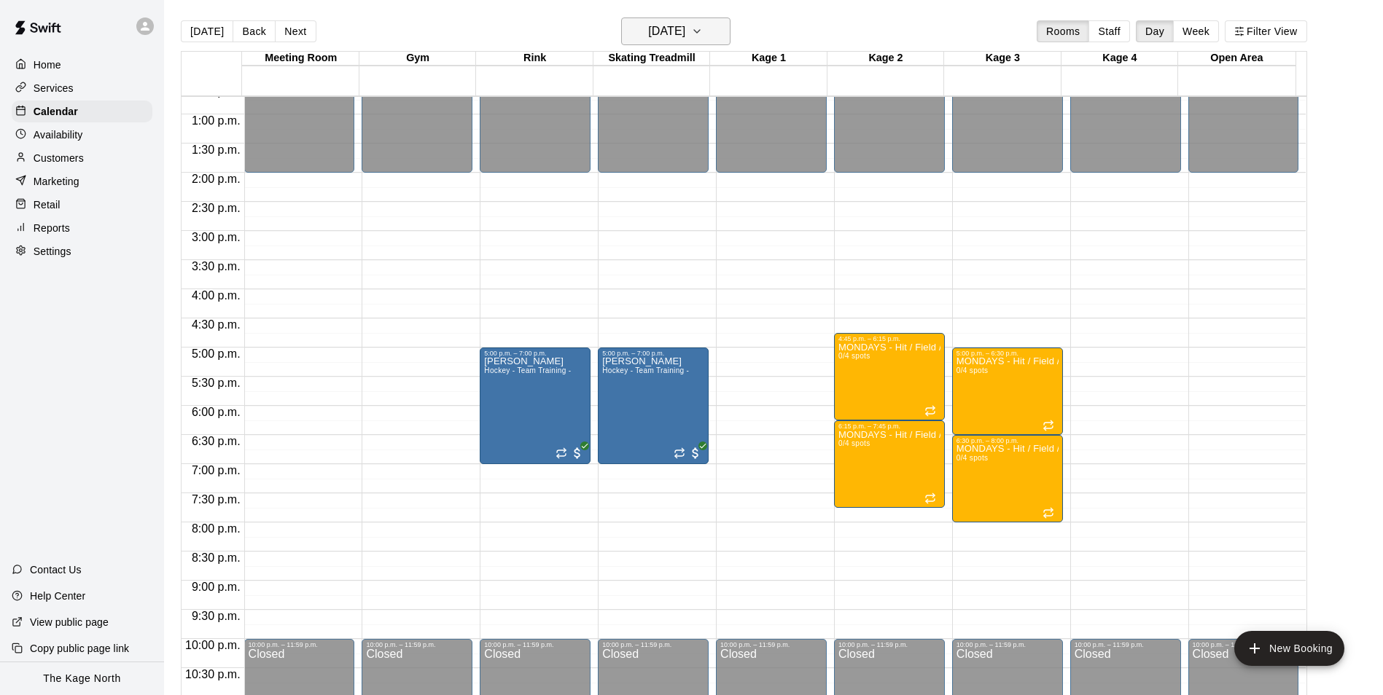
click at [685, 37] on h6 "[DATE]" at bounding box center [666, 31] width 37 height 20
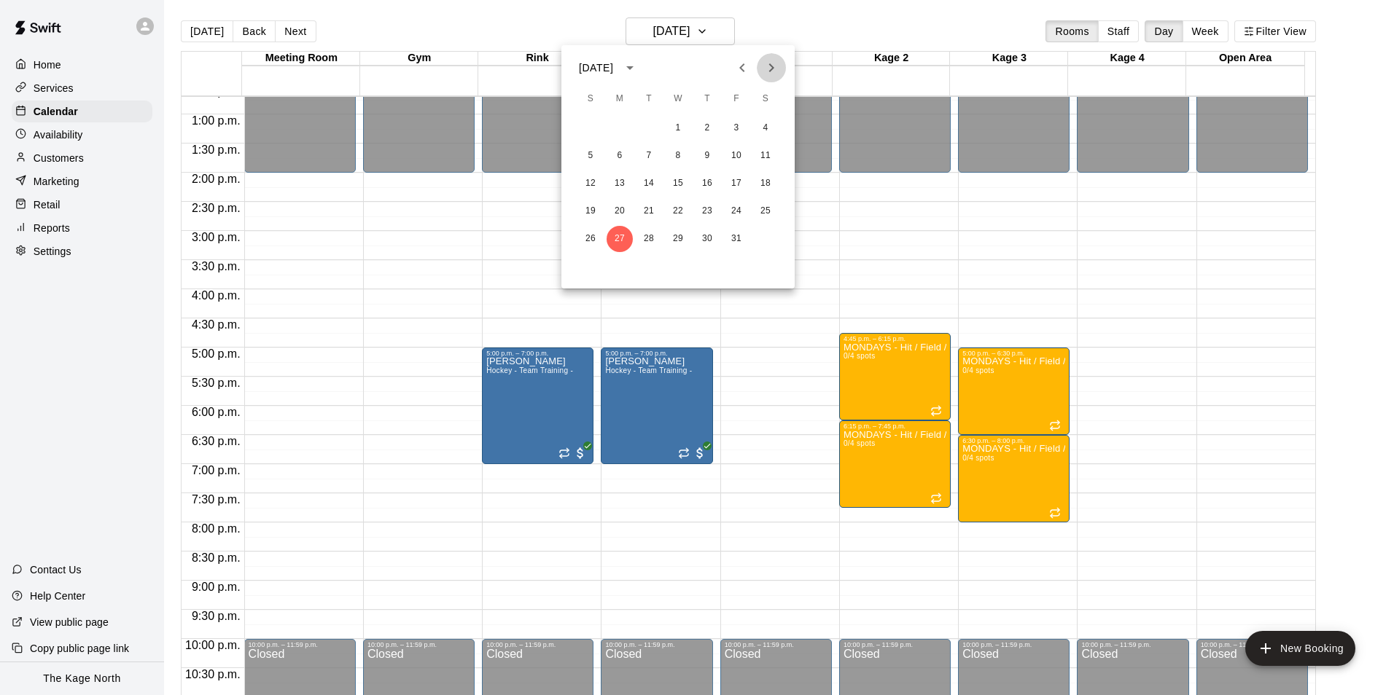
click at [769, 61] on icon "Next month" at bounding box center [770, 67] width 17 height 17
click at [745, 64] on icon "Previous month" at bounding box center [741, 67] width 17 height 17
click at [739, 72] on icon "Previous month" at bounding box center [741, 67] width 17 height 17
click at [640, 237] on button "28" at bounding box center [649, 239] width 26 height 26
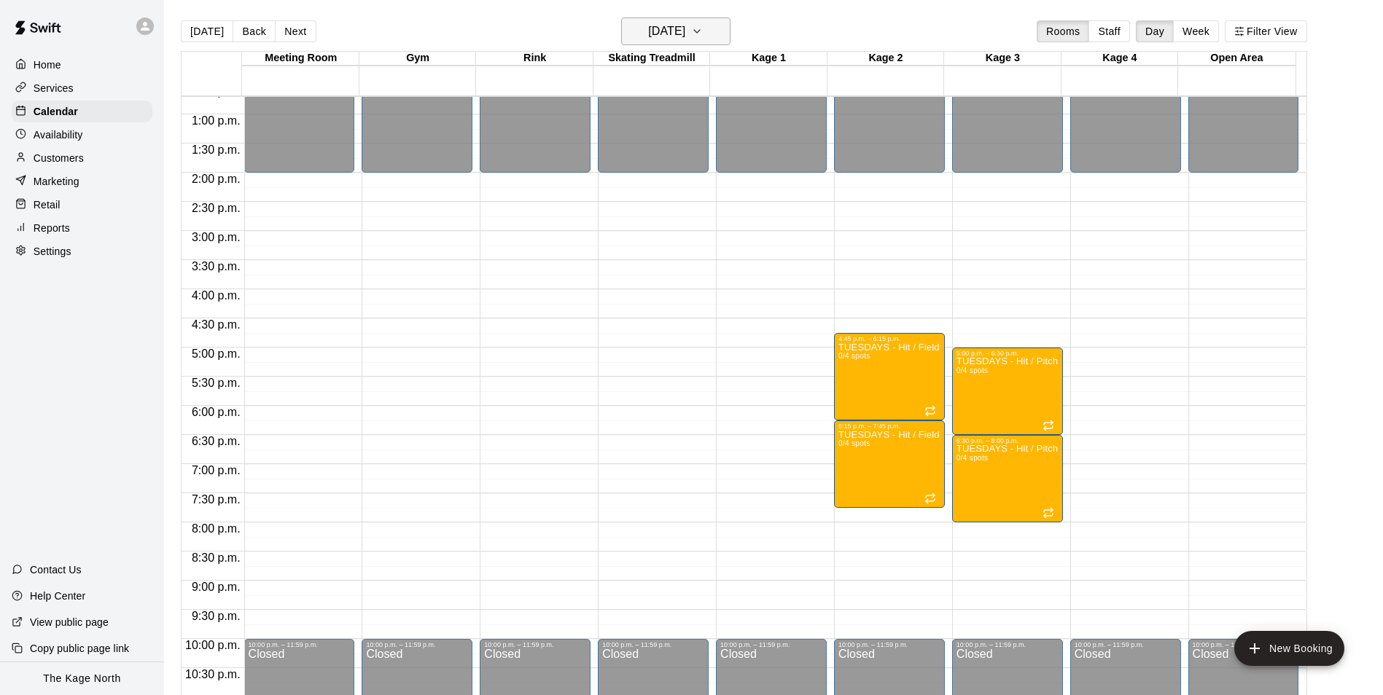
click at [685, 23] on h6 "[DATE]" at bounding box center [666, 31] width 37 height 20
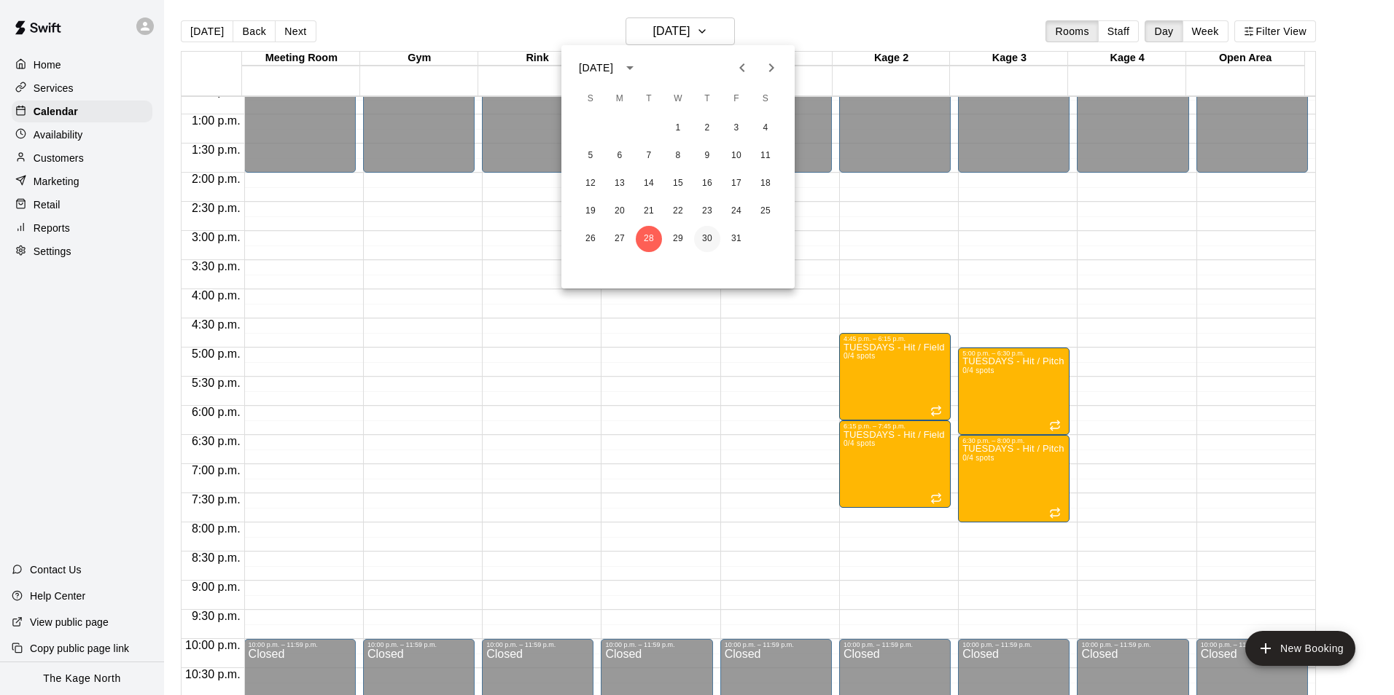
click at [707, 242] on button "30" at bounding box center [707, 239] width 26 height 26
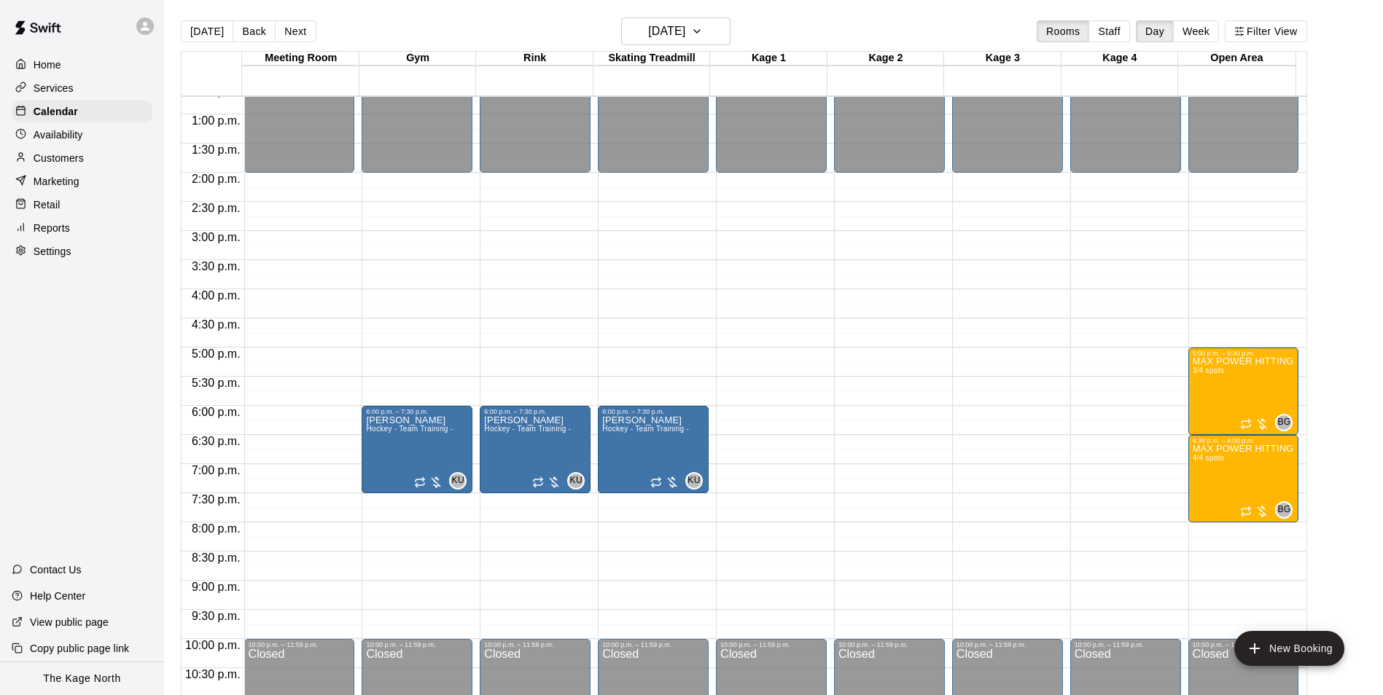
click at [198, 34] on button "[DATE]" at bounding box center [207, 31] width 52 height 22
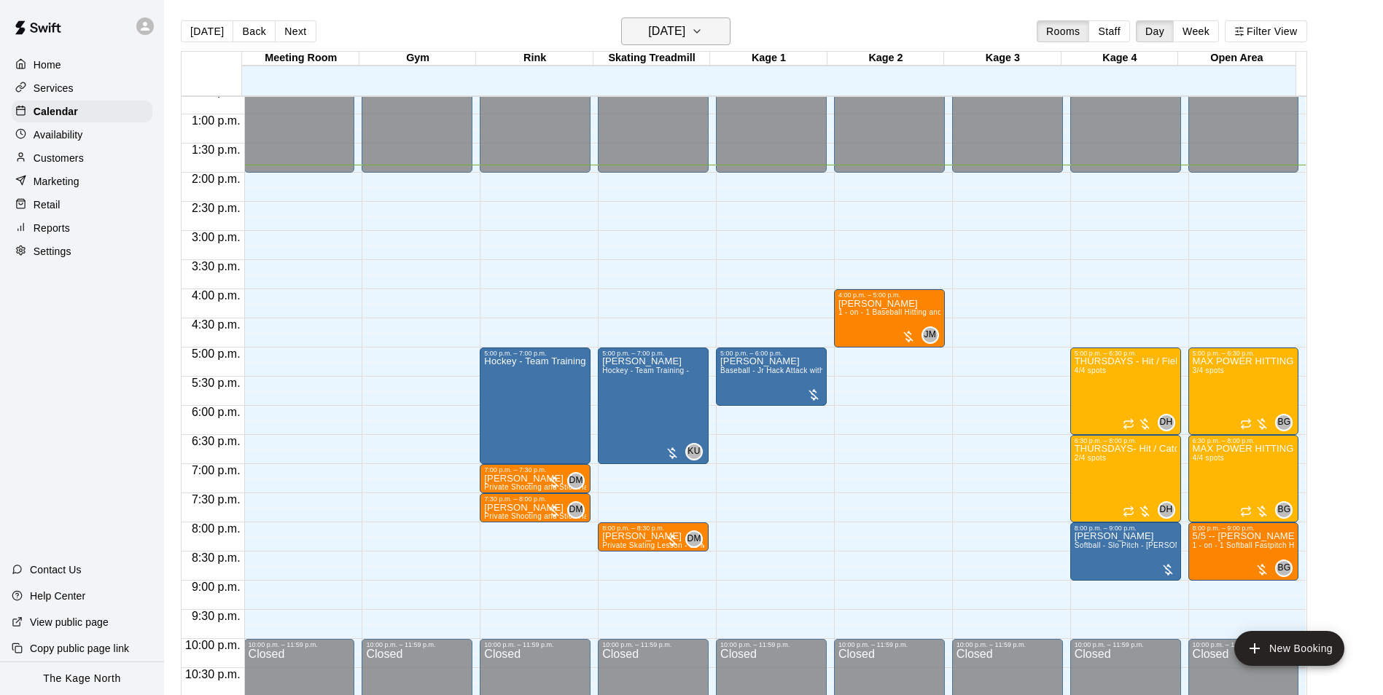
click at [676, 38] on h6 "[DATE]" at bounding box center [666, 31] width 37 height 20
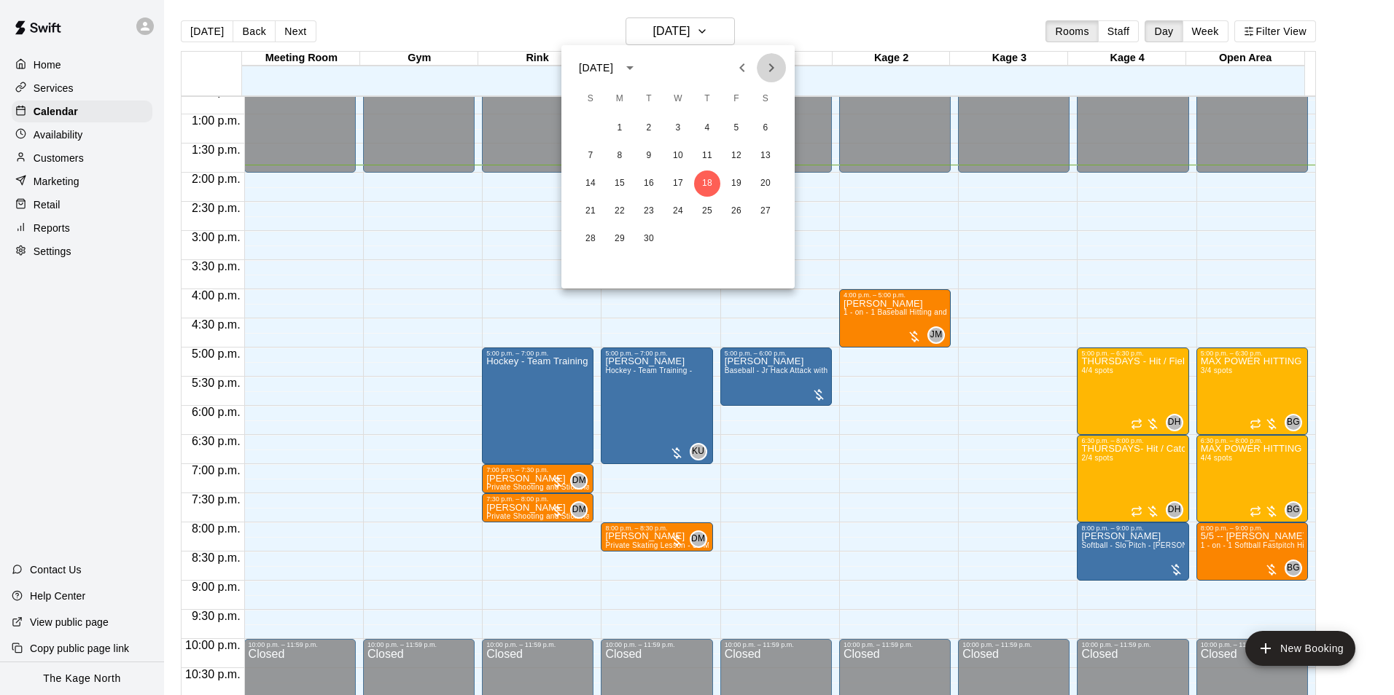
click at [768, 72] on icon "Next month" at bounding box center [770, 67] width 17 height 17
click at [615, 155] on button "6" at bounding box center [619, 156] width 26 height 26
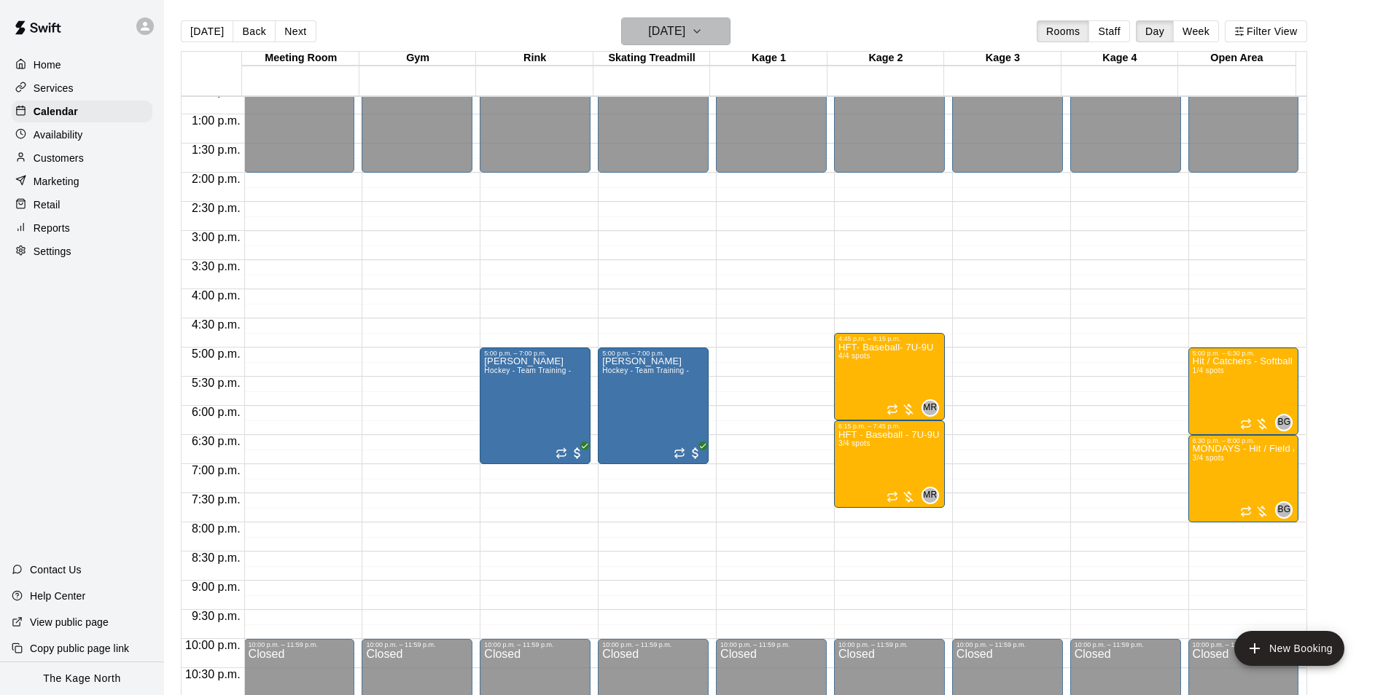
click at [685, 32] on h6 "Monday Oct 06" at bounding box center [666, 31] width 37 height 20
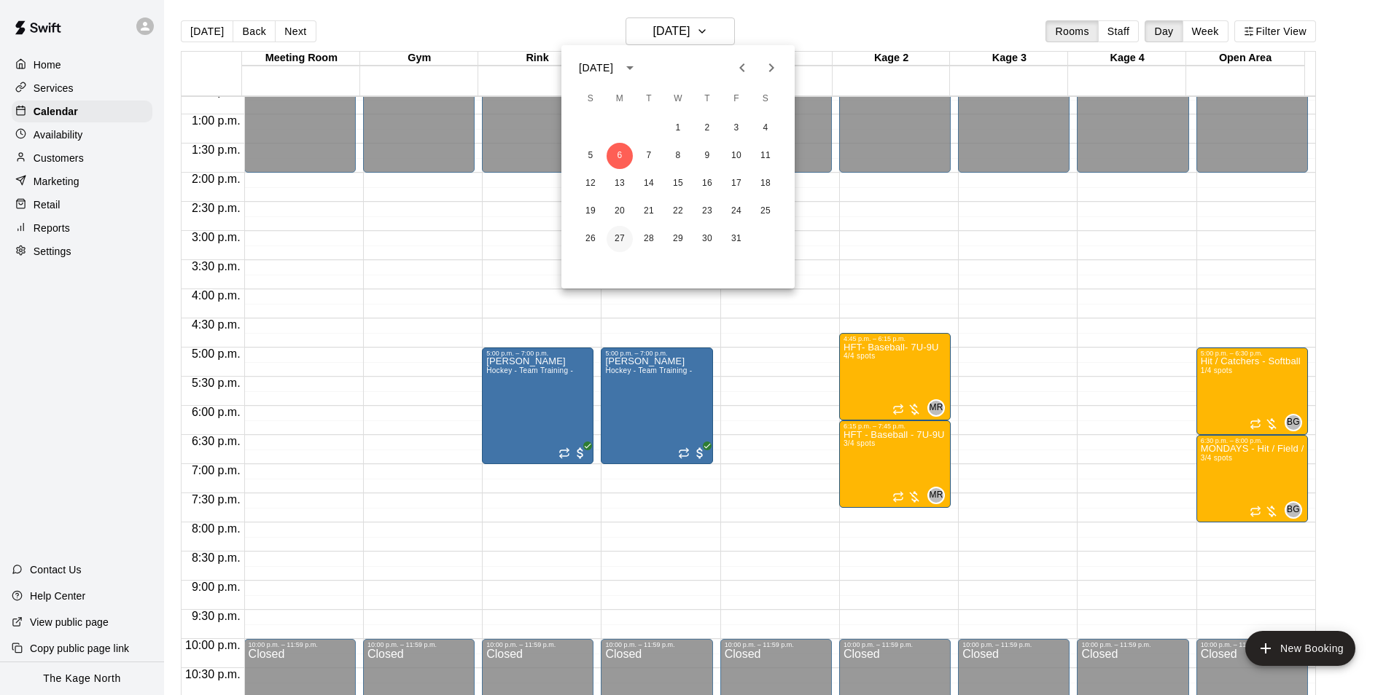
click at [621, 236] on button "27" at bounding box center [619, 239] width 26 height 26
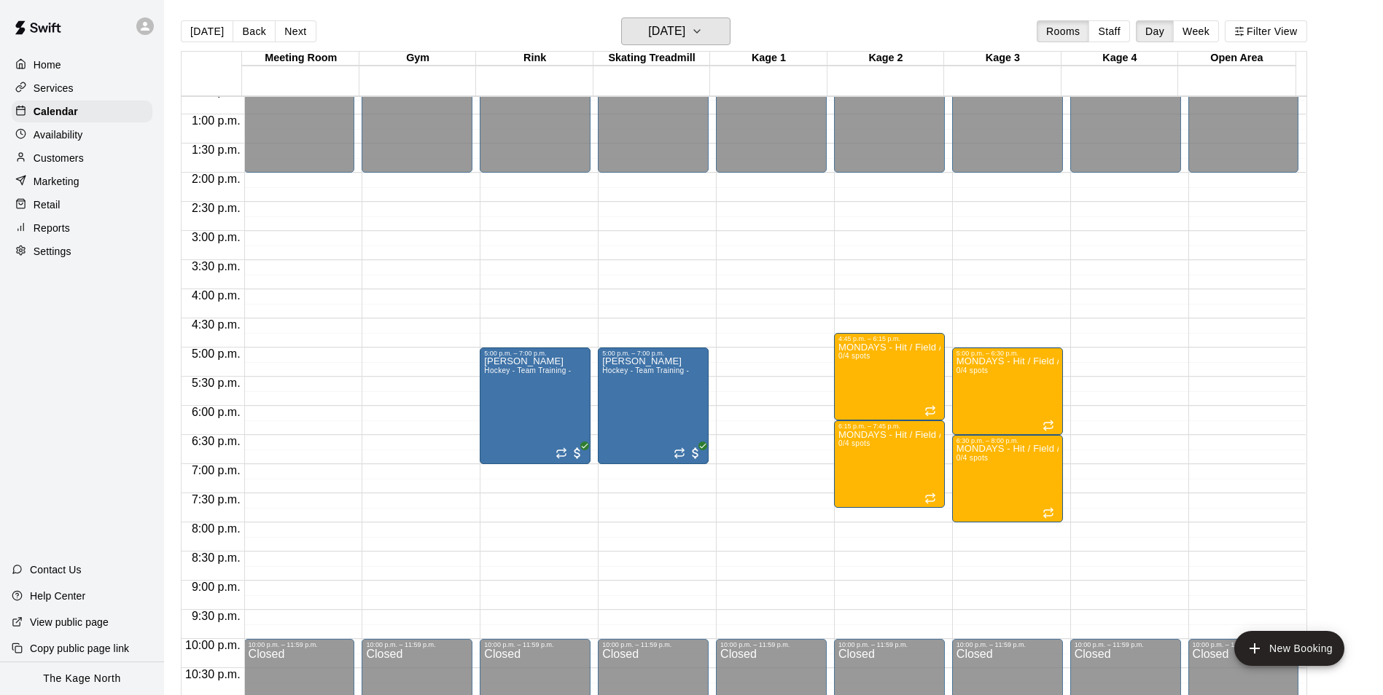
click at [685, 36] on h6 "[DATE]" at bounding box center [666, 31] width 37 height 20
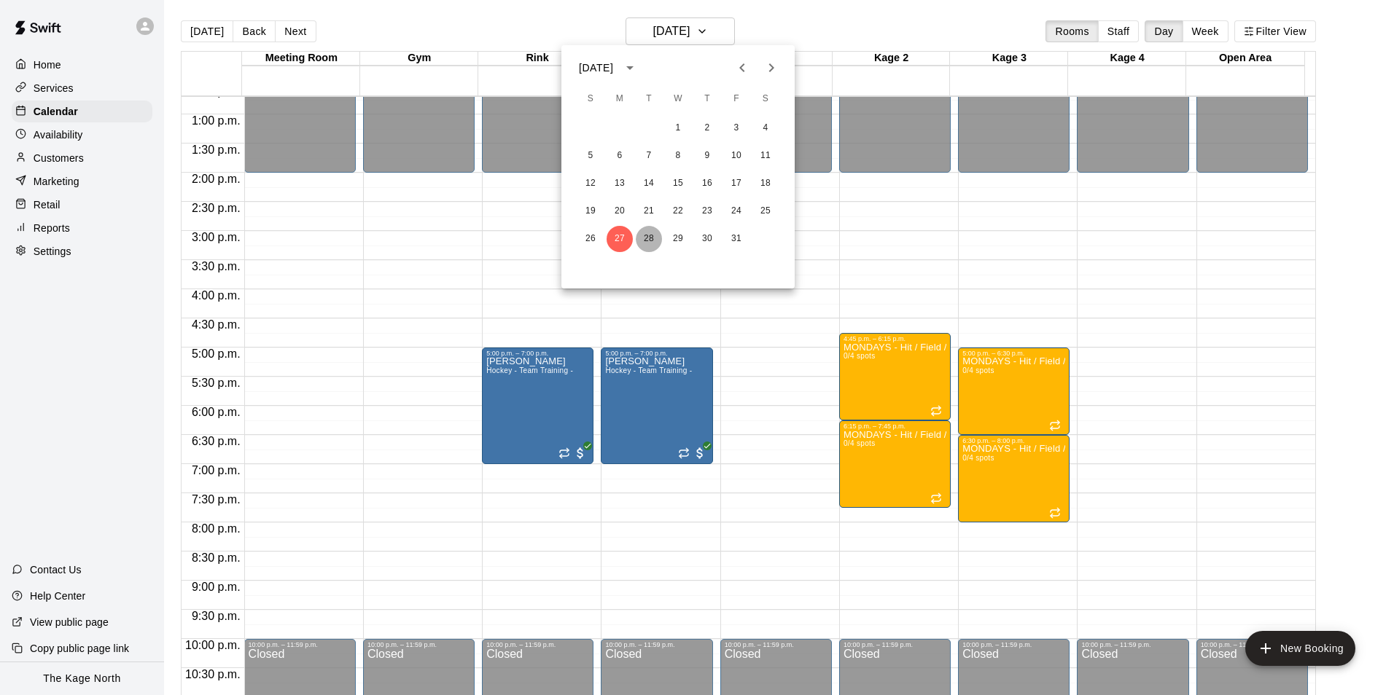
click at [645, 239] on button "28" at bounding box center [649, 239] width 26 height 26
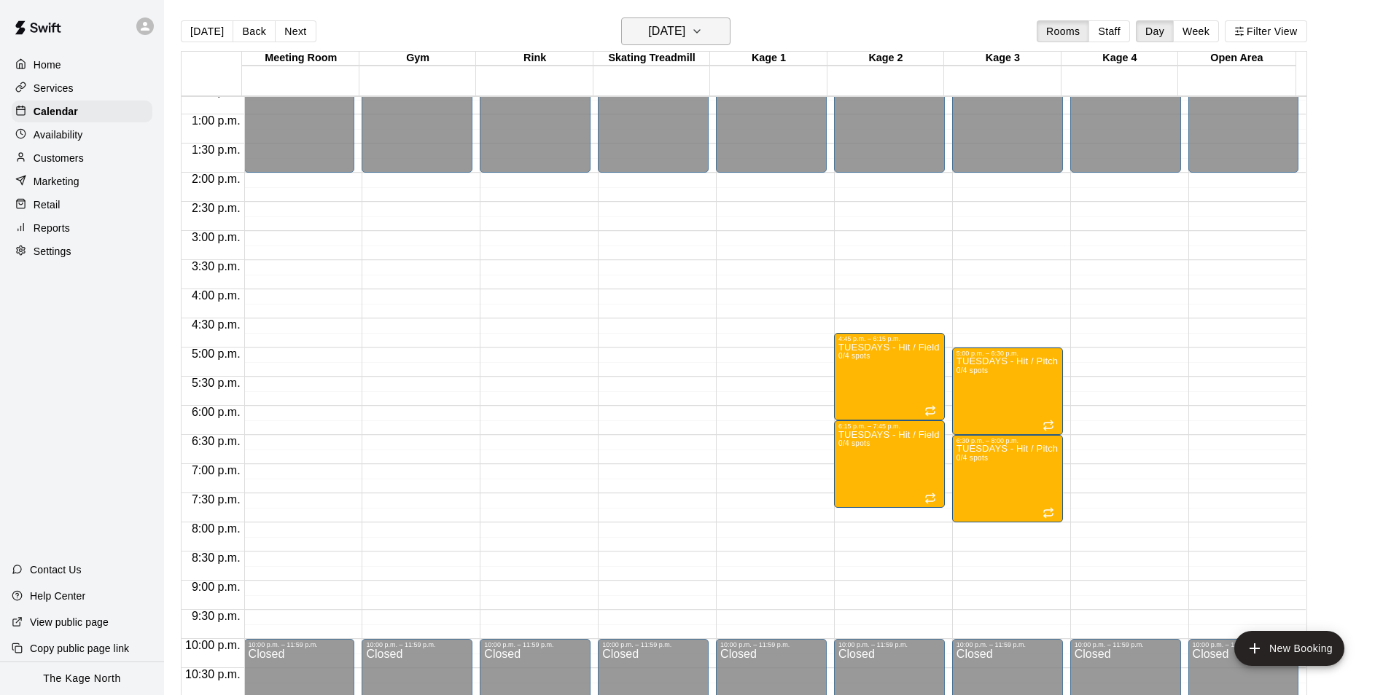
click at [685, 27] on h6 "[DATE]" at bounding box center [666, 31] width 37 height 20
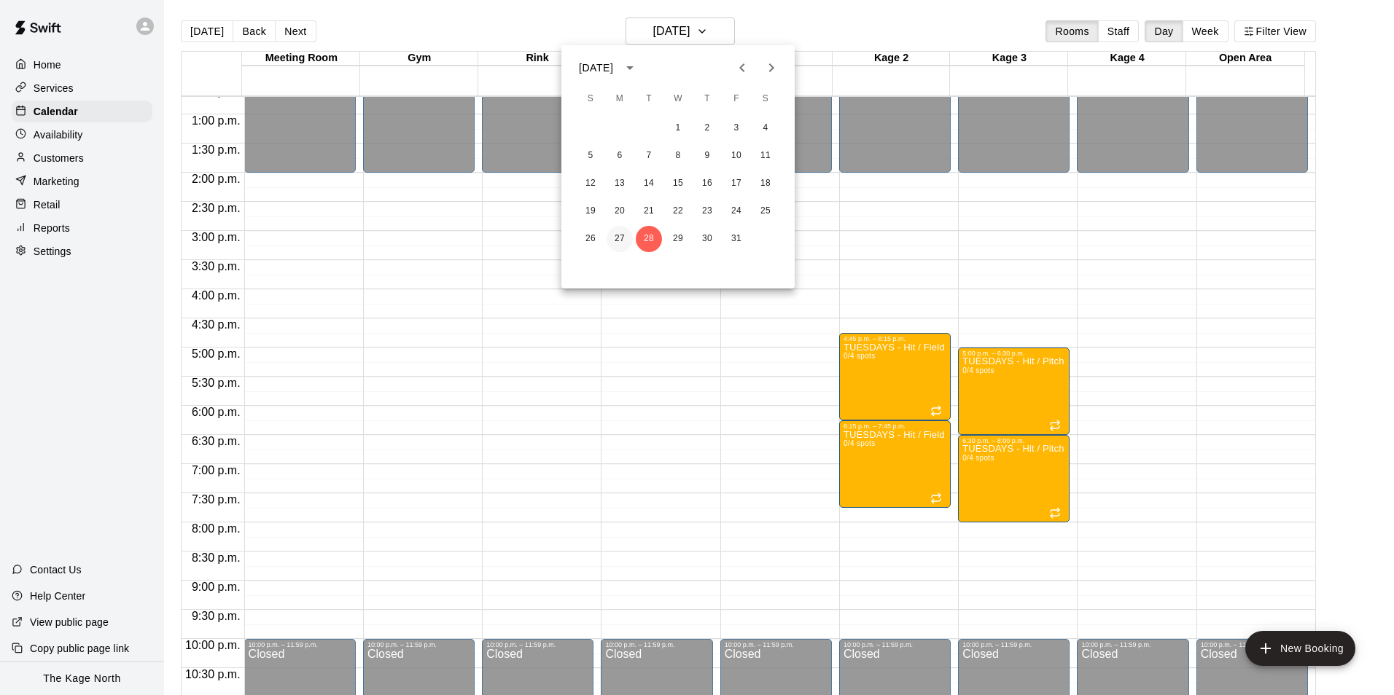
click at [626, 238] on button "27" at bounding box center [619, 239] width 26 height 26
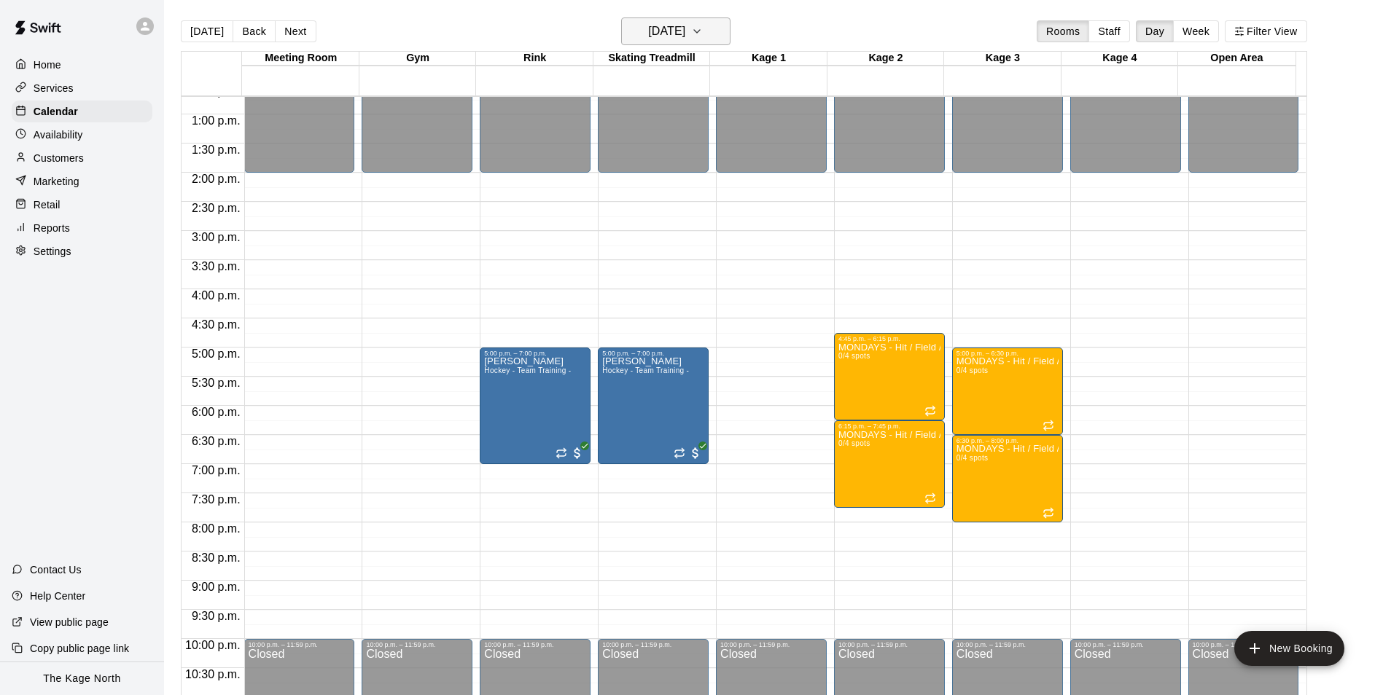
click at [690, 20] on button "[DATE]" at bounding box center [675, 31] width 109 height 28
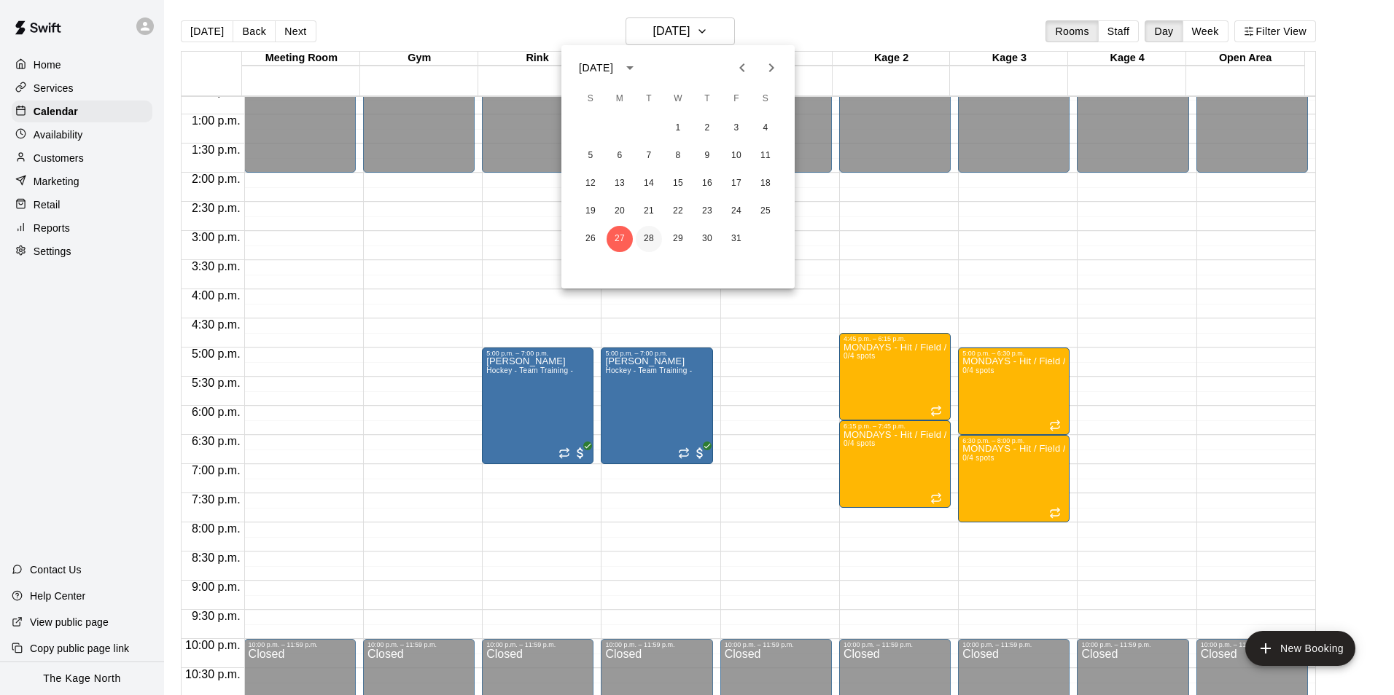
click at [641, 239] on button "28" at bounding box center [649, 239] width 26 height 26
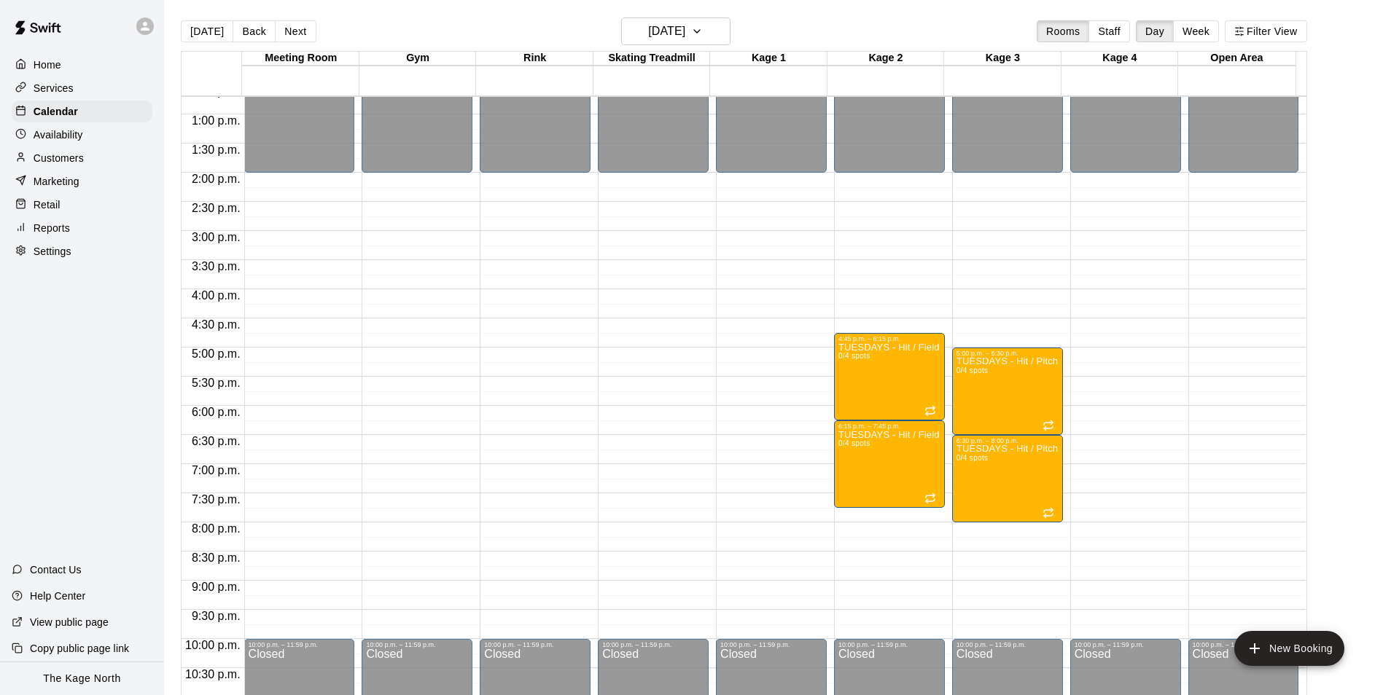
click at [867, 33] on div "Today Back Next Tuesday Oct 28 Rooms Staff Day Week Filter View" at bounding box center [744, 34] width 1126 height 34
click at [685, 34] on h6 "[DATE]" at bounding box center [666, 31] width 37 height 20
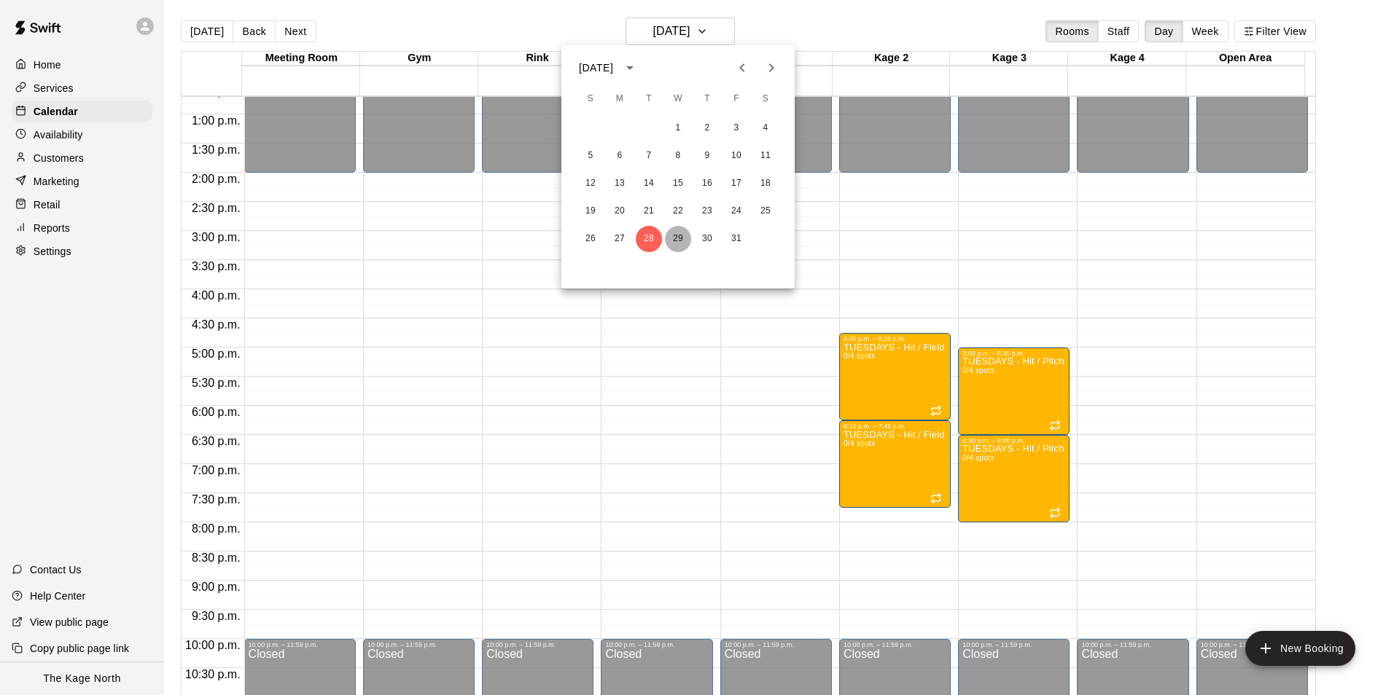
click at [674, 238] on button "29" at bounding box center [678, 239] width 26 height 26
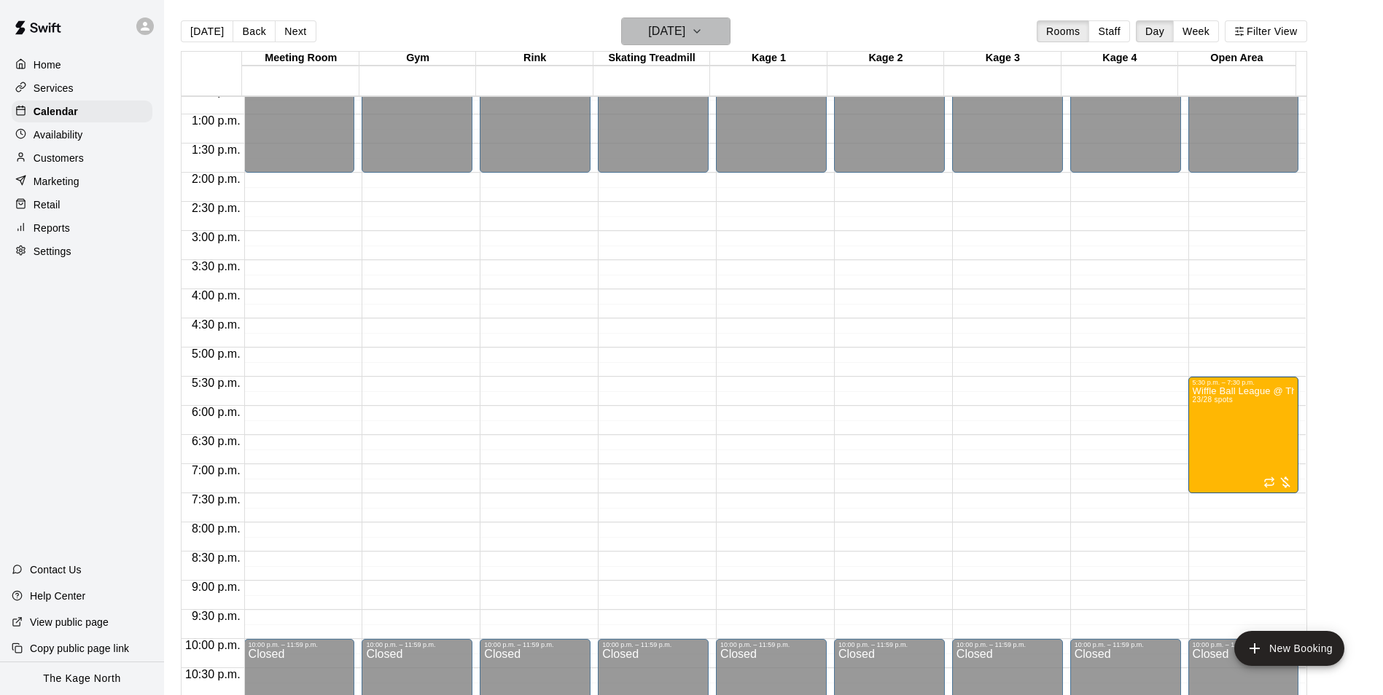
click at [685, 35] on h6 "[DATE]" at bounding box center [666, 31] width 37 height 20
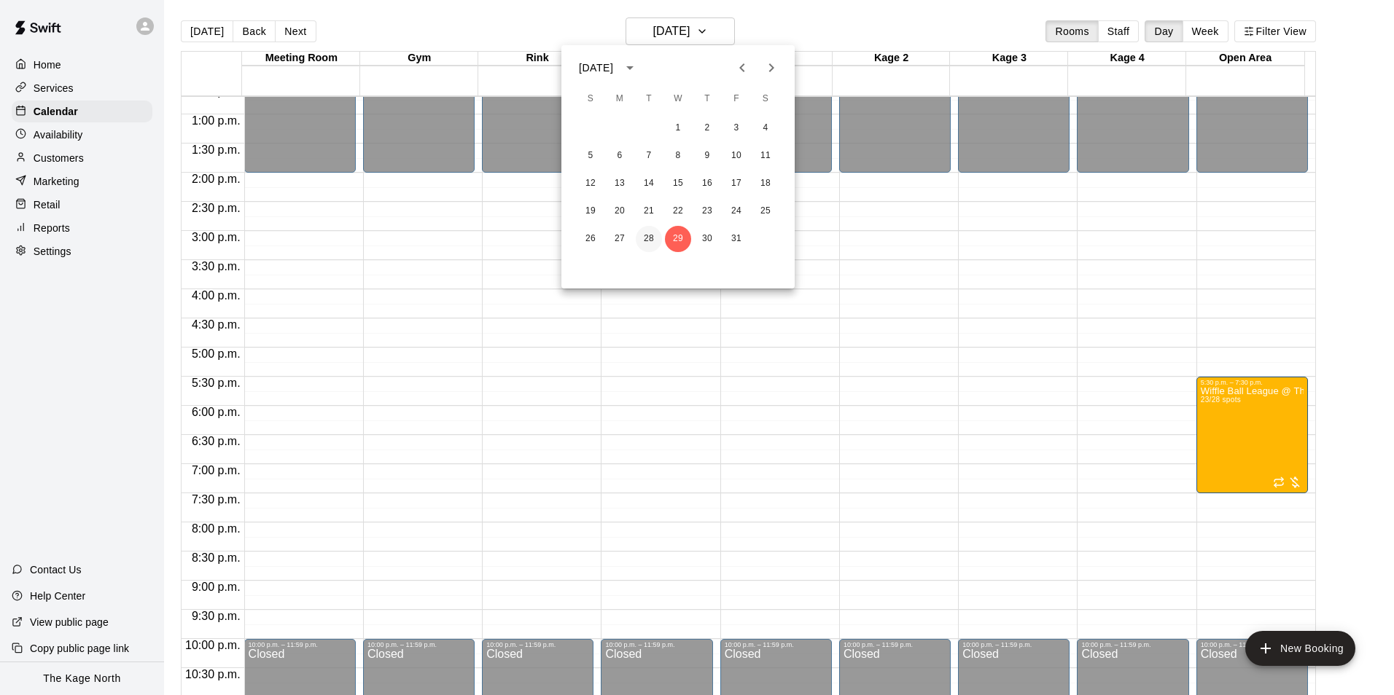
click at [641, 241] on button "28" at bounding box center [649, 239] width 26 height 26
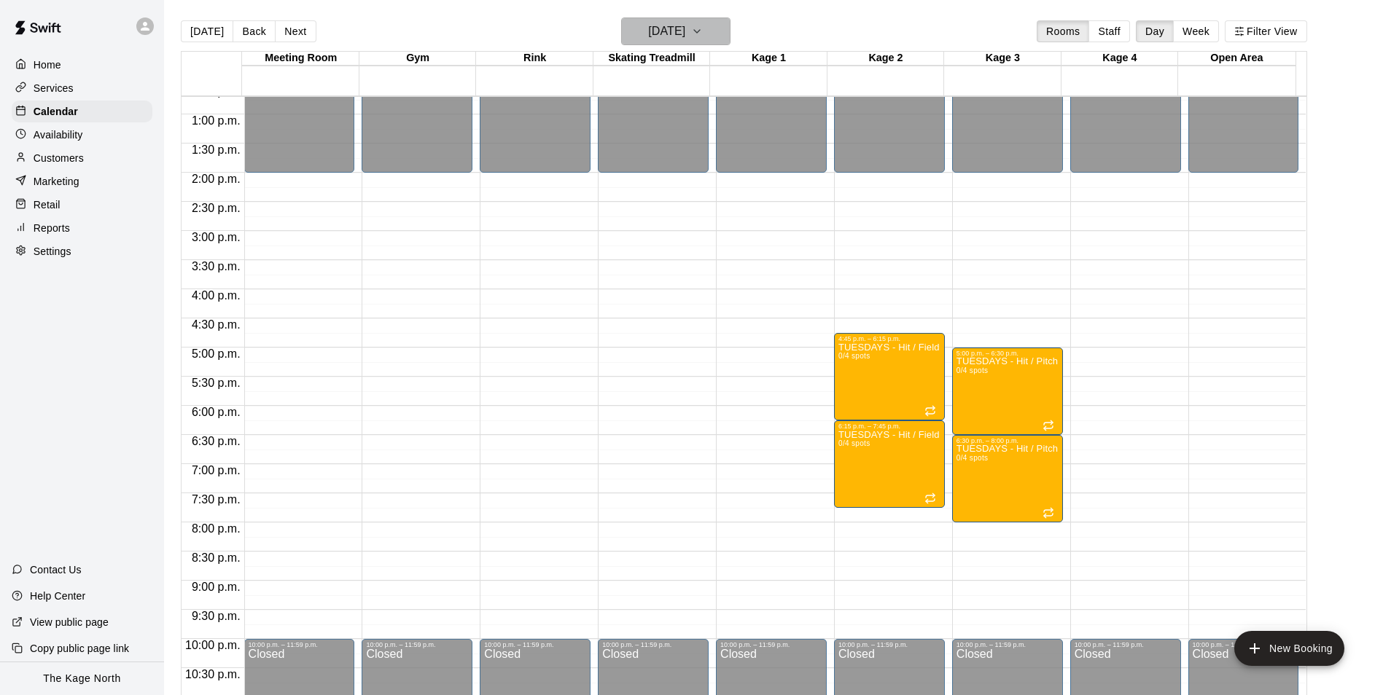
click at [685, 39] on h6 "[DATE]" at bounding box center [666, 31] width 37 height 20
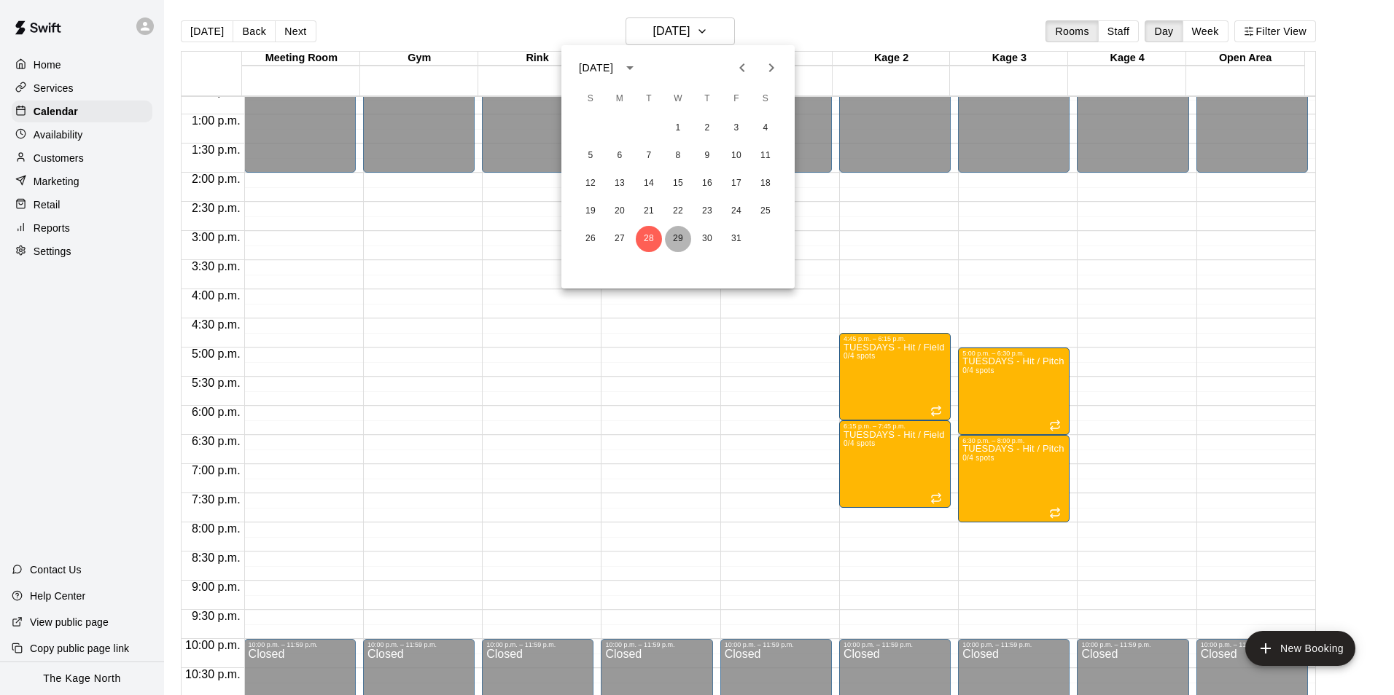
click at [676, 236] on button "29" at bounding box center [678, 239] width 26 height 26
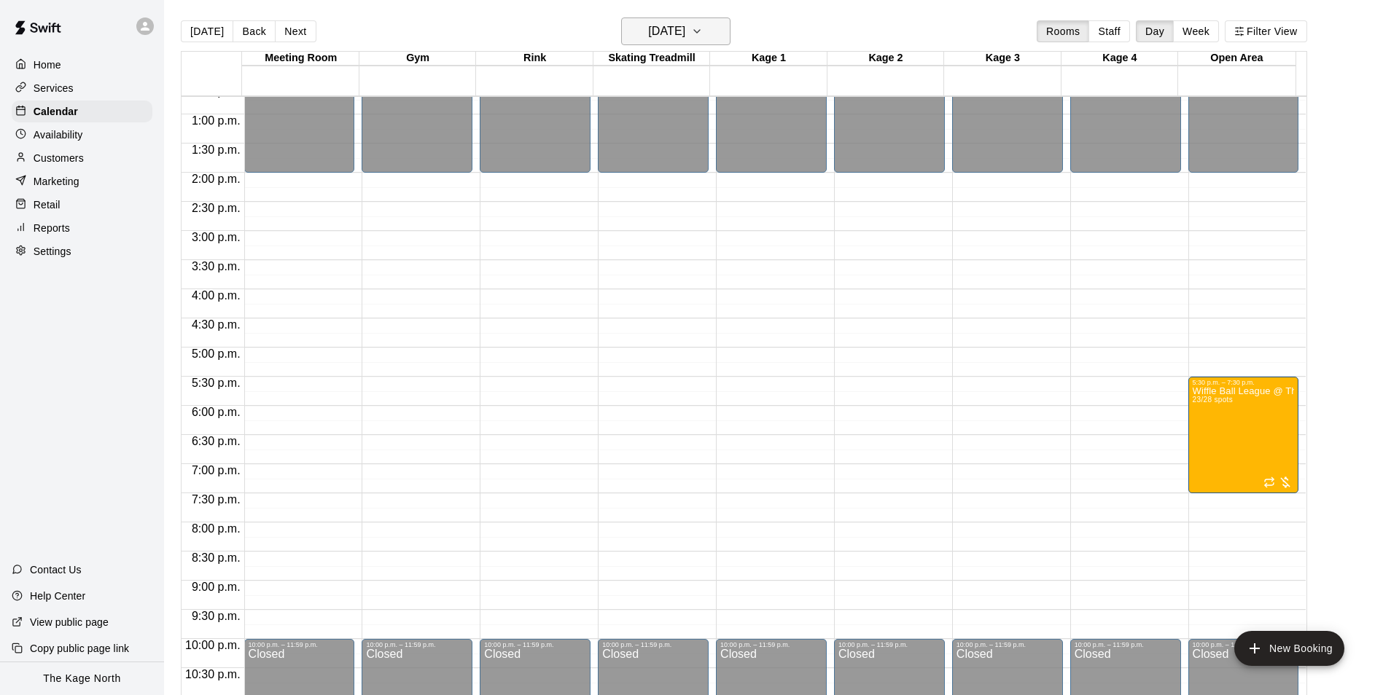
click at [730, 40] on button "[DATE]" at bounding box center [675, 31] width 109 height 28
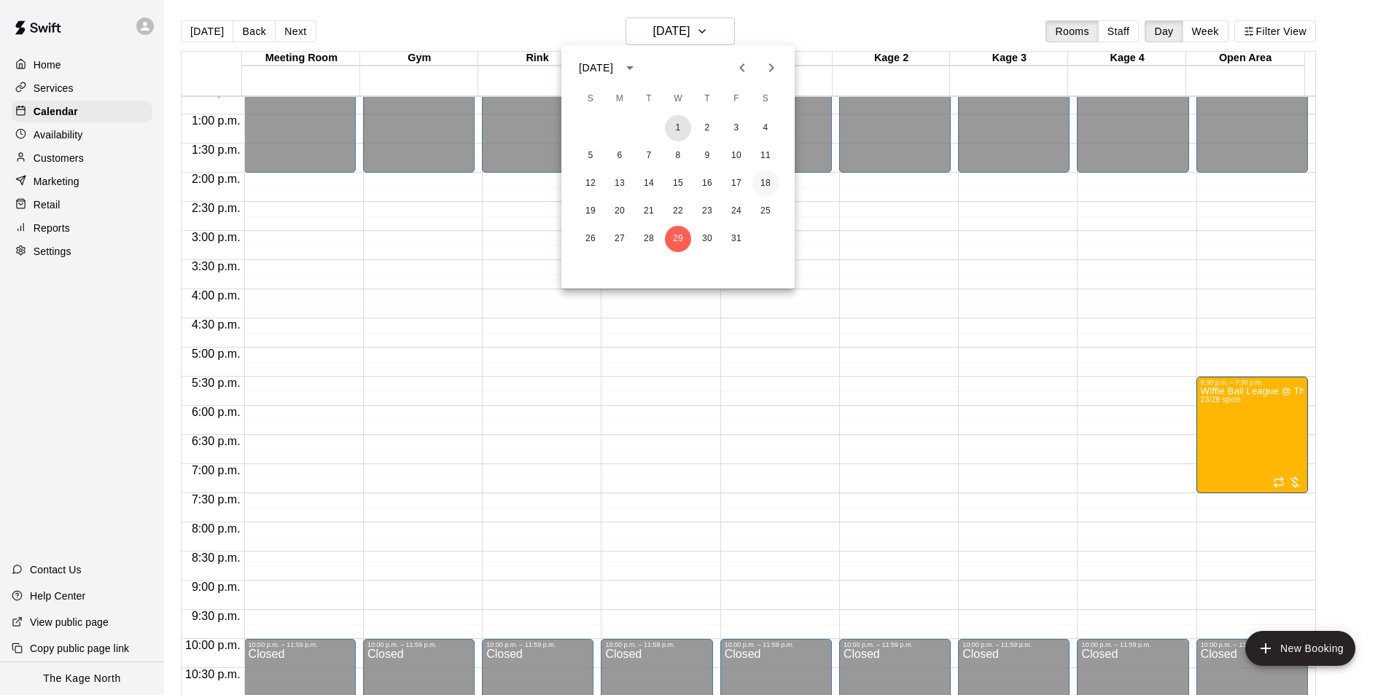
click at [682, 124] on button "1" at bounding box center [678, 128] width 26 height 26
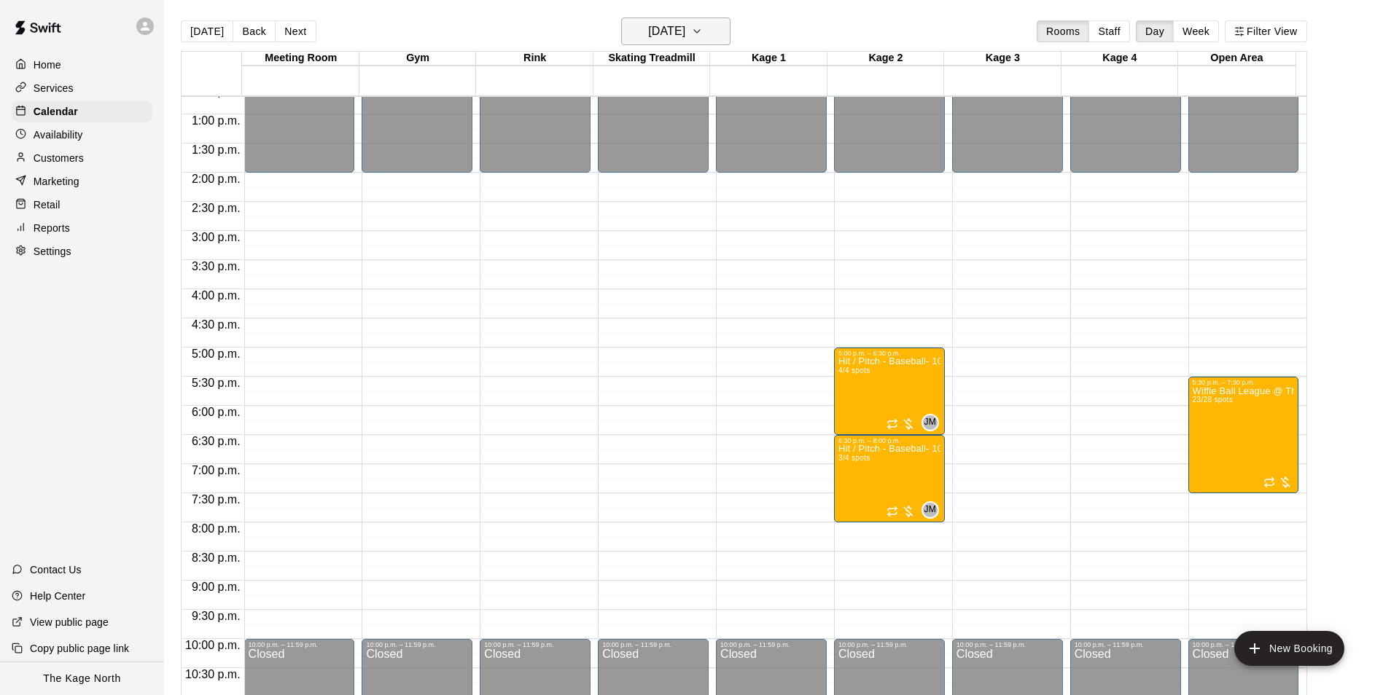
click at [674, 33] on h6 "Wednesday Oct 01" at bounding box center [666, 31] width 37 height 20
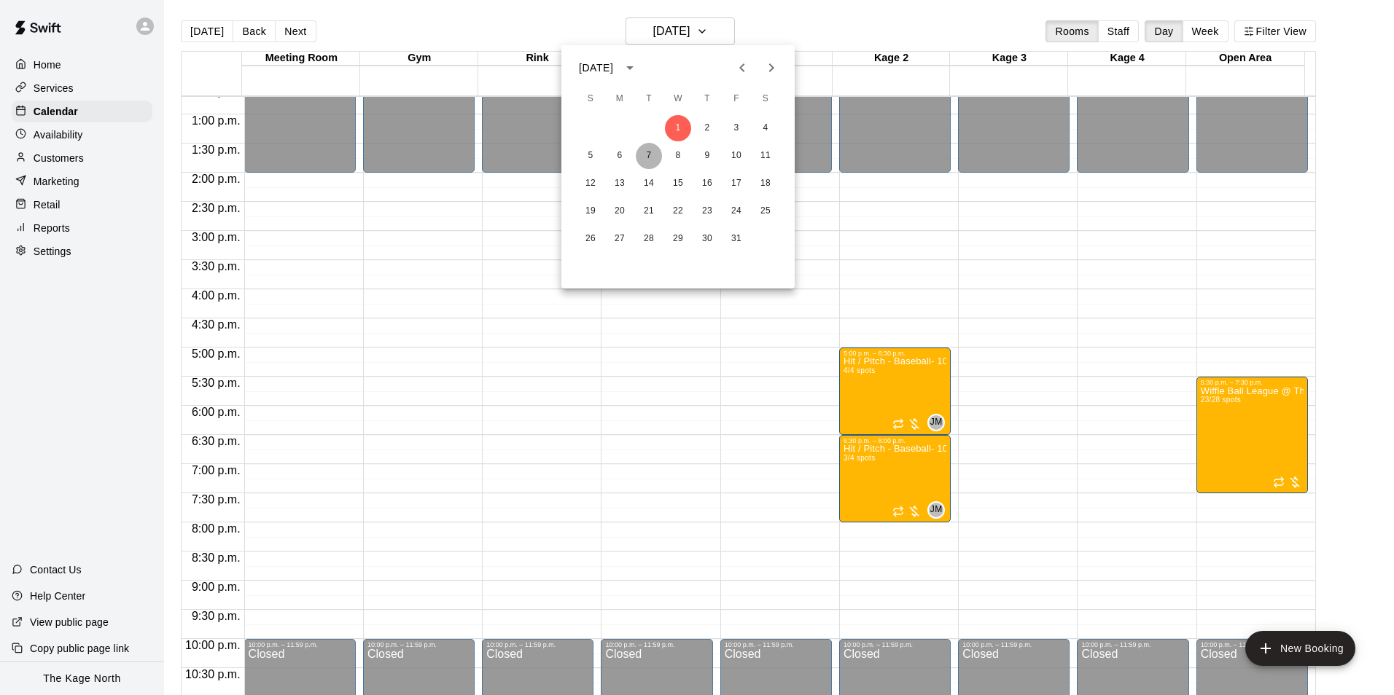
click at [644, 152] on button "7" at bounding box center [649, 156] width 26 height 26
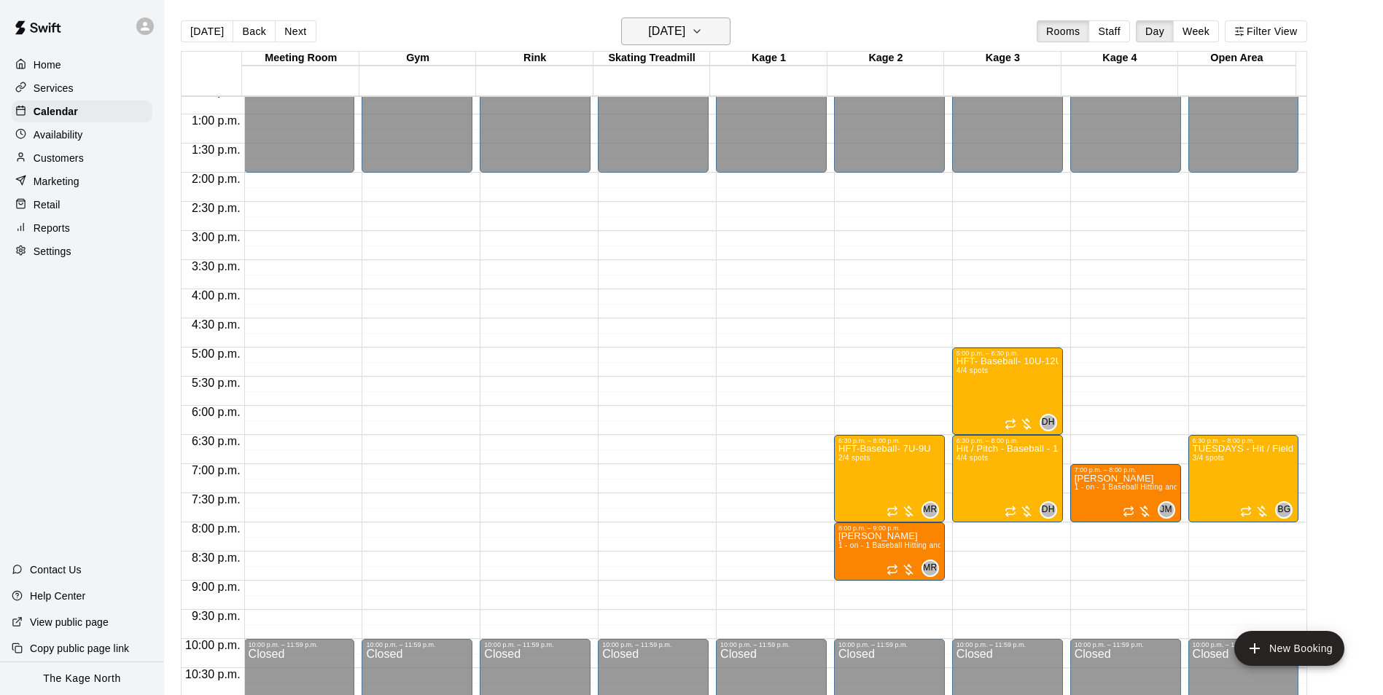
click at [685, 38] on h6 "Tuesday Oct 07" at bounding box center [666, 31] width 37 height 20
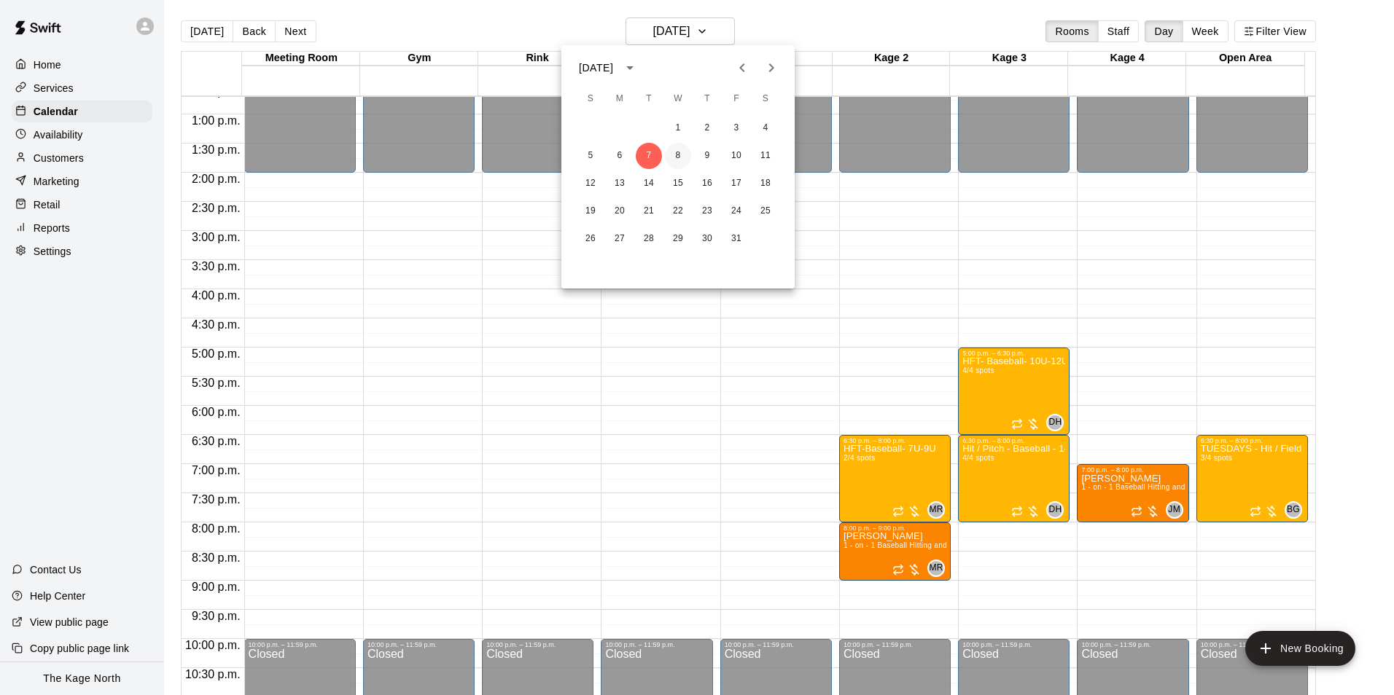
click at [678, 158] on button "8" at bounding box center [678, 156] width 26 height 26
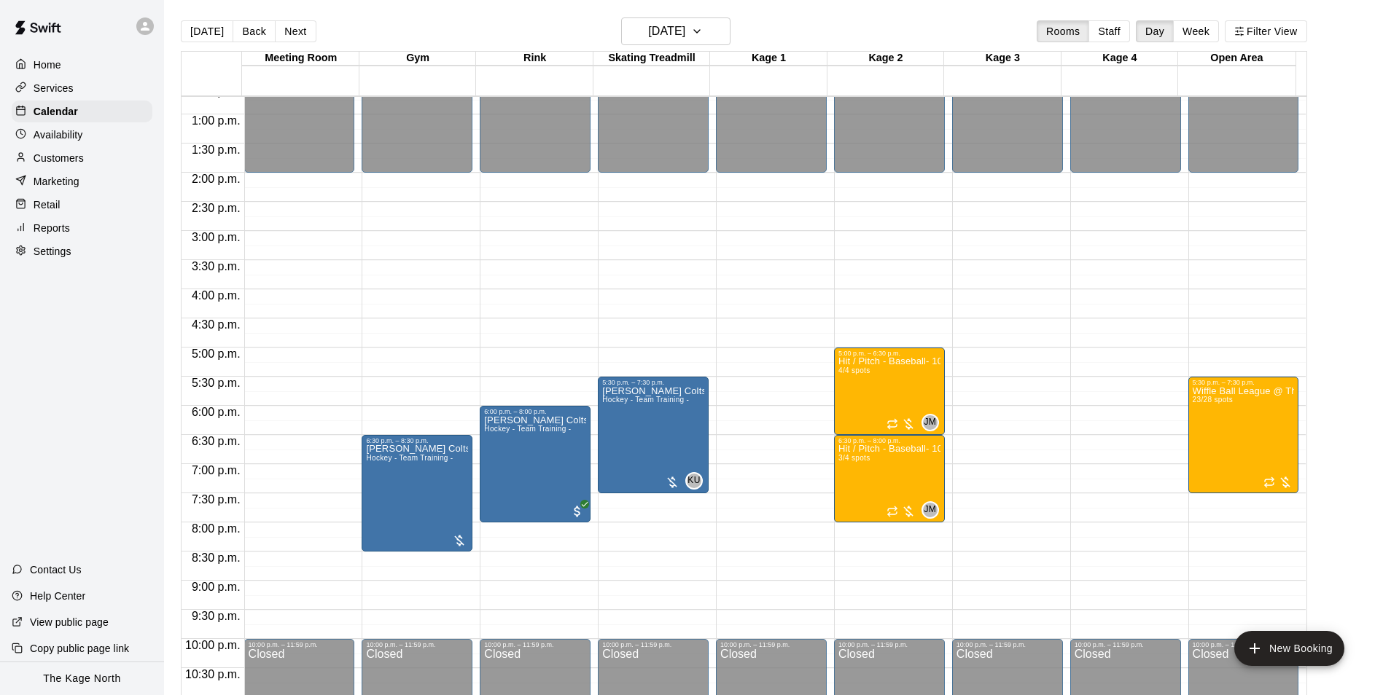
click at [795, 28] on div "Today Back Next Wednesday Oct 08 Rooms Staff Day Week Filter View" at bounding box center [744, 34] width 1126 height 34
click at [685, 28] on h6 "[DATE]" at bounding box center [666, 31] width 37 height 20
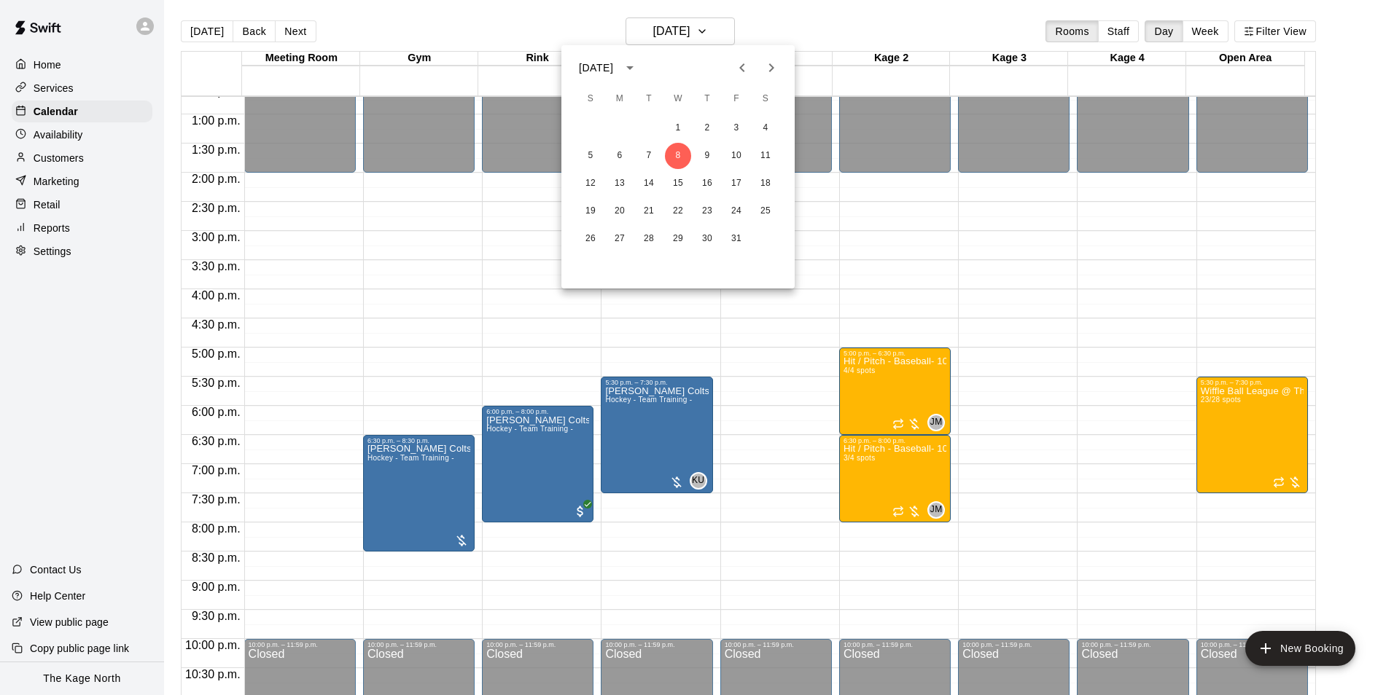
click at [741, 76] on icon "Previous month" at bounding box center [741, 67] width 17 height 17
click at [706, 184] on button "18" at bounding box center [707, 184] width 26 height 26
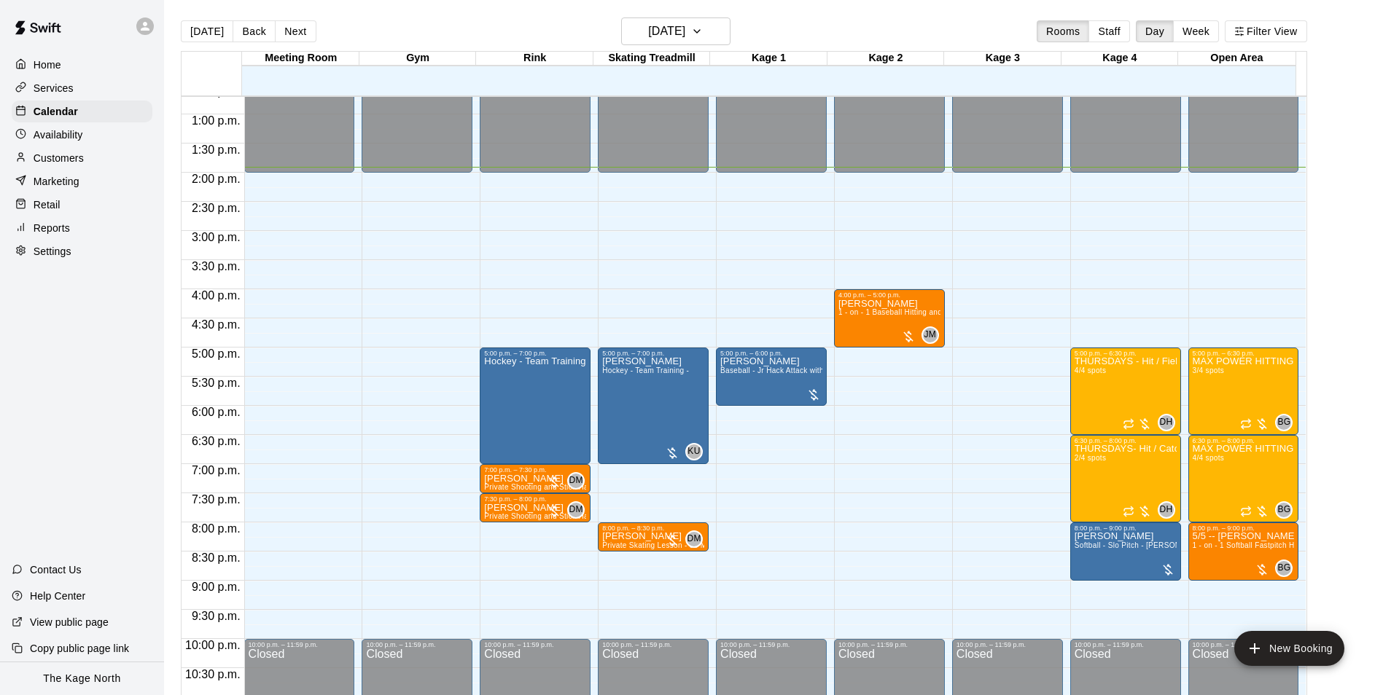
click at [830, 28] on div "[DATE] Back [DATE][DATE] Rooms Staff Day Week Filter View" at bounding box center [744, 34] width 1126 height 34
click at [685, 36] on h6 "[DATE]" at bounding box center [666, 31] width 37 height 20
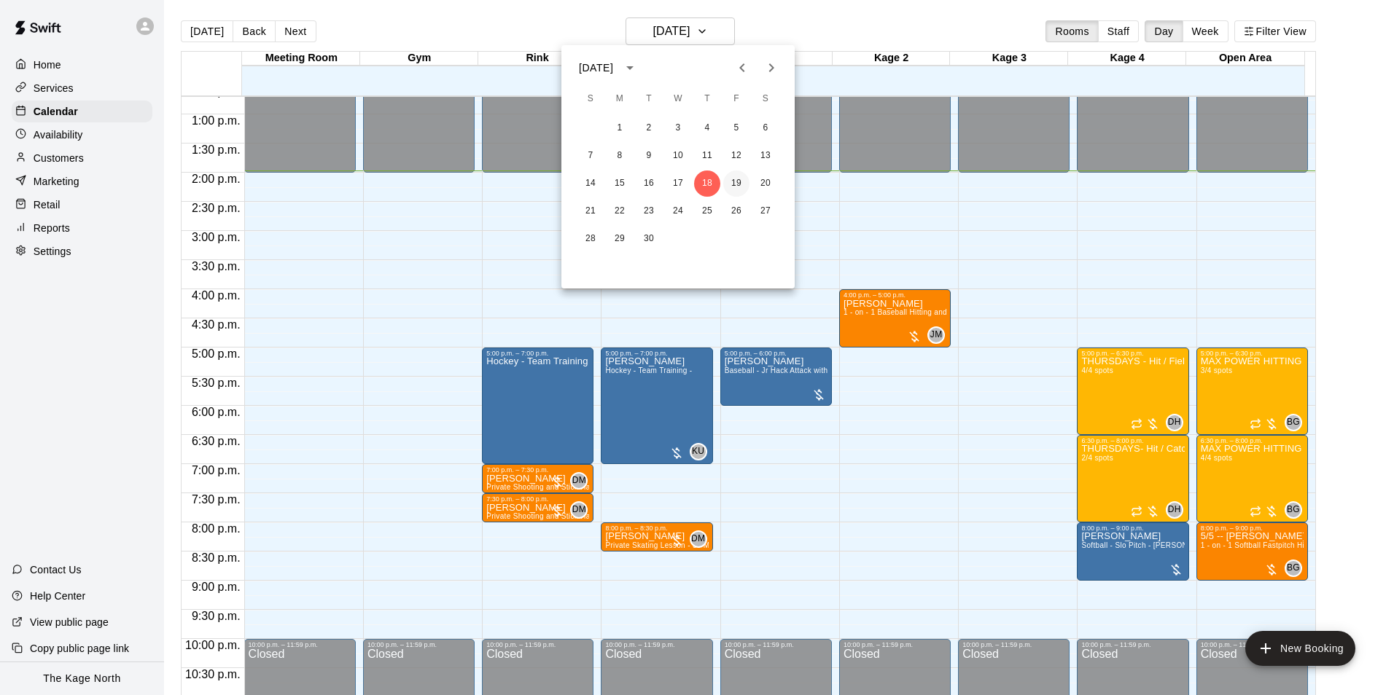
click at [730, 182] on button "19" at bounding box center [736, 184] width 26 height 26
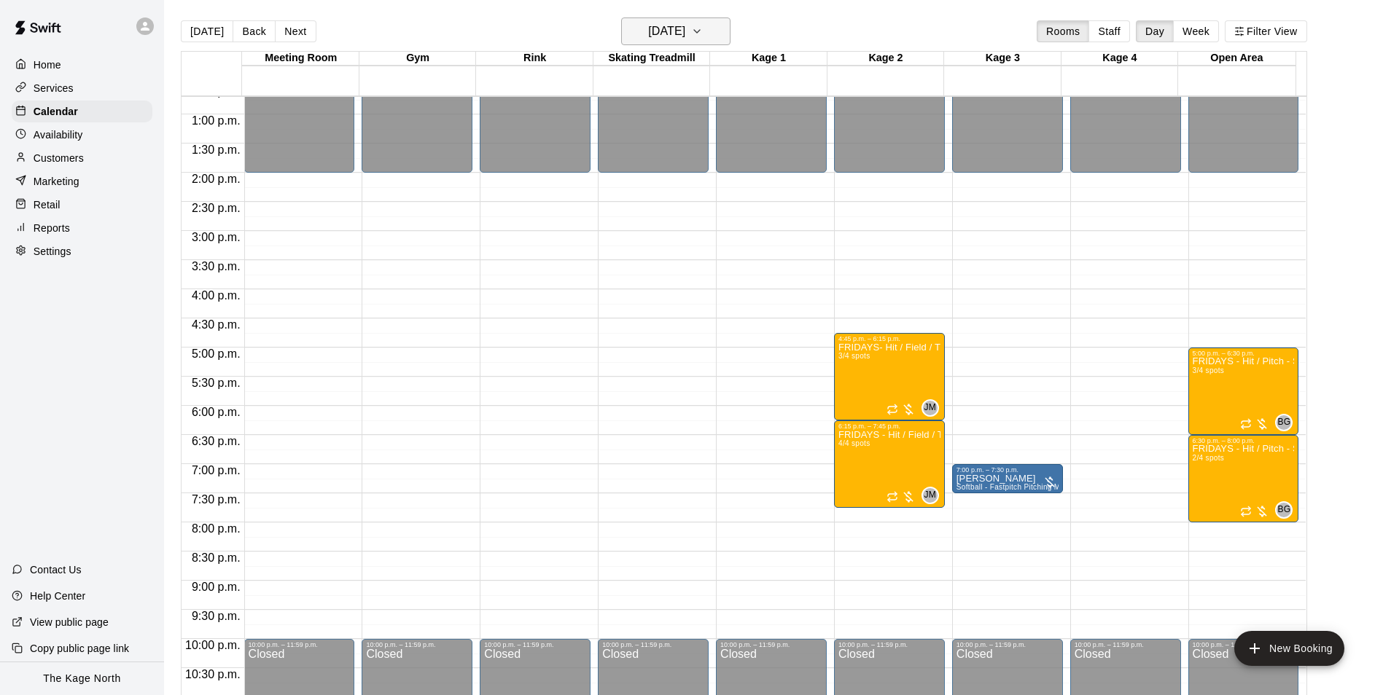
click at [685, 31] on h6 "[DATE]" at bounding box center [666, 31] width 37 height 20
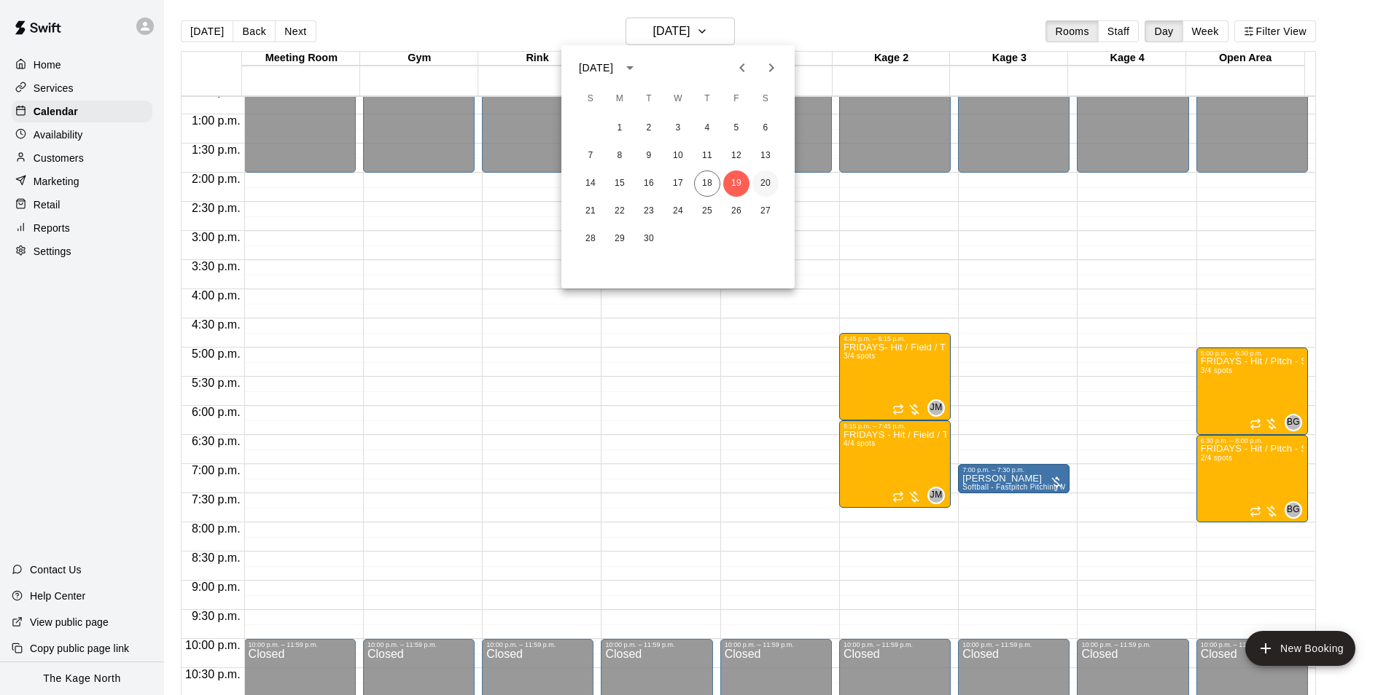
click at [768, 182] on button "20" at bounding box center [765, 184] width 26 height 26
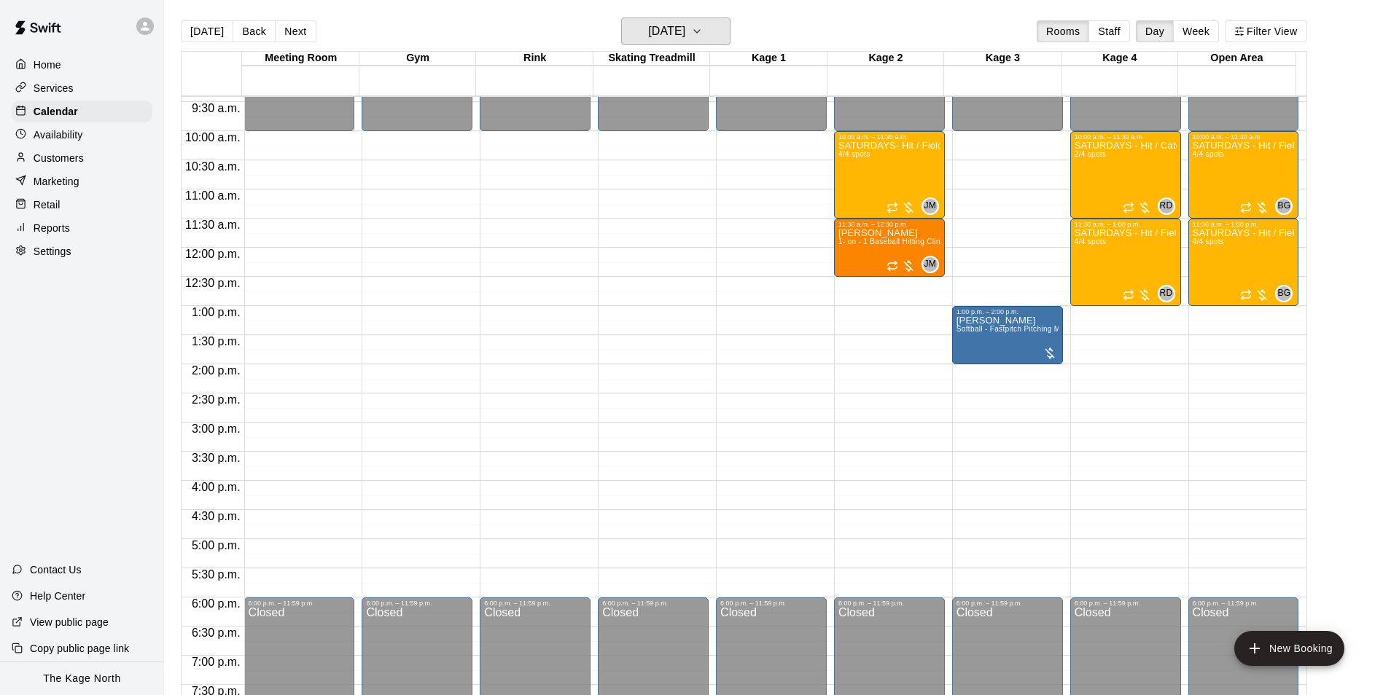
scroll to position [522, 0]
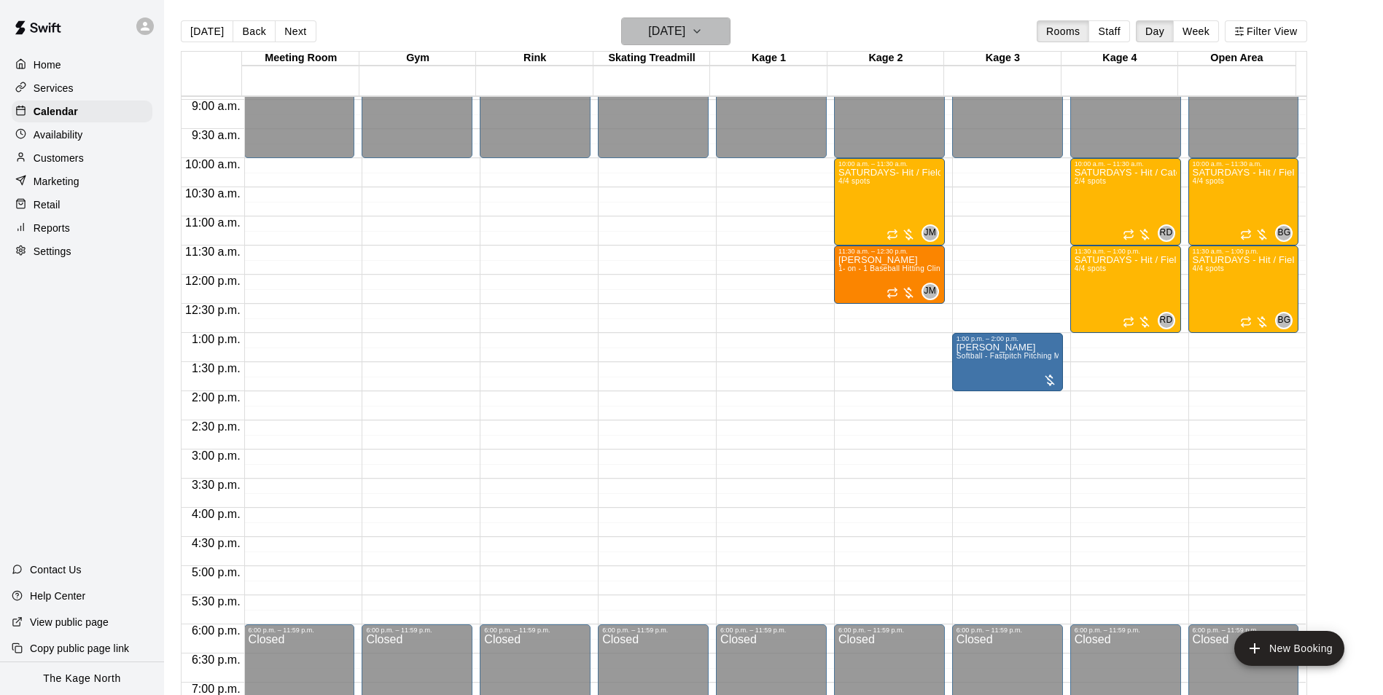
click at [695, 17] on button "[DATE]" at bounding box center [675, 31] width 109 height 28
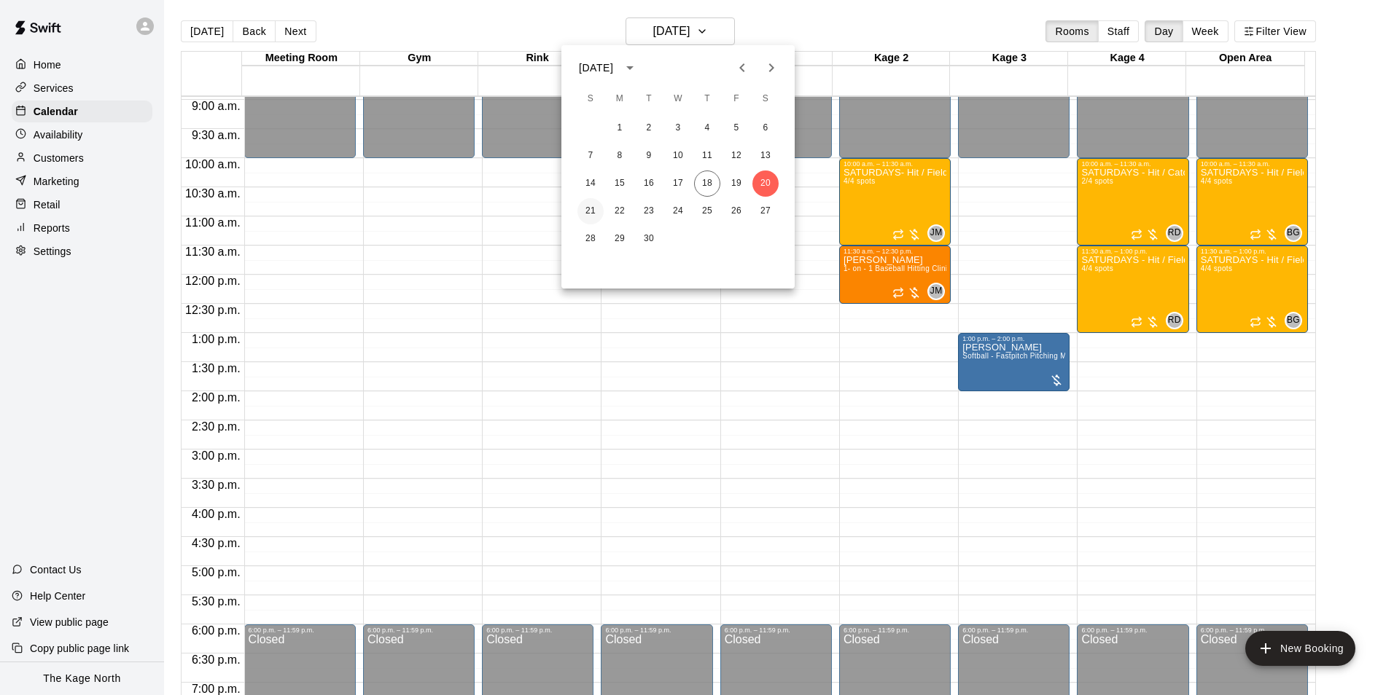
click at [585, 214] on button "21" at bounding box center [590, 211] width 26 height 26
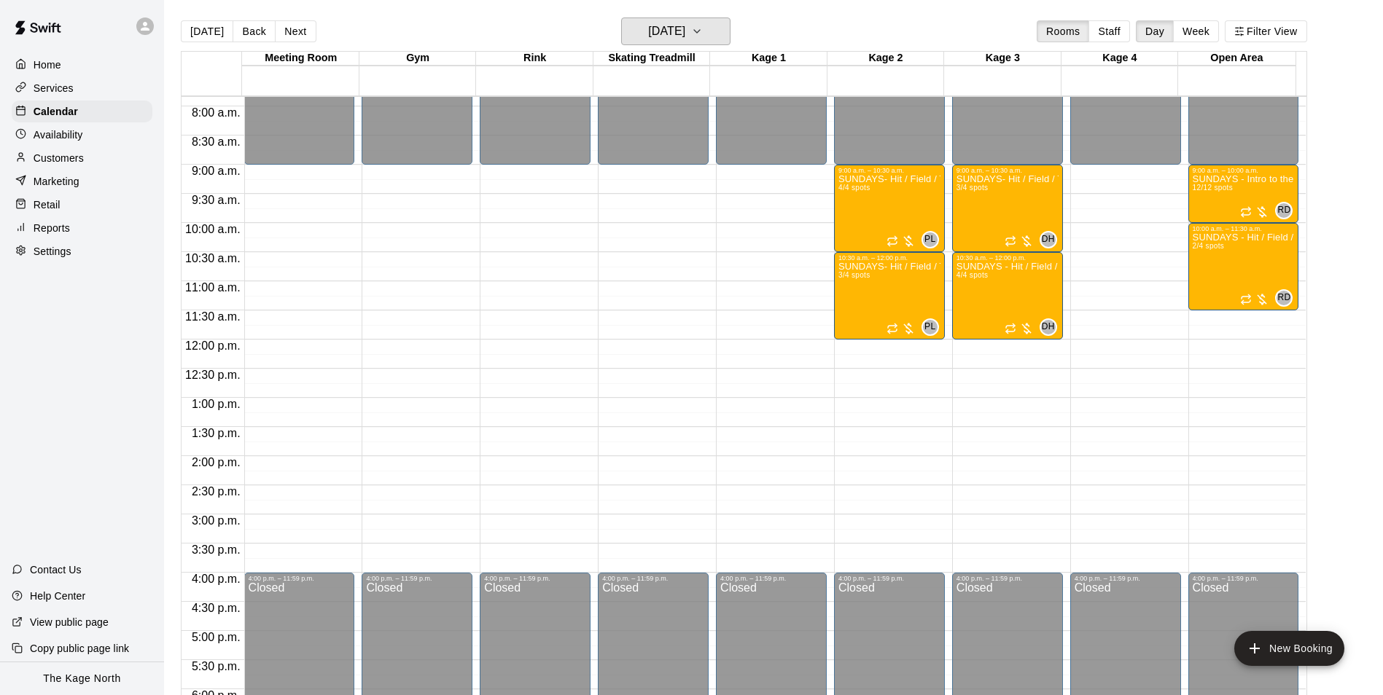
scroll to position [376, 0]
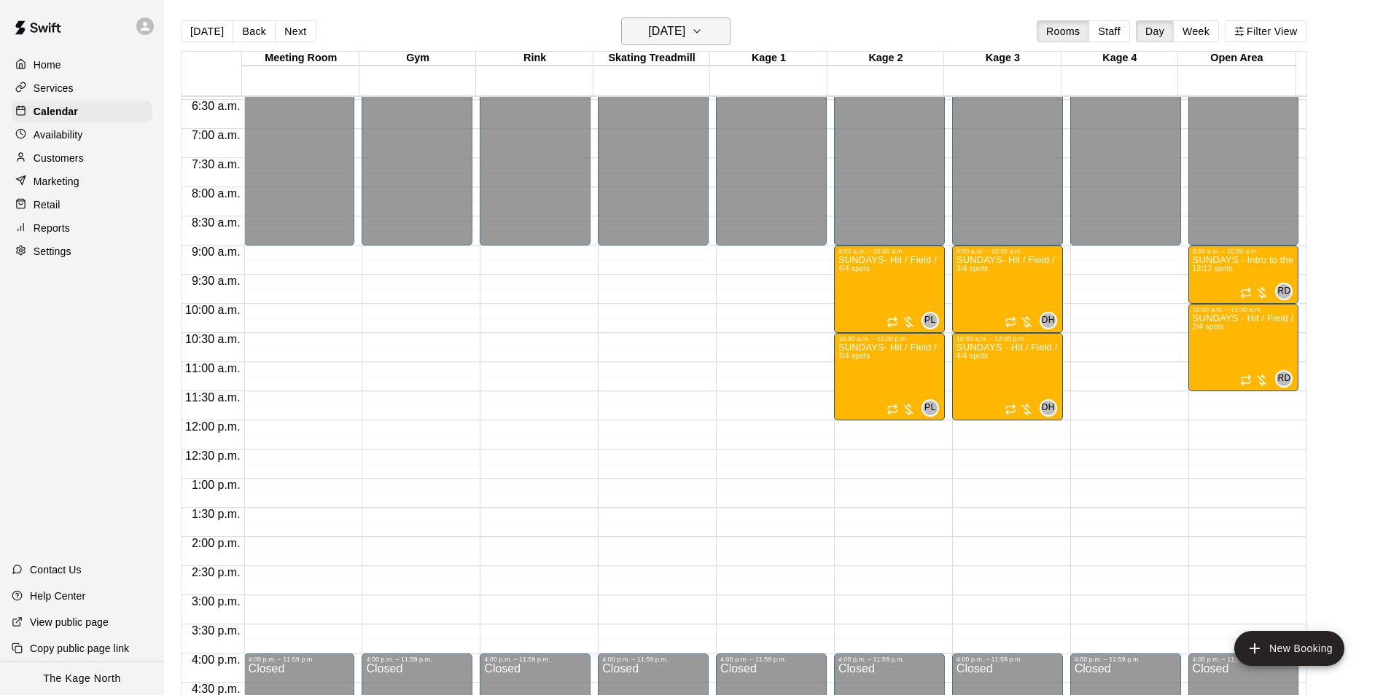
click at [685, 38] on h6 "[DATE]" at bounding box center [666, 31] width 37 height 20
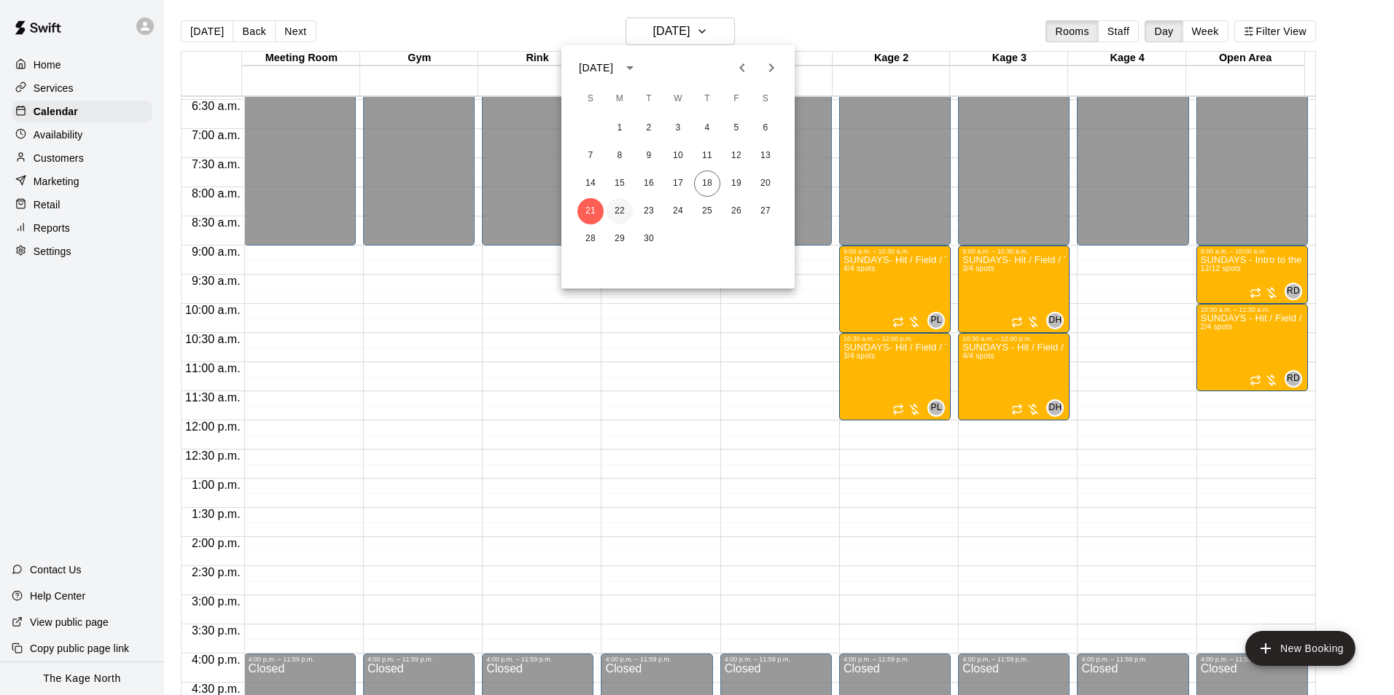
click at [621, 208] on button "22" at bounding box center [619, 211] width 26 height 26
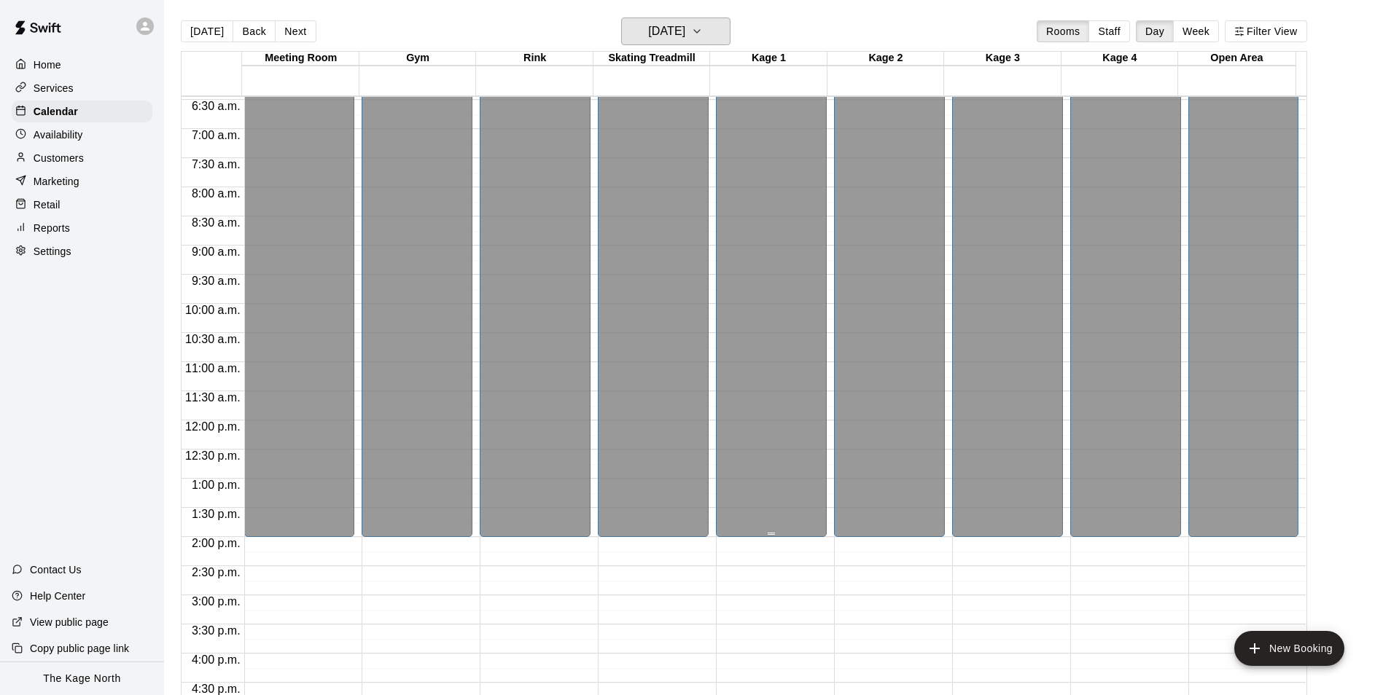
scroll to position [668, 0]
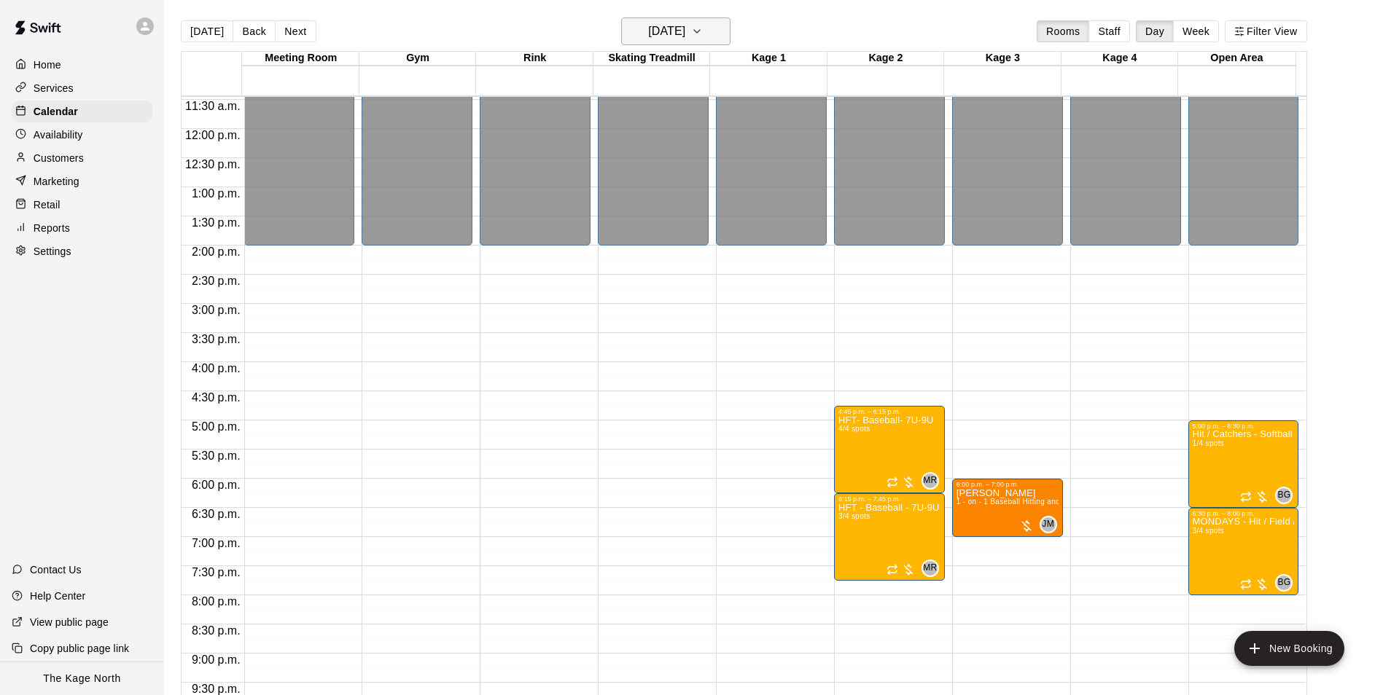
click at [711, 37] on button "[DATE]" at bounding box center [675, 31] width 109 height 28
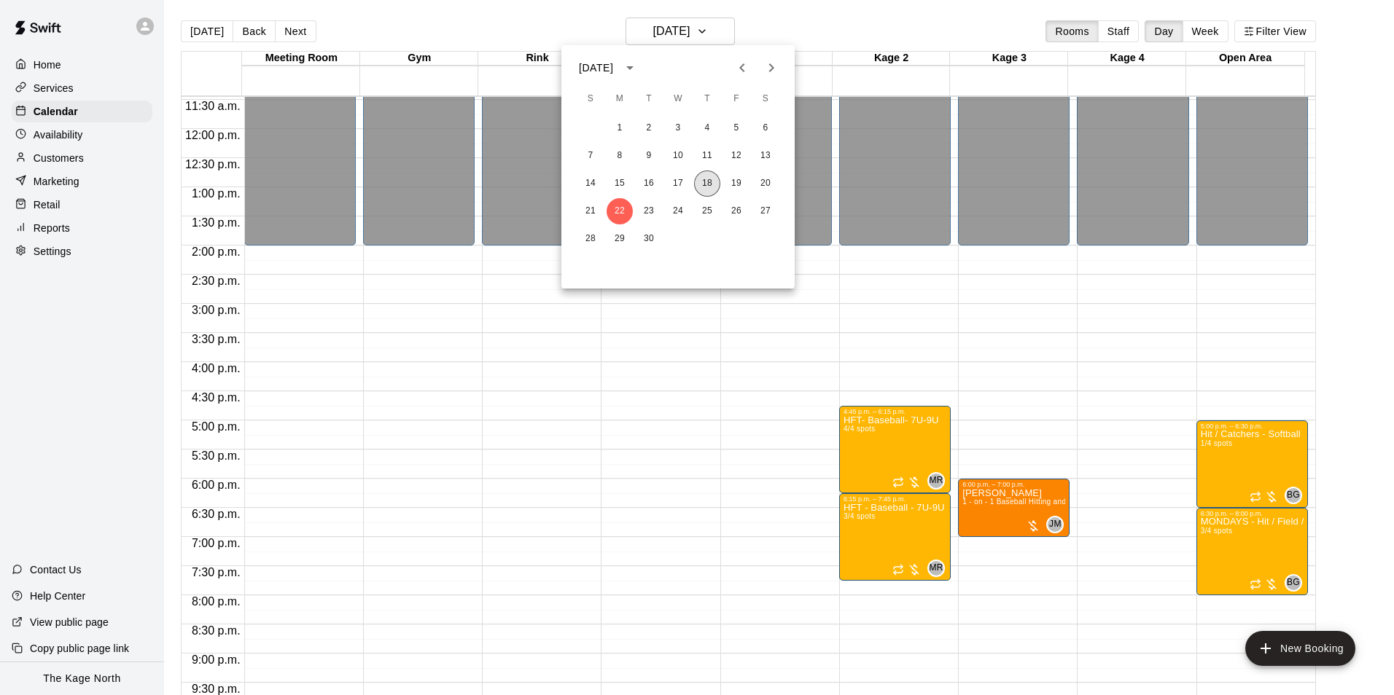
drag, startPoint x: 708, startPoint y: 183, endPoint x: 1063, endPoint y: 362, distance: 397.7
click at [708, 183] on button "18" at bounding box center [707, 184] width 26 height 26
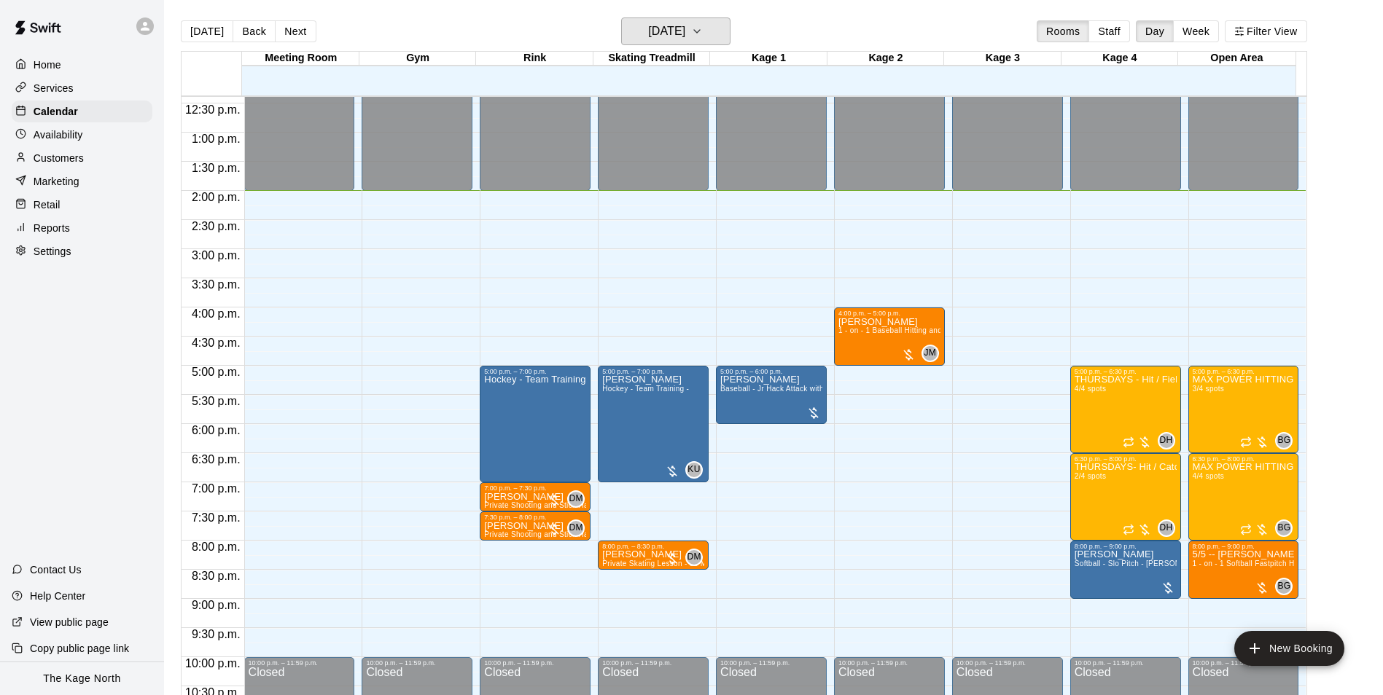
scroll to position [786, 0]
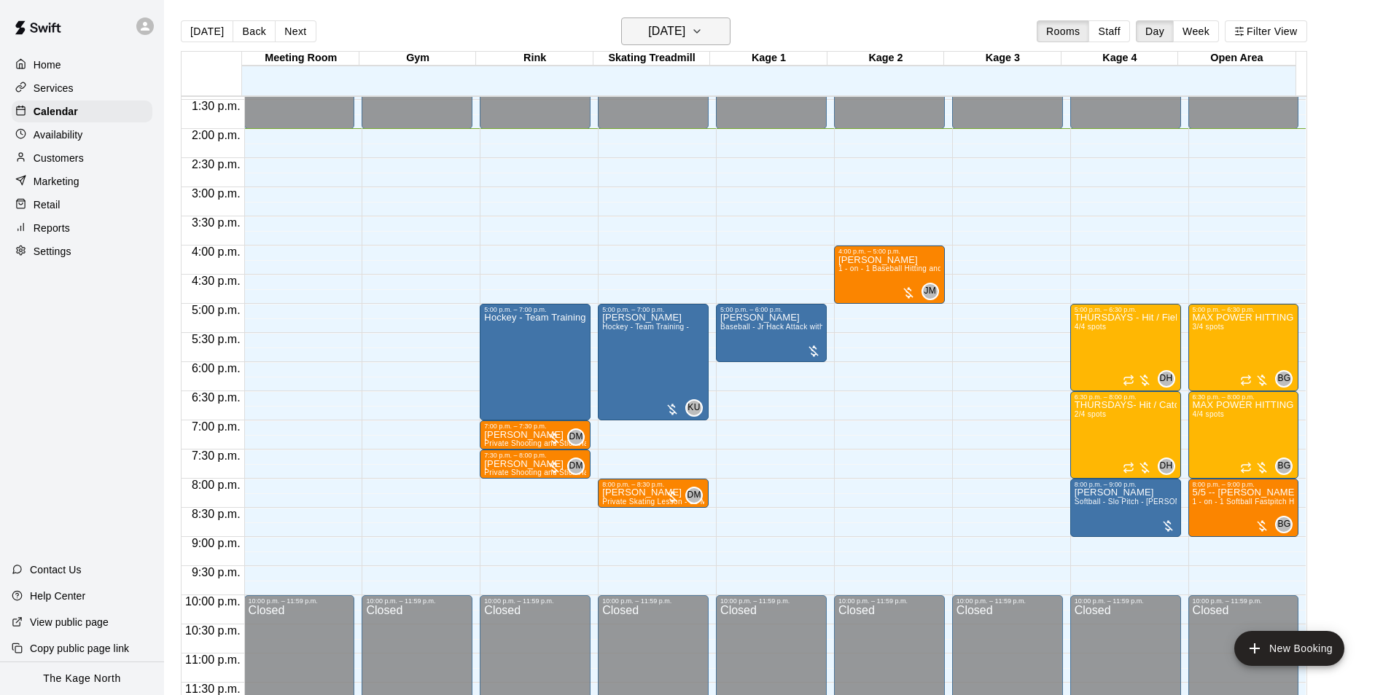
click at [685, 32] on h6 "[DATE]" at bounding box center [666, 31] width 37 height 20
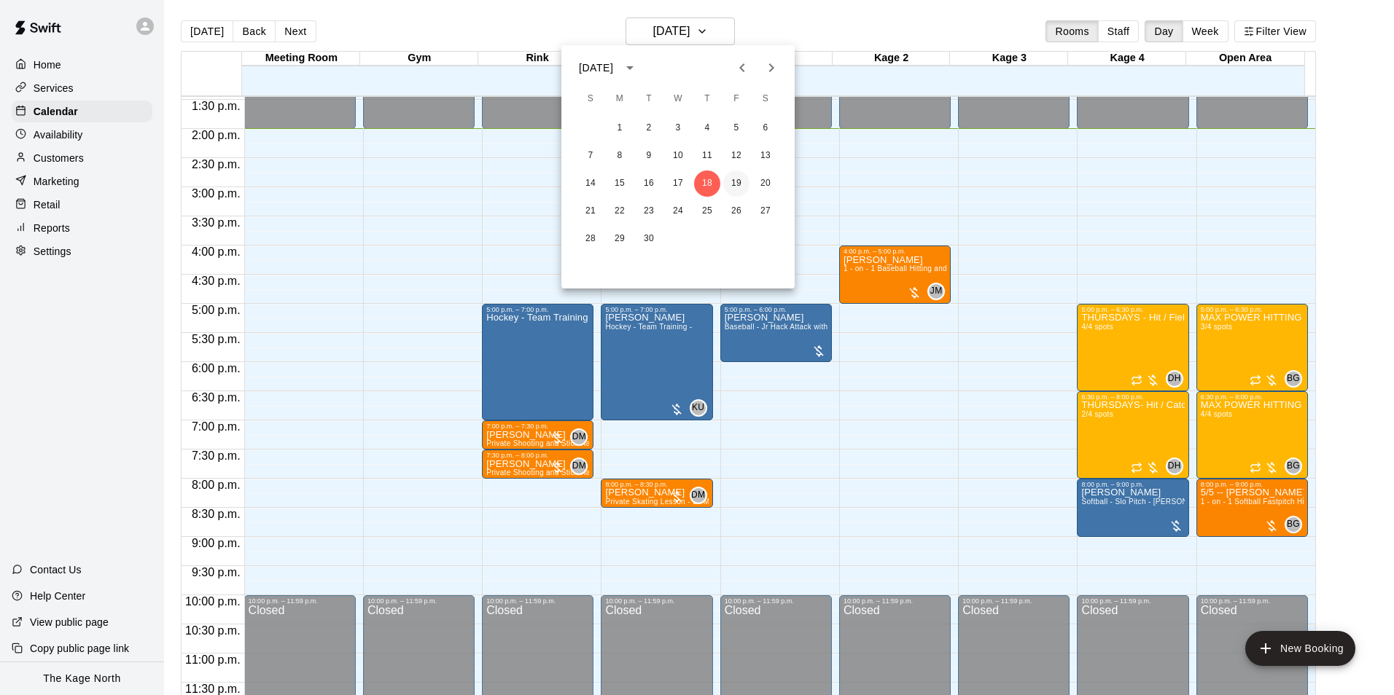
click at [733, 180] on button "19" at bounding box center [736, 184] width 26 height 26
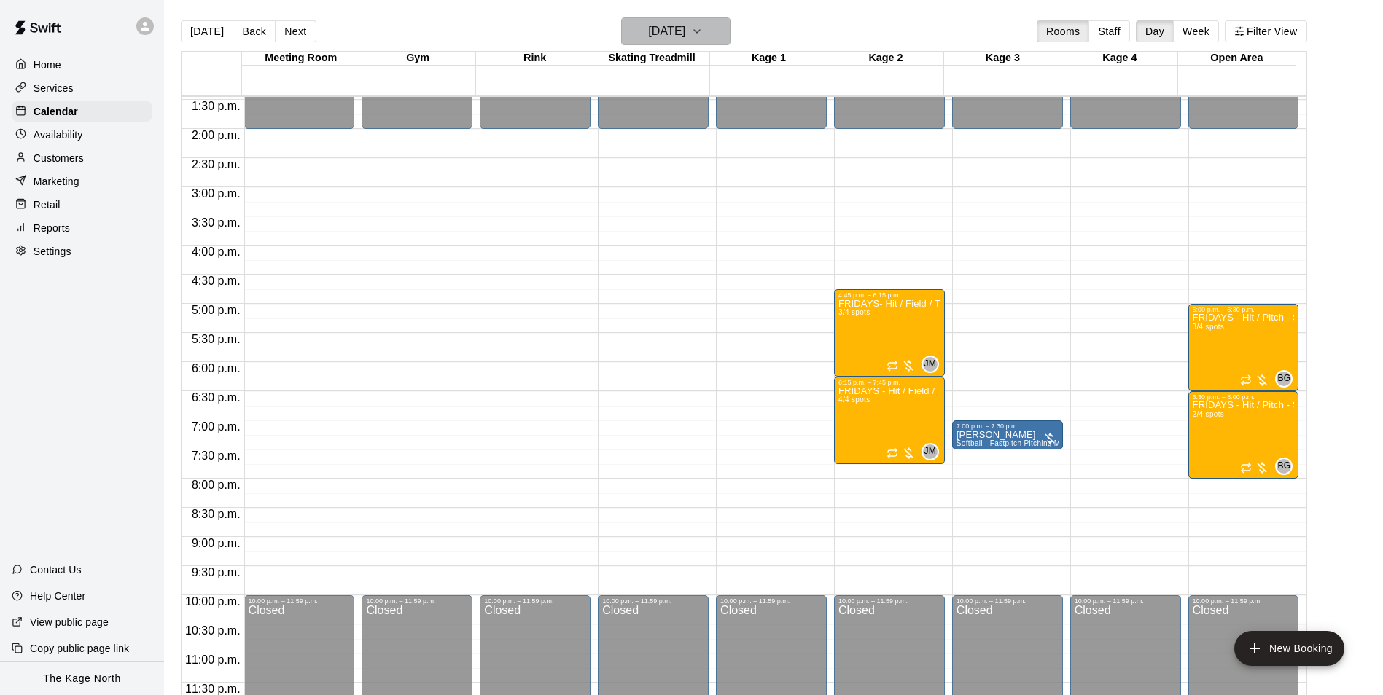
click at [685, 34] on h6 "Friday Sep 19" at bounding box center [666, 31] width 37 height 20
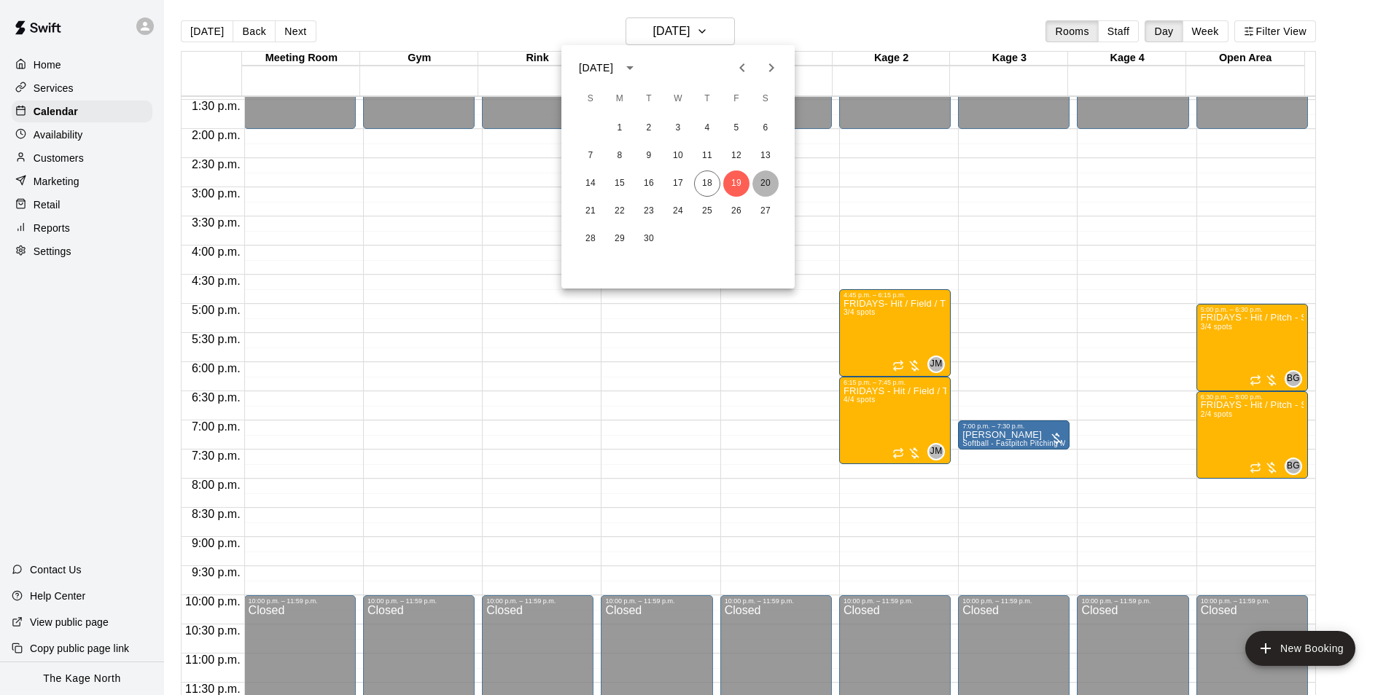
click at [764, 181] on button "20" at bounding box center [765, 184] width 26 height 26
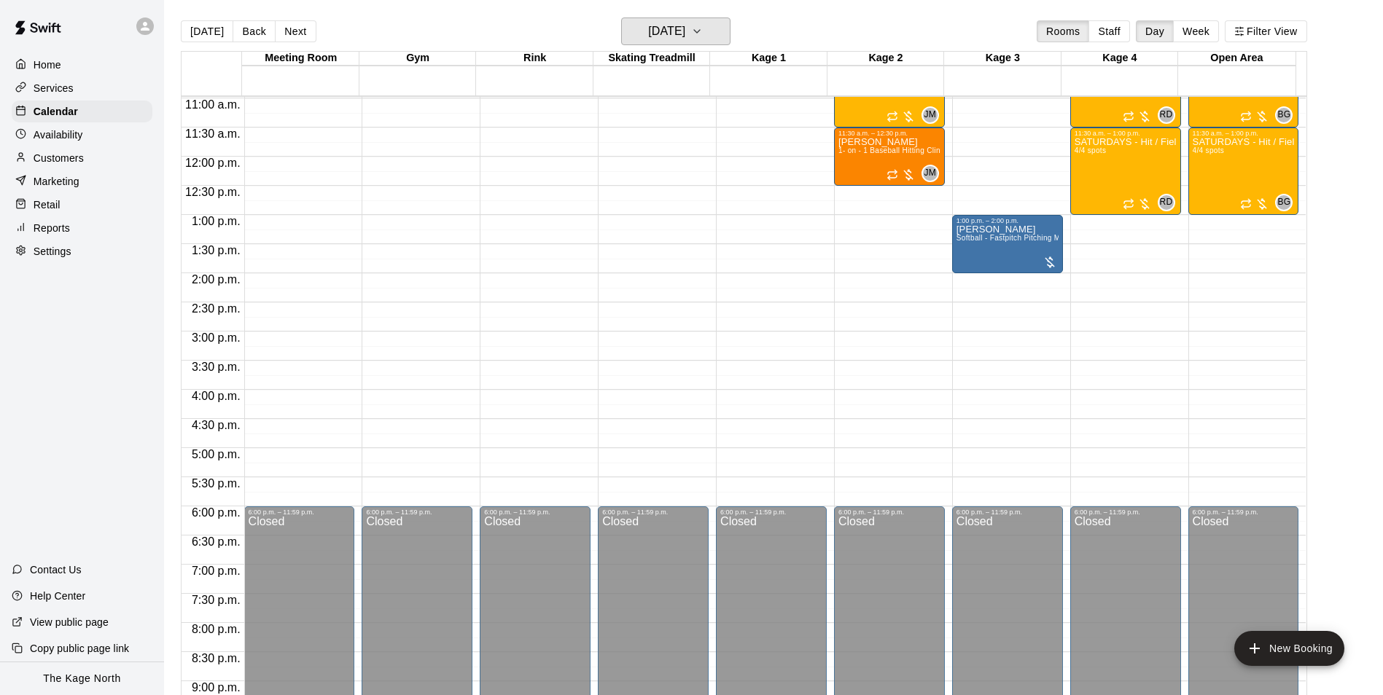
scroll to position [567, 0]
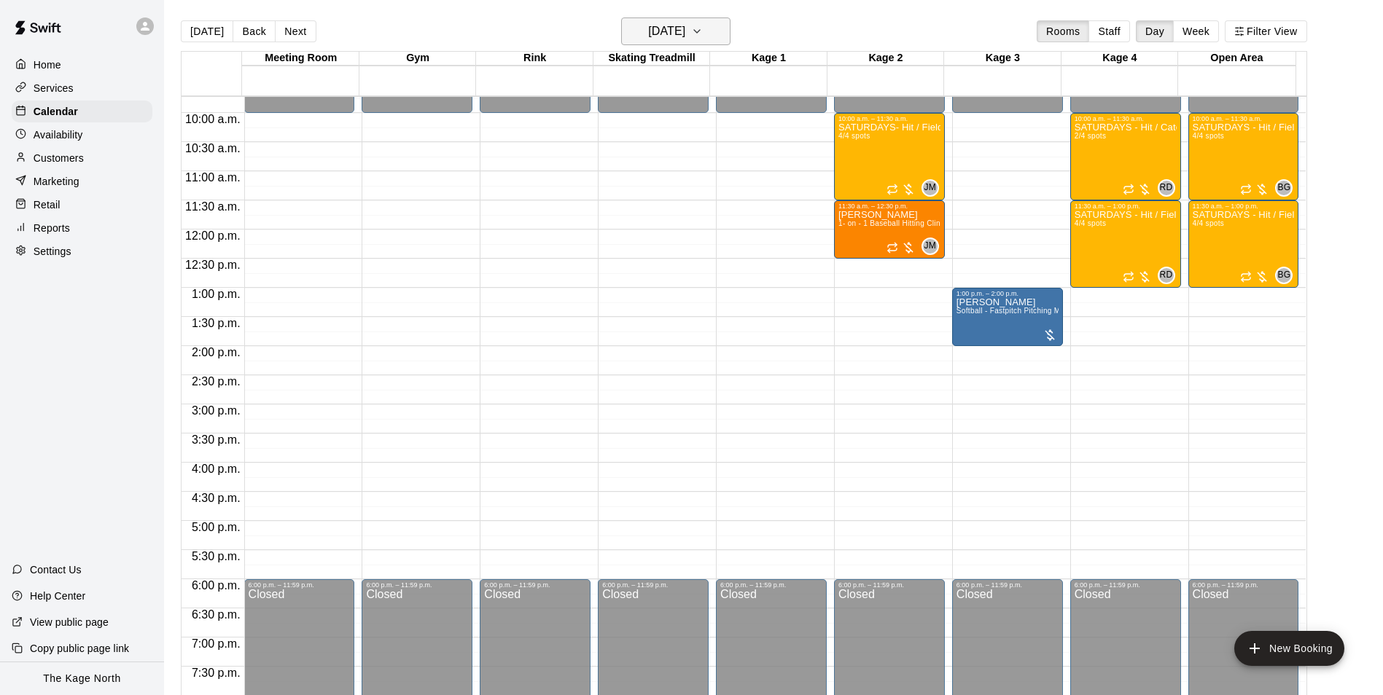
click at [685, 31] on h6 "Saturday Sep 20" at bounding box center [666, 31] width 37 height 20
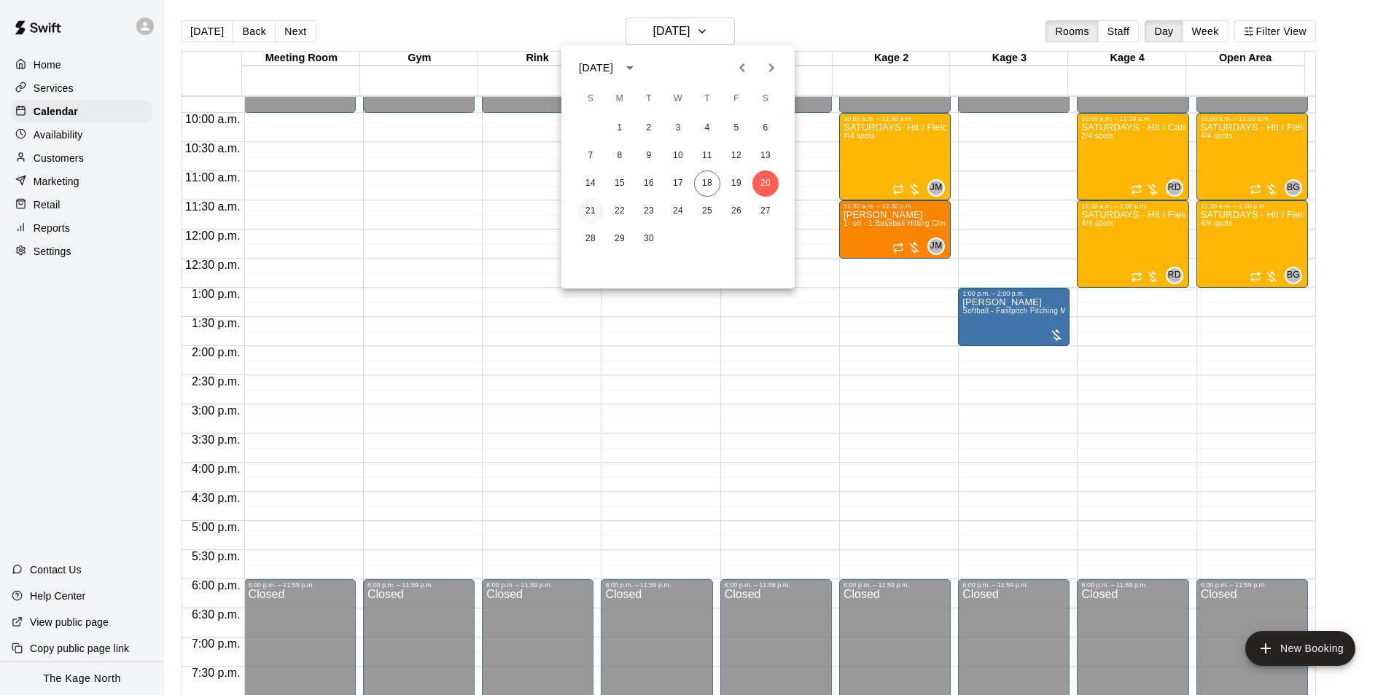
click at [592, 213] on button "21" at bounding box center [590, 211] width 26 height 26
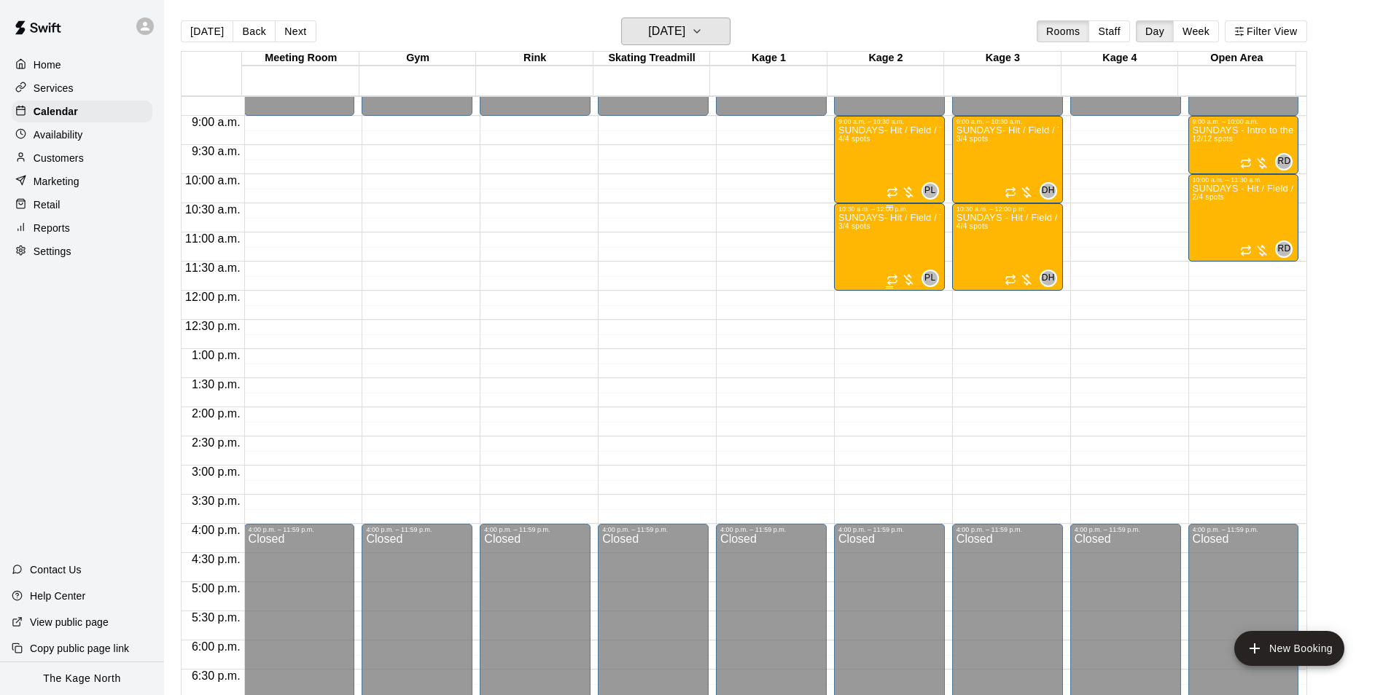
scroll to position [421, 0]
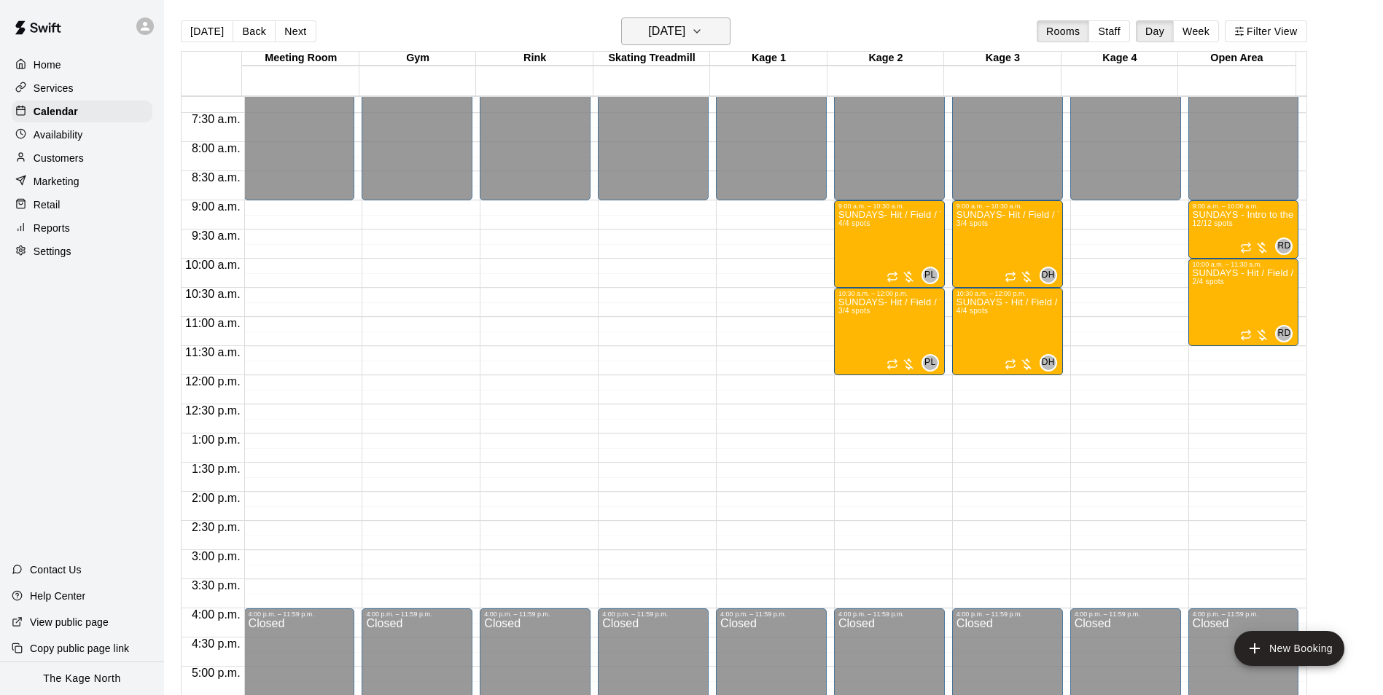
click at [685, 34] on h6 "Sunday Sep 21" at bounding box center [666, 31] width 37 height 20
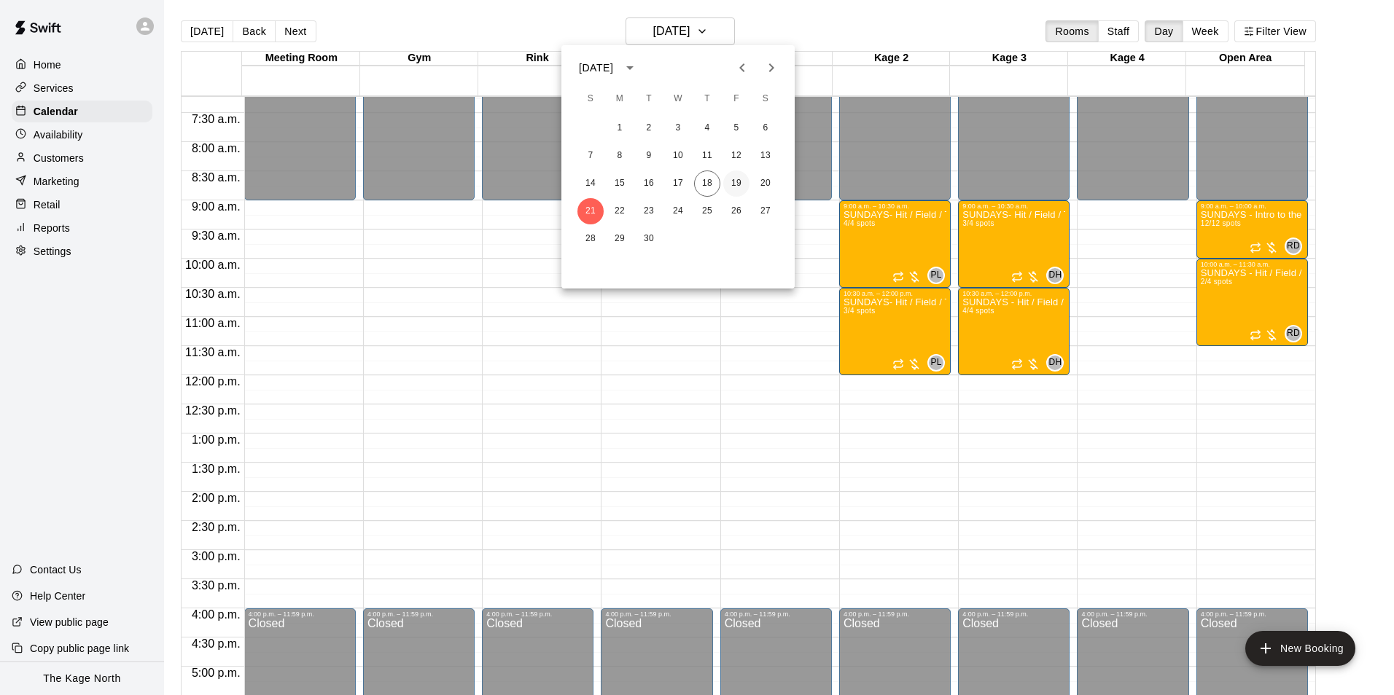
click at [734, 187] on button "19" at bounding box center [736, 184] width 26 height 26
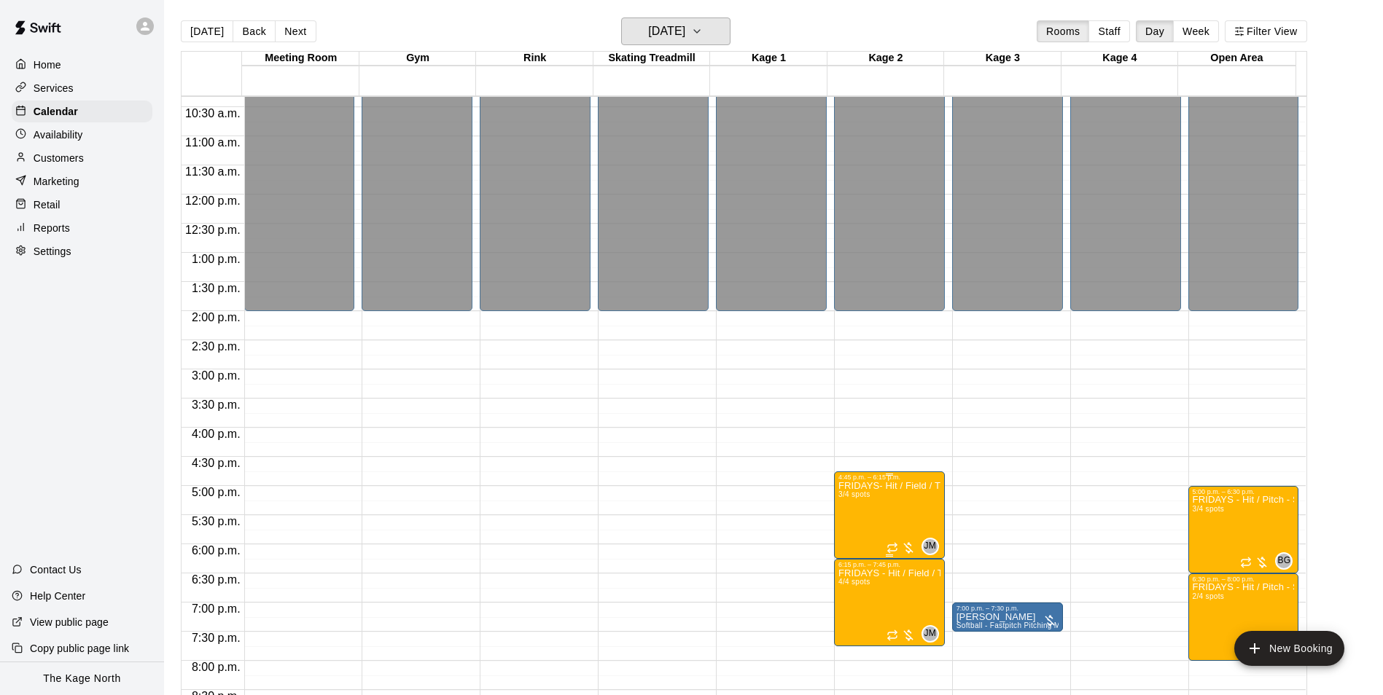
scroll to position [786, 0]
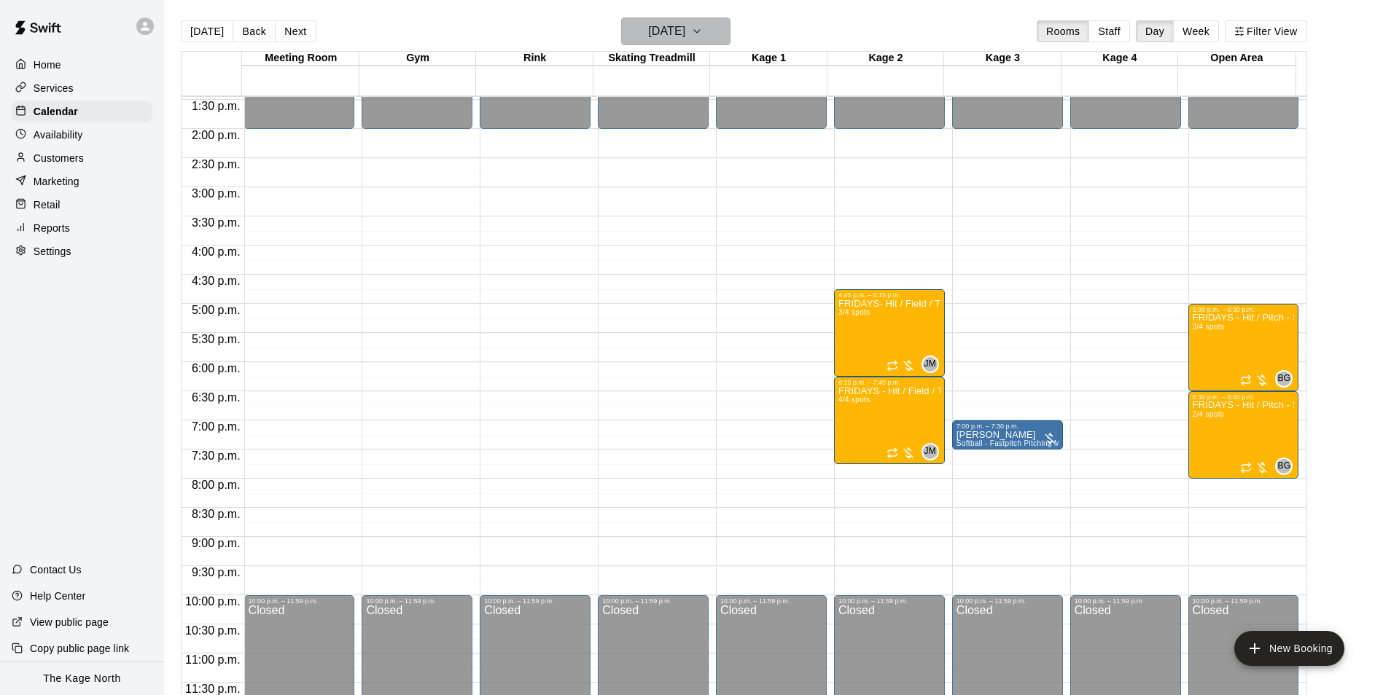
click at [697, 20] on button "Friday Sep 19" at bounding box center [675, 31] width 109 height 28
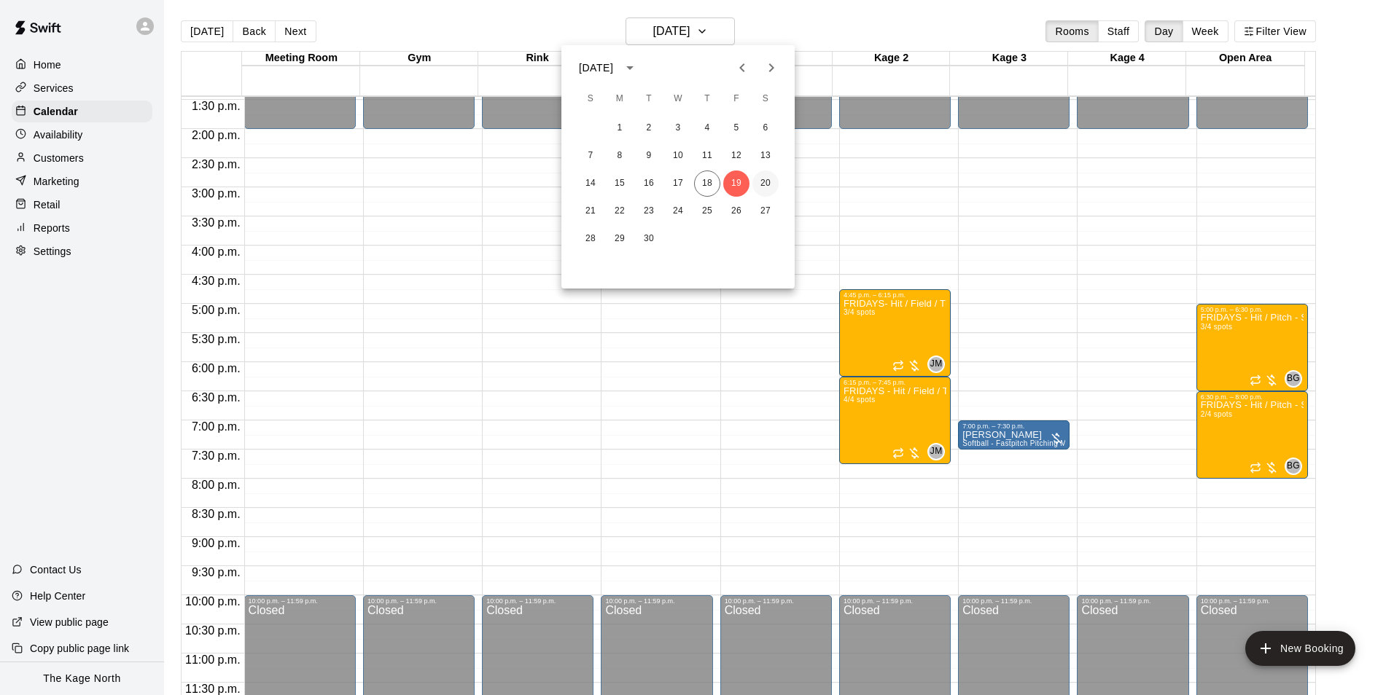
click at [759, 183] on button "20" at bounding box center [765, 184] width 26 height 26
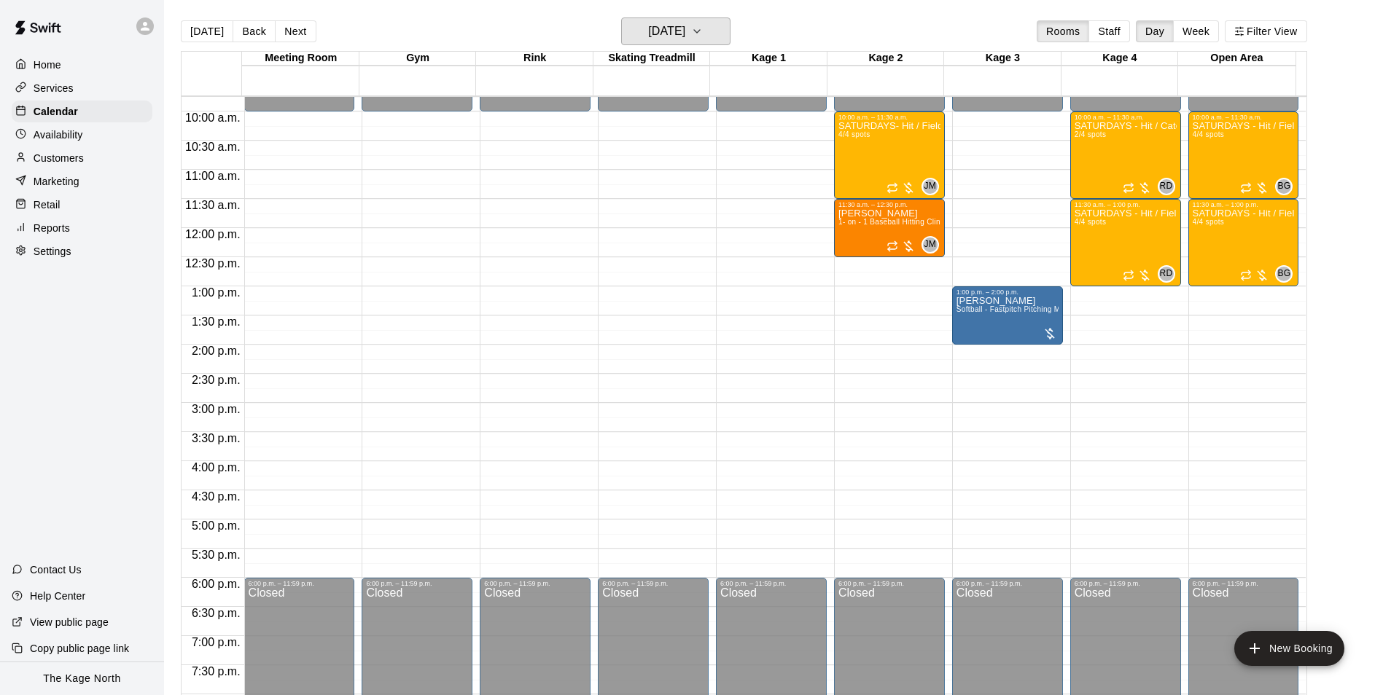
scroll to position [567, 0]
click at [685, 36] on h6 "Saturday Sep 20" at bounding box center [666, 31] width 37 height 20
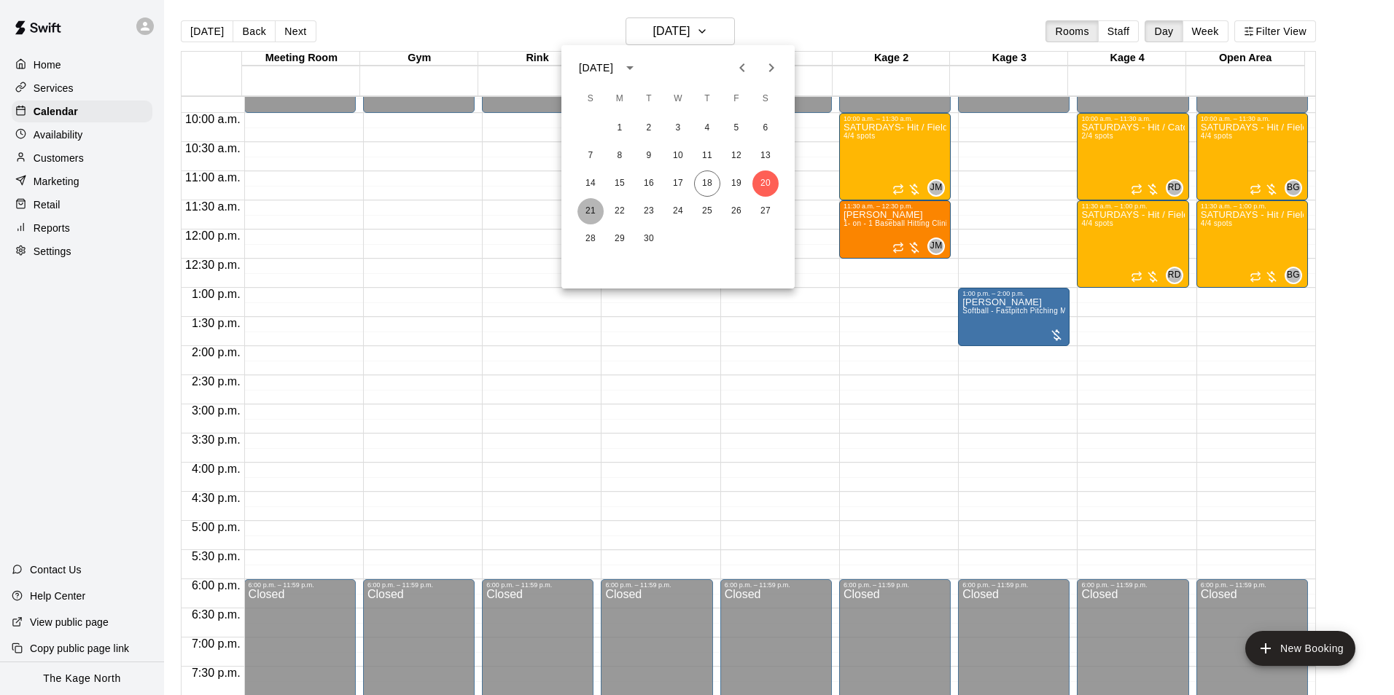
click at [597, 214] on button "21" at bounding box center [590, 211] width 26 height 26
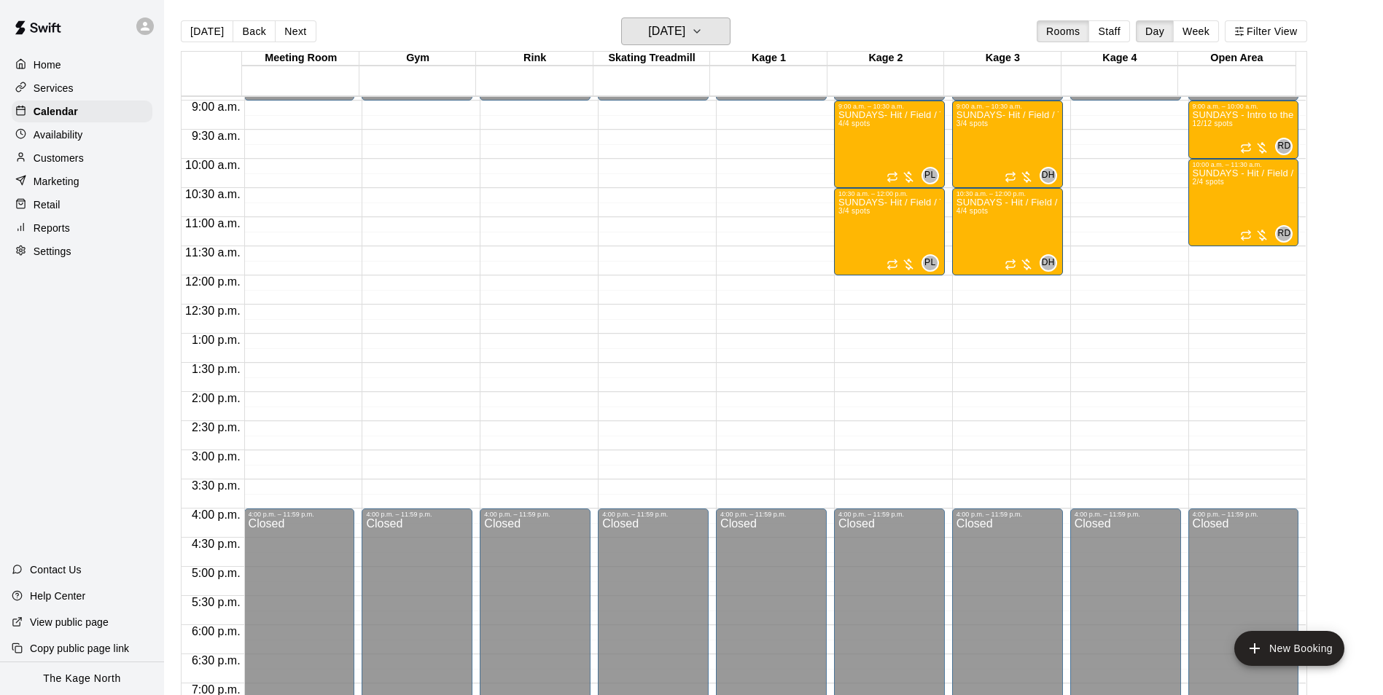
scroll to position [421, 0]
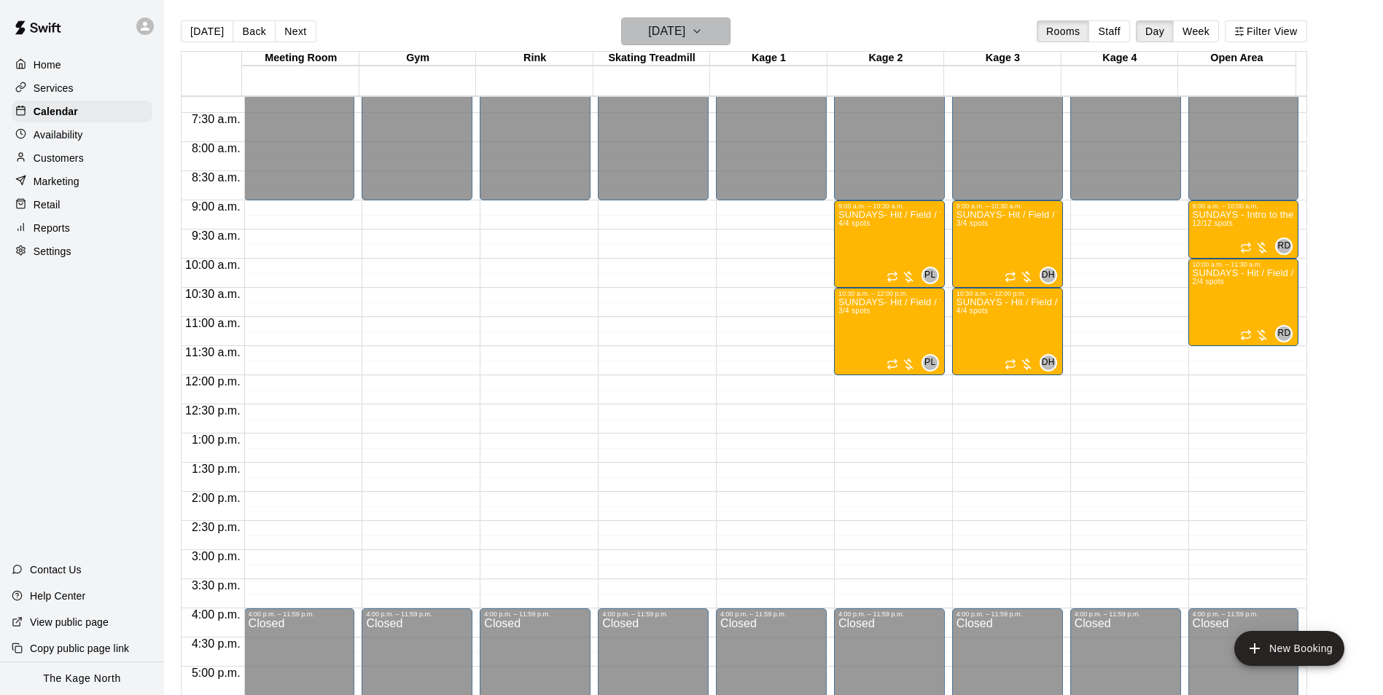
click at [685, 34] on h6 "Sunday Sep 21" at bounding box center [666, 31] width 37 height 20
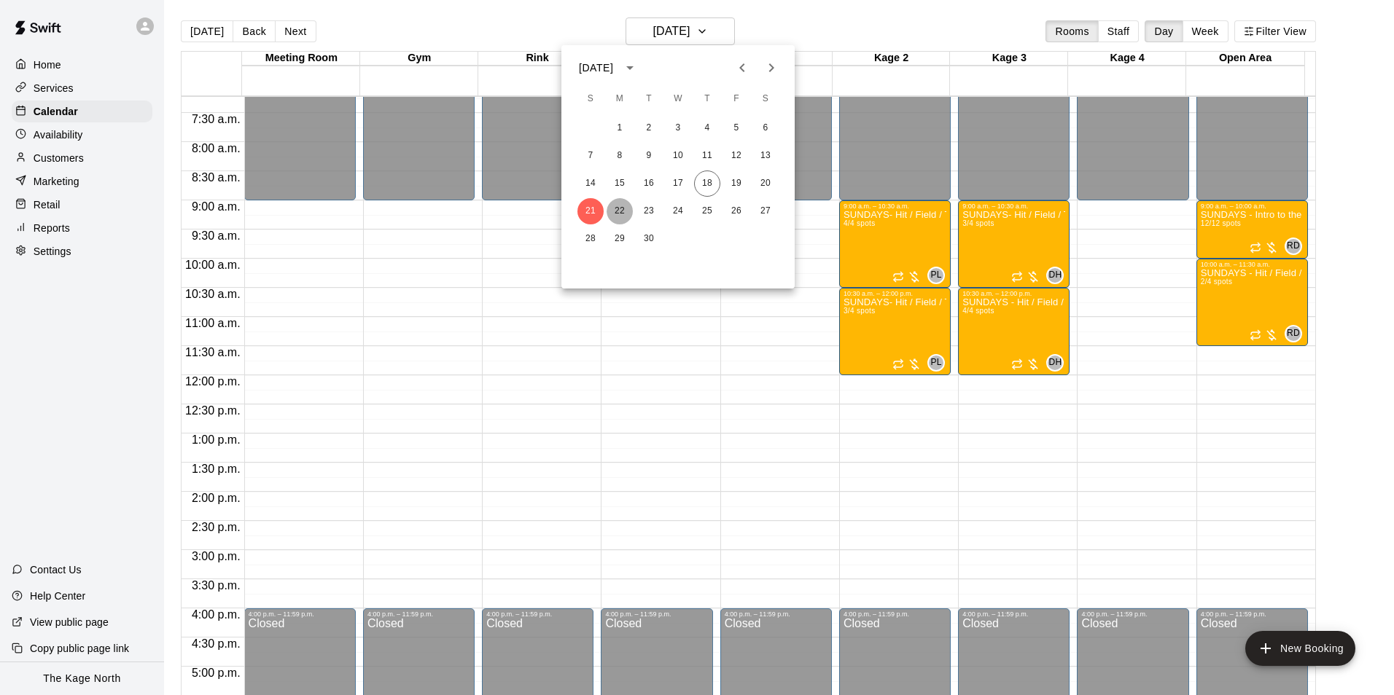
click at [619, 208] on button "22" at bounding box center [619, 211] width 26 height 26
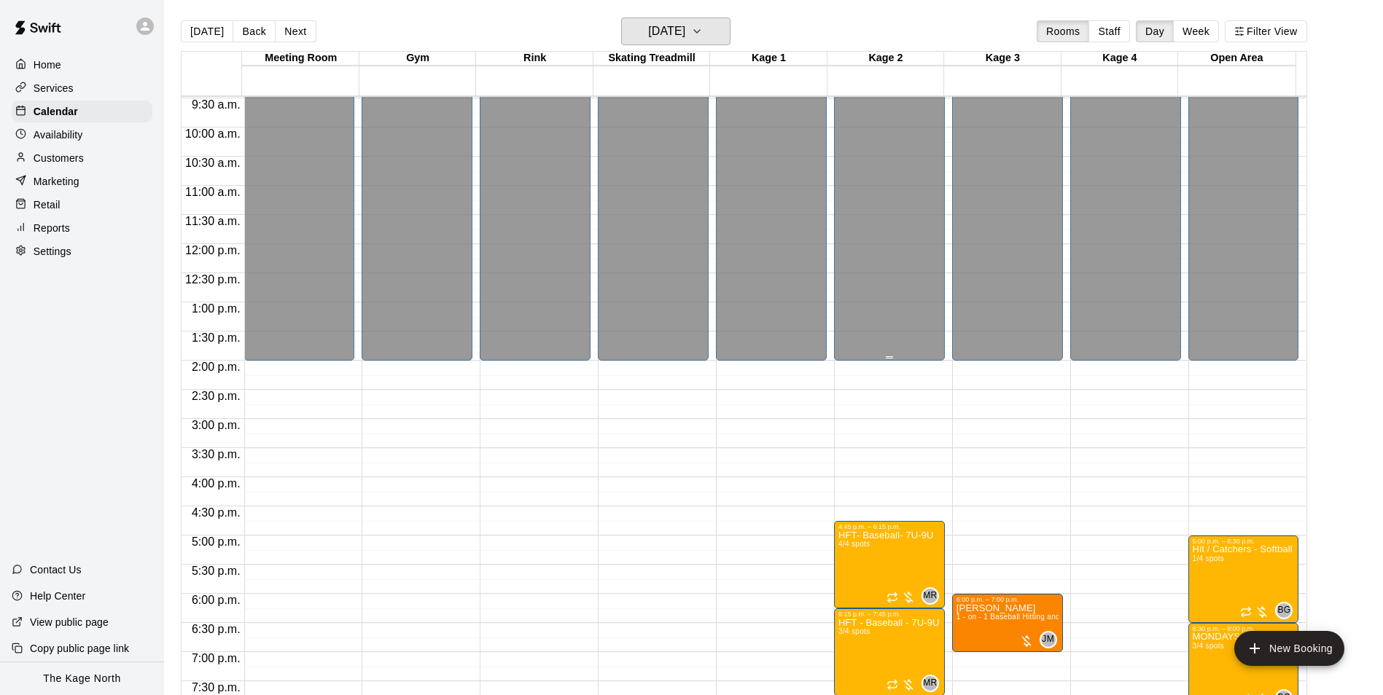
scroll to position [713, 0]
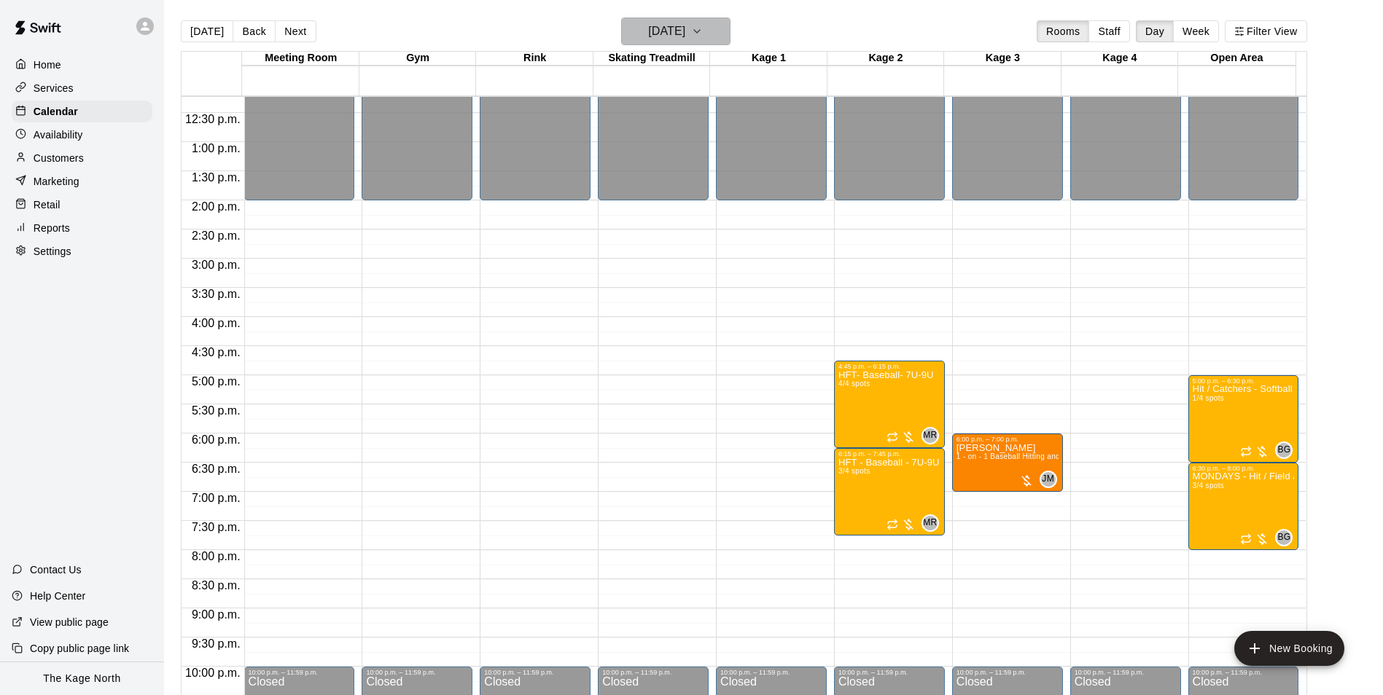
click at [684, 28] on h6 "Monday Sep 22" at bounding box center [666, 31] width 37 height 20
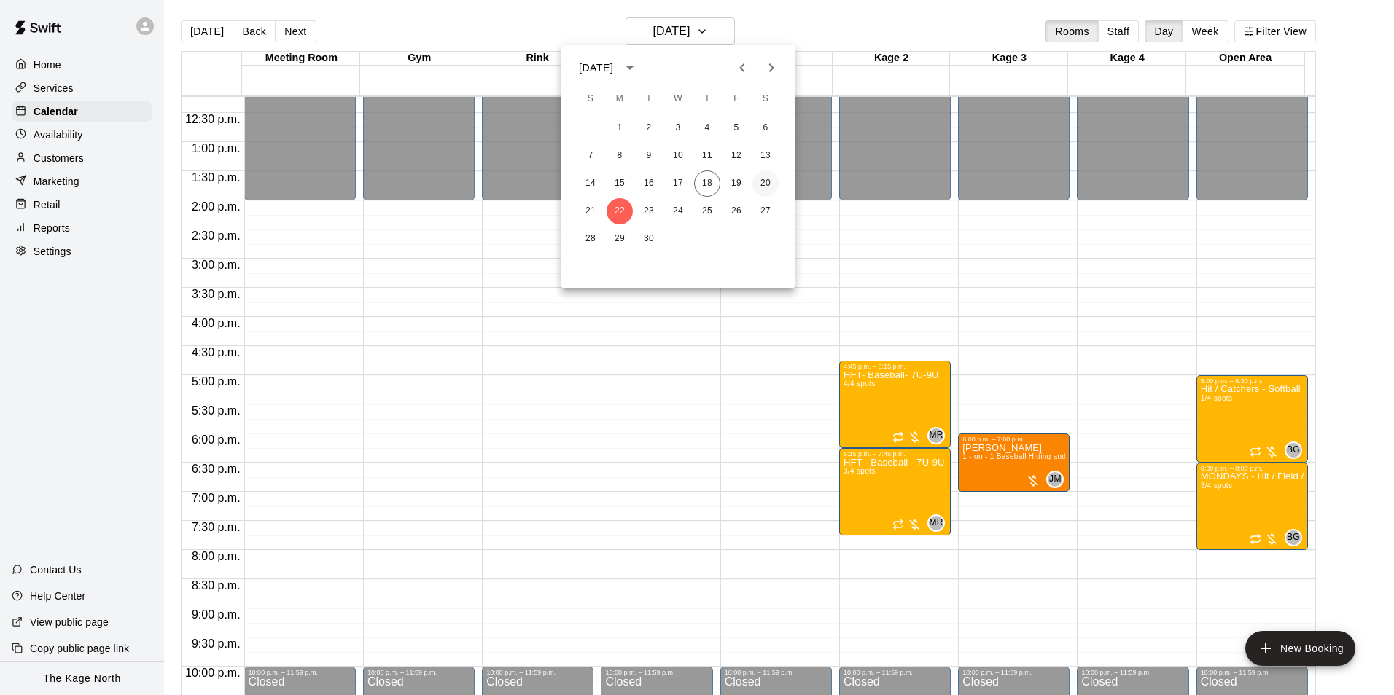
click at [763, 187] on button "20" at bounding box center [765, 184] width 26 height 26
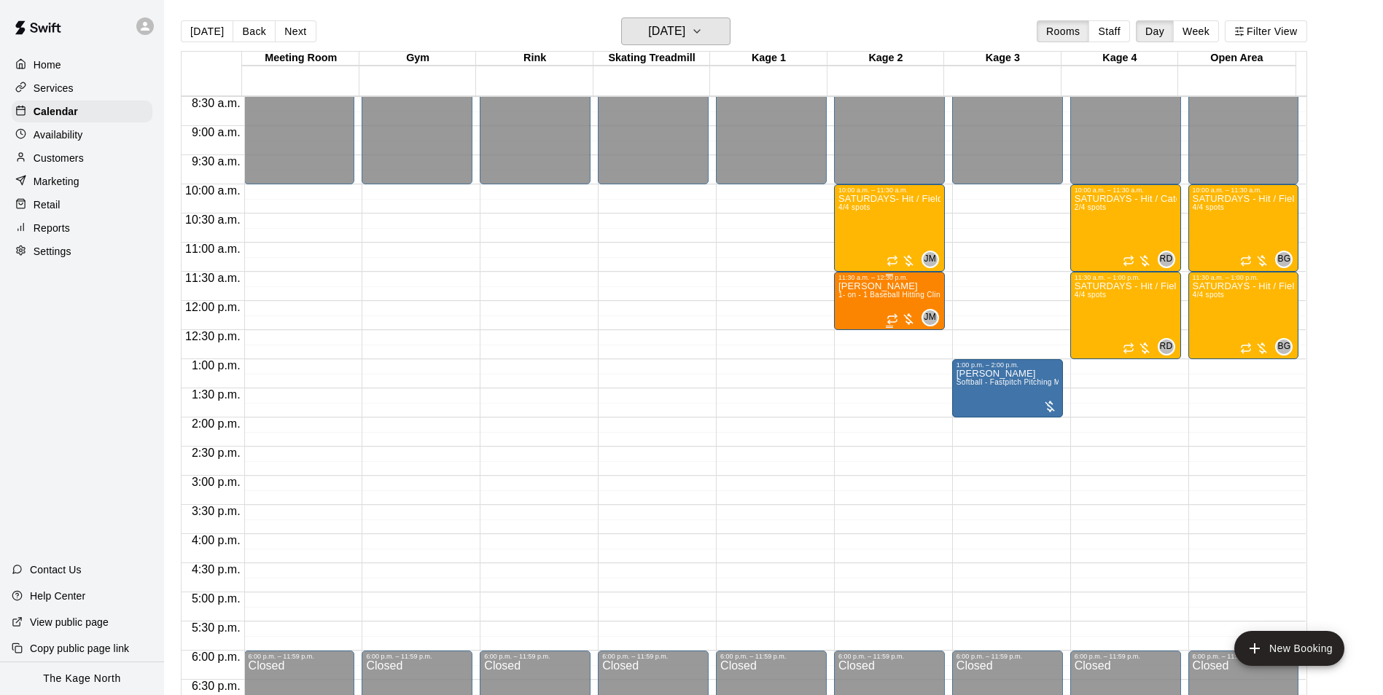
scroll to position [494, 0]
click at [685, 26] on h6 "Saturday Sep 20" at bounding box center [666, 31] width 37 height 20
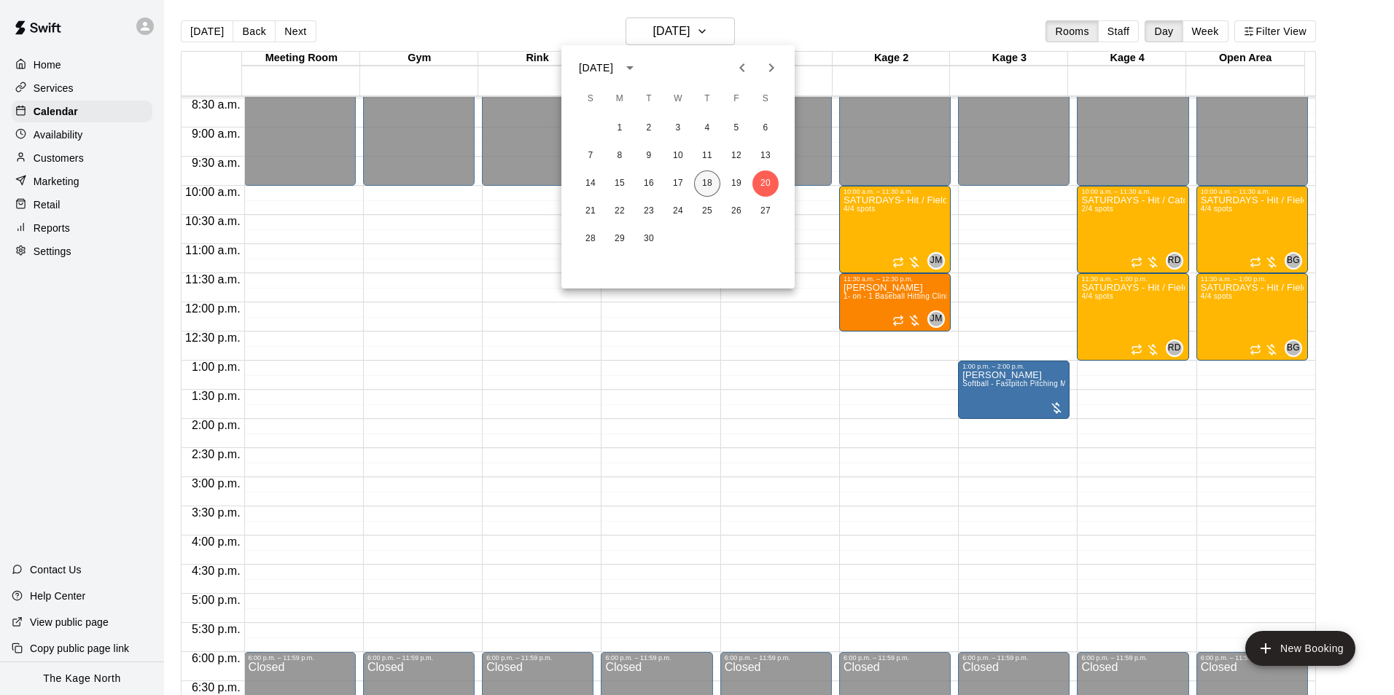
click at [706, 183] on button "18" at bounding box center [707, 184] width 26 height 26
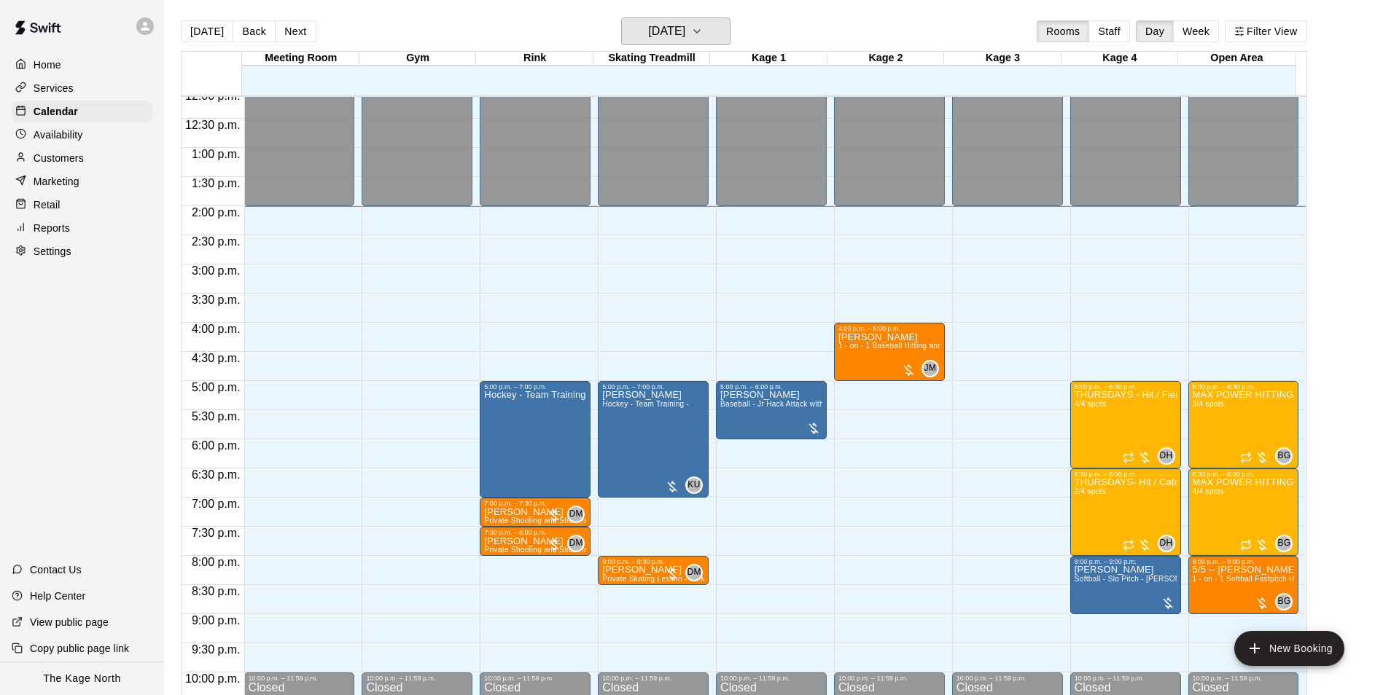
scroll to position [713, 0]
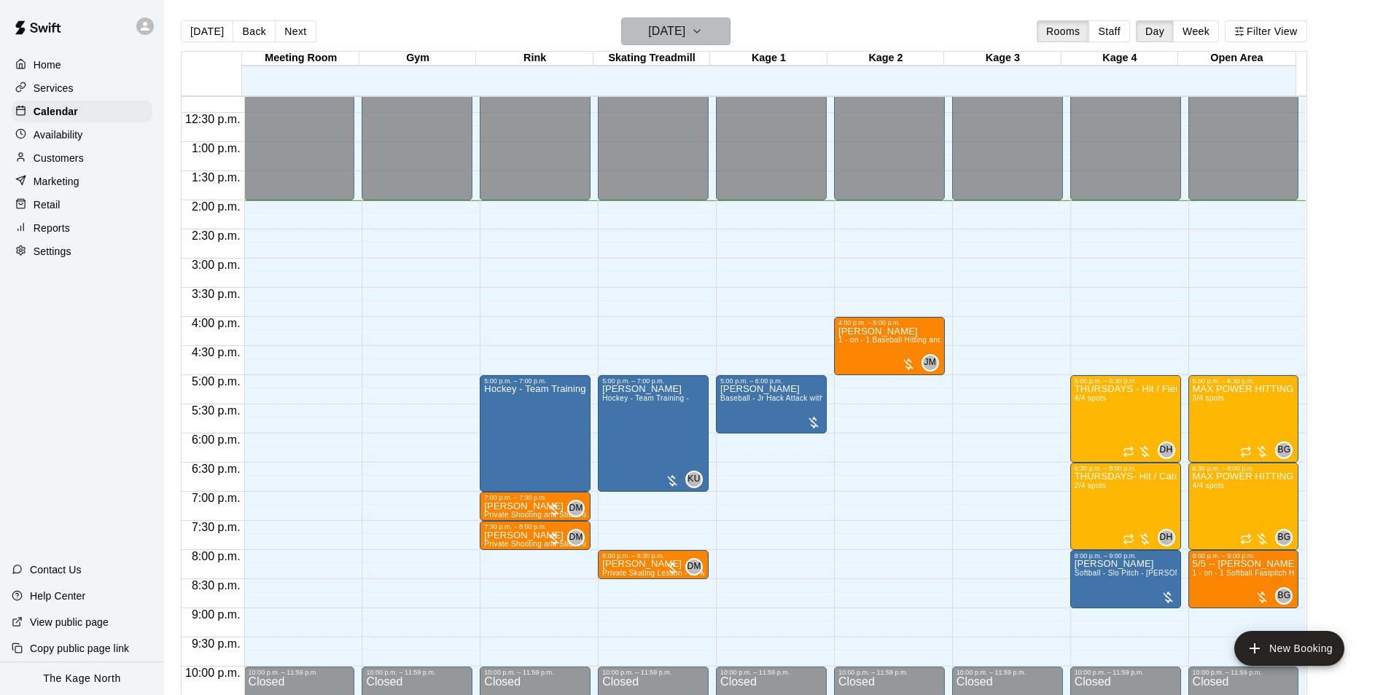
click at [685, 34] on h6 "[DATE]" at bounding box center [666, 31] width 37 height 20
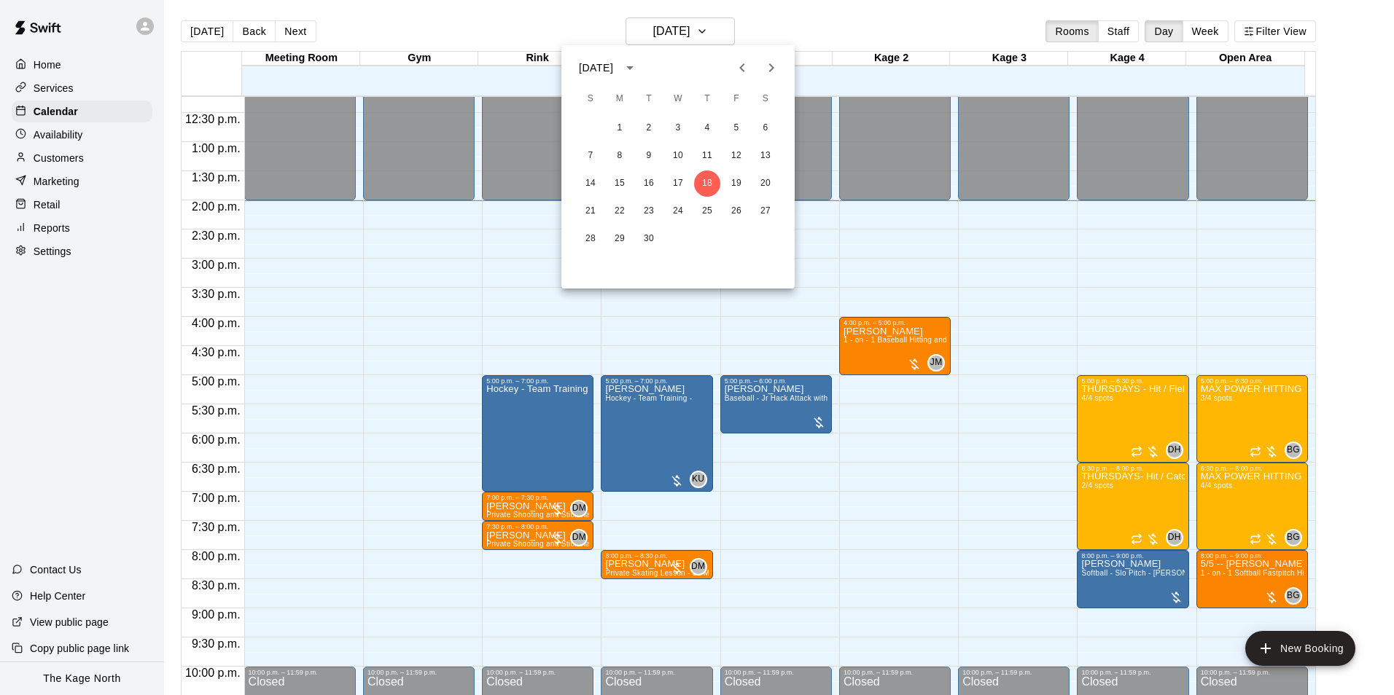
click at [771, 66] on icon "Next month" at bounding box center [771, 67] width 5 height 9
click at [834, 16] on div at bounding box center [697, 347] width 1394 height 695
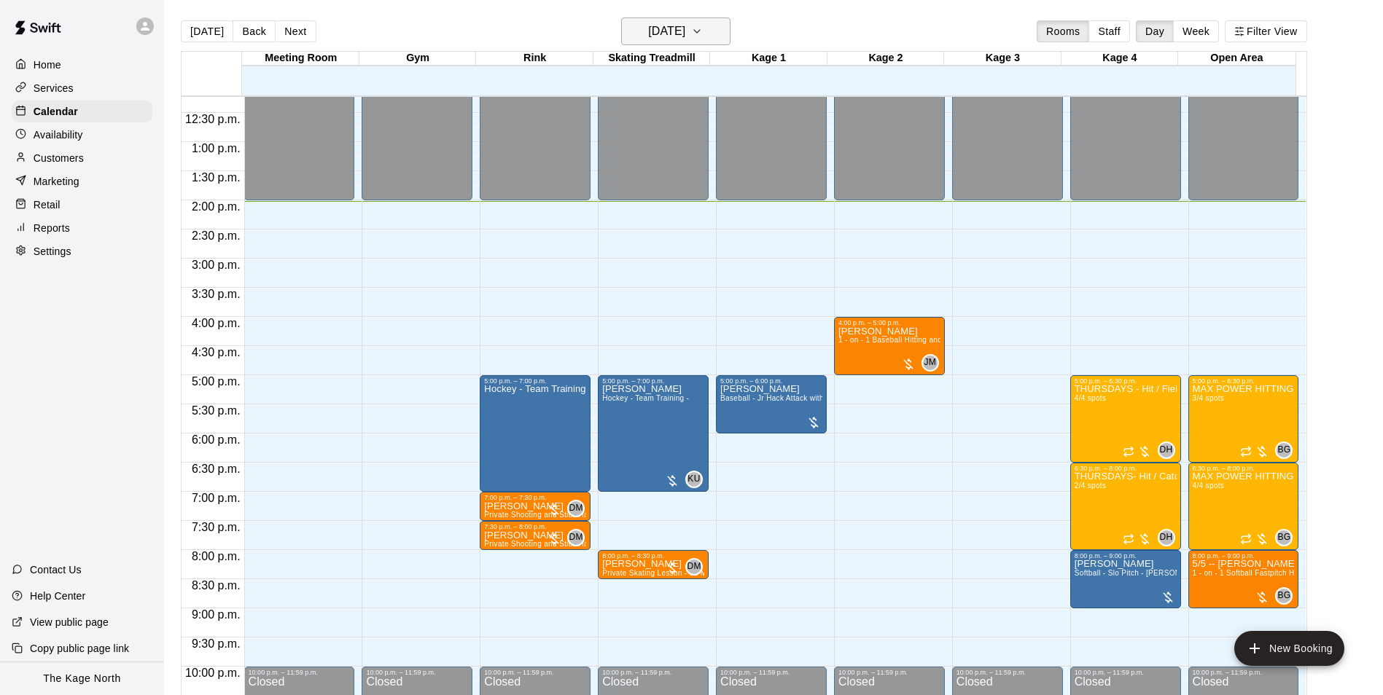
click at [685, 39] on h6 "[DATE]" at bounding box center [666, 31] width 37 height 20
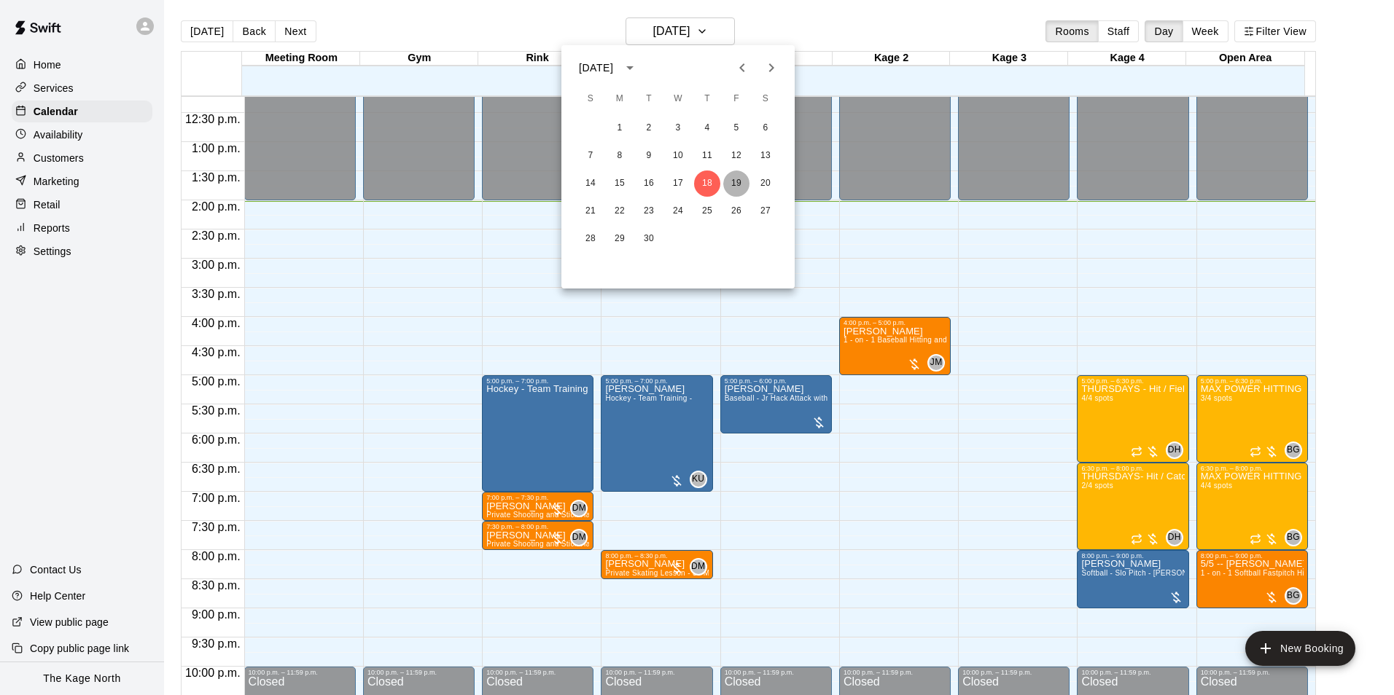
click at [734, 182] on button "19" at bounding box center [736, 184] width 26 height 26
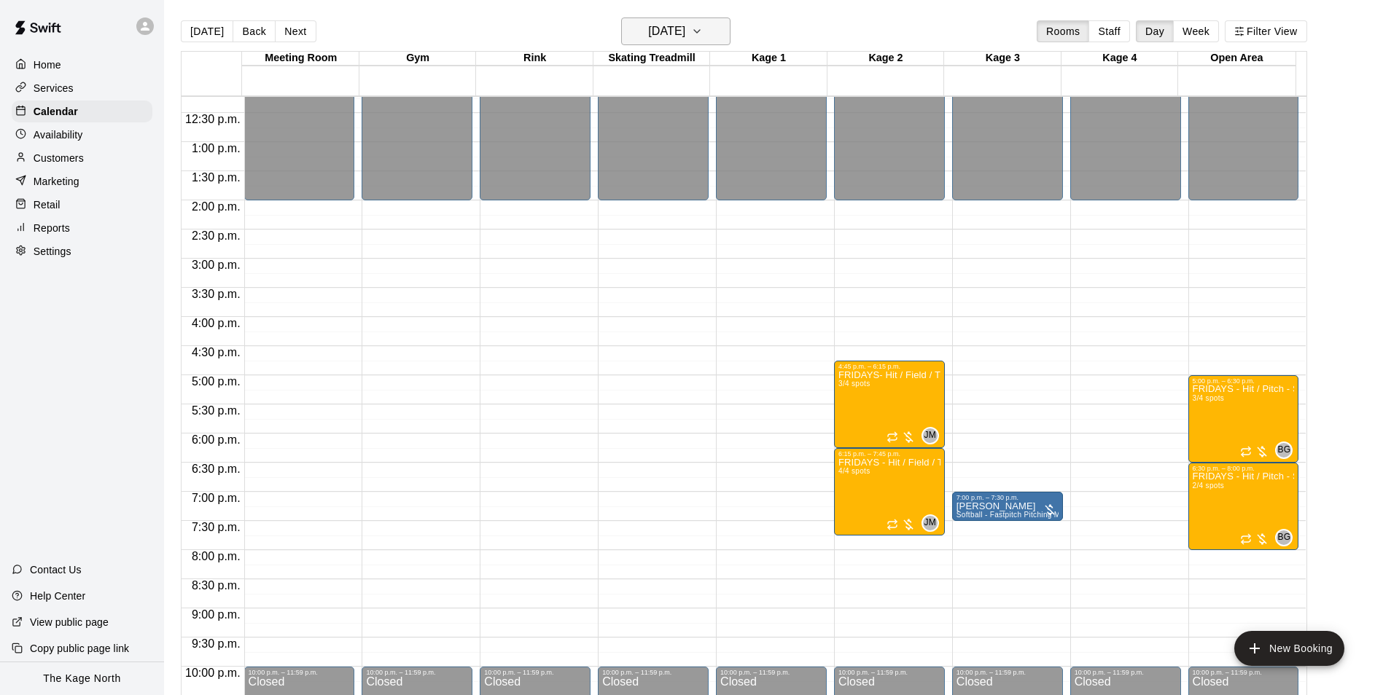
click at [682, 36] on h6 "Friday Sep 19" at bounding box center [666, 31] width 37 height 20
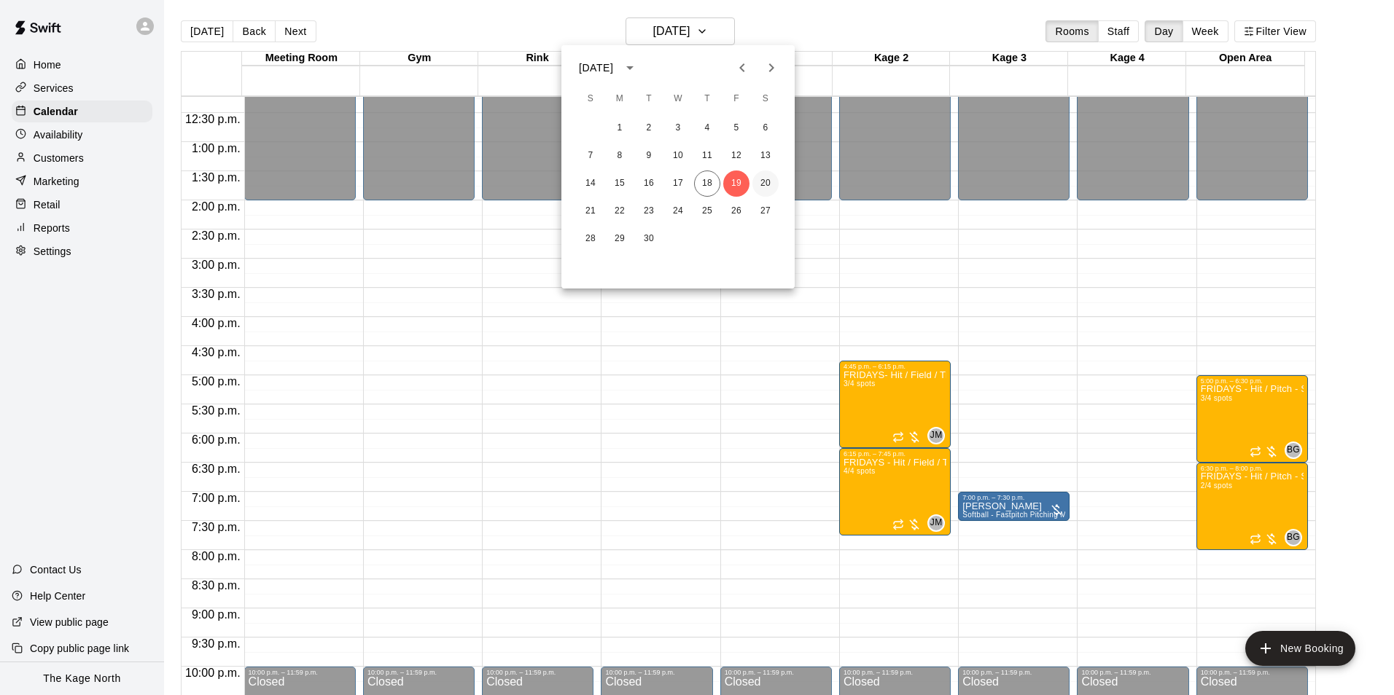
click at [765, 182] on button "20" at bounding box center [765, 184] width 26 height 26
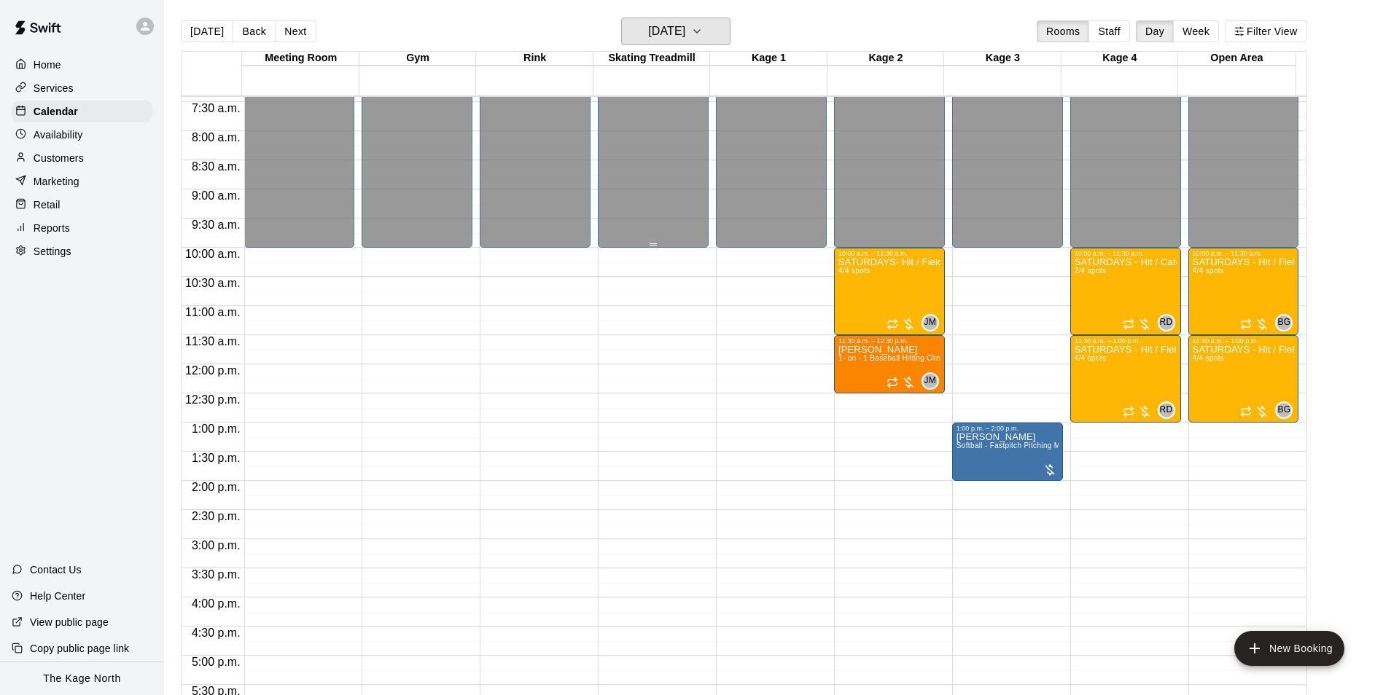
scroll to position [421, 0]
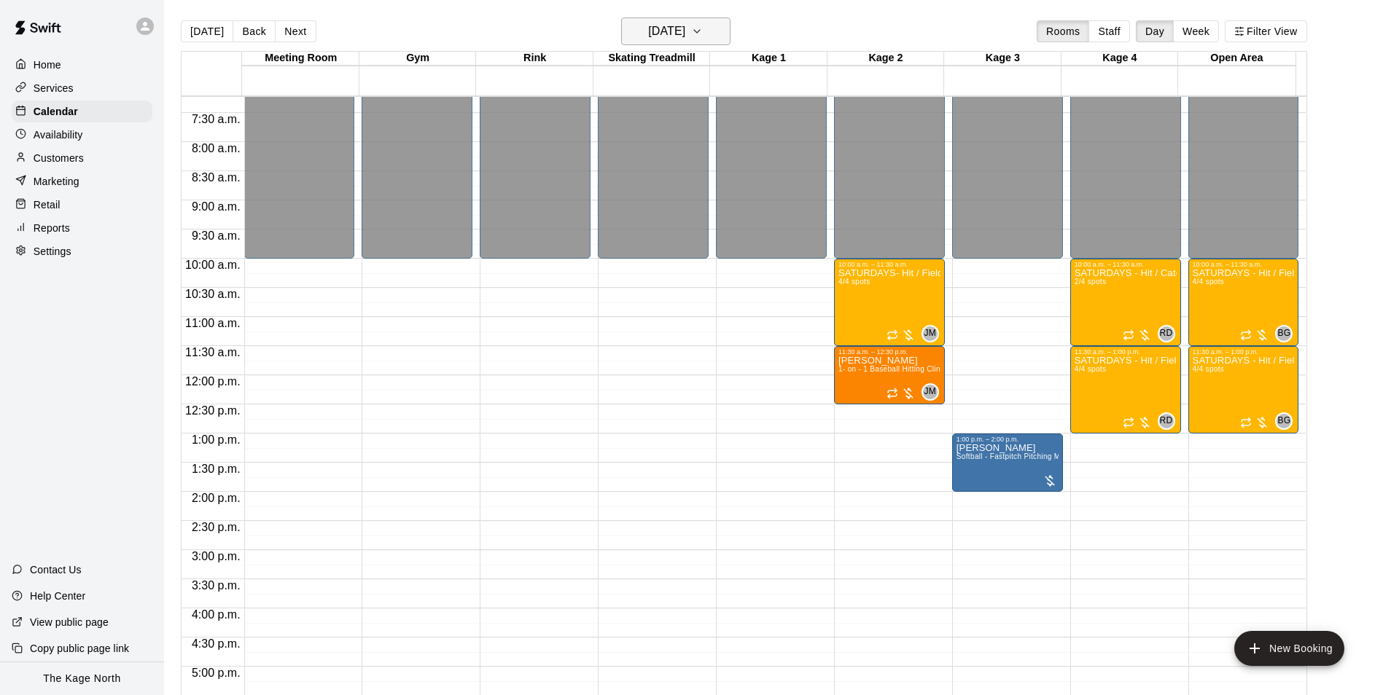
click at [685, 37] on h6 "Saturday Sep 20" at bounding box center [666, 31] width 37 height 20
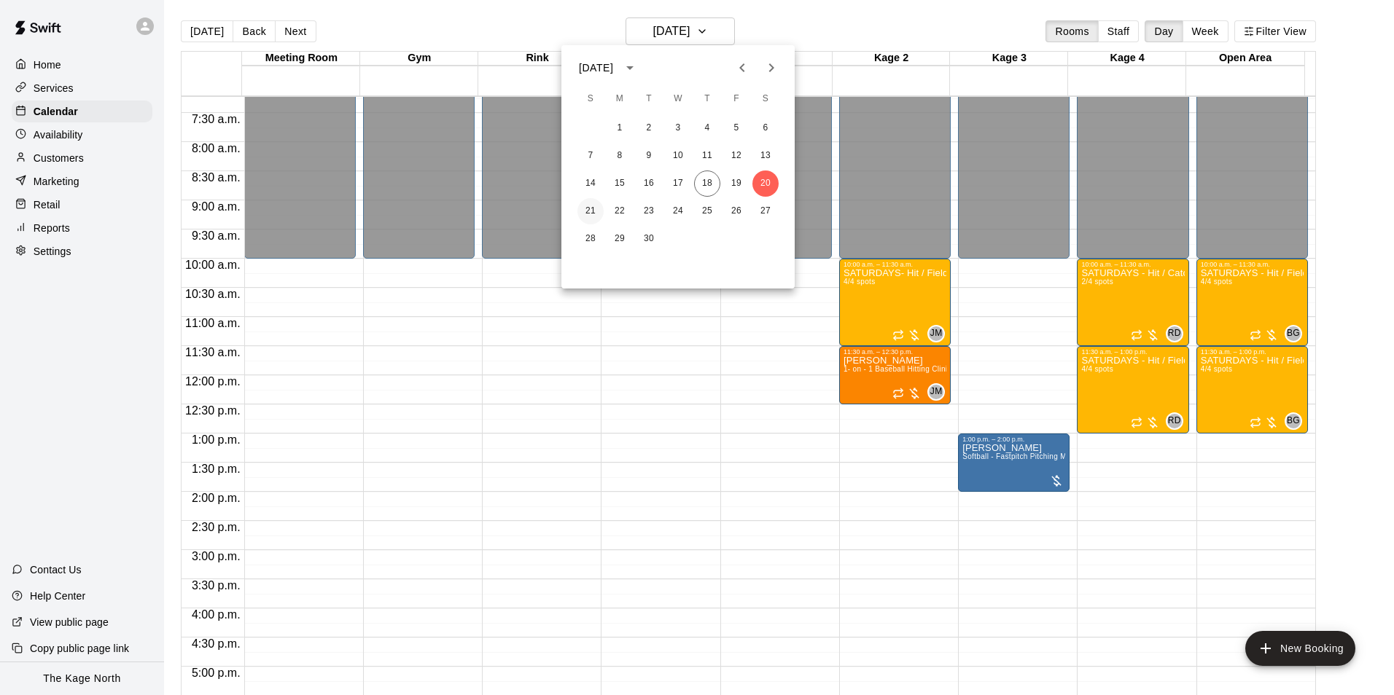
click at [595, 211] on button "21" at bounding box center [590, 211] width 26 height 26
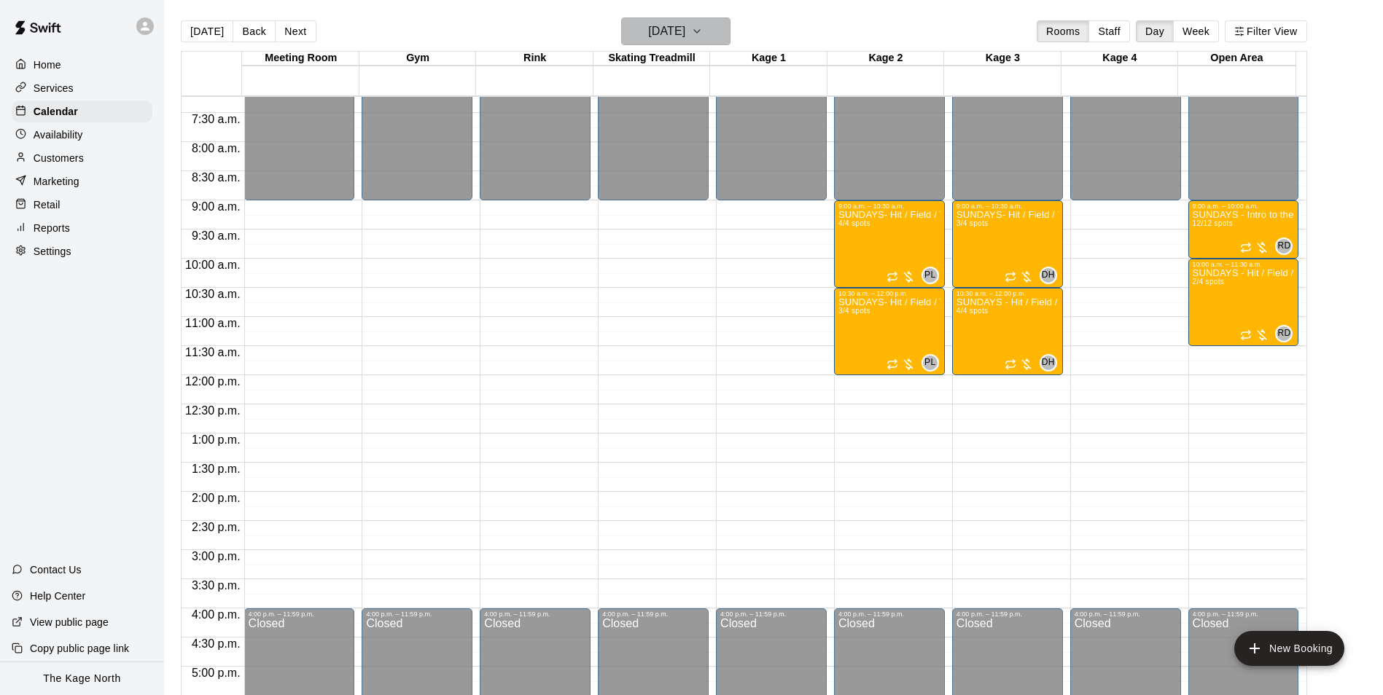
click at [685, 37] on h6 "Sunday Sep 21" at bounding box center [666, 31] width 37 height 20
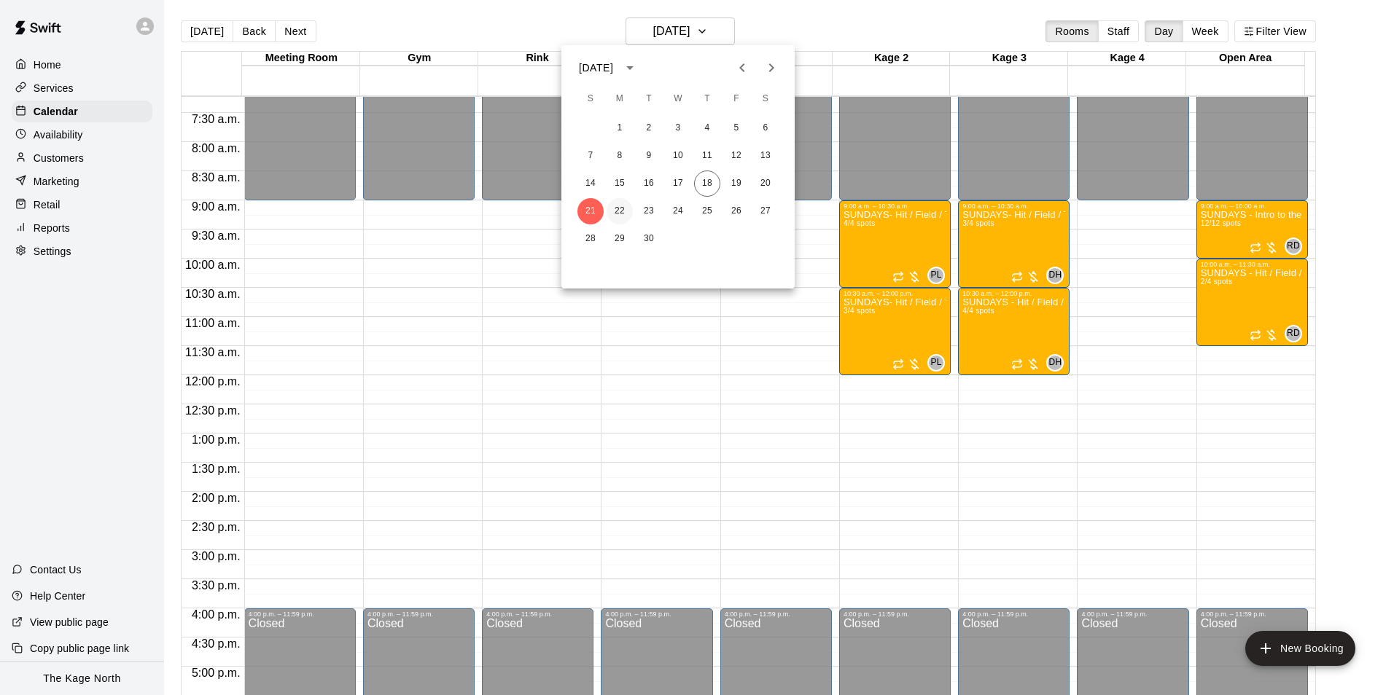
click at [624, 212] on button "22" at bounding box center [619, 211] width 26 height 26
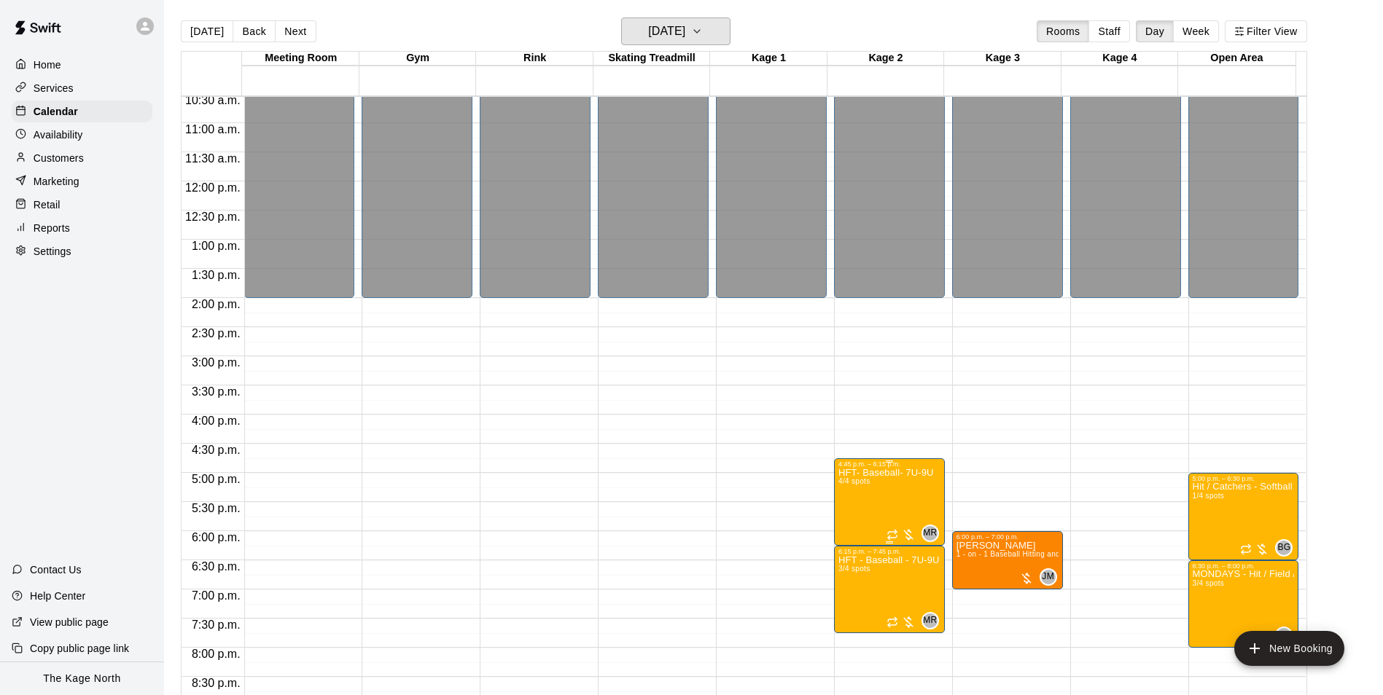
scroll to position [786, 0]
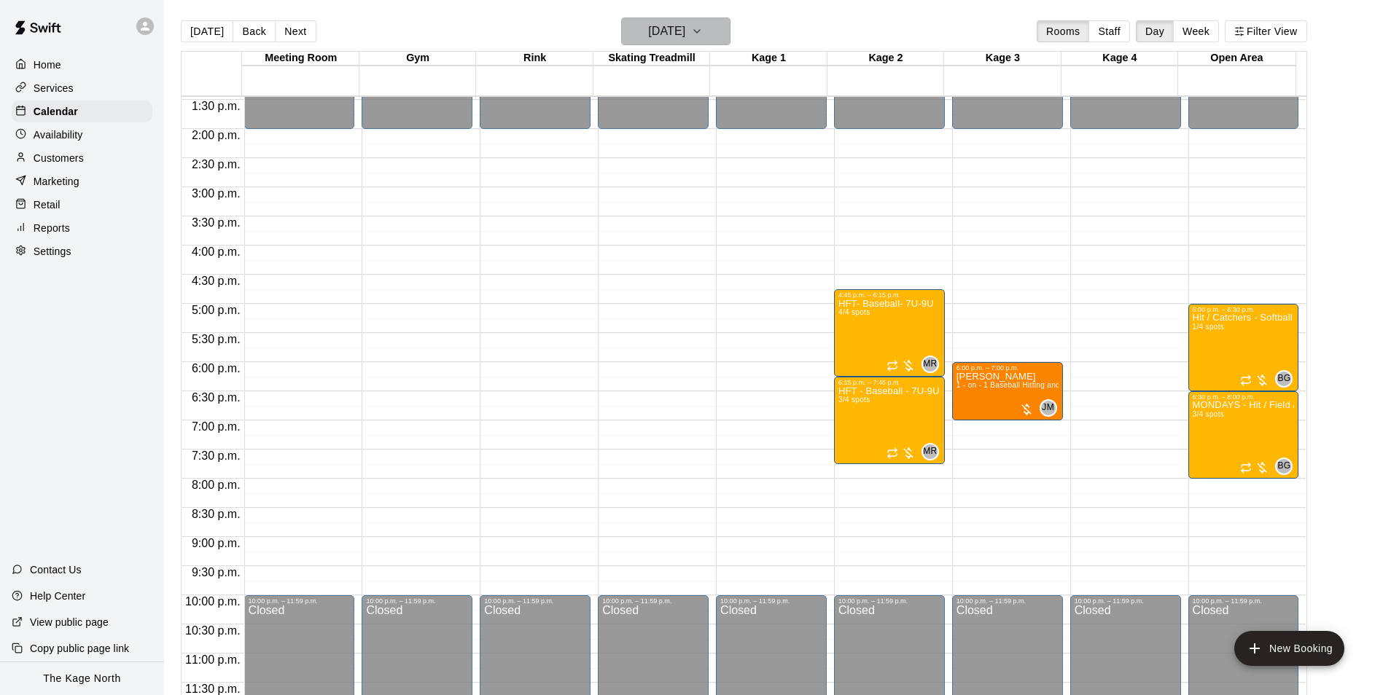
click at [685, 23] on h6 "Monday Sep 22" at bounding box center [666, 31] width 37 height 20
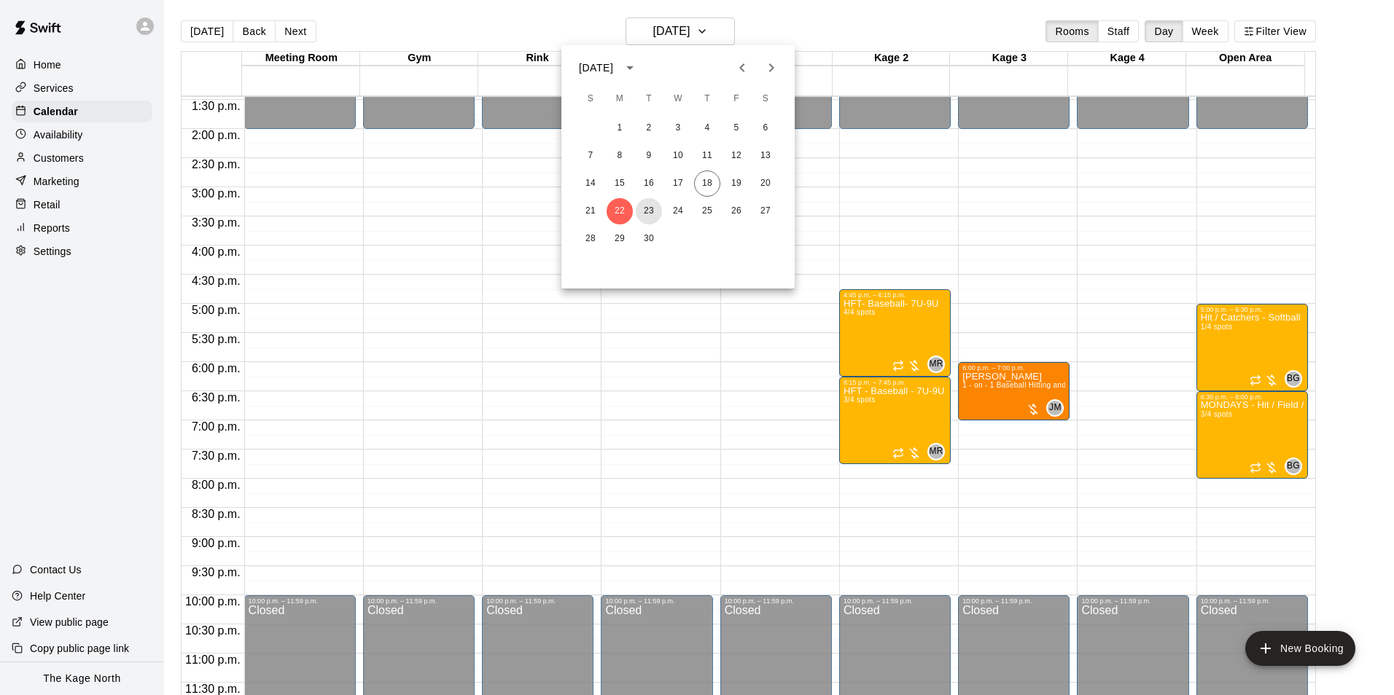
drag, startPoint x: 645, startPoint y: 208, endPoint x: 828, endPoint y: 260, distance: 190.1
click at [645, 208] on button "23" at bounding box center [649, 211] width 26 height 26
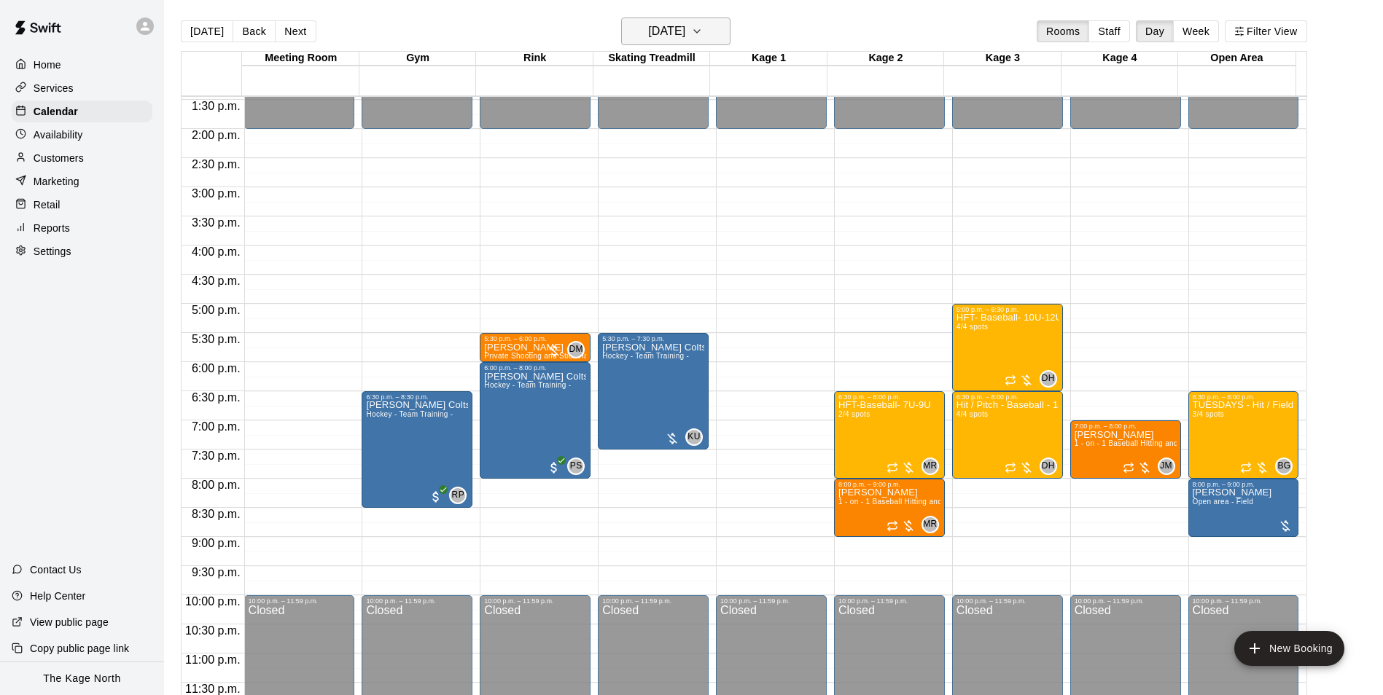
click at [685, 29] on h6 "Tuesday Sep 23" at bounding box center [666, 31] width 37 height 20
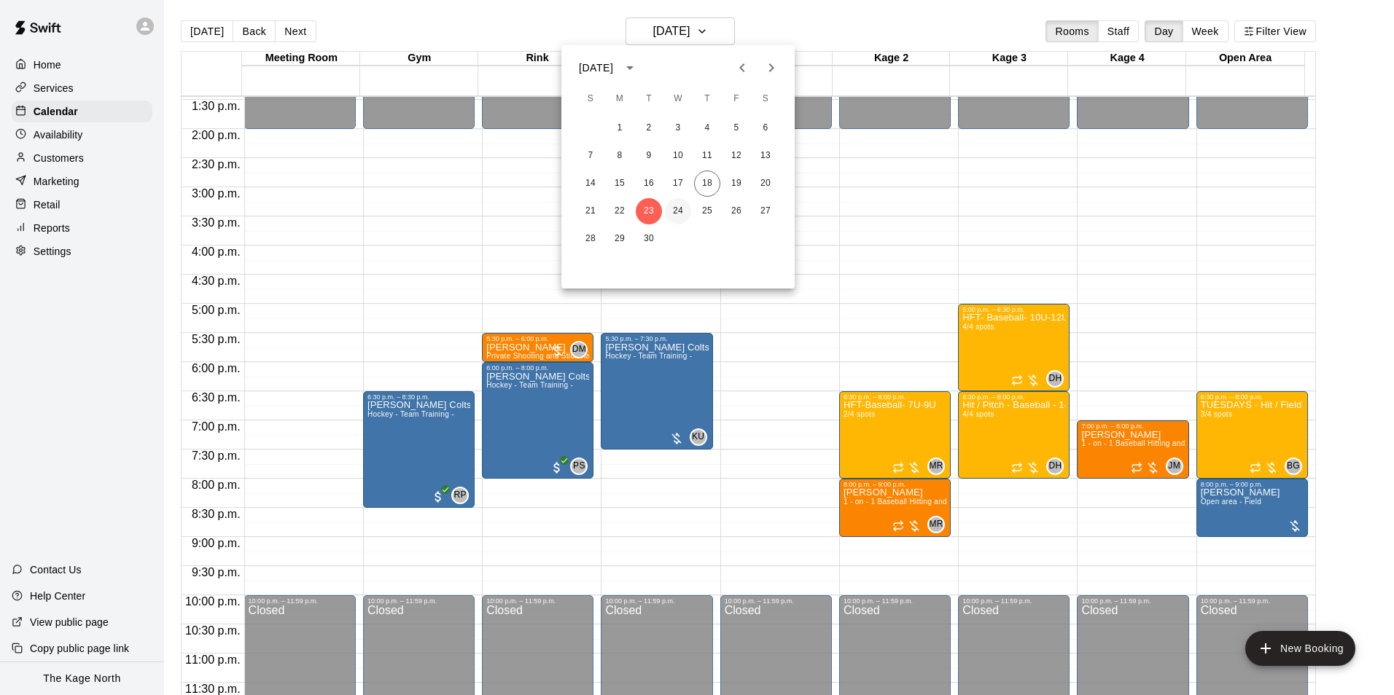
click at [672, 209] on button "24" at bounding box center [678, 211] width 26 height 26
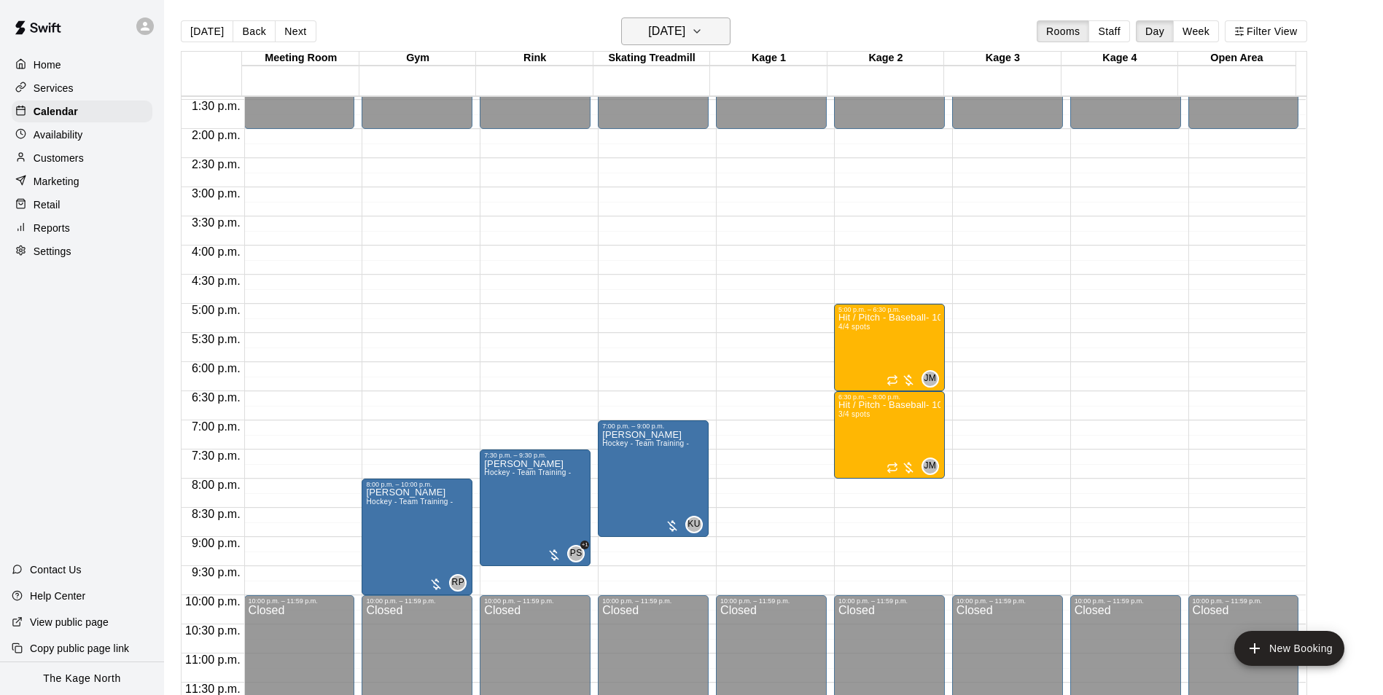
click at [674, 27] on h6 "Wednesday Sep 24" at bounding box center [666, 31] width 37 height 20
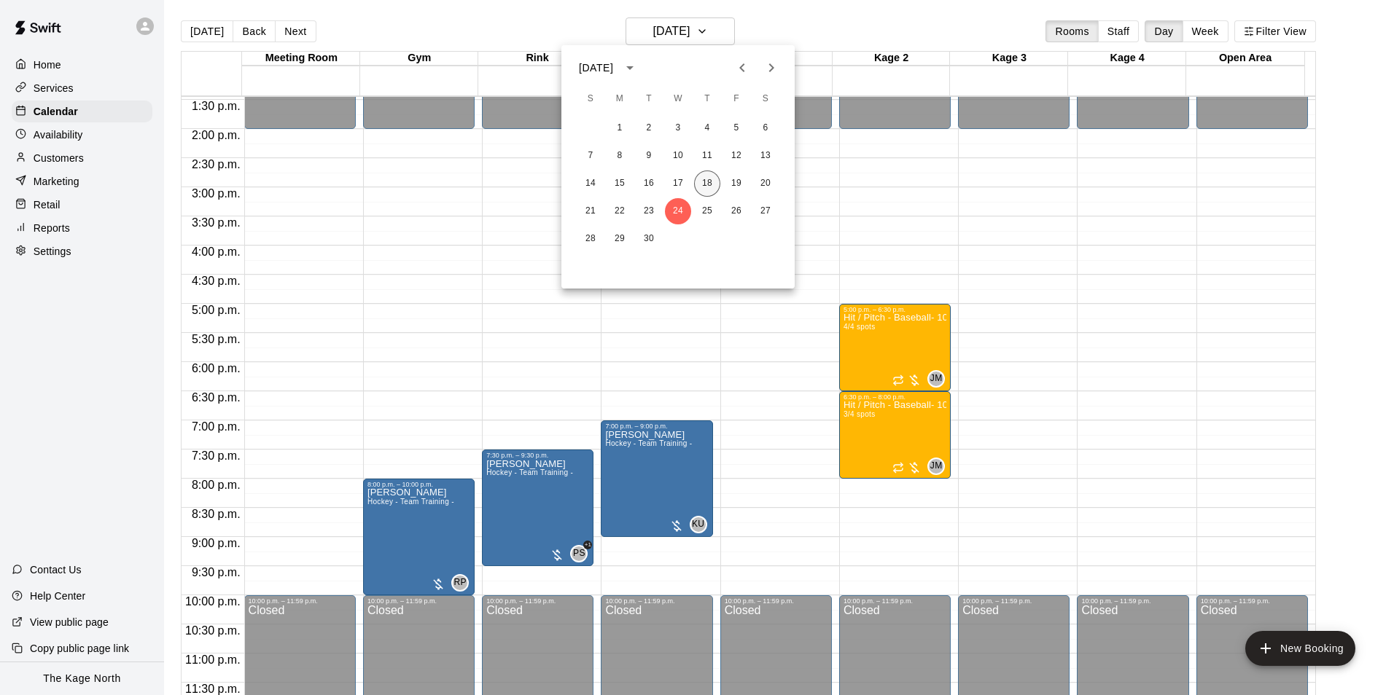
click at [705, 180] on button "18" at bounding box center [707, 184] width 26 height 26
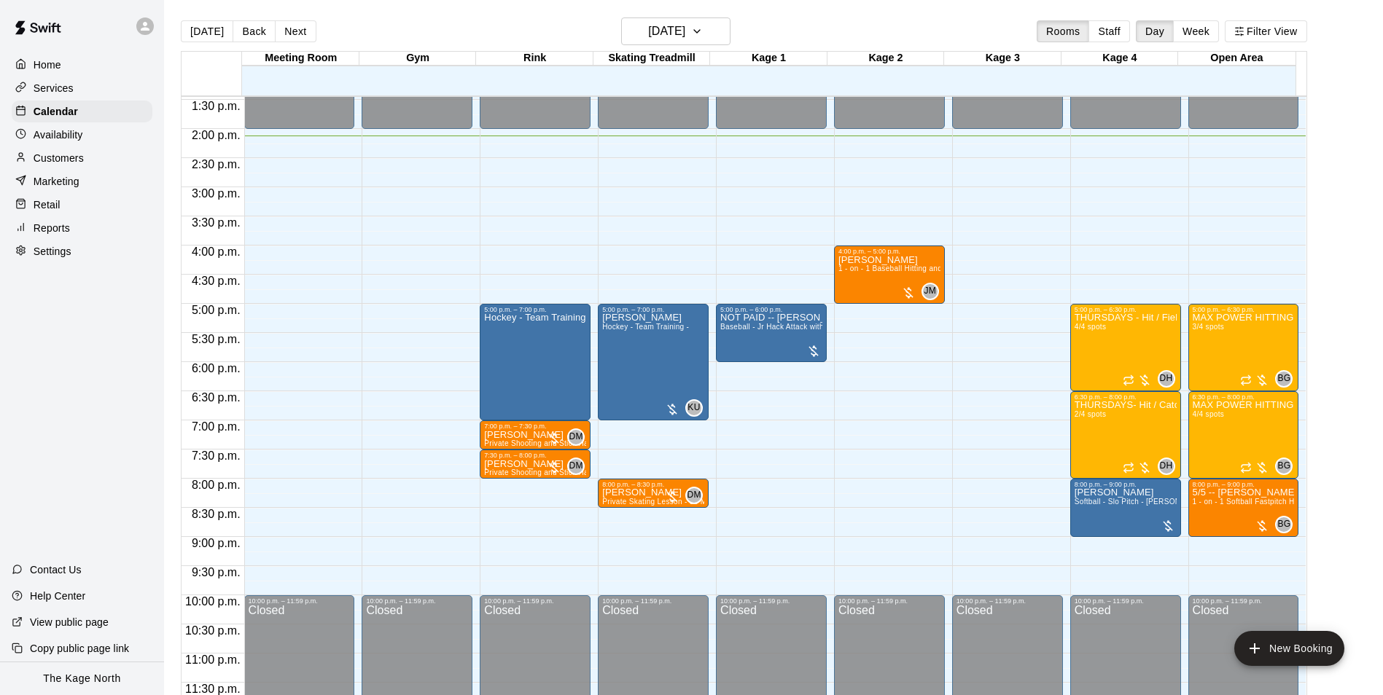
click at [93, 157] on div "Customers" at bounding box center [82, 158] width 141 height 22
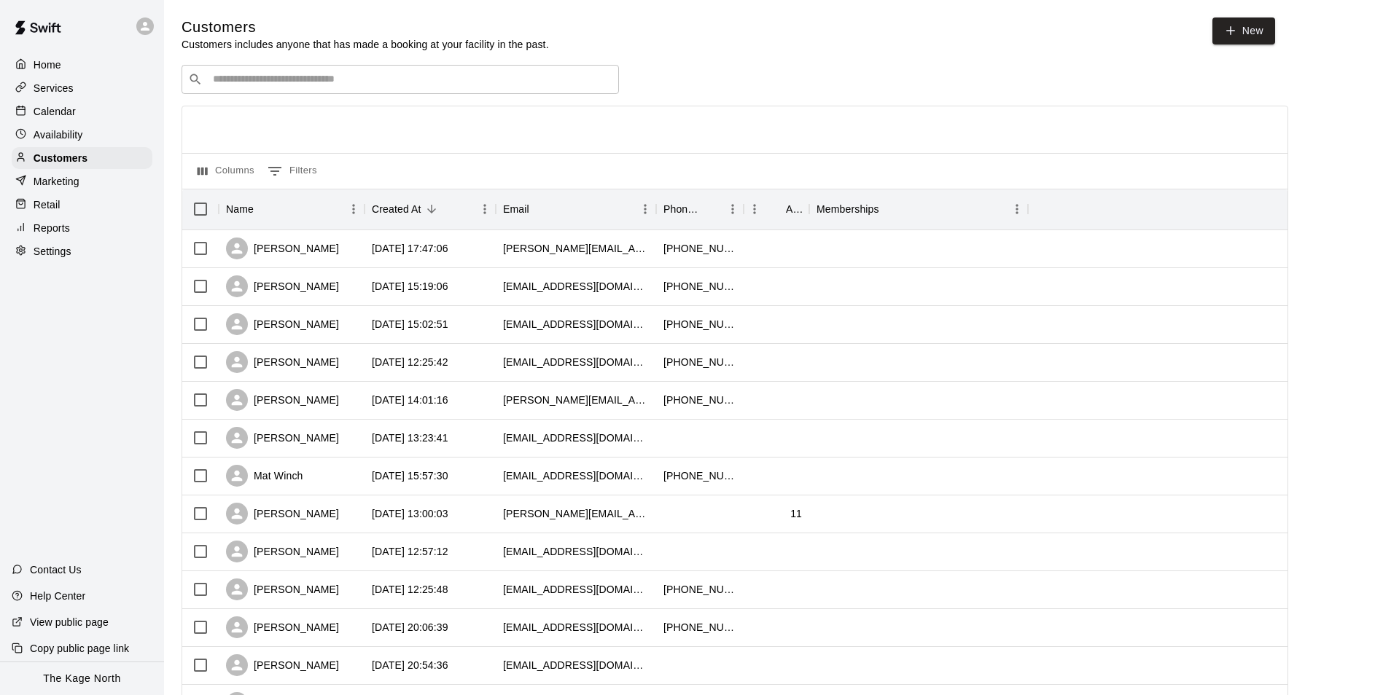
click at [73, 112] on p "Calendar" at bounding box center [55, 111] width 42 height 15
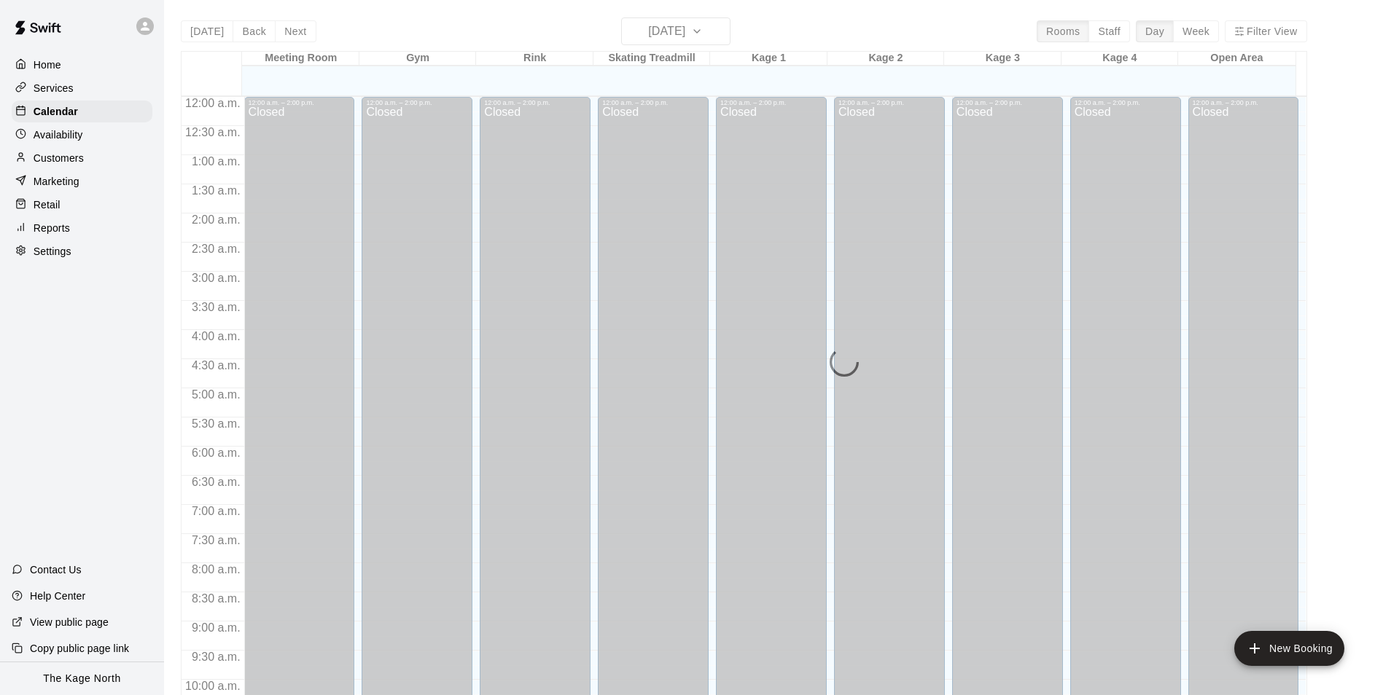
scroll to position [741, 0]
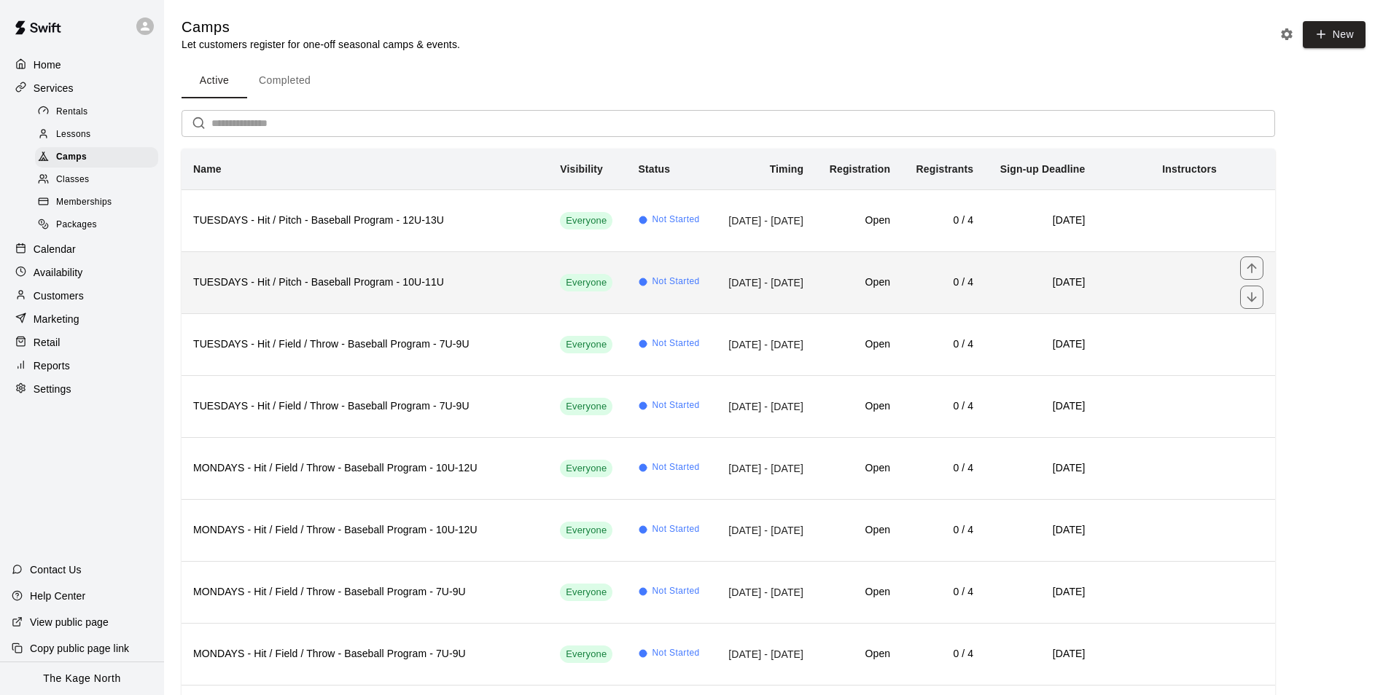
click at [434, 282] on h6 "TUESDAYS - Hit / Pitch - Baseball Program - 10U-11U" at bounding box center [364, 283] width 343 height 16
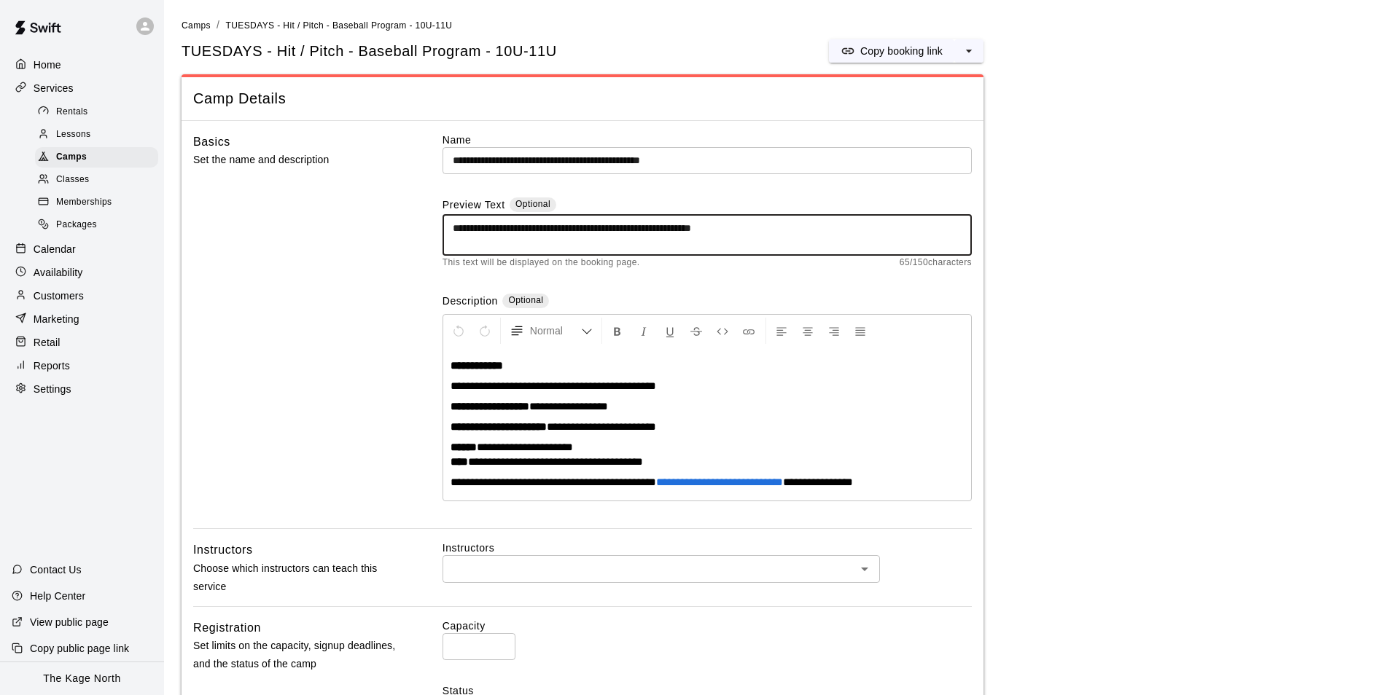
drag, startPoint x: 809, startPoint y: 222, endPoint x: 447, endPoint y: 214, distance: 362.4
click at [447, 214] on div "**********" at bounding box center [706, 235] width 529 height 42
drag, startPoint x: 563, startPoint y: 222, endPoint x: 1142, endPoint y: 272, distance: 581.7
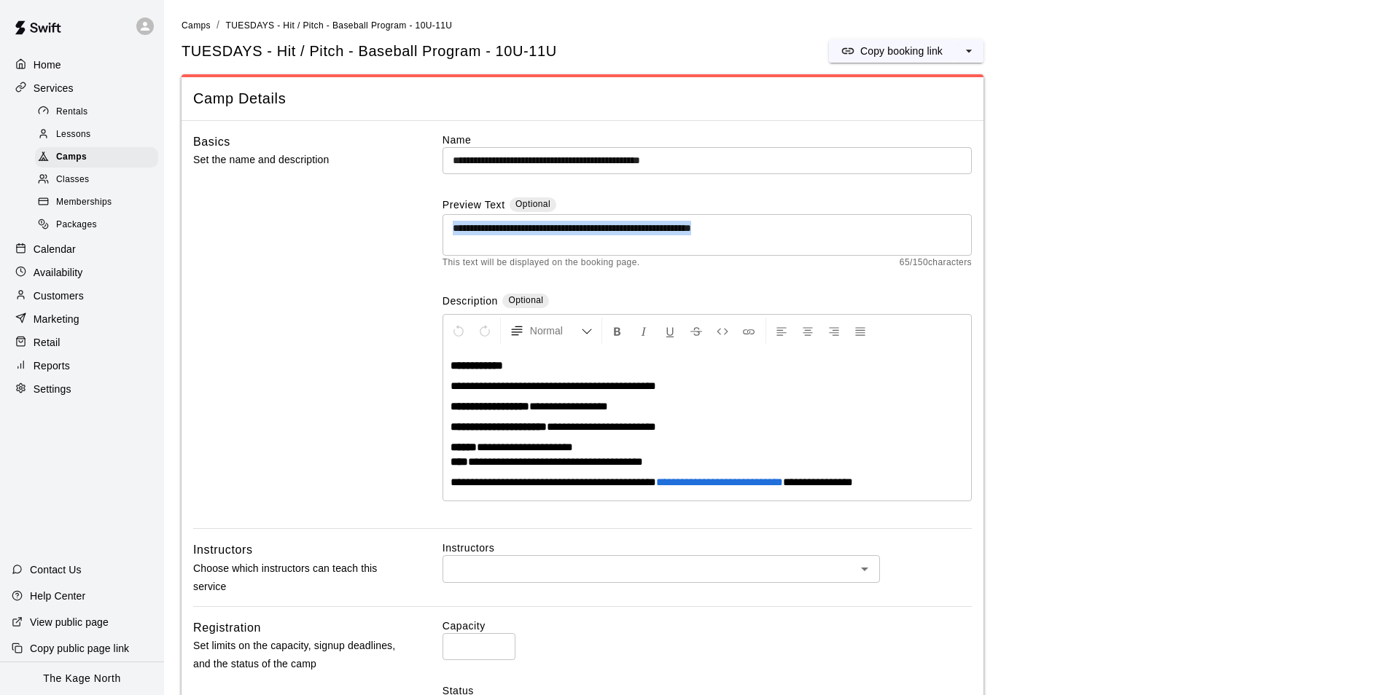
drag, startPoint x: 796, startPoint y: 217, endPoint x: 445, endPoint y: 225, distance: 350.7
click at [445, 225] on div "**********" at bounding box center [706, 235] width 529 height 42
click at [74, 152] on div "Camps" at bounding box center [96, 157] width 123 height 20
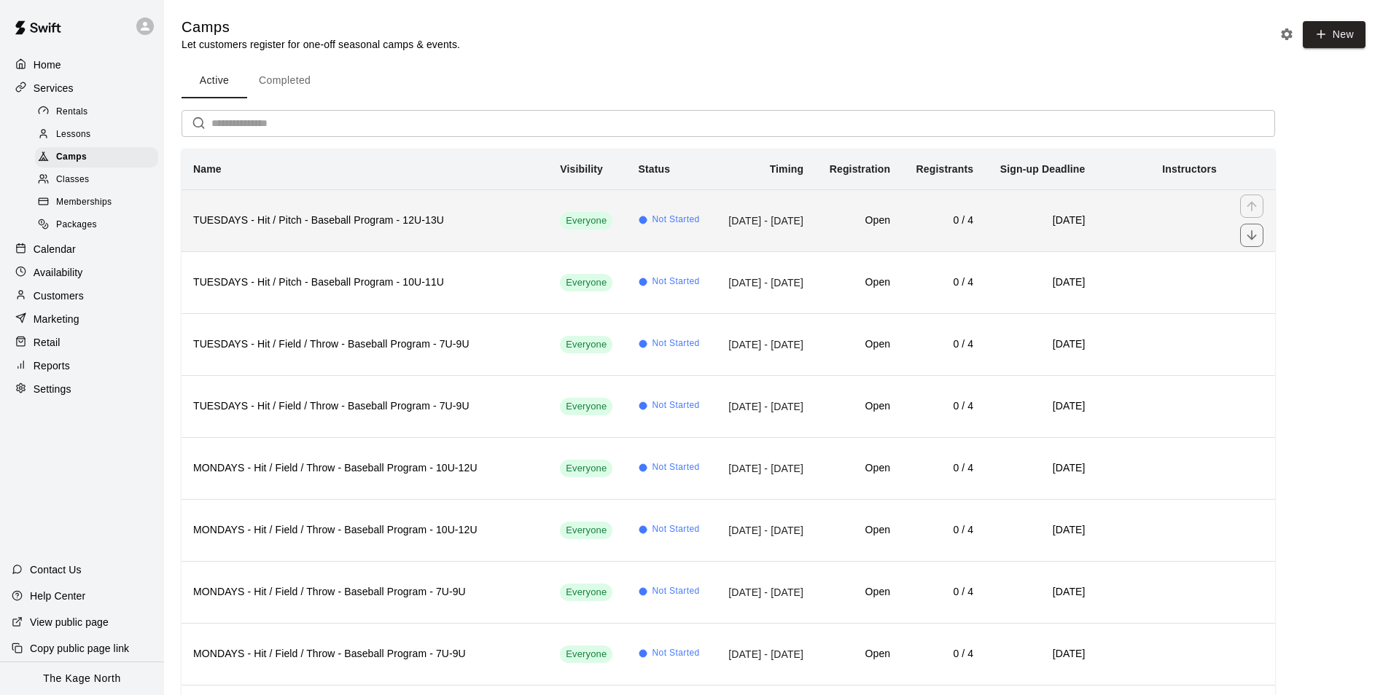
click at [361, 221] on h6 "TUESDAYS - Hit / Pitch - Baseball Program - 12U-13U" at bounding box center [364, 221] width 343 height 16
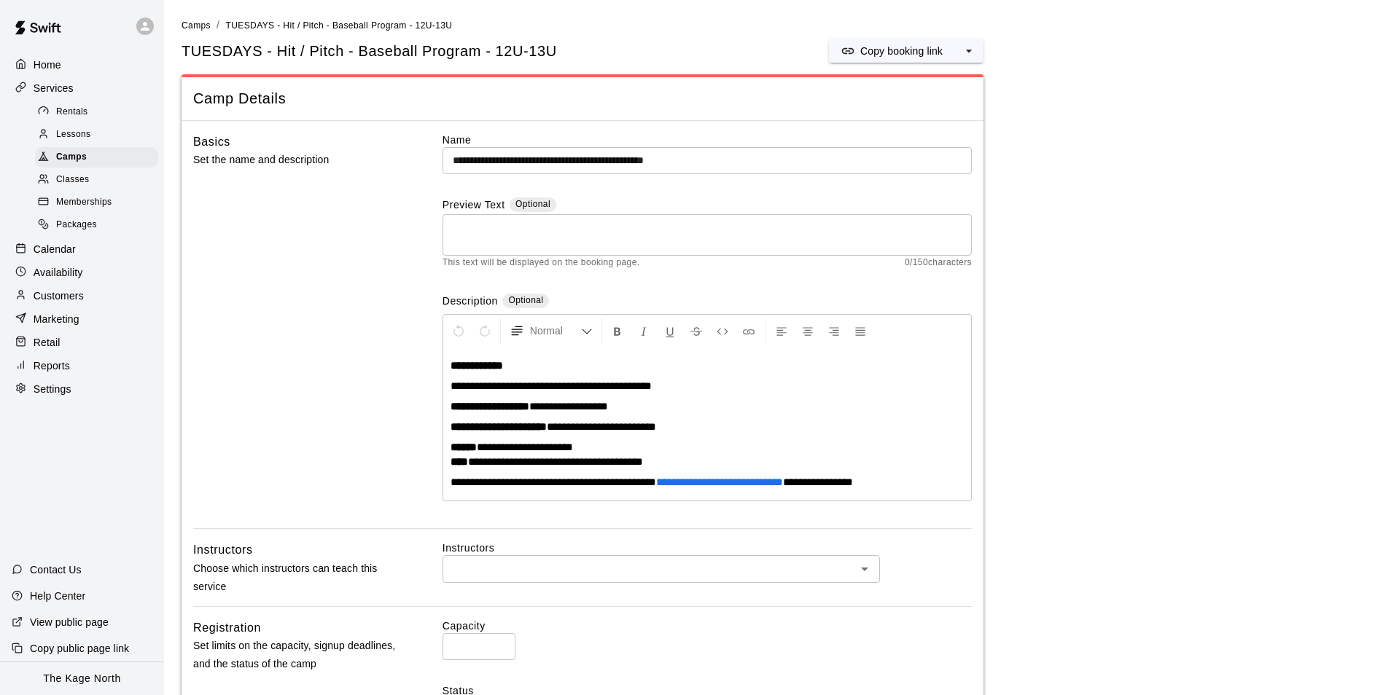
click at [494, 230] on textarea at bounding box center [707, 235] width 509 height 29
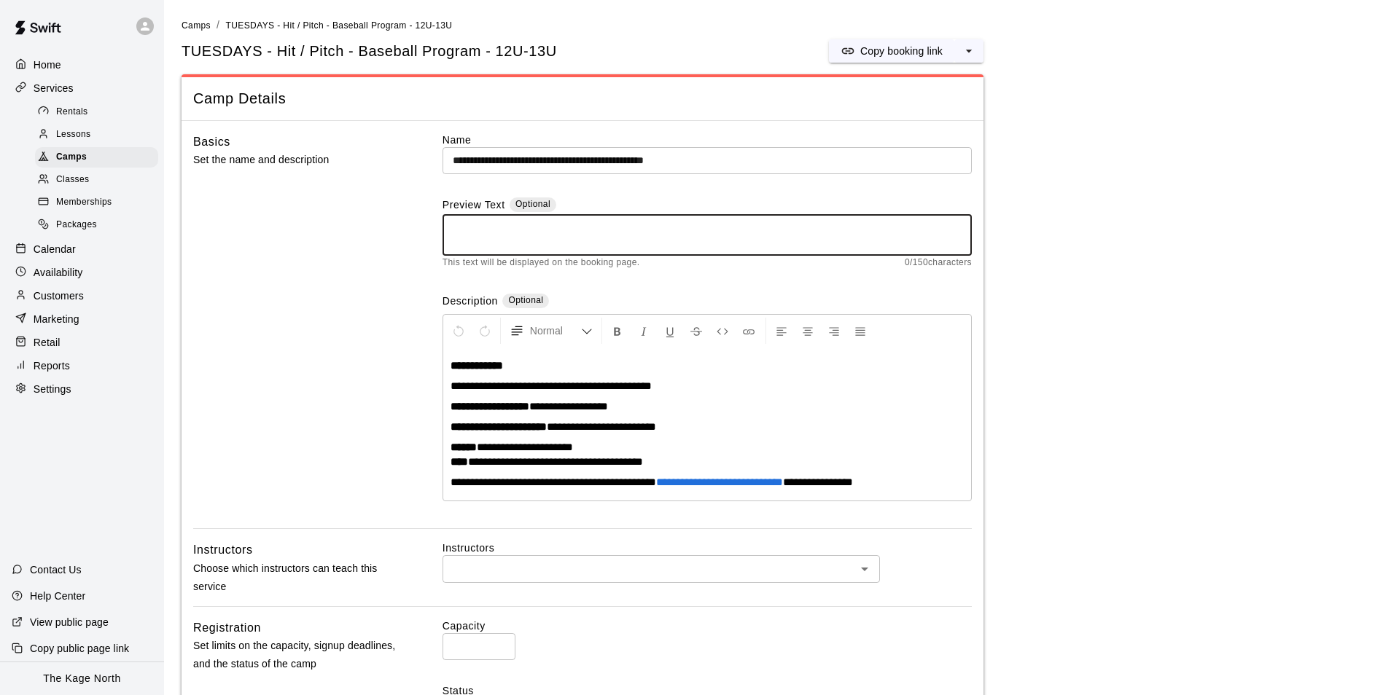
paste textarea "**********"
click at [668, 225] on textarea "**********" at bounding box center [707, 235] width 509 height 29
type textarea "**********"
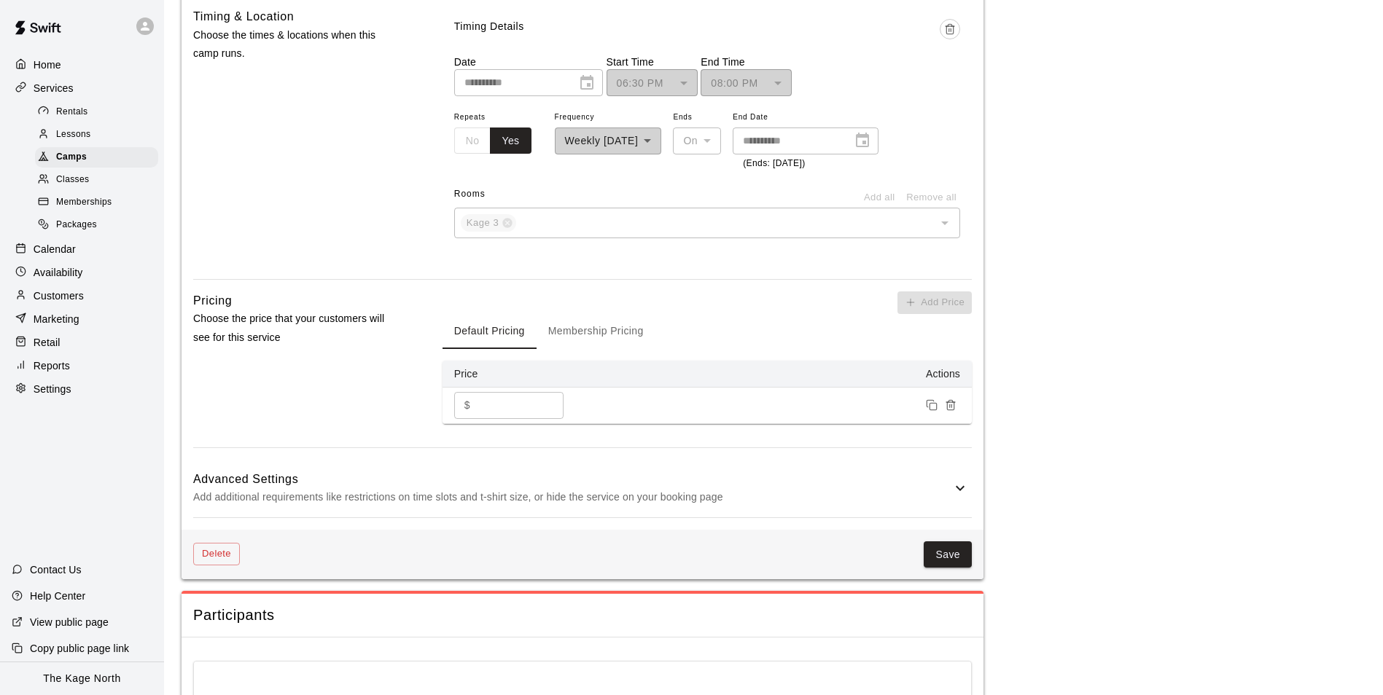
scroll to position [1055, 0]
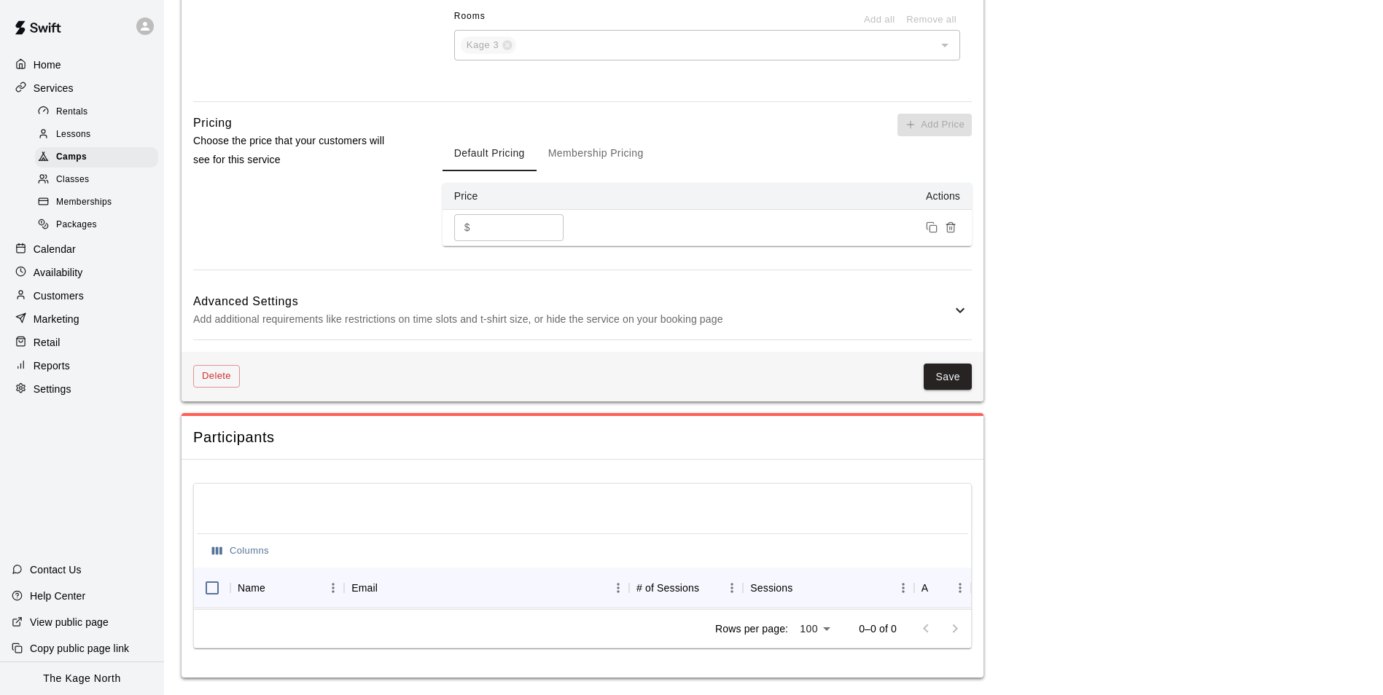
click at [951, 304] on icon at bounding box center [959, 310] width 17 height 17
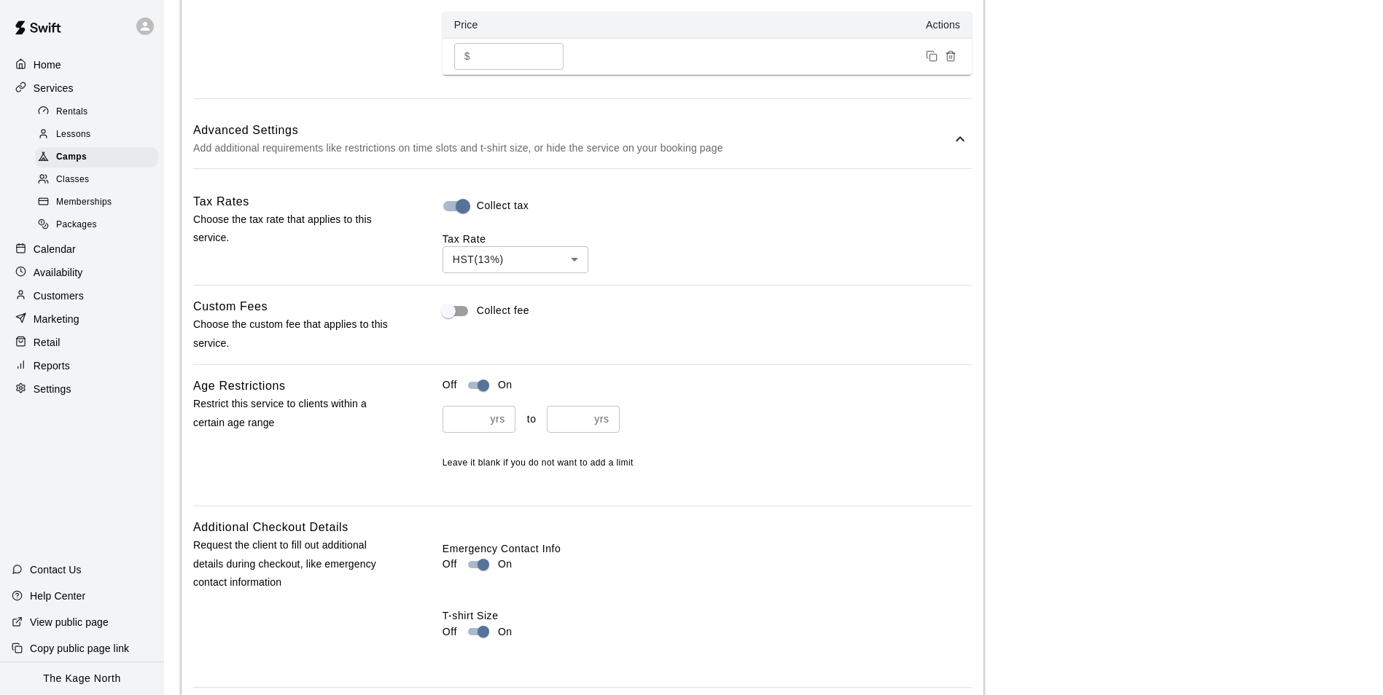
scroll to position [1492, 0]
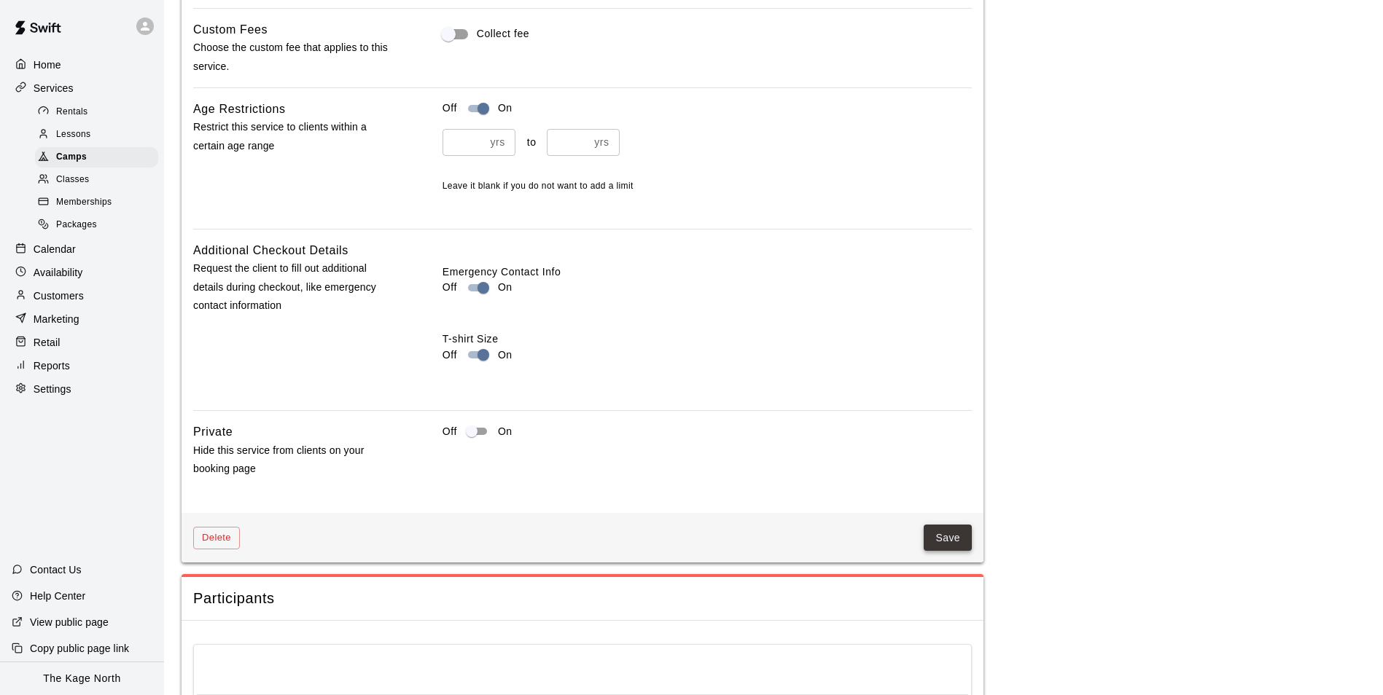
click at [959, 536] on button "Save" at bounding box center [948, 538] width 48 height 27
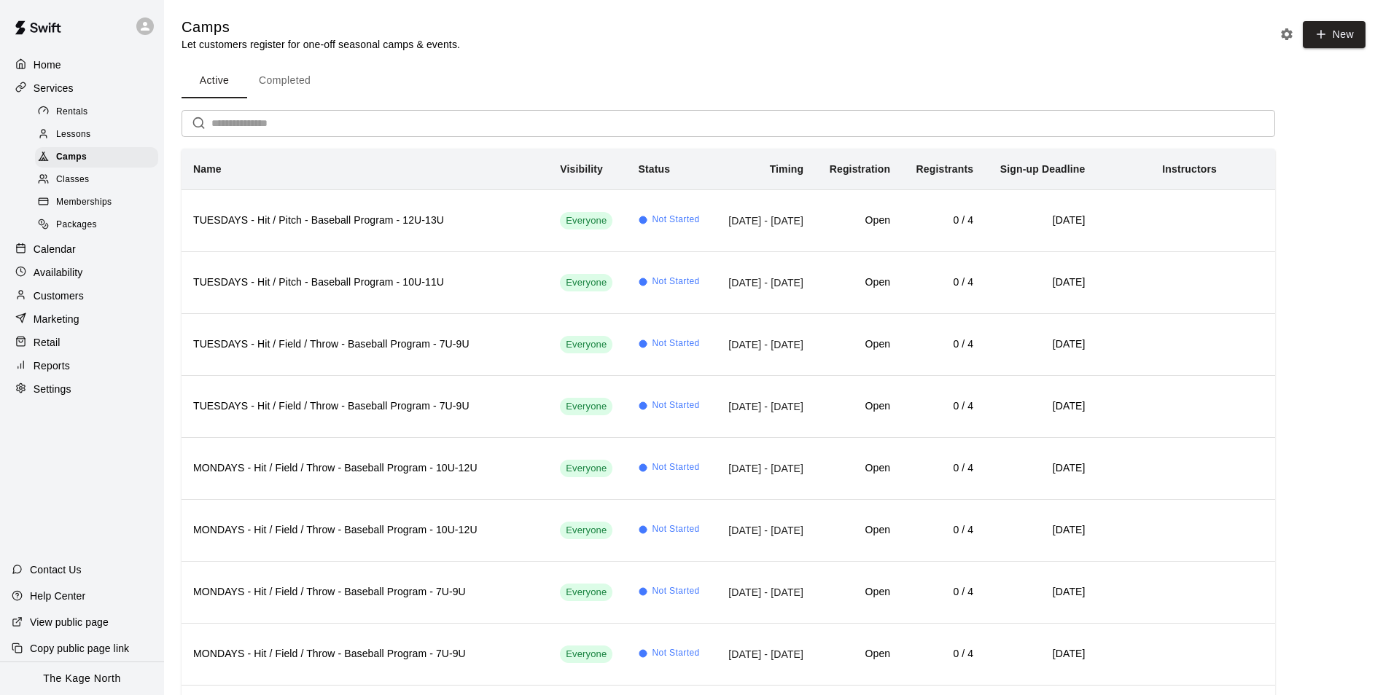
click at [69, 66] on div "Home" at bounding box center [82, 65] width 141 height 22
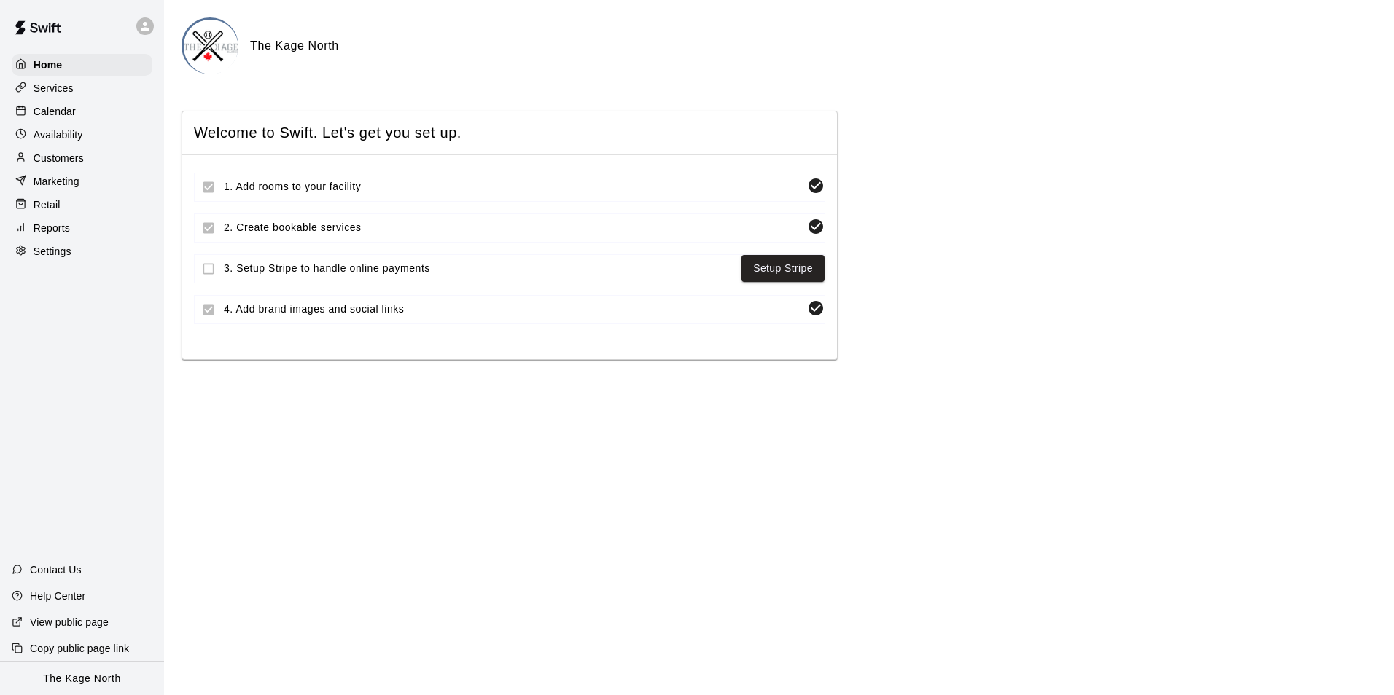
click at [78, 118] on div "Calendar" at bounding box center [82, 112] width 141 height 22
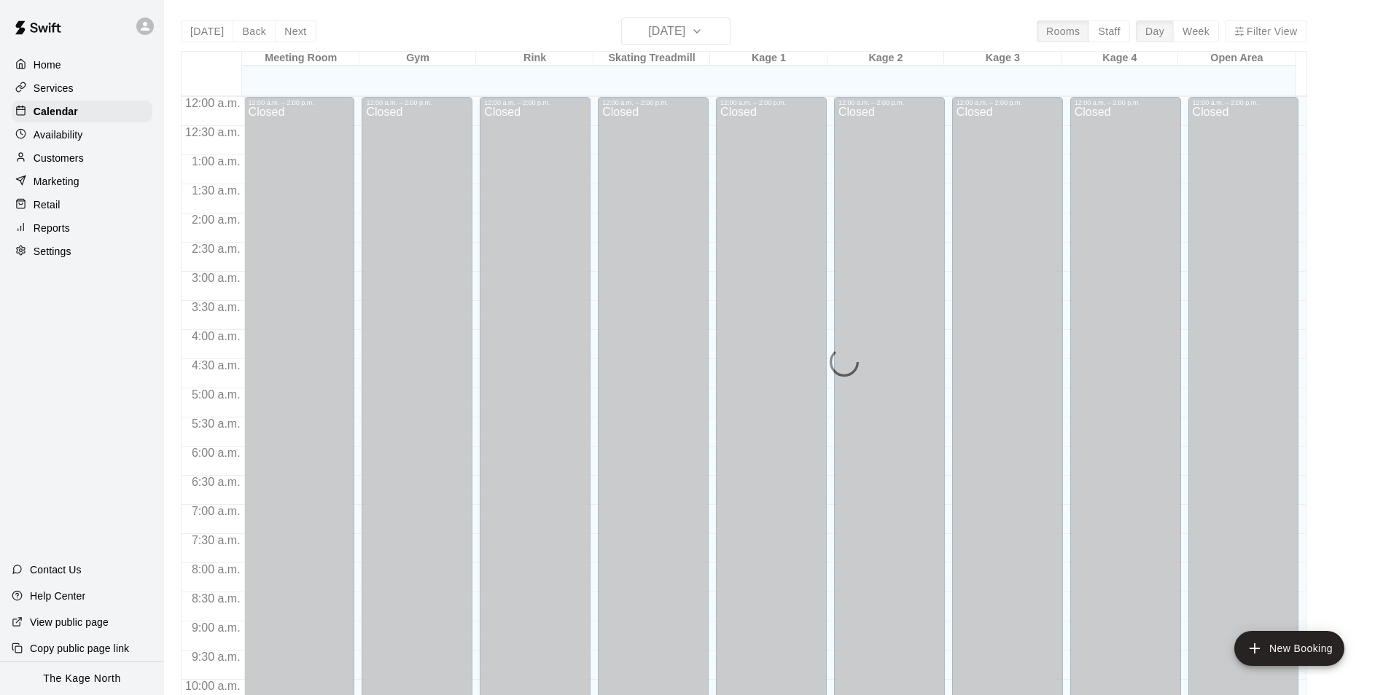
scroll to position [741, 0]
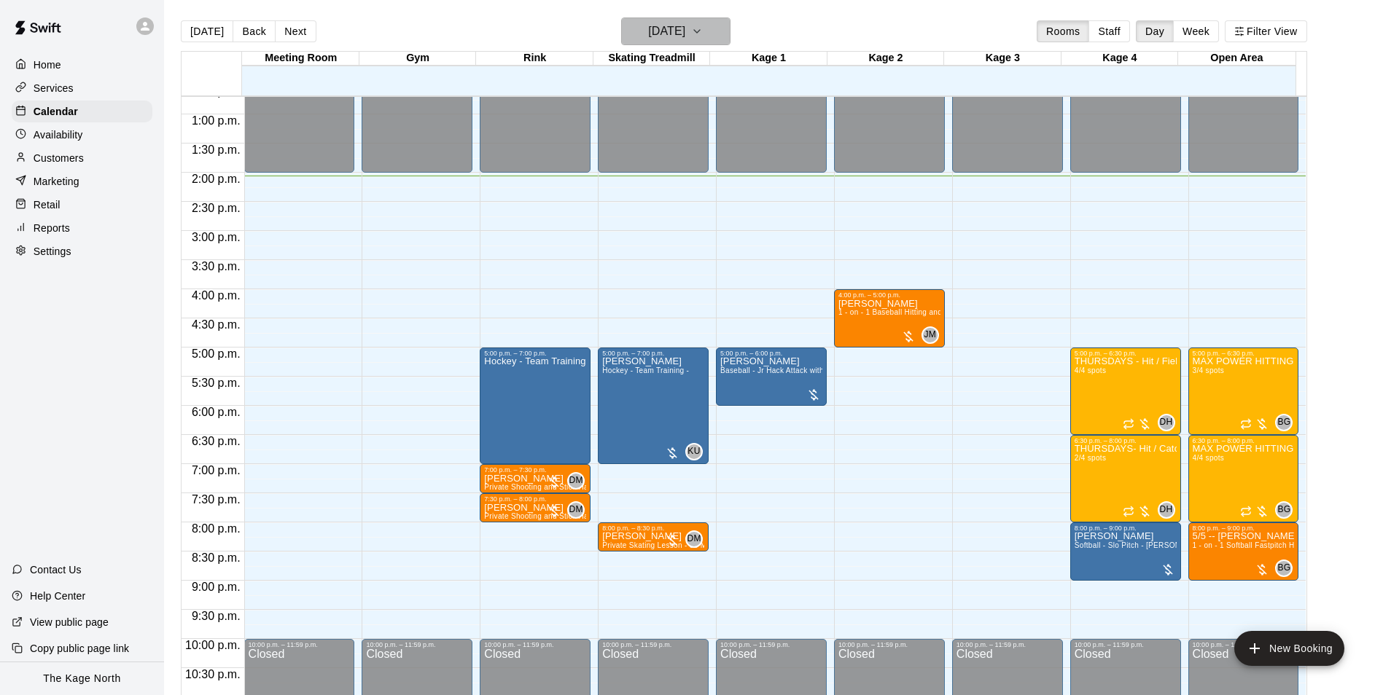
click at [685, 36] on h6 "[DATE]" at bounding box center [666, 31] width 37 height 20
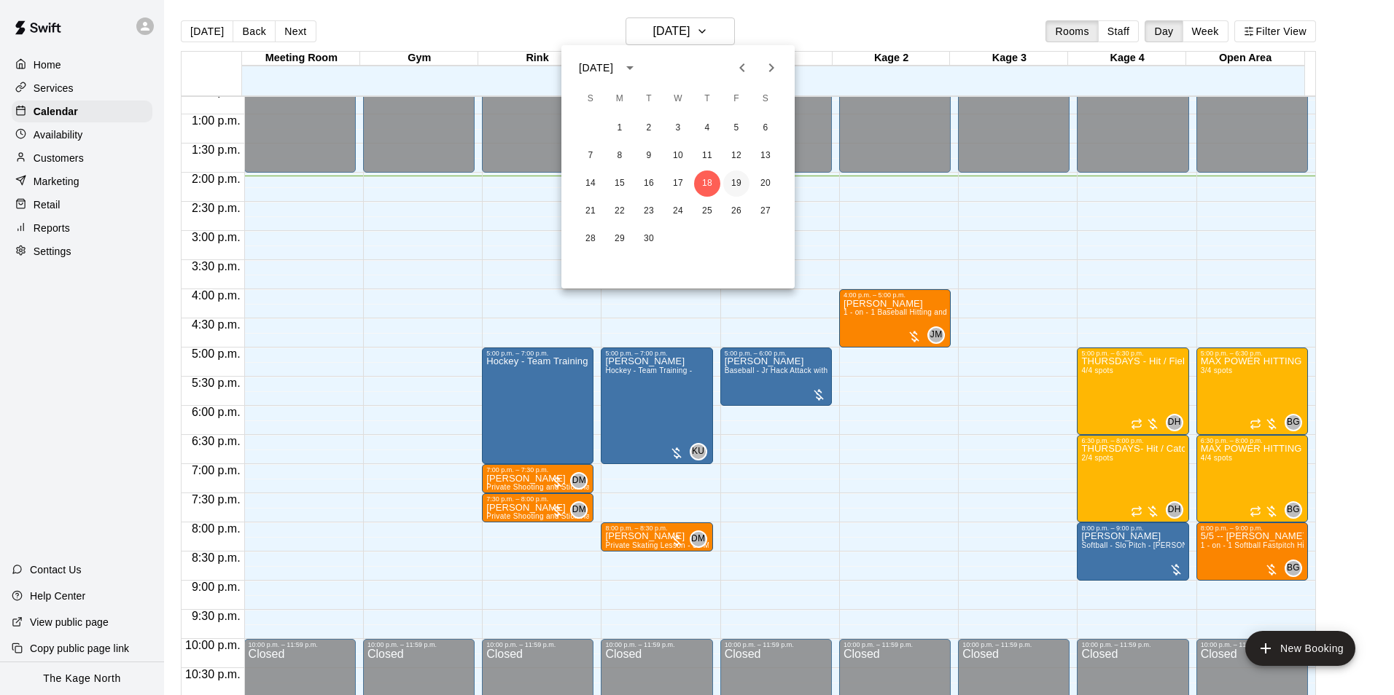
click at [735, 184] on button "19" at bounding box center [736, 184] width 26 height 26
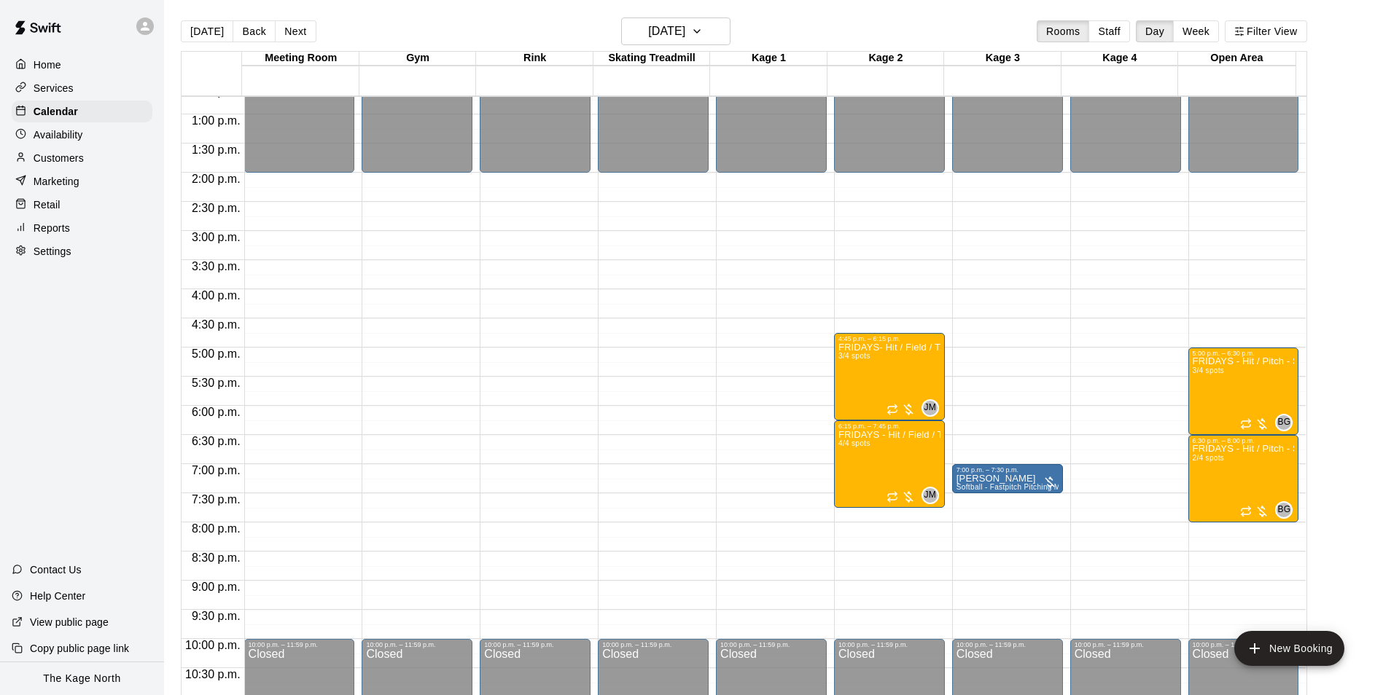
click at [64, 90] on p "Services" at bounding box center [54, 88] width 40 height 15
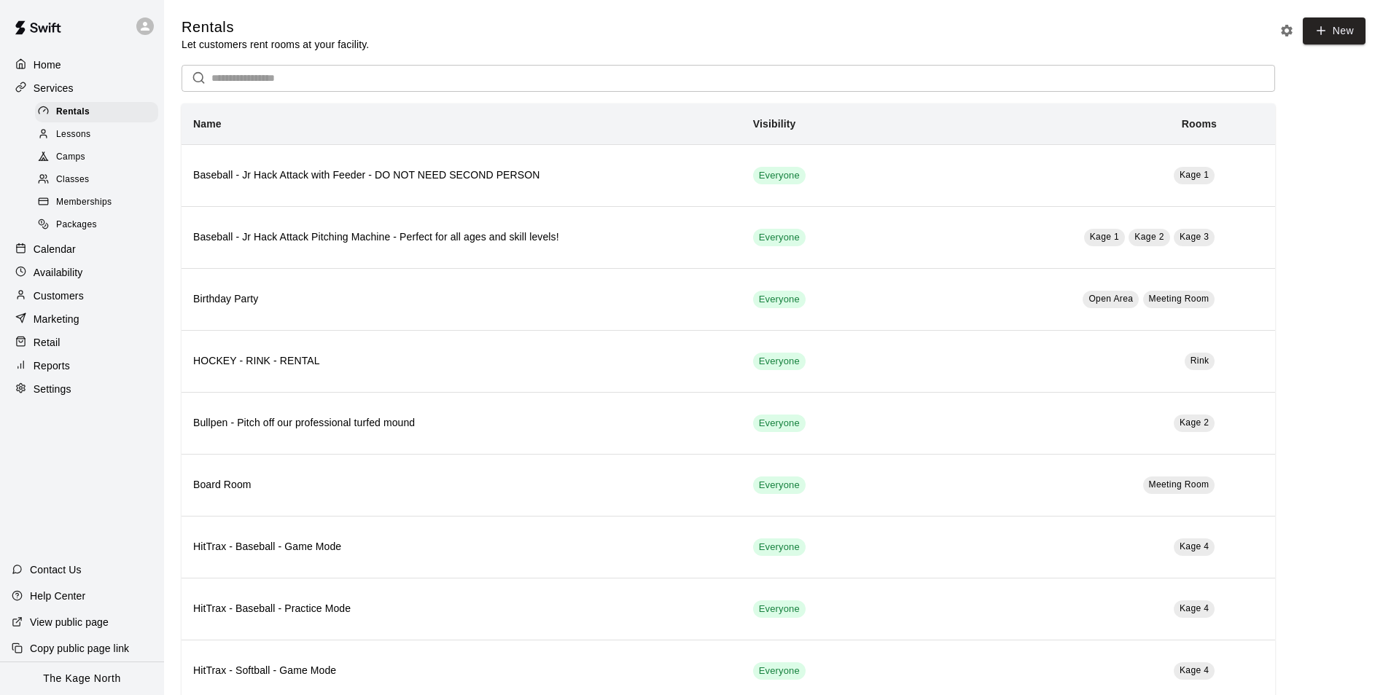
click at [75, 135] on span "Lessons" at bounding box center [73, 135] width 35 height 15
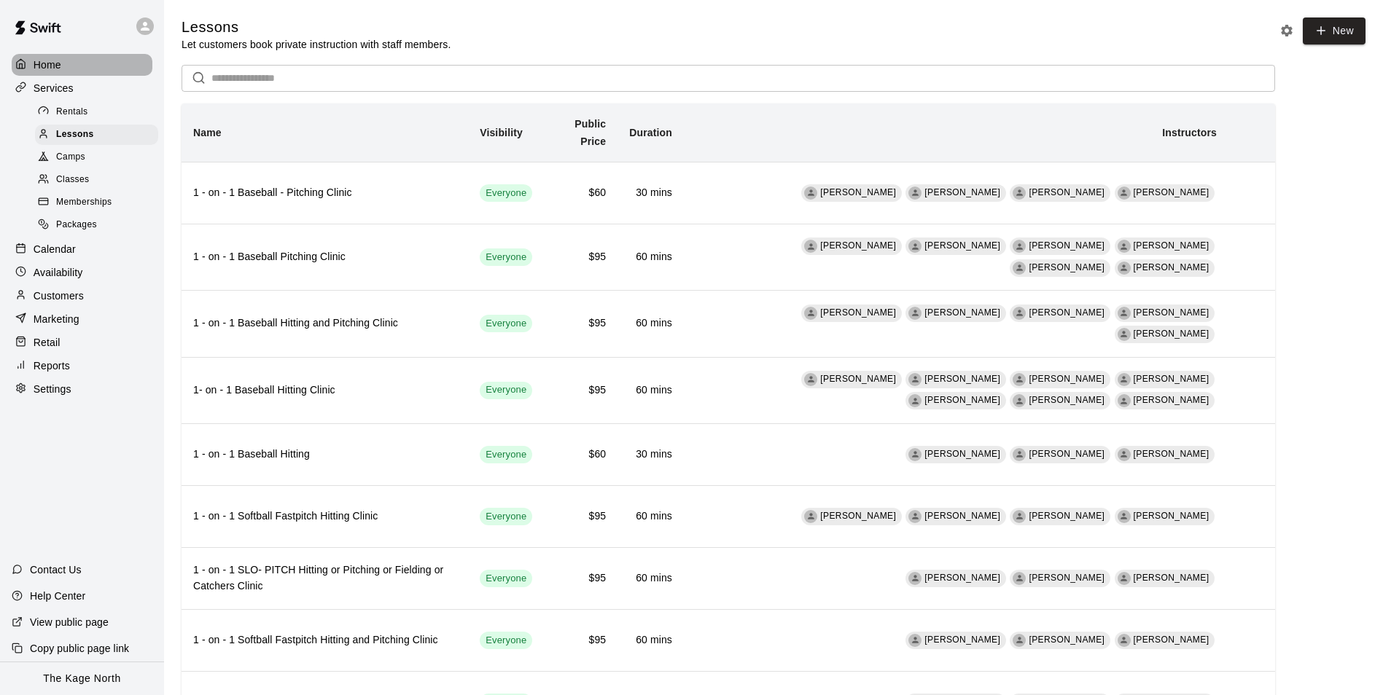
click at [66, 66] on div "Home" at bounding box center [82, 65] width 141 height 22
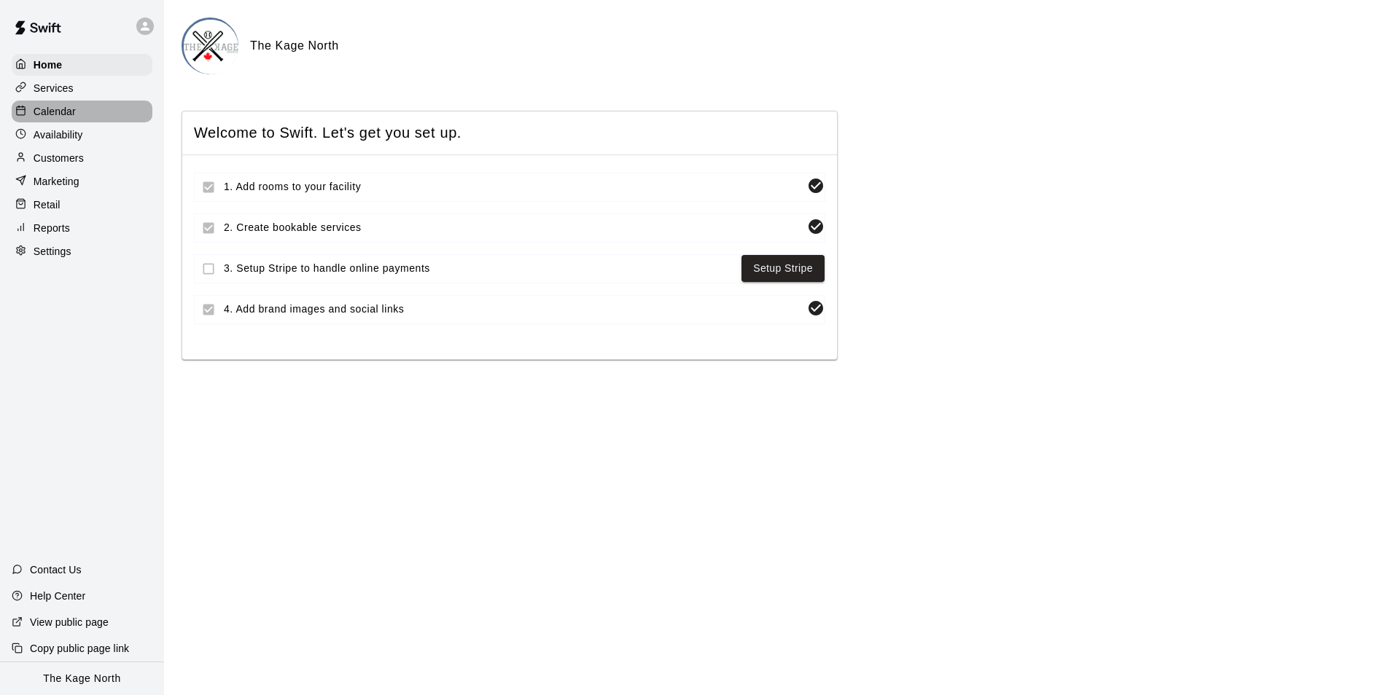
drag, startPoint x: 63, startPoint y: 122, endPoint x: 74, endPoint y: 123, distance: 11.8
click at [62, 122] on div "Calendar" at bounding box center [82, 112] width 141 height 22
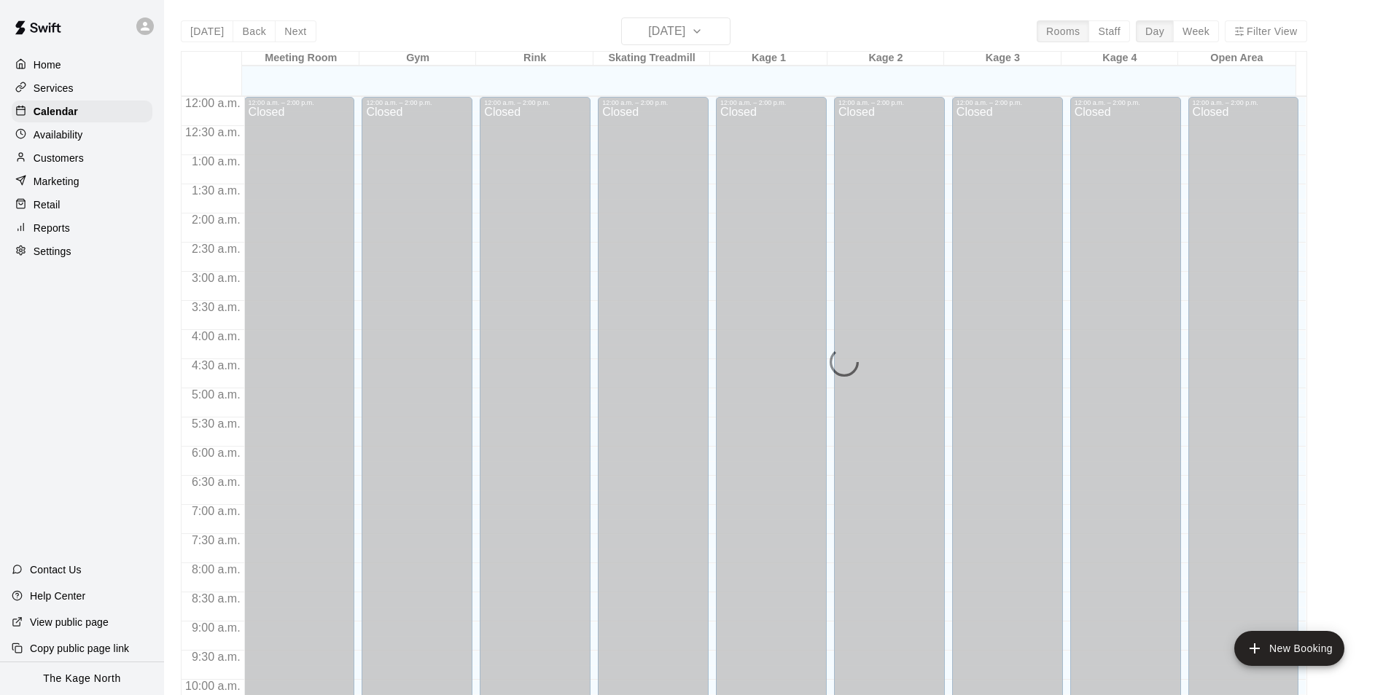
scroll to position [741, 0]
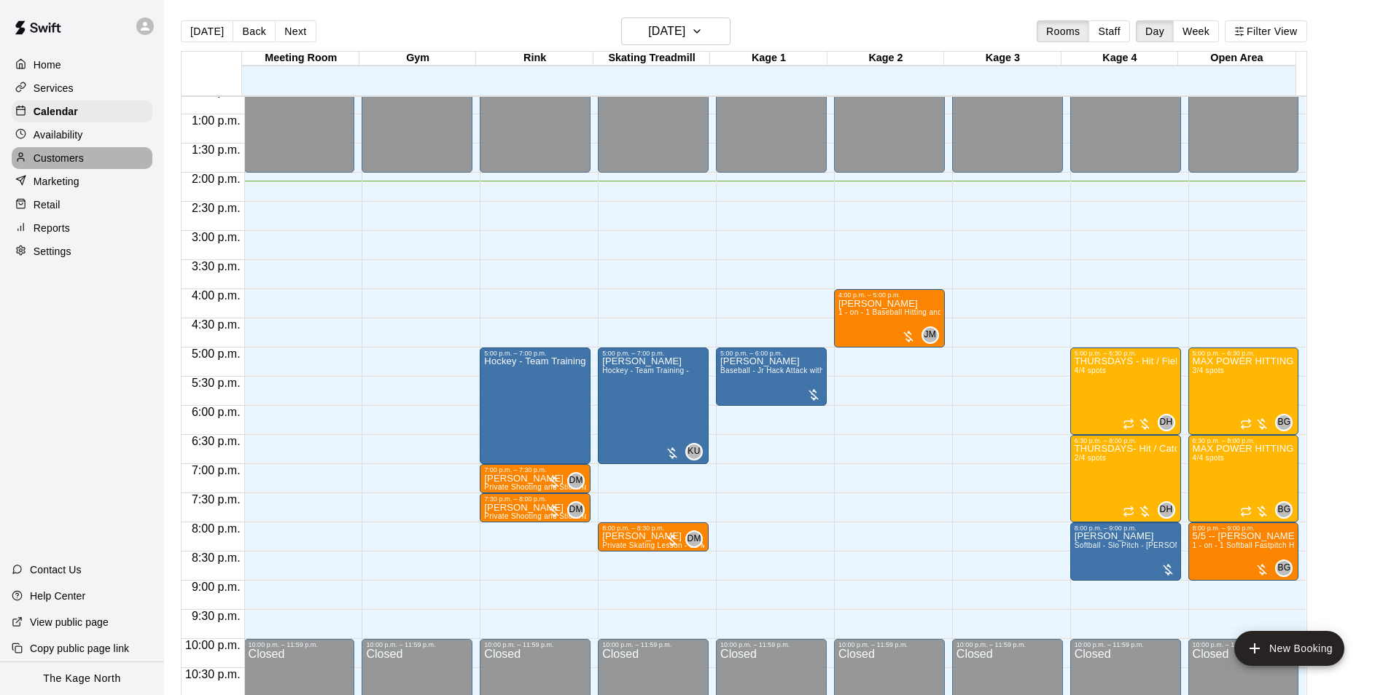
click at [55, 157] on p "Customers" at bounding box center [59, 158] width 50 height 15
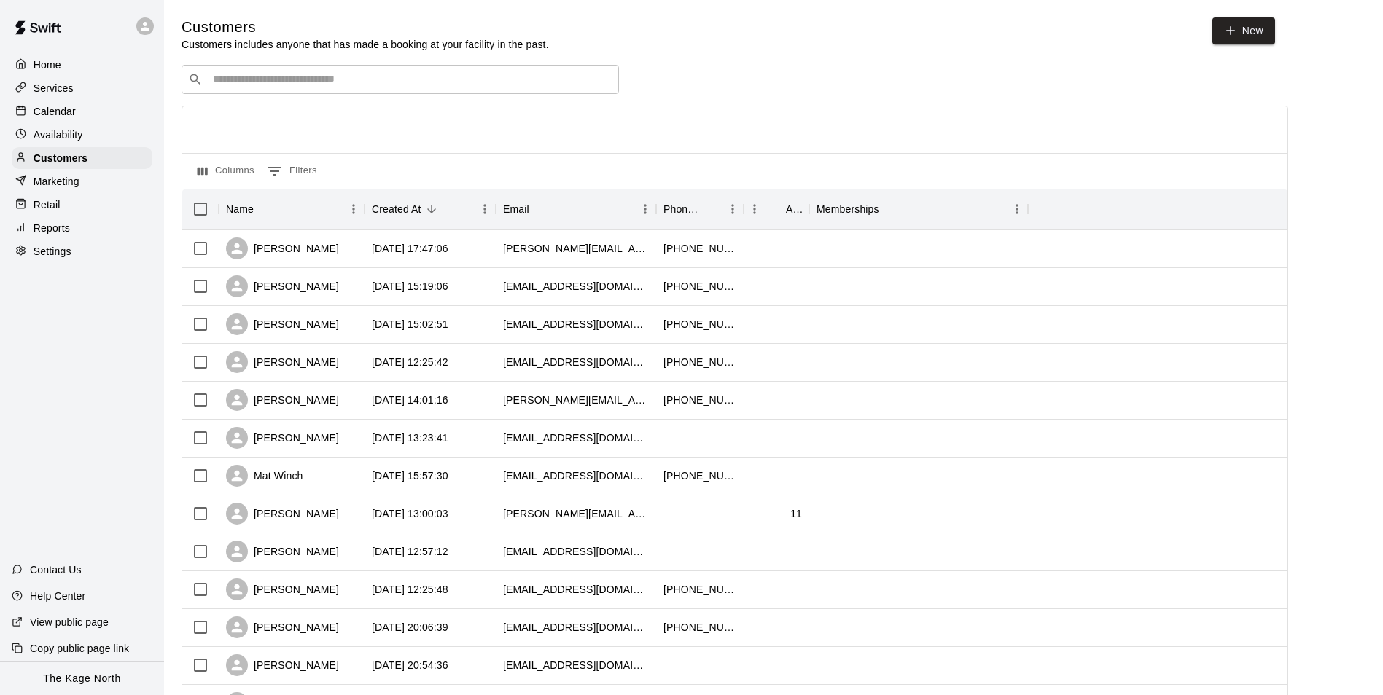
click at [63, 111] on p "Calendar" at bounding box center [55, 111] width 42 height 15
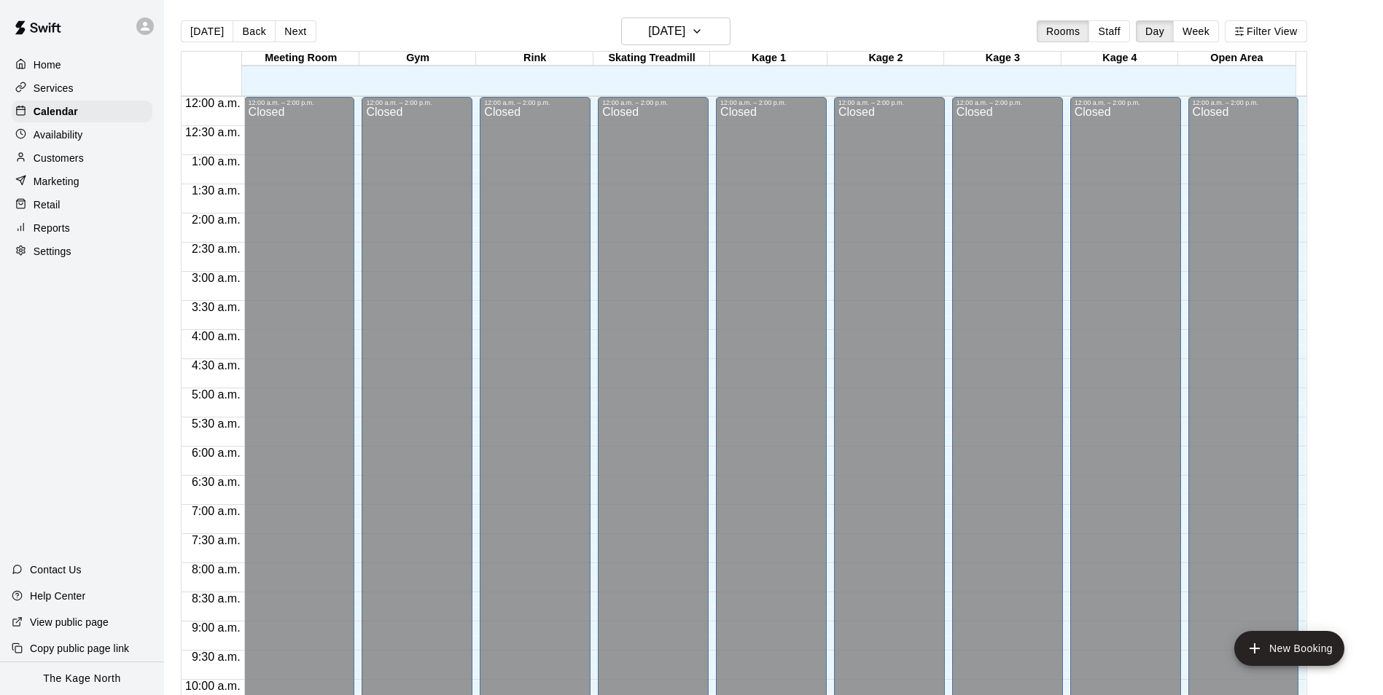
scroll to position [741, 0]
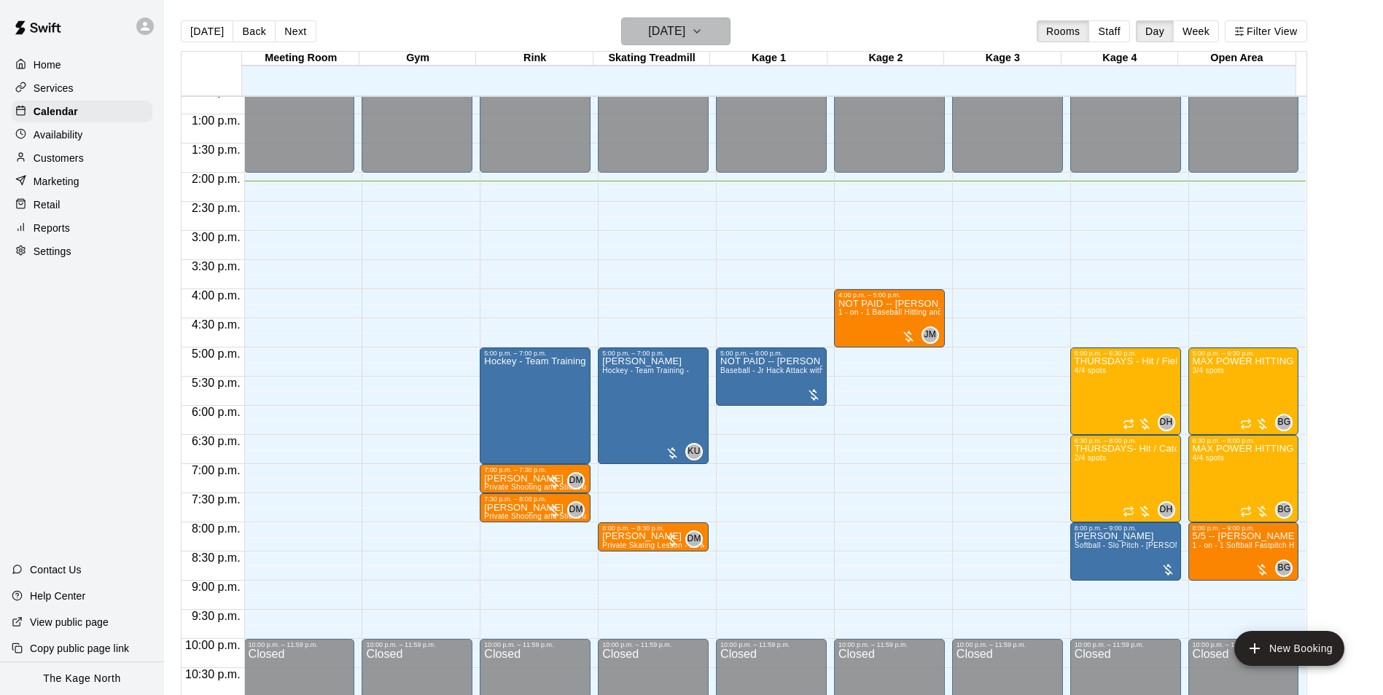
click at [685, 34] on h6 "[DATE]" at bounding box center [666, 31] width 37 height 20
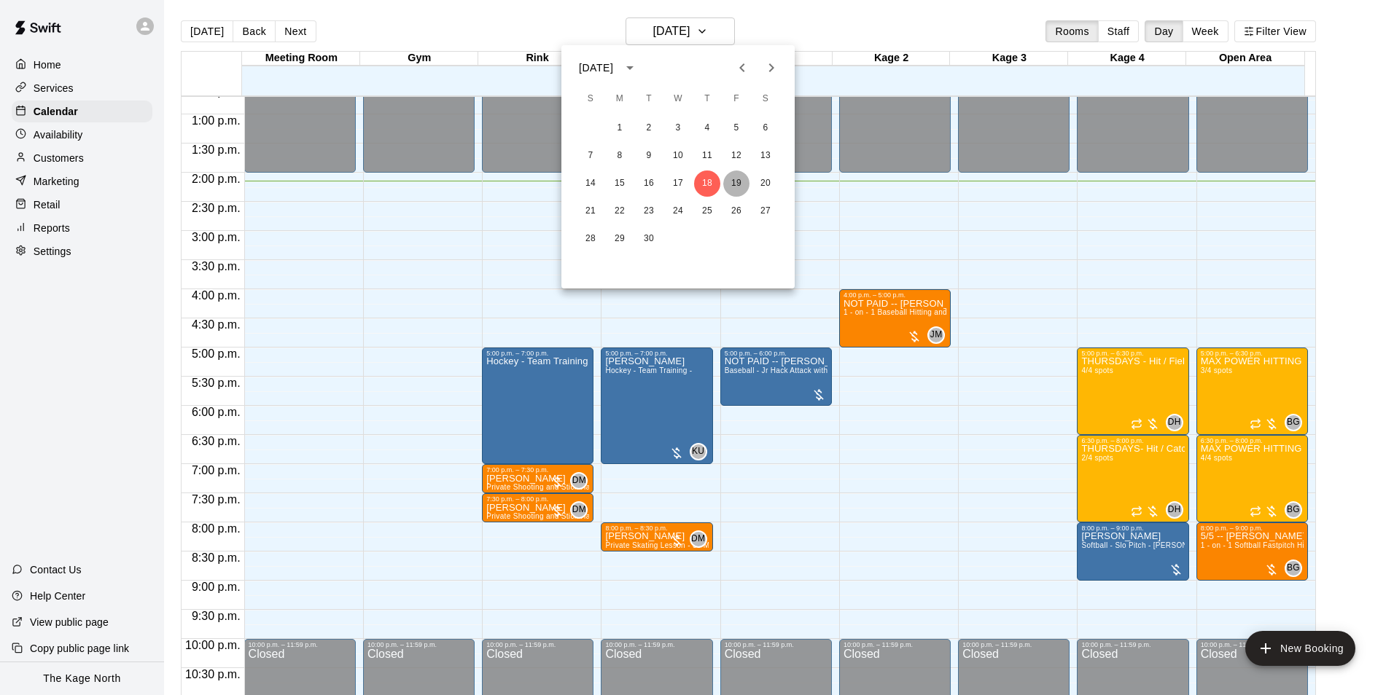
click at [735, 179] on button "19" at bounding box center [736, 184] width 26 height 26
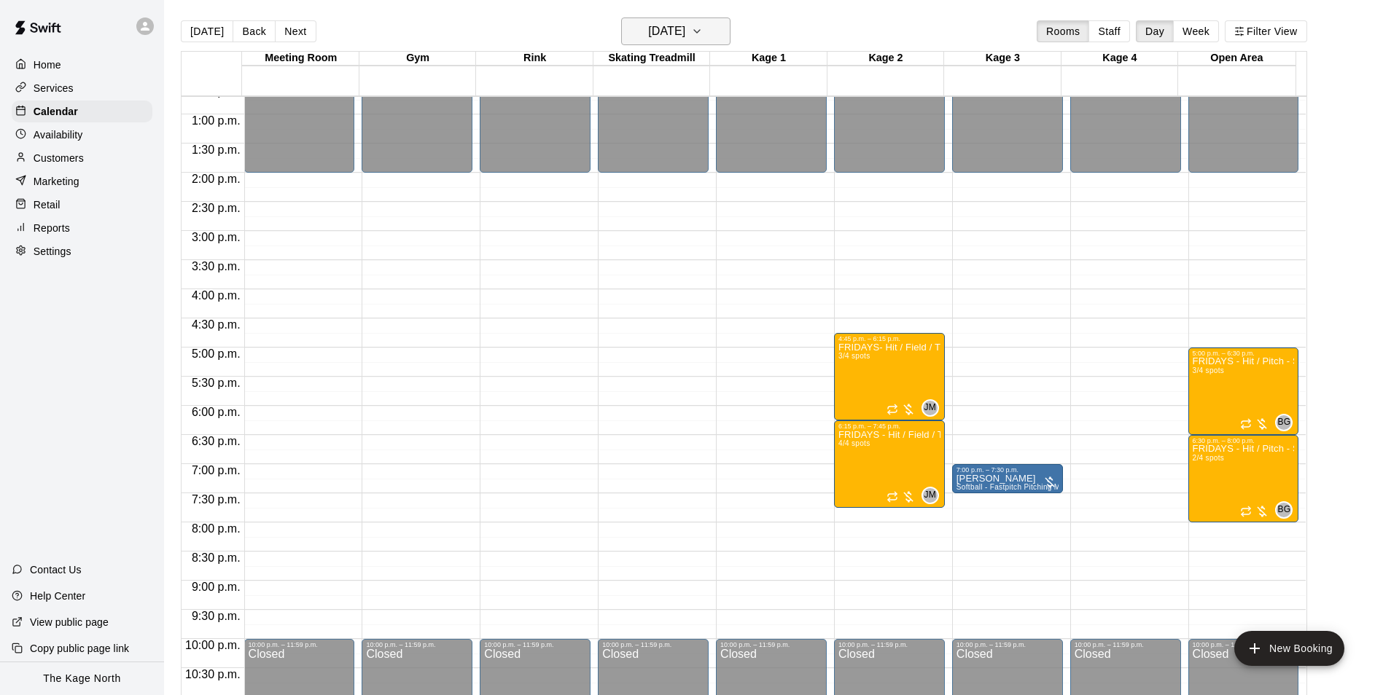
click at [685, 32] on h6 "[DATE]" at bounding box center [666, 31] width 37 height 20
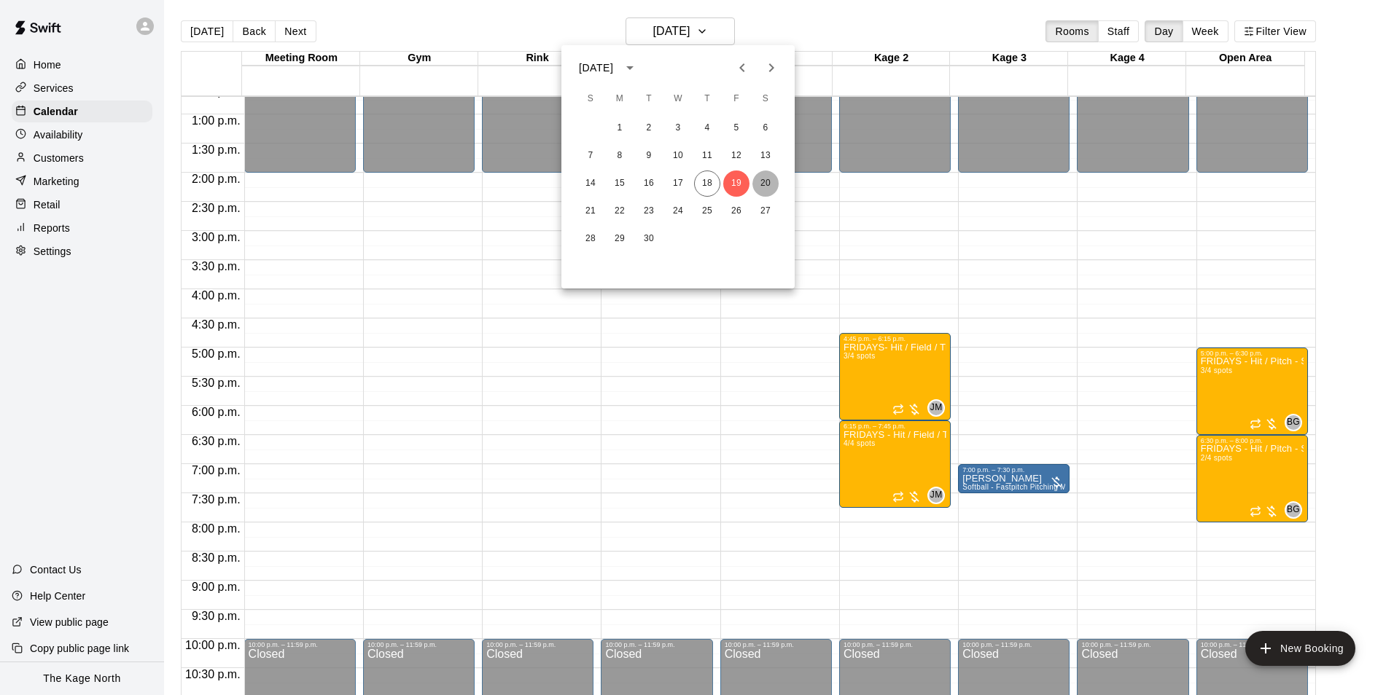
click at [762, 180] on button "20" at bounding box center [765, 184] width 26 height 26
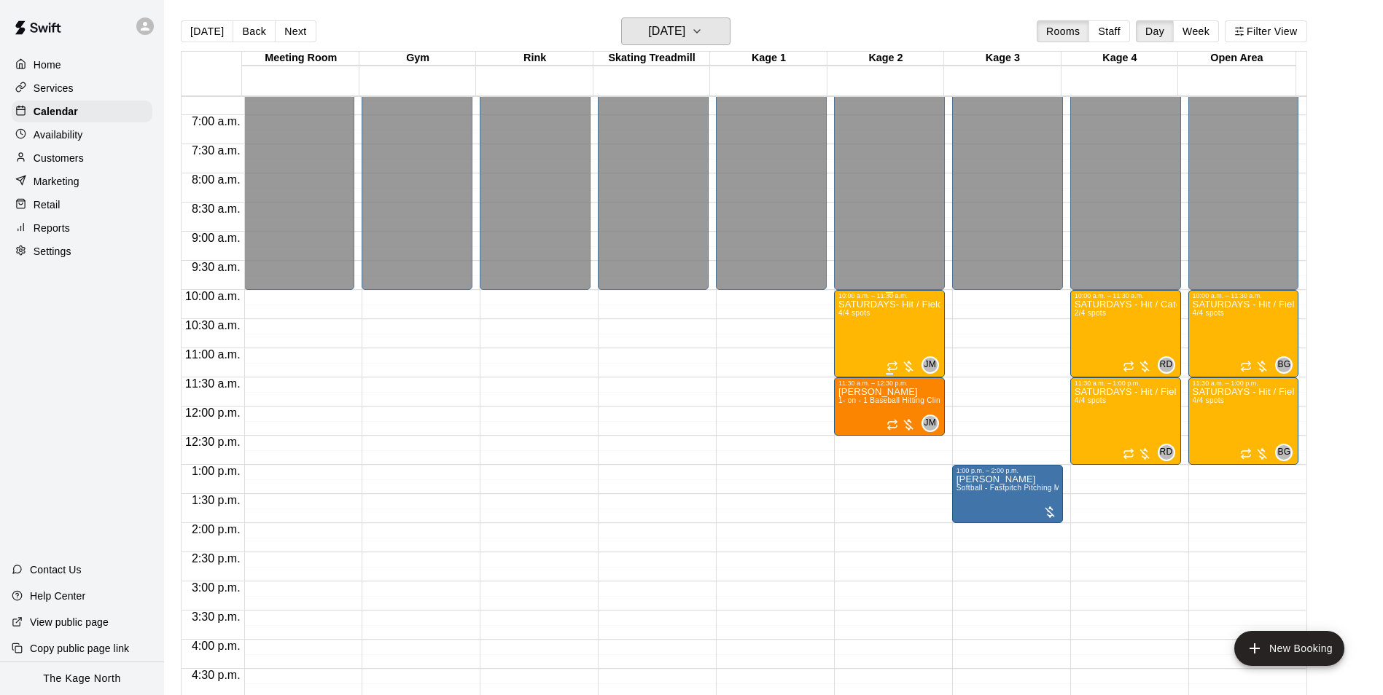
scroll to position [376, 0]
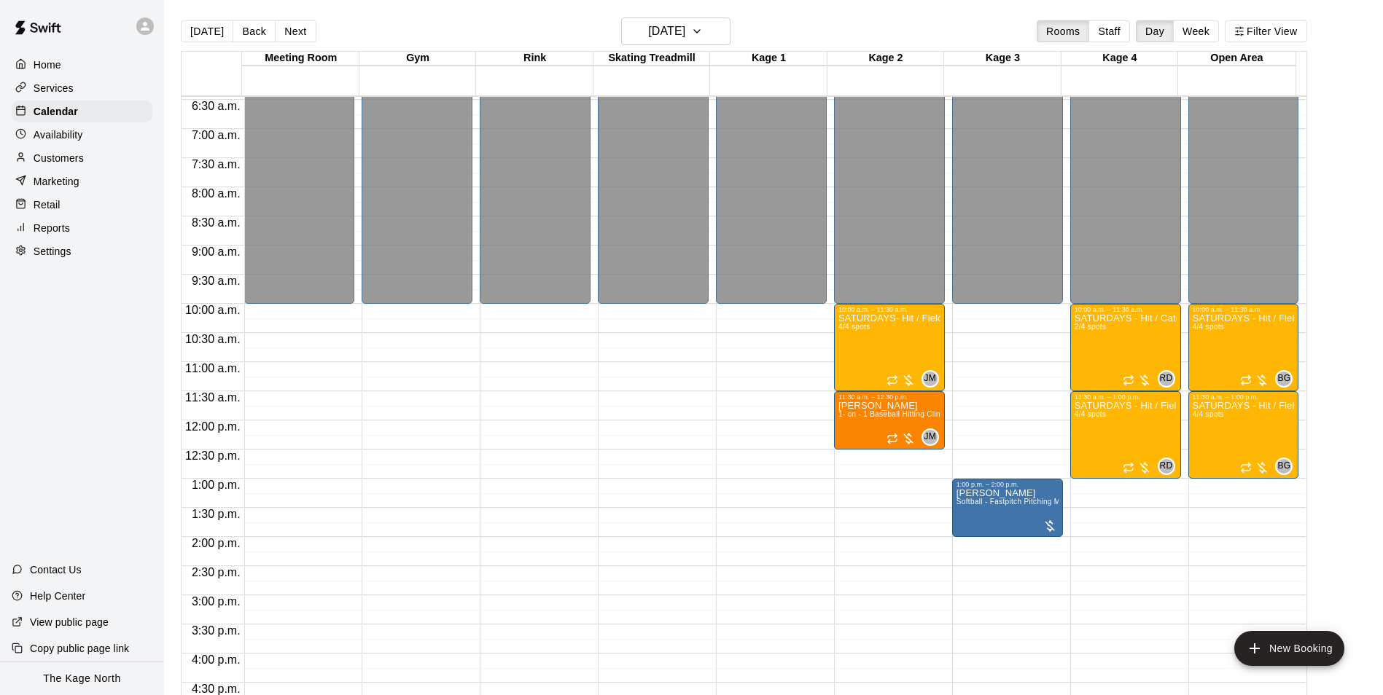
click at [692, 45] on div "[DATE] Back [DATE][DATE] Rooms Staff Day Week Filter View" at bounding box center [744, 34] width 1126 height 34
click at [703, 28] on icon "button" at bounding box center [697, 31] width 12 height 17
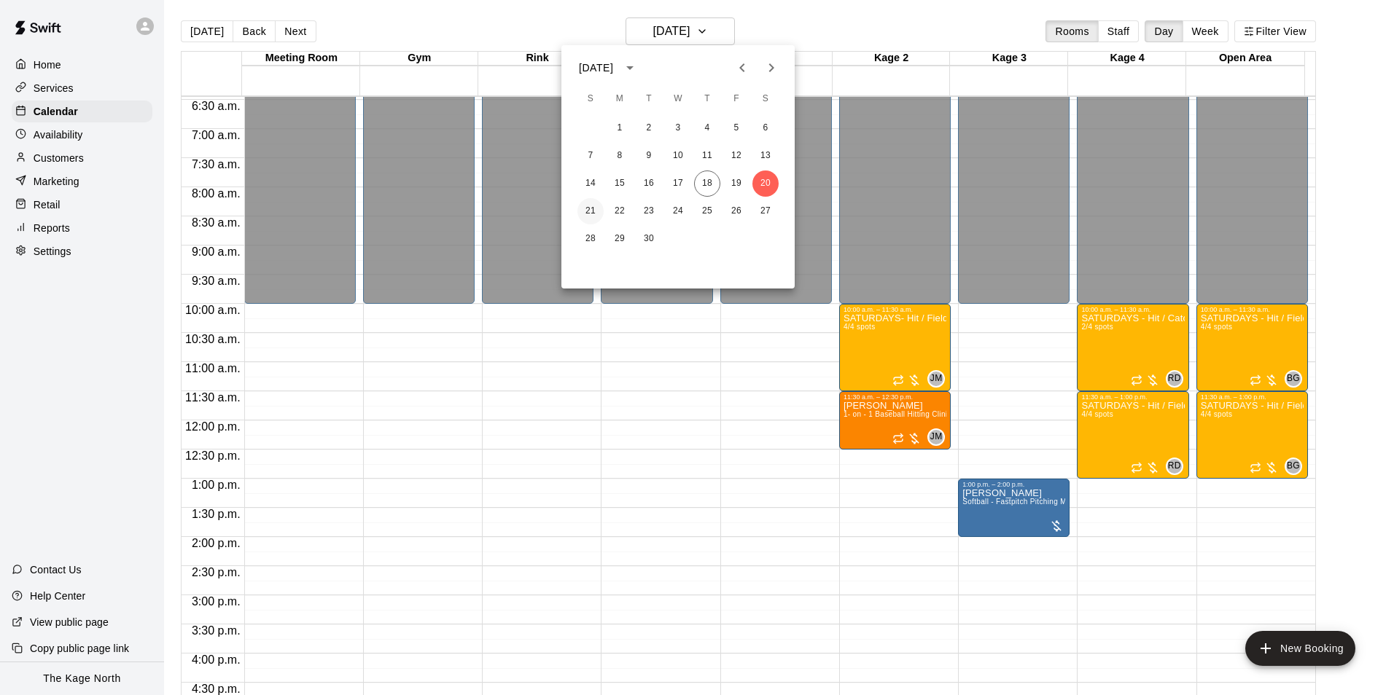
click at [597, 211] on button "21" at bounding box center [590, 211] width 26 height 26
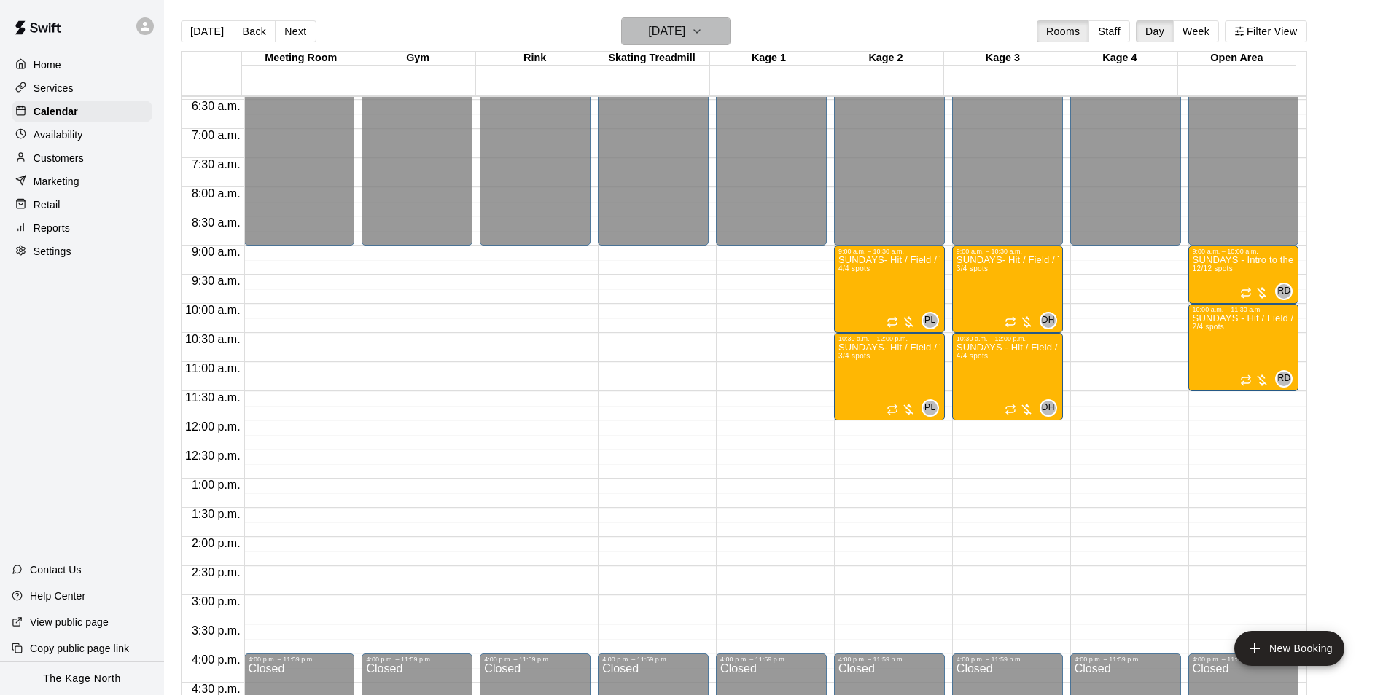
click at [685, 27] on h6 "[DATE]" at bounding box center [666, 31] width 37 height 20
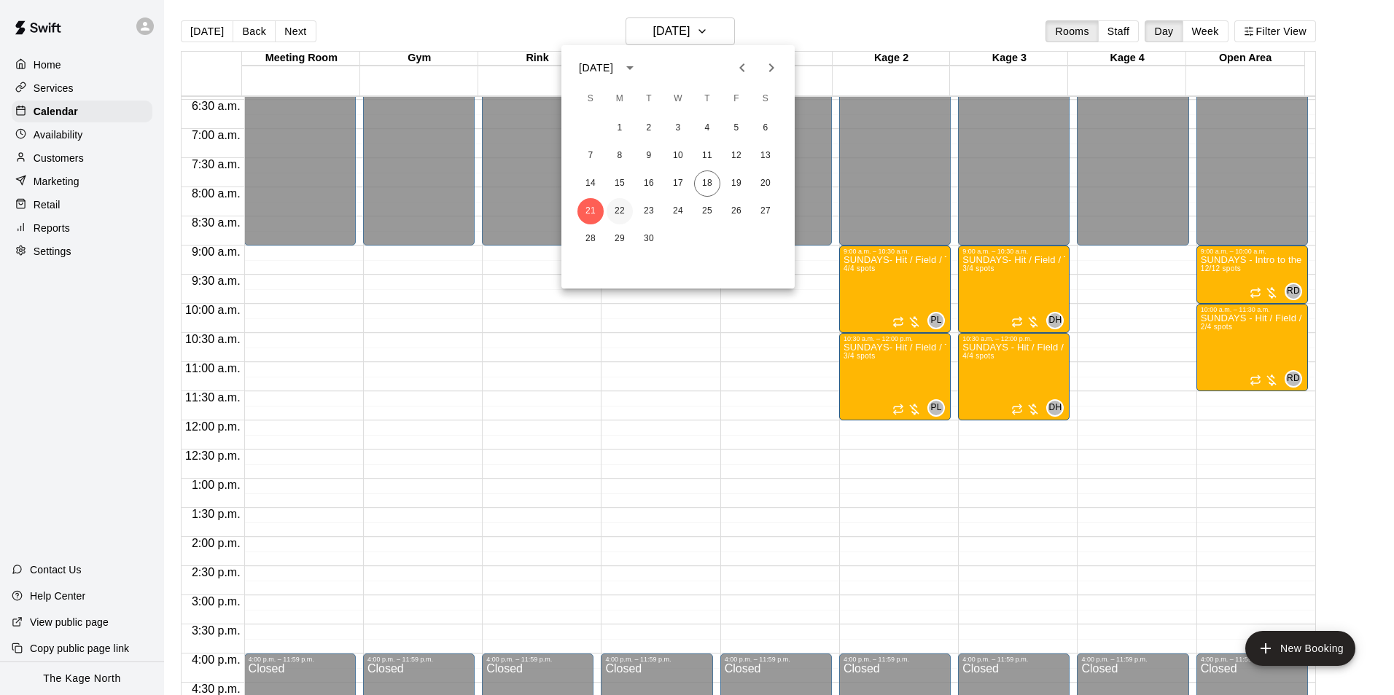
click at [627, 211] on button "22" at bounding box center [619, 211] width 26 height 26
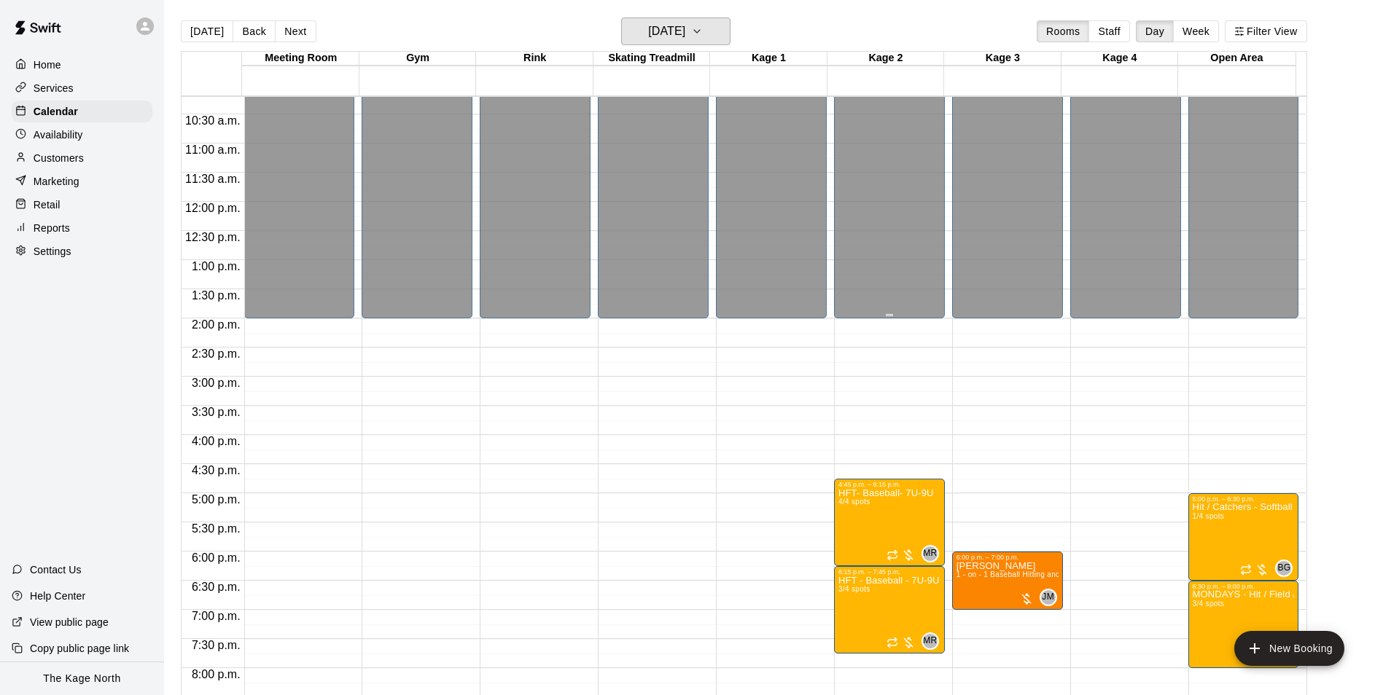
scroll to position [786, 0]
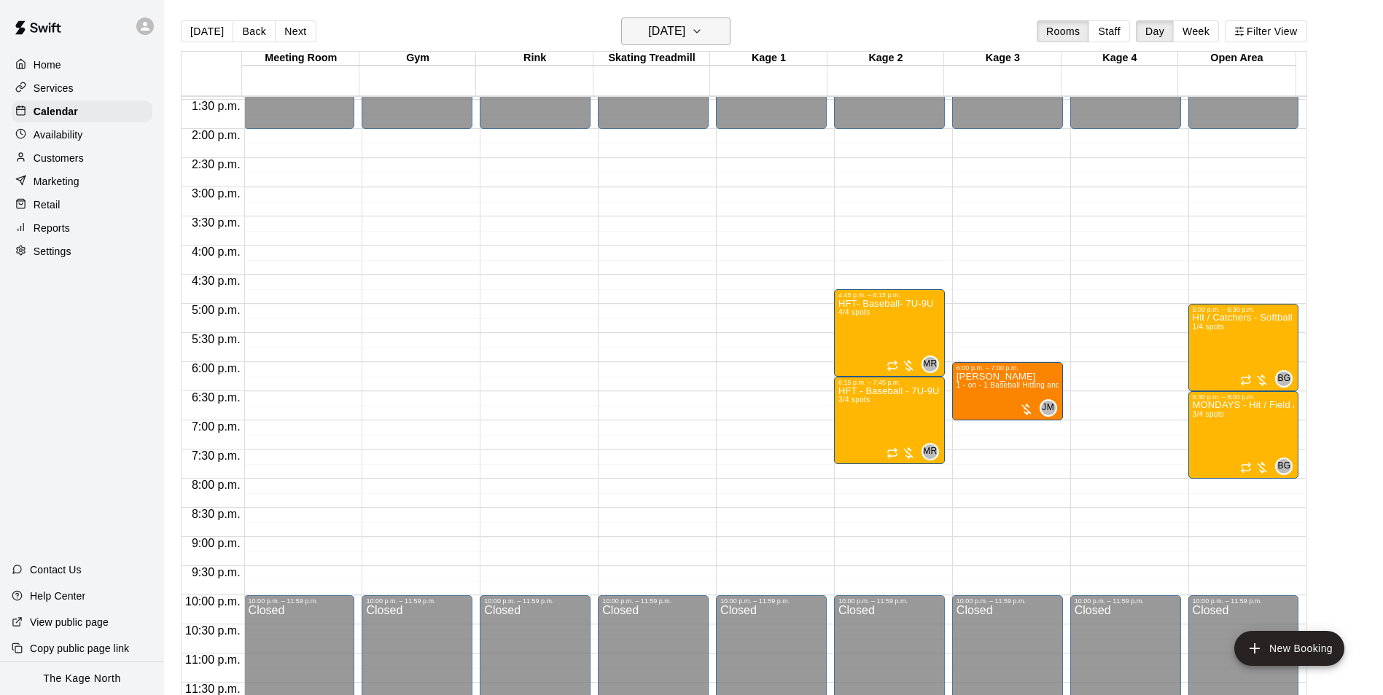
click at [685, 28] on h6 "[DATE]" at bounding box center [666, 31] width 37 height 20
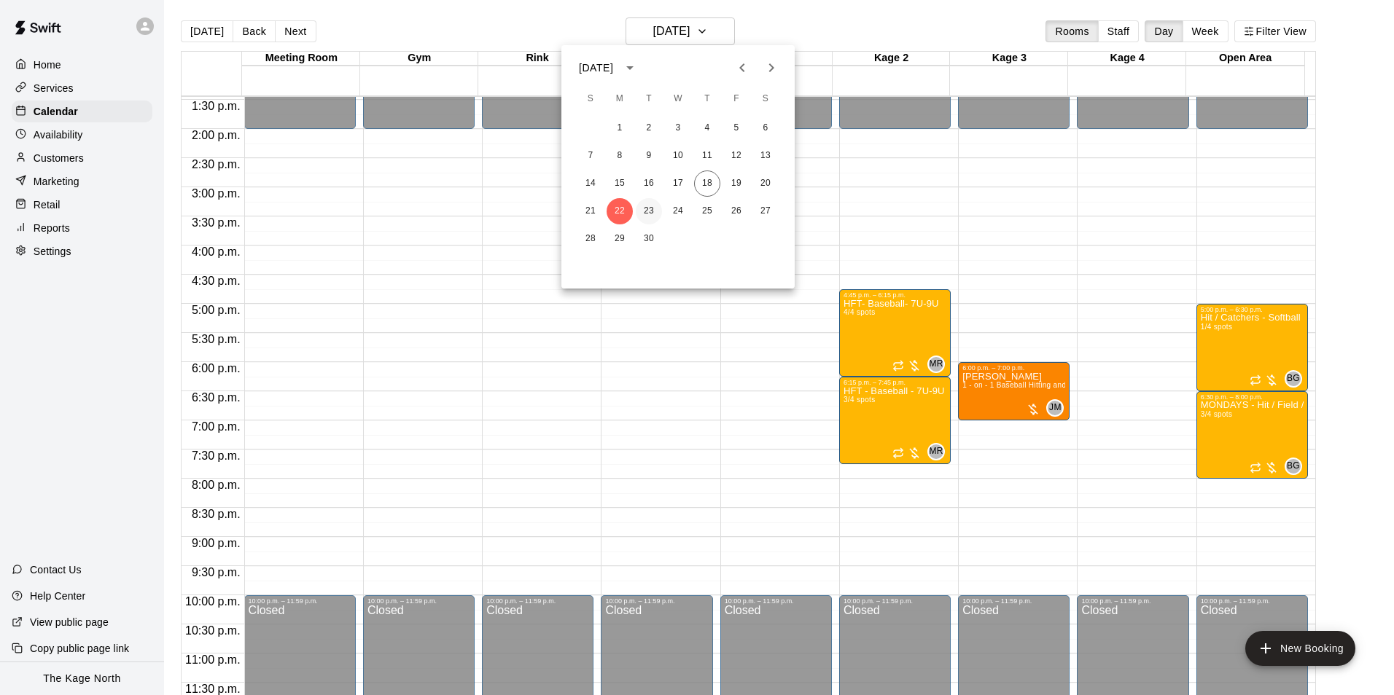
click at [650, 201] on button "23" at bounding box center [649, 211] width 26 height 26
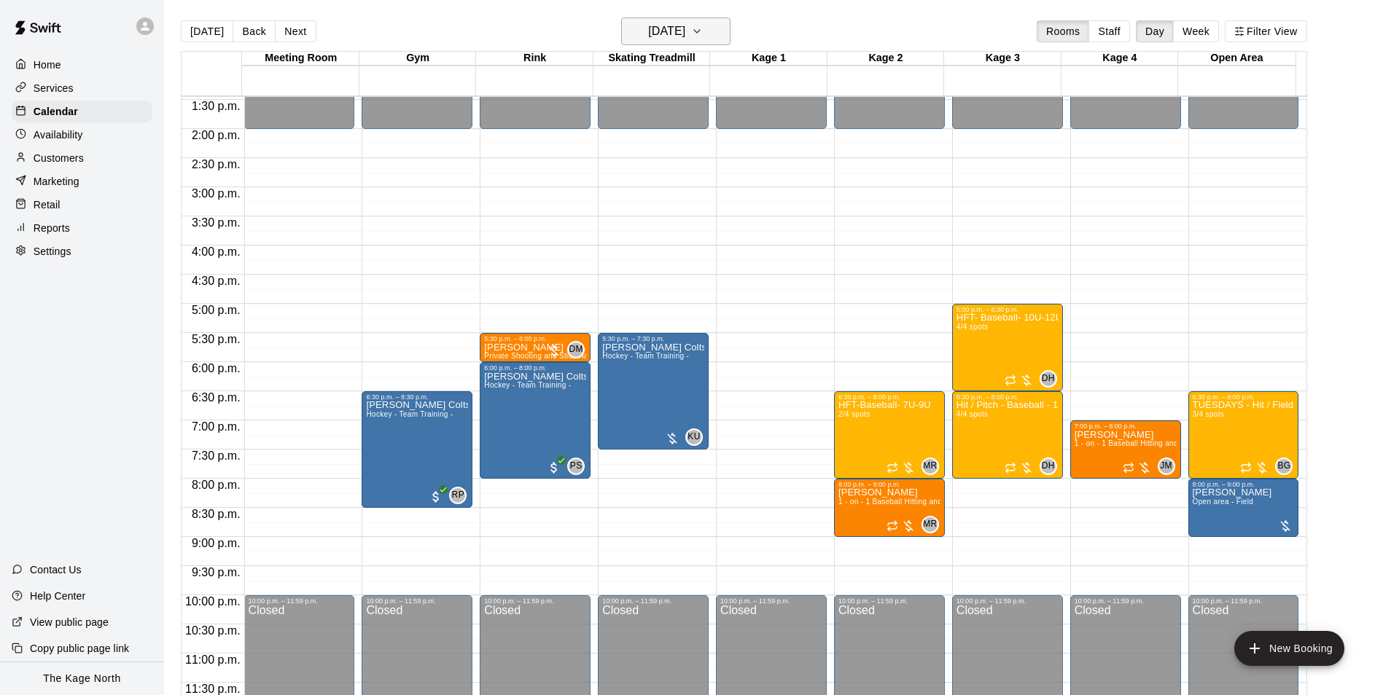
click at [685, 27] on h6 "[DATE]" at bounding box center [666, 31] width 37 height 20
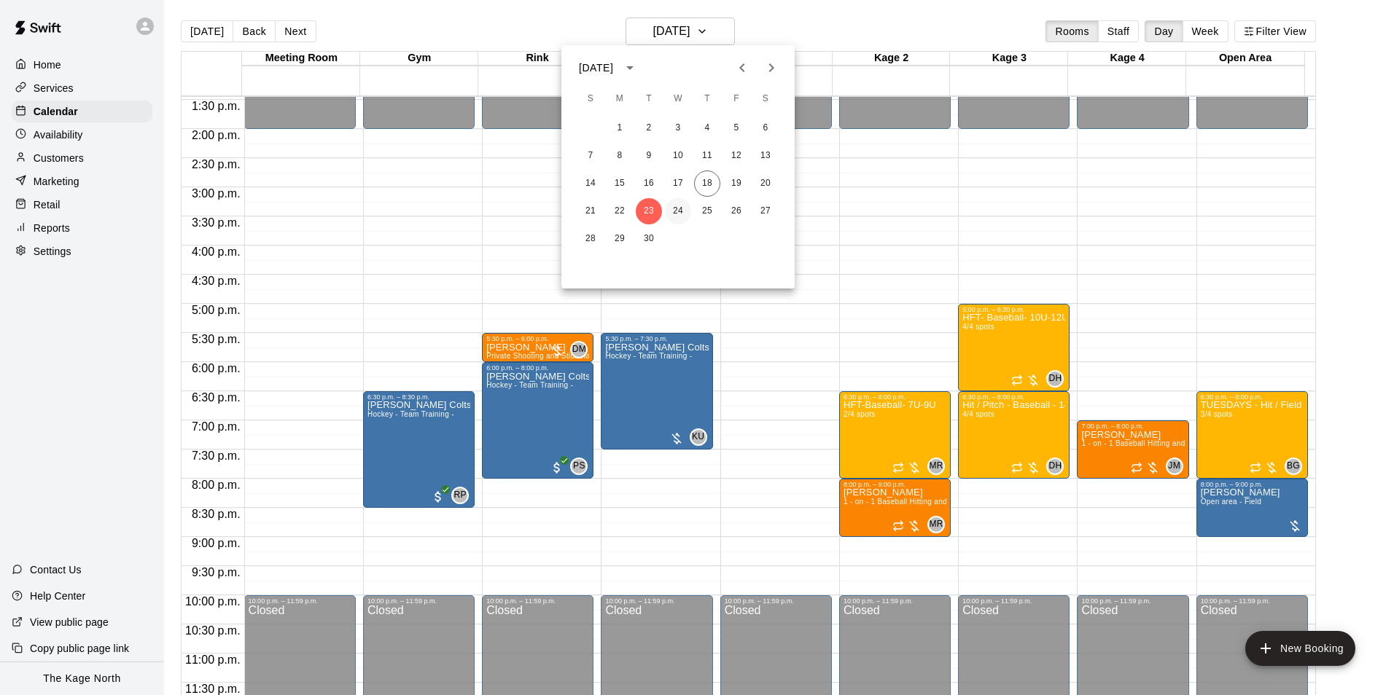
click at [671, 207] on button "24" at bounding box center [678, 211] width 26 height 26
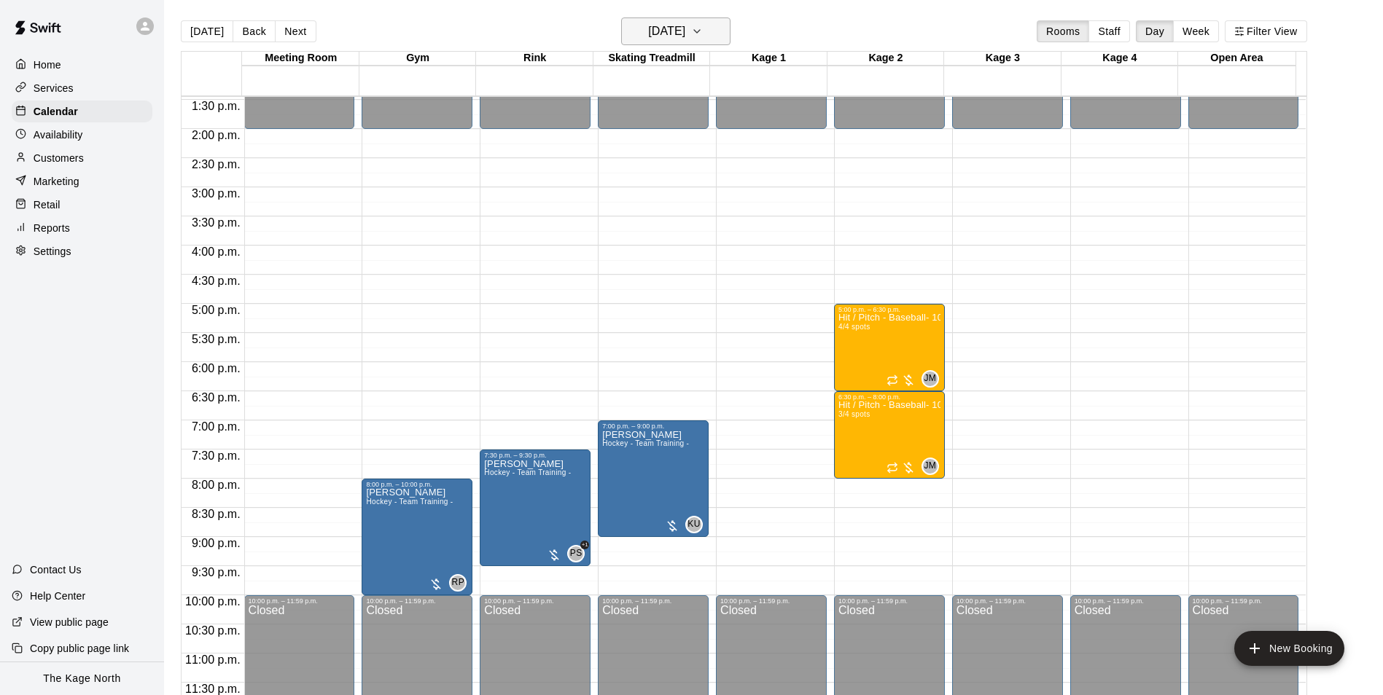
click at [720, 33] on button "[DATE]" at bounding box center [675, 31] width 109 height 28
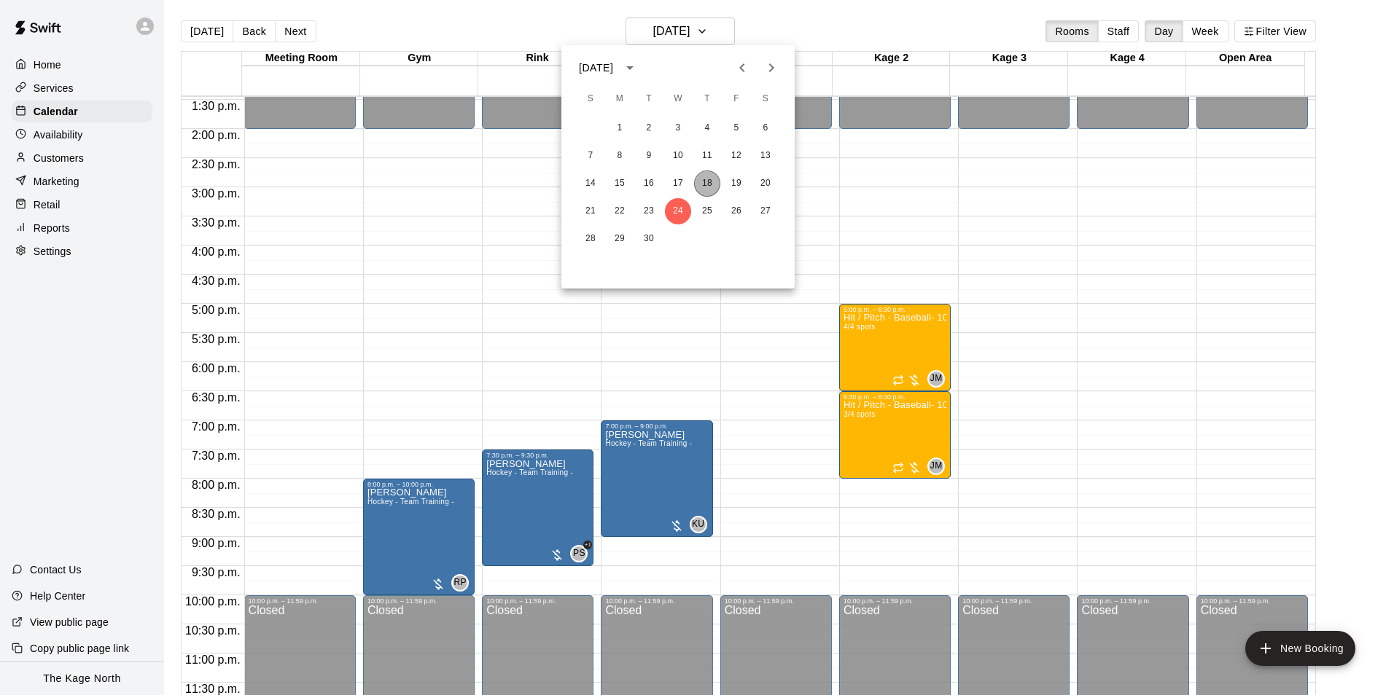
click at [711, 179] on button "18" at bounding box center [707, 184] width 26 height 26
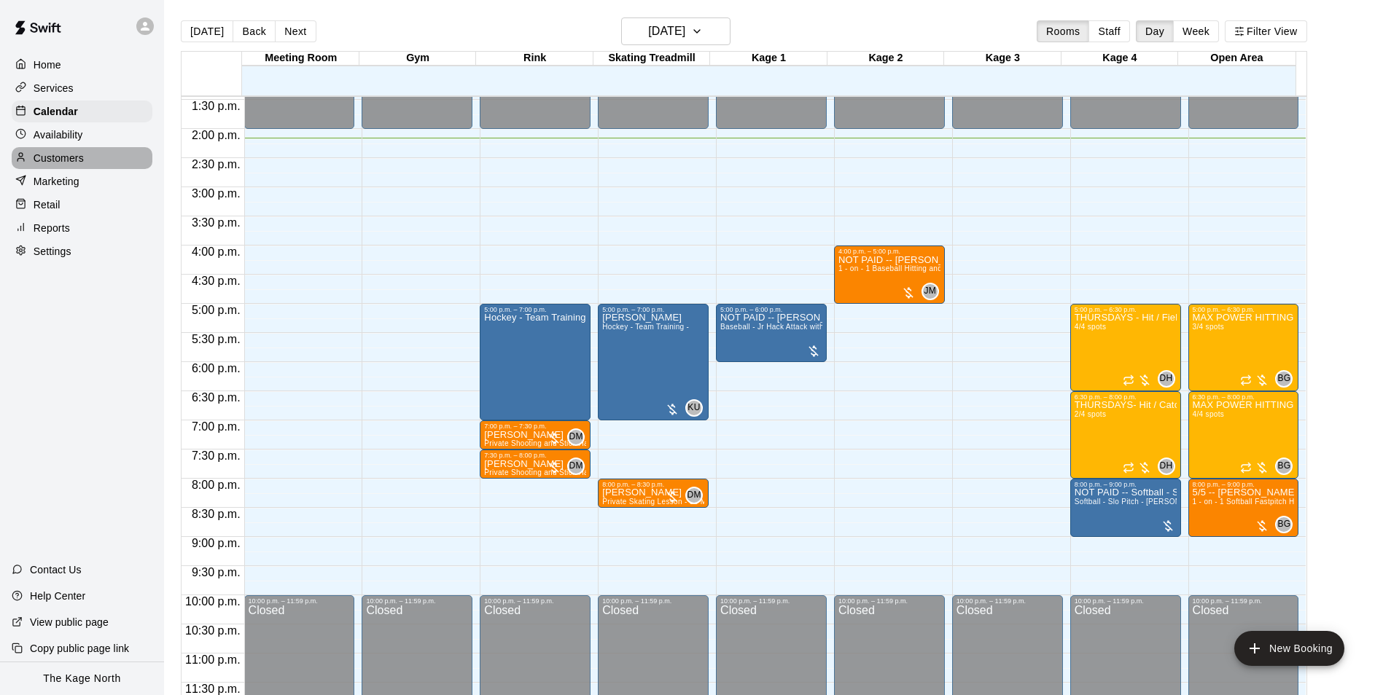
drag, startPoint x: 57, startPoint y: 156, endPoint x: 72, endPoint y: 159, distance: 15.6
click at [57, 156] on p "Customers" at bounding box center [59, 158] width 50 height 15
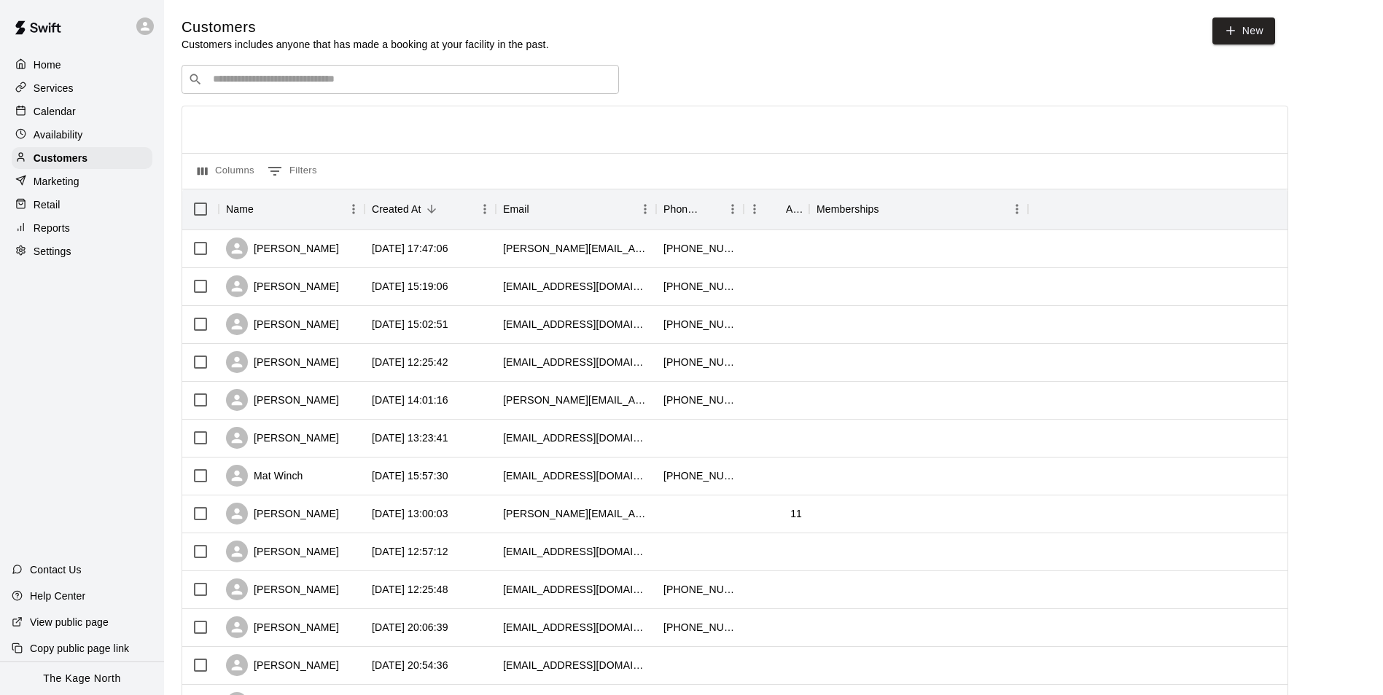
click at [75, 115] on div "Calendar" at bounding box center [82, 112] width 141 height 22
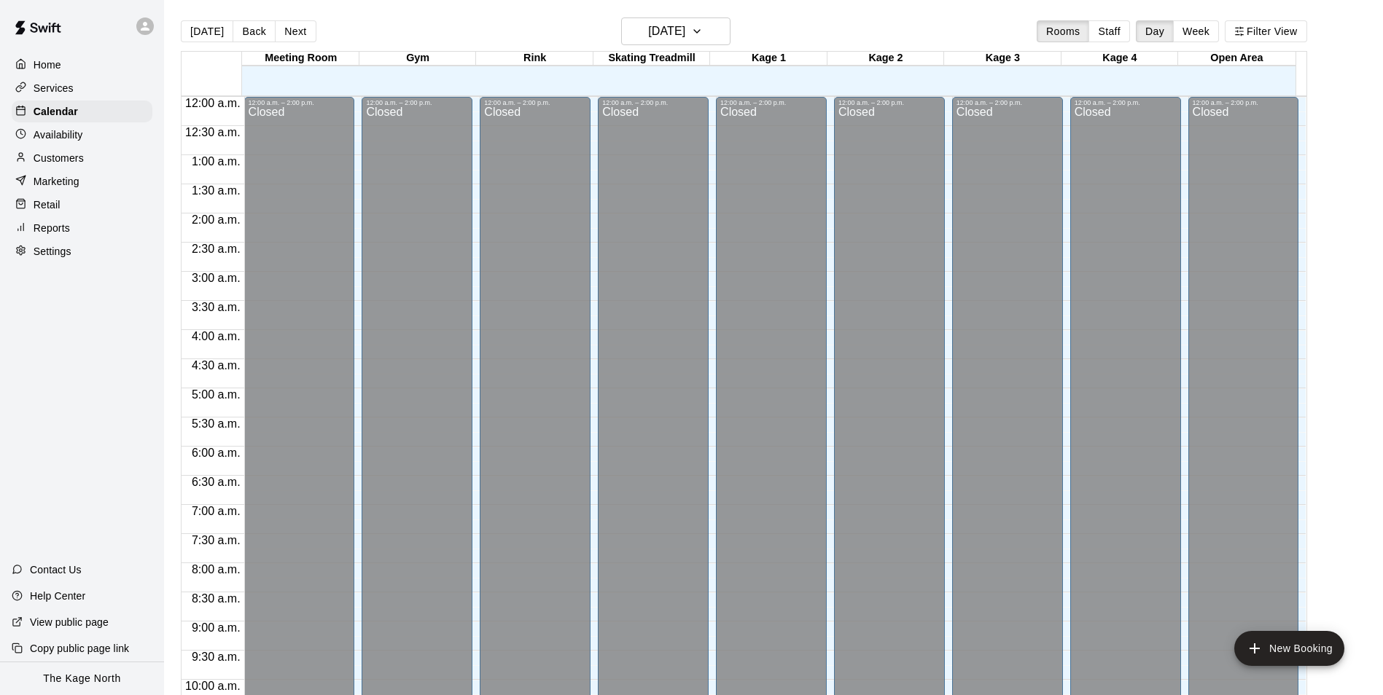
scroll to position [741, 0]
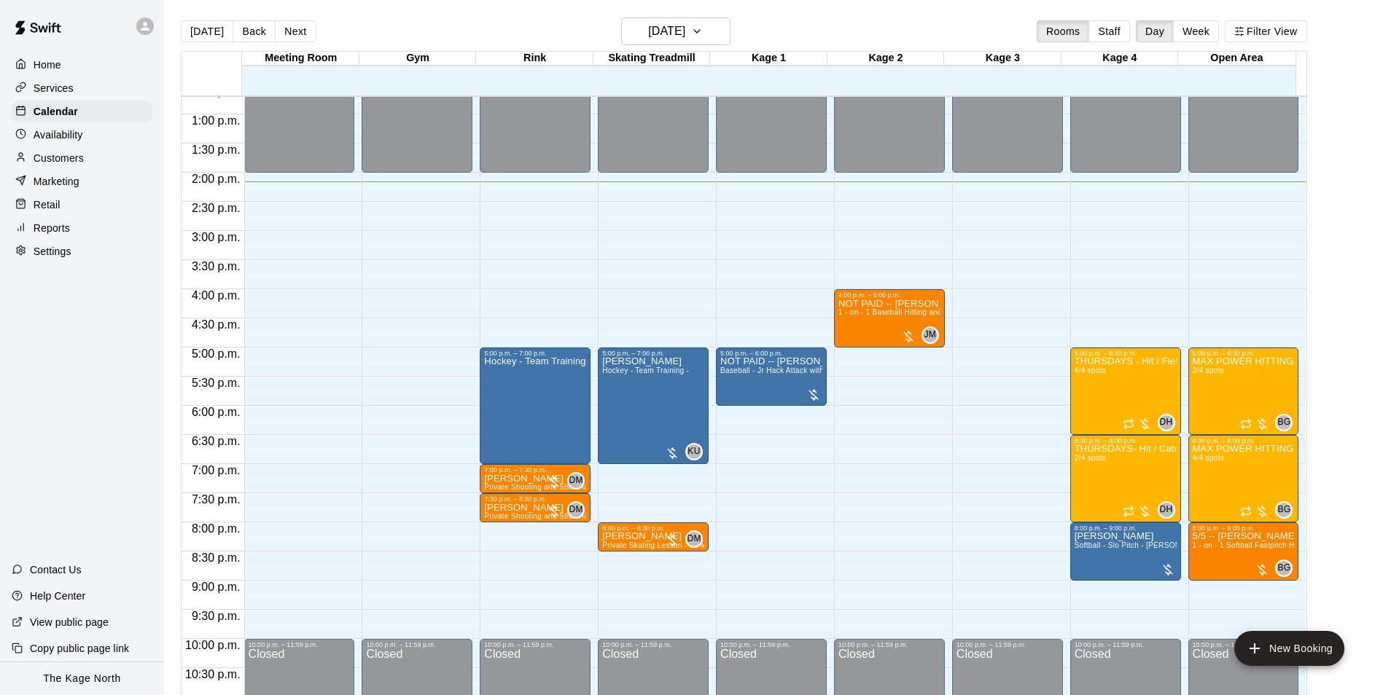
click at [460, 30] on div "[DATE] Back [DATE][DATE] Rooms Staff Day Week Filter View" at bounding box center [744, 34] width 1126 height 34
click at [53, 163] on p "Customers" at bounding box center [59, 158] width 50 height 15
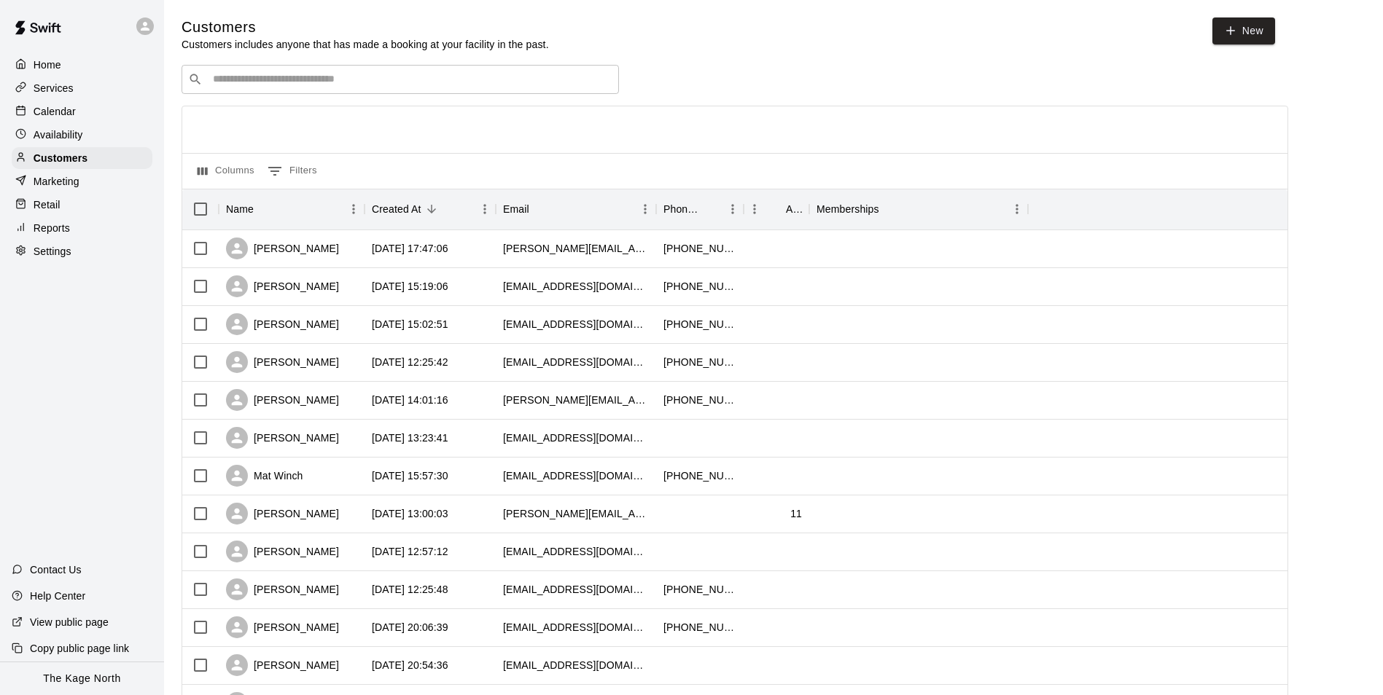
click at [45, 112] on p "Calendar" at bounding box center [55, 111] width 42 height 15
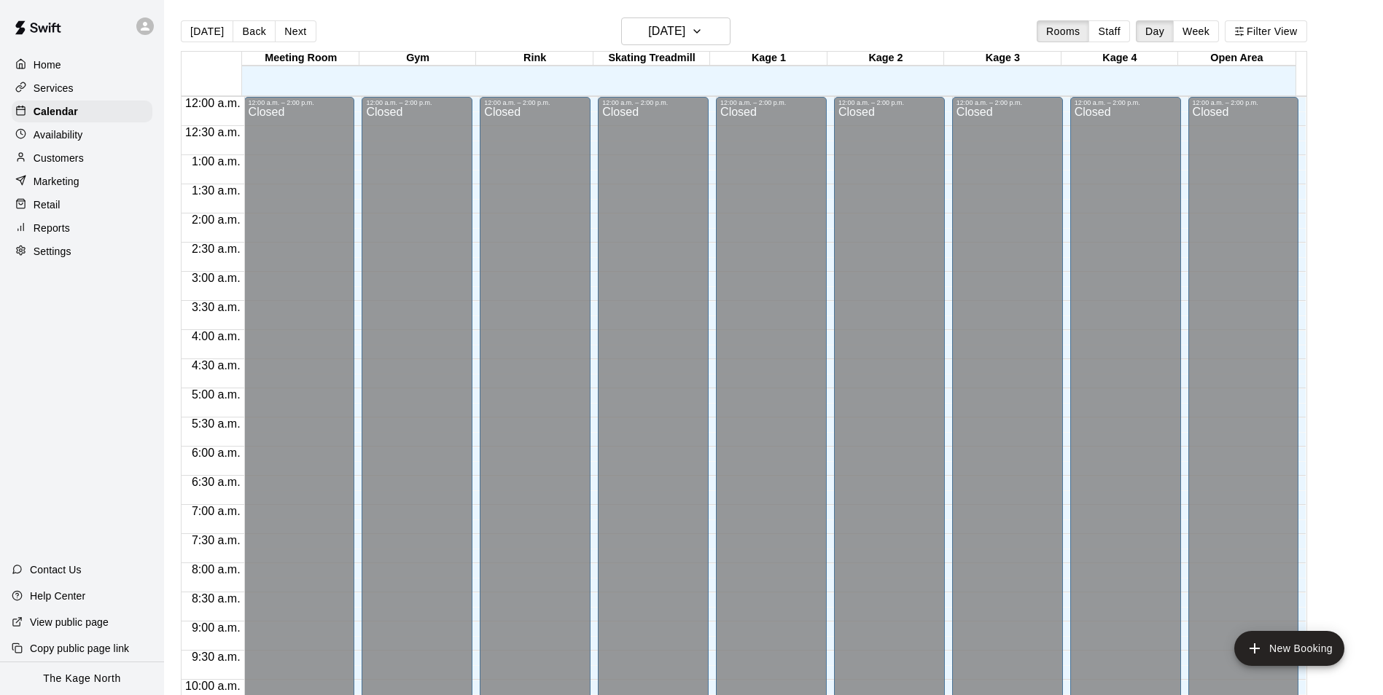
scroll to position [741, 0]
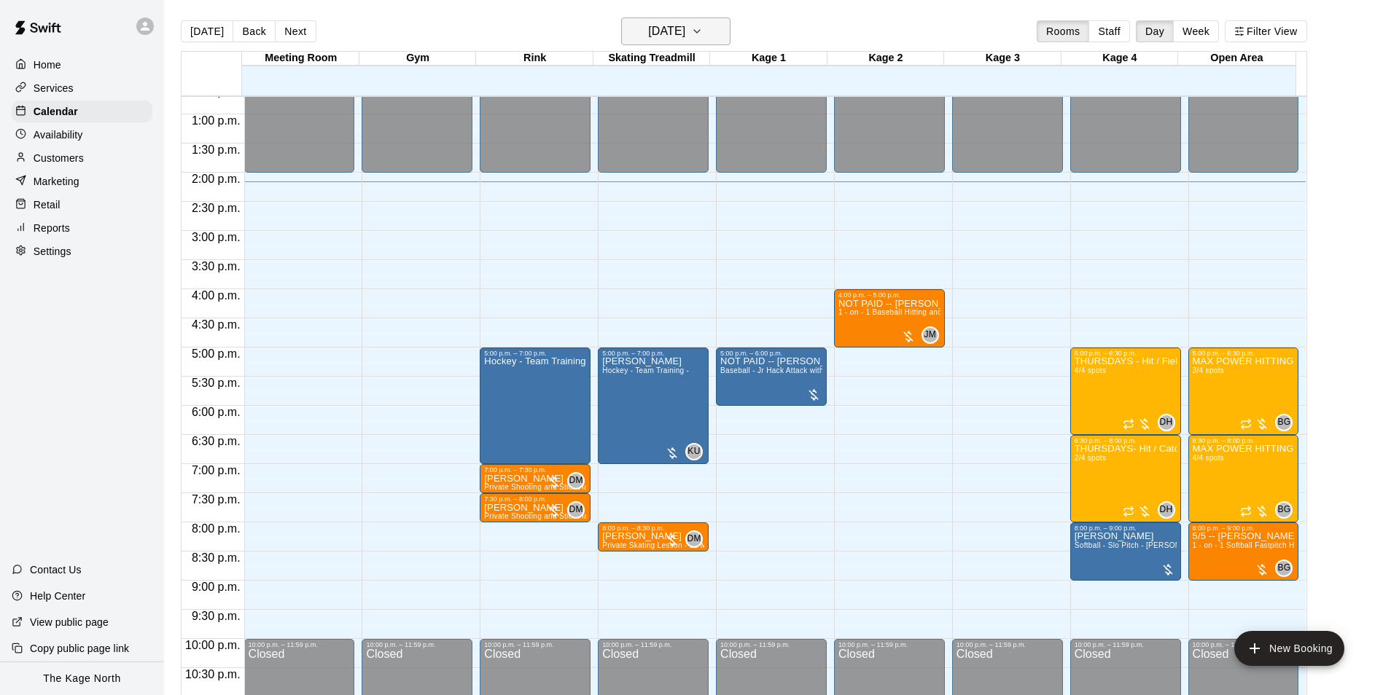
click at [685, 33] on h6 "[DATE]" at bounding box center [666, 31] width 37 height 20
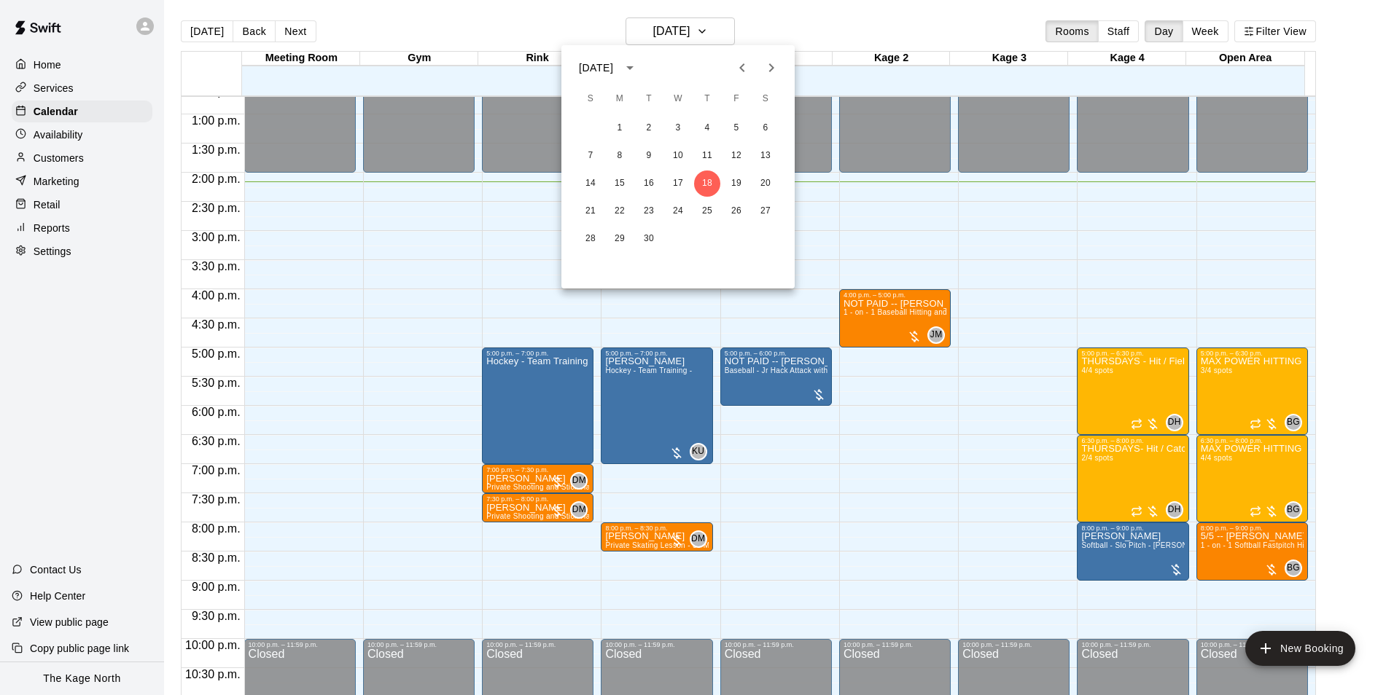
click at [485, 26] on div at bounding box center [697, 347] width 1394 height 695
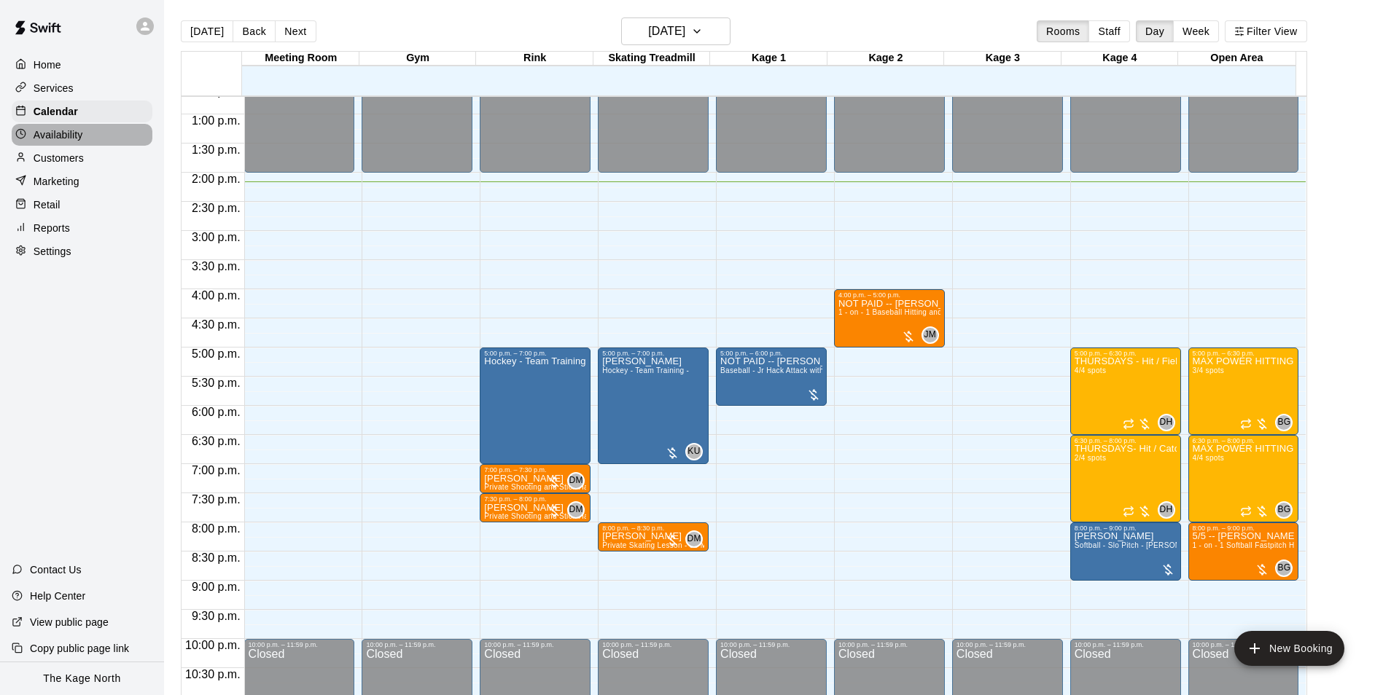
click at [68, 138] on p "Availability" at bounding box center [59, 135] width 50 height 15
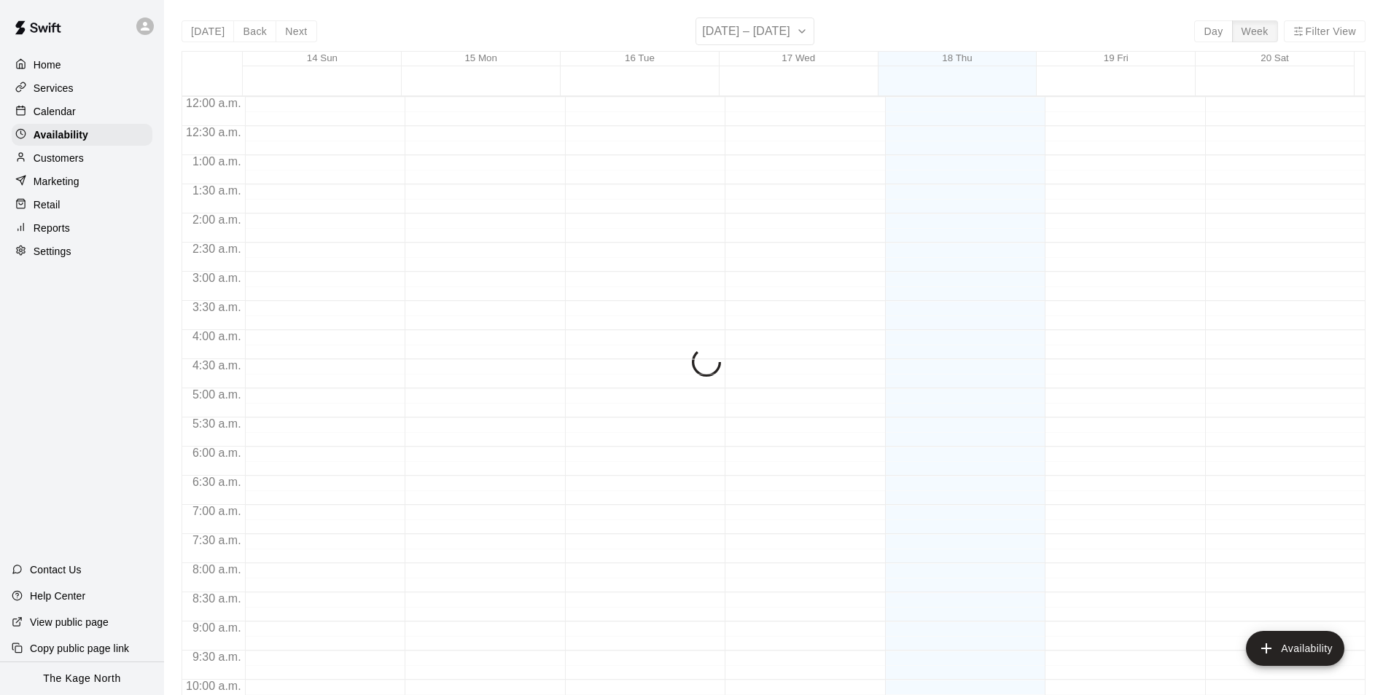
scroll to position [785, 0]
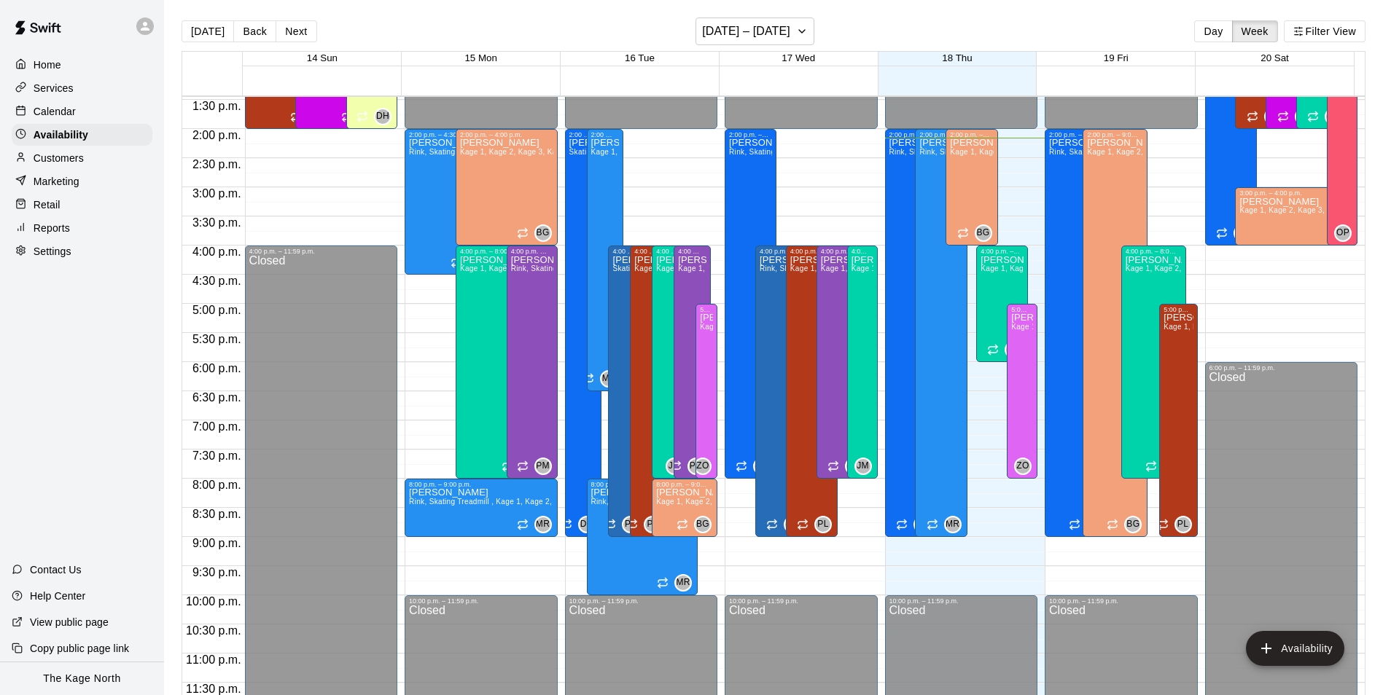
click at [865, 21] on div "[DATE] Back Next [DATE] – [DATE] Day Week Filter View" at bounding box center [774, 34] width 1184 height 34
click at [786, 28] on h6 "[DATE] – [DATE]" at bounding box center [746, 31] width 88 height 20
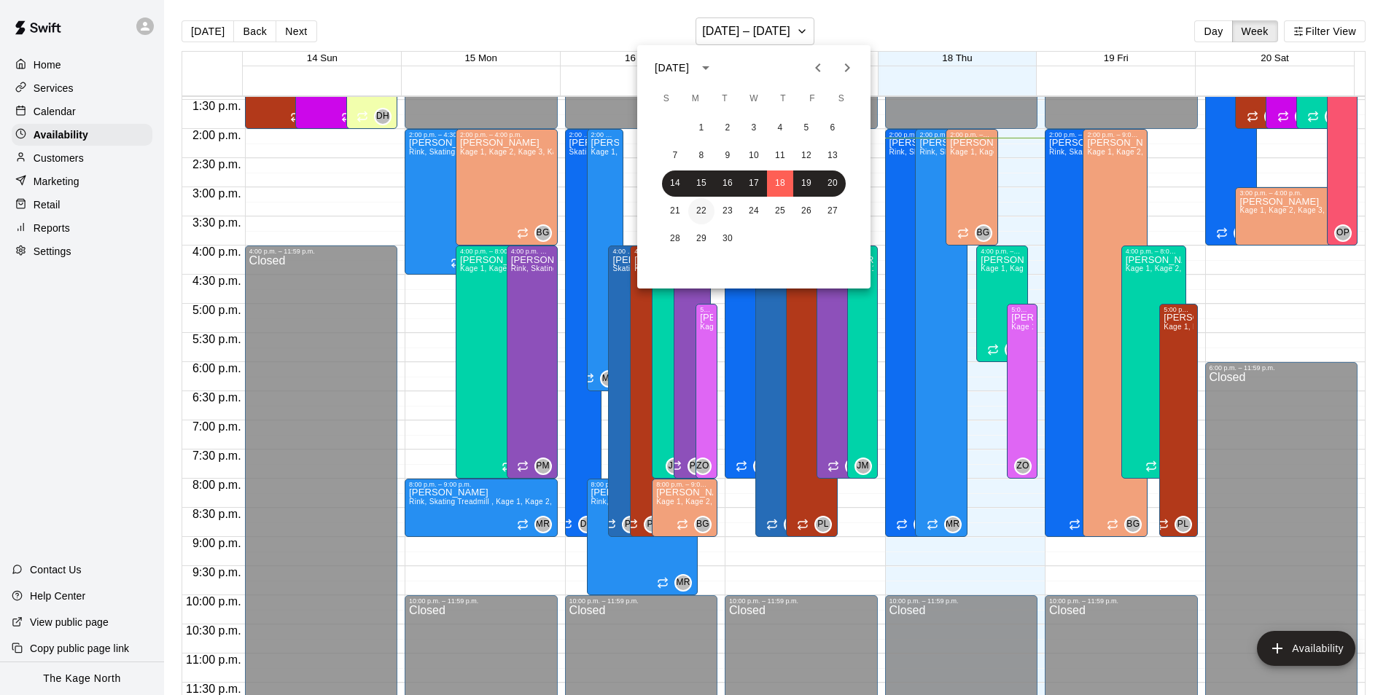
click at [703, 212] on button "22" at bounding box center [701, 211] width 26 height 26
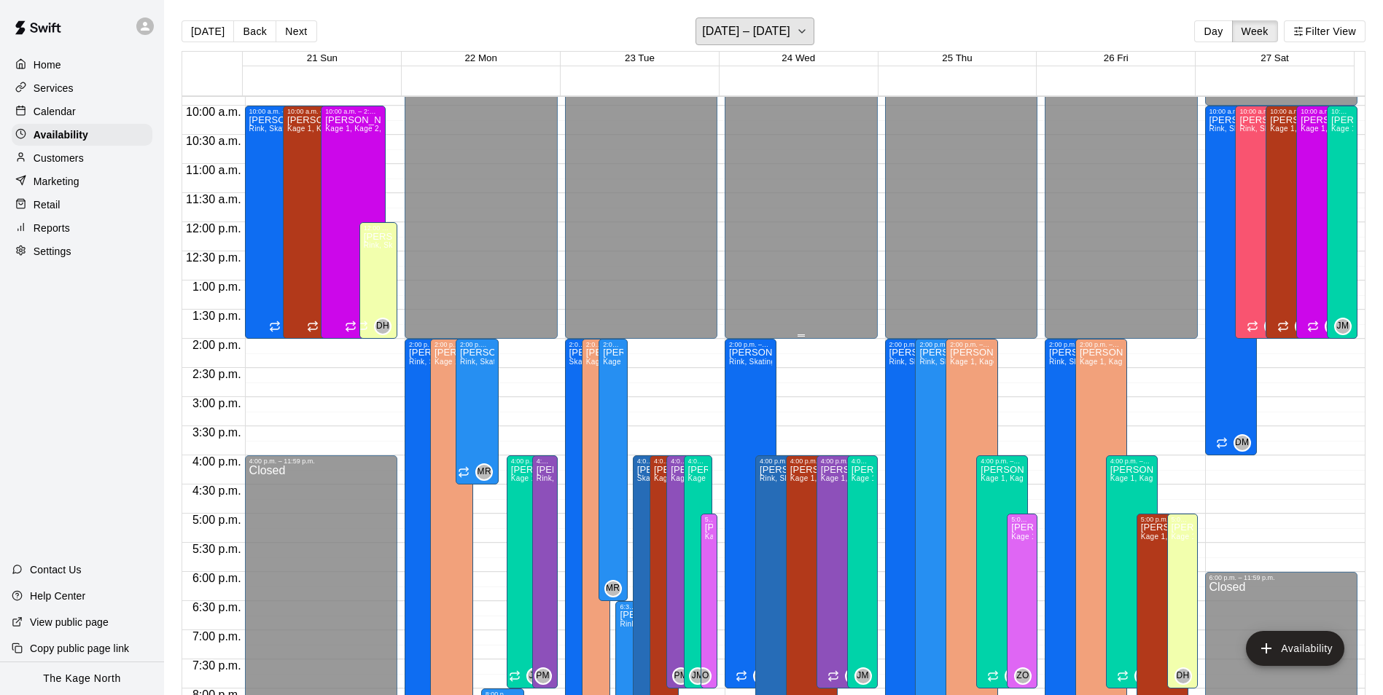
scroll to position [566, 0]
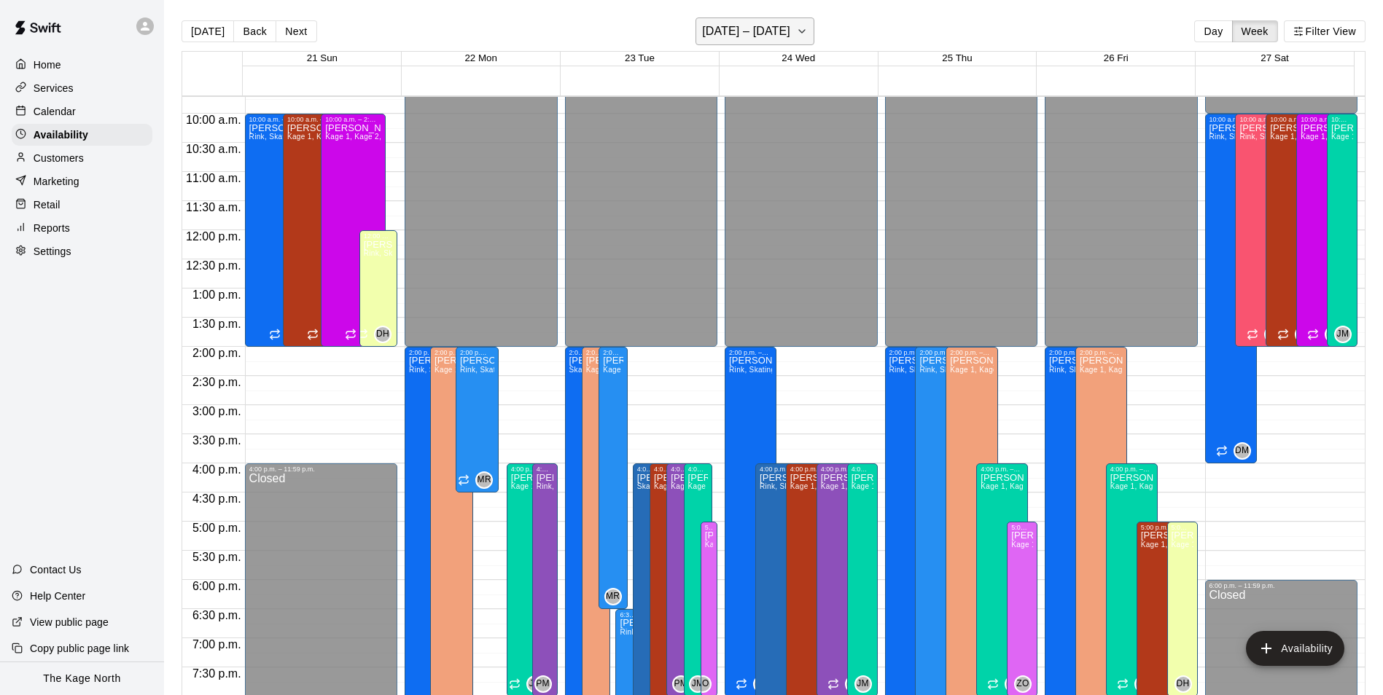
click at [790, 25] on h6 "[DATE] – [DATE]" at bounding box center [746, 31] width 88 height 20
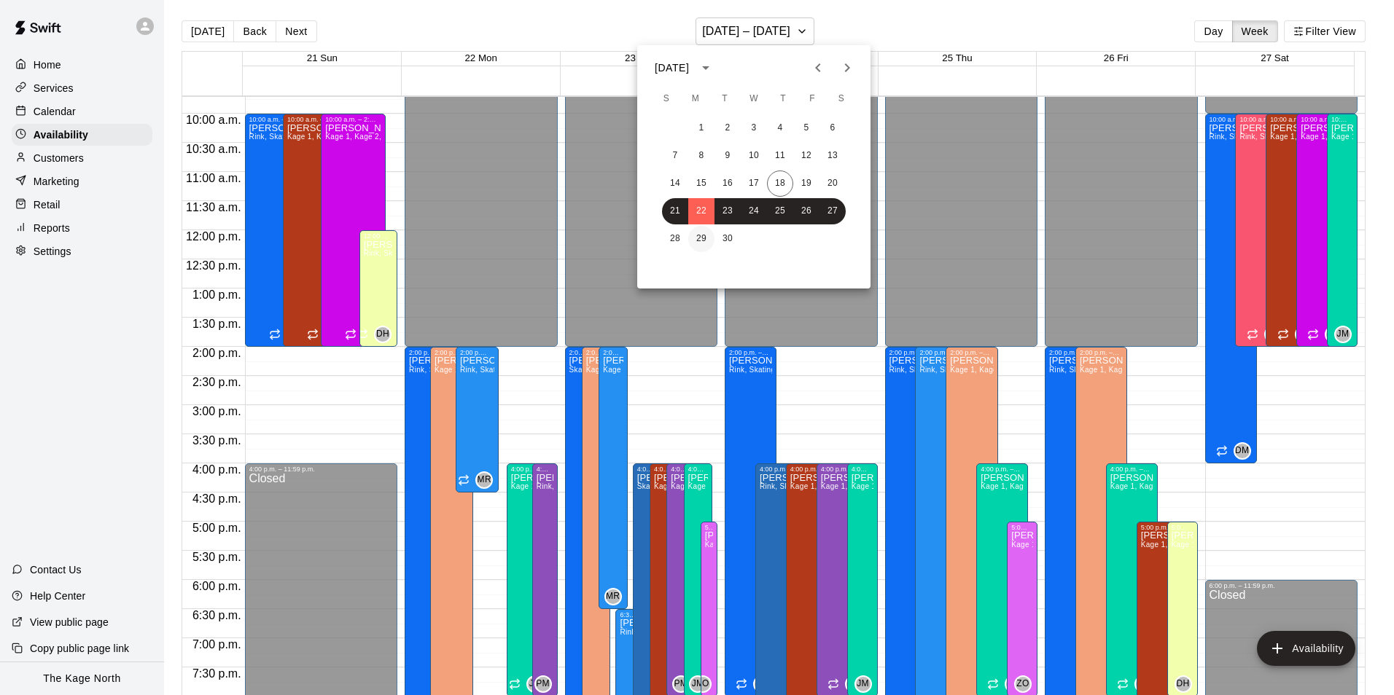
click at [705, 241] on button "29" at bounding box center [701, 239] width 26 height 26
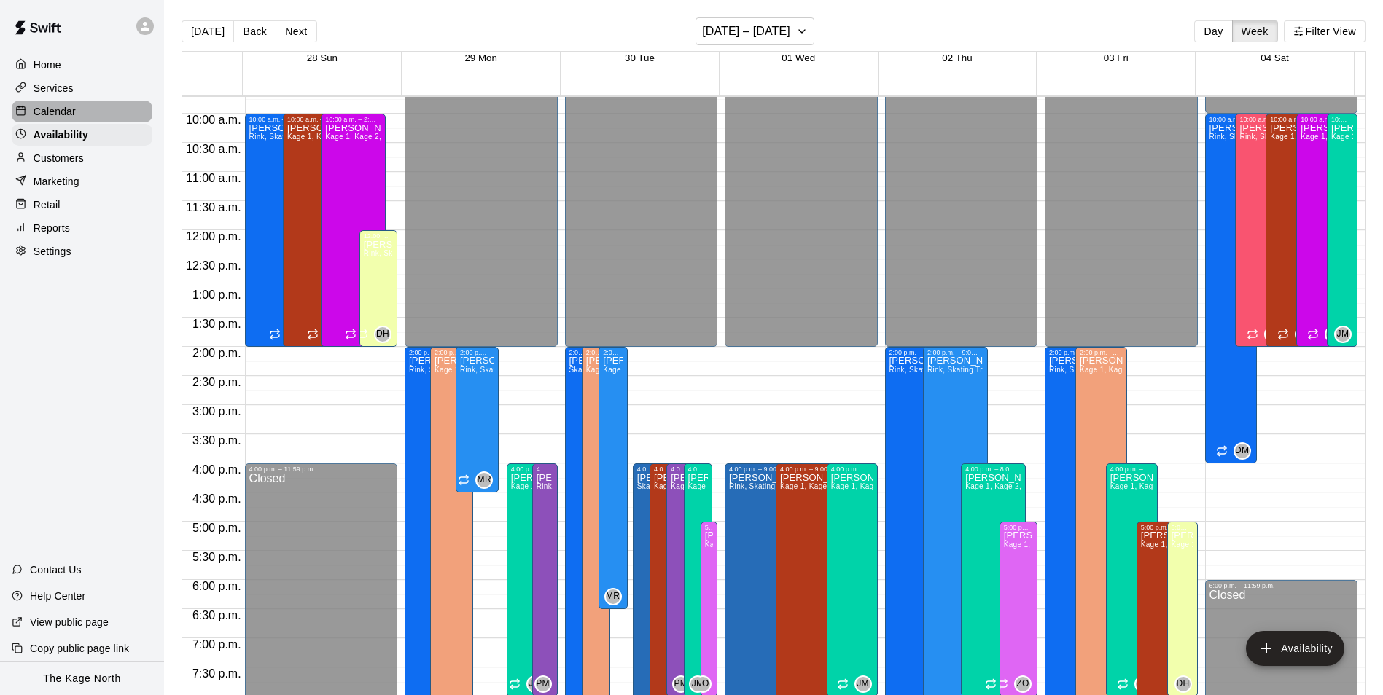
click at [61, 114] on p "Calendar" at bounding box center [55, 111] width 42 height 15
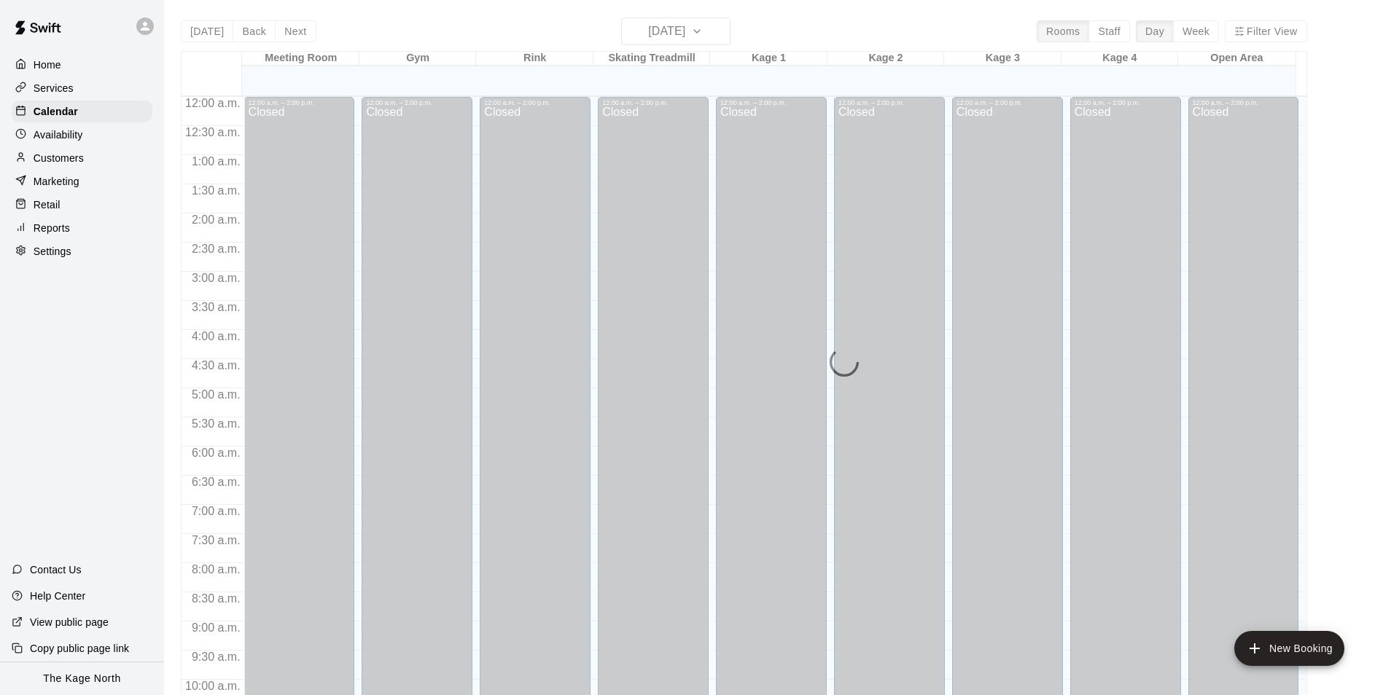
scroll to position [741, 0]
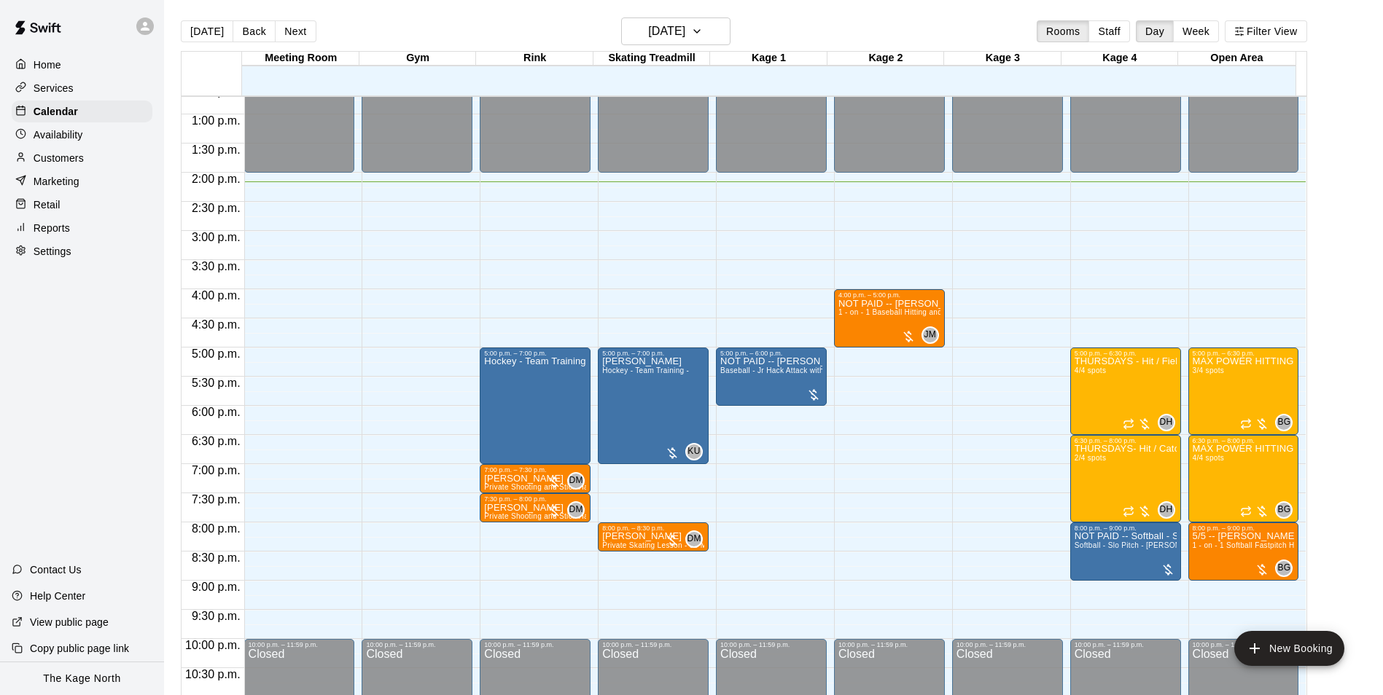
click at [139, 25] on icon at bounding box center [145, 26] width 13 height 13
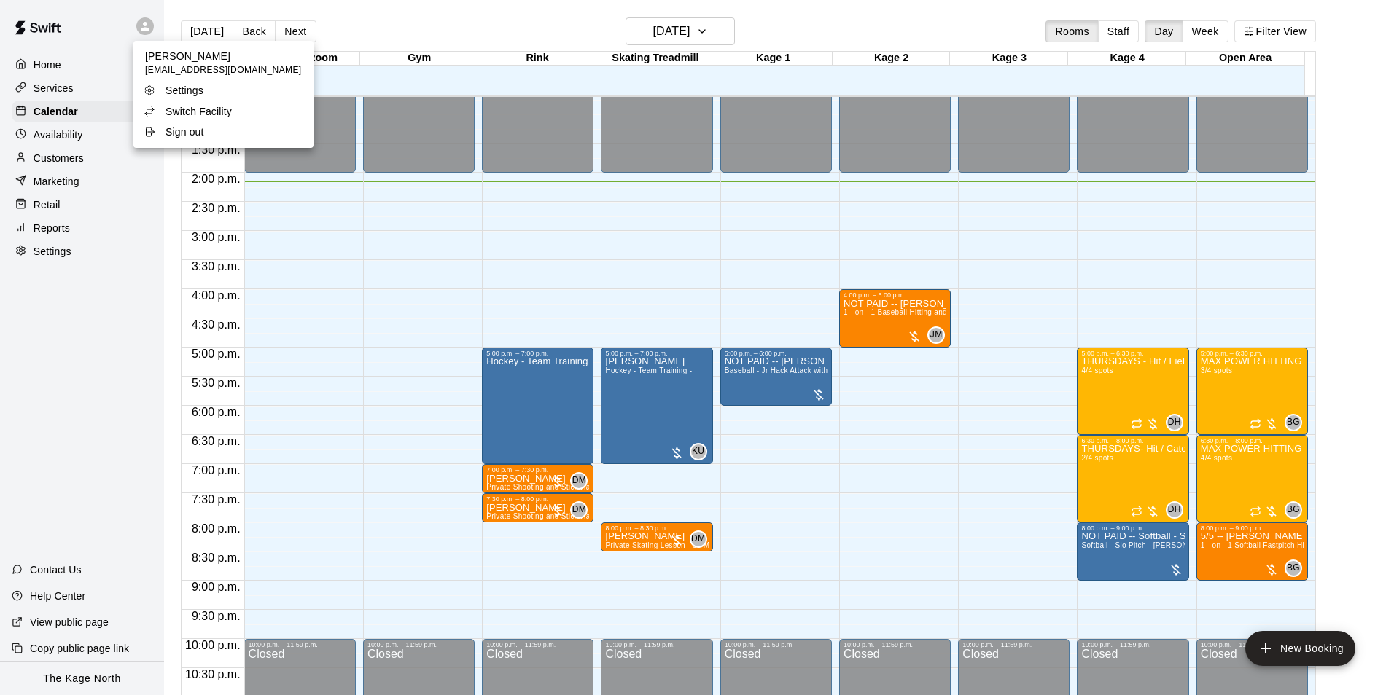
click at [198, 111] on p "Switch Facility" at bounding box center [198, 111] width 66 height 15
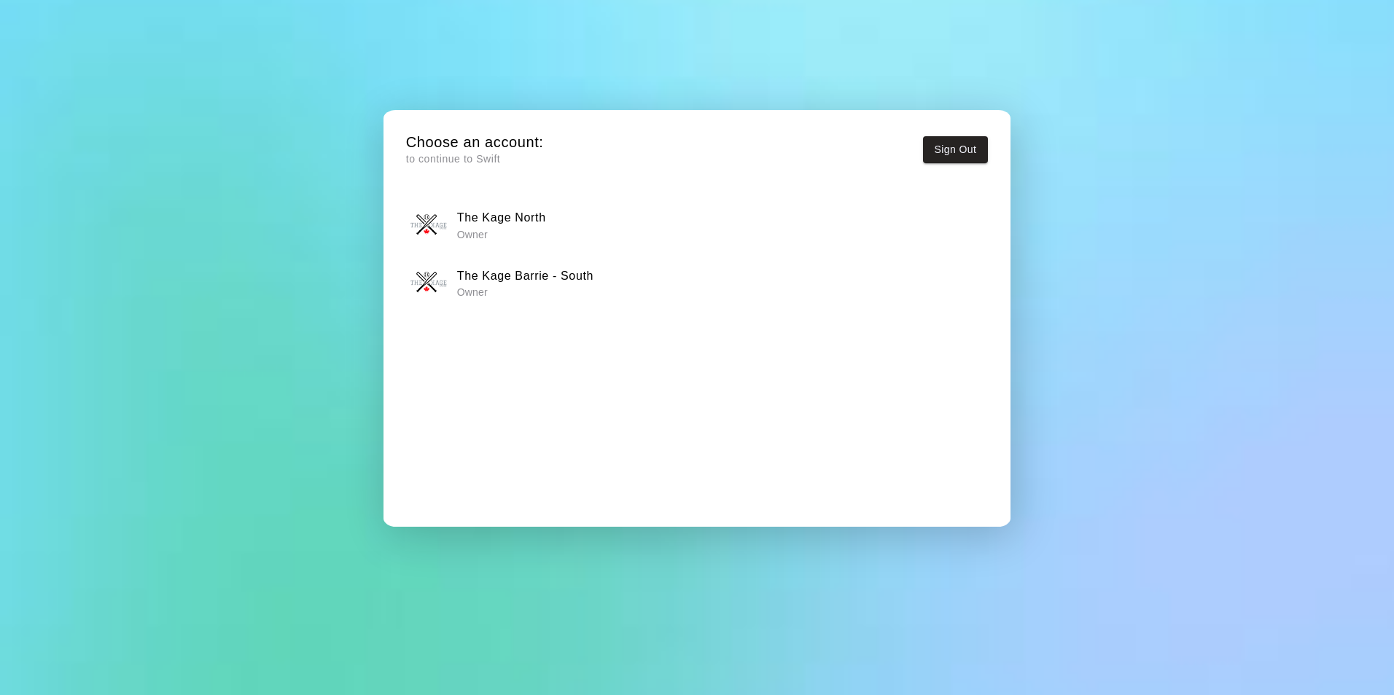
click at [576, 286] on p "Owner" at bounding box center [525, 292] width 136 height 15
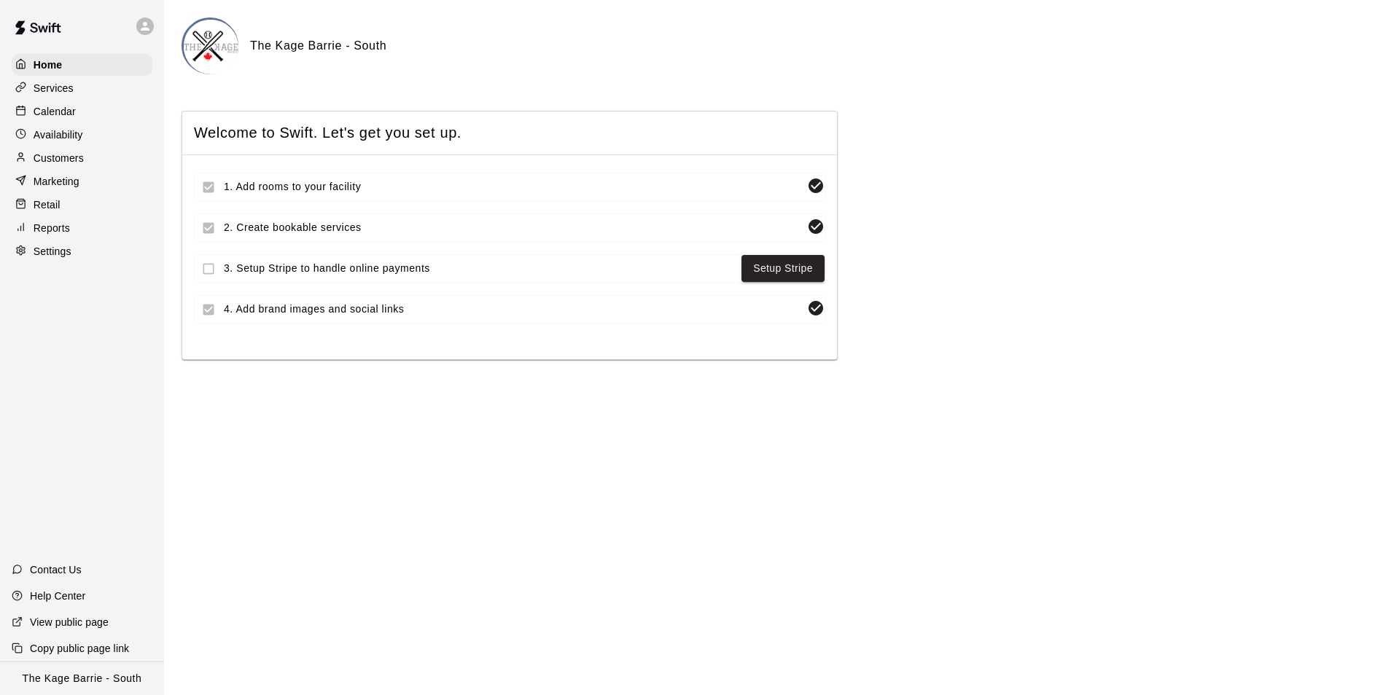
click at [60, 109] on p "Calendar" at bounding box center [55, 111] width 42 height 15
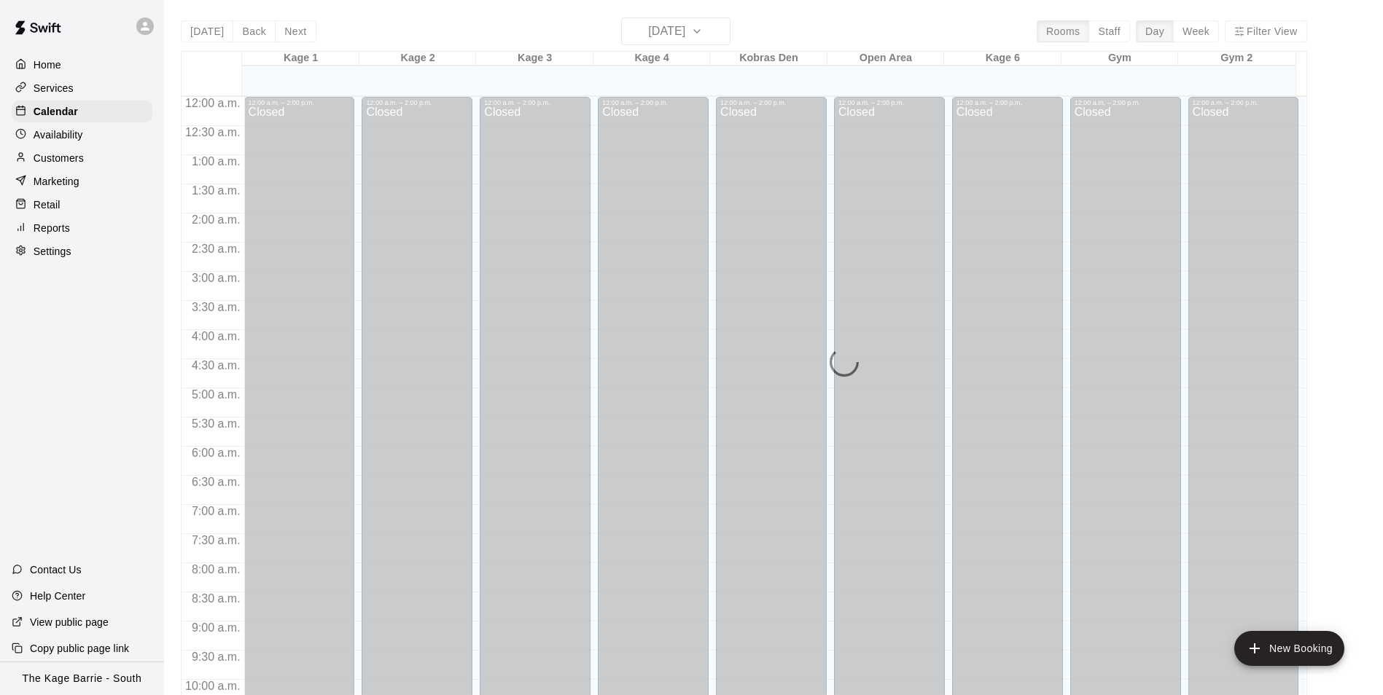
scroll to position [741, 0]
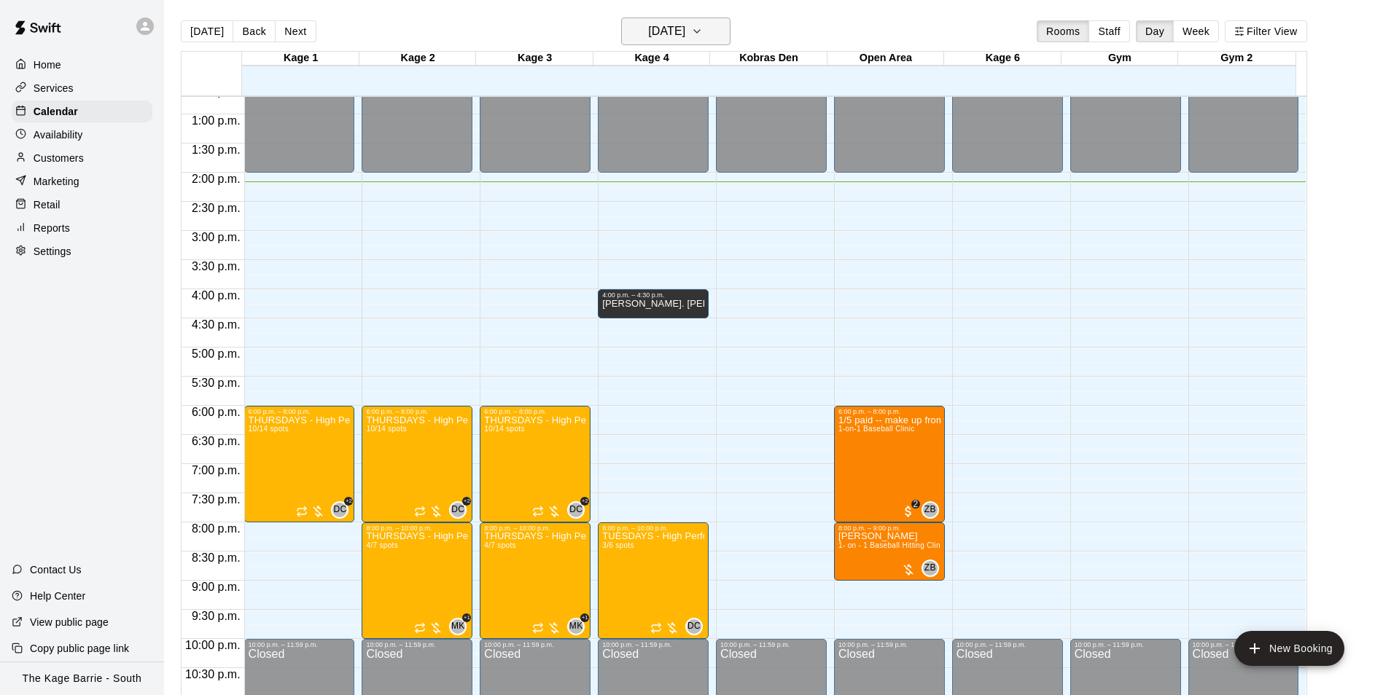
click at [716, 33] on button "[DATE]" at bounding box center [675, 31] width 109 height 28
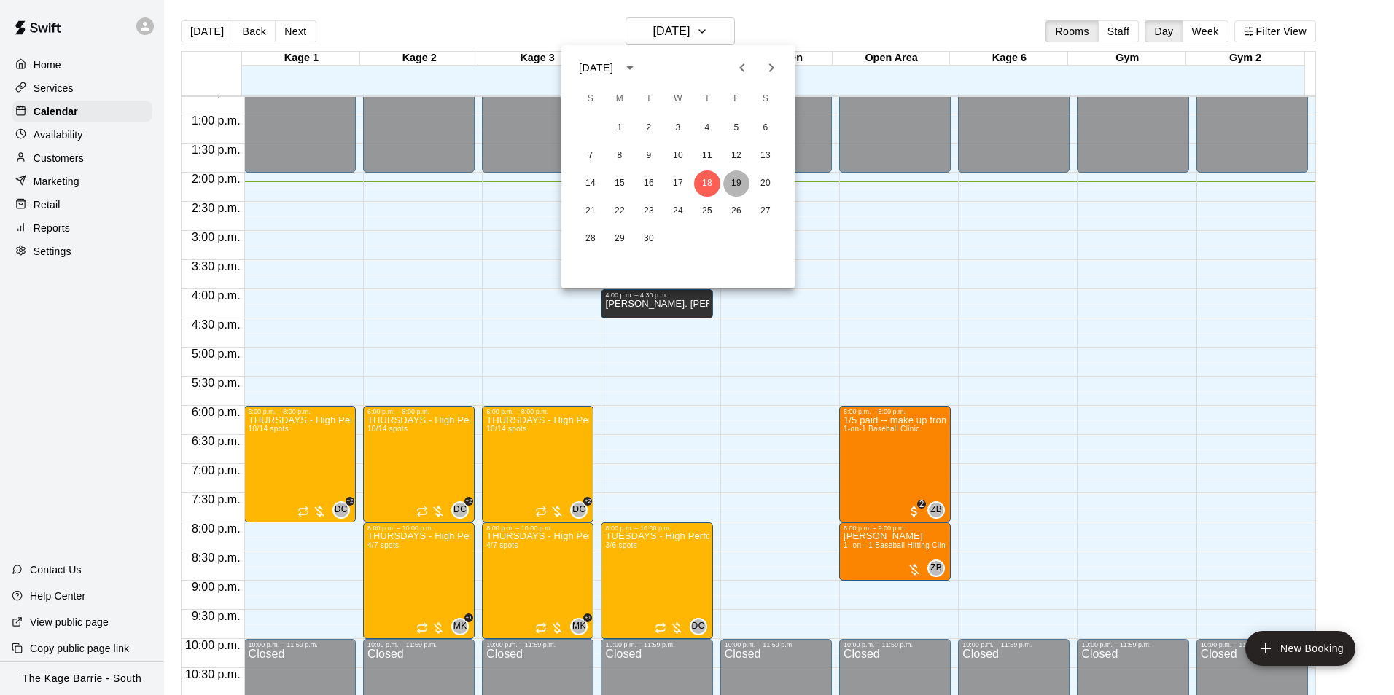
click at [736, 187] on button "19" at bounding box center [736, 184] width 26 height 26
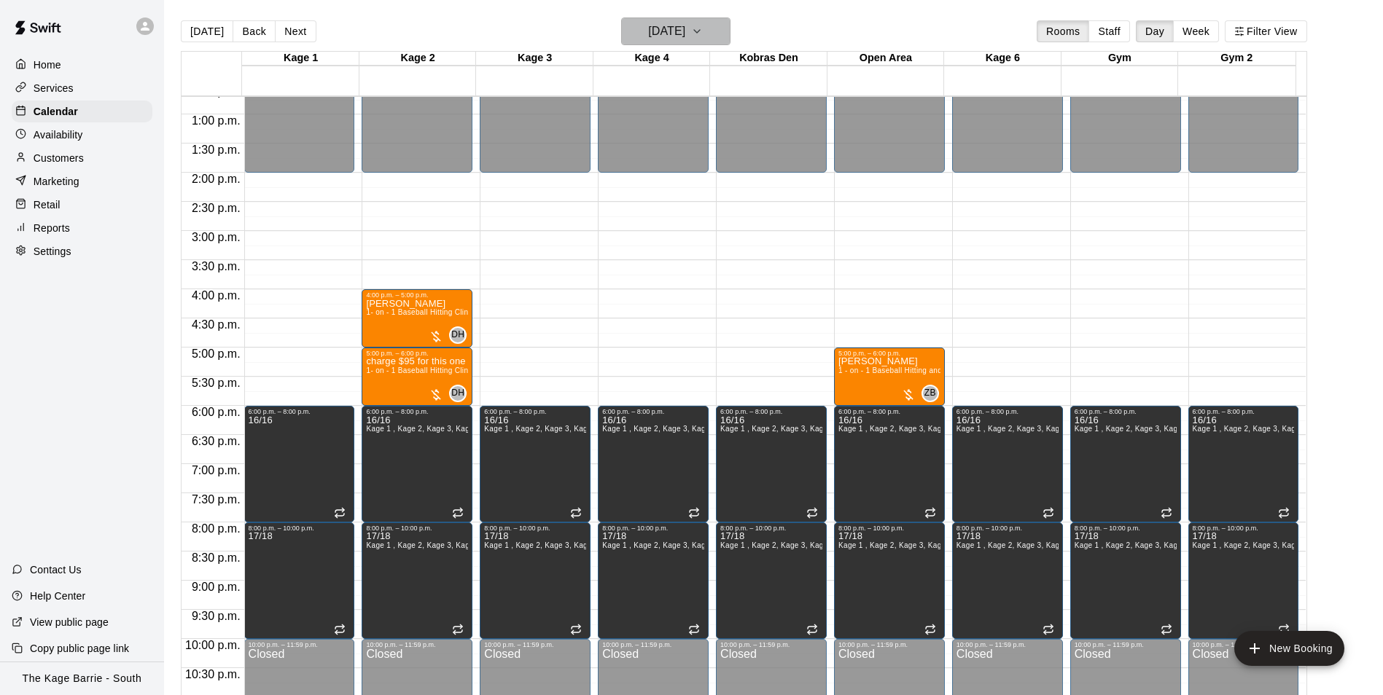
click at [685, 31] on h6 "[DATE]" at bounding box center [666, 31] width 37 height 20
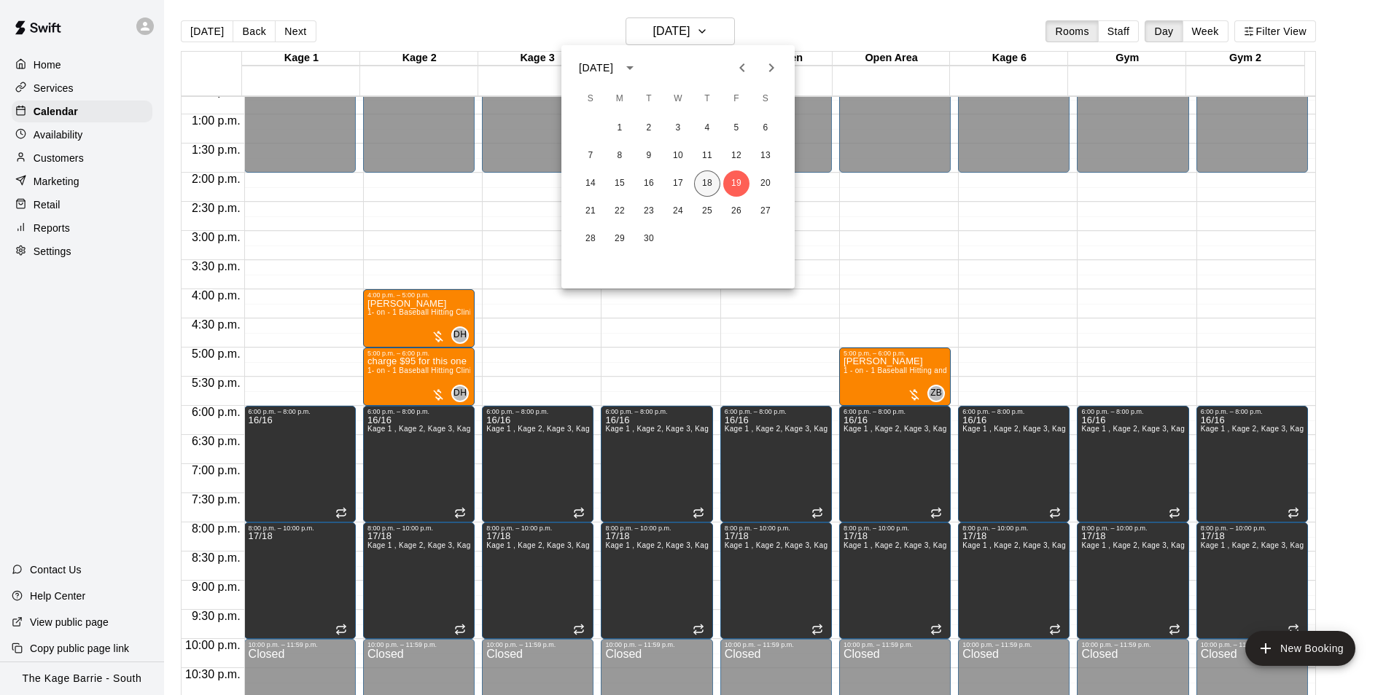
click at [701, 183] on button "18" at bounding box center [707, 184] width 26 height 26
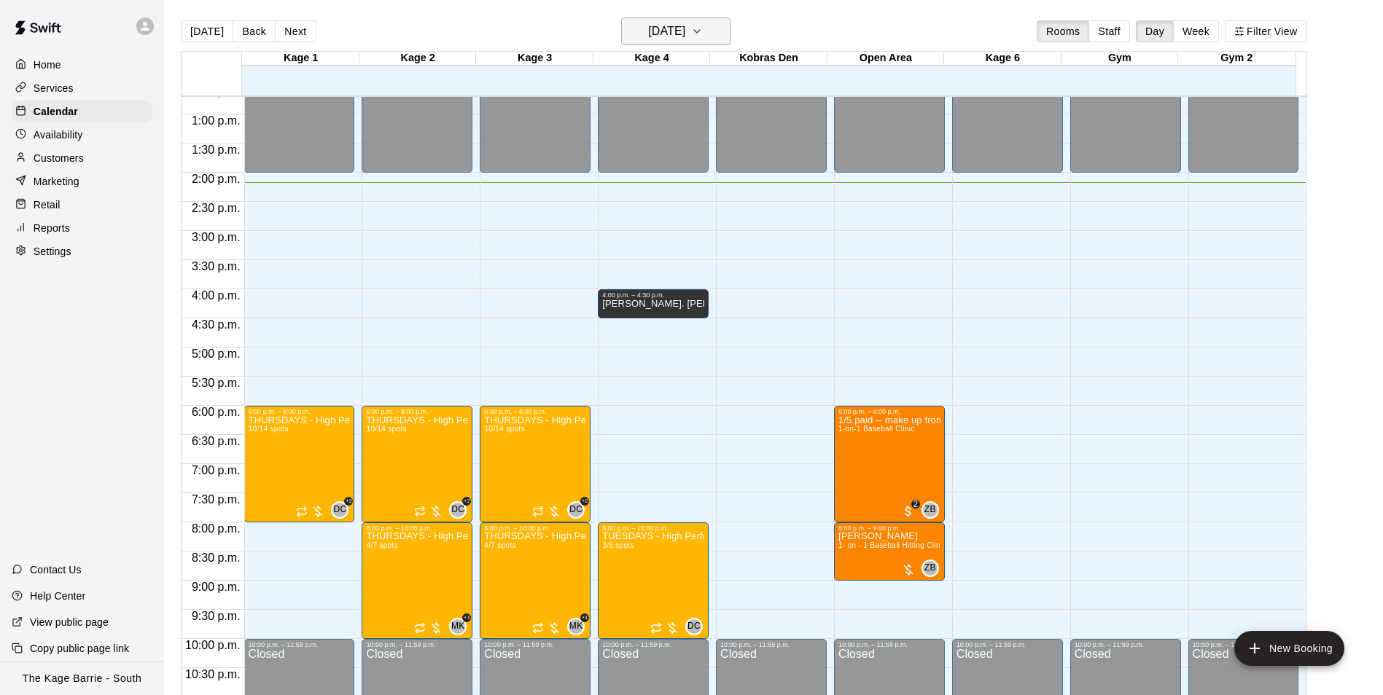
click at [685, 35] on h6 "[DATE]" at bounding box center [666, 31] width 37 height 20
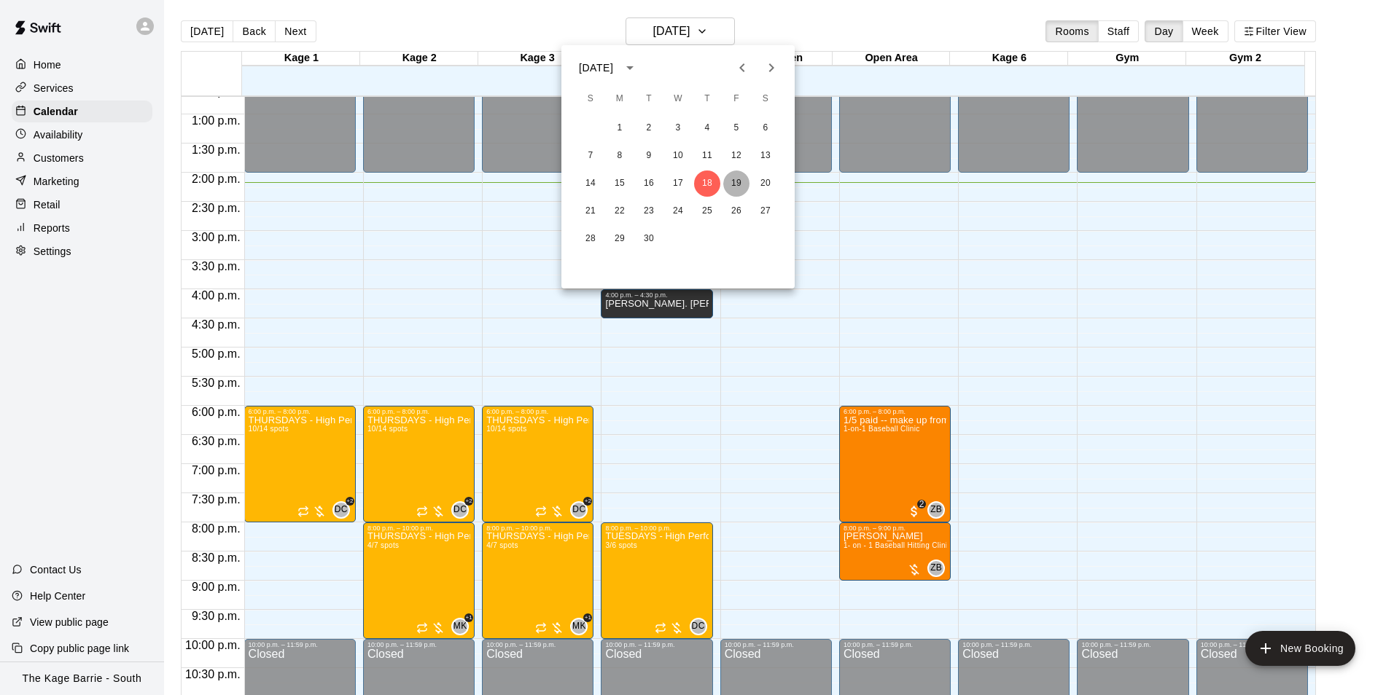
click at [732, 182] on button "19" at bounding box center [736, 184] width 26 height 26
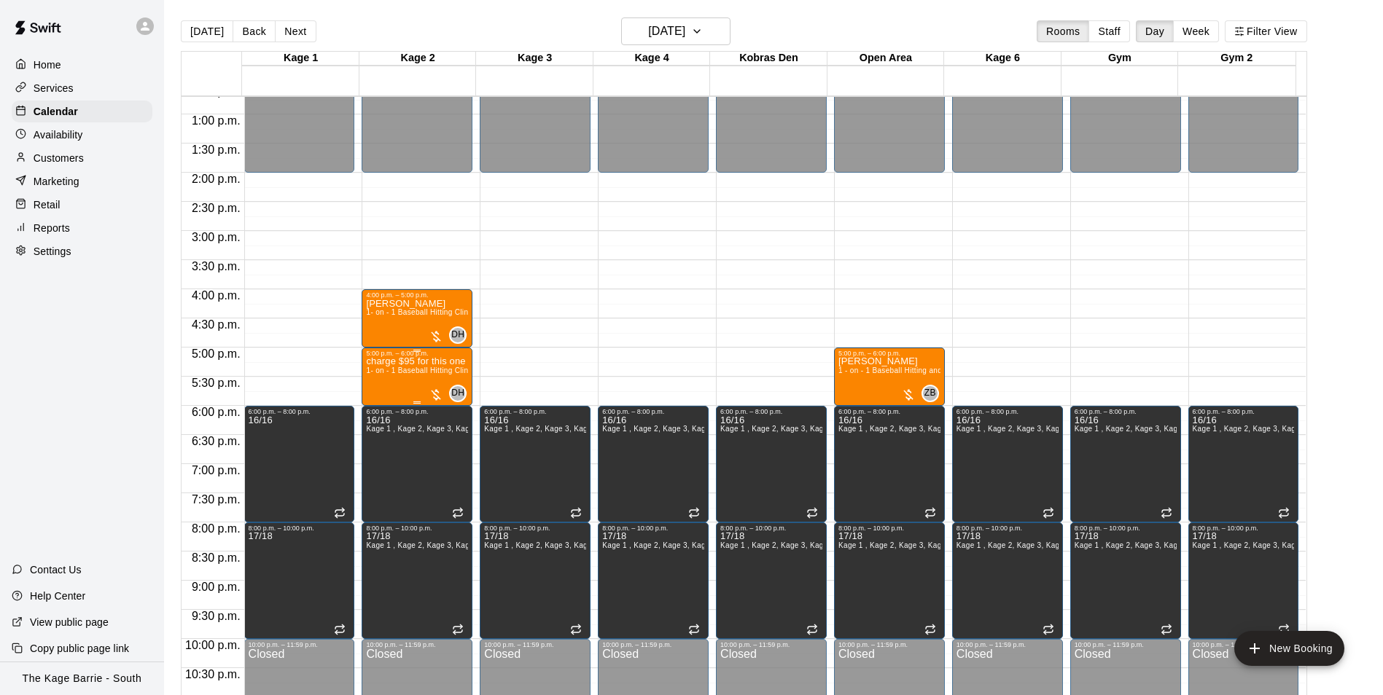
click at [416, 369] on span "1- on - 1 Baseball Hitting Clinic" at bounding box center [420, 371] width 108 height 8
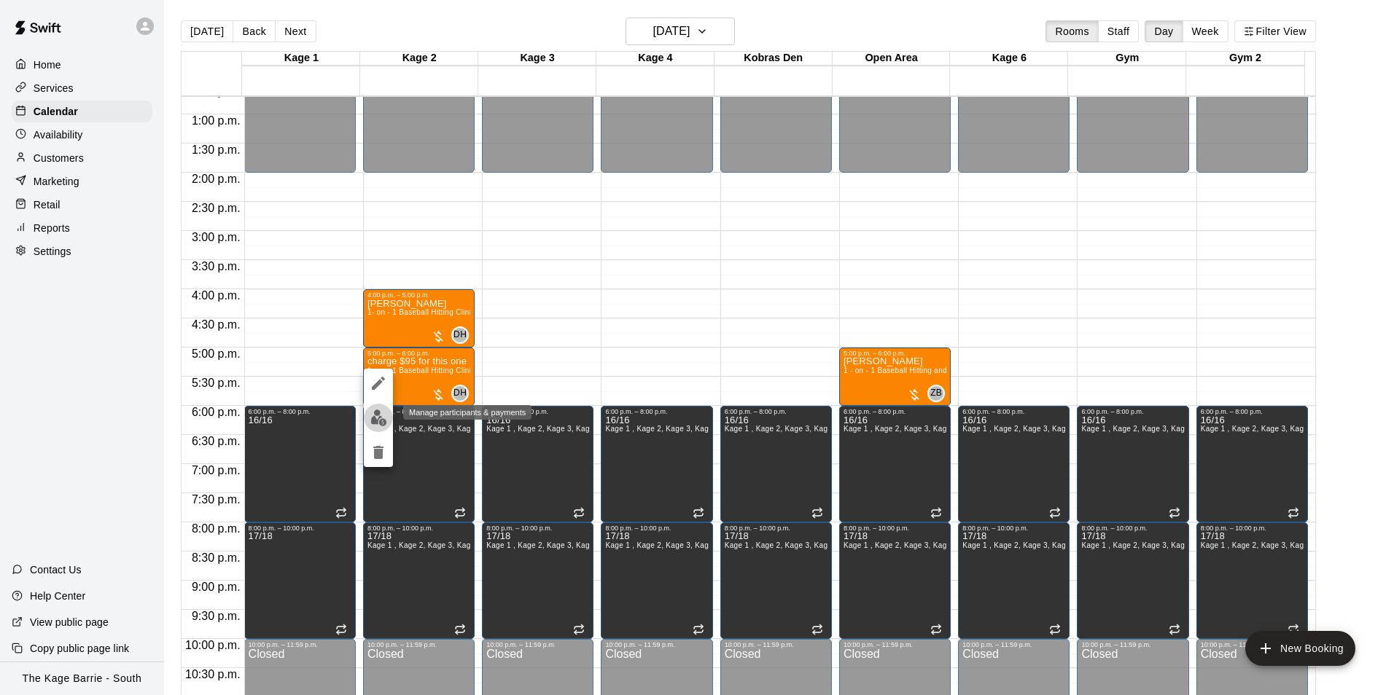
click at [380, 419] on img "edit" at bounding box center [378, 418] width 17 height 17
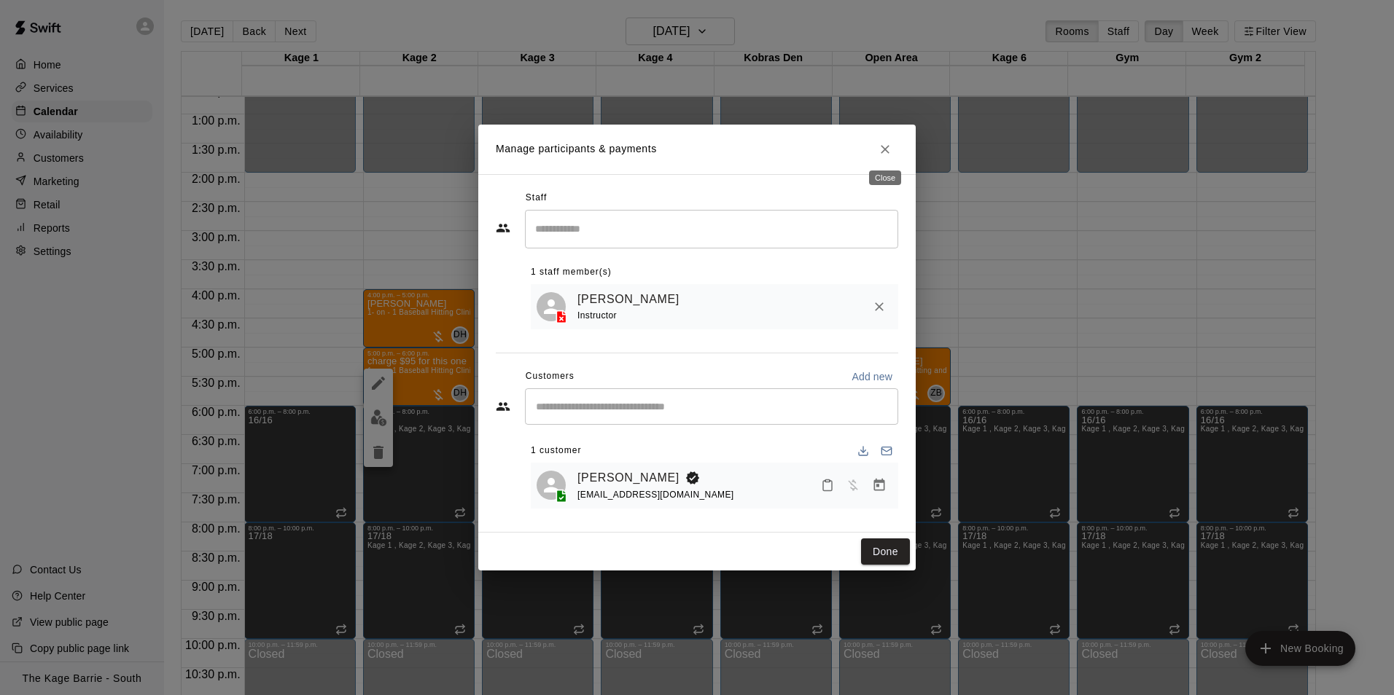
click at [881, 145] on icon "Close" at bounding box center [885, 149] width 9 height 9
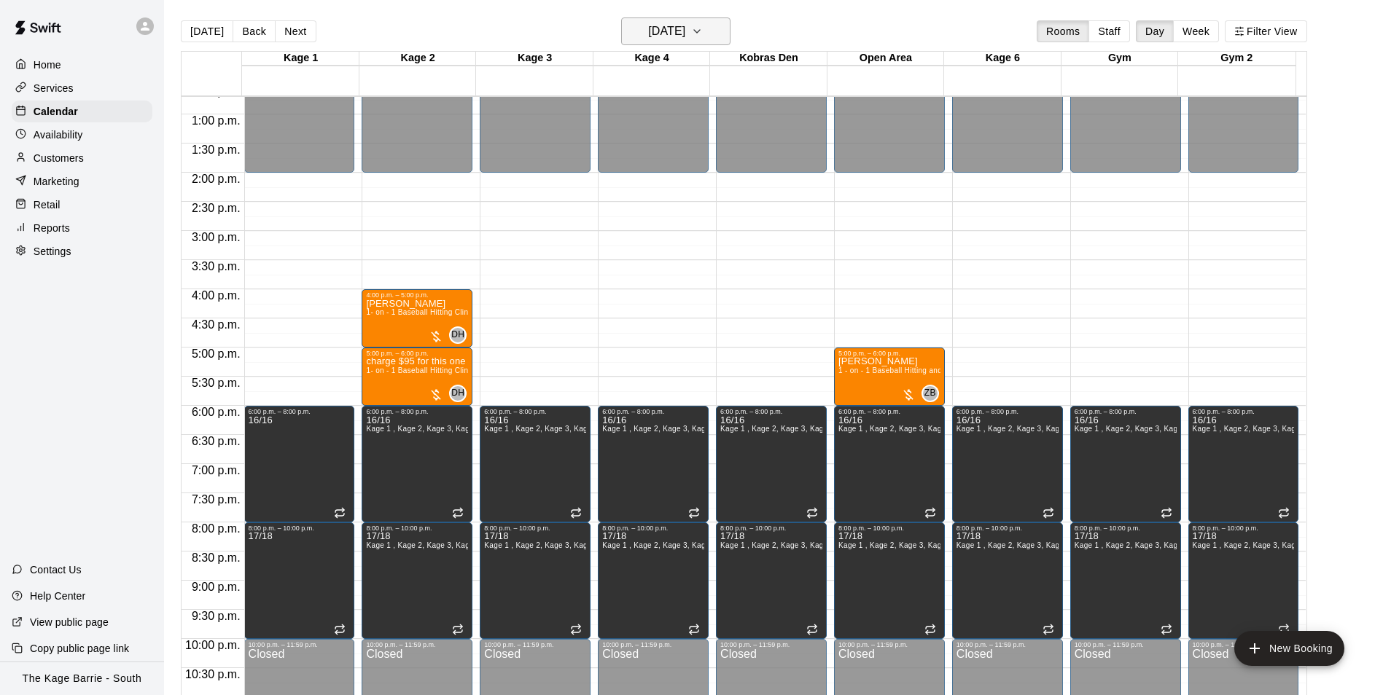
click at [708, 29] on button "Friday Sep 19" at bounding box center [675, 31] width 109 height 28
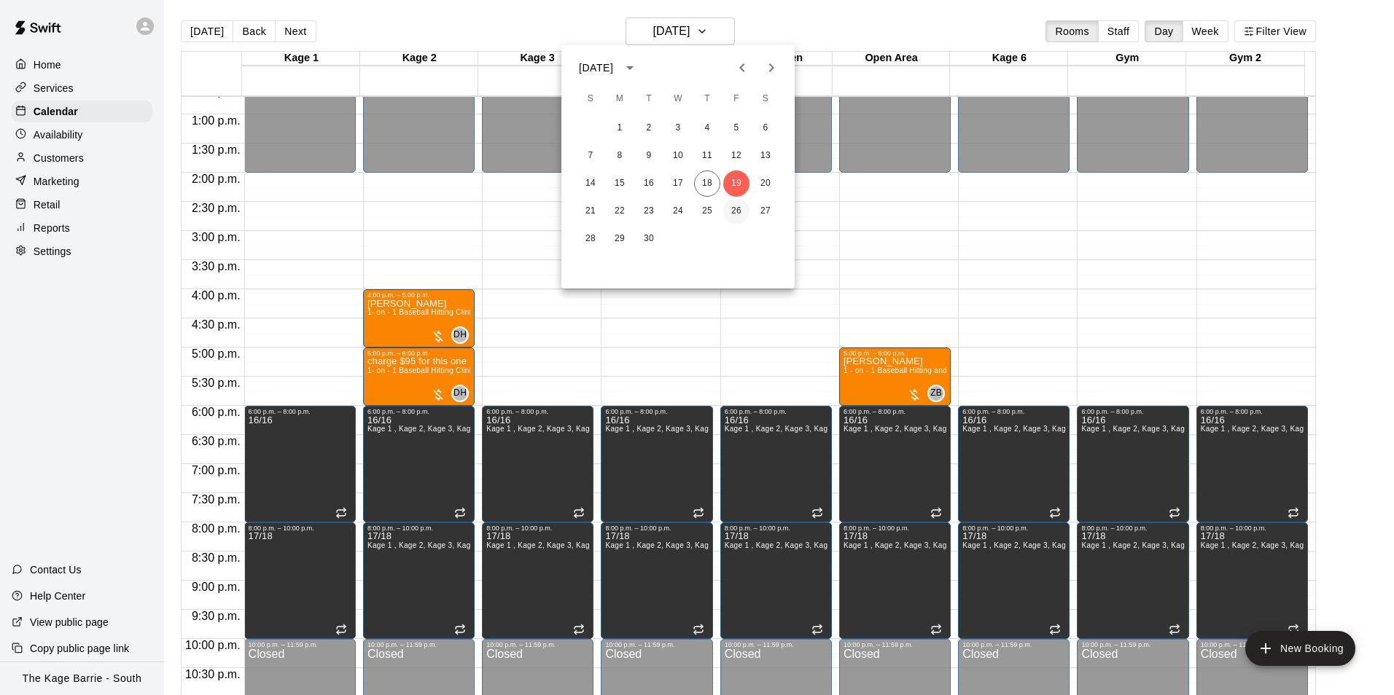
click at [737, 214] on button "26" at bounding box center [736, 211] width 26 height 26
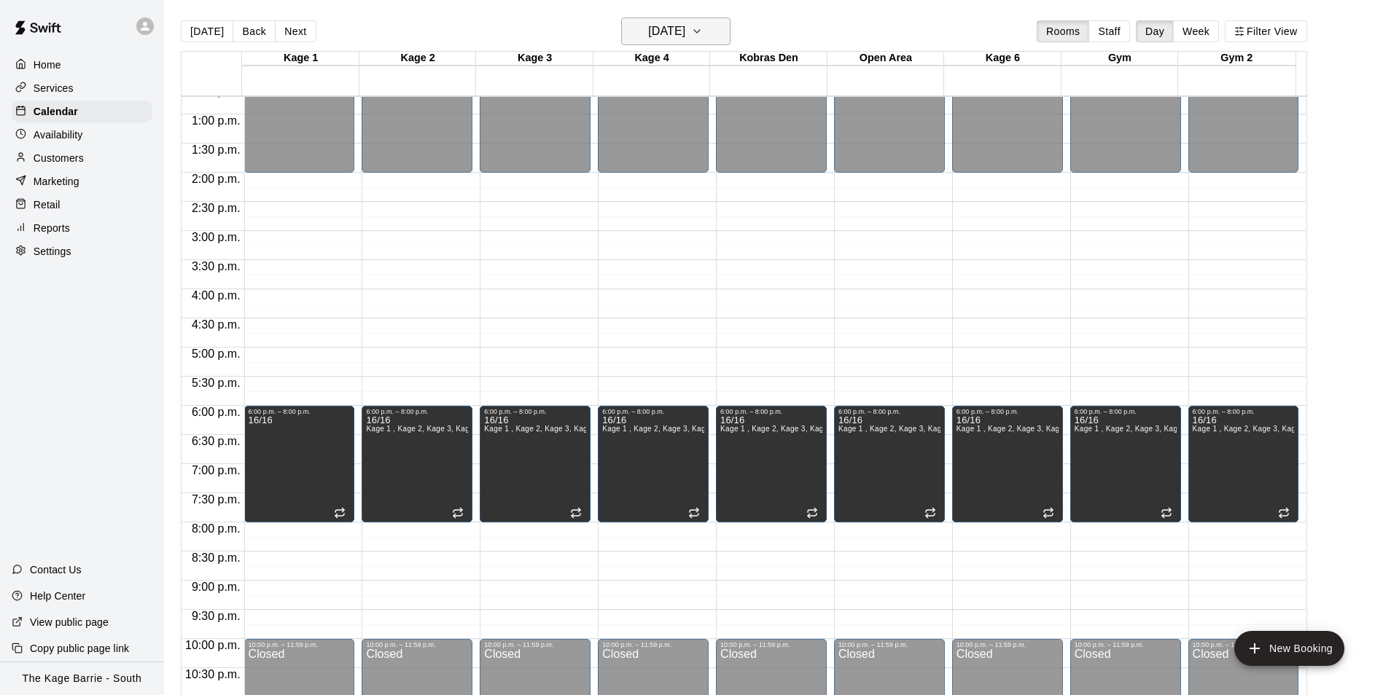
click at [685, 32] on h6 "Friday Sep 26" at bounding box center [666, 31] width 37 height 20
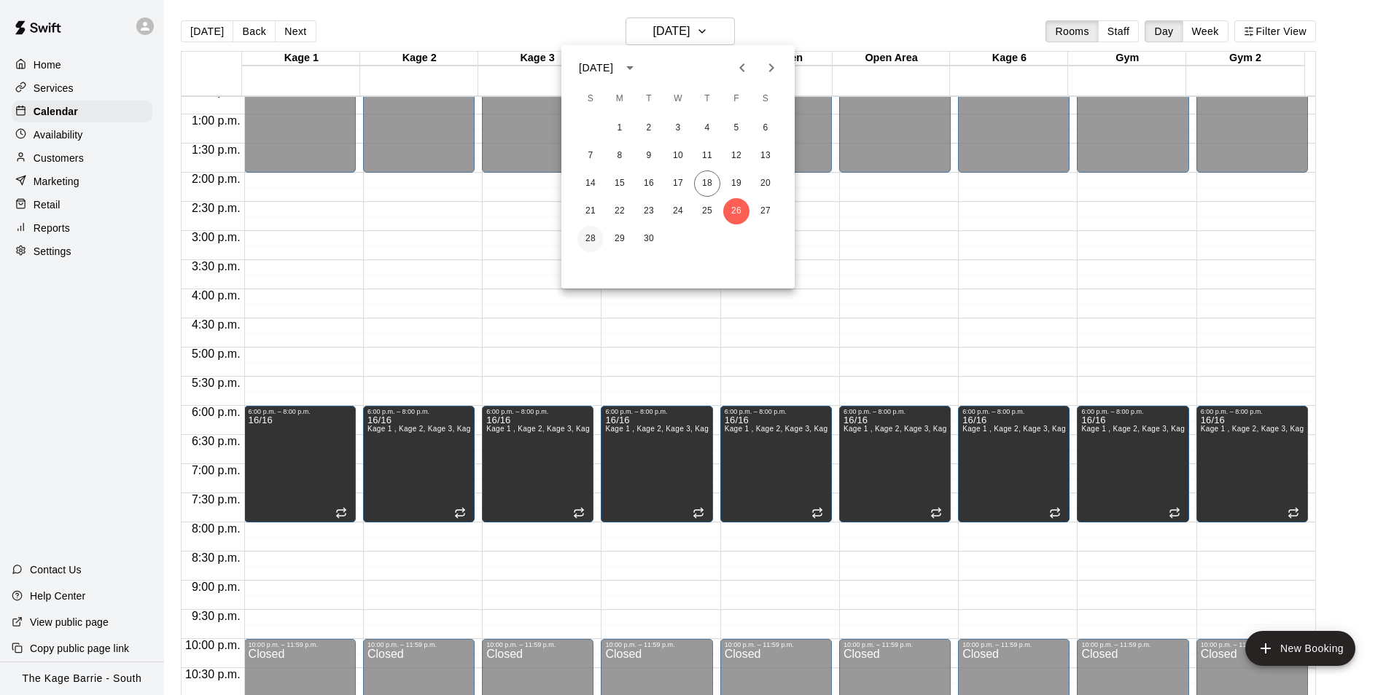
click at [588, 241] on button "28" at bounding box center [590, 239] width 26 height 26
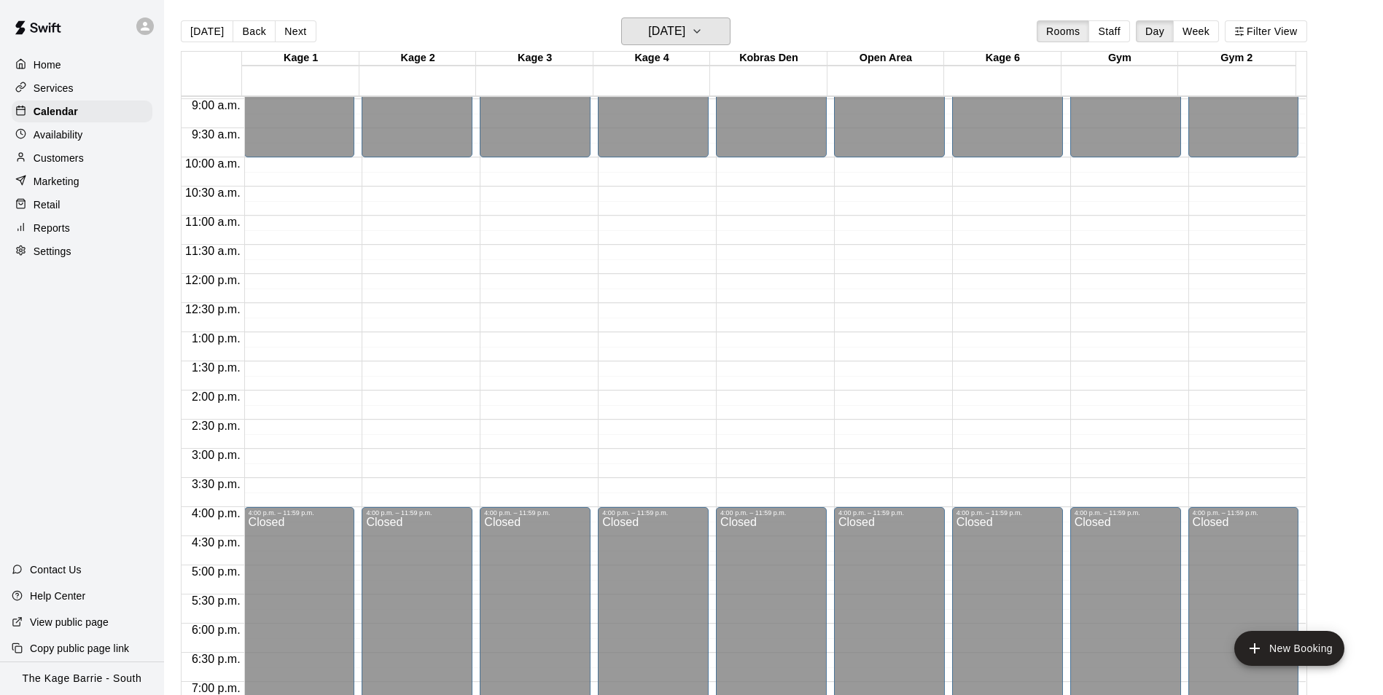
scroll to position [522, 0]
click at [685, 36] on h6 "Sunday Sep 28" at bounding box center [666, 31] width 37 height 20
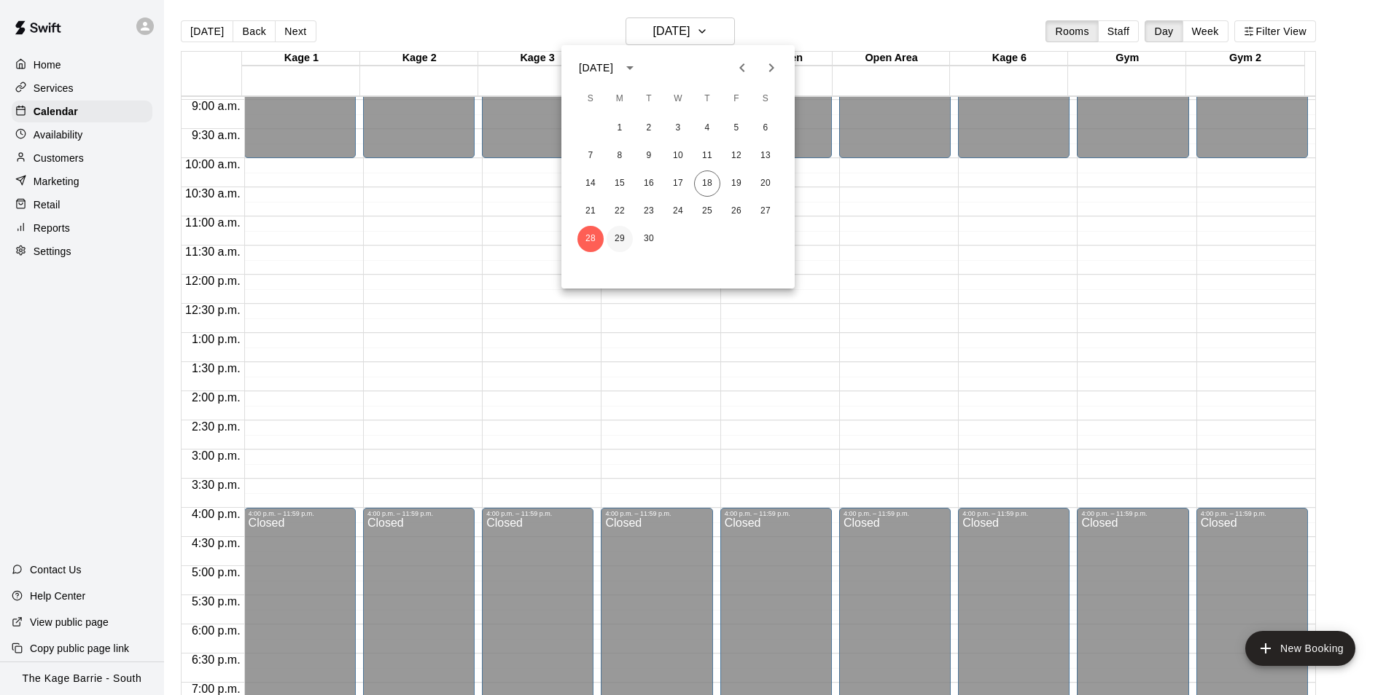
click at [621, 233] on button "29" at bounding box center [619, 239] width 26 height 26
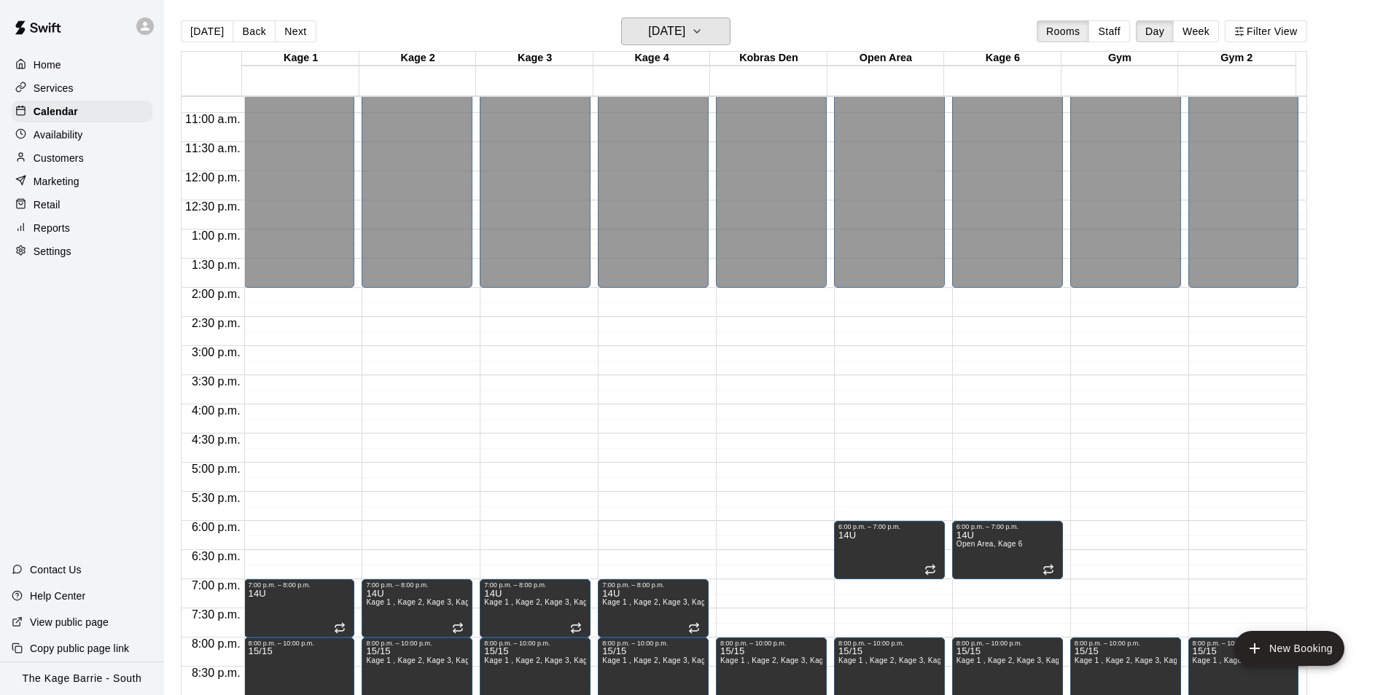
scroll to position [786, 0]
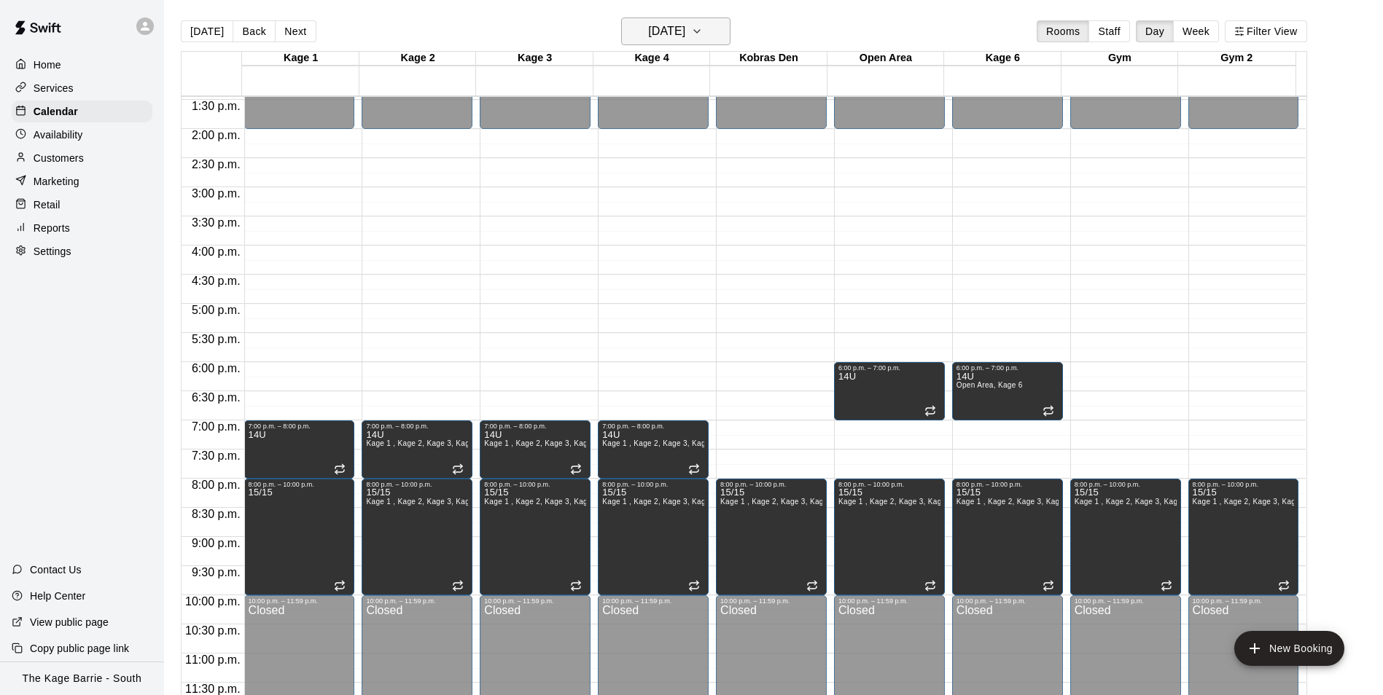
click at [685, 26] on h6 "Monday Sep 29" at bounding box center [666, 31] width 37 height 20
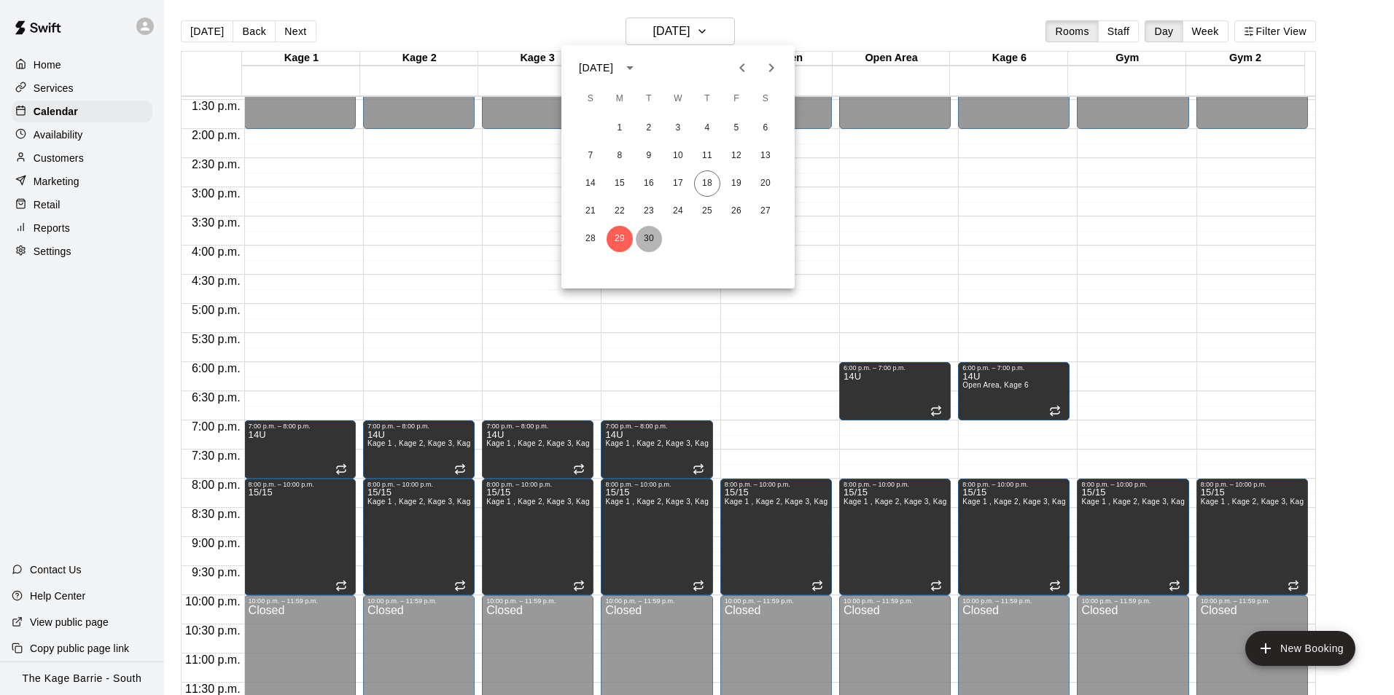
click at [649, 238] on button "30" at bounding box center [649, 239] width 26 height 26
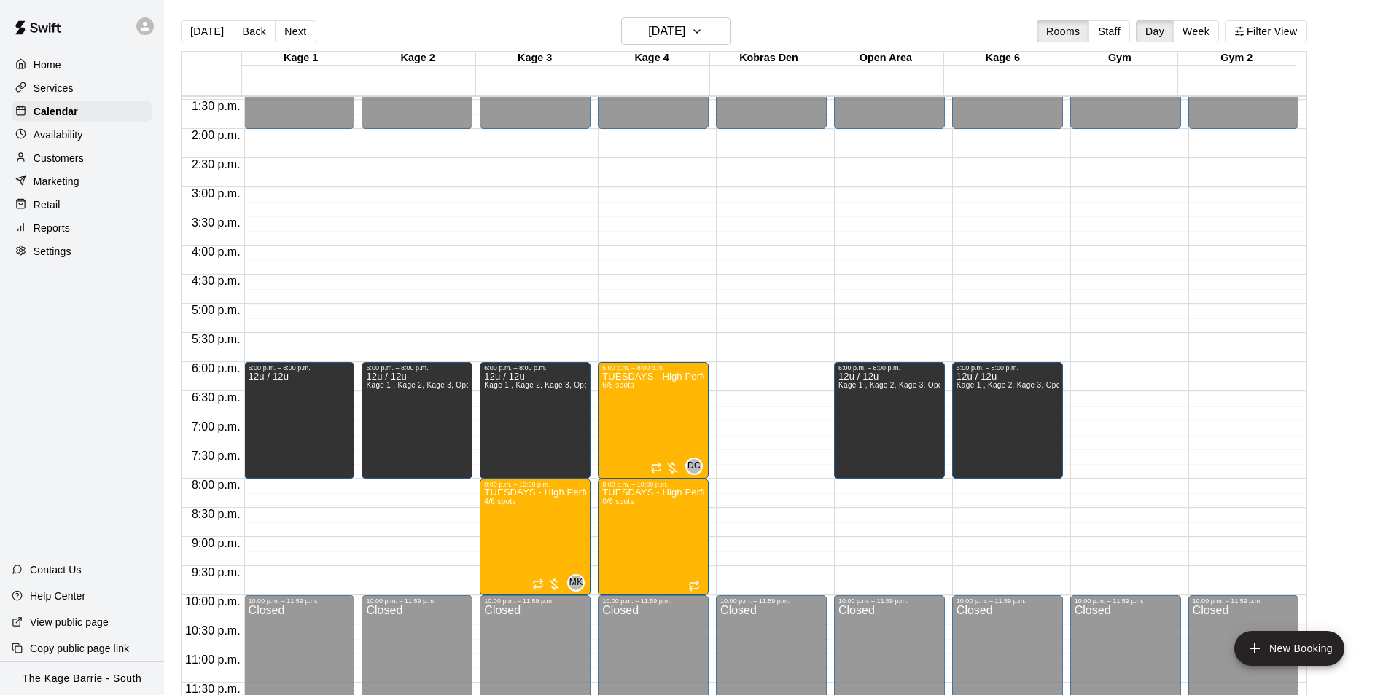
click at [58, 64] on p "Home" at bounding box center [48, 65] width 28 height 15
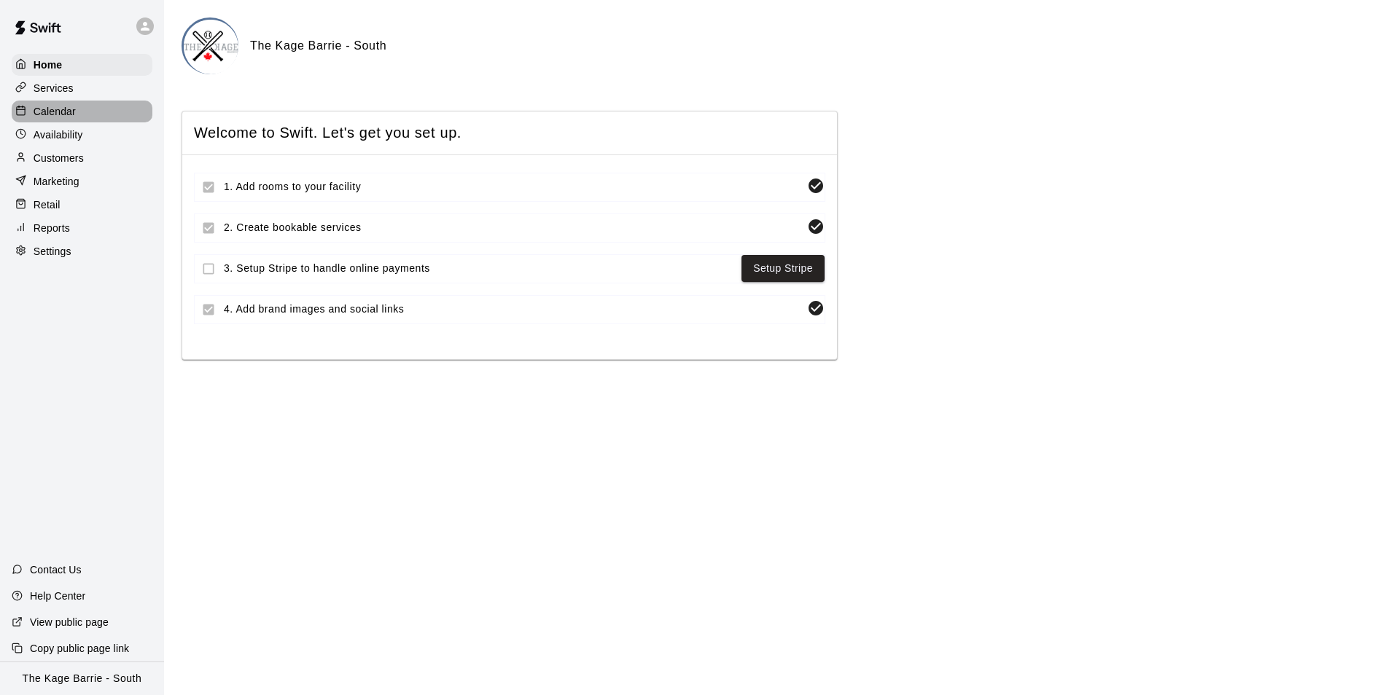
click at [67, 115] on p "Calendar" at bounding box center [55, 111] width 42 height 15
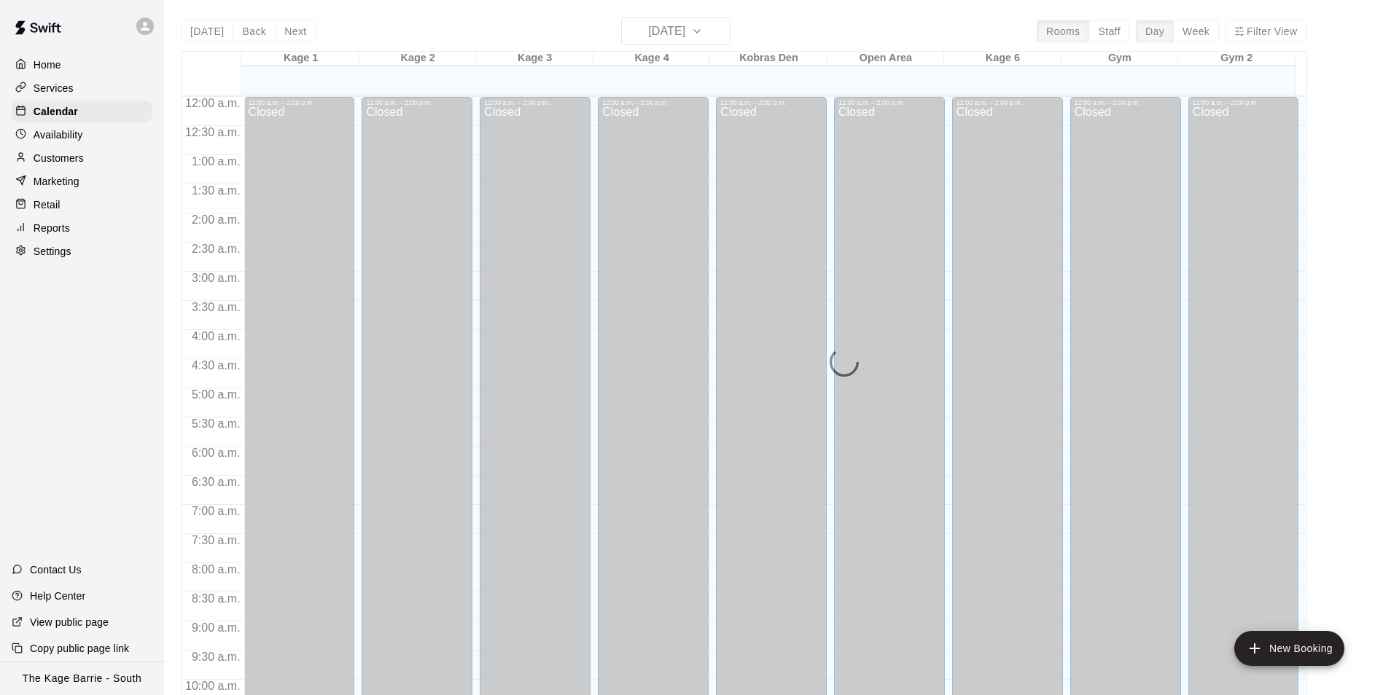
scroll to position [741, 0]
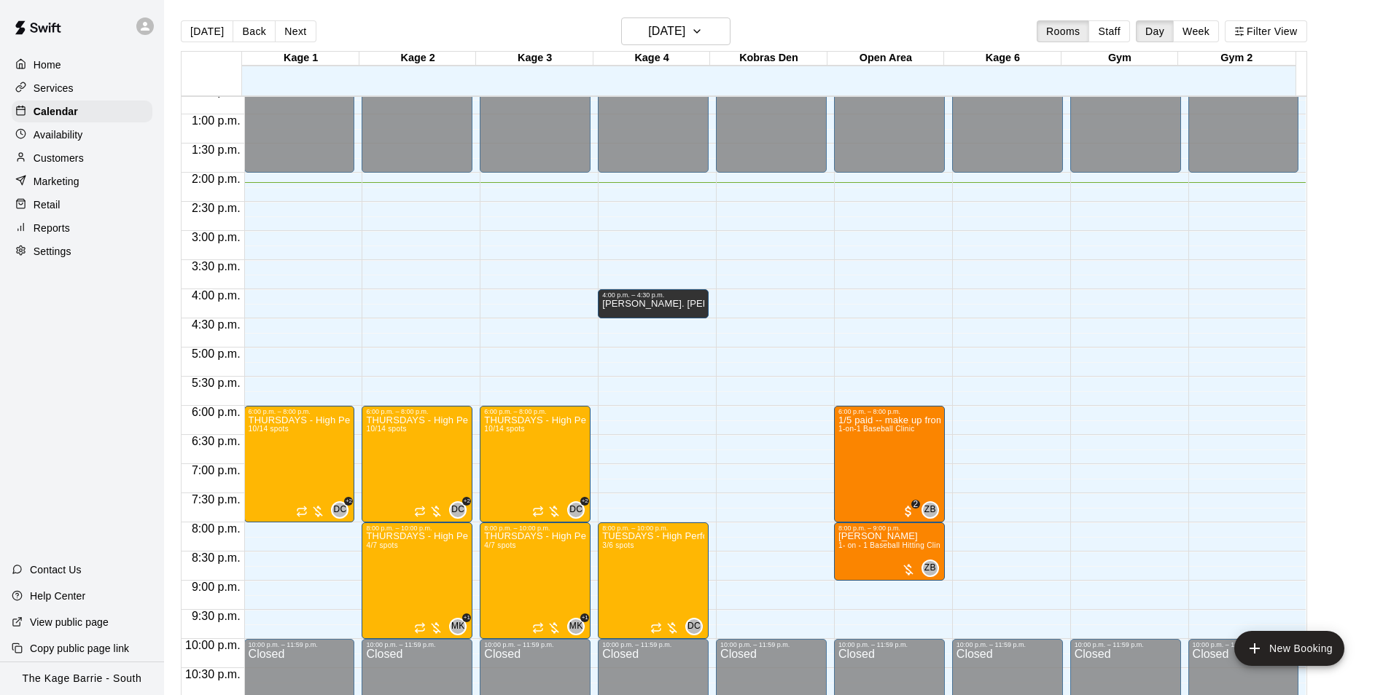
click at [139, 26] on icon at bounding box center [145, 26] width 13 height 13
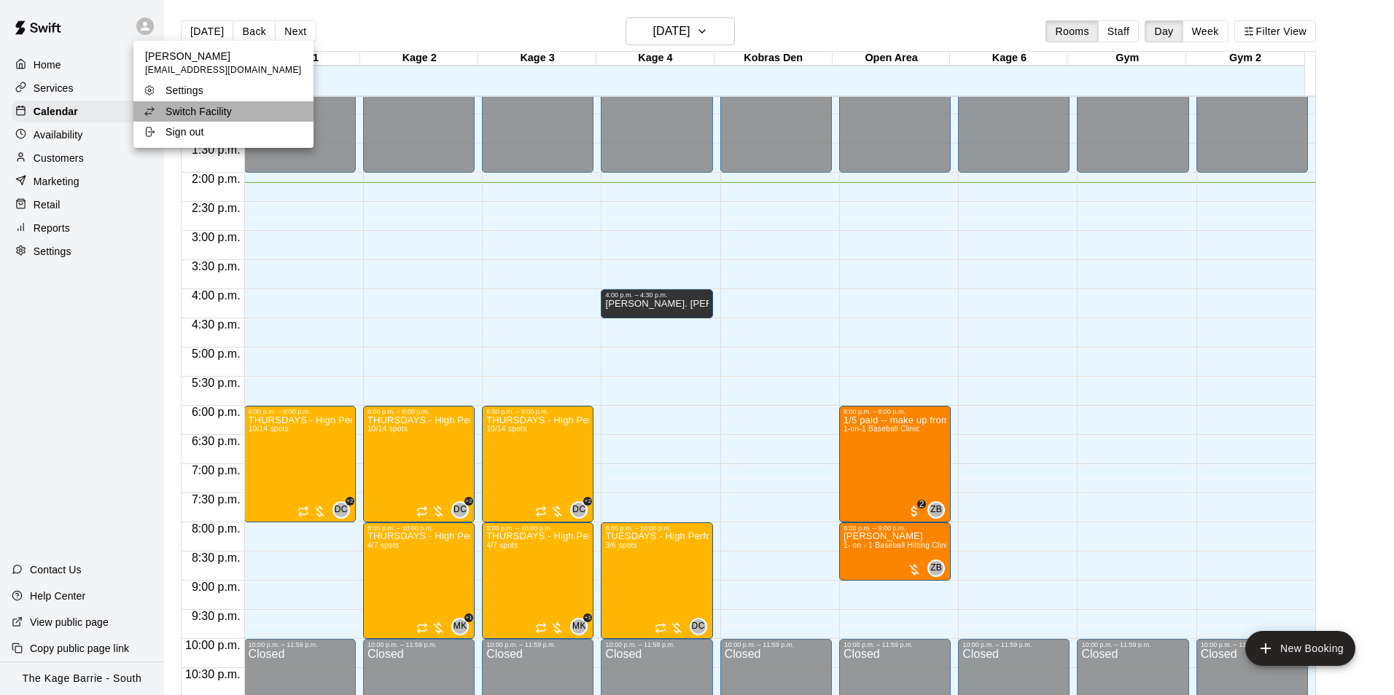
click at [241, 112] on li "Switch Facility" at bounding box center [223, 111] width 180 height 20
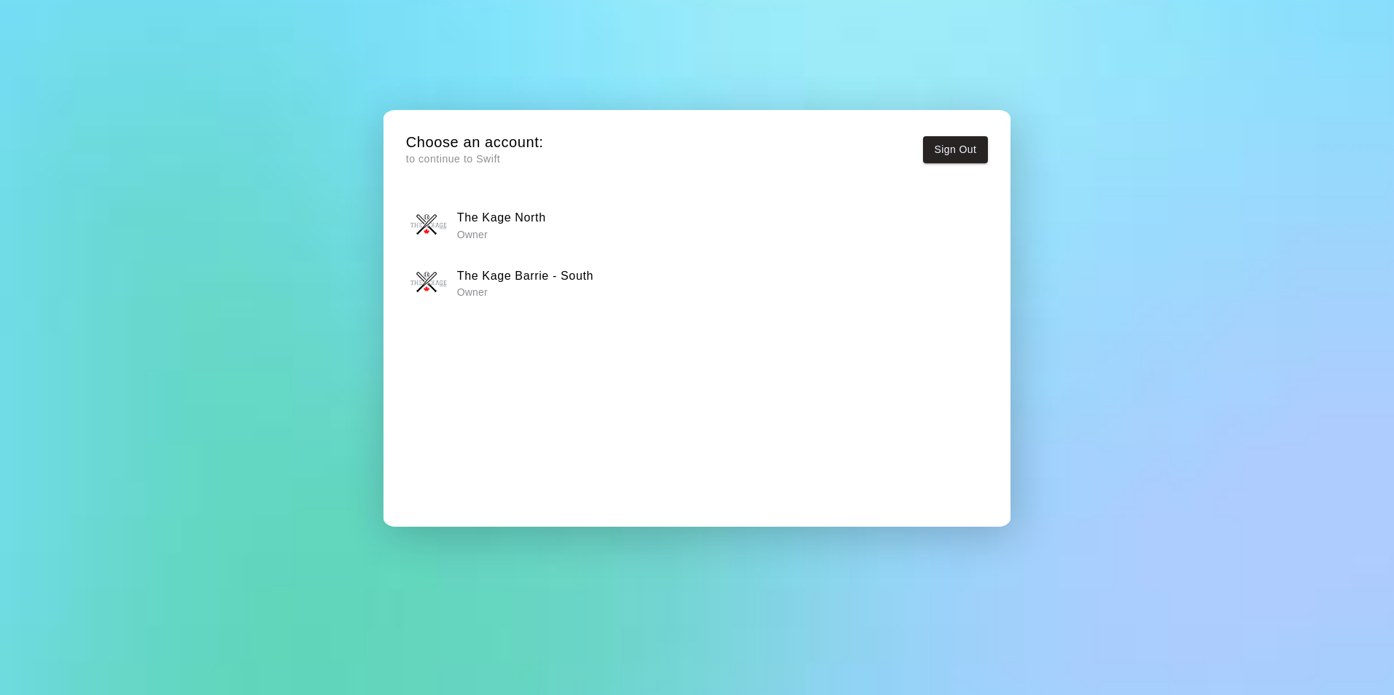
click at [568, 229] on div "The Kage North Owner" at bounding box center [696, 225] width 572 height 36
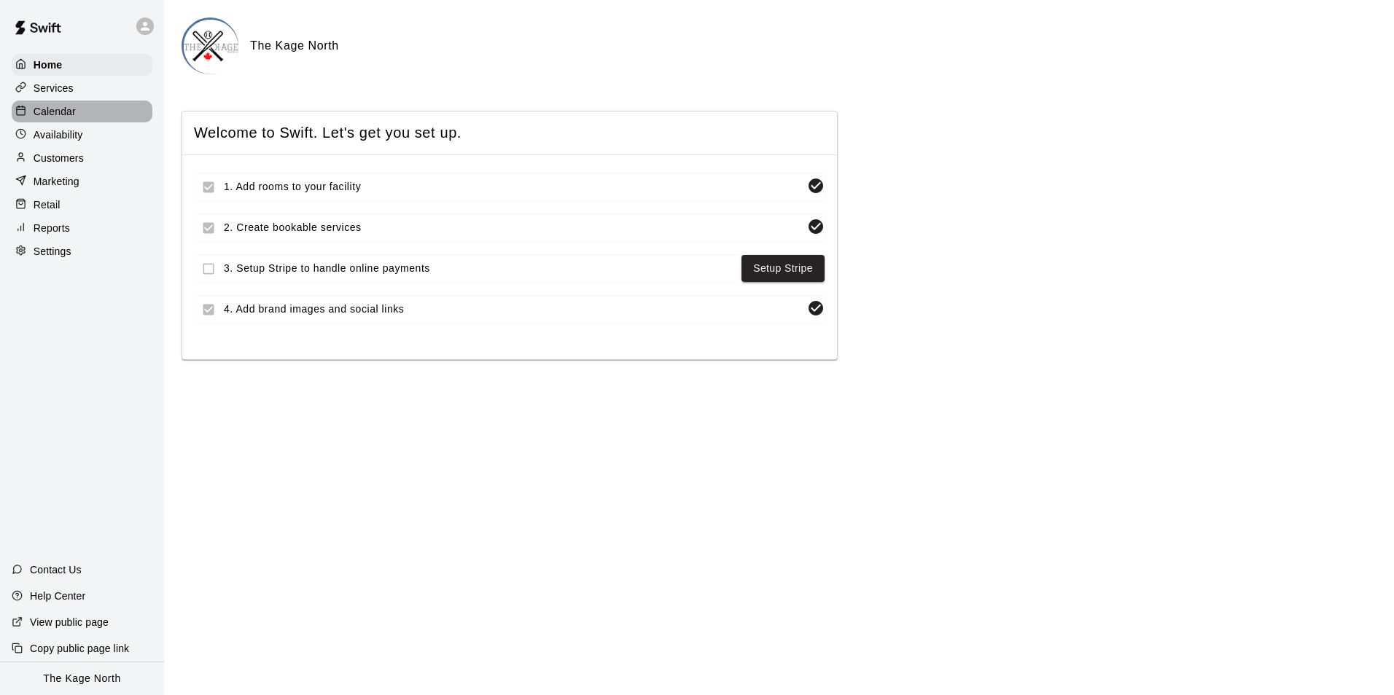
click at [74, 118] on p "Calendar" at bounding box center [55, 111] width 42 height 15
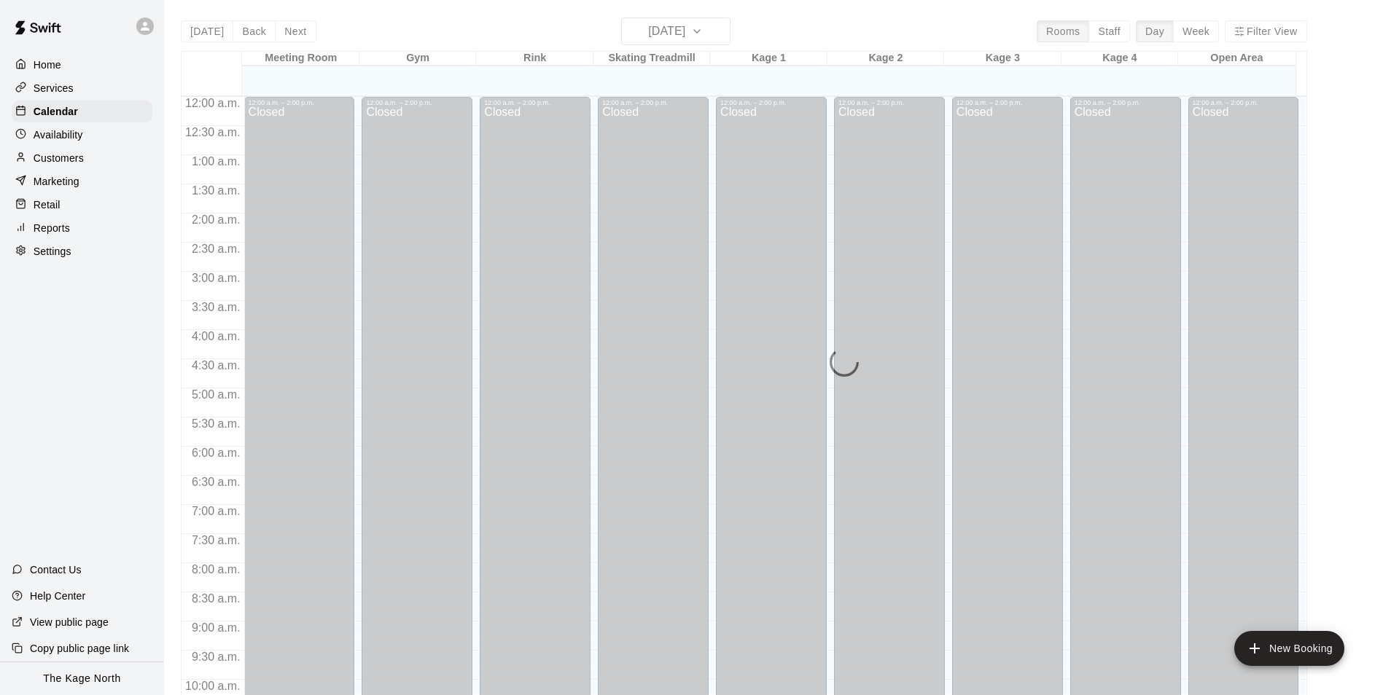
scroll to position [741, 0]
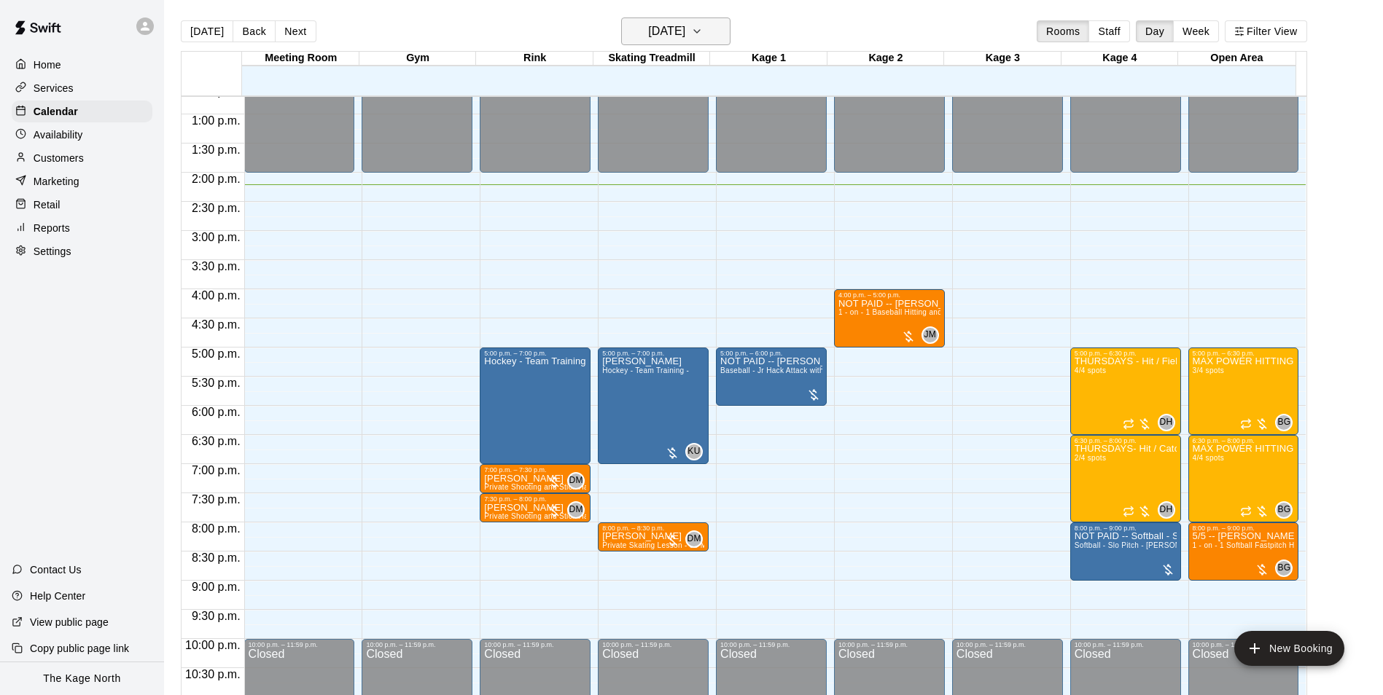
click at [675, 34] on h6 "[DATE]" at bounding box center [666, 31] width 37 height 20
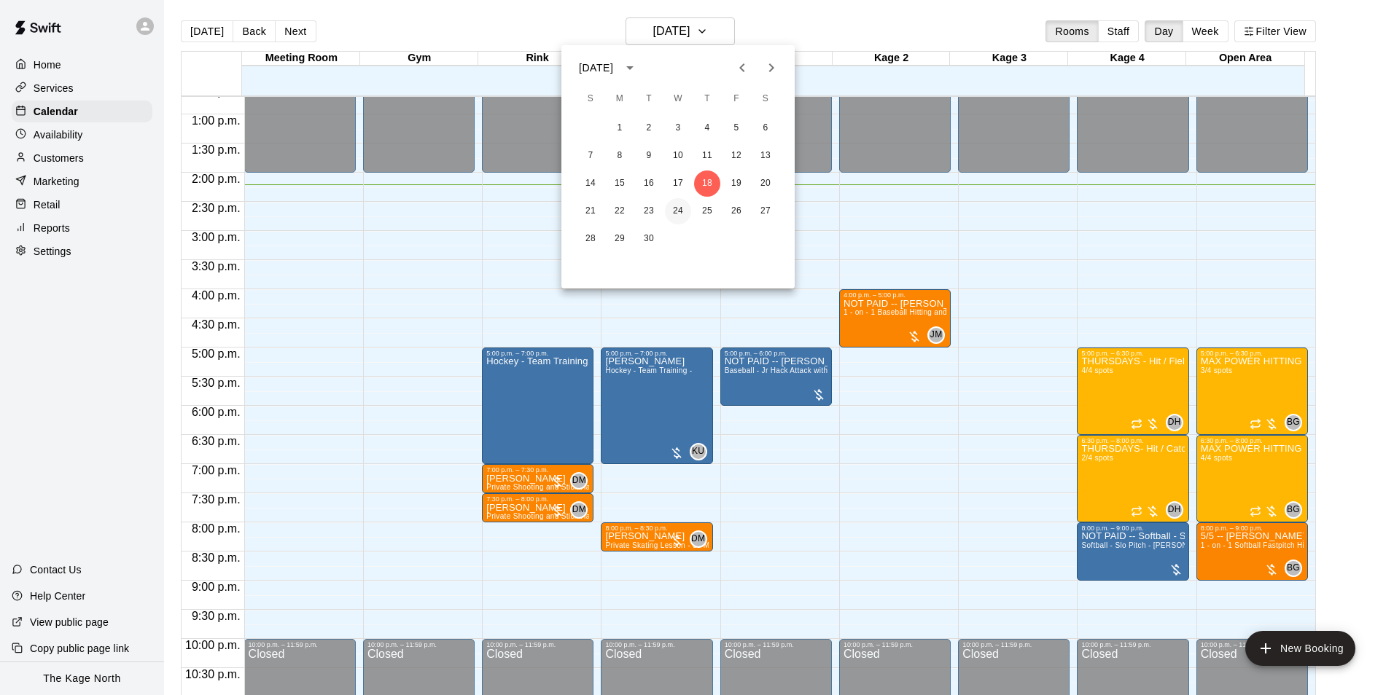
click at [673, 212] on button "24" at bounding box center [678, 211] width 26 height 26
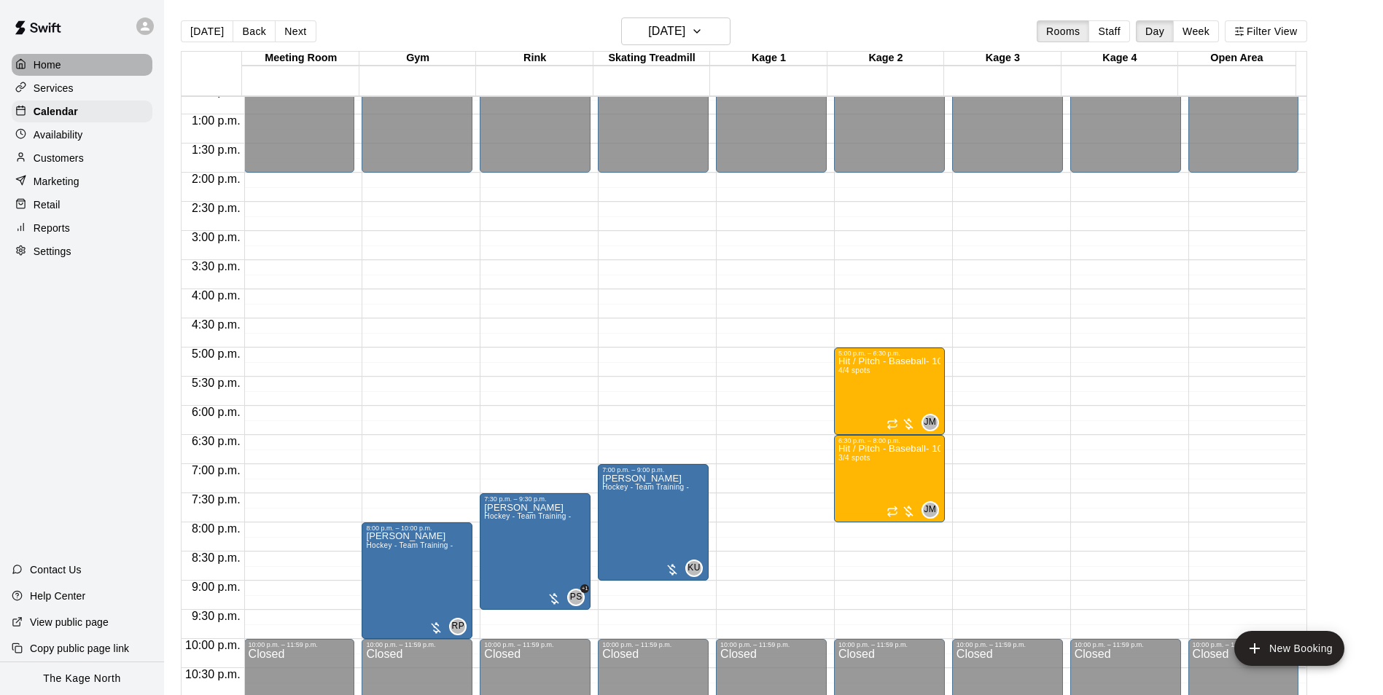
click at [85, 58] on div "Home" at bounding box center [82, 65] width 141 height 22
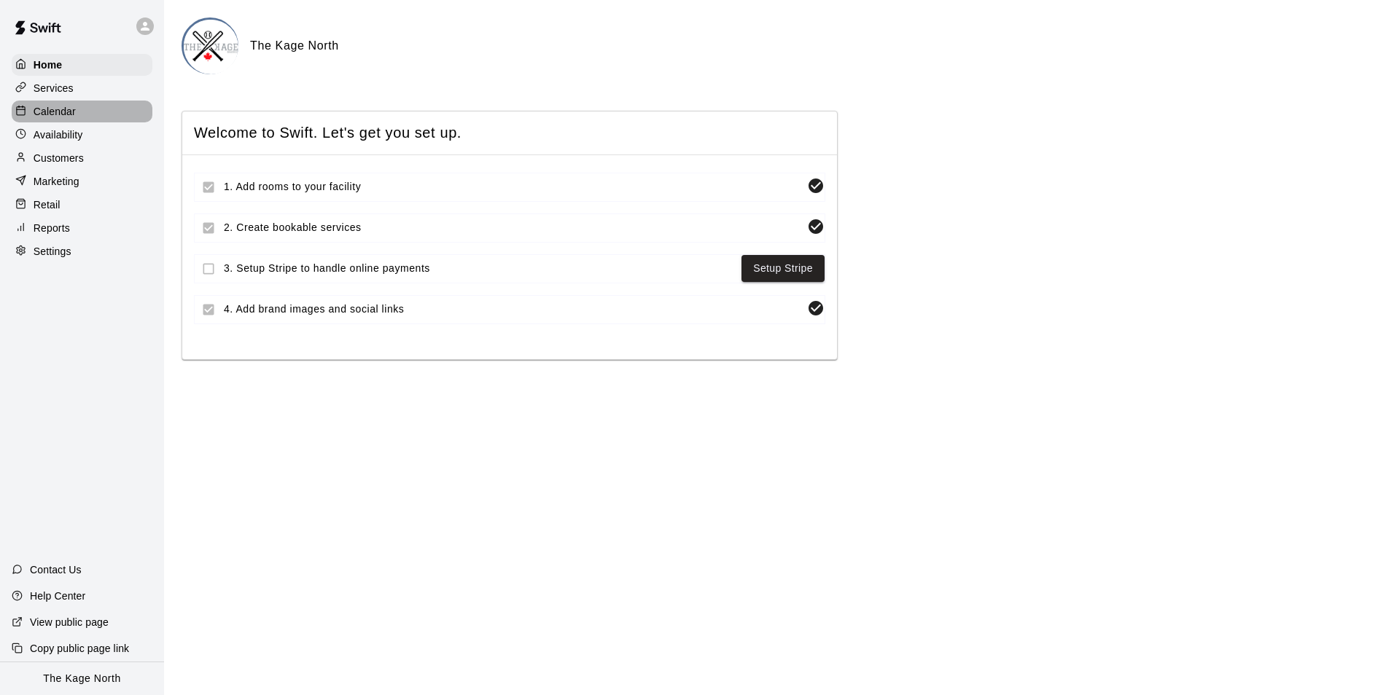
click at [58, 119] on p "Calendar" at bounding box center [55, 111] width 42 height 15
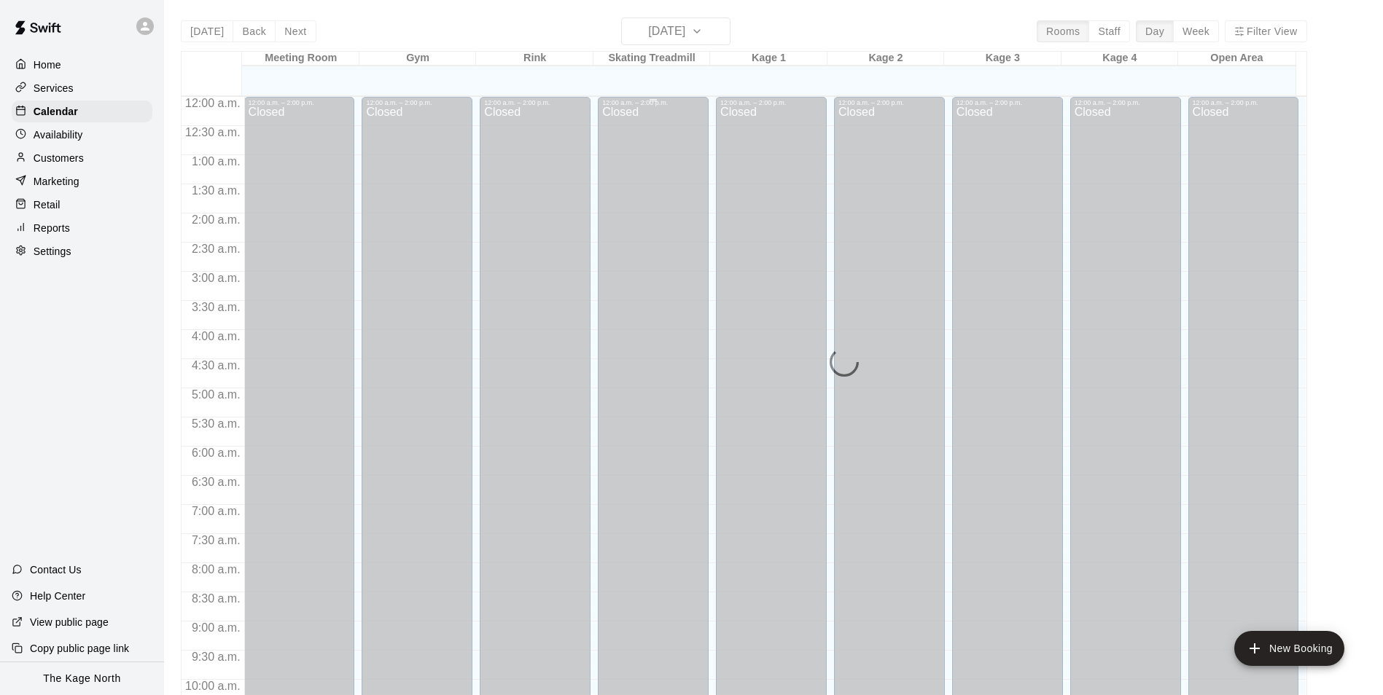
scroll to position [741, 0]
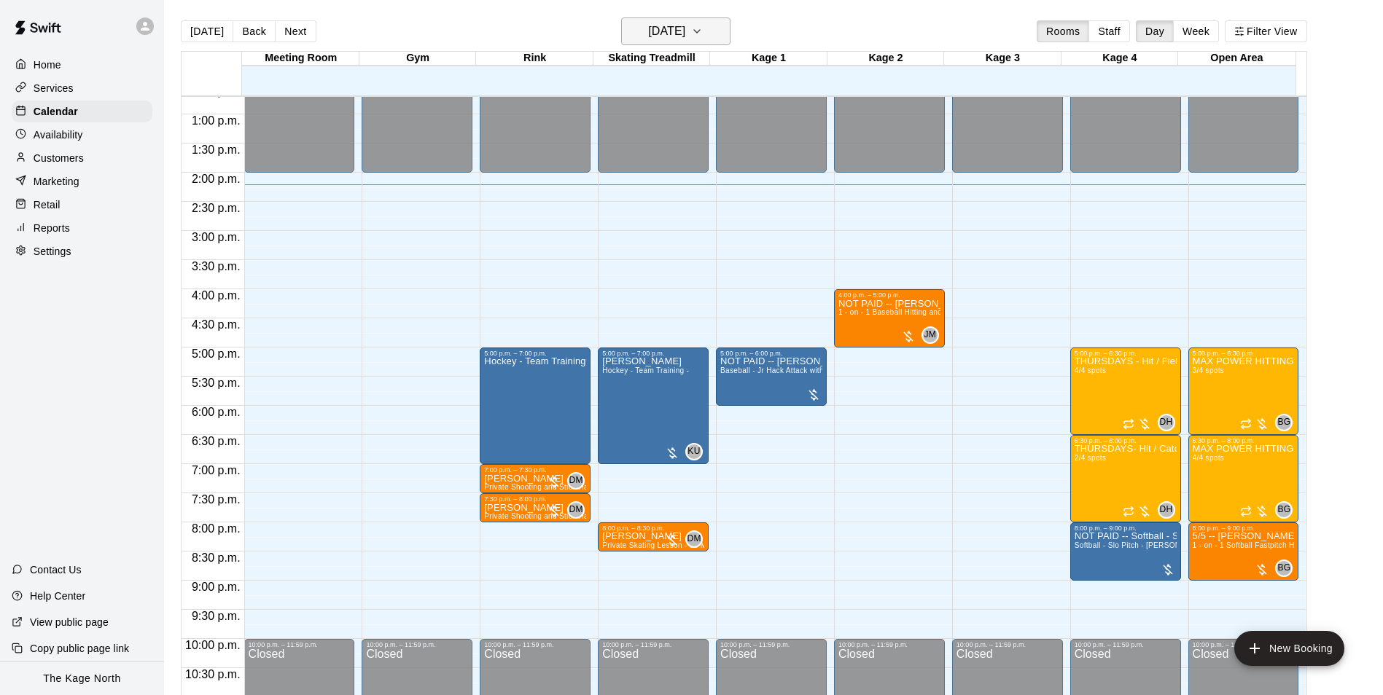
click at [685, 29] on h6 "[DATE]" at bounding box center [666, 31] width 37 height 20
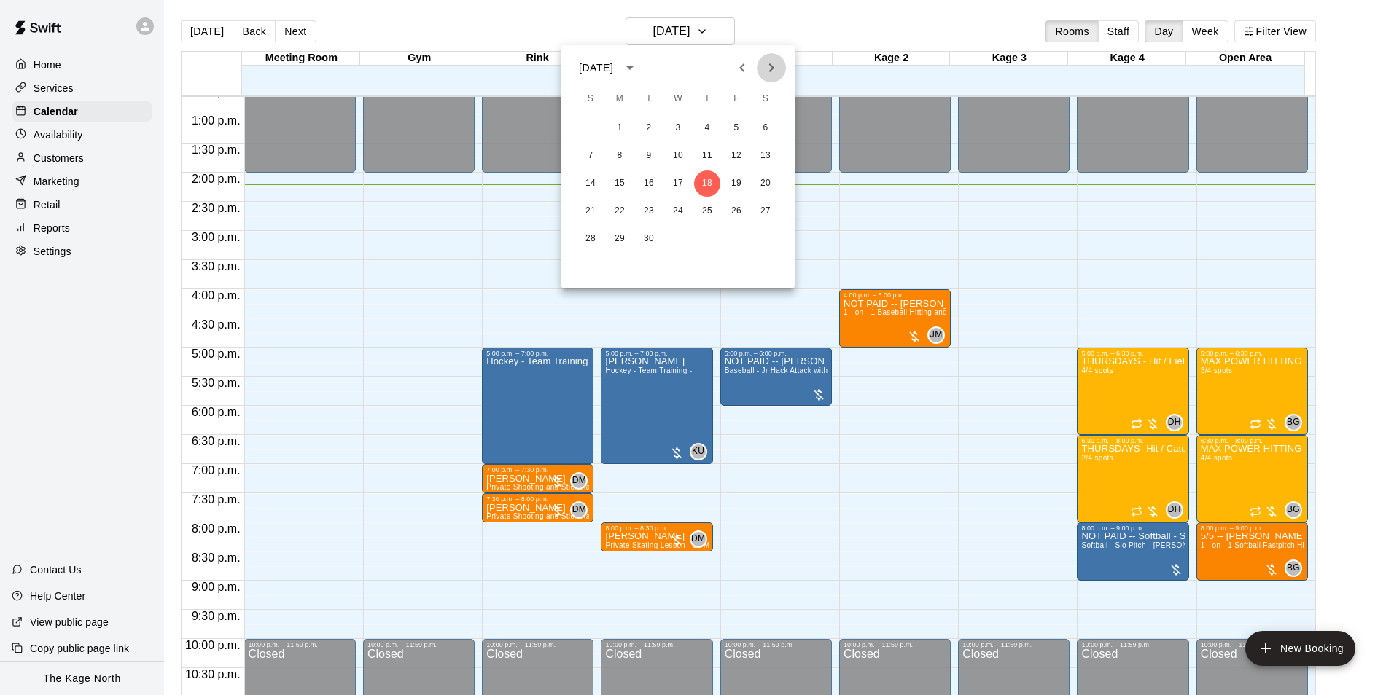
click at [767, 72] on icon "Next month" at bounding box center [770, 67] width 17 height 17
click at [679, 157] on button "8" at bounding box center [678, 156] width 26 height 26
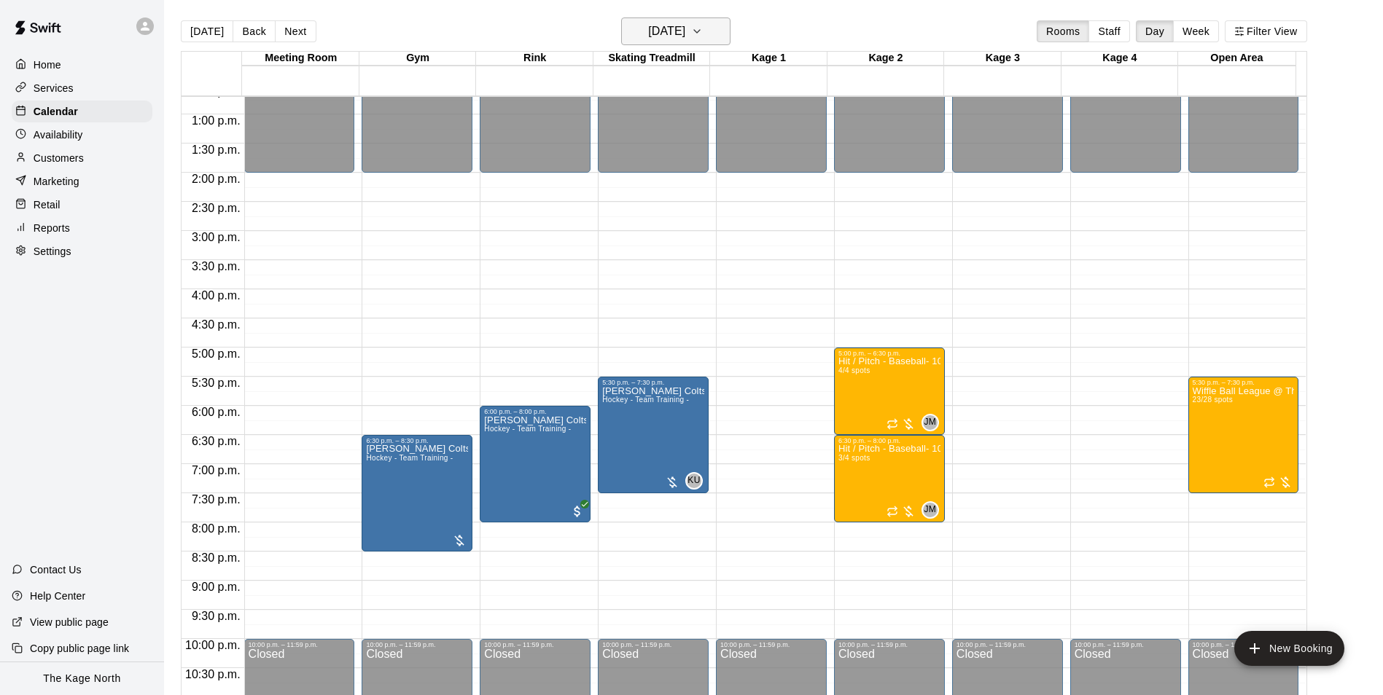
click at [677, 33] on h6 "Wednesday Oct 08" at bounding box center [666, 31] width 37 height 20
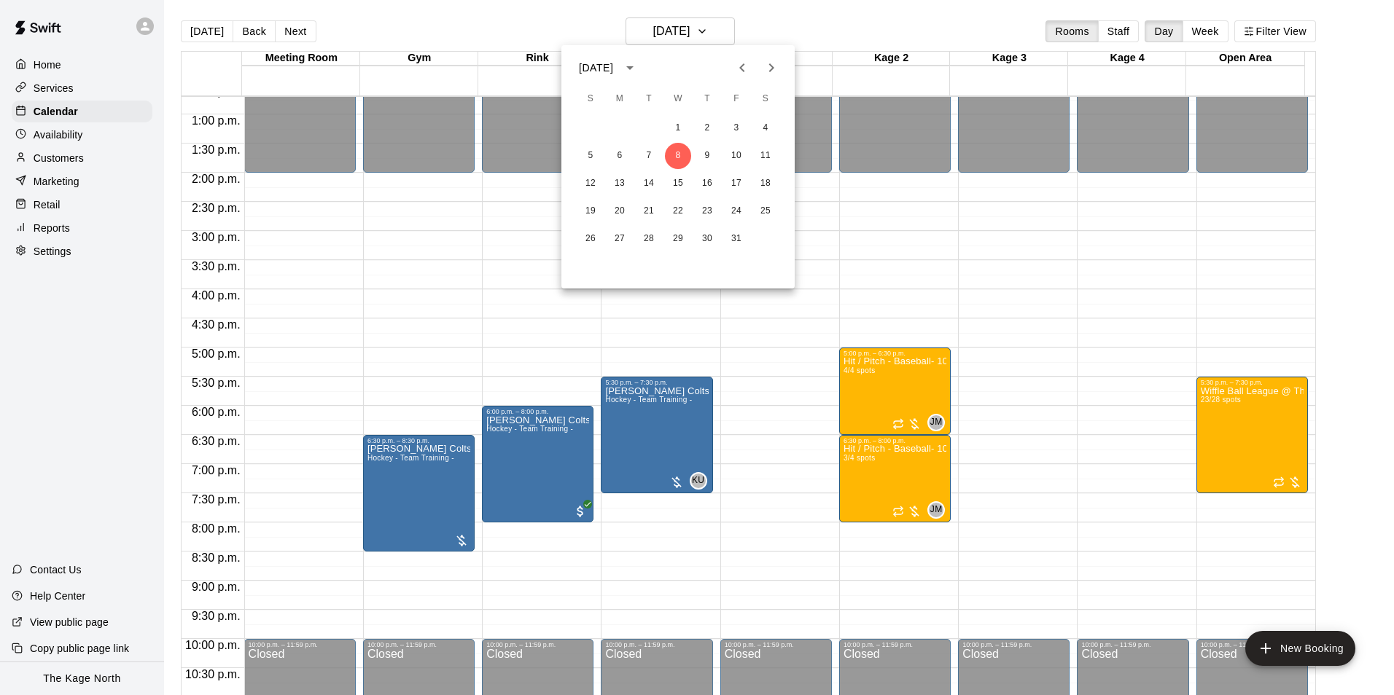
click at [749, 73] on icon "Previous month" at bounding box center [741, 67] width 17 height 17
click at [710, 184] on button "18" at bounding box center [707, 184] width 26 height 26
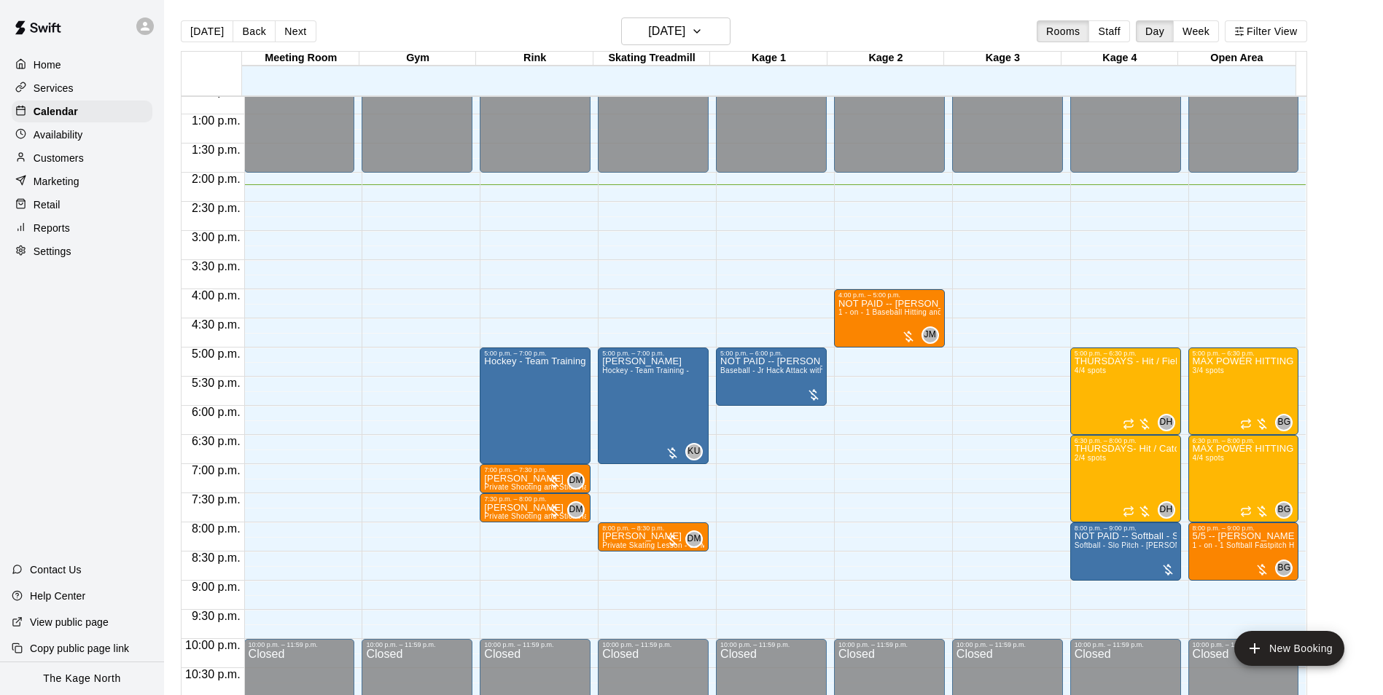
drag, startPoint x: 77, startPoint y: 157, endPoint x: 166, endPoint y: 130, distance: 92.7
click at [77, 157] on p "Customers" at bounding box center [59, 158] width 50 height 15
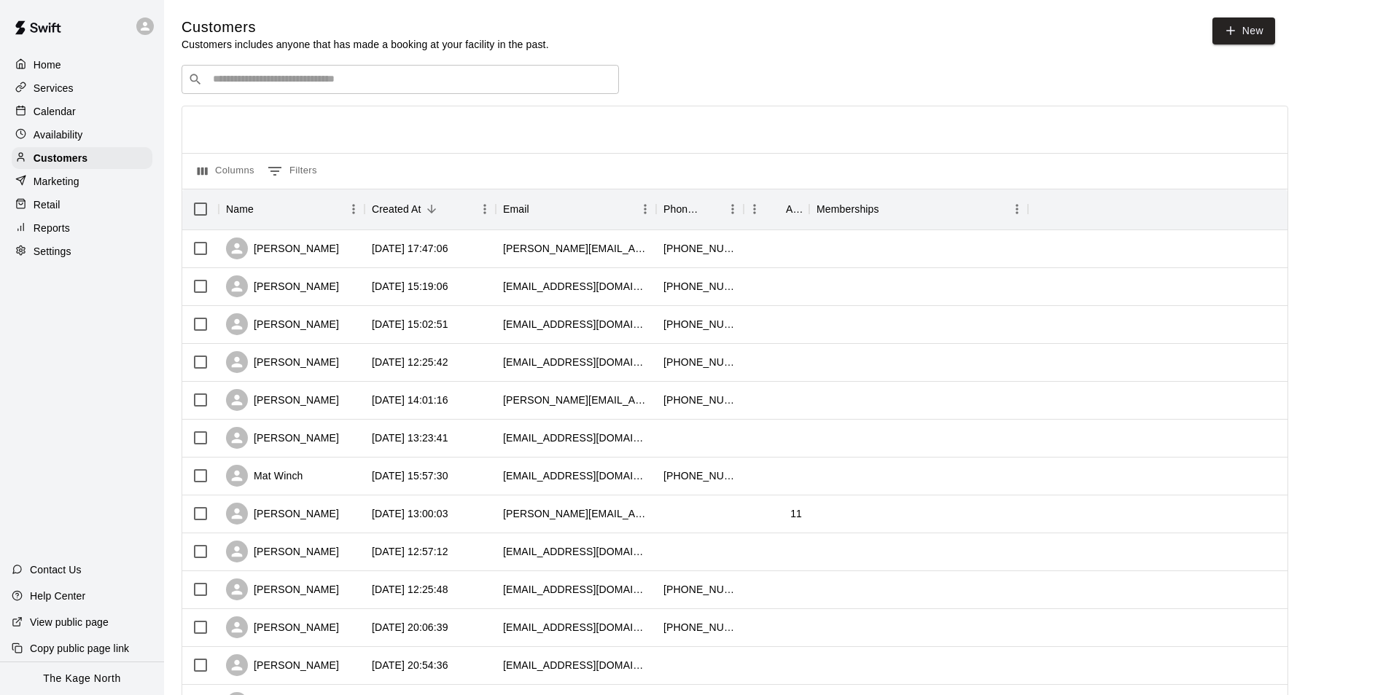
click at [260, 79] on input "Search customers by name or email" at bounding box center [410, 79] width 404 height 15
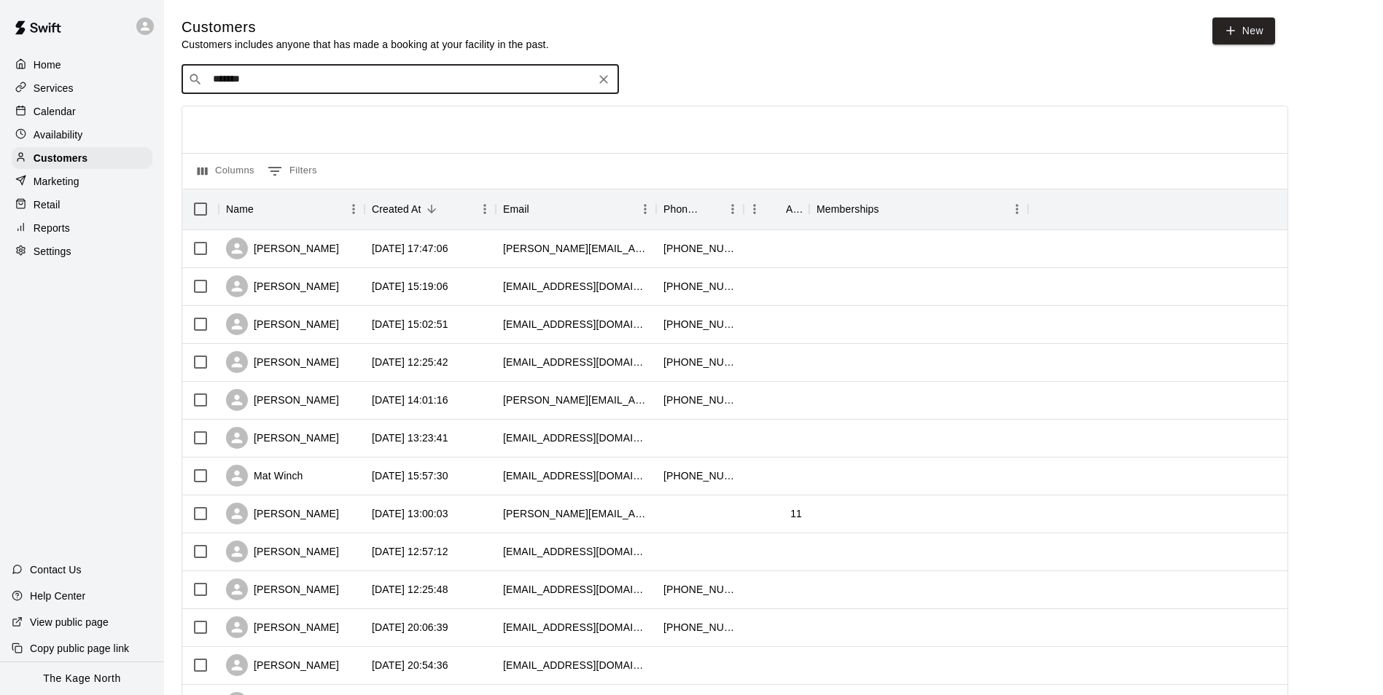
type input "*******"
click at [403, 117] on div "Brent Peeling brentpeeling@gmail.com" at bounding box center [414, 119] width 385 height 31
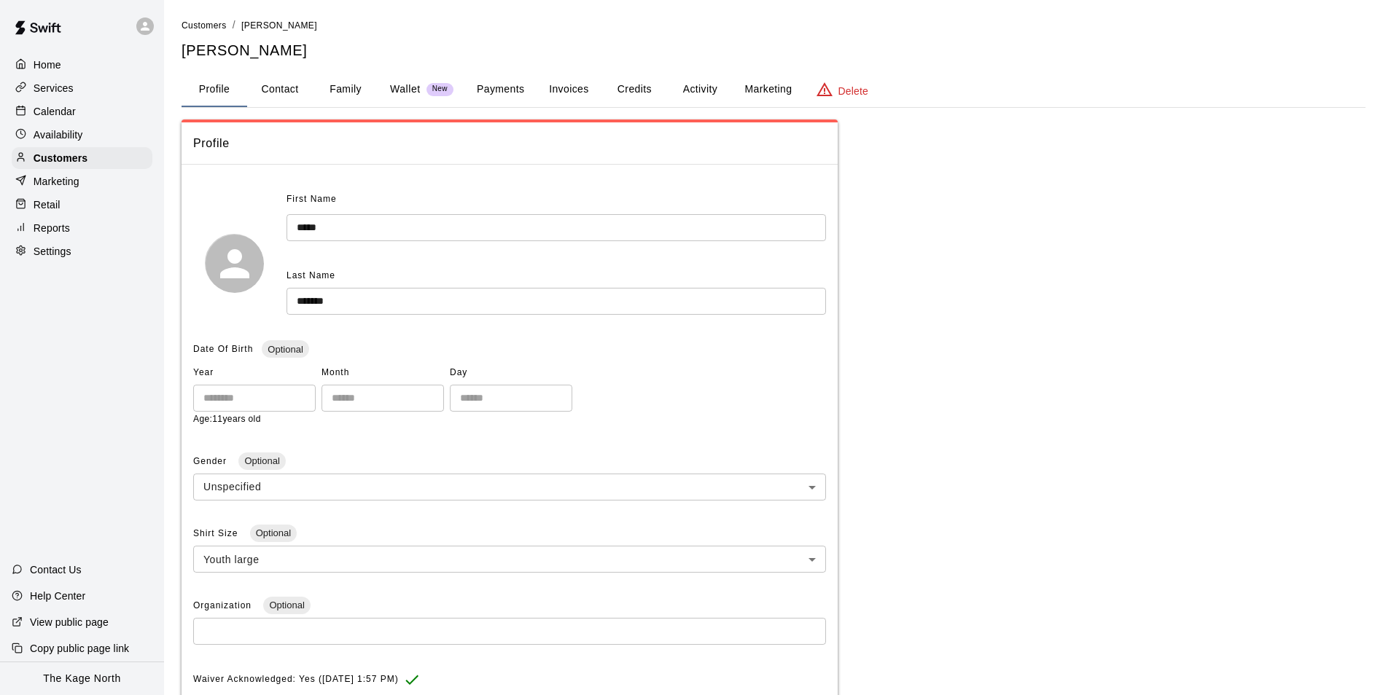
click at [291, 89] on button "Contact" at bounding box center [280, 89] width 66 height 35
select select "**"
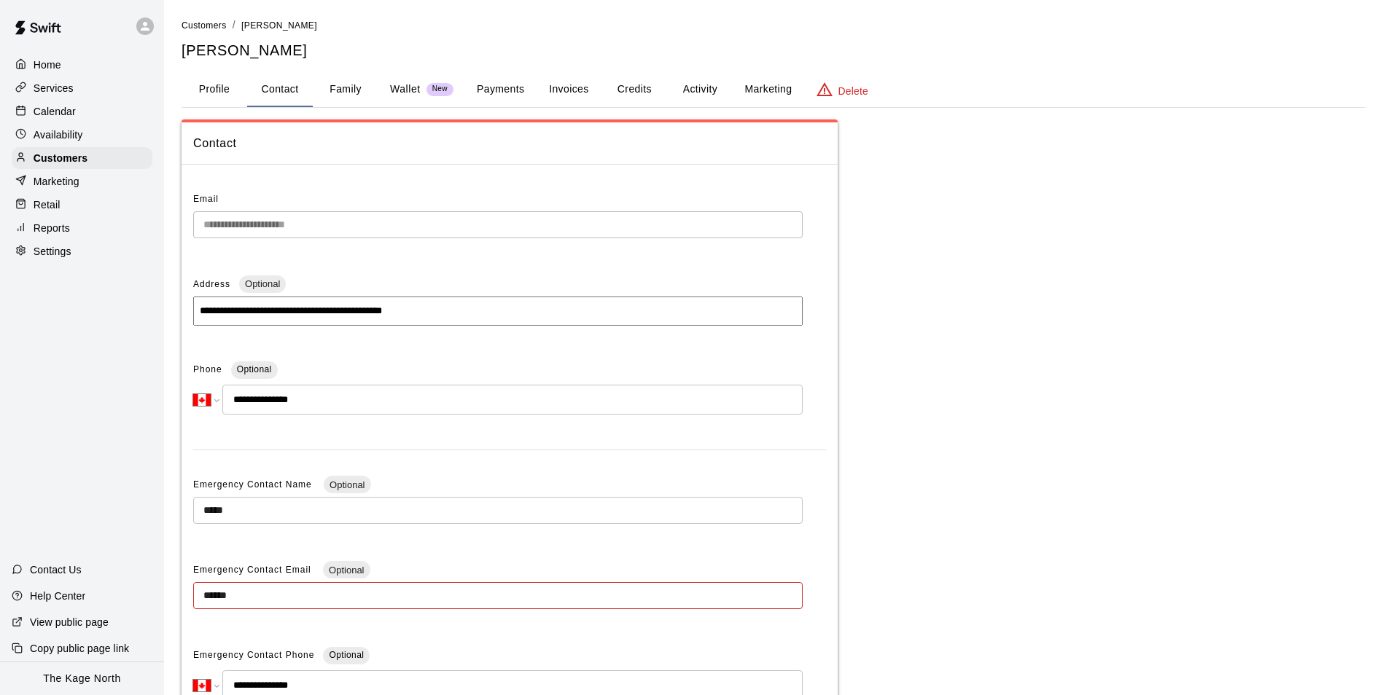
click at [64, 109] on p "Calendar" at bounding box center [55, 111] width 42 height 15
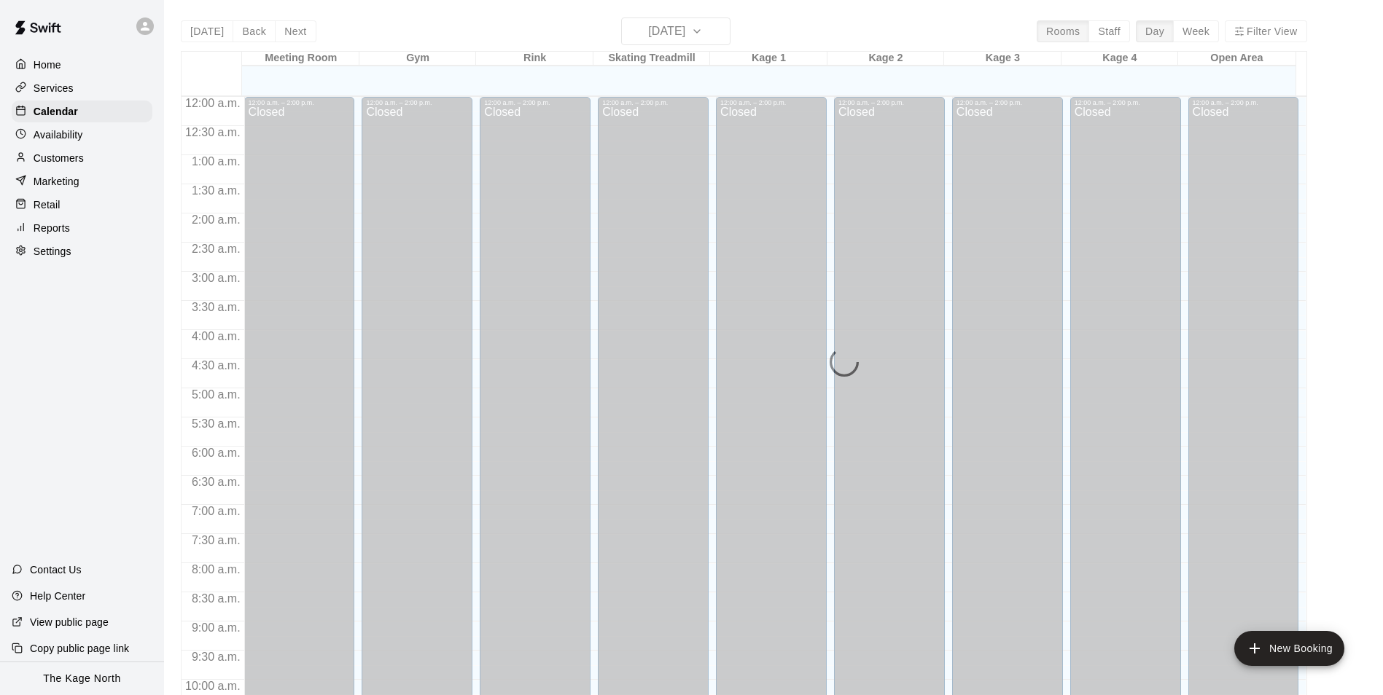
scroll to position [741, 0]
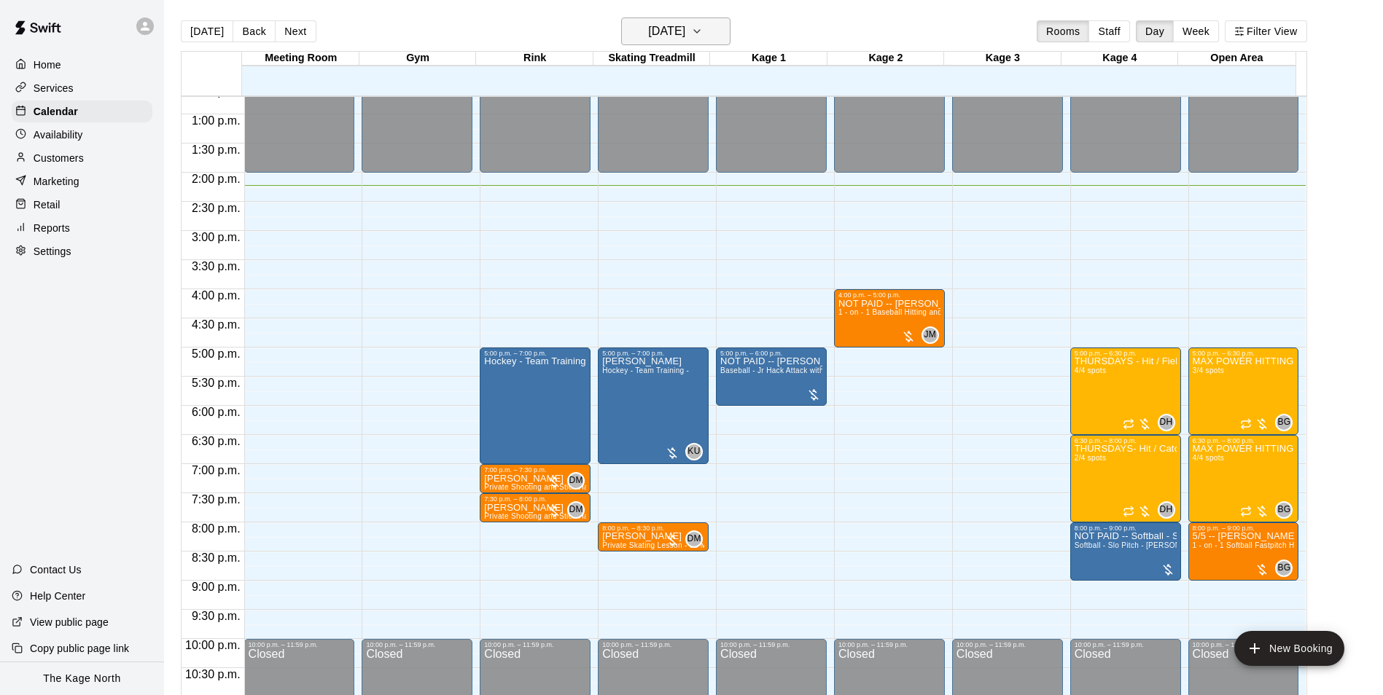
click at [685, 28] on h6 "[DATE]" at bounding box center [666, 31] width 37 height 20
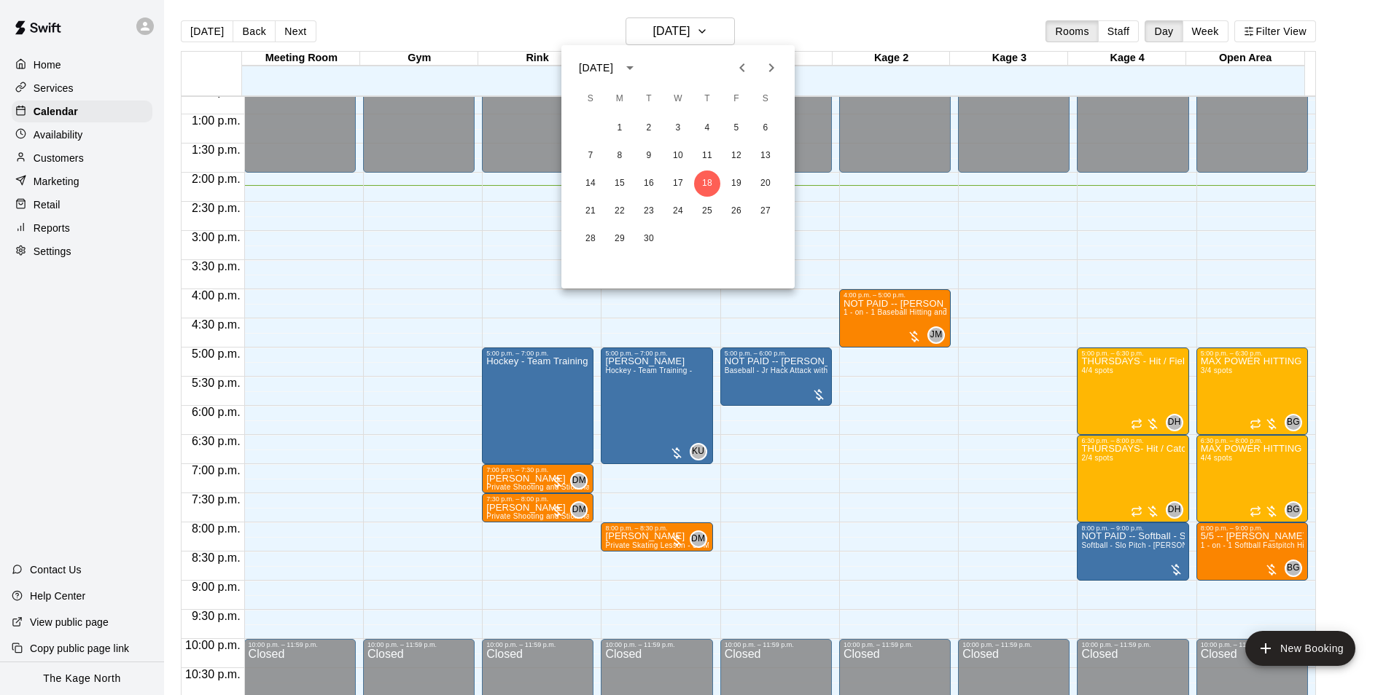
click at [775, 69] on icon "Next month" at bounding box center [770, 67] width 17 height 17
click at [676, 156] on button "8" at bounding box center [678, 156] width 26 height 26
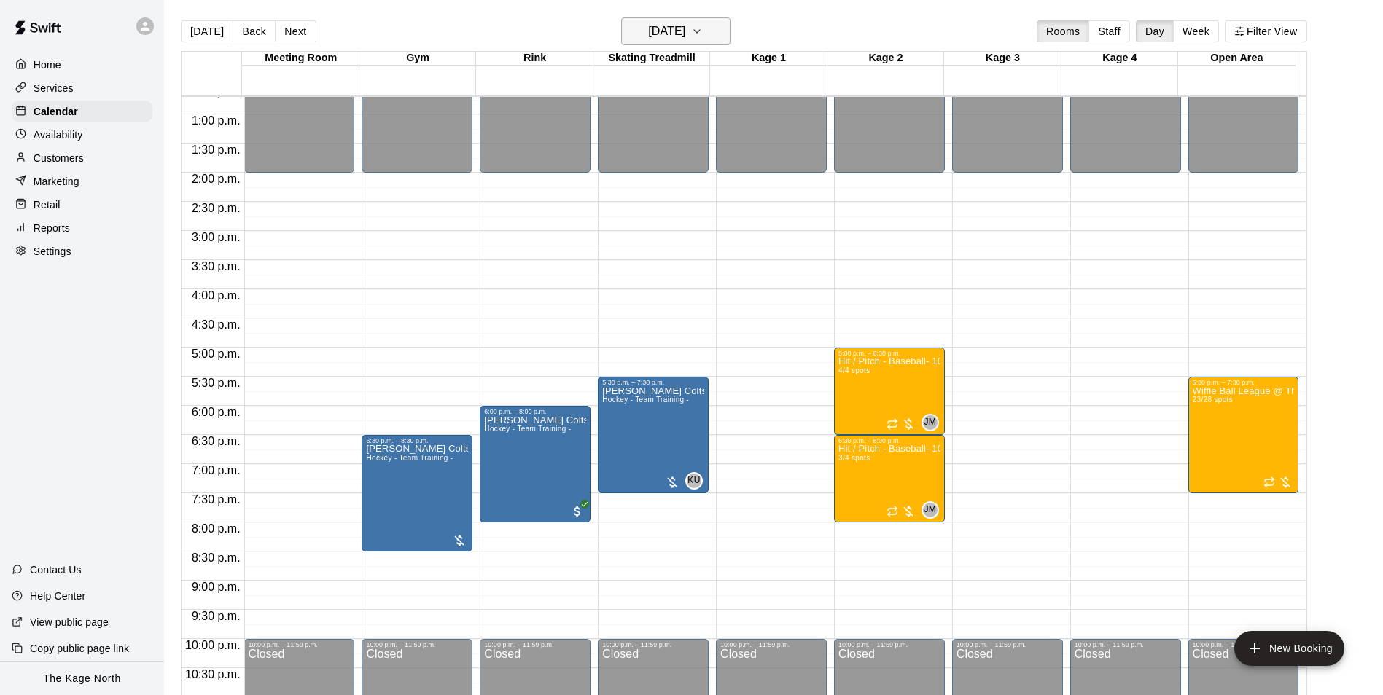
click at [685, 31] on h6 "Wednesday Oct 08" at bounding box center [666, 31] width 37 height 20
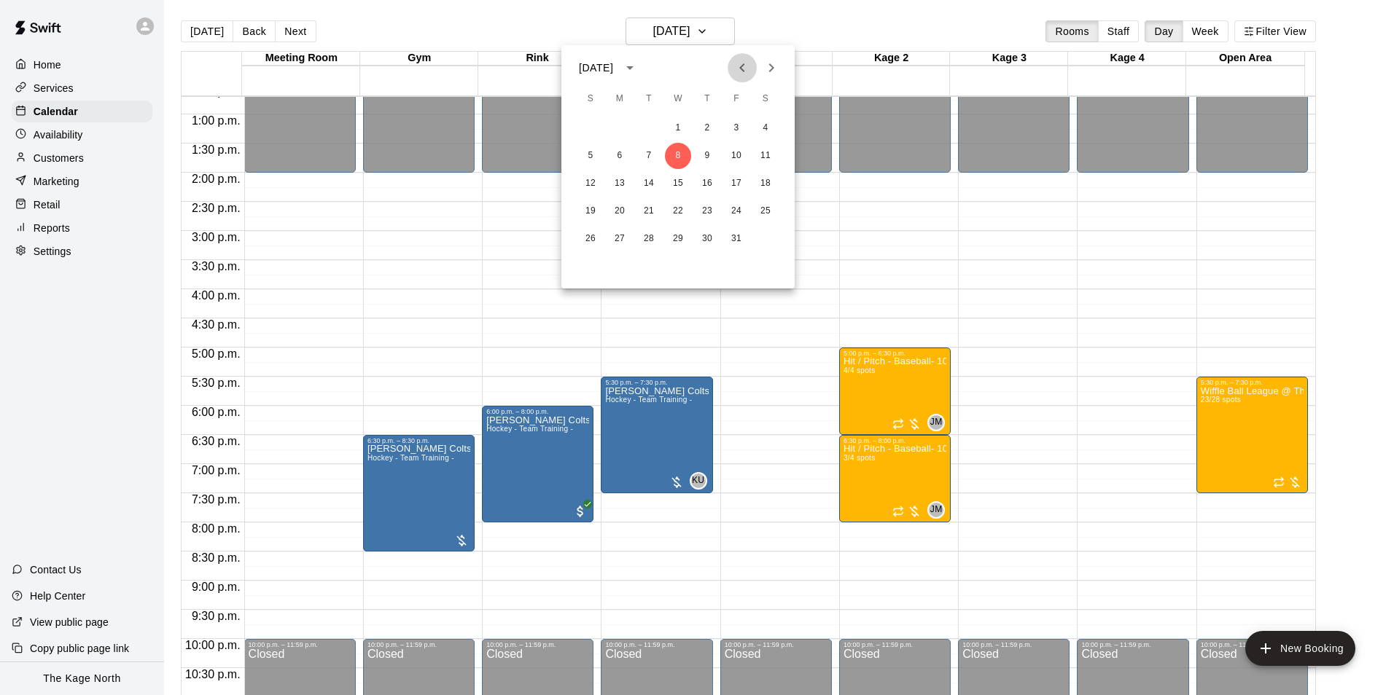
click at [739, 68] on icon "Previous month" at bounding box center [741, 67] width 5 height 9
click at [709, 182] on button "18" at bounding box center [707, 184] width 26 height 26
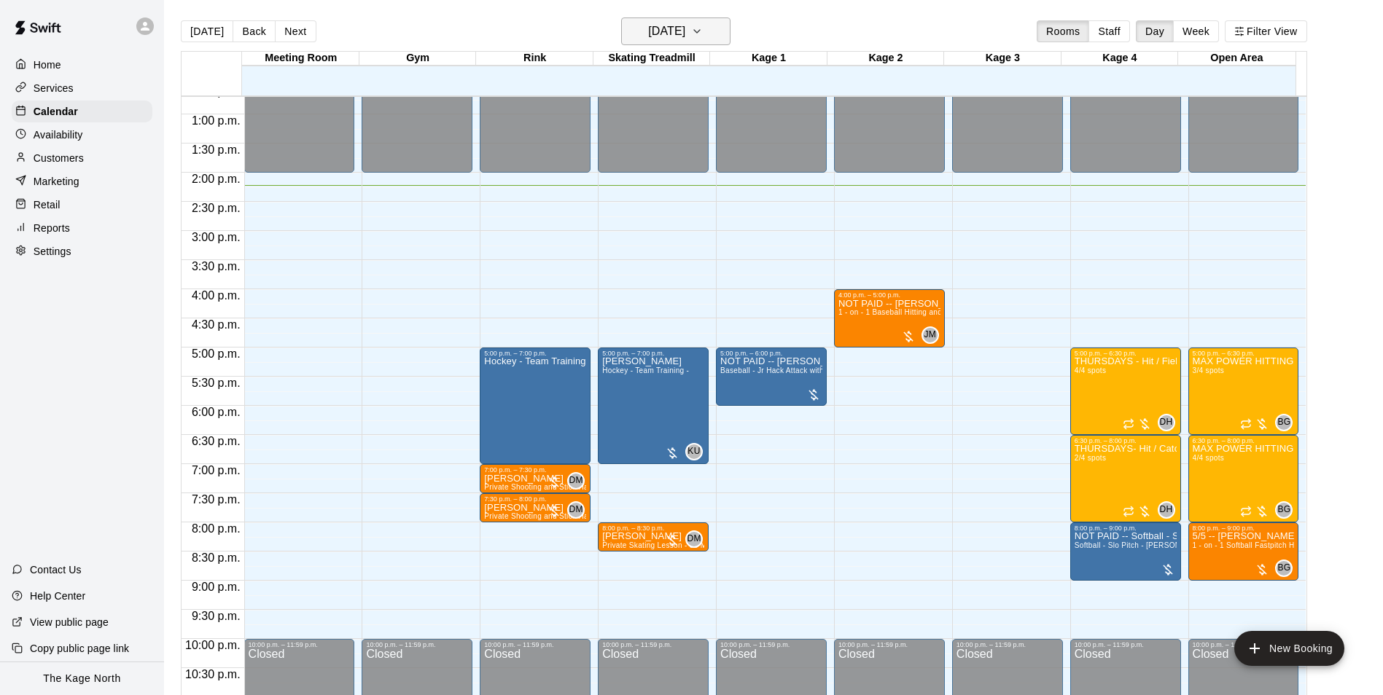
click at [685, 31] on h6 "[DATE]" at bounding box center [666, 31] width 37 height 20
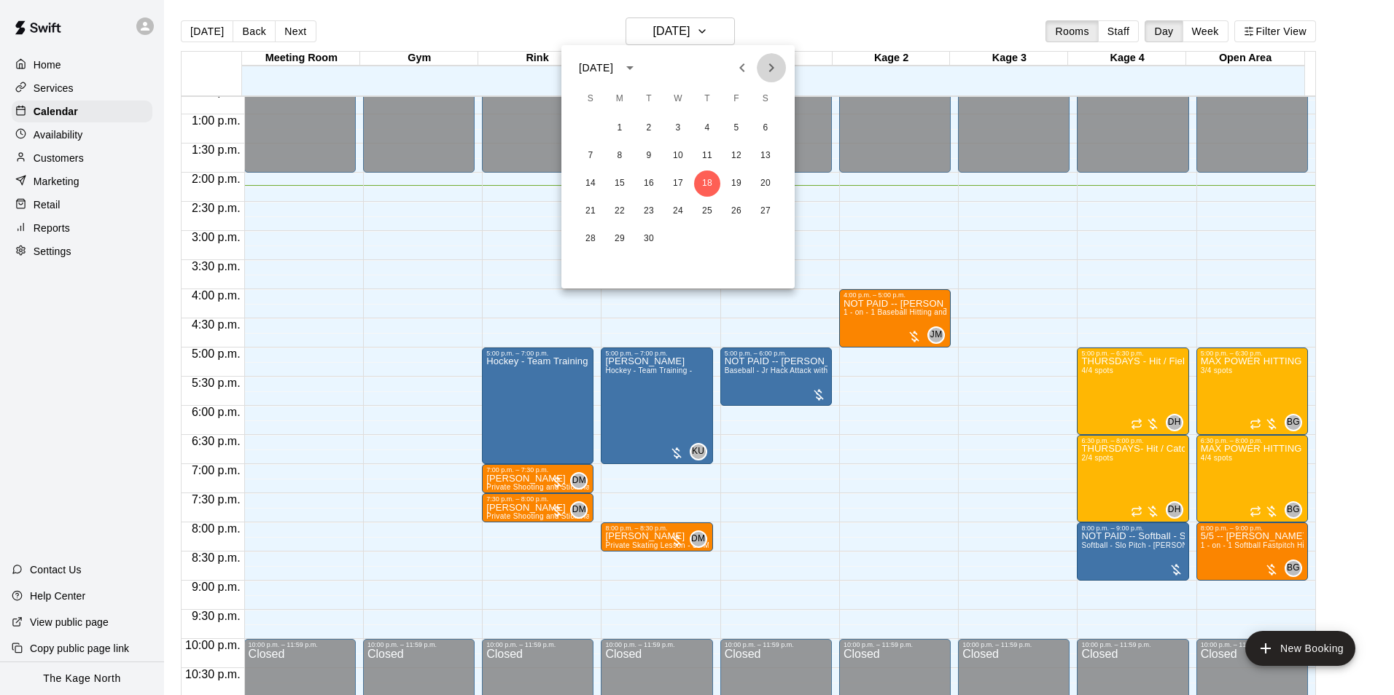
click at [768, 74] on icon "Next month" at bounding box center [770, 67] width 17 height 17
click at [678, 241] on button "29" at bounding box center [678, 239] width 26 height 26
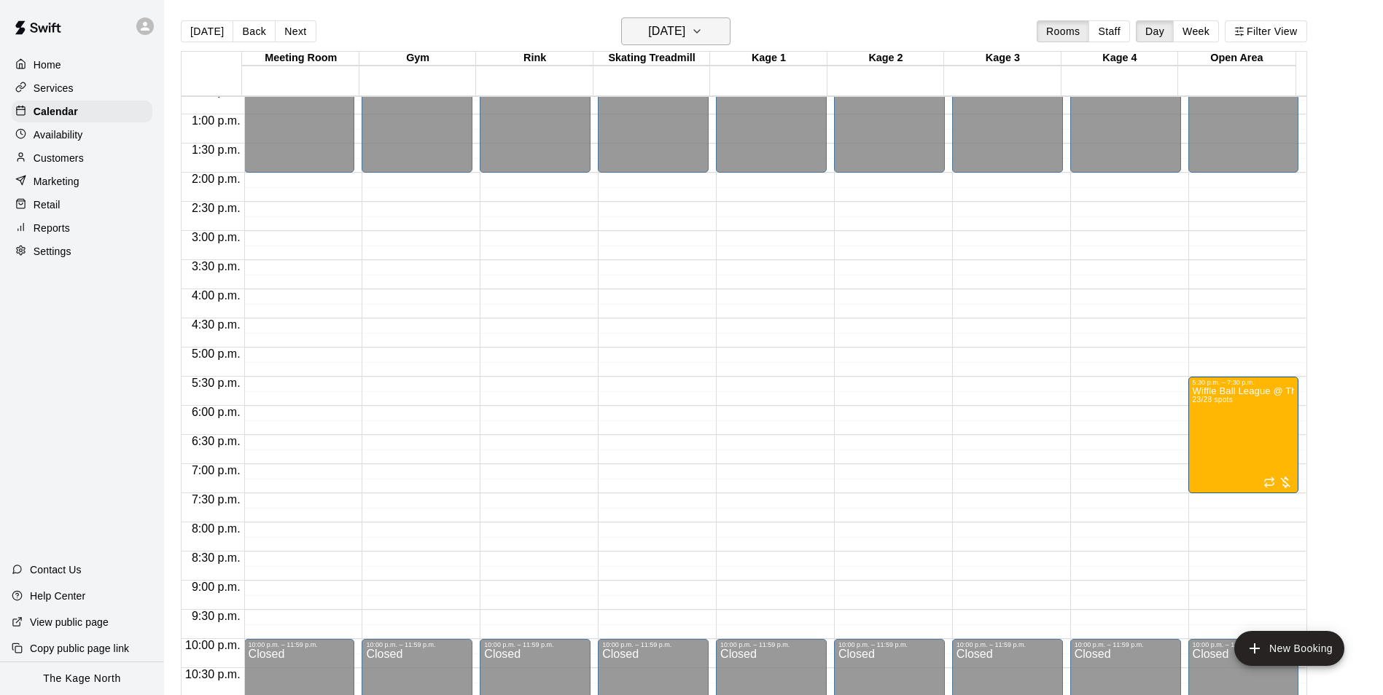
click at [685, 36] on h6 "Wednesday Oct 29" at bounding box center [666, 31] width 37 height 20
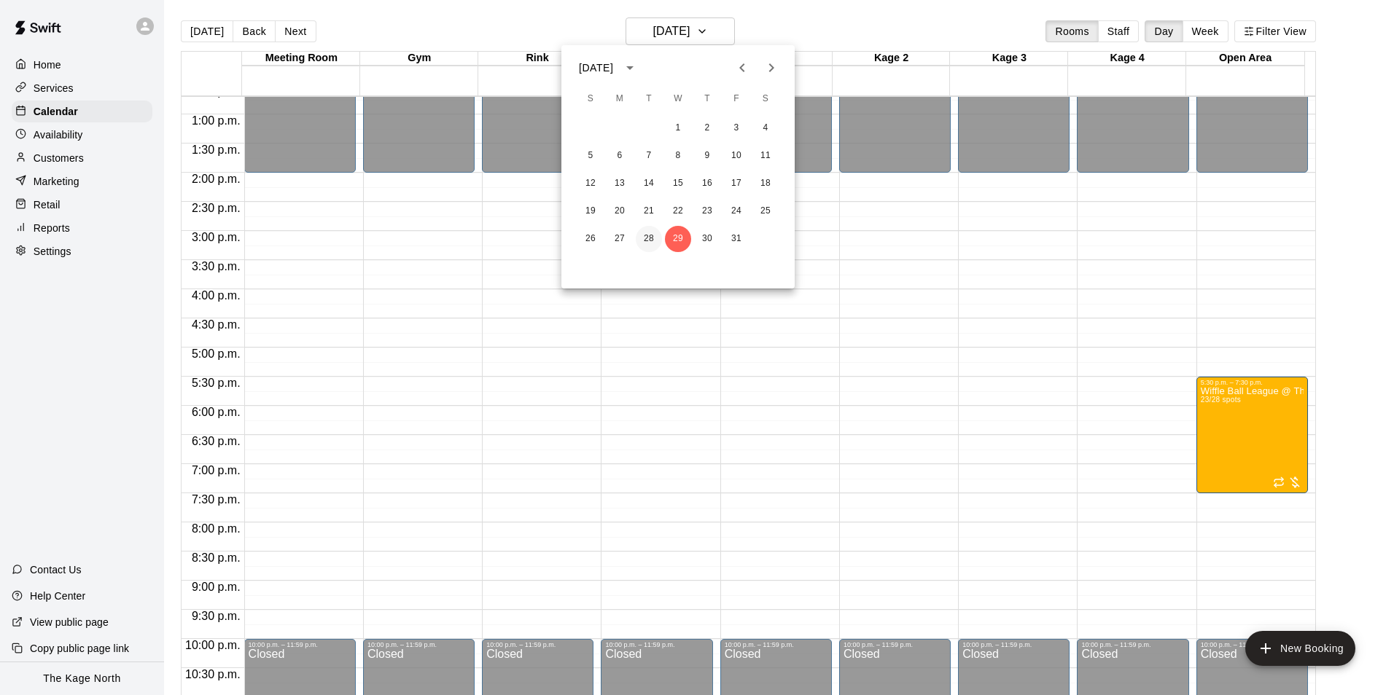
click at [652, 238] on button "28" at bounding box center [649, 239] width 26 height 26
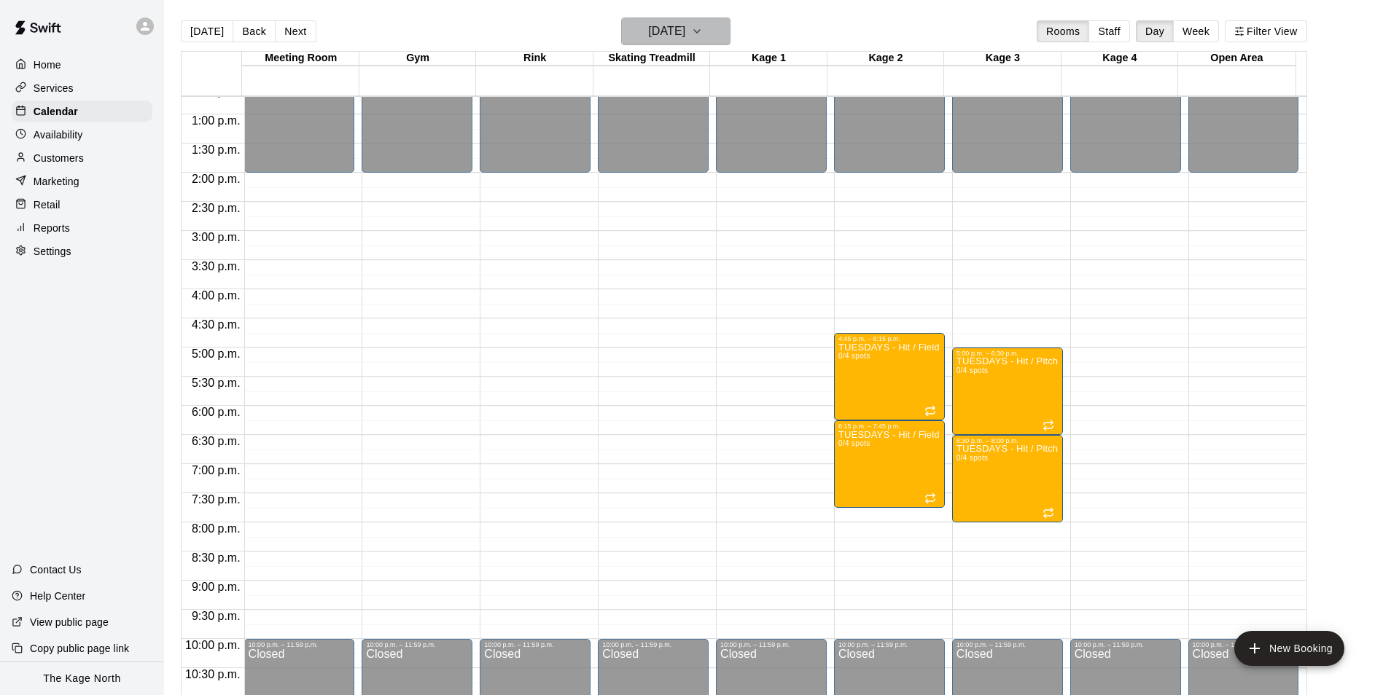
click at [684, 27] on h6 "Tuesday Oct 28" at bounding box center [666, 31] width 37 height 20
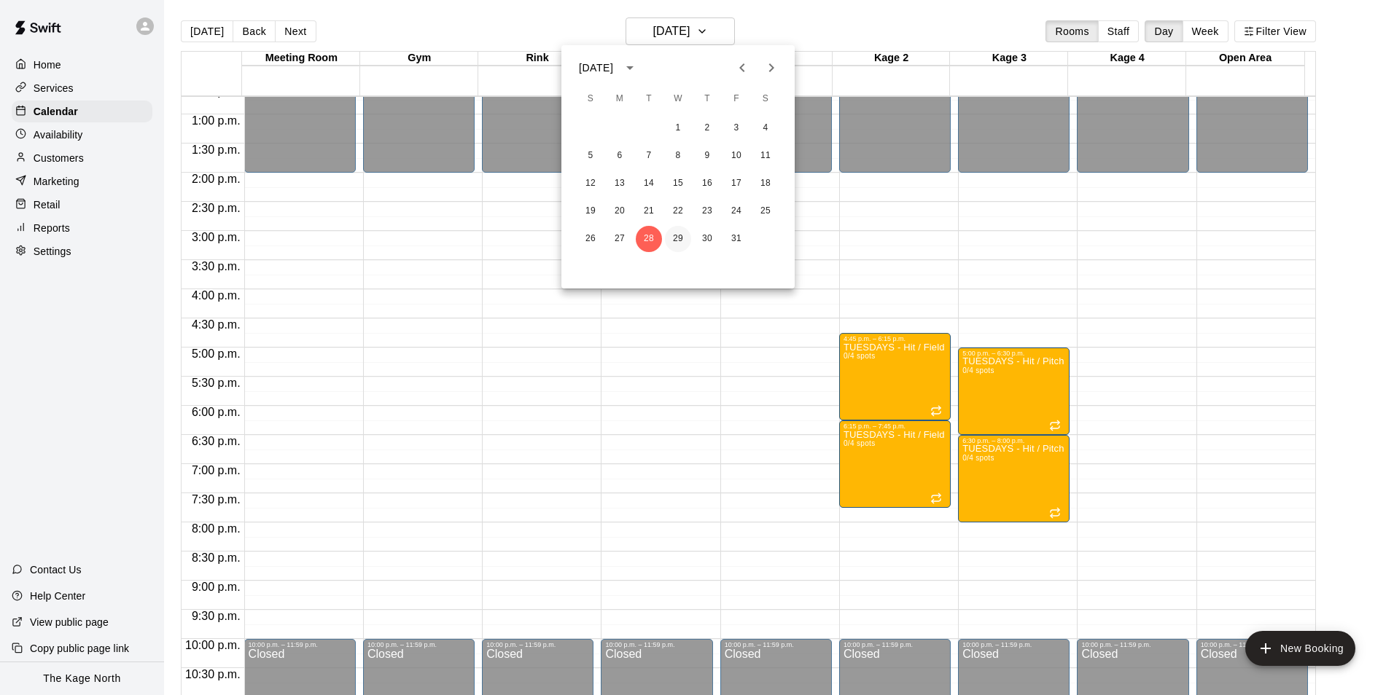
click at [679, 235] on button "29" at bounding box center [678, 239] width 26 height 26
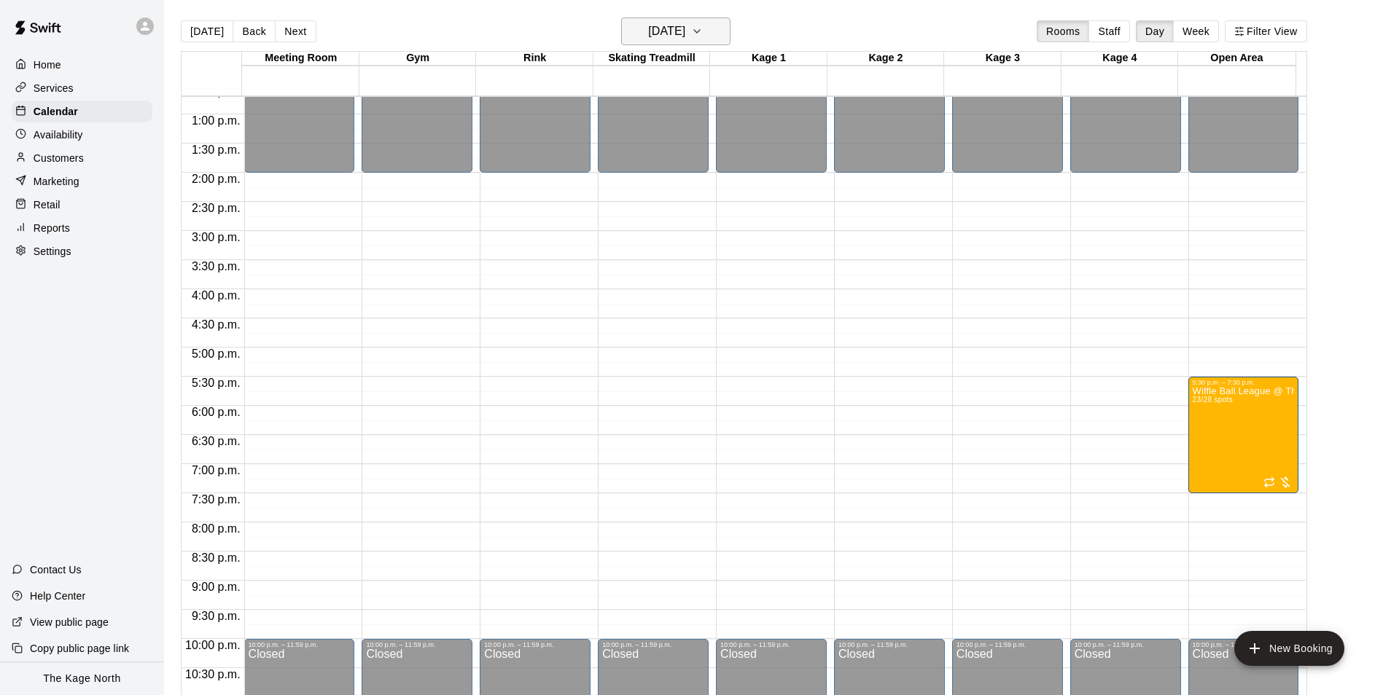
click at [685, 32] on h6 "Wednesday Oct 29" at bounding box center [666, 31] width 37 height 20
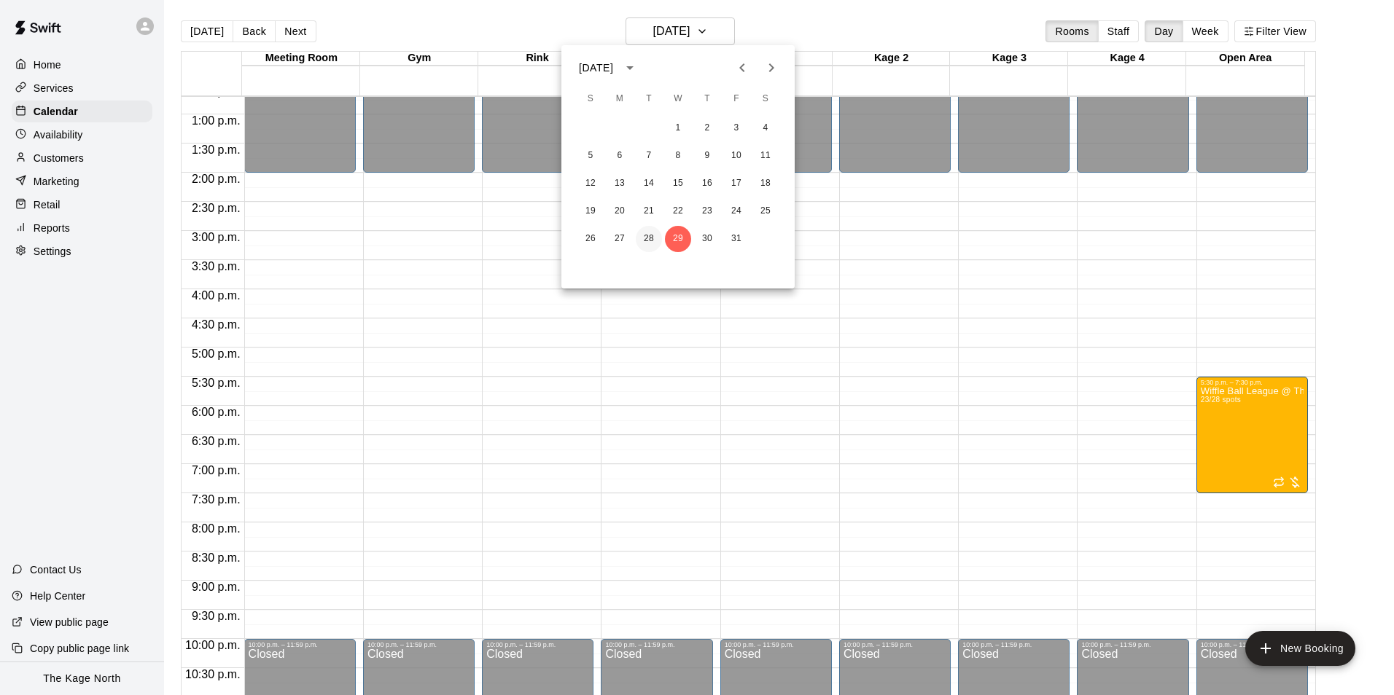
click at [647, 236] on button "28" at bounding box center [649, 239] width 26 height 26
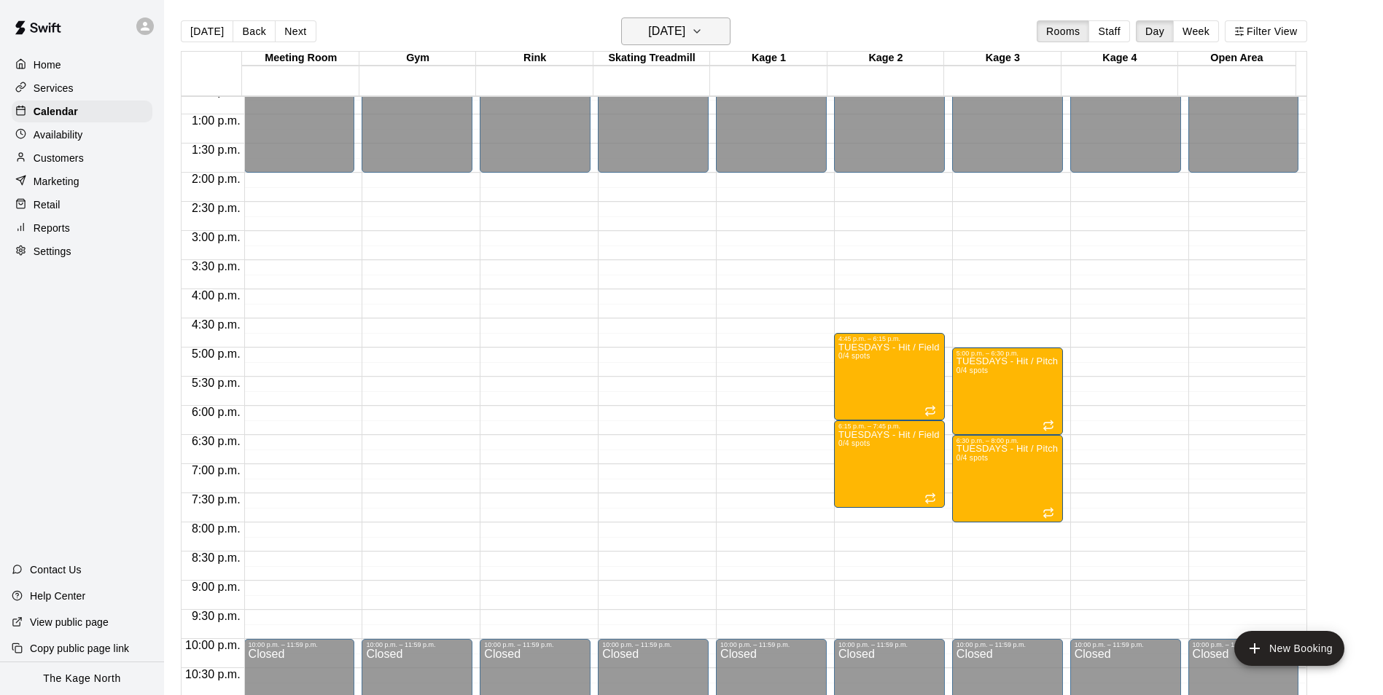
click at [685, 28] on h6 "Tuesday Oct 28" at bounding box center [666, 31] width 37 height 20
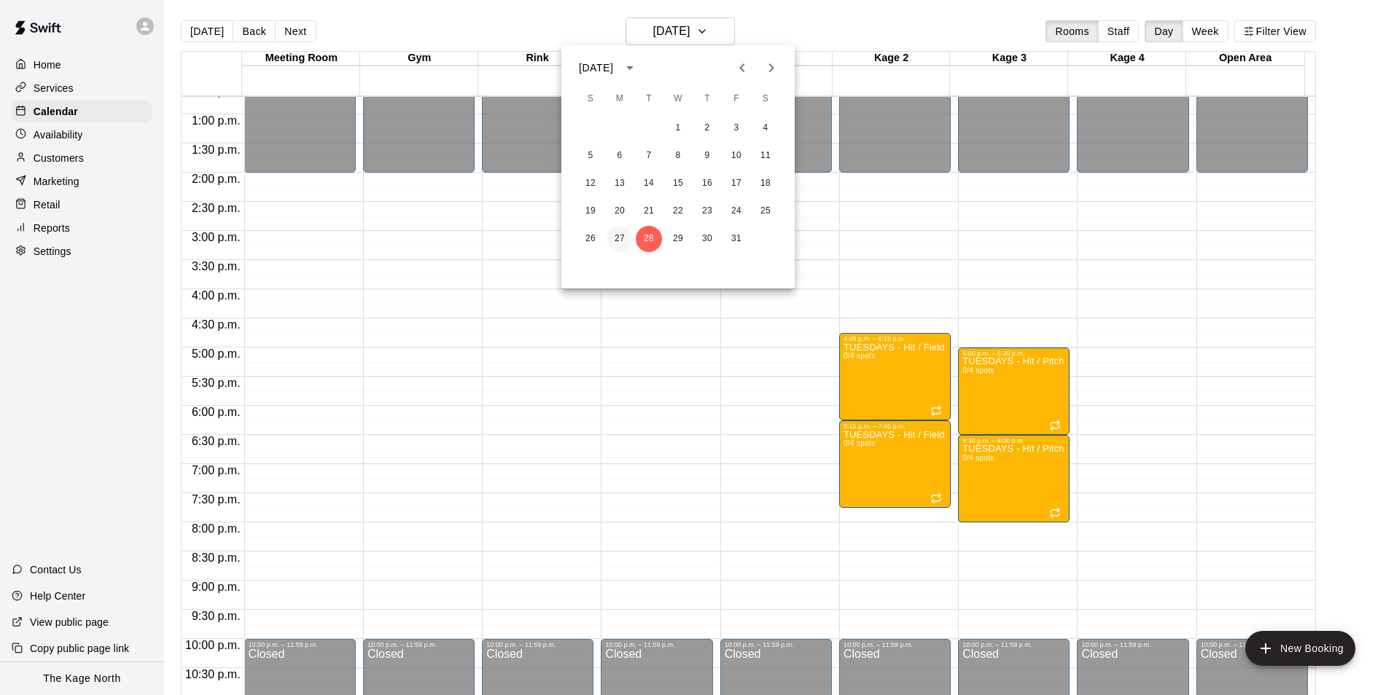
click at [625, 235] on button "27" at bounding box center [619, 239] width 26 height 26
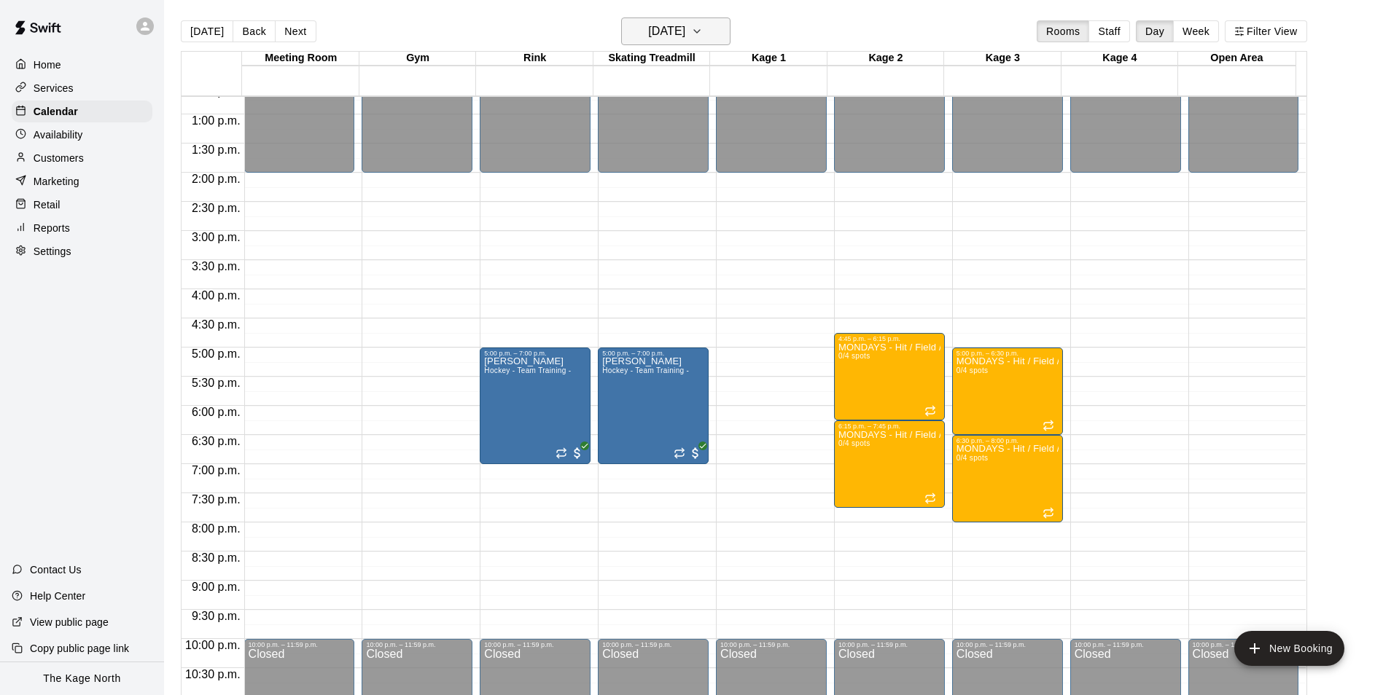
click at [685, 31] on h6 "Monday Oct 27" at bounding box center [666, 31] width 37 height 20
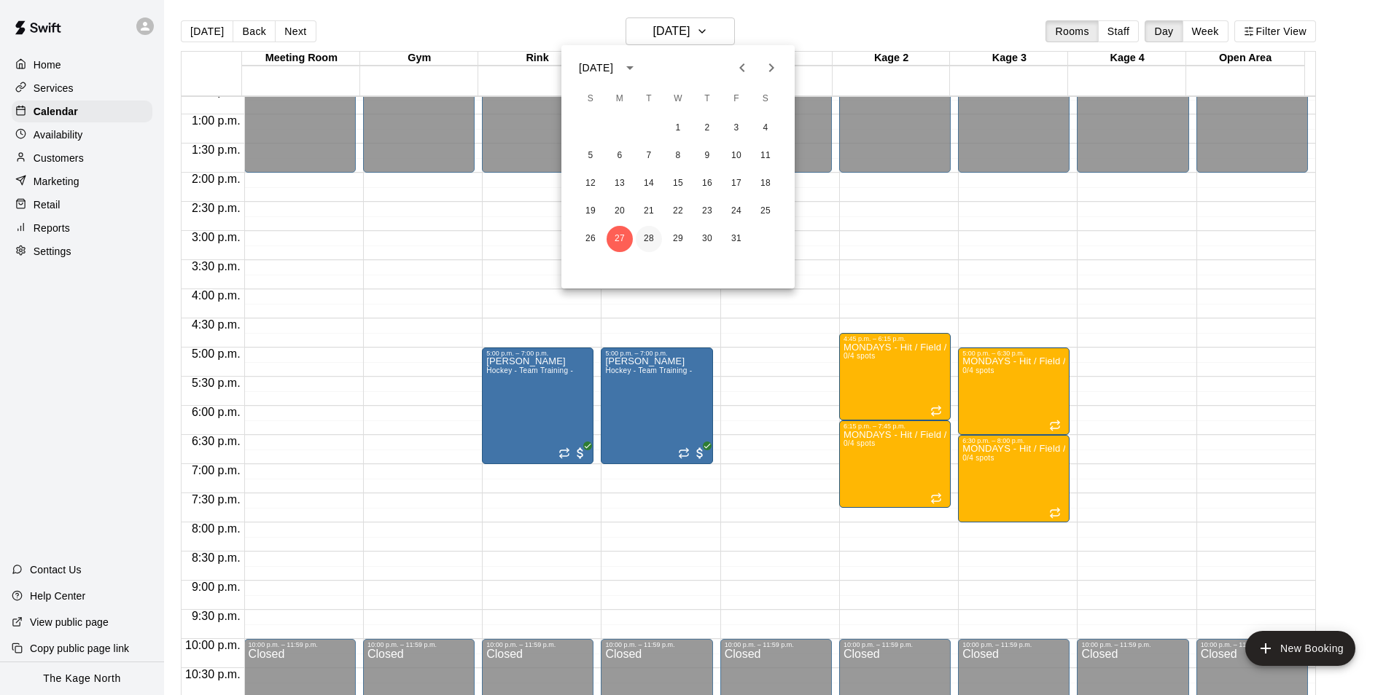
click at [652, 233] on button "28" at bounding box center [649, 239] width 26 height 26
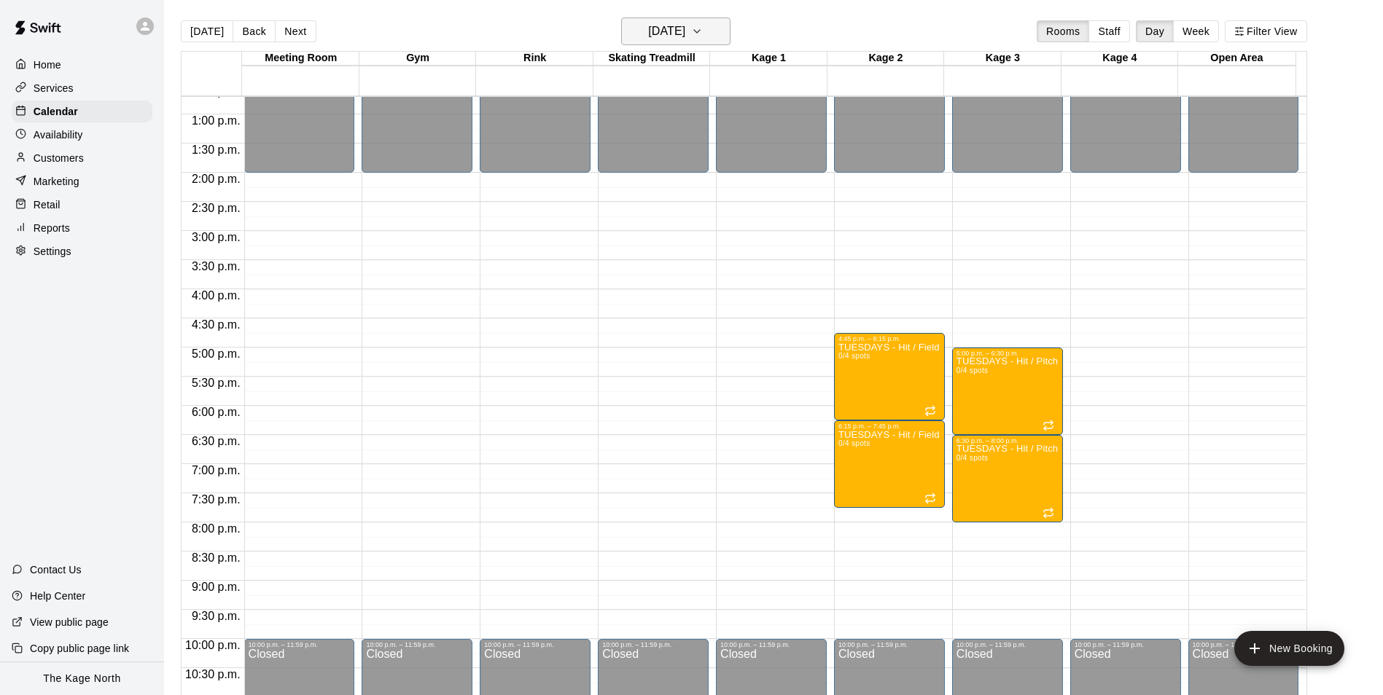
click at [685, 35] on h6 "Tuesday Oct 28" at bounding box center [666, 31] width 37 height 20
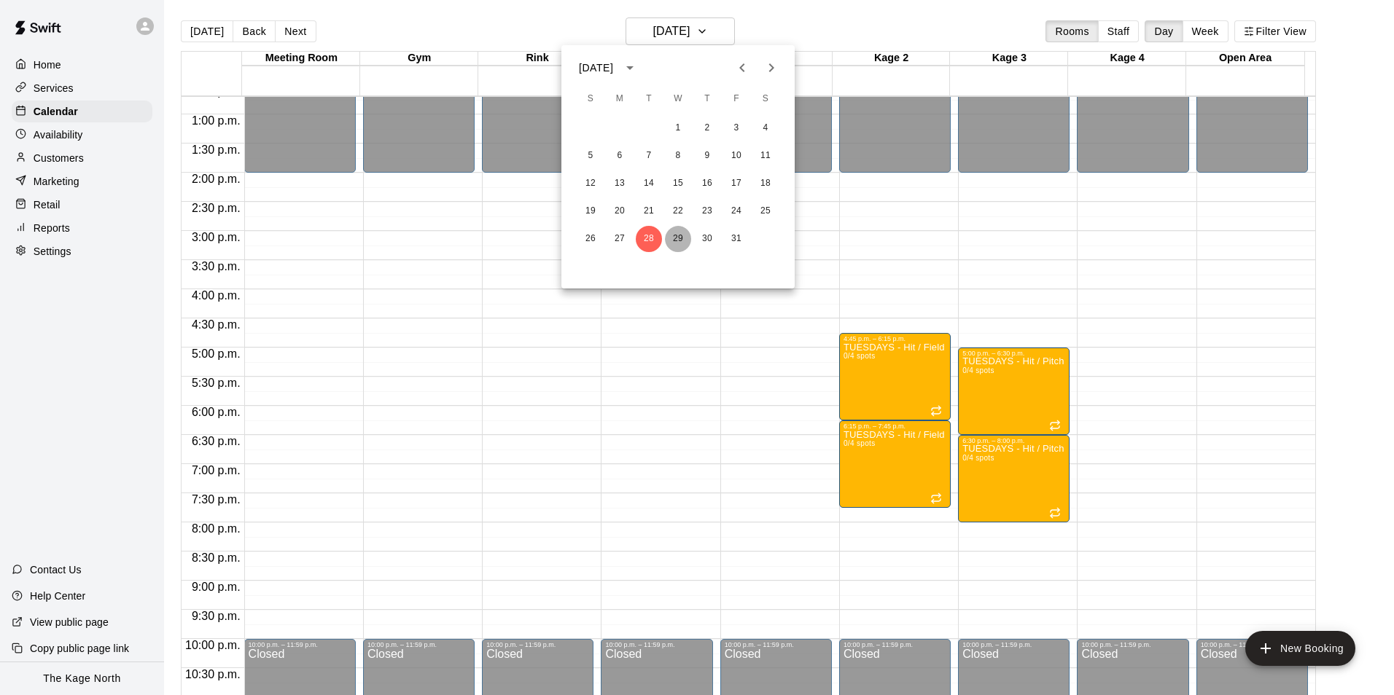
click at [674, 235] on button "29" at bounding box center [678, 239] width 26 height 26
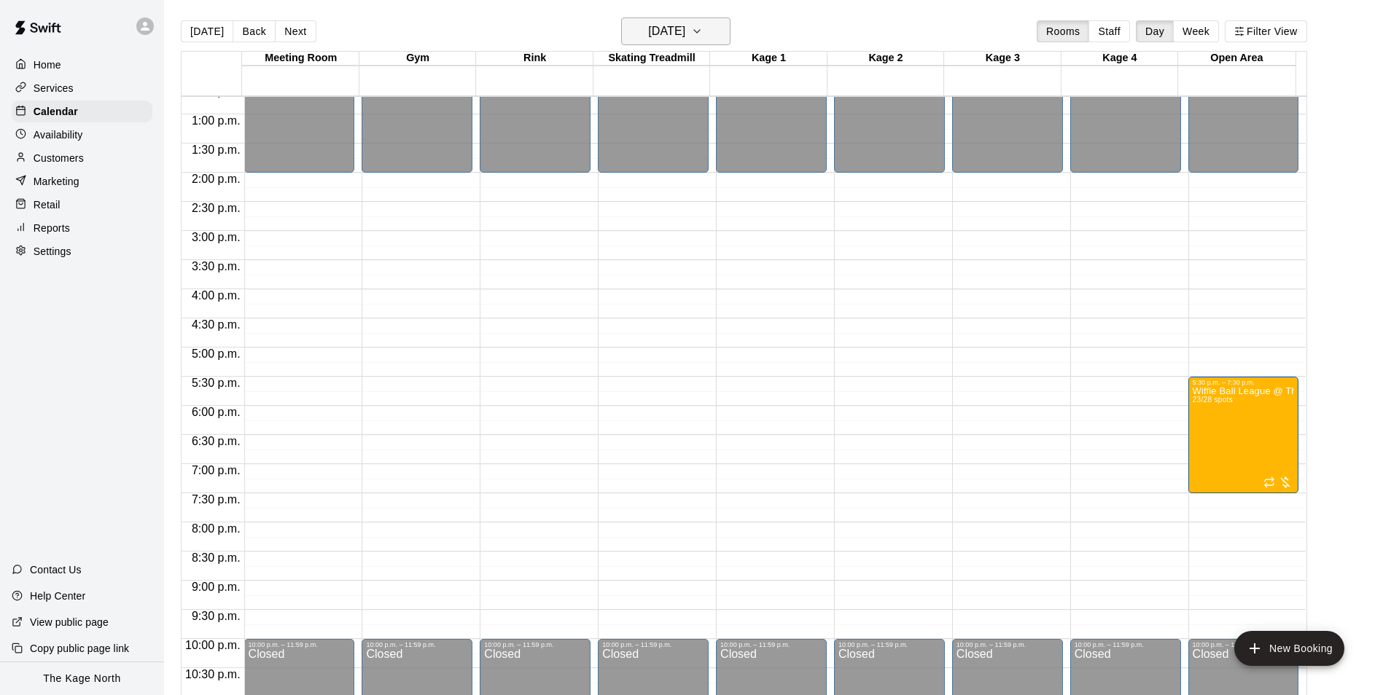
click at [685, 39] on h6 "Wednesday Oct 29" at bounding box center [666, 31] width 37 height 20
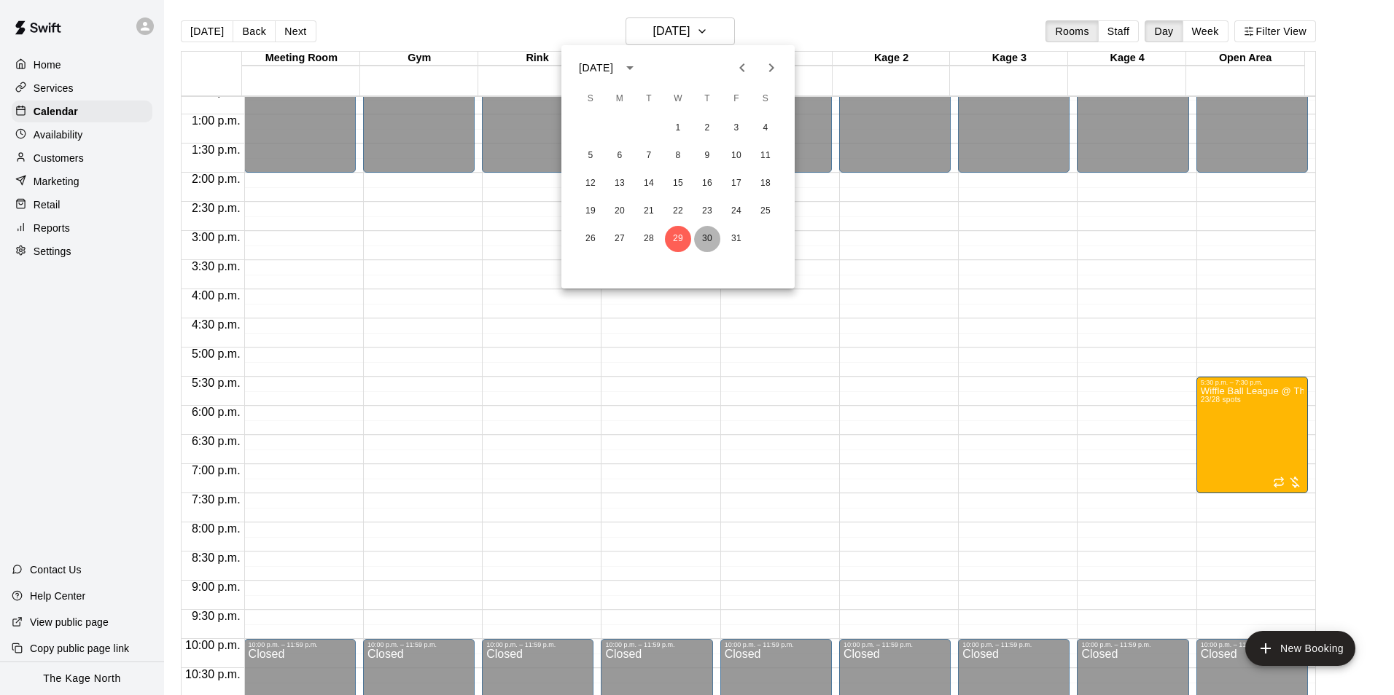
click at [706, 233] on button "30" at bounding box center [707, 239] width 26 height 26
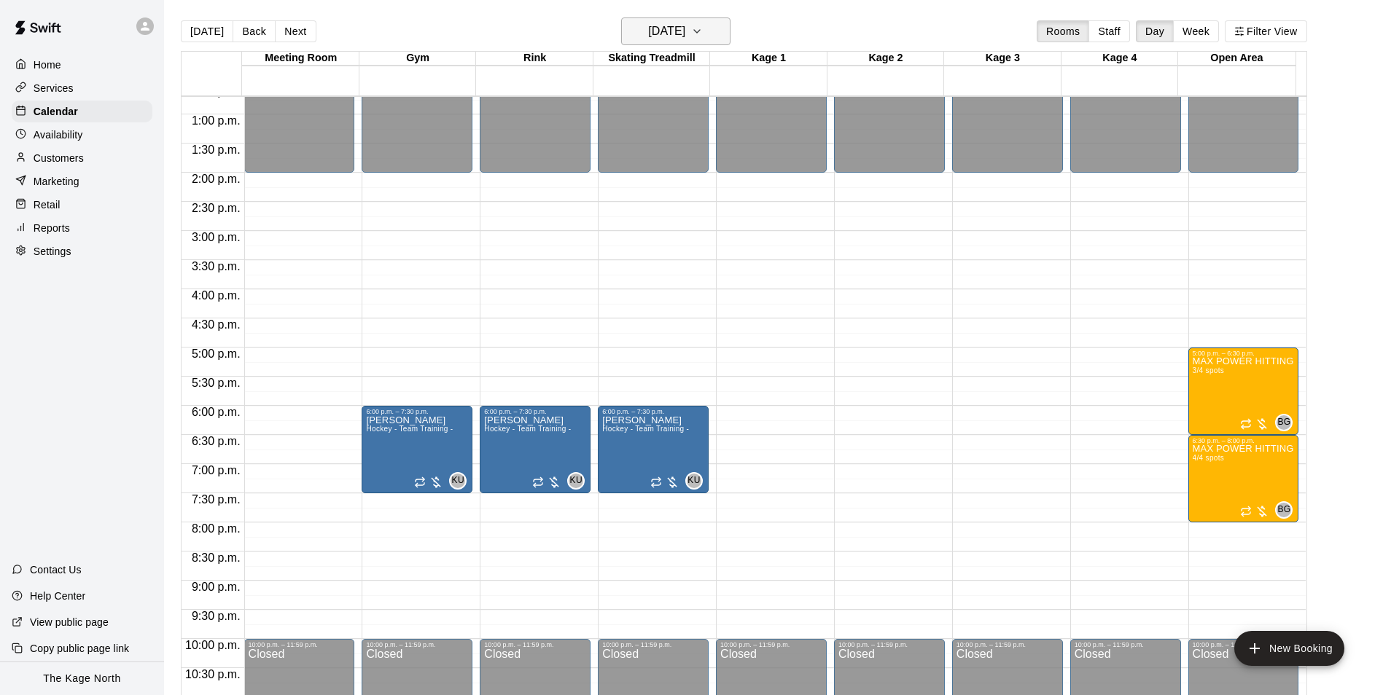
click at [685, 29] on h6 "Thursday Oct 30" at bounding box center [666, 31] width 37 height 20
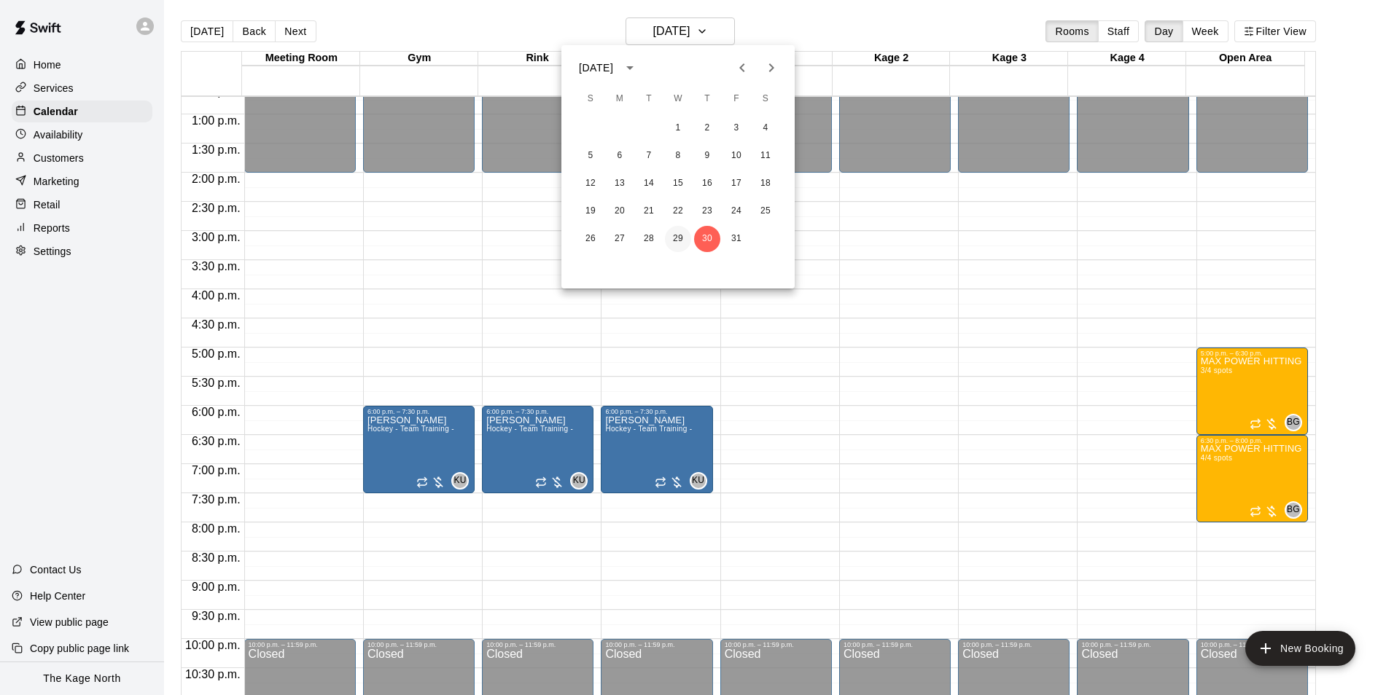
click at [682, 231] on button "29" at bounding box center [678, 239] width 26 height 26
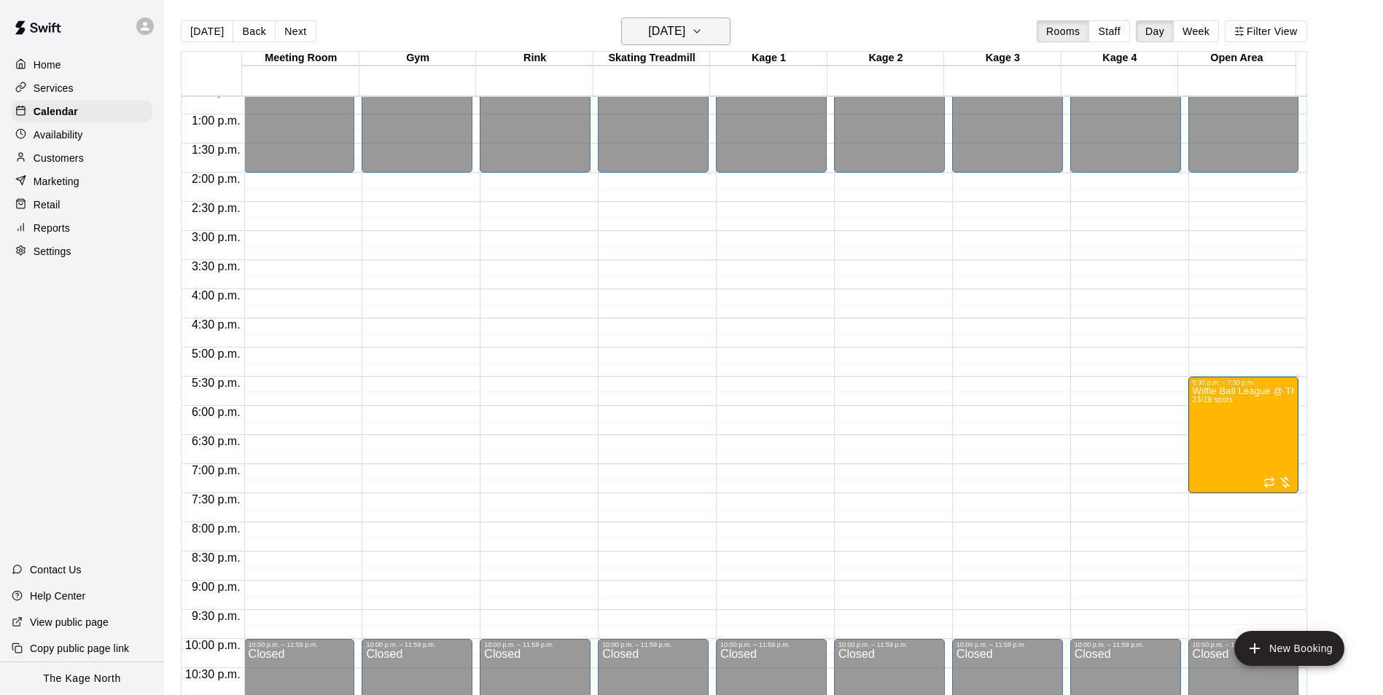
click at [685, 23] on h6 "Wednesday Oct 29" at bounding box center [666, 31] width 37 height 20
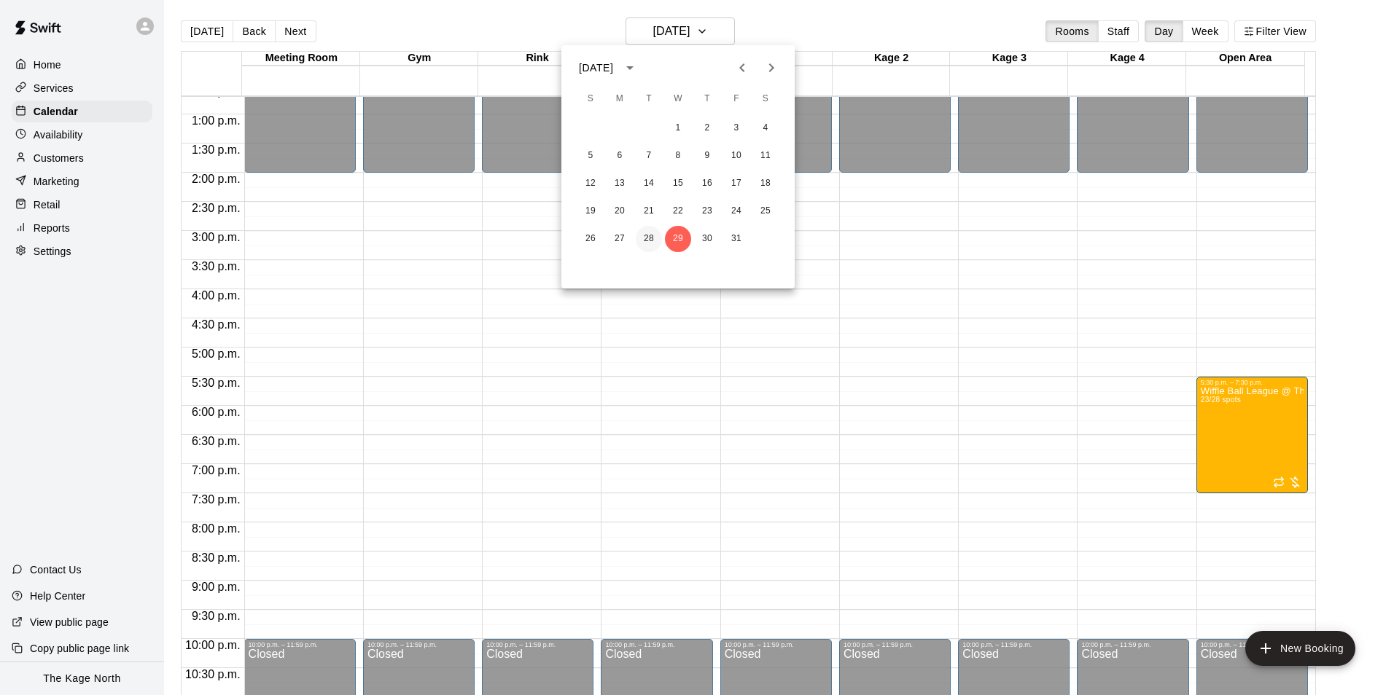
click at [651, 246] on button "28" at bounding box center [649, 239] width 26 height 26
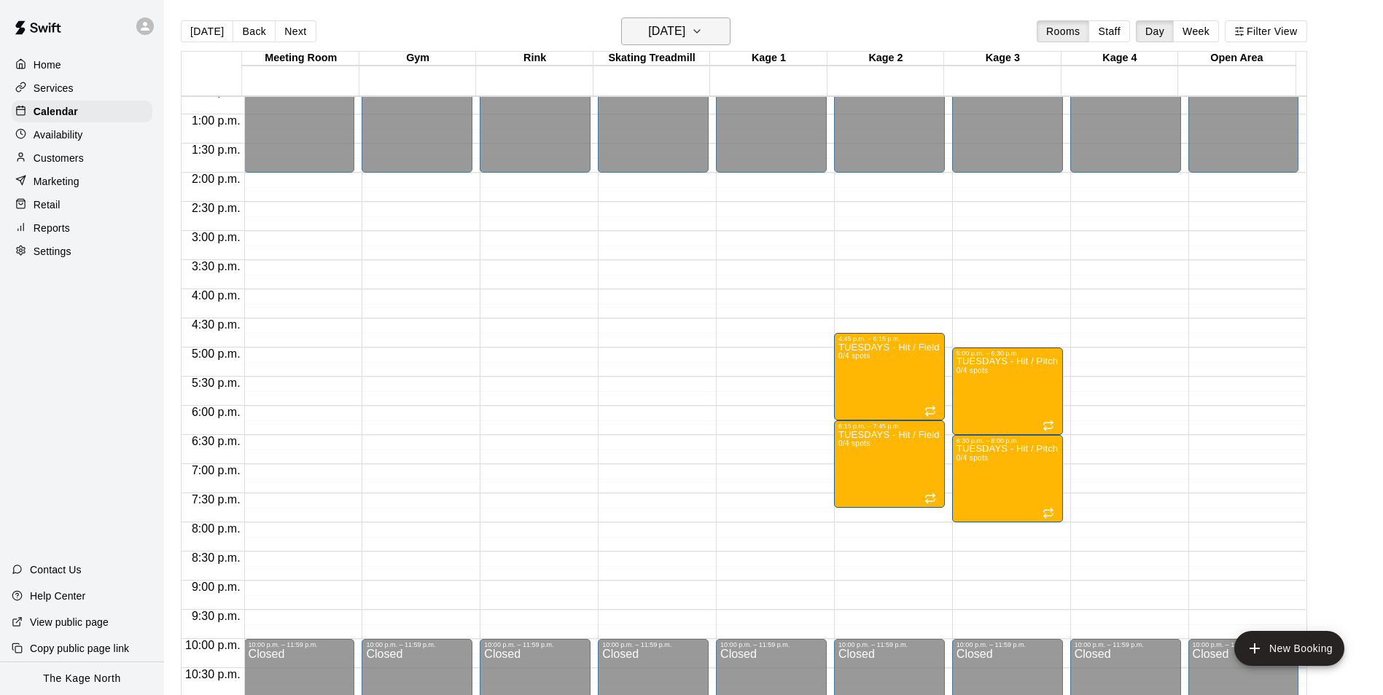
click at [685, 39] on h6 "Tuesday Oct 28" at bounding box center [666, 31] width 37 height 20
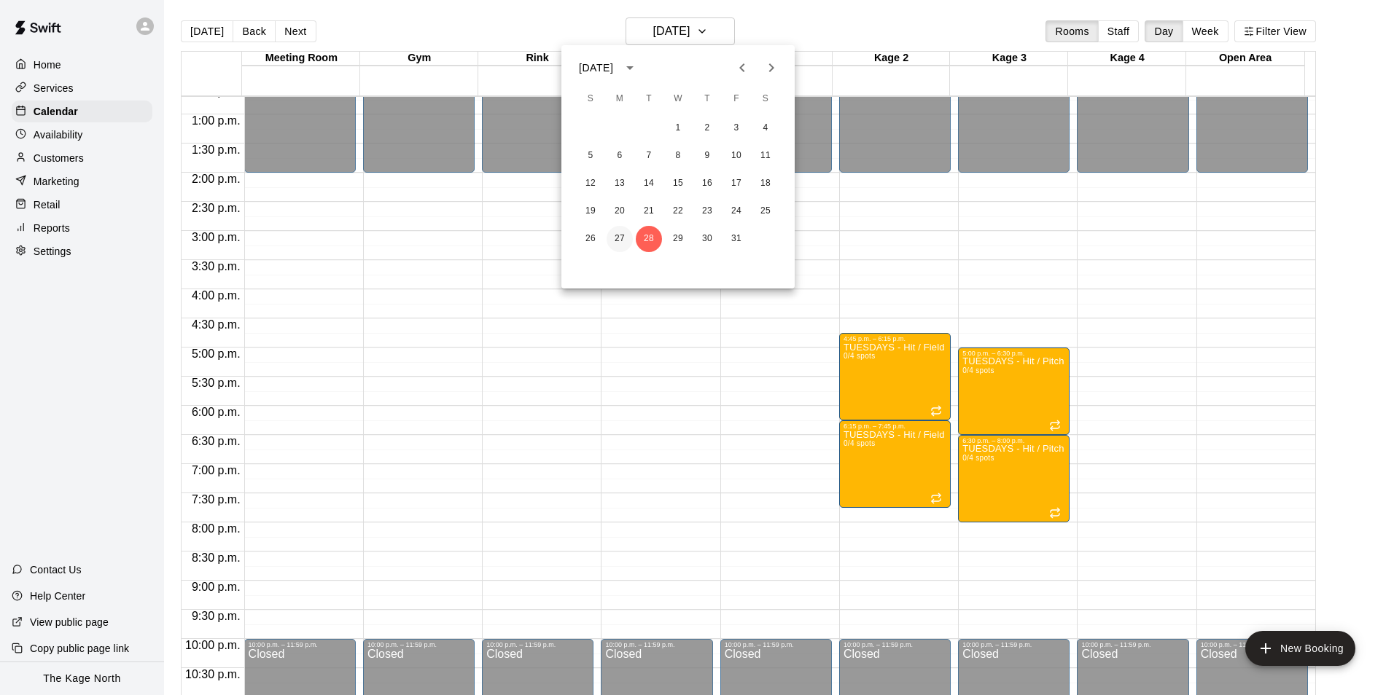
click at [625, 237] on button "27" at bounding box center [619, 239] width 26 height 26
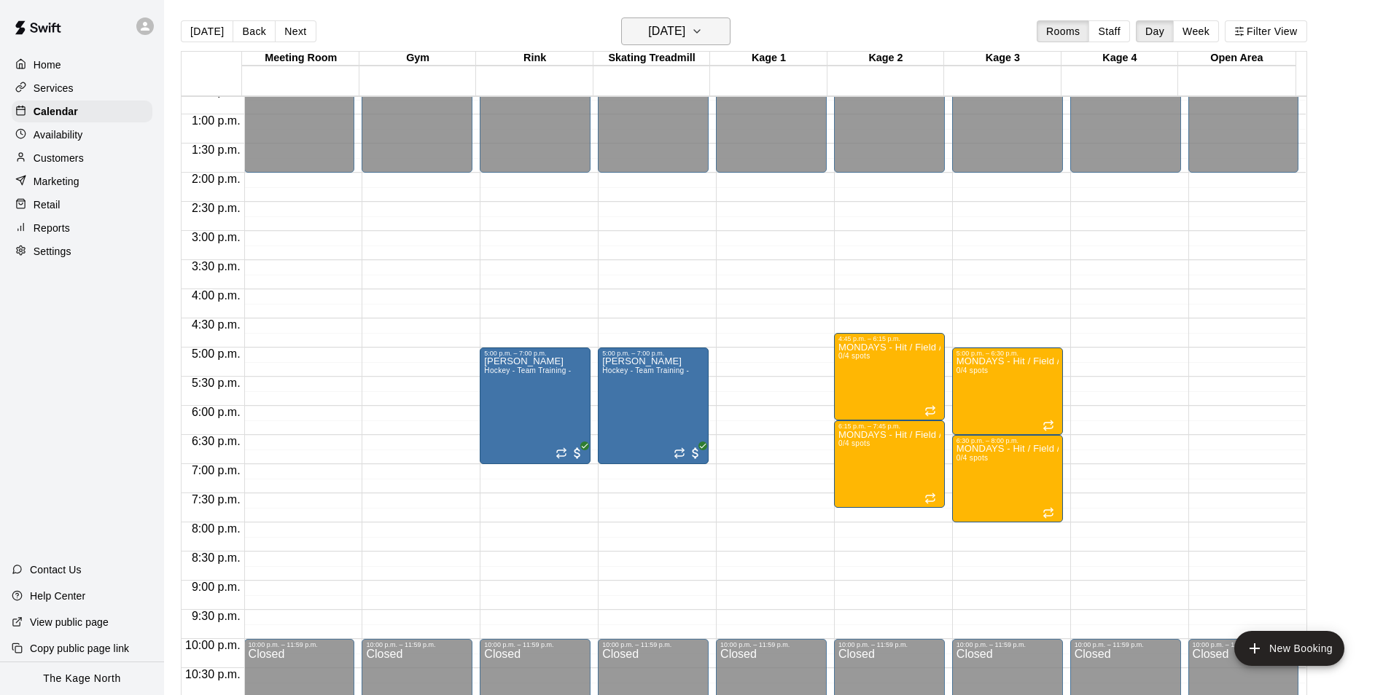
click at [713, 31] on button "Monday Oct 27" at bounding box center [675, 31] width 109 height 28
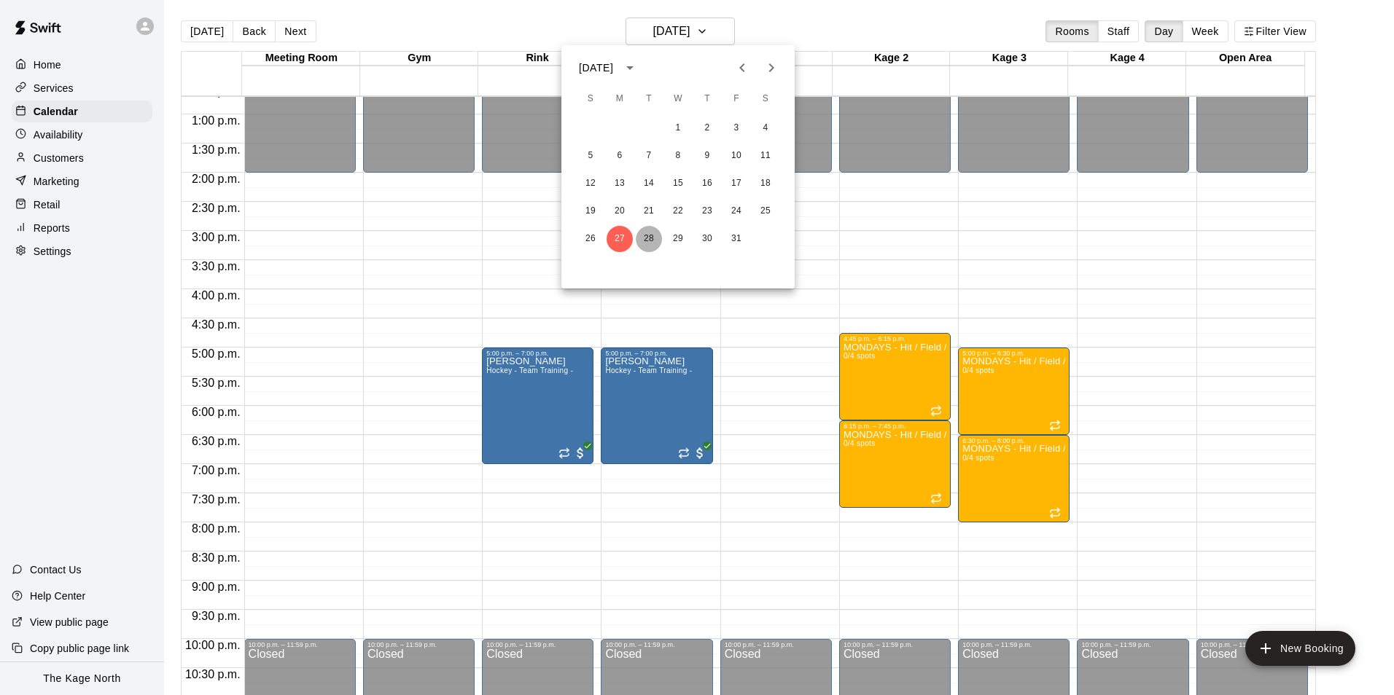
click at [652, 241] on button "28" at bounding box center [649, 239] width 26 height 26
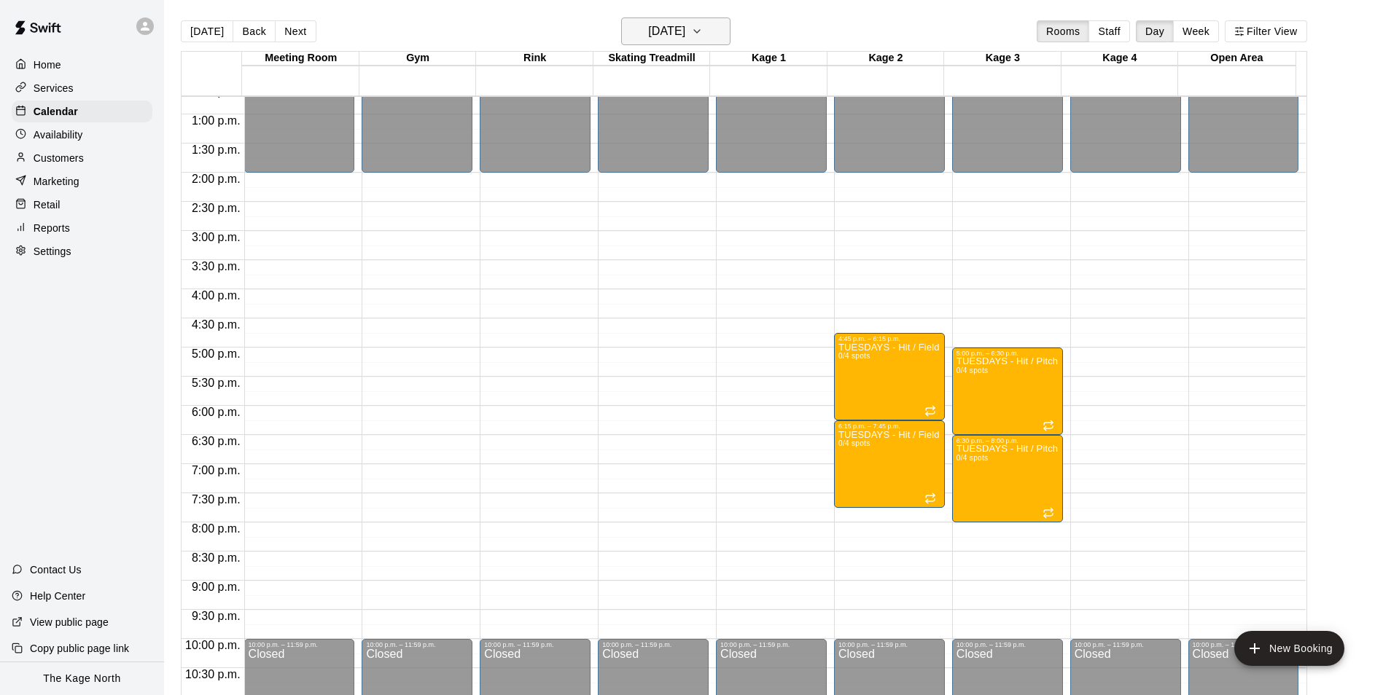
click at [685, 31] on h6 "Tuesday Oct 28" at bounding box center [666, 31] width 37 height 20
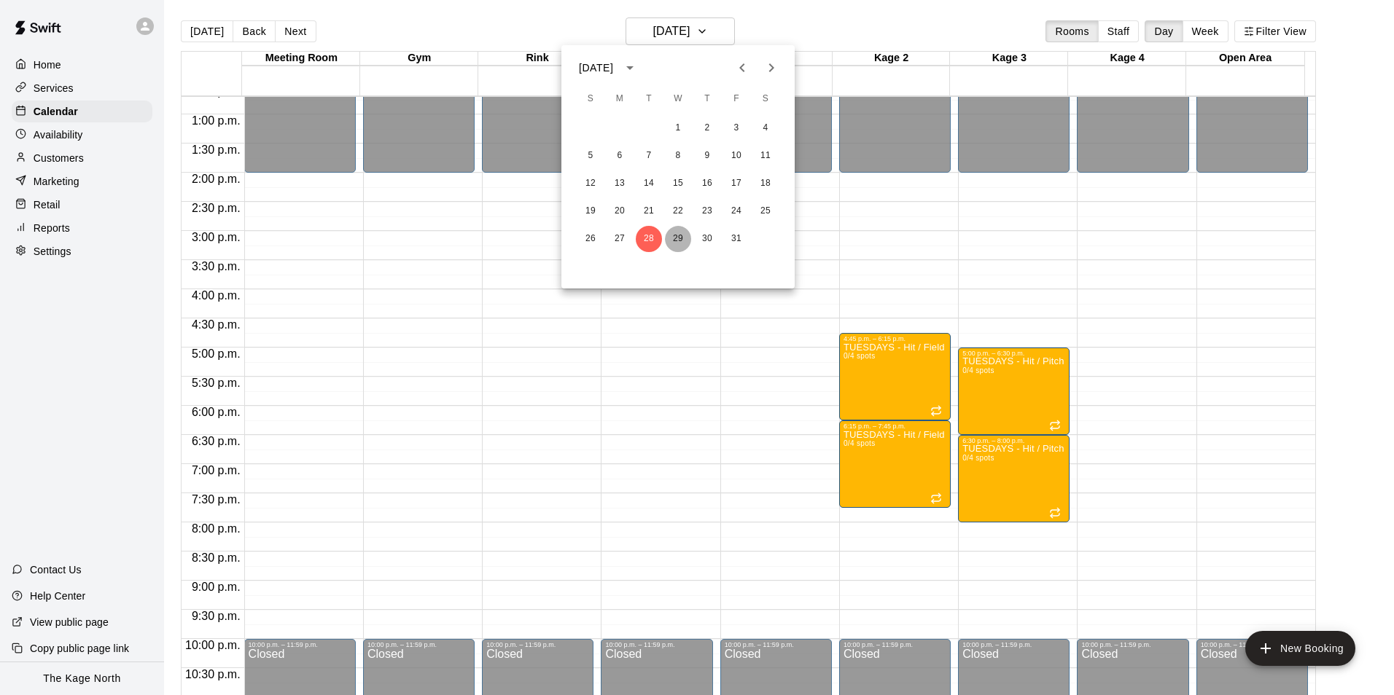
click at [681, 238] on button "29" at bounding box center [678, 239] width 26 height 26
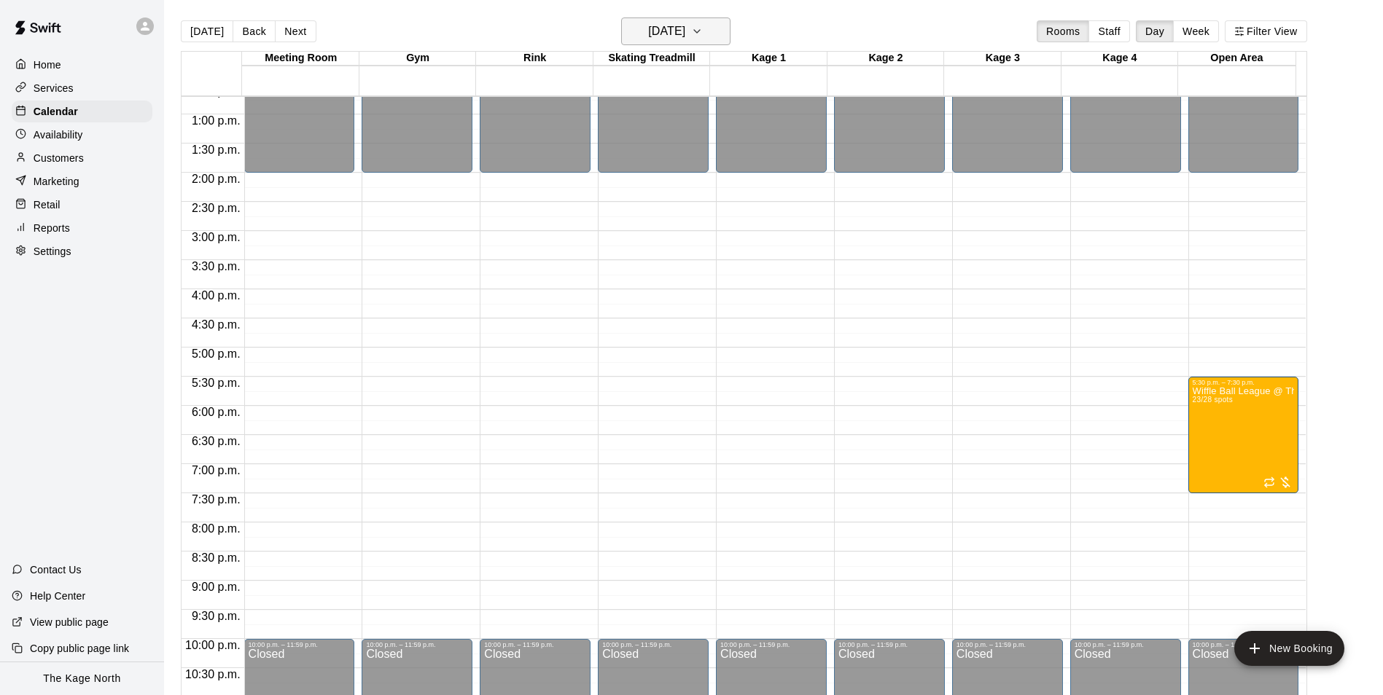
click at [685, 35] on h6 "Wednesday Oct 29" at bounding box center [666, 31] width 37 height 20
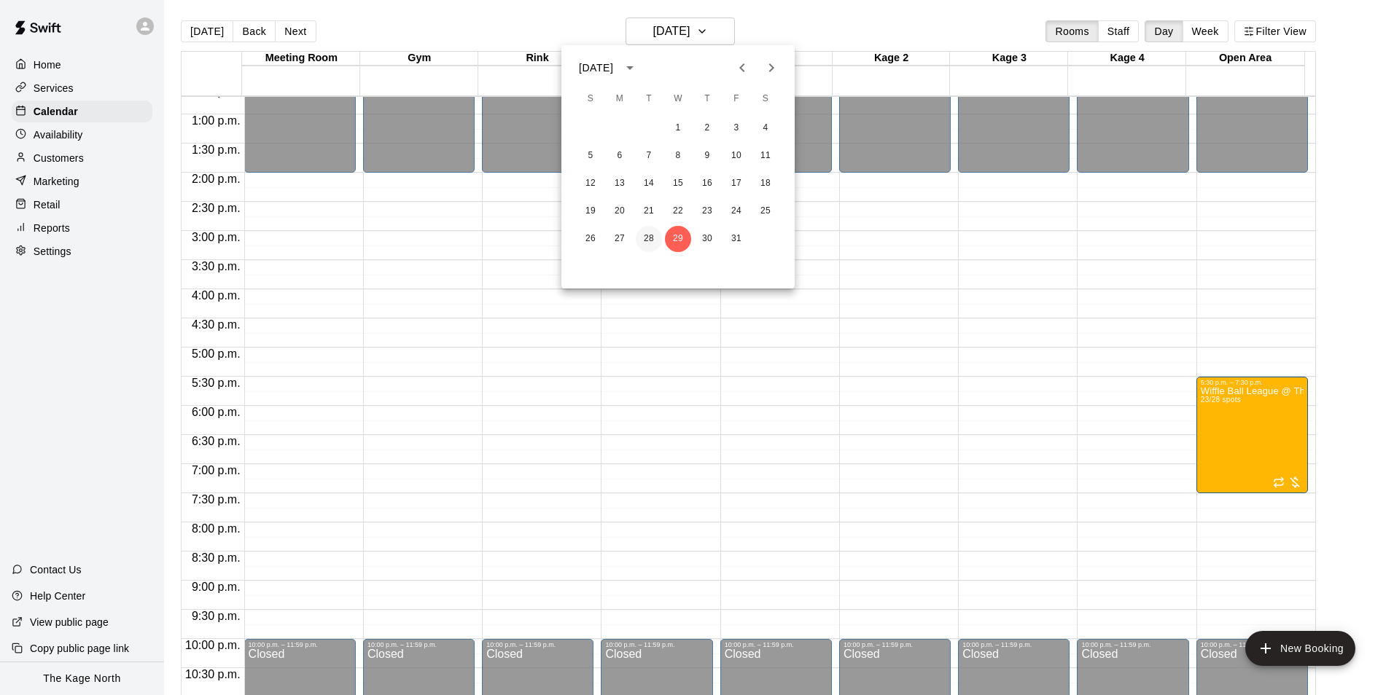
click at [641, 237] on button "28" at bounding box center [649, 239] width 26 height 26
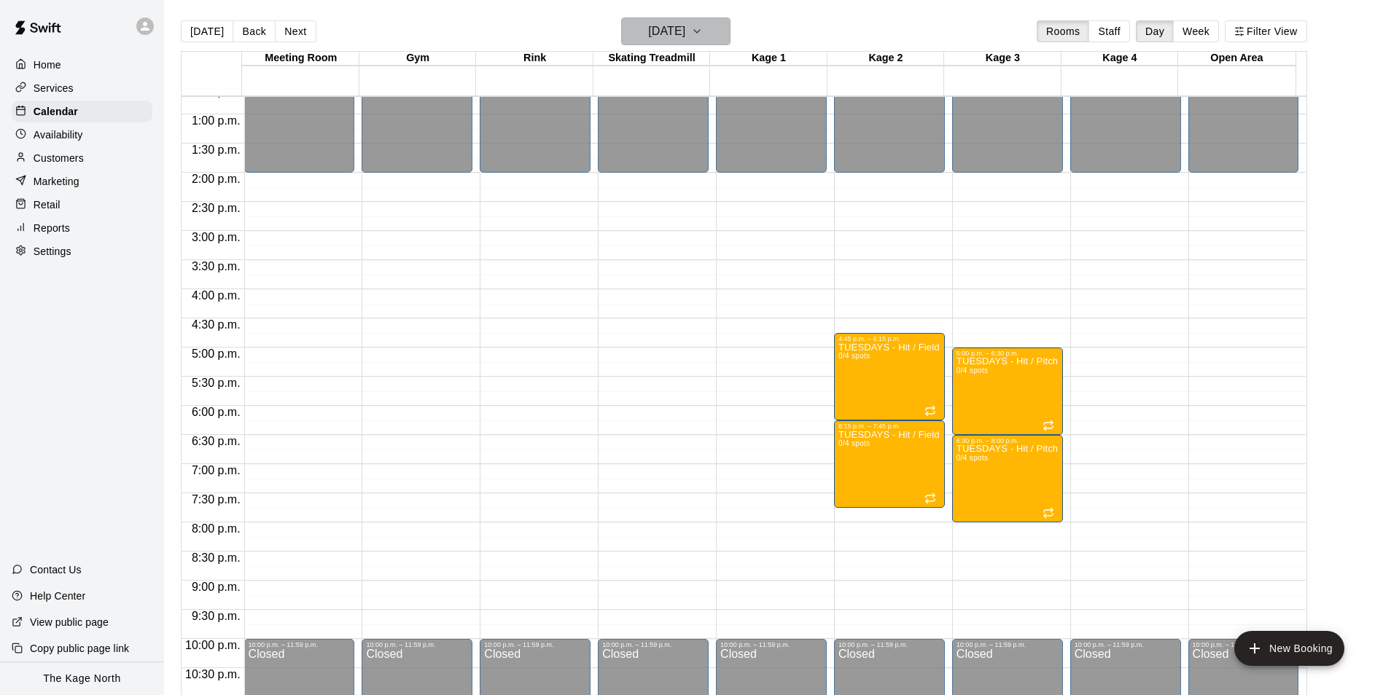
click at [685, 26] on h6 "Tuesday Oct 28" at bounding box center [666, 31] width 37 height 20
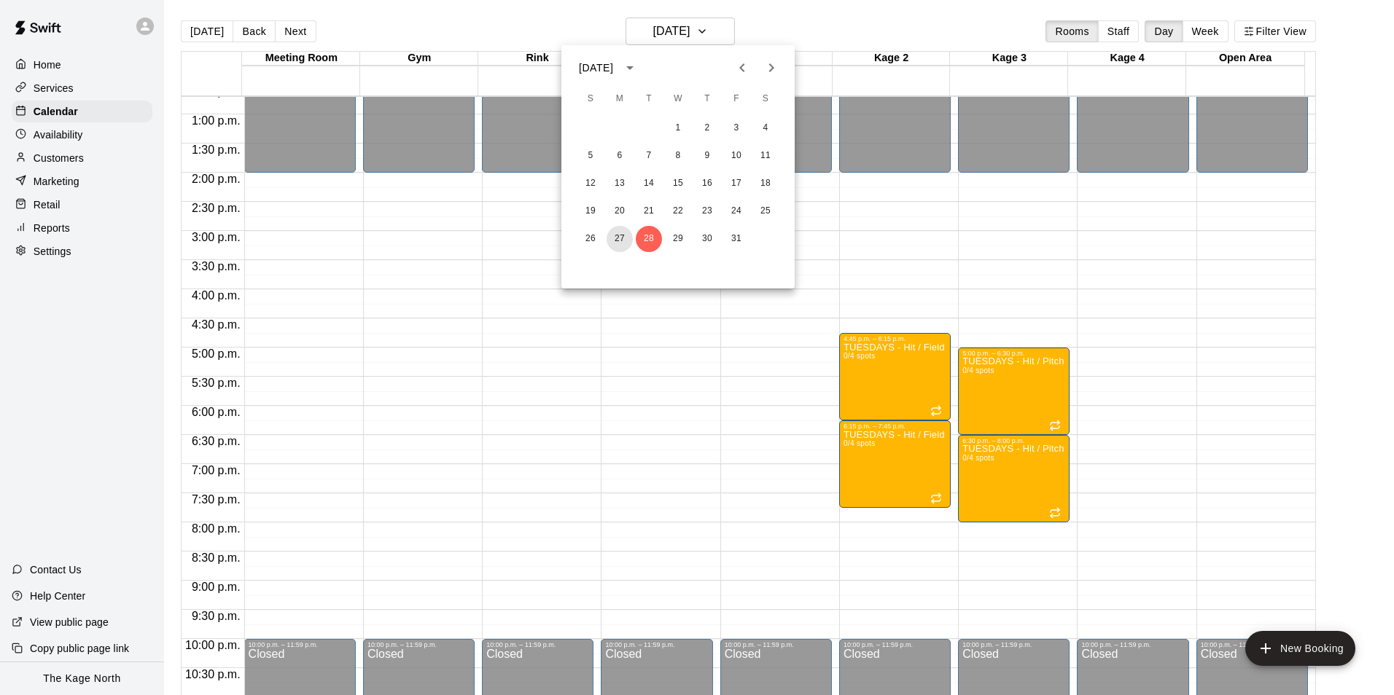
click at [625, 239] on button "27" at bounding box center [619, 239] width 26 height 26
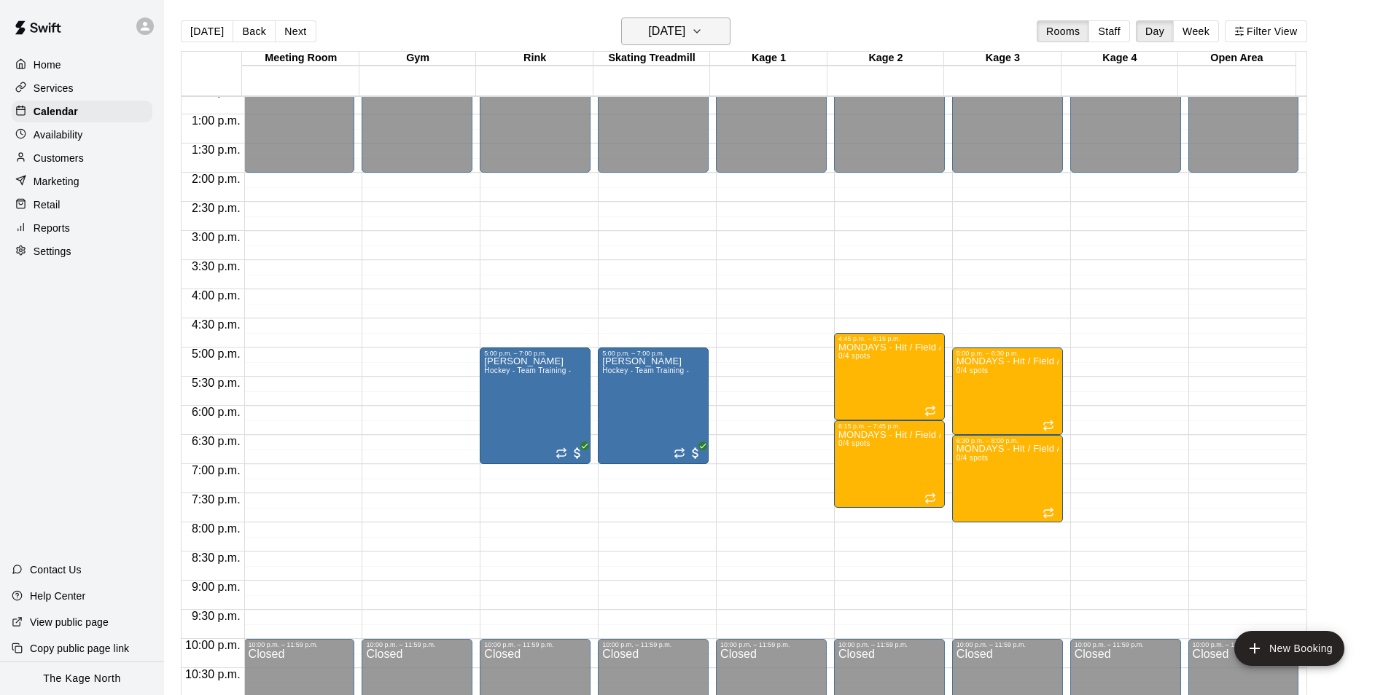
click at [685, 27] on h6 "Monday Oct 27" at bounding box center [666, 31] width 37 height 20
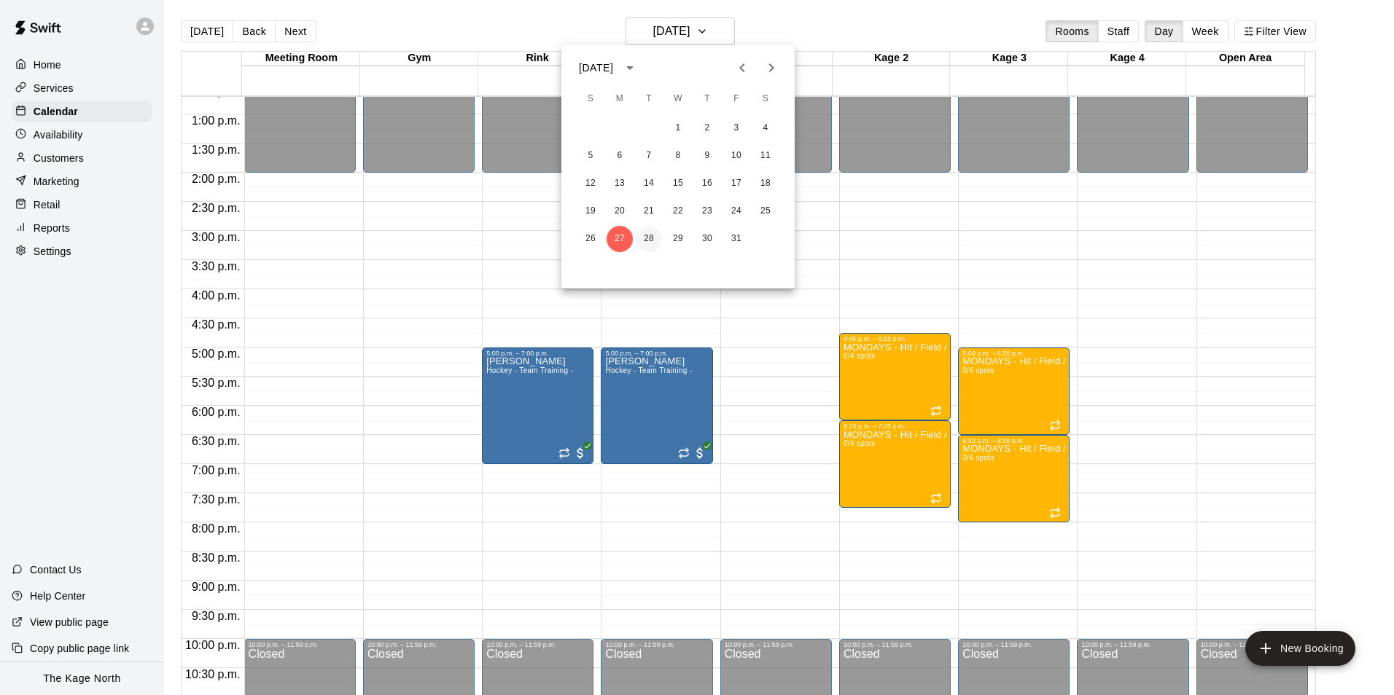
click at [652, 241] on button "28" at bounding box center [649, 239] width 26 height 26
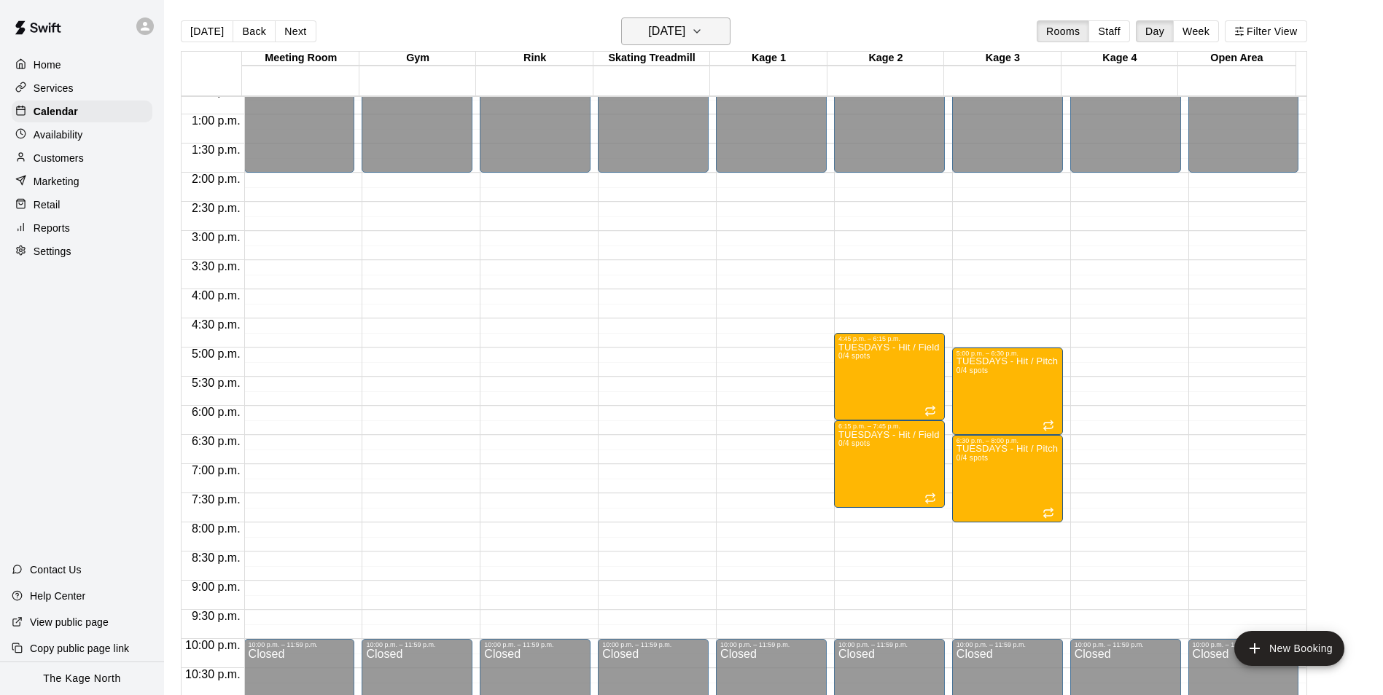
click at [685, 36] on h6 "Tuesday Oct 28" at bounding box center [666, 31] width 37 height 20
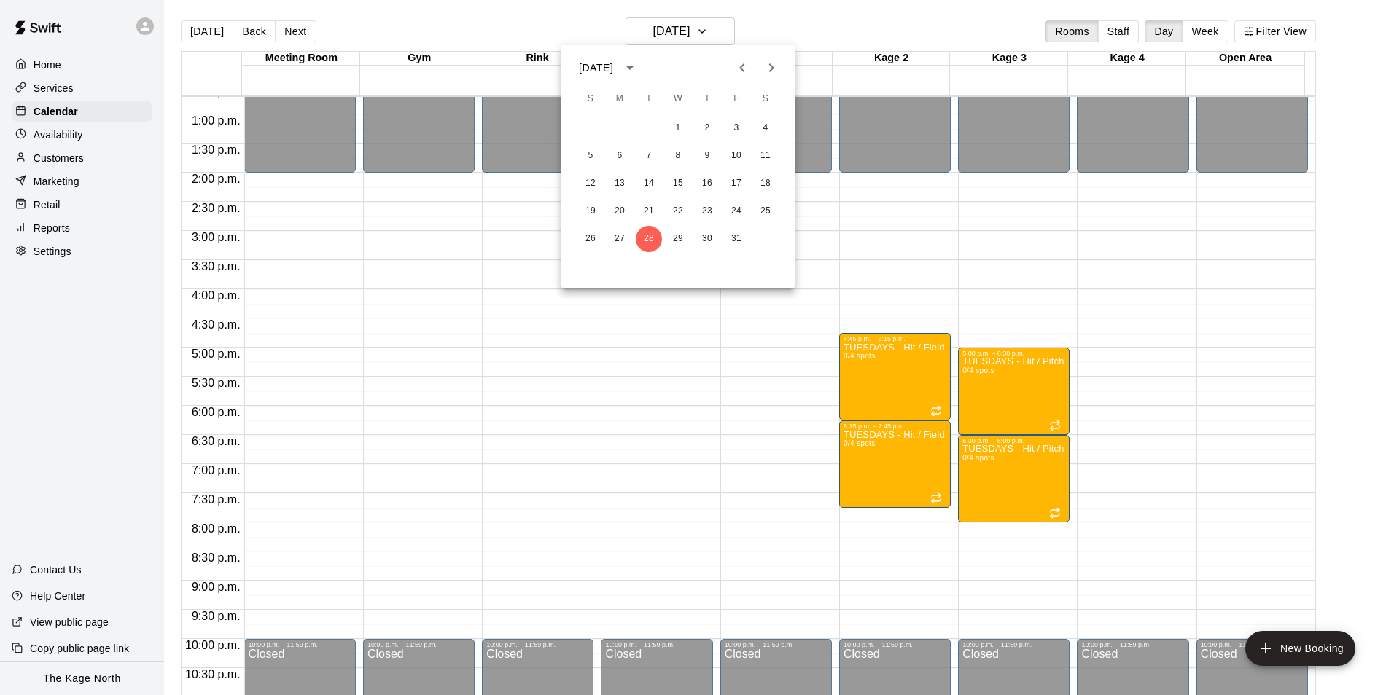
click at [838, 20] on div at bounding box center [697, 347] width 1394 height 695
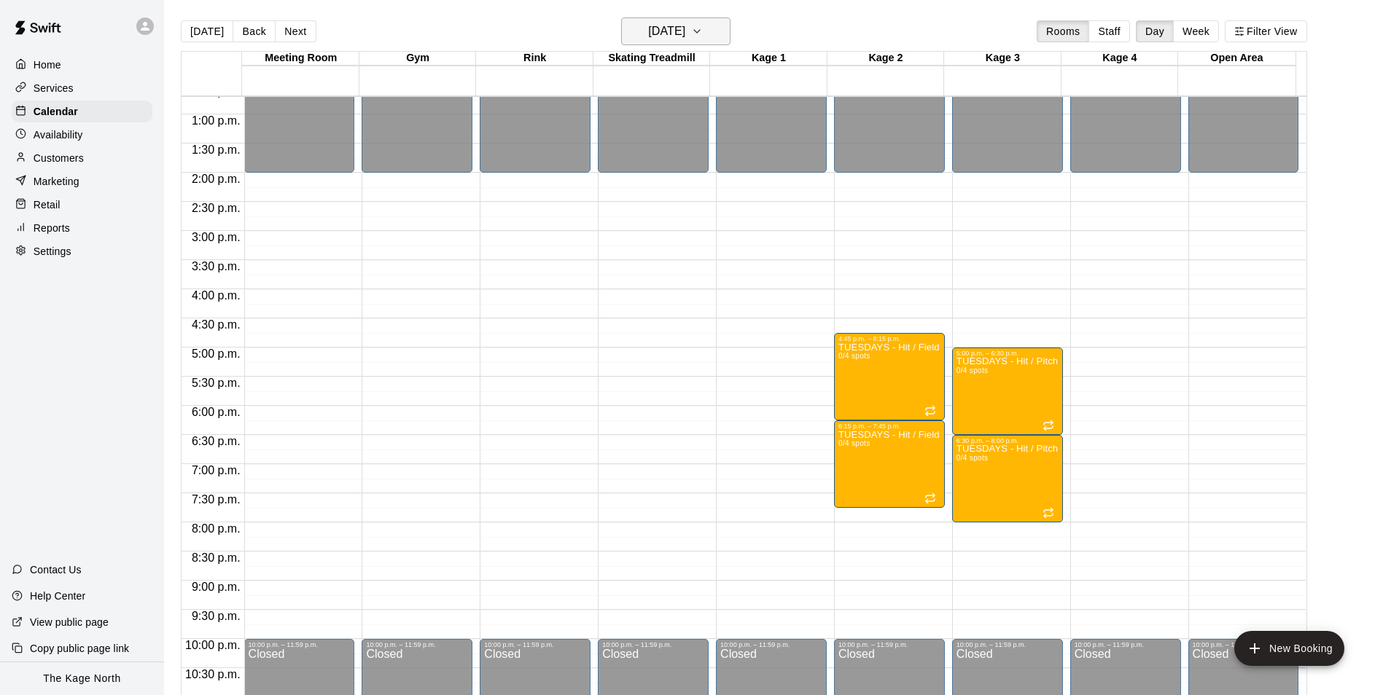
click at [685, 31] on h6 "Tuesday Oct 28" at bounding box center [666, 31] width 37 height 20
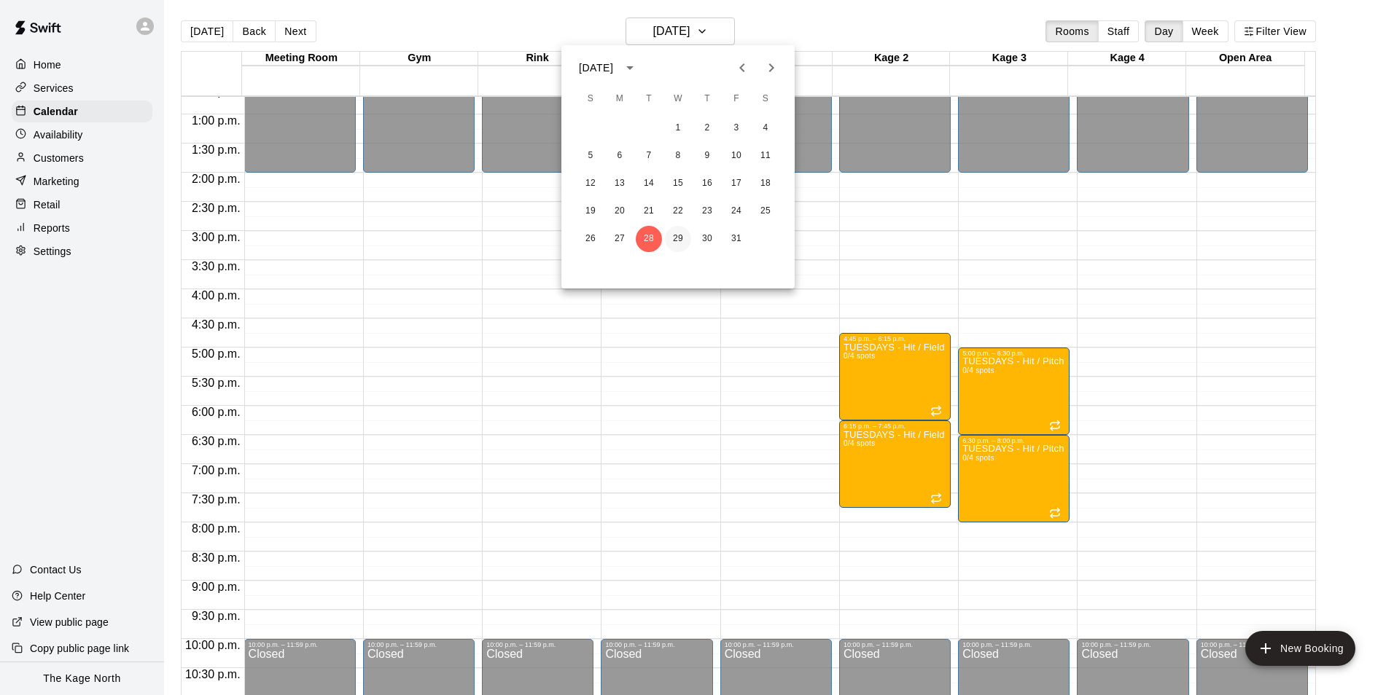
click at [672, 243] on button "29" at bounding box center [678, 239] width 26 height 26
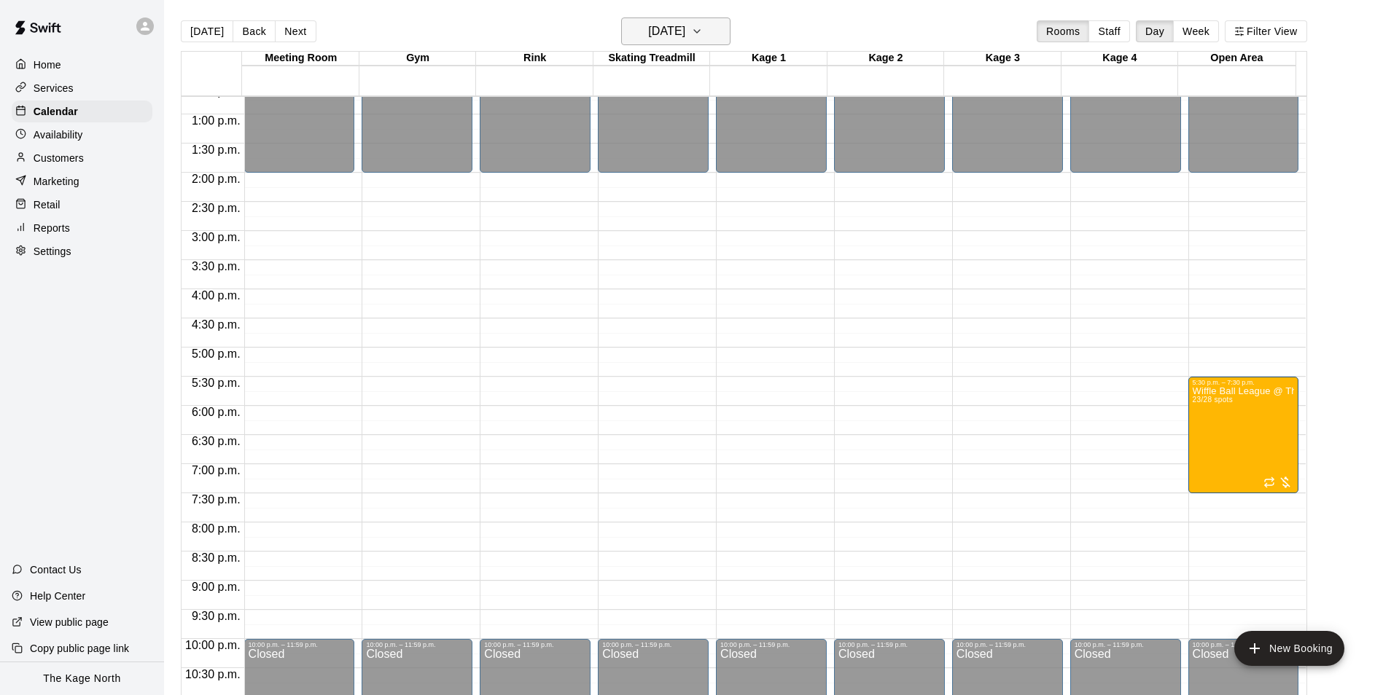
click at [703, 28] on icon "button" at bounding box center [697, 31] width 12 height 17
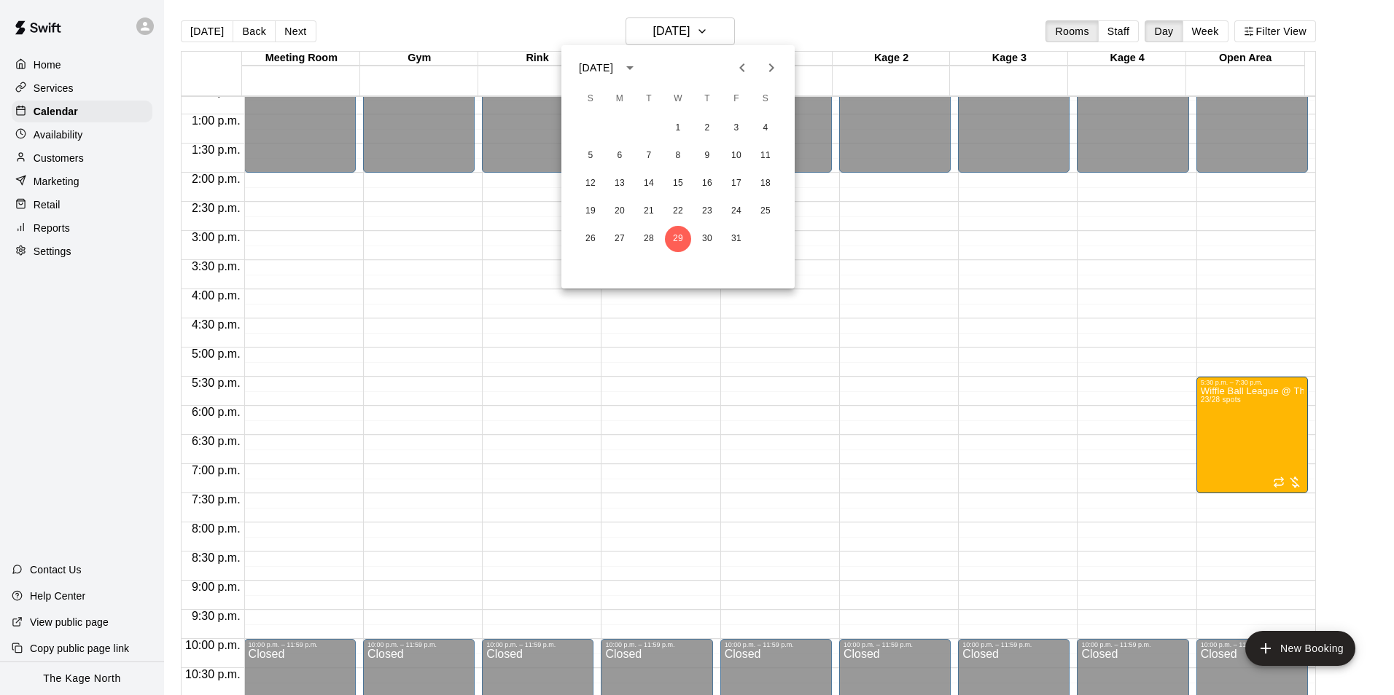
click at [745, 67] on icon "Previous month" at bounding box center [741, 67] width 17 height 17
click at [736, 187] on button "19" at bounding box center [736, 184] width 26 height 26
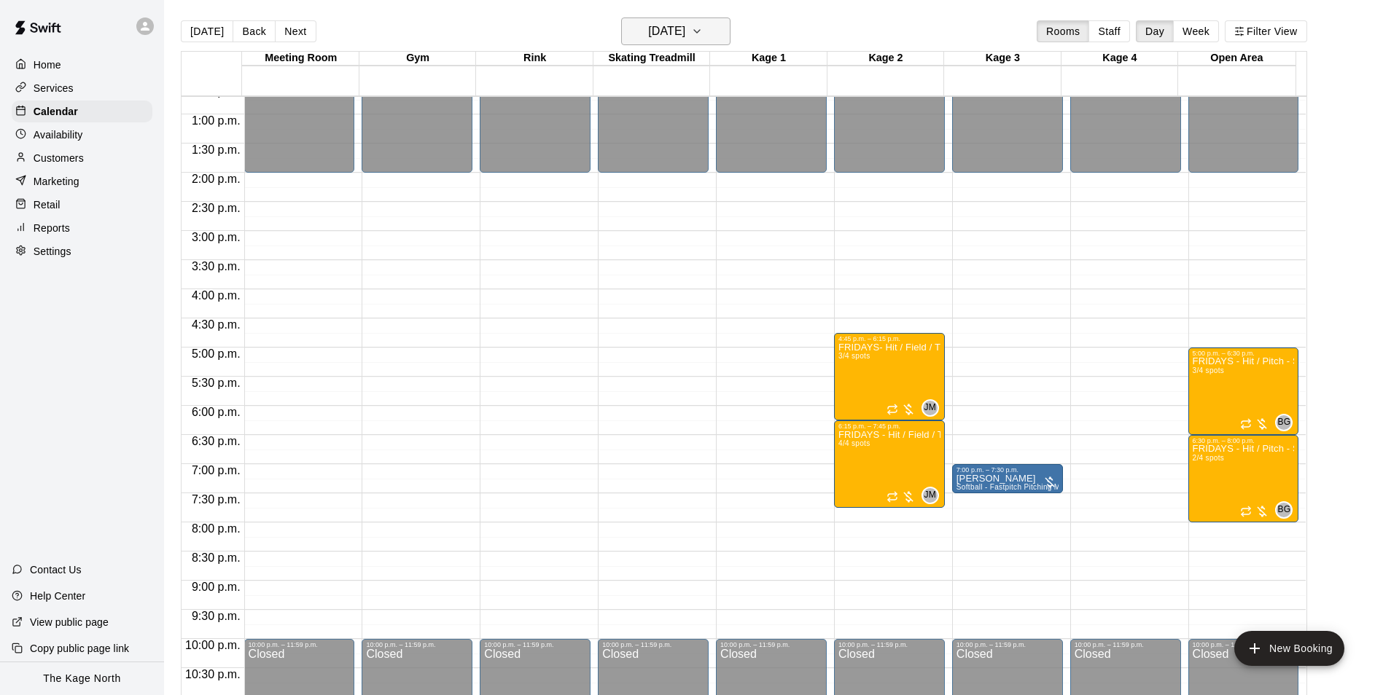
click at [685, 34] on h6 "Friday Sep 19" at bounding box center [666, 31] width 37 height 20
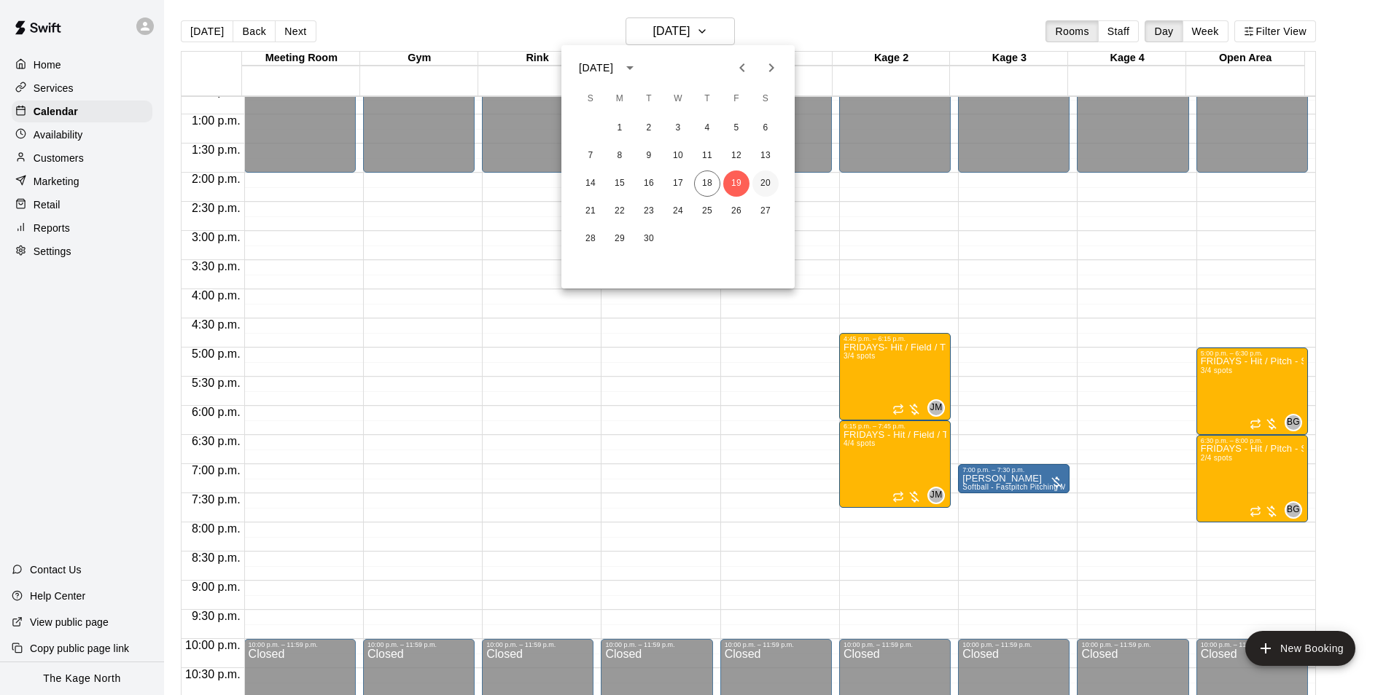
click at [771, 183] on button "20" at bounding box center [765, 184] width 26 height 26
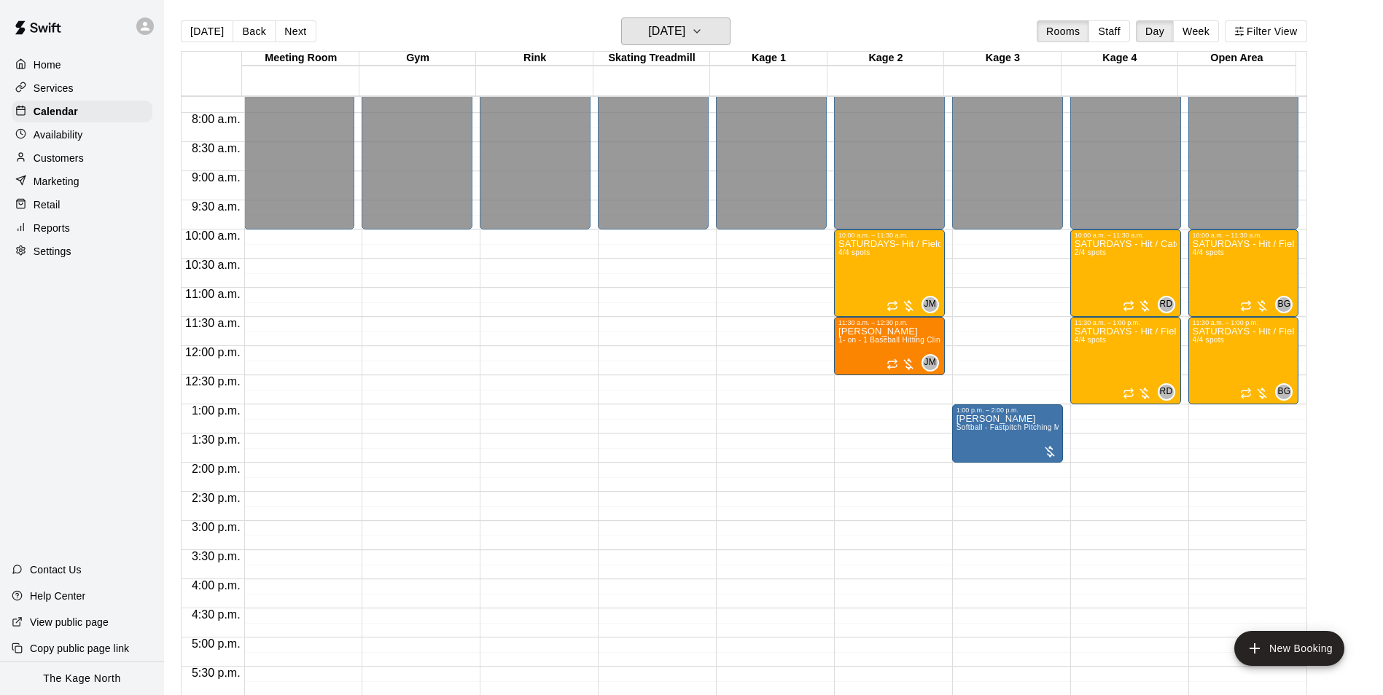
scroll to position [449, 0]
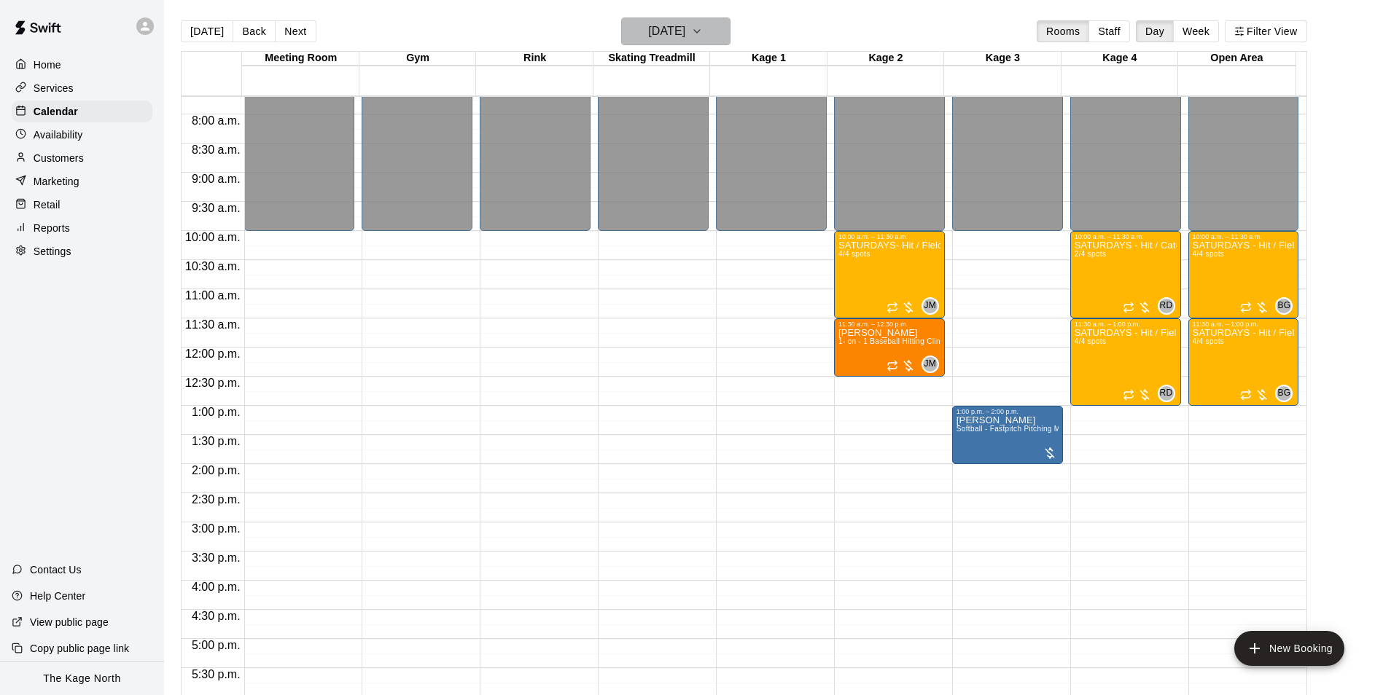
click at [684, 33] on h6 "Saturday Sep 20" at bounding box center [666, 31] width 37 height 20
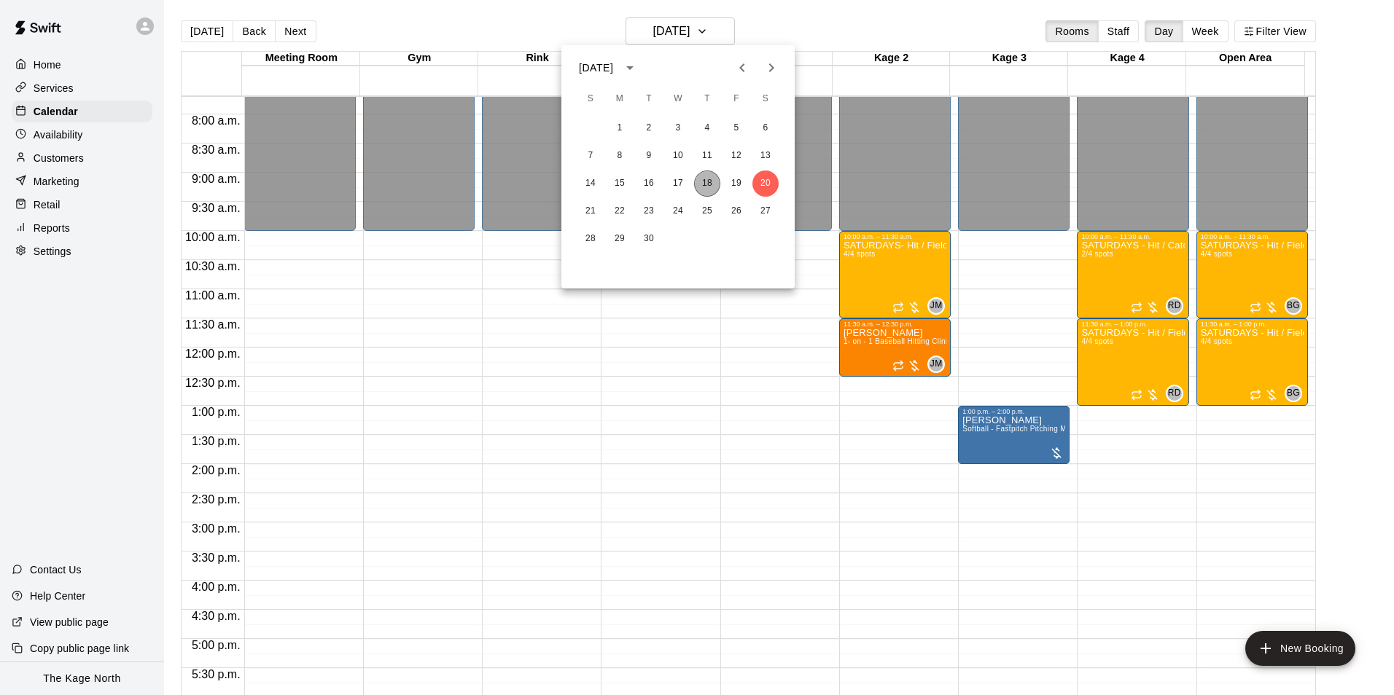
click at [707, 187] on button "18" at bounding box center [707, 184] width 26 height 26
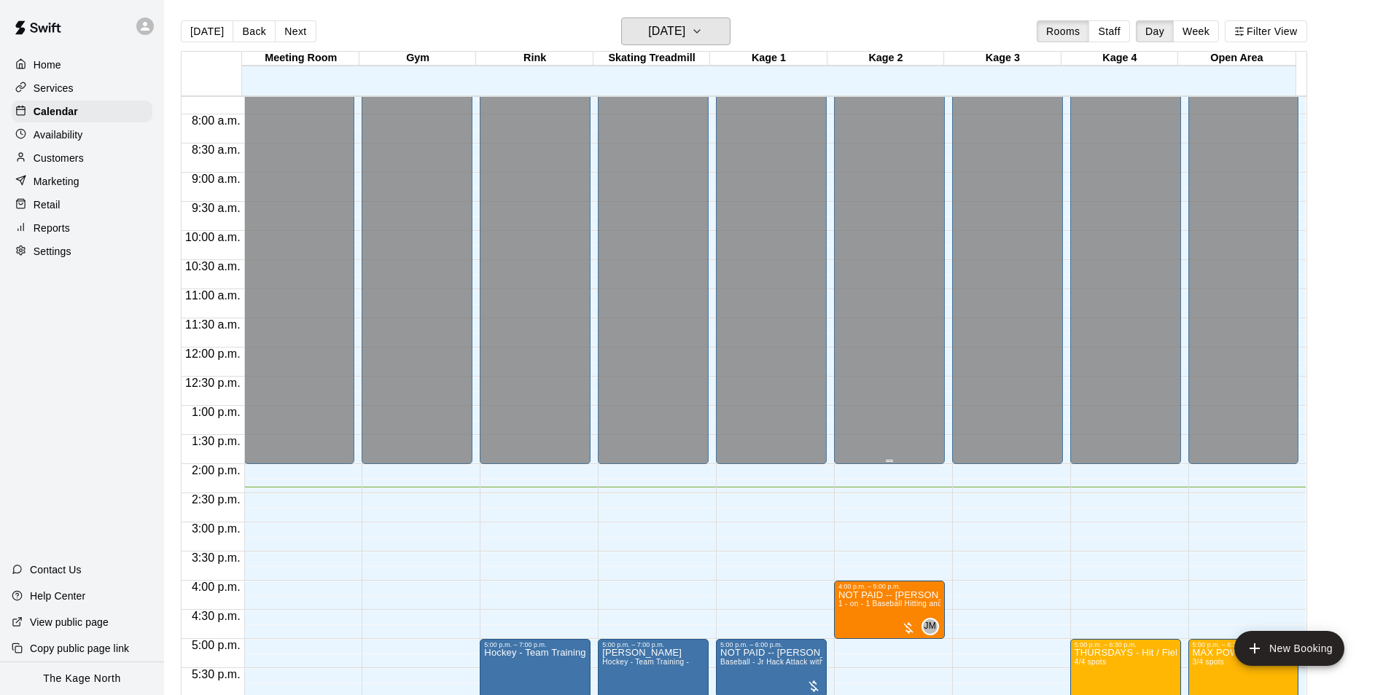
scroll to position [741, 0]
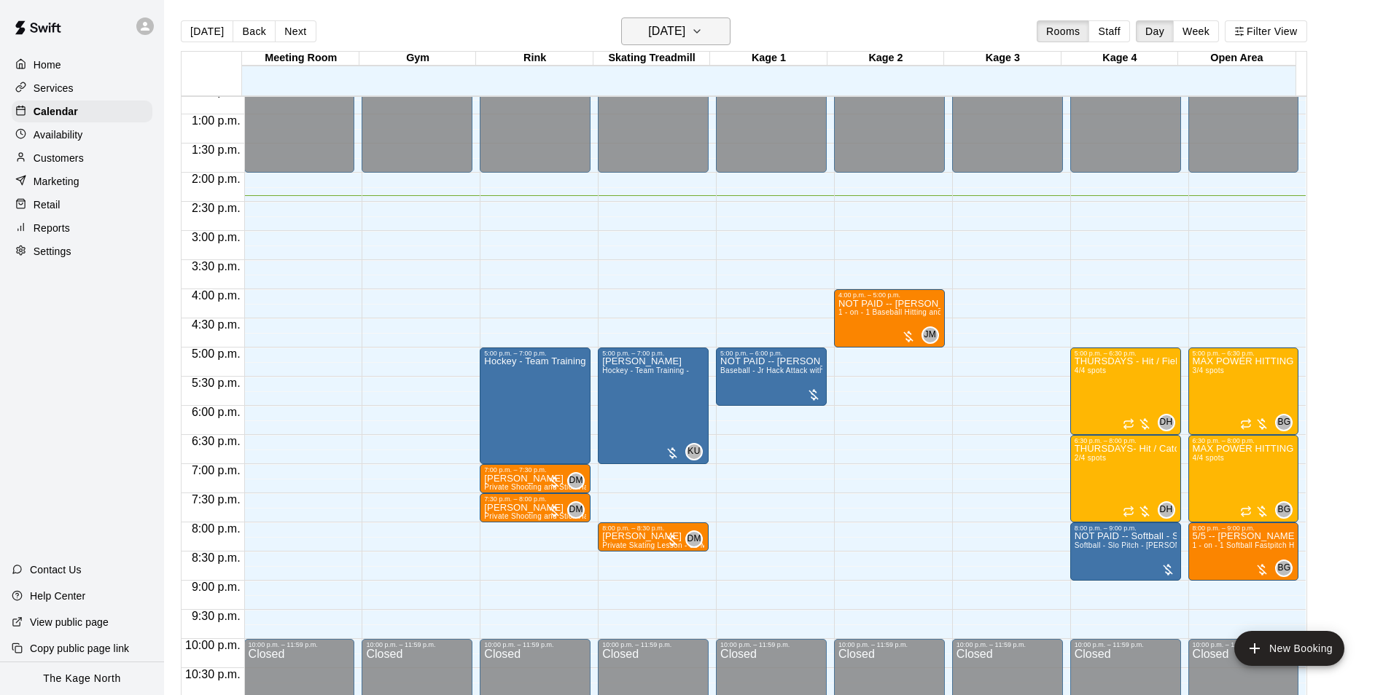
click at [685, 35] on h6 "[DATE]" at bounding box center [666, 31] width 37 height 20
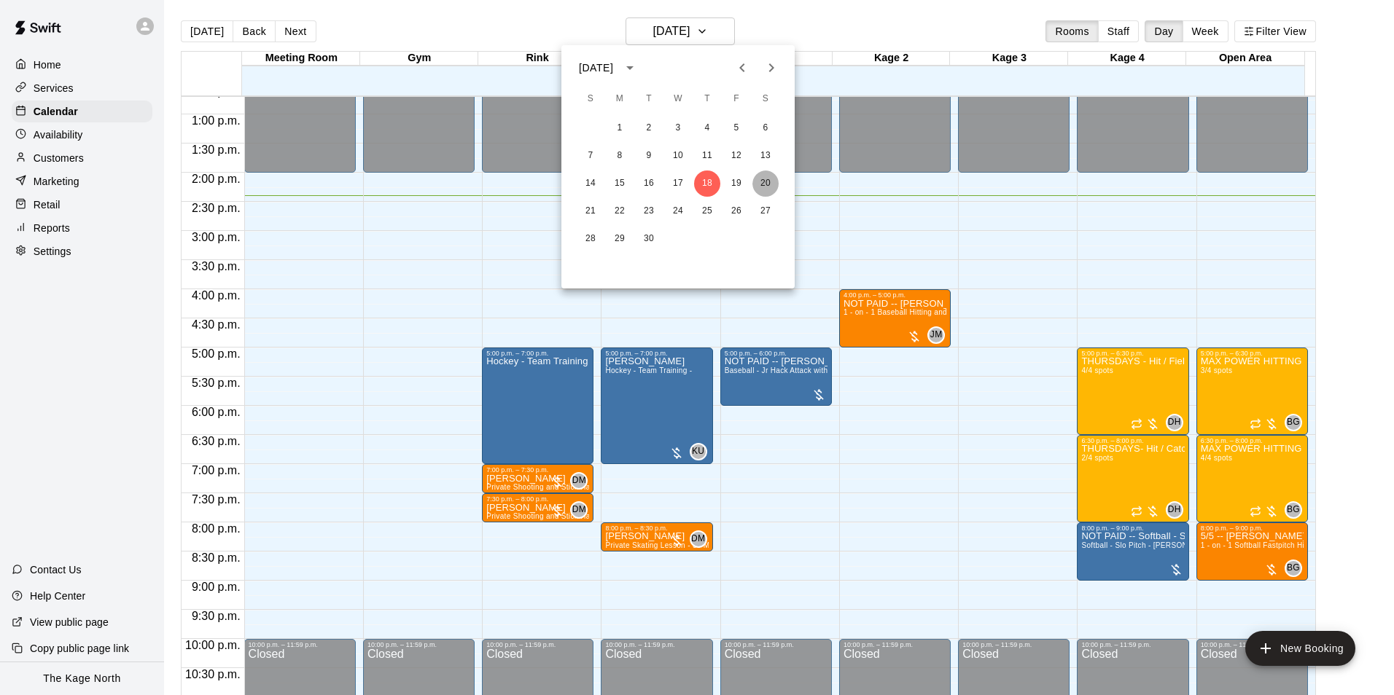
click at [767, 182] on button "20" at bounding box center [765, 184] width 26 height 26
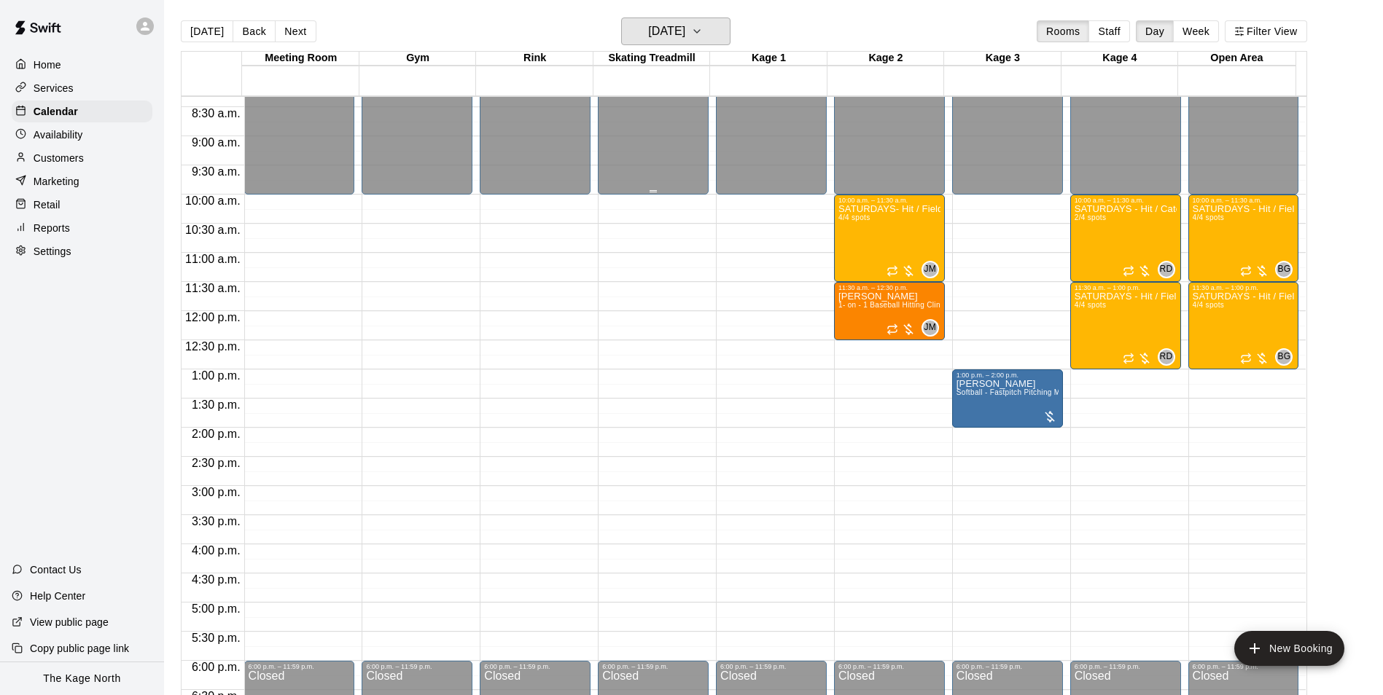
scroll to position [522, 0]
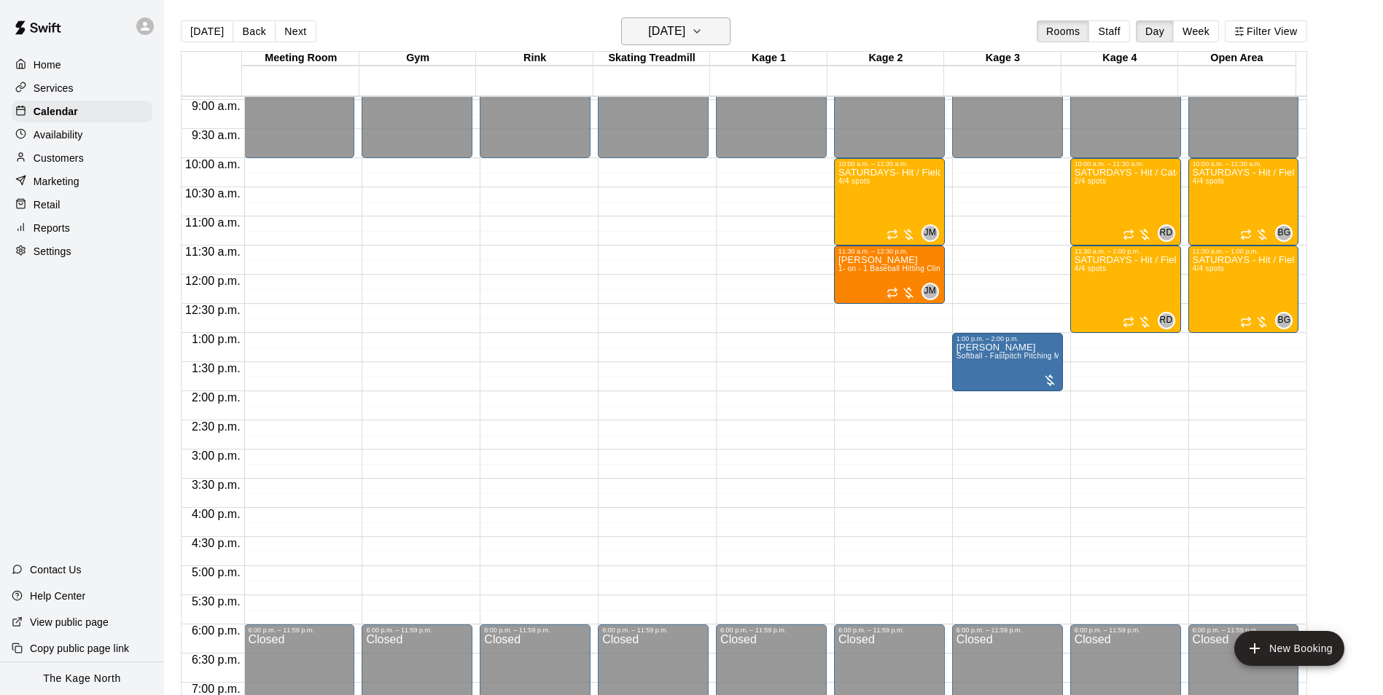
click at [685, 22] on h6 "Saturday Sep 20" at bounding box center [666, 31] width 37 height 20
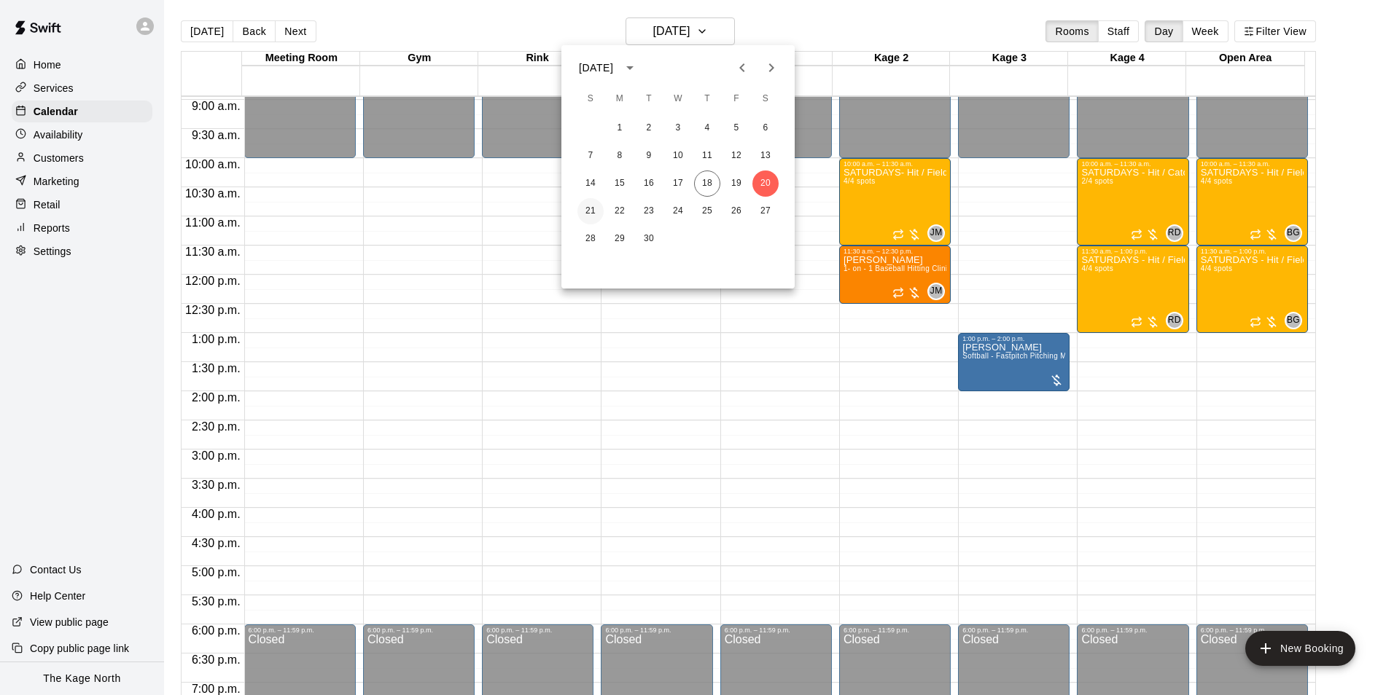
click at [588, 208] on button "21" at bounding box center [590, 211] width 26 height 26
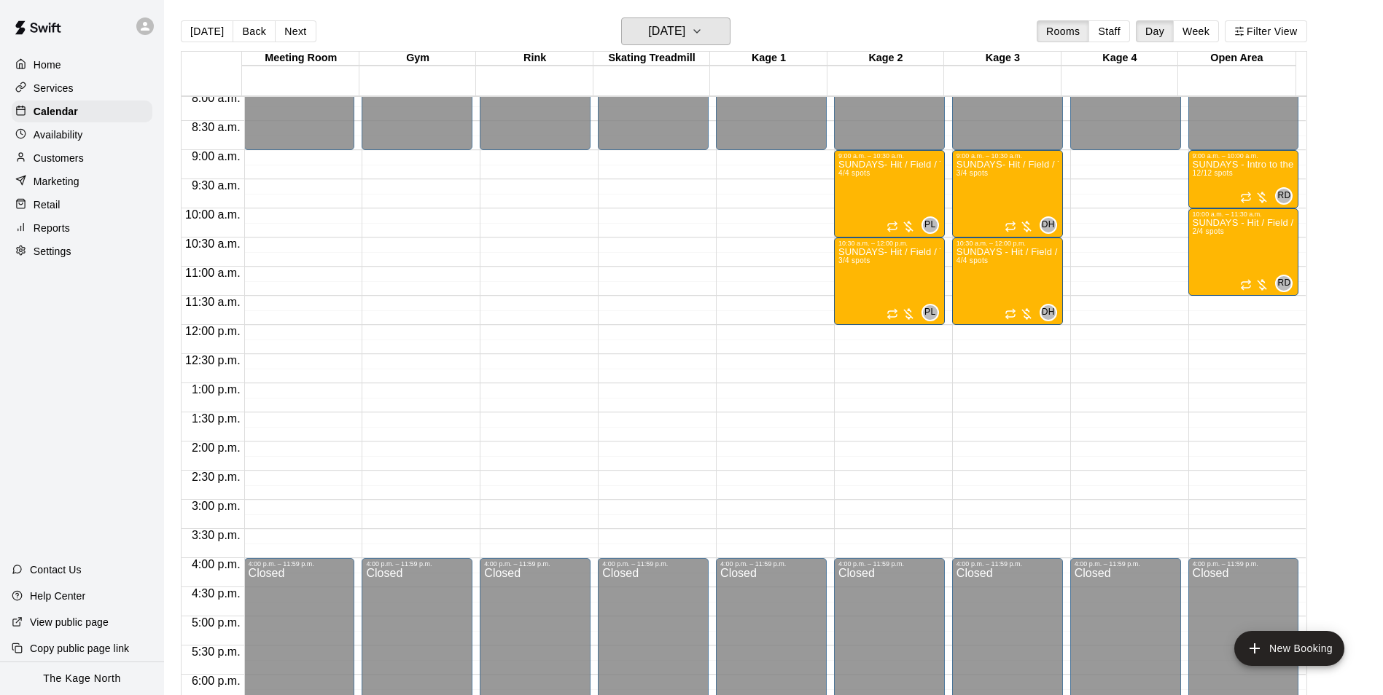
scroll to position [449, 0]
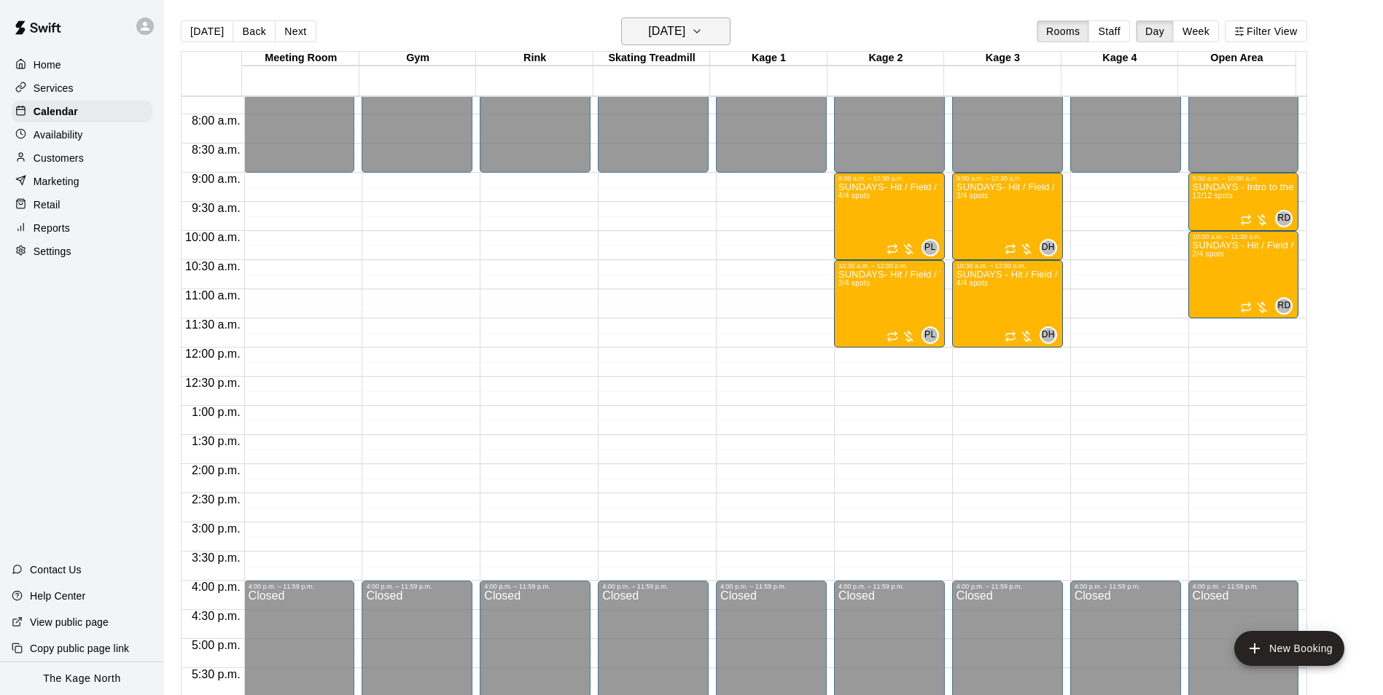
click at [685, 27] on h6 "Sunday Sep 21" at bounding box center [666, 31] width 37 height 20
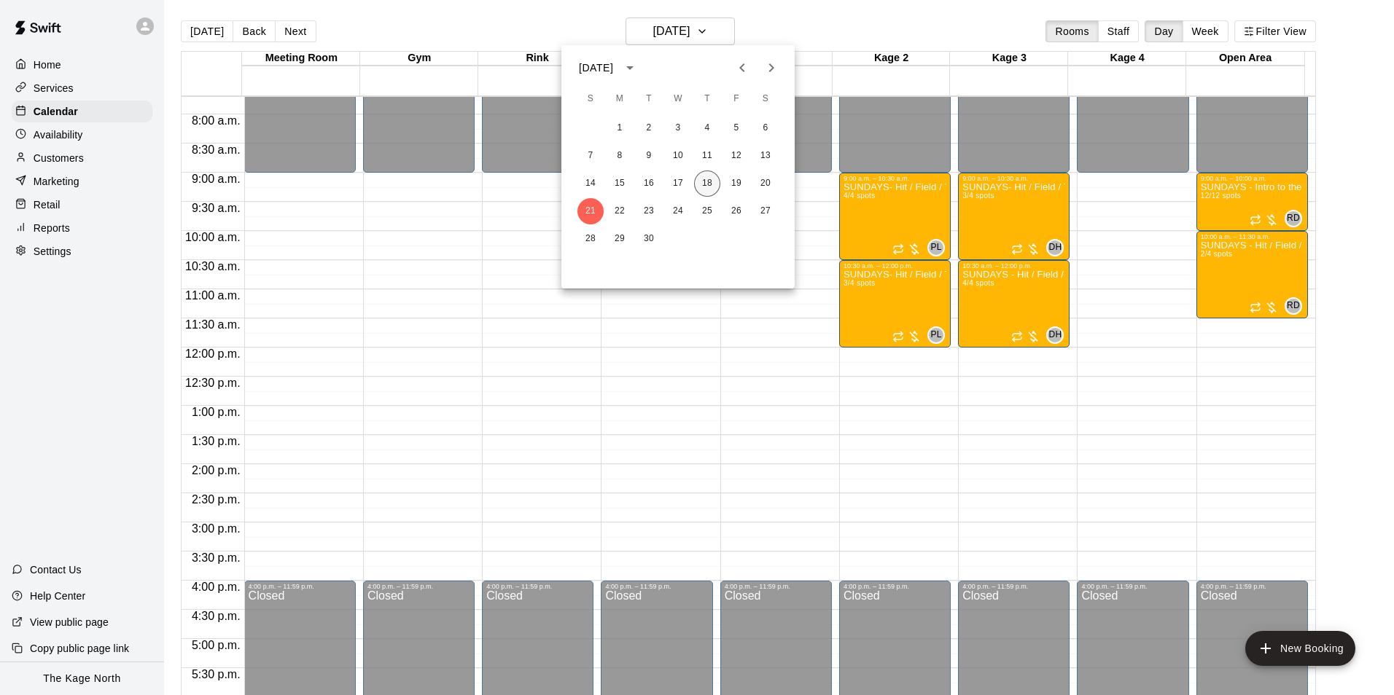
click at [708, 182] on button "18" at bounding box center [707, 184] width 26 height 26
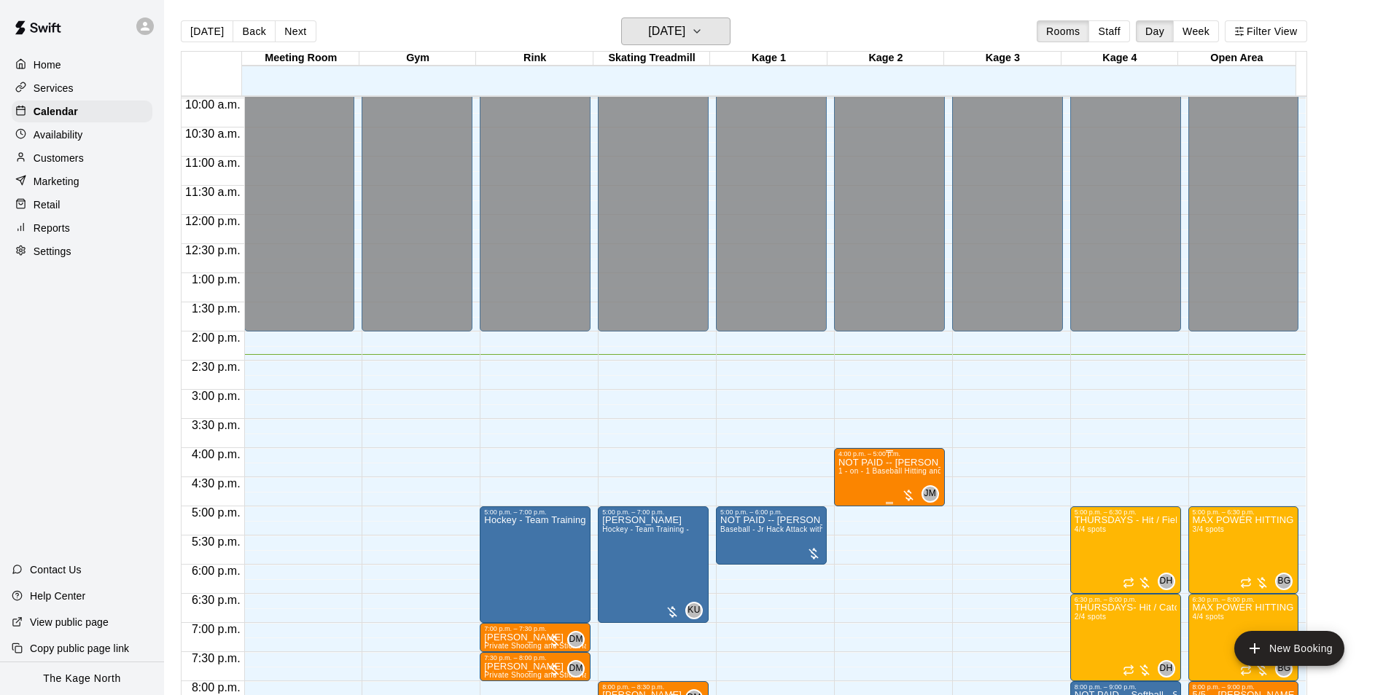
scroll to position [741, 0]
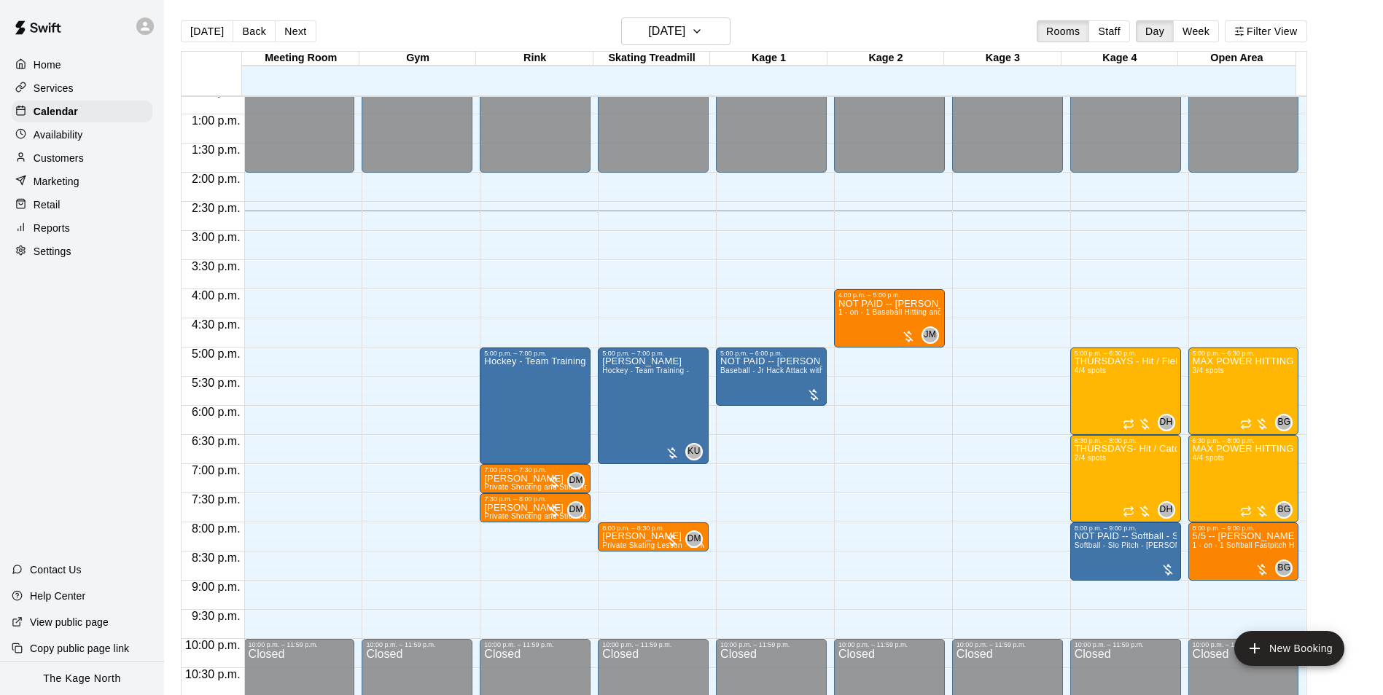
click at [431, 26] on div "[DATE] Back [DATE][DATE] Rooms Staff Day Week Filter View" at bounding box center [744, 34] width 1126 height 34
click at [461, 26] on div "[DATE] Back [DATE][DATE] Rooms Staff Day Week Filter View" at bounding box center [744, 34] width 1126 height 34
click at [102, 159] on div "Customers" at bounding box center [82, 158] width 141 height 22
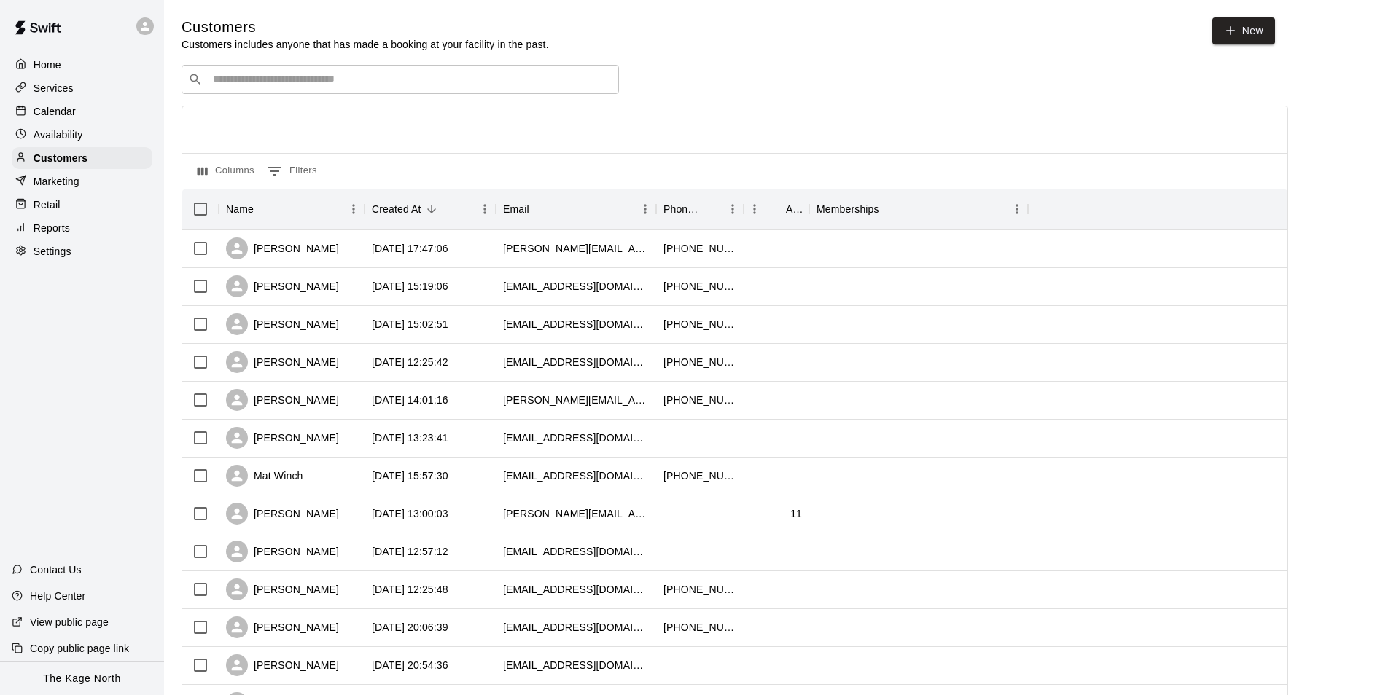
click at [71, 117] on p "Calendar" at bounding box center [55, 111] width 42 height 15
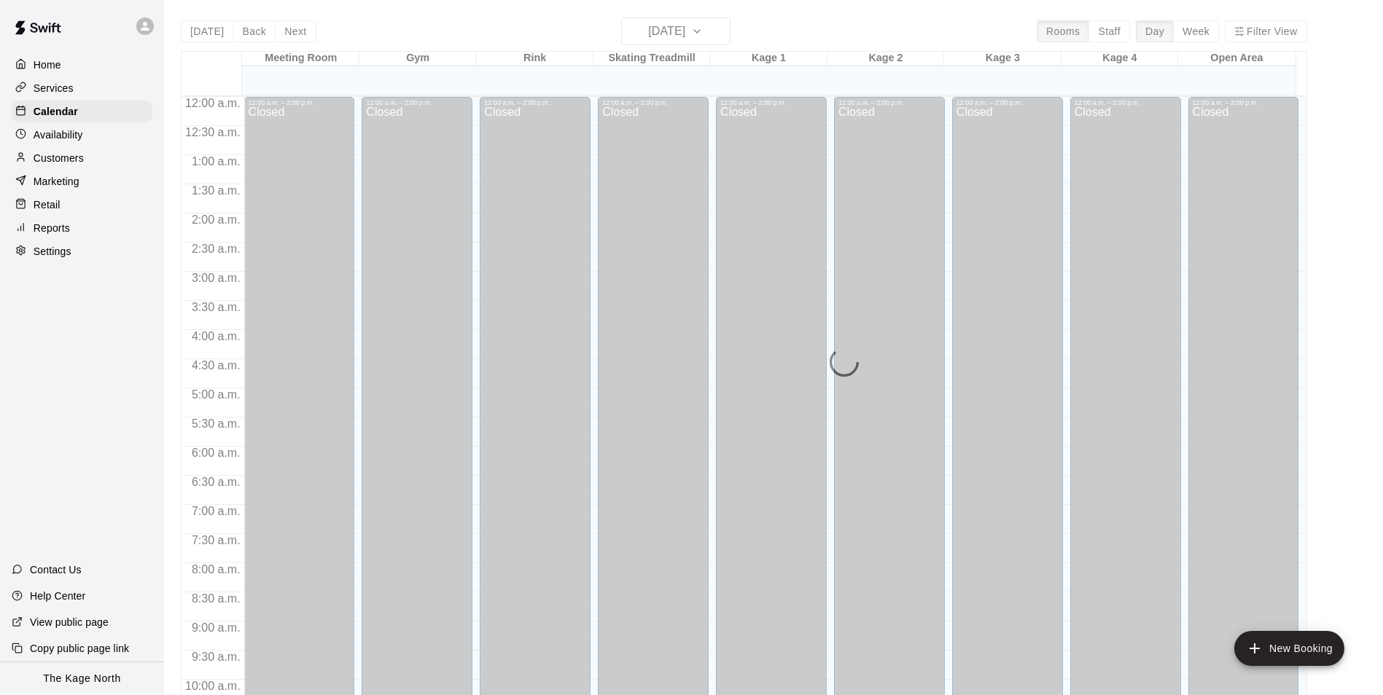
scroll to position [741, 0]
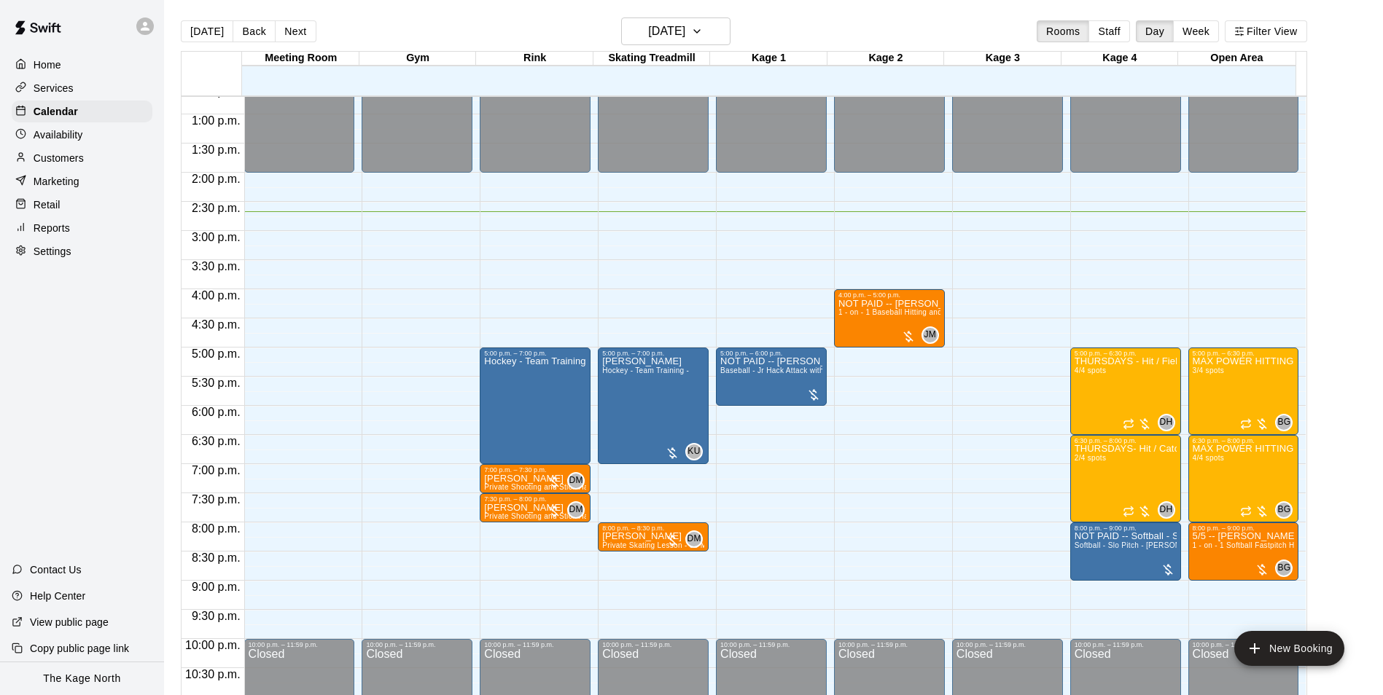
click at [418, 34] on div "[DATE] Back [DATE][DATE] Rooms Staff Day Week Filter View" at bounding box center [744, 34] width 1126 height 34
click at [679, 32] on h6 "[DATE]" at bounding box center [666, 31] width 37 height 20
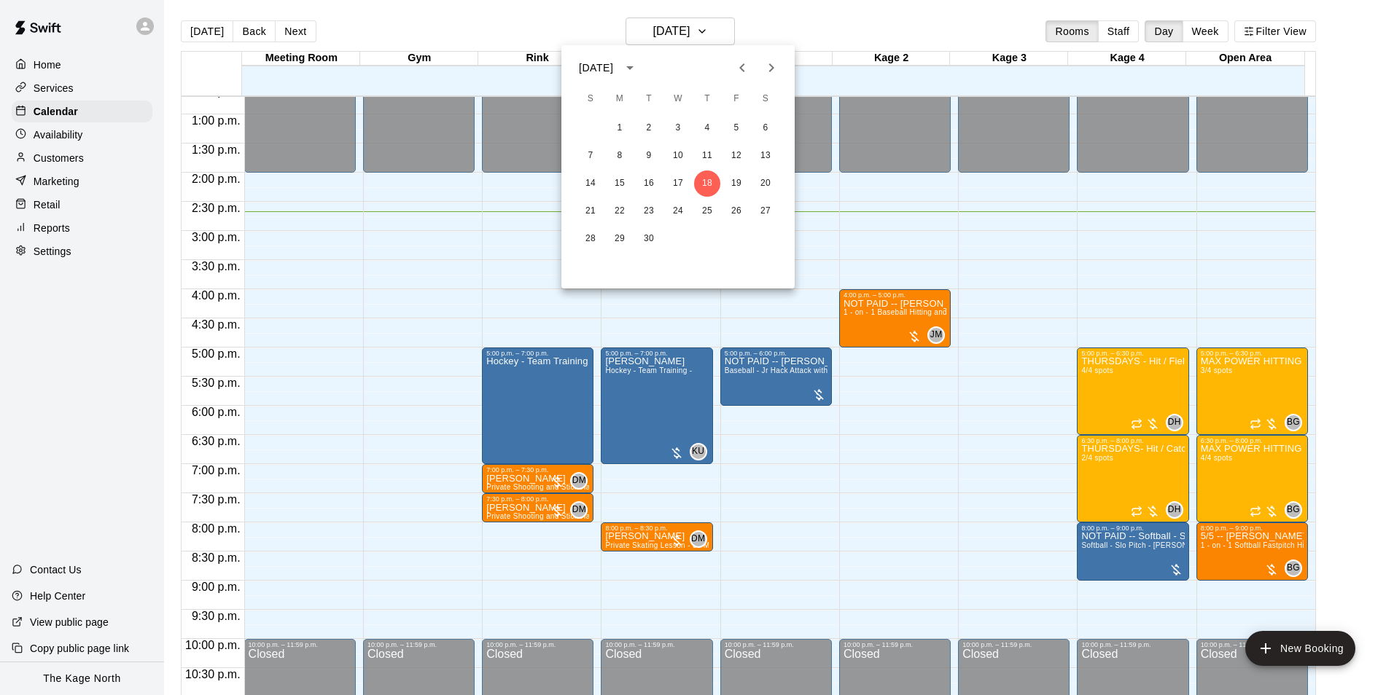
click at [781, 69] on button "Next month" at bounding box center [771, 67] width 29 height 29
click at [765, 131] on button "4" at bounding box center [765, 128] width 26 height 26
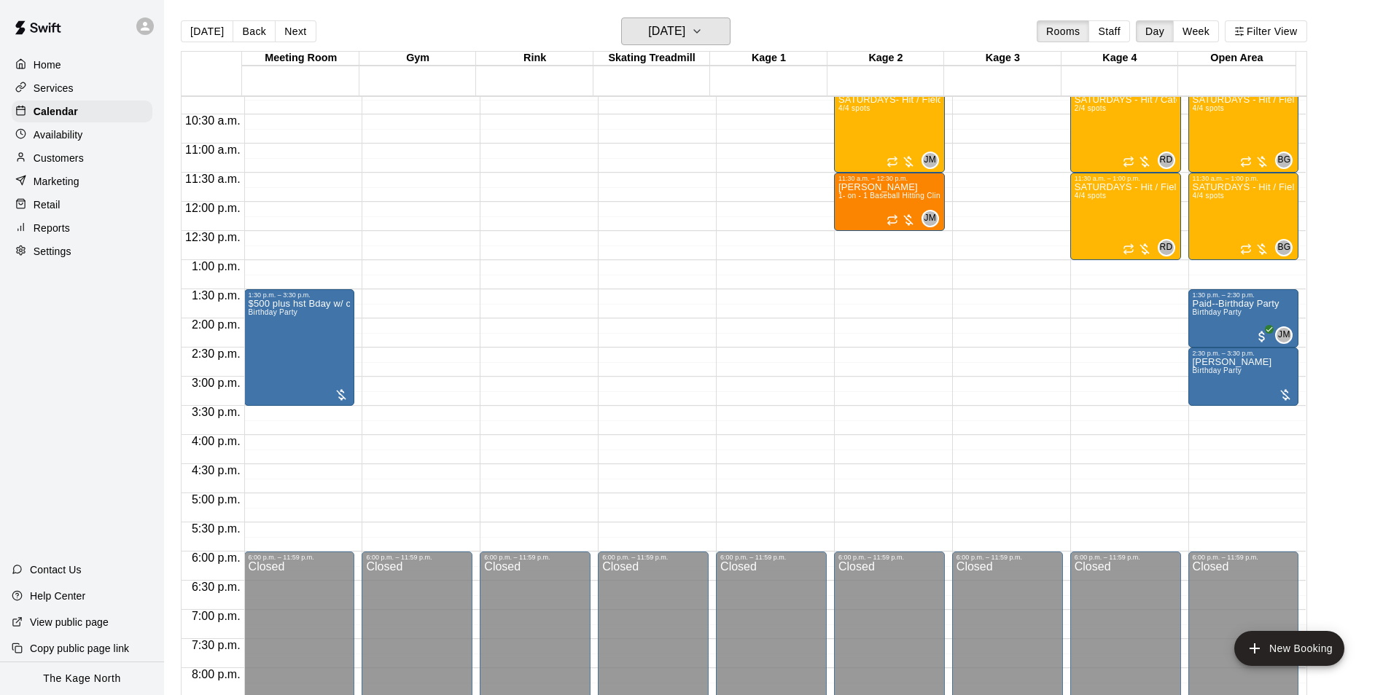
scroll to position [449, 0]
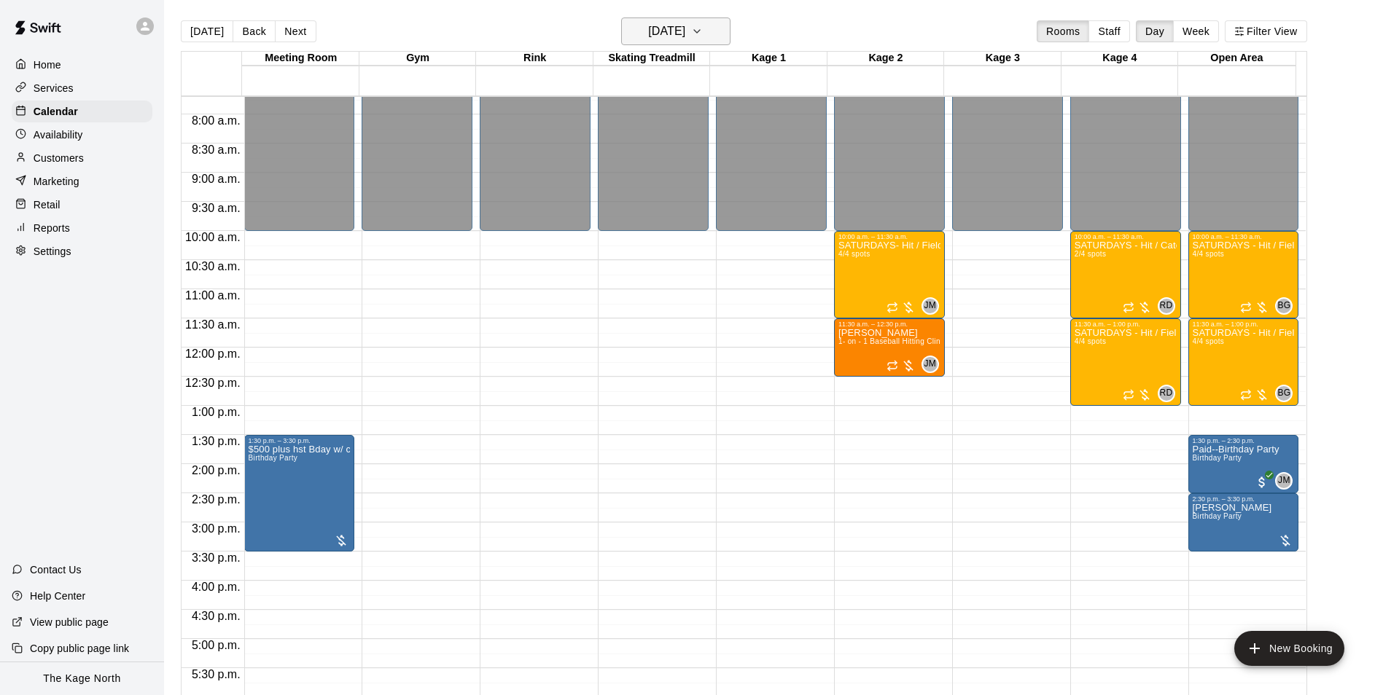
click at [685, 29] on h6 "Saturday Oct 04" at bounding box center [666, 31] width 37 height 20
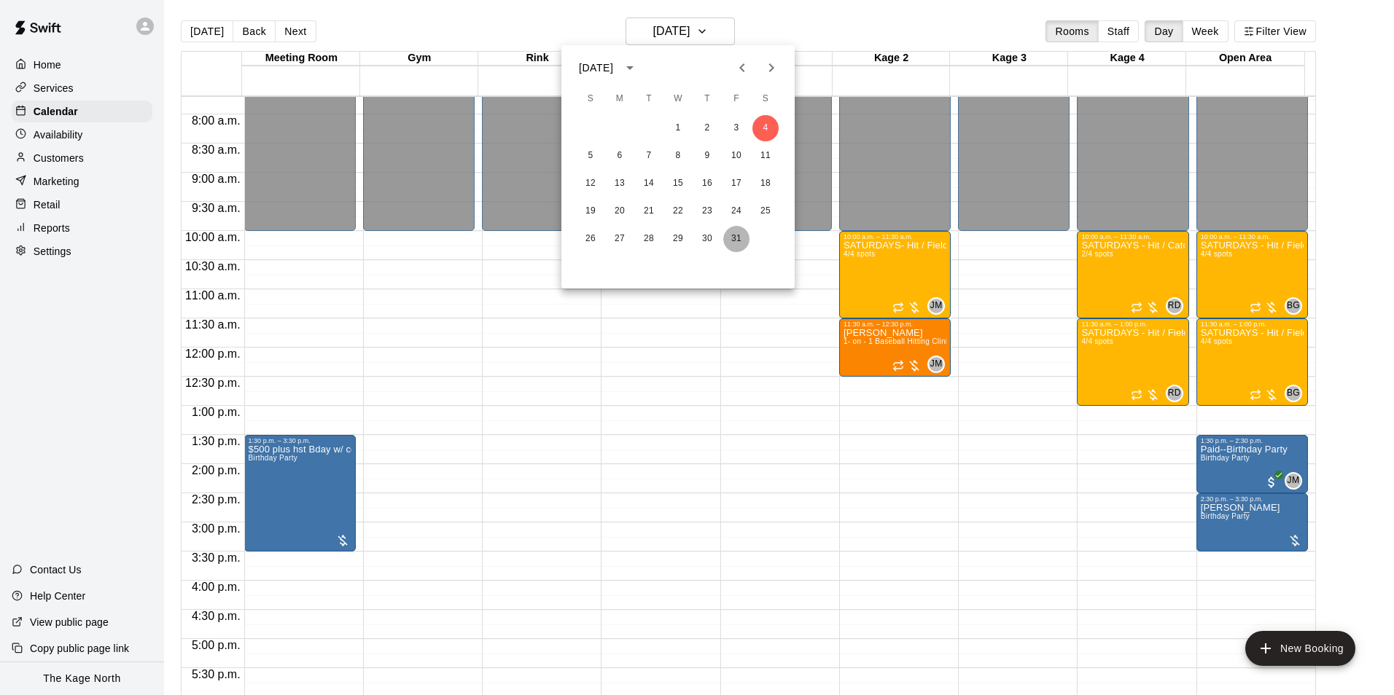
click at [738, 235] on button "31" at bounding box center [736, 239] width 26 height 26
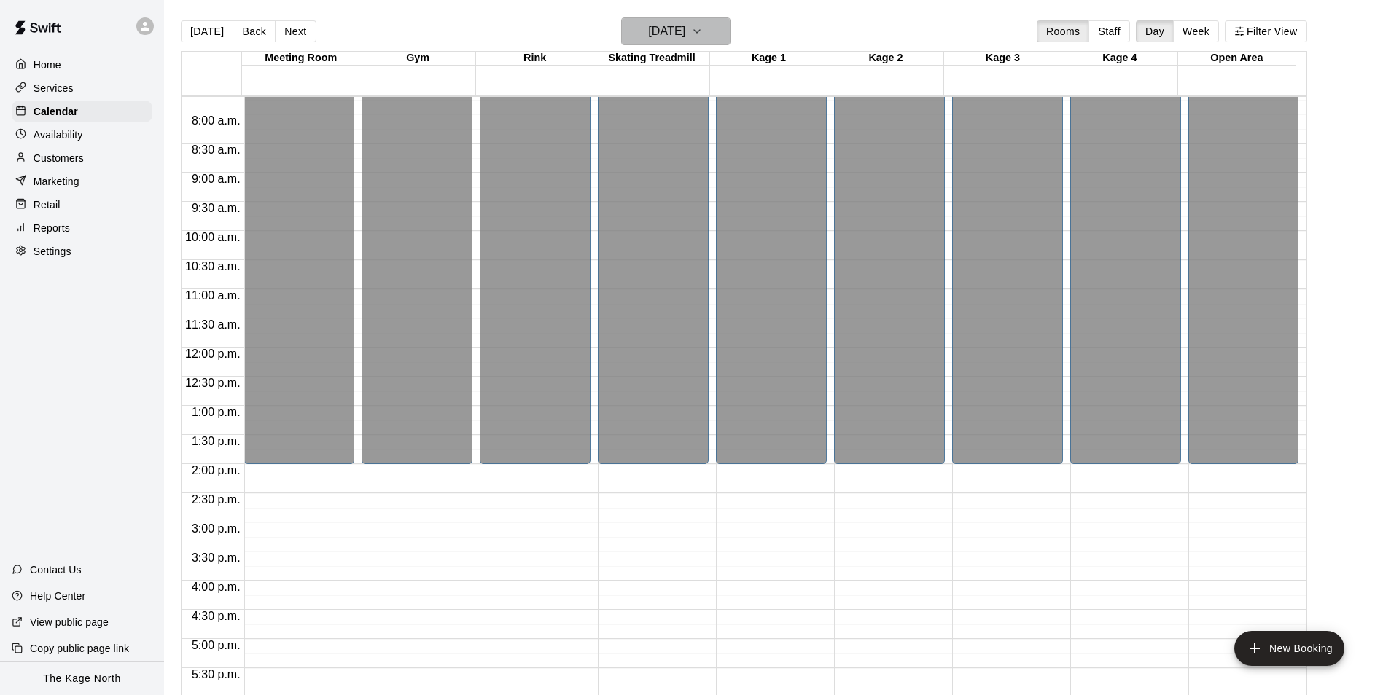
click at [685, 29] on h6 "Friday Oct 31" at bounding box center [666, 31] width 37 height 20
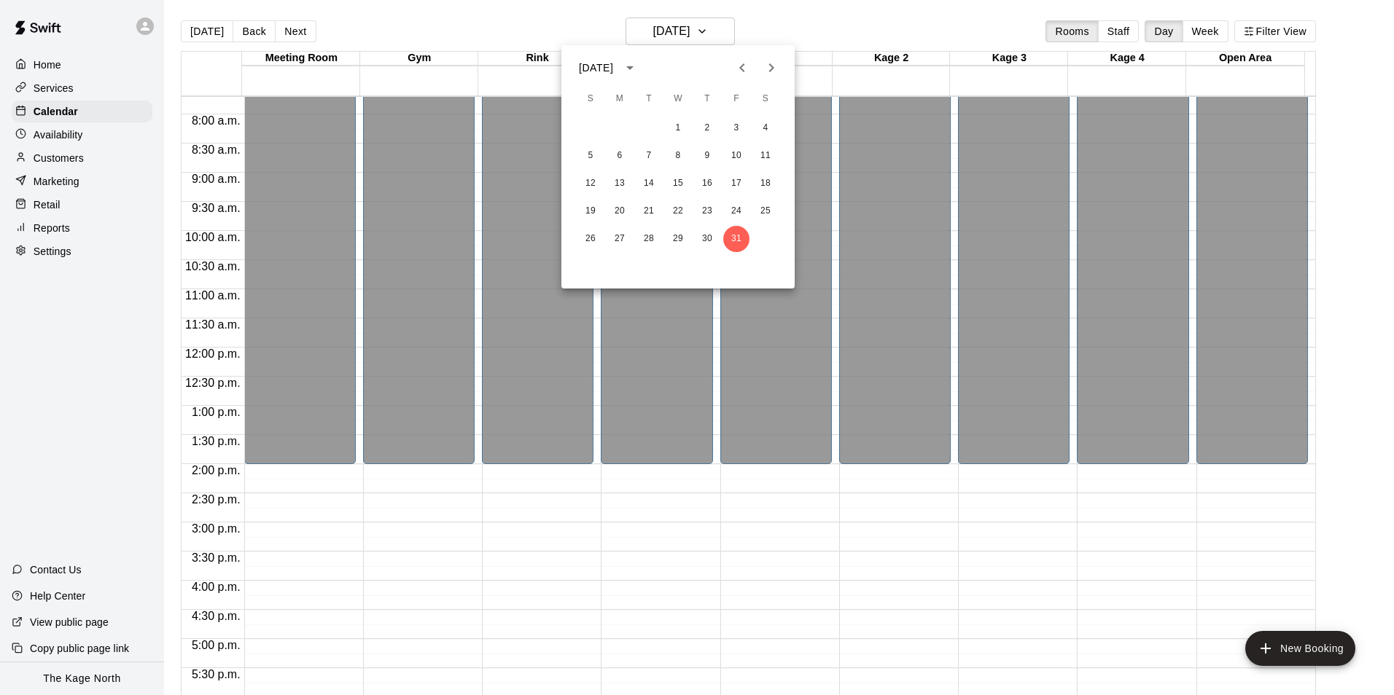
click at [771, 71] on icon "Next month" at bounding box center [771, 67] width 5 height 9
click at [762, 128] on button "1" at bounding box center [765, 128] width 26 height 26
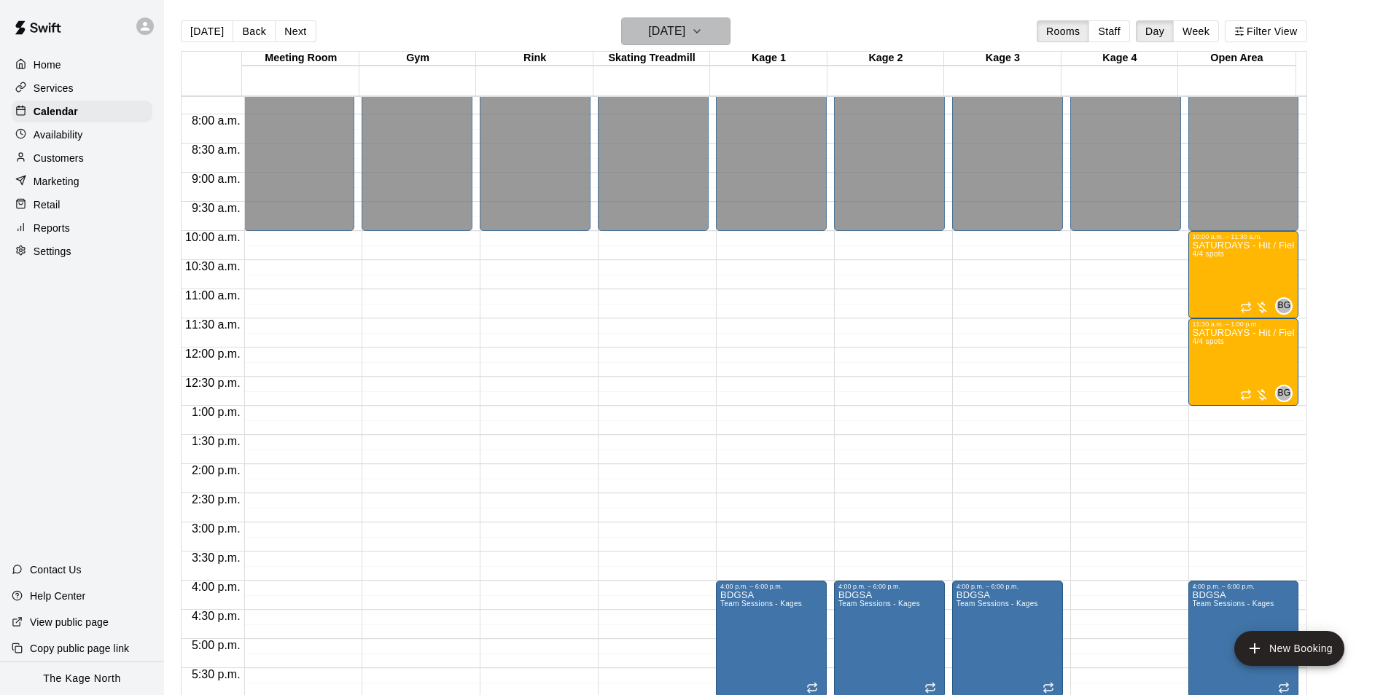
click at [685, 37] on h6 "Saturday Nov 01" at bounding box center [666, 31] width 37 height 20
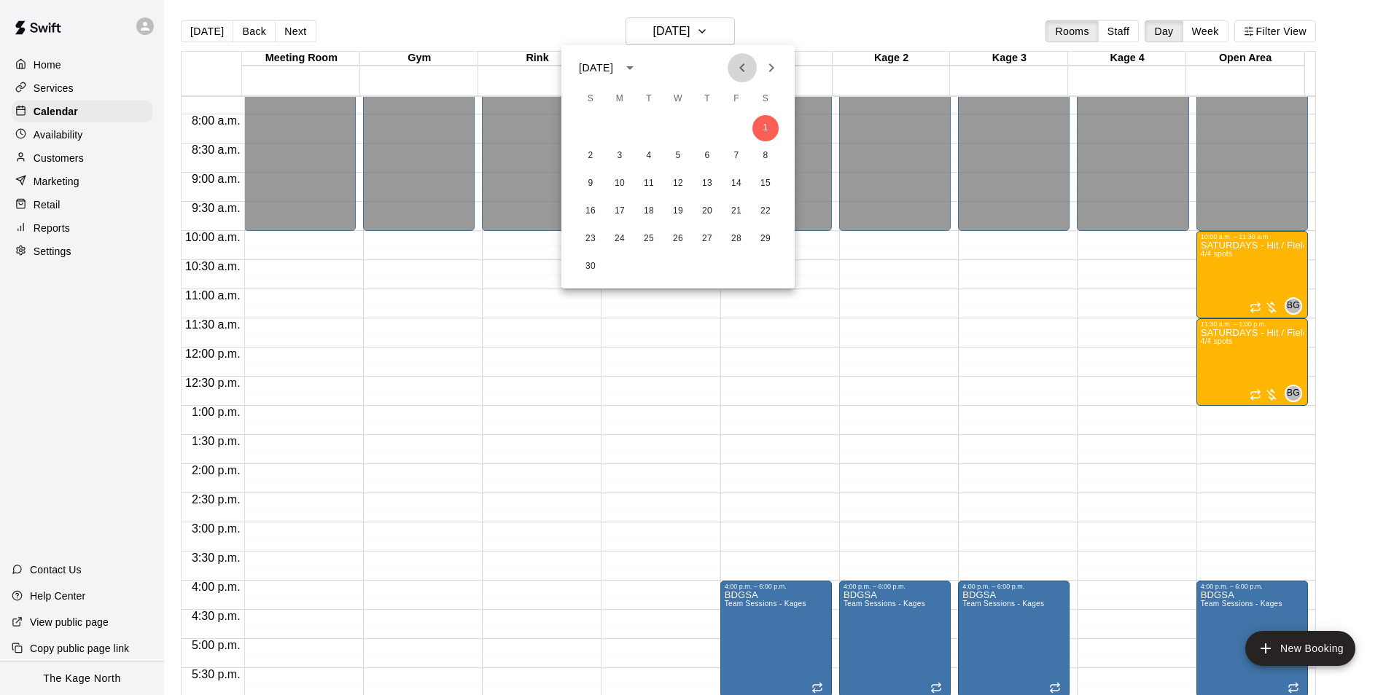
click at [744, 74] on icon "Previous month" at bounding box center [741, 67] width 17 height 17
click at [772, 30] on div at bounding box center [697, 347] width 1394 height 695
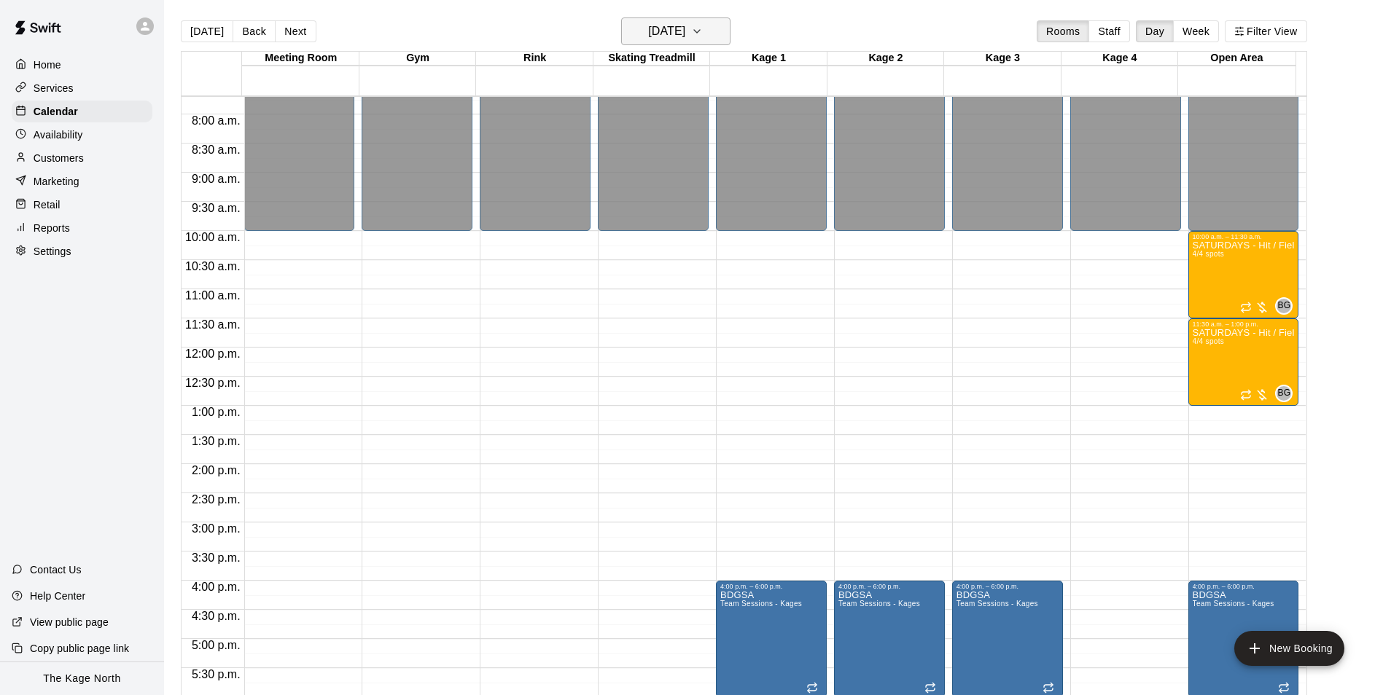
click at [685, 28] on h6 "Saturday Nov 01" at bounding box center [666, 31] width 37 height 20
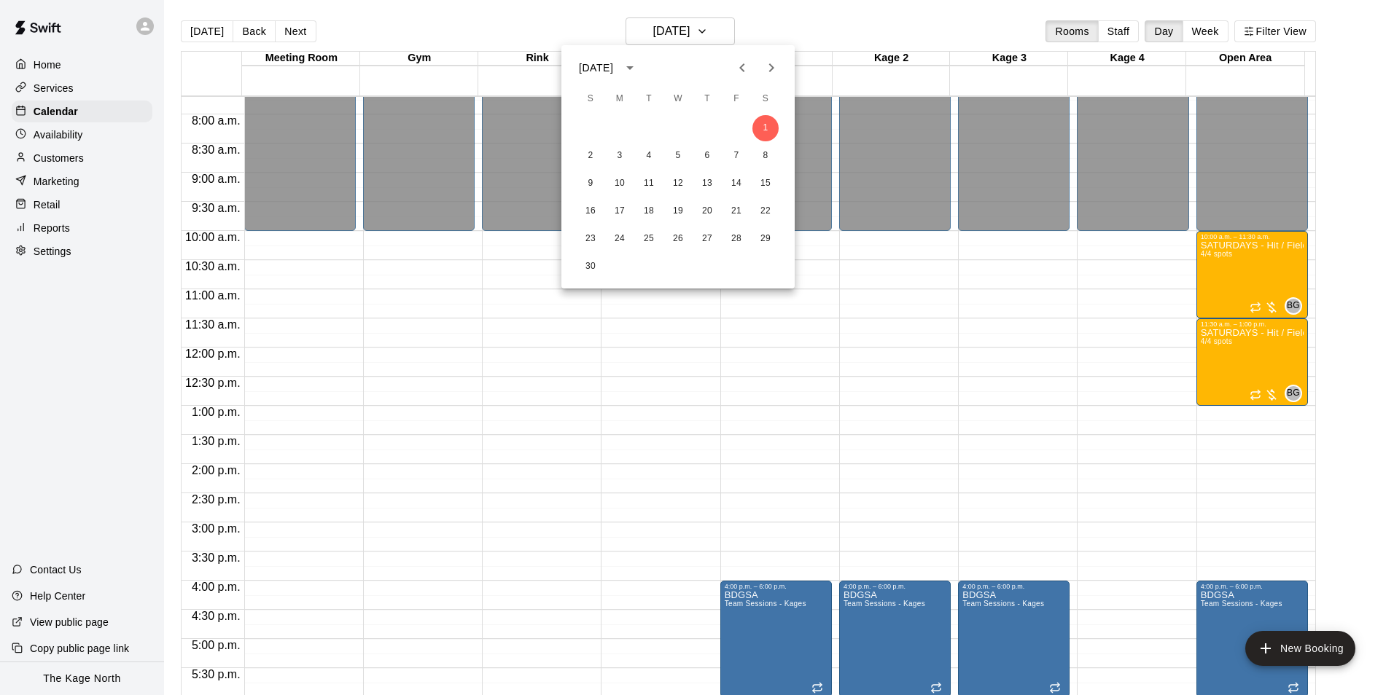
click at [750, 71] on icon "Previous month" at bounding box center [741, 67] width 17 height 17
click at [745, 68] on icon "Previous month" at bounding box center [741, 67] width 17 height 17
click at [702, 179] on button "18" at bounding box center [707, 184] width 26 height 26
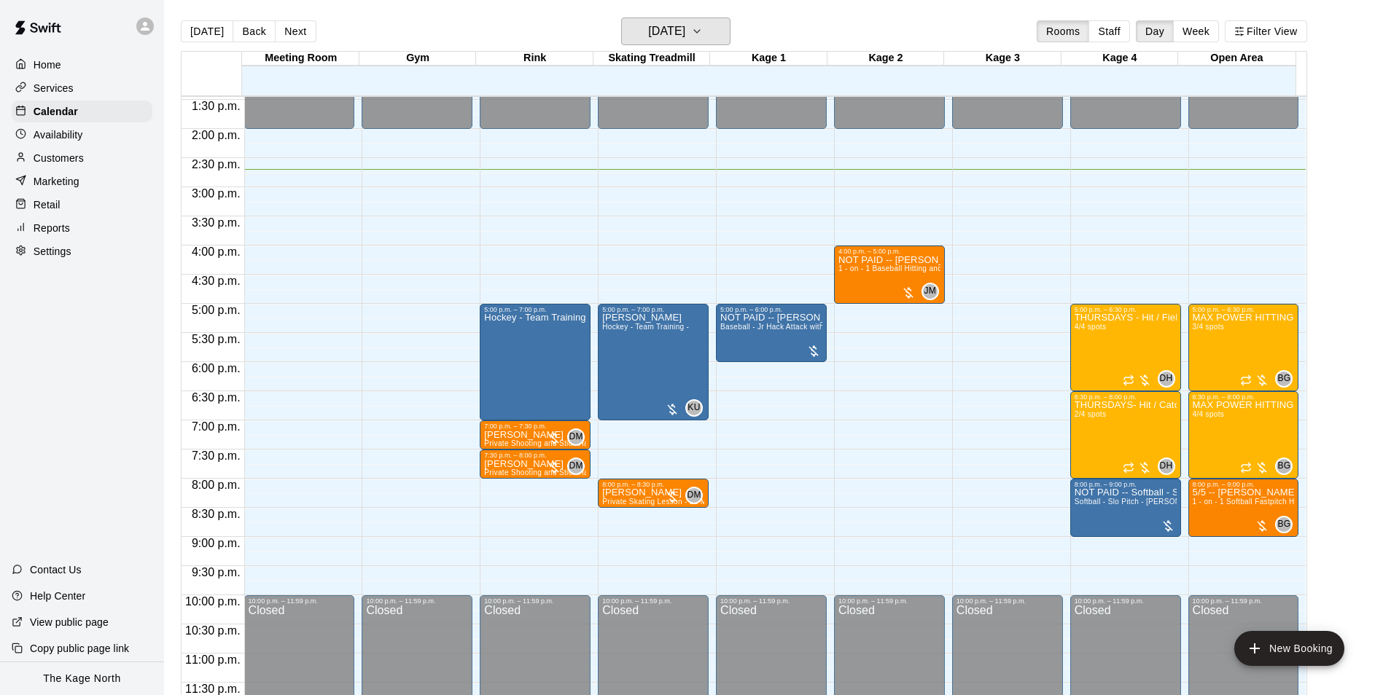
scroll to position [786, 0]
click at [71, 63] on div "Home" at bounding box center [82, 65] width 141 height 22
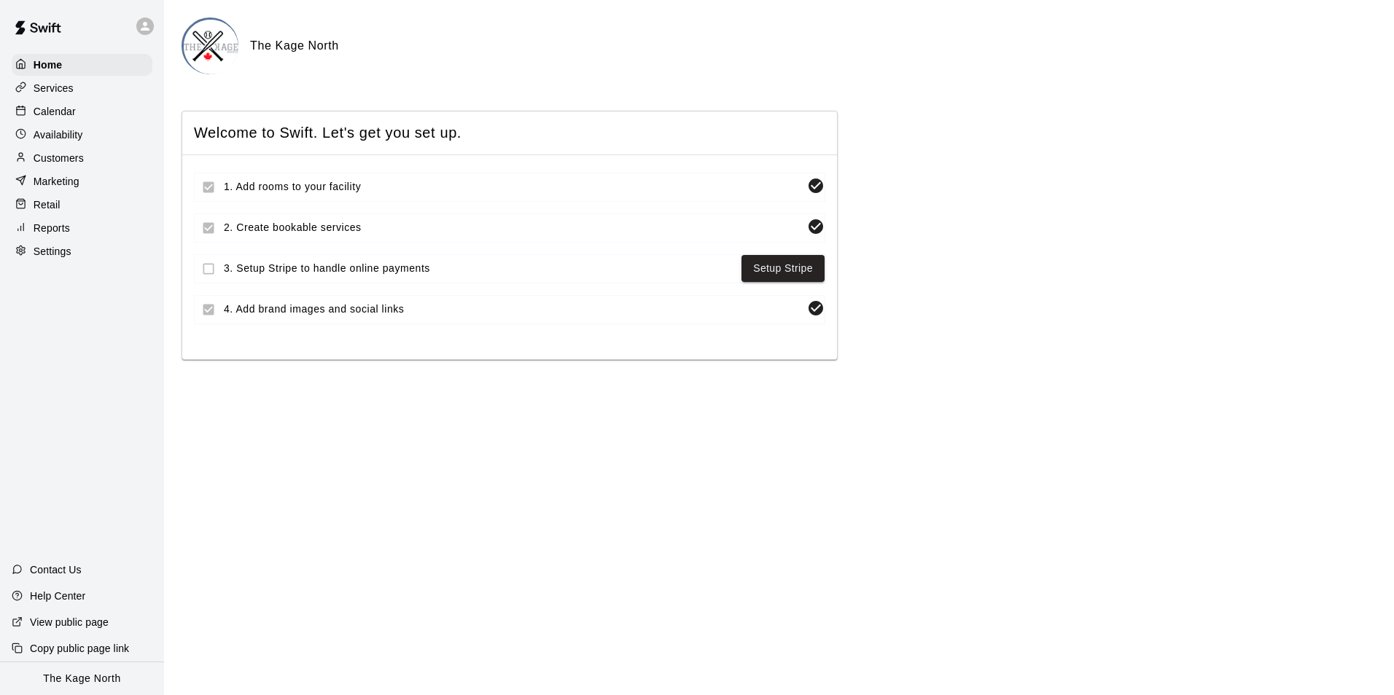
click at [79, 114] on div "Calendar" at bounding box center [82, 112] width 141 height 22
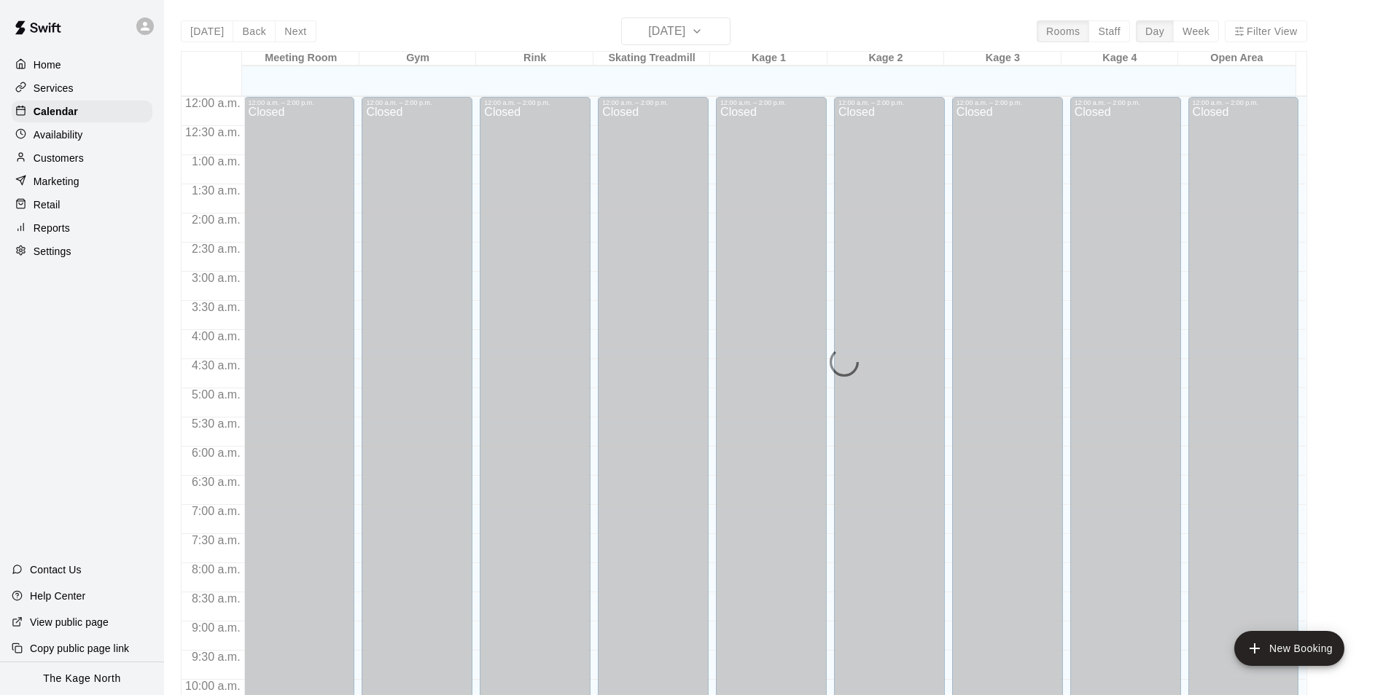
scroll to position [741, 0]
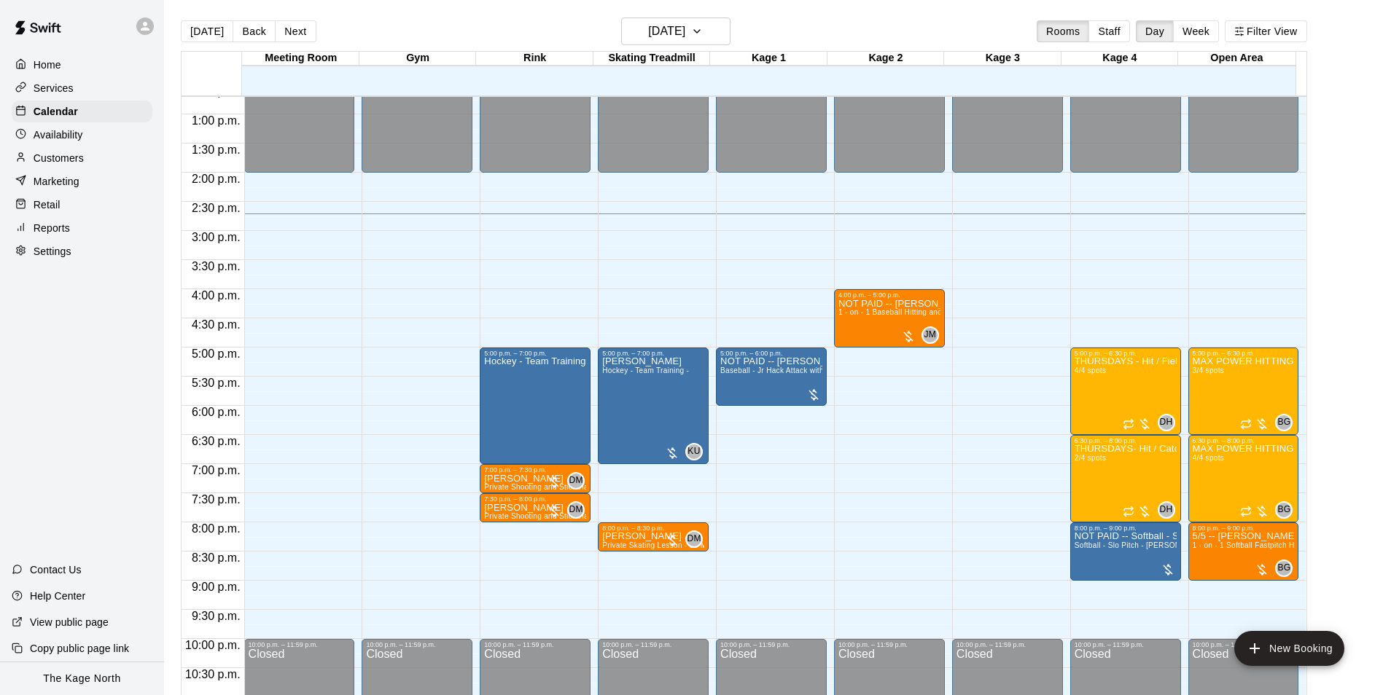
click at [77, 157] on p "Customers" at bounding box center [59, 158] width 50 height 15
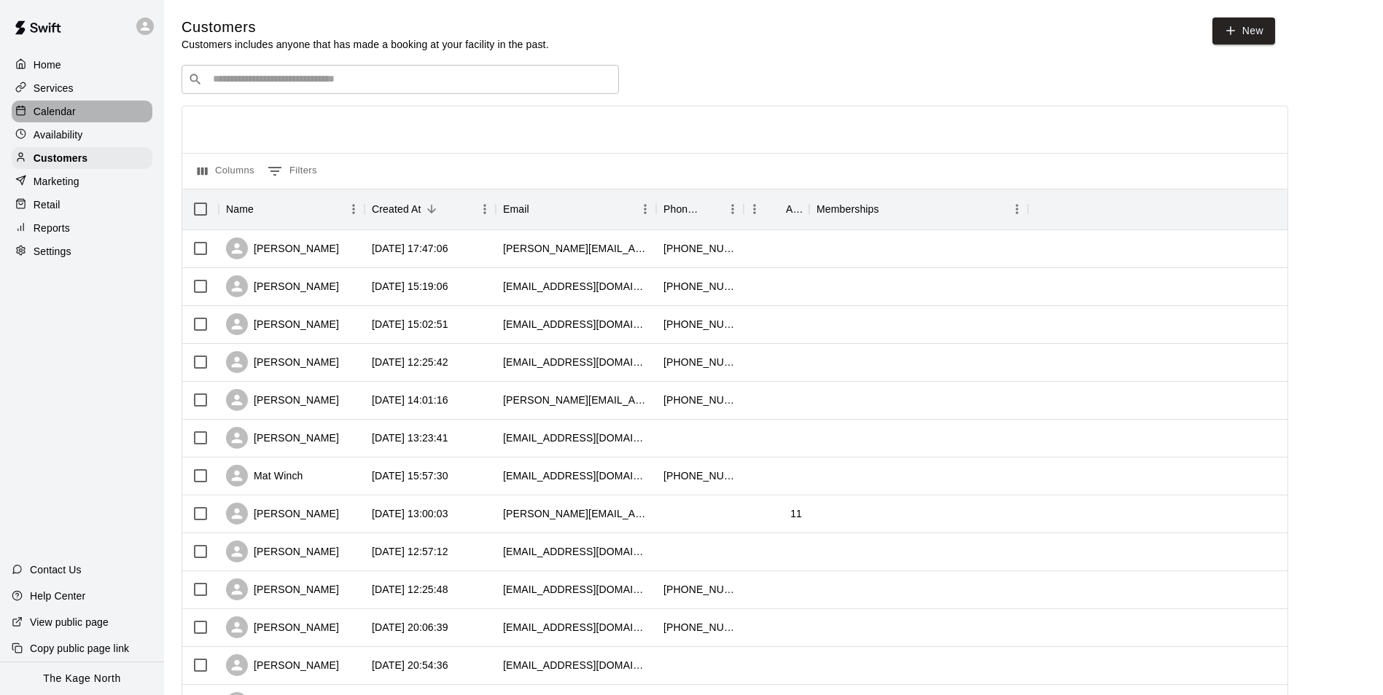
click at [52, 114] on p "Calendar" at bounding box center [55, 111] width 42 height 15
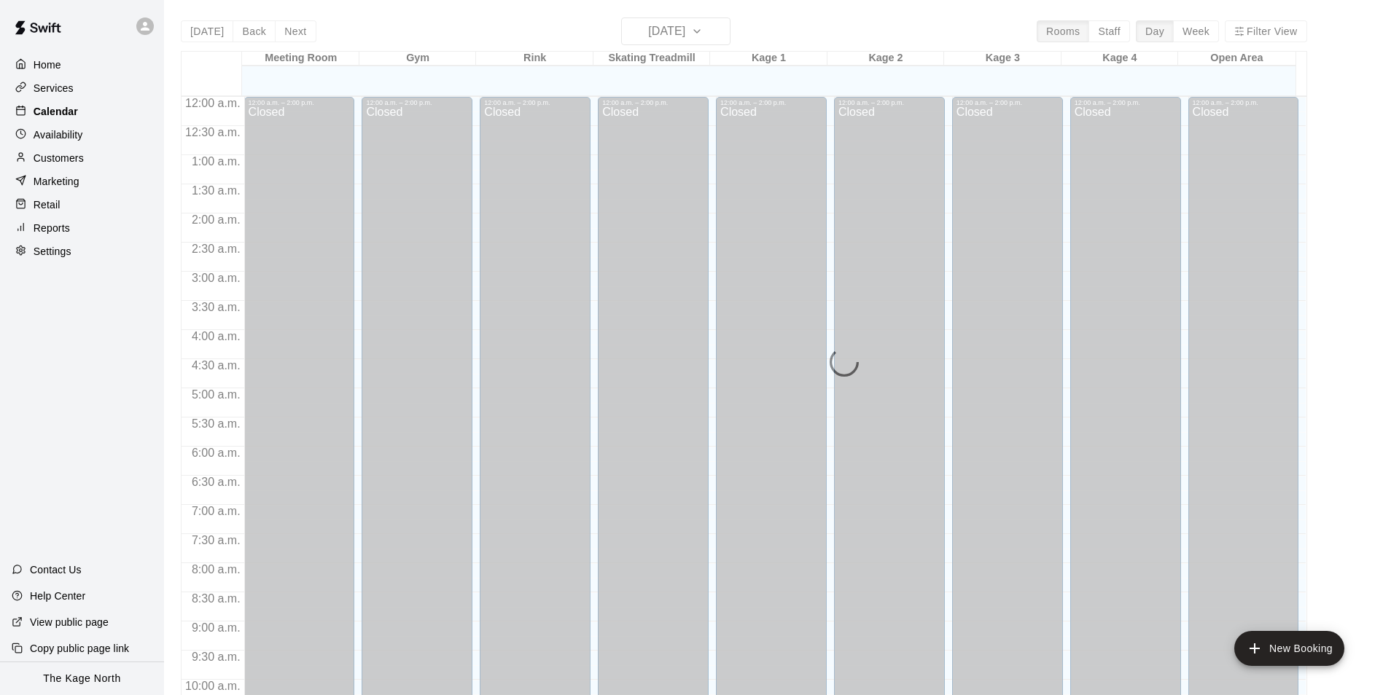
scroll to position [741, 0]
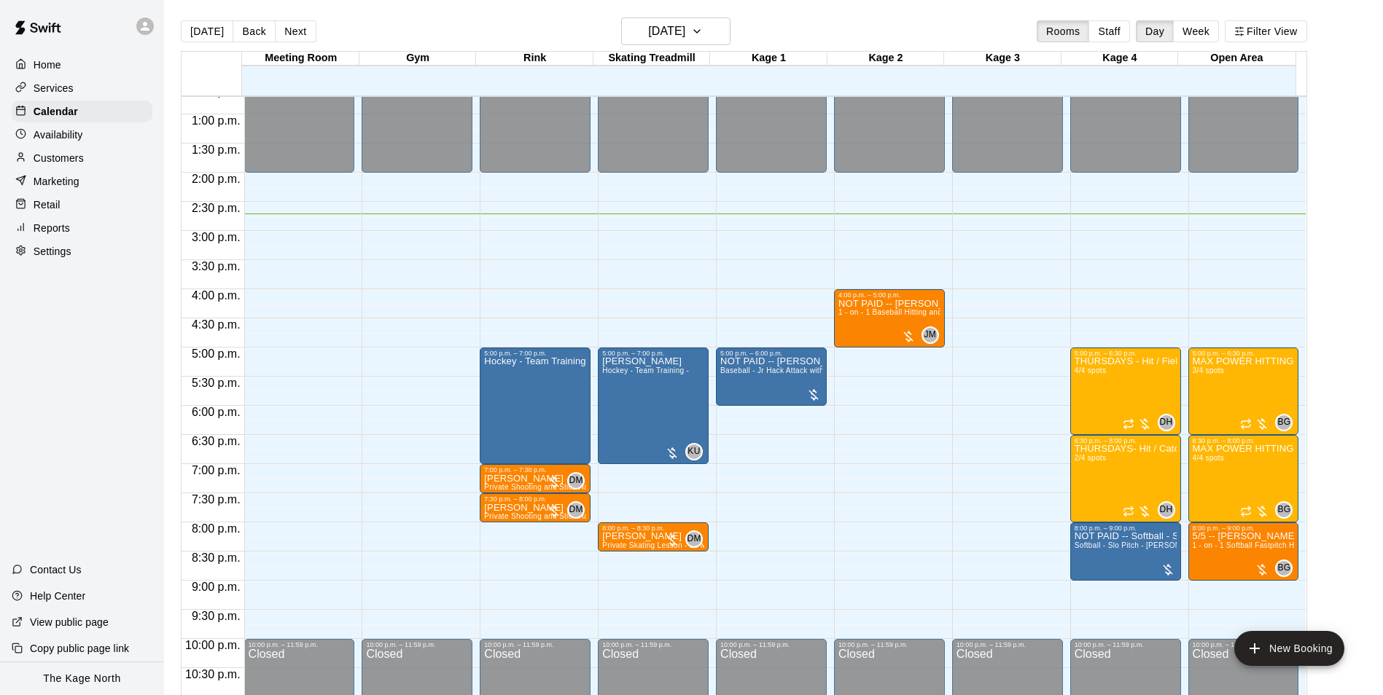
click at [772, 24] on div "[DATE] Back [DATE][DATE] Rooms Staff Day Week Filter View" at bounding box center [744, 34] width 1126 height 34
click at [685, 29] on h6 "[DATE]" at bounding box center [666, 31] width 37 height 20
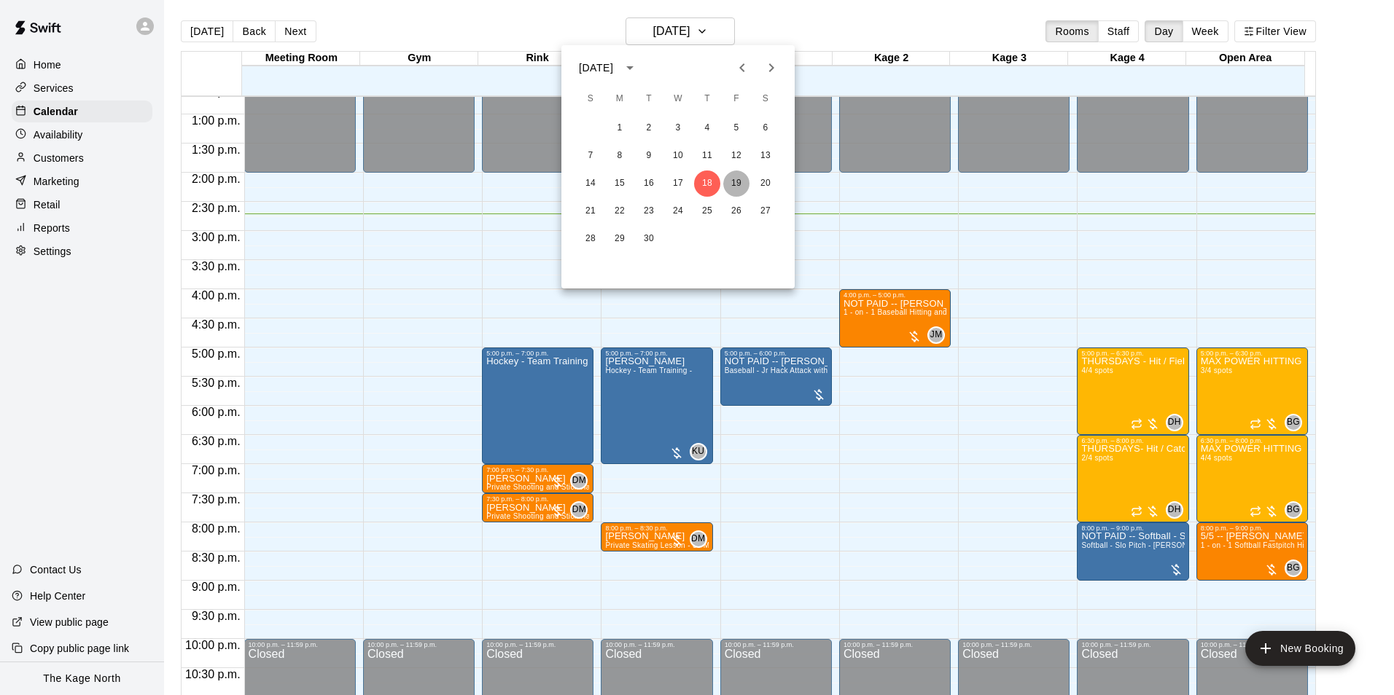
click at [736, 180] on button "19" at bounding box center [736, 184] width 26 height 26
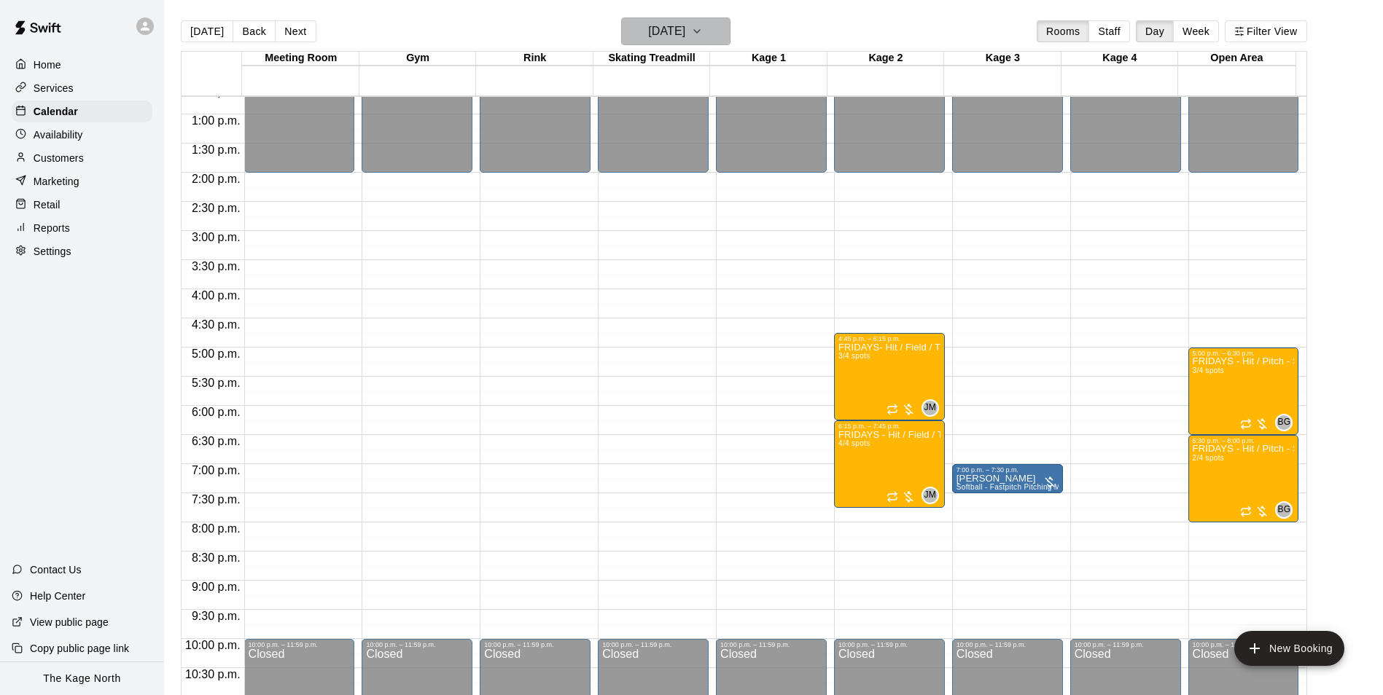
click at [685, 28] on h6 "Friday Sep 19" at bounding box center [666, 31] width 37 height 20
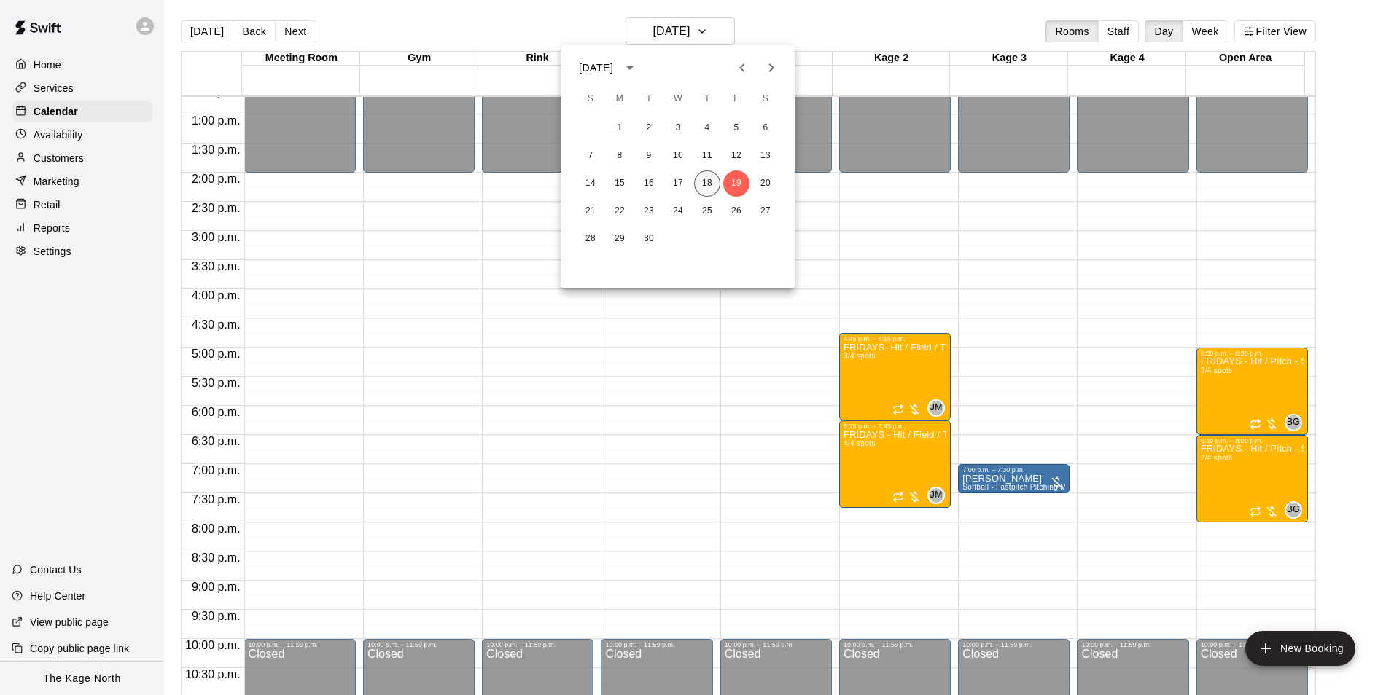
click at [711, 179] on button "18" at bounding box center [707, 184] width 26 height 26
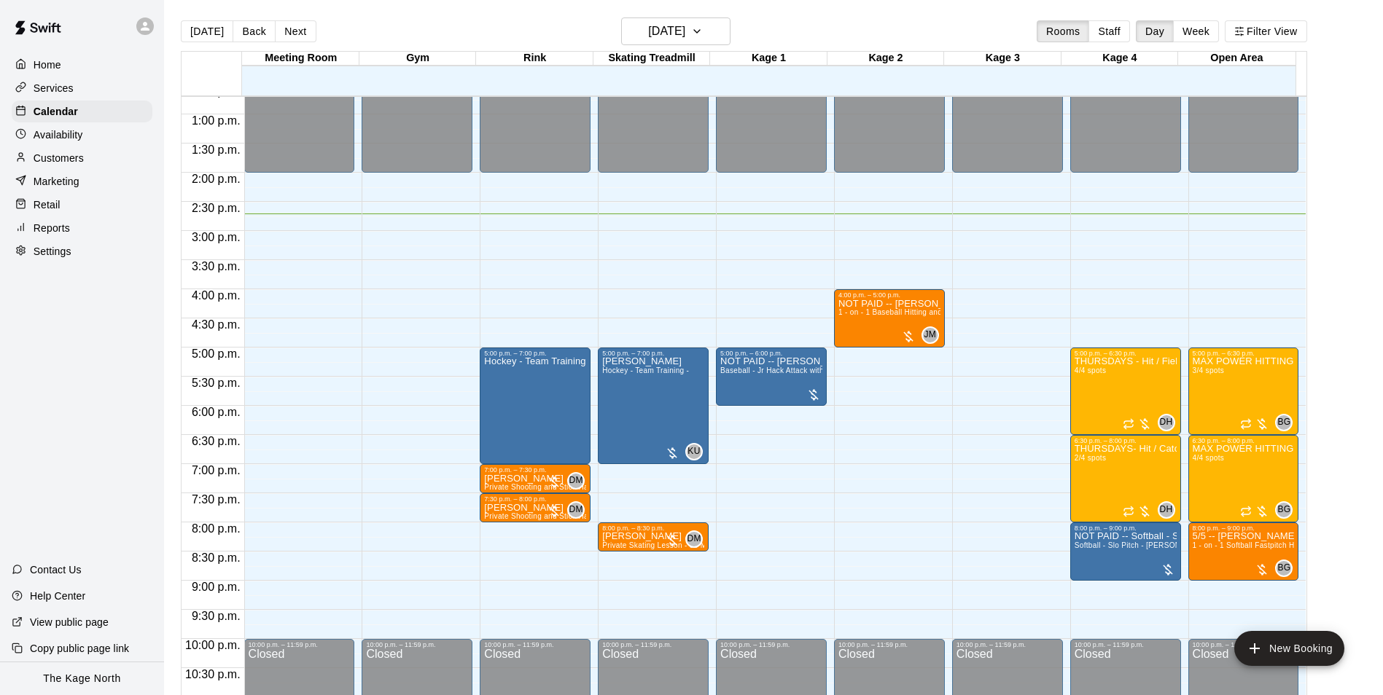
click at [434, 30] on div "[DATE] Back [DATE][DATE] Rooms Staff Day Week Filter View" at bounding box center [744, 34] width 1126 height 34
click at [55, 161] on p "Customers" at bounding box center [59, 158] width 50 height 15
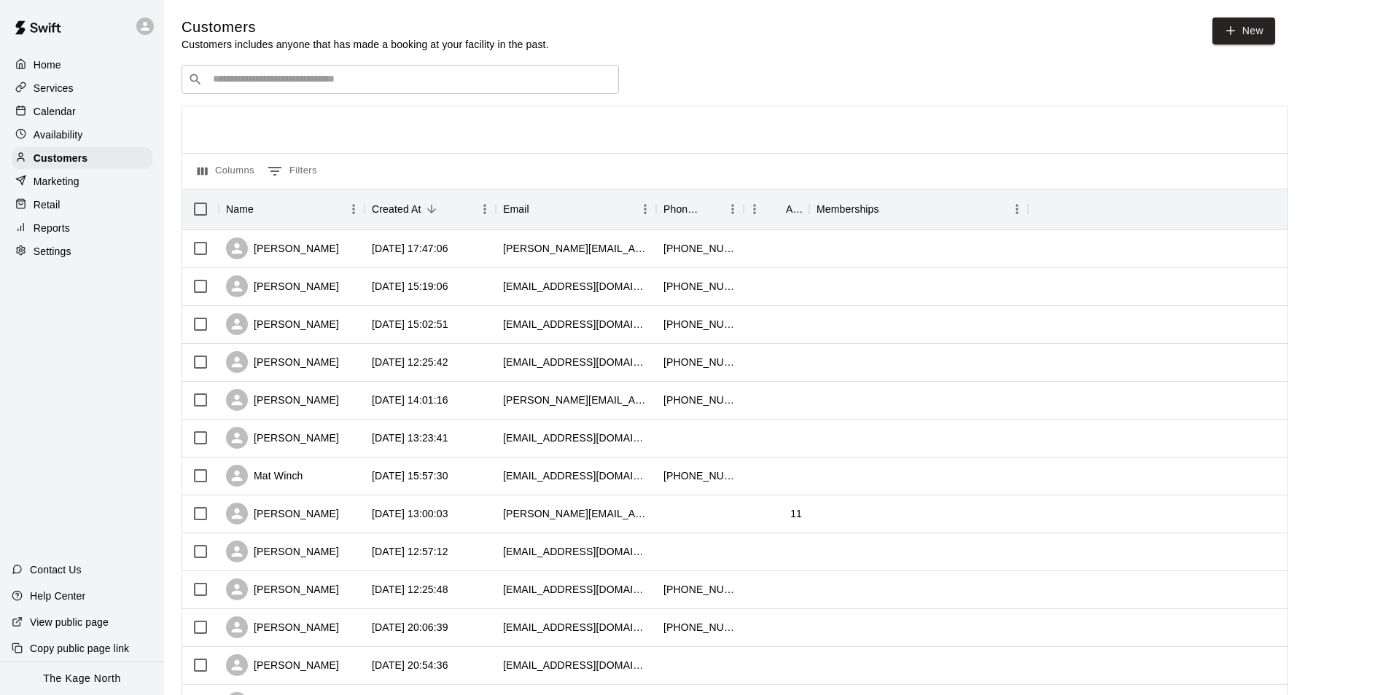
click at [82, 109] on div "Calendar" at bounding box center [82, 112] width 141 height 22
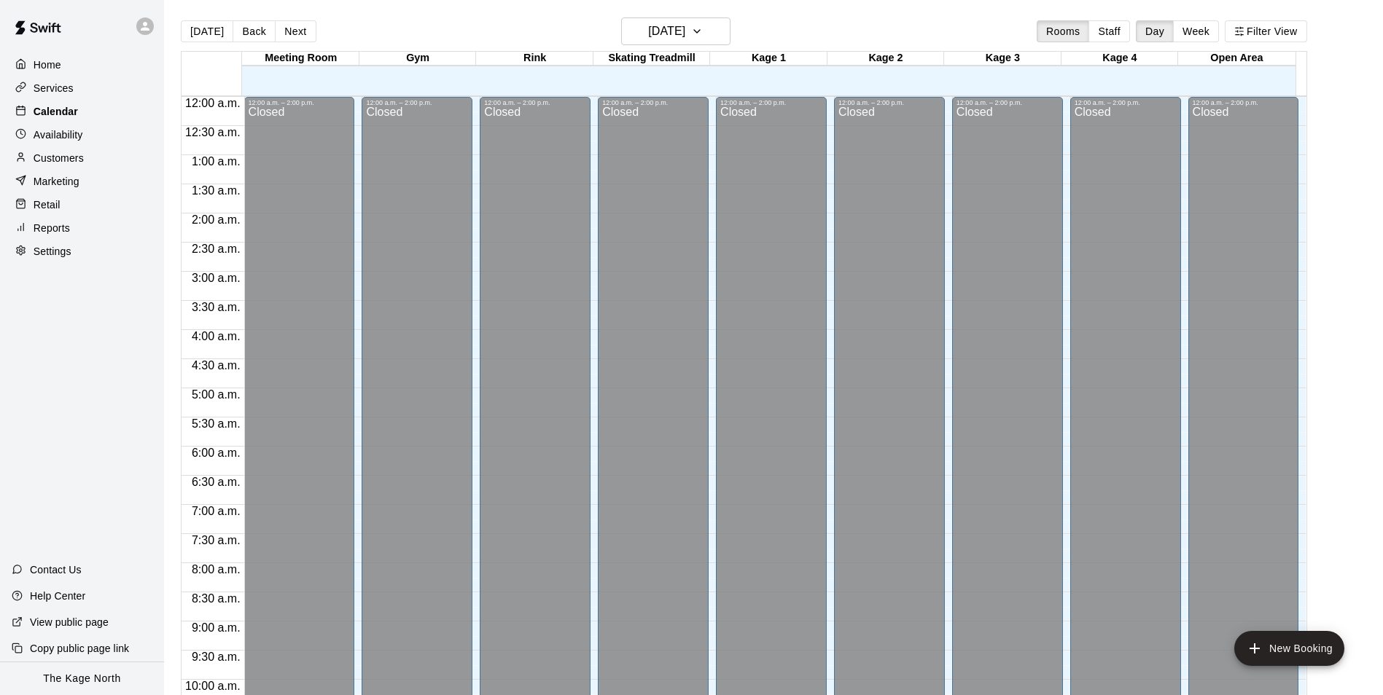
scroll to position [741, 0]
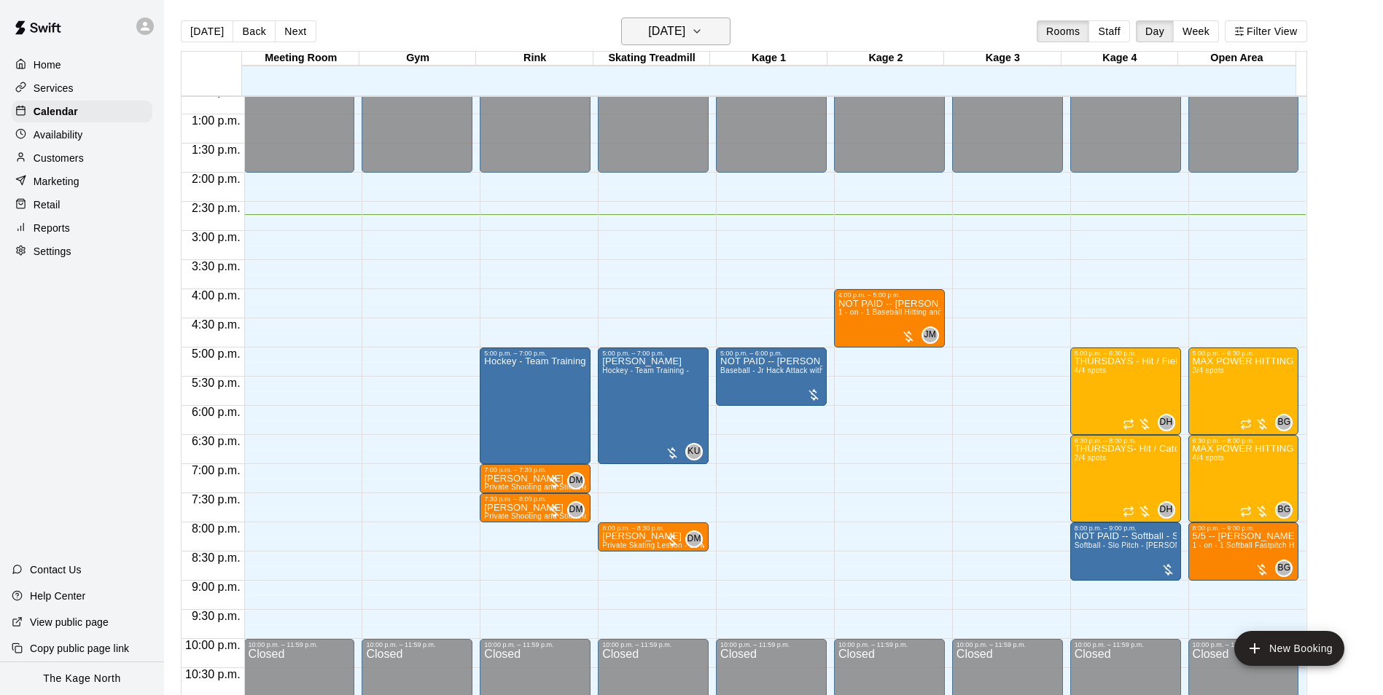
click at [685, 32] on h6 "[DATE]" at bounding box center [666, 31] width 37 height 20
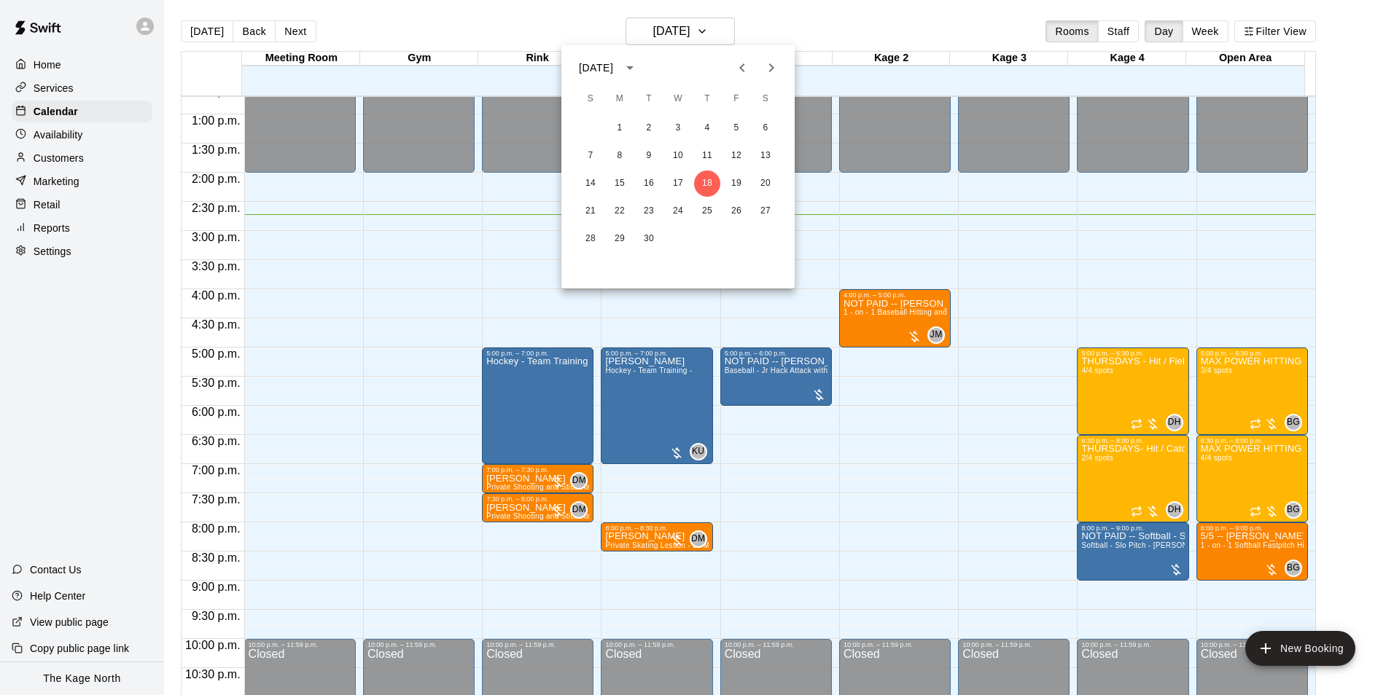
click at [801, 26] on div at bounding box center [697, 347] width 1394 height 695
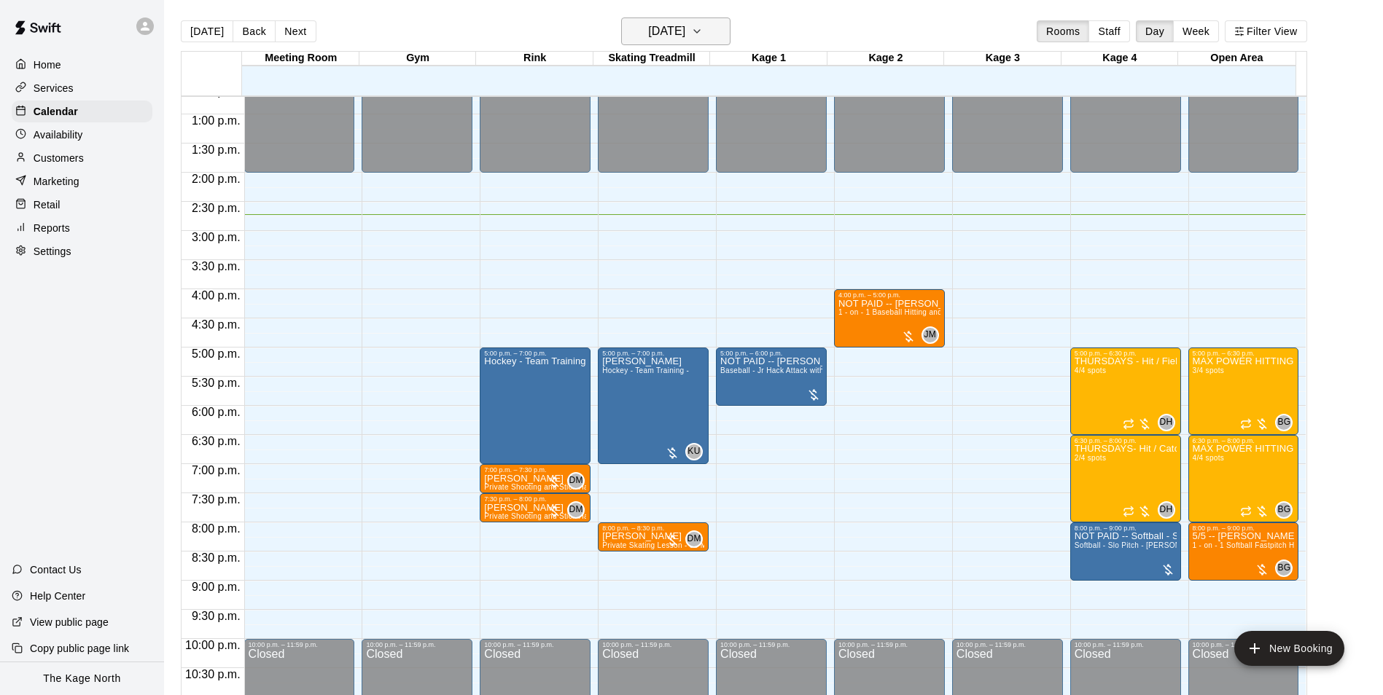
click at [714, 28] on button "[DATE]" at bounding box center [675, 31] width 109 height 28
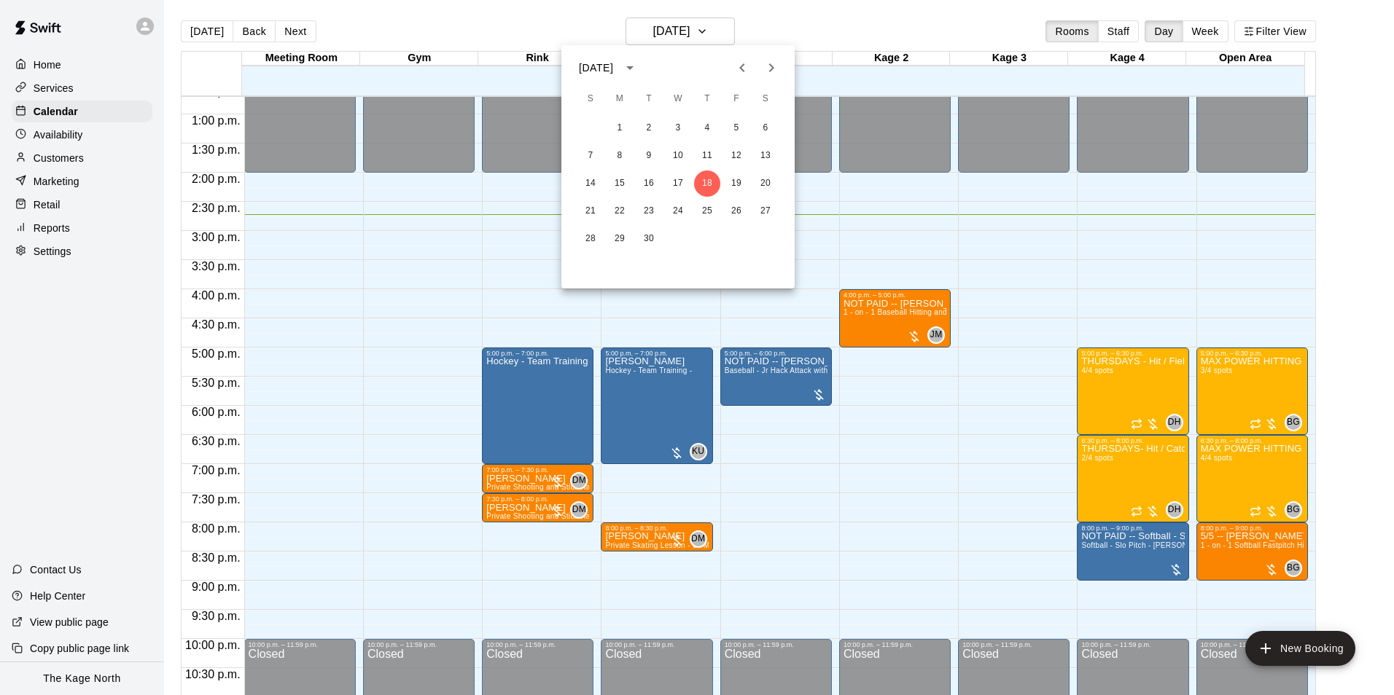
click at [819, 25] on div at bounding box center [697, 347] width 1394 height 695
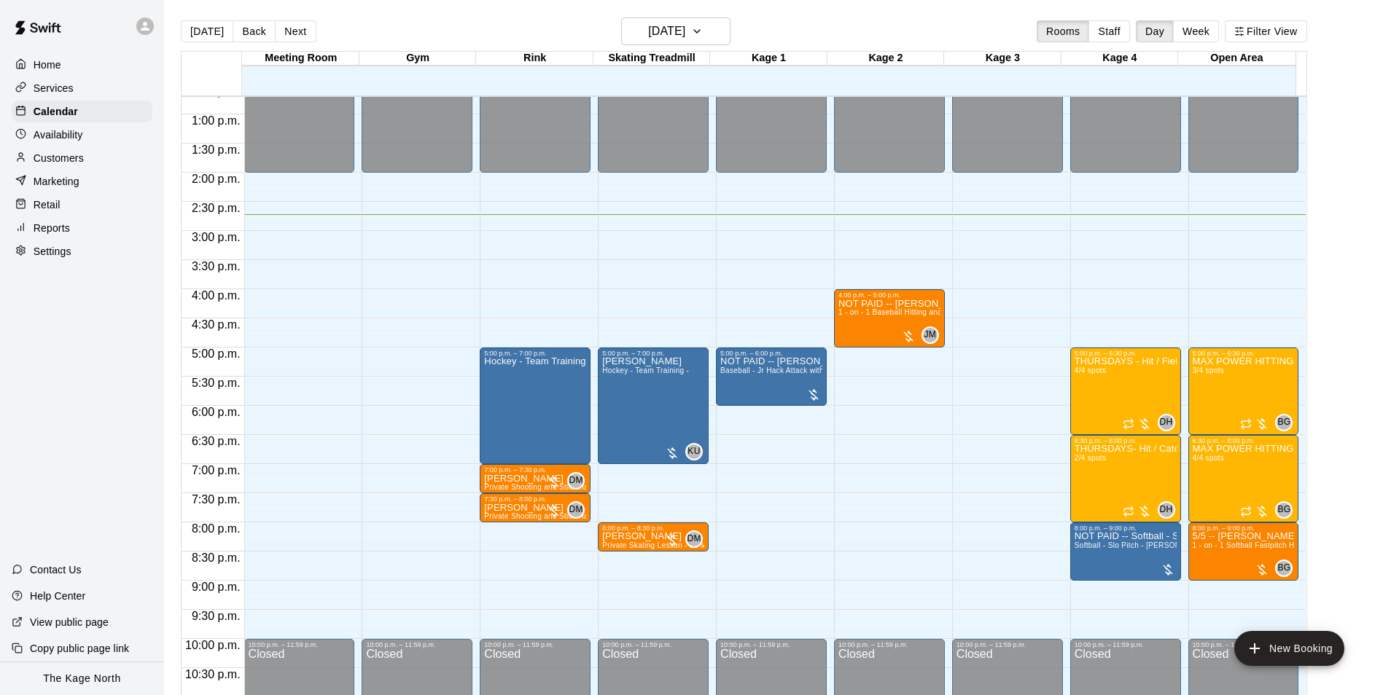
click at [824, 39] on div "[DATE] Back [DATE][DATE] Rooms Staff Day Week Filter View" at bounding box center [744, 34] width 1126 height 34
click at [685, 34] on h6 "[DATE]" at bounding box center [666, 31] width 37 height 20
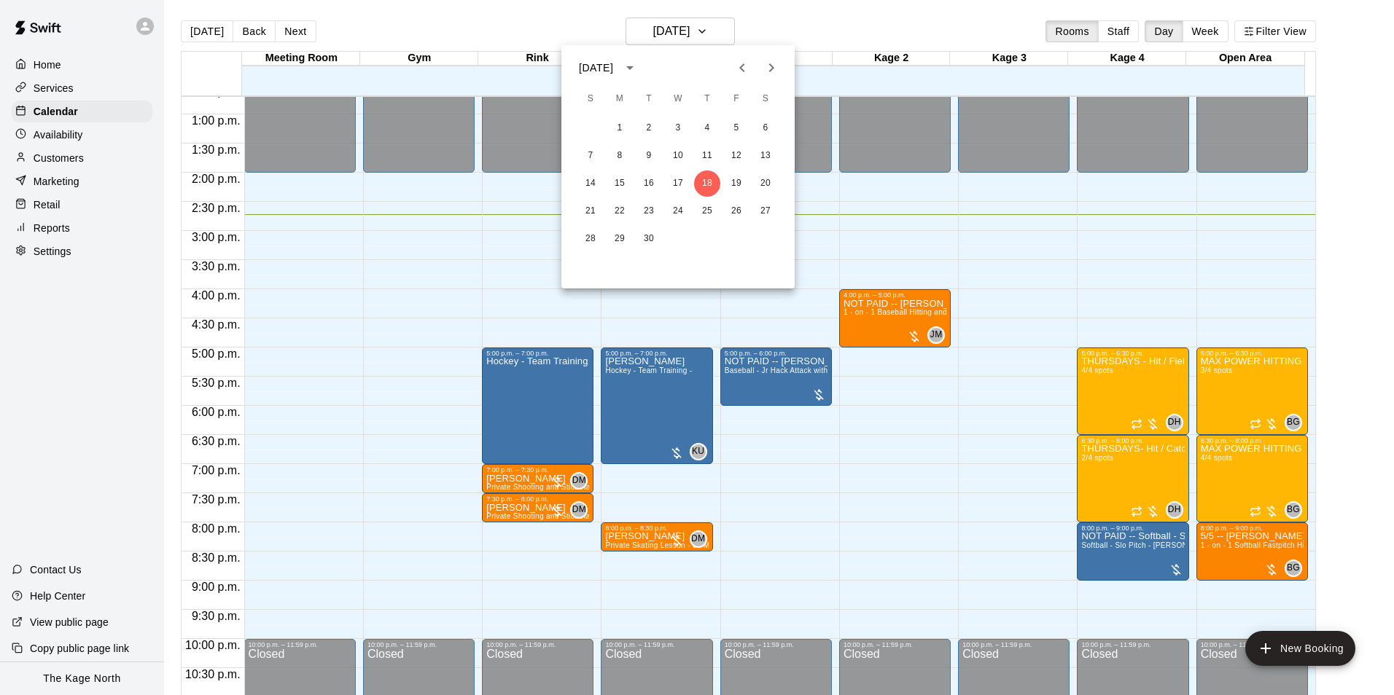
click at [820, 23] on div at bounding box center [697, 347] width 1394 height 695
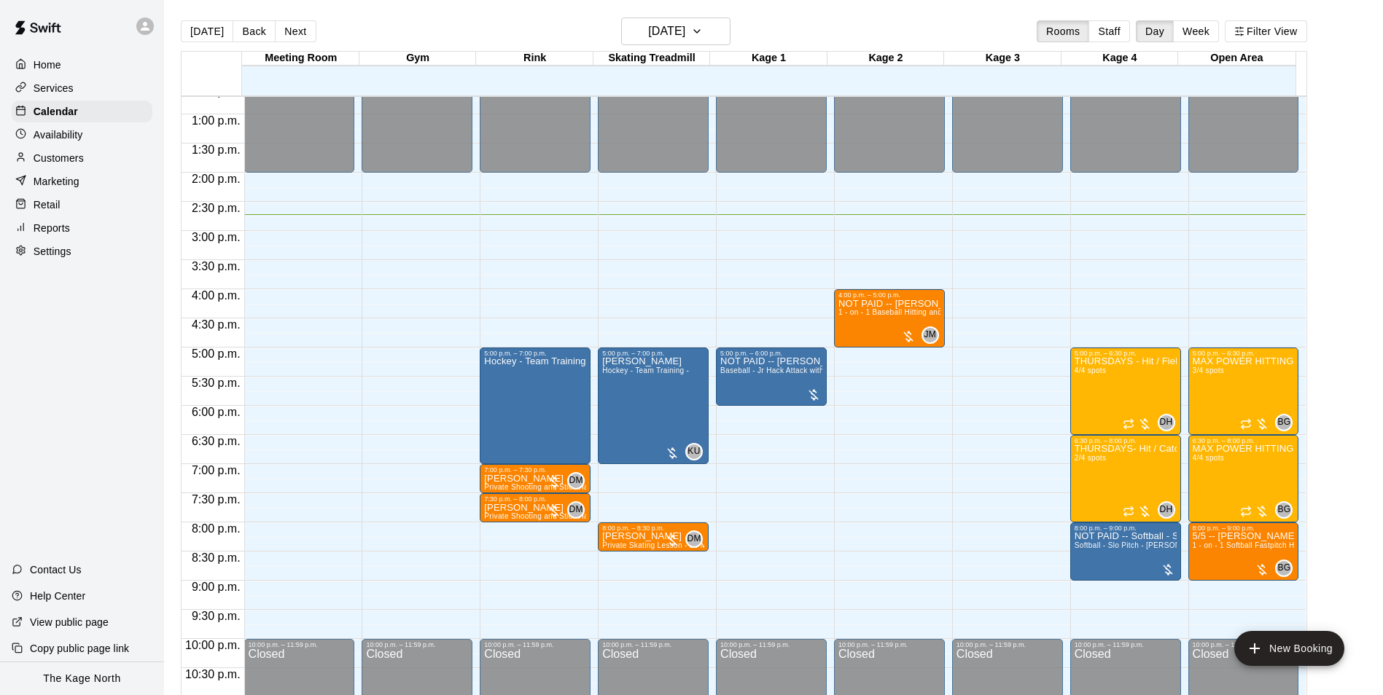
click at [488, 26] on div "[DATE] Back [DATE][DATE] Rooms Staff Day Week Filter View" at bounding box center [744, 34] width 1126 height 34
click at [799, 31] on div "[DATE] Back [DATE][DATE] Rooms Staff Day Week Filter View" at bounding box center [744, 34] width 1126 height 34
click at [416, 34] on div "[DATE] Back [DATE][DATE] Rooms Staff Day Week Filter View" at bounding box center [744, 34] width 1126 height 34
click at [789, 34] on div "[DATE] Back [DATE][DATE] Rooms Staff Day Week Filter View" at bounding box center [744, 34] width 1126 height 34
click at [793, 45] on div "[DATE] Back [DATE][DATE] Rooms Staff Day Week Filter View" at bounding box center [744, 34] width 1126 height 34
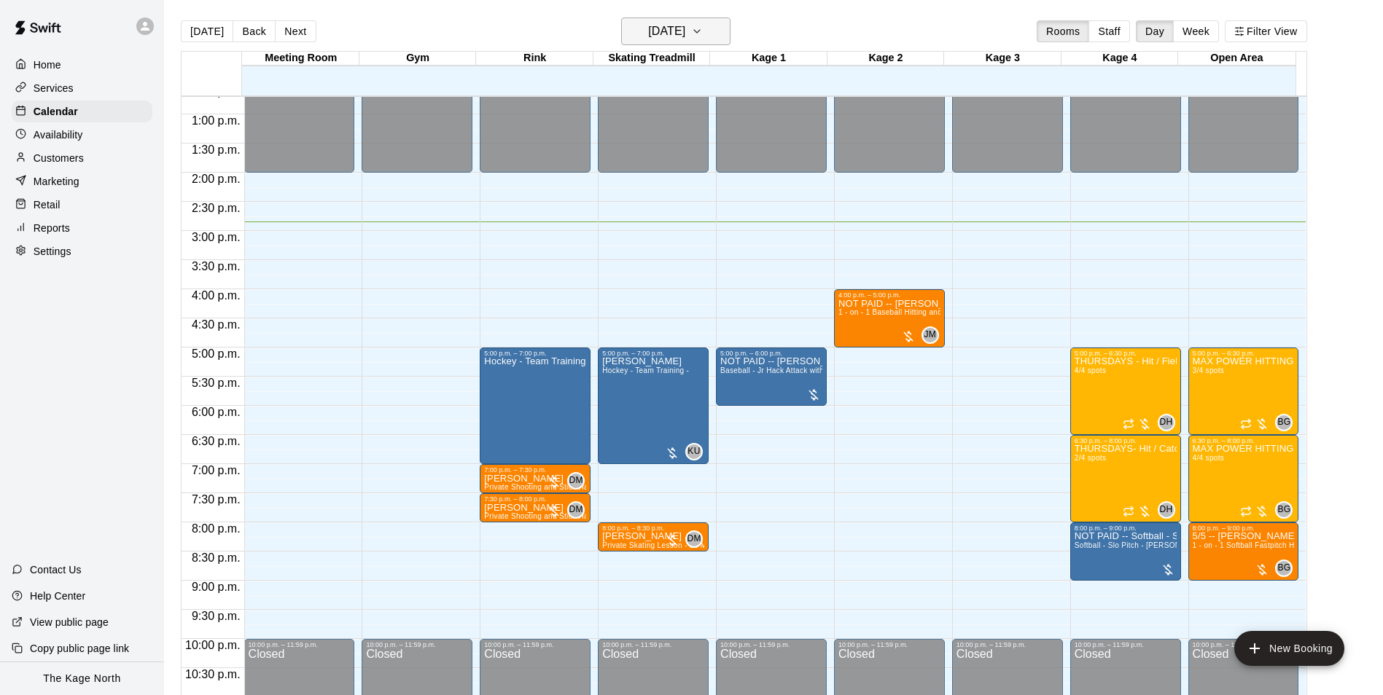
click at [690, 17] on button "[DATE]" at bounding box center [675, 31] width 109 height 28
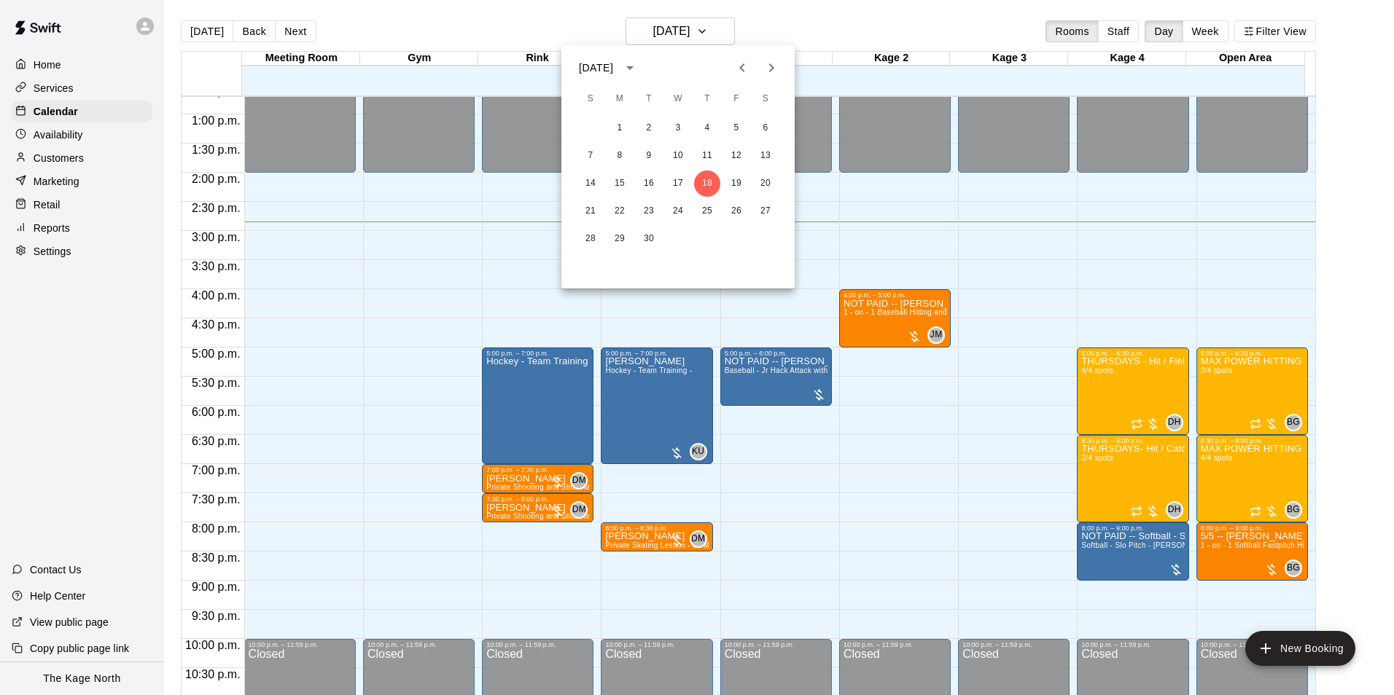
click at [808, 21] on div at bounding box center [697, 347] width 1394 height 695
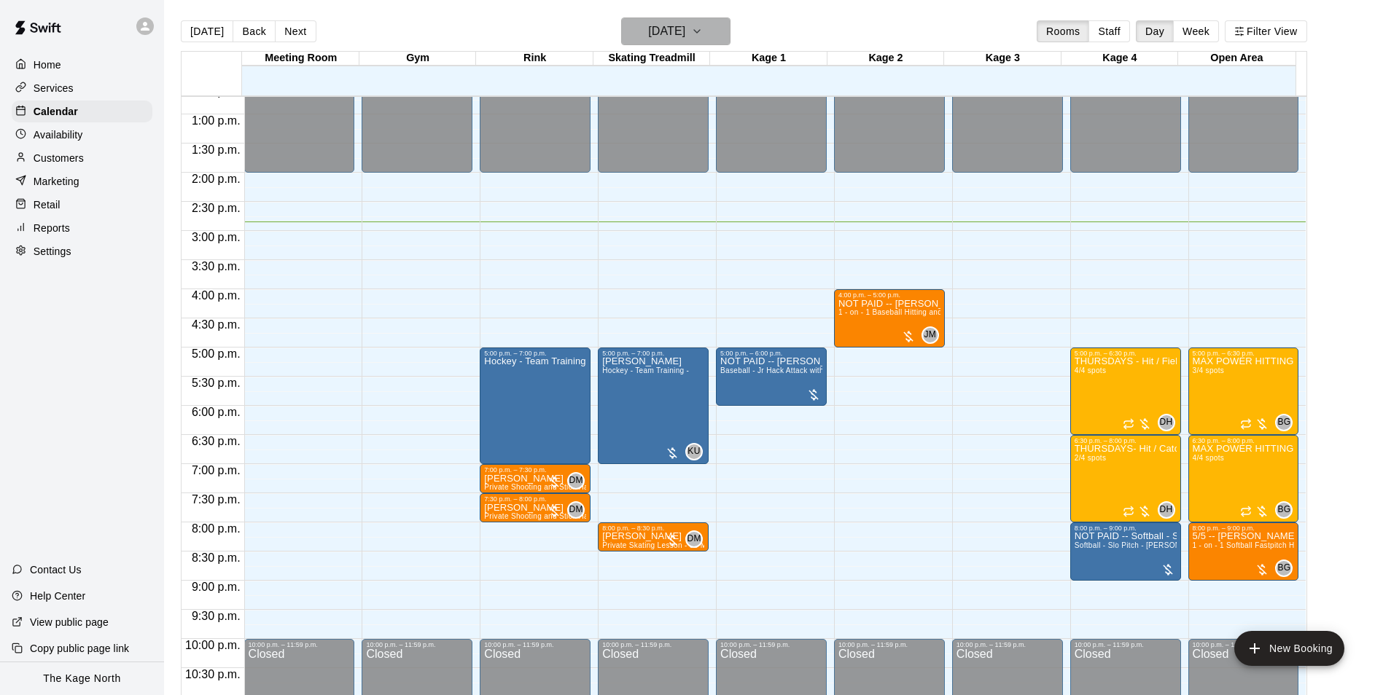
click at [685, 40] on h6 "[DATE]" at bounding box center [666, 31] width 37 height 20
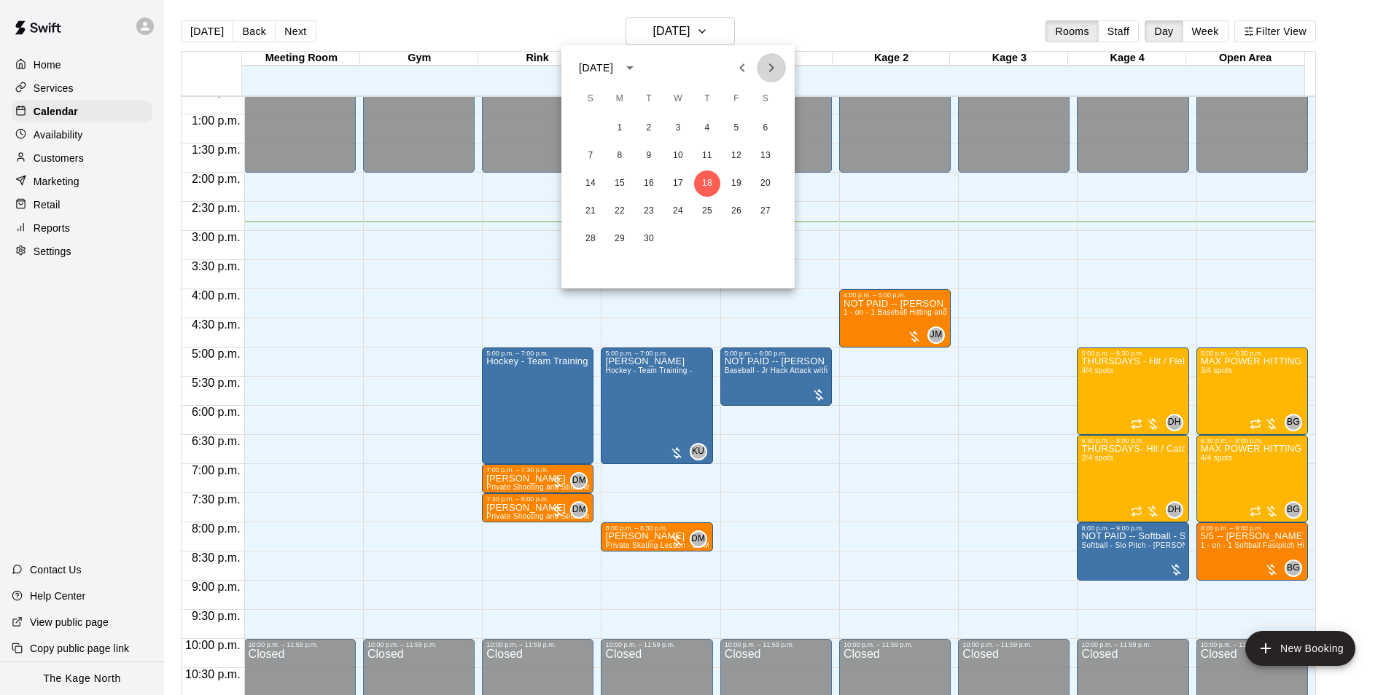
drag, startPoint x: 772, startPoint y: 69, endPoint x: 779, endPoint y: 79, distance: 13.1
click at [772, 69] on icon "Next month" at bounding box center [771, 67] width 5 height 9
click at [773, 71] on icon "Next month" at bounding box center [770, 67] width 17 height 17
click at [769, 63] on icon "Next month" at bounding box center [770, 67] width 17 height 17
click at [812, 31] on div at bounding box center [697, 347] width 1394 height 695
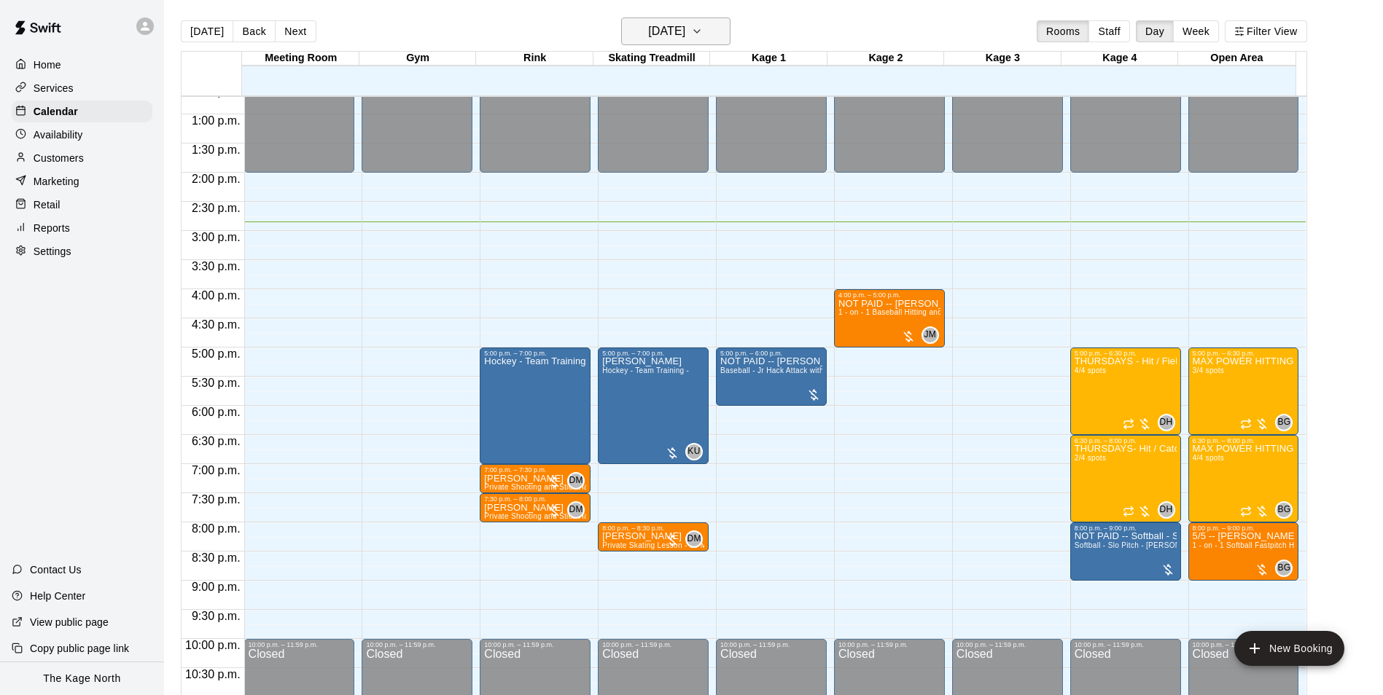
click at [703, 23] on icon "button" at bounding box center [697, 31] width 12 height 17
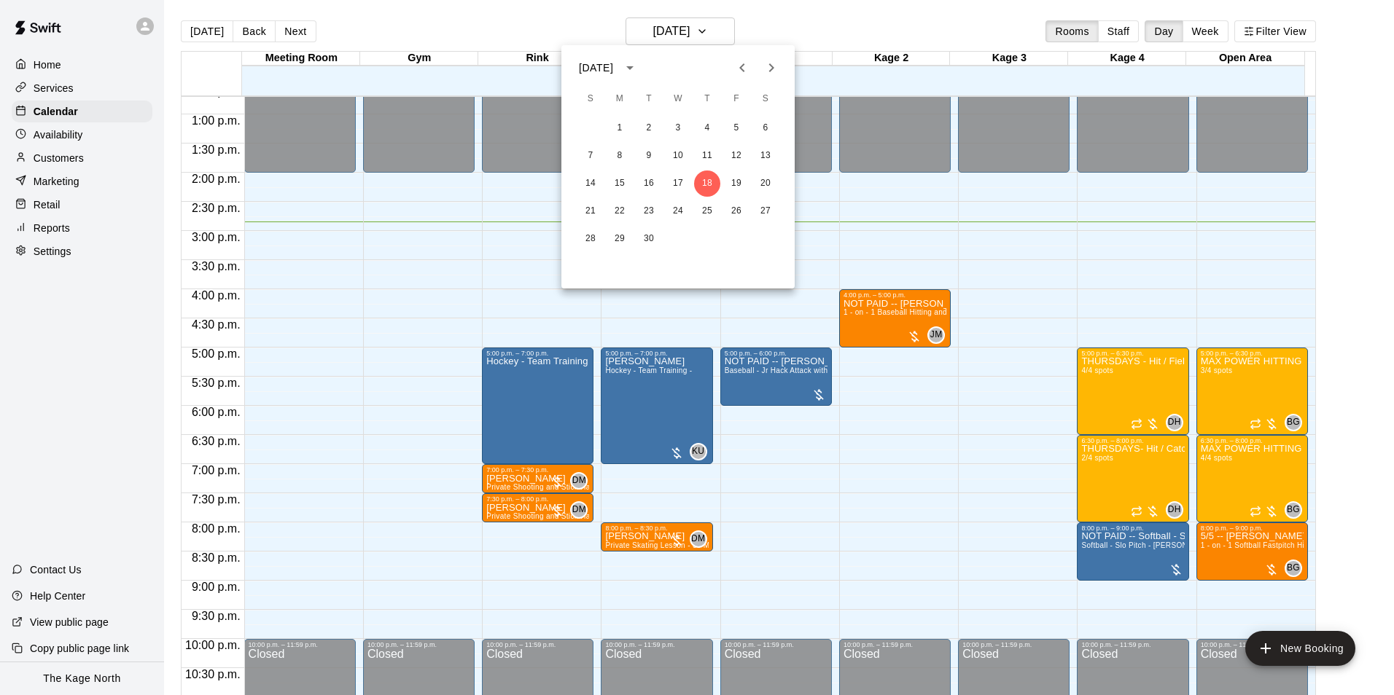
click at [832, 31] on div at bounding box center [697, 347] width 1394 height 695
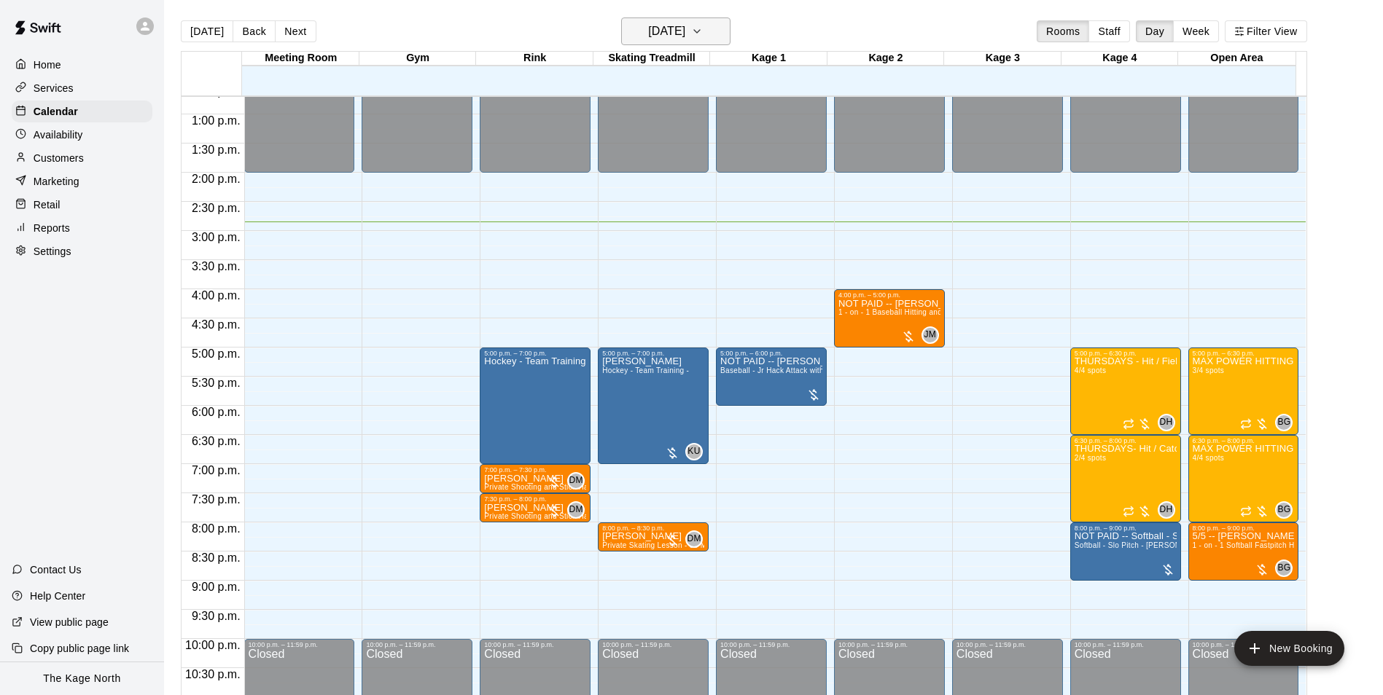
click at [685, 25] on h6 "[DATE]" at bounding box center [666, 31] width 37 height 20
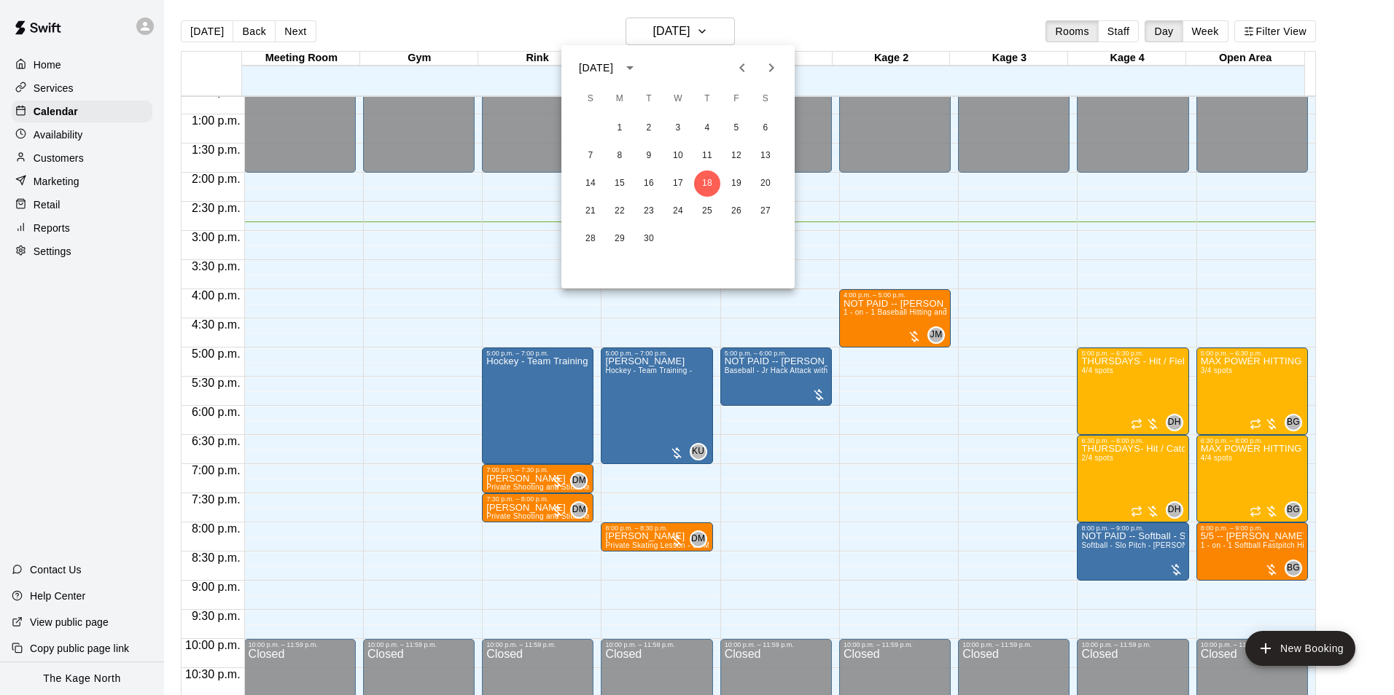
click at [821, 28] on div at bounding box center [697, 347] width 1394 height 695
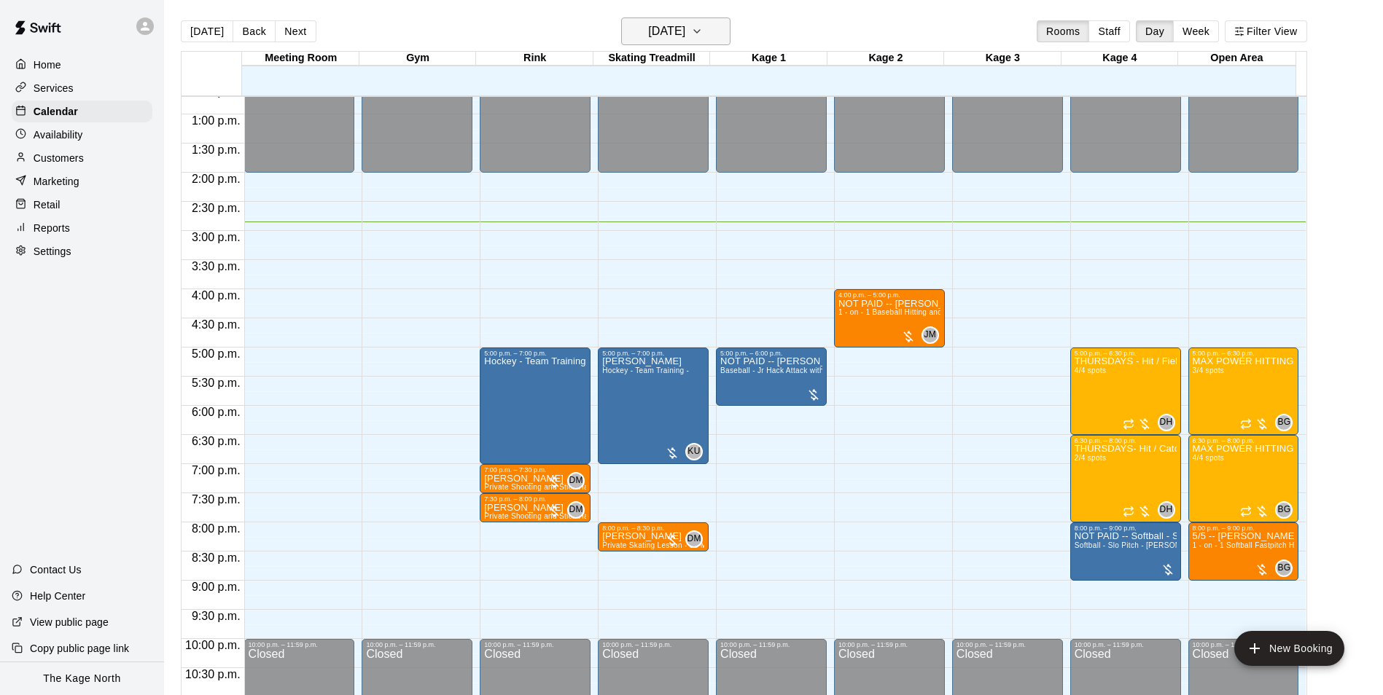
click at [703, 31] on icon "button" at bounding box center [697, 31] width 12 height 17
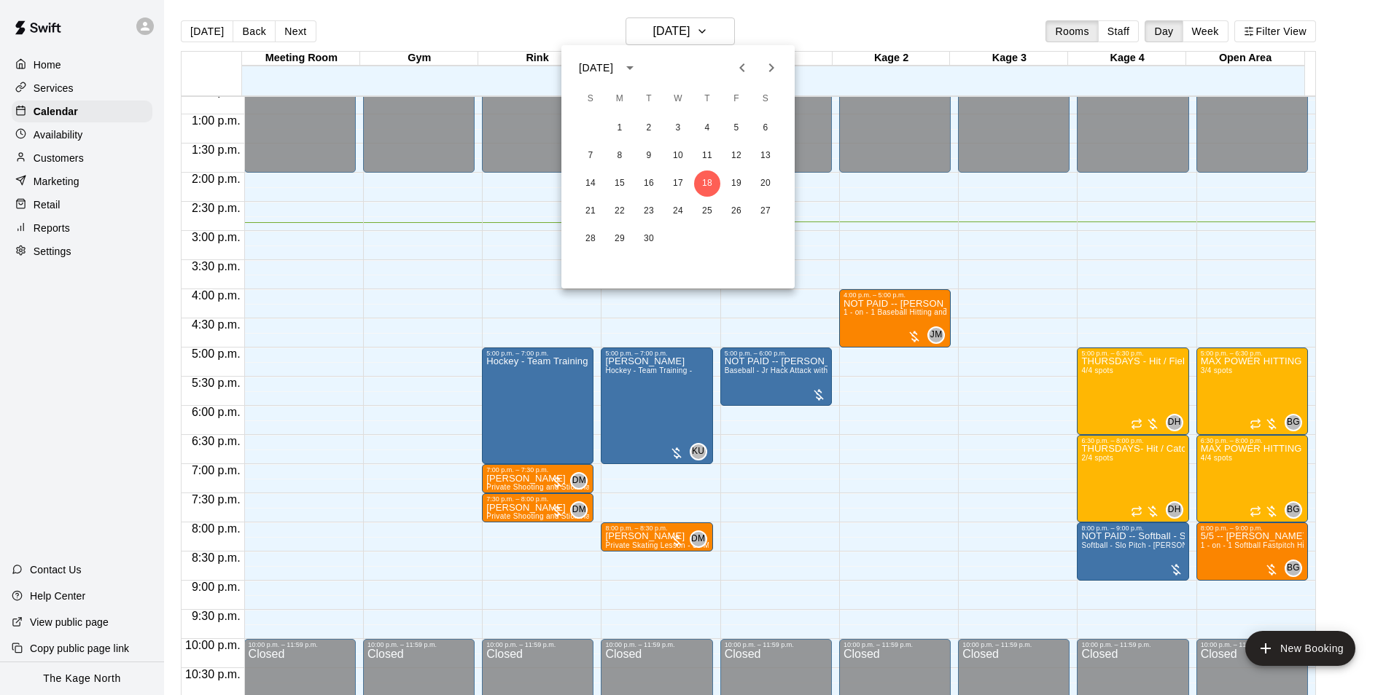
click at [813, 15] on div at bounding box center [697, 347] width 1394 height 695
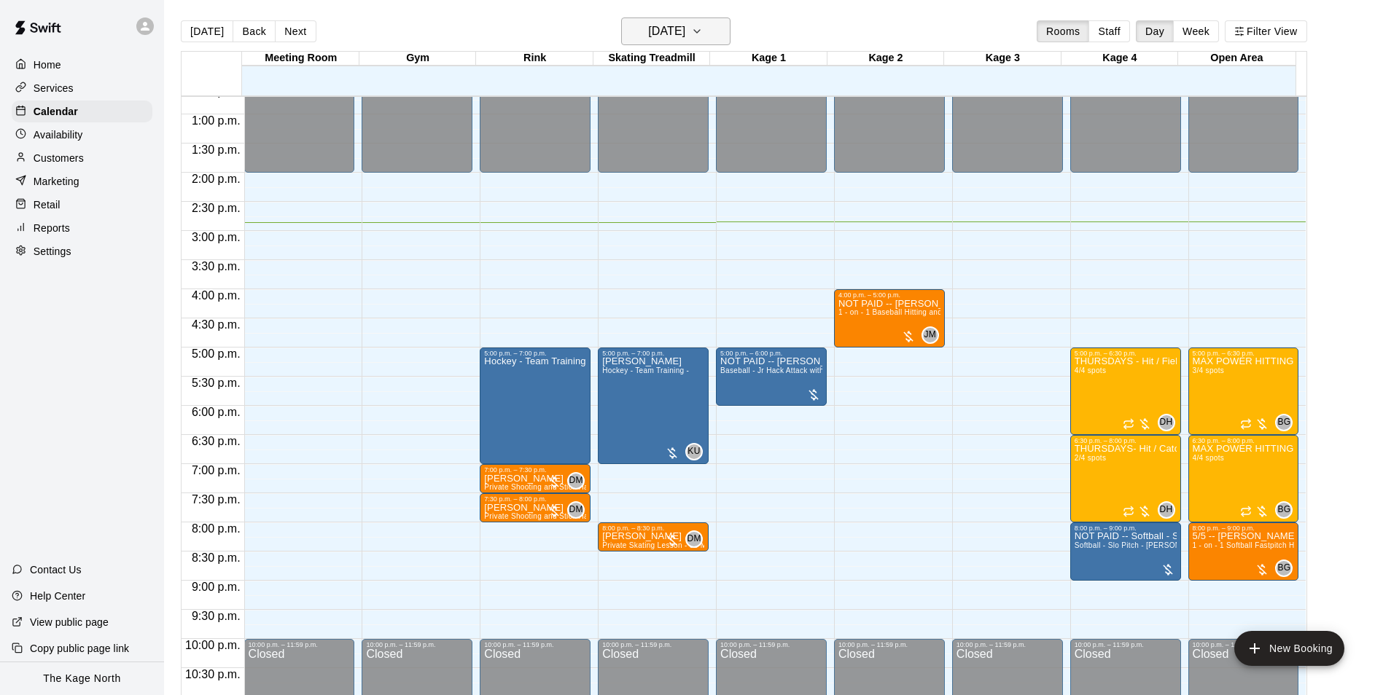
click at [715, 28] on button "[DATE]" at bounding box center [675, 31] width 109 height 28
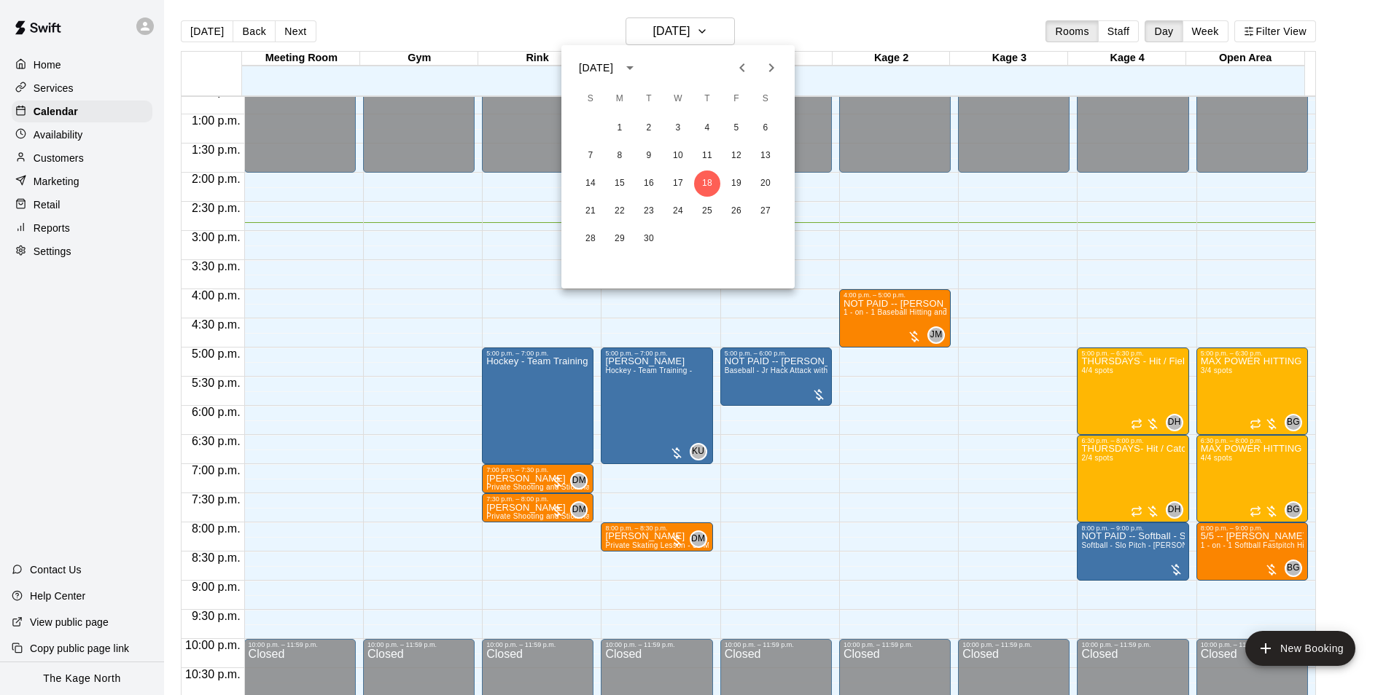
click at [739, 71] on icon "Previous month" at bounding box center [741, 67] width 17 height 17
click at [793, 17] on div at bounding box center [697, 347] width 1394 height 695
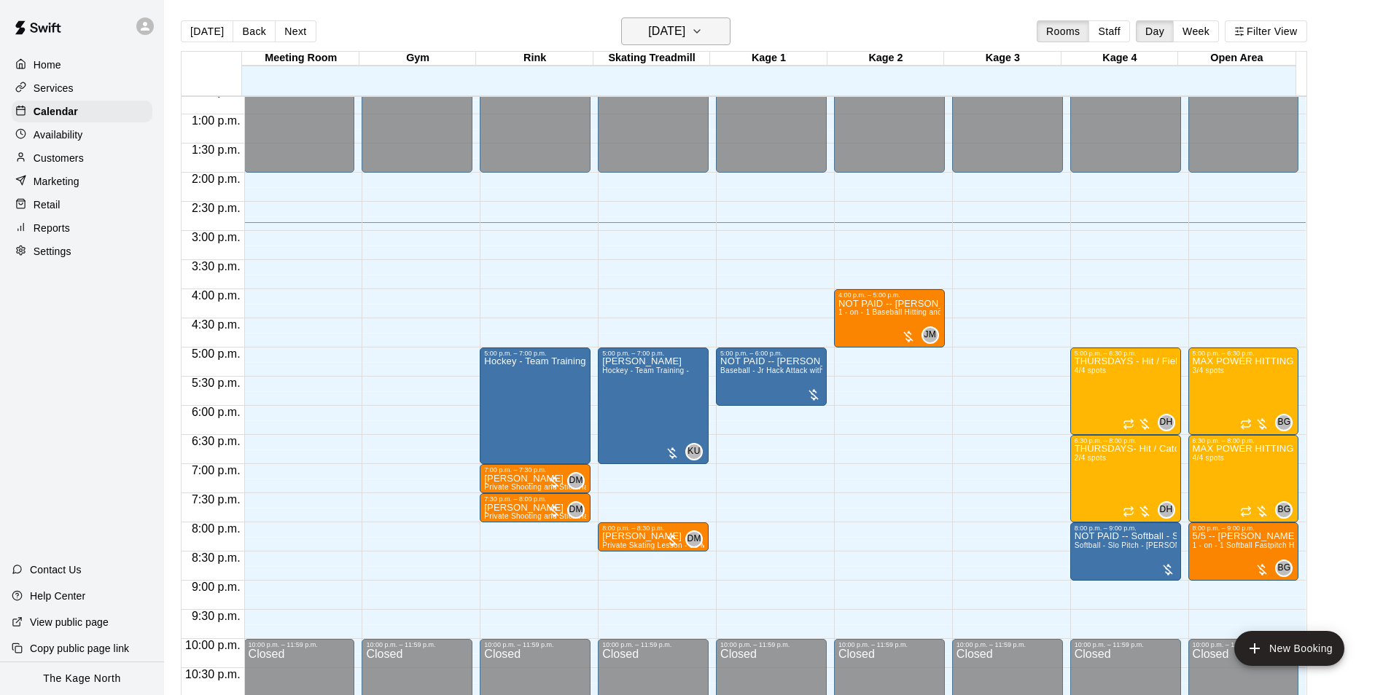
click at [703, 29] on icon "button" at bounding box center [697, 31] width 12 height 17
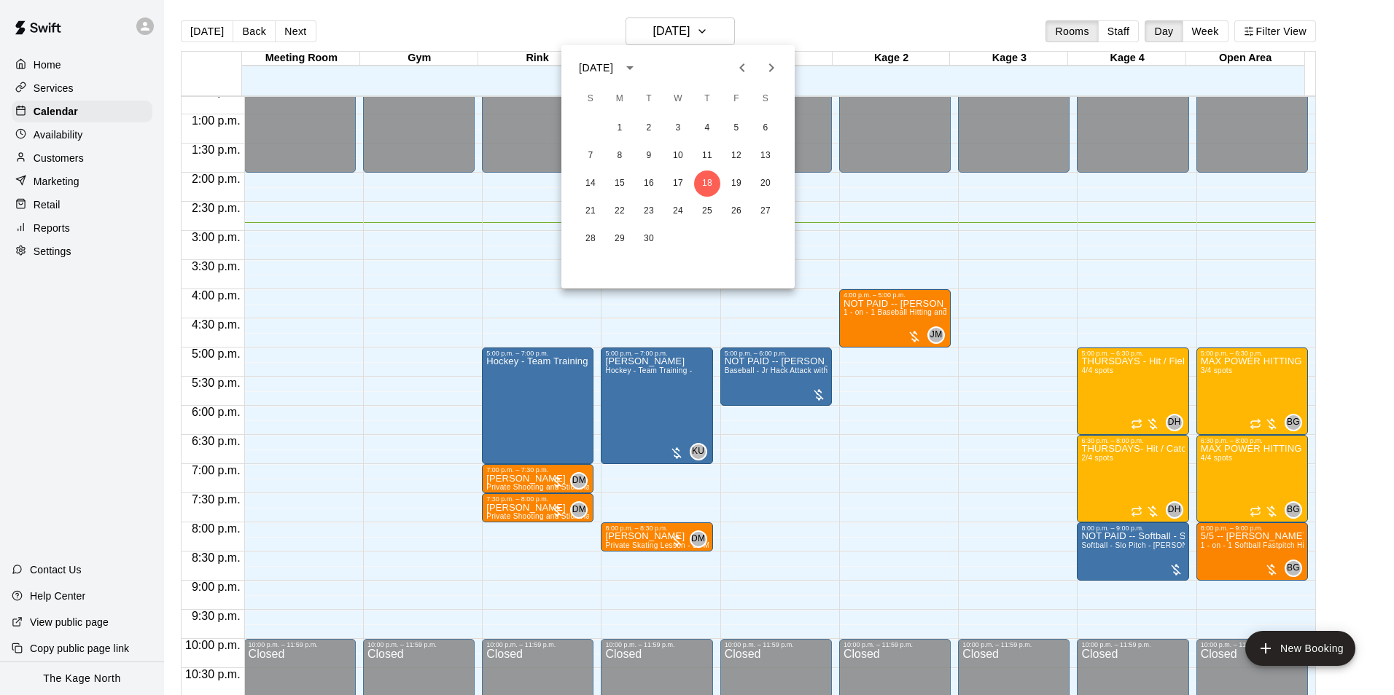
click at [800, 29] on div at bounding box center [697, 347] width 1394 height 695
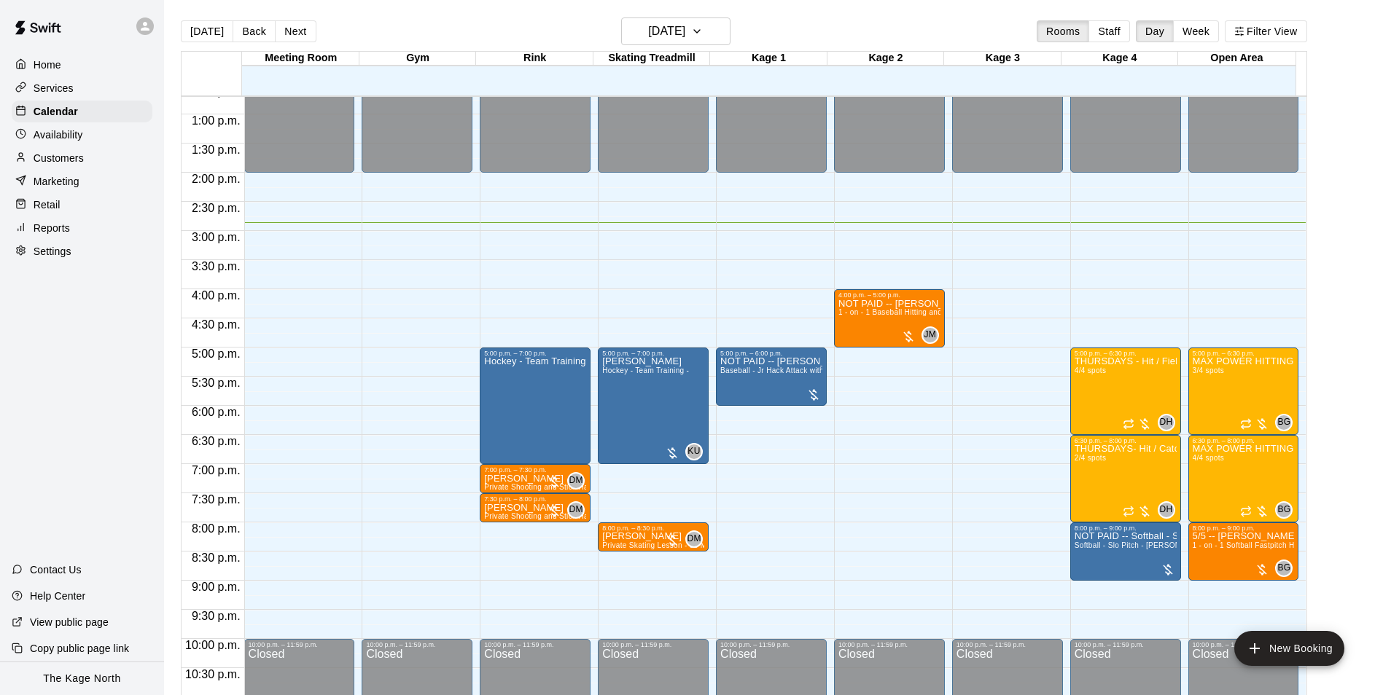
click at [89, 164] on div "Customers" at bounding box center [82, 158] width 141 height 22
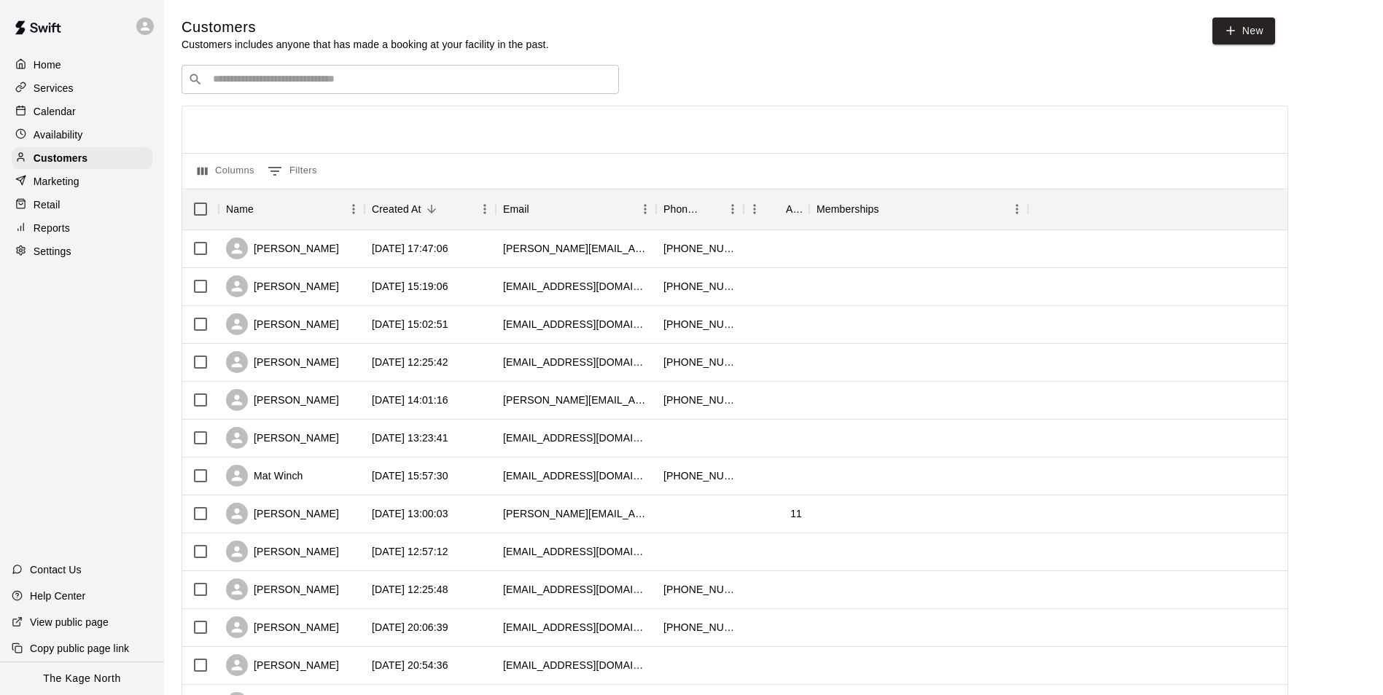
click at [77, 104] on div "Calendar" at bounding box center [82, 112] width 141 height 22
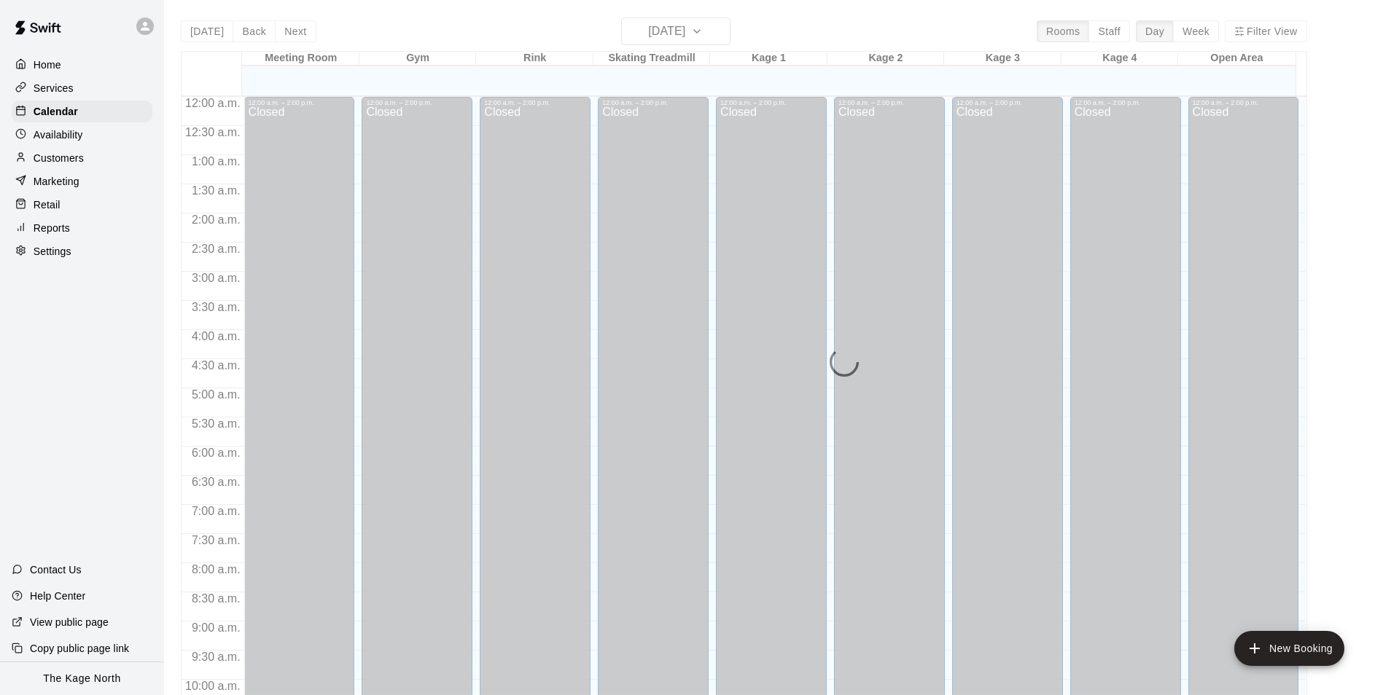
scroll to position [741, 0]
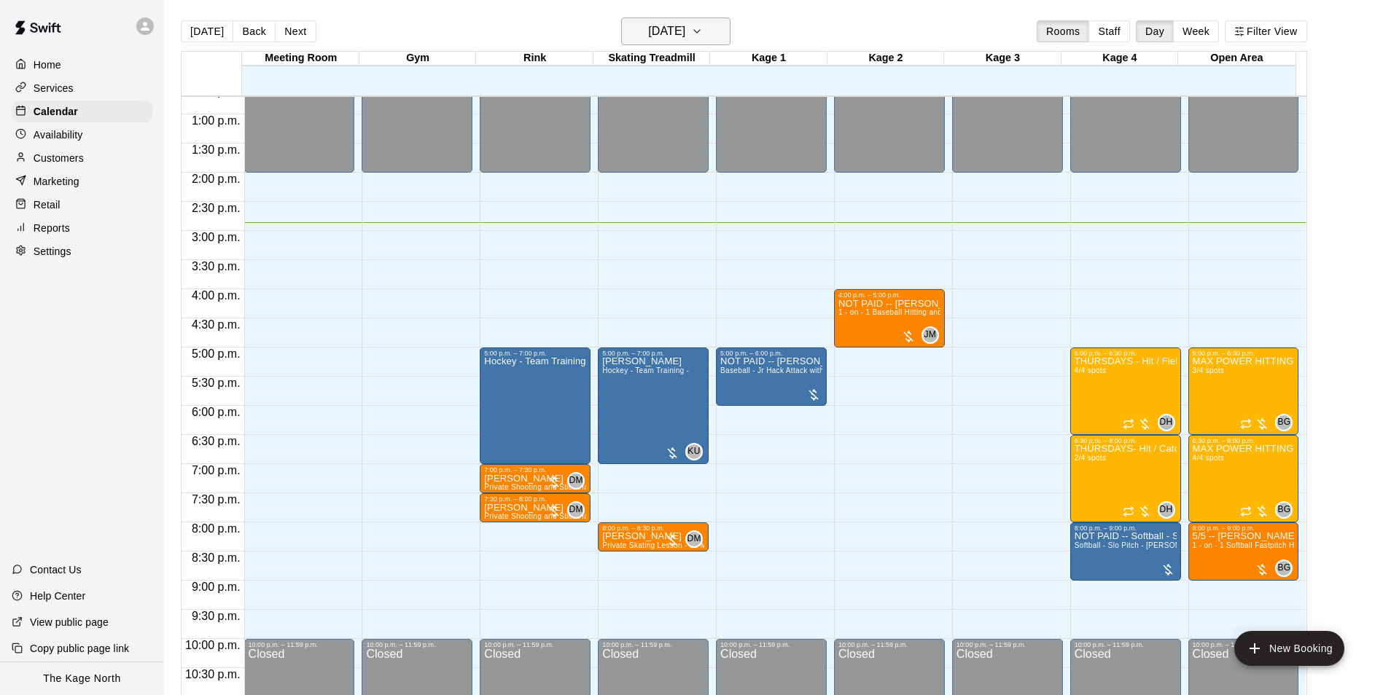
click at [672, 35] on h6 "[DATE]" at bounding box center [666, 31] width 37 height 20
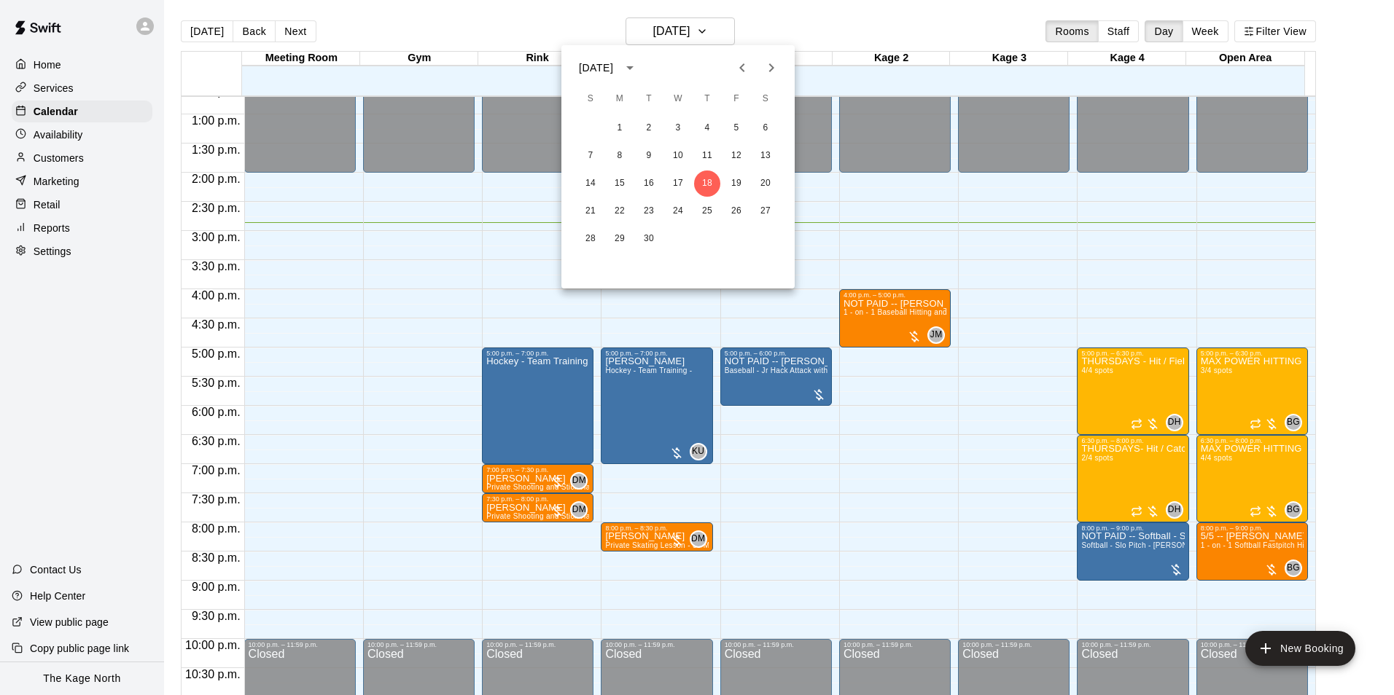
click at [809, 28] on div at bounding box center [697, 347] width 1394 height 695
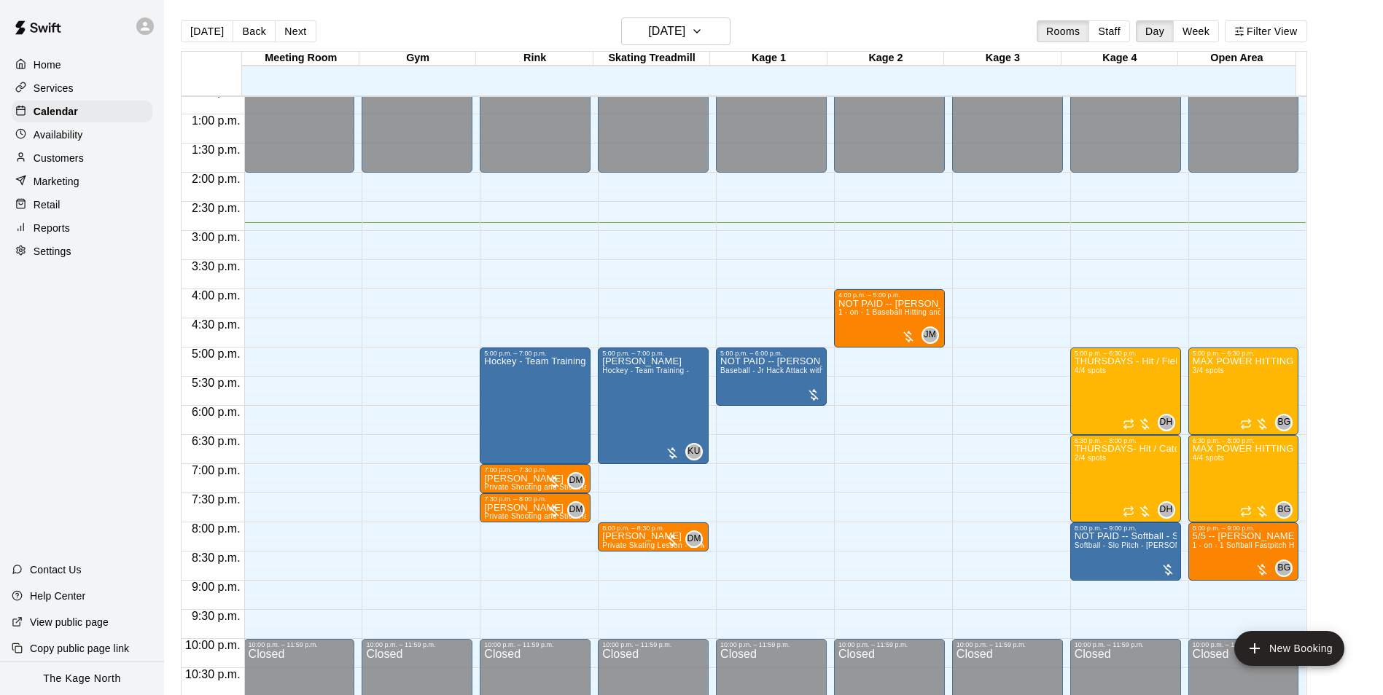
click at [789, 25] on div "[DATE] Back [DATE][DATE] Rooms Staff Day Week Filter View" at bounding box center [744, 34] width 1126 height 34
click at [685, 31] on h6 "[DATE]" at bounding box center [666, 31] width 37 height 20
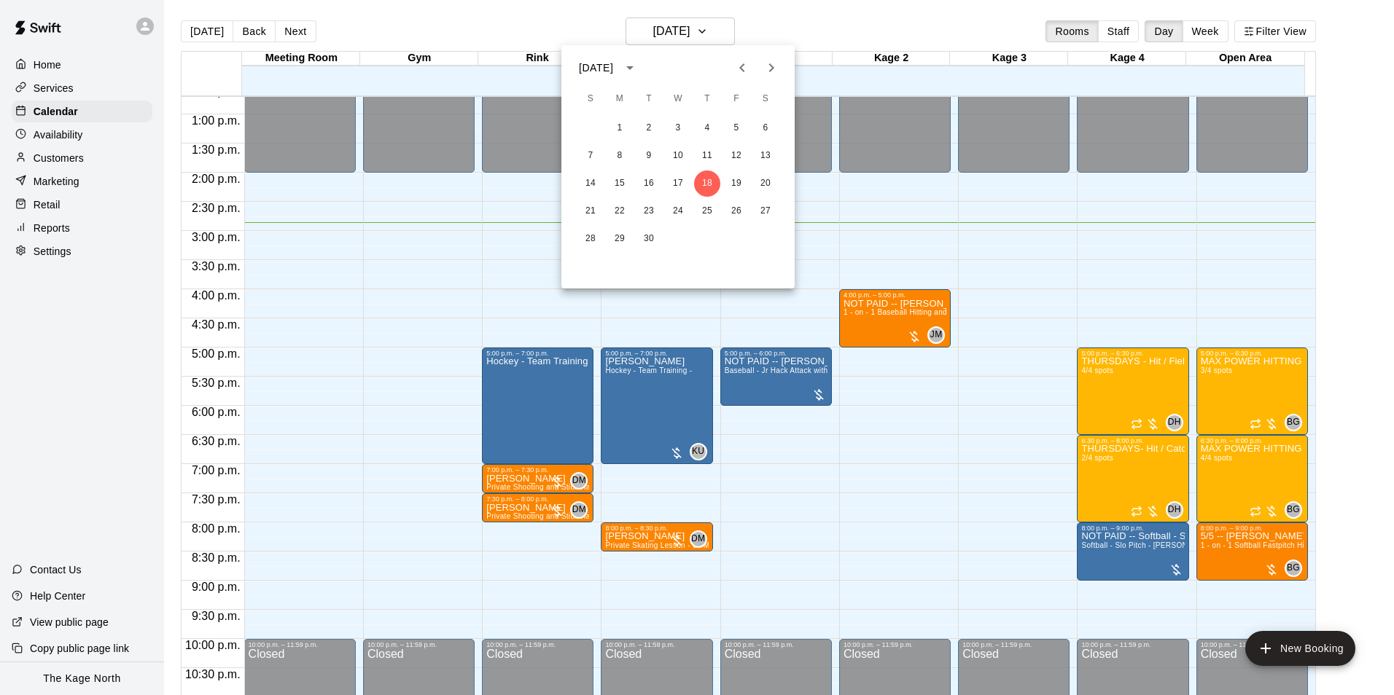
click at [808, 31] on div at bounding box center [697, 347] width 1394 height 695
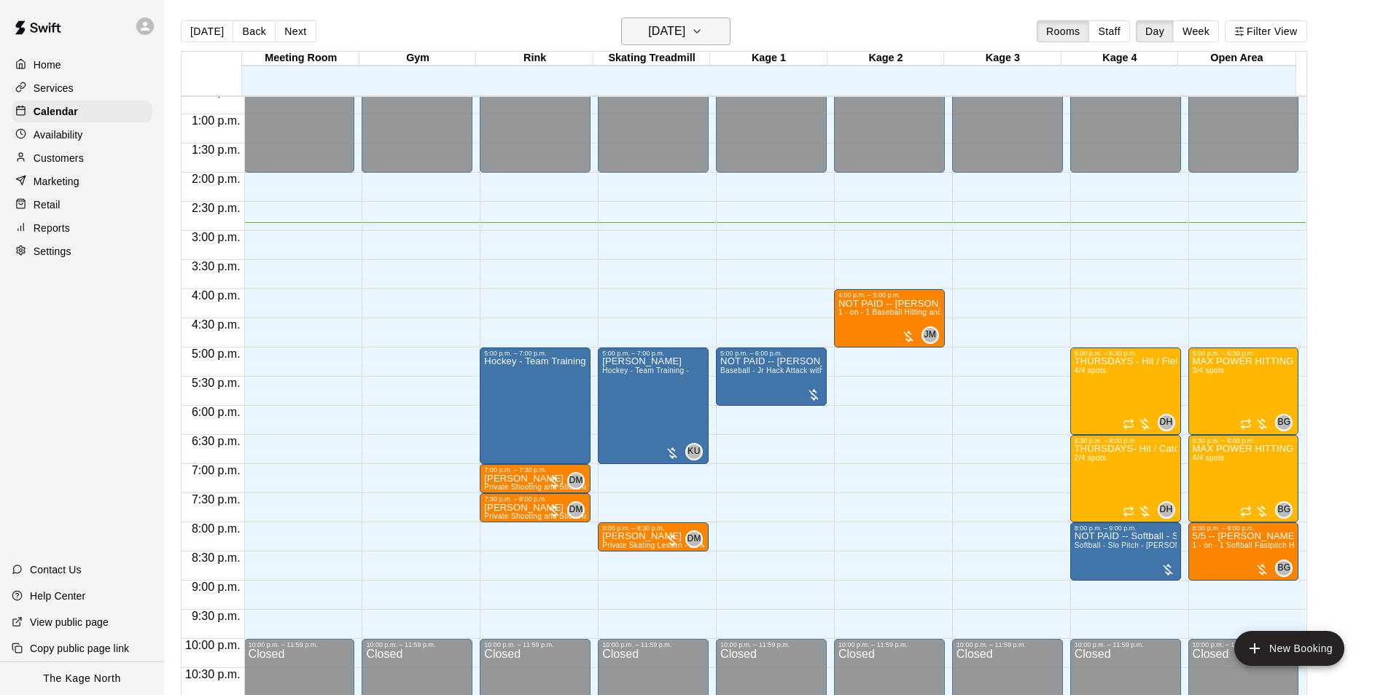
click at [685, 31] on h6 "[DATE]" at bounding box center [666, 31] width 37 height 20
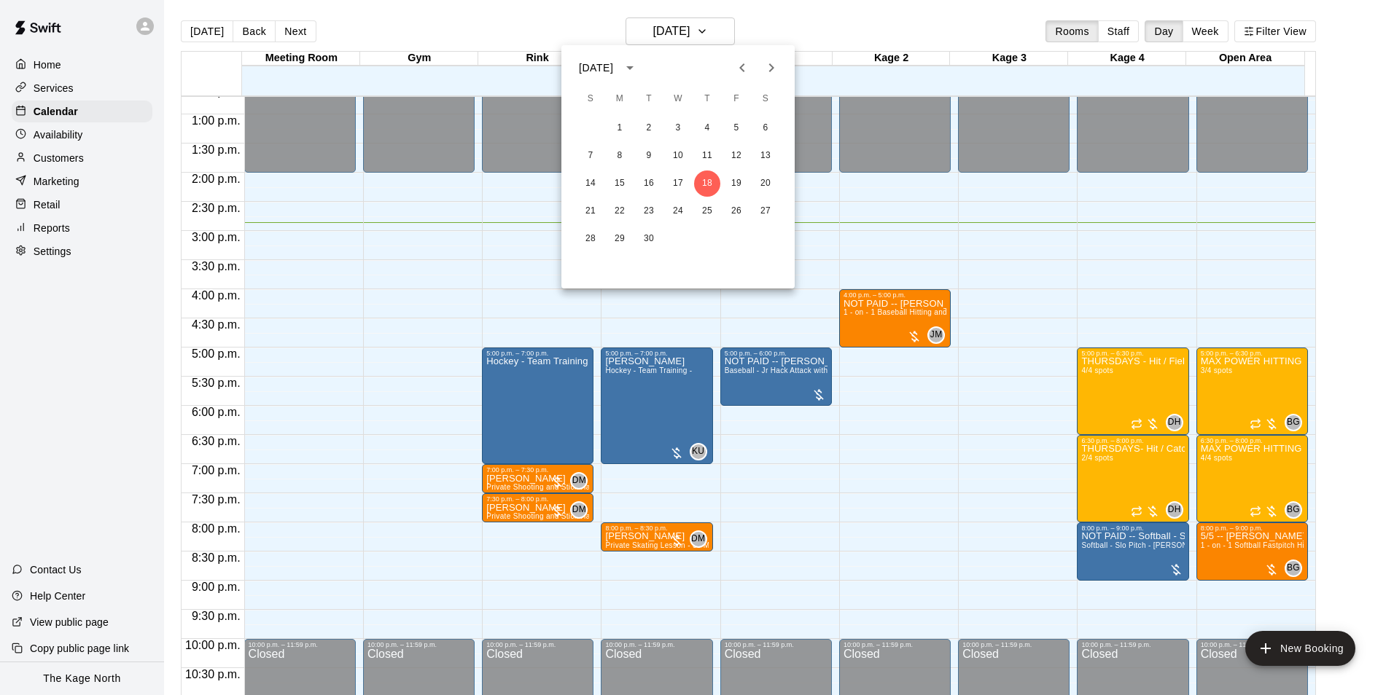
click at [774, 62] on icon "Next month" at bounding box center [770, 67] width 17 height 17
click at [774, 65] on icon "Next month" at bounding box center [770, 67] width 17 height 17
click at [822, 29] on div at bounding box center [697, 347] width 1394 height 695
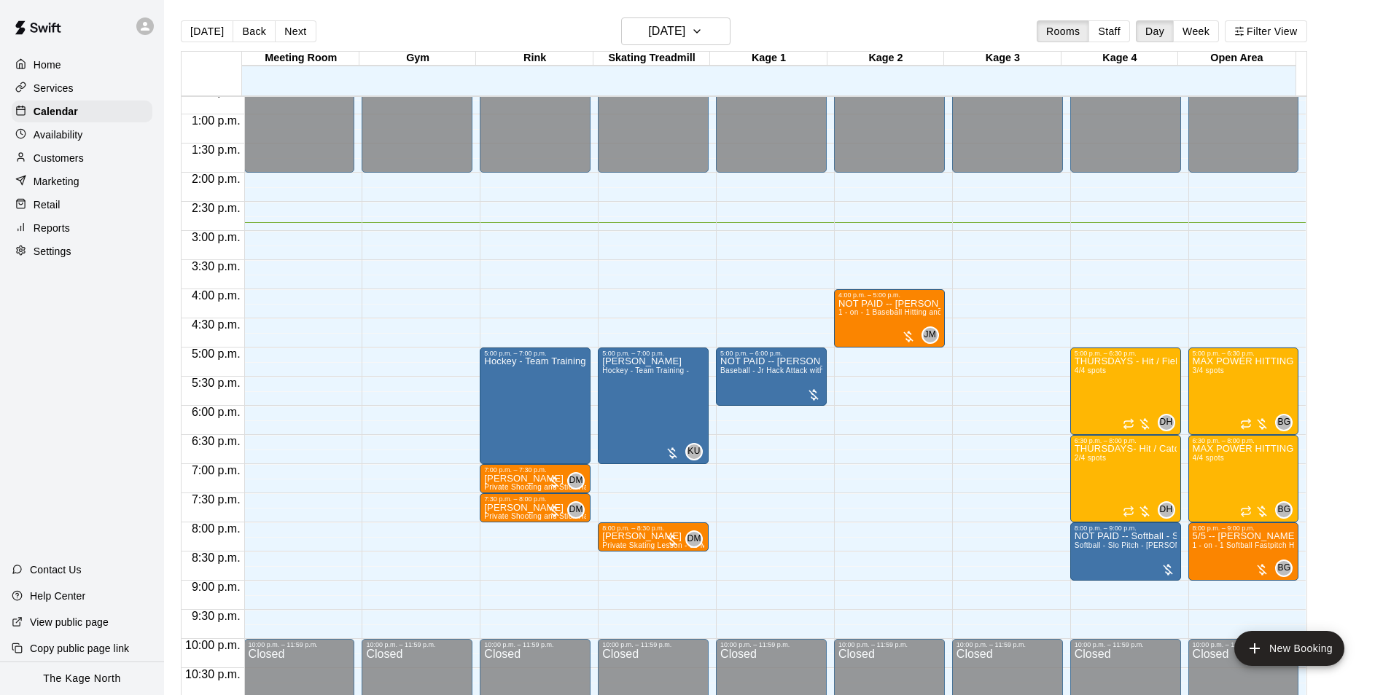
click at [496, 25] on div "[DATE] Back [DATE][DATE] Rooms Staff Day Week Filter View" at bounding box center [744, 34] width 1126 height 34
click at [685, 33] on h6 "[DATE]" at bounding box center [666, 31] width 37 height 20
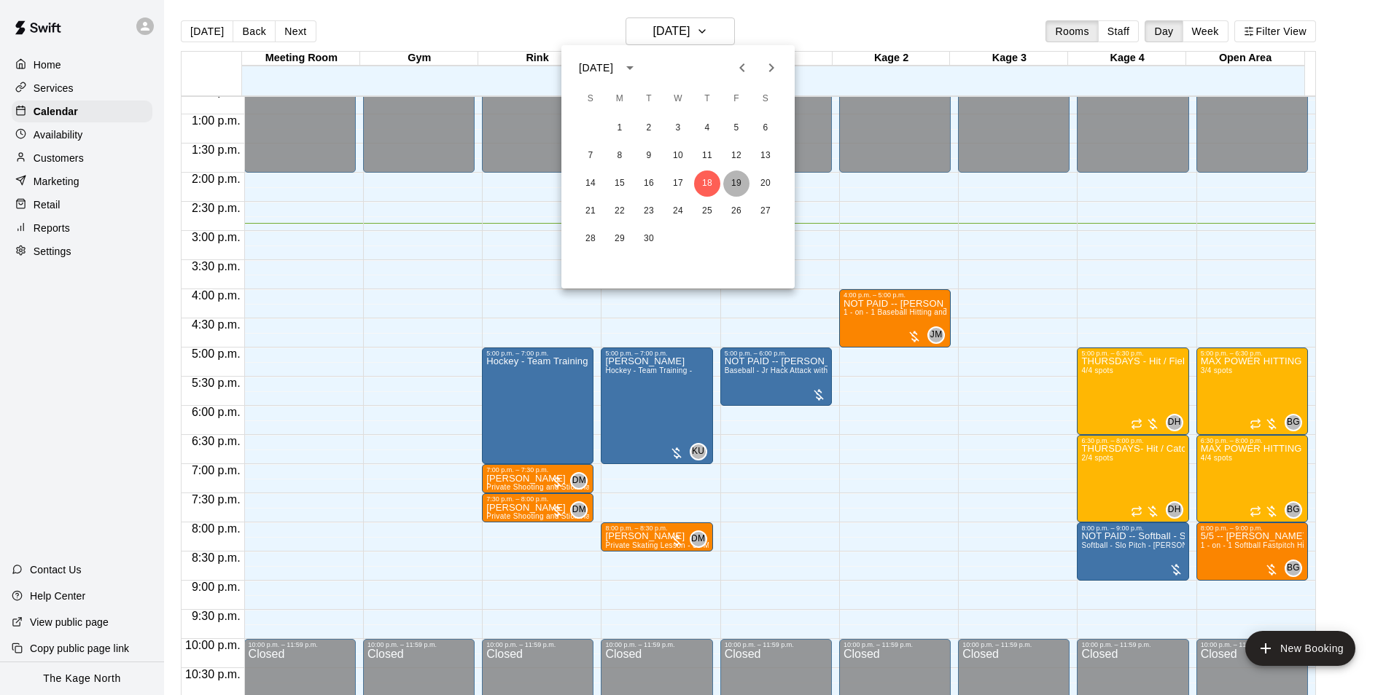
click at [738, 183] on button "19" at bounding box center [736, 184] width 26 height 26
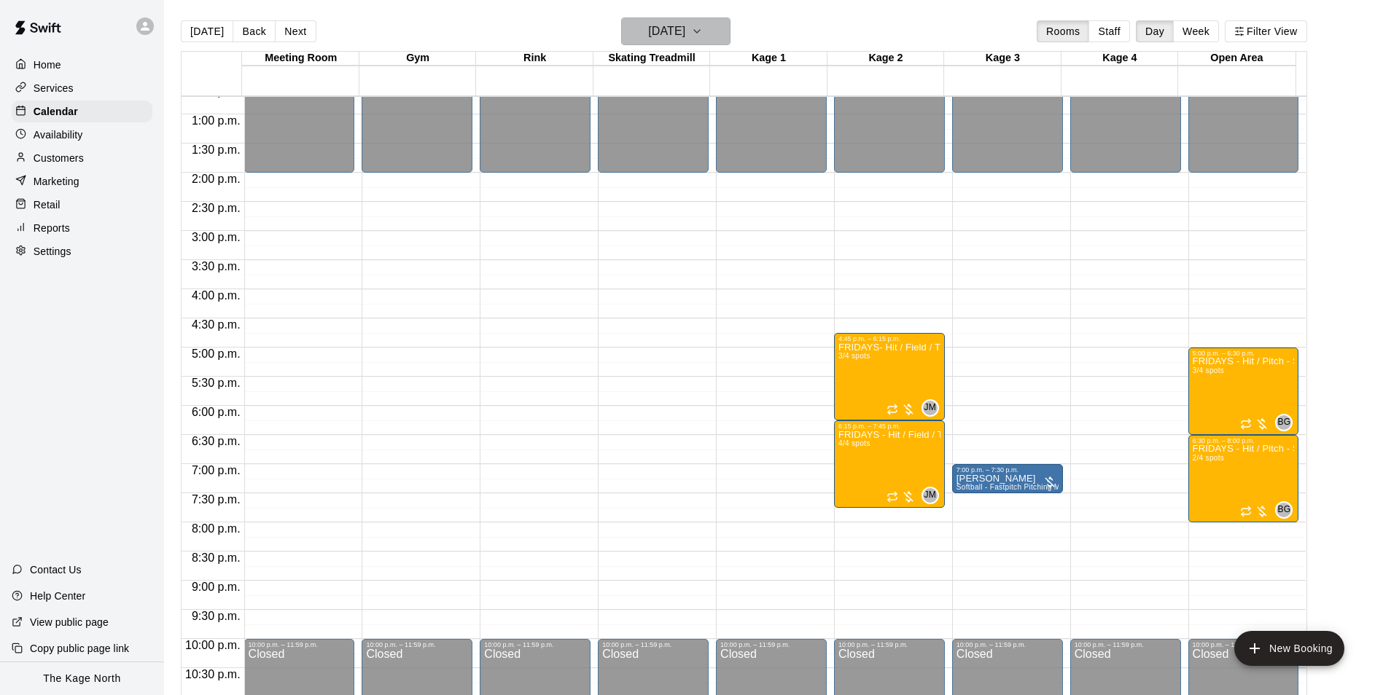
click at [684, 23] on h6 "Friday Sep 19" at bounding box center [666, 31] width 37 height 20
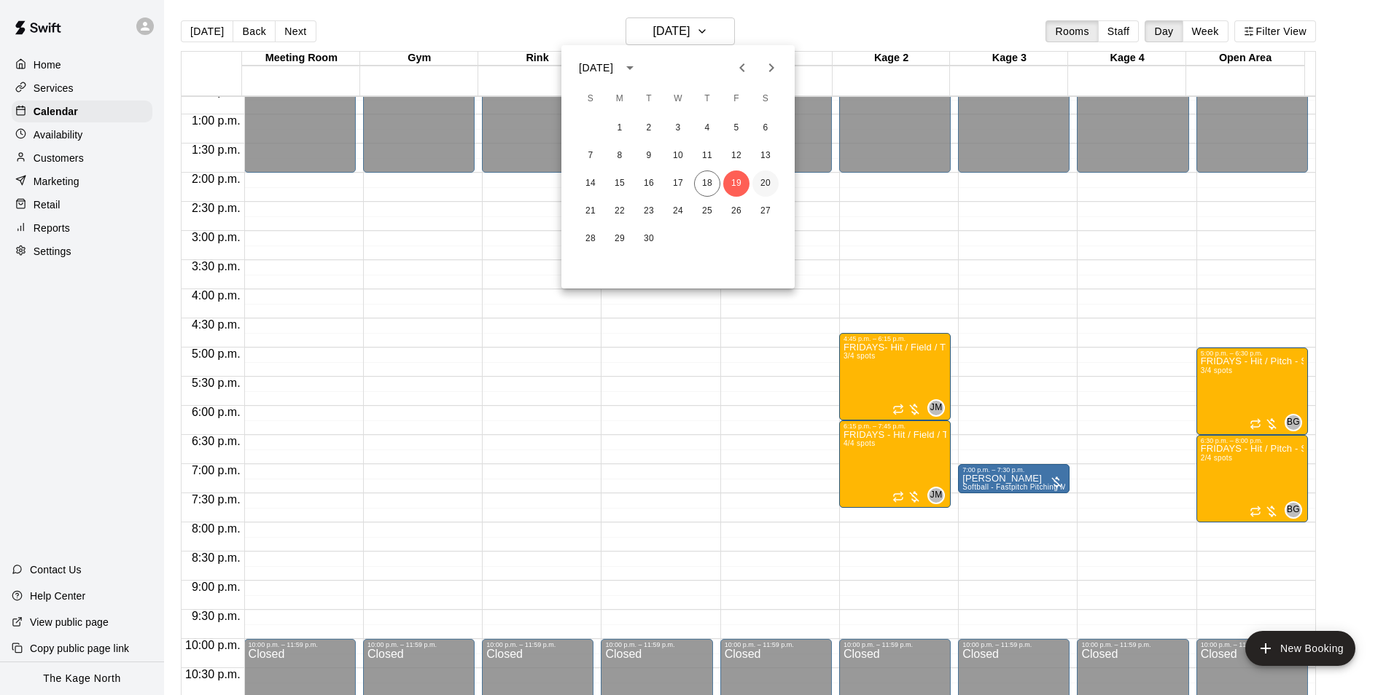
click at [771, 185] on button "20" at bounding box center [765, 184] width 26 height 26
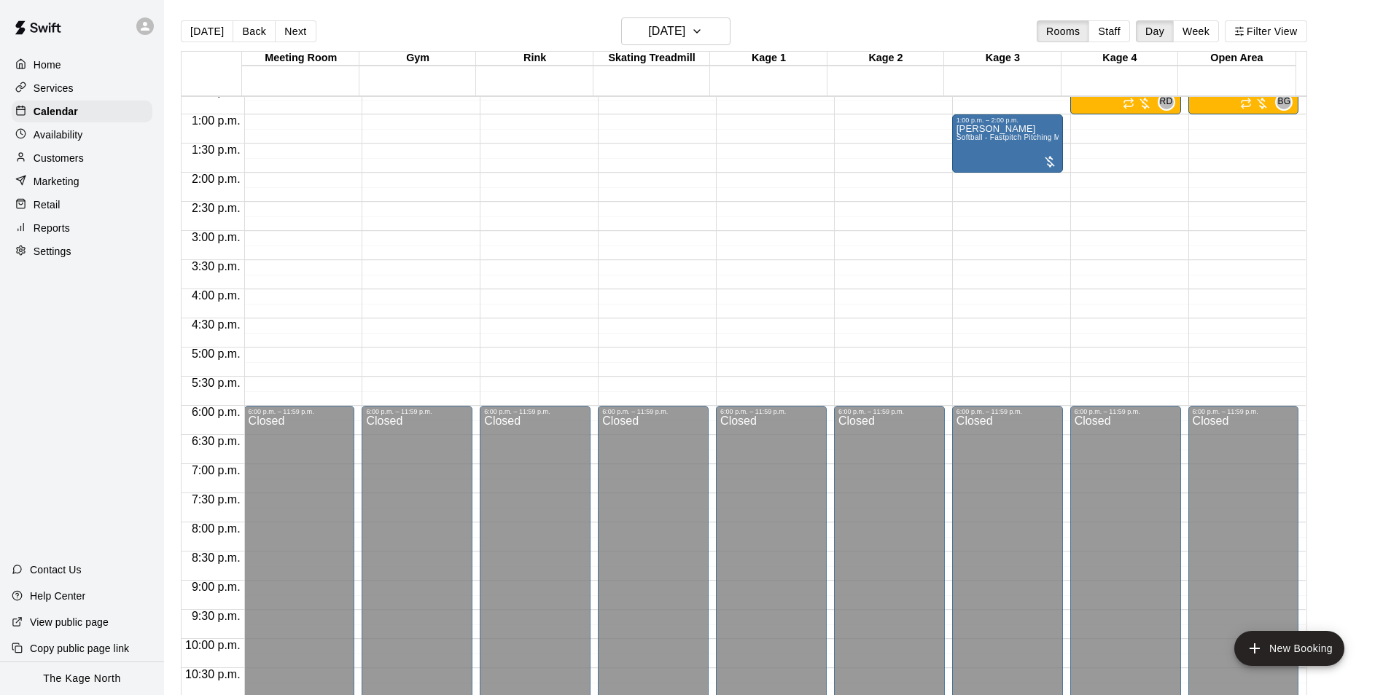
click at [768, 26] on div "Today Back Next Saturday Sep 20 Rooms Staff Day Week Filter View" at bounding box center [744, 34] width 1126 height 34
click at [685, 26] on h6 "Saturday Sep 20" at bounding box center [666, 31] width 37 height 20
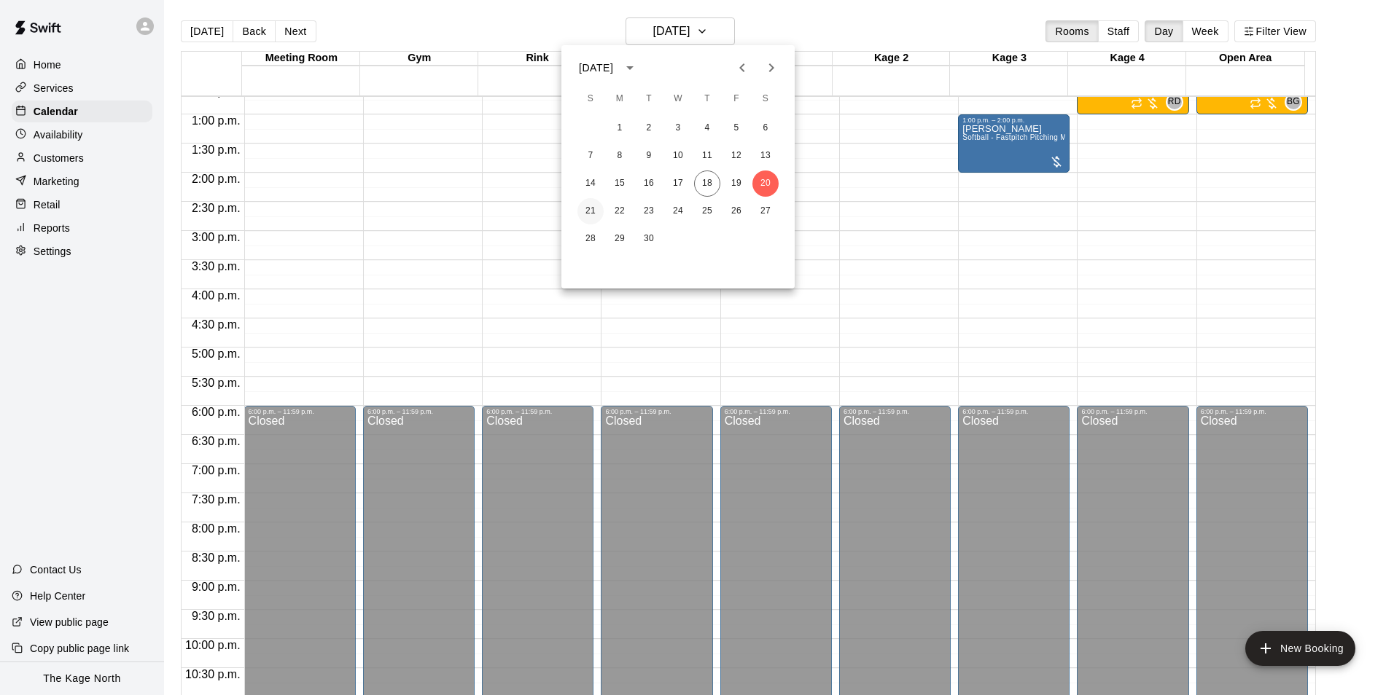
click at [599, 210] on button "21" at bounding box center [590, 211] width 26 height 26
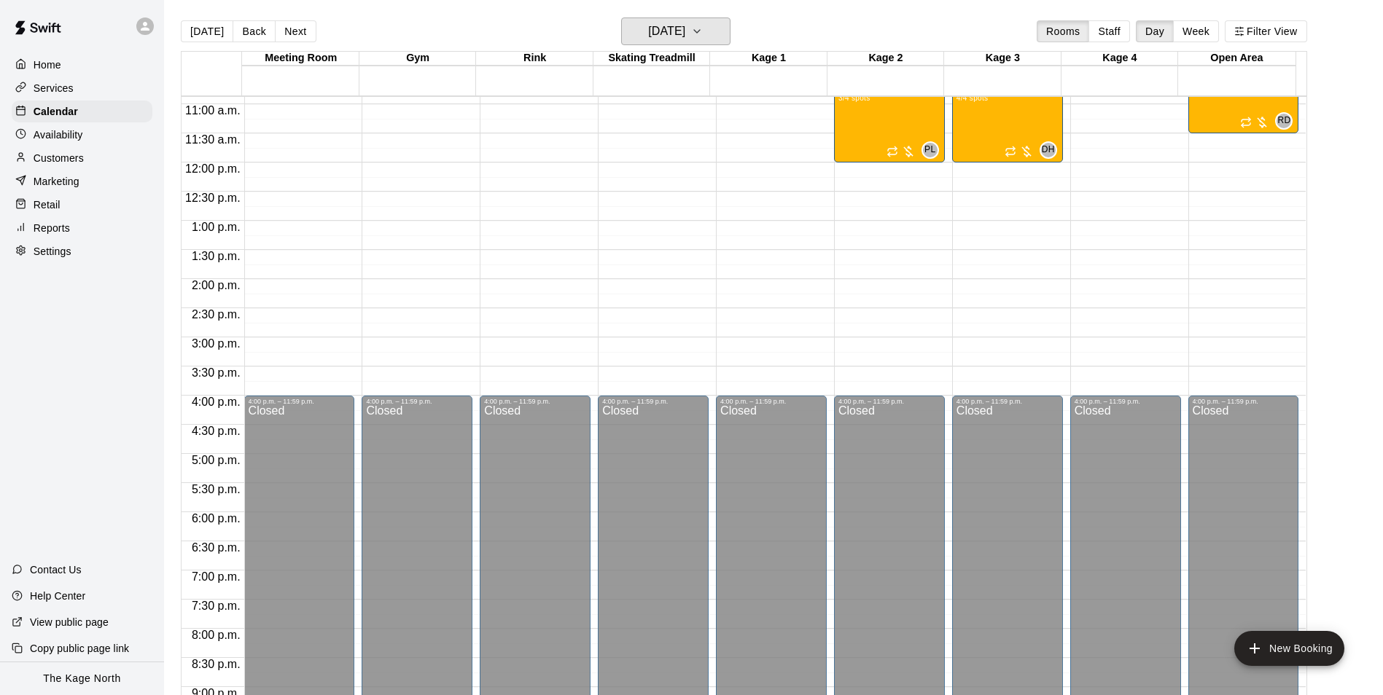
scroll to position [449, 0]
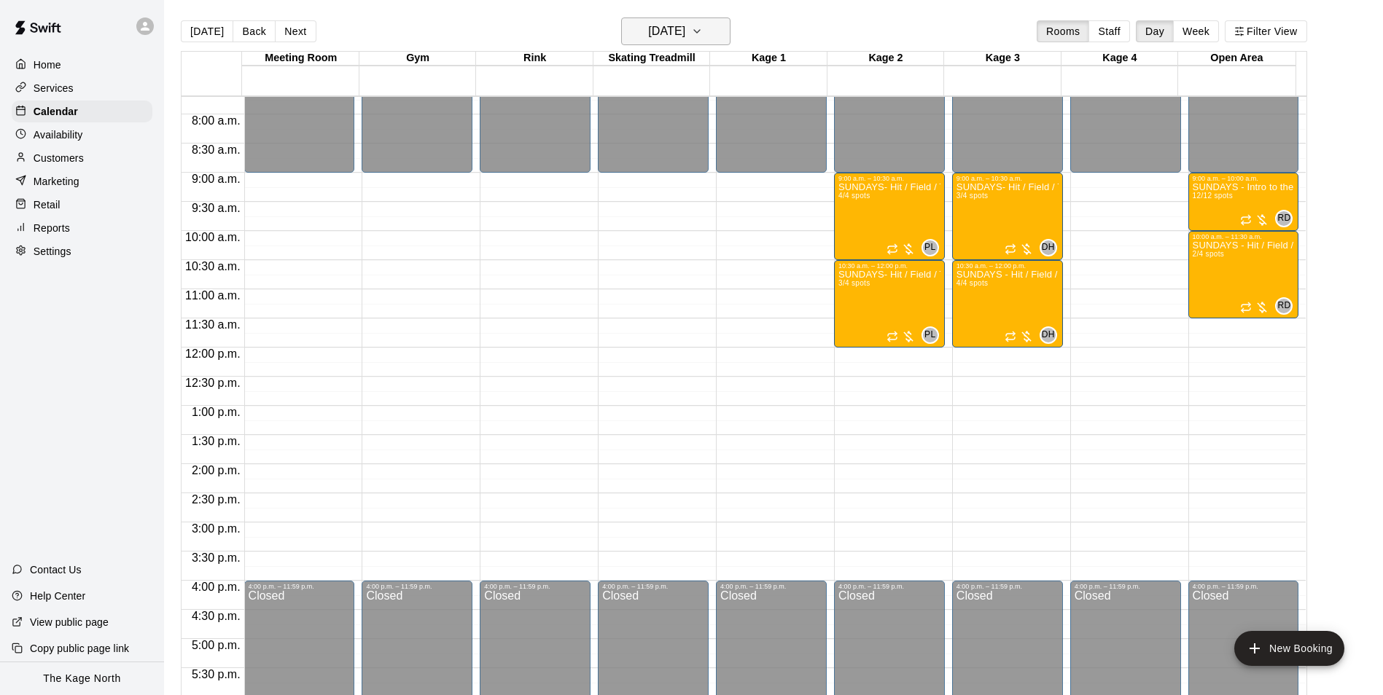
click at [668, 18] on button "Sunday Sep 21" at bounding box center [675, 31] width 109 height 28
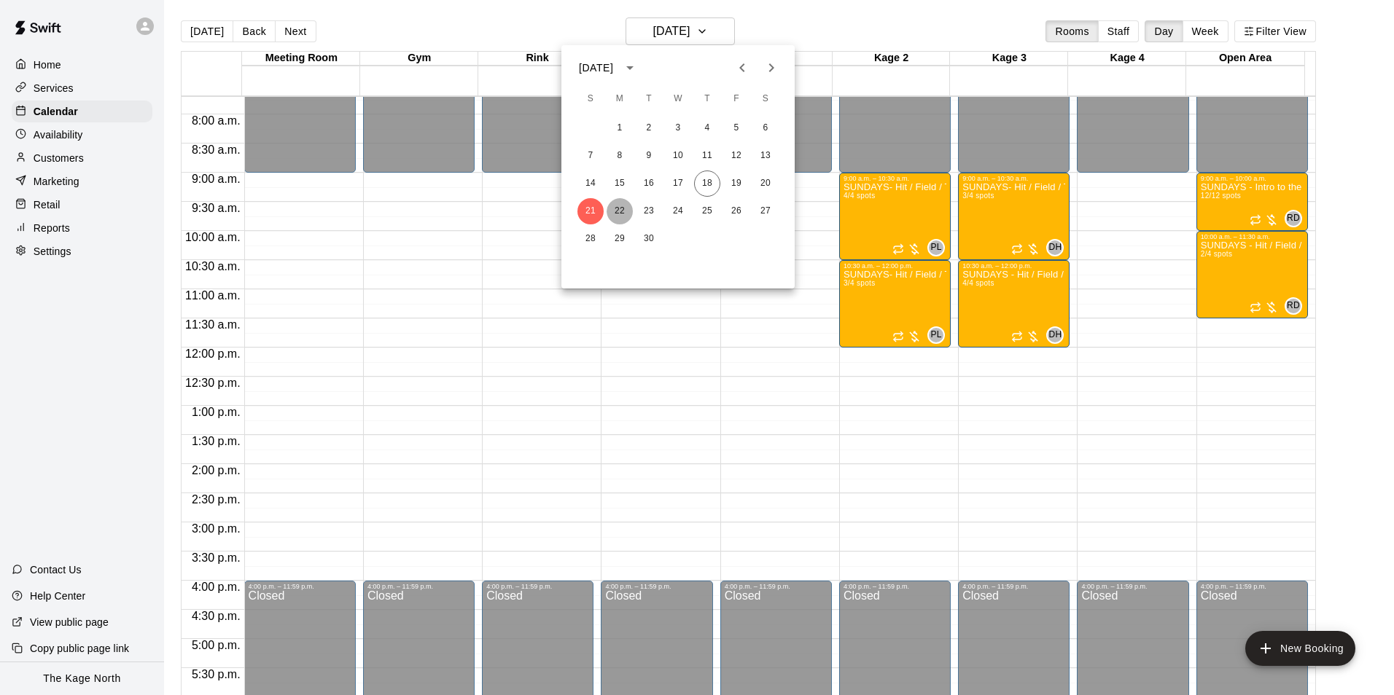
click at [623, 209] on button "22" at bounding box center [619, 211] width 26 height 26
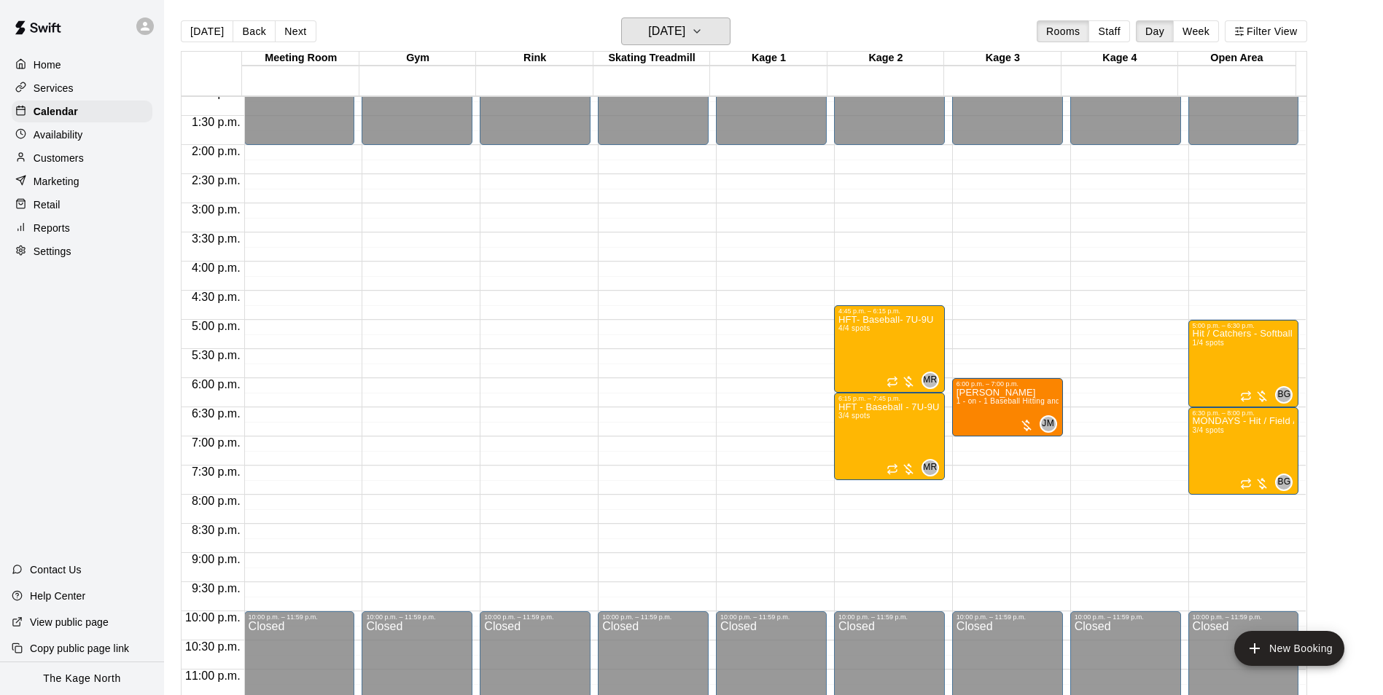
scroll to position [786, 0]
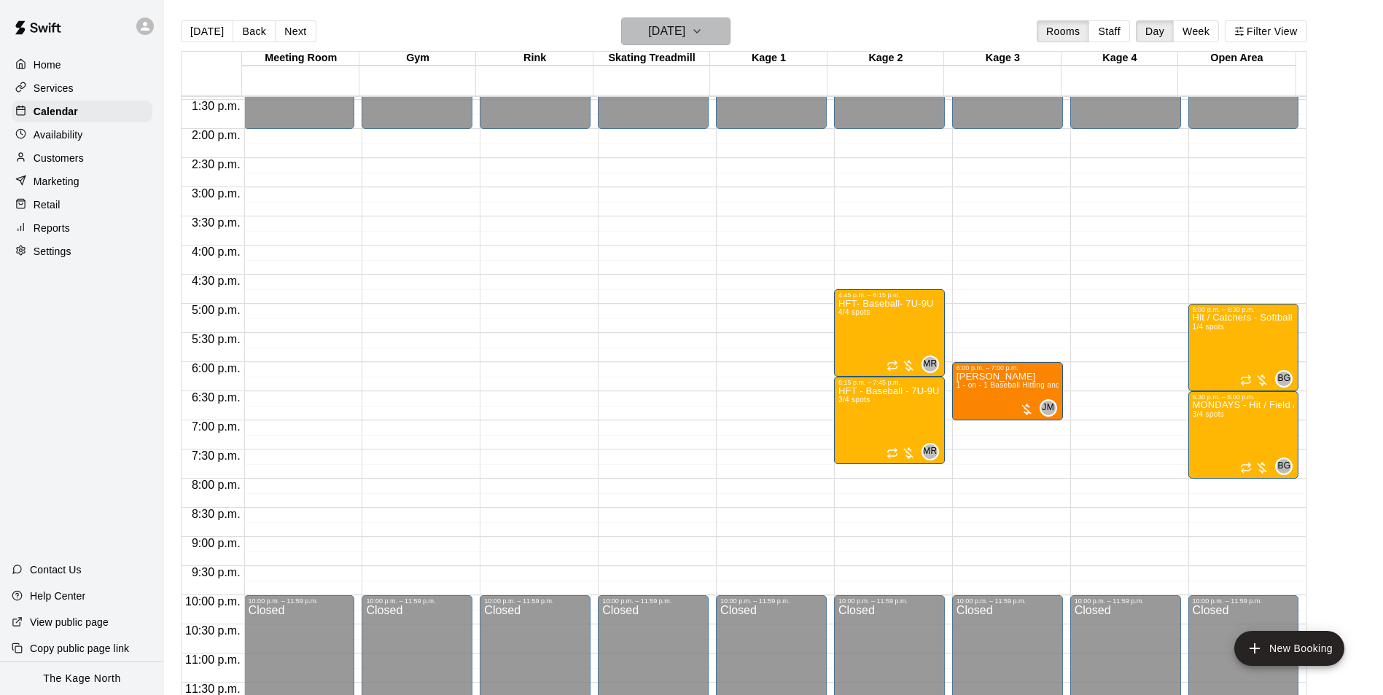
click at [685, 28] on h6 "Monday Sep 22" at bounding box center [666, 31] width 37 height 20
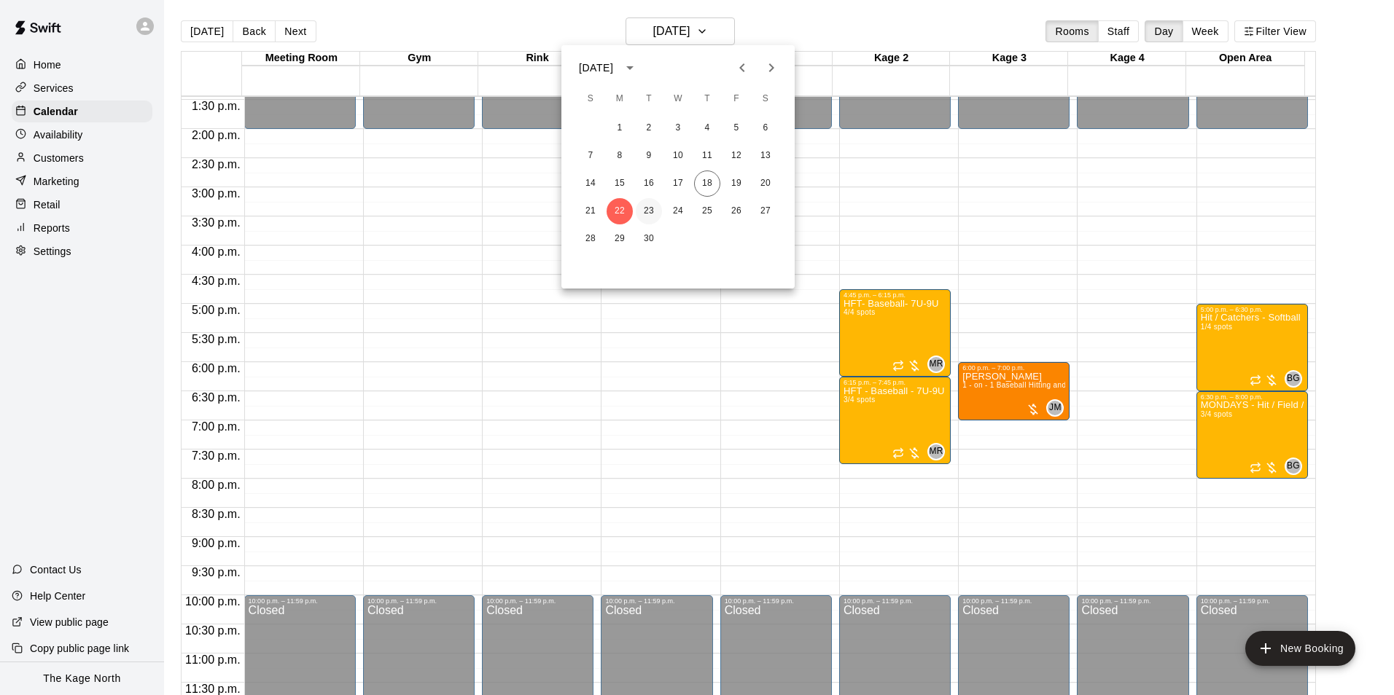
click at [654, 211] on button "23" at bounding box center [649, 211] width 26 height 26
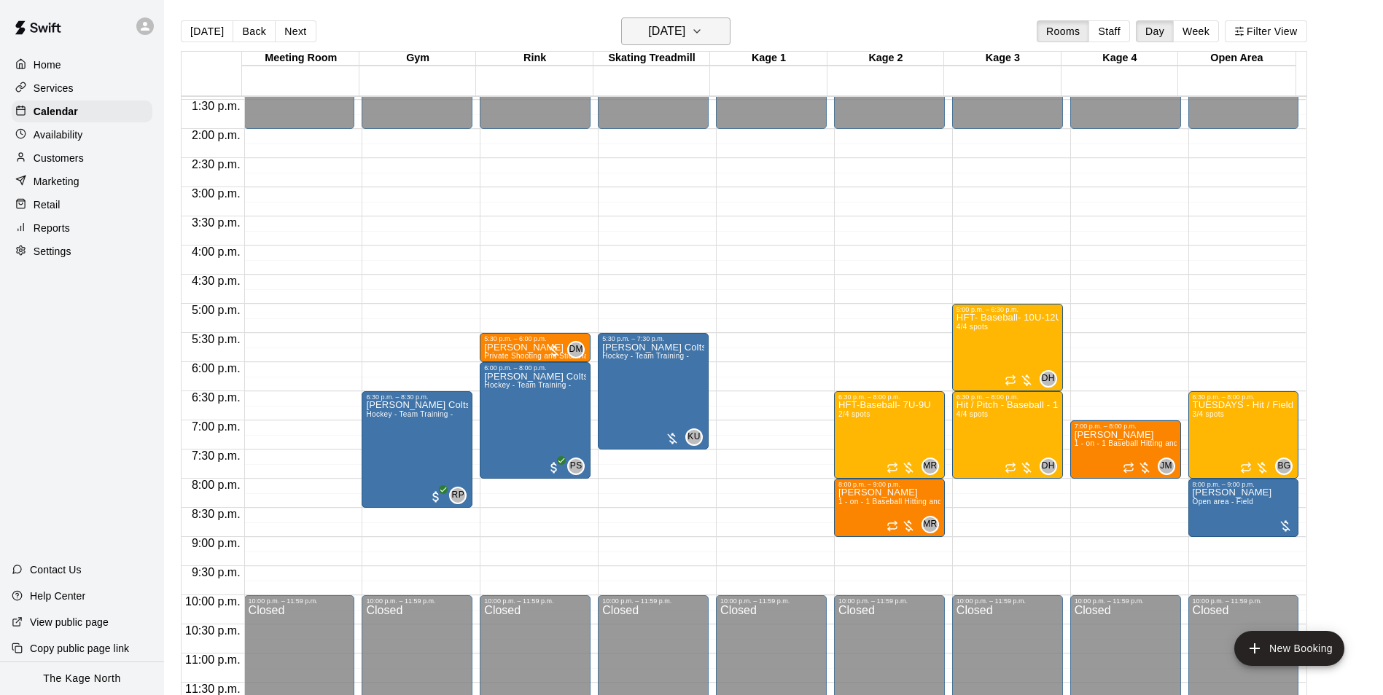
click at [685, 34] on h6 "Tuesday Sep 23" at bounding box center [666, 31] width 37 height 20
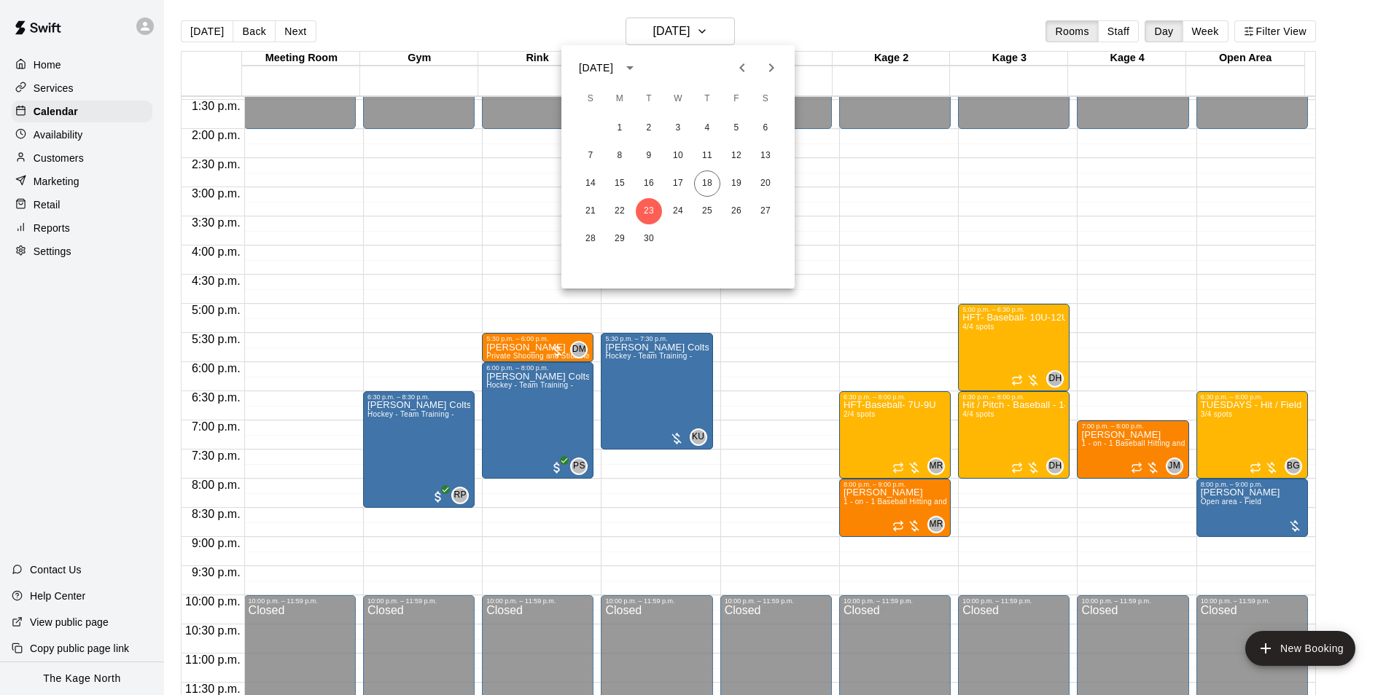
click at [767, 71] on icon "Next month" at bounding box center [770, 67] width 17 height 17
click at [738, 155] on button "10" at bounding box center [736, 156] width 26 height 26
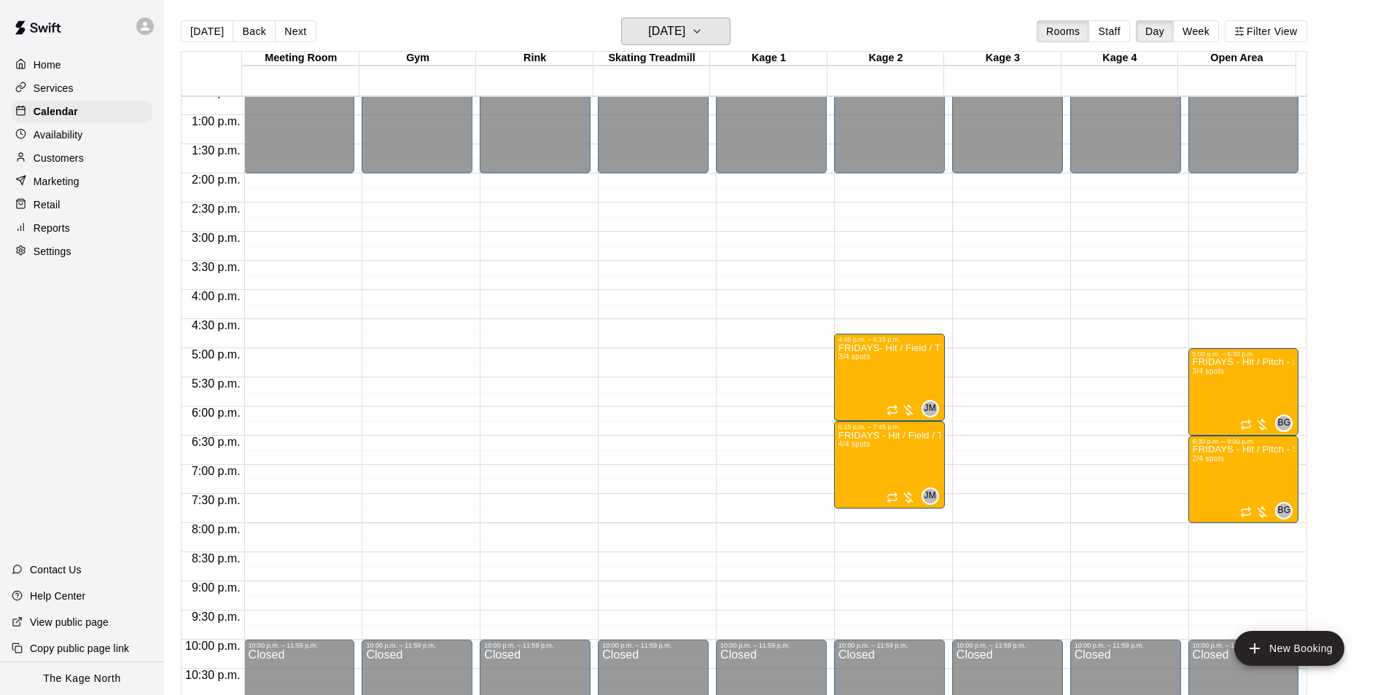
scroll to position [713, 0]
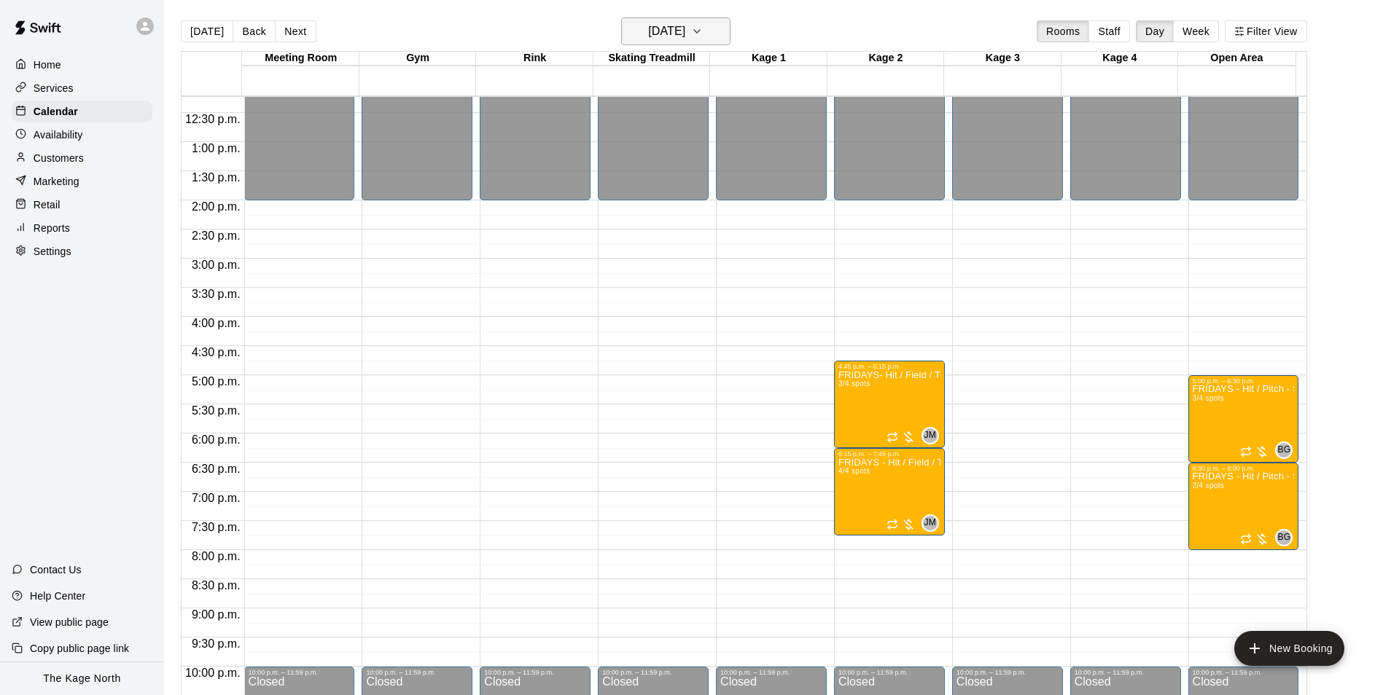
click at [675, 29] on h6 "Friday Oct 10" at bounding box center [666, 31] width 37 height 20
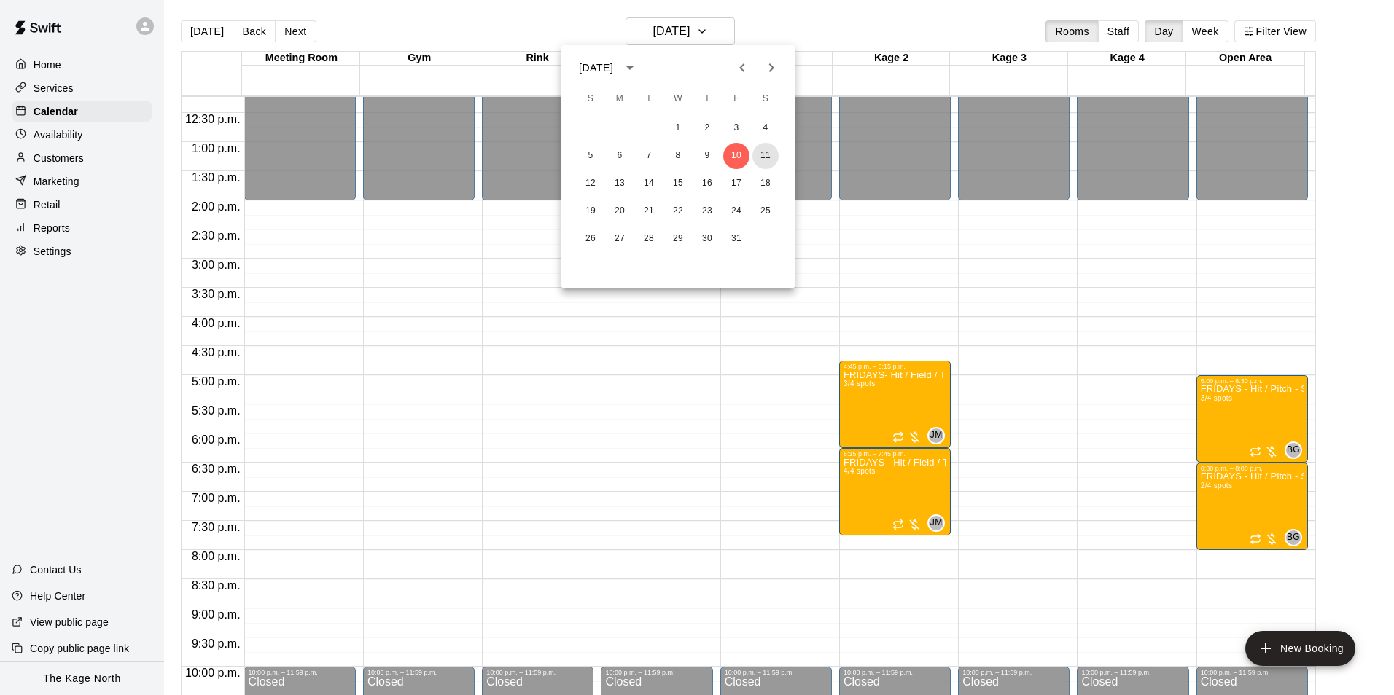
click at [762, 151] on button "11" at bounding box center [765, 156] width 26 height 26
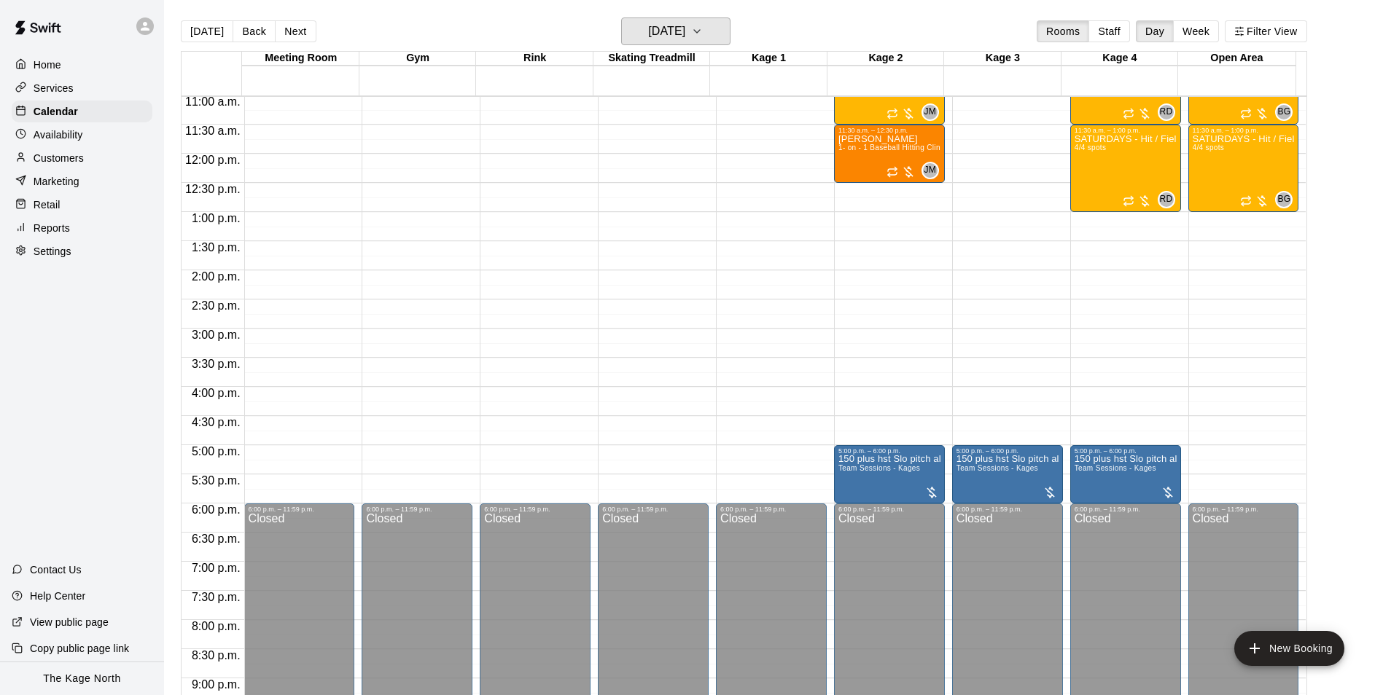
scroll to position [494, 0]
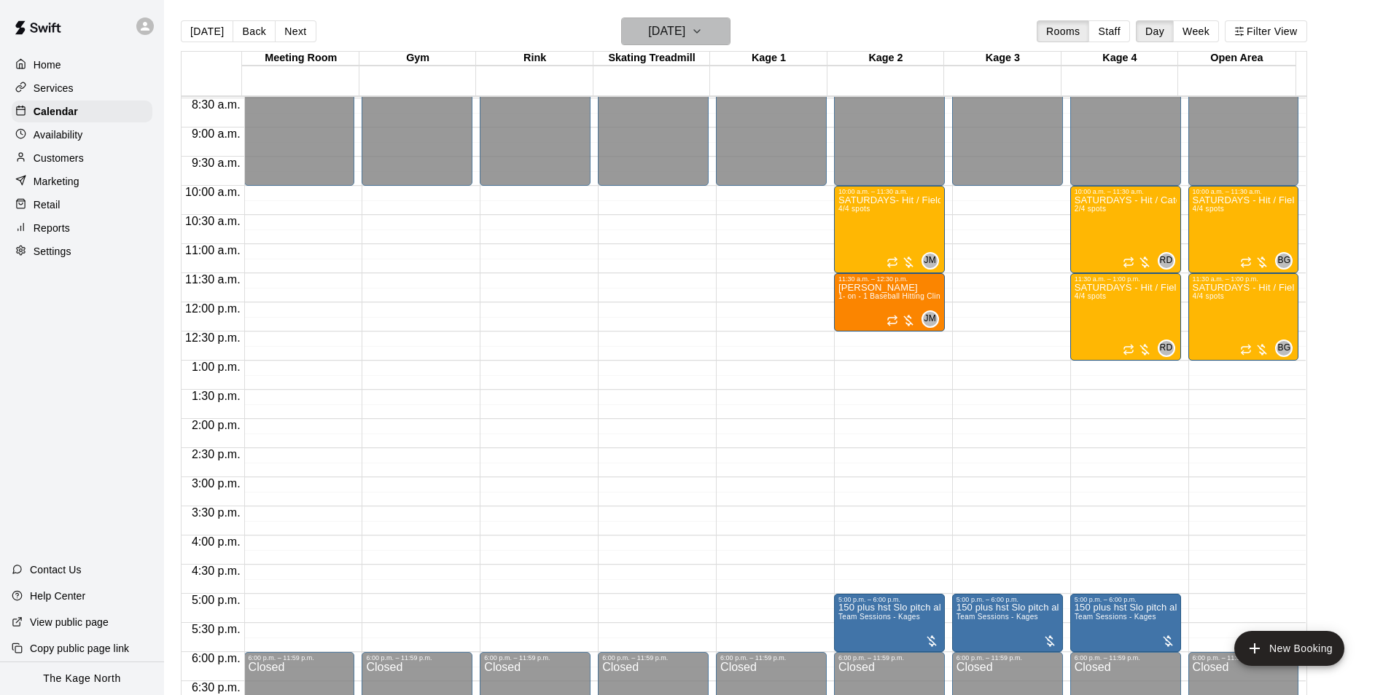
click at [685, 34] on h6 "Saturday Oct 11" at bounding box center [666, 31] width 37 height 20
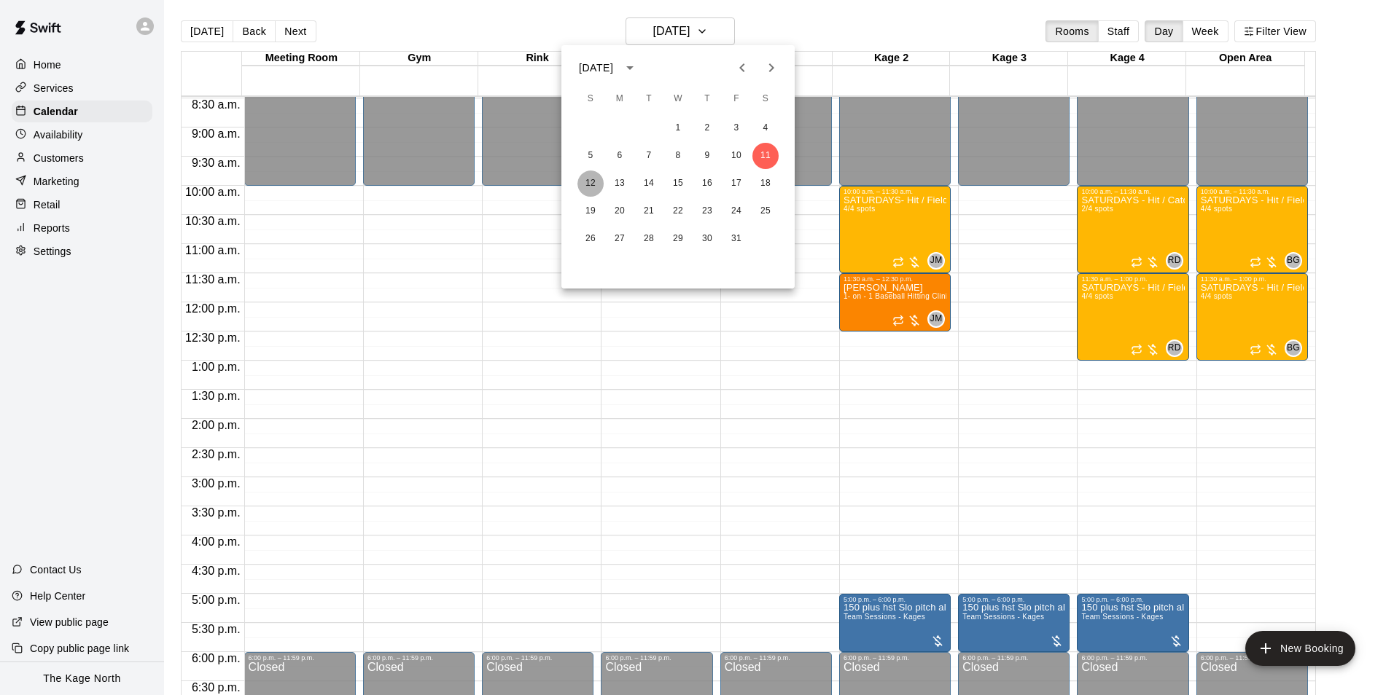
click at [588, 182] on button "12" at bounding box center [590, 184] width 26 height 26
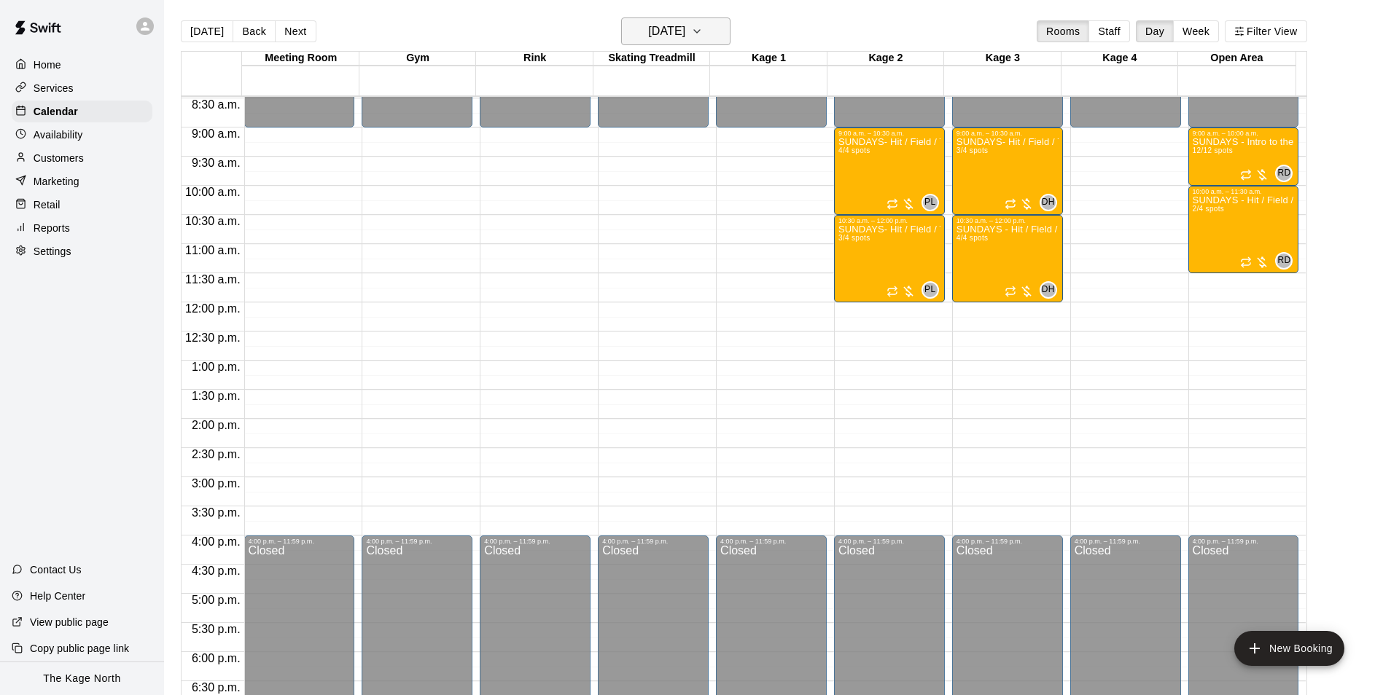
click at [685, 31] on h6 "Sunday Oct 12" at bounding box center [666, 31] width 37 height 20
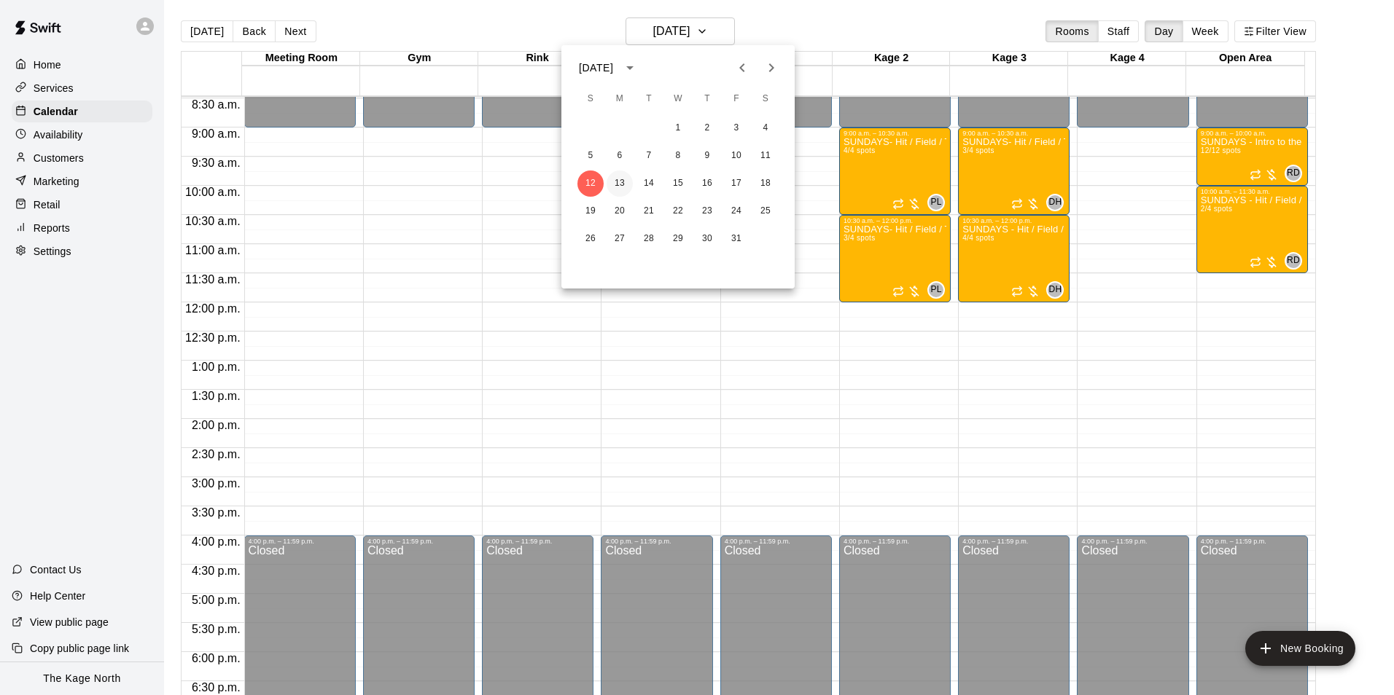
click at [616, 187] on button "13" at bounding box center [619, 184] width 26 height 26
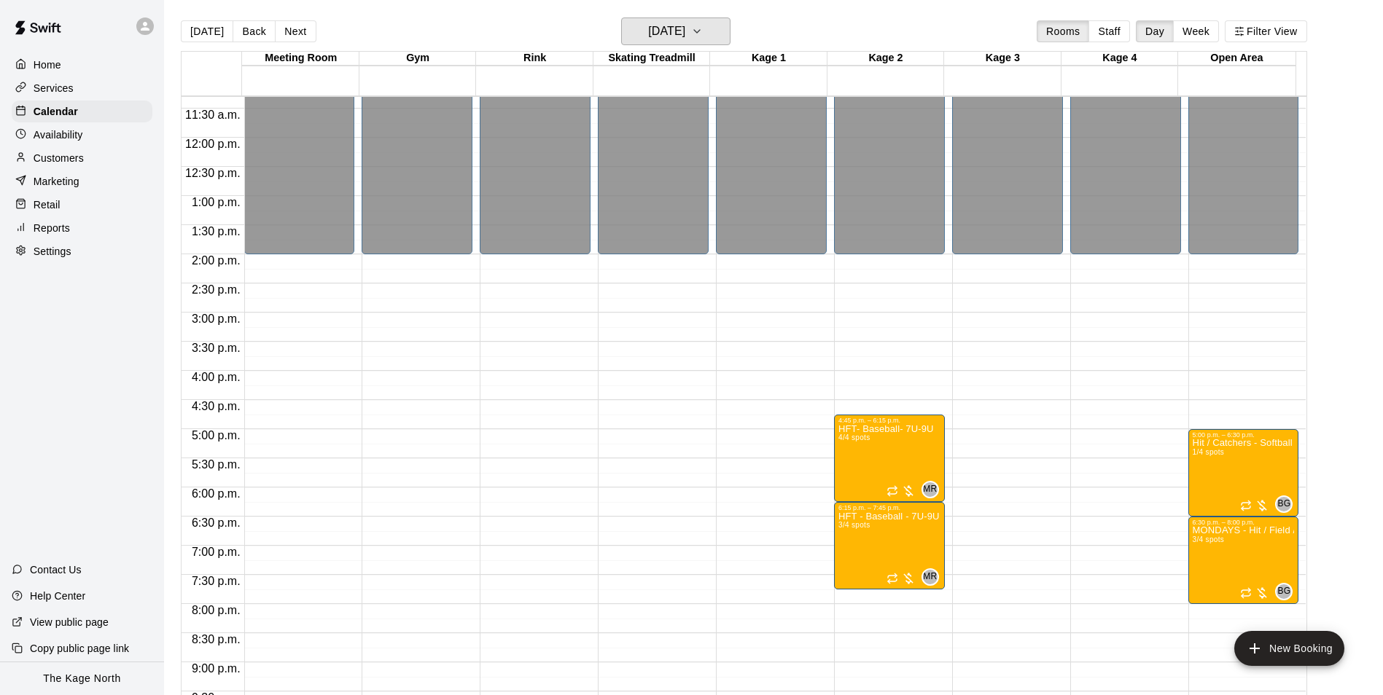
scroll to position [786, 0]
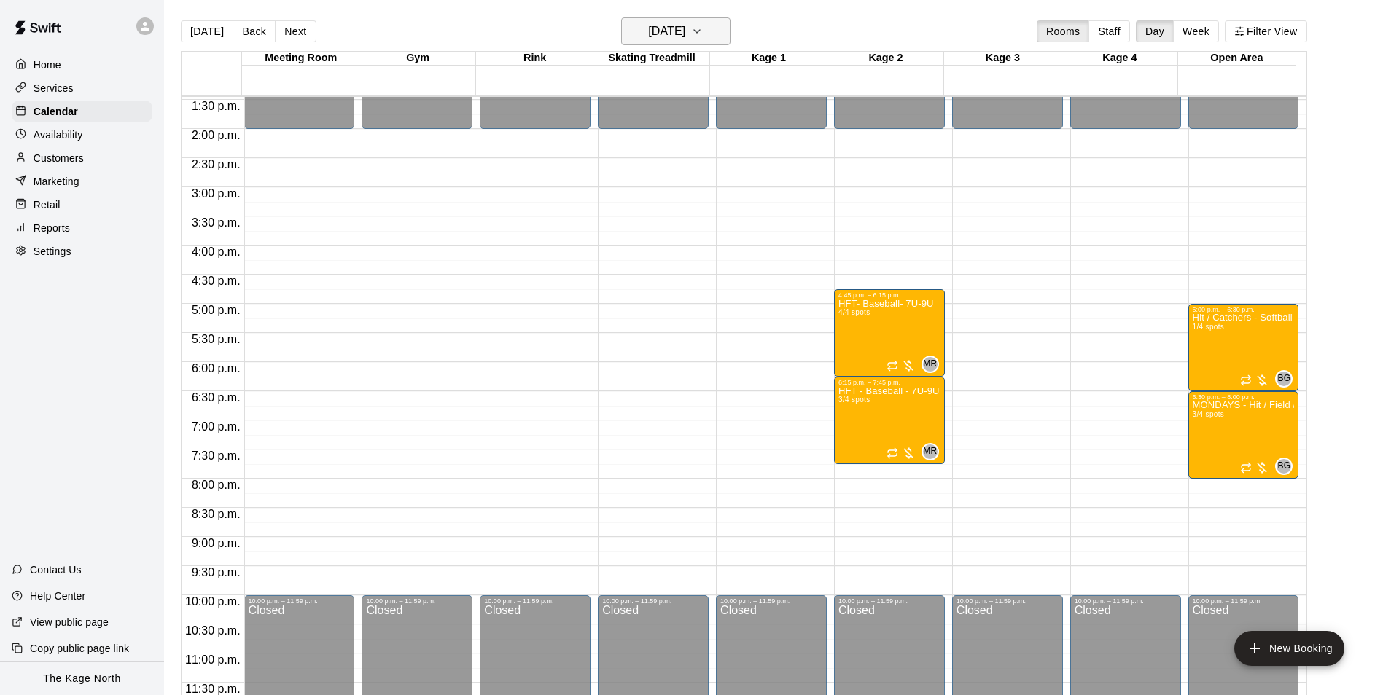
click at [681, 18] on button "Monday Oct 13" at bounding box center [675, 31] width 109 height 28
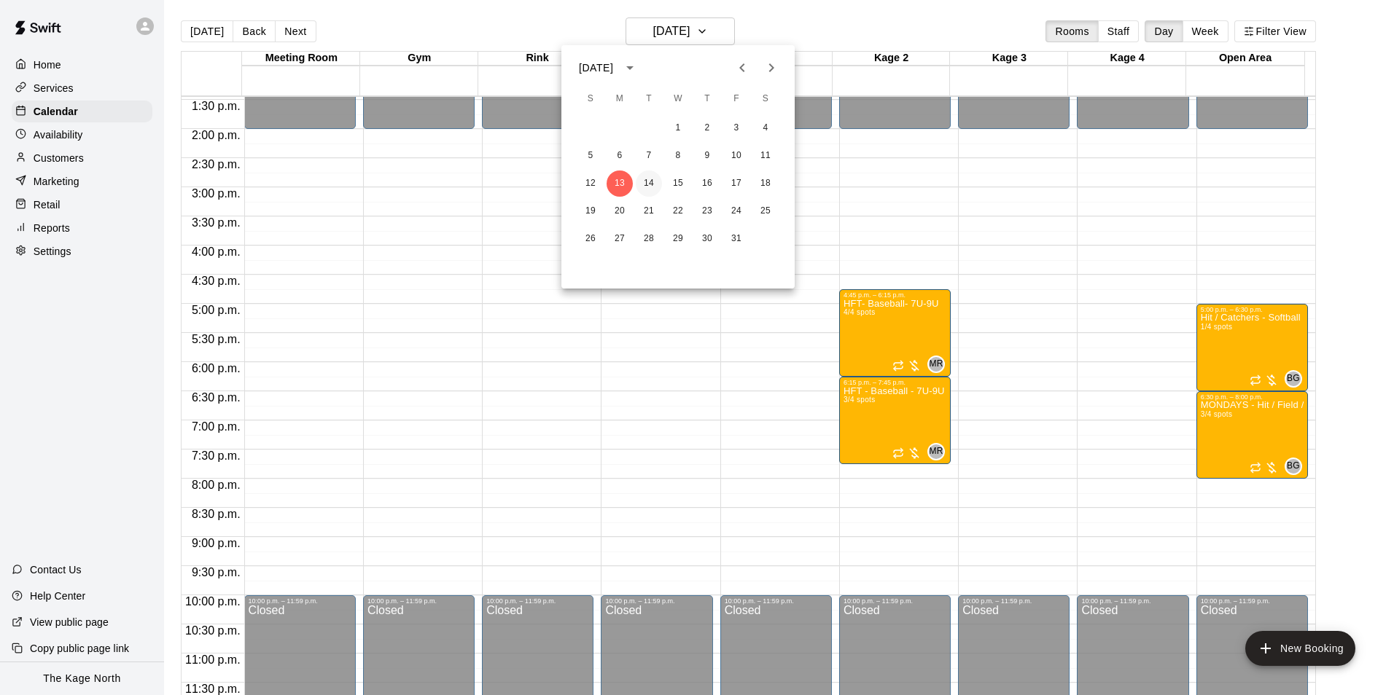
click at [642, 176] on button "14" at bounding box center [649, 184] width 26 height 26
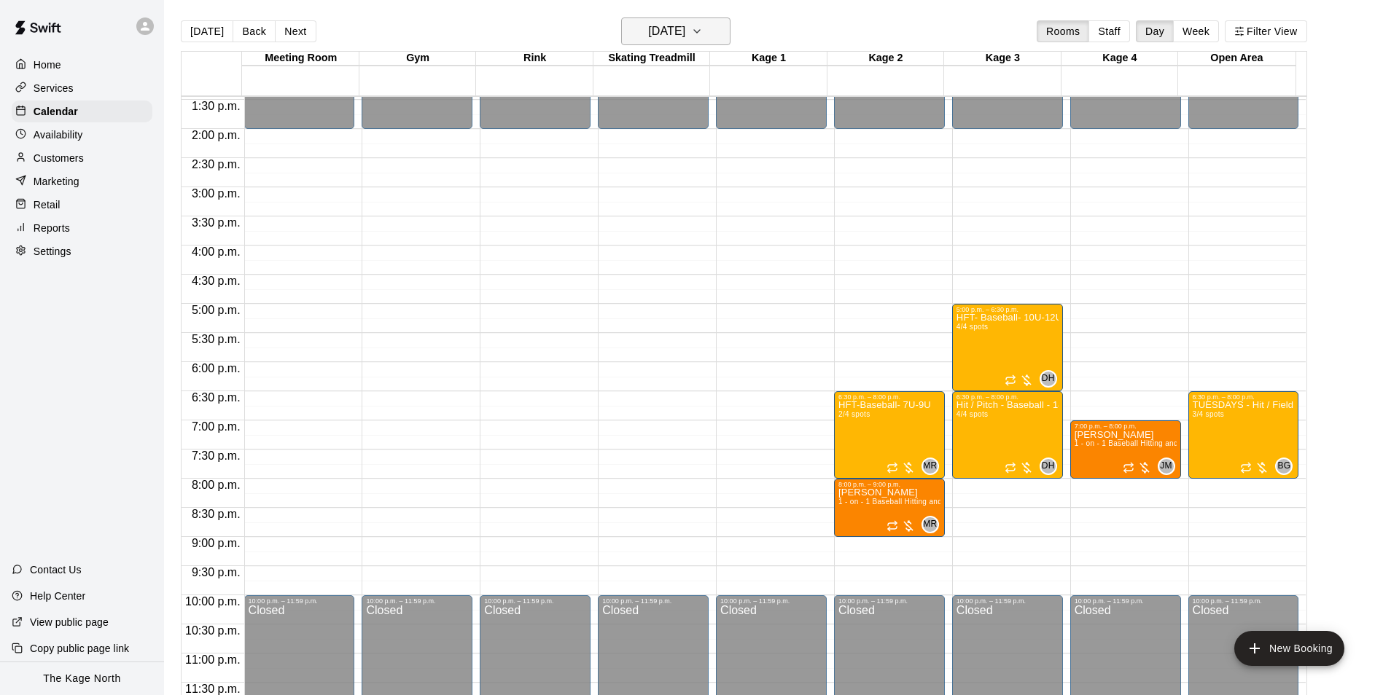
click at [685, 26] on h6 "Tuesday Oct 14" at bounding box center [666, 31] width 37 height 20
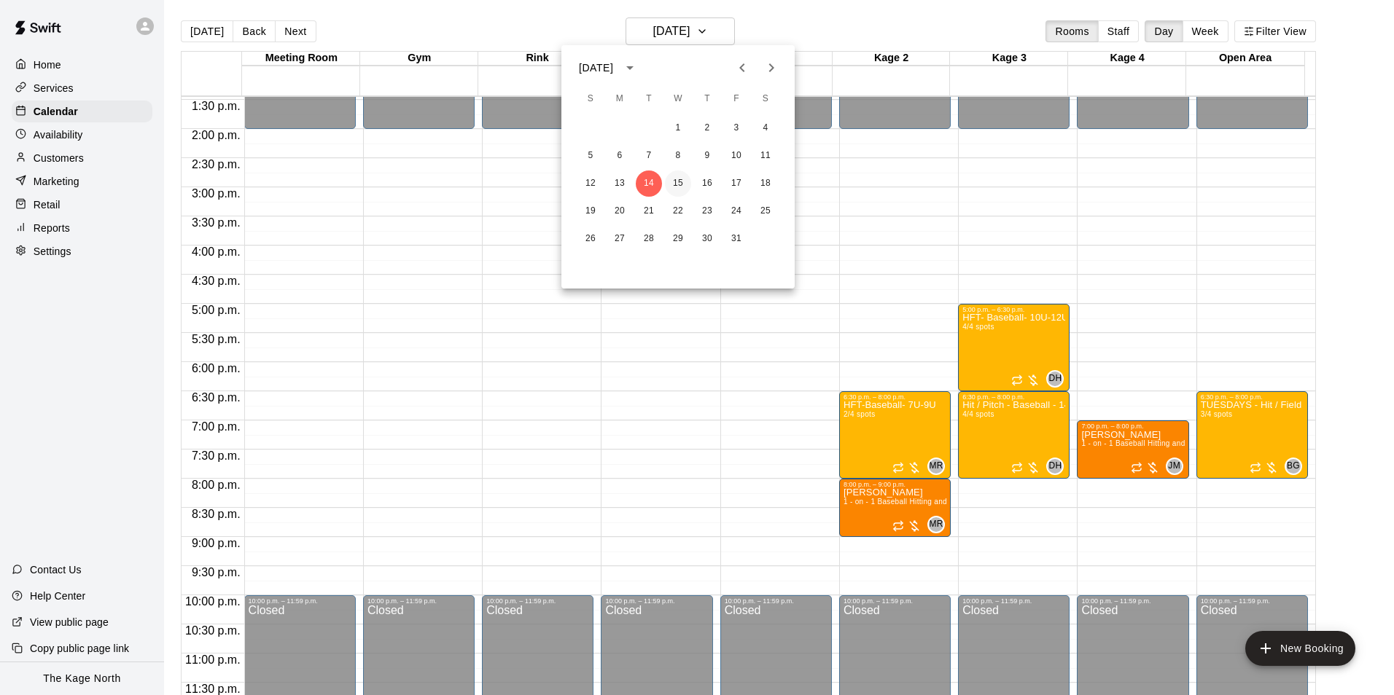
click at [680, 184] on button "15" at bounding box center [678, 184] width 26 height 26
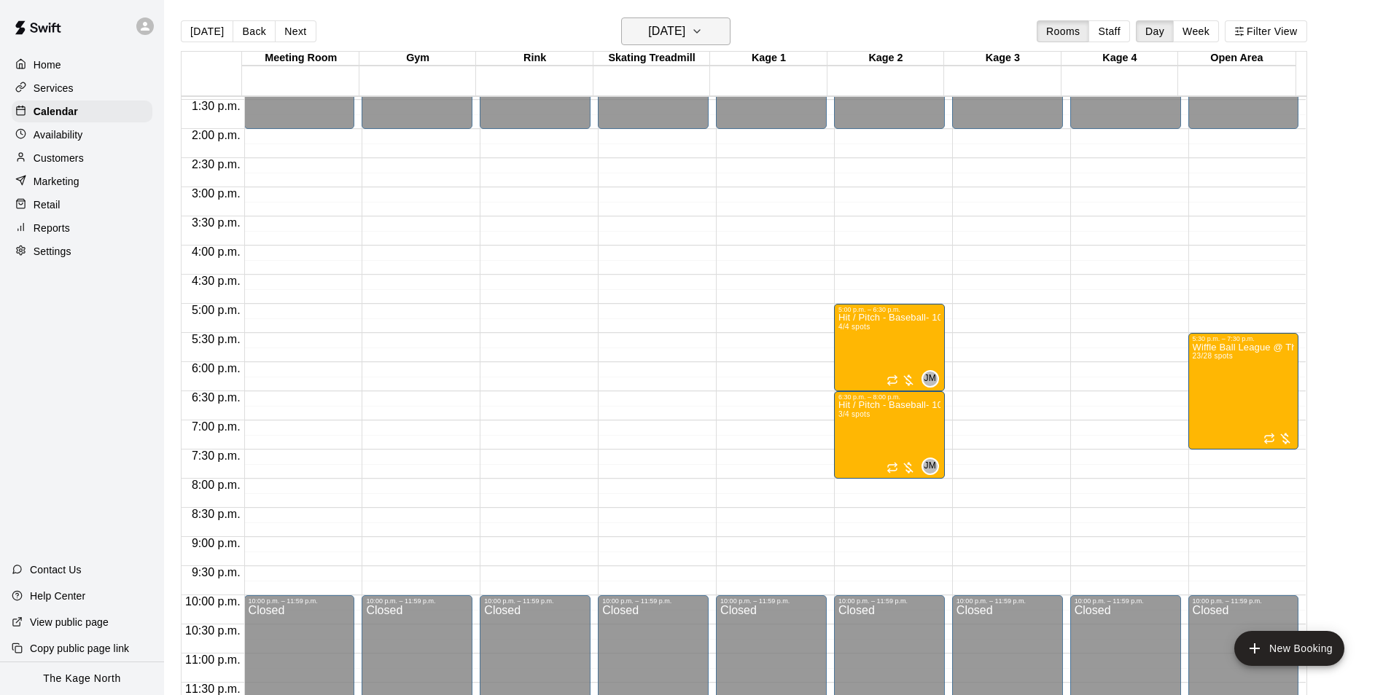
click at [685, 36] on h6 "Wednesday Oct 15" at bounding box center [666, 31] width 37 height 20
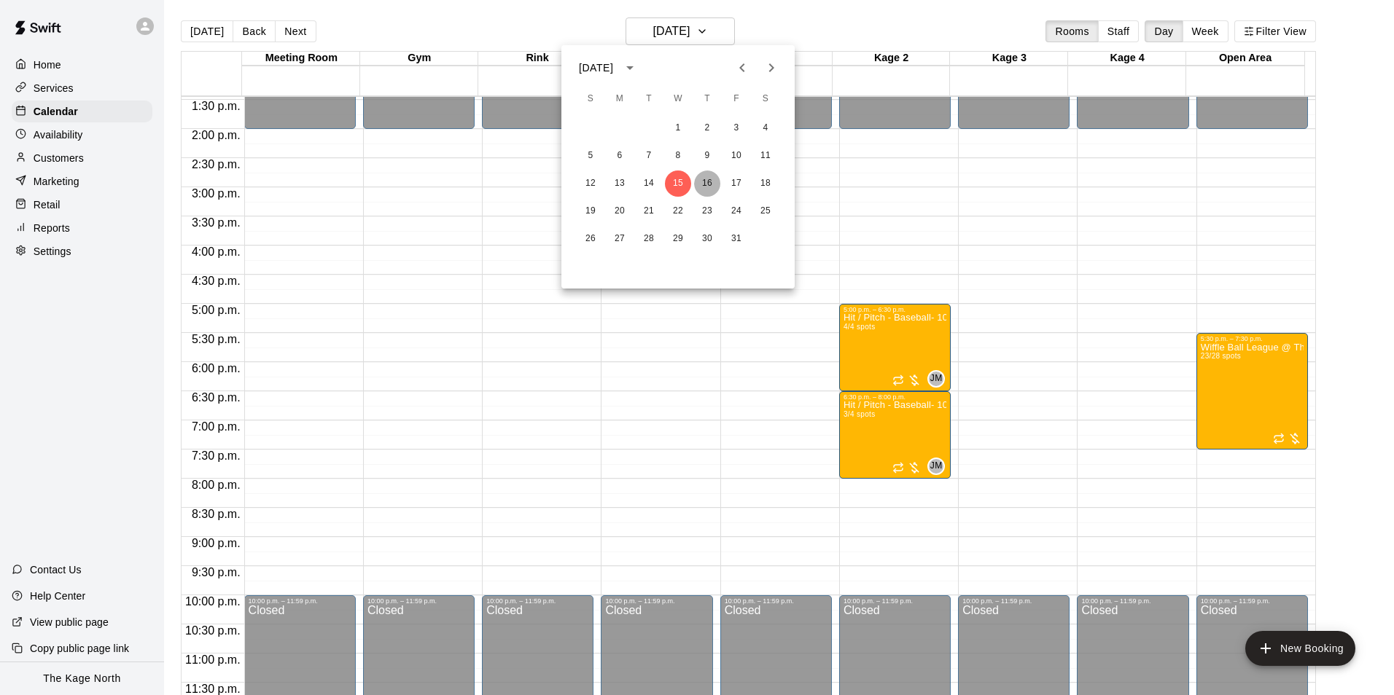
click at [706, 173] on button "16" at bounding box center [707, 184] width 26 height 26
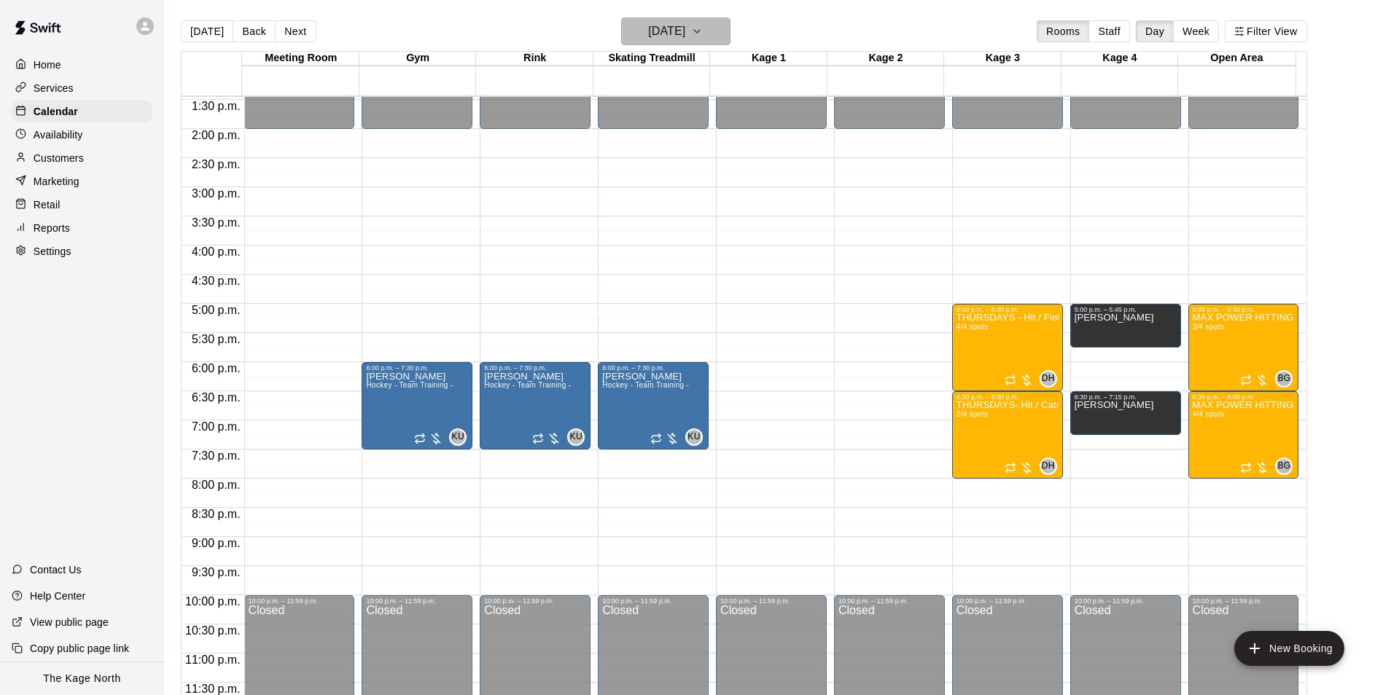
click at [685, 38] on h6 "Thursday Oct 16" at bounding box center [666, 31] width 37 height 20
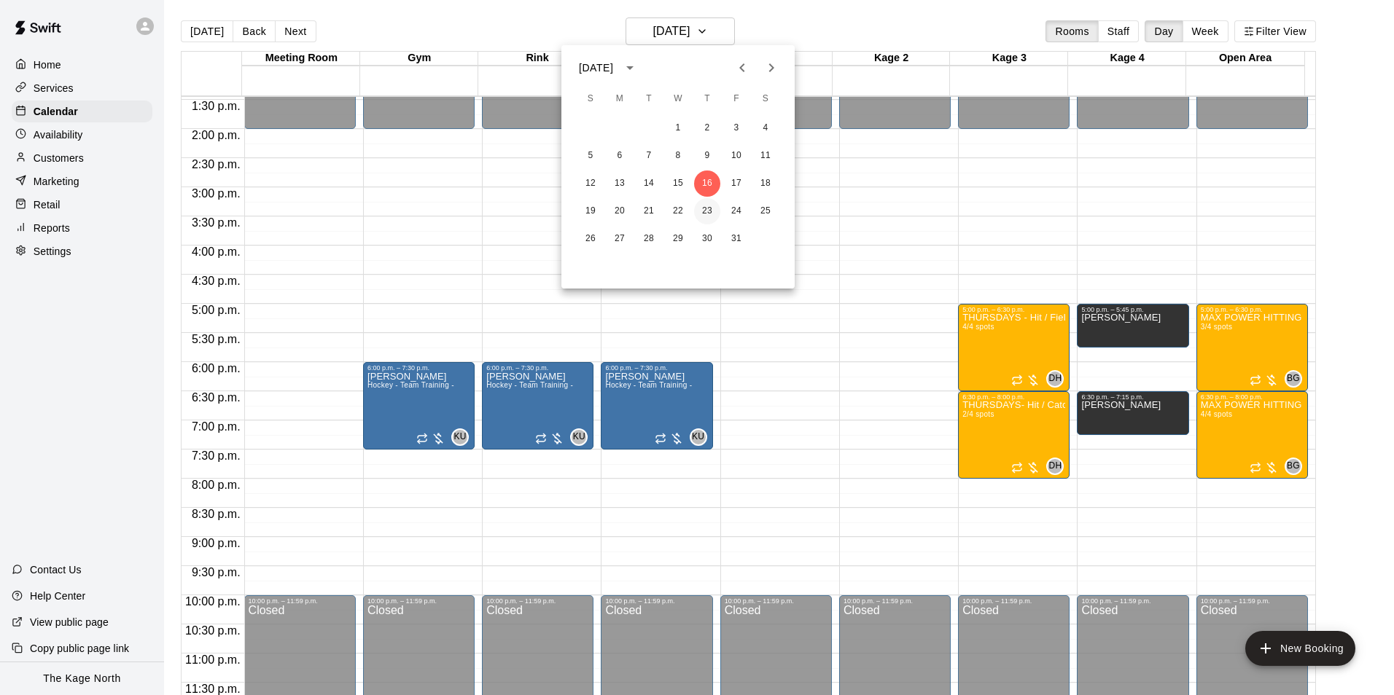
click at [710, 209] on button "23" at bounding box center [707, 211] width 26 height 26
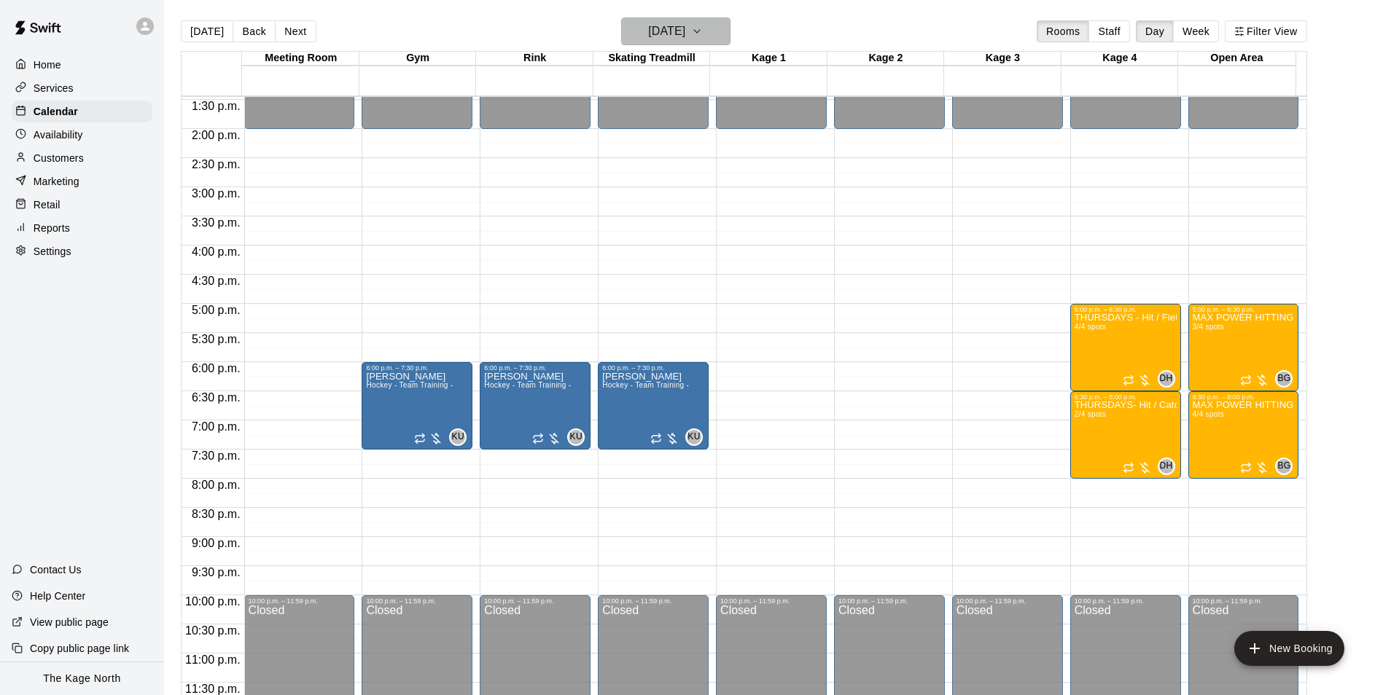
click at [685, 34] on h6 "Thursday Oct 23" at bounding box center [666, 31] width 37 height 20
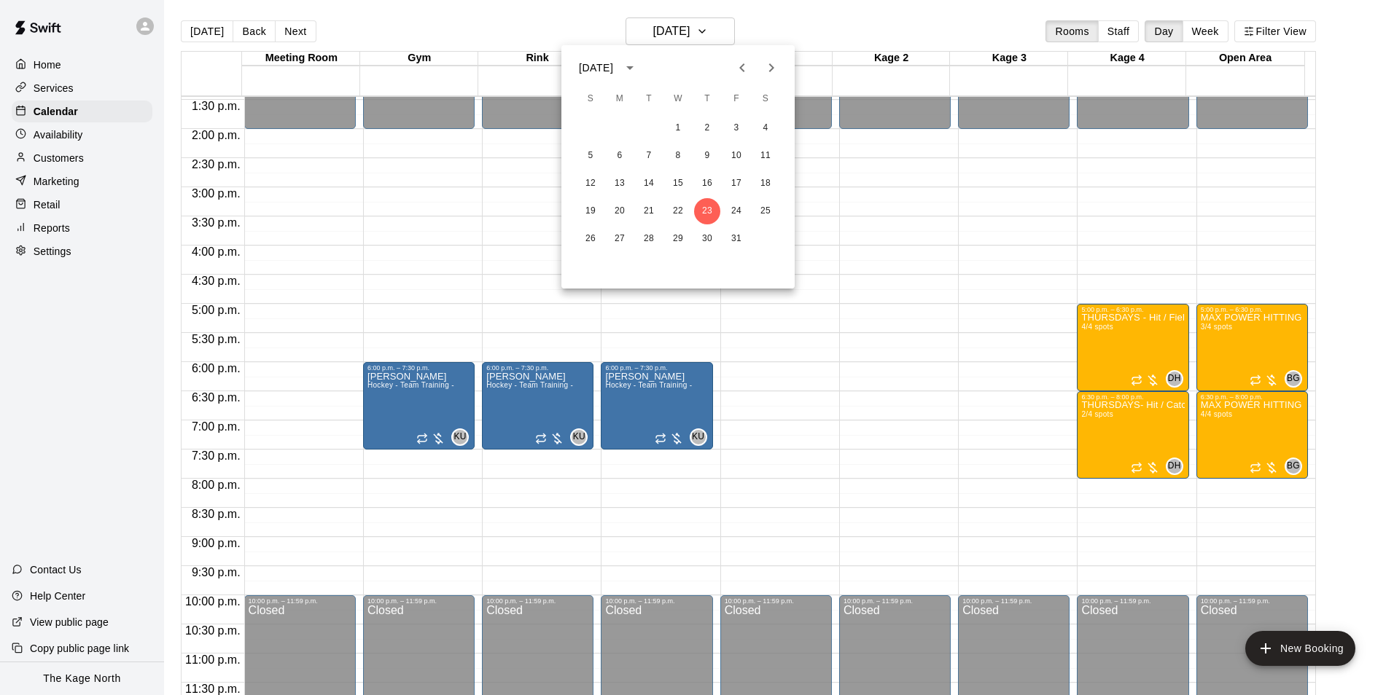
click at [734, 66] on icon "Previous month" at bounding box center [741, 67] width 17 height 17
click at [708, 179] on button "18" at bounding box center [707, 184] width 26 height 26
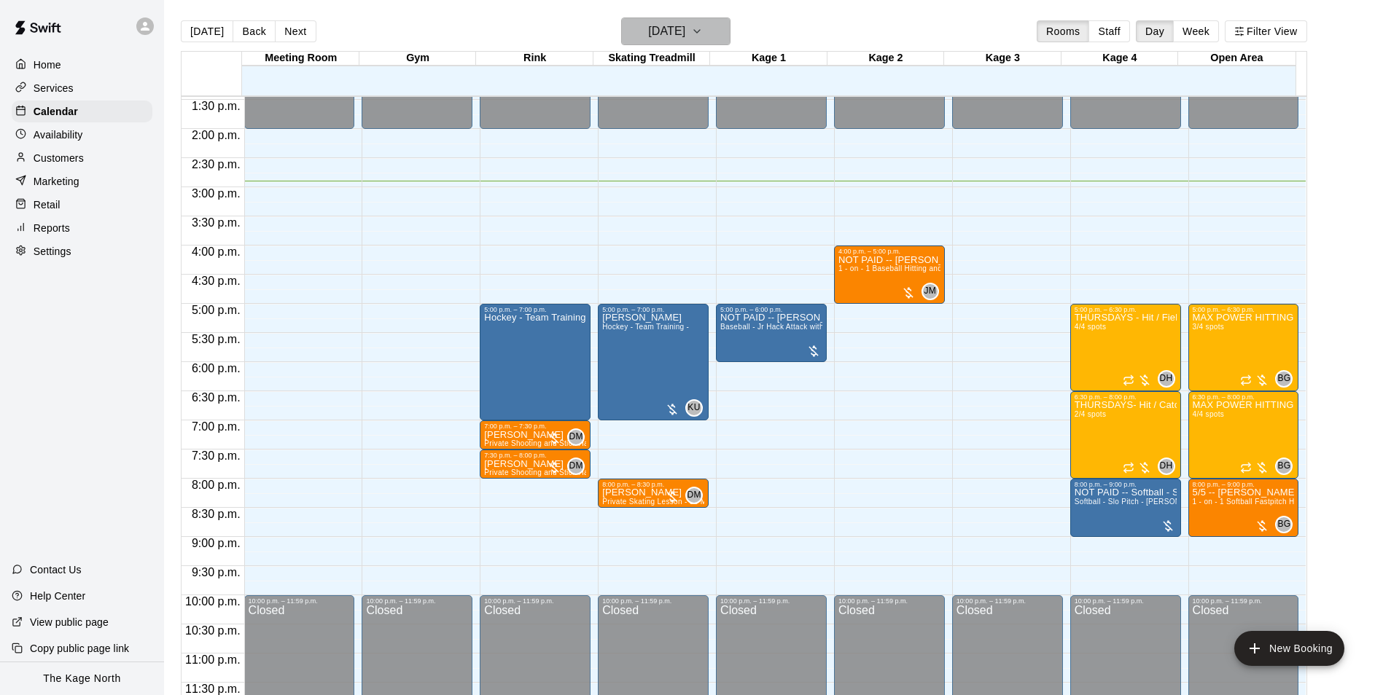
click at [684, 26] on h6 "[DATE]" at bounding box center [666, 31] width 37 height 20
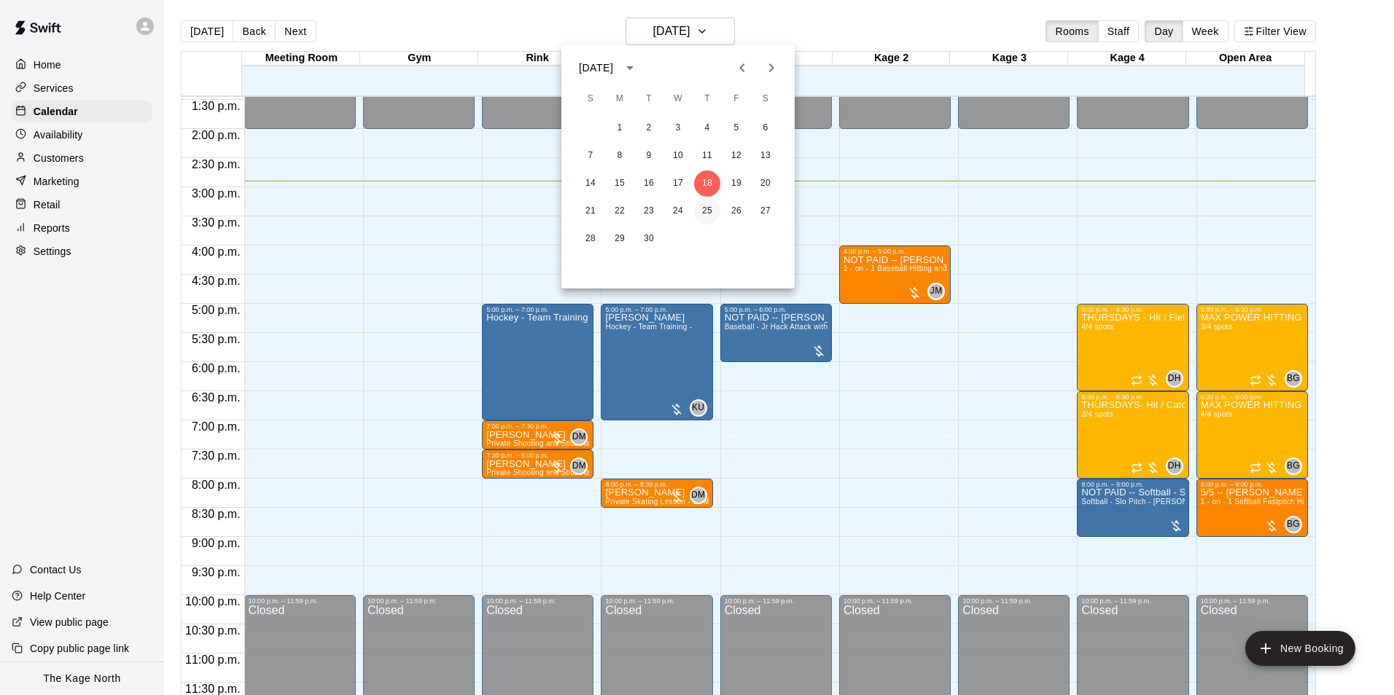
click at [702, 209] on button "25" at bounding box center [707, 211] width 26 height 26
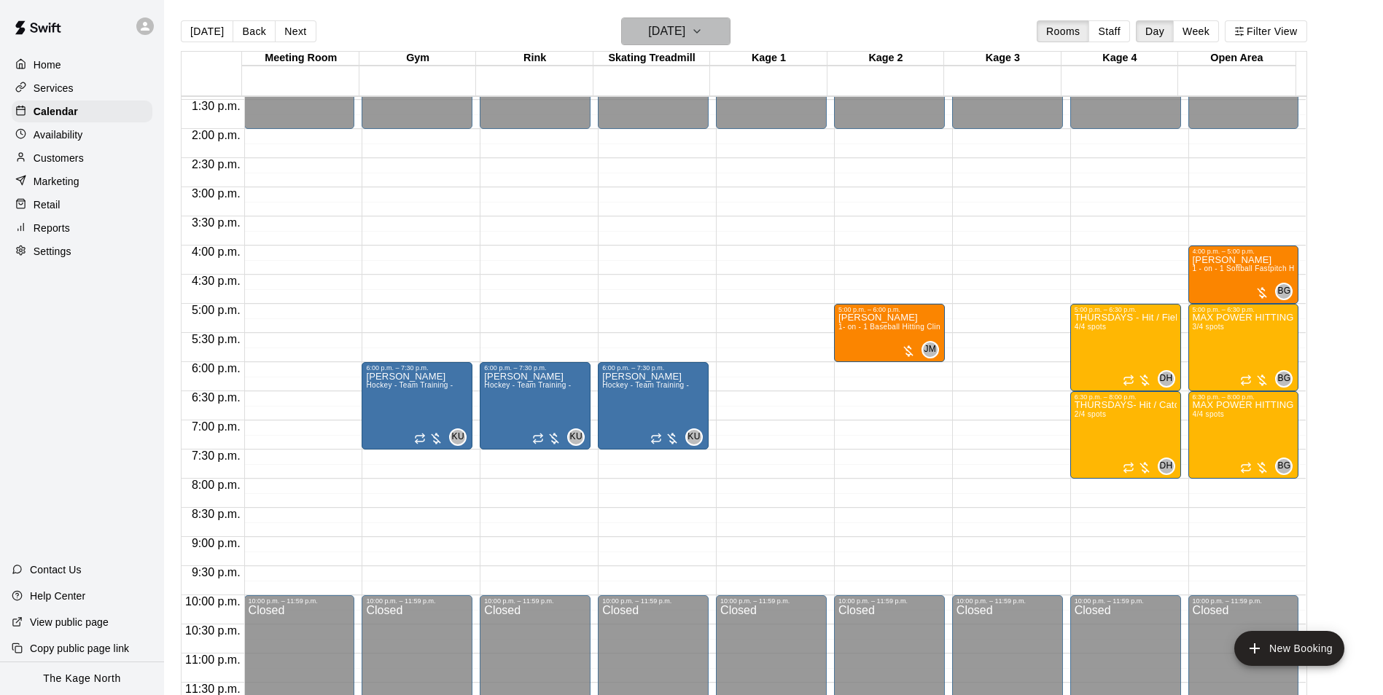
click at [685, 28] on h6 "Thursday Sep 25" at bounding box center [666, 31] width 37 height 20
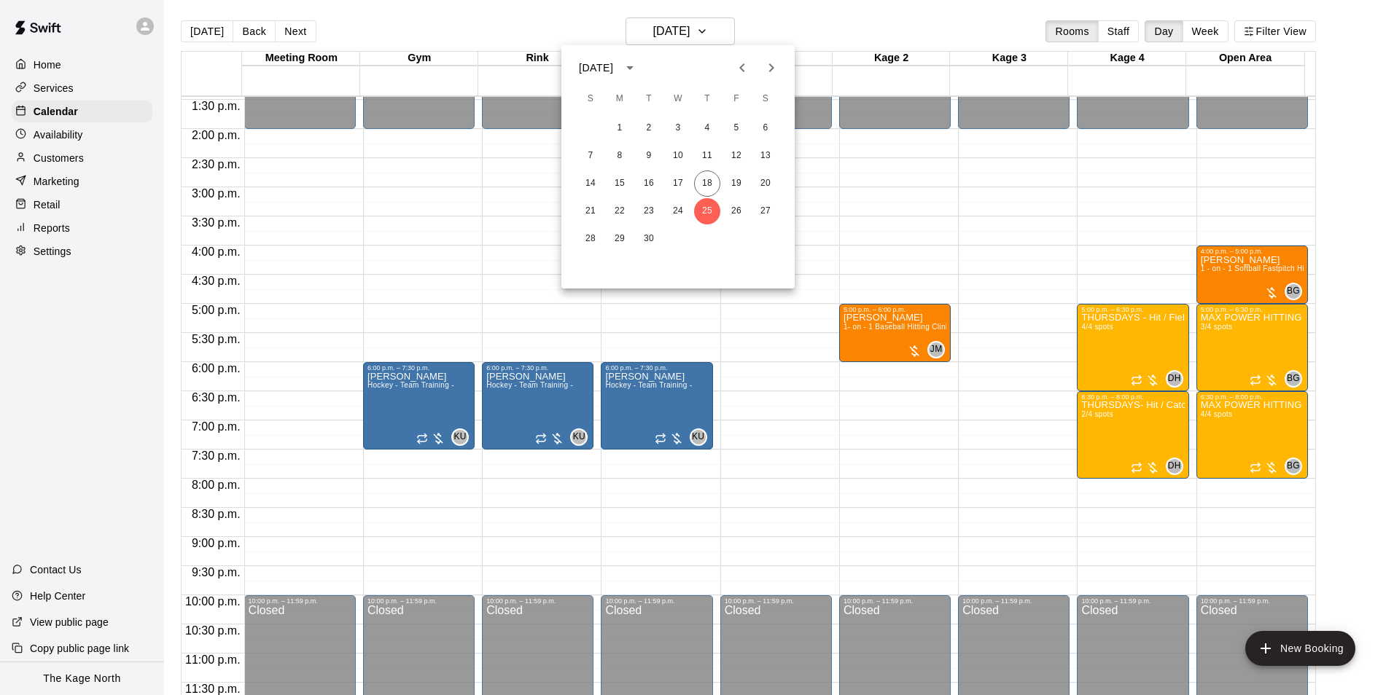
click at [770, 63] on icon "Next month" at bounding box center [771, 67] width 5 height 9
click at [708, 129] on button "2" at bounding box center [707, 128] width 26 height 26
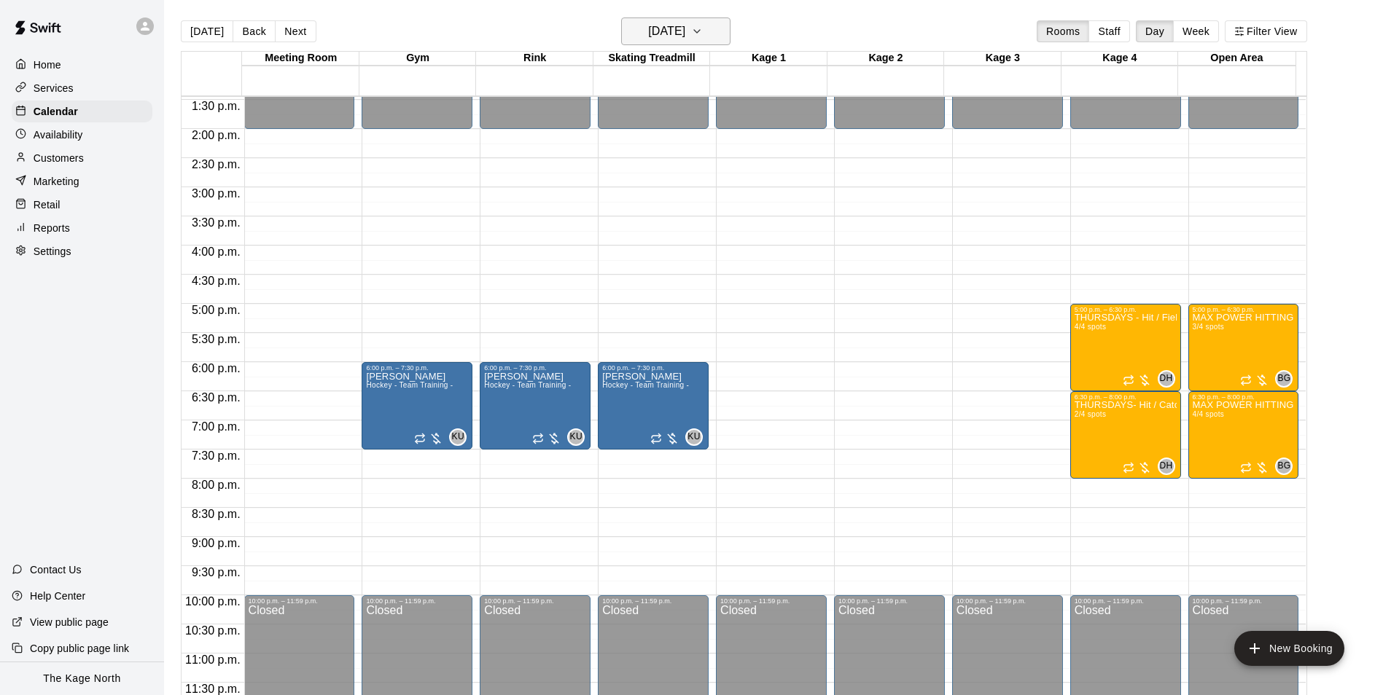
click at [685, 35] on h6 "Thursday Oct 02" at bounding box center [666, 31] width 37 height 20
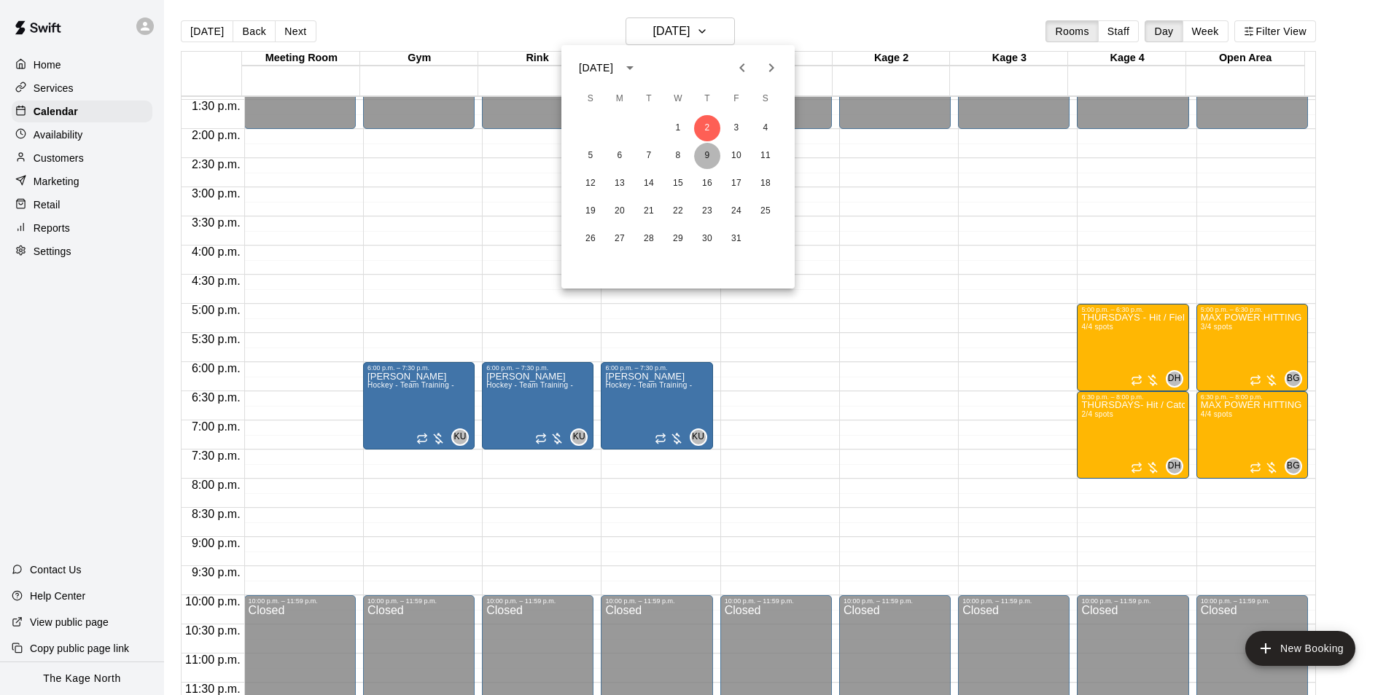
click at [705, 153] on button "9" at bounding box center [707, 156] width 26 height 26
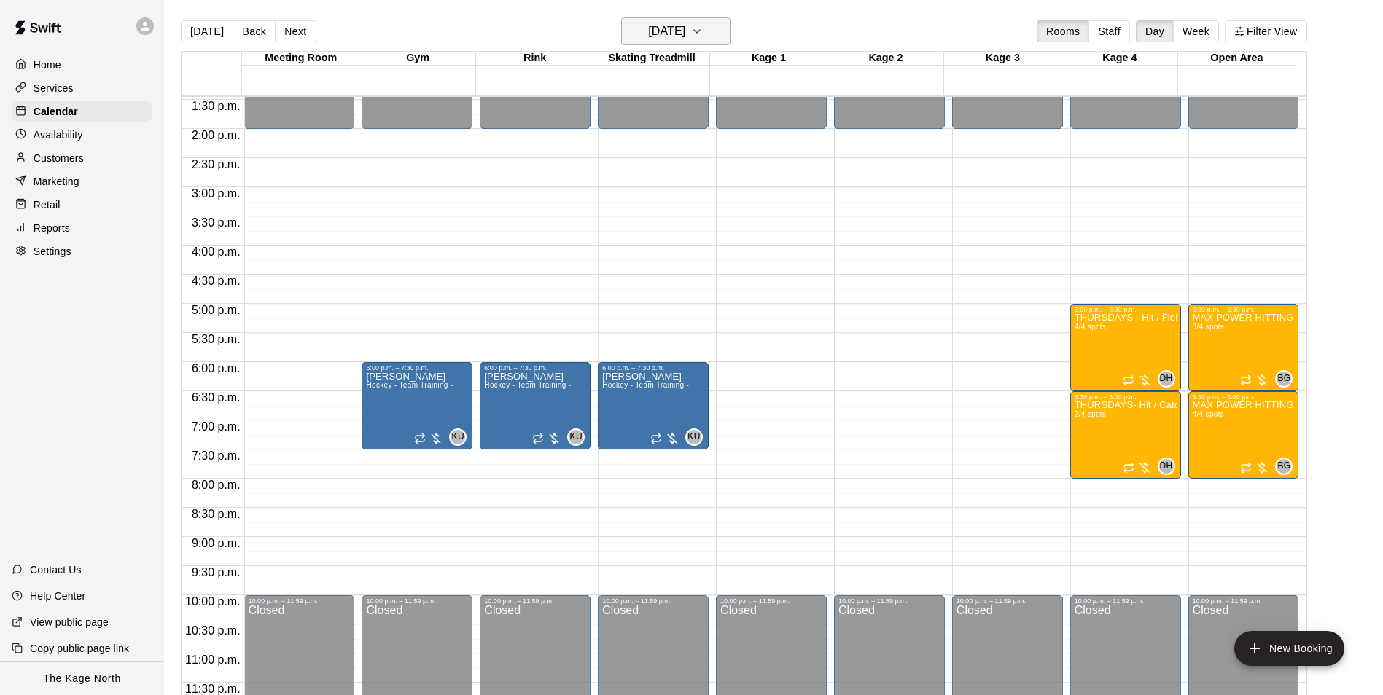
click at [685, 33] on h6 "Thursday Oct 09" at bounding box center [666, 31] width 37 height 20
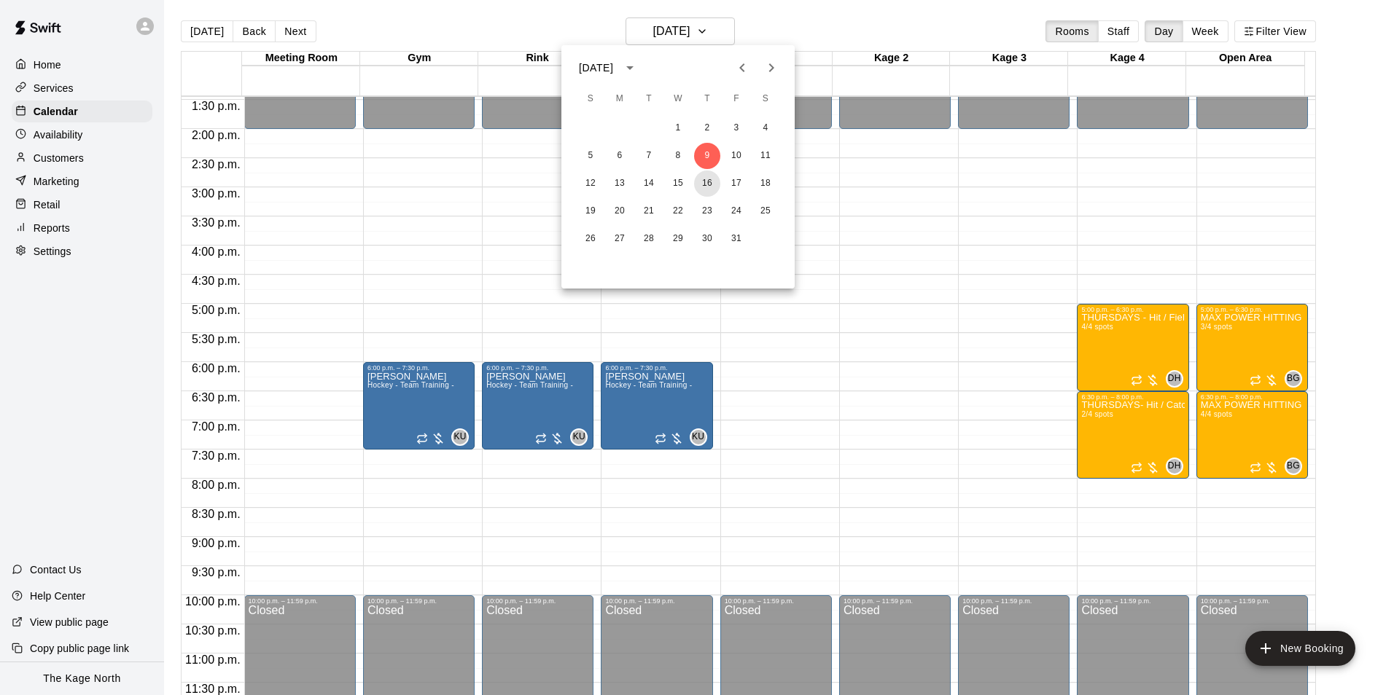
click at [704, 176] on button "16" at bounding box center [707, 184] width 26 height 26
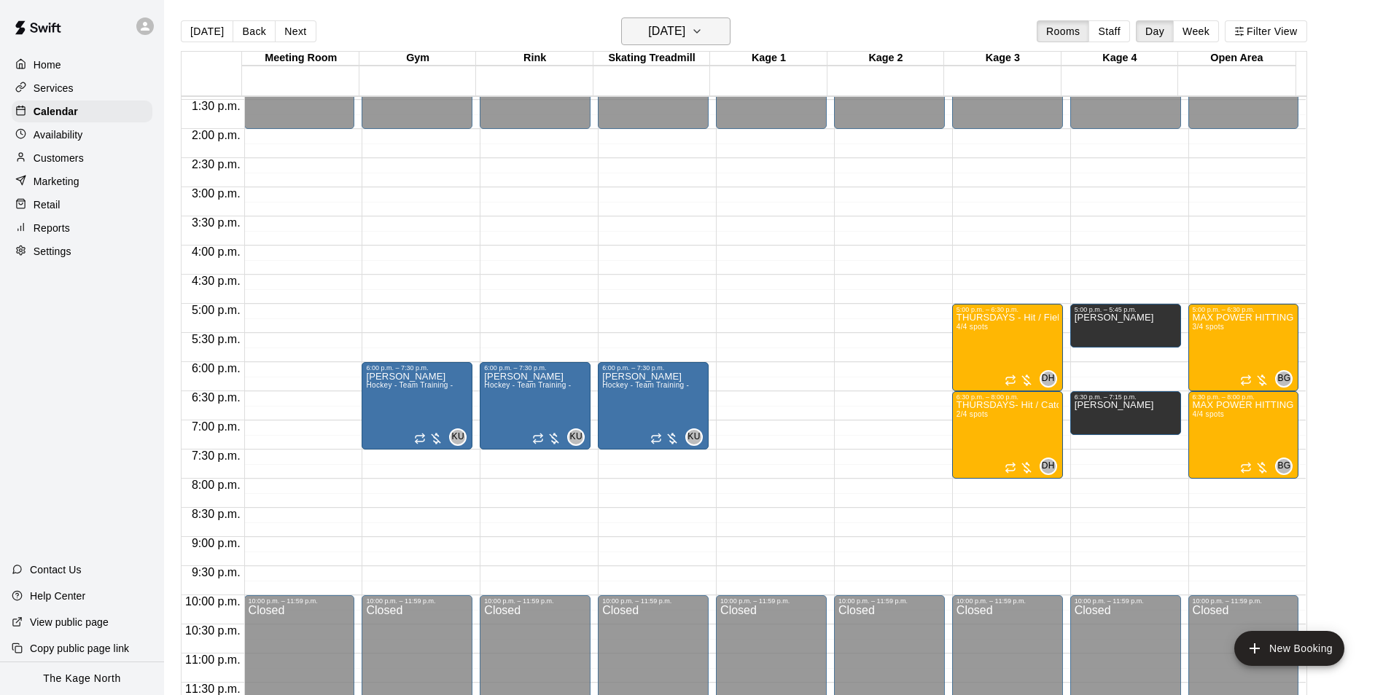
click at [685, 28] on h6 "Thursday Oct 16" at bounding box center [666, 31] width 37 height 20
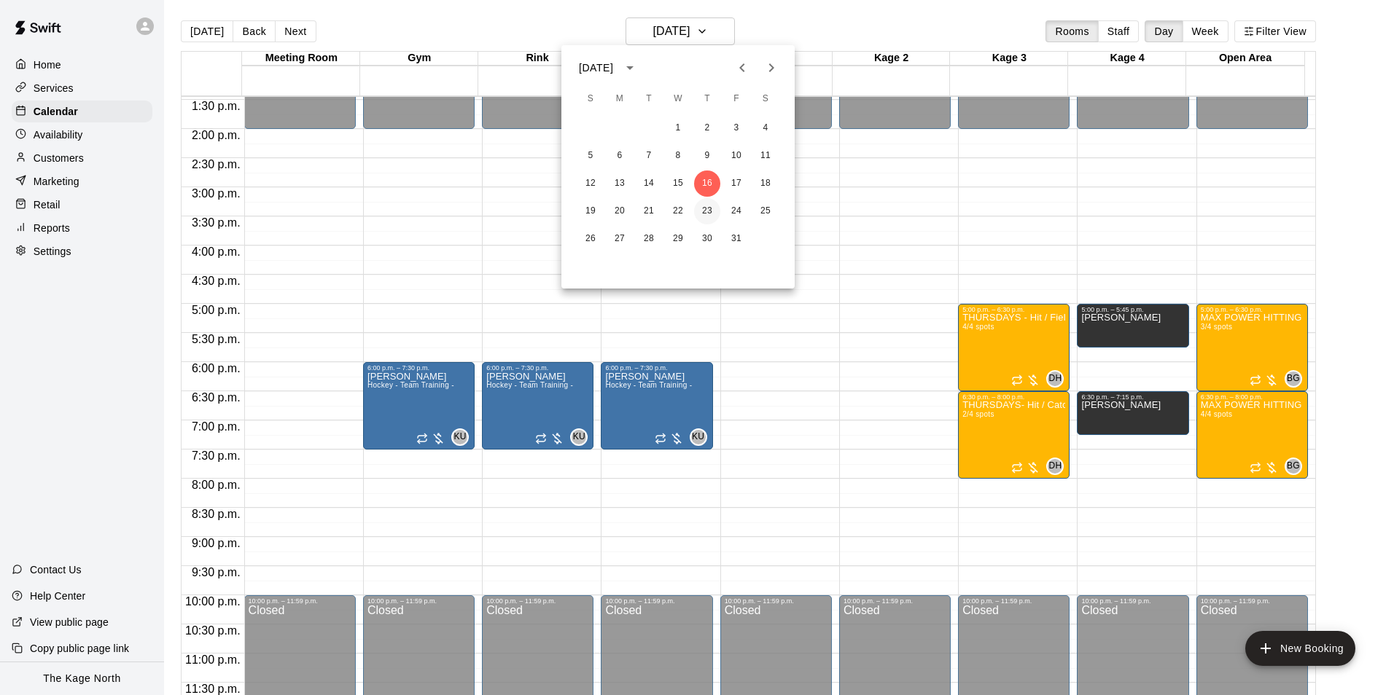
click at [709, 211] on button "23" at bounding box center [707, 211] width 26 height 26
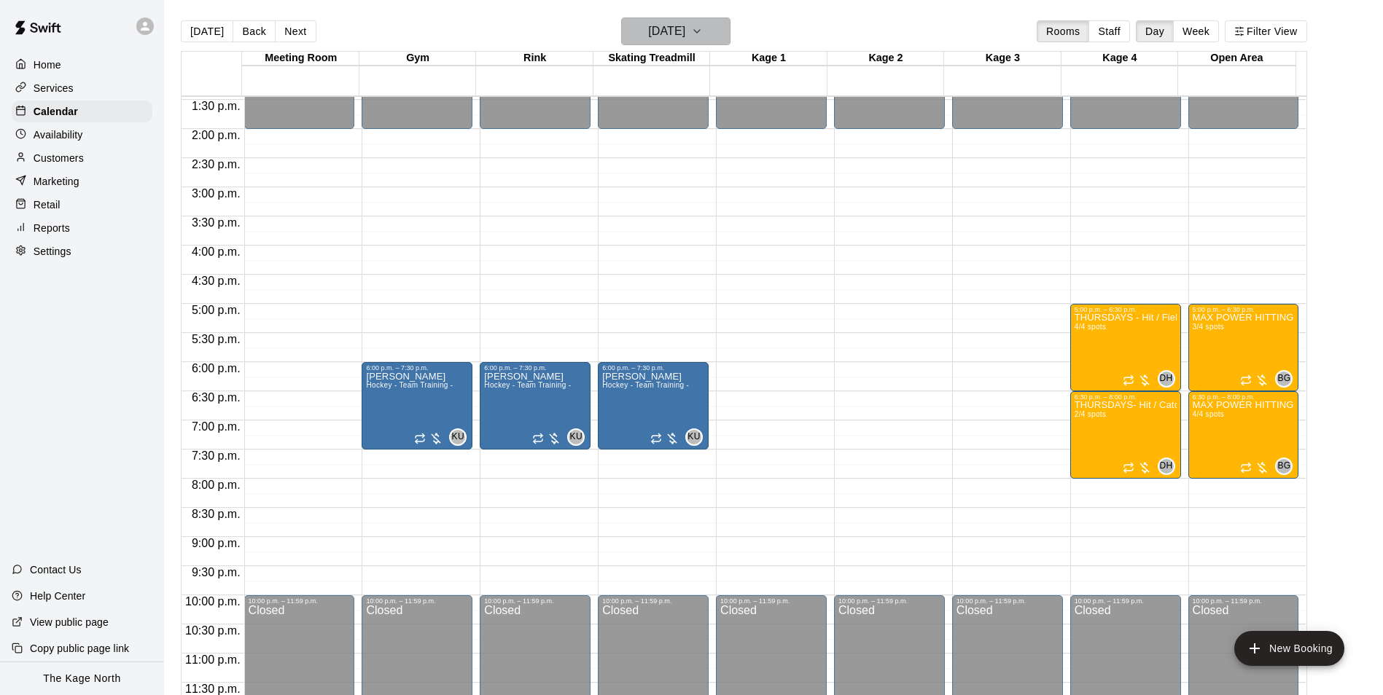
click at [685, 23] on h6 "Thursday Oct 23" at bounding box center [666, 31] width 37 height 20
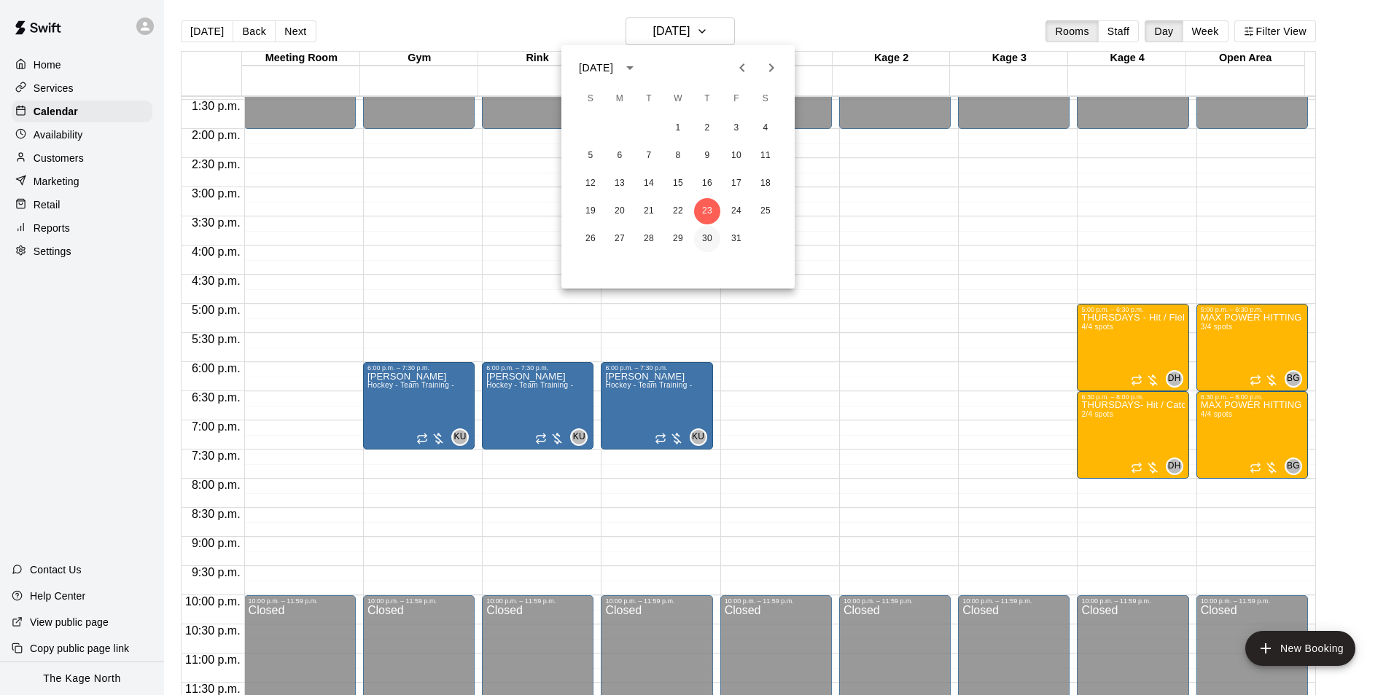
click at [706, 238] on button "30" at bounding box center [707, 239] width 26 height 26
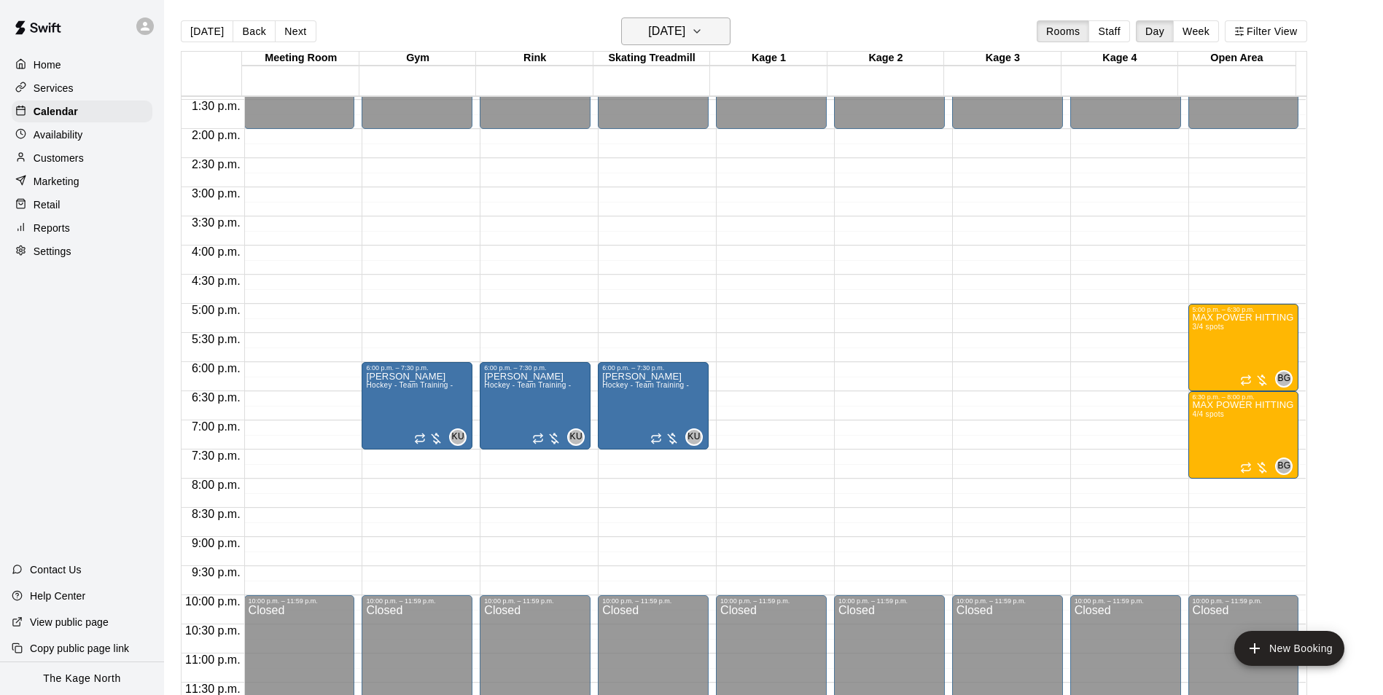
click at [685, 23] on h6 "Thursday Oct 30" at bounding box center [666, 31] width 37 height 20
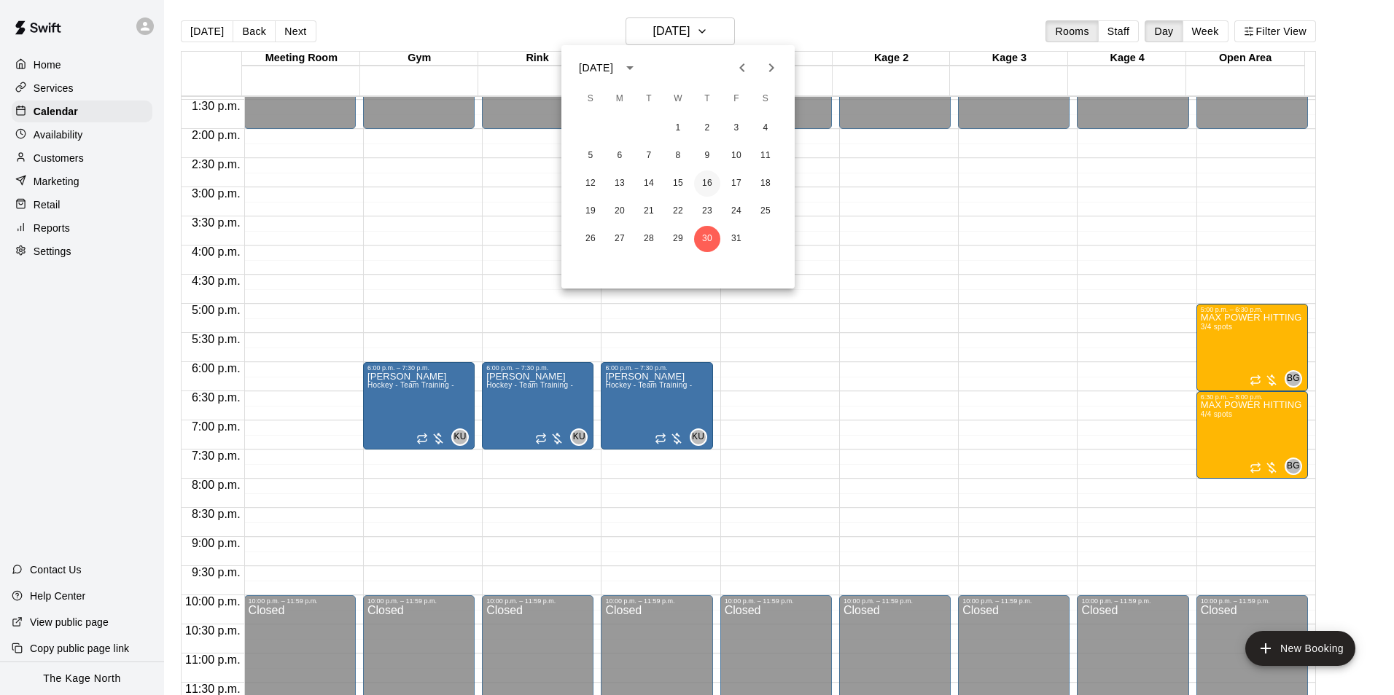
click at [709, 181] on button "16" at bounding box center [707, 184] width 26 height 26
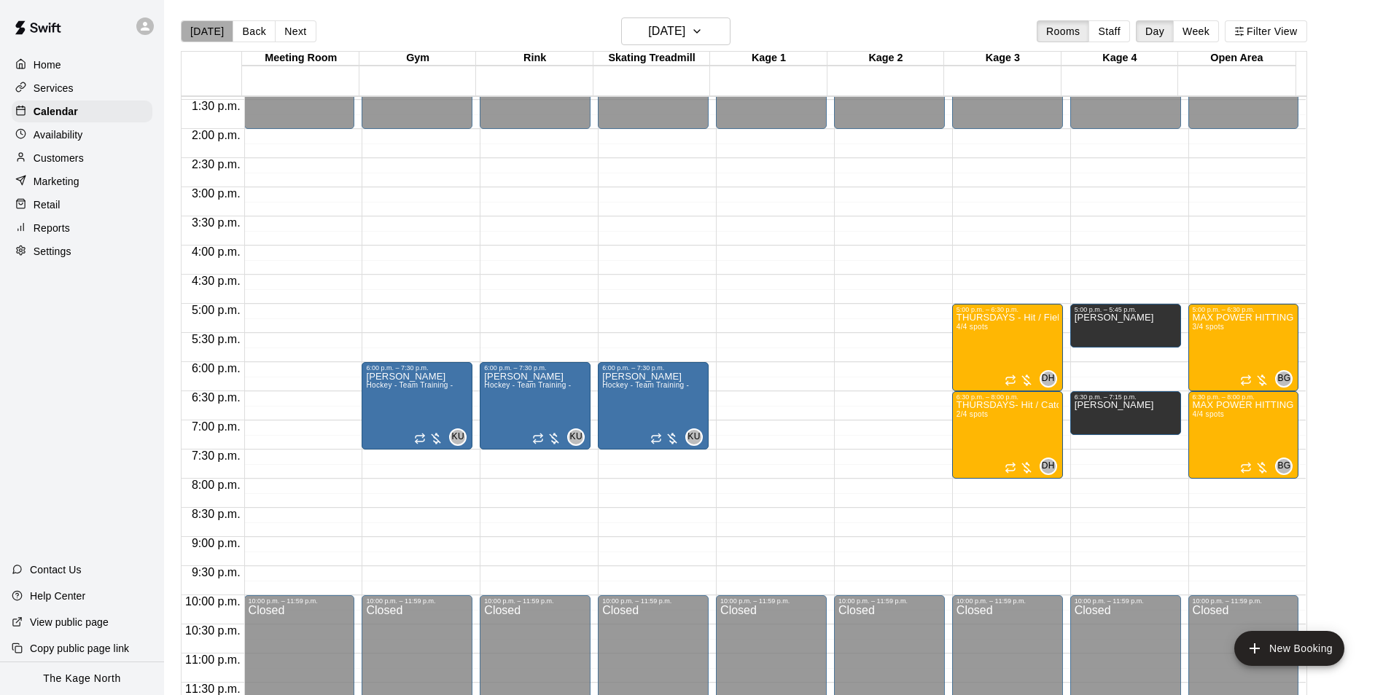
click at [213, 31] on button "[DATE]" at bounding box center [207, 31] width 52 height 22
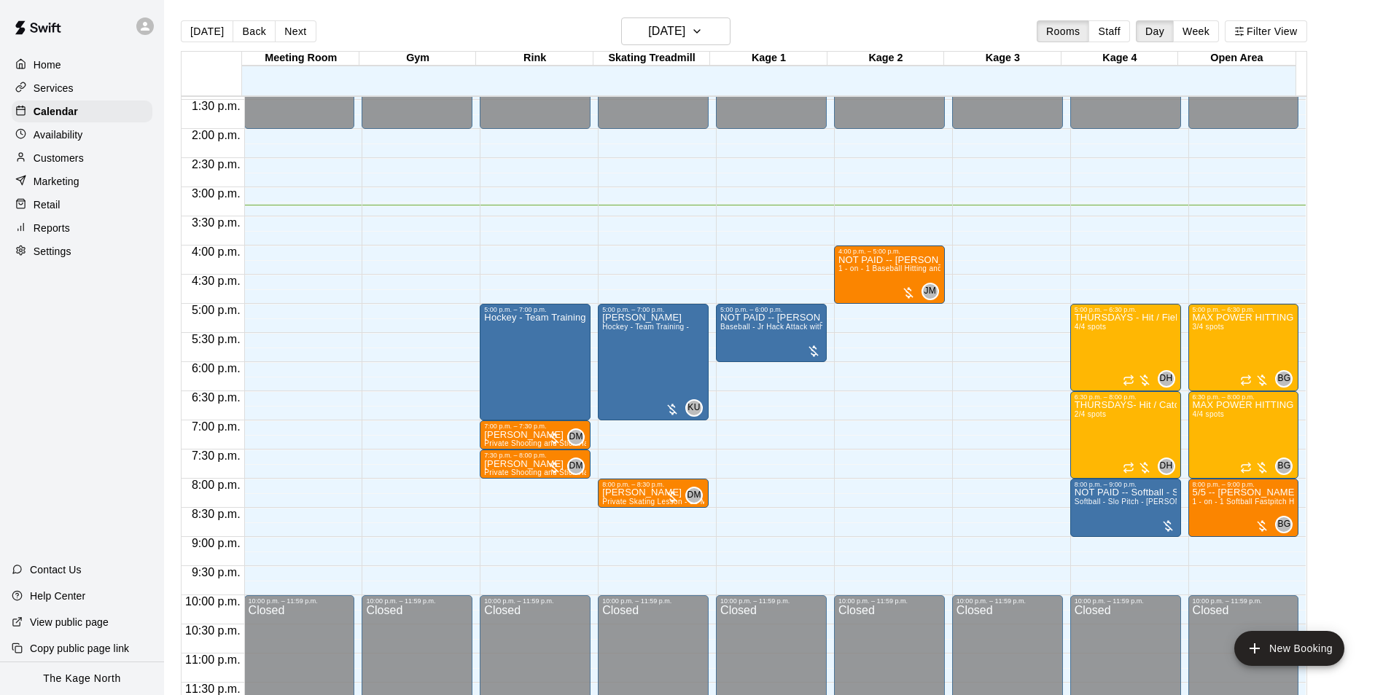
click at [782, 31] on div "[DATE] Back [DATE][DATE] Rooms Staff Day Week Filter View" at bounding box center [744, 34] width 1126 height 34
click at [540, 30] on div "[DATE] Back [DATE][DATE] Rooms Staff Day Week Filter View" at bounding box center [744, 34] width 1126 height 34
click at [401, 23] on div "[DATE] Back [DATE][DATE] Rooms Staff Day Week Filter View" at bounding box center [744, 34] width 1126 height 34
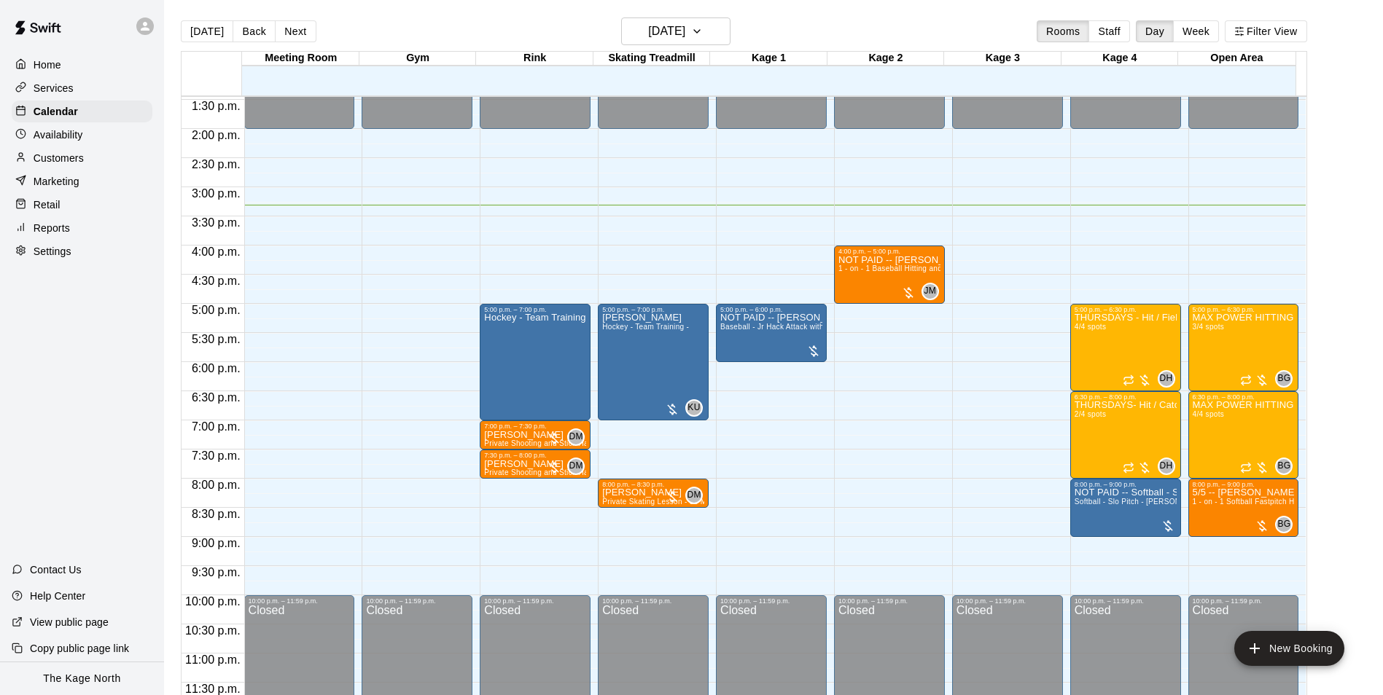
click at [833, 30] on div "[DATE] Back [DATE][DATE] Rooms Staff Day Week Filter View" at bounding box center [744, 34] width 1126 height 34
click at [803, 29] on div "[DATE] Back [DATE][DATE] Rooms Staff Day Week Filter View" at bounding box center [744, 34] width 1126 height 34
click at [383, 28] on div "[DATE] Back [DATE][DATE] Rooms Staff Day Week Filter View" at bounding box center [744, 34] width 1126 height 34
click at [192, 27] on button "[DATE]" at bounding box center [207, 31] width 52 height 22
click at [830, 35] on div "[DATE] Back [DATE][DATE] Rooms Staff Day Week Filter View" at bounding box center [744, 34] width 1126 height 34
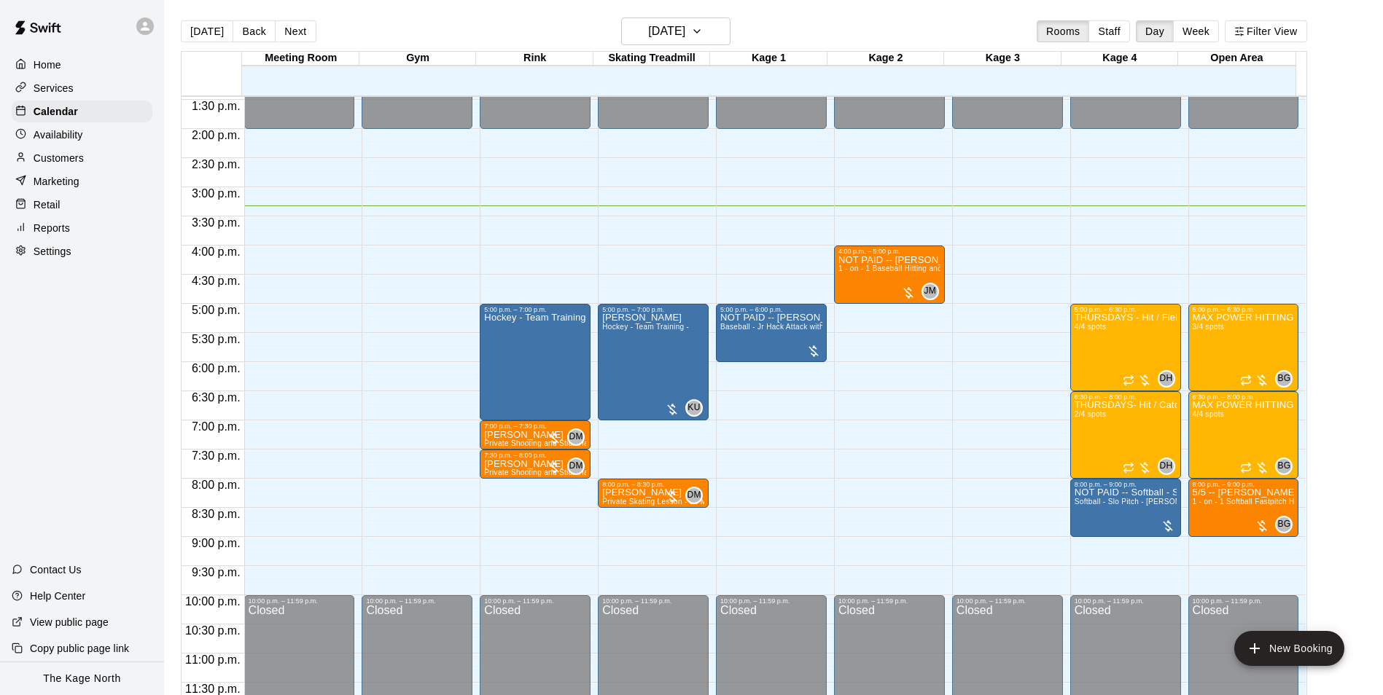
click at [580, 34] on div "[DATE] Back [DATE][DATE] Rooms Staff Day Week Filter View" at bounding box center [744, 34] width 1126 height 34
click at [848, 26] on div "[DATE] Back [DATE][DATE] Rooms Staff Day Week Filter View" at bounding box center [744, 34] width 1126 height 34
click at [789, 28] on div "[DATE] Back [DATE][DATE] Rooms Staff Day Week Filter View" at bounding box center [744, 34] width 1126 height 34
click at [525, 23] on div "[DATE] Back [DATE][DATE] Rooms Staff Day Week Filter View" at bounding box center [744, 34] width 1126 height 34
click at [793, 25] on div "[DATE] Back [DATE][DATE] Rooms Staff Day Week Filter View" at bounding box center [744, 34] width 1126 height 34
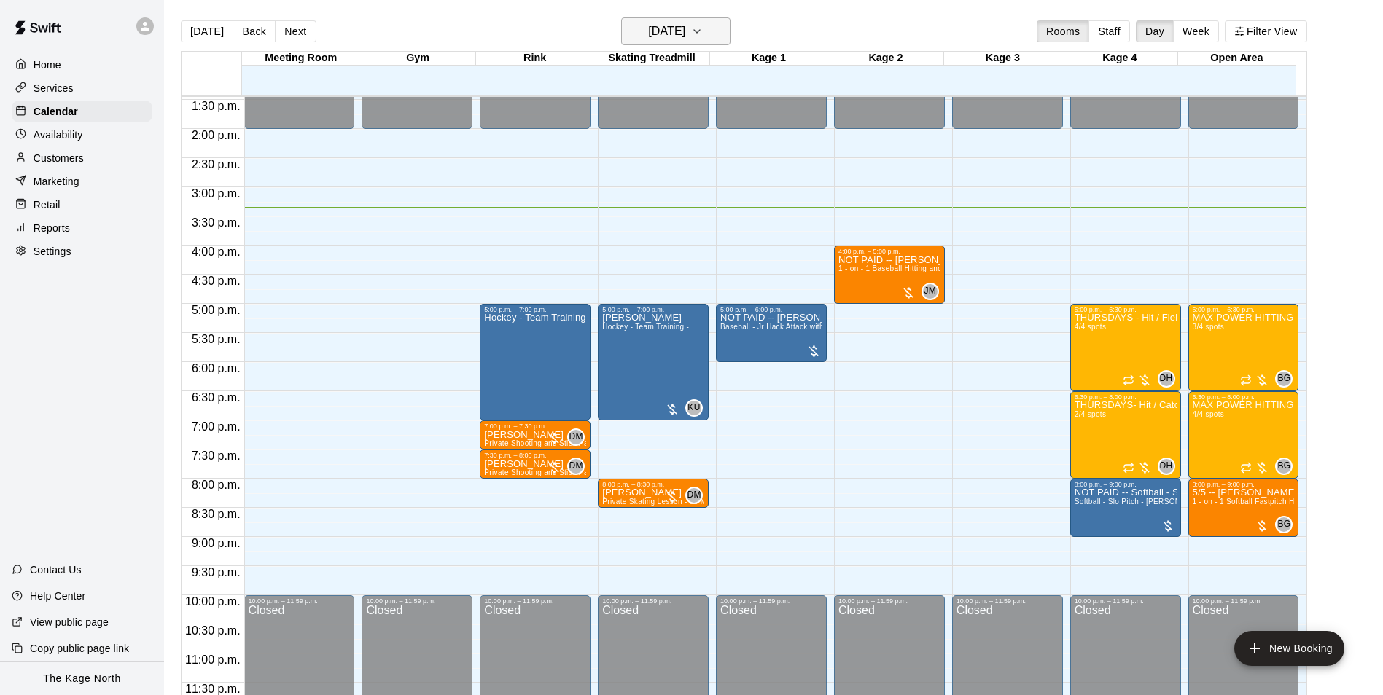
click at [673, 33] on h6 "[DATE]" at bounding box center [666, 31] width 37 height 20
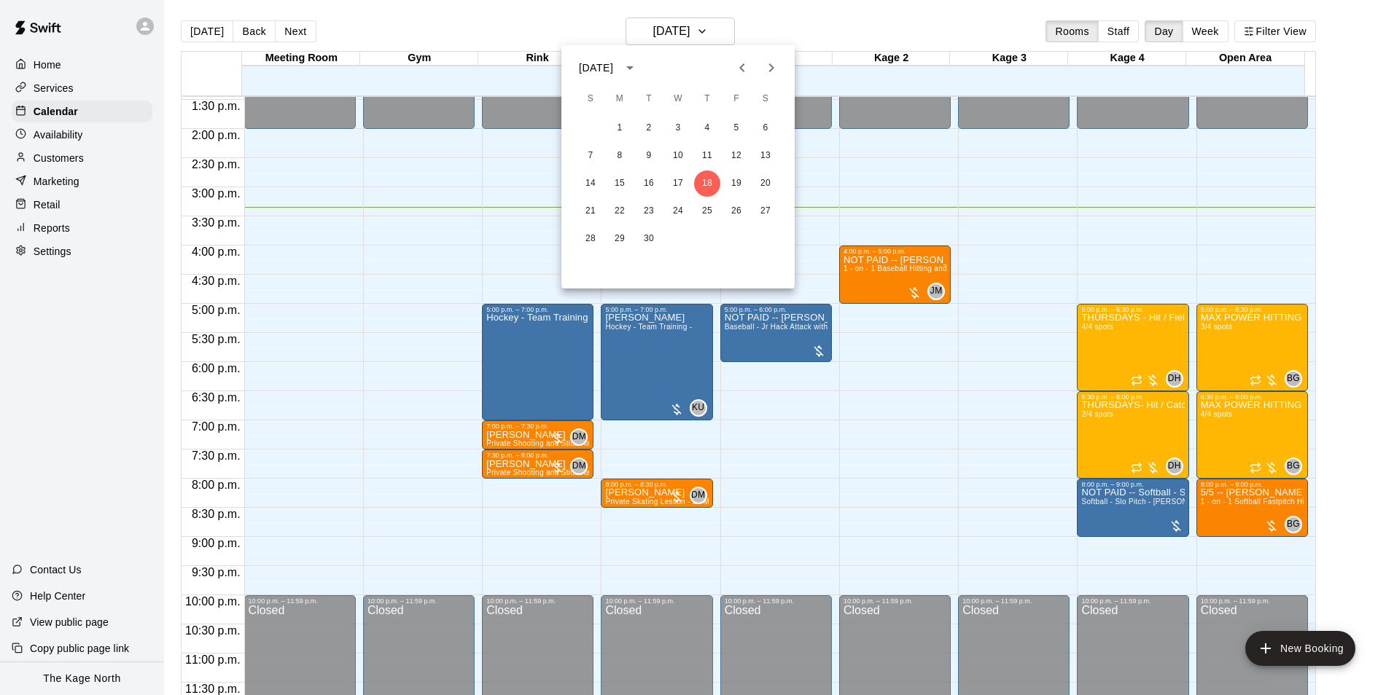
click at [775, 27] on div at bounding box center [697, 347] width 1394 height 695
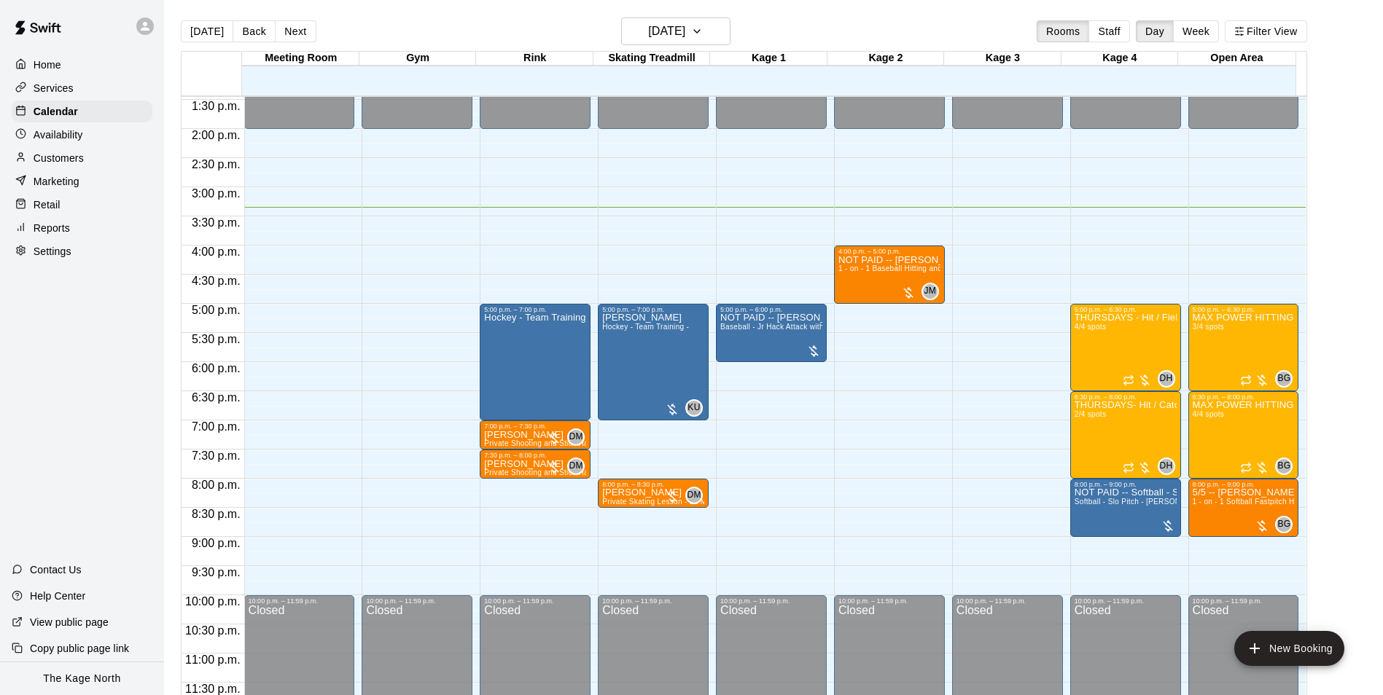
click at [503, 29] on div "[DATE] Back [DATE][DATE] Rooms Staff Day Week Filter View" at bounding box center [744, 34] width 1126 height 34
click at [198, 31] on button "[DATE]" at bounding box center [207, 31] width 52 height 22
click at [800, 34] on div "[DATE] Back [DATE][DATE] Rooms Staff Day Week Filter View" at bounding box center [744, 34] width 1126 height 34
click at [388, 16] on main "Today Back Next Thursday Sep 18 Rooms Staff Day Week Filter View Meeting Room 1…" at bounding box center [773, 359] width 1219 height 719
drag, startPoint x: 460, startPoint y: 23, endPoint x: 369, endPoint y: 1, distance: 93.9
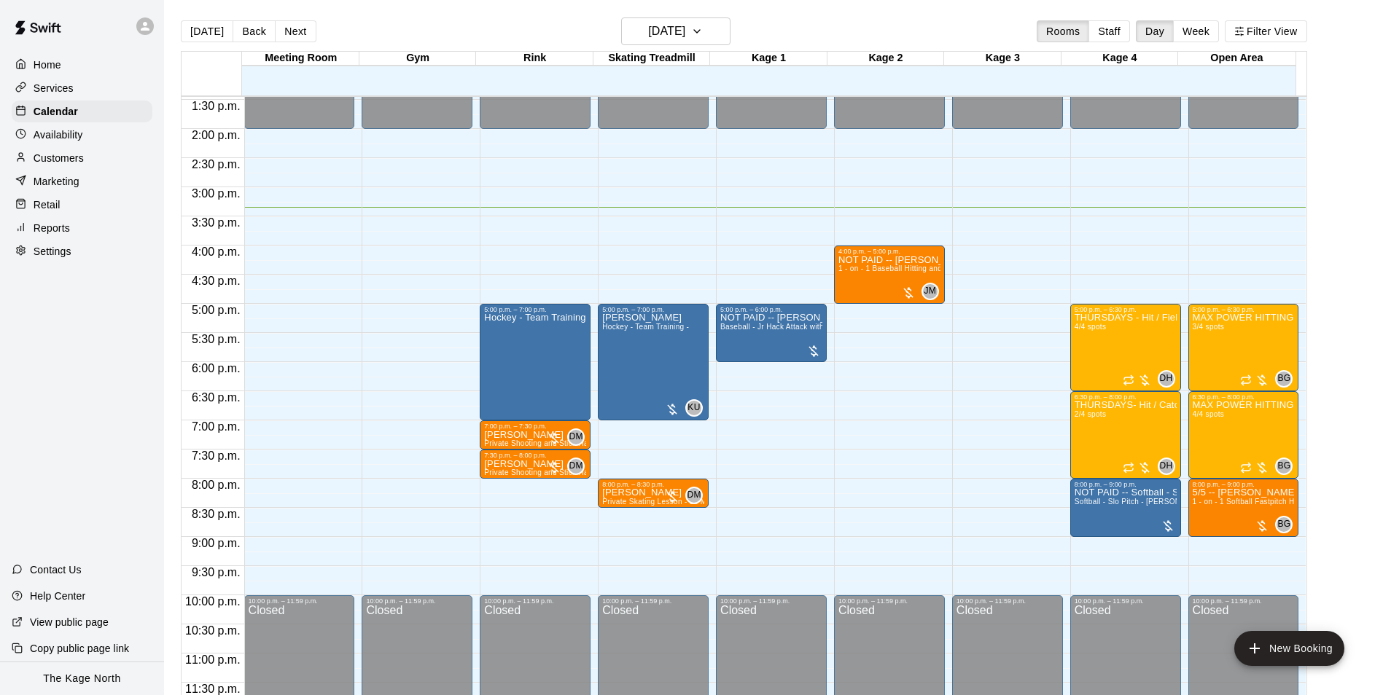
click at [459, 23] on div "[DATE] Back [DATE][DATE] Rooms Staff Day Week Filter View" at bounding box center [744, 34] width 1126 height 34
click at [435, 26] on div "[DATE] Back [DATE][DATE] Rooms Staff Day Week Filter View" at bounding box center [744, 34] width 1126 height 34
click at [68, 162] on p "Customers" at bounding box center [59, 158] width 50 height 15
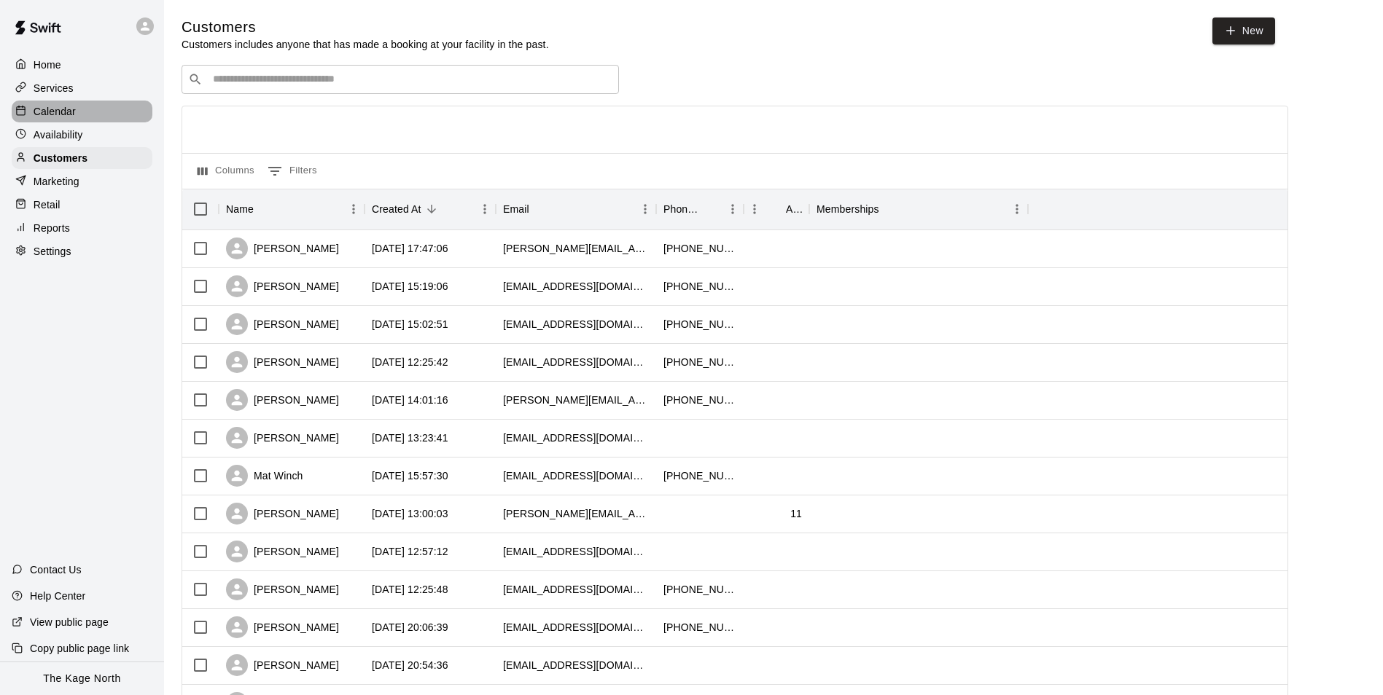
click at [63, 114] on p "Calendar" at bounding box center [55, 111] width 42 height 15
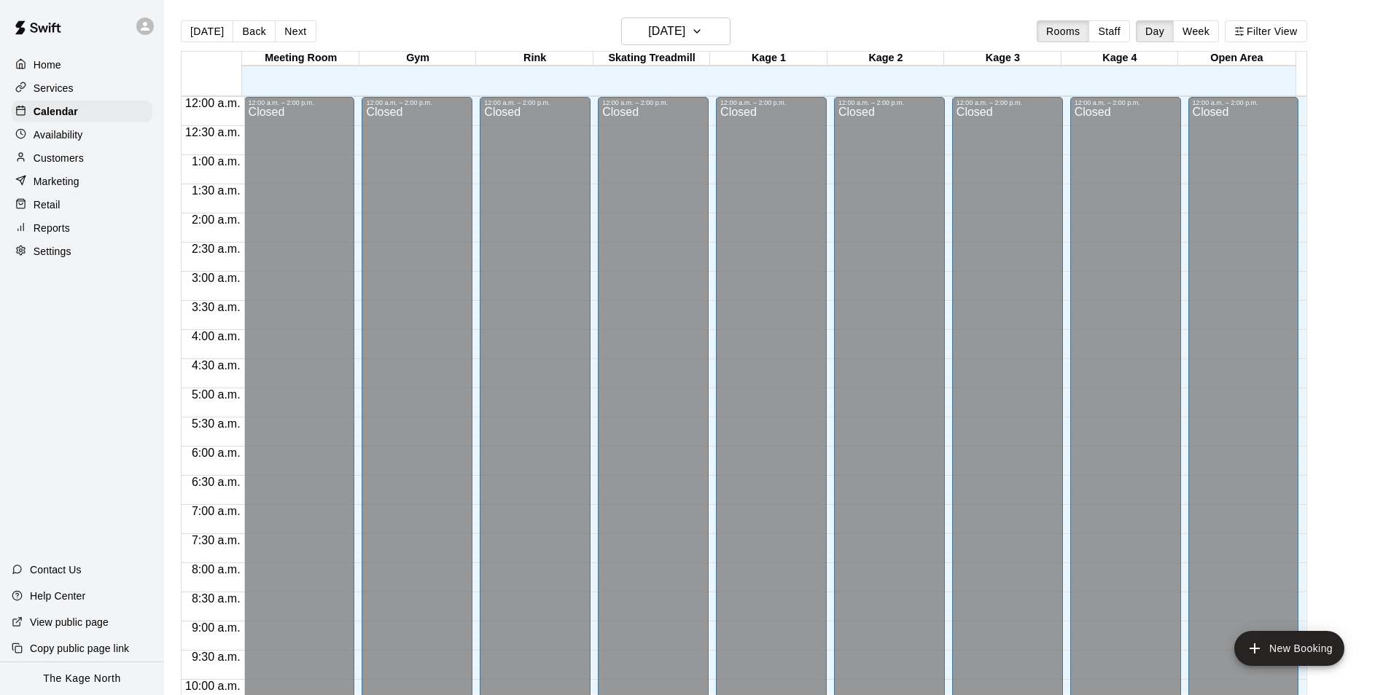
scroll to position [741, 0]
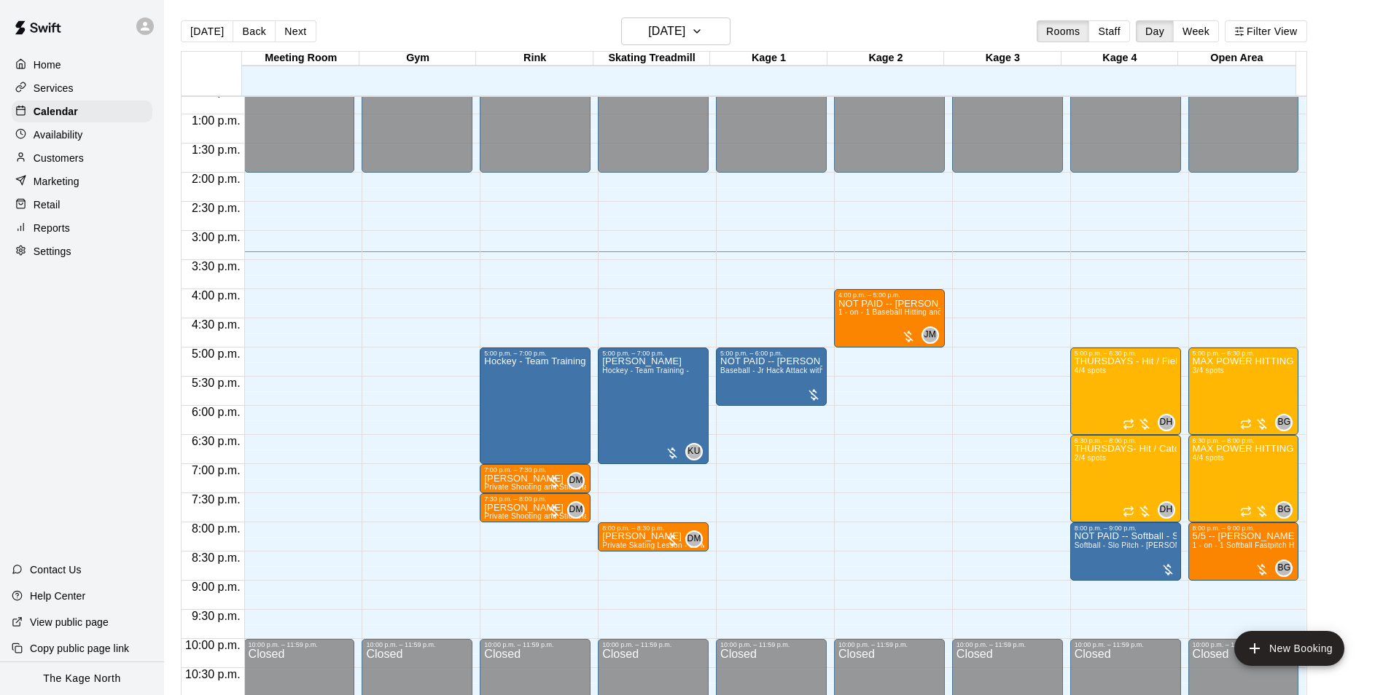
click at [474, 36] on div "[DATE] Back [DATE][DATE] Rooms Staff Day Week Filter View" at bounding box center [744, 34] width 1126 height 34
click at [408, 17] on div "[DATE] Back [DATE][DATE] Rooms Staff Day Week Filter View" at bounding box center [744, 34] width 1126 height 34
click at [56, 61] on p "Home" at bounding box center [48, 65] width 28 height 15
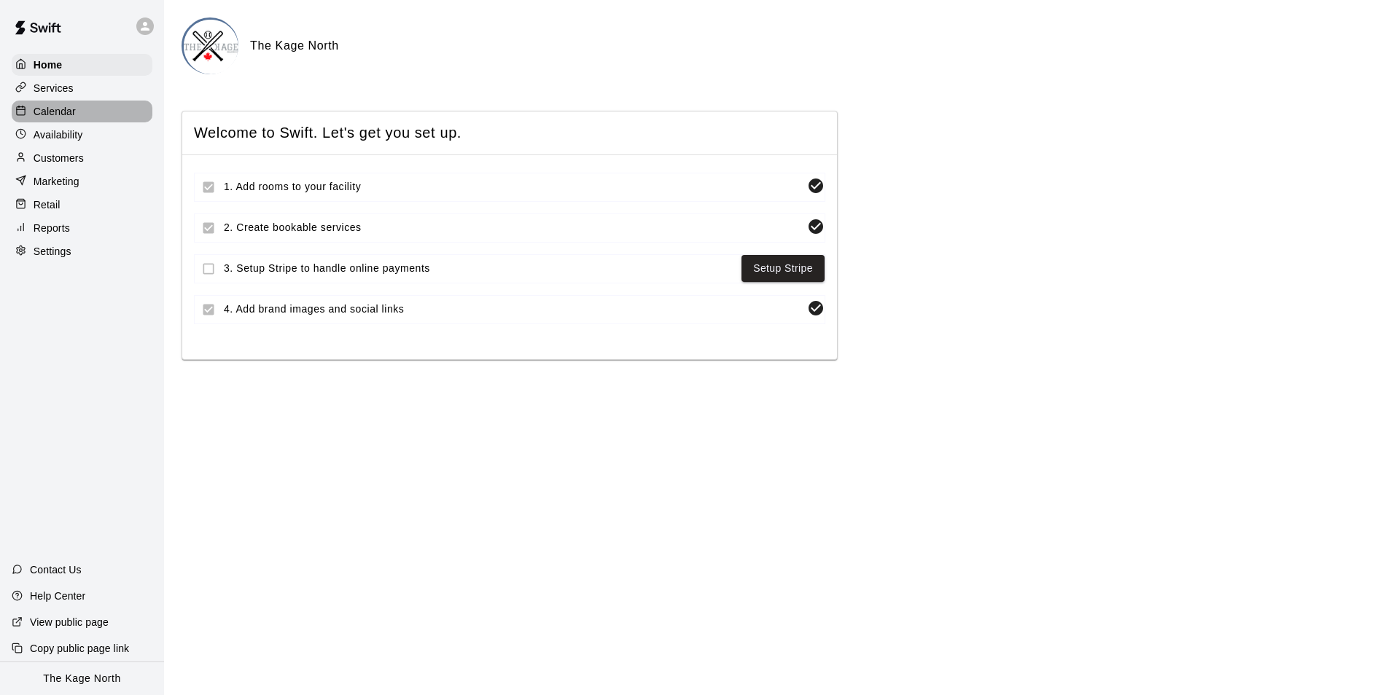
click at [70, 104] on div "Calendar" at bounding box center [82, 112] width 141 height 22
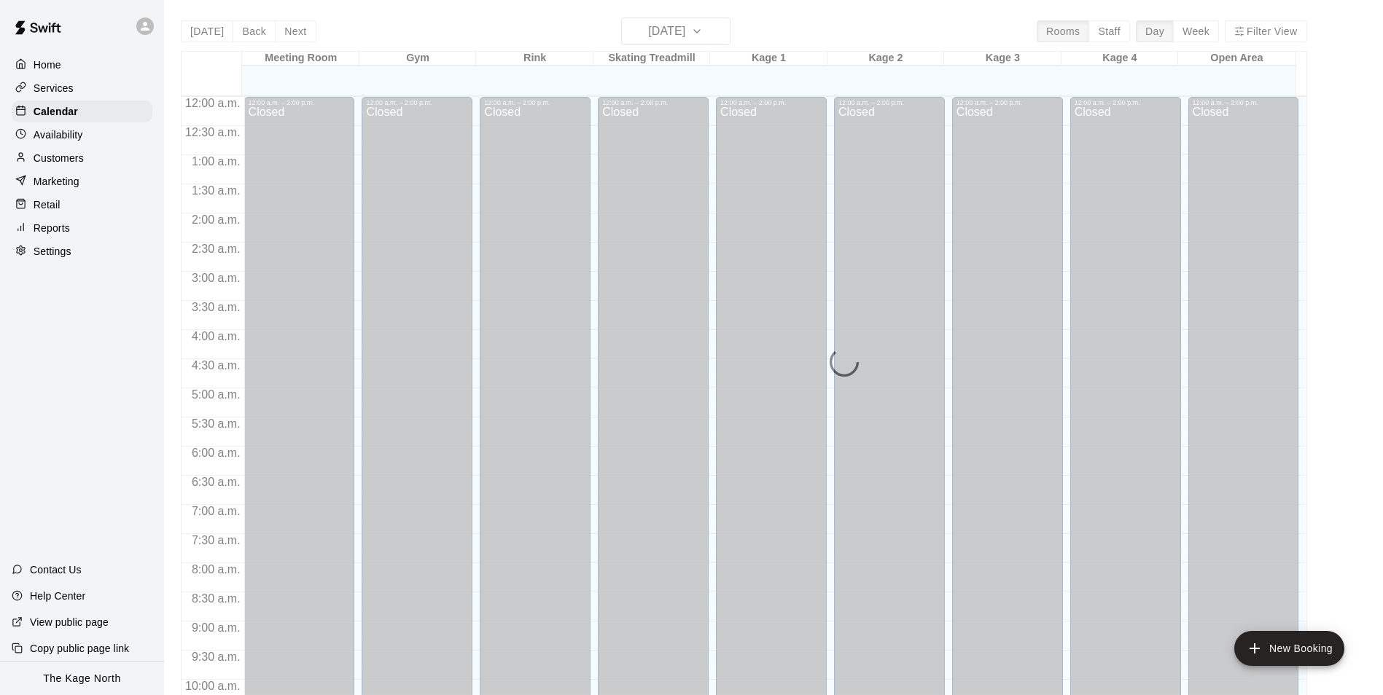
scroll to position [741, 0]
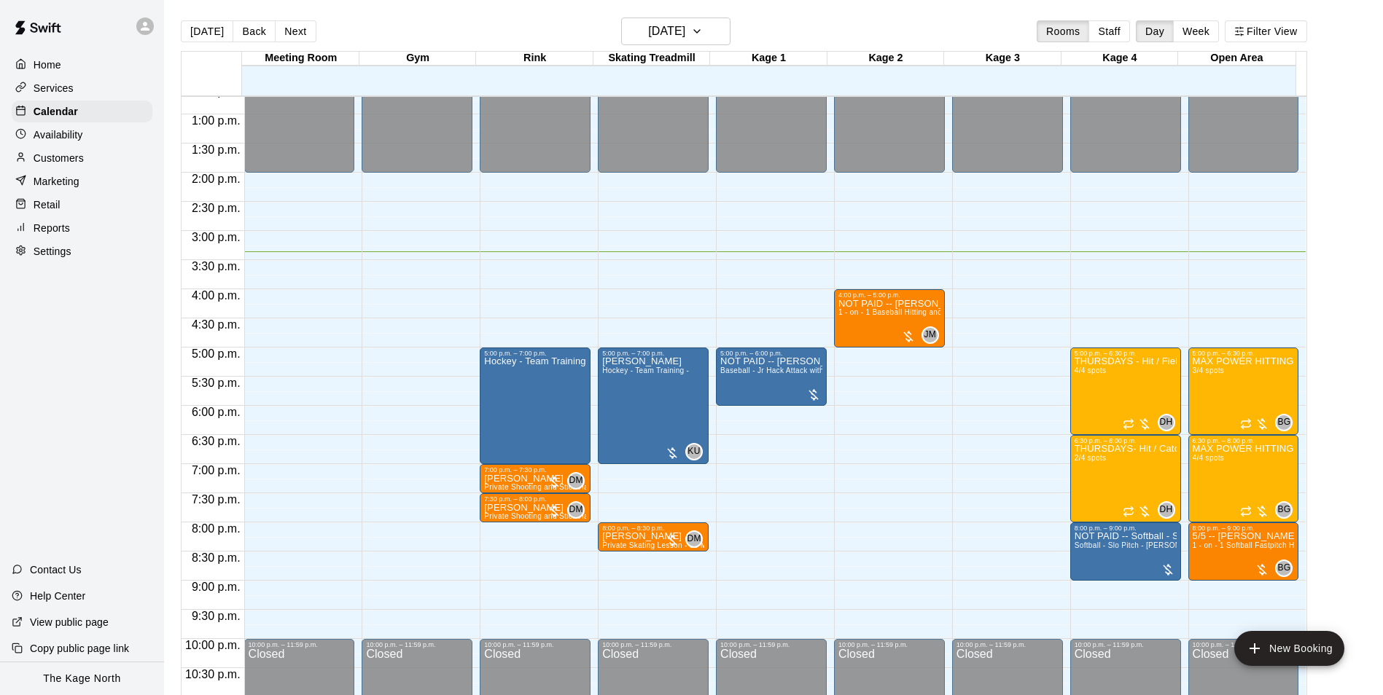
click at [53, 164] on p "Customers" at bounding box center [59, 158] width 50 height 15
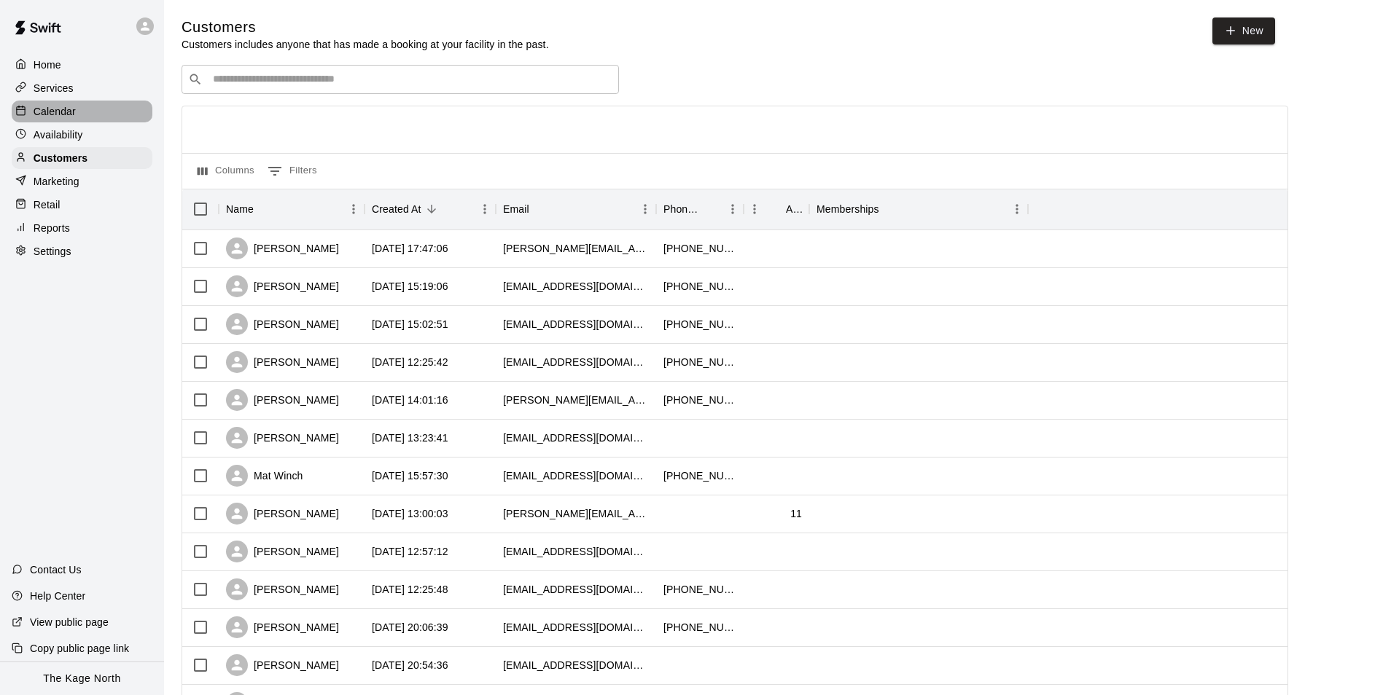
click at [68, 112] on p "Calendar" at bounding box center [55, 111] width 42 height 15
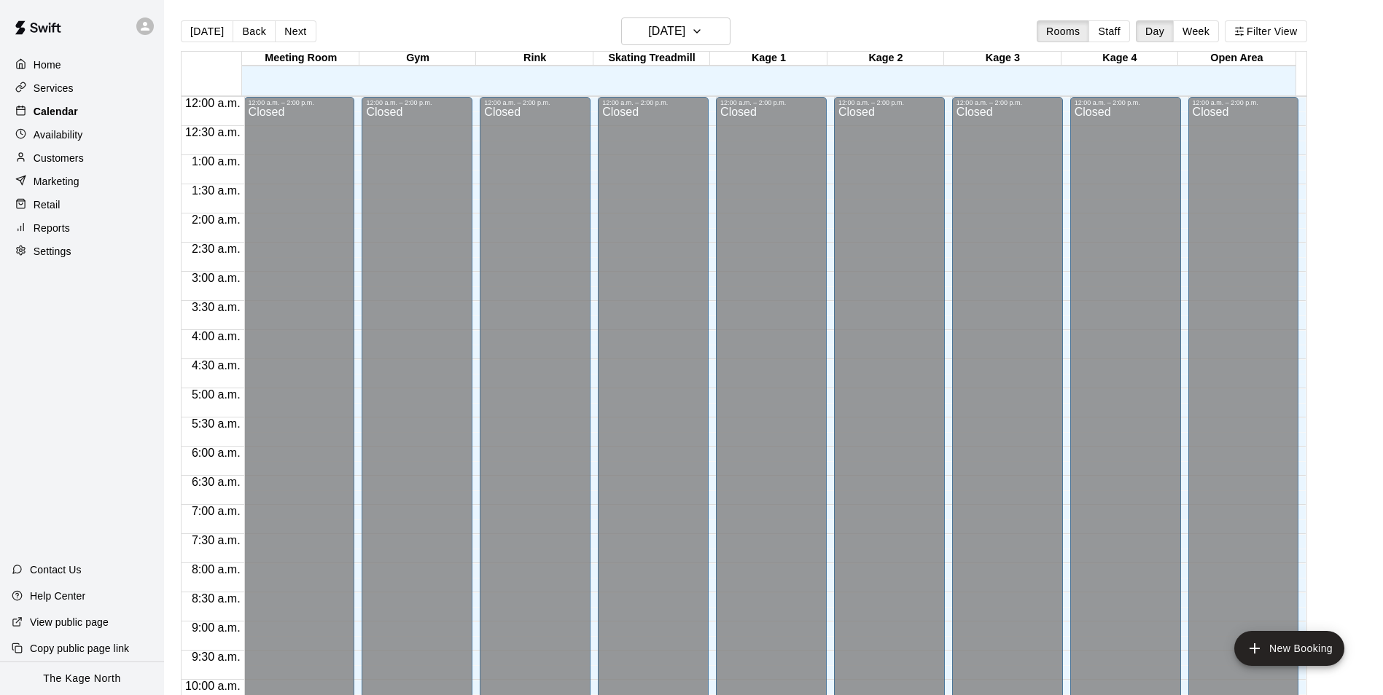
scroll to position [741, 0]
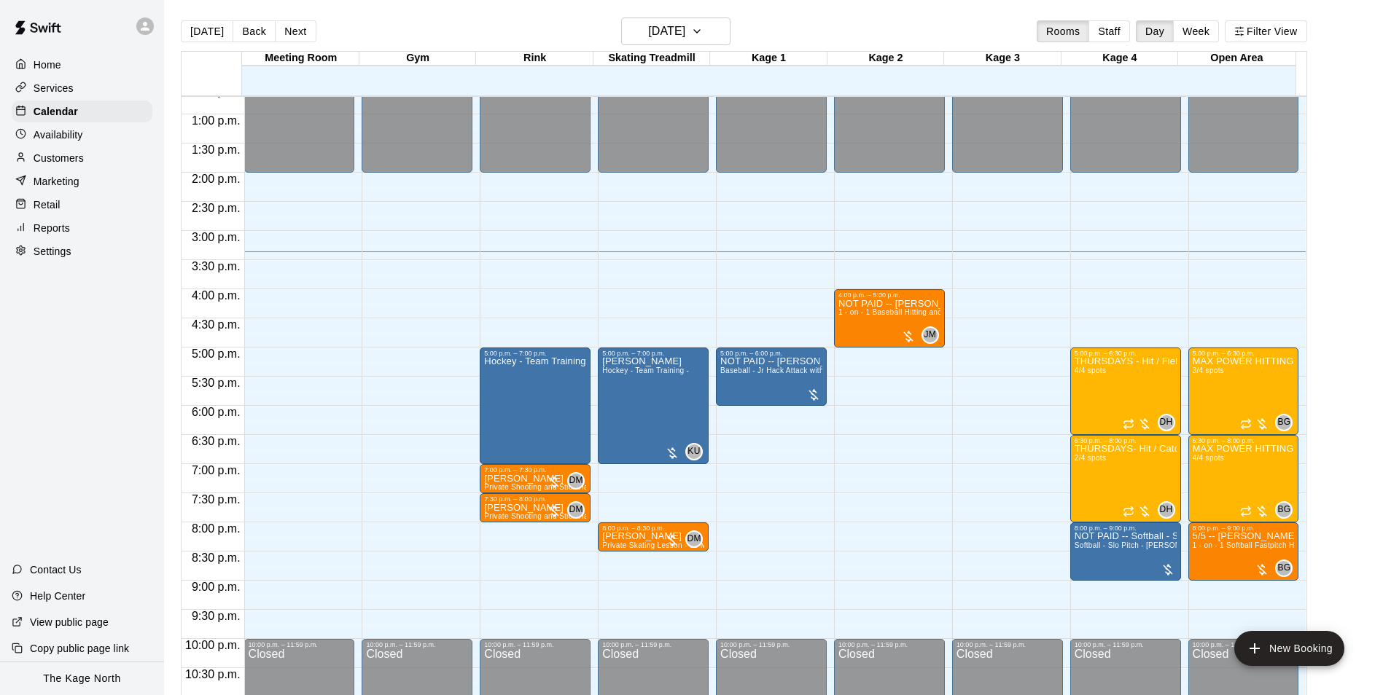
click at [795, 28] on div "[DATE] Back [DATE][DATE] Rooms Staff Day Week Filter View" at bounding box center [744, 34] width 1126 height 34
click at [674, 30] on h6 "[DATE]" at bounding box center [666, 31] width 37 height 20
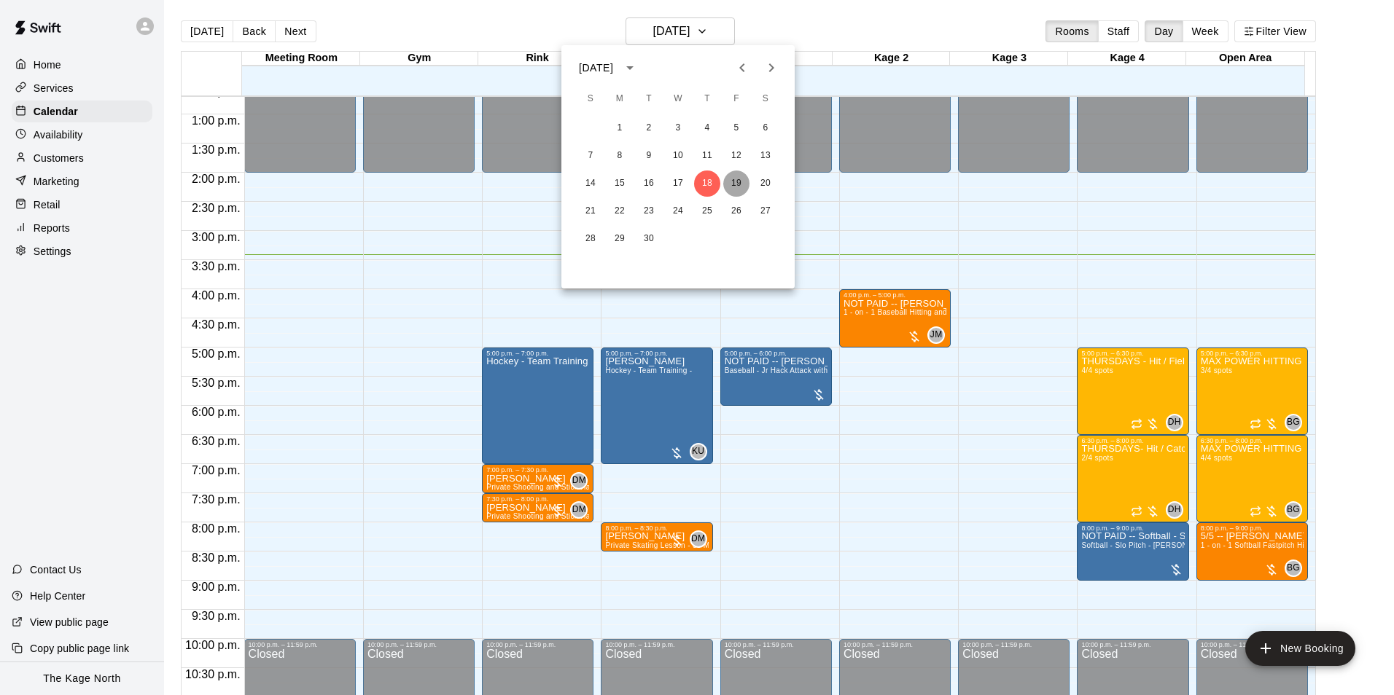
drag, startPoint x: 738, startPoint y: 179, endPoint x: 946, endPoint y: 280, distance: 231.5
click at [738, 179] on button "19" at bounding box center [736, 184] width 26 height 26
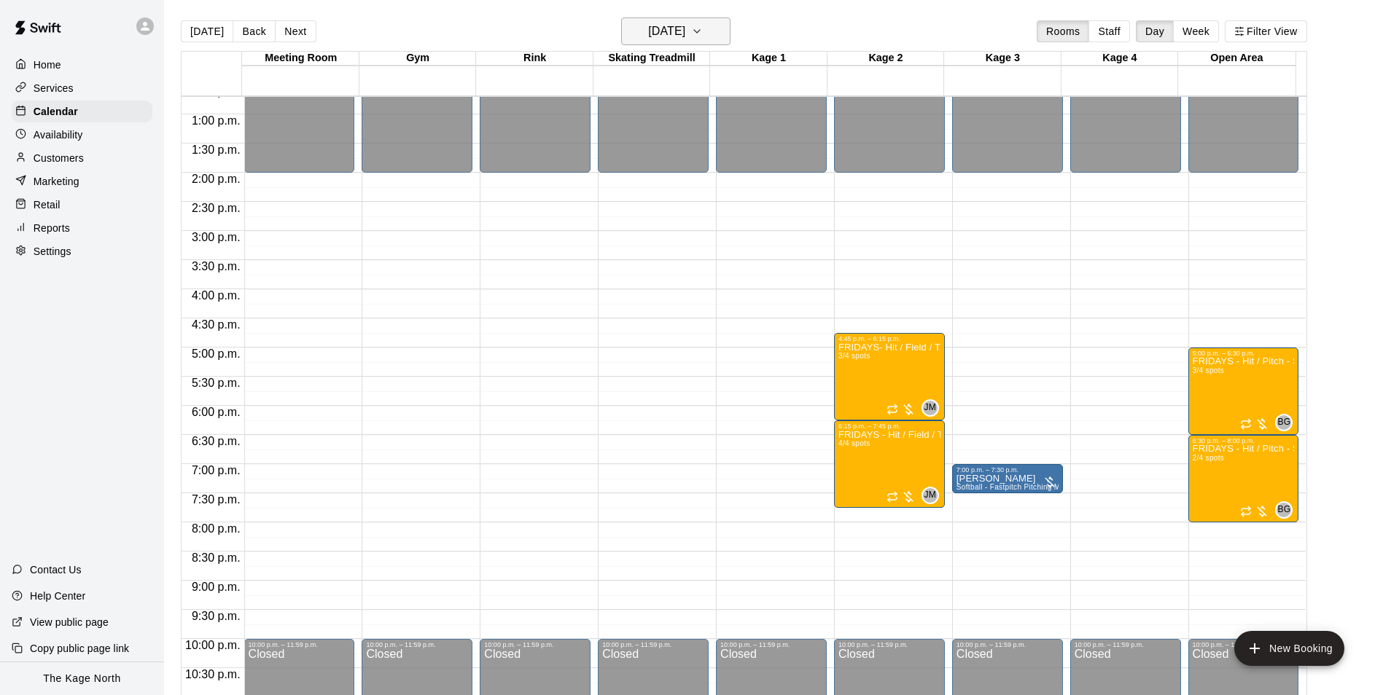
click at [682, 21] on h6 "Friday Sep 19" at bounding box center [666, 31] width 37 height 20
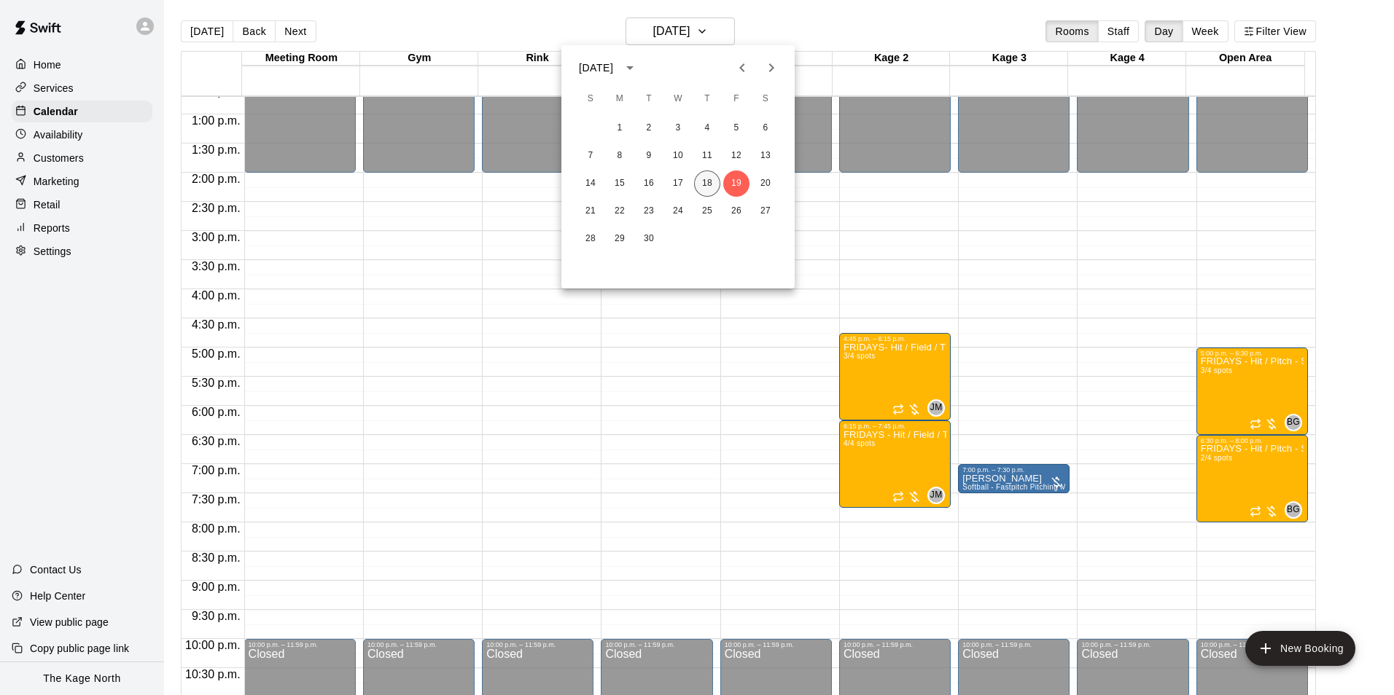
click at [702, 185] on button "18" at bounding box center [707, 184] width 26 height 26
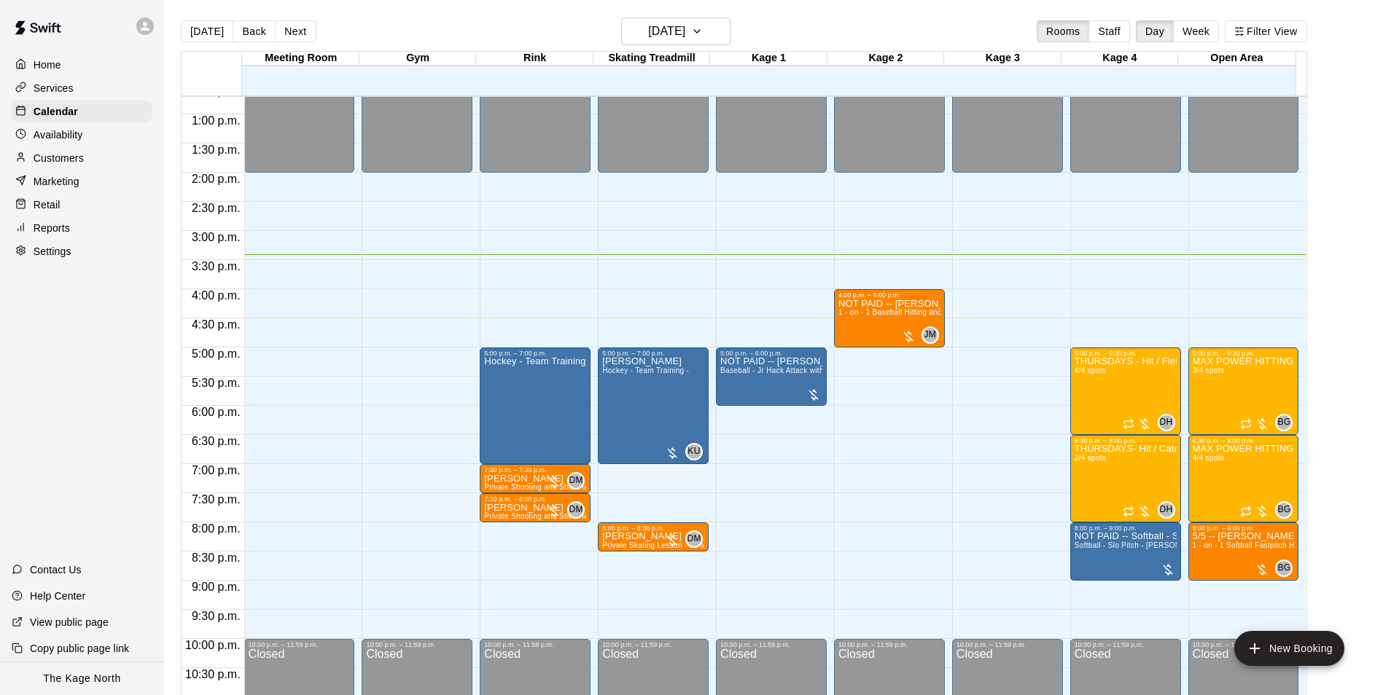
click at [733, 47] on div "[DATE] Back [DATE][DATE] Rooms Staff Day Week Filter View" at bounding box center [744, 34] width 1126 height 34
click at [703, 36] on icon "button" at bounding box center [697, 31] width 12 height 17
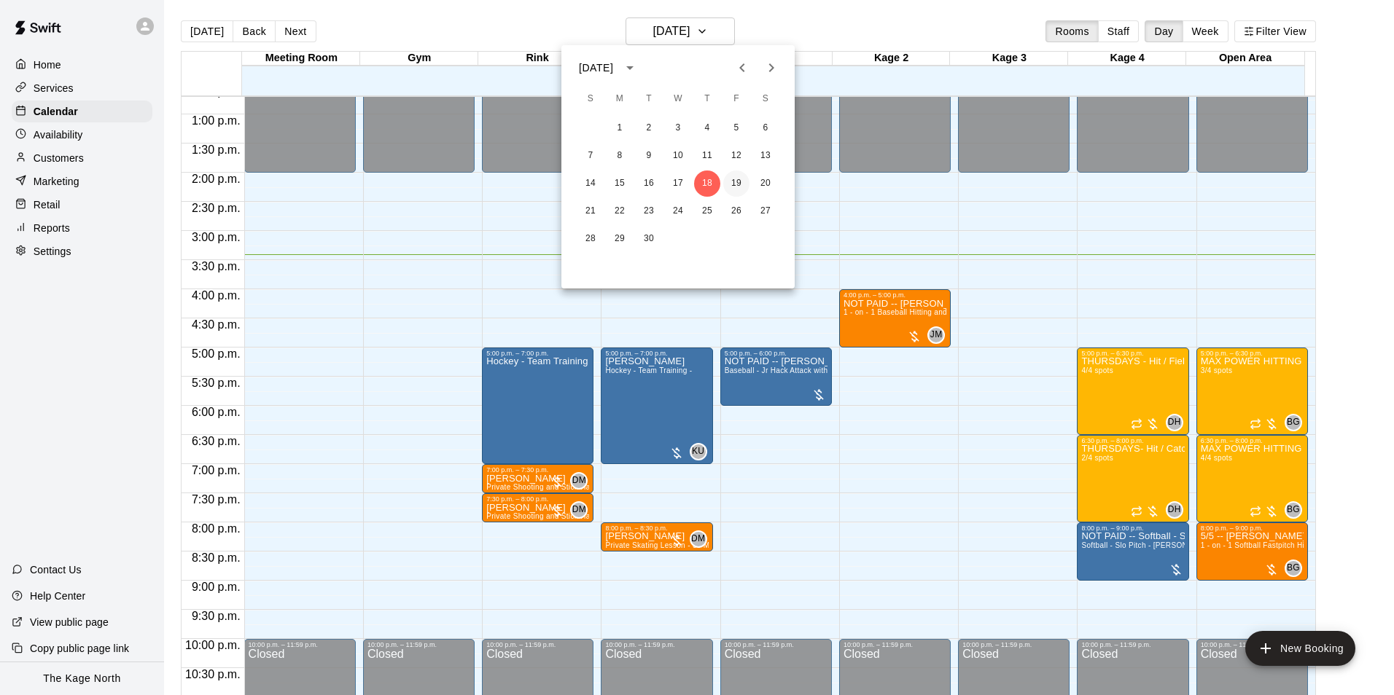
click at [735, 179] on button "19" at bounding box center [736, 184] width 26 height 26
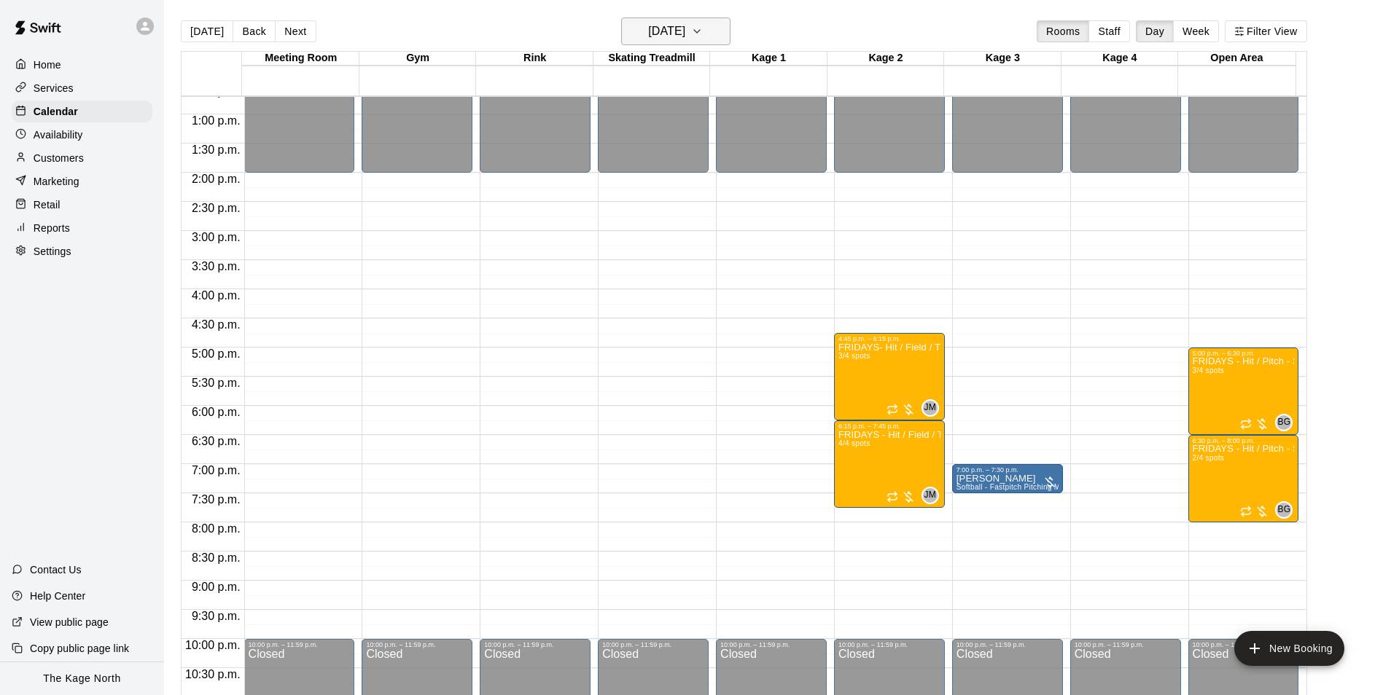
click at [685, 33] on h6 "Friday Sep 19" at bounding box center [666, 31] width 37 height 20
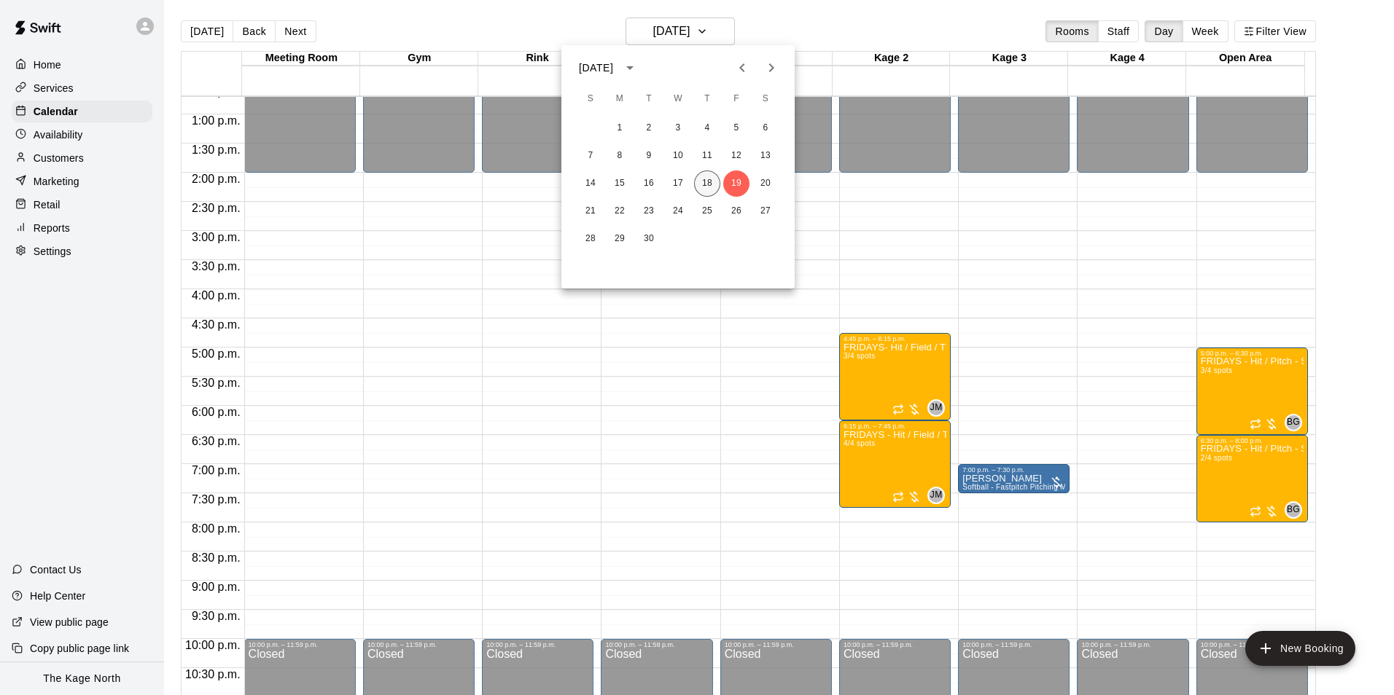
click at [697, 184] on button "18" at bounding box center [707, 184] width 26 height 26
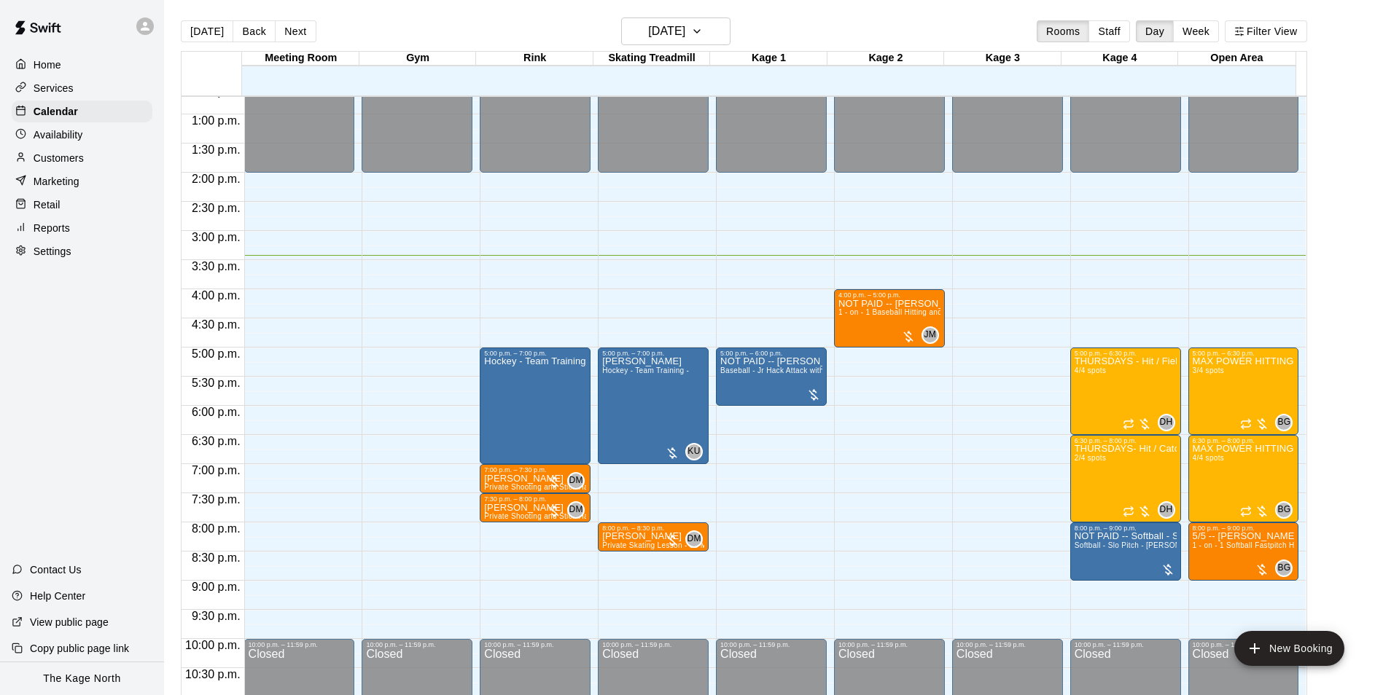
click at [846, 17] on main "Today Back Next Thursday Sep 18 Rooms Staff Day Week Filter View Meeting Room 1…" at bounding box center [773, 359] width 1219 height 719
click at [703, 26] on icon "button" at bounding box center [697, 31] width 12 height 17
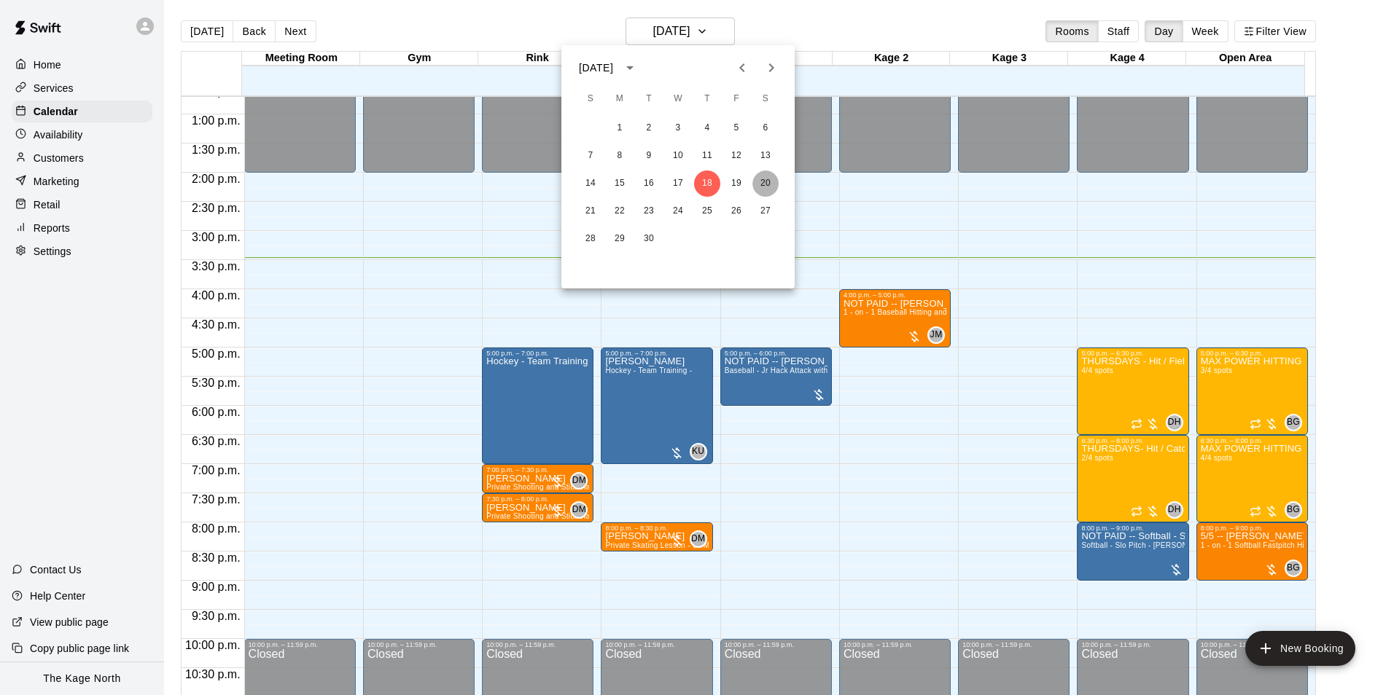
click at [765, 184] on button "20" at bounding box center [765, 184] width 26 height 26
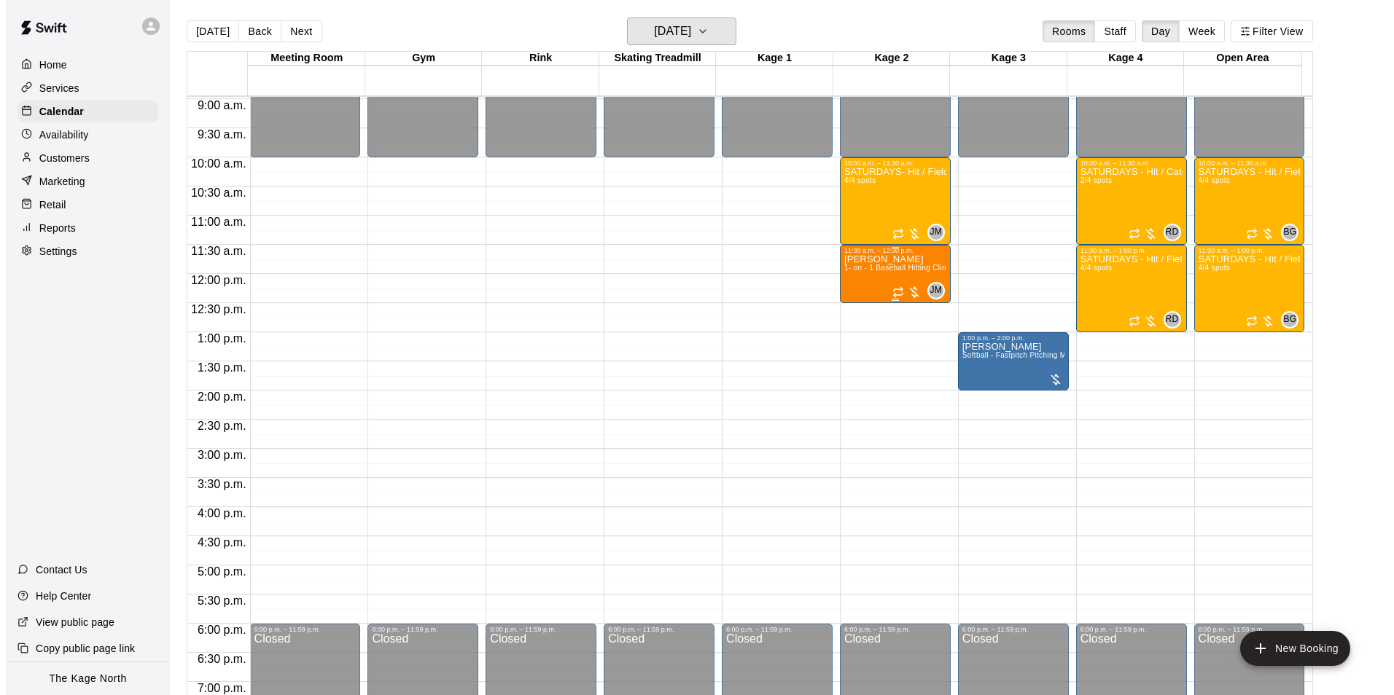
scroll to position [522, 0]
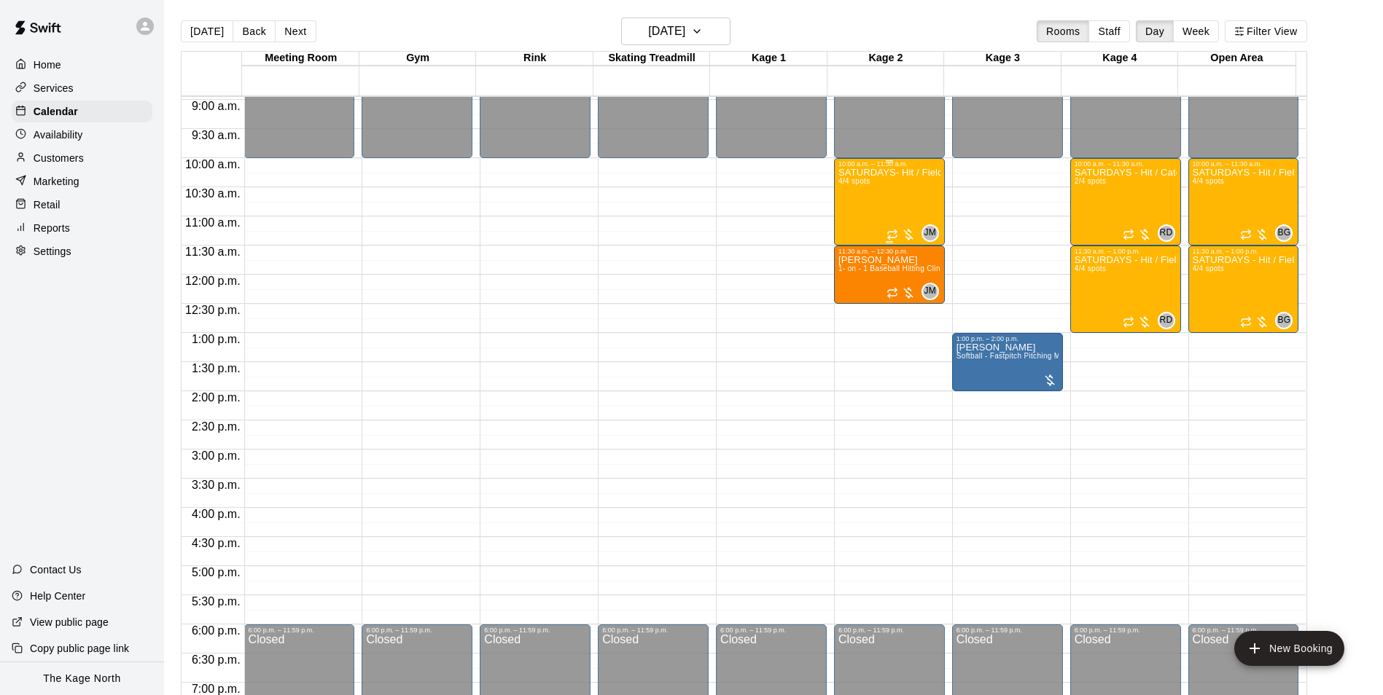
click at [894, 198] on div "SATURDAYS- Hit / Field / Throw - Baseball Program - 7U-9U 4/4 spots" at bounding box center [889, 515] width 102 height 695
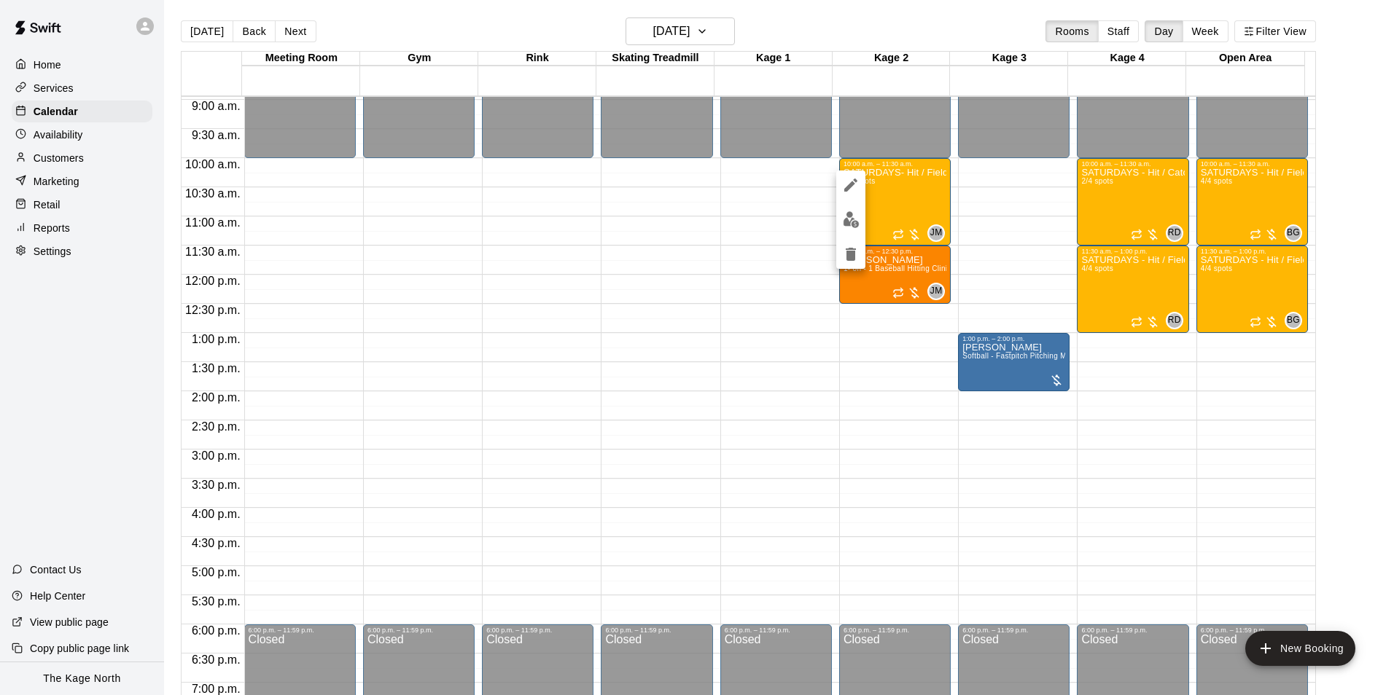
click at [849, 223] on img "edit" at bounding box center [851, 219] width 17 height 17
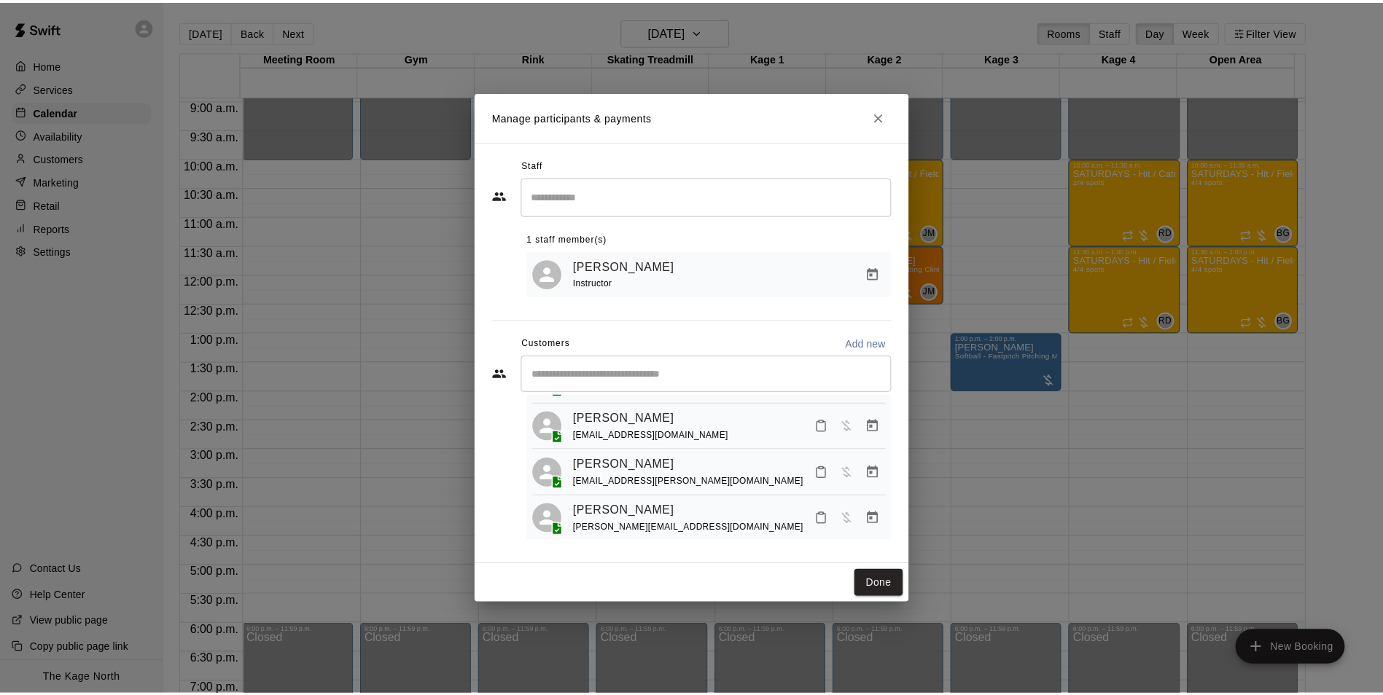
scroll to position [0, 0]
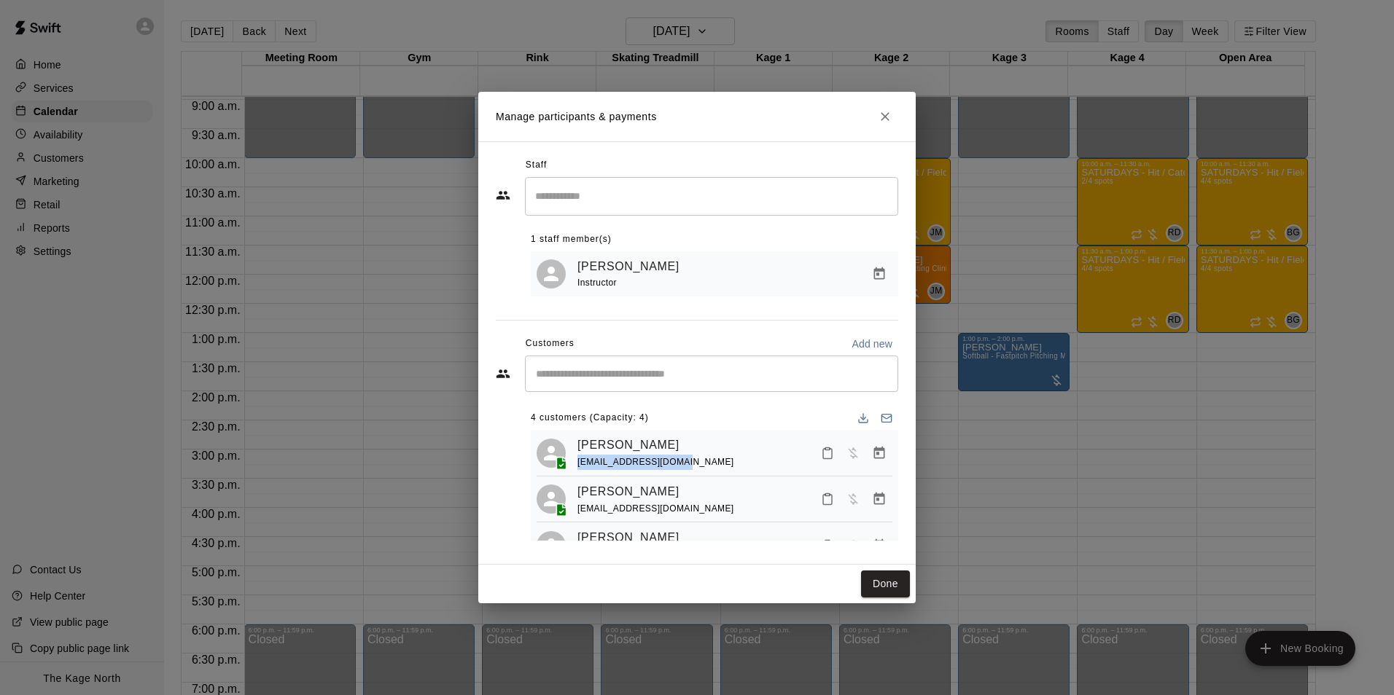
drag, startPoint x: 690, startPoint y: 469, endPoint x: 577, endPoint y: 467, distance: 113.7
click at [577, 467] on div "Carson Munroe gin_munroe@icloud.com" at bounding box center [715, 453] width 356 height 34
click at [892, 115] on icon "Close" at bounding box center [885, 116] width 15 height 15
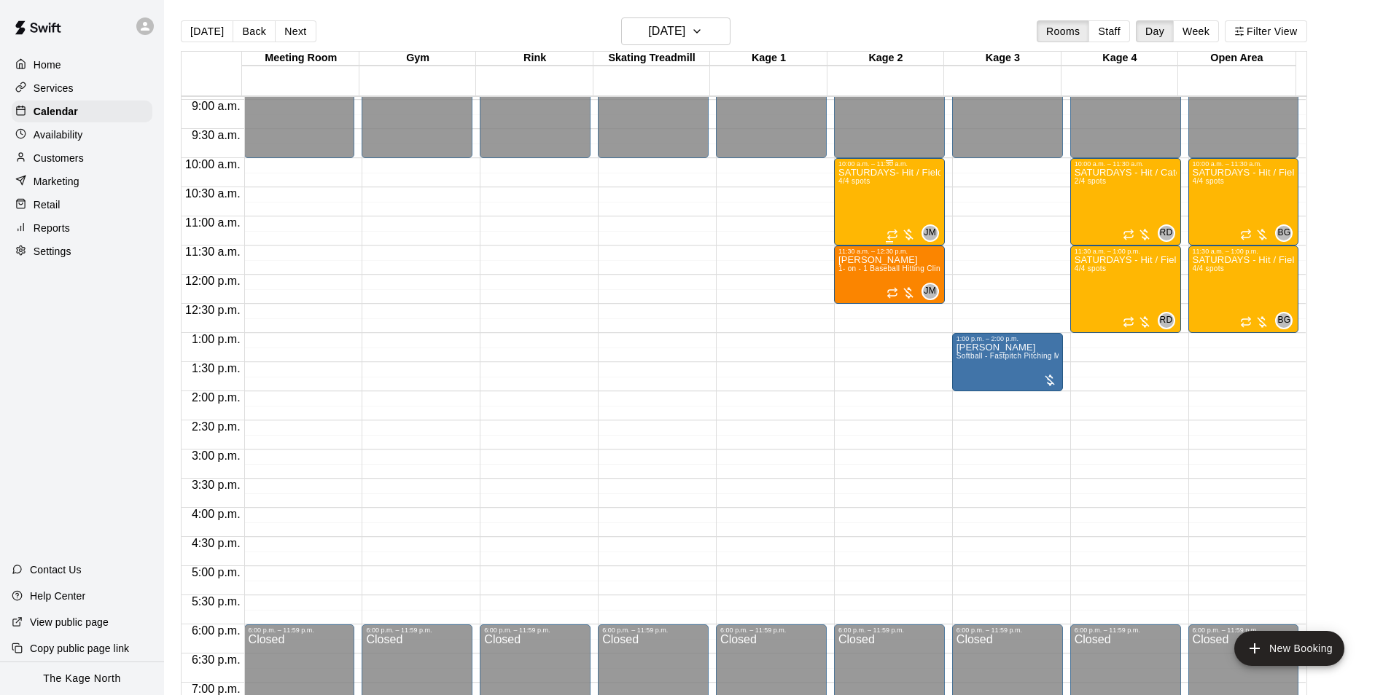
click at [892, 201] on div "SATURDAYS- Hit / Field / Throw - Baseball Program - 7U-9U 4/4 spots" at bounding box center [889, 515] width 102 height 695
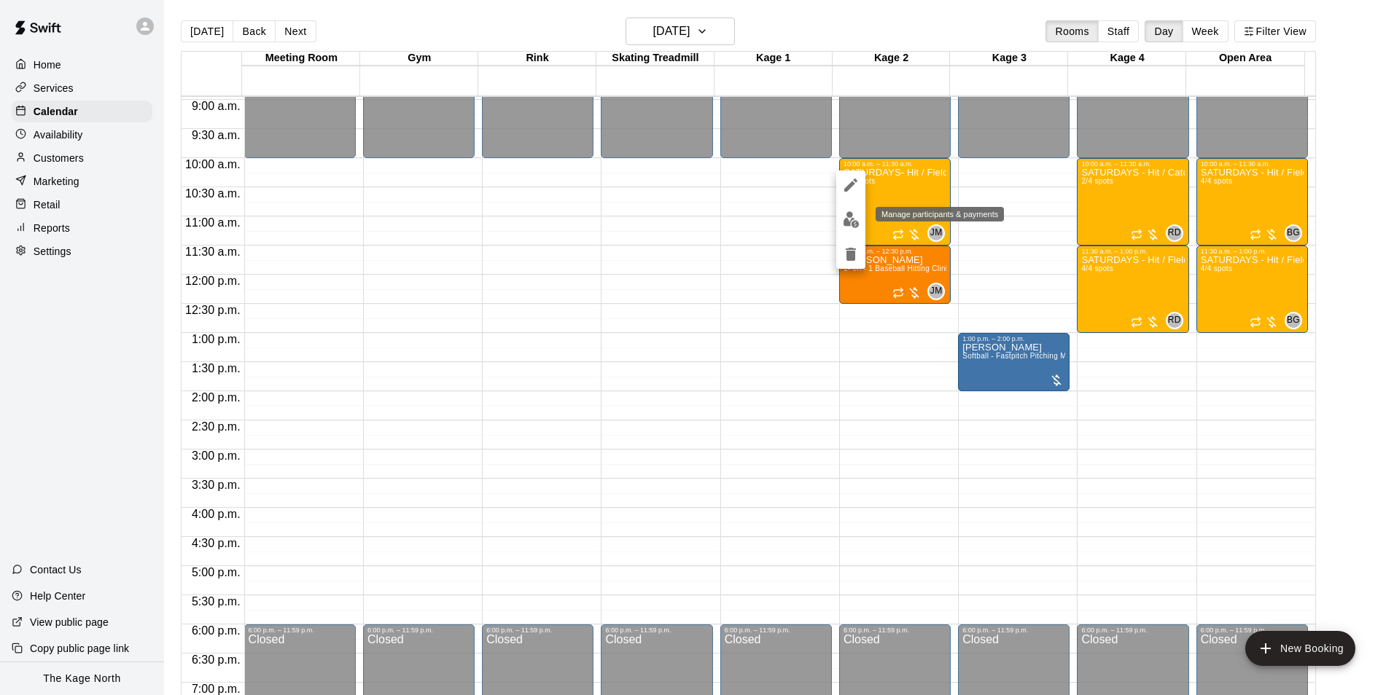
click at [851, 221] on img "edit" at bounding box center [851, 219] width 17 height 17
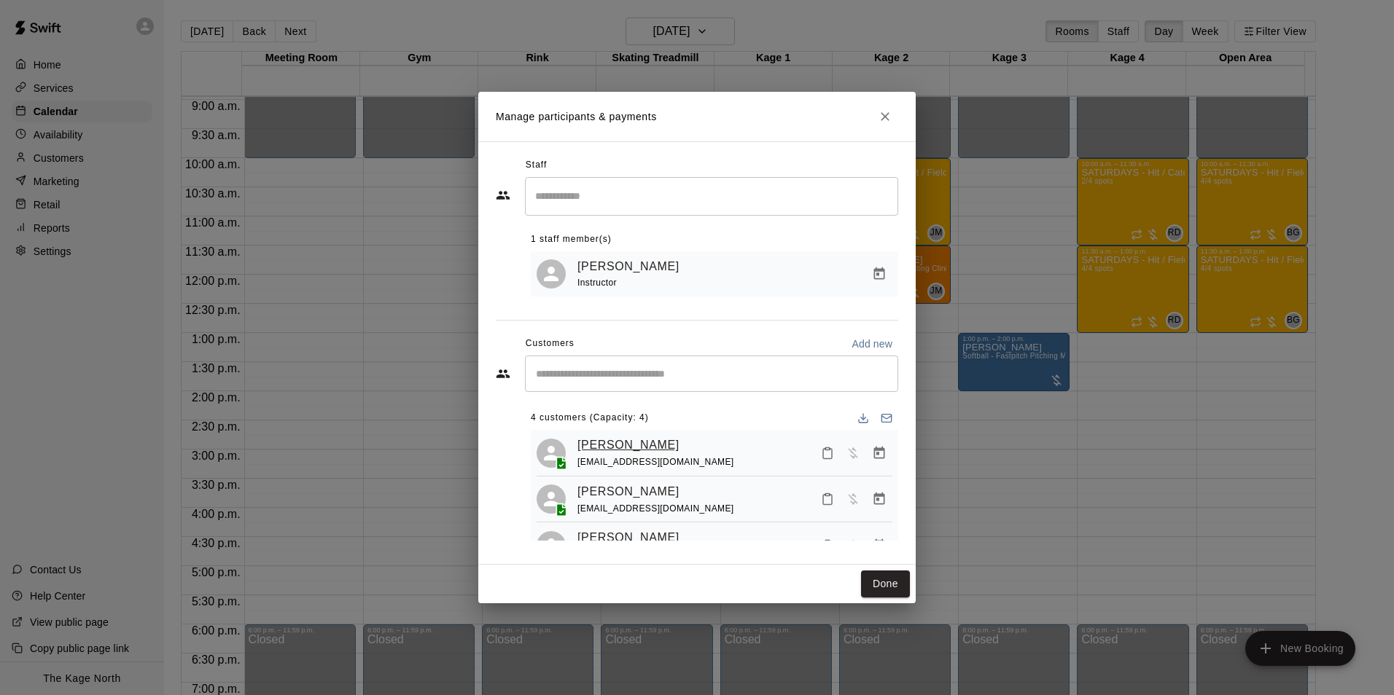
click at [636, 448] on link "Carson Munroe" at bounding box center [628, 445] width 102 height 19
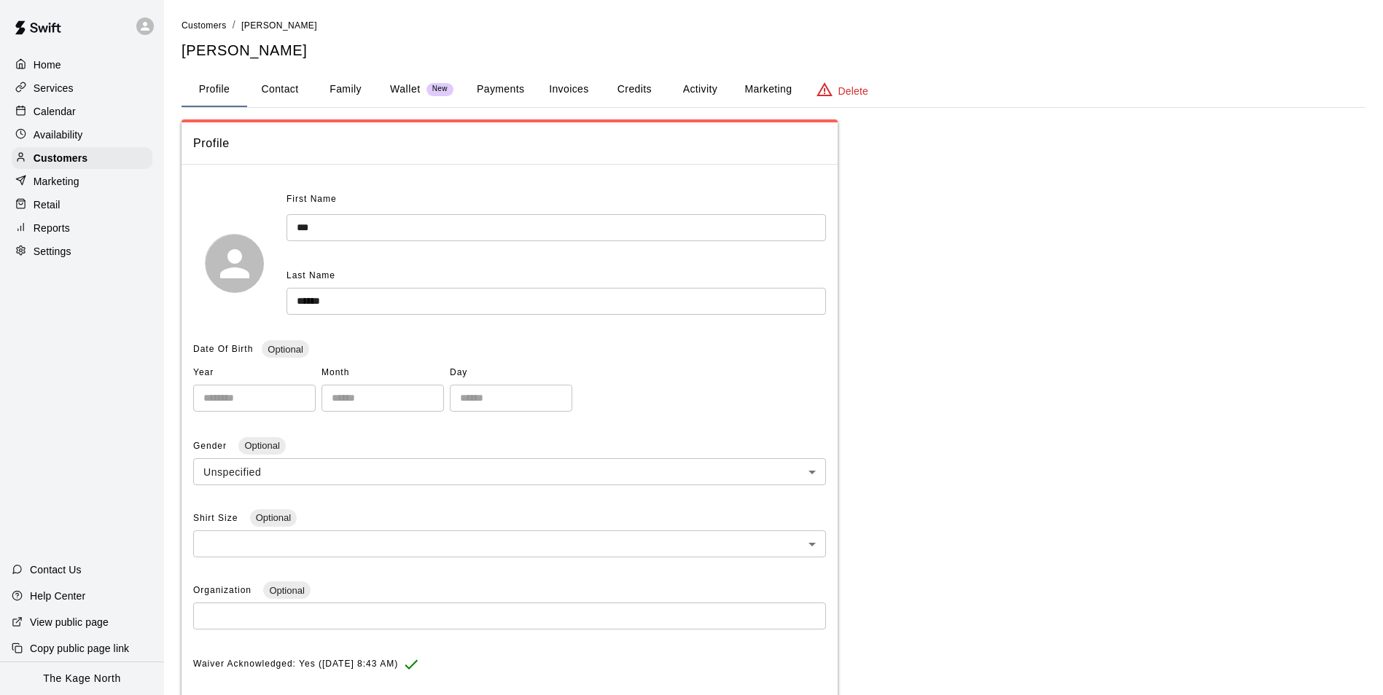
click at [707, 82] on button "Activity" at bounding box center [700, 89] width 66 height 35
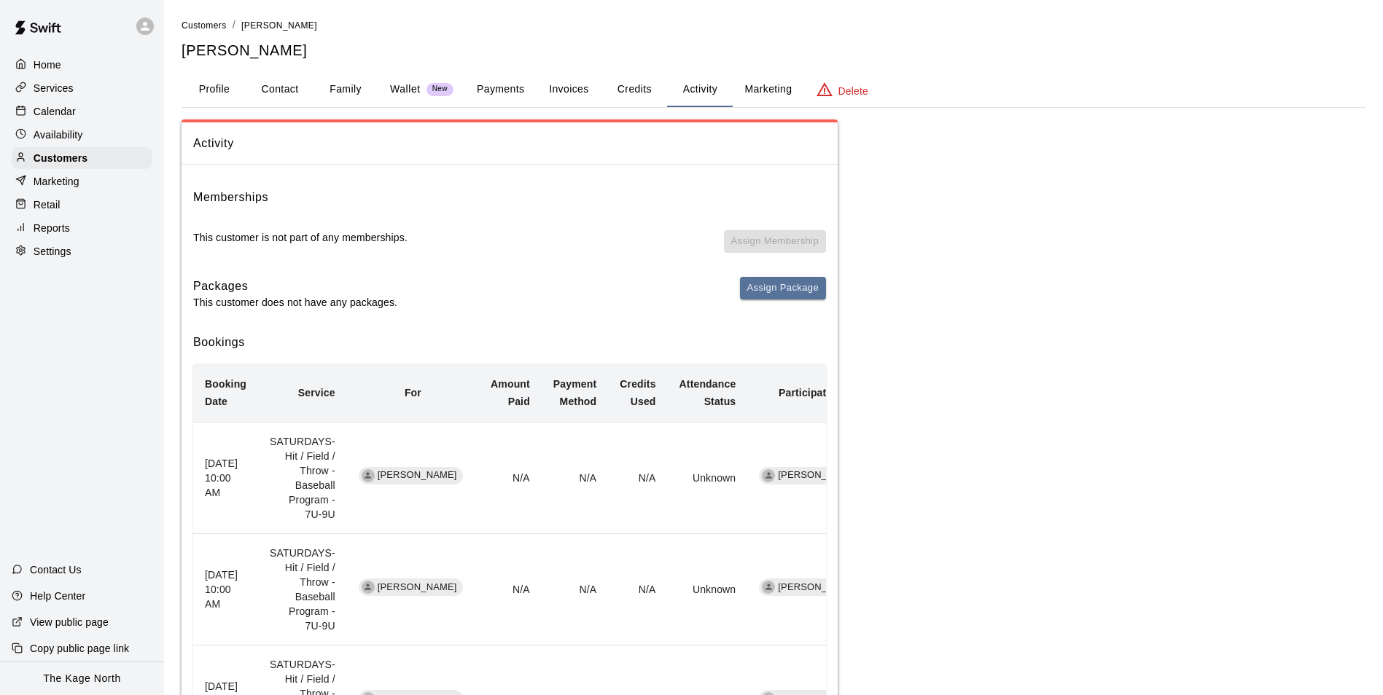
click at [277, 94] on button "Contact" at bounding box center [280, 89] width 66 height 35
select select "**"
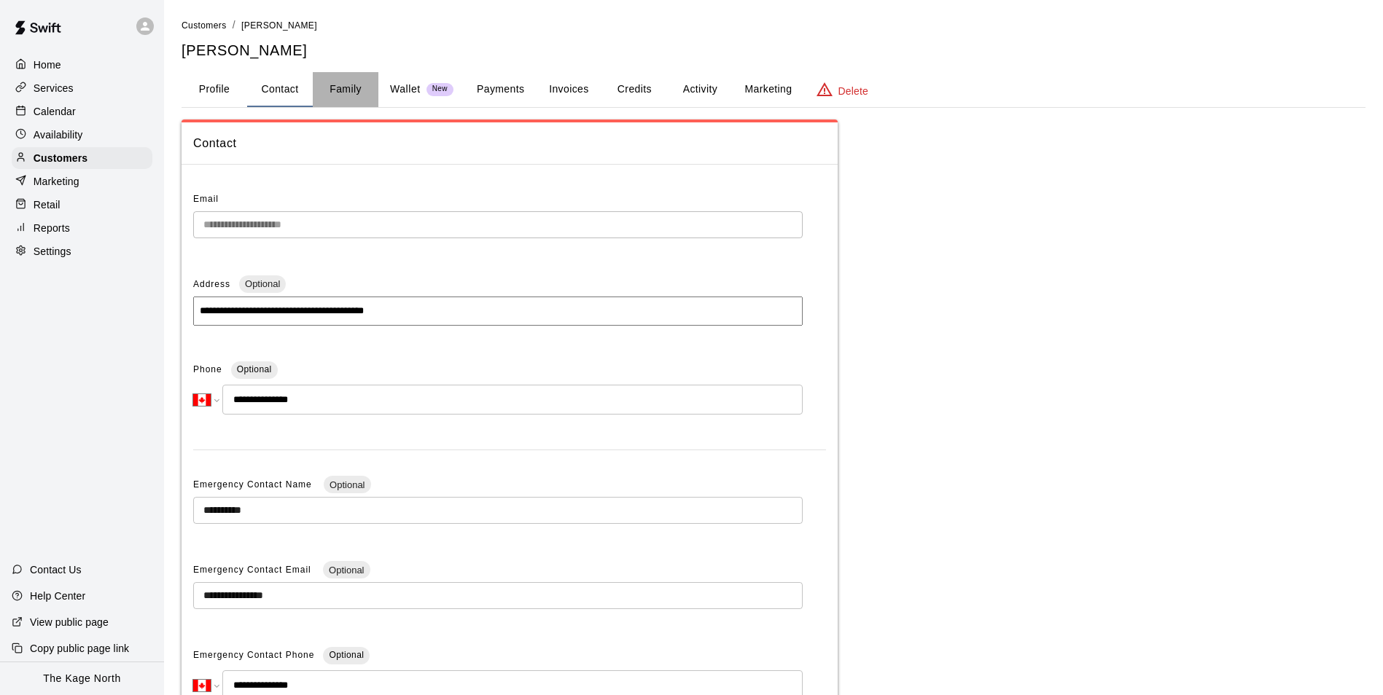
click at [349, 95] on button "Family" at bounding box center [346, 89] width 66 height 35
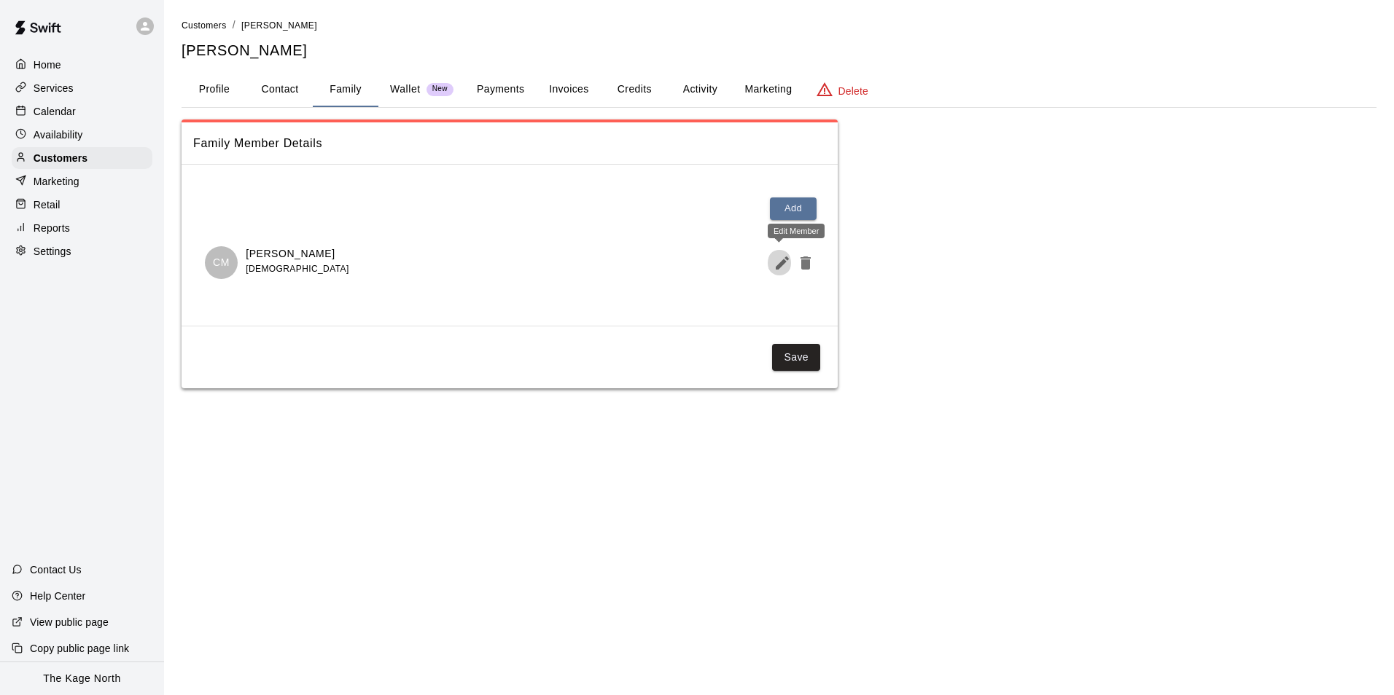
click at [777, 268] on icon "Edit Member" at bounding box center [782, 263] width 13 height 13
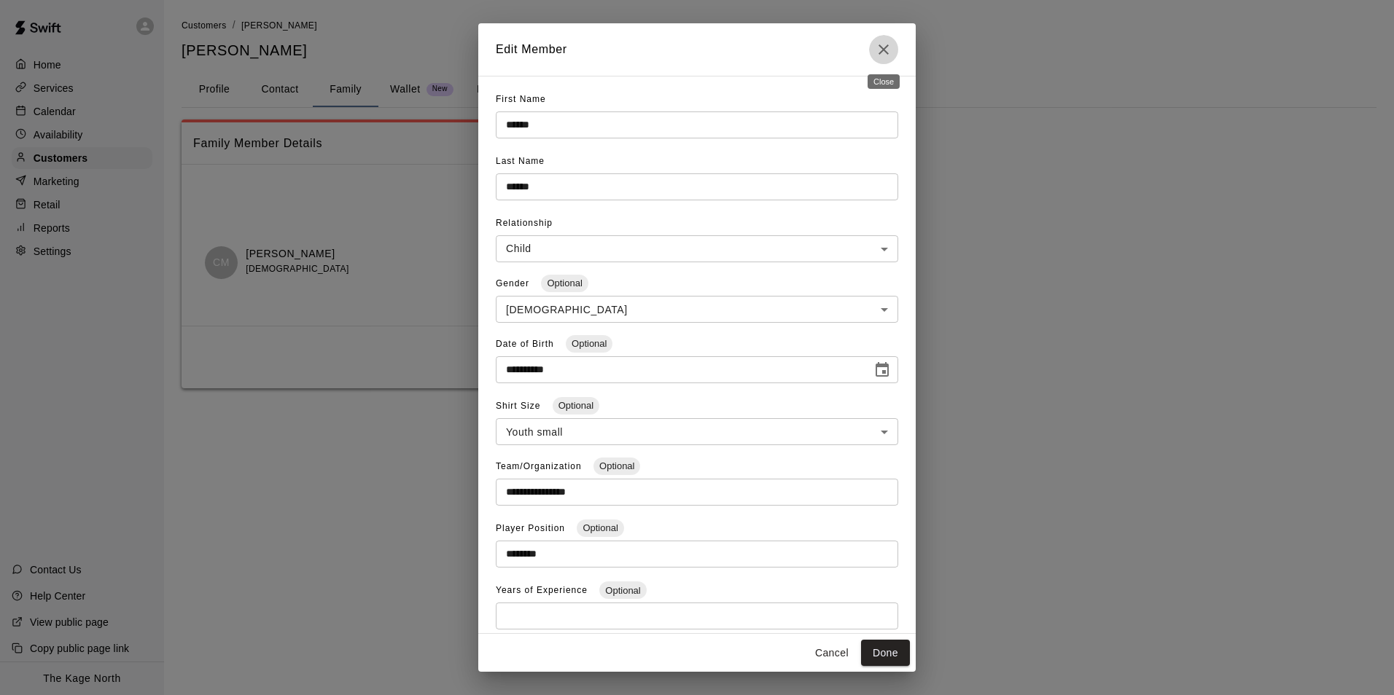
click at [886, 50] on icon "Close" at bounding box center [883, 49] width 17 height 17
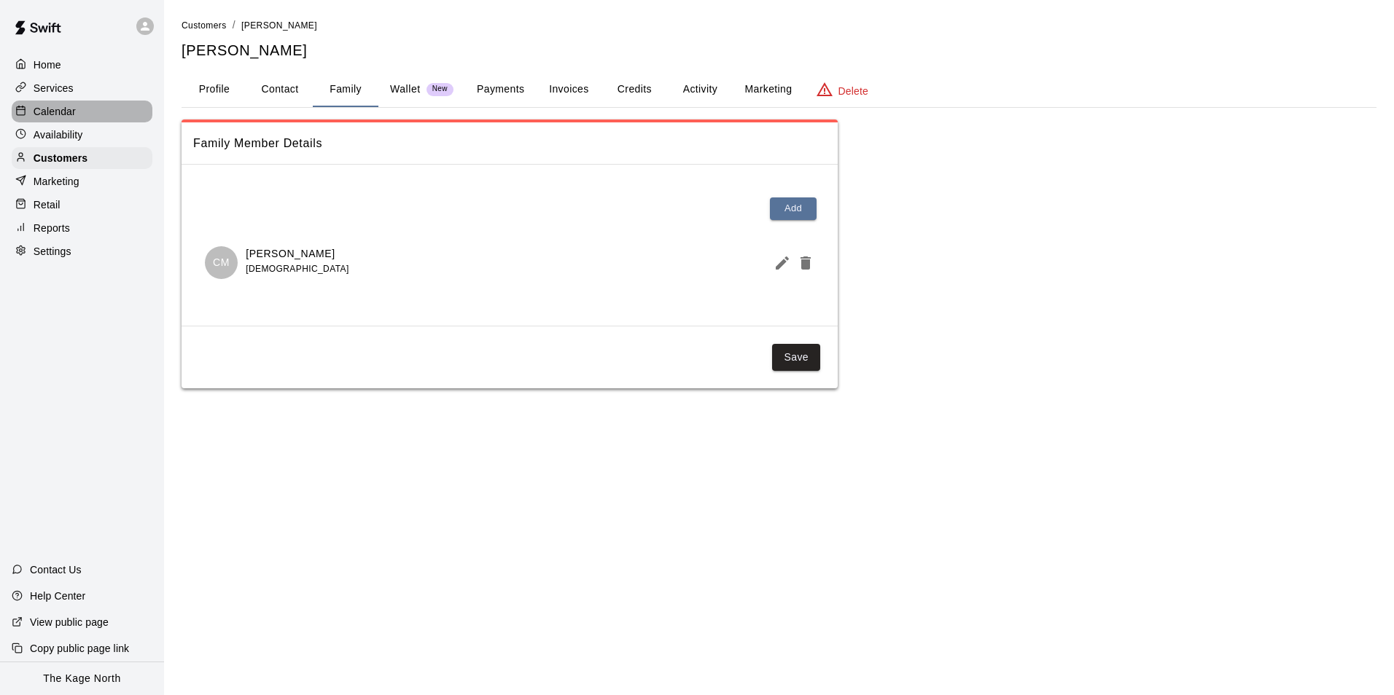
click at [38, 112] on p "Calendar" at bounding box center [55, 111] width 42 height 15
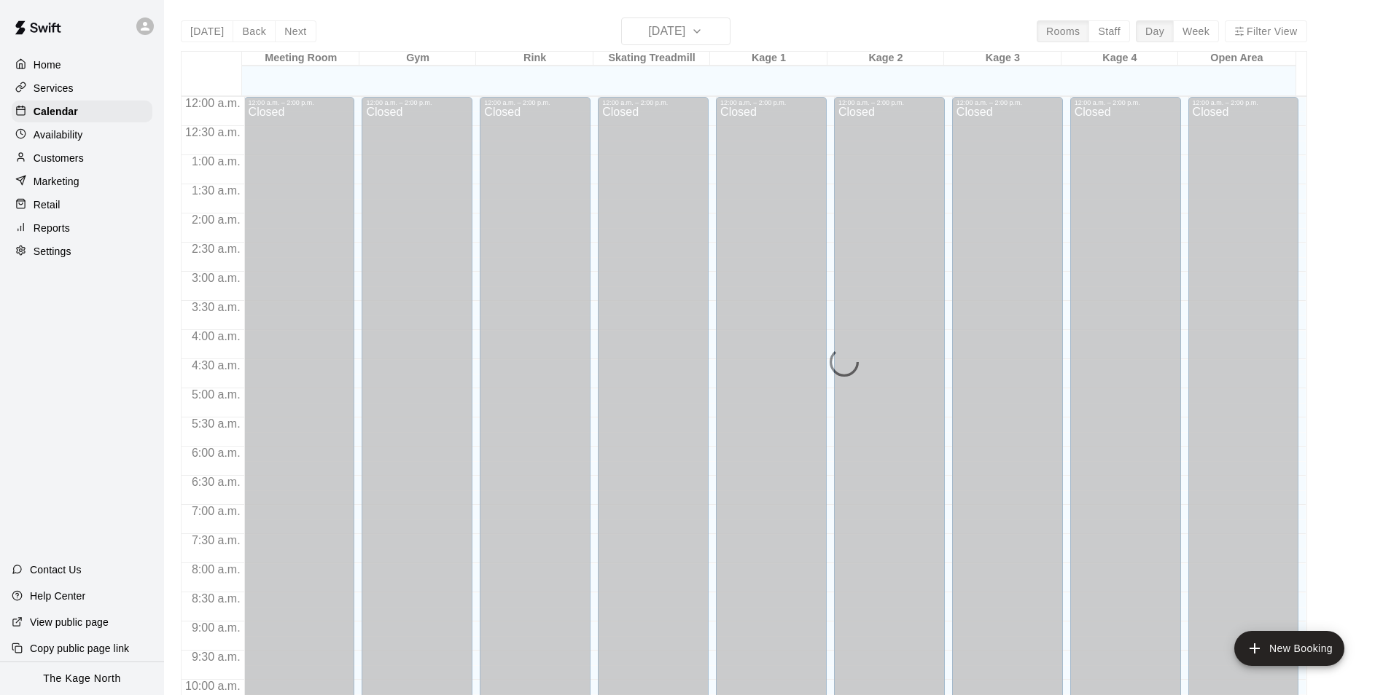
scroll to position [741, 0]
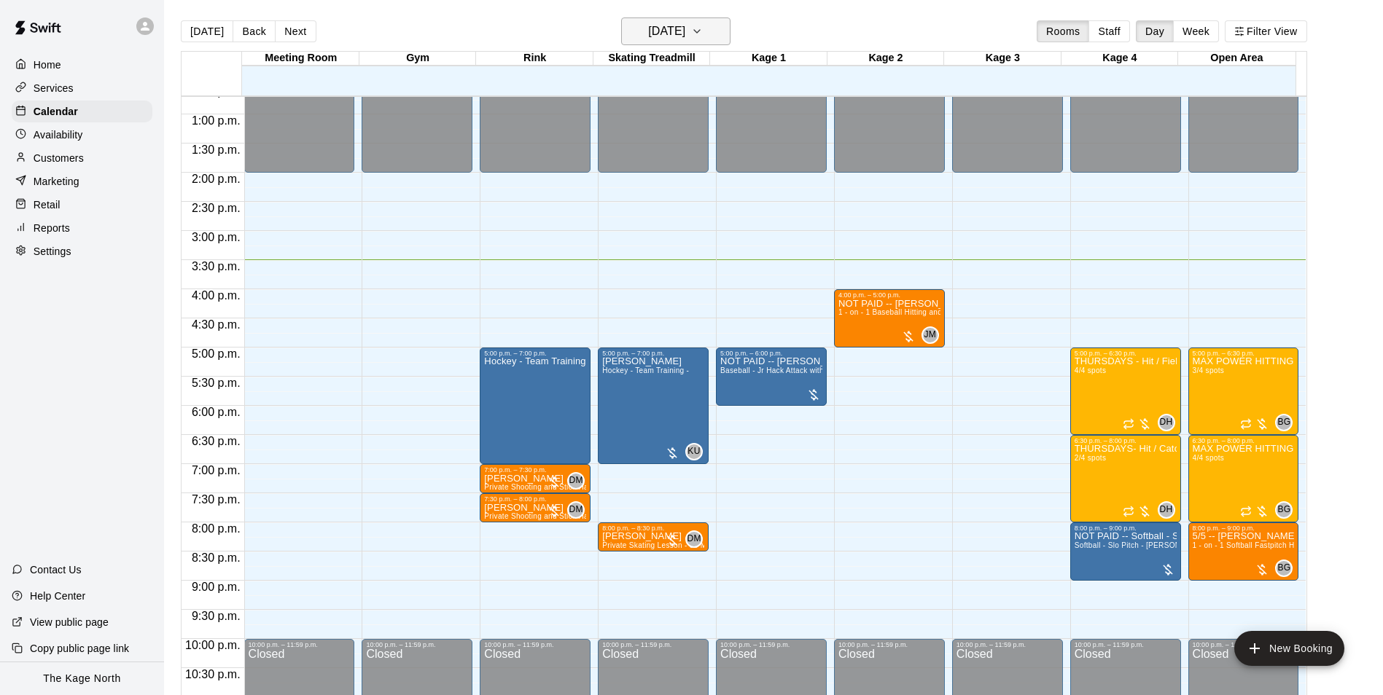
click at [685, 26] on h6 "[DATE]" at bounding box center [666, 31] width 37 height 20
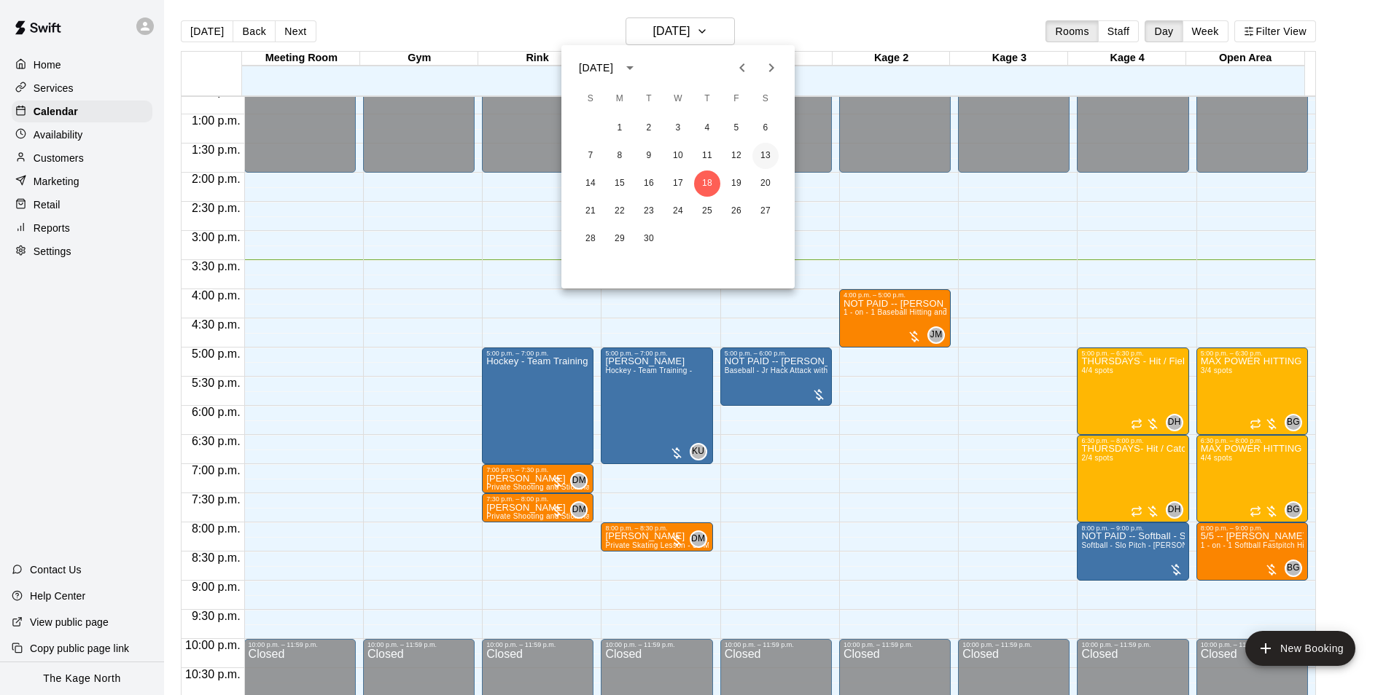
click at [765, 156] on button "13" at bounding box center [765, 156] width 26 height 26
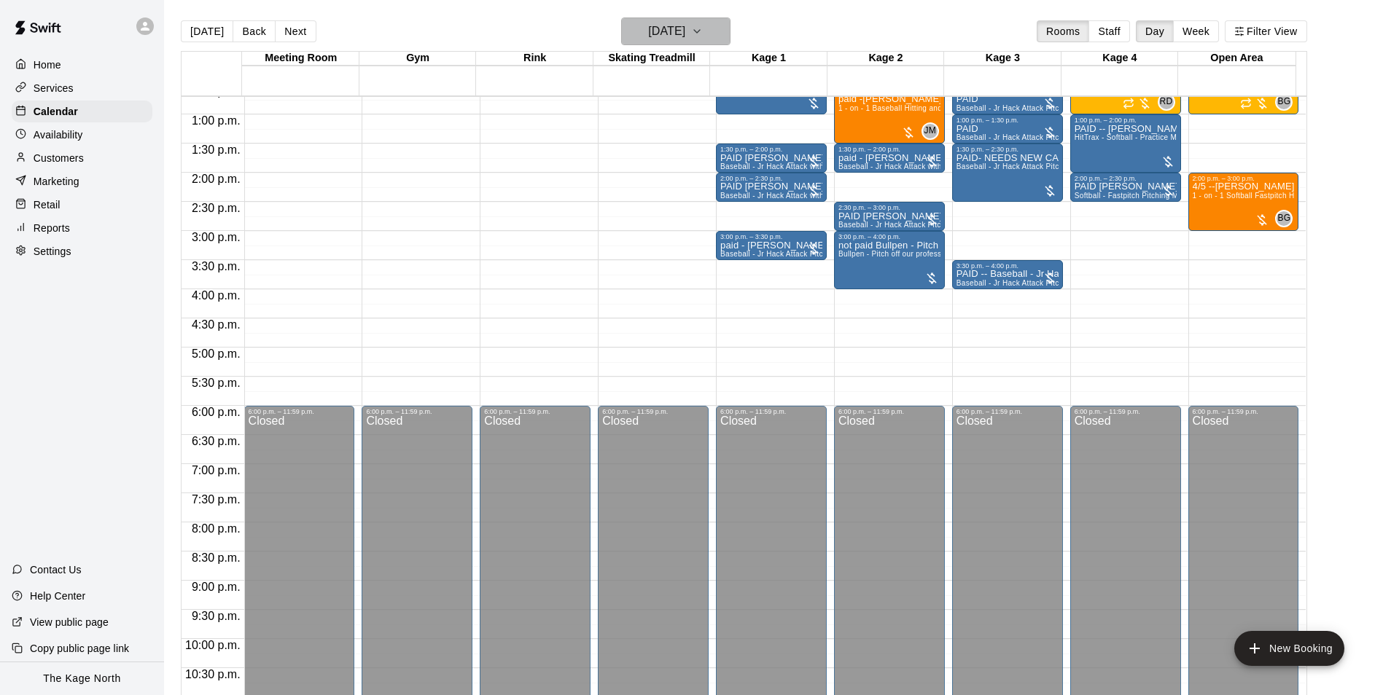
click at [685, 34] on h6 "Saturday Sep 13" at bounding box center [666, 31] width 37 height 20
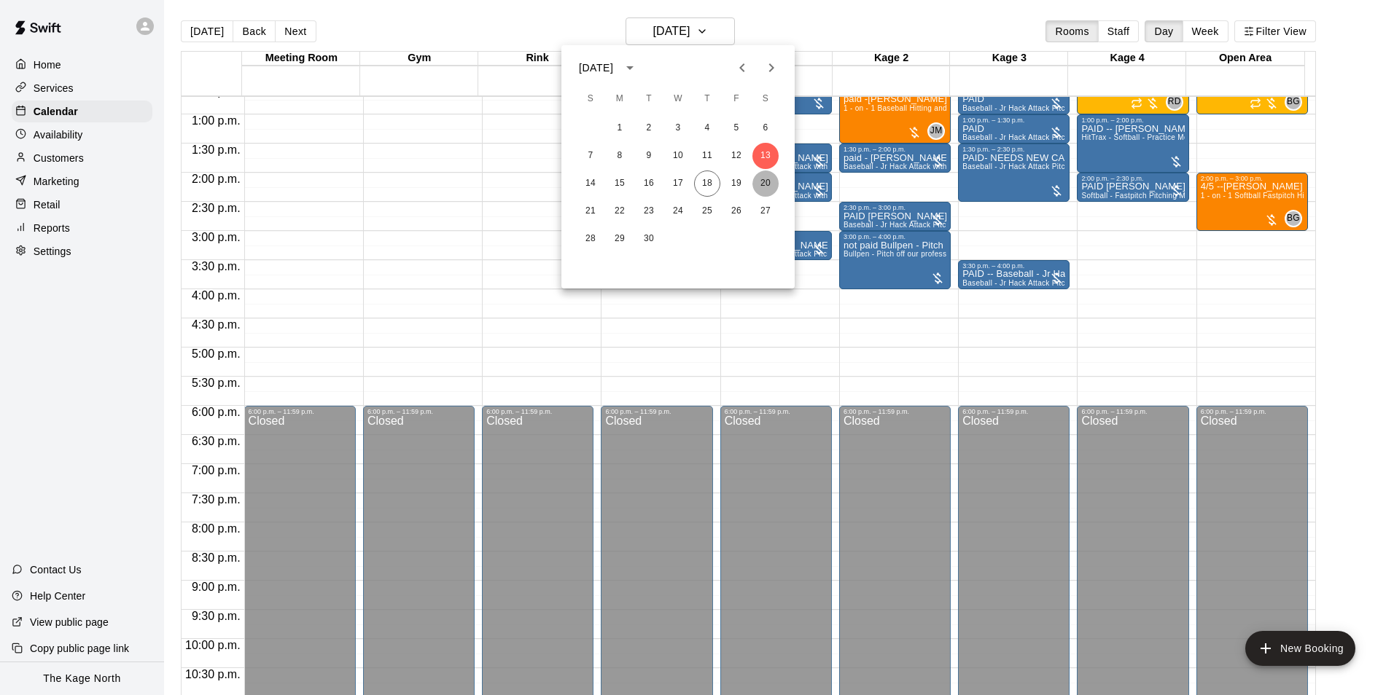
click at [760, 174] on button "20" at bounding box center [765, 184] width 26 height 26
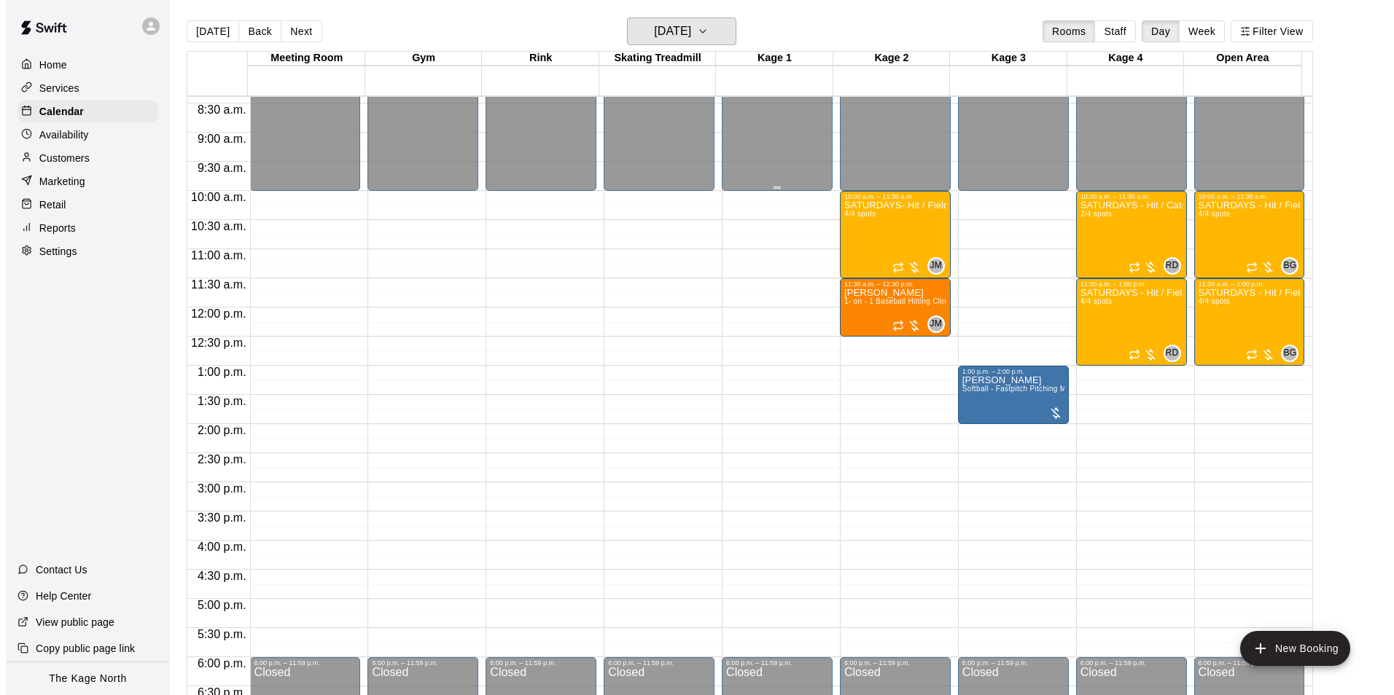
scroll to position [449, 0]
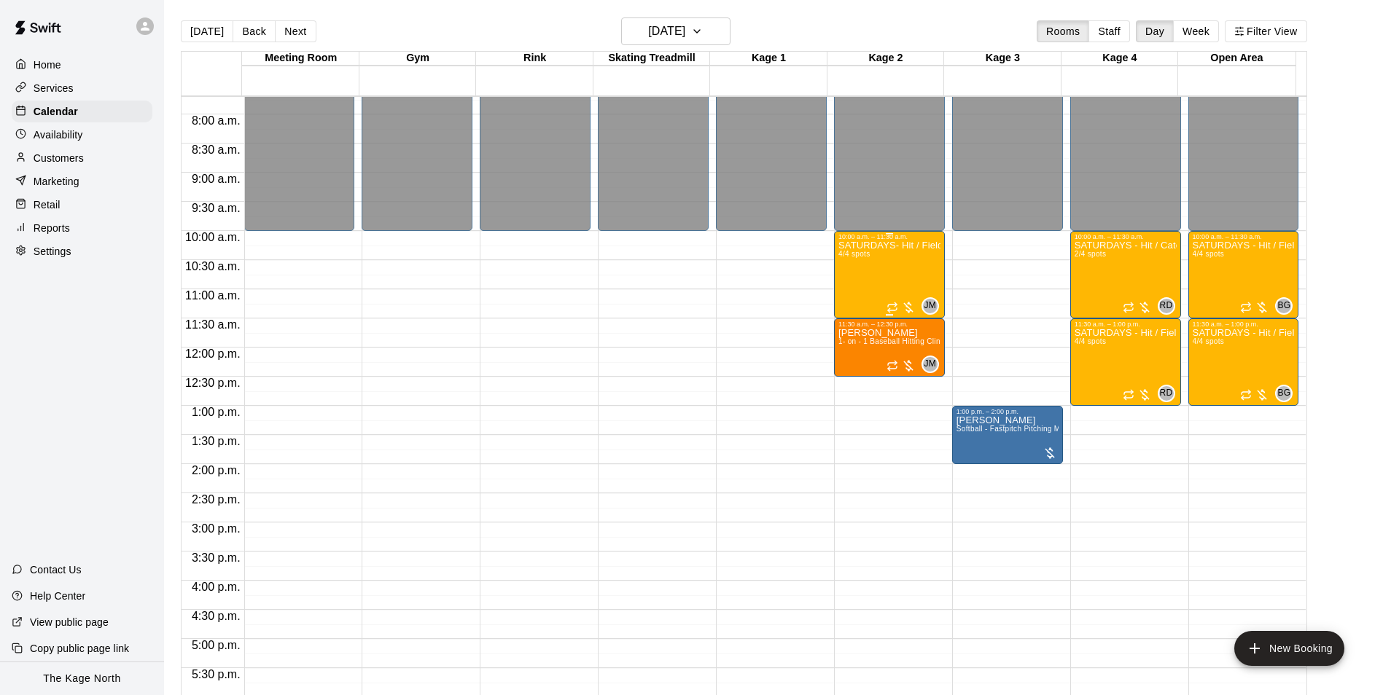
click at [884, 270] on div "SATURDAYS- Hit / Field / Throw - Baseball Program - 7U-9U 4/4 spots" at bounding box center [889, 588] width 102 height 695
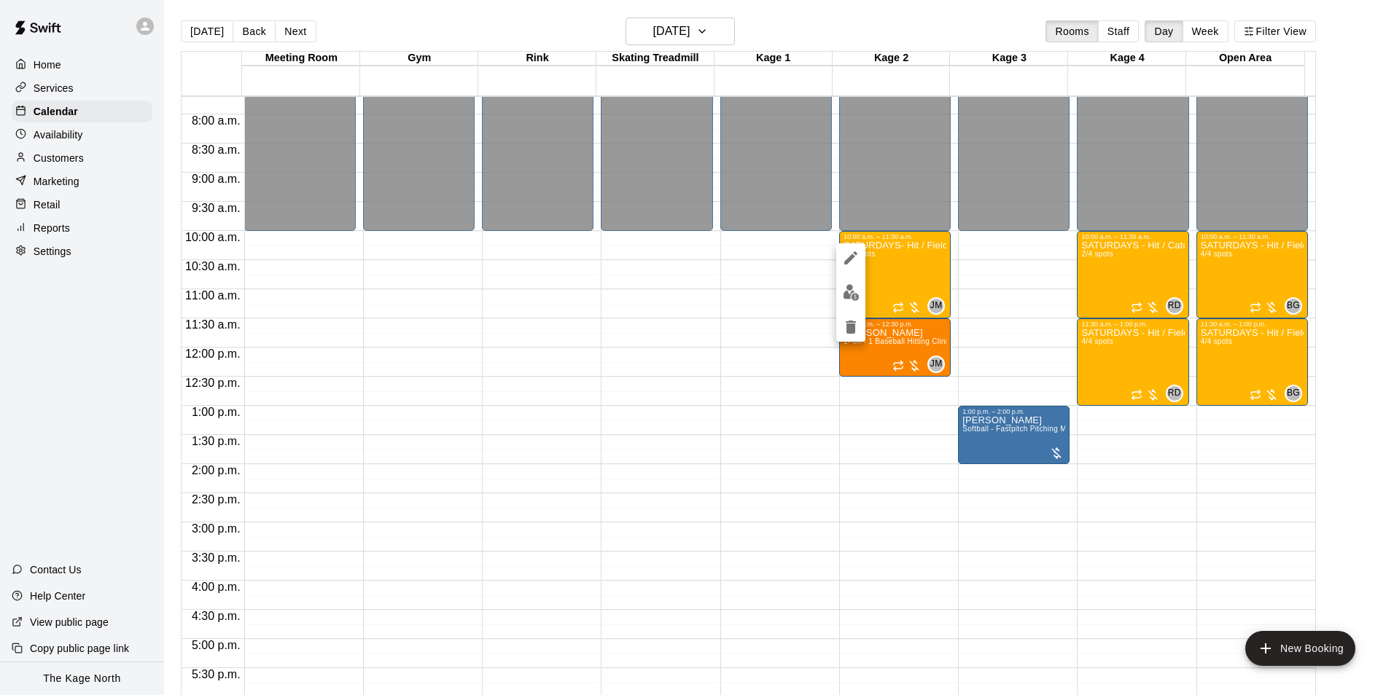
click at [848, 297] on img "edit" at bounding box center [851, 292] width 17 height 17
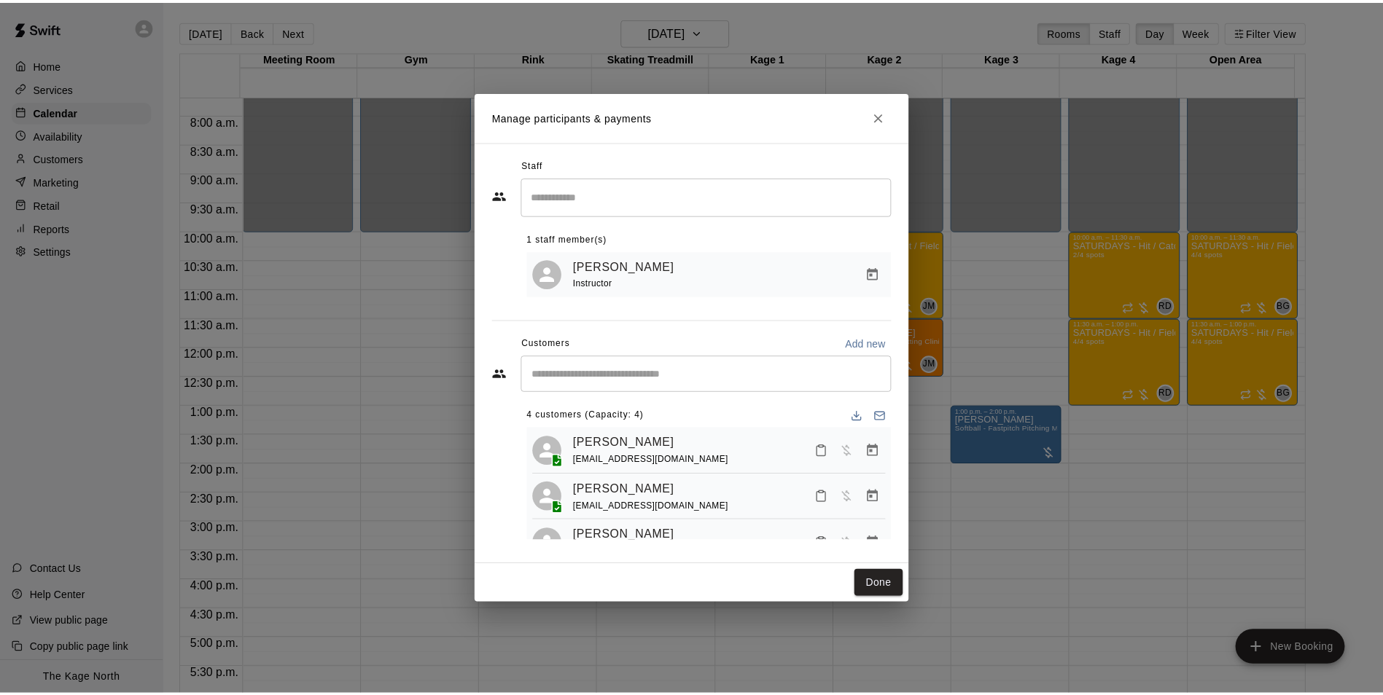
scroll to position [0, 0]
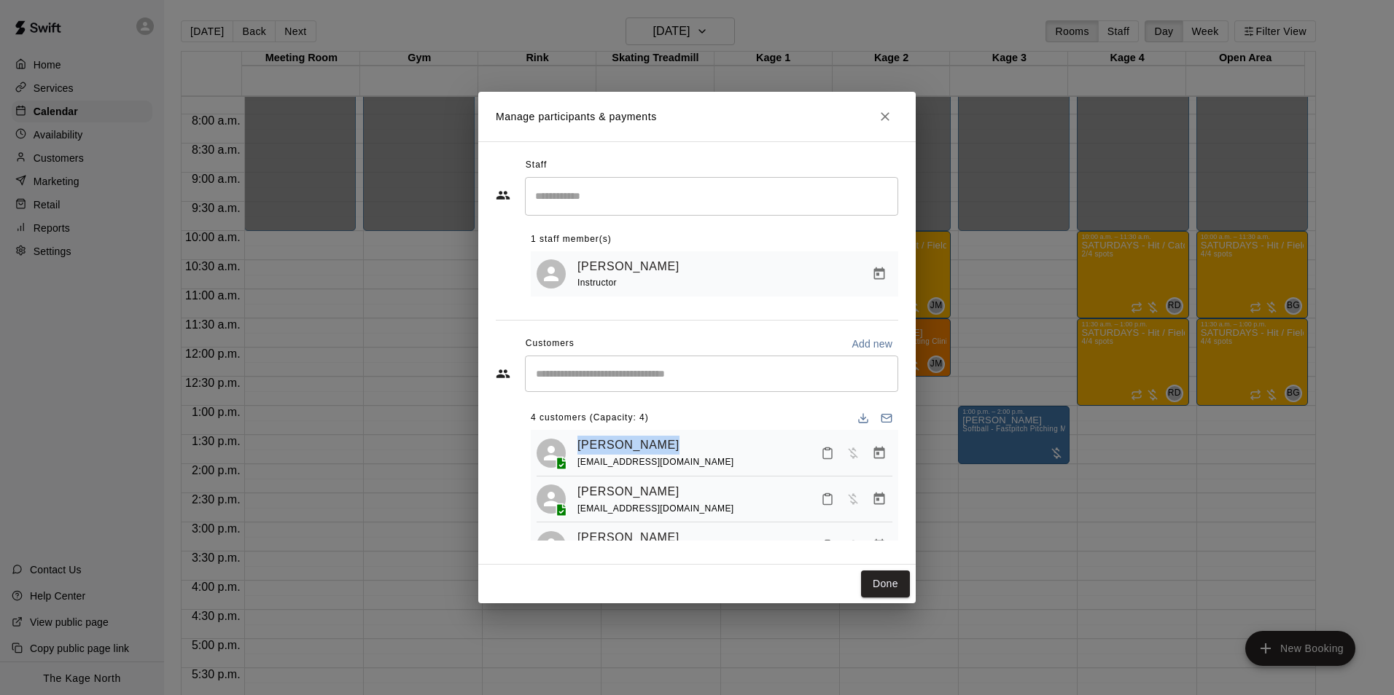
drag, startPoint x: 677, startPoint y: 445, endPoint x: 570, endPoint y: 450, distance: 107.3
click at [570, 450] on div "Carson Munroe gin_munroe@icloud.com" at bounding box center [715, 453] width 356 height 34
drag, startPoint x: 570, startPoint y: 450, endPoint x: 724, endPoint y: 407, distance: 159.7
click at [724, 407] on div "4 customers (Capacity: 4) Carson Munroe gin_munroe@icloud.com Kyler Akay jenn_c…" at bounding box center [714, 468] width 367 height 146
click at [893, 112] on button "Close" at bounding box center [885, 117] width 26 height 26
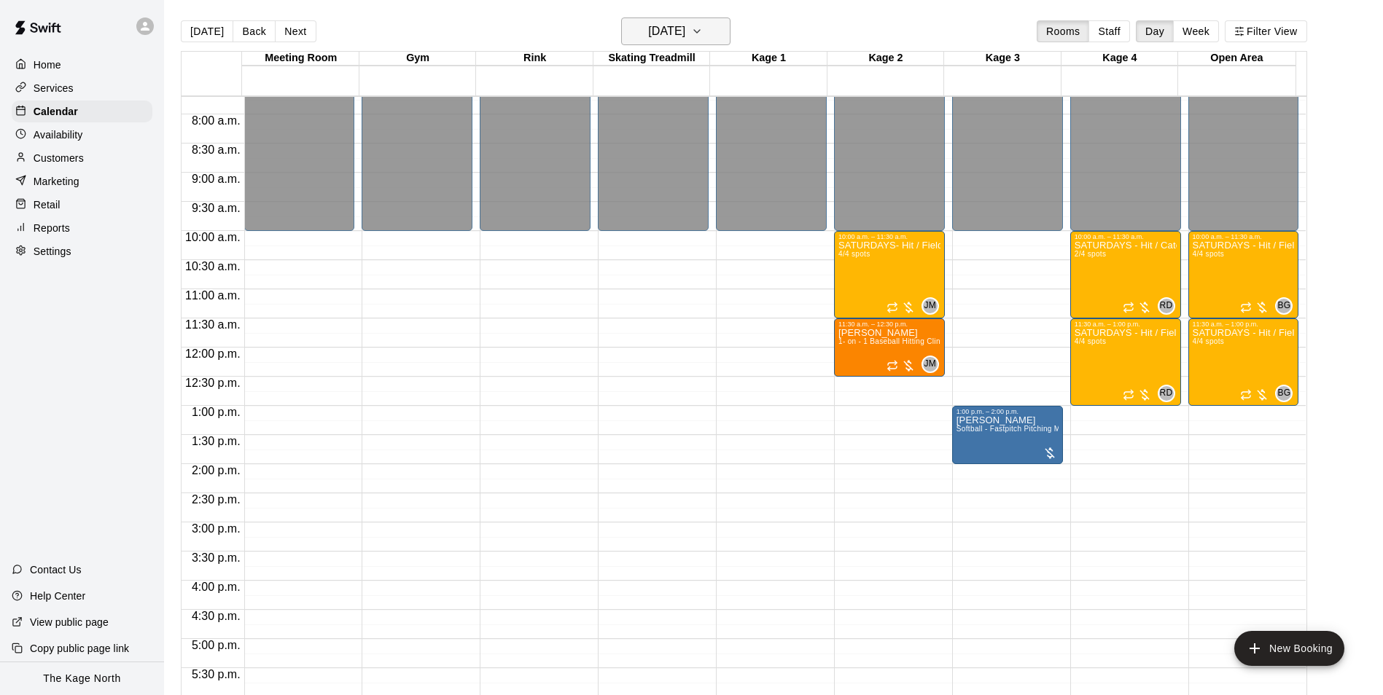
click at [685, 36] on h6 "Saturday Sep 20" at bounding box center [666, 31] width 37 height 20
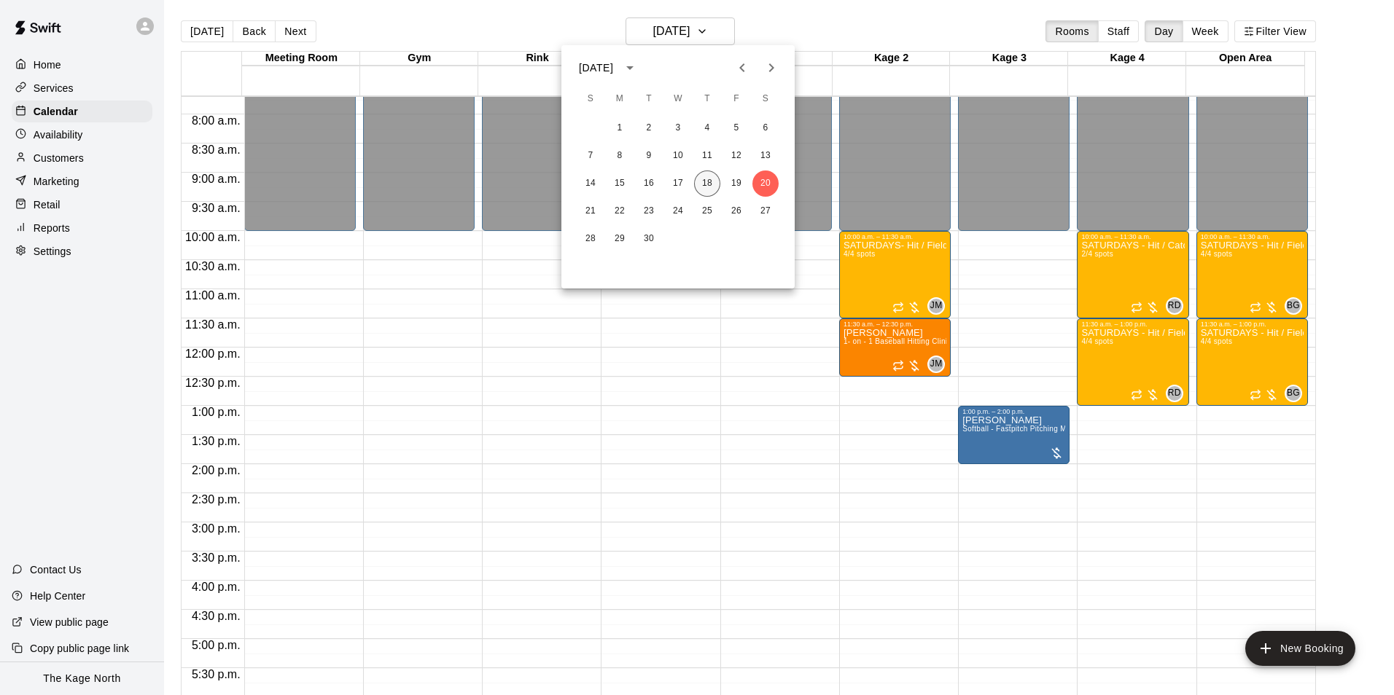
click at [712, 184] on button "18" at bounding box center [707, 184] width 26 height 26
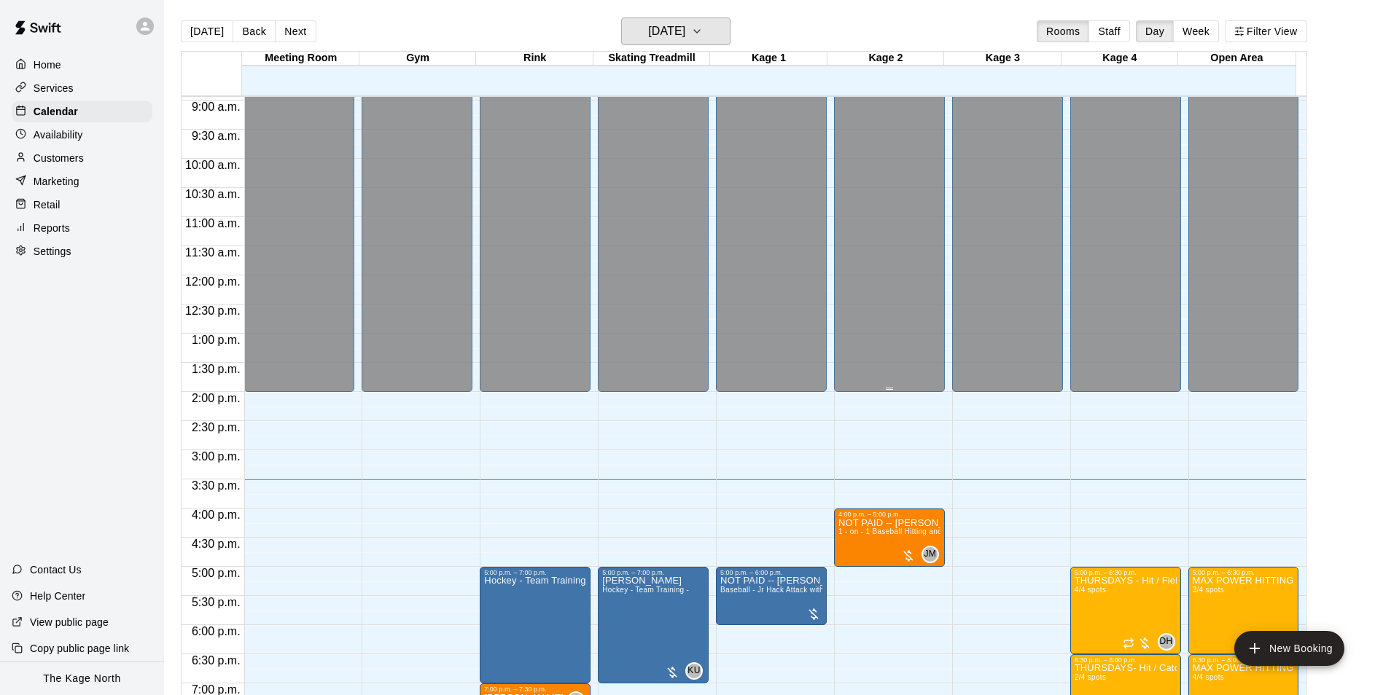
scroll to position [668, 0]
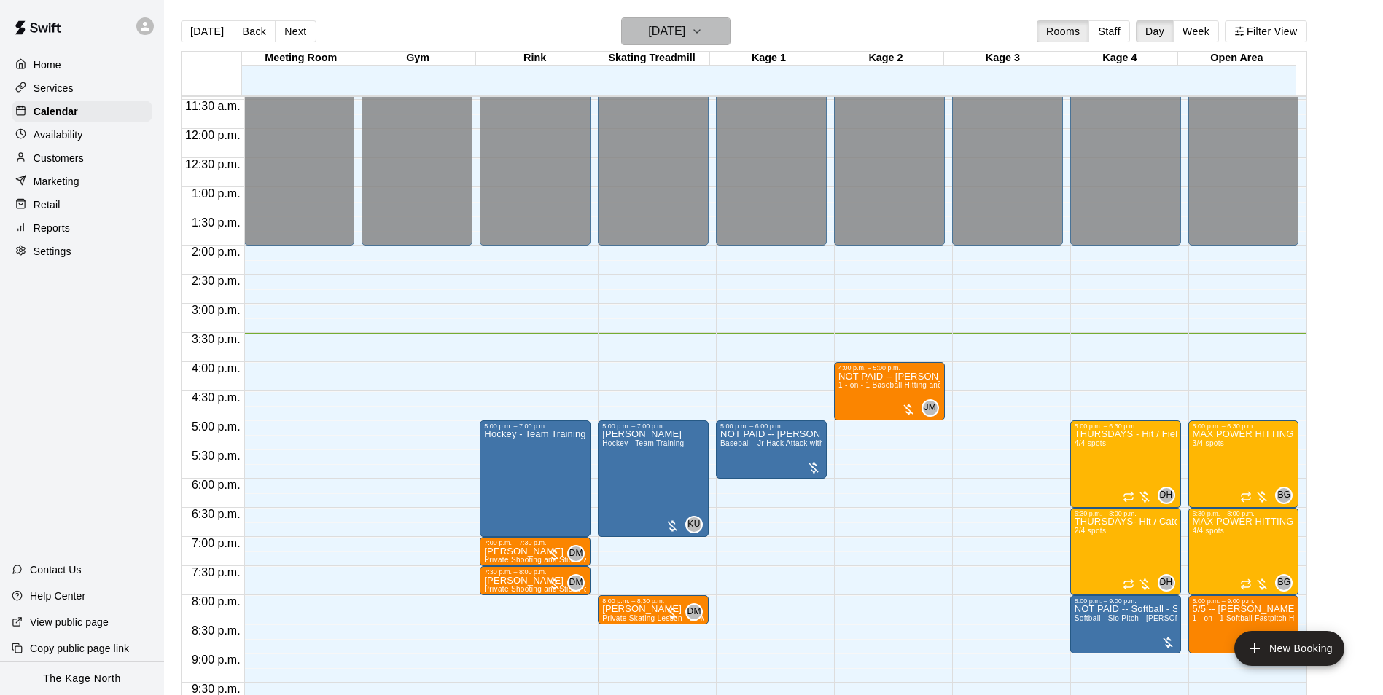
click at [685, 28] on h6 "[DATE]" at bounding box center [666, 31] width 37 height 20
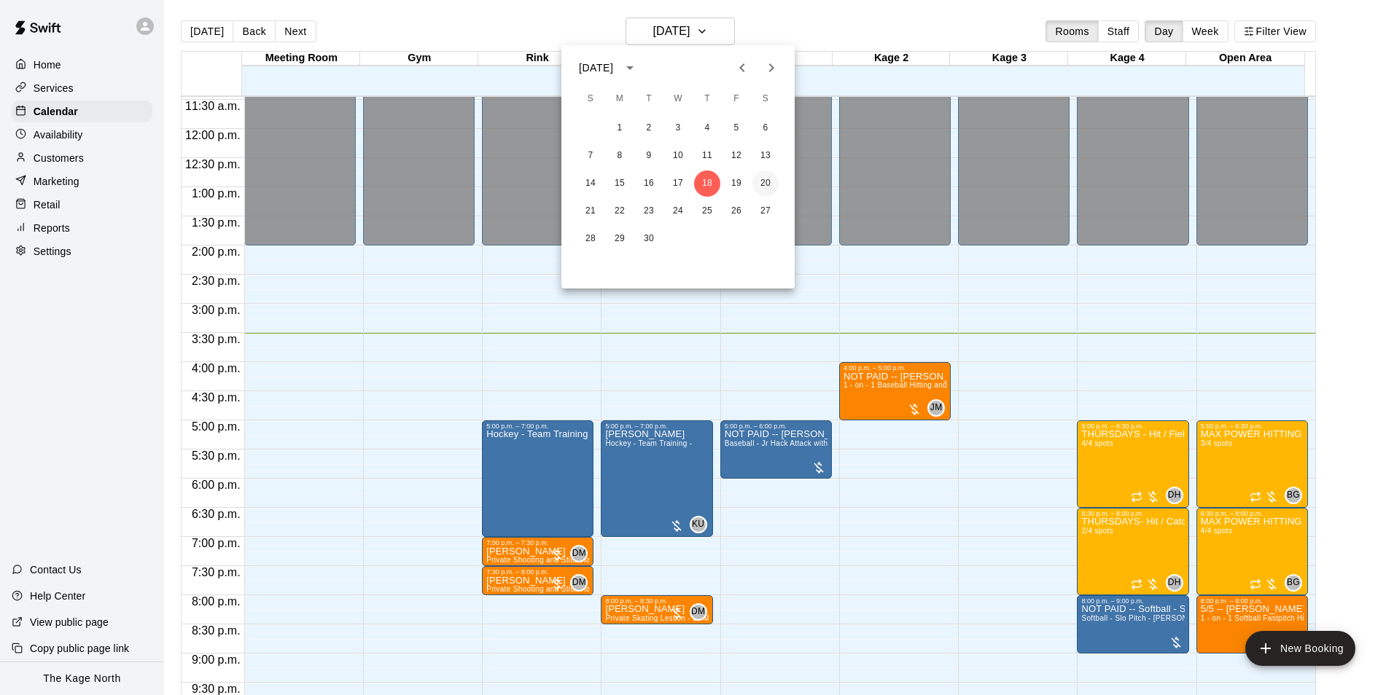
click at [762, 184] on button "20" at bounding box center [765, 184] width 26 height 26
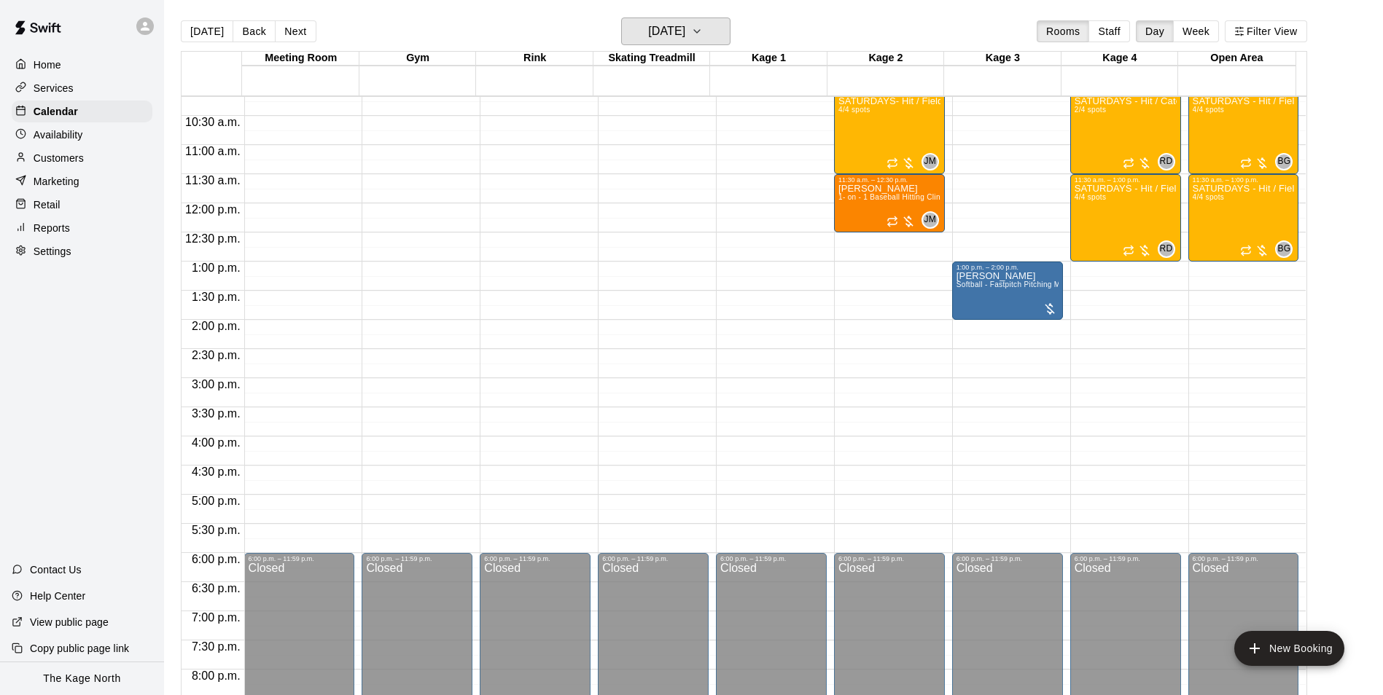
scroll to position [522, 0]
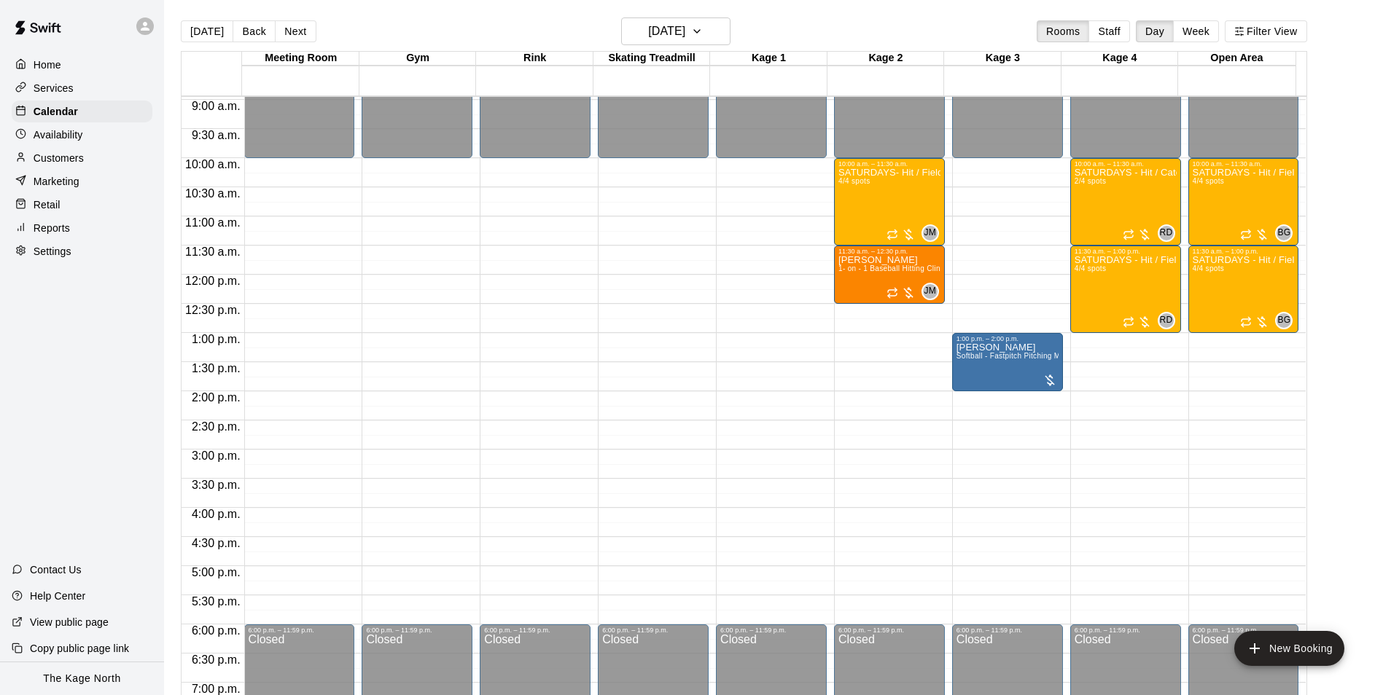
click at [788, 12] on main "Today Back Next Saturday Sep 20 Rooms Staff Day Week Filter View Meeting Room 2…" at bounding box center [773, 359] width 1219 height 719
click at [703, 28] on icon "button" at bounding box center [697, 31] width 12 height 17
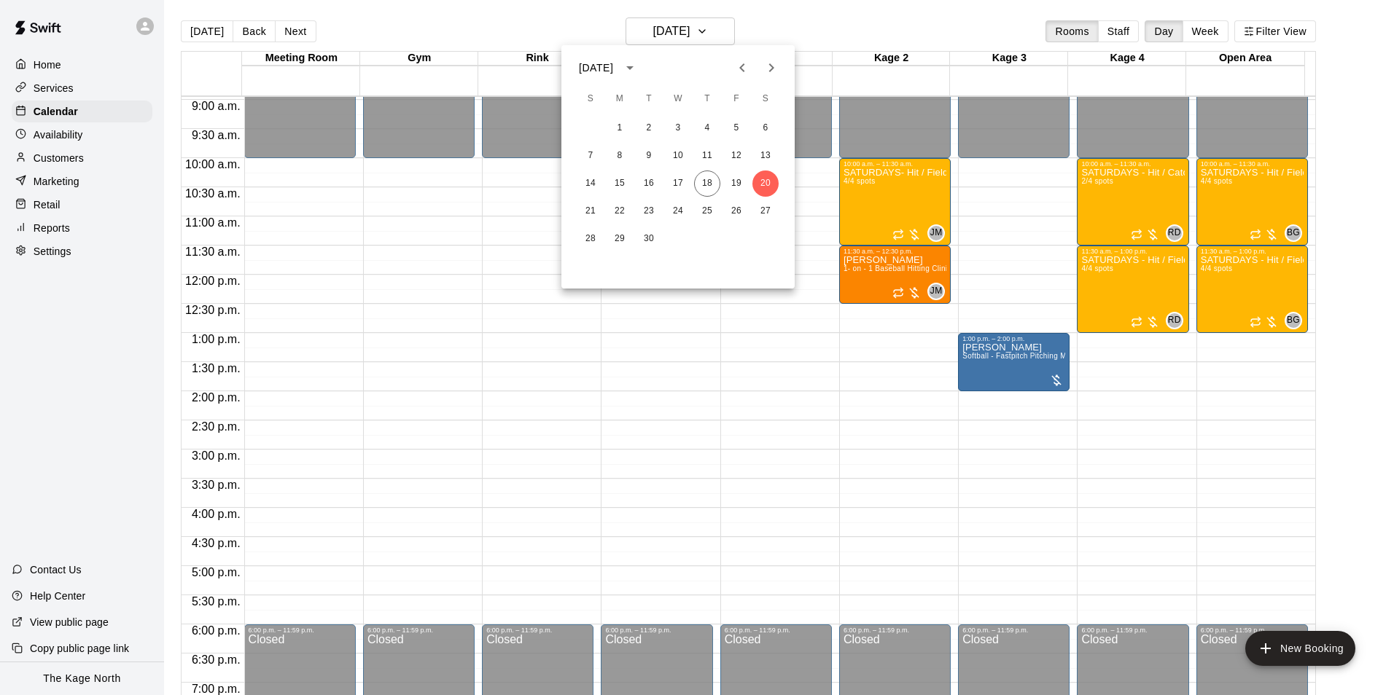
click at [811, 26] on div at bounding box center [697, 347] width 1394 height 695
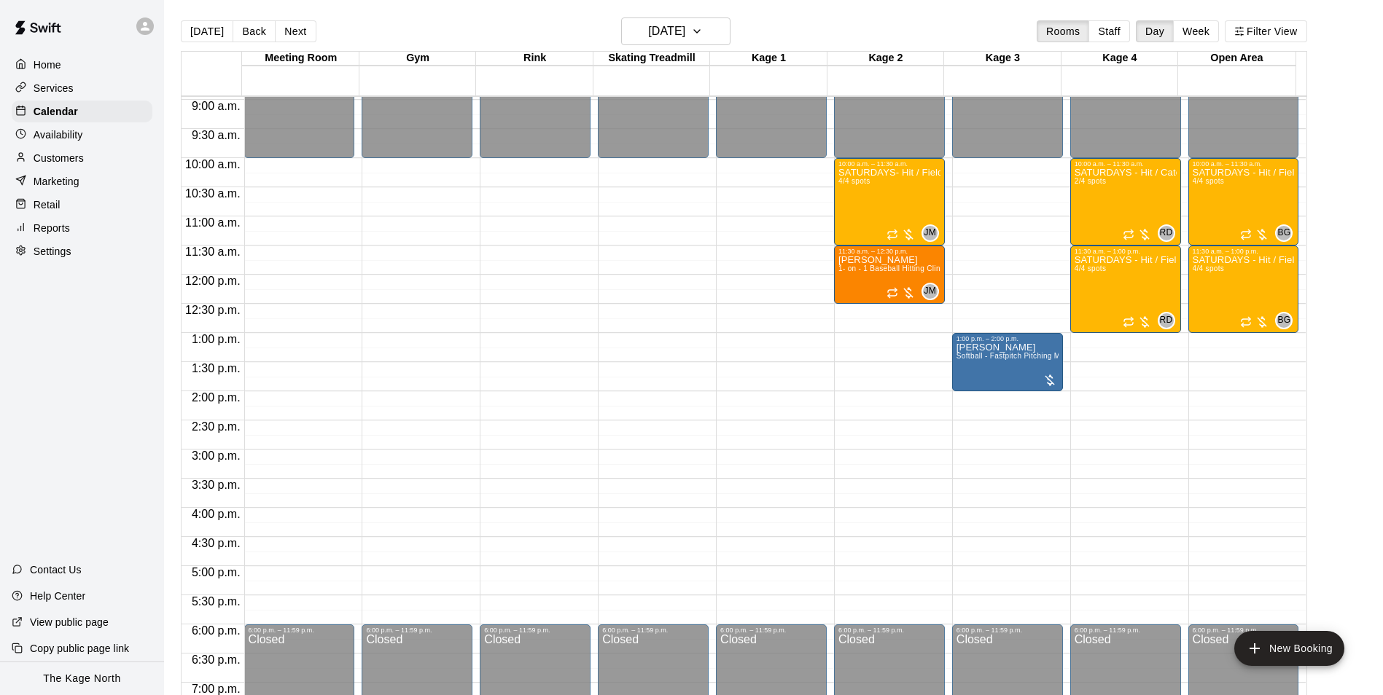
click at [784, 23] on div "Today Back Next Saturday Sep 20 Rooms Staff Day Week Filter View" at bounding box center [744, 34] width 1126 height 34
click at [685, 26] on h6 "Saturday Sep 20" at bounding box center [666, 31] width 37 height 20
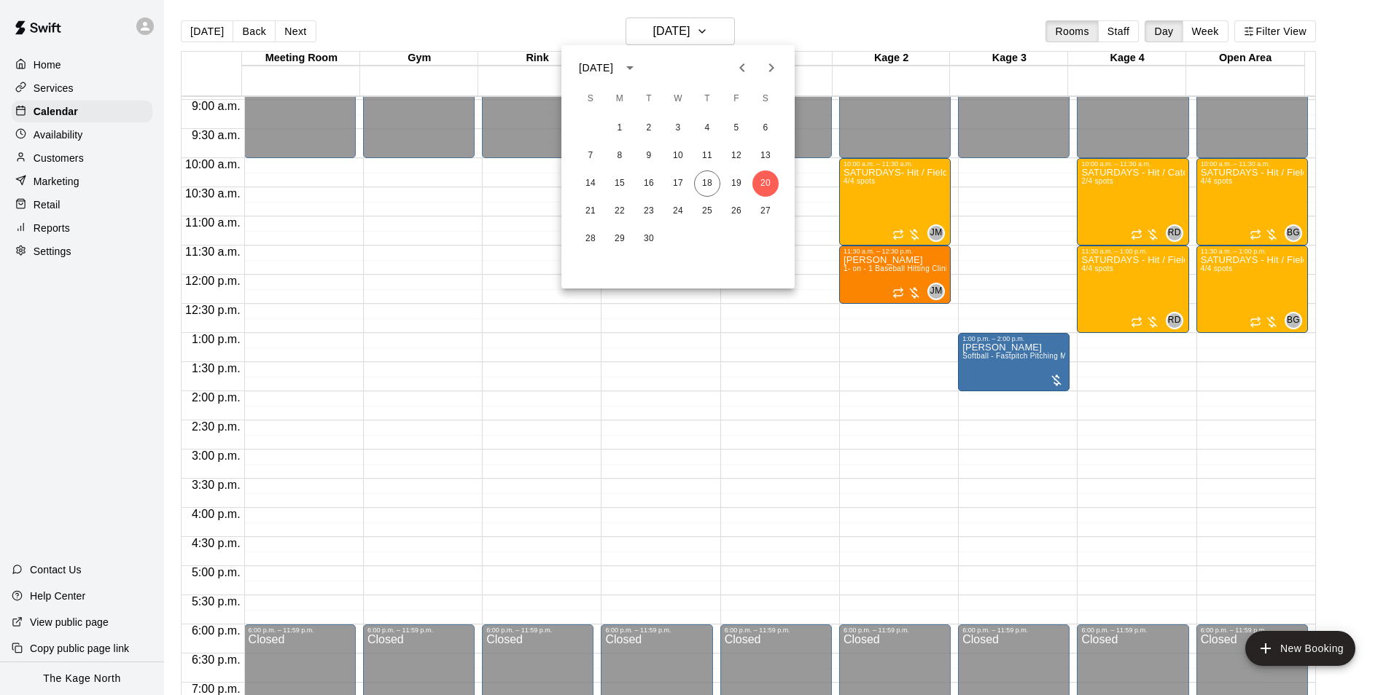
click at [778, 26] on div at bounding box center [697, 347] width 1394 height 695
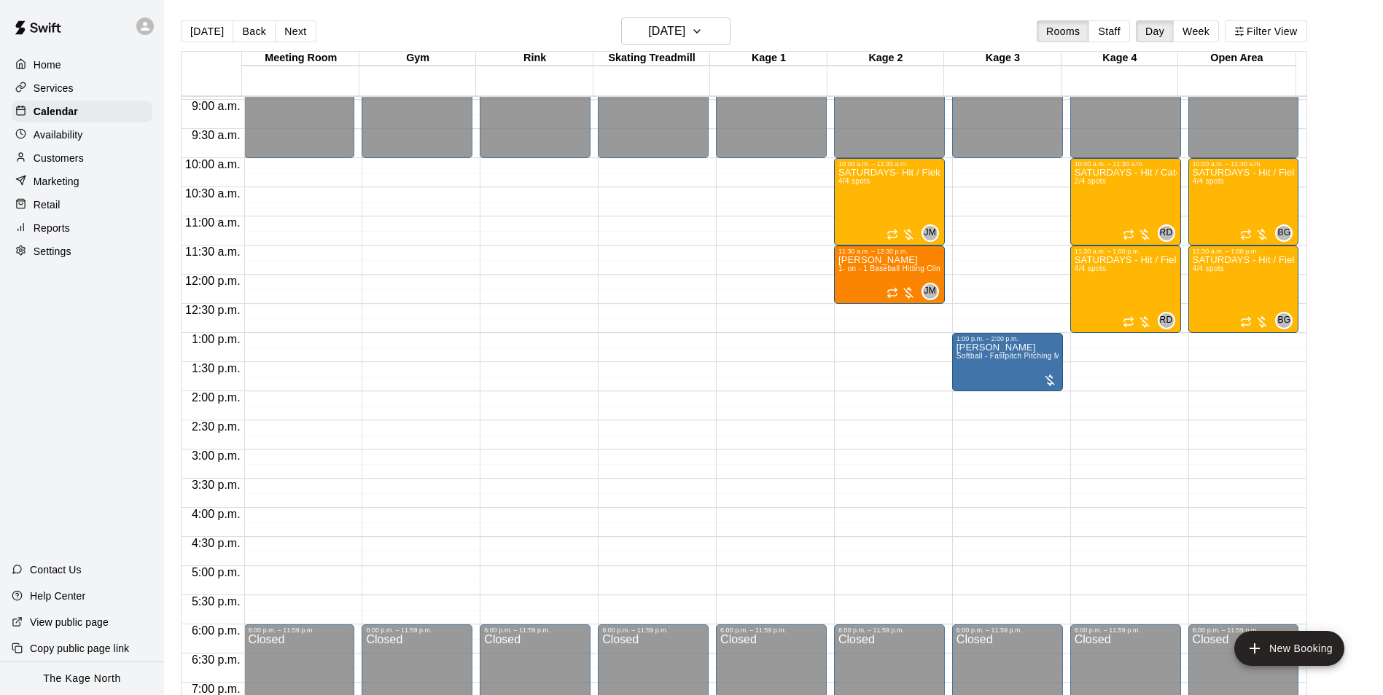
click at [797, 34] on div "Today Back Next Saturday Sep 20 Rooms Staff Day Week Filter View" at bounding box center [744, 34] width 1126 height 34
click at [874, 270] on span "1- on - 1 Baseball Hitting Clinic" at bounding box center [892, 269] width 108 height 8
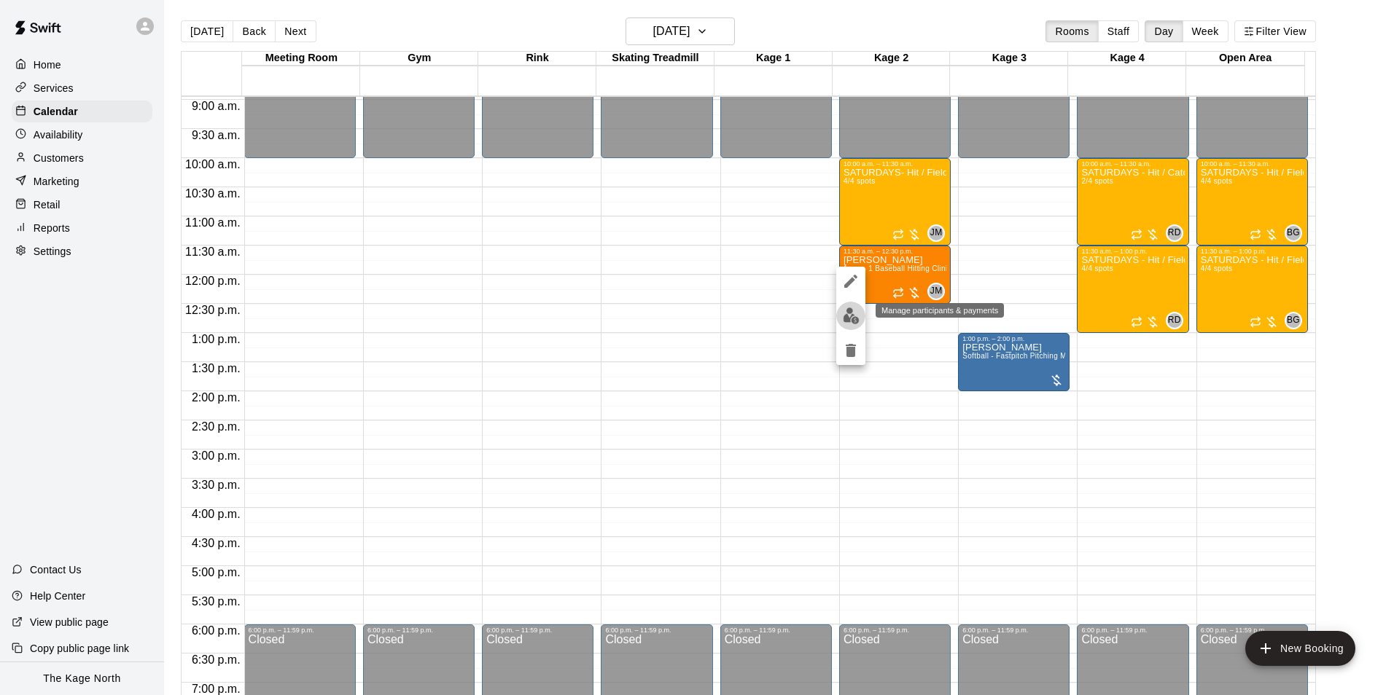
click at [849, 316] on img "edit" at bounding box center [851, 316] width 17 height 17
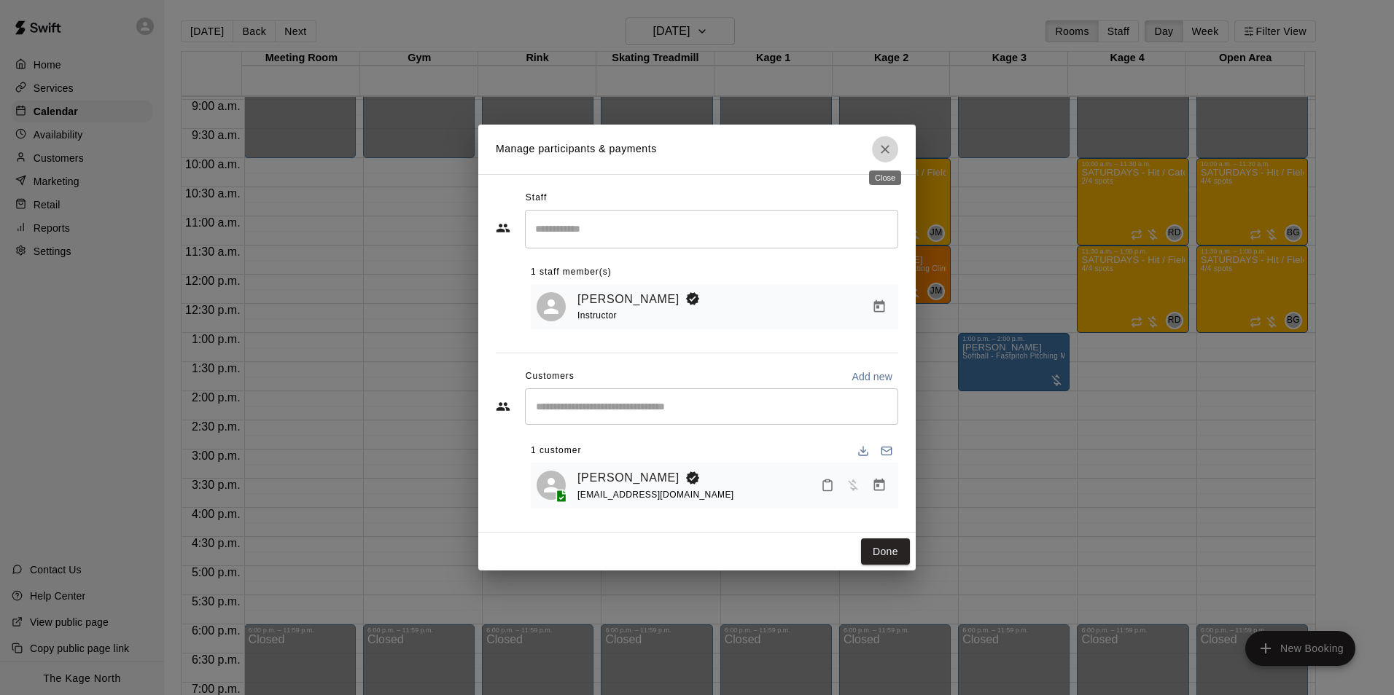
click at [884, 152] on icon "Close" at bounding box center [885, 149] width 15 height 15
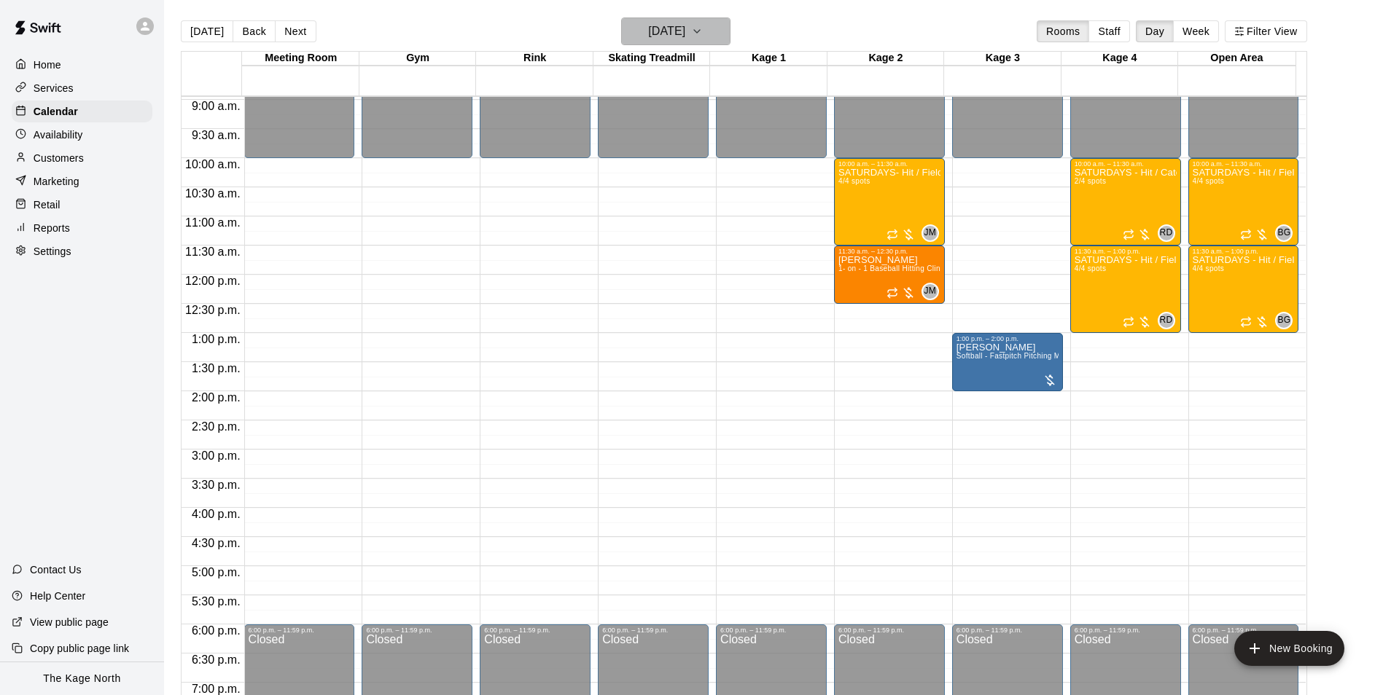
click at [685, 34] on h6 "Saturday Sep 20" at bounding box center [666, 31] width 37 height 20
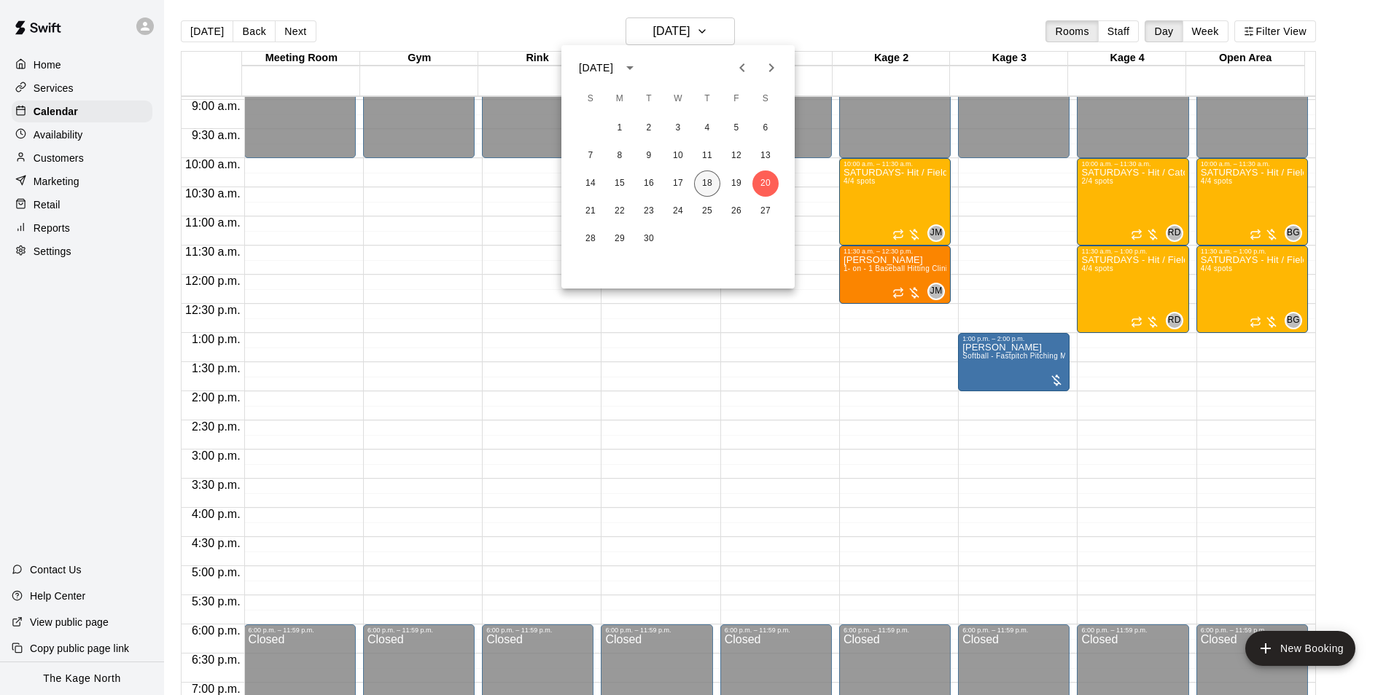
click at [711, 179] on button "18" at bounding box center [707, 184] width 26 height 26
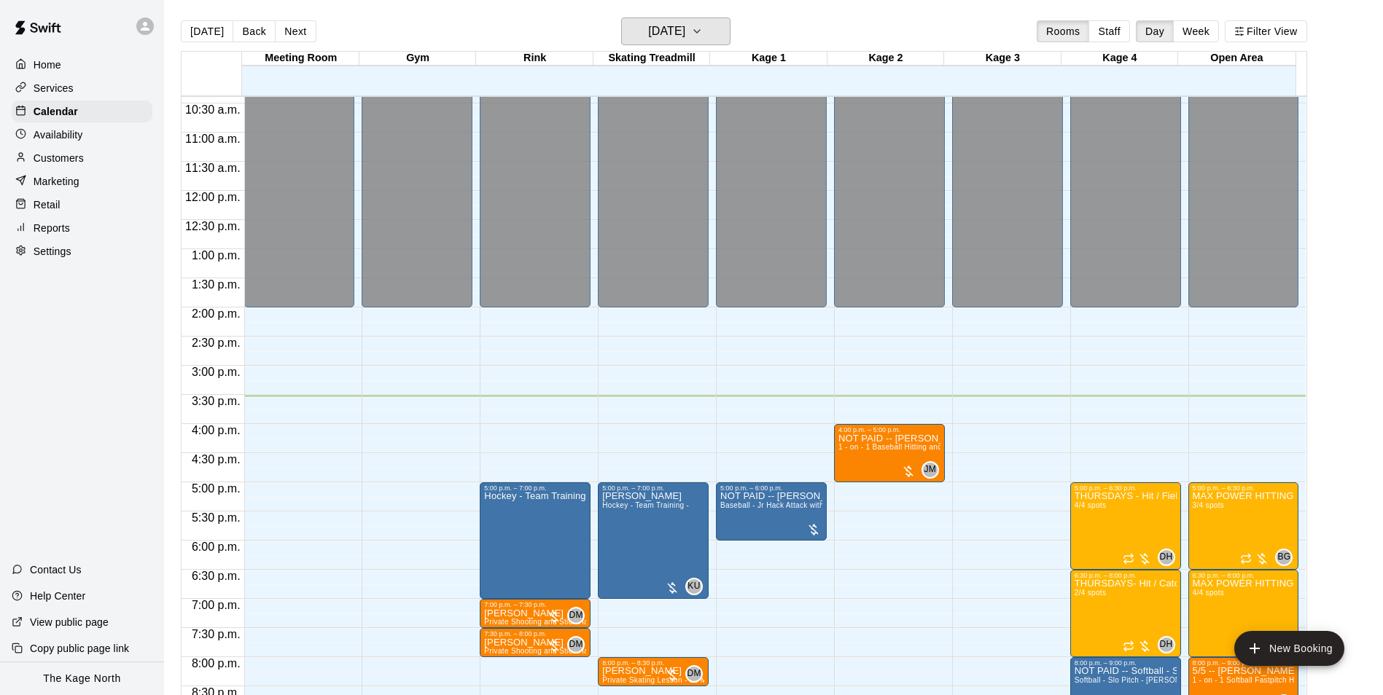
scroll to position [786, 0]
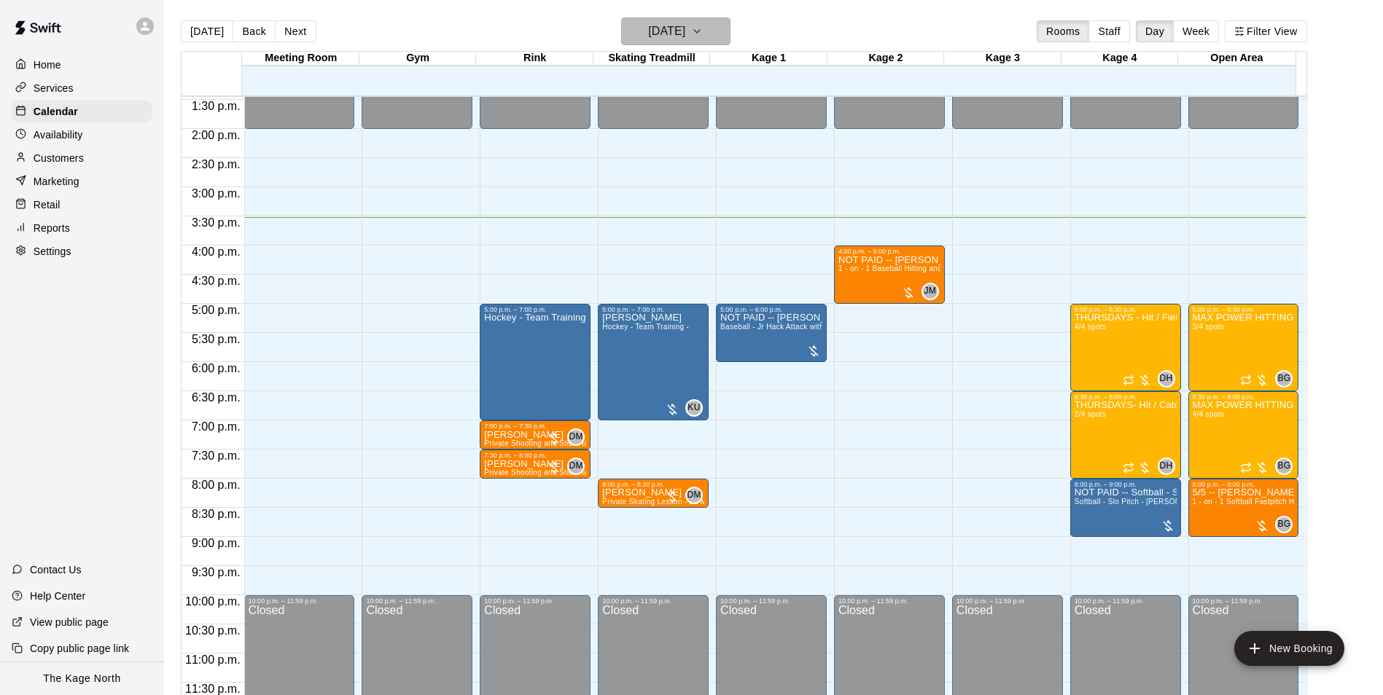
click at [685, 41] on h6 "[DATE]" at bounding box center [666, 31] width 37 height 20
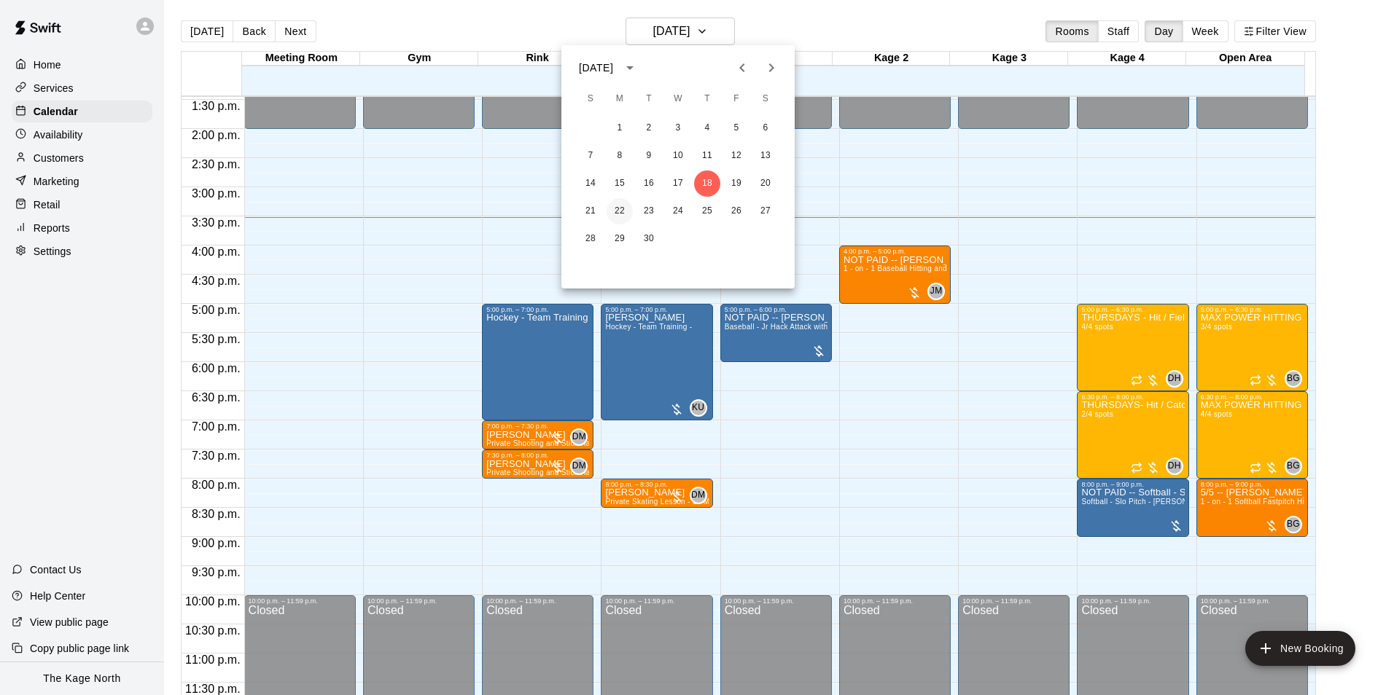
click at [612, 208] on button "22" at bounding box center [619, 211] width 26 height 26
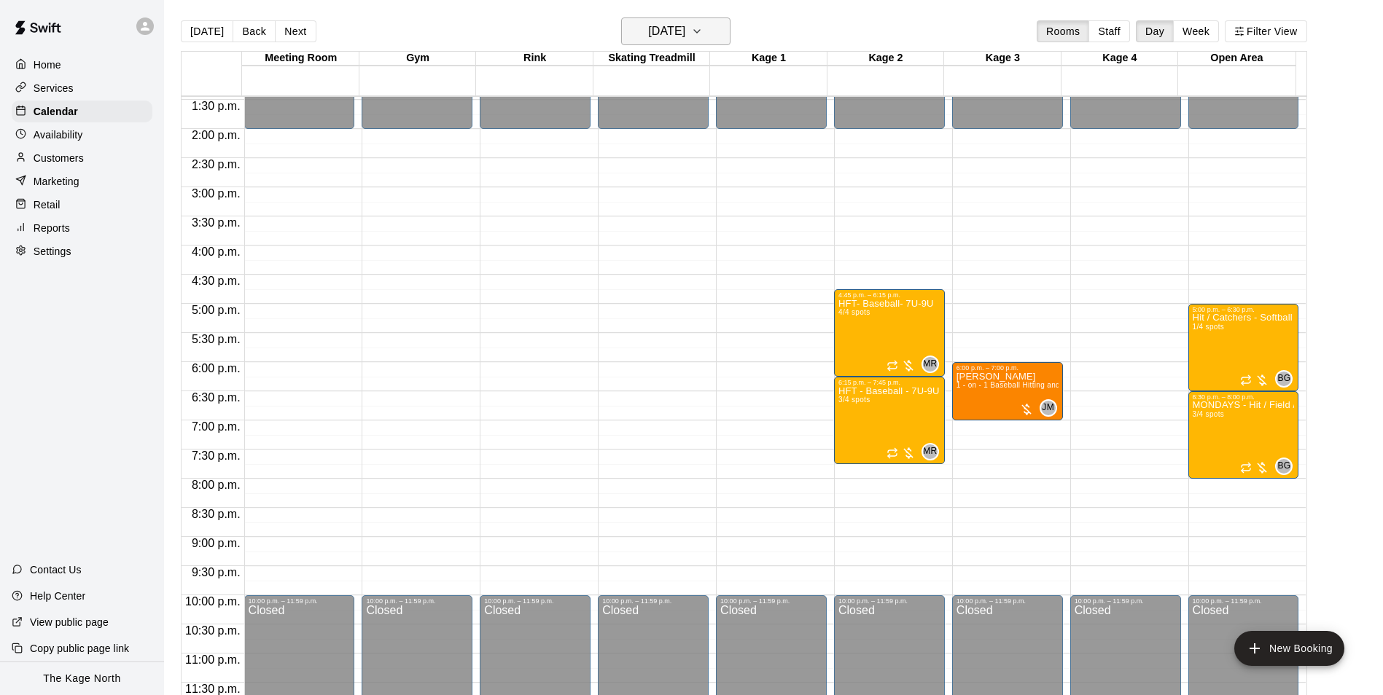
click at [678, 26] on h6 "Monday Sep 22" at bounding box center [666, 31] width 37 height 20
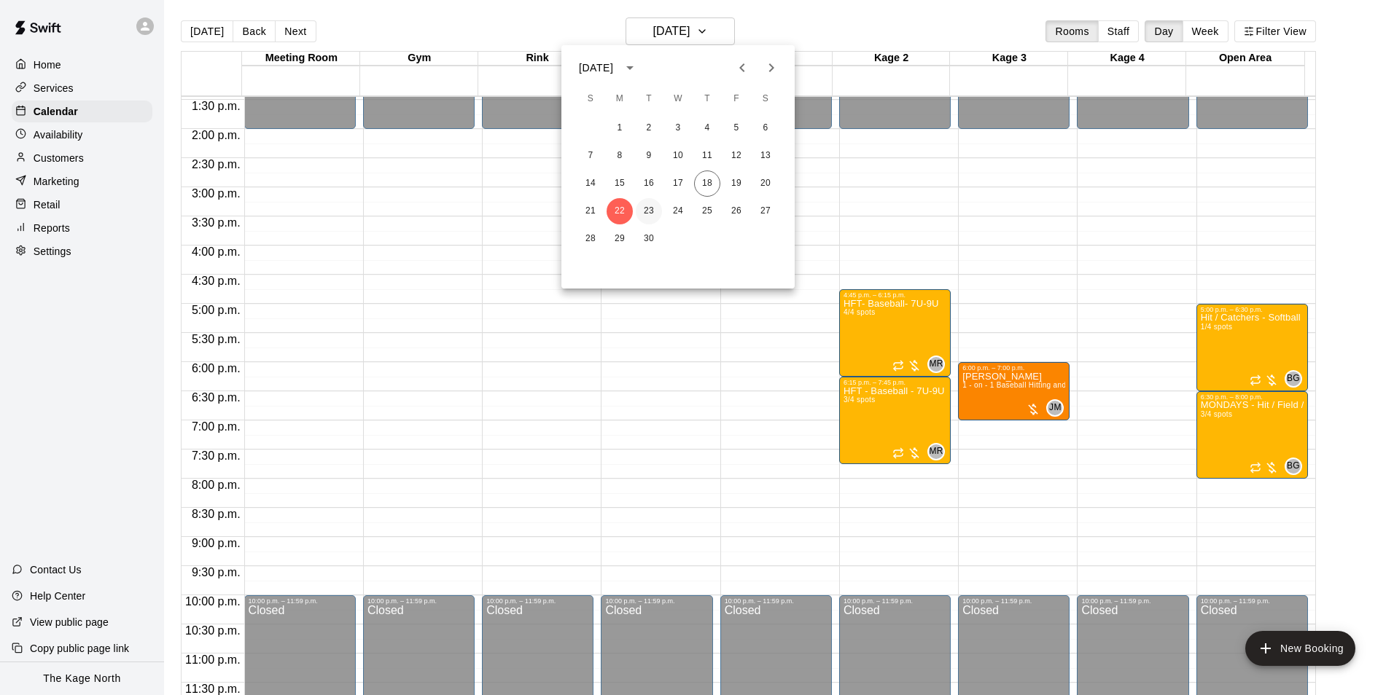
click at [650, 208] on button "23" at bounding box center [649, 211] width 26 height 26
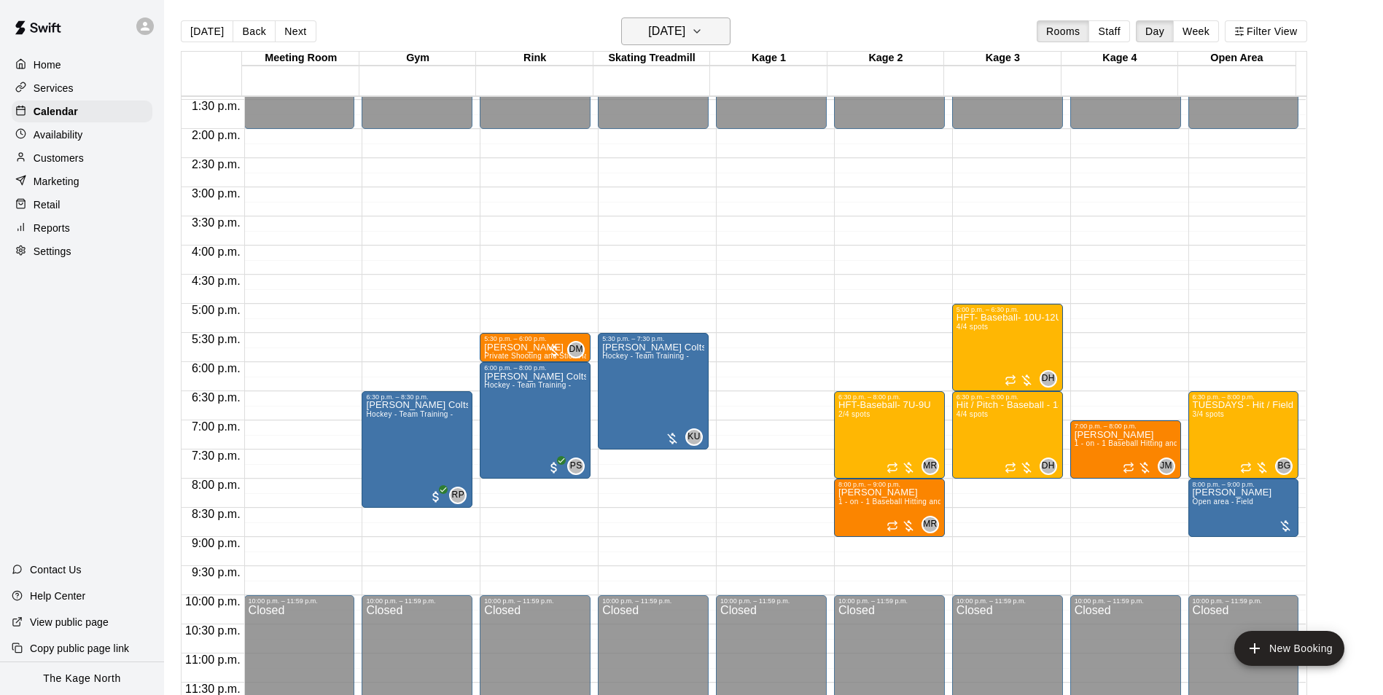
click at [685, 26] on h6 "Tuesday Sep 23" at bounding box center [666, 31] width 37 height 20
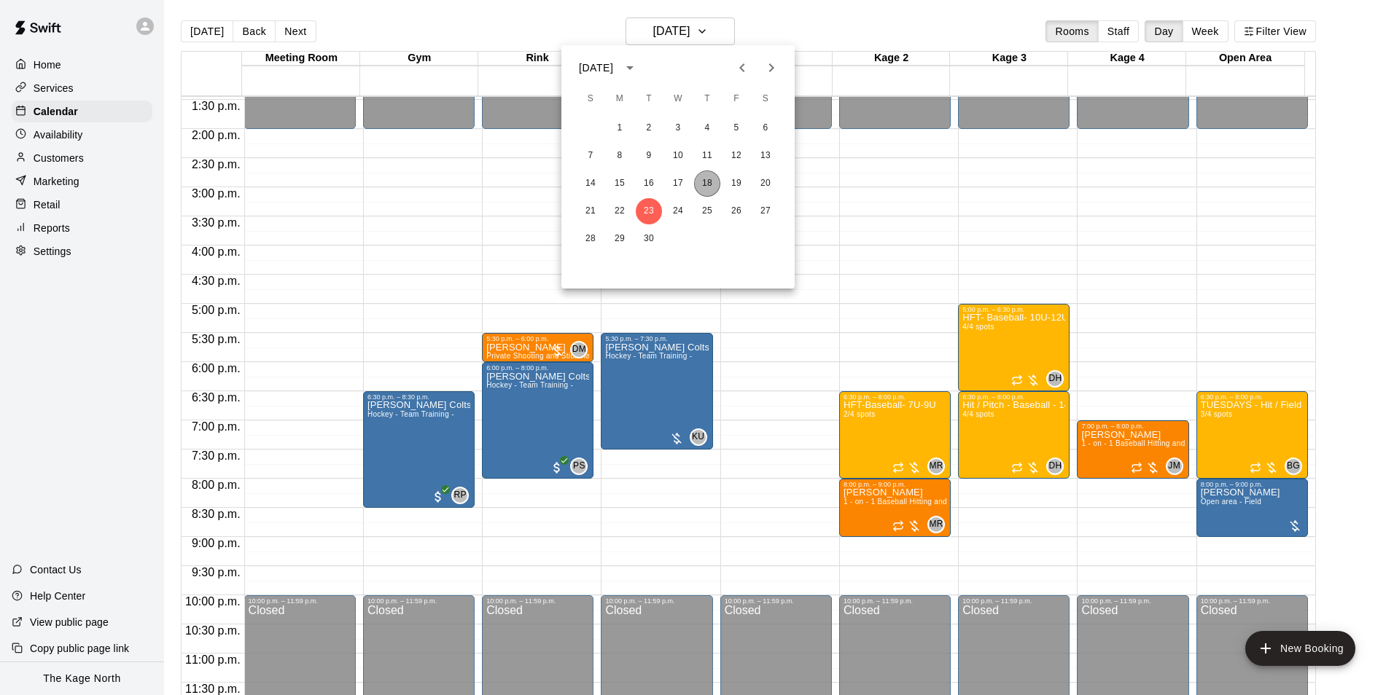
click at [709, 186] on button "18" at bounding box center [707, 184] width 26 height 26
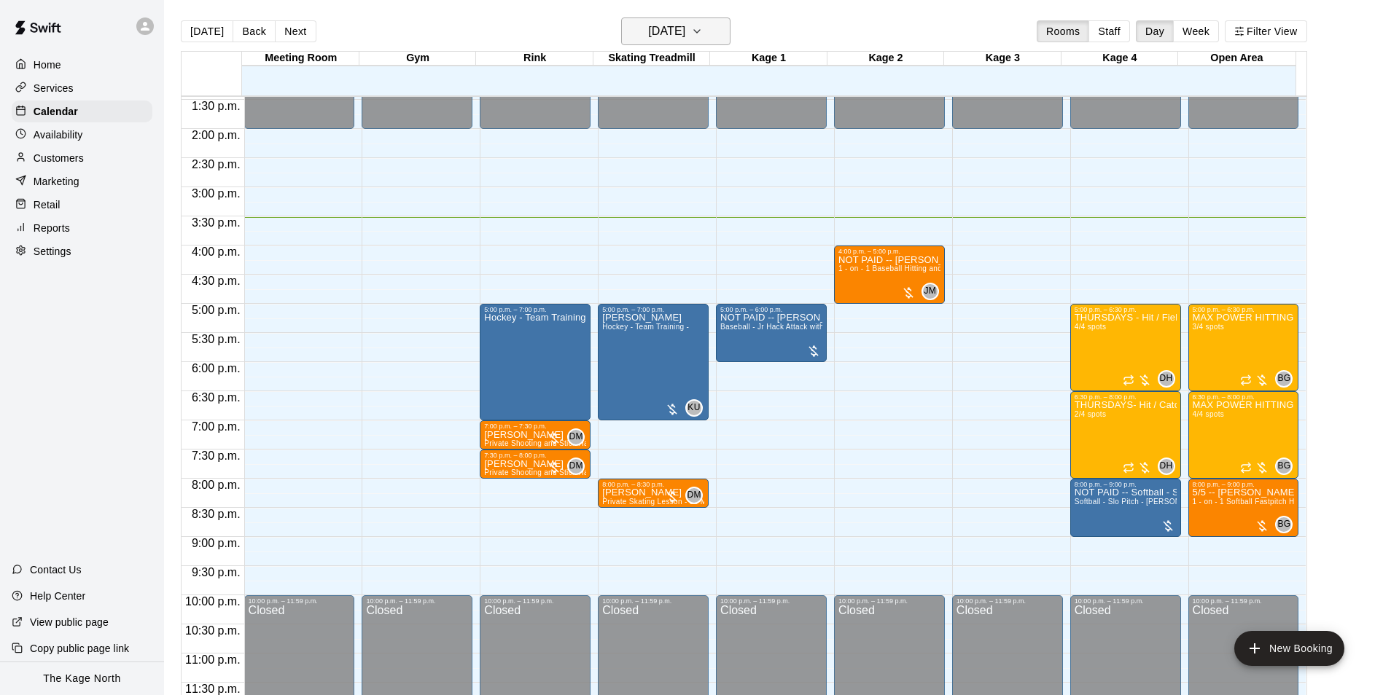
click at [685, 26] on h6 "[DATE]" at bounding box center [666, 31] width 37 height 20
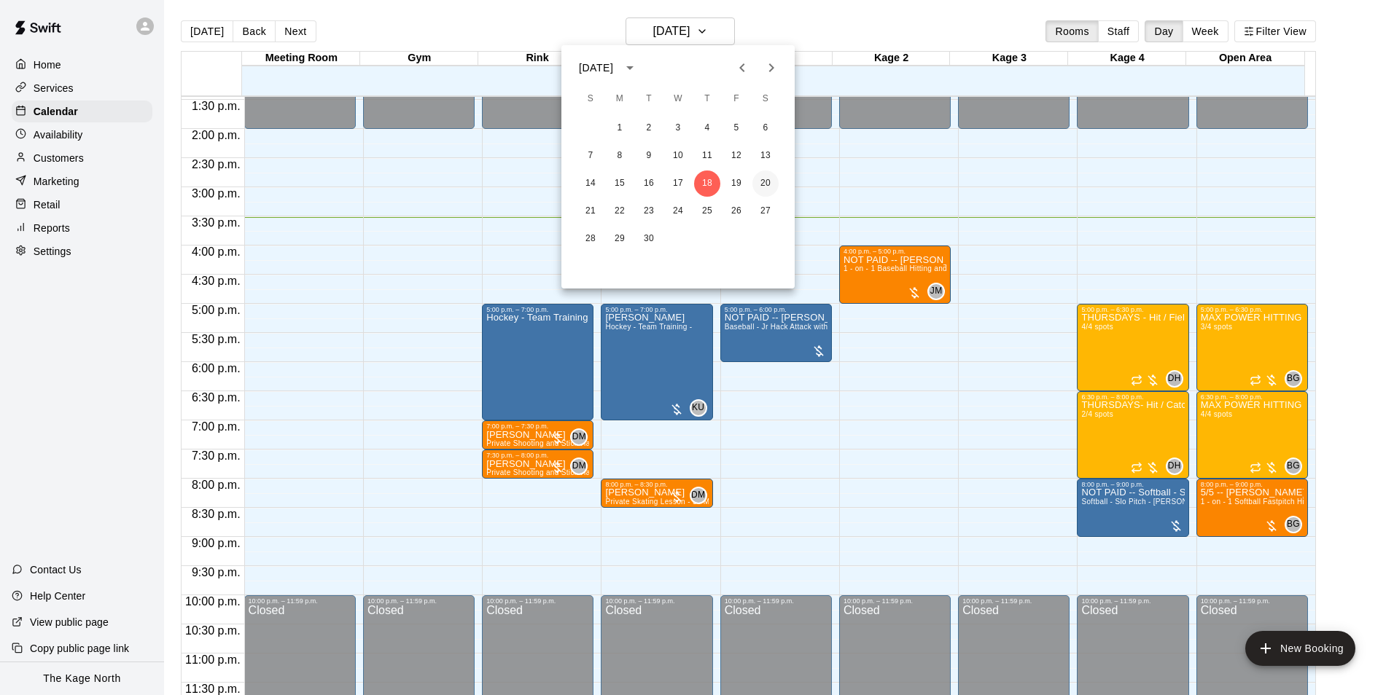
click at [768, 182] on button "20" at bounding box center [765, 184] width 26 height 26
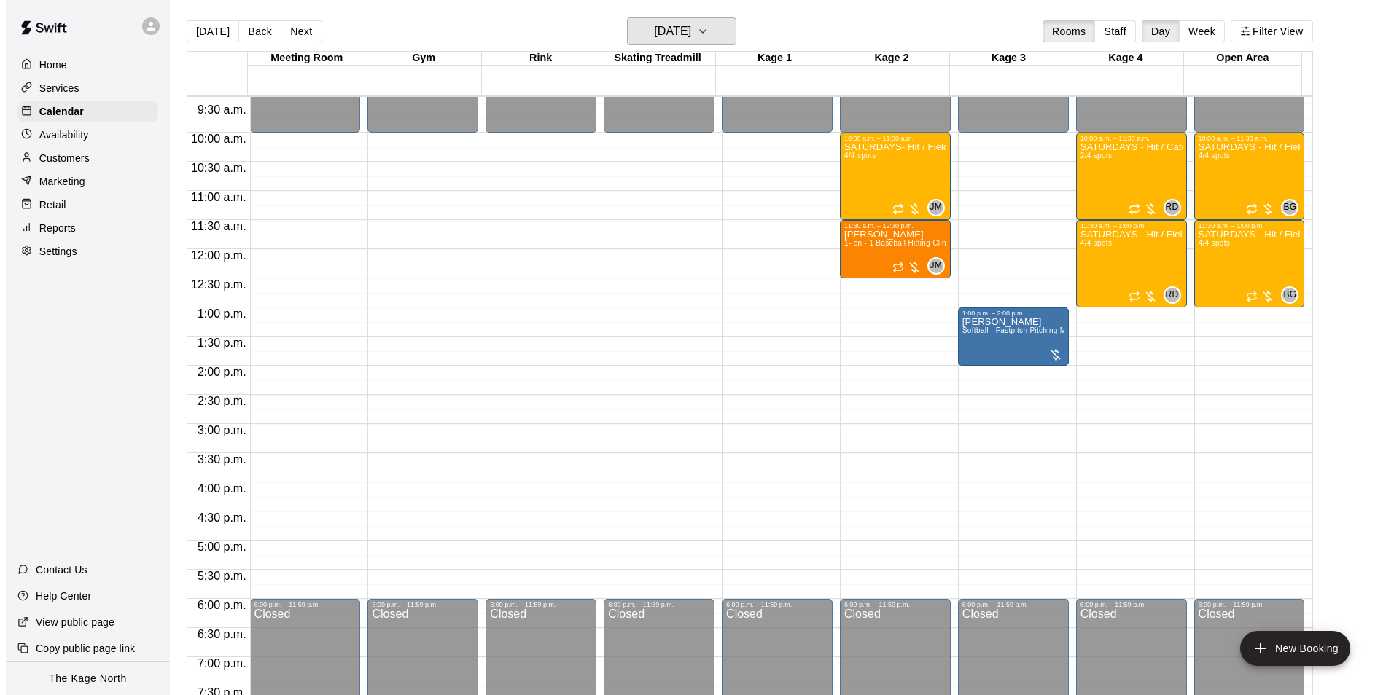
scroll to position [494, 0]
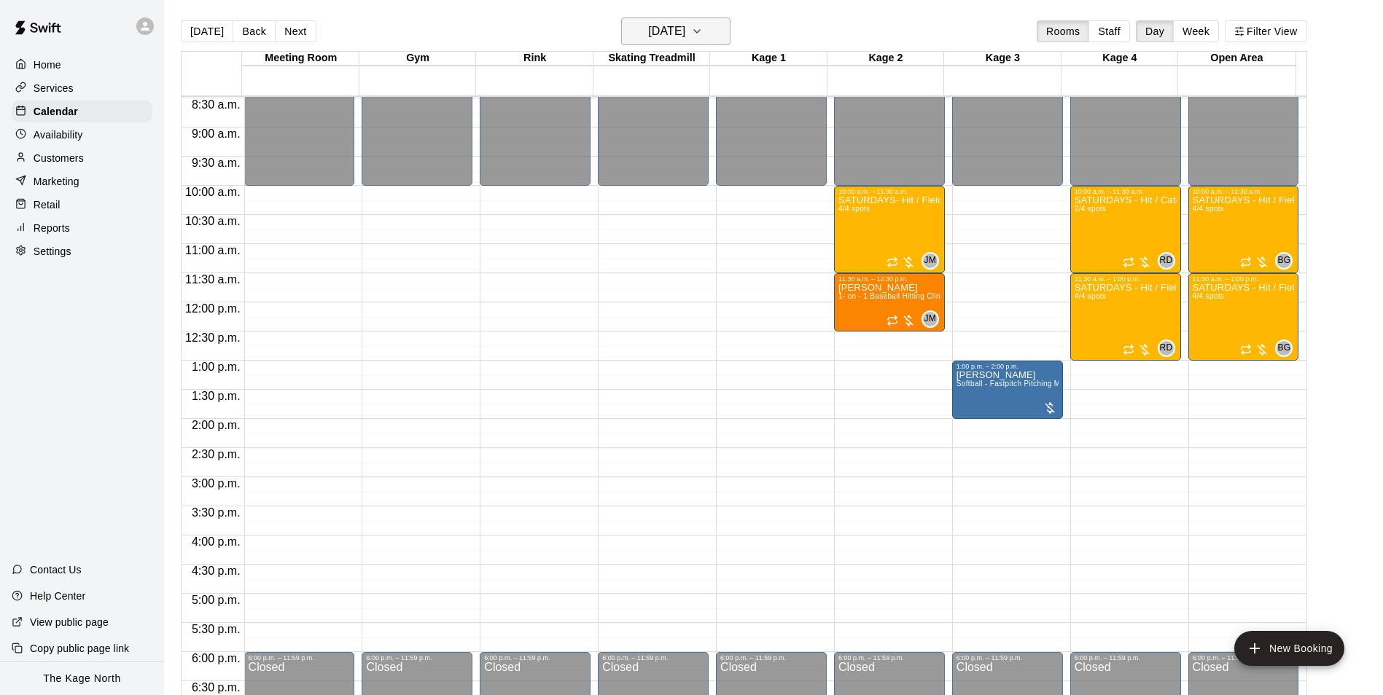
click at [685, 31] on h6 "Saturday Sep 20" at bounding box center [666, 31] width 37 height 20
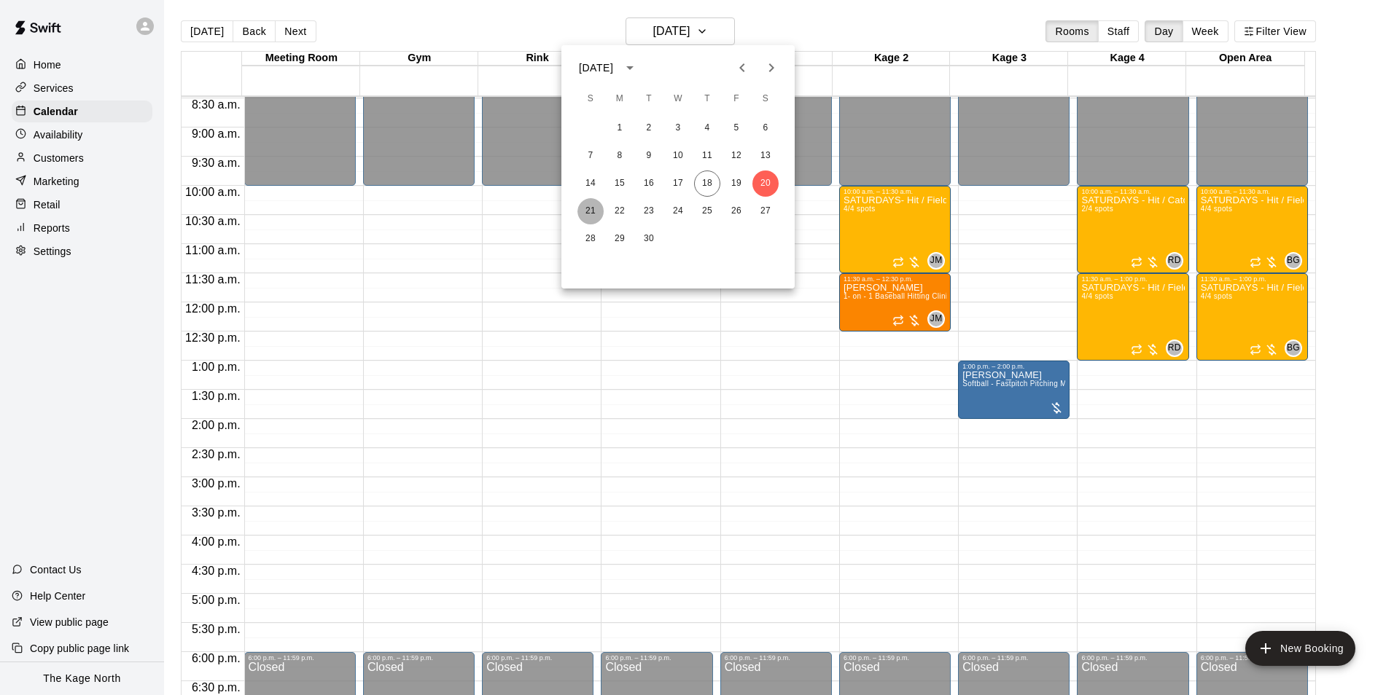
click at [593, 210] on button "21" at bounding box center [590, 211] width 26 height 26
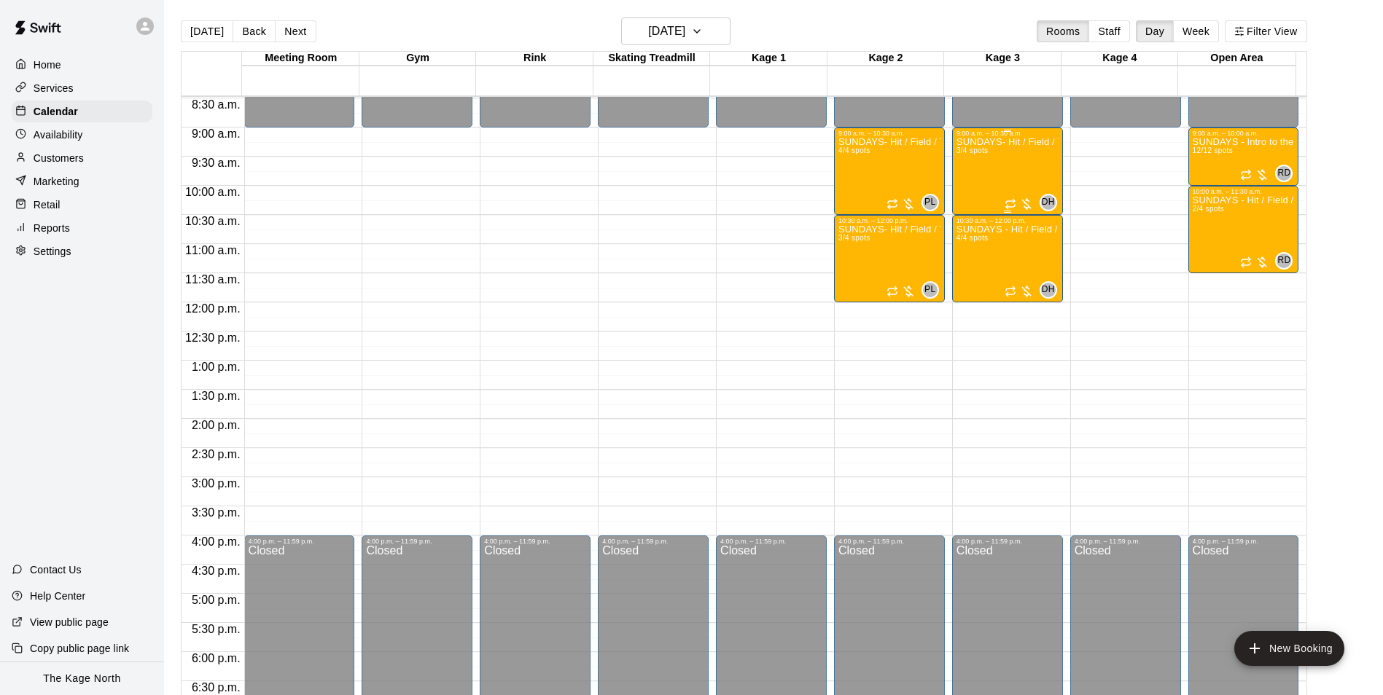
click at [1012, 165] on div "SUNDAYS- Hit / Field / Throw - Baseball Program - 7U-9U 3/4 spots" at bounding box center [1007, 484] width 102 height 695
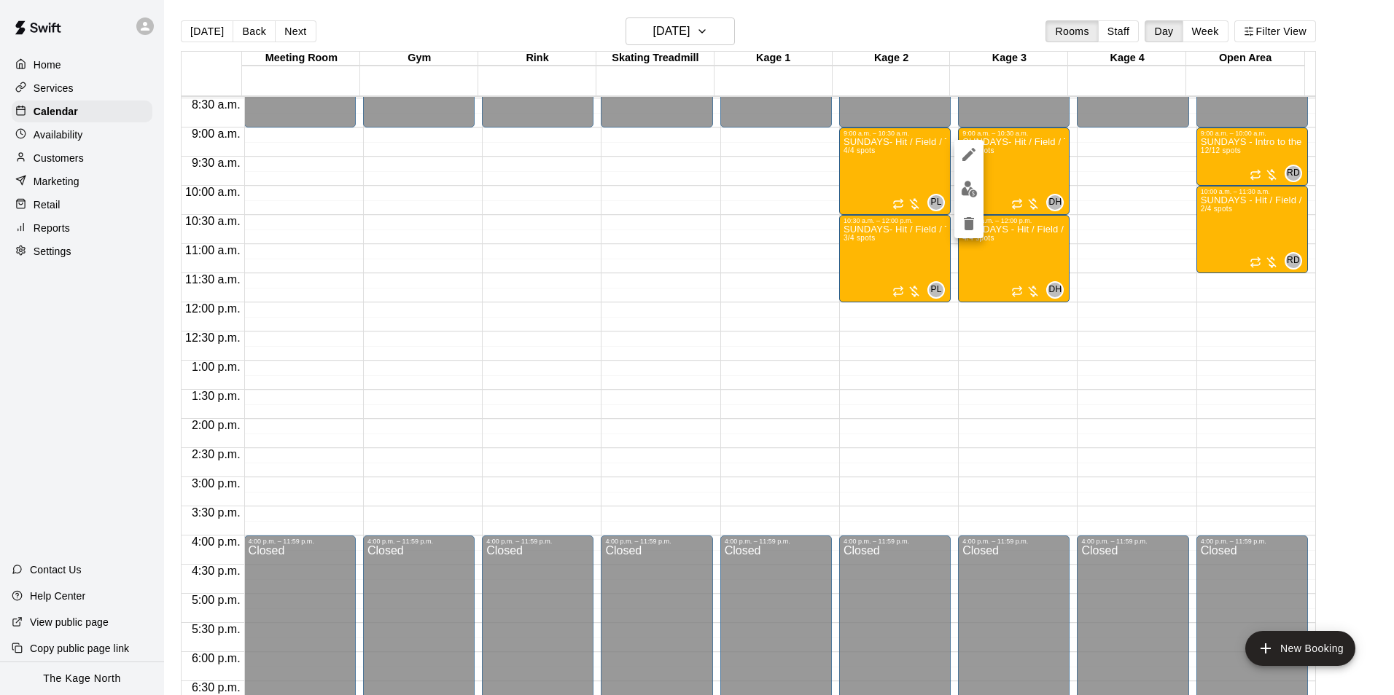
click at [970, 192] on img "edit" at bounding box center [969, 189] width 17 height 17
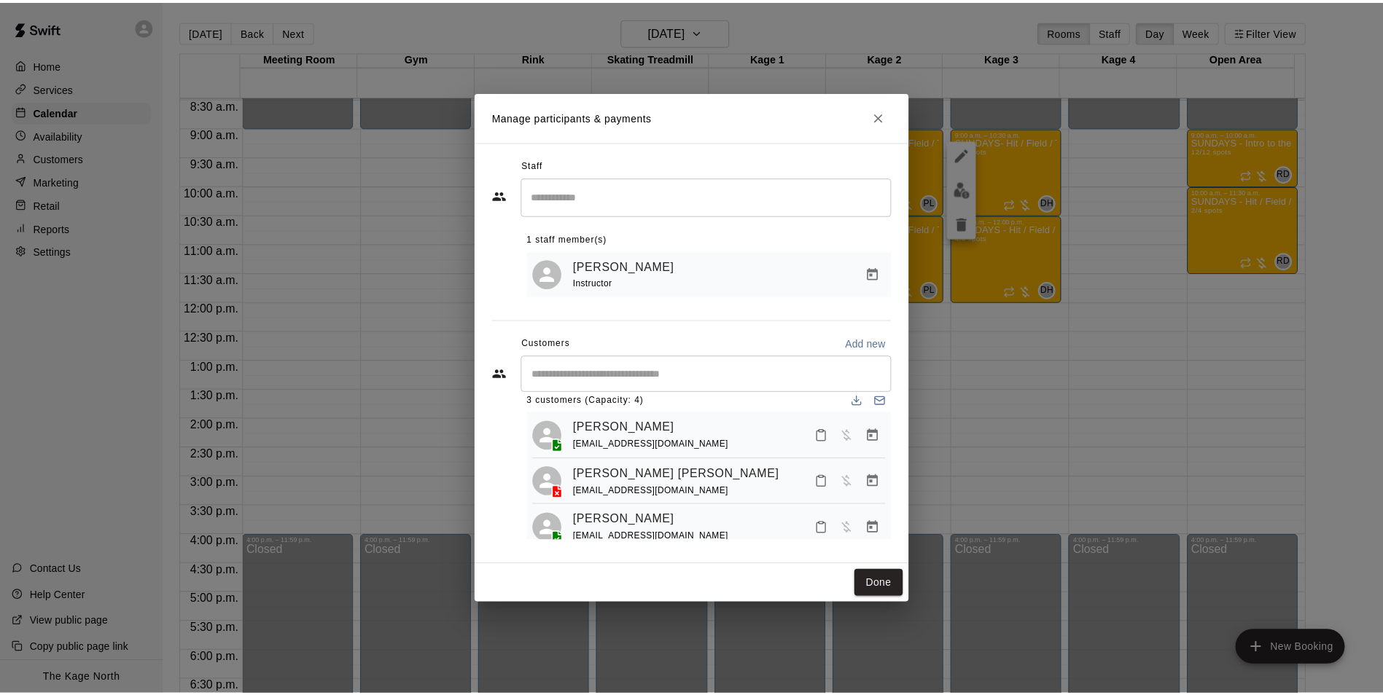
scroll to position [0, 0]
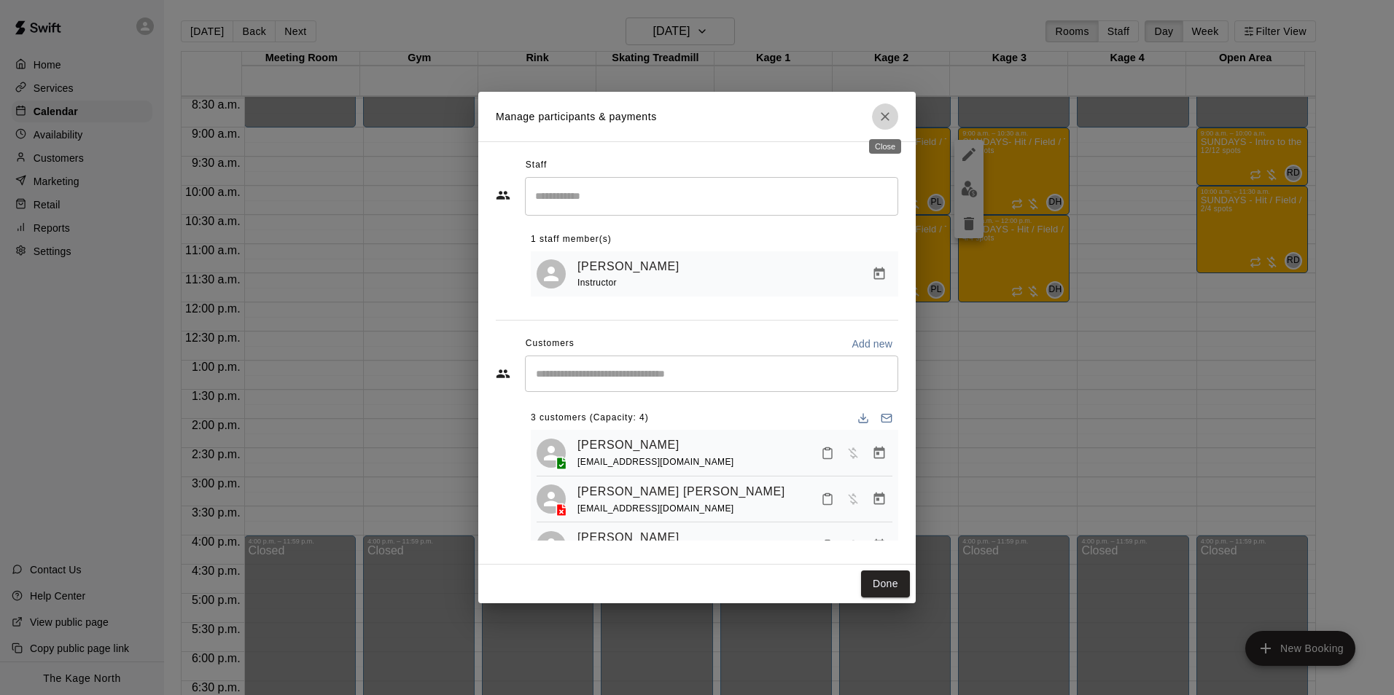
drag, startPoint x: 884, startPoint y: 122, endPoint x: 943, endPoint y: 153, distance: 66.2
click at [884, 122] on icon "Close" at bounding box center [885, 116] width 15 height 15
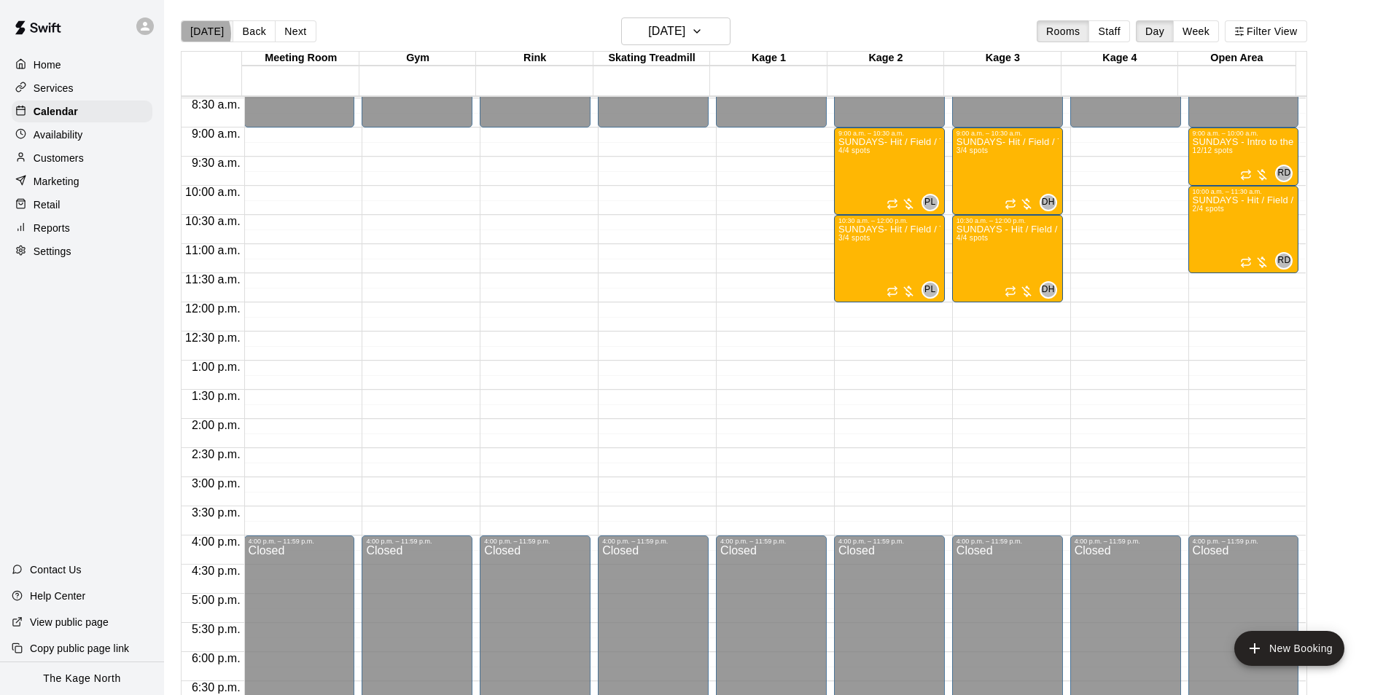
click at [192, 33] on button "[DATE]" at bounding box center [207, 31] width 52 height 22
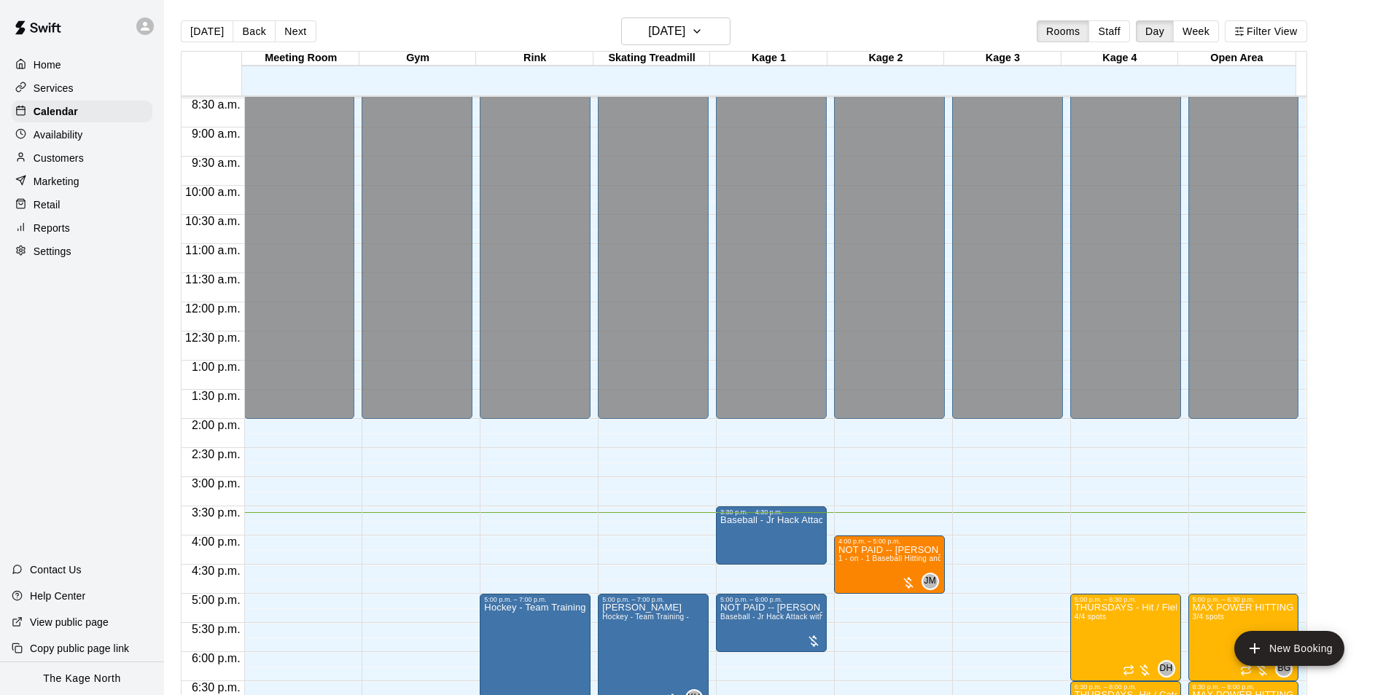
scroll to position [713, 0]
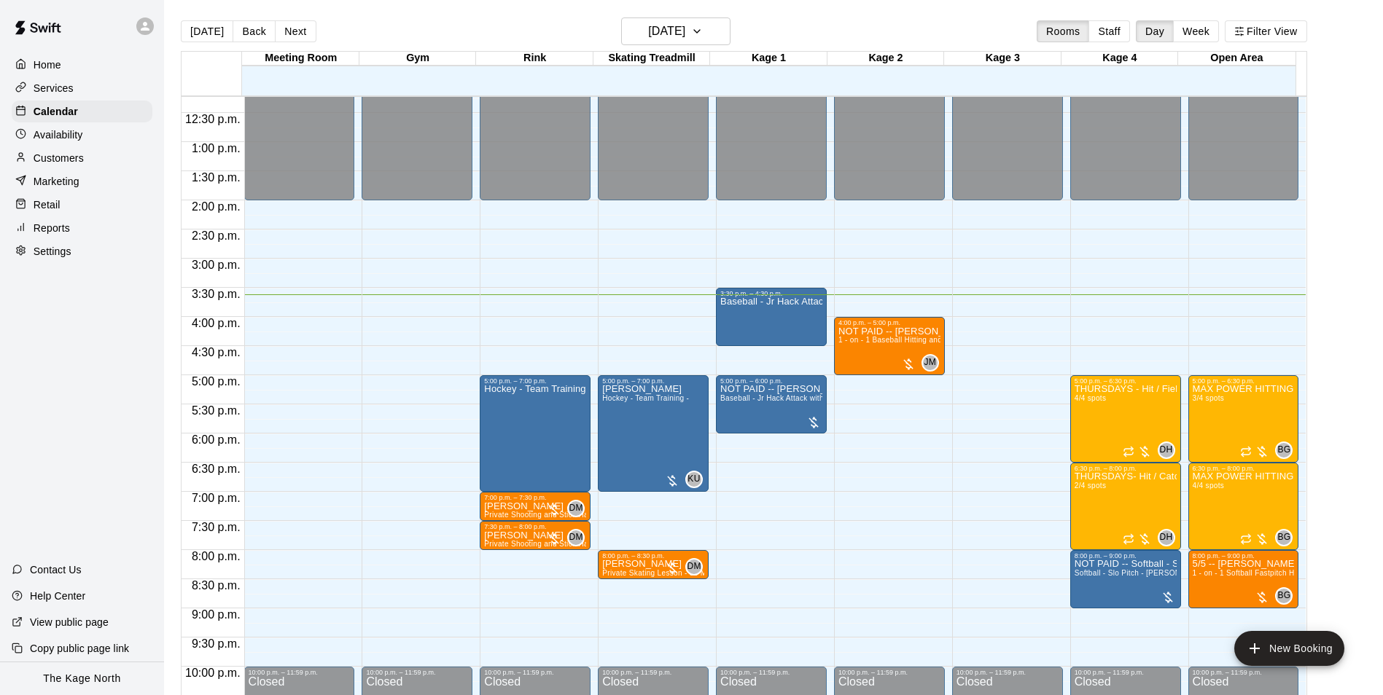
click at [419, 30] on div "[DATE] Back [DATE][DATE] Rooms Staff Day Week Filter View" at bounding box center [744, 34] width 1126 height 34
drag, startPoint x: 798, startPoint y: 15, endPoint x: 792, endPoint y: 20, distance: 7.7
click at [798, 15] on main "Today Back Next Thursday Sep 18 Rooms Staff Day Week Filter View Meeting Room 1…" at bounding box center [773, 359] width 1219 height 719
click at [685, 30] on h6 "[DATE]" at bounding box center [666, 31] width 37 height 20
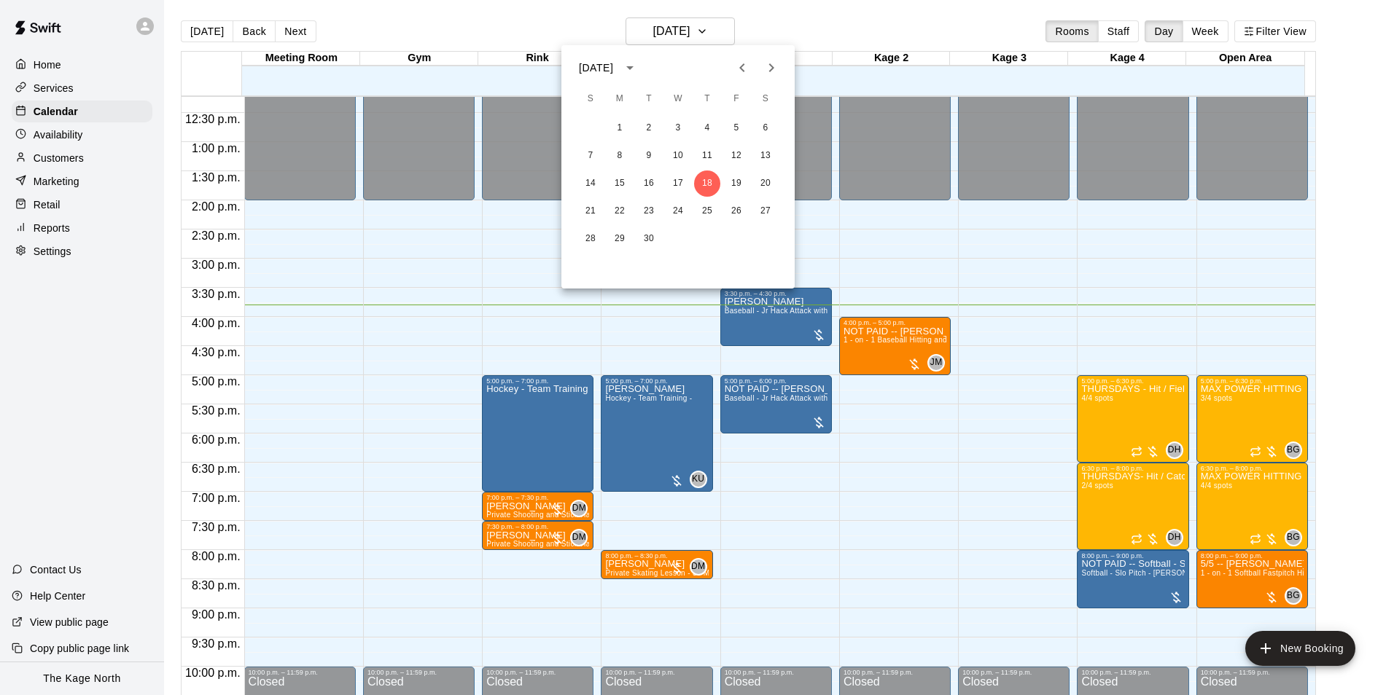
click at [813, 30] on div at bounding box center [697, 347] width 1394 height 695
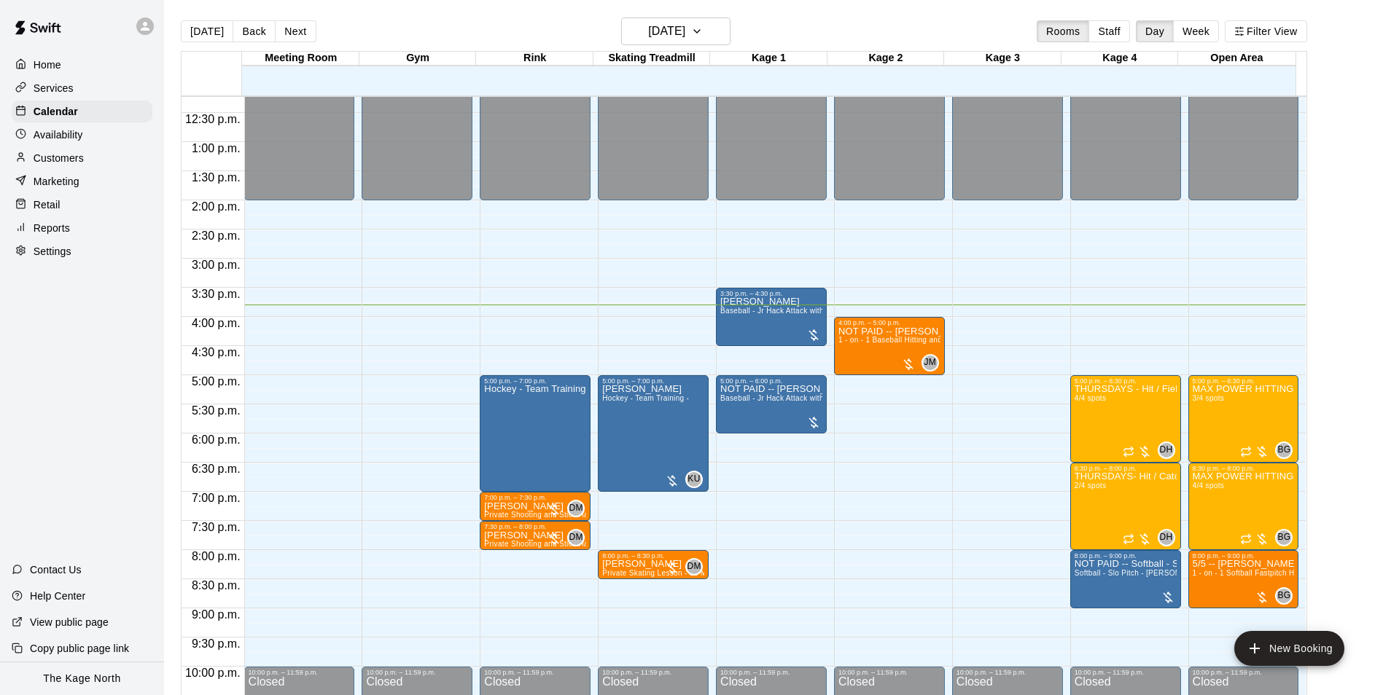
click at [799, 38] on div "[DATE] Back [DATE][DATE] Rooms Staff Day Week Filter View" at bounding box center [744, 34] width 1126 height 34
click at [674, 17] on main "Today Back Next Thursday Sep 18 Rooms Staff Day Week Filter View Meeting Room 1…" at bounding box center [773, 359] width 1219 height 719
click at [685, 31] on h6 "[DATE]" at bounding box center [666, 31] width 37 height 20
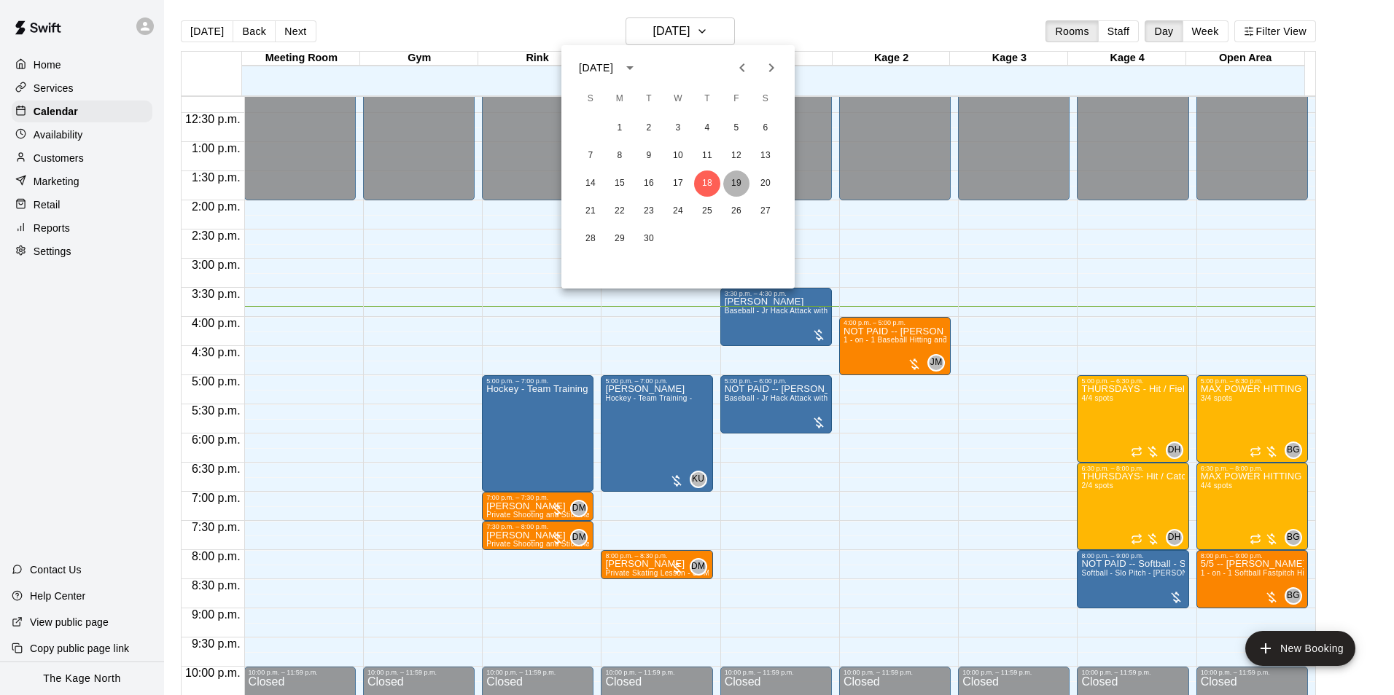
click at [742, 179] on button "19" at bounding box center [736, 184] width 26 height 26
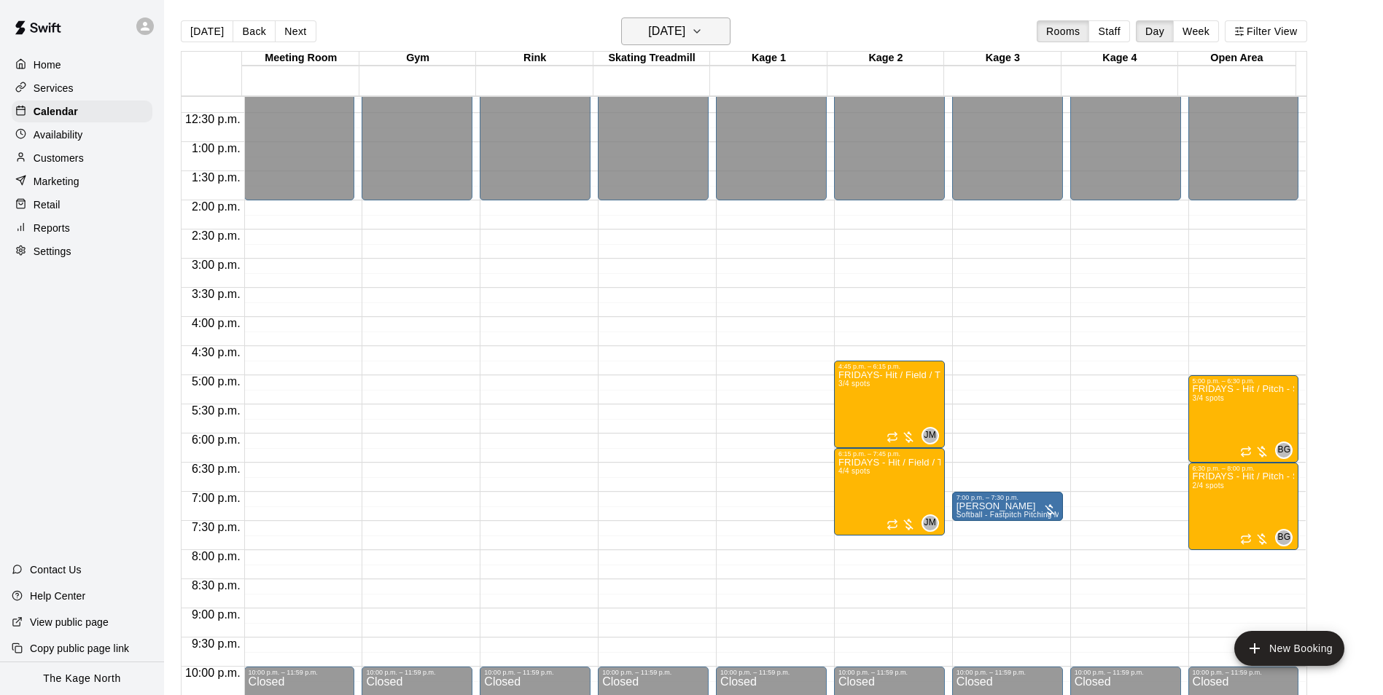
click at [708, 37] on button "Friday Sep 19" at bounding box center [675, 31] width 109 height 28
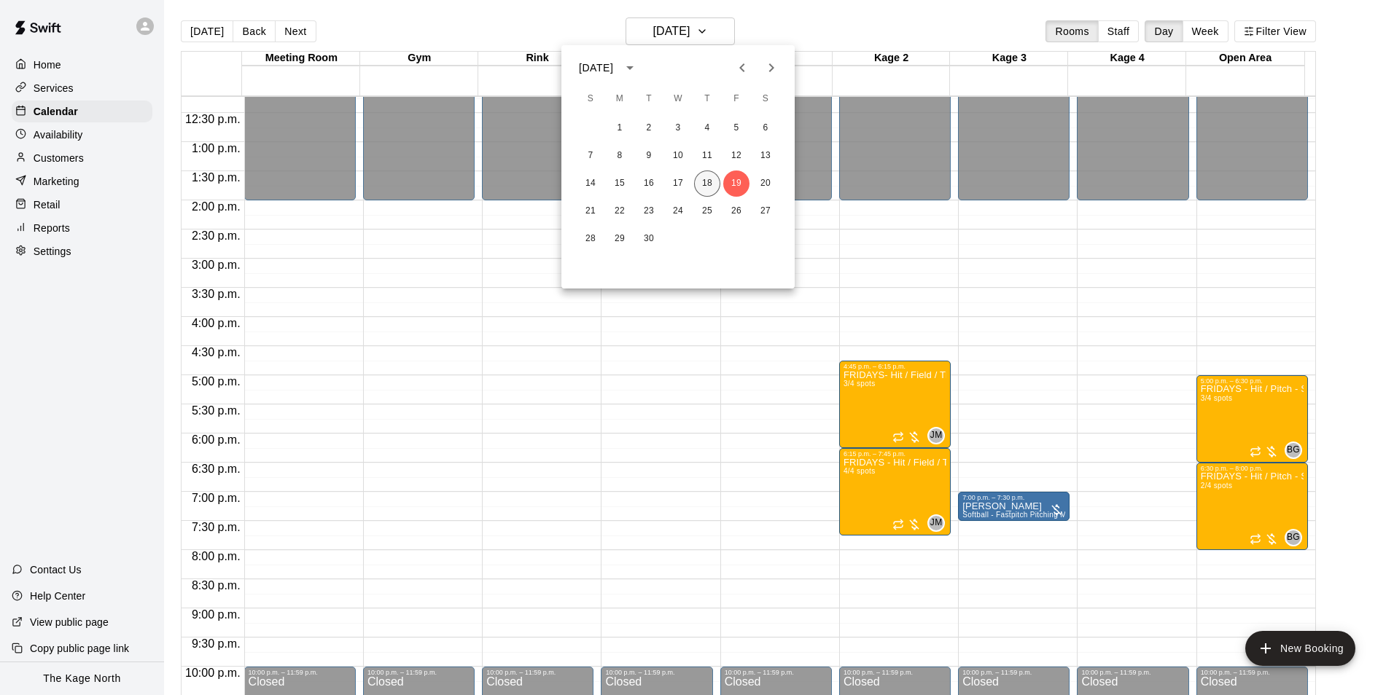
click at [704, 182] on button "18" at bounding box center [707, 184] width 26 height 26
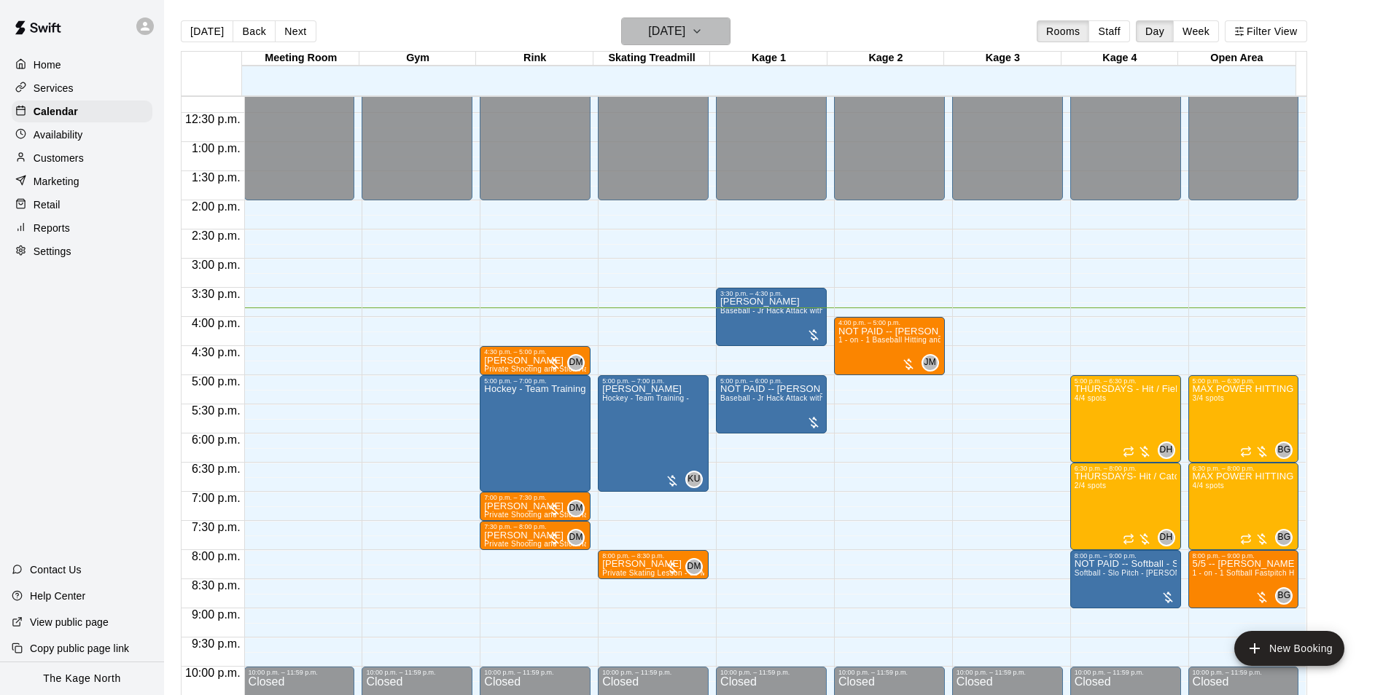
click at [717, 34] on button "[DATE]" at bounding box center [675, 31] width 109 height 28
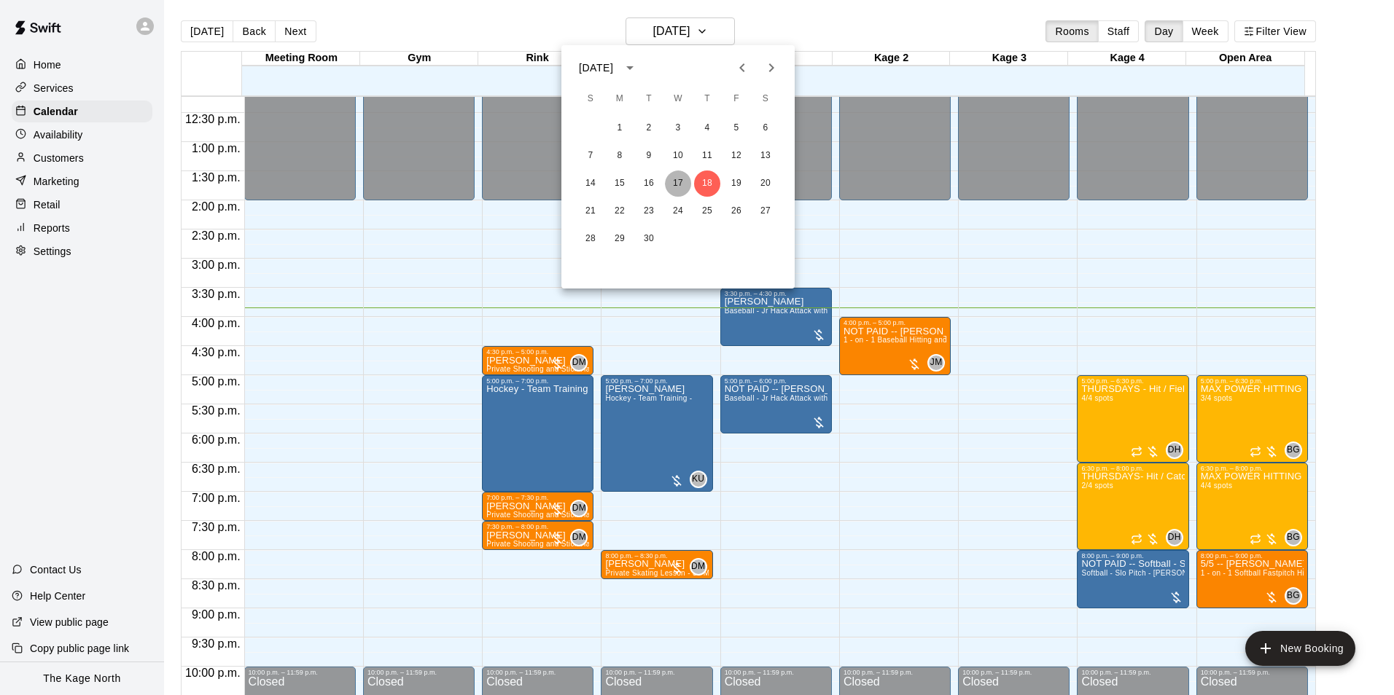
click at [679, 181] on button "17" at bounding box center [678, 184] width 26 height 26
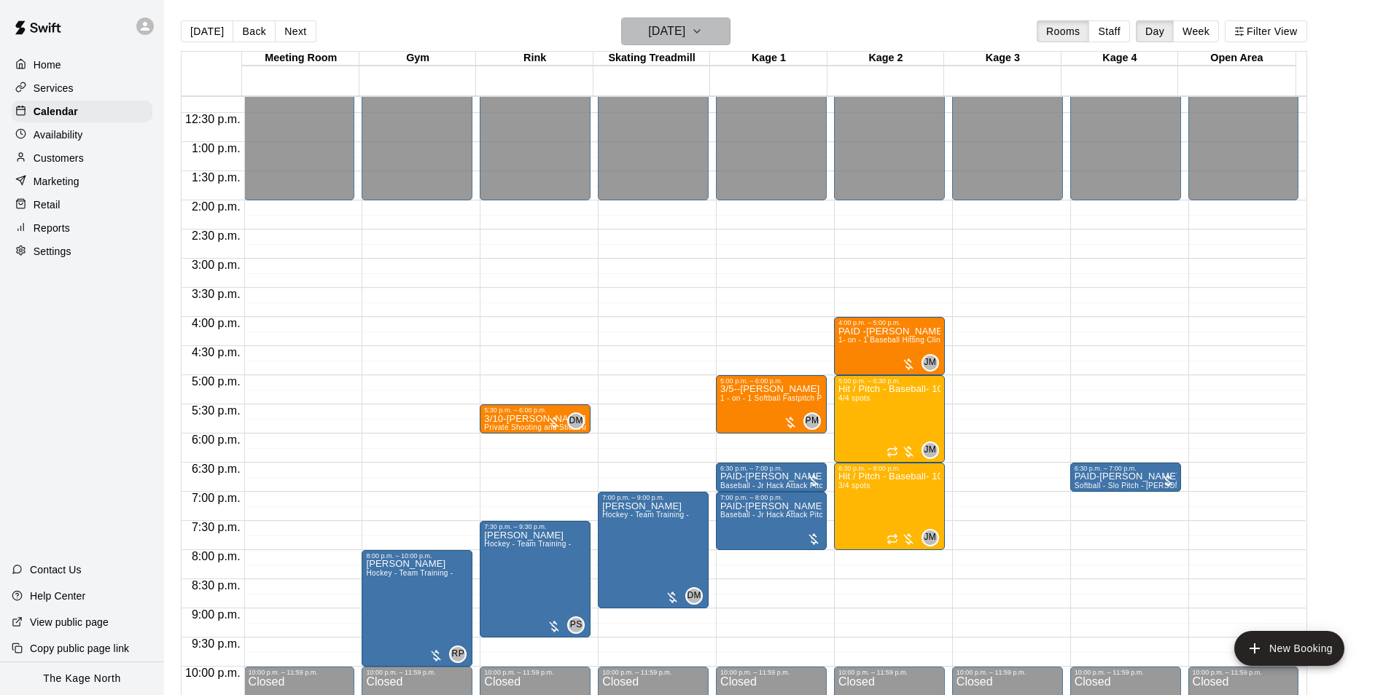
click at [699, 43] on button "Wednesday Sep 17" at bounding box center [675, 31] width 109 height 28
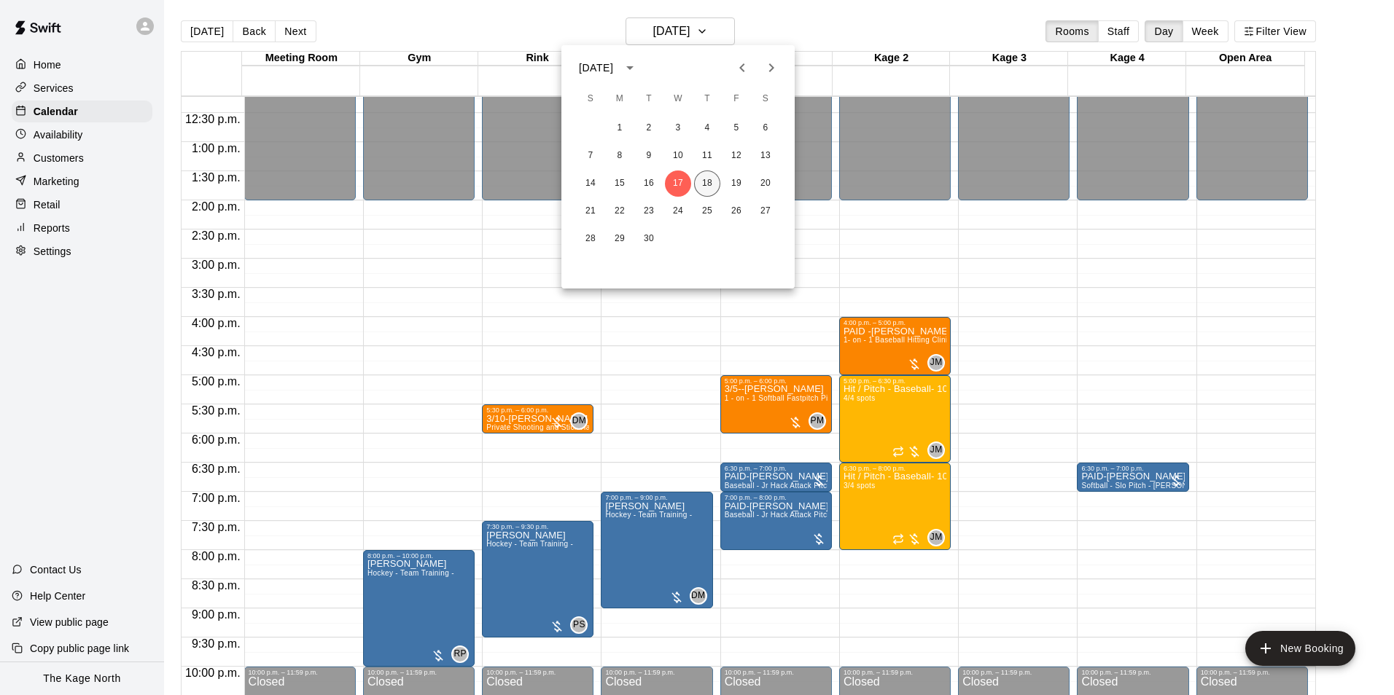
click at [710, 186] on button "18" at bounding box center [707, 184] width 26 height 26
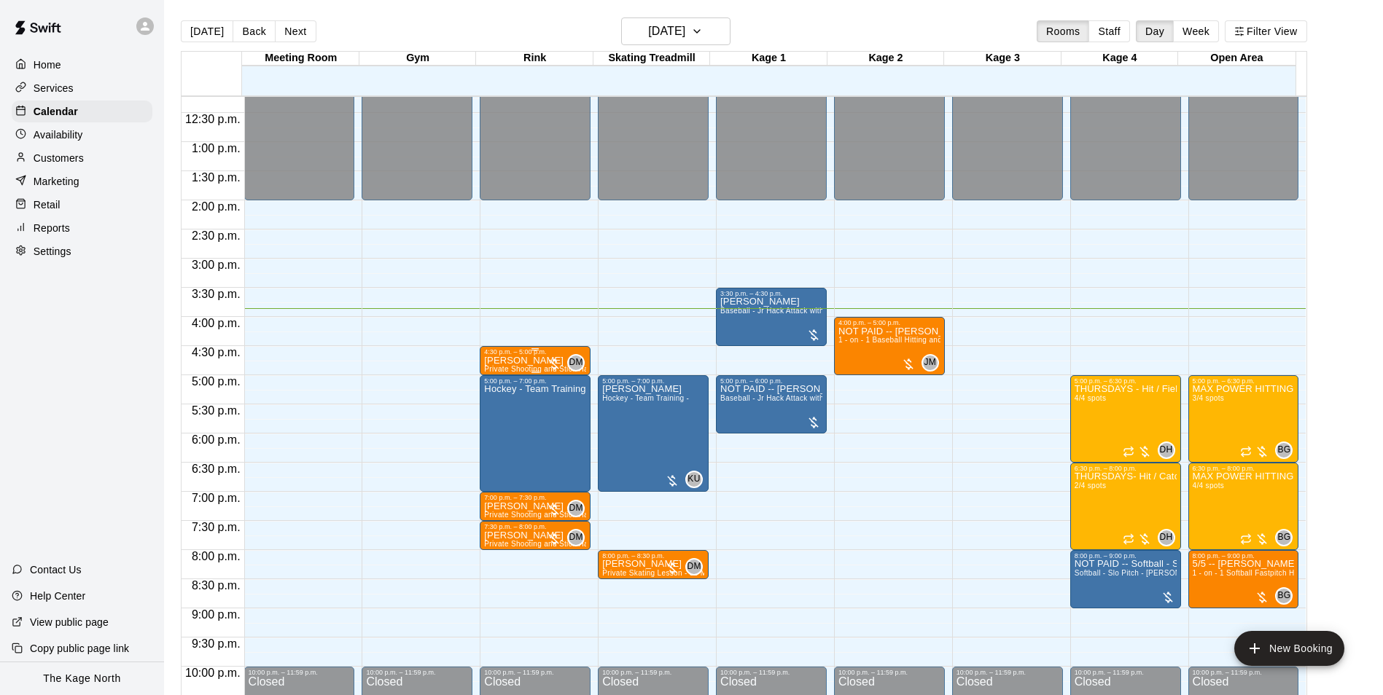
click at [534, 361] on p "Mathieu Blais" at bounding box center [535, 361] width 102 height 0
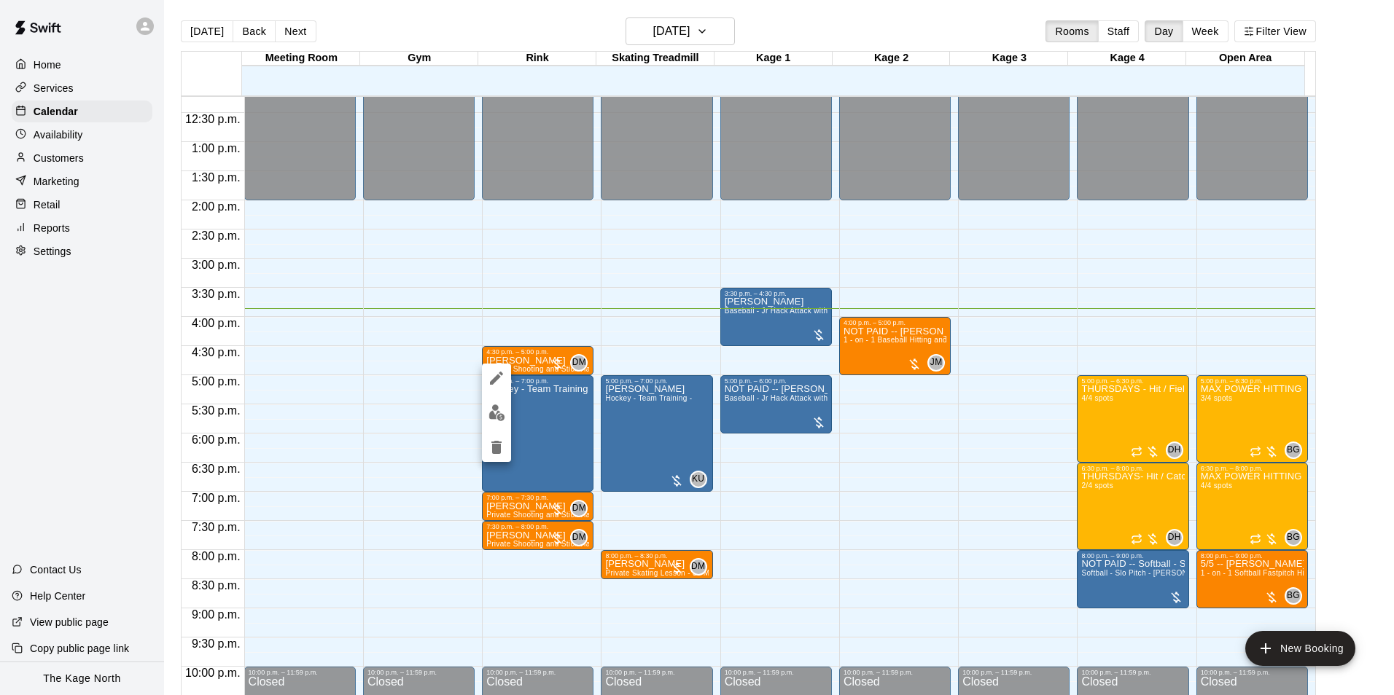
click at [505, 418] on button "edit" at bounding box center [496, 413] width 29 height 28
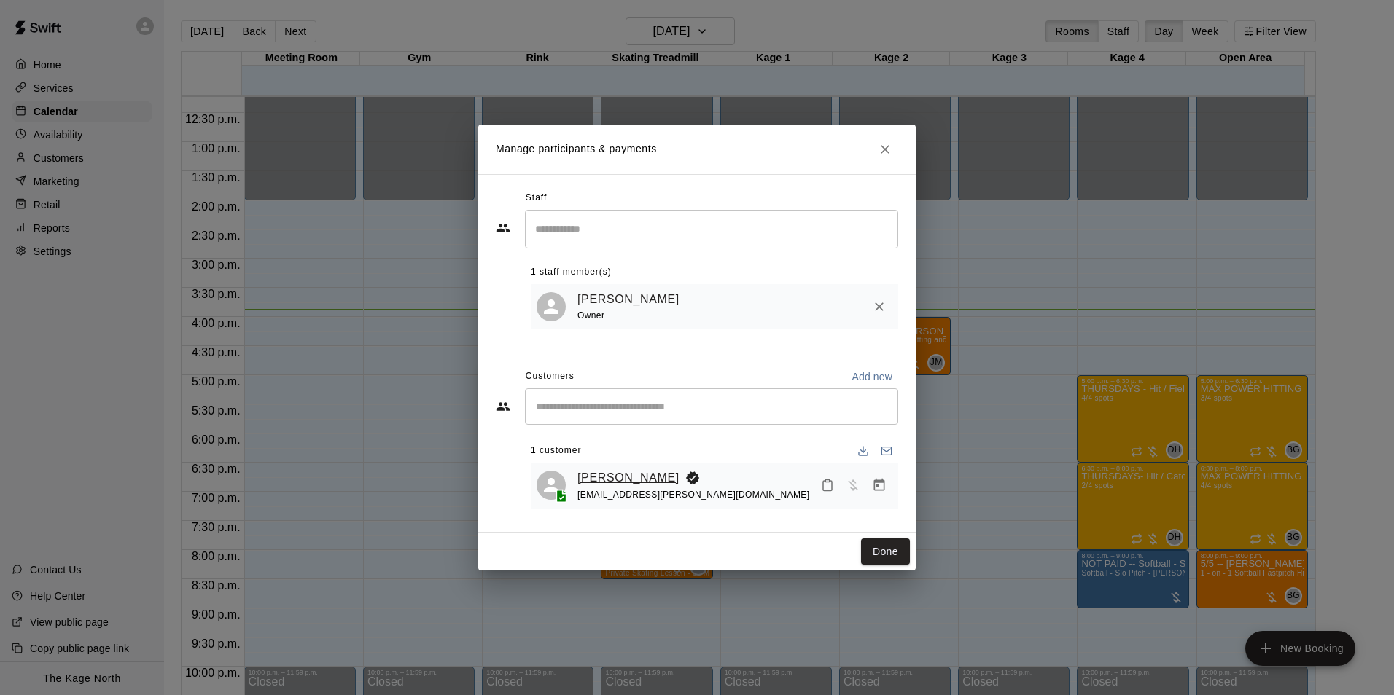
click at [607, 469] on link "Mathieu Blais" at bounding box center [628, 478] width 102 height 19
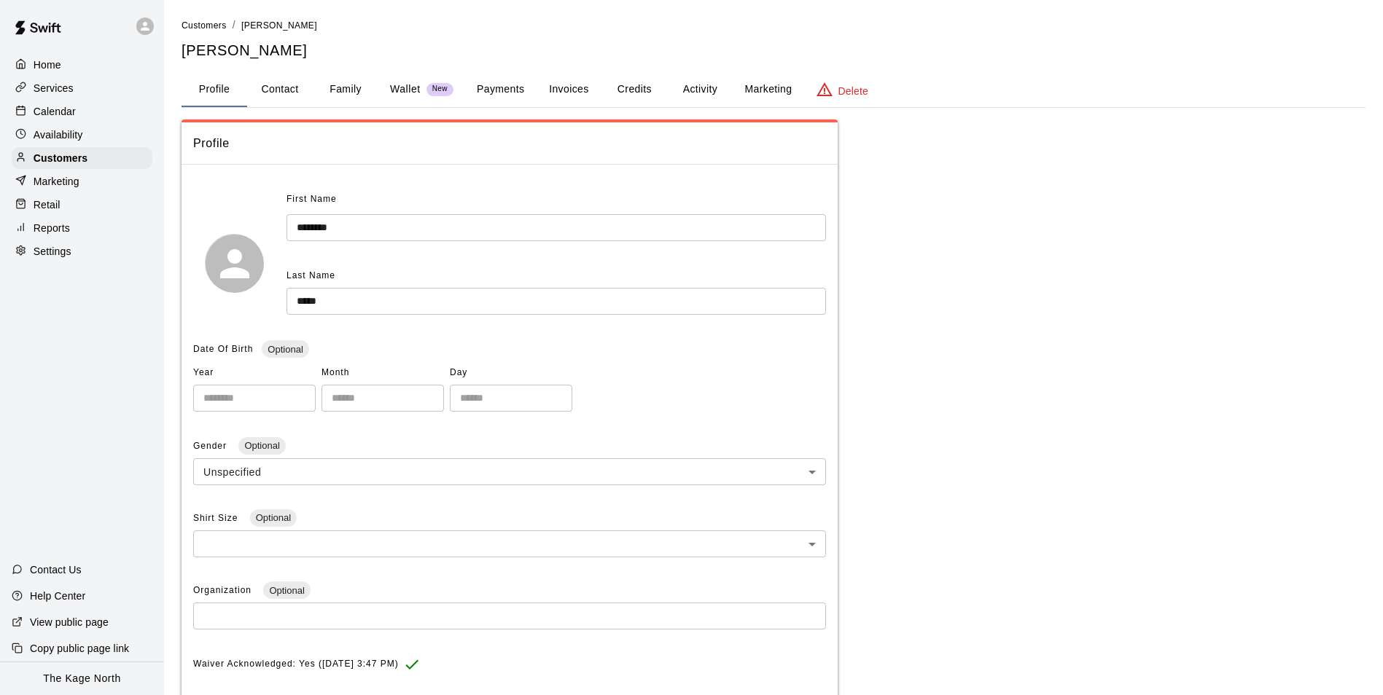
click at [698, 83] on button "Activity" at bounding box center [700, 89] width 66 height 35
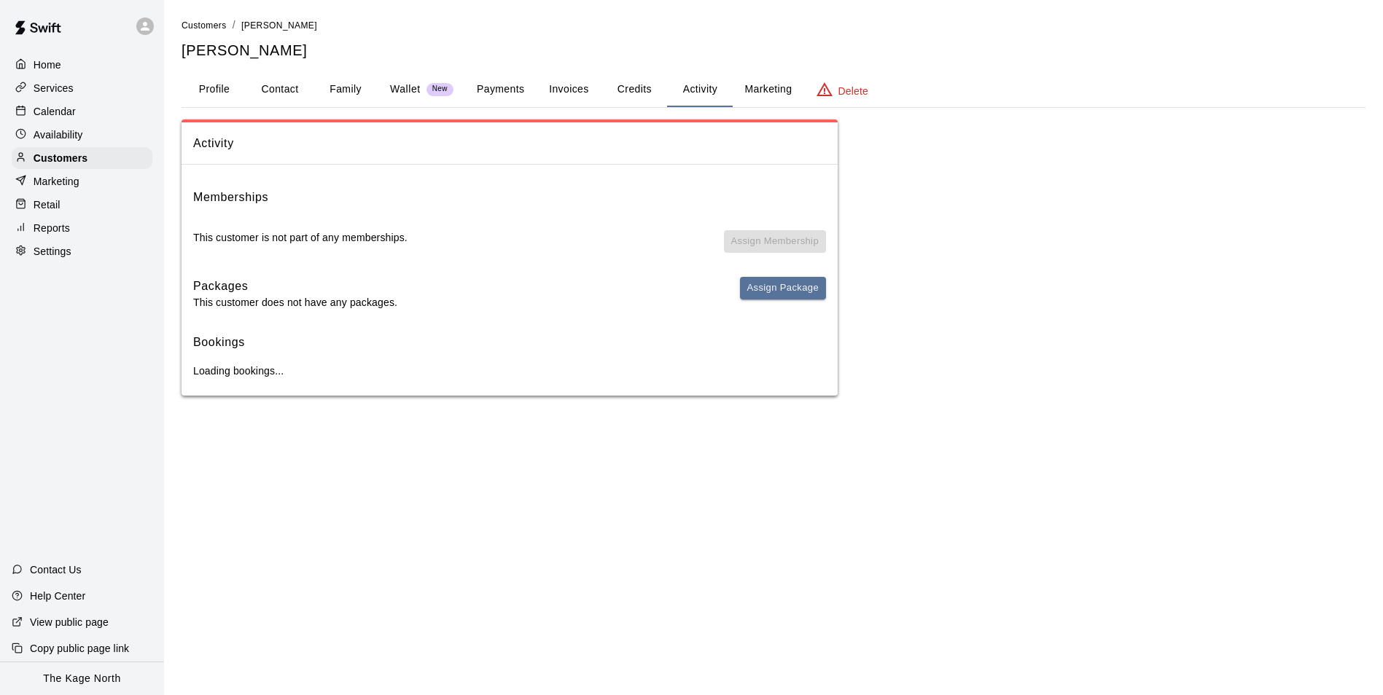
click at [356, 82] on button "Family" at bounding box center [346, 89] width 66 height 35
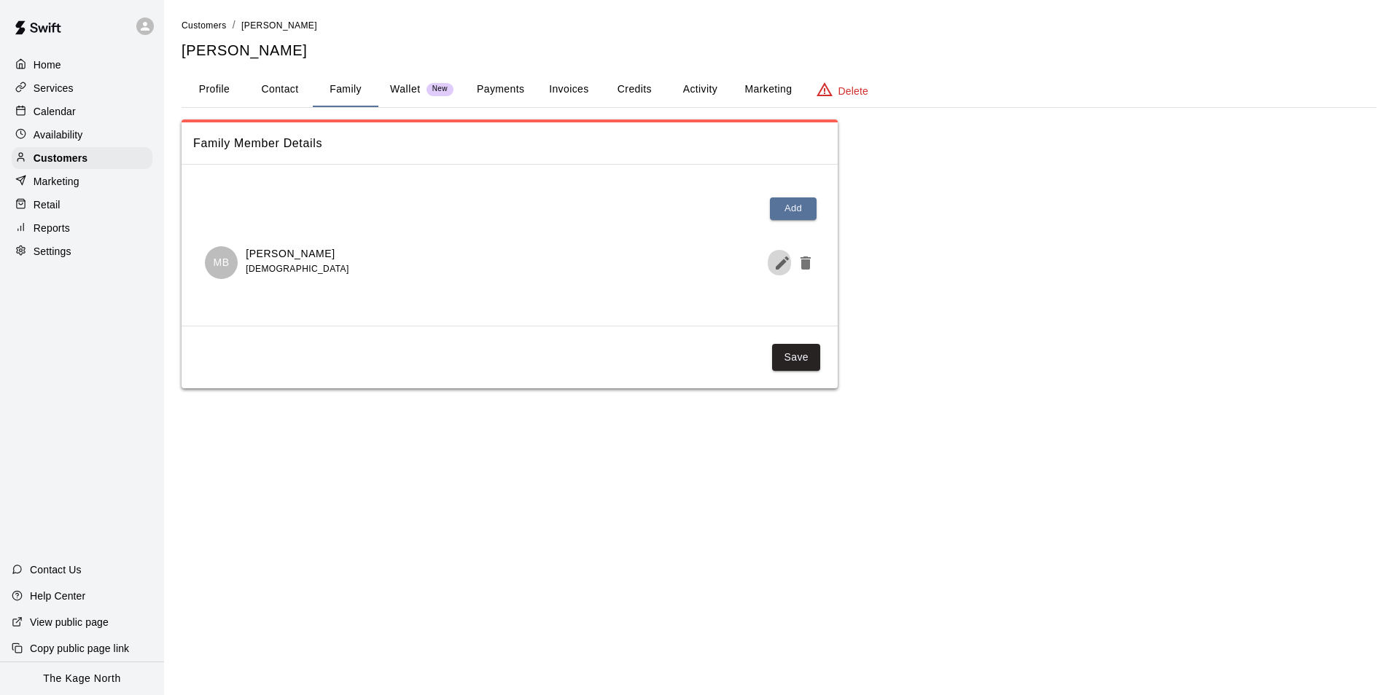
click at [774, 268] on icon "Edit Member" at bounding box center [781, 262] width 17 height 17
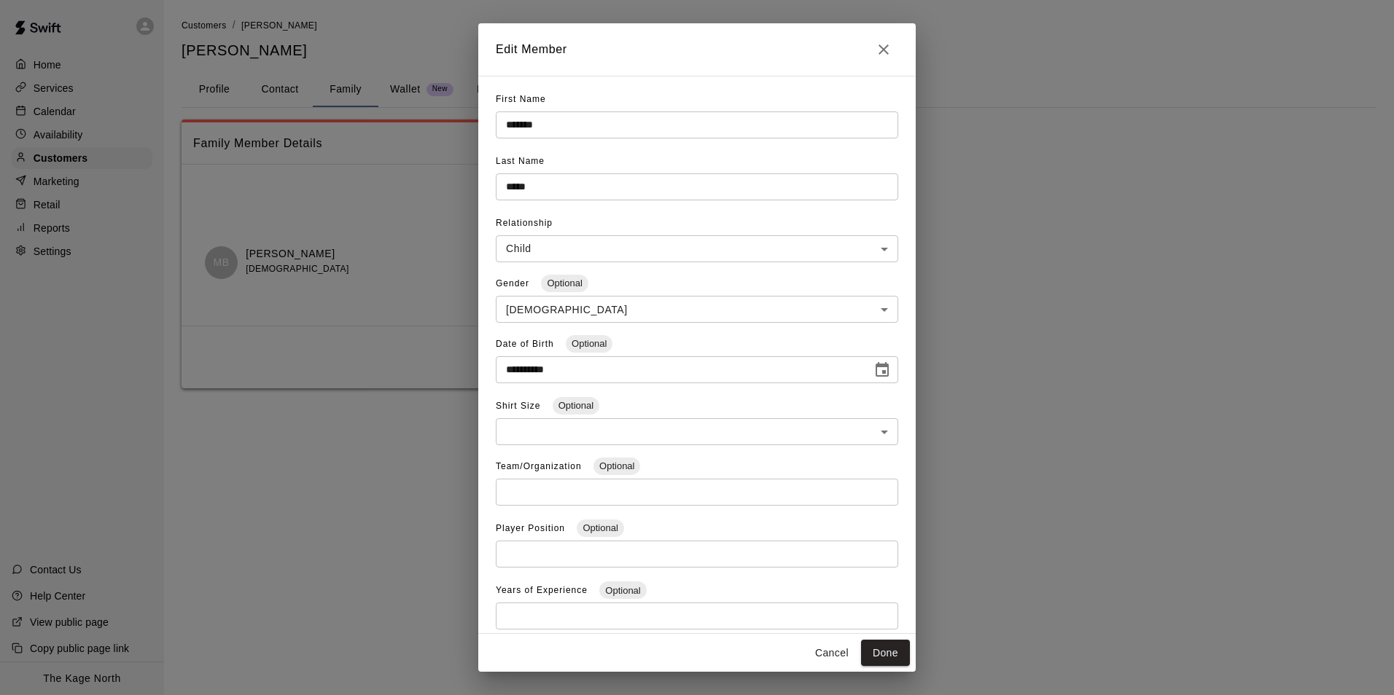
click at [887, 45] on icon "Close" at bounding box center [883, 49] width 10 height 10
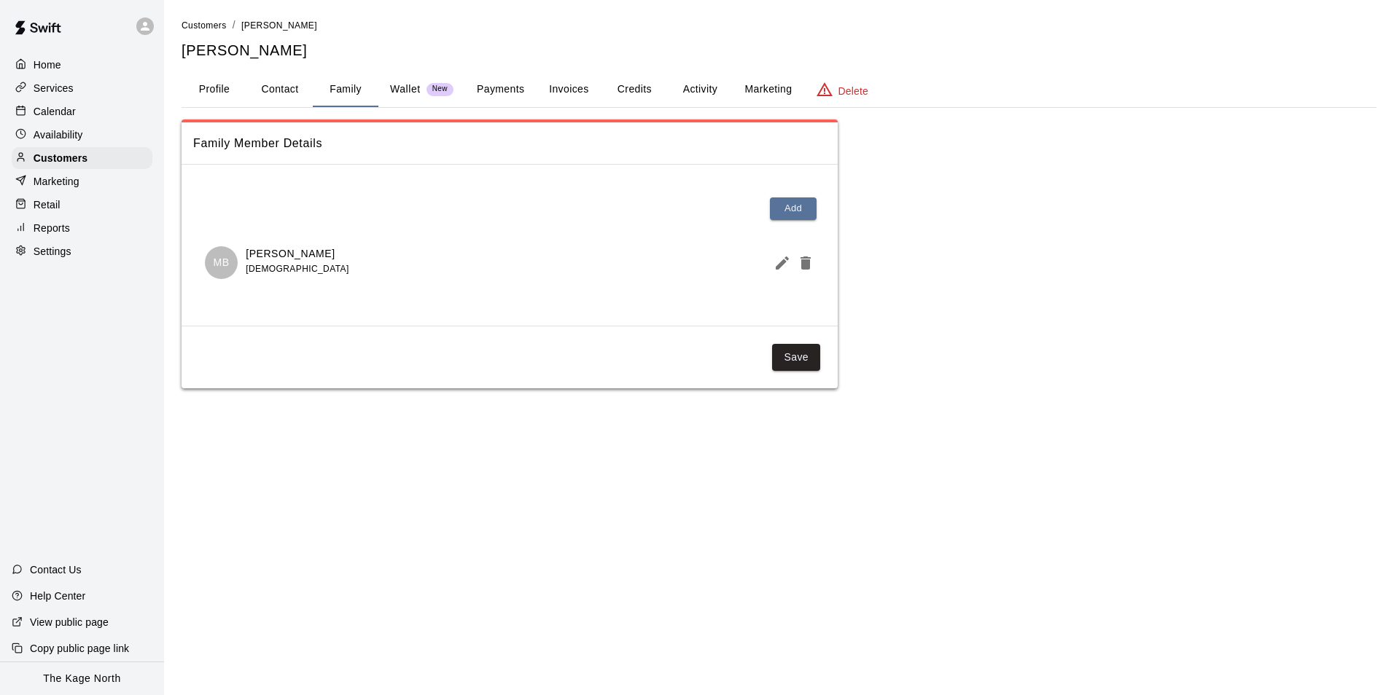
click at [276, 91] on button "Contact" at bounding box center [280, 89] width 66 height 35
select select "**"
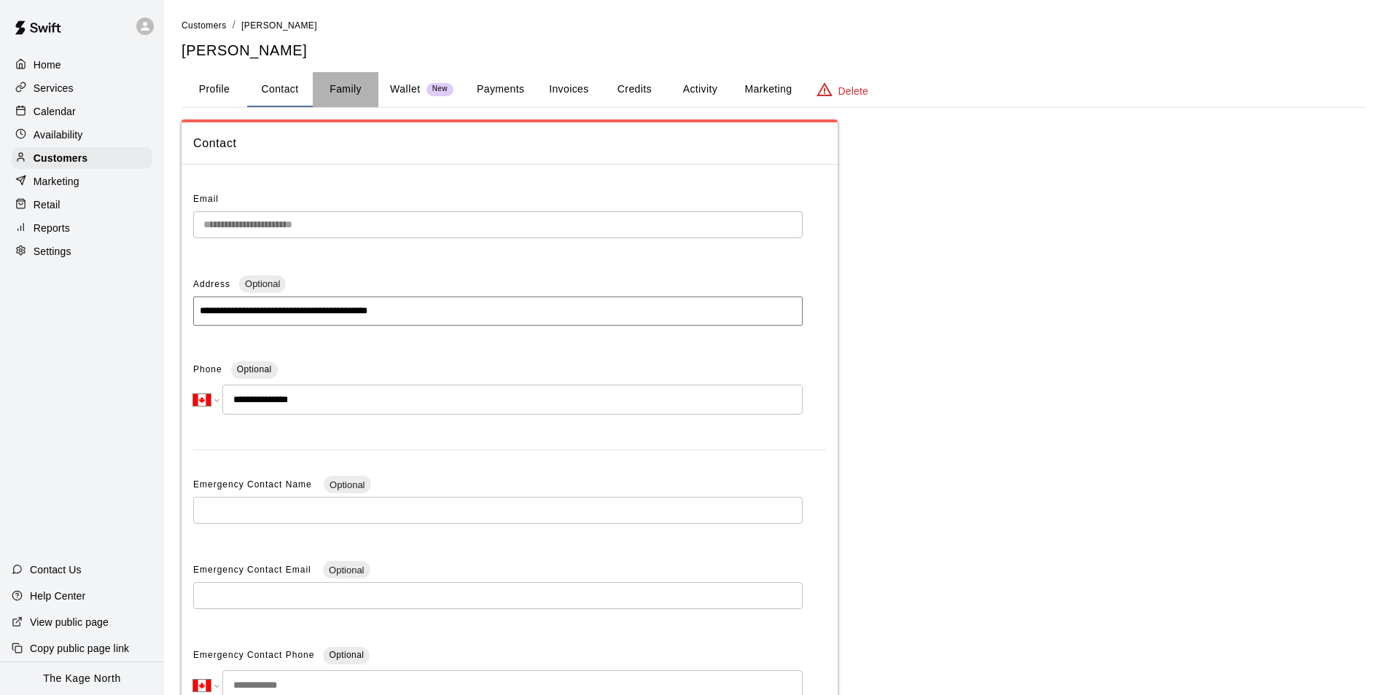
click at [353, 94] on button "Family" at bounding box center [346, 89] width 66 height 35
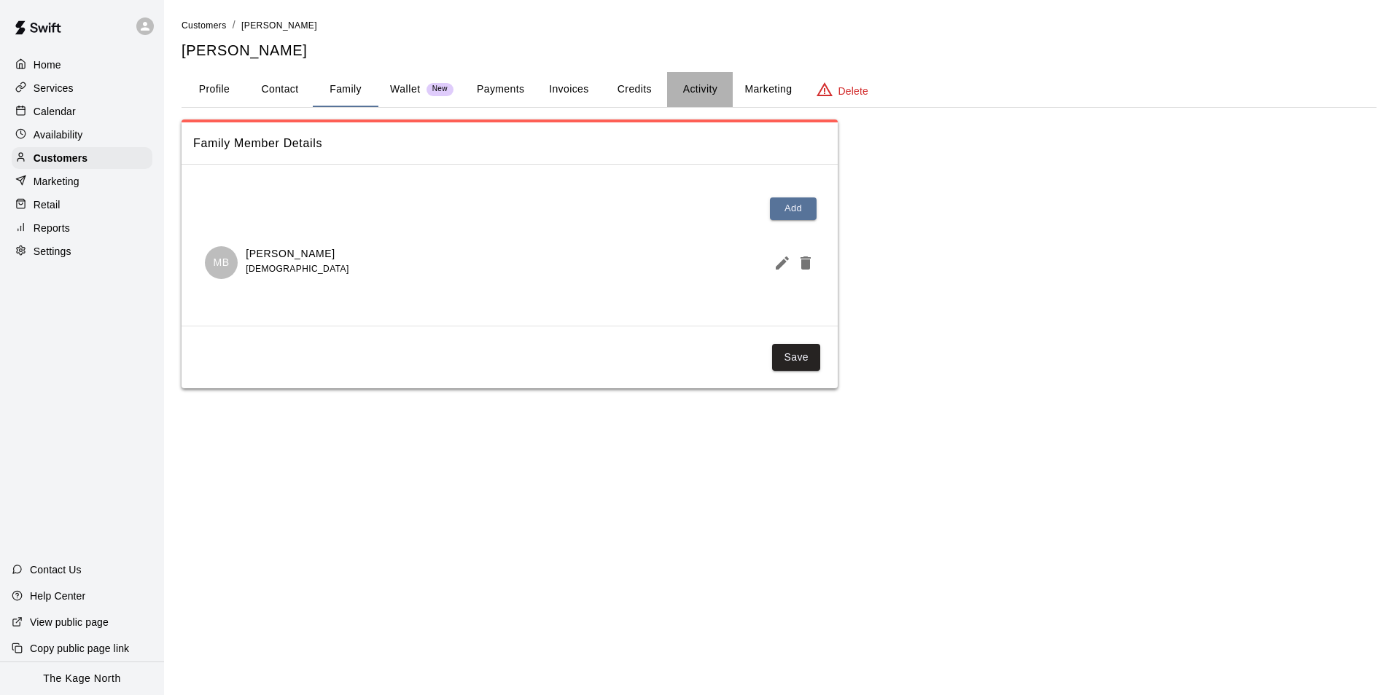
click at [703, 93] on button "Activity" at bounding box center [700, 89] width 66 height 35
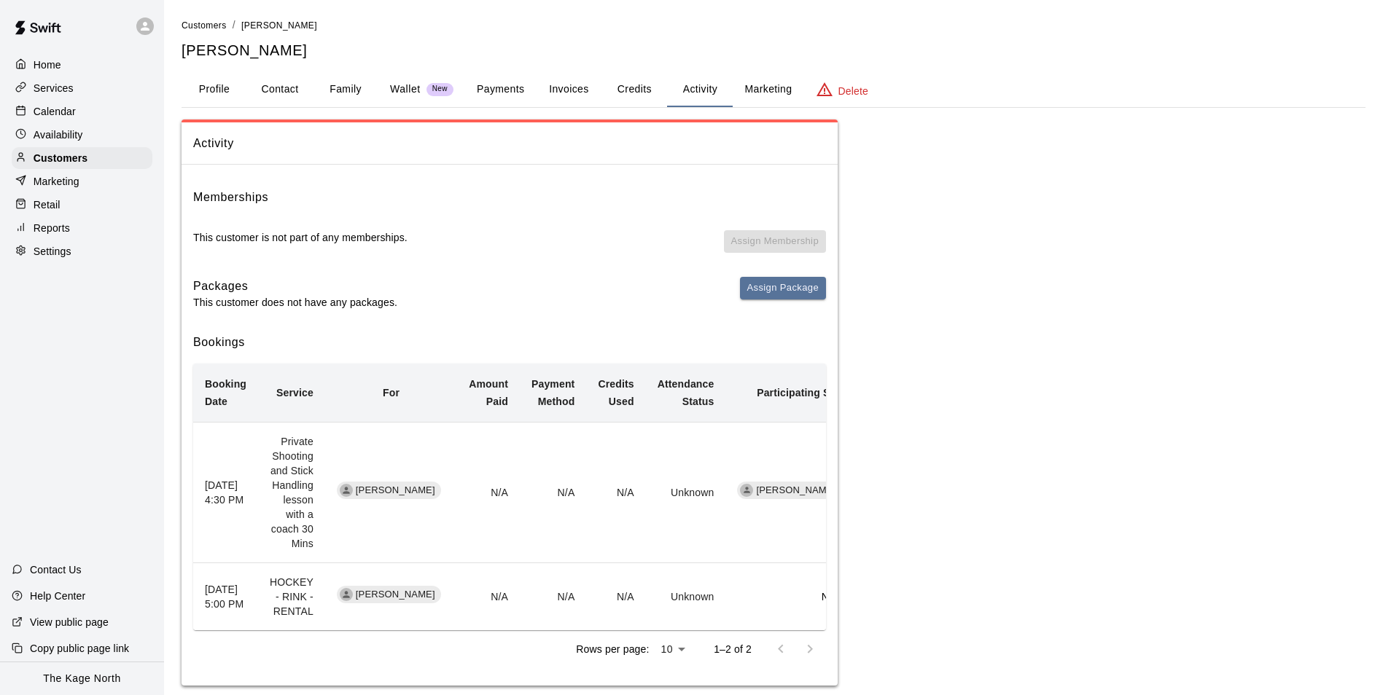
click at [338, 89] on button "Family" at bounding box center [346, 89] width 66 height 35
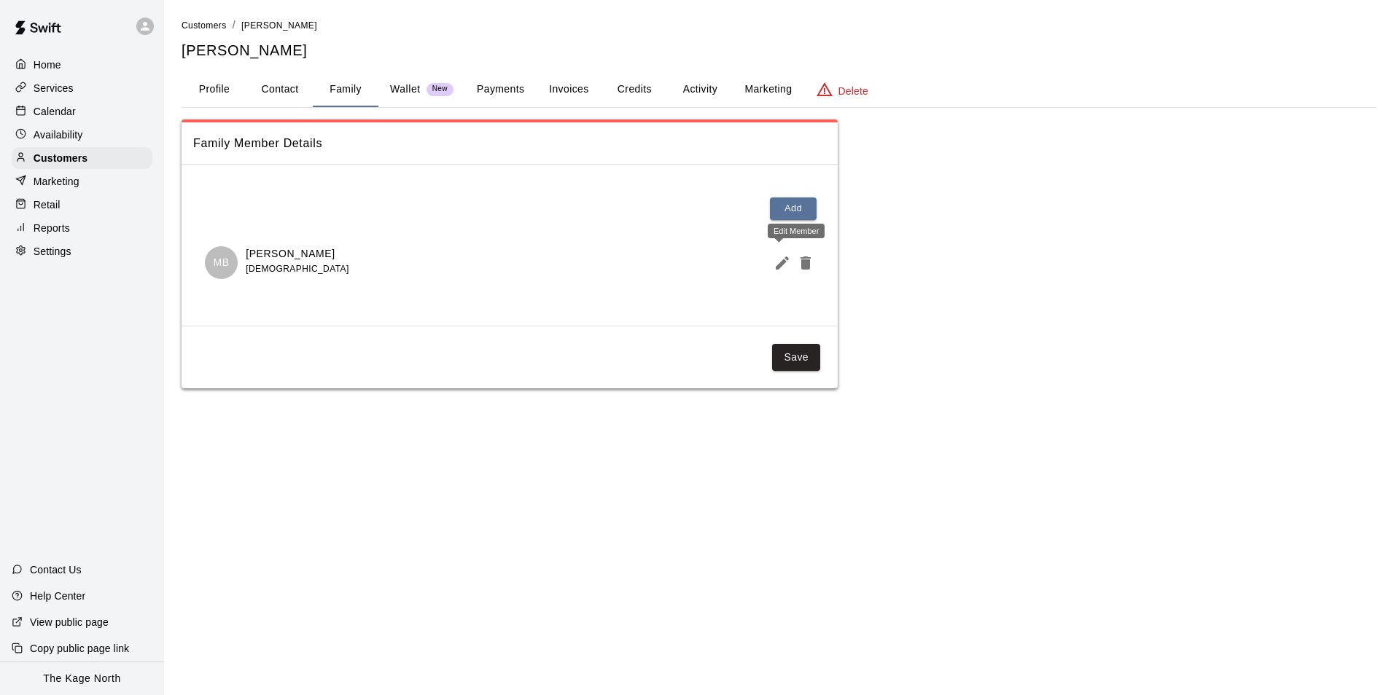
click at [778, 265] on icon "Edit Member" at bounding box center [782, 263] width 13 height 13
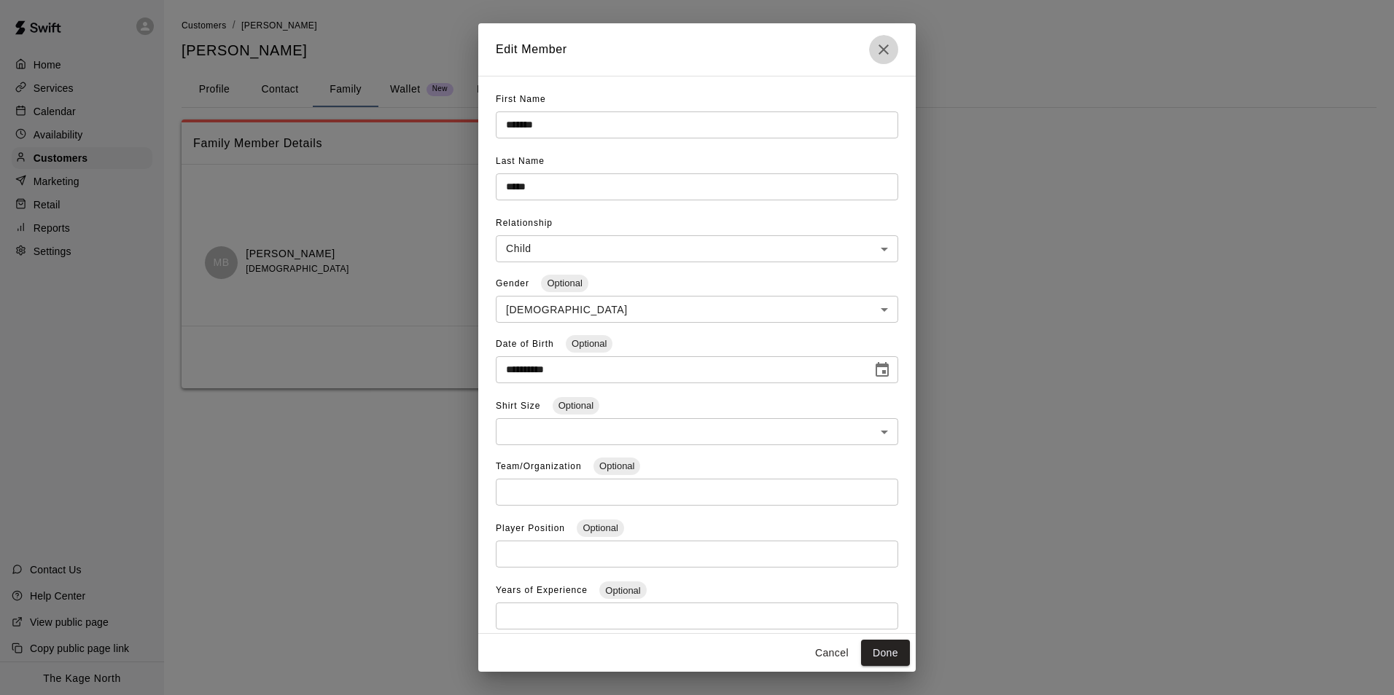
click at [884, 50] on icon "Close" at bounding box center [883, 49] width 10 height 10
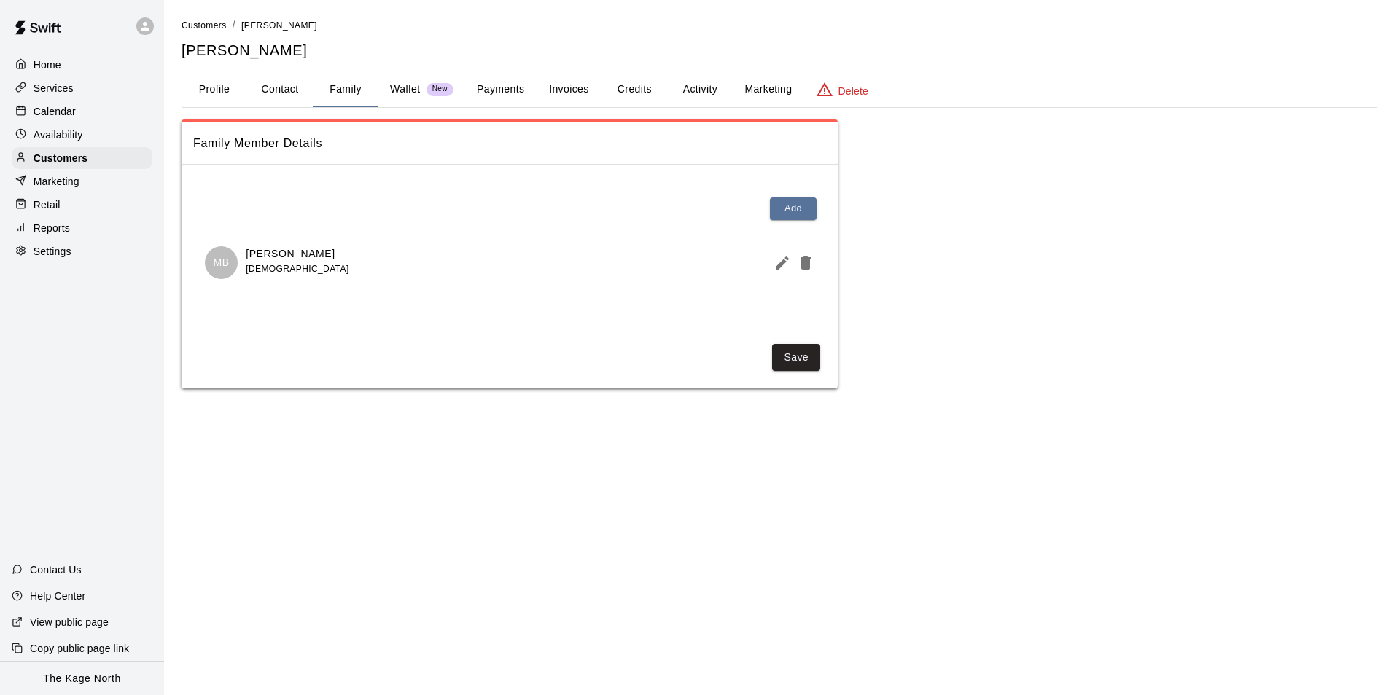
click at [291, 88] on button "Contact" at bounding box center [280, 89] width 66 height 35
select select "**"
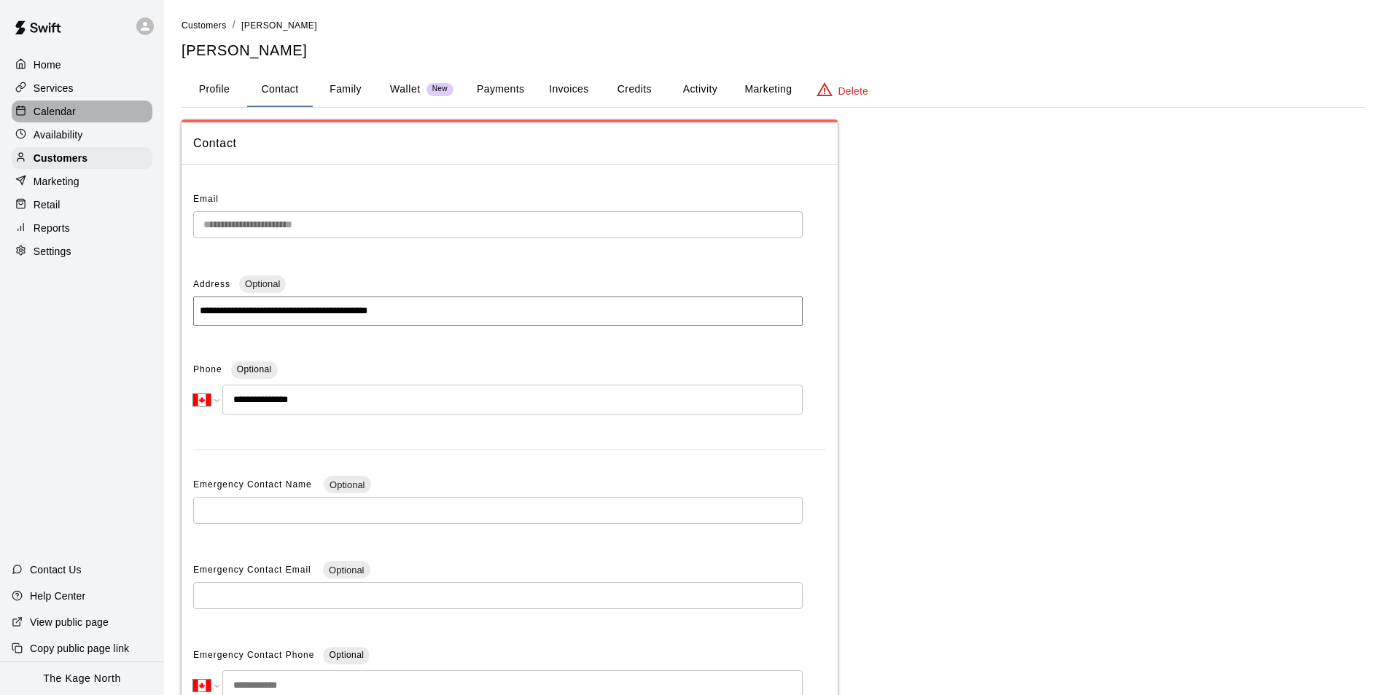
click at [67, 112] on p "Calendar" at bounding box center [55, 111] width 42 height 15
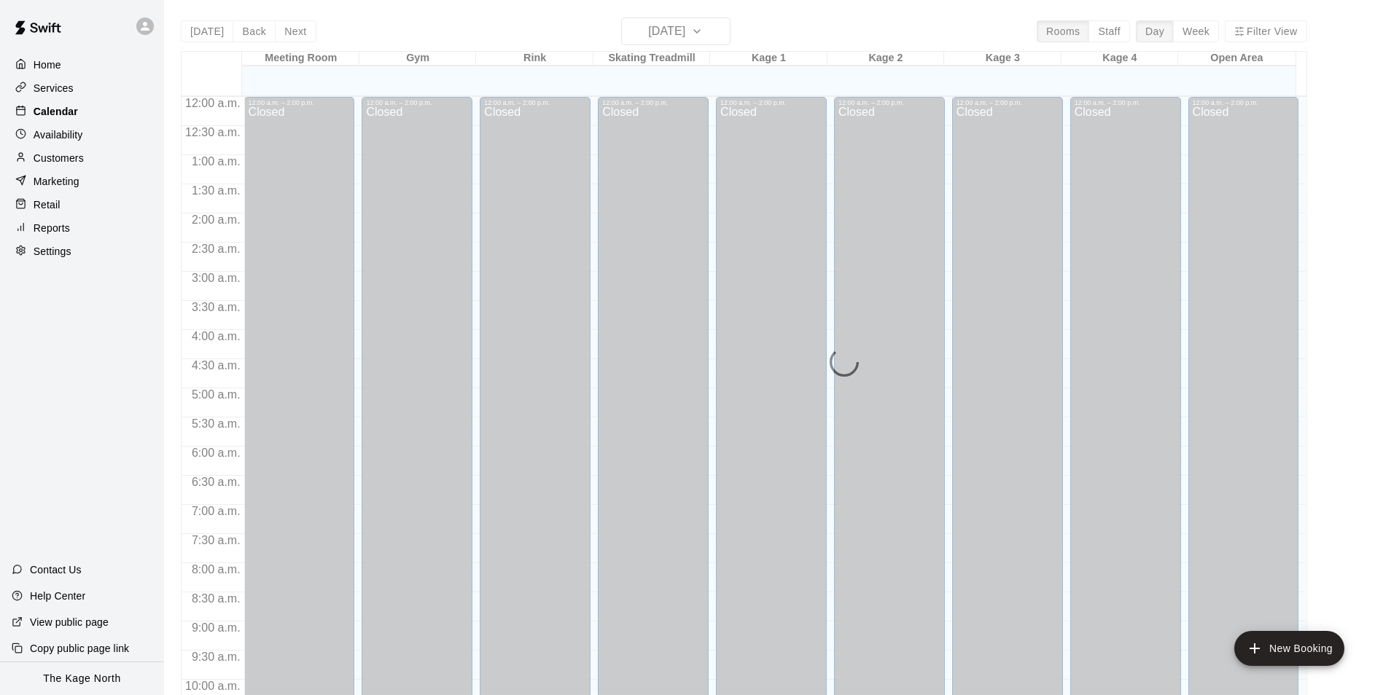
scroll to position [741, 0]
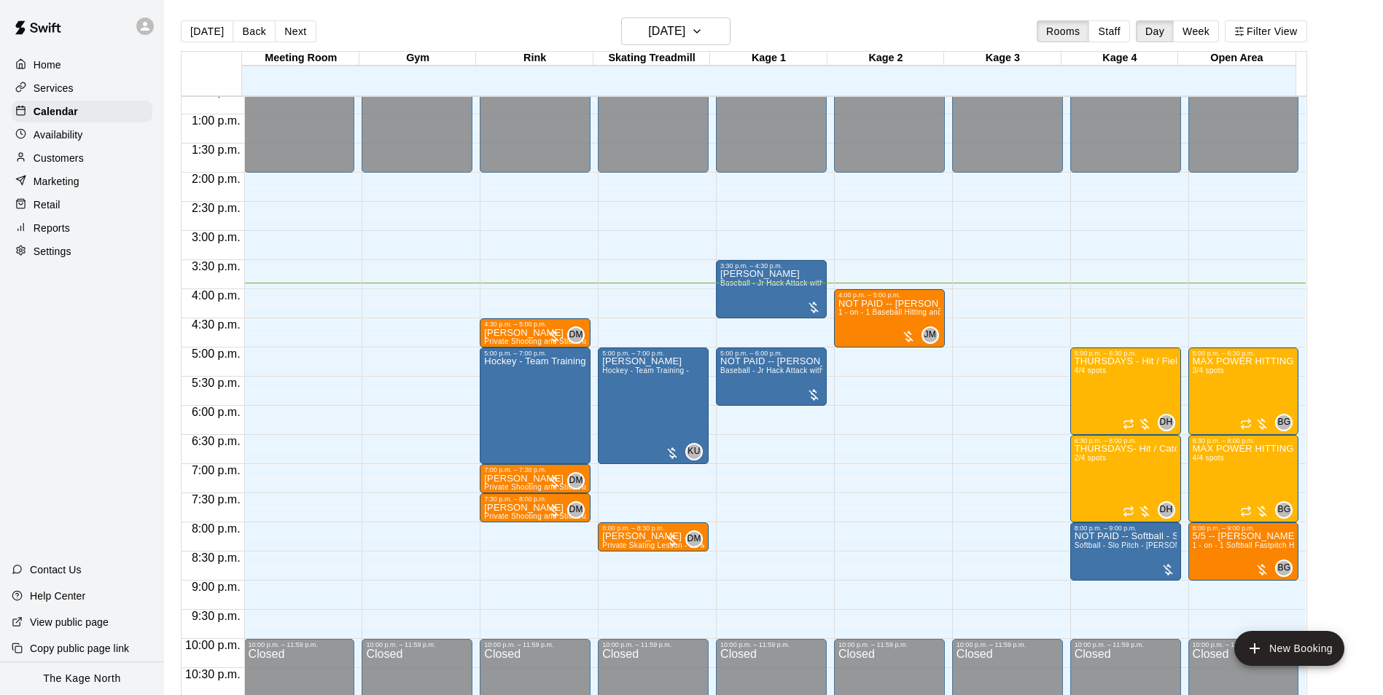
click at [496, 30] on div "[DATE] Back [DATE][DATE] Rooms Staff Day Week Filter View" at bounding box center [744, 34] width 1126 height 34
click at [685, 26] on h6 "[DATE]" at bounding box center [666, 31] width 37 height 20
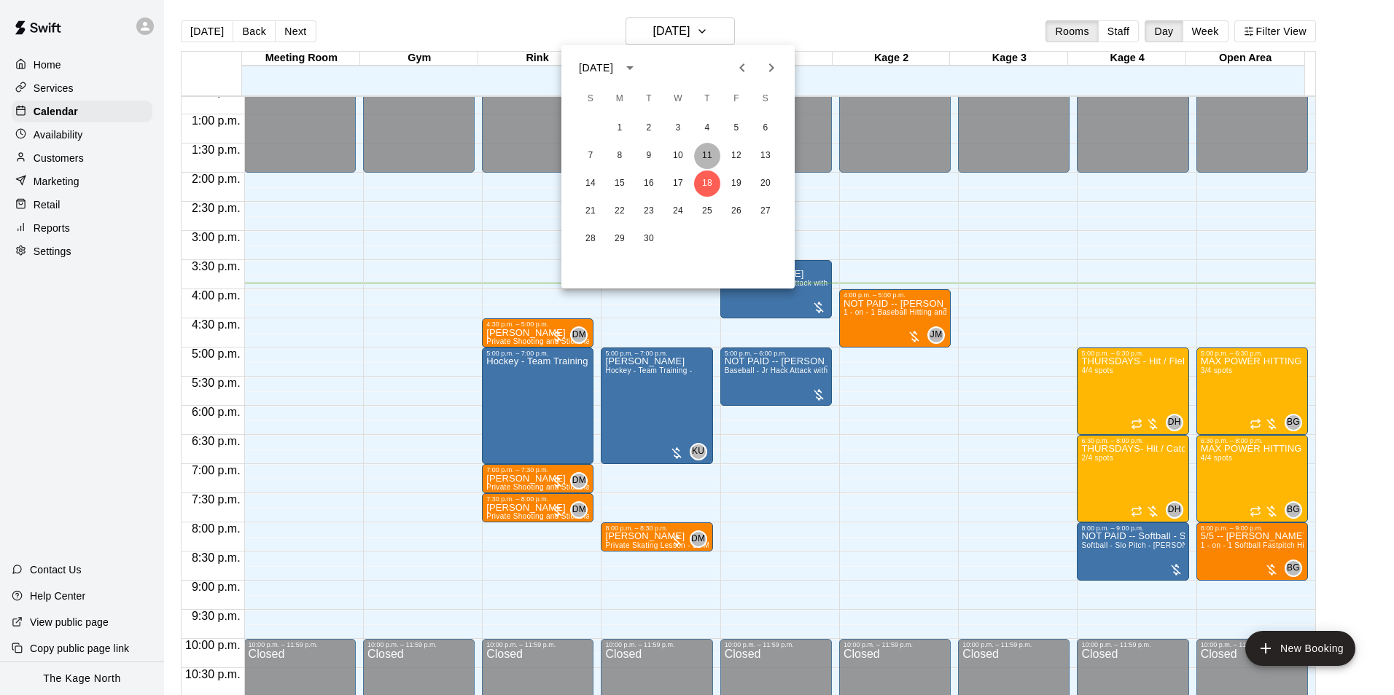
click at [714, 152] on button "11" at bounding box center [707, 156] width 26 height 26
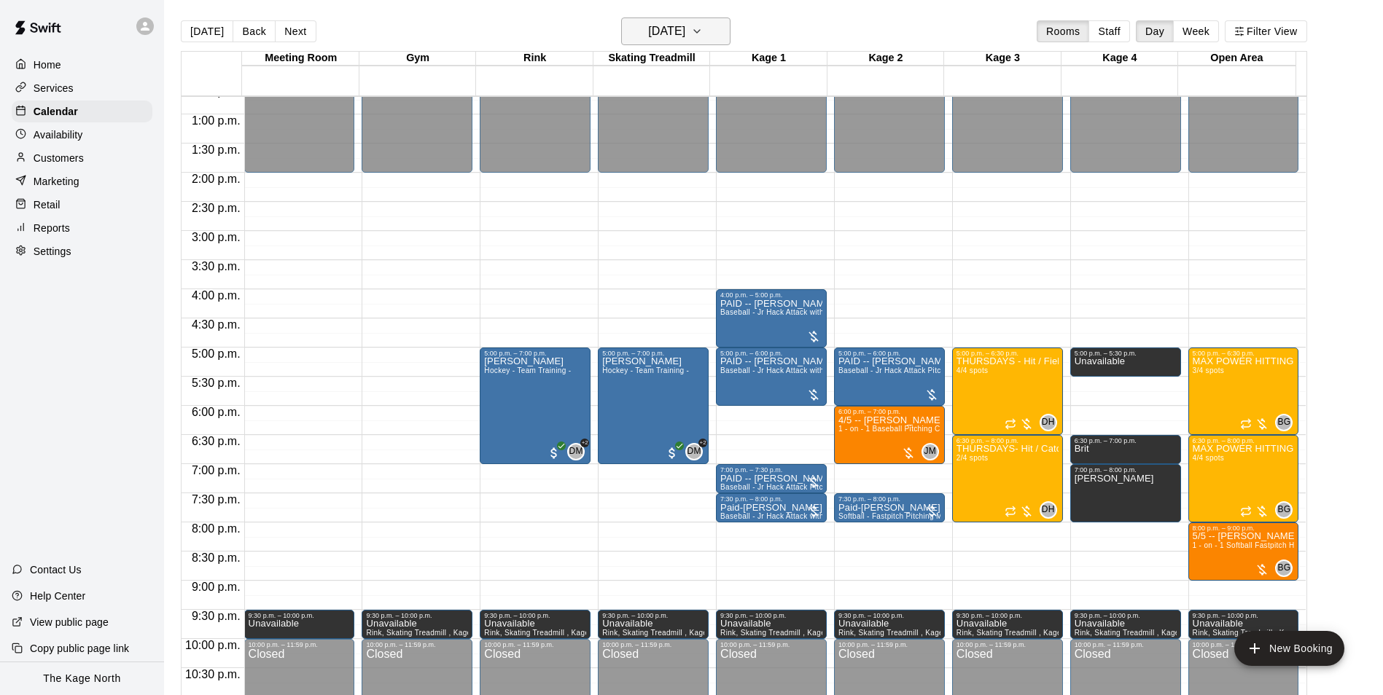
click at [685, 25] on h6 "Thursday Sep 11" at bounding box center [666, 31] width 37 height 20
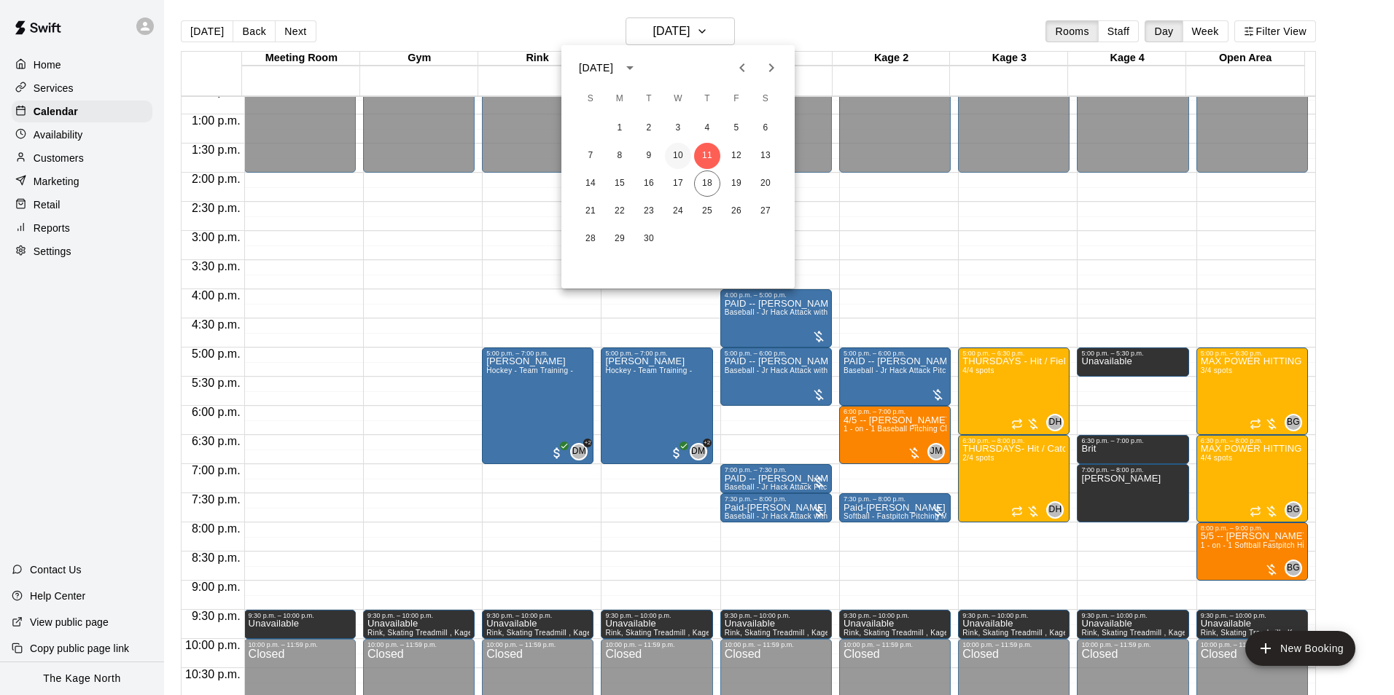
click at [677, 154] on button "10" at bounding box center [678, 156] width 26 height 26
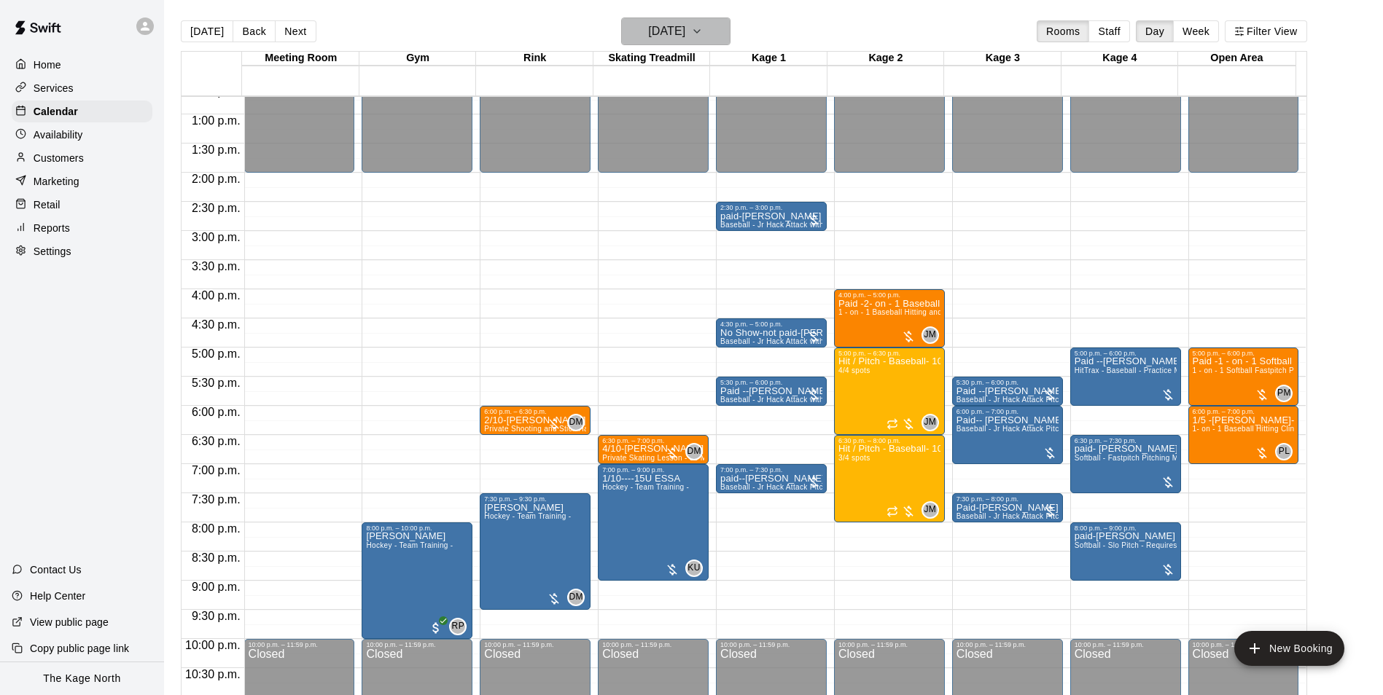
click at [685, 34] on h6 "Wednesday Sep 10" at bounding box center [666, 31] width 37 height 20
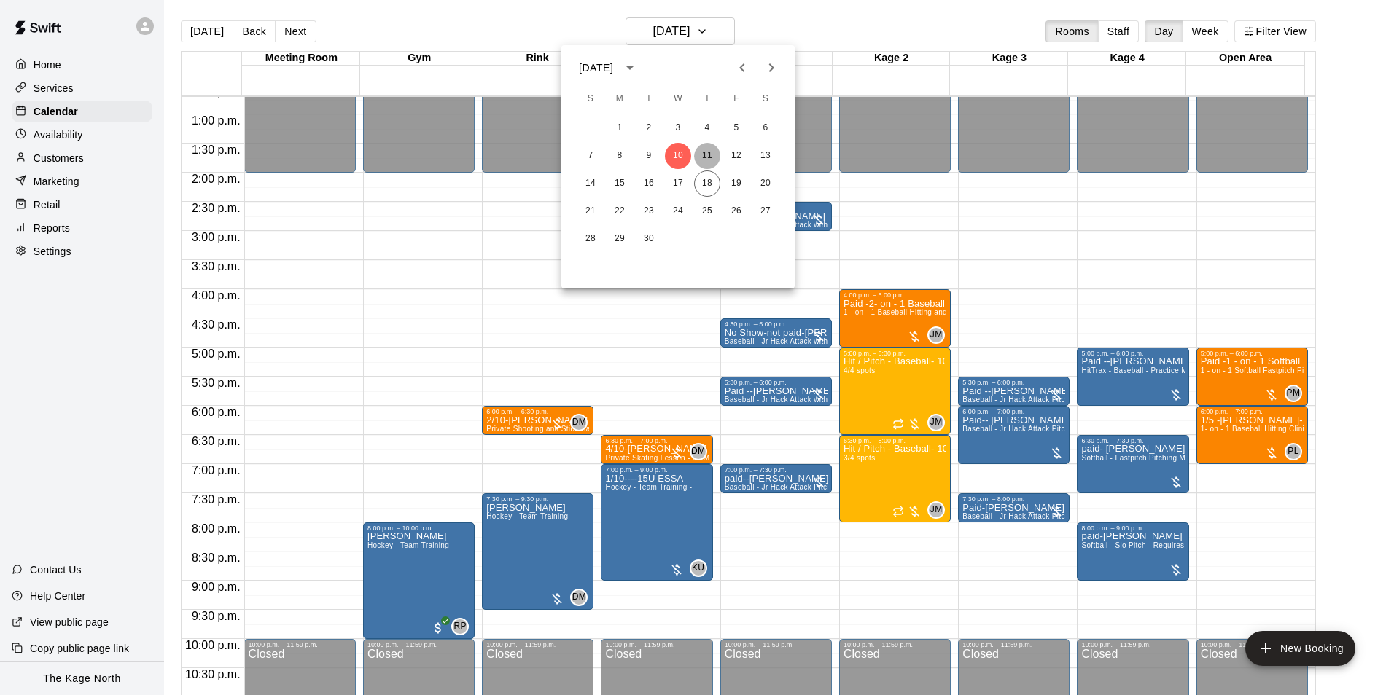
click at [701, 157] on button "11" at bounding box center [707, 156] width 26 height 26
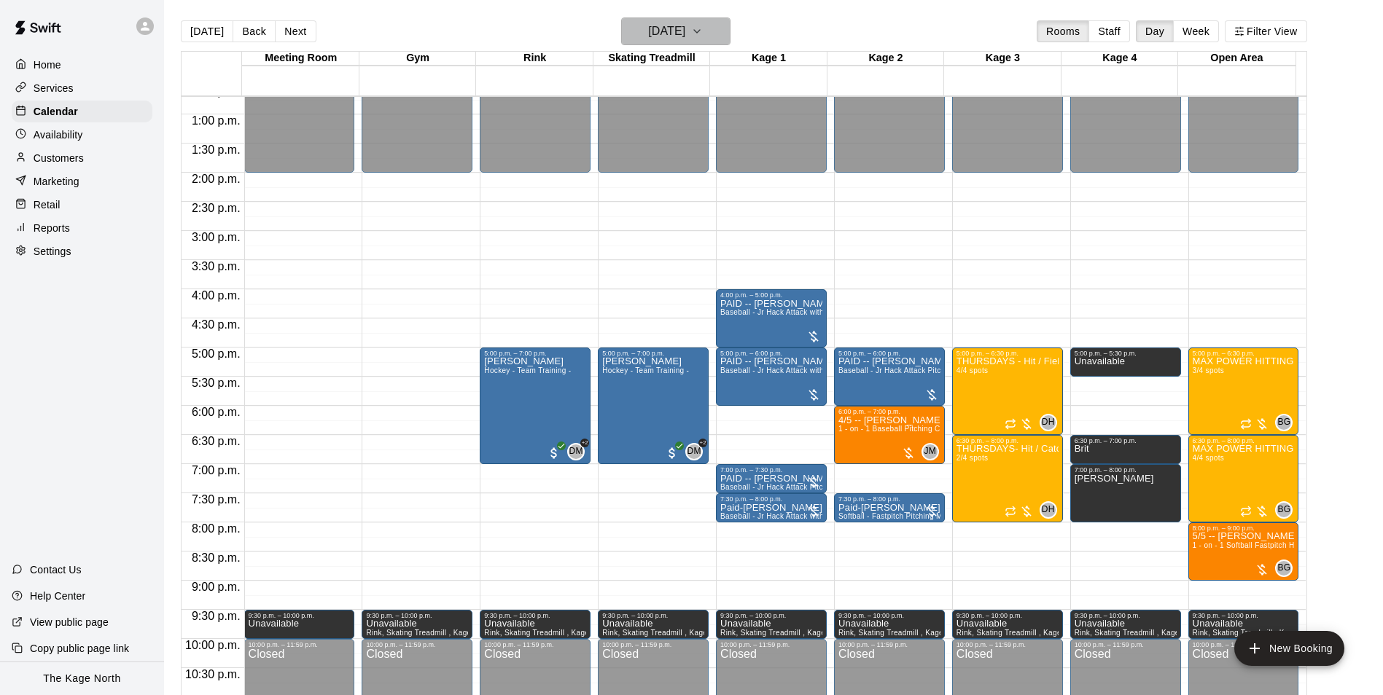
click at [684, 28] on h6 "Thursday Sep 11" at bounding box center [666, 31] width 37 height 20
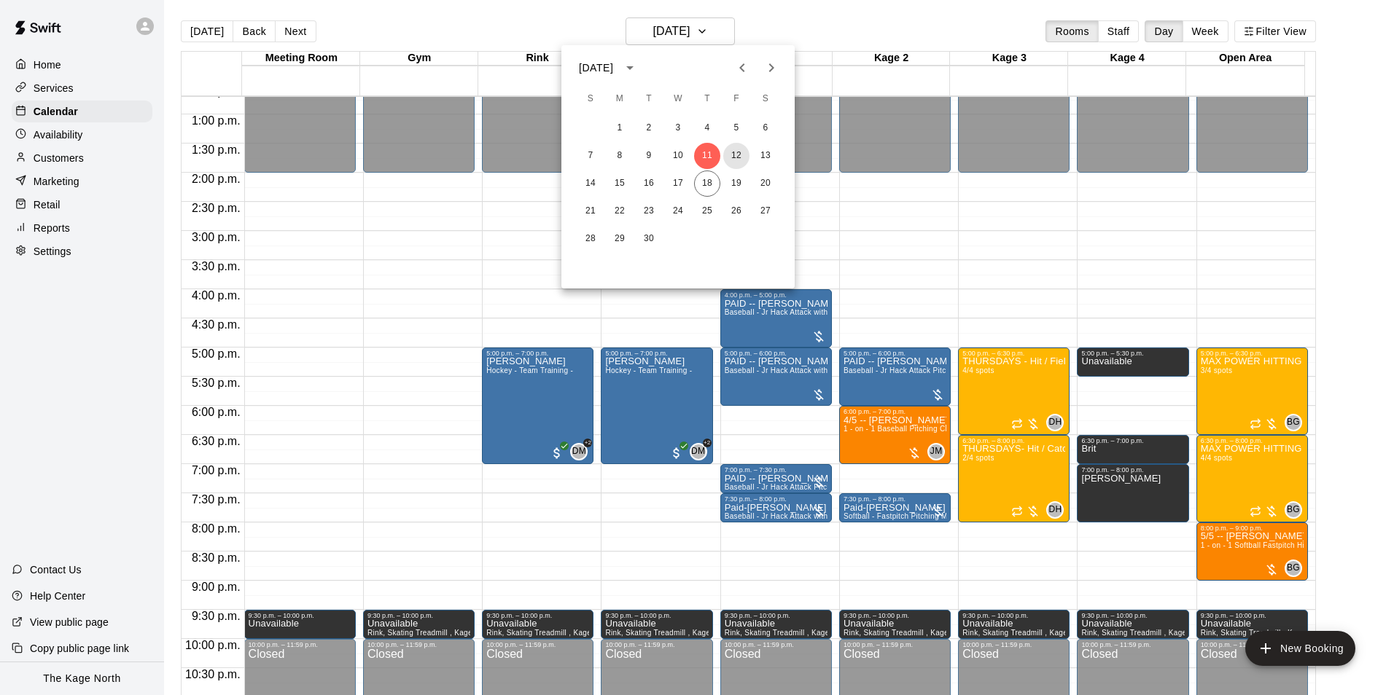
click at [730, 158] on button "12" at bounding box center [736, 156] width 26 height 26
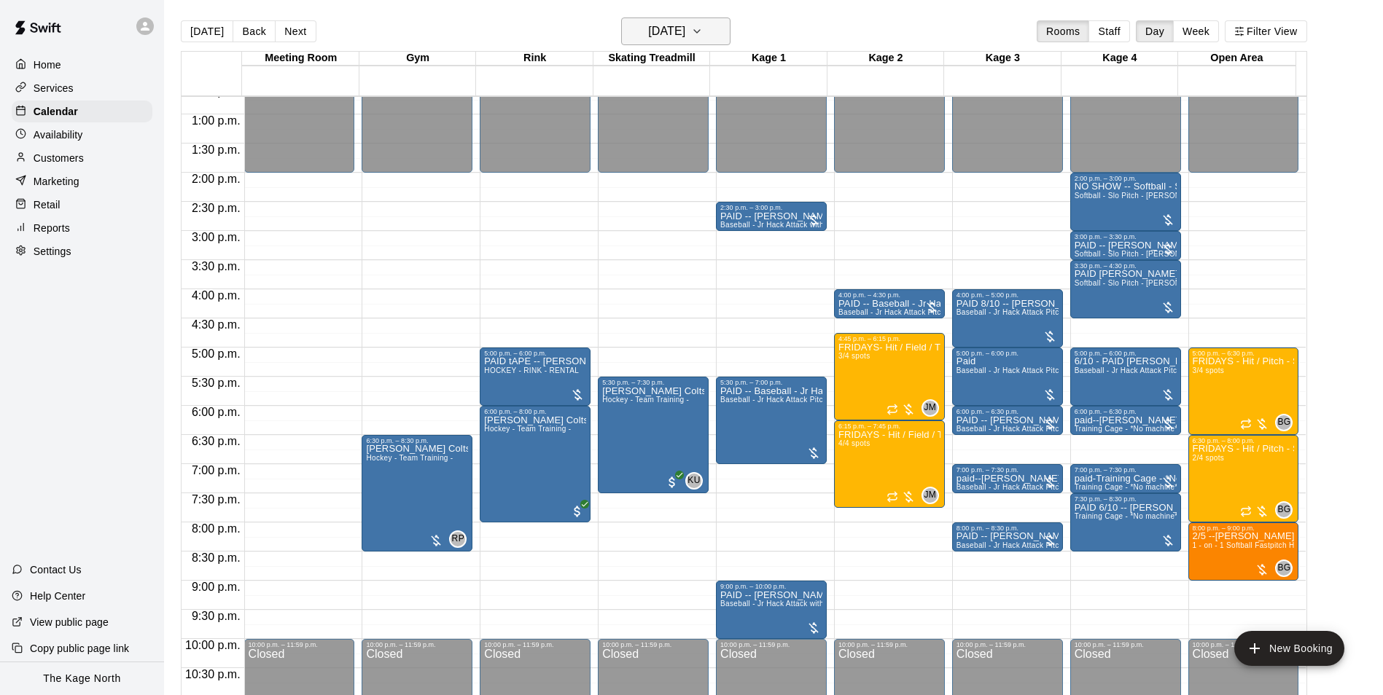
click at [685, 26] on h6 "Friday Sep 12" at bounding box center [666, 31] width 37 height 20
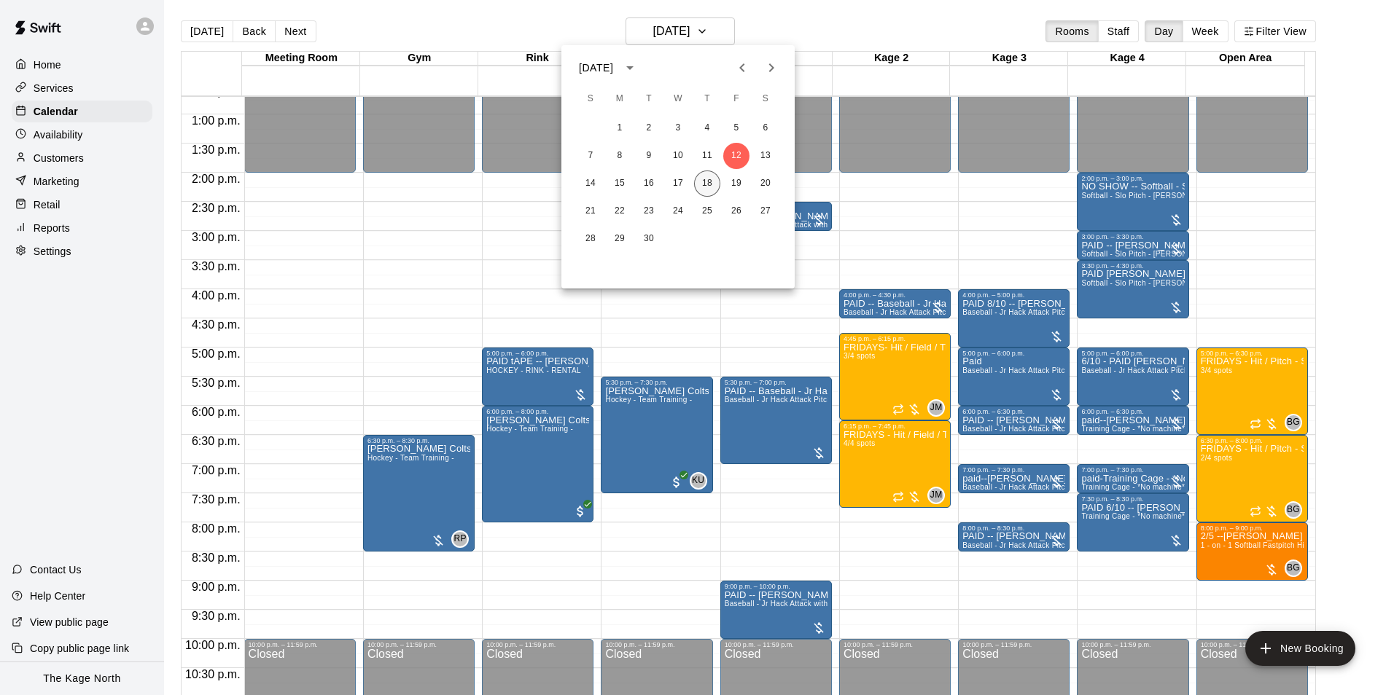
click at [711, 184] on button "18" at bounding box center [707, 184] width 26 height 26
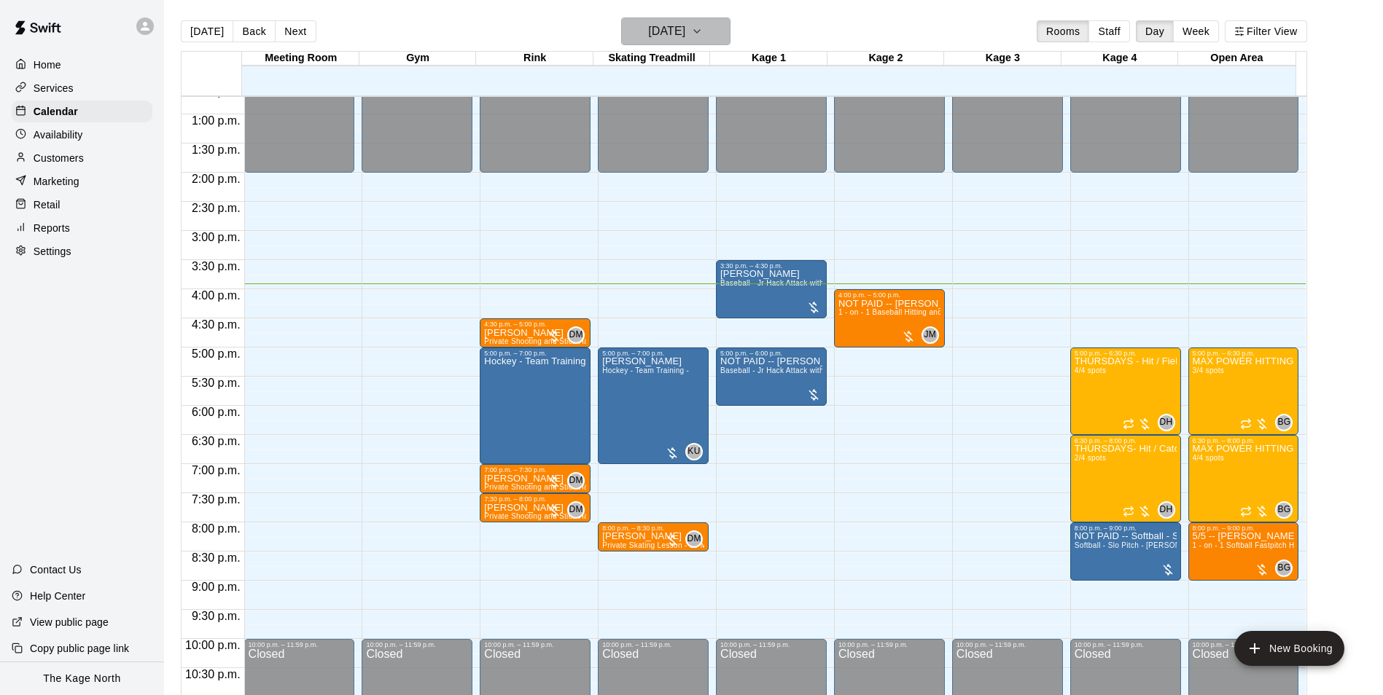
click at [685, 26] on h6 "[DATE]" at bounding box center [666, 31] width 37 height 20
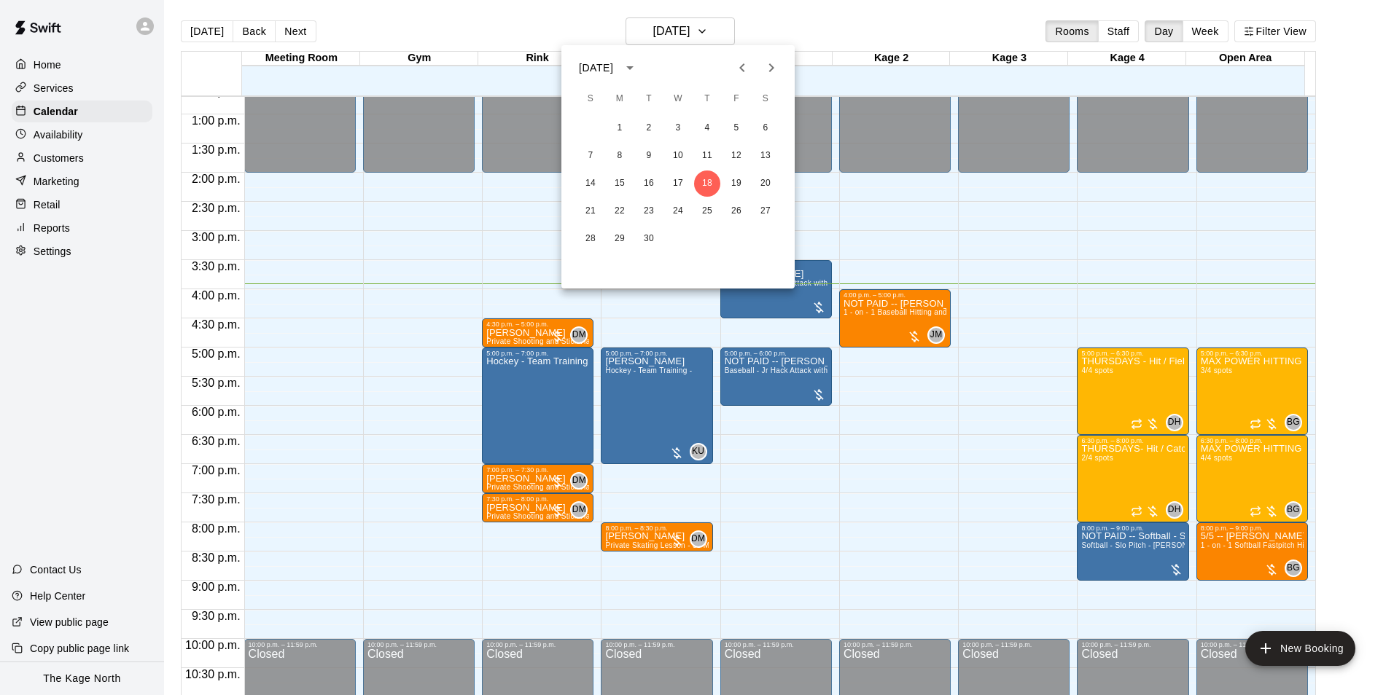
click at [787, 17] on div at bounding box center [697, 347] width 1394 height 695
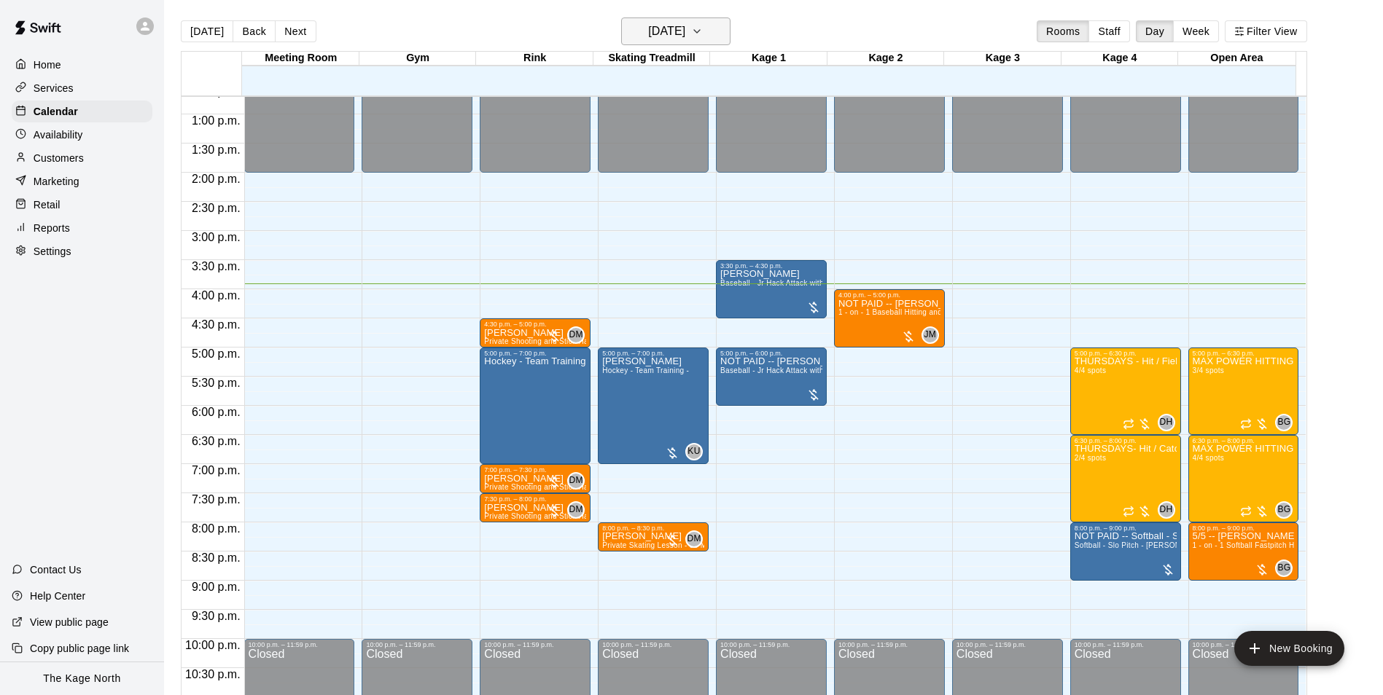
click at [714, 25] on button "[DATE]" at bounding box center [675, 31] width 109 height 28
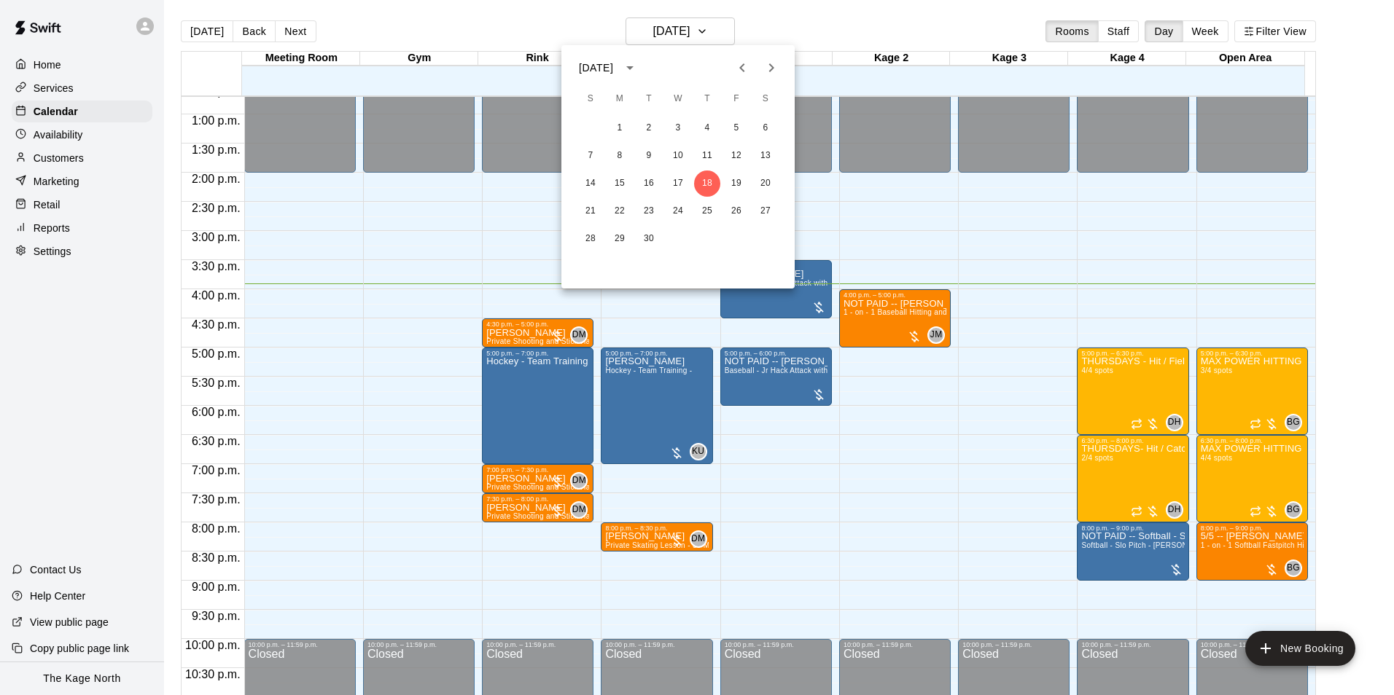
click at [783, 26] on div at bounding box center [697, 347] width 1394 height 695
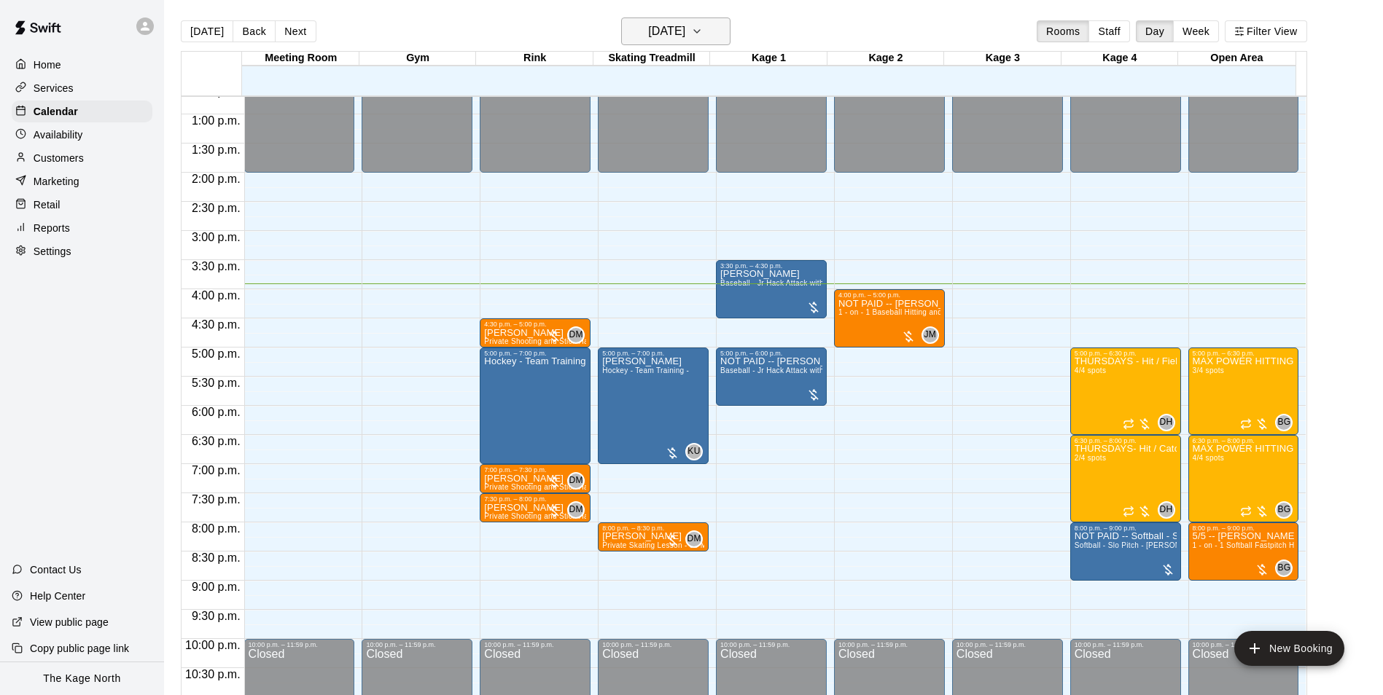
click at [714, 26] on button "[DATE]" at bounding box center [675, 31] width 109 height 28
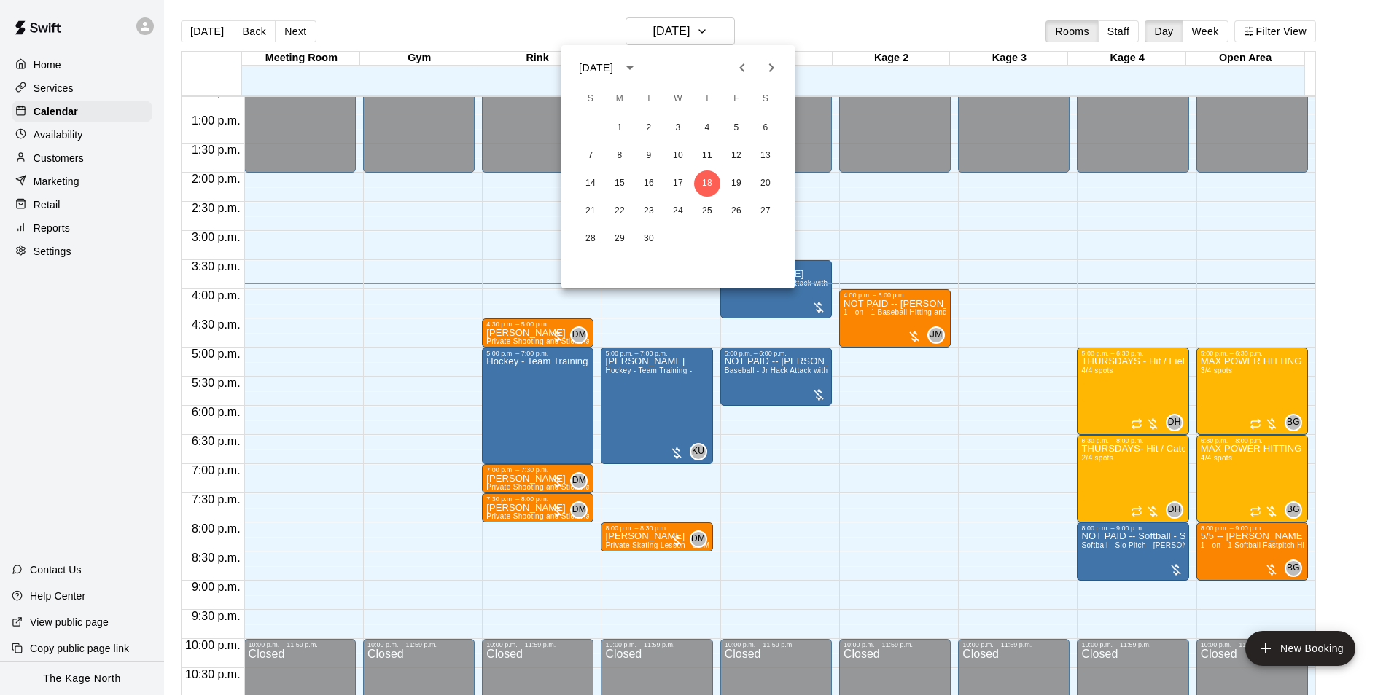
click at [784, 25] on div at bounding box center [697, 347] width 1394 height 695
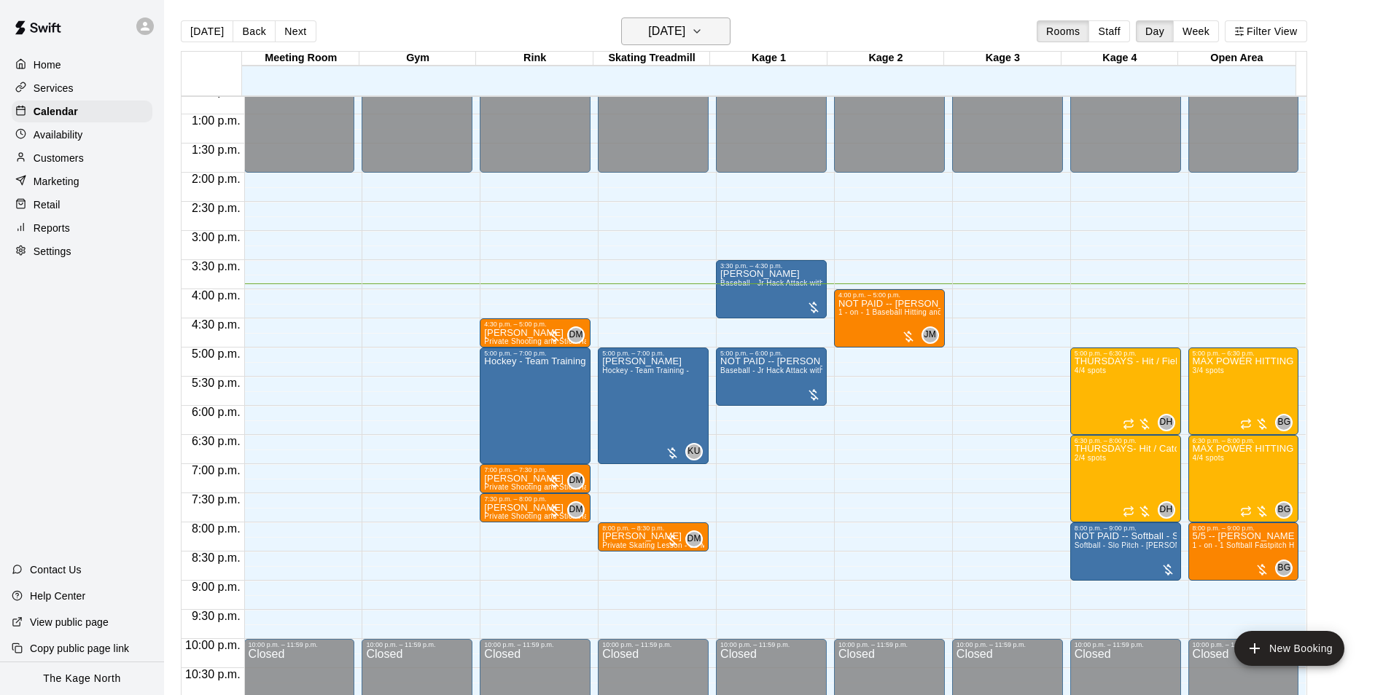
click at [685, 31] on h6 "[DATE]" at bounding box center [666, 31] width 37 height 20
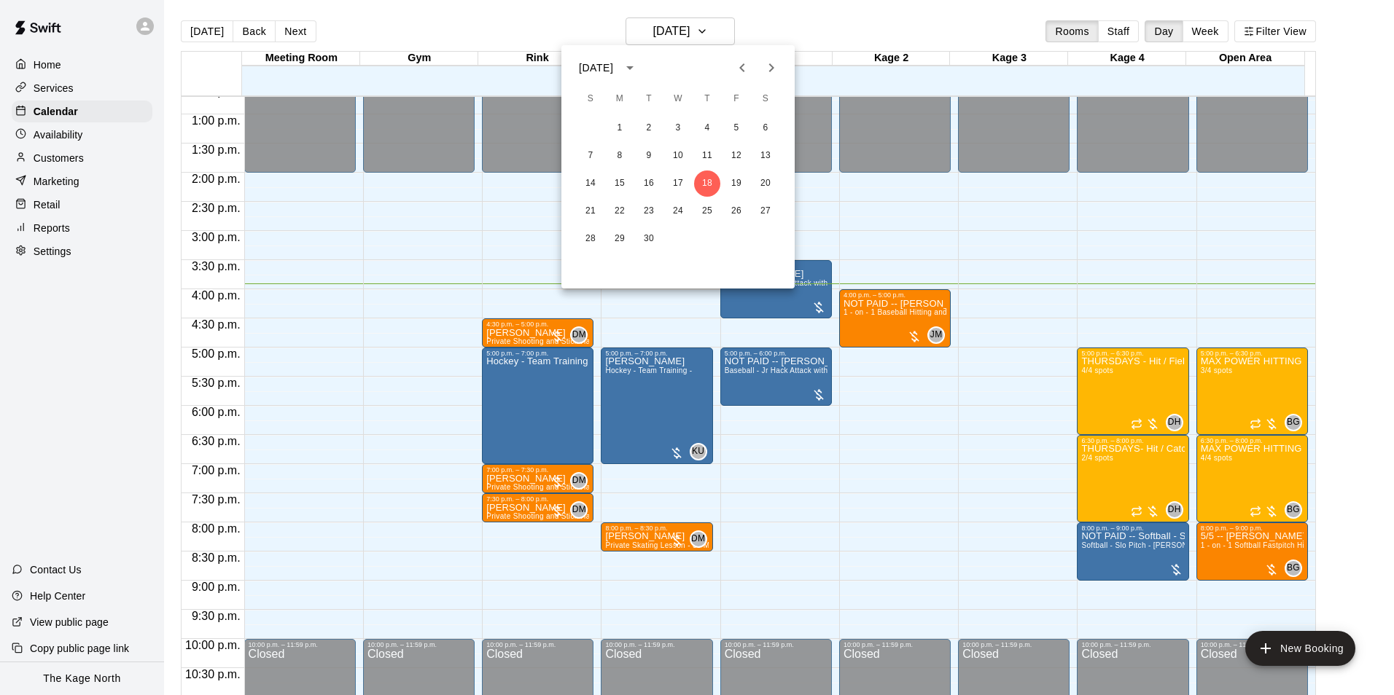
click at [778, 25] on div at bounding box center [697, 347] width 1394 height 695
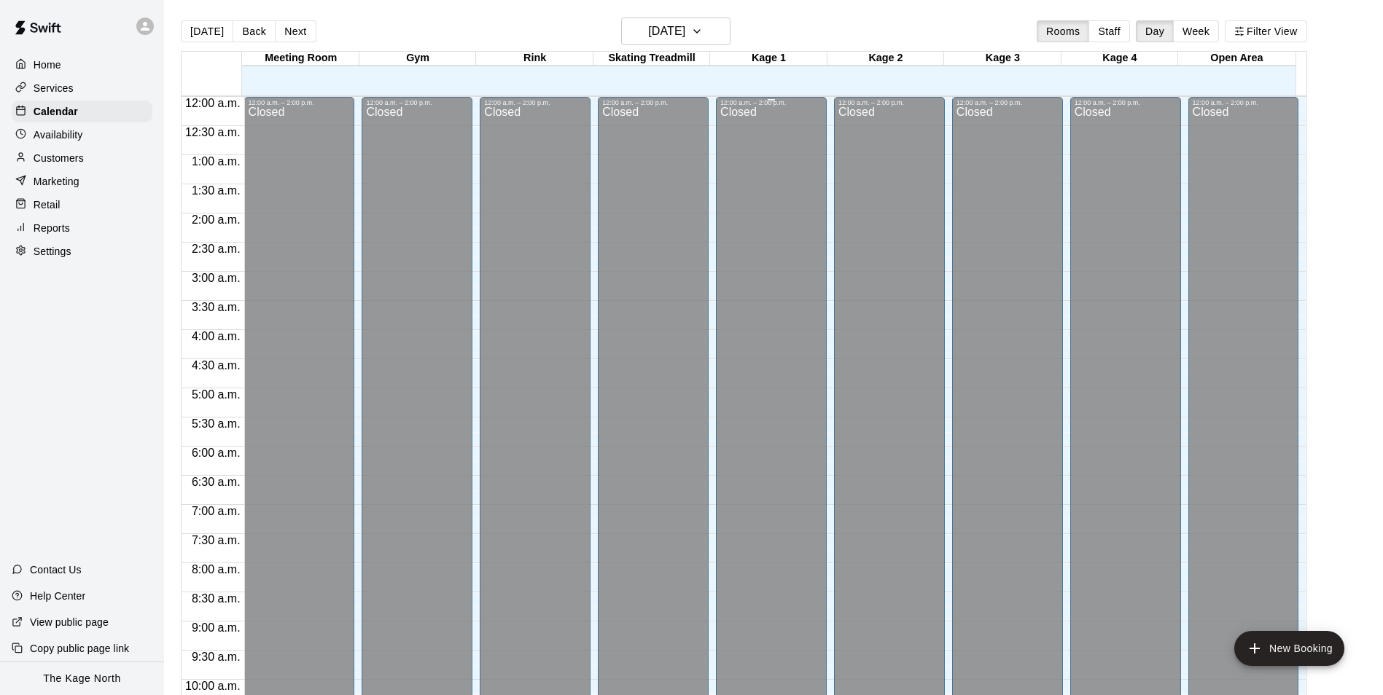
scroll to position [741, 0]
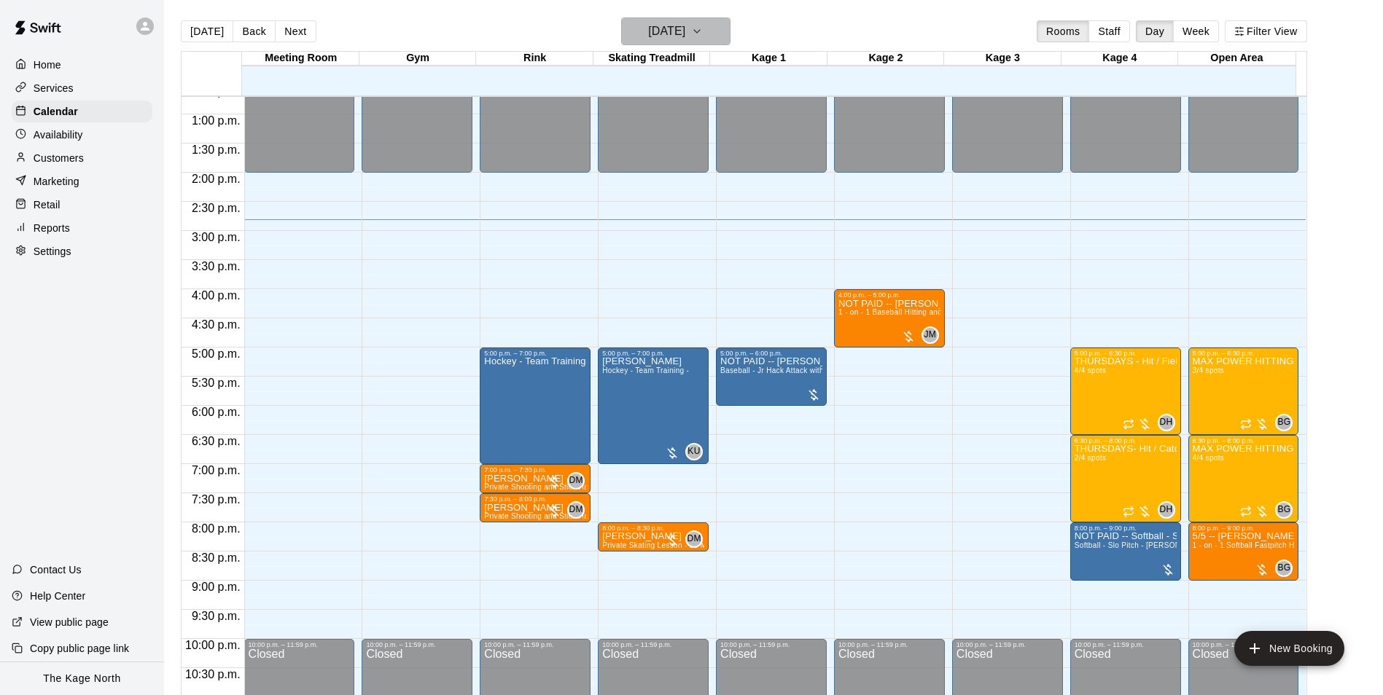
click at [685, 34] on h6 "[DATE]" at bounding box center [666, 31] width 37 height 20
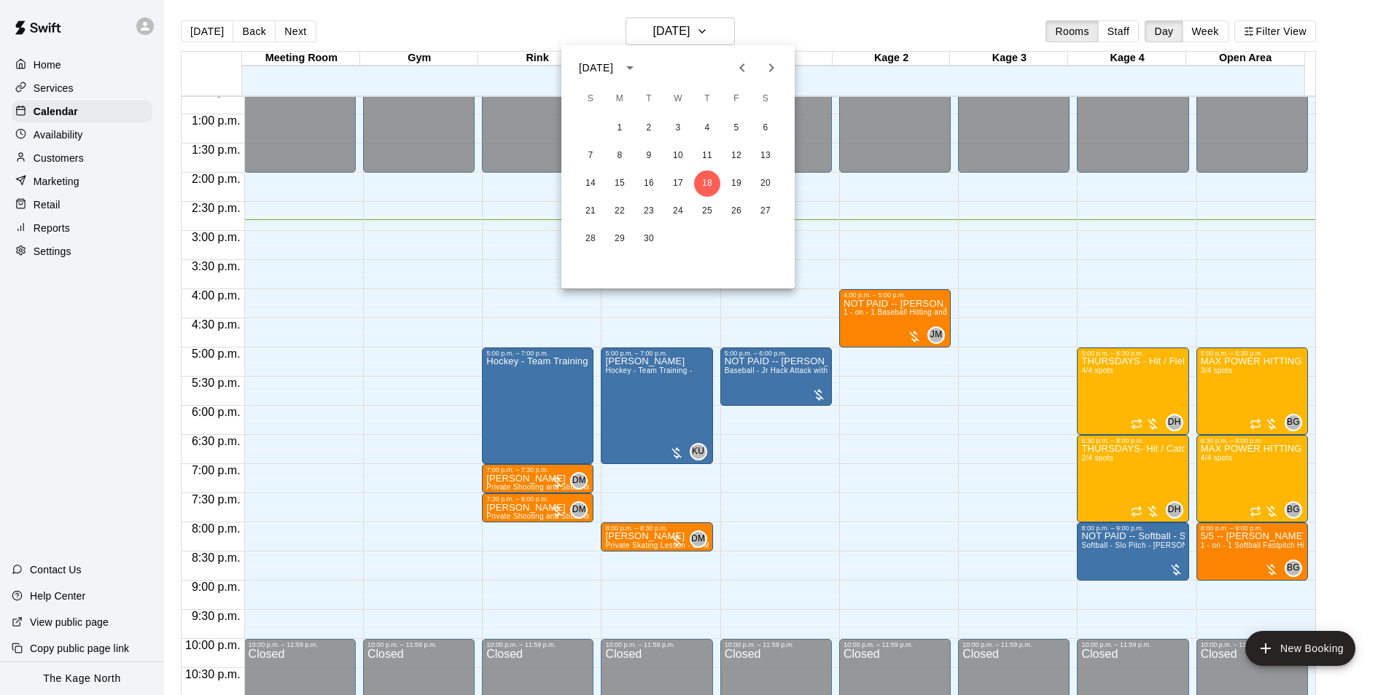
click at [763, 68] on icon "Next month" at bounding box center [770, 67] width 17 height 17
click at [768, 75] on icon "Next month" at bounding box center [770, 67] width 17 height 17
click at [742, 79] on button "Previous month" at bounding box center [742, 67] width 29 height 29
click at [766, 71] on icon "Next month" at bounding box center [770, 67] width 17 height 17
click at [771, 69] on icon "Next month" at bounding box center [770, 67] width 17 height 17
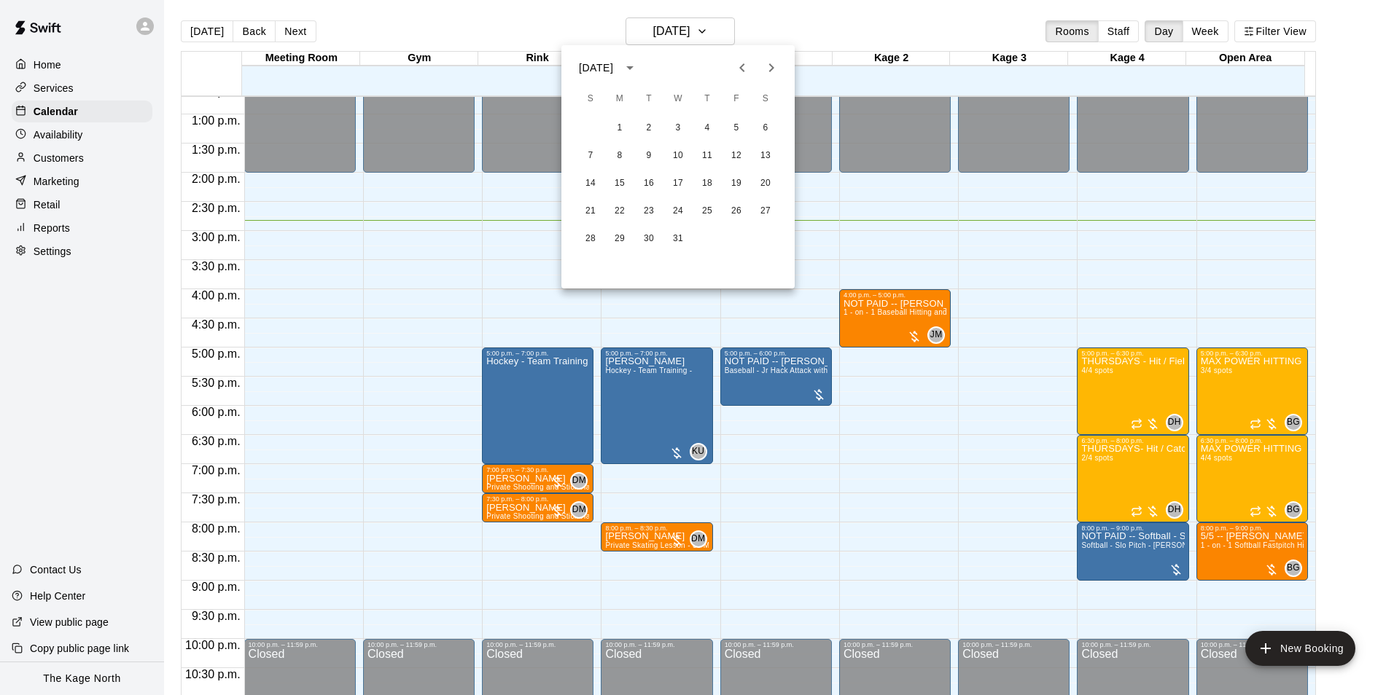
click at [815, 30] on div at bounding box center [697, 347] width 1394 height 695
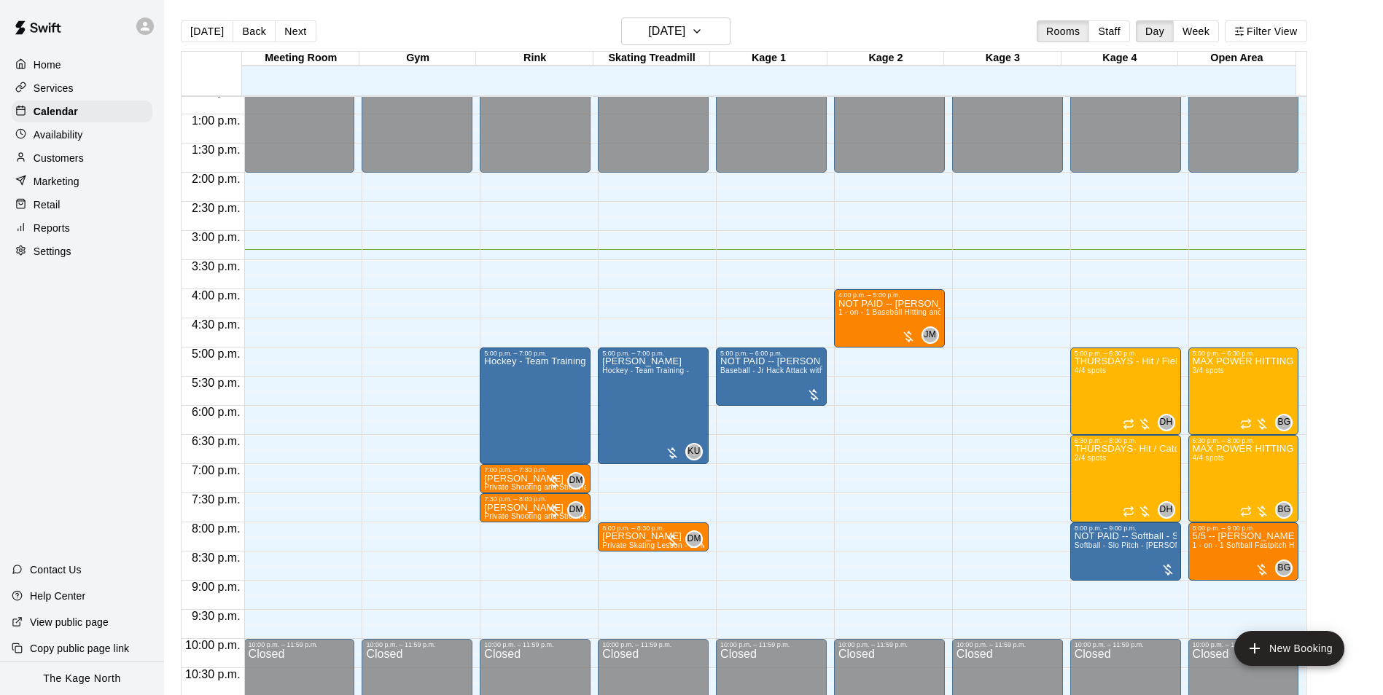
drag, startPoint x: 812, startPoint y: 24, endPoint x: 762, endPoint y: 20, distance: 49.7
click at [812, 24] on div "[DATE] Back [DATE][DATE] Rooms Staff Day Week Filter View" at bounding box center [744, 34] width 1126 height 34
click at [778, 27] on div "[DATE] Back [DATE][DATE] Rooms Staff Day Week Filter View" at bounding box center [744, 34] width 1126 height 34
drag, startPoint x: 808, startPoint y: 19, endPoint x: 777, endPoint y: 11, distance: 31.6
click at [807, 19] on div "[DATE] Back [DATE][DATE] Rooms Staff Day Week Filter View" at bounding box center [744, 34] width 1126 height 34
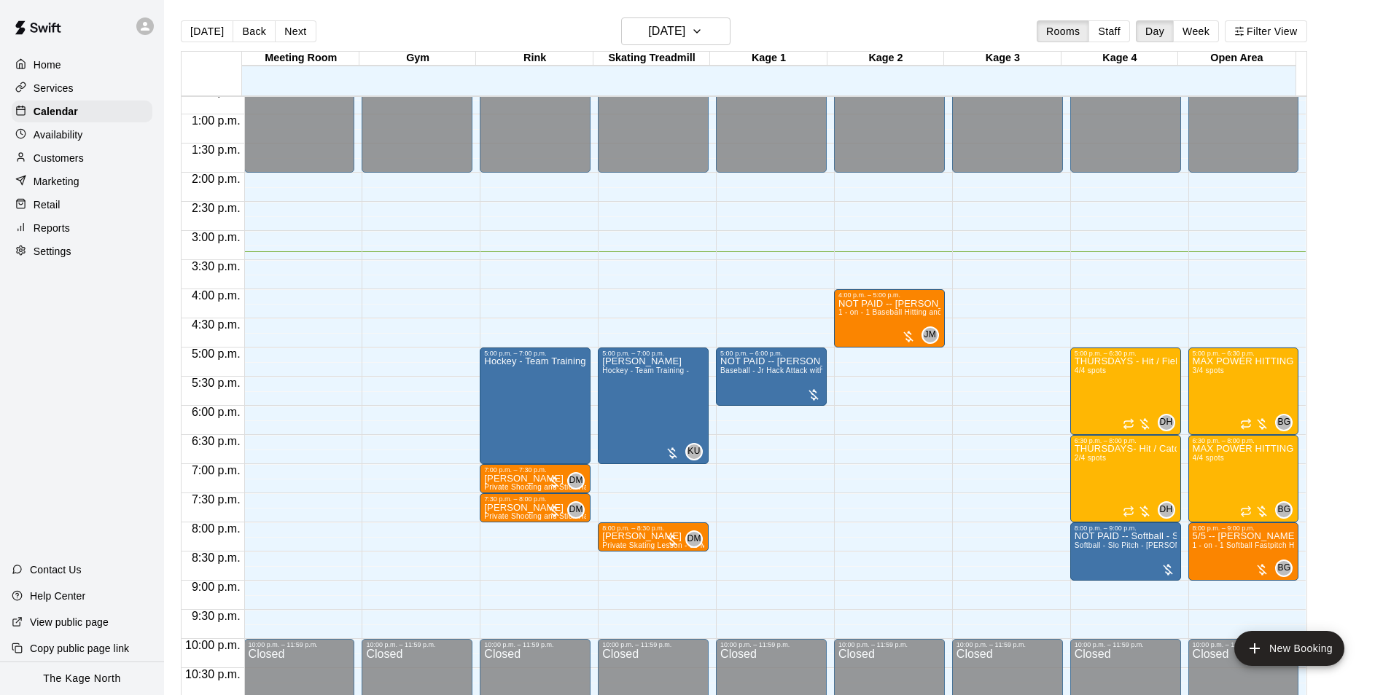
click at [810, 31] on div "[DATE] Back [DATE][DATE] Rooms Staff Day Week Filter View" at bounding box center [744, 34] width 1126 height 34
click at [88, 157] on div "Customers" at bounding box center [82, 158] width 141 height 22
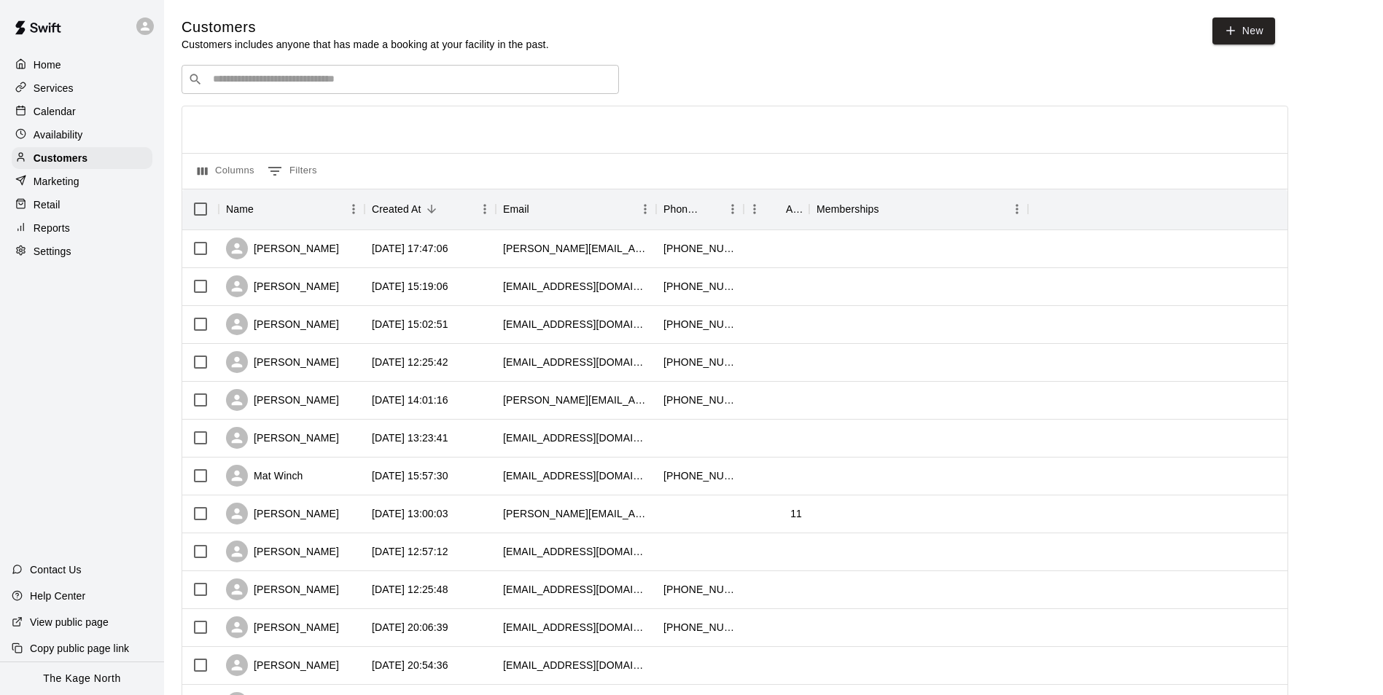
click at [77, 106] on div "Calendar" at bounding box center [82, 112] width 141 height 22
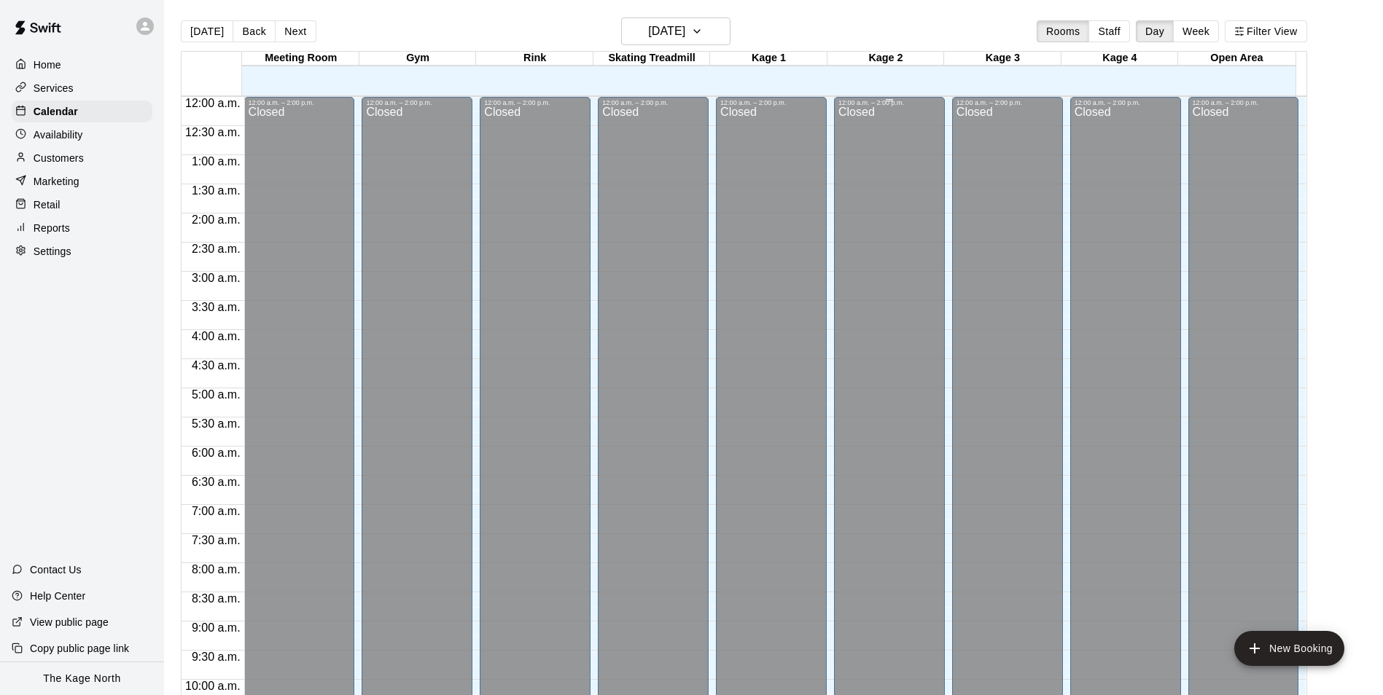
scroll to position [741, 0]
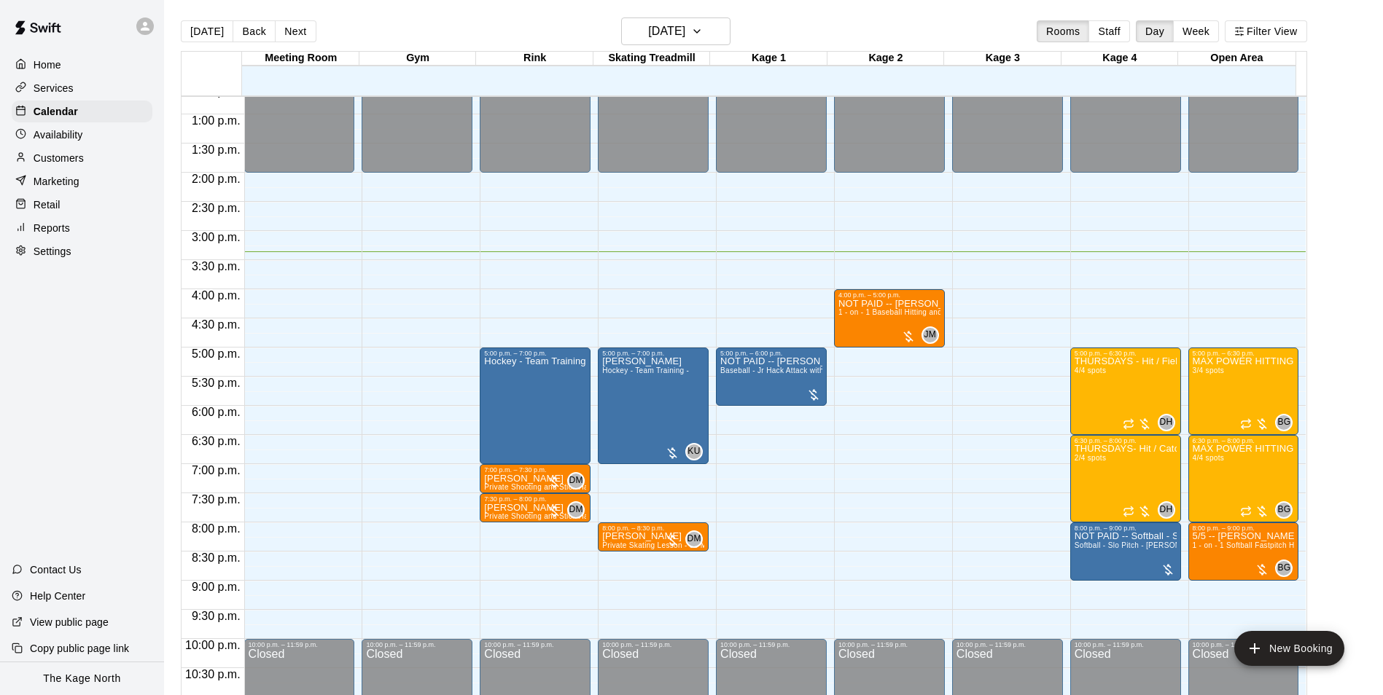
click at [809, 36] on div "[DATE] Back [DATE][DATE] Rooms Staff Day Week Filter View" at bounding box center [744, 34] width 1126 height 34
